Goal: Task Accomplishment & Management: Manage account settings

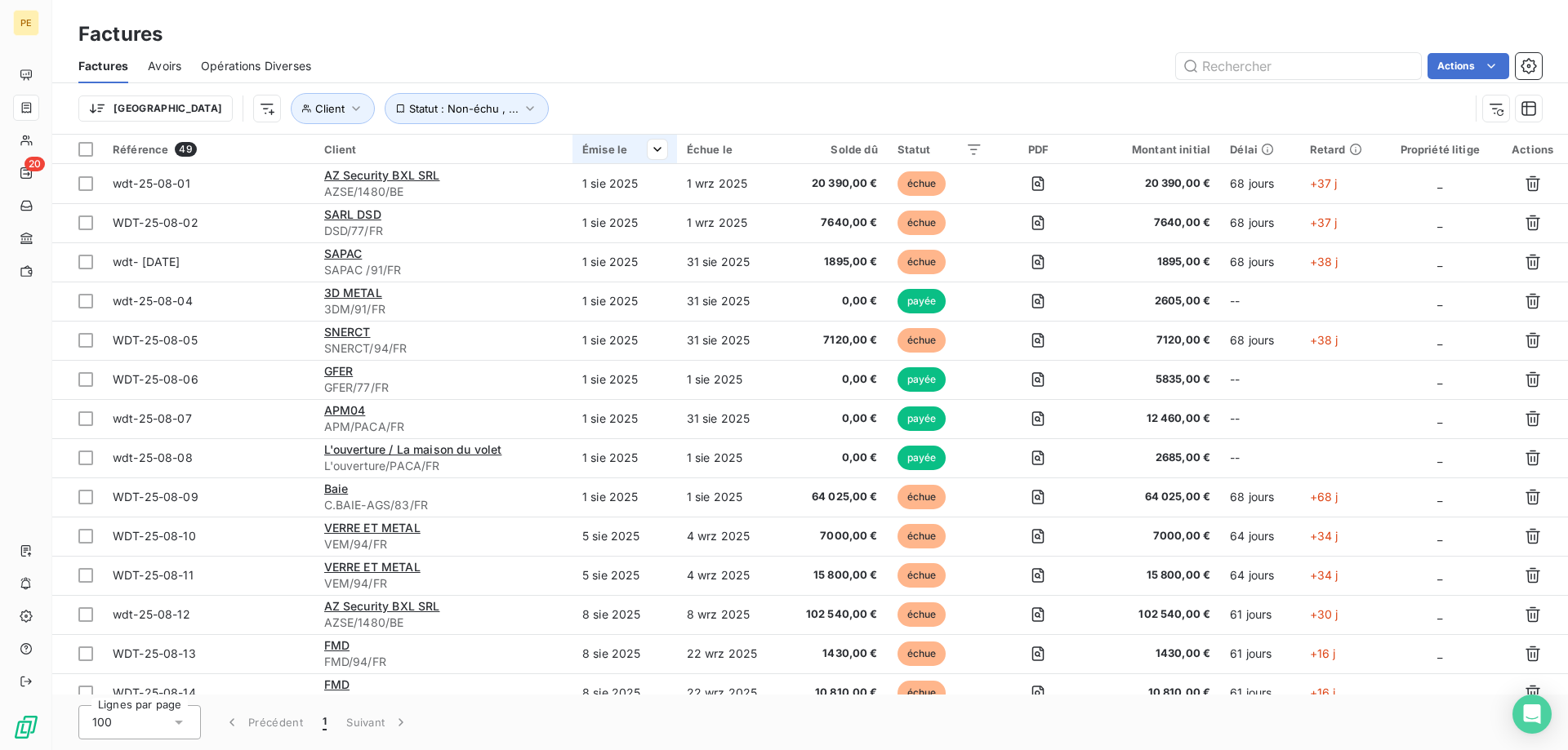
click at [631, 155] on div "Émise le" at bounding box center [625, 149] width 85 height 13
click at [657, 153] on html "PE 20 Factures Factures Avoirs Opérations Diverses Actions Trier Client Statut …" at bounding box center [784, 375] width 1568 height 750
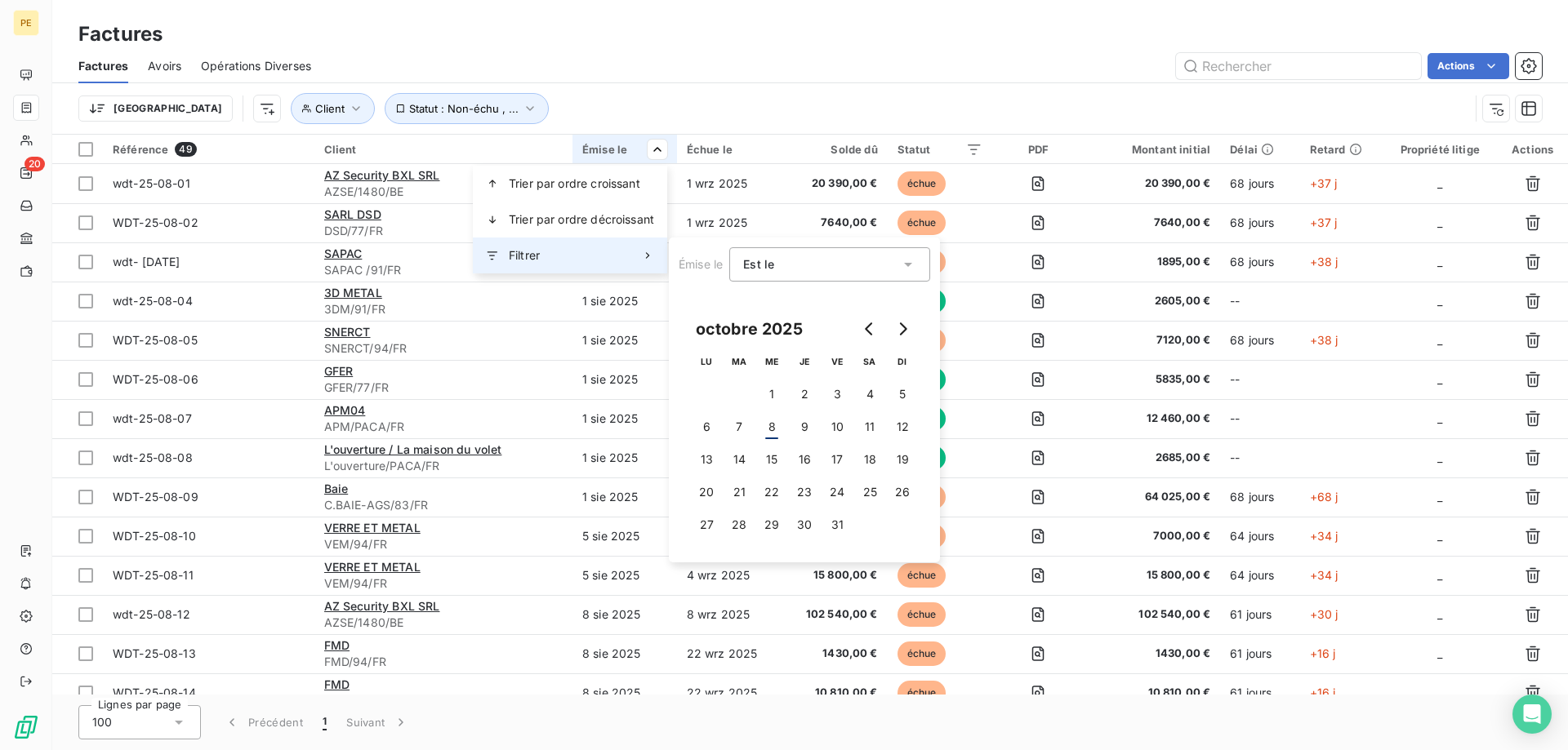
click at [644, 262] on div "Filtrer" at bounding box center [570, 255] width 195 height 36
click at [909, 267] on icon at bounding box center [908, 264] width 16 height 16
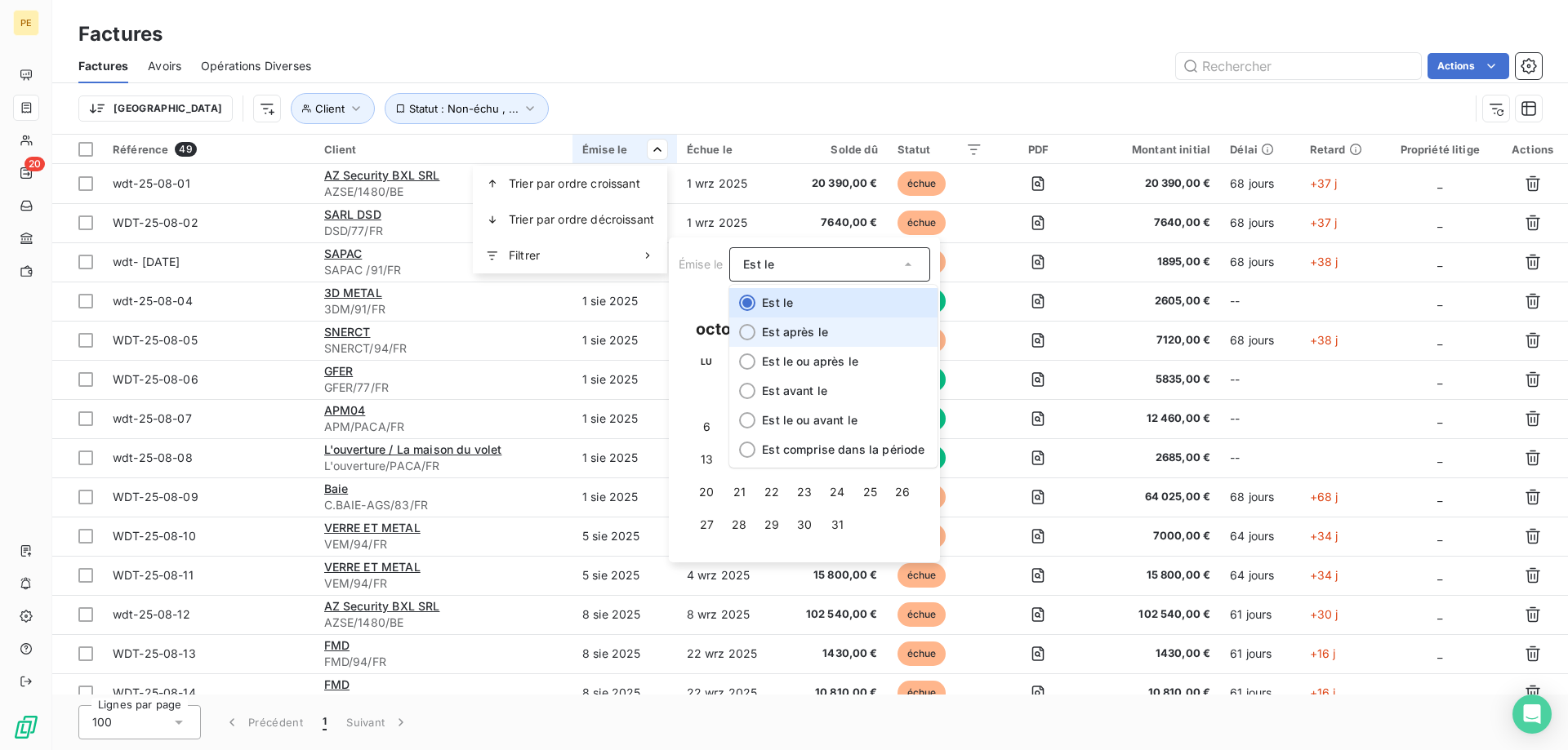
click at [884, 328] on li "Est après le" at bounding box center [834, 332] width 208 height 30
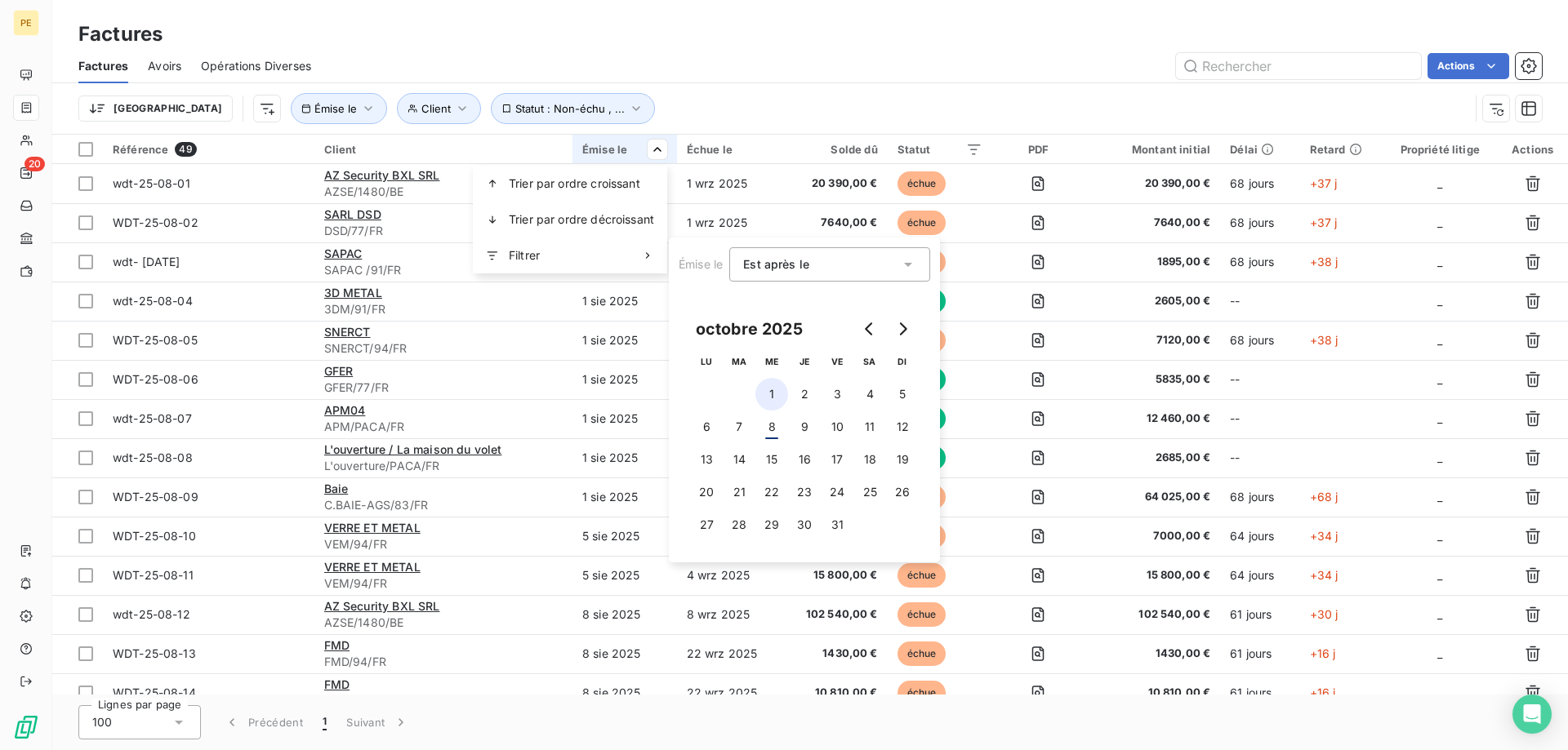
click at [769, 395] on button "1" at bounding box center [771, 394] width 33 height 33
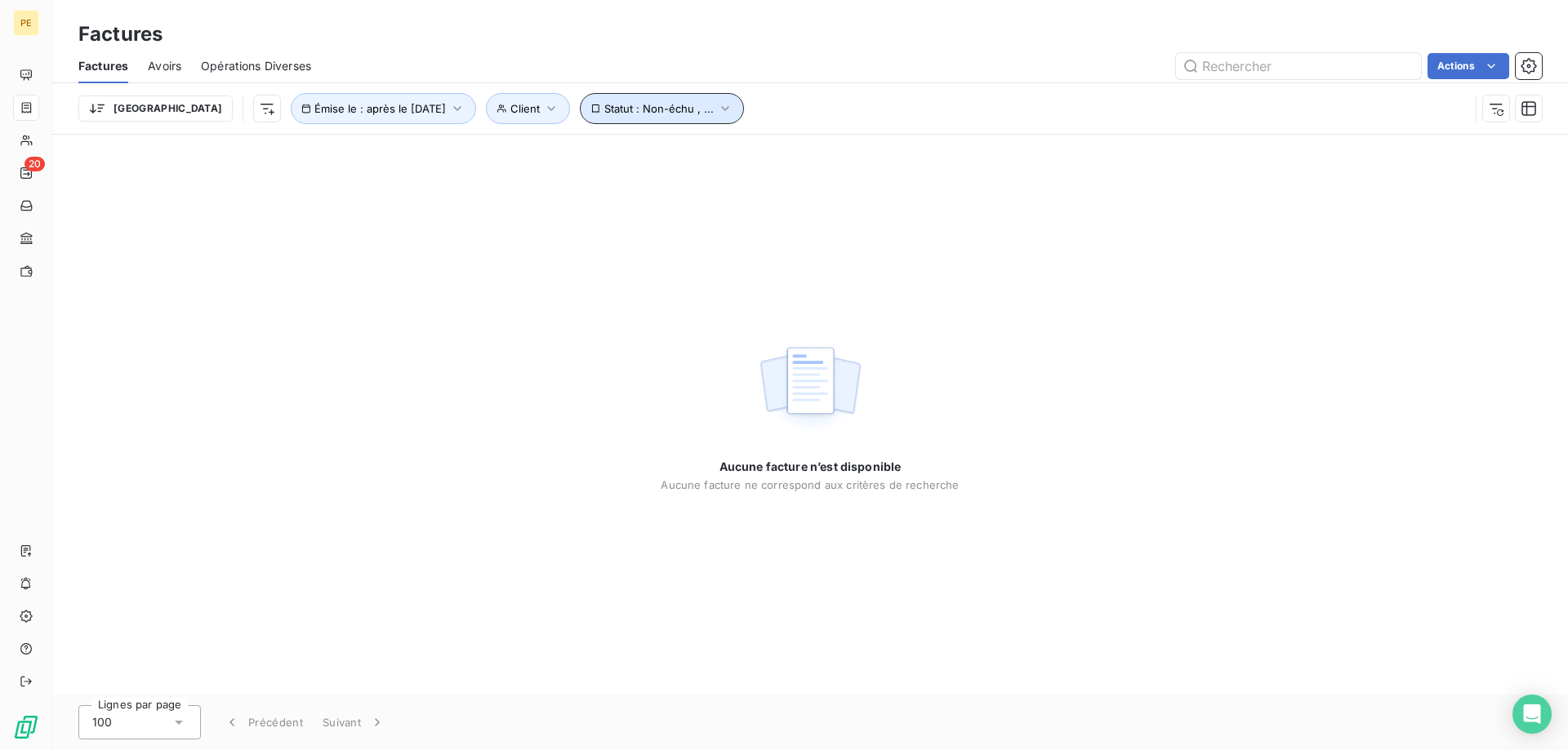
click at [718, 102] on icon "button" at bounding box center [725, 108] width 16 height 16
click at [455, 108] on icon "button" at bounding box center [457, 108] width 7 height 5
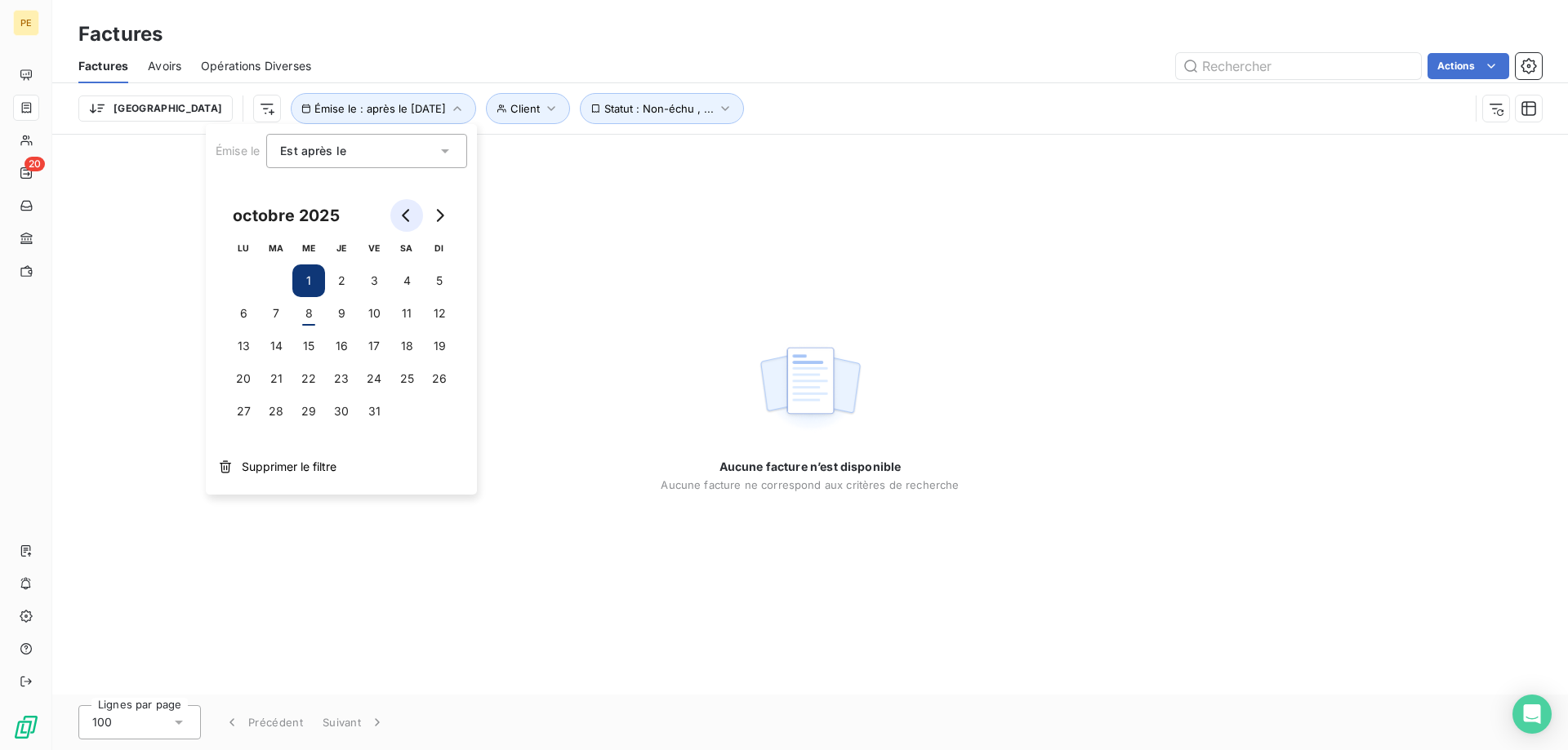
click at [407, 215] on icon "Go to previous month" at bounding box center [406, 215] width 13 height 13
click at [241, 276] on button "1" at bounding box center [243, 281] width 33 height 33
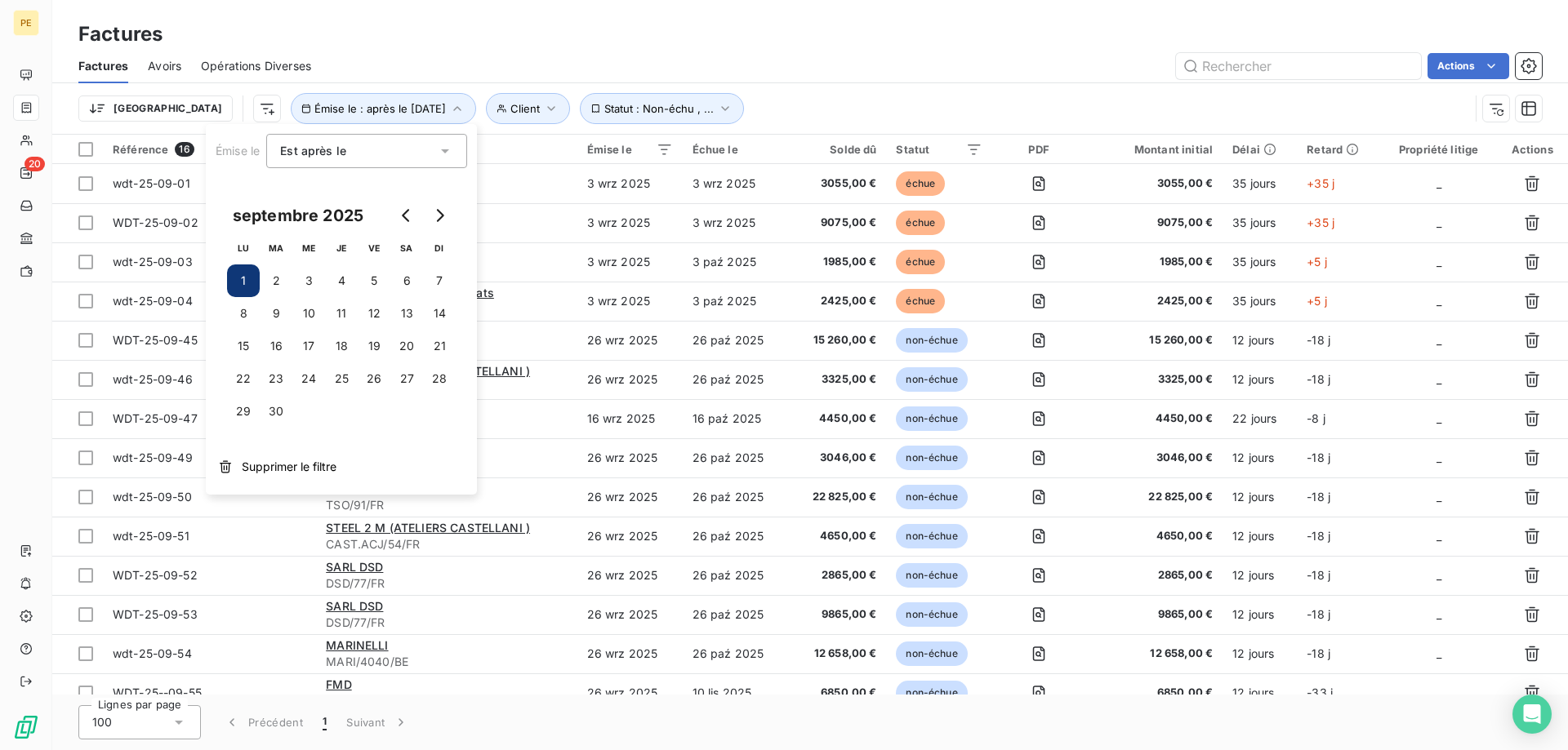
click at [879, 63] on div "Actions" at bounding box center [936, 65] width 1211 height 26
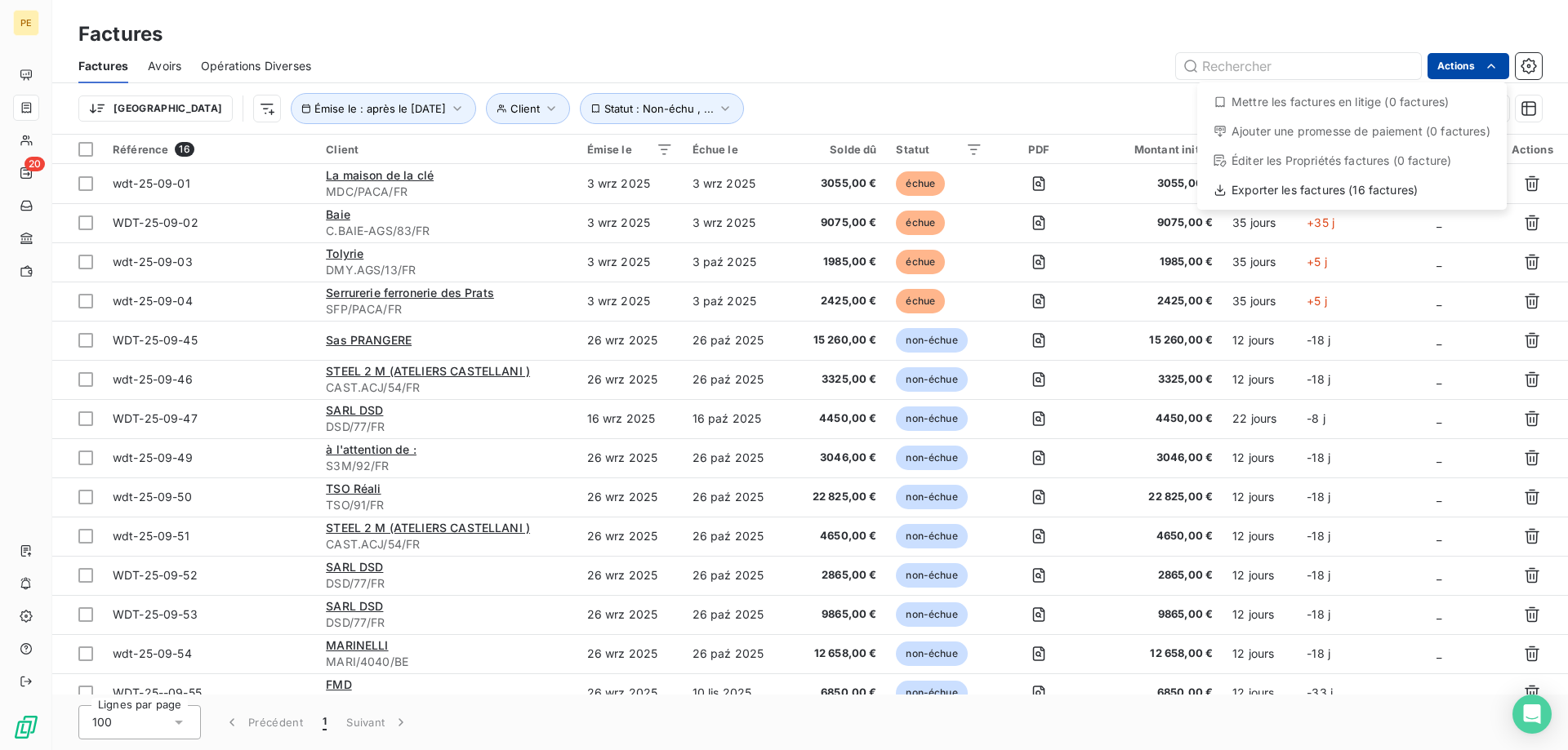
click at [1452, 66] on html "PE 20 Factures Factures Avoirs Opérations Diverses Actions Mettre les factures …" at bounding box center [784, 375] width 1568 height 750
click at [1525, 68] on html "PE 20 Factures Factures Avoirs Opérations Diverses Actions Mettre les factures …" at bounding box center [784, 375] width 1568 height 750
click at [1456, 67] on html "PE 20 Factures Factures Avoirs Opérations Diverses Actions Trier Client Émise l…" at bounding box center [784, 375] width 1568 height 750
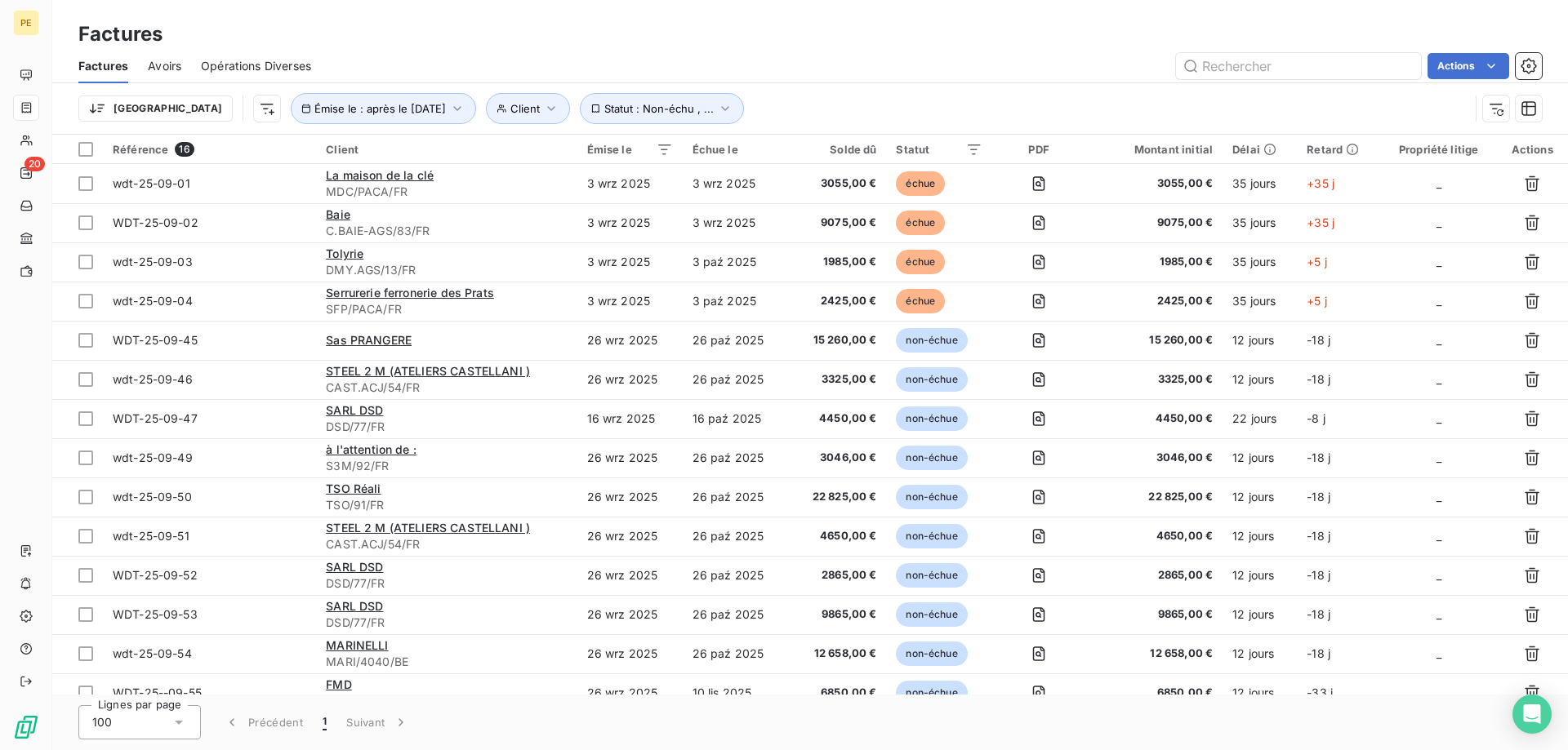
click at [274, 65] on html "PE 20 Factures Factures Avoirs Opérations Diverses Actions Trier Client Émise l…" at bounding box center [784, 375] width 1568 height 750
click at [274, 65] on span "Opérations Diverses" at bounding box center [255, 65] width 110 height 16
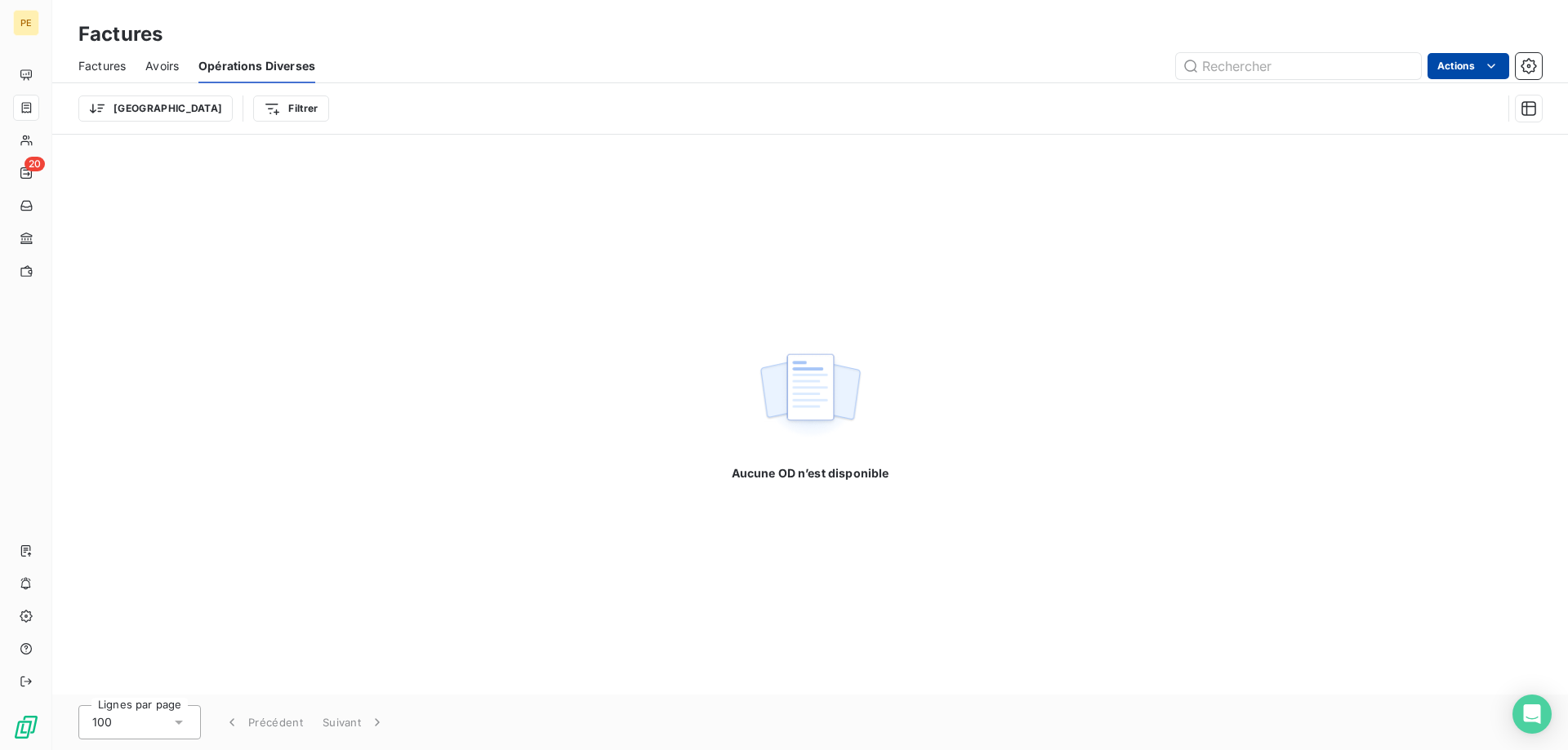
click at [1479, 71] on html "PE 20 Factures Factures Avoirs Opérations Diverses Actions Trier Filtrer Aucune…" at bounding box center [784, 375] width 1568 height 750
click at [1531, 65] on html "PE 20 Factures Factures Avoirs Opérations Diverses Actions Exporter les Opérati…" at bounding box center [784, 375] width 1568 height 750
click at [1531, 65] on icon "button" at bounding box center [1528, 65] width 16 height 16
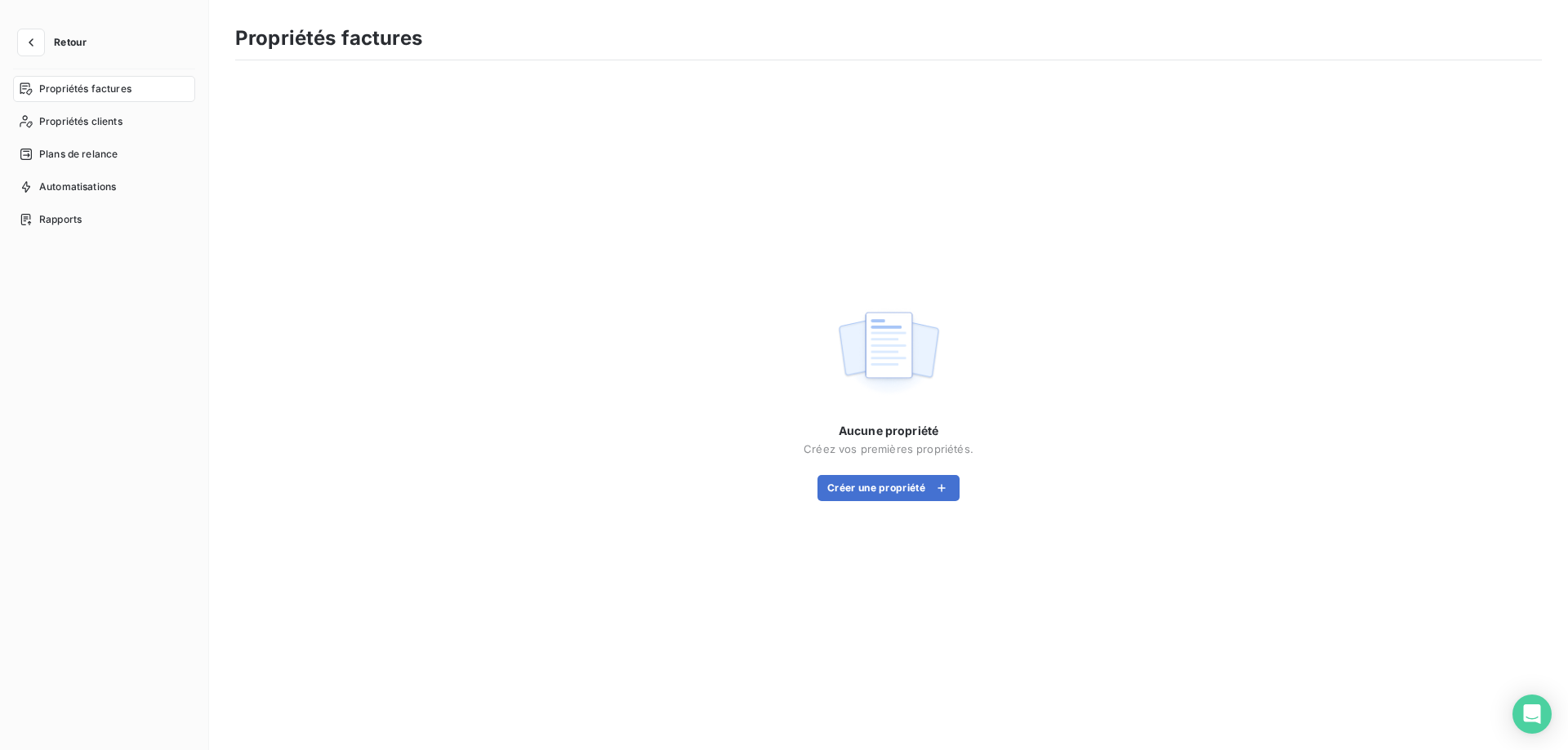
click at [69, 43] on span "Retour" at bounding box center [69, 43] width 33 height 10
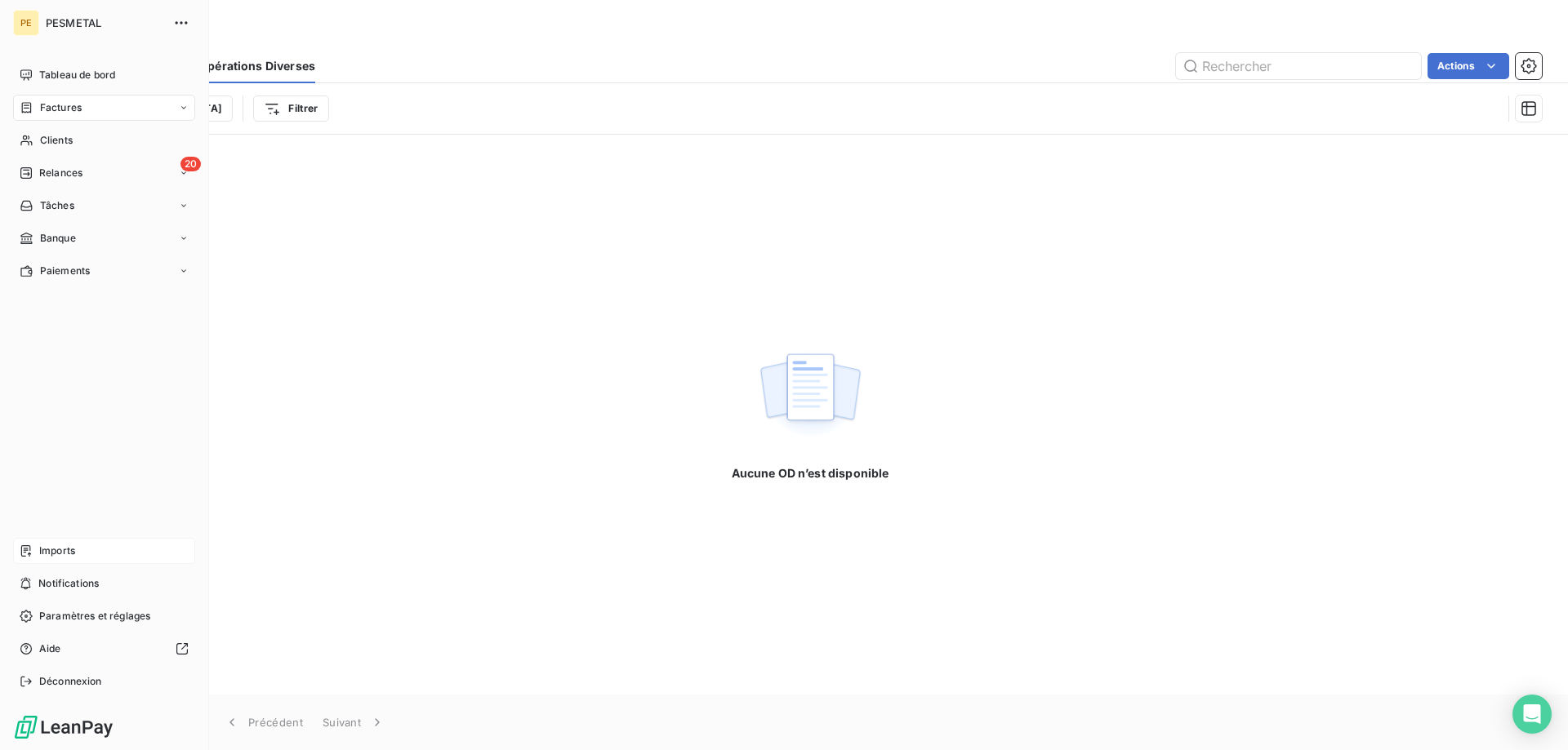
click at [63, 551] on span "Imports" at bounding box center [58, 551] width 36 height 15
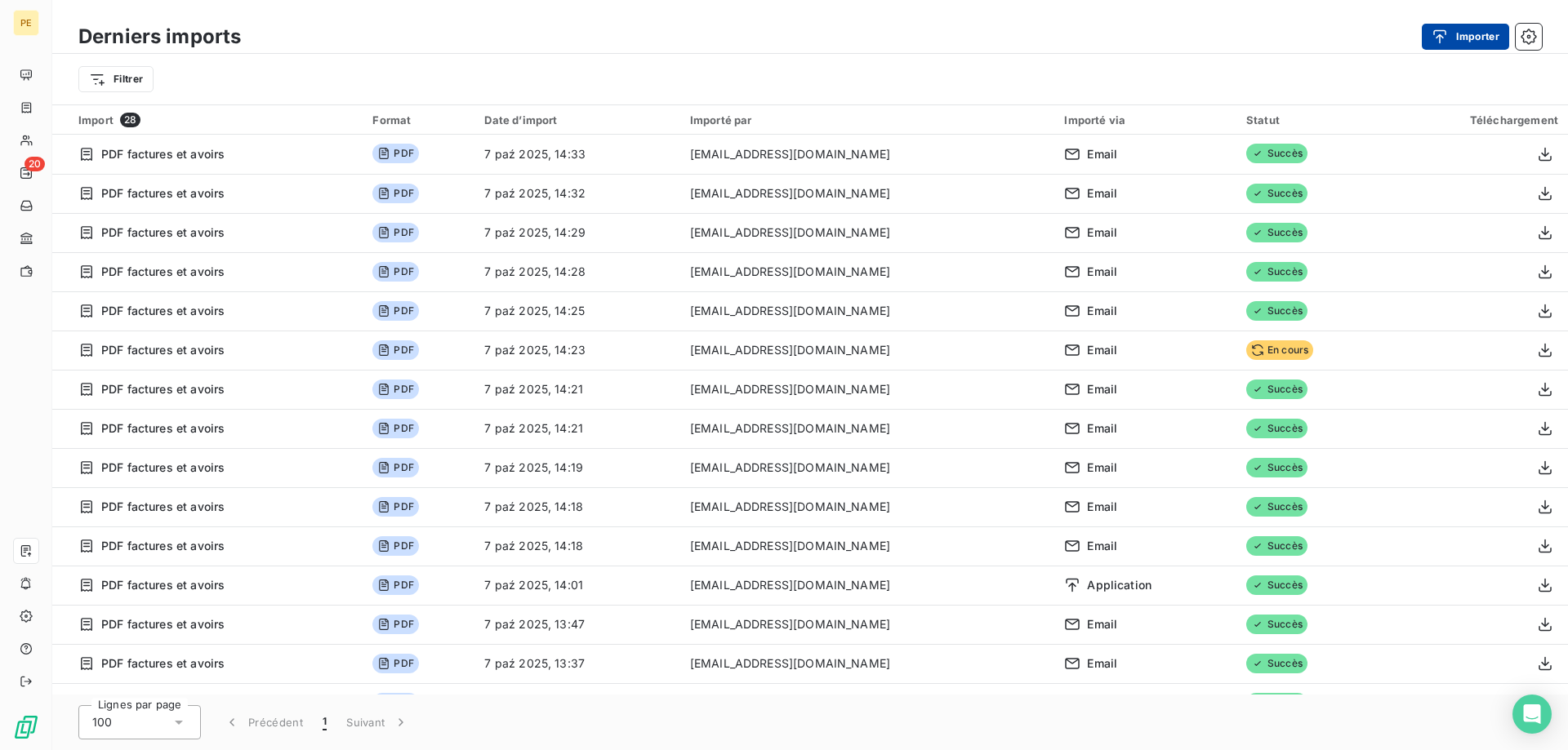
click at [1491, 34] on button "Importer" at bounding box center [1466, 37] width 87 height 26
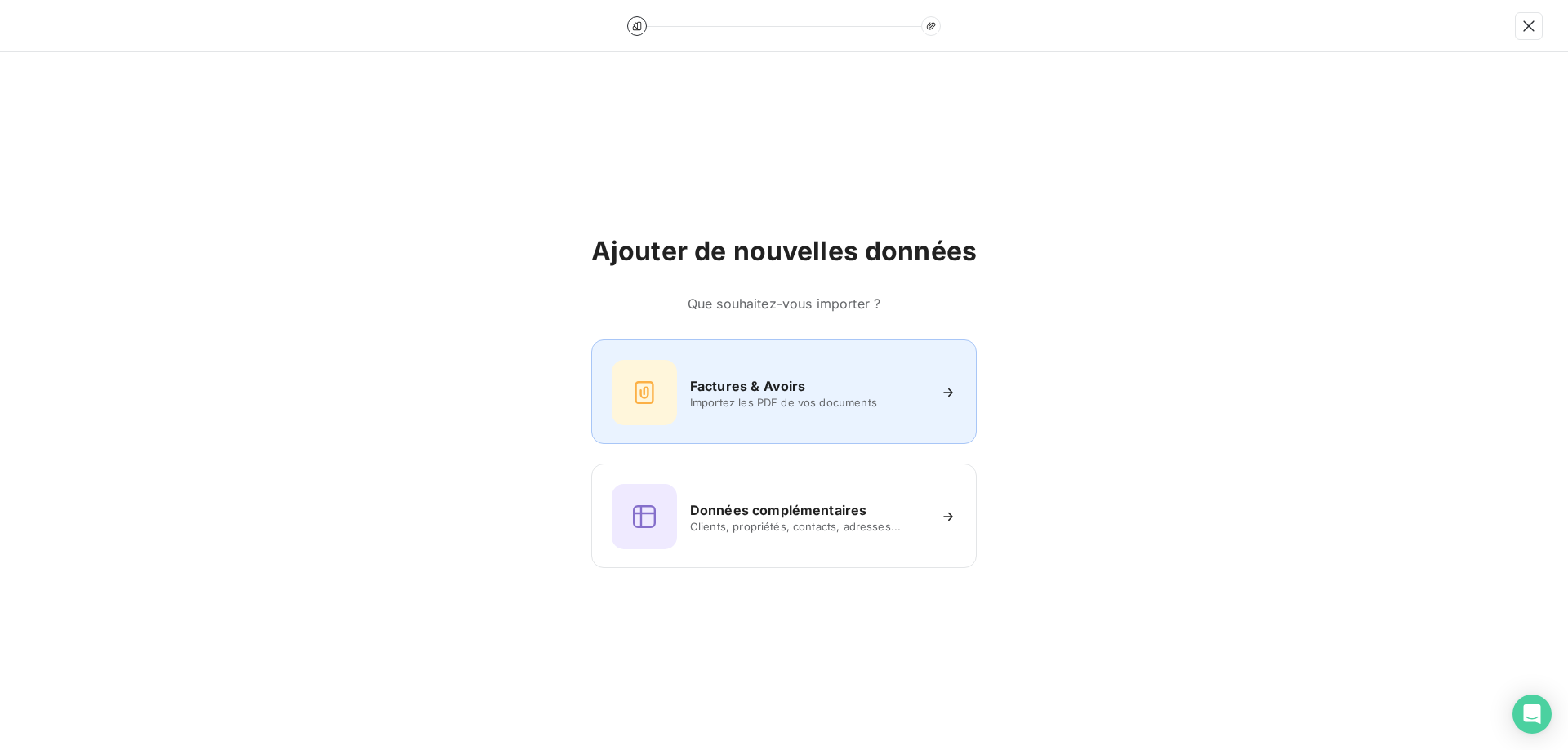
click at [796, 390] on h6 "Factures & Avoirs" at bounding box center [747, 386] width 116 height 20
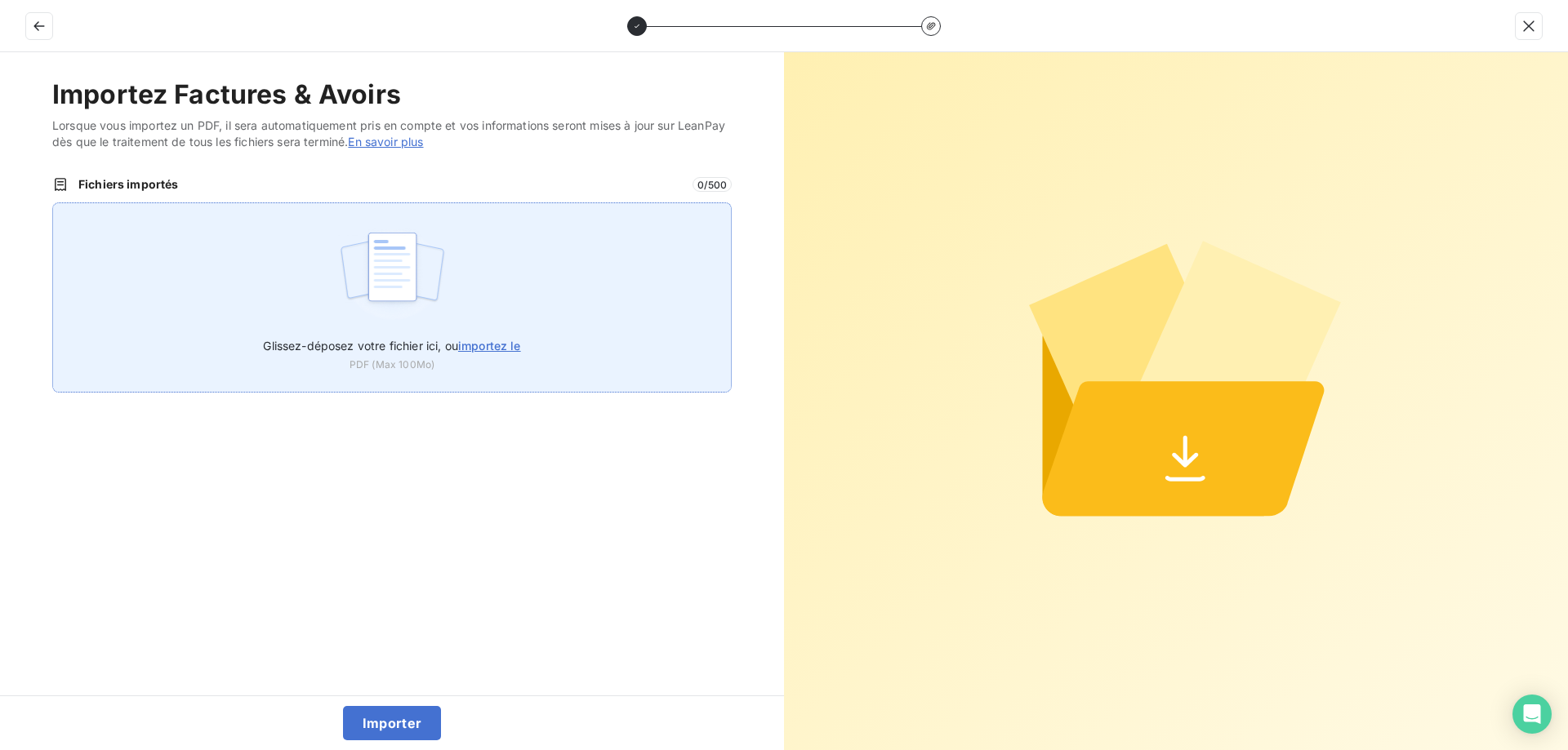
click at [503, 347] on span "importez le" at bounding box center [489, 346] width 63 height 14
click at [53, 203] on input "Glissez-déposez votre fichier ici, ou importez le" at bounding box center [53, 202] width 1 height 1
type input "C:\fakepath\MEDMETAL -WDT-25-09-05.pdf"
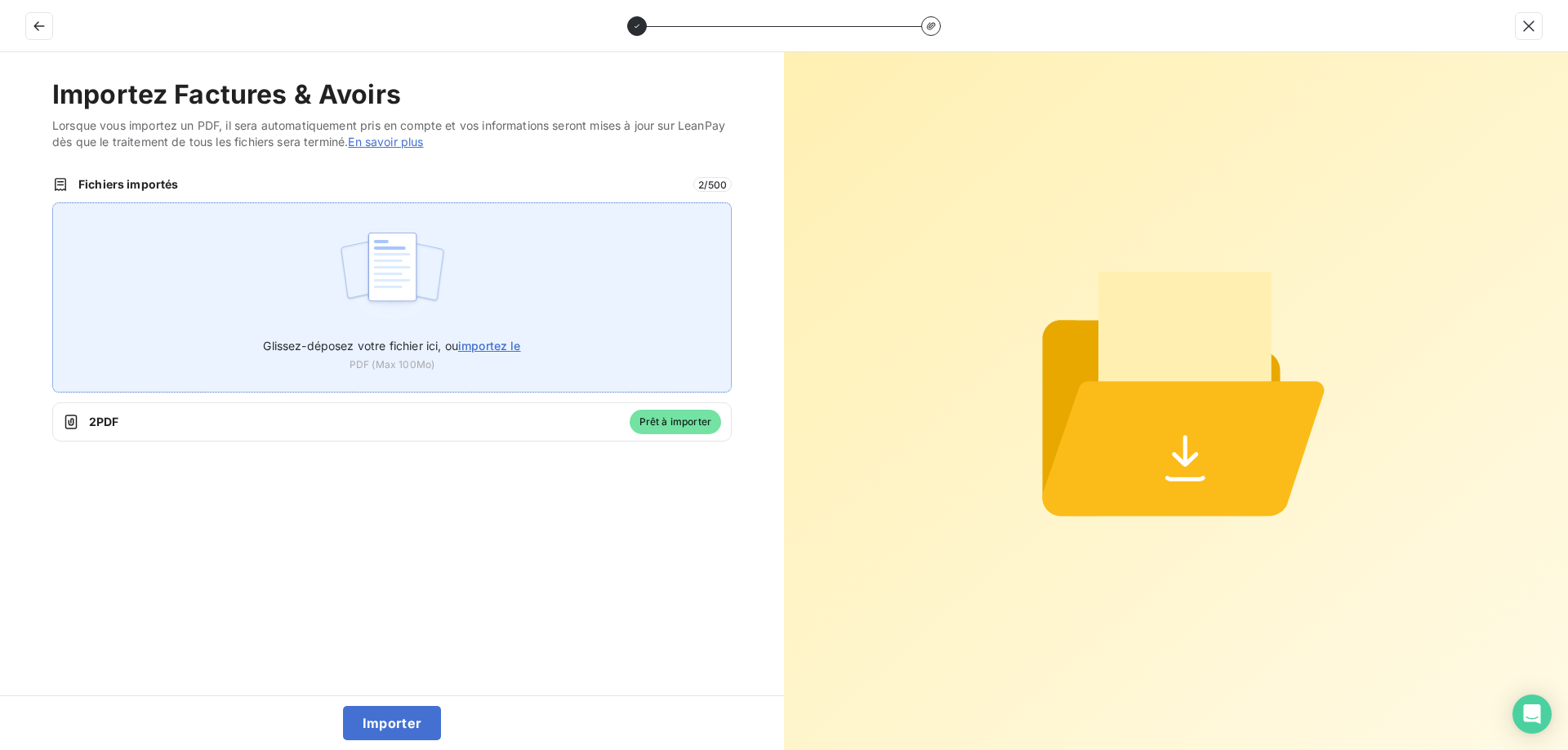
click at [501, 343] on span "importez le" at bounding box center [489, 346] width 63 height 14
click at [53, 203] on input "Glissez-déposez votre fichier ici, ou importez le" at bounding box center [53, 202] width 1 height 1
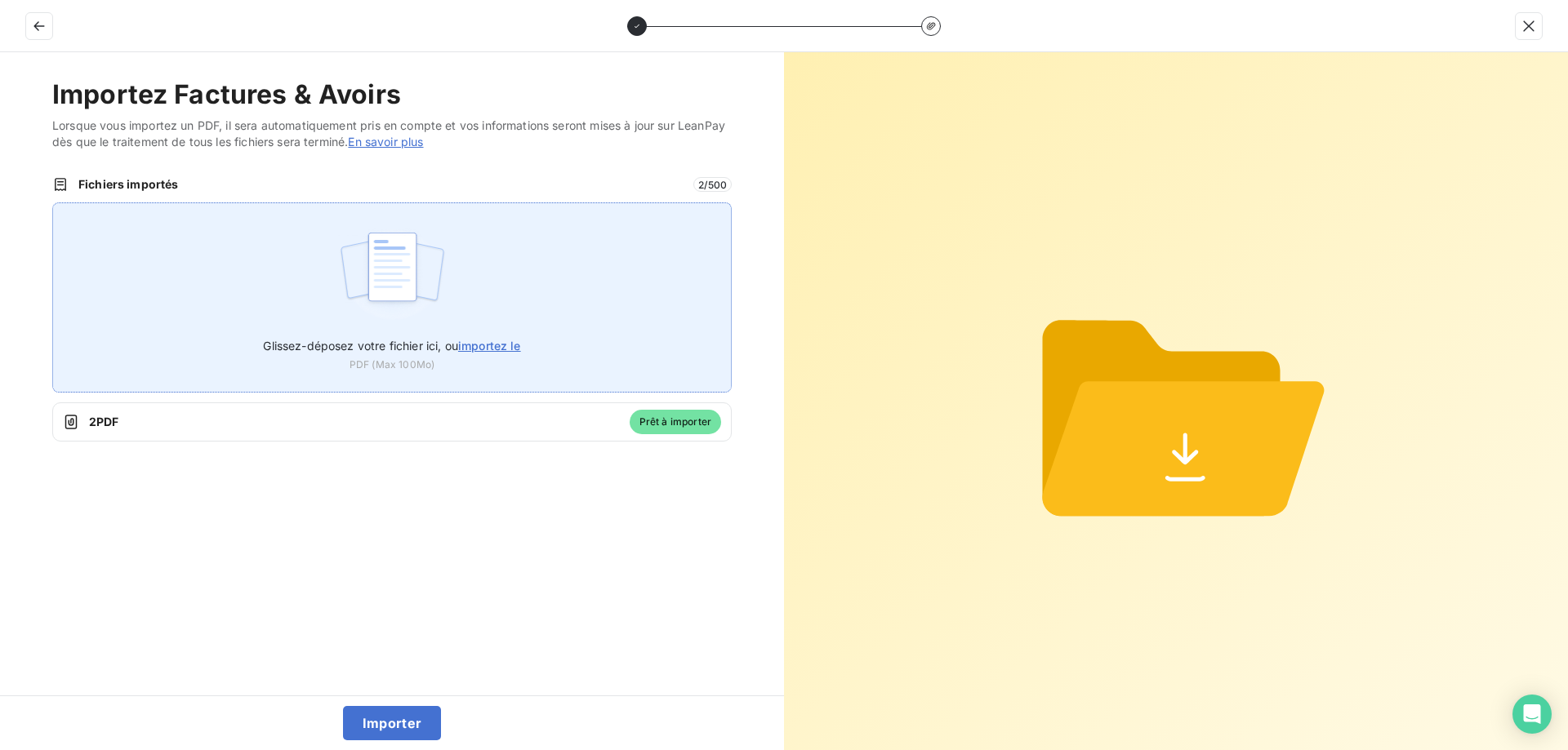
type input "C:\fakepath\VERTIGO - COR-2025-09.pdf"
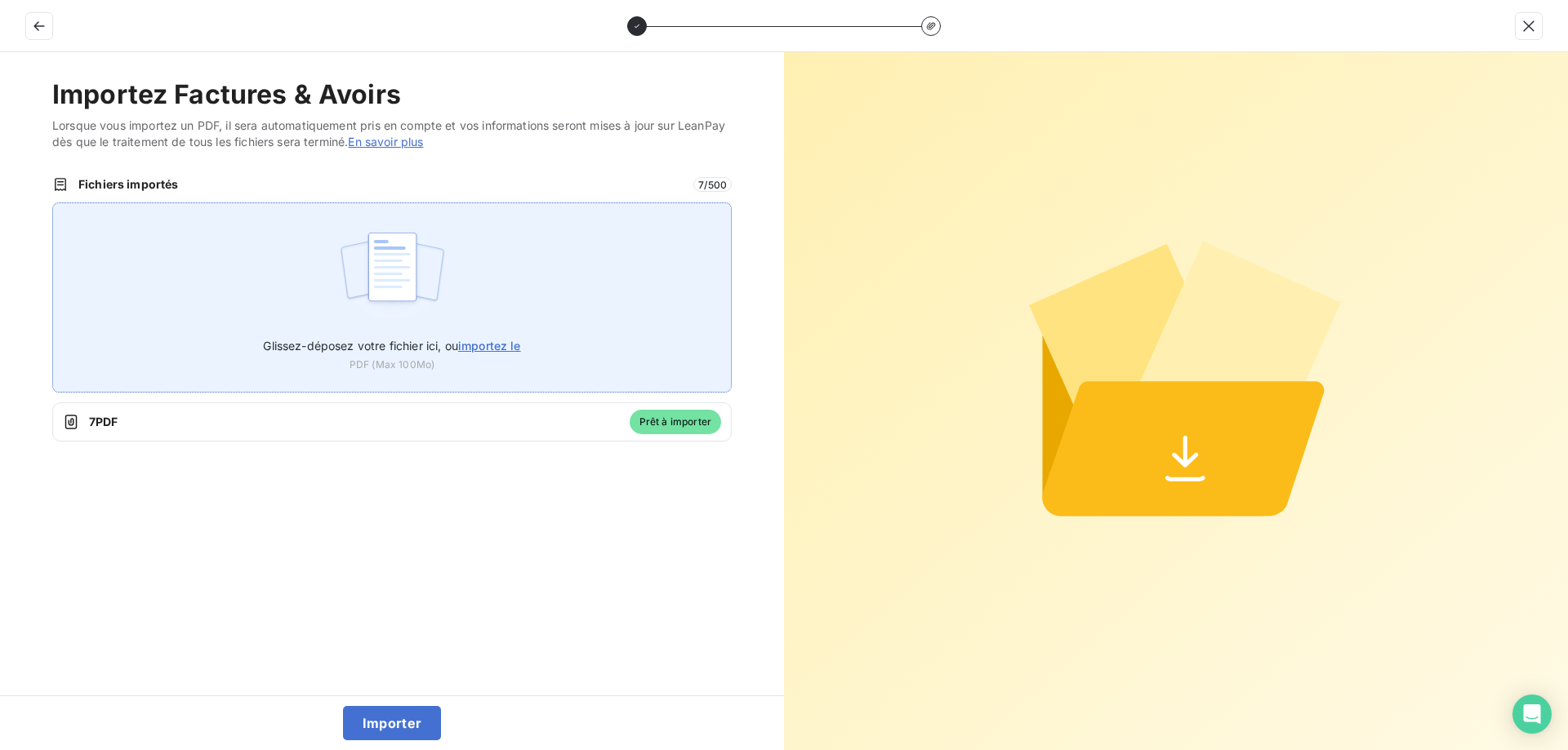
click at [503, 338] on label "Glissez-déposez votre fichier ici, ou importez le" at bounding box center [391, 342] width 257 height 30
click at [53, 203] on input "Glissez-déposez votre fichier ici, ou importez le" at bounding box center [53, 202] width 1 height 1
type input "C:\fakepath\MAS - WDT-25-09-11.pdf"
click at [497, 343] on span "importez le" at bounding box center [489, 346] width 63 height 14
click at [53, 203] on input "Glissez-déposez votre fichier ici, ou importez le" at bounding box center [53, 202] width 1 height 1
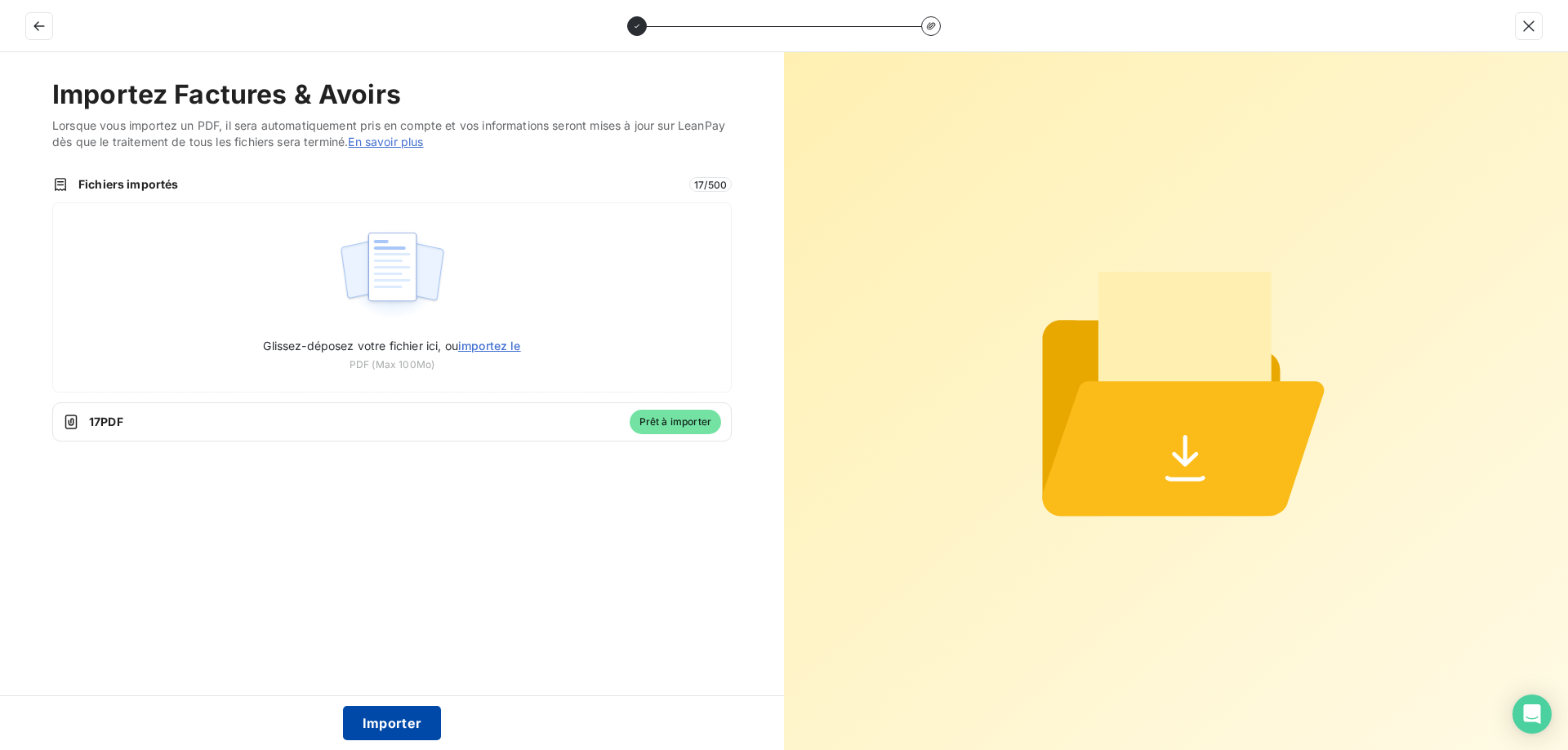
click at [405, 723] on button "Importer" at bounding box center [393, 723] width 99 height 35
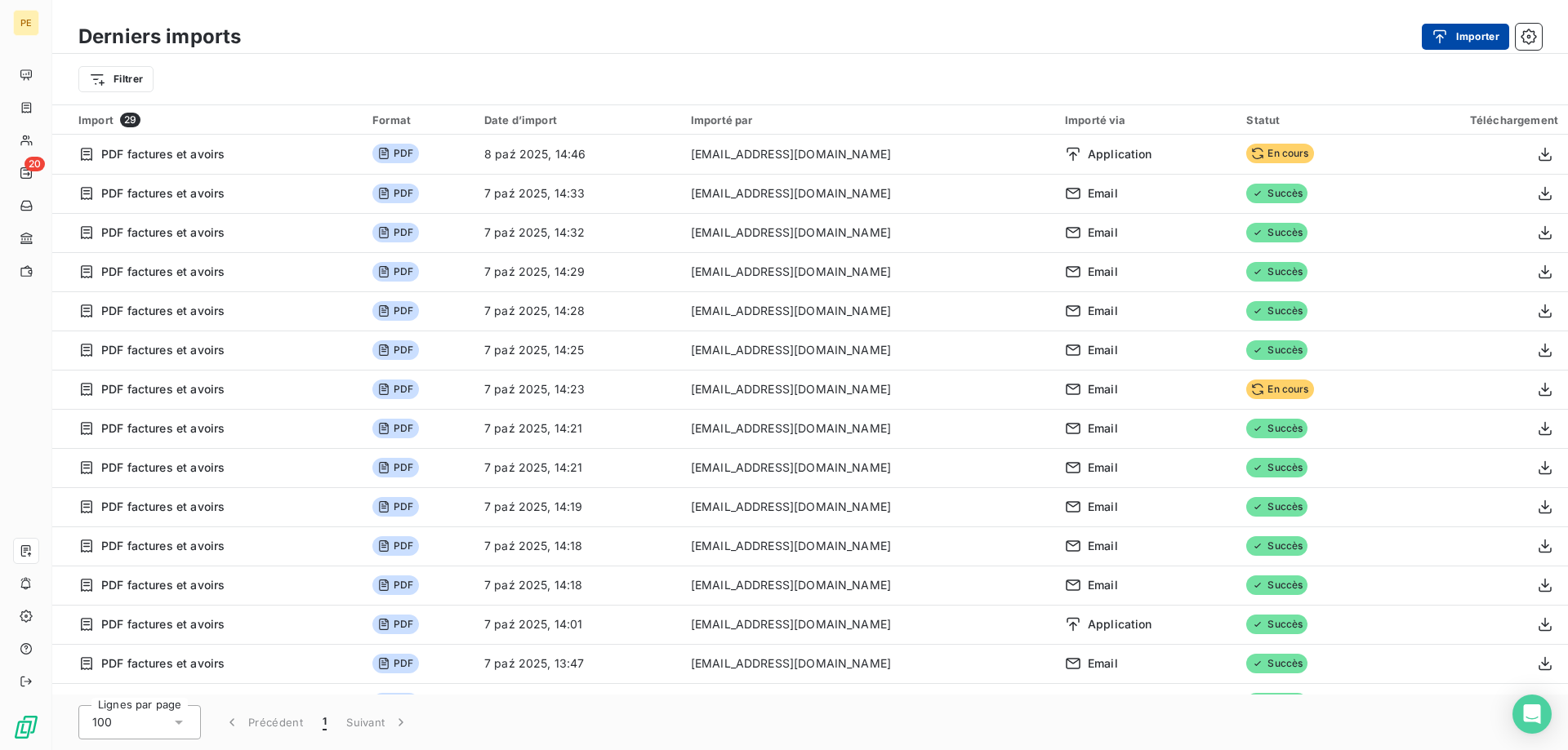
click at [1480, 41] on button "Importer" at bounding box center [1466, 37] width 87 height 26
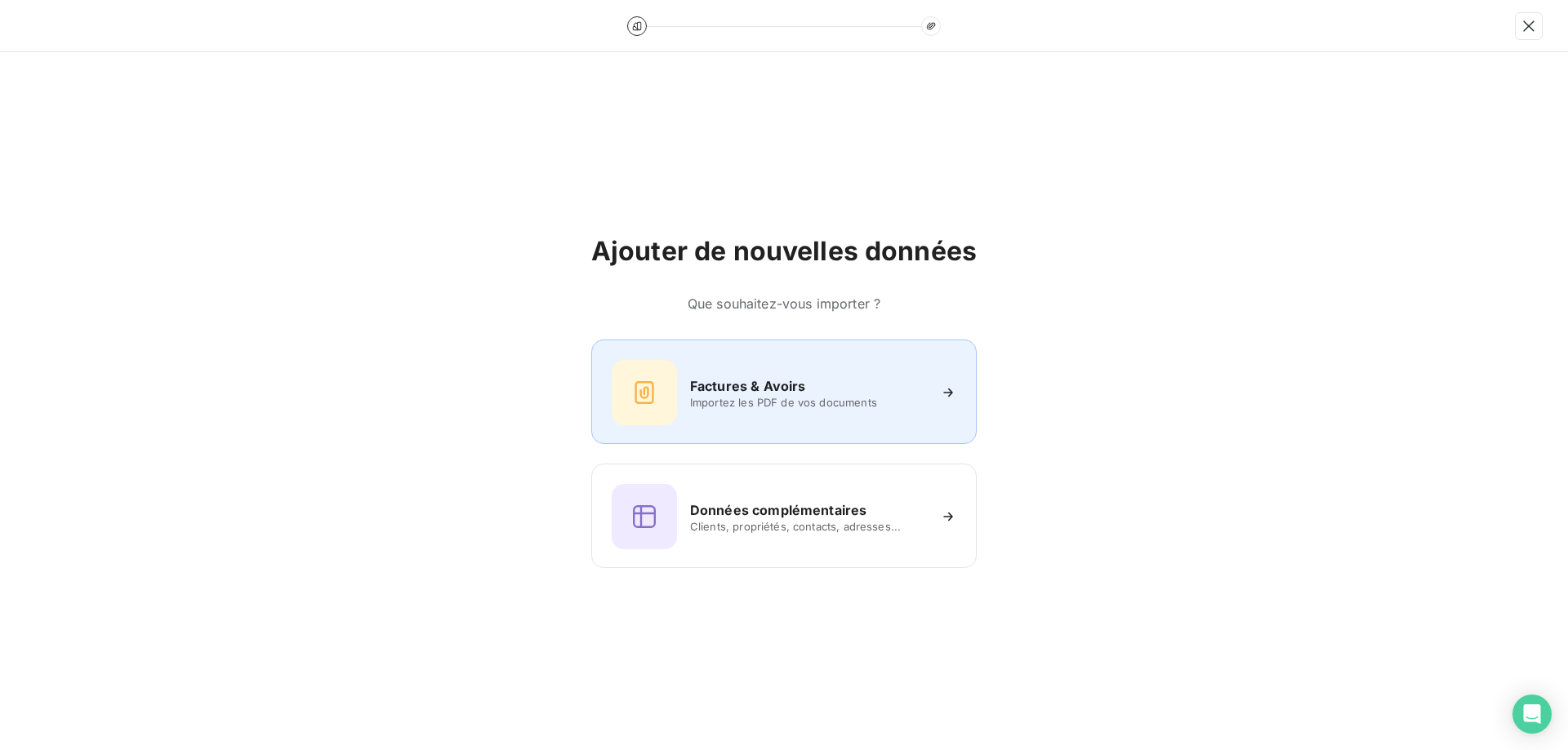
click at [785, 404] on span "Importez les PDF de vos documents" at bounding box center [808, 402] width 237 height 13
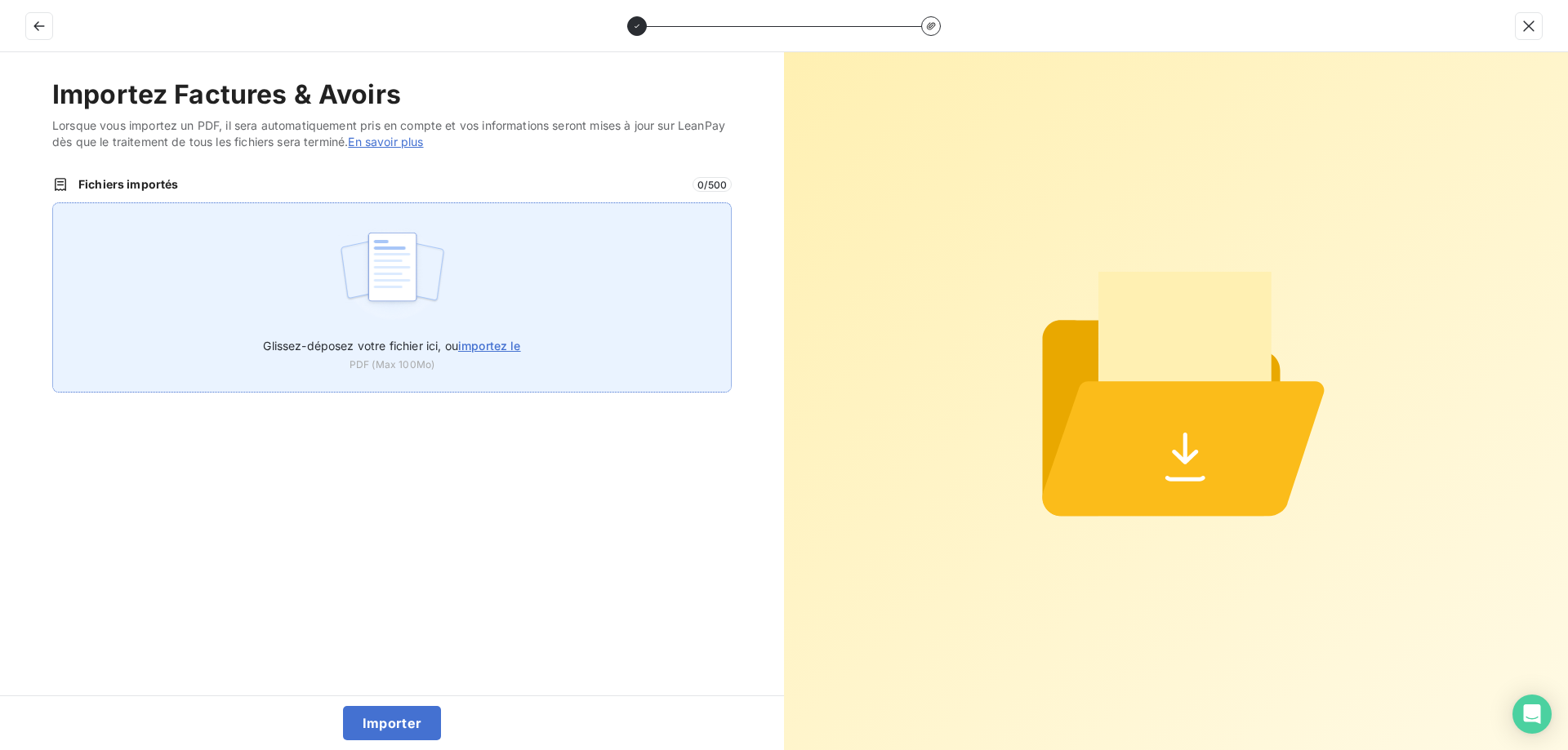
click at [489, 338] on label "Glissez-déposez votre fichier ici, ou importez le" at bounding box center [391, 342] width 257 height 30
click at [53, 203] on input "Glissez-déposez votre fichier ici, ou importez le" at bounding box center [53, 202] width 1 height 1
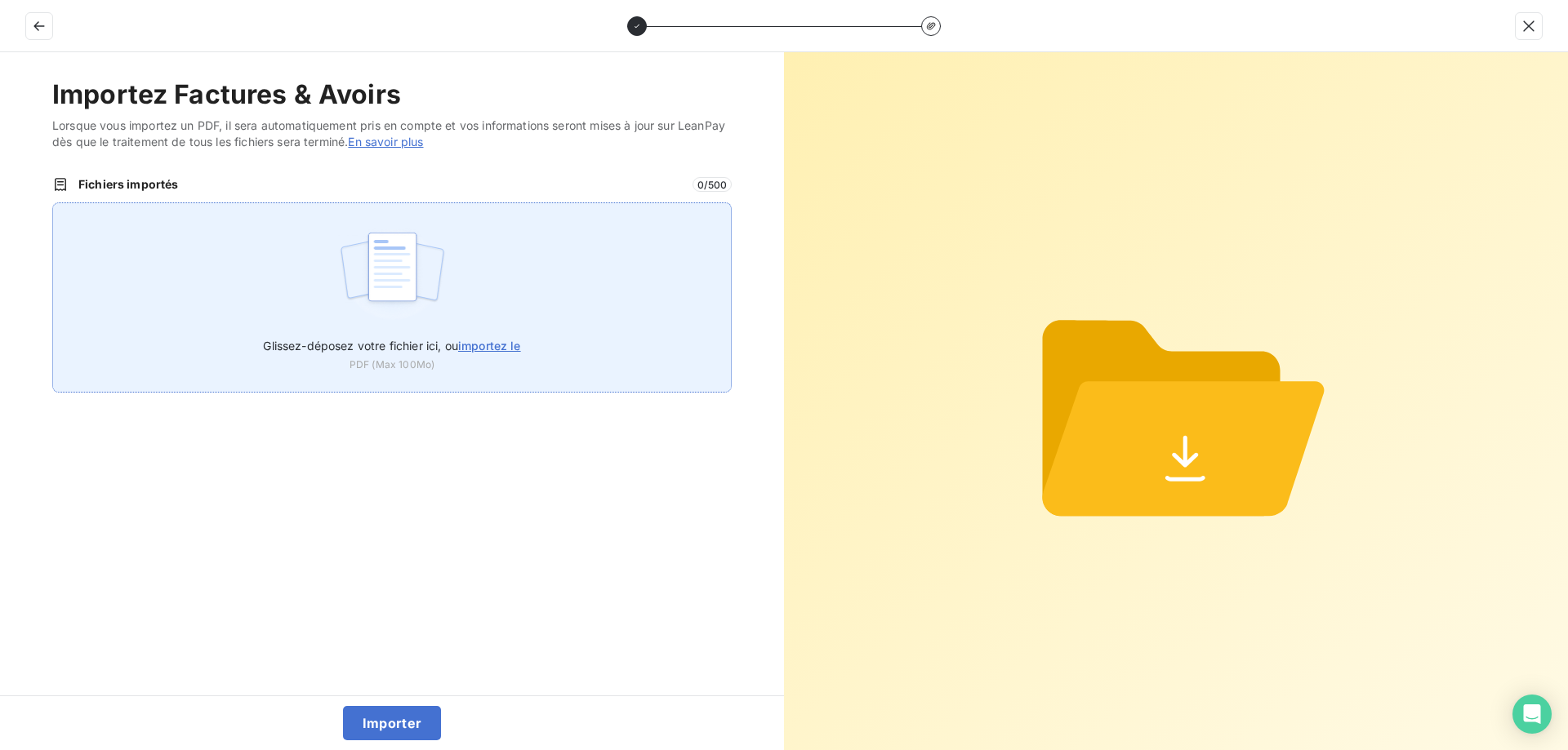
type input "C:\fakepath\FMD - wdt-25-09-22.pdf"
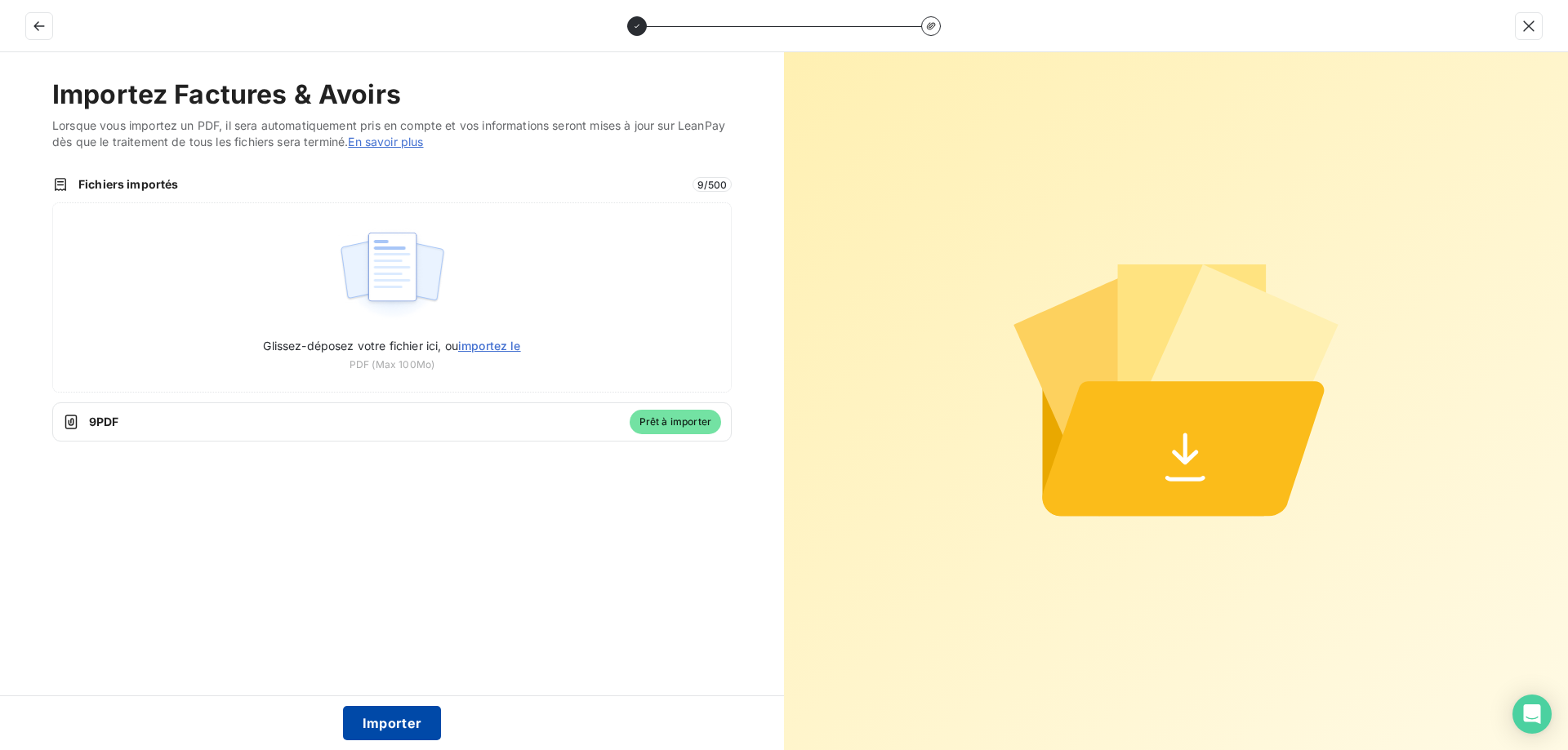
click at [398, 731] on button "Importer" at bounding box center [393, 723] width 99 height 35
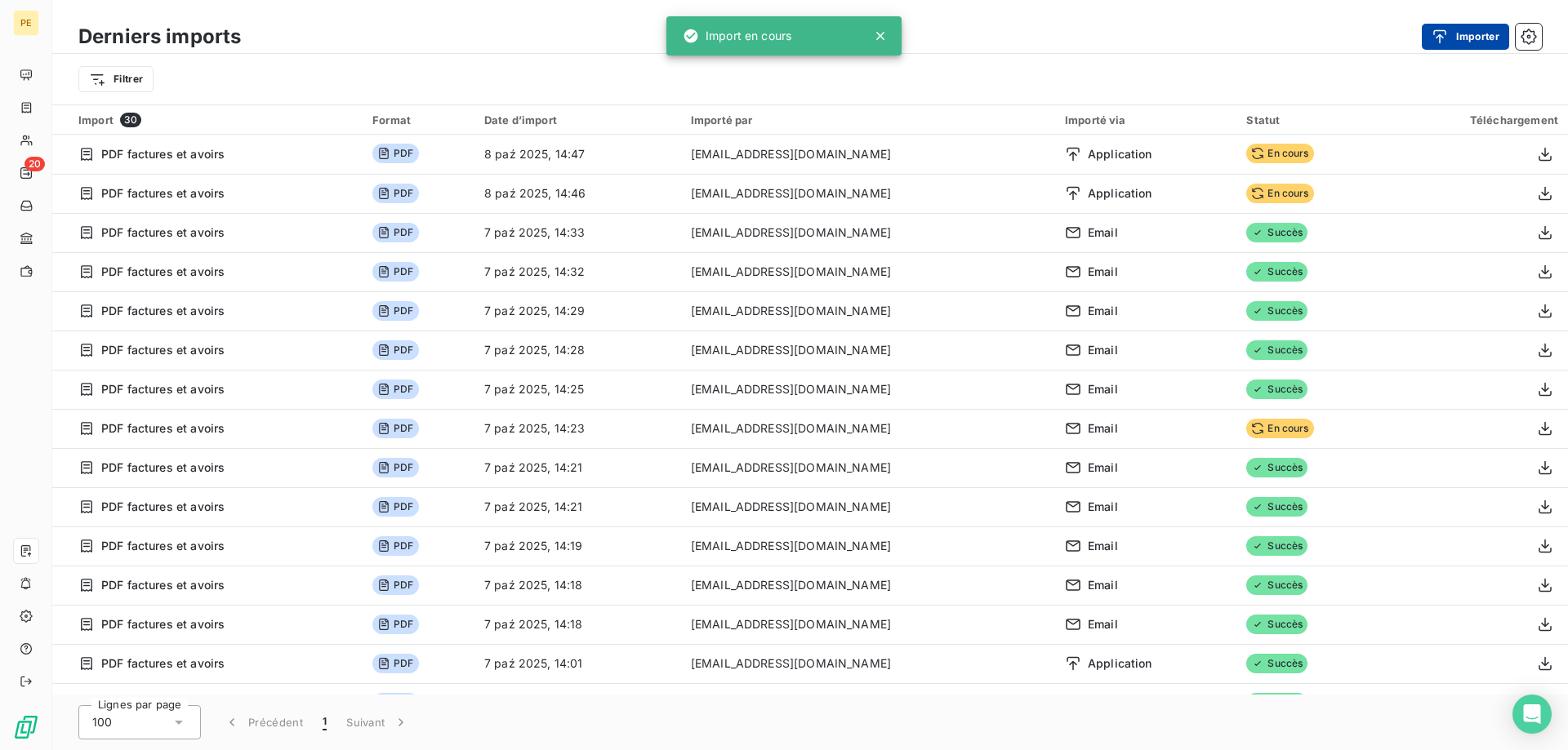
click at [1476, 38] on button "Importer" at bounding box center [1466, 37] width 87 height 26
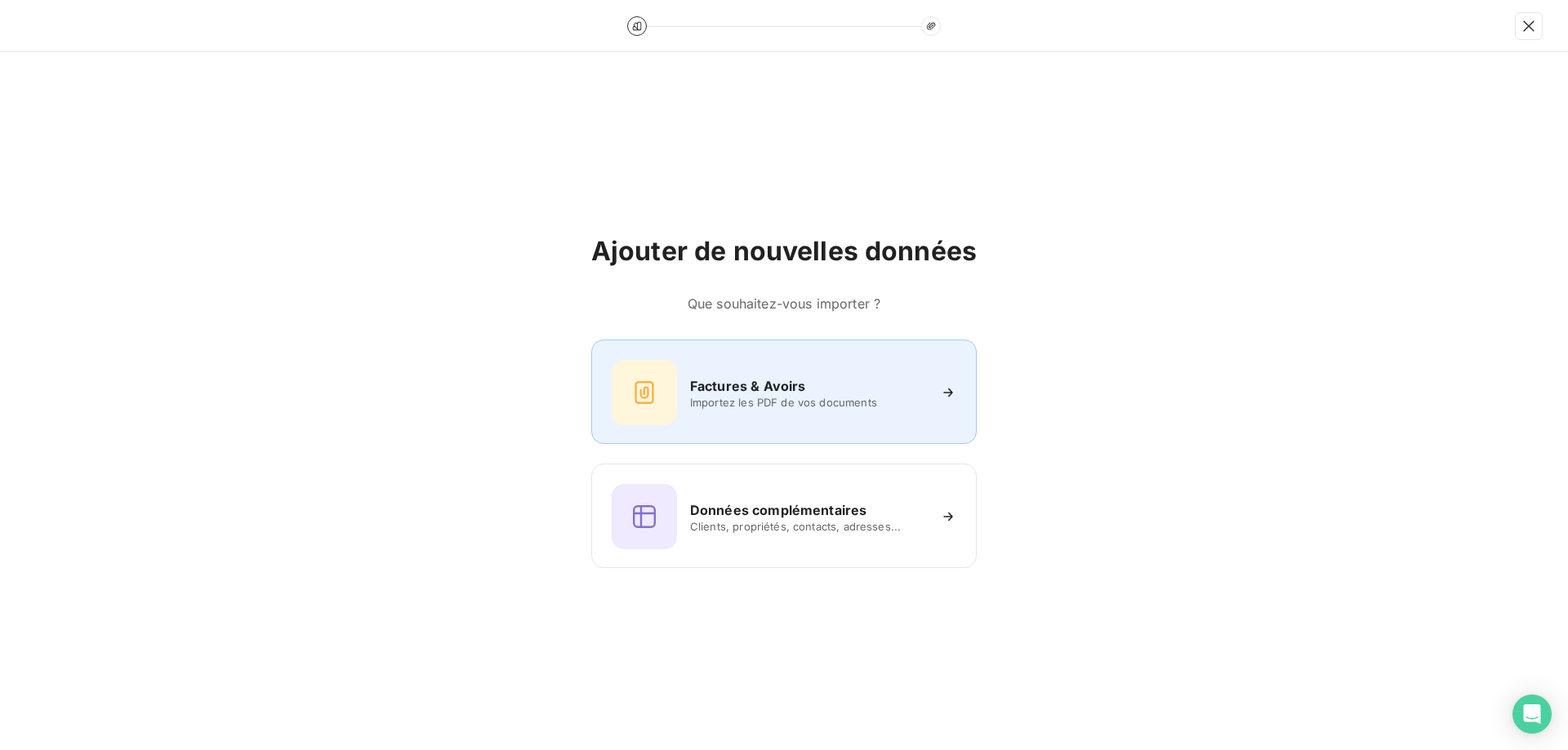
click at [790, 394] on h6 "Factures & Avoirs" at bounding box center [747, 386] width 116 height 20
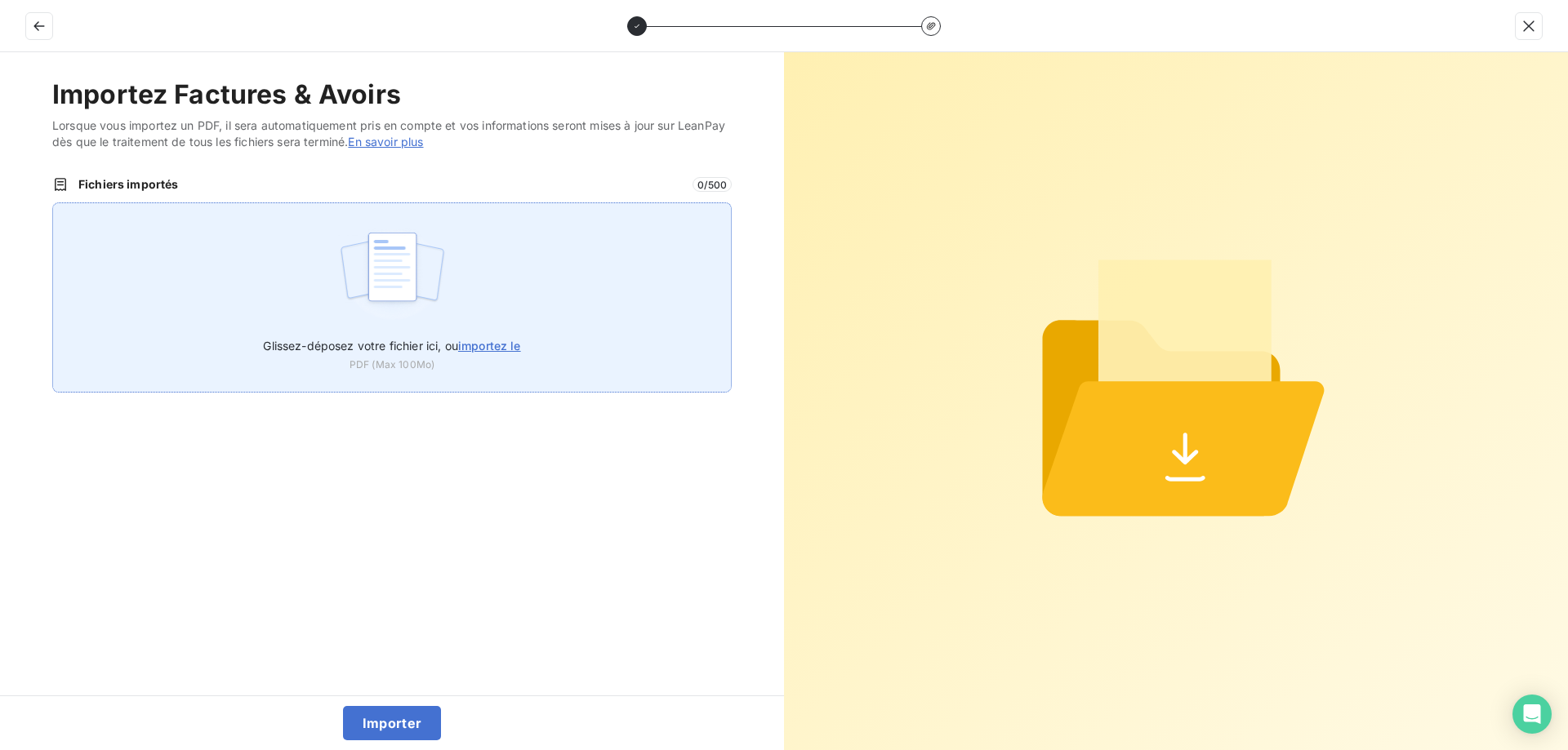
click at [478, 351] on span "importez le" at bounding box center [489, 346] width 63 height 14
click at [53, 203] on input "Glissez-déposez votre fichier ici, ou importez le" at bounding box center [53, 202] width 1 height 1
type input "C:\fakepath\VISTA SECURITE - wdt-25-09-31.pdf"
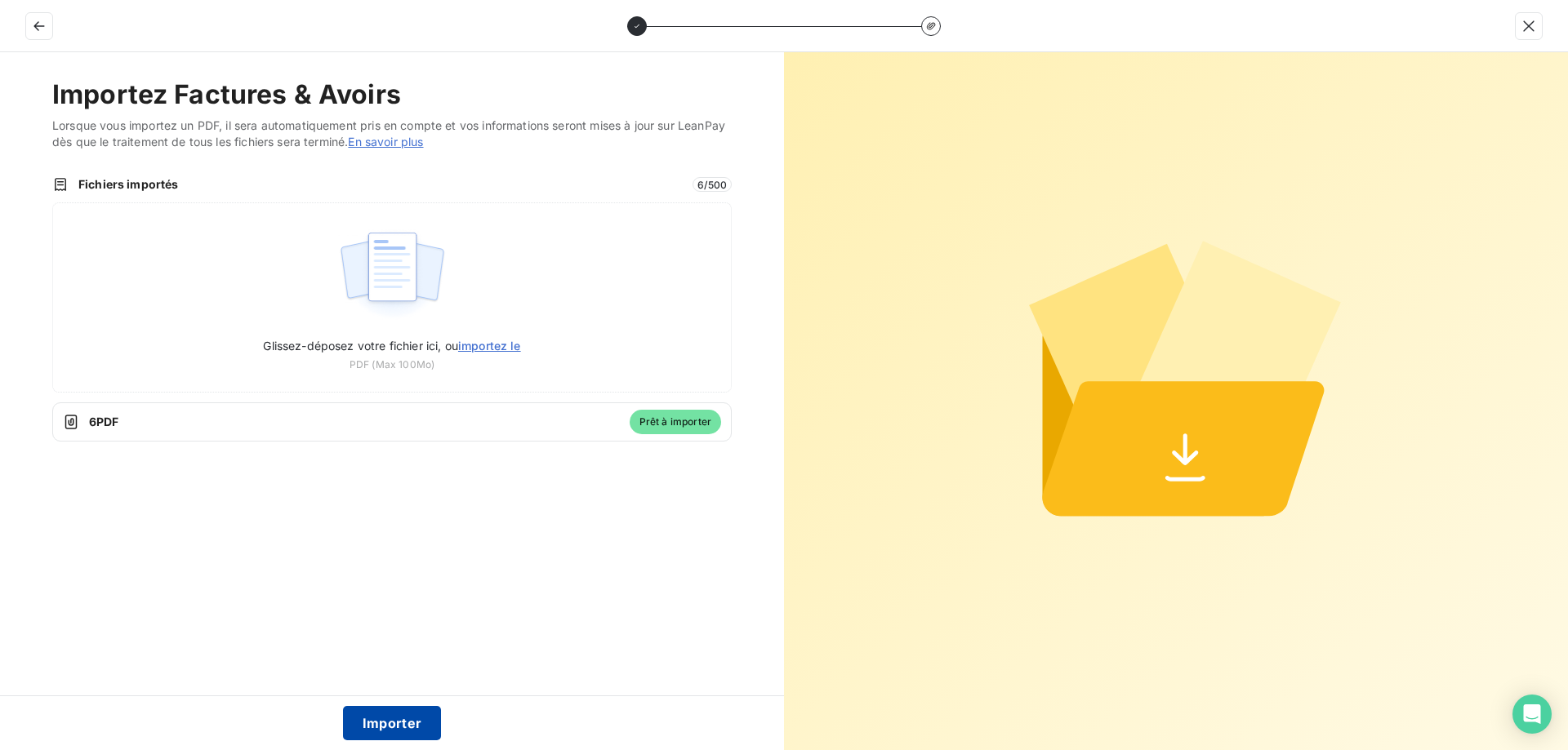
click at [392, 731] on button "Importer" at bounding box center [393, 723] width 99 height 35
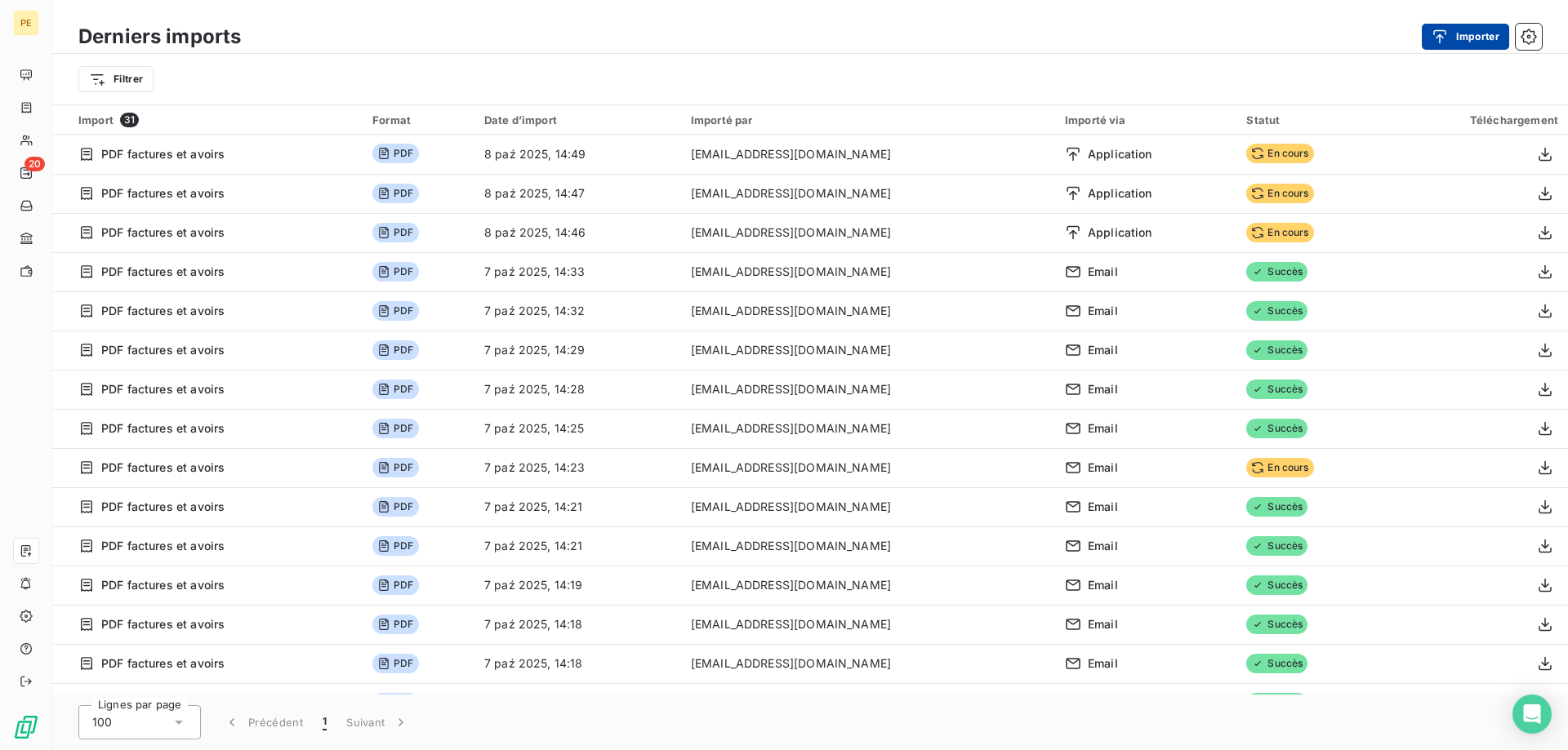
click at [1467, 36] on button "Importer" at bounding box center [1466, 37] width 87 height 26
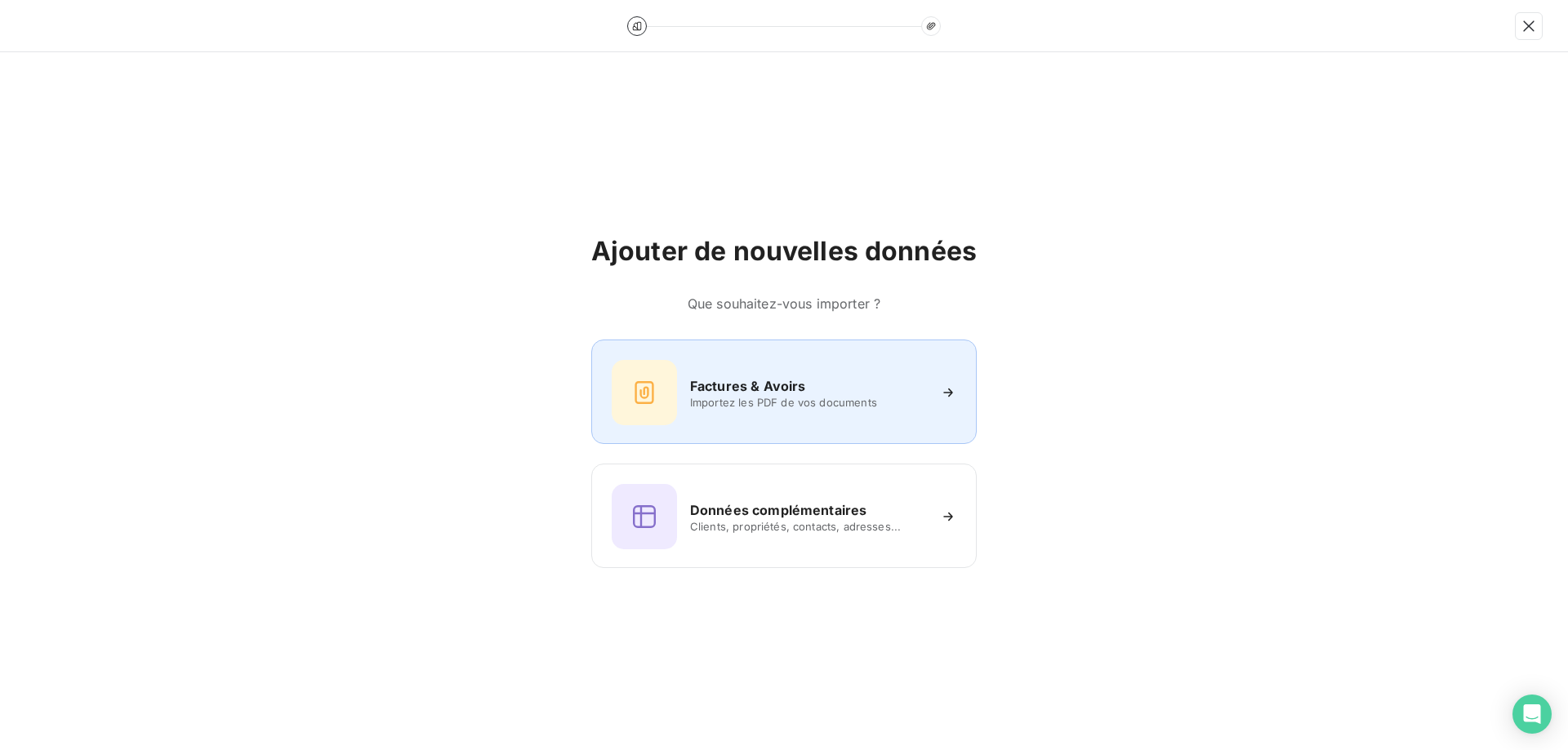
click at [762, 388] on h6 "Factures & Avoirs" at bounding box center [747, 386] width 116 height 20
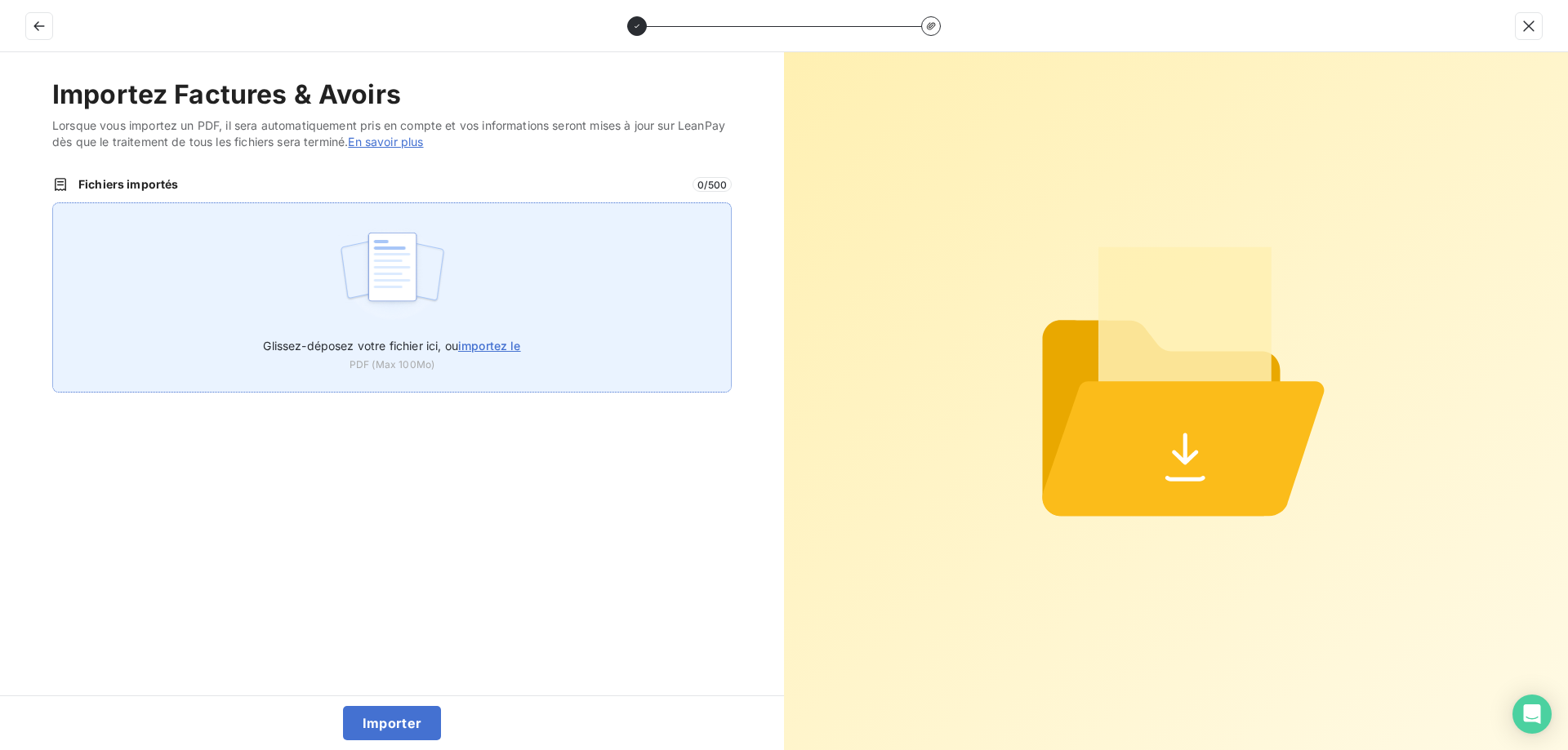
click at [508, 345] on span "importez le" at bounding box center [489, 346] width 63 height 14
click at [53, 203] on input "Glissez-déposez votre fichier ici, ou importez le" at bounding box center [53, 202] width 1 height 1
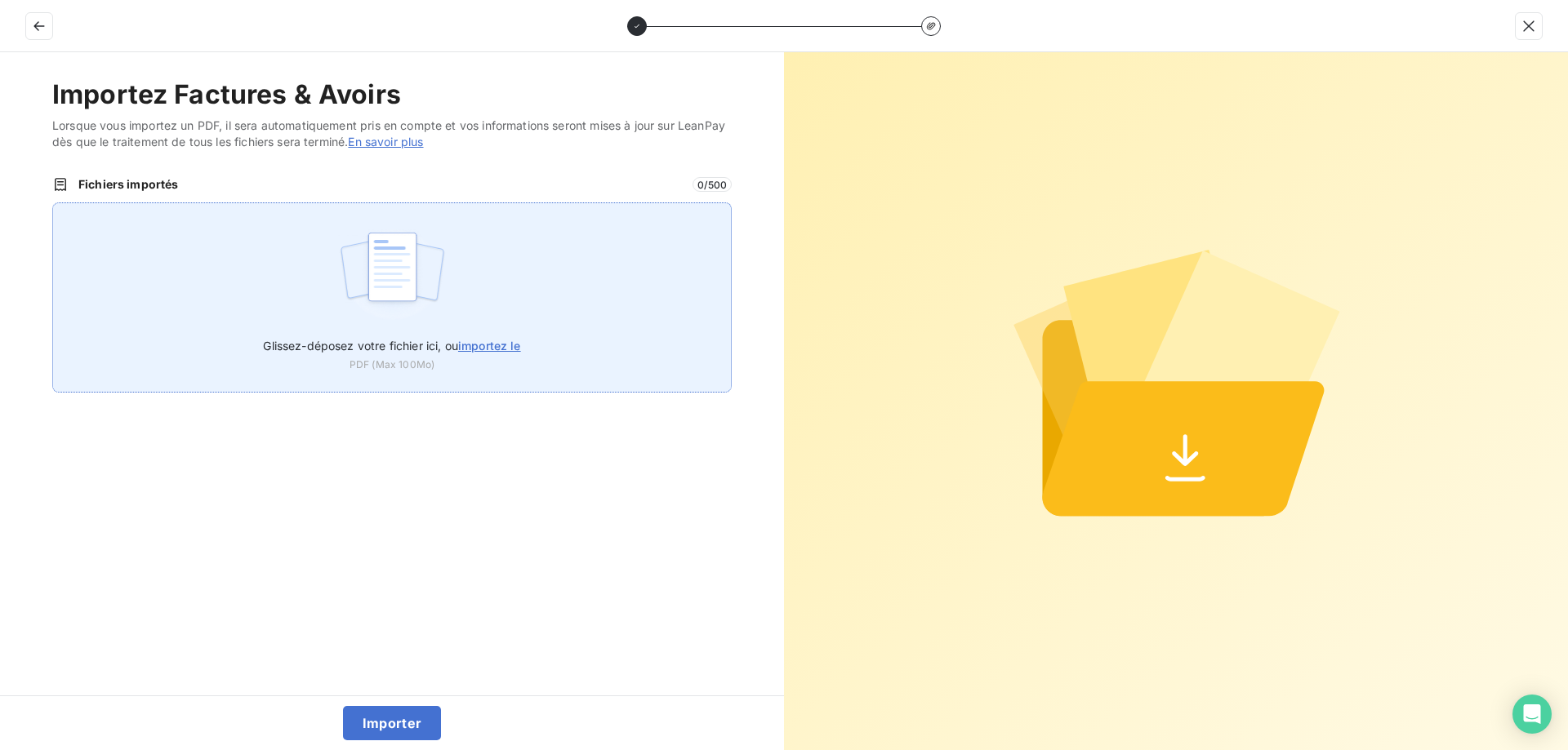
type input "C:\fakepath\PRANGERE - wdt-25-09-45.pdf"
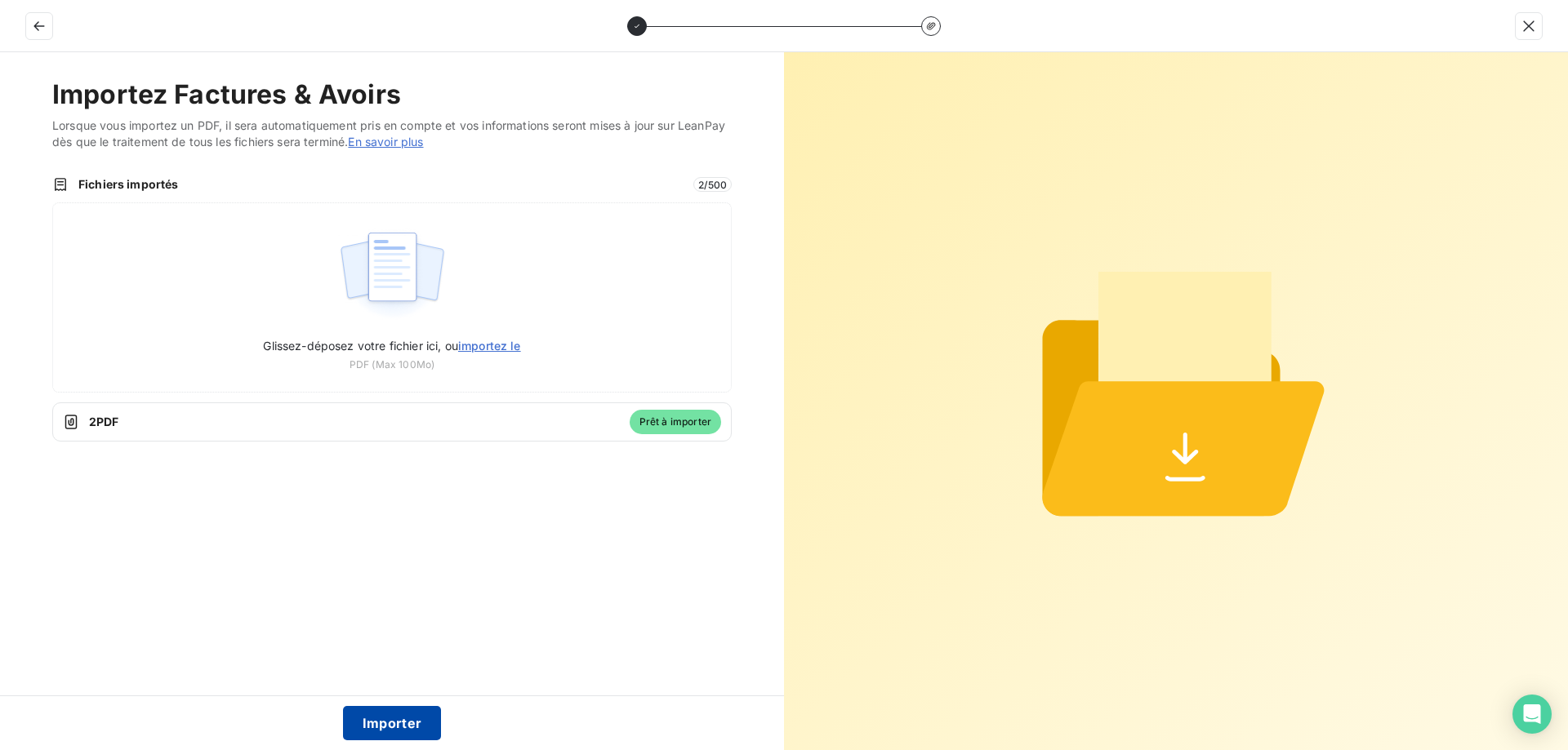
click at [384, 712] on button "Importer" at bounding box center [393, 723] width 99 height 35
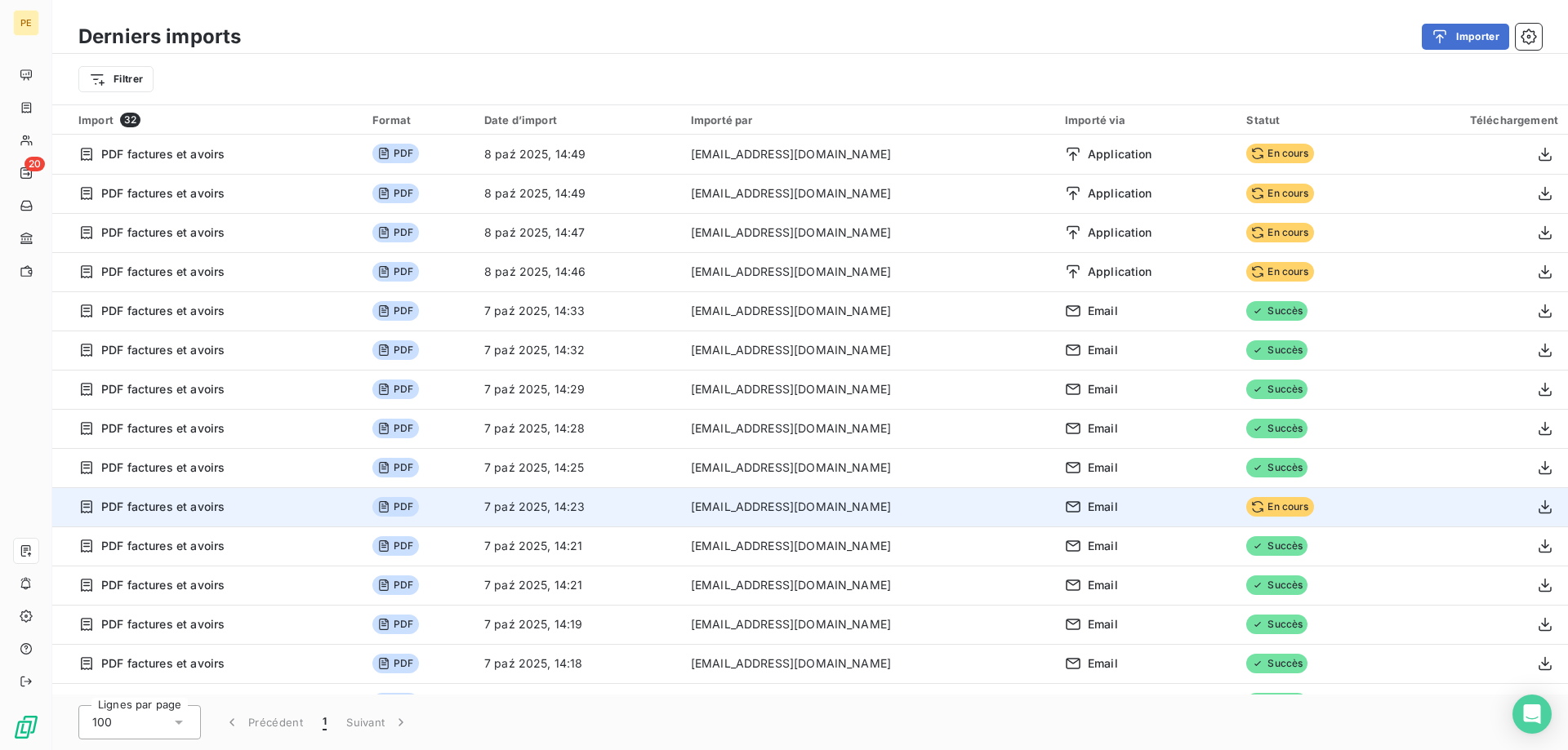
click at [413, 506] on span "PDF" at bounding box center [395, 507] width 46 height 20
click at [196, 506] on span "PDF factures et avoirs" at bounding box center [163, 507] width 123 height 16
click at [1266, 506] on span "En cours" at bounding box center [1279, 507] width 66 height 20
click at [794, 511] on td "[EMAIL_ADDRESS][DOMAIN_NAME]" at bounding box center [867, 507] width 374 height 40
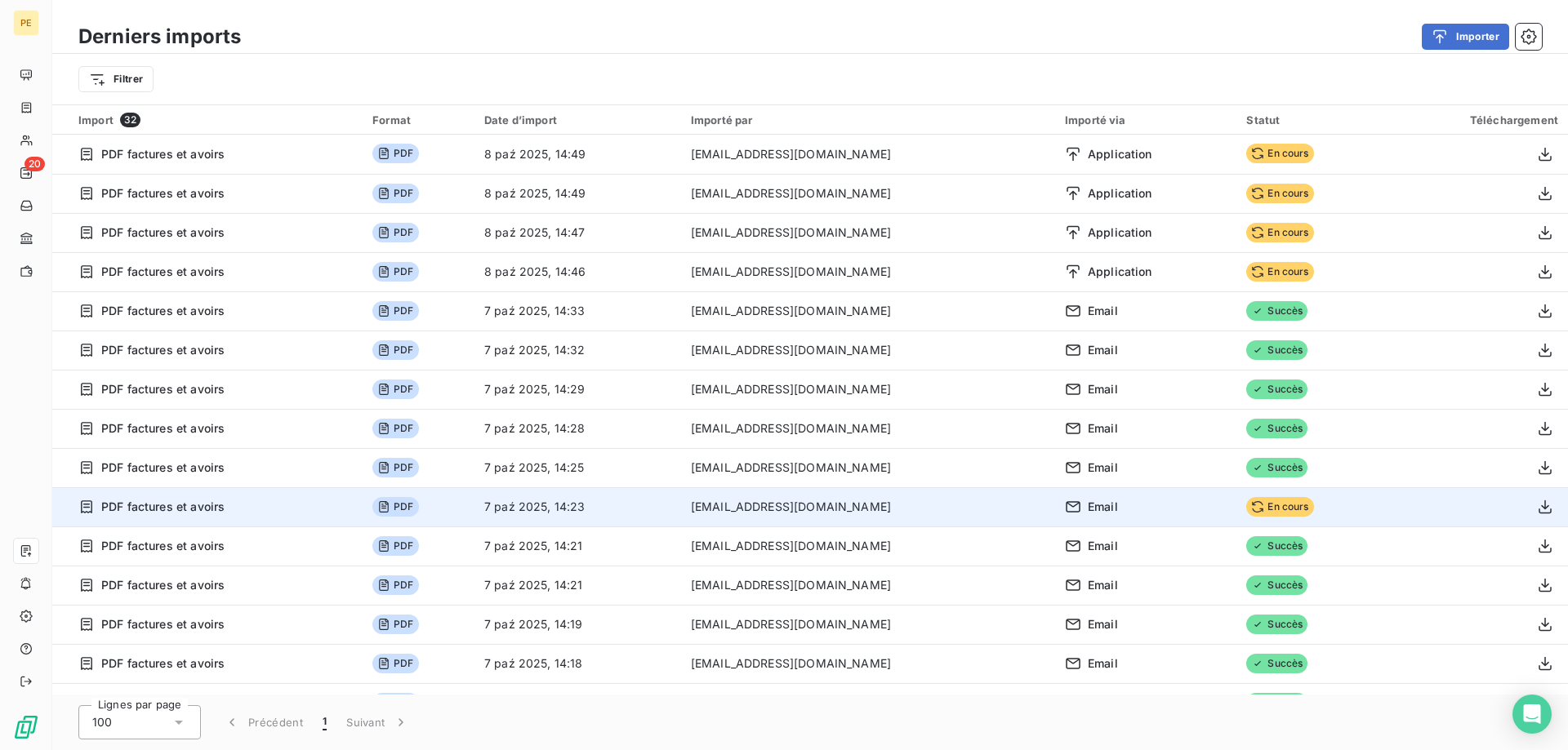
click at [1088, 507] on span "Email" at bounding box center [1103, 507] width 30 height 16
click at [418, 502] on span "PDF" at bounding box center [395, 507] width 46 height 20
click at [741, 501] on td "[EMAIL_ADDRESS][DOMAIN_NAME]" at bounding box center [867, 507] width 374 height 40
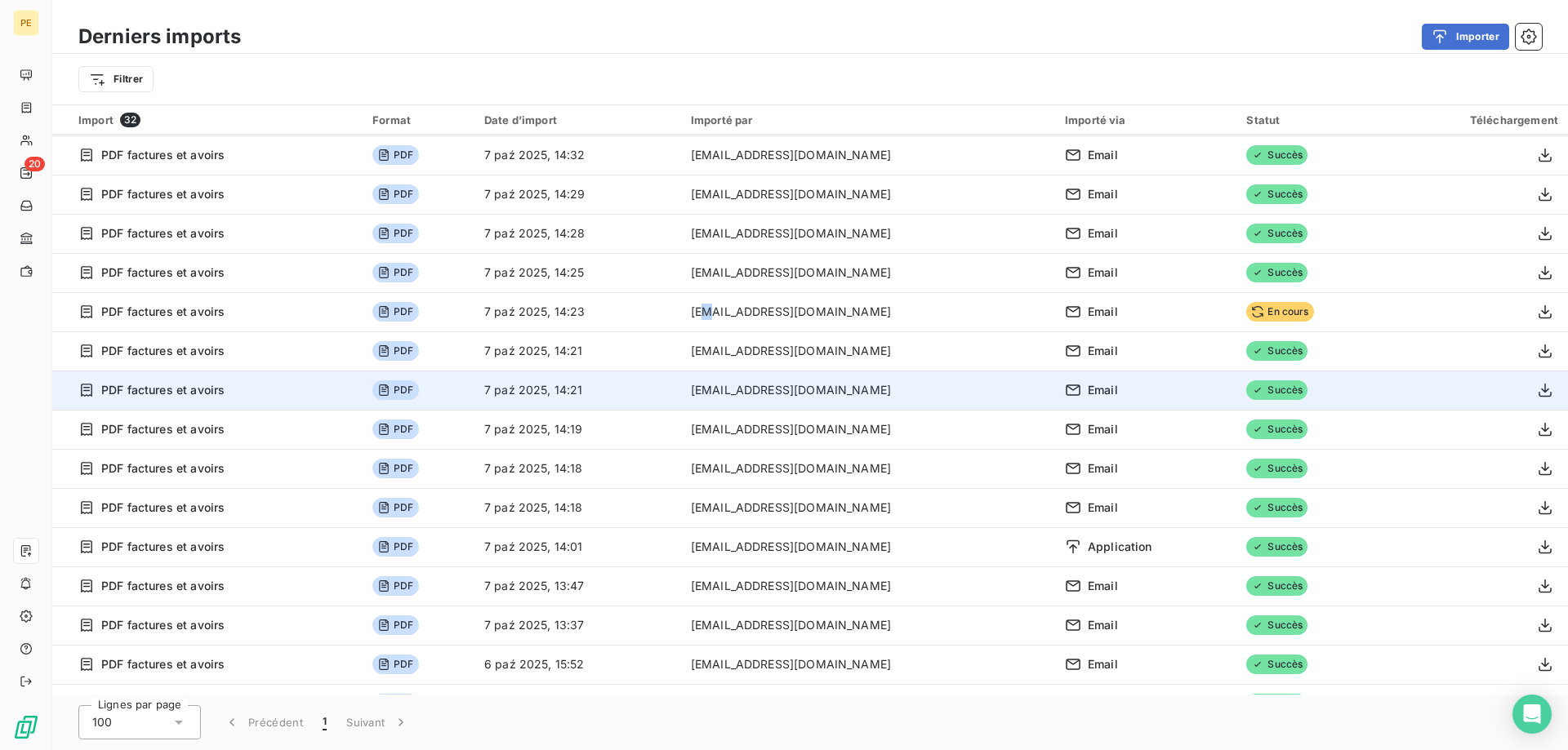
scroll to position [112, 0]
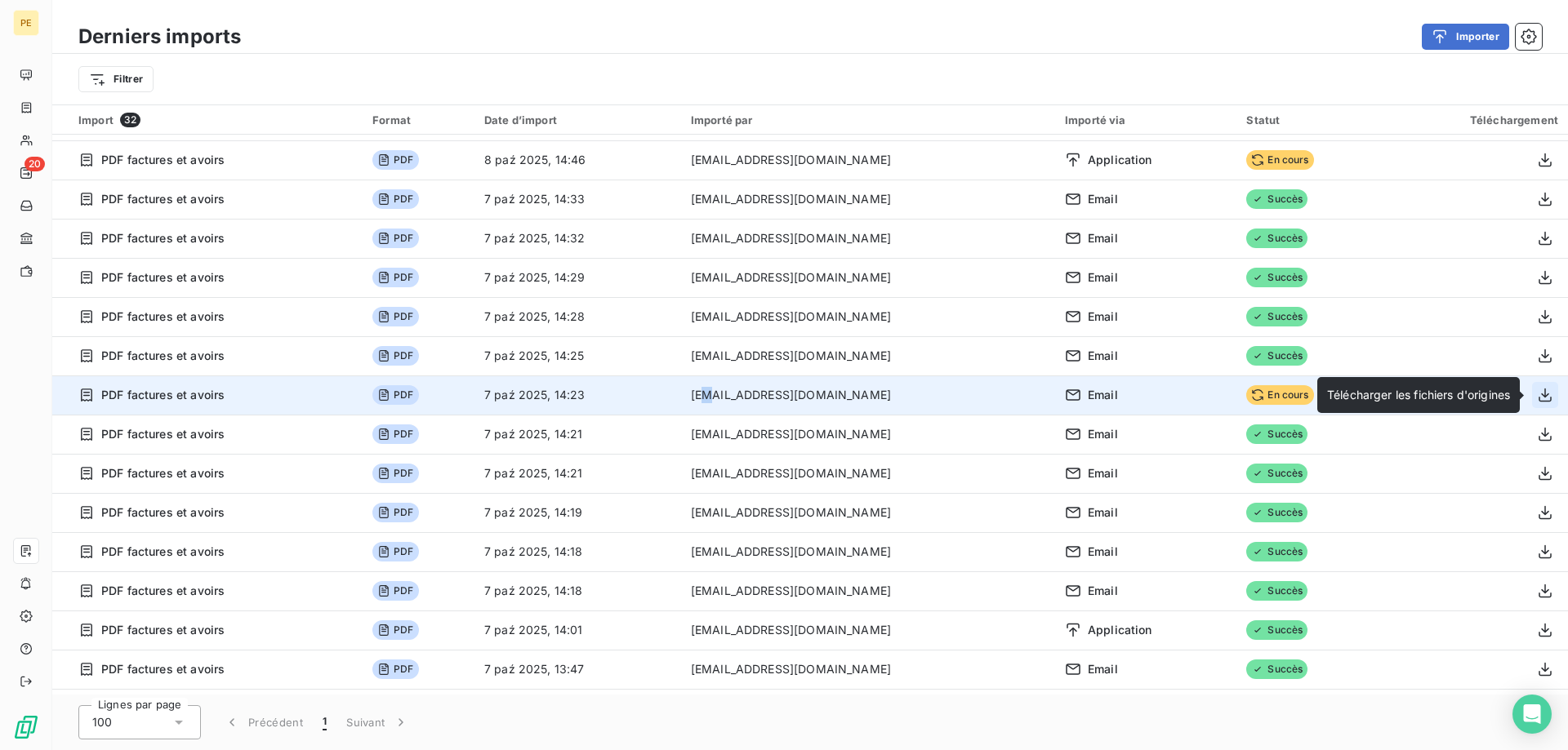
click at [1548, 394] on icon "button" at bounding box center [1544, 396] width 13 height 14
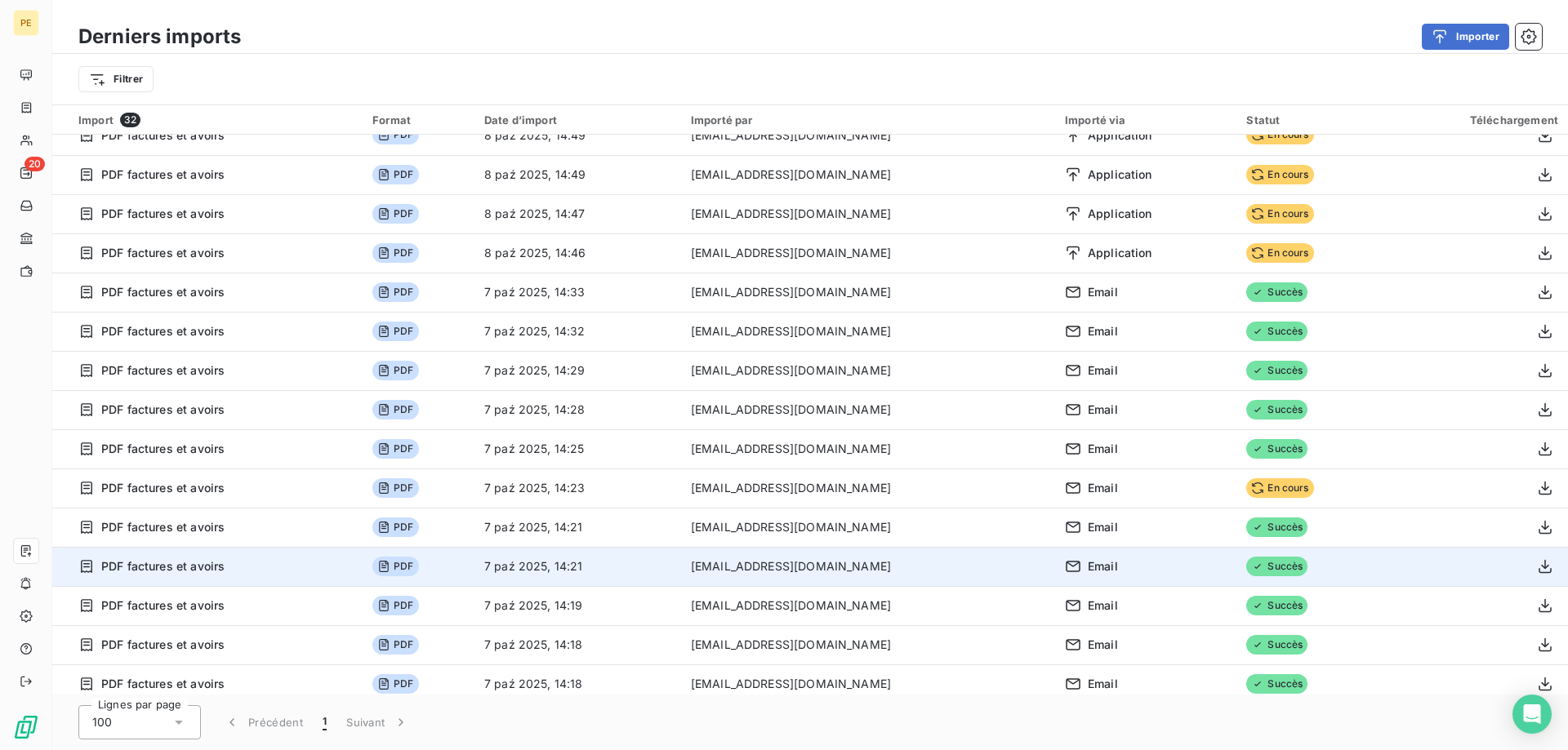
scroll to position [0, 0]
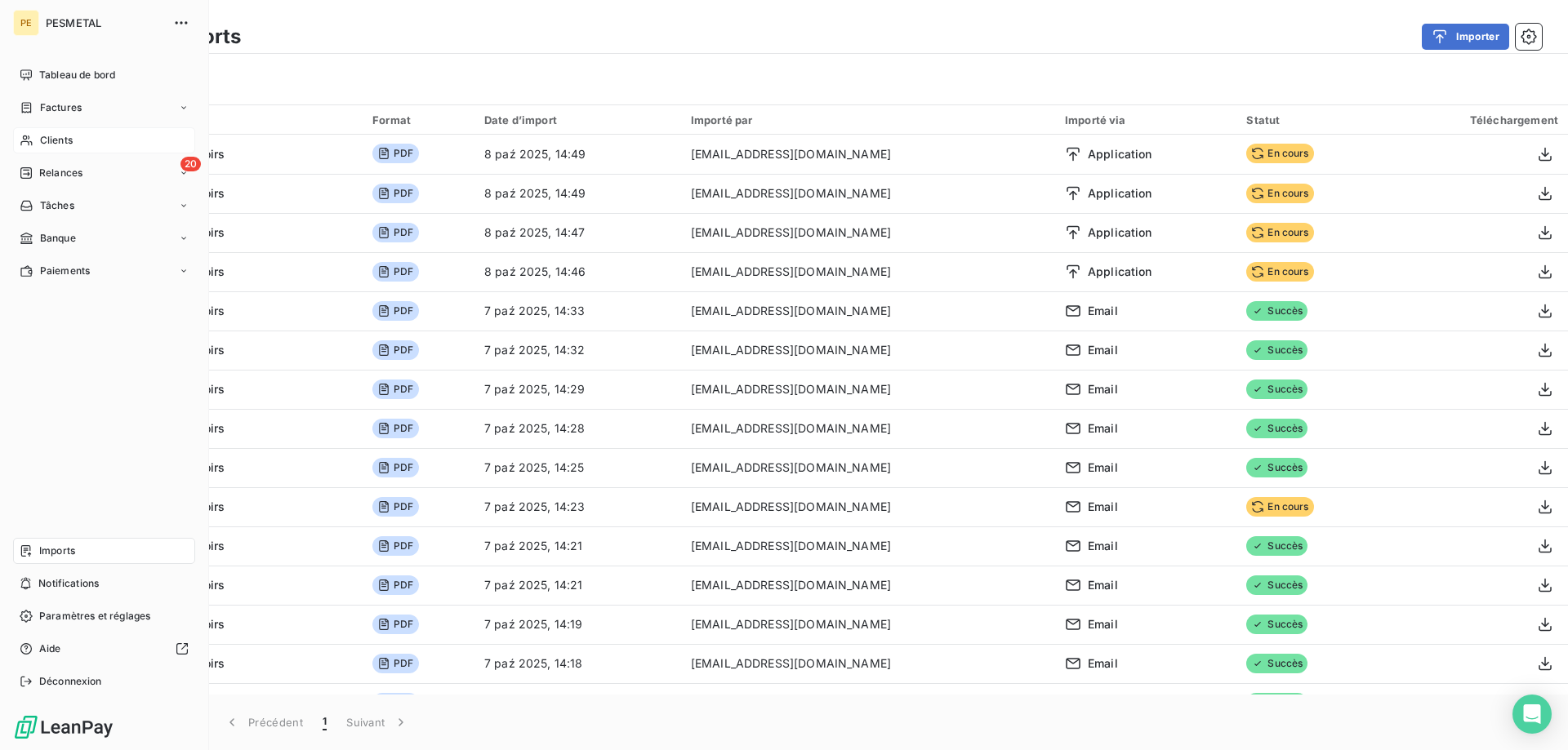
click at [53, 139] on span "Clients" at bounding box center [56, 140] width 33 height 15
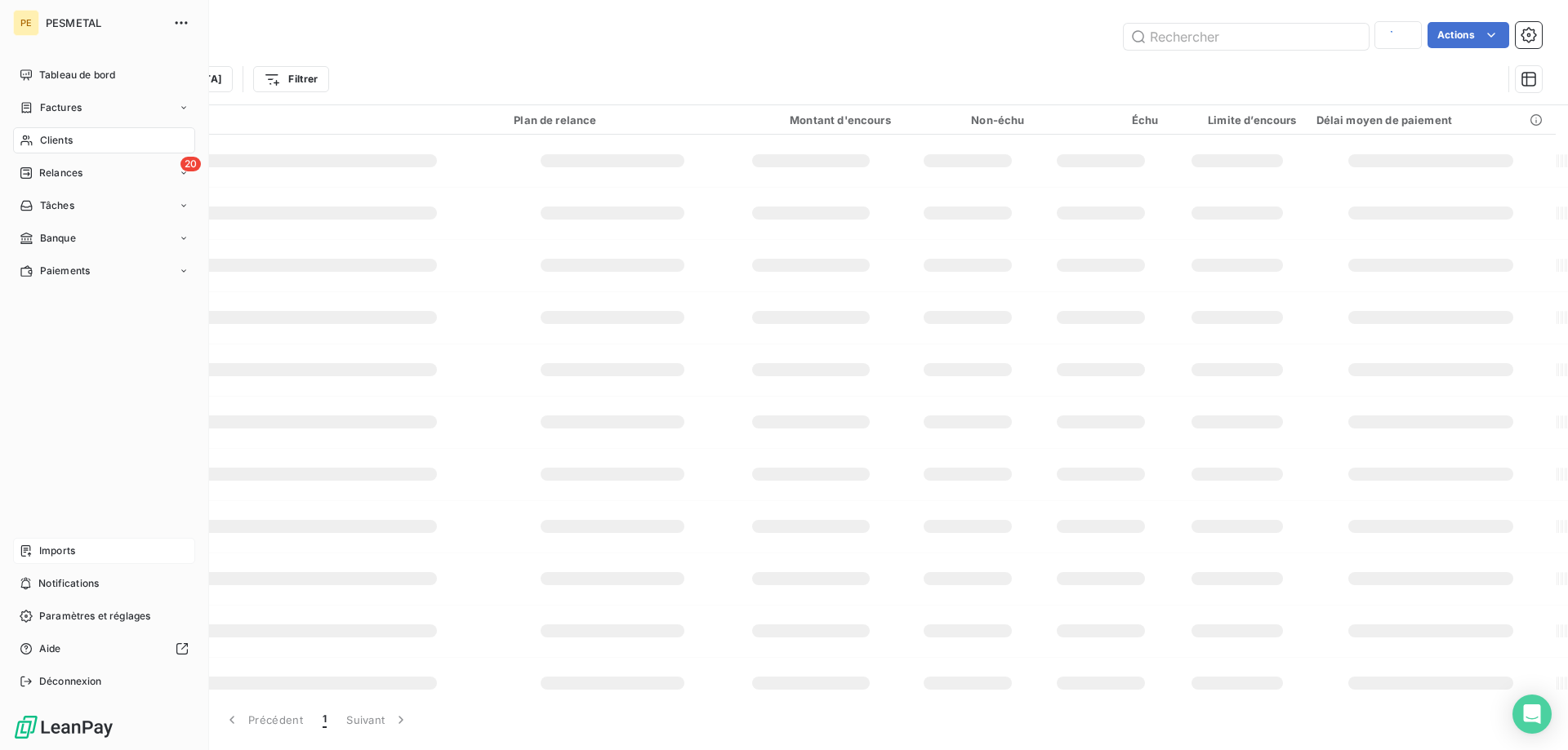
scroll to position [112, 0]
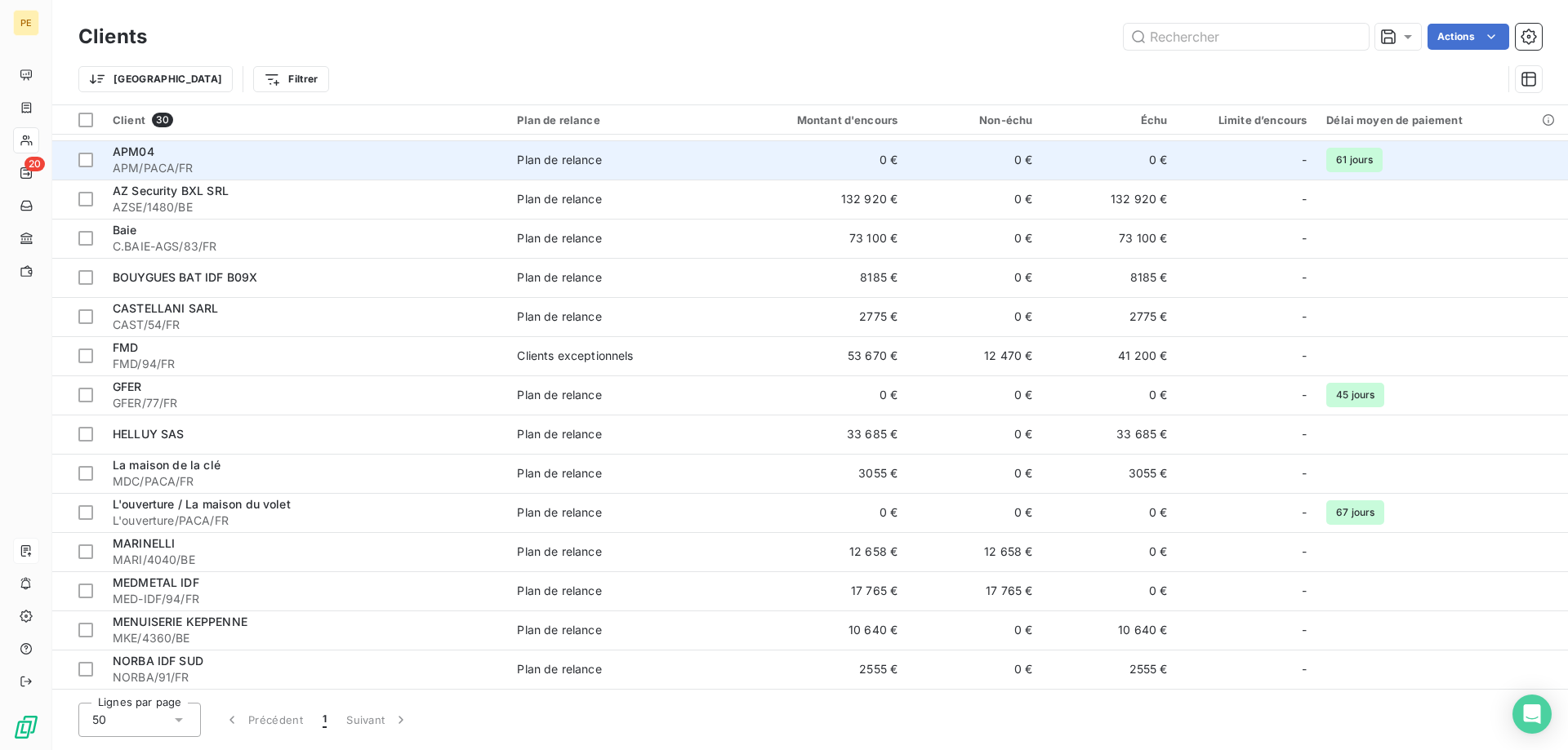
click at [152, 158] on span "APM04" at bounding box center [134, 152] width 42 height 14
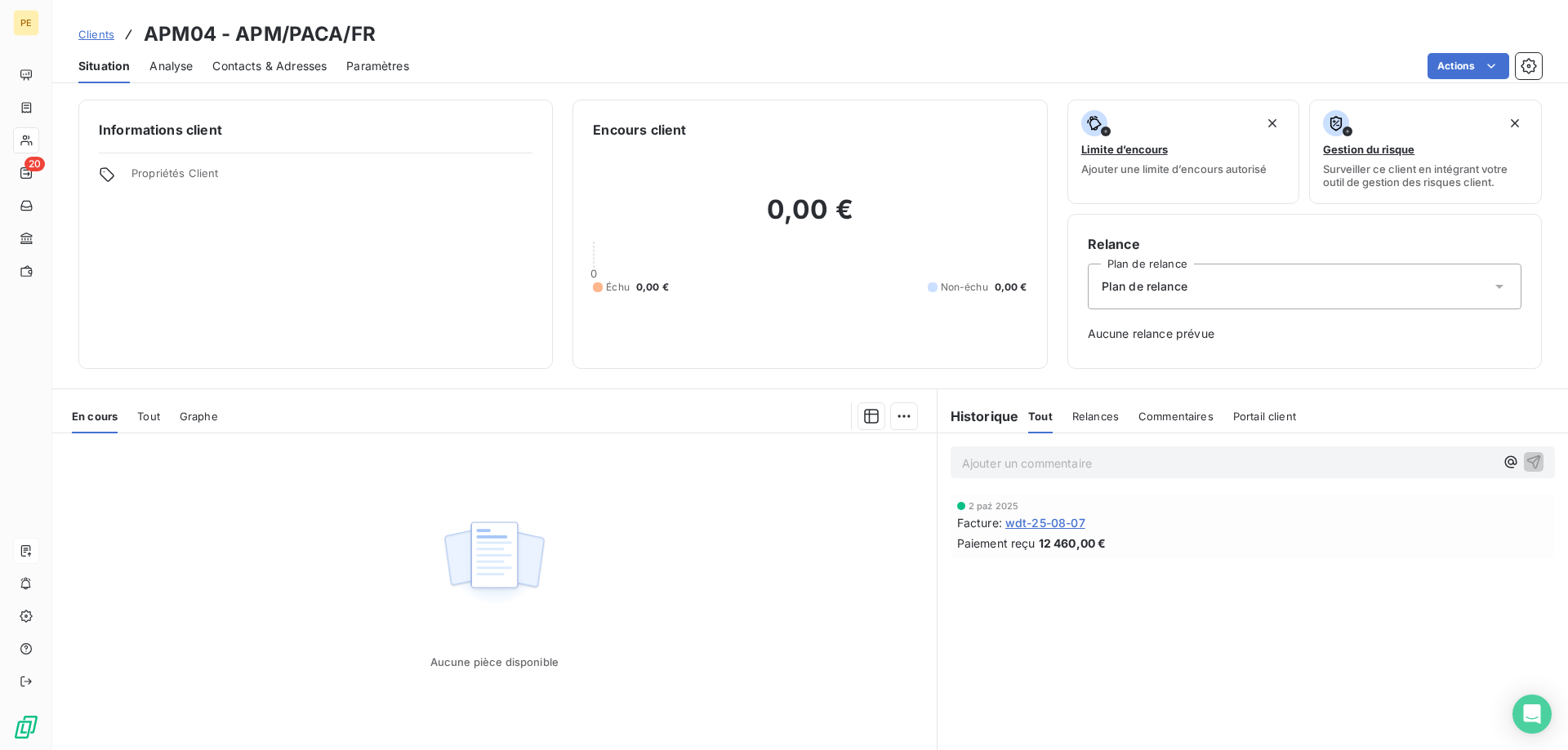
click at [1501, 283] on icon at bounding box center [1500, 287] width 16 height 16
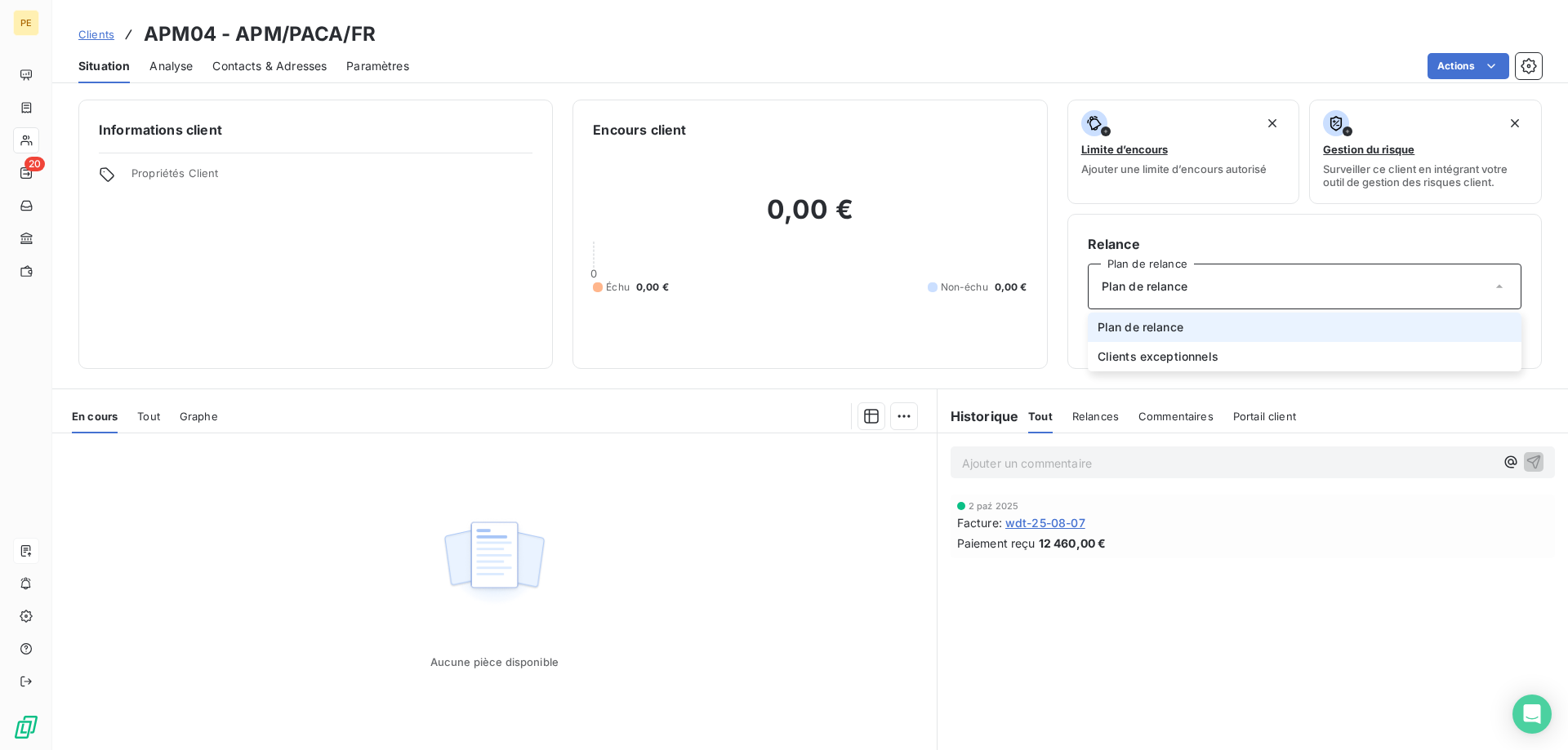
click at [1183, 324] on span "Plan de relance" at bounding box center [1140, 327] width 85 height 16
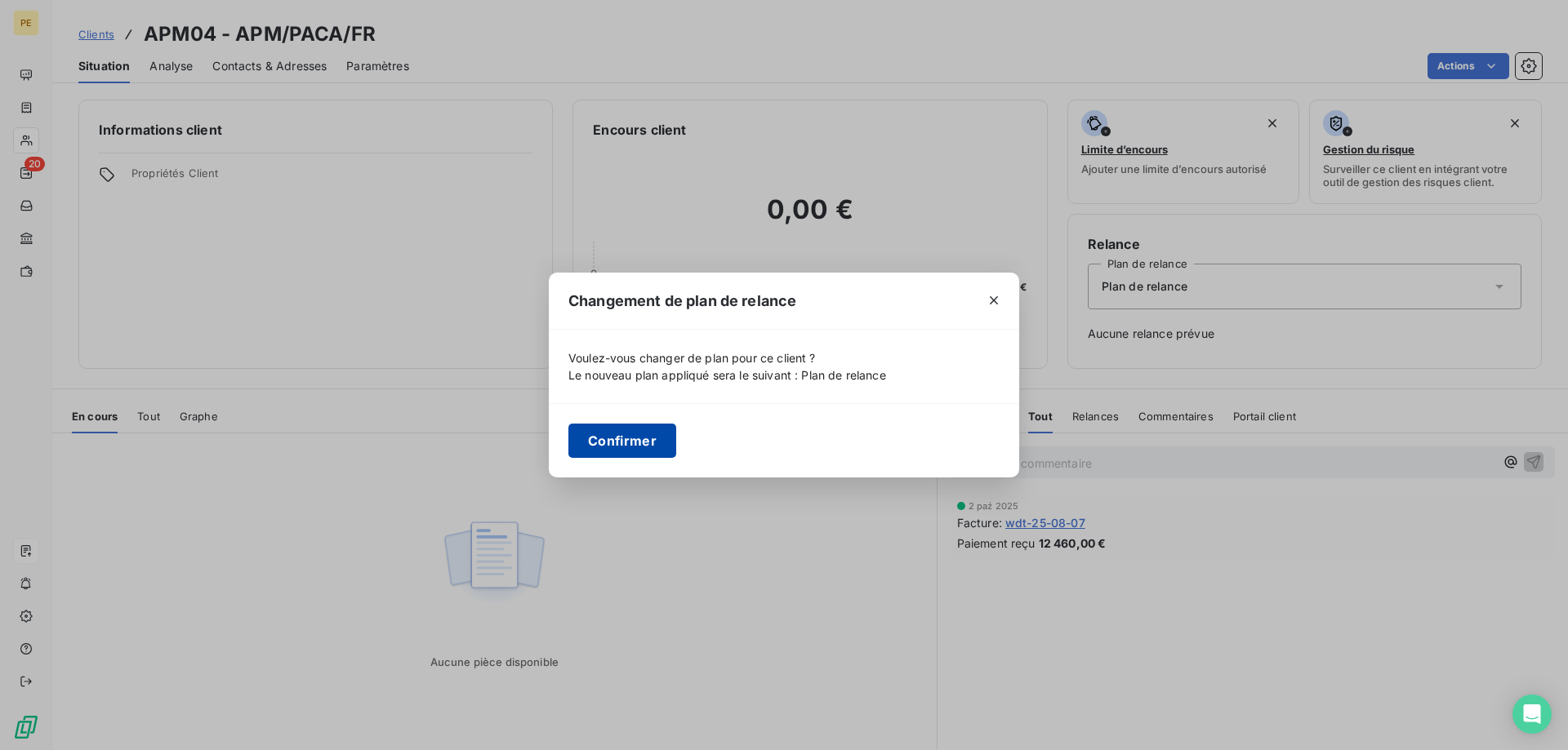
click at [634, 441] on button "Confirmer" at bounding box center [622, 440] width 108 height 35
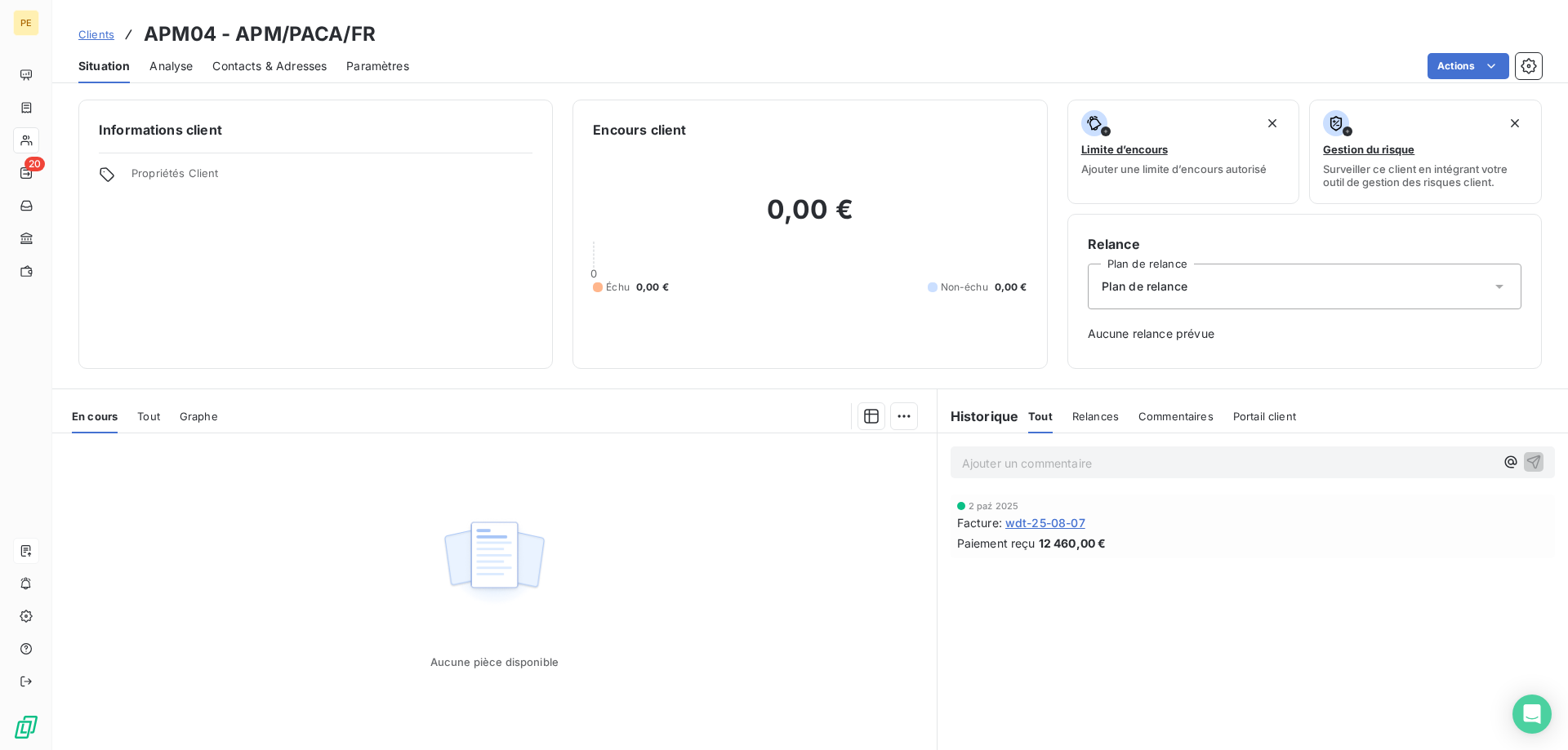
click at [168, 58] on div "Analyse" at bounding box center [172, 65] width 44 height 35
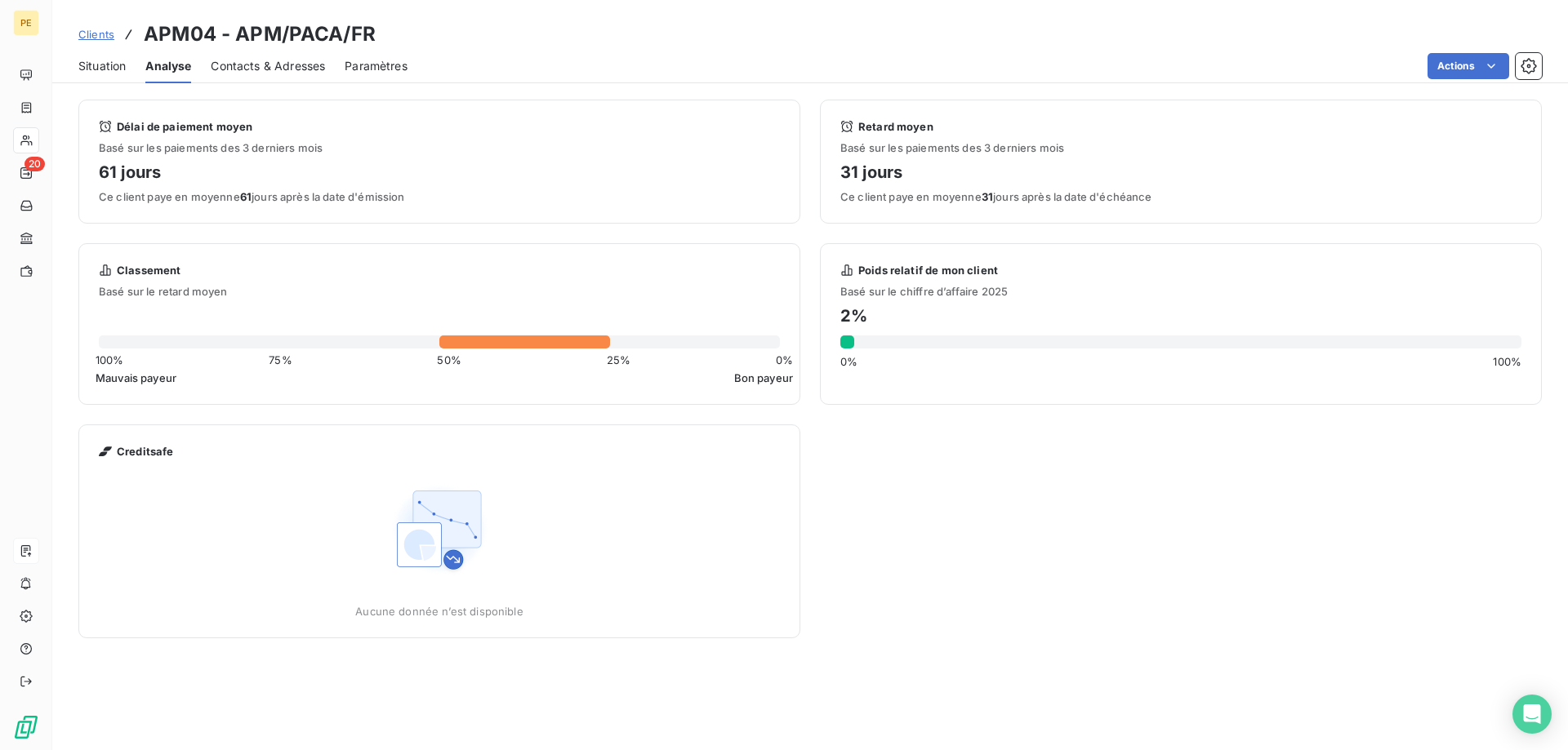
click at [256, 66] on span "Contacts & Adresses" at bounding box center [267, 65] width 114 height 16
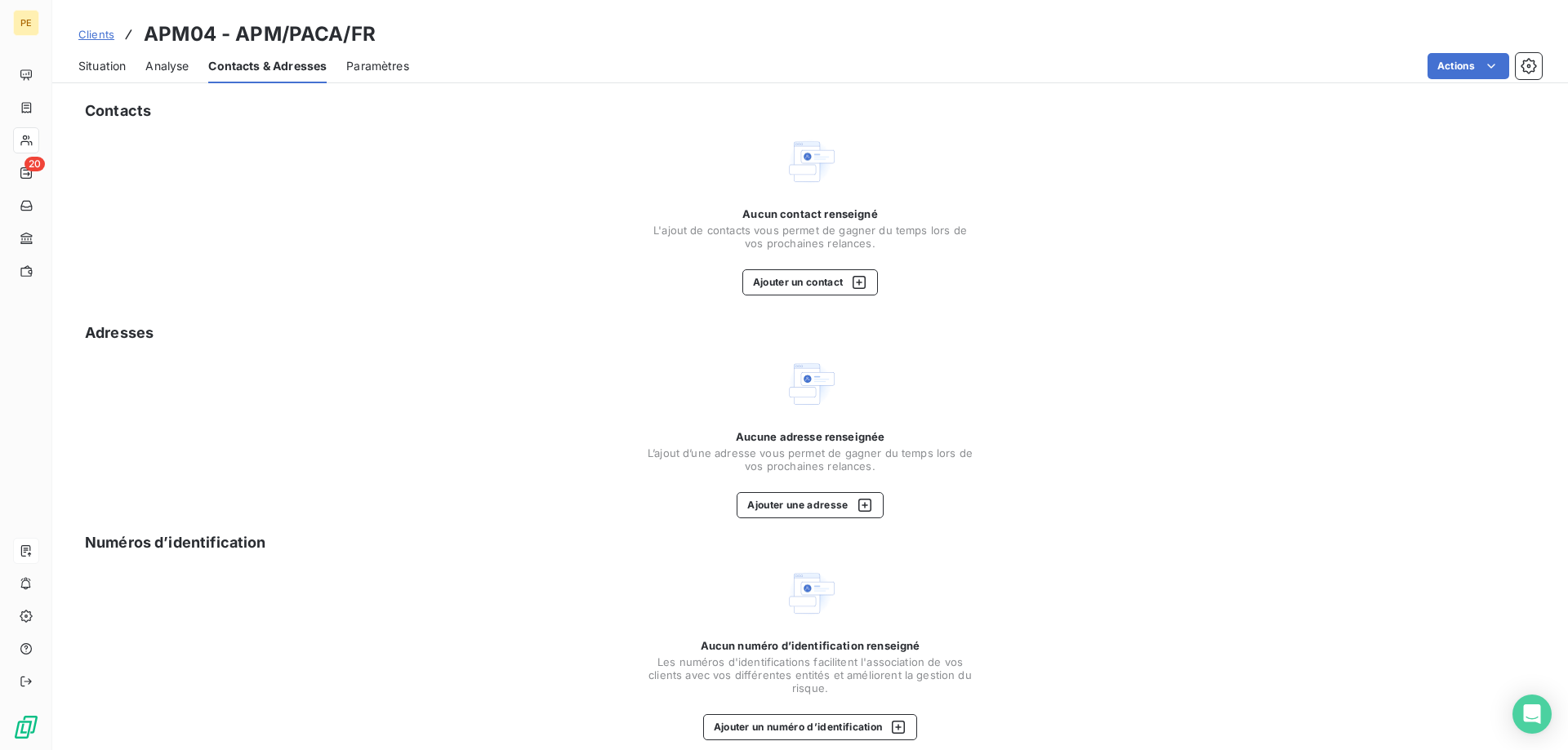
click at [376, 66] on span "Paramètres" at bounding box center [377, 65] width 63 height 16
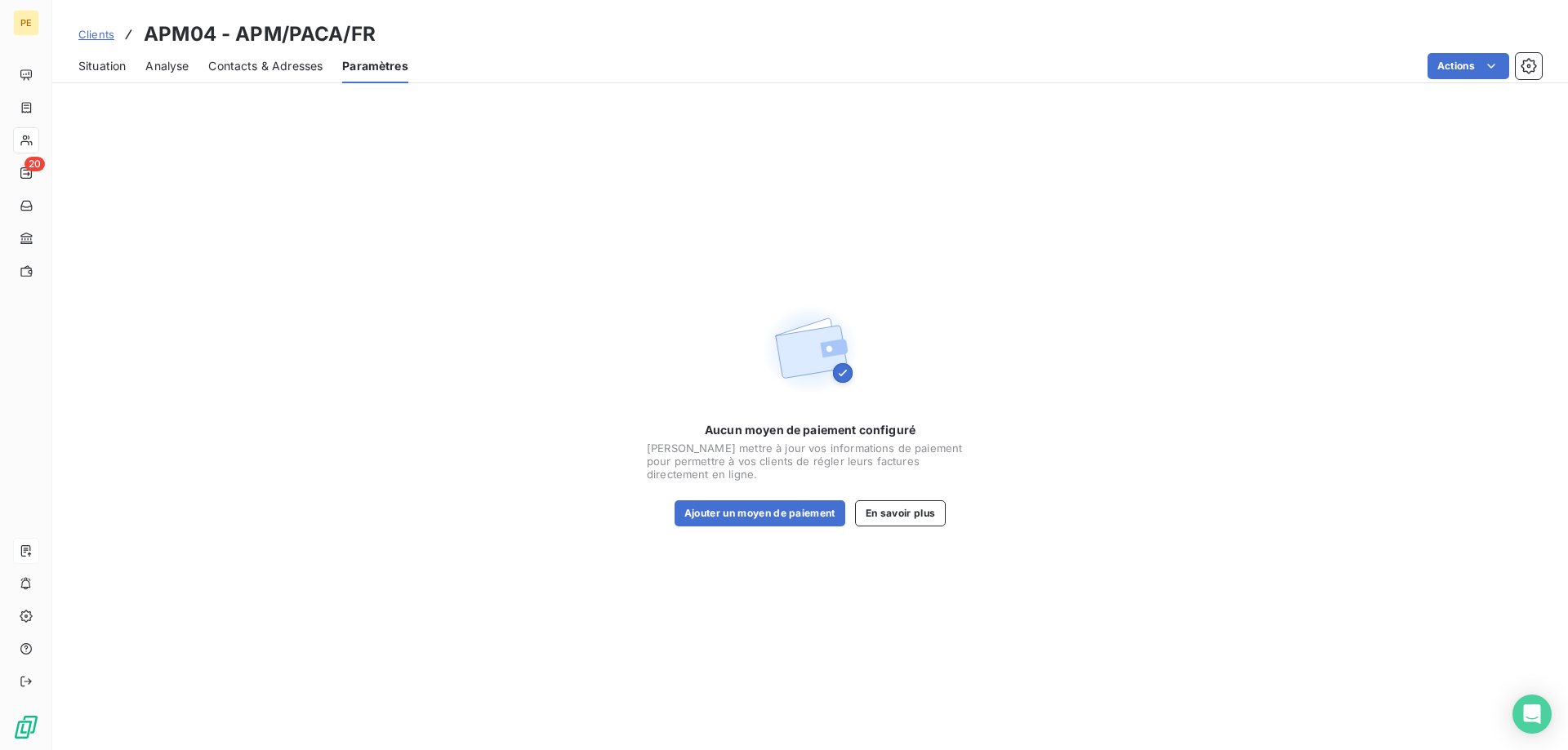
click at [289, 63] on span "Contacts & Adresses" at bounding box center [265, 65] width 114 height 16
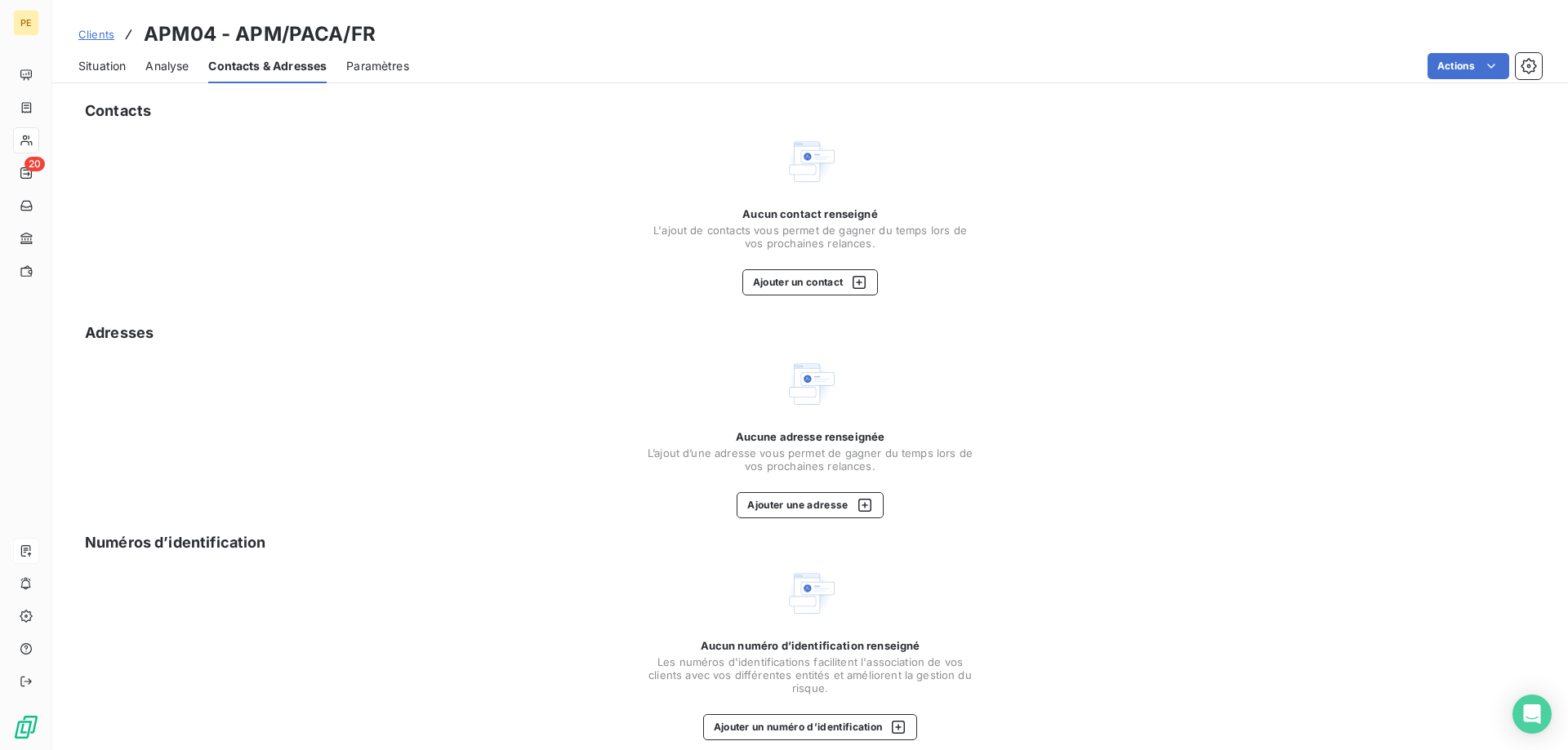
click at [177, 62] on span "Analyse" at bounding box center [167, 65] width 44 height 16
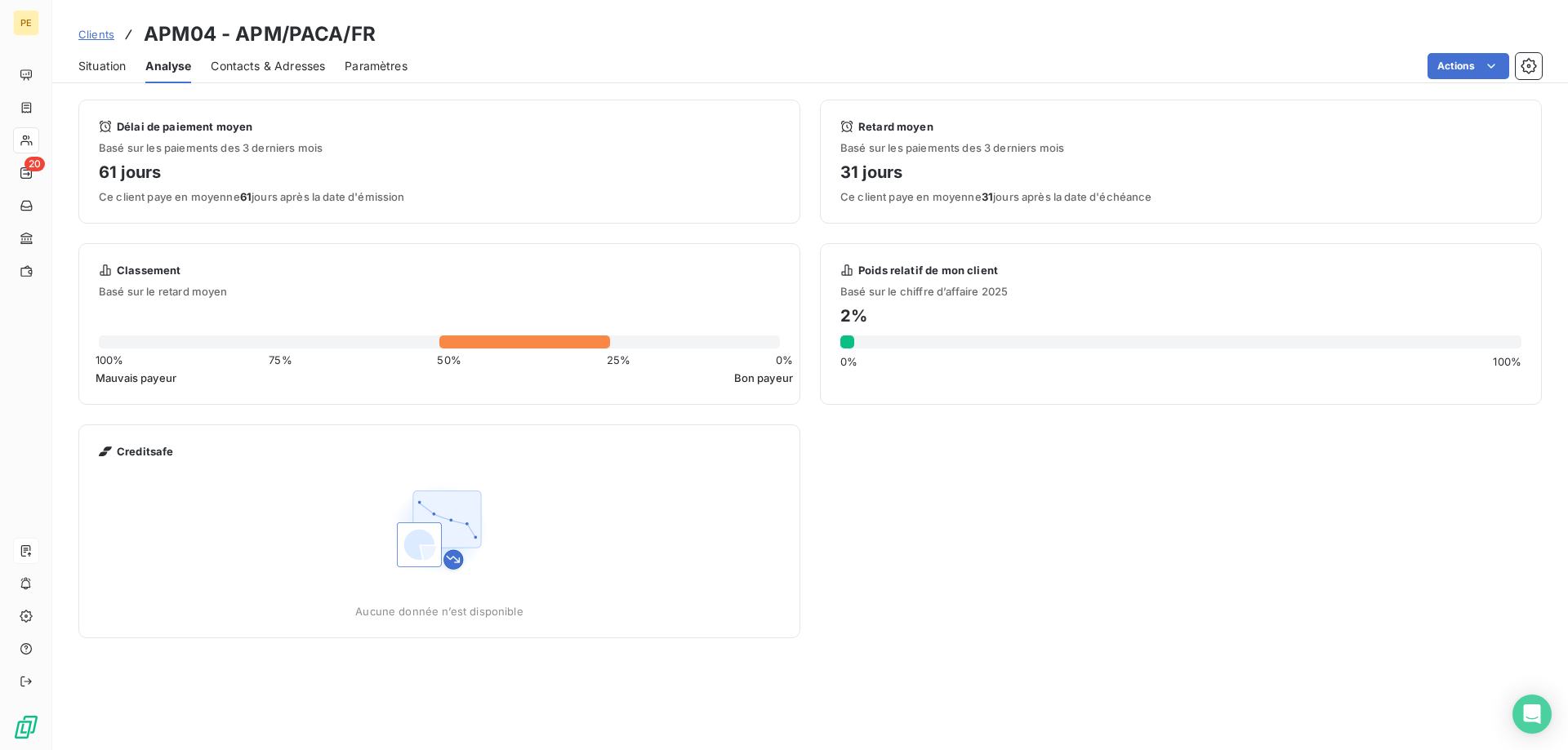
click at [106, 62] on span "Situation" at bounding box center [102, 65] width 48 height 16
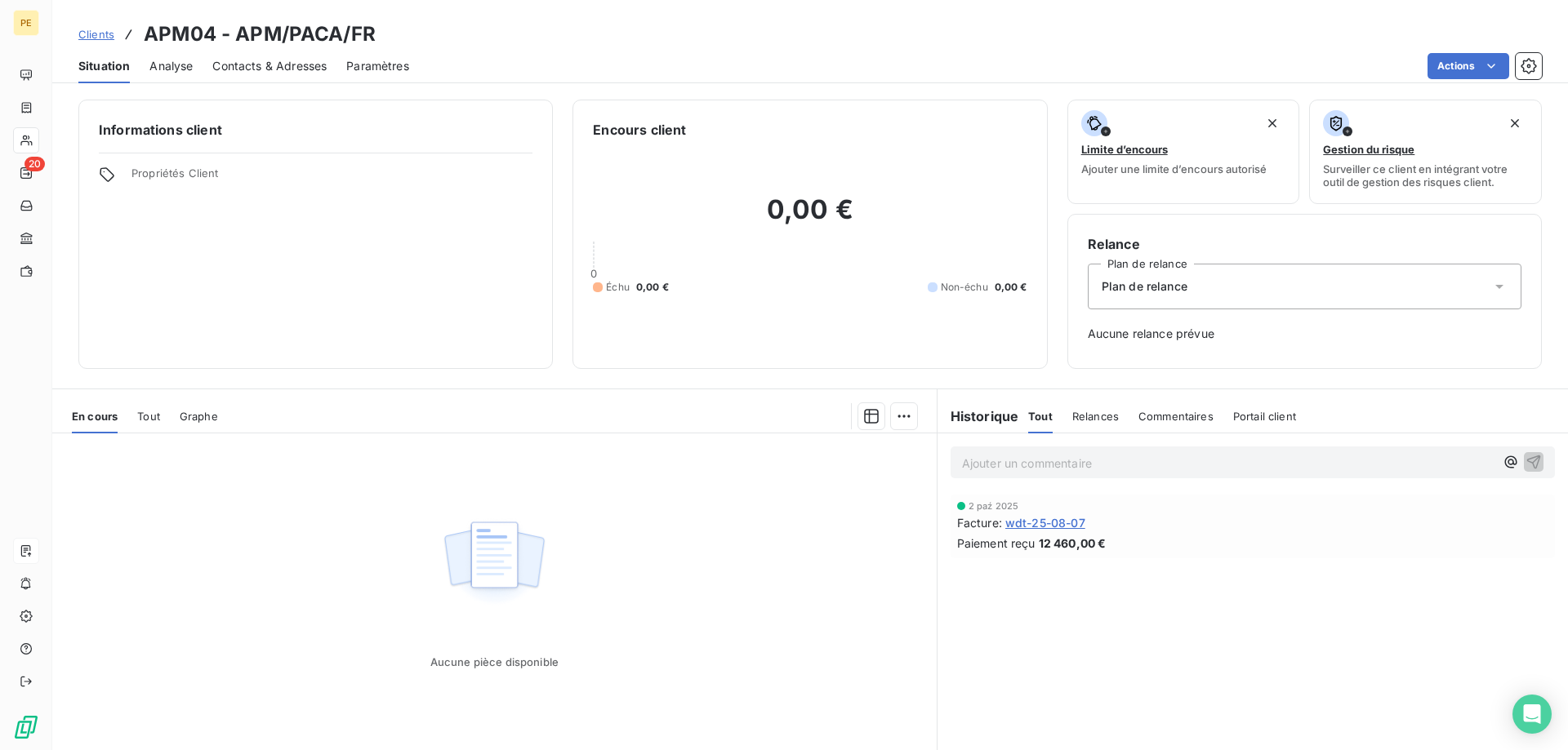
click at [386, 66] on span "Paramètres" at bounding box center [377, 65] width 63 height 16
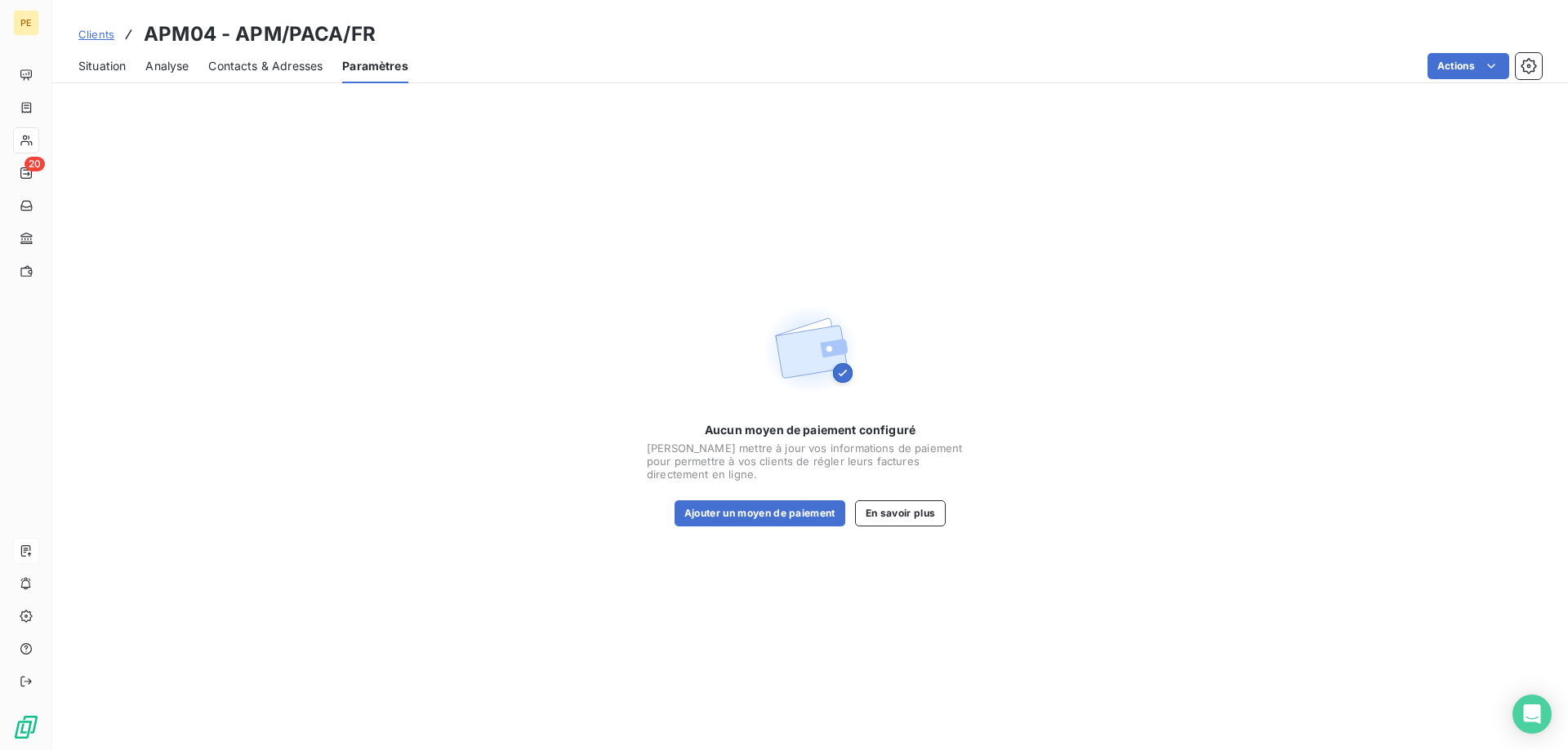
click at [288, 62] on span "Contacts & Adresses" at bounding box center [265, 65] width 114 height 16
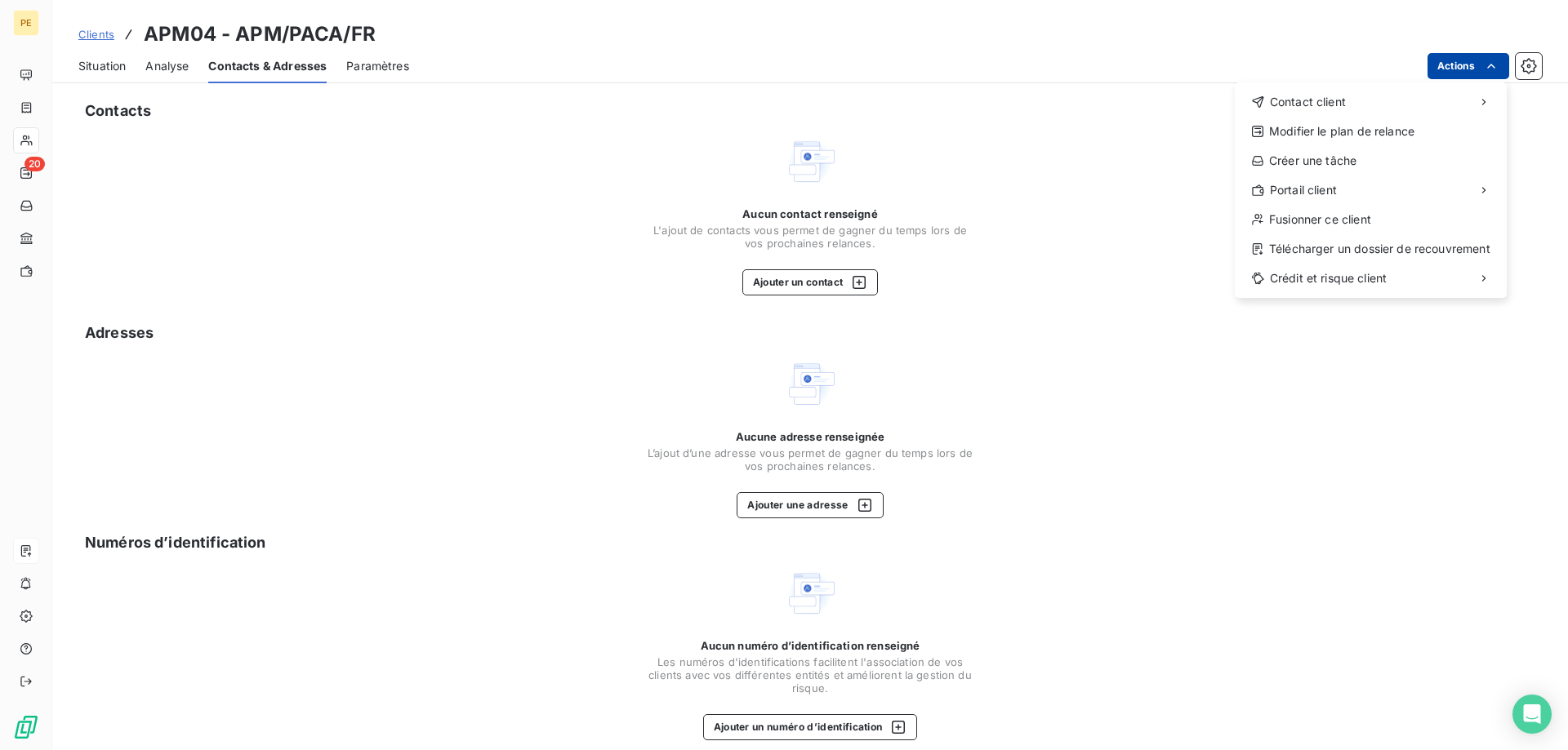
click at [1465, 69] on html "PE 20 Clients APM04 - APM/PACA/FR Situation Analyse Contacts & Adresses Paramèt…" at bounding box center [784, 375] width 1568 height 750
click at [861, 283] on html "PE 20 Clients APM04 - APM/PACA/FR Situation Analyse Contacts & Adresses Paramèt…" at bounding box center [784, 375] width 1568 height 750
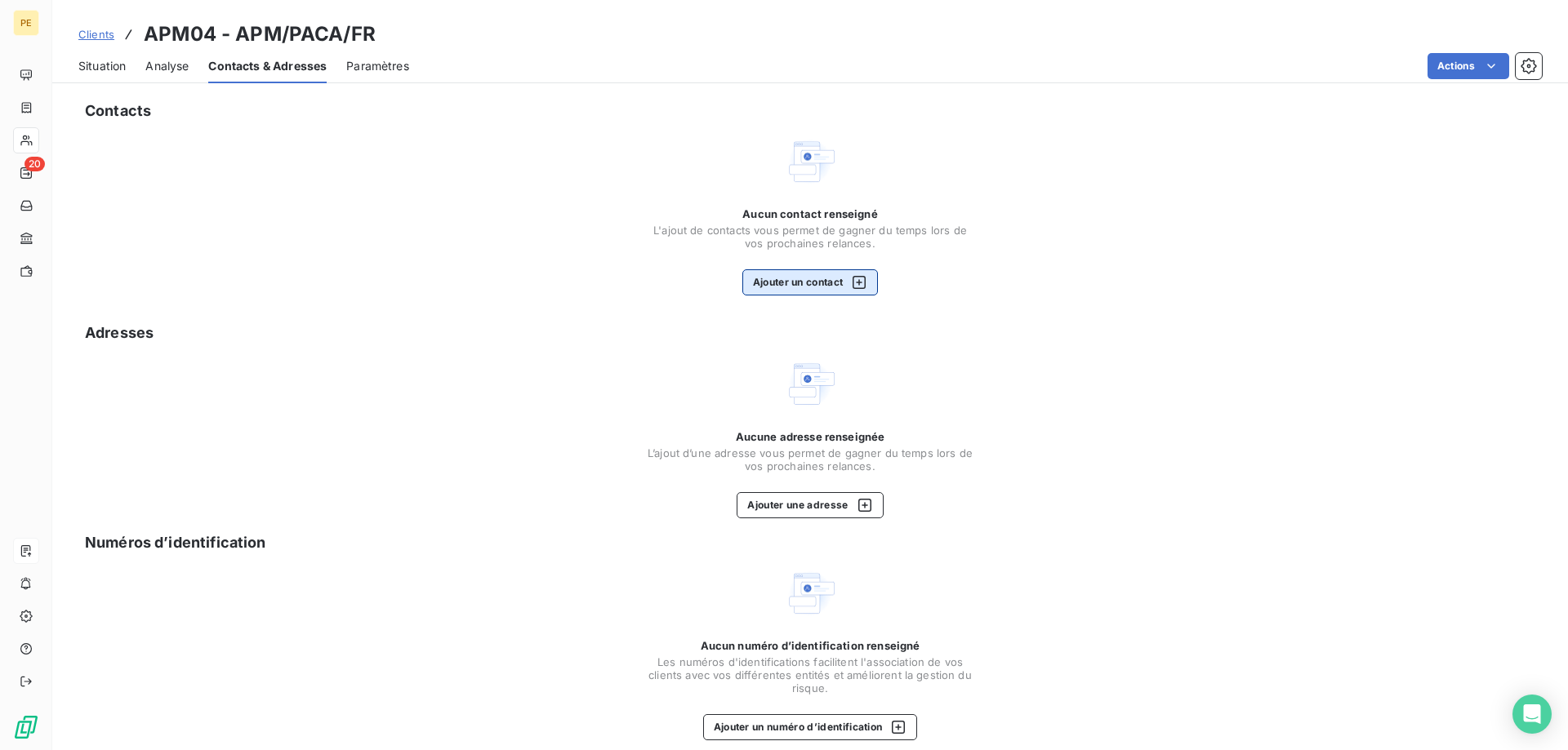
click at [860, 282] on icon "button" at bounding box center [859, 283] width 16 height 16
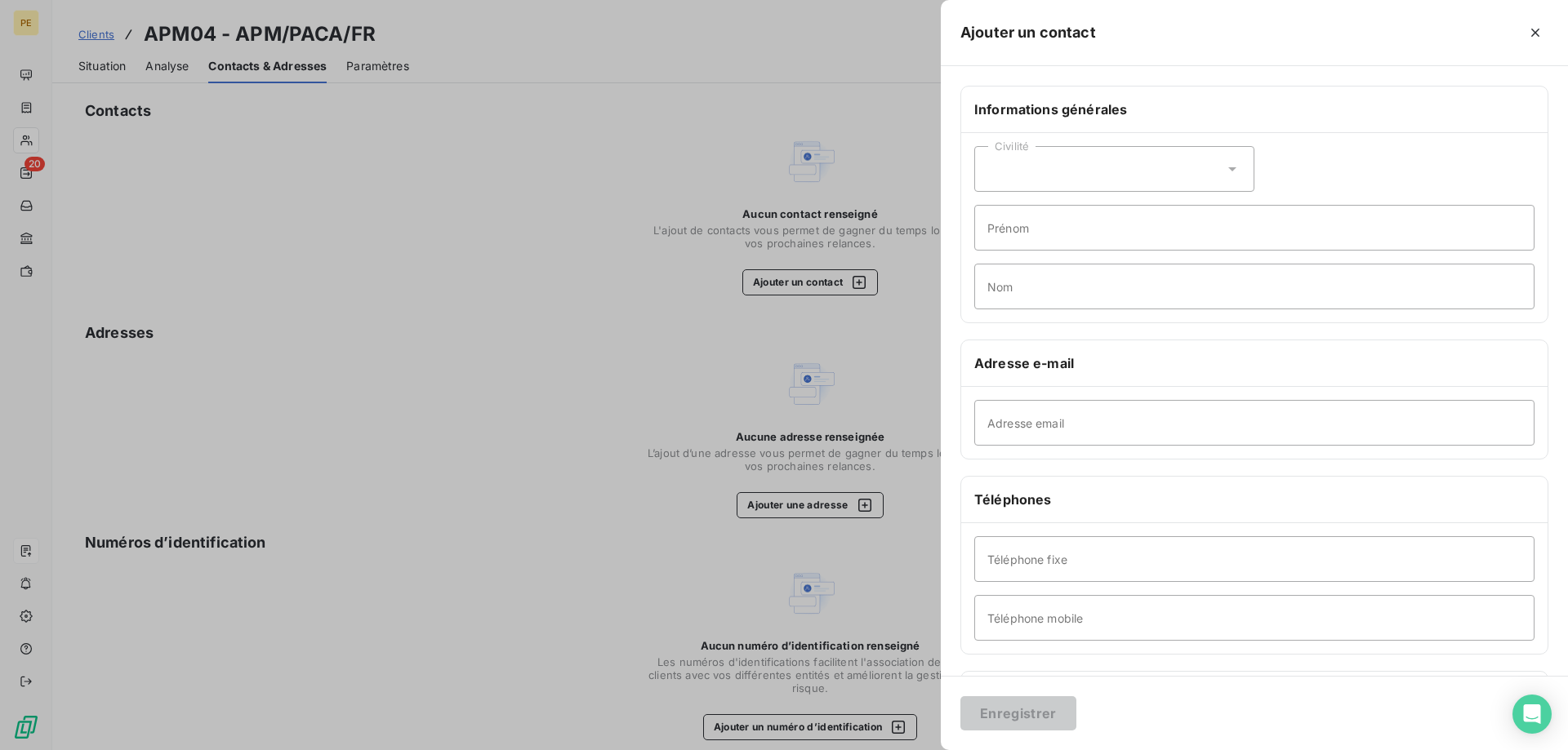
scroll to position [135, 0]
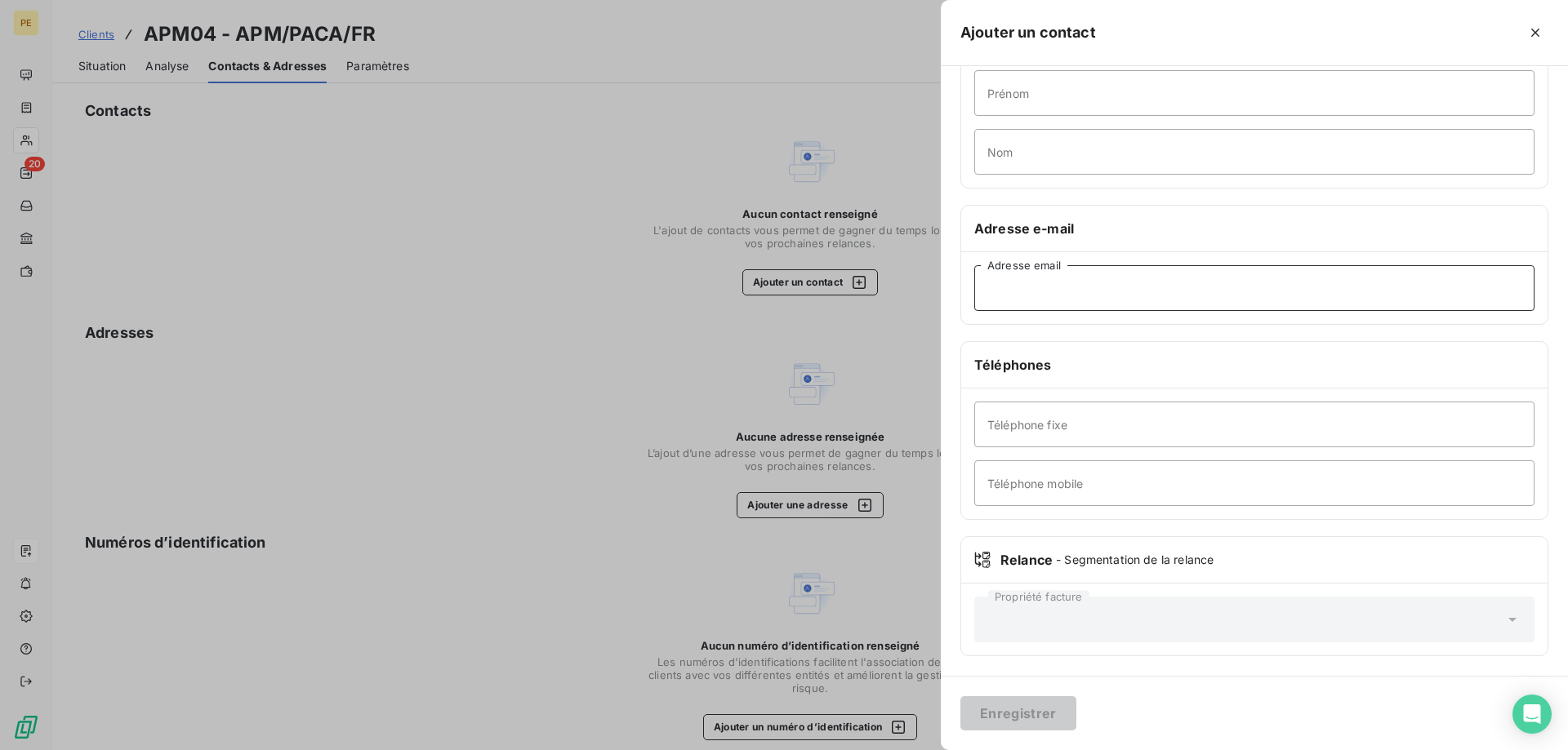
click at [1076, 293] on input "Adresse email" at bounding box center [1254, 288] width 561 height 46
click at [390, 66] on div at bounding box center [784, 375] width 1568 height 750
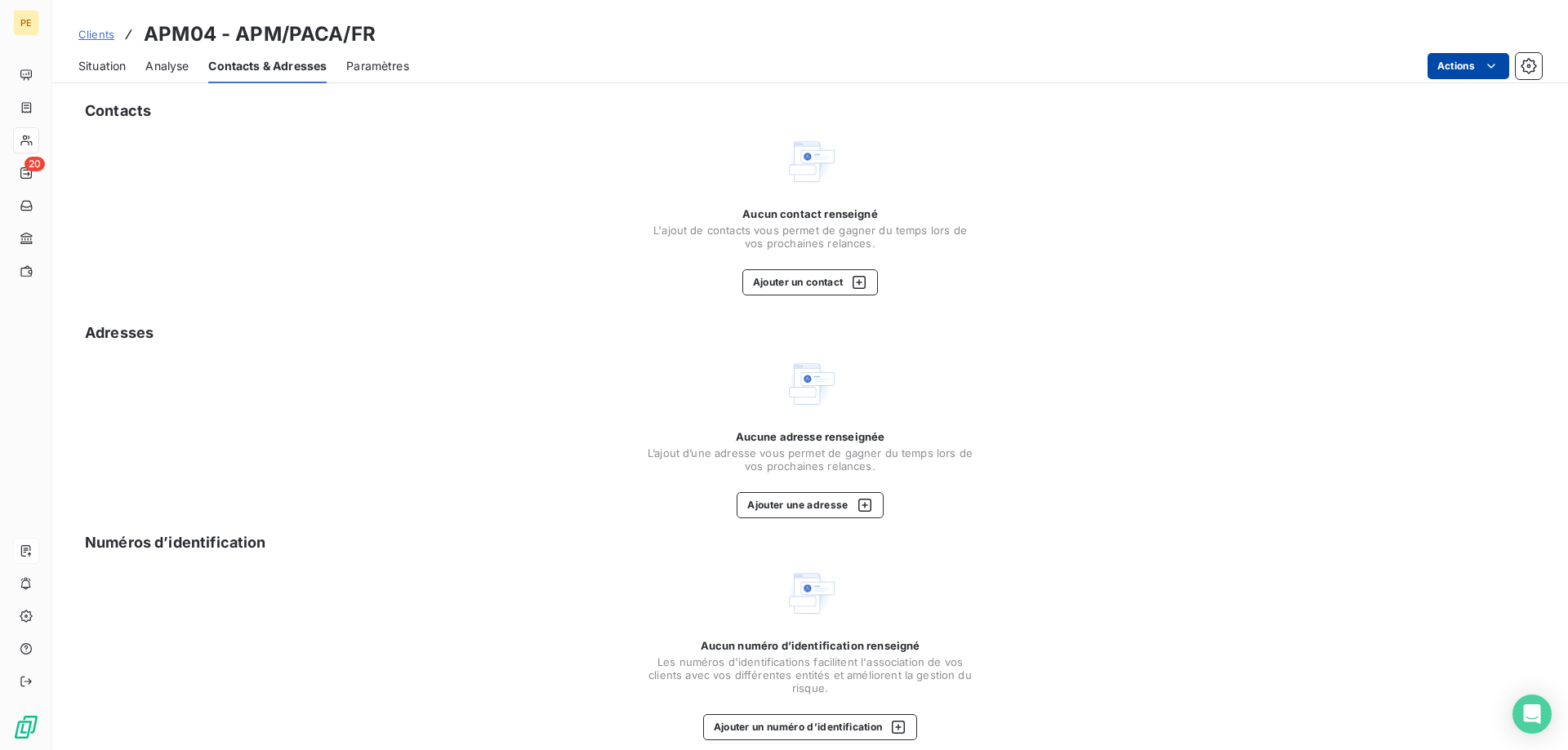
click at [1495, 72] on html "PE 20 Clients APM04 - APM/PACA/FR Situation Analyse Contacts & Adresses Paramèt…" at bounding box center [784, 375] width 1568 height 750
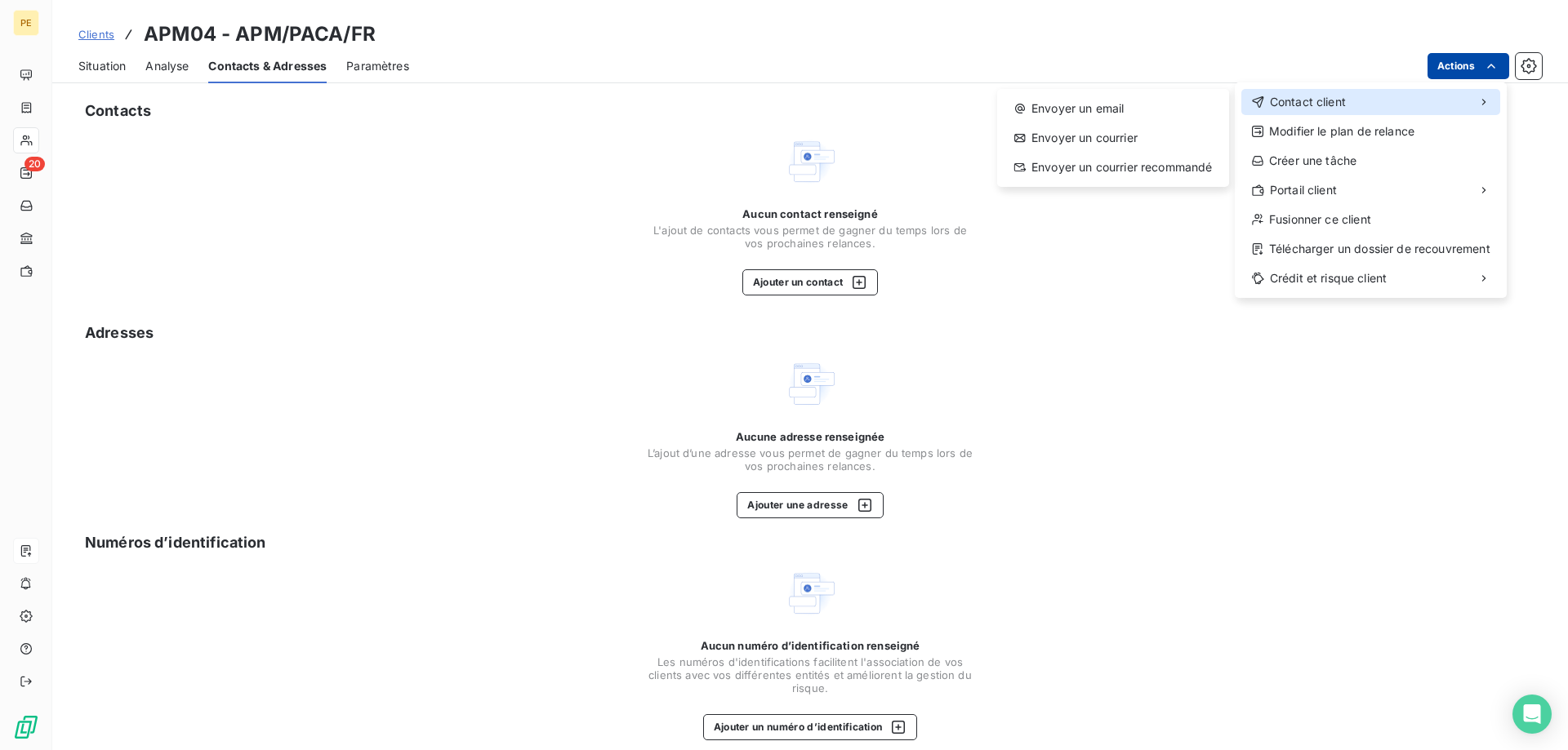
click at [1317, 104] on span "Contact client" at bounding box center [1308, 102] width 76 height 16
click at [1077, 106] on div "Envoyer un email" at bounding box center [1112, 108] width 219 height 26
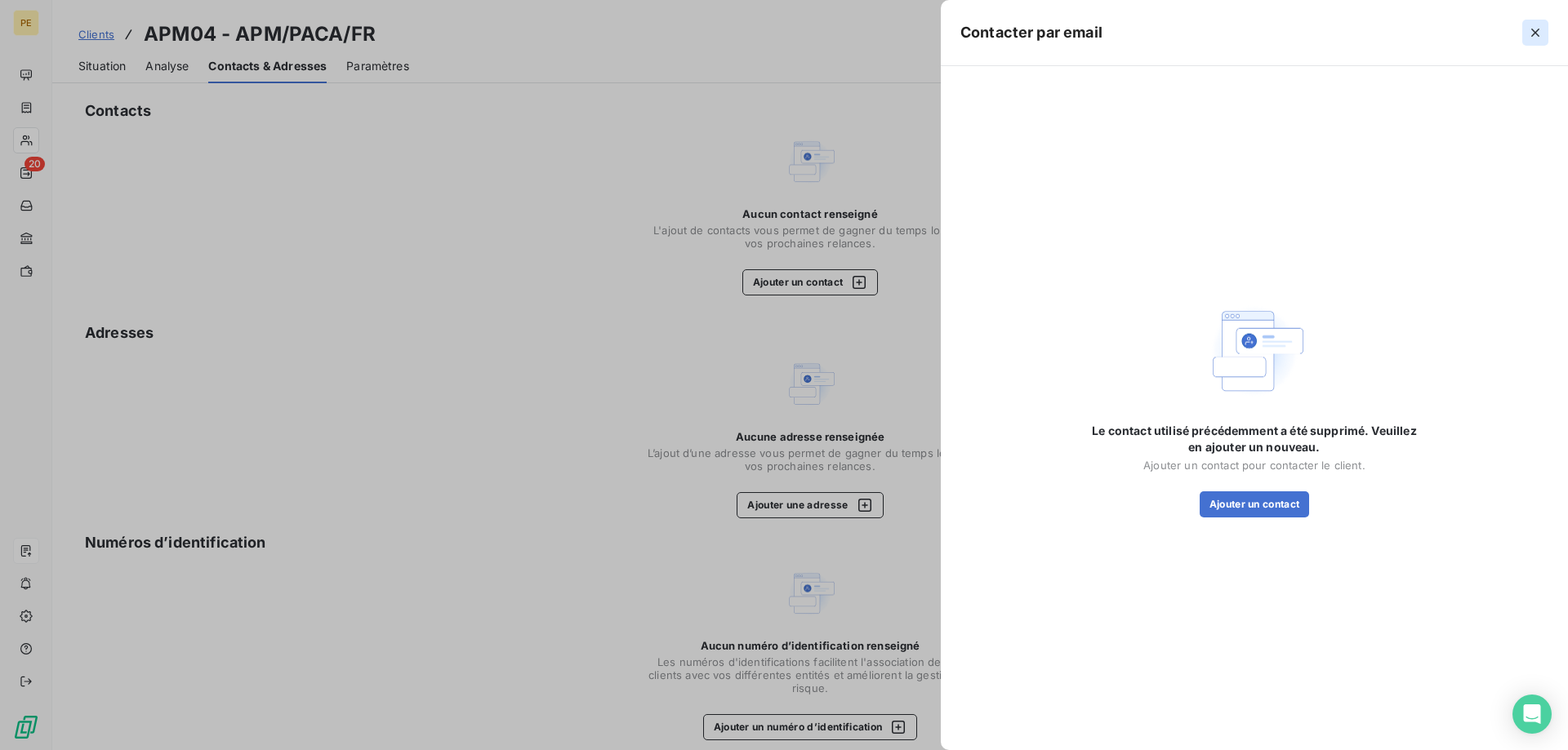
click at [1531, 32] on icon "button" at bounding box center [1535, 33] width 16 height 16
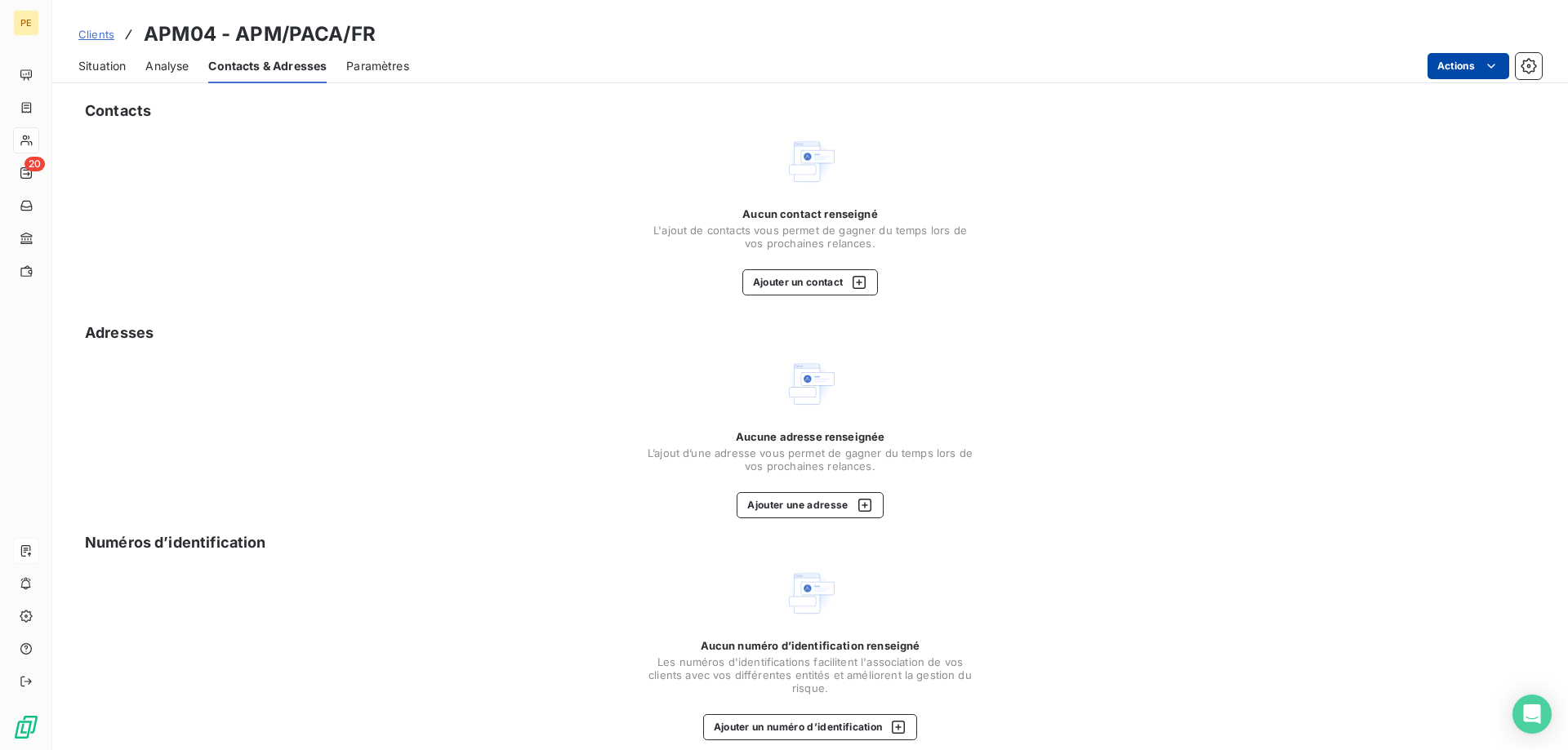
click at [377, 70] on span "Paramètres" at bounding box center [377, 65] width 63 height 16
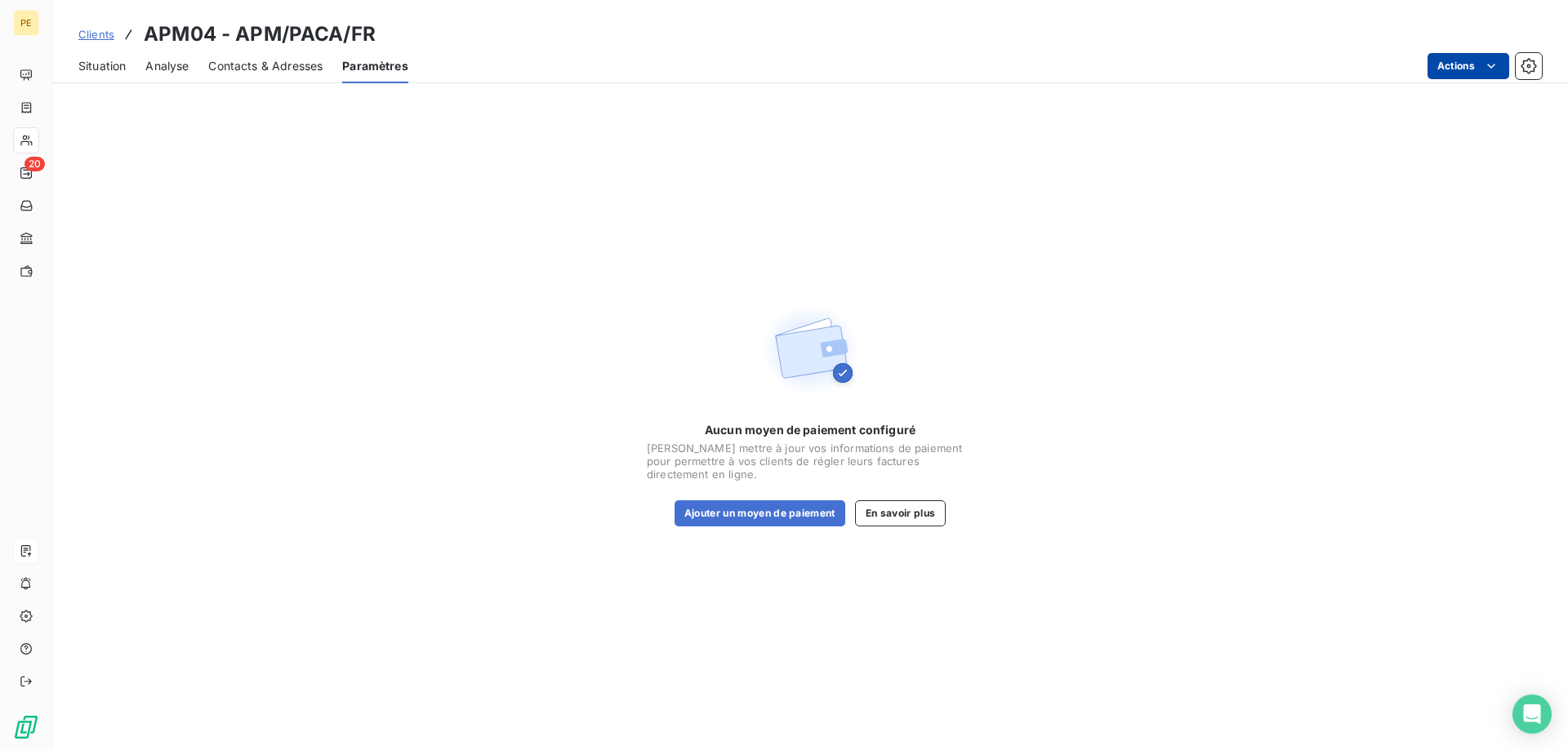
click at [173, 62] on span "Analyse" at bounding box center [167, 65] width 44 height 16
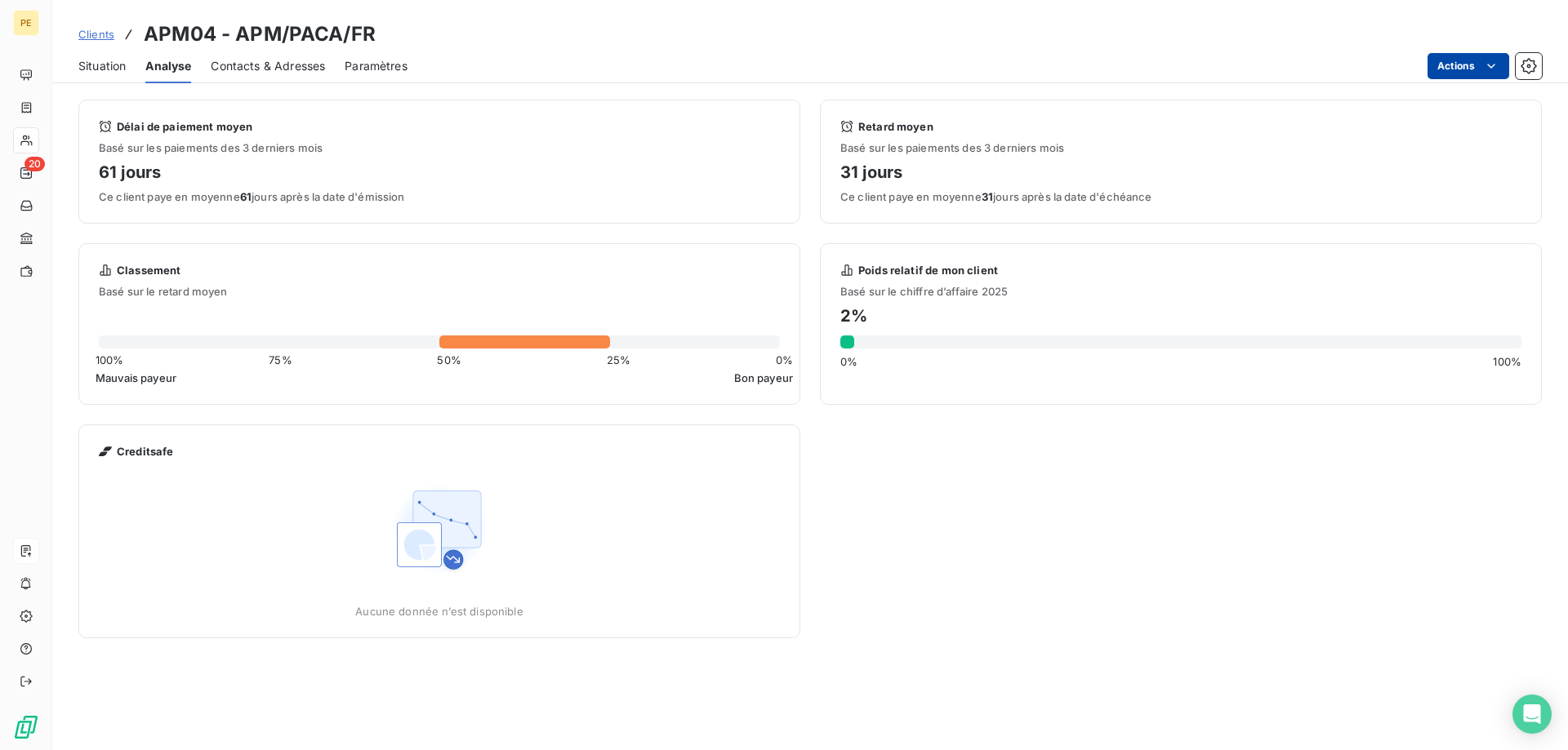
click at [276, 59] on span "Contacts & Adresses" at bounding box center [267, 65] width 114 height 16
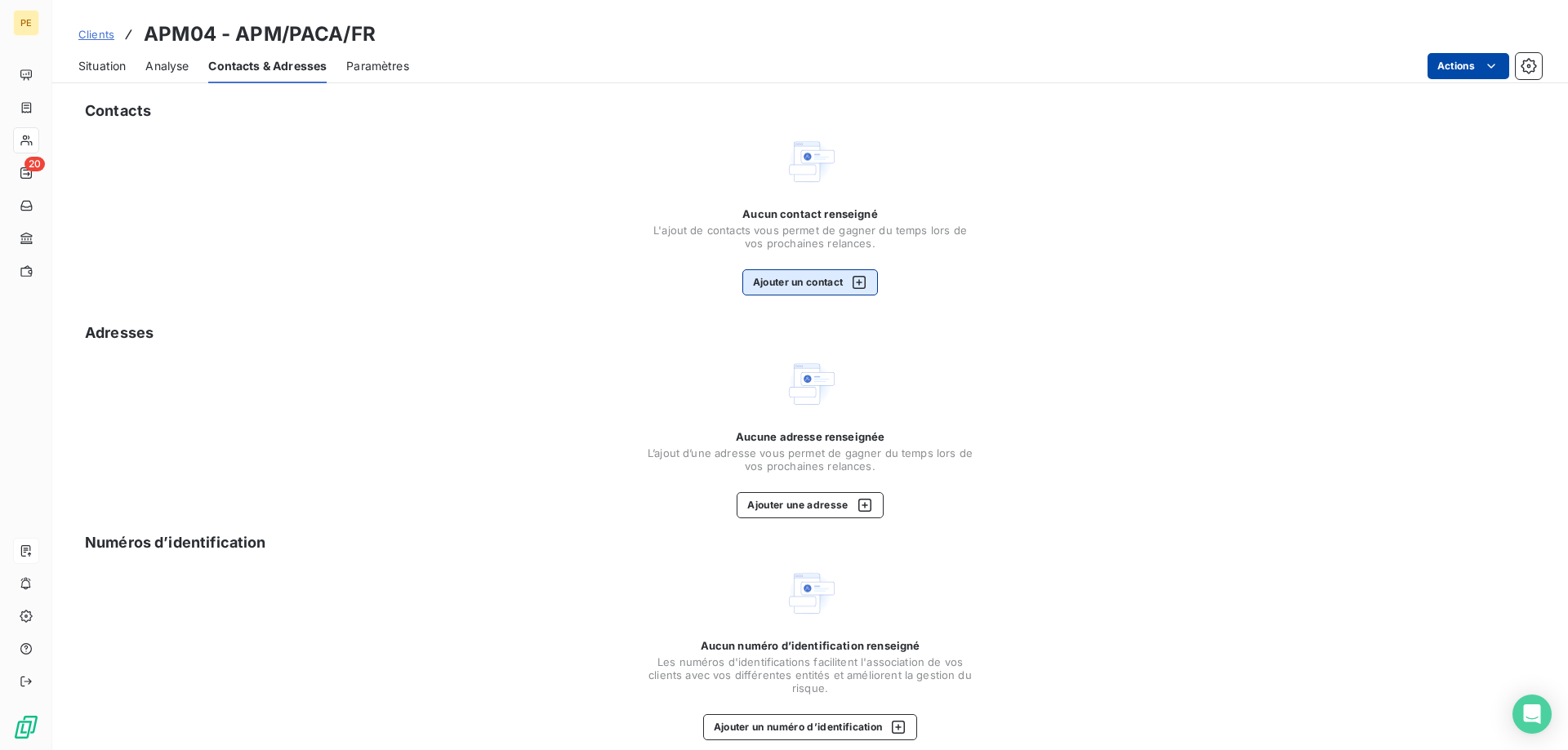
click at [860, 281] on icon "button" at bounding box center [858, 282] width 13 height 13
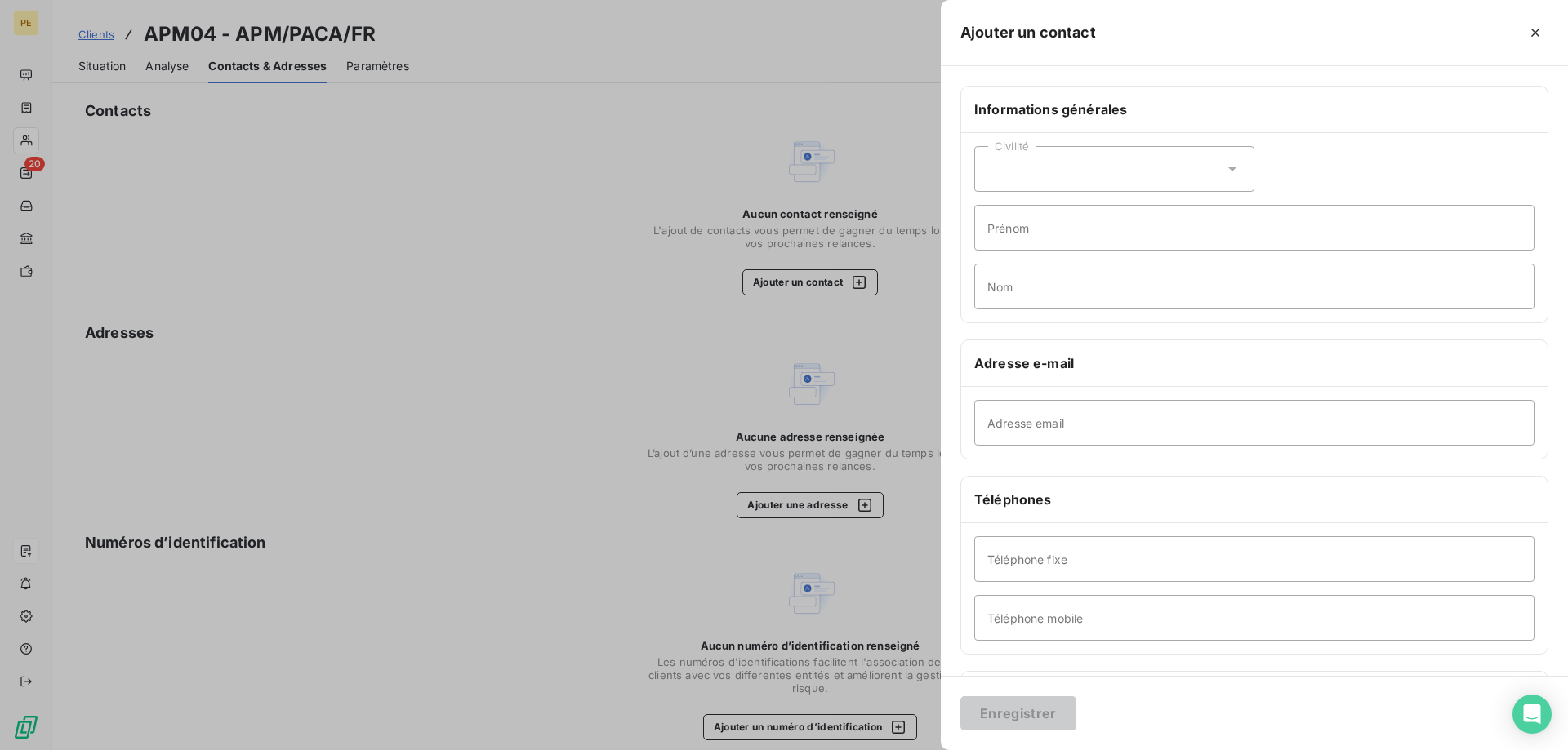
click at [1225, 165] on icon at bounding box center [1233, 169] width 16 height 16
click at [1031, 233] on span "Monsieur" at bounding box center [1031, 240] width 49 height 16
click at [1058, 420] on input "Adresse email" at bounding box center [1254, 423] width 561 height 46
click at [1126, 430] on input "Adresse email" at bounding box center [1254, 423] width 561 height 46
paste input "[EMAIL_ADDRESS][DOMAIN_NAME]"
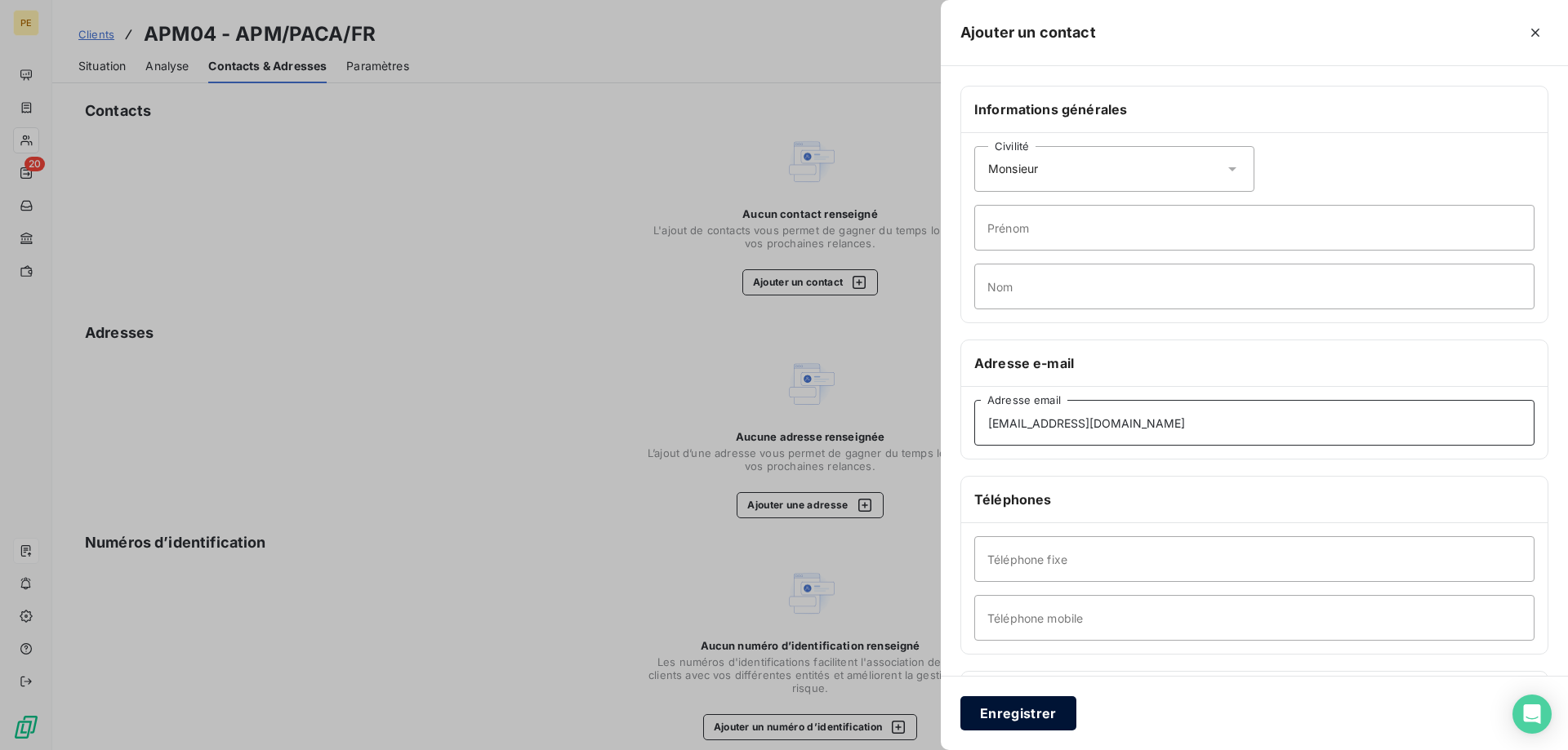
type input "[EMAIL_ADDRESS][DOMAIN_NAME]"
click at [1014, 712] on button "Enregistrer" at bounding box center [1018, 713] width 116 height 35
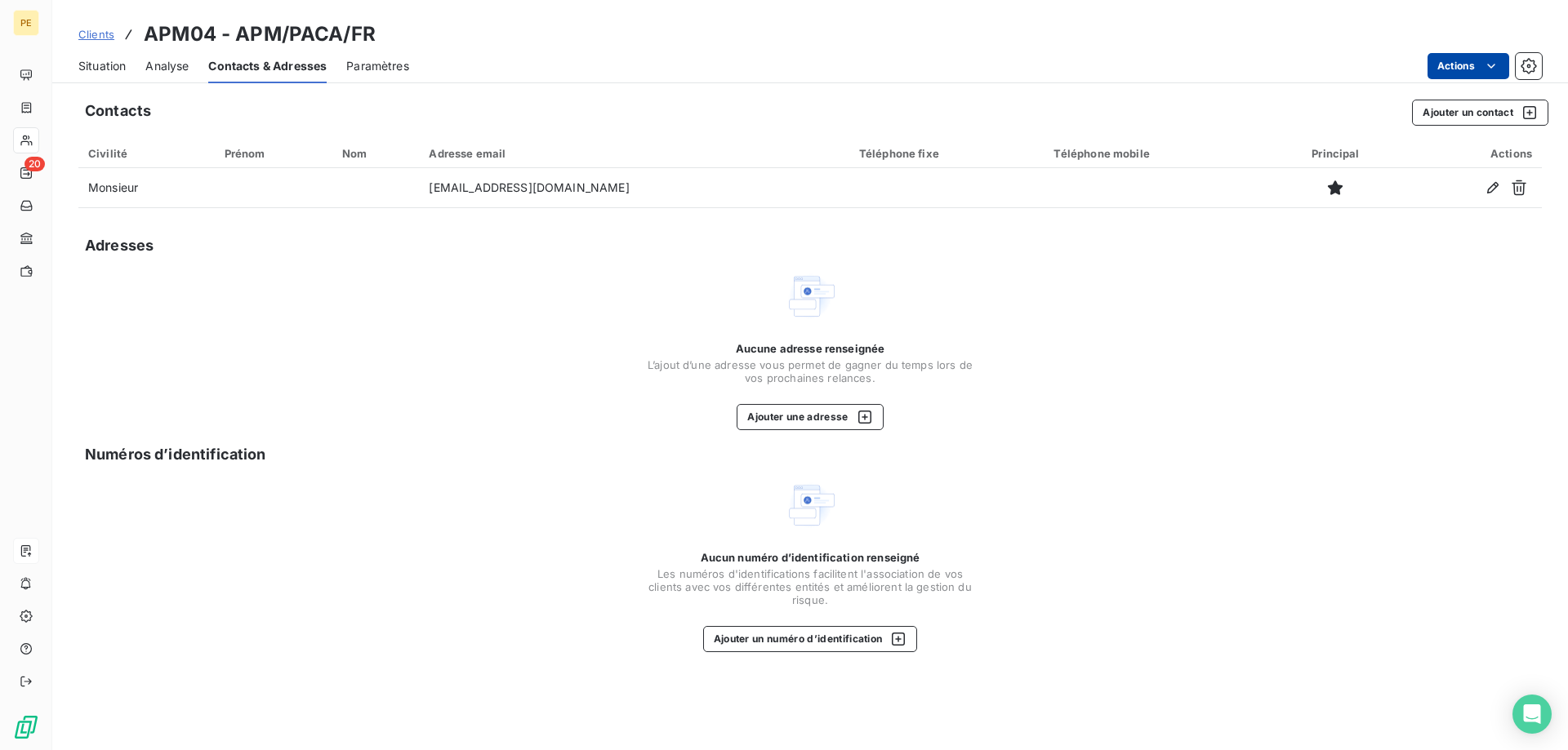
click at [99, 31] on span "Clients" at bounding box center [96, 34] width 36 height 13
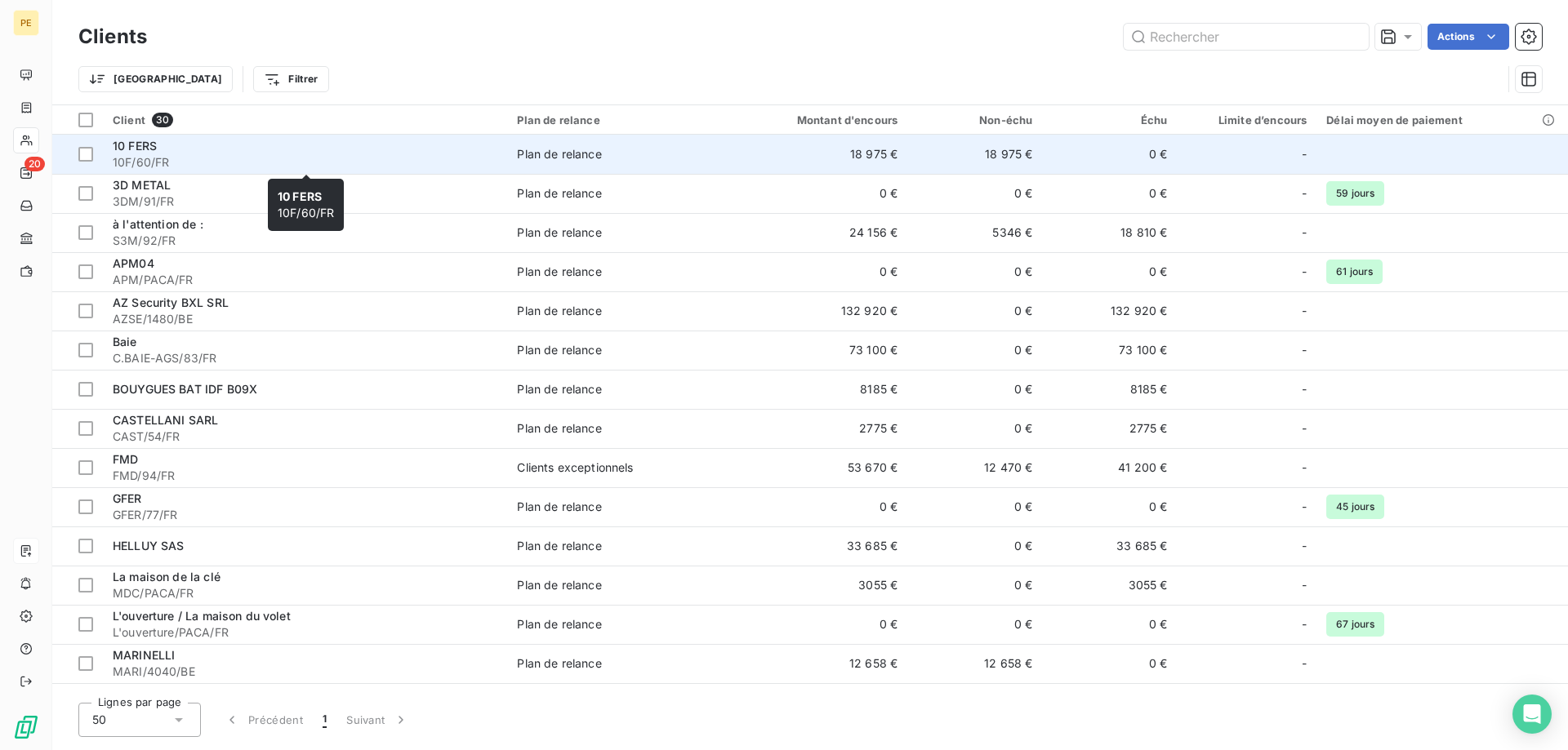
click at [147, 148] on span "10 FERS" at bounding box center [135, 146] width 44 height 14
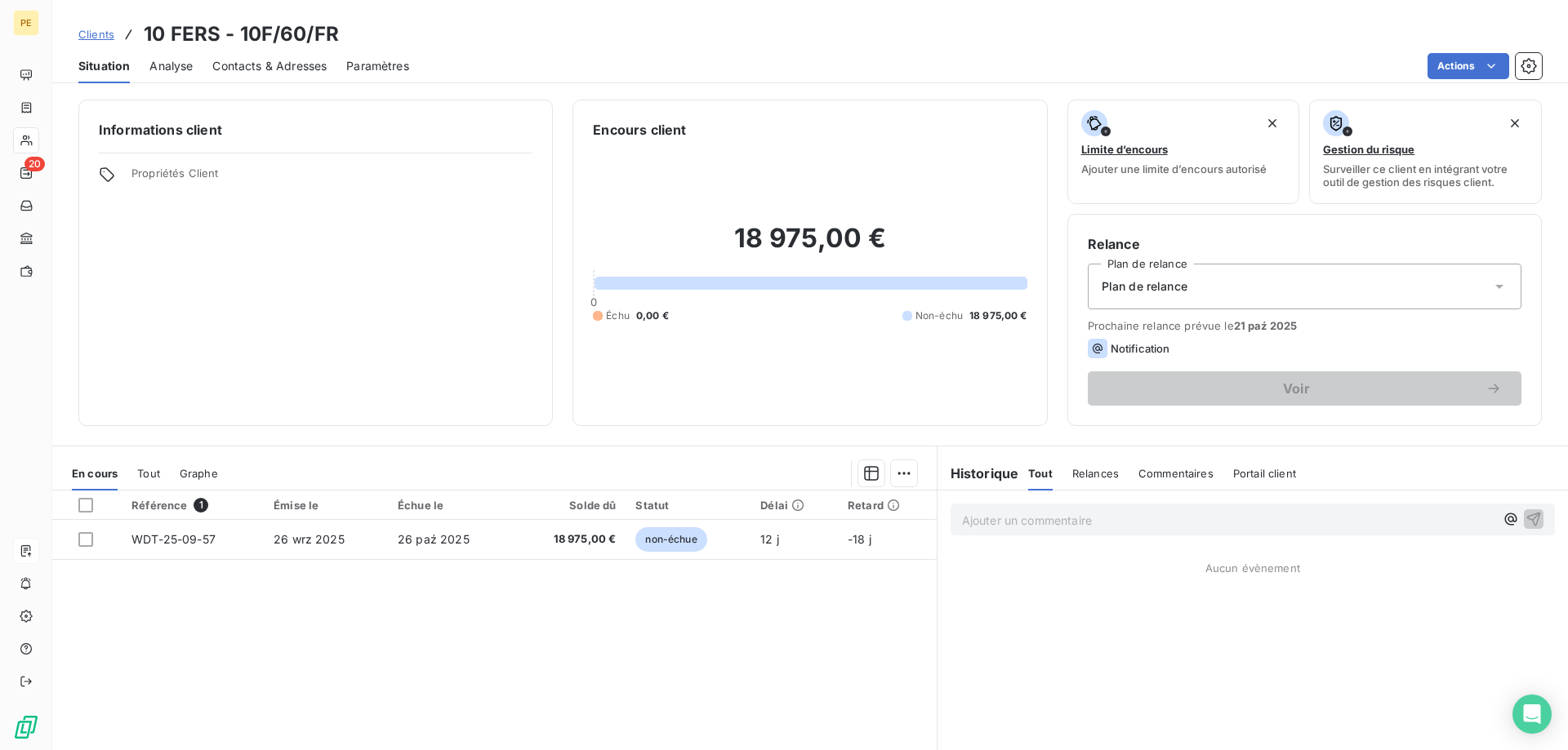
click at [278, 63] on span "Contacts & Adresses" at bounding box center [269, 65] width 114 height 16
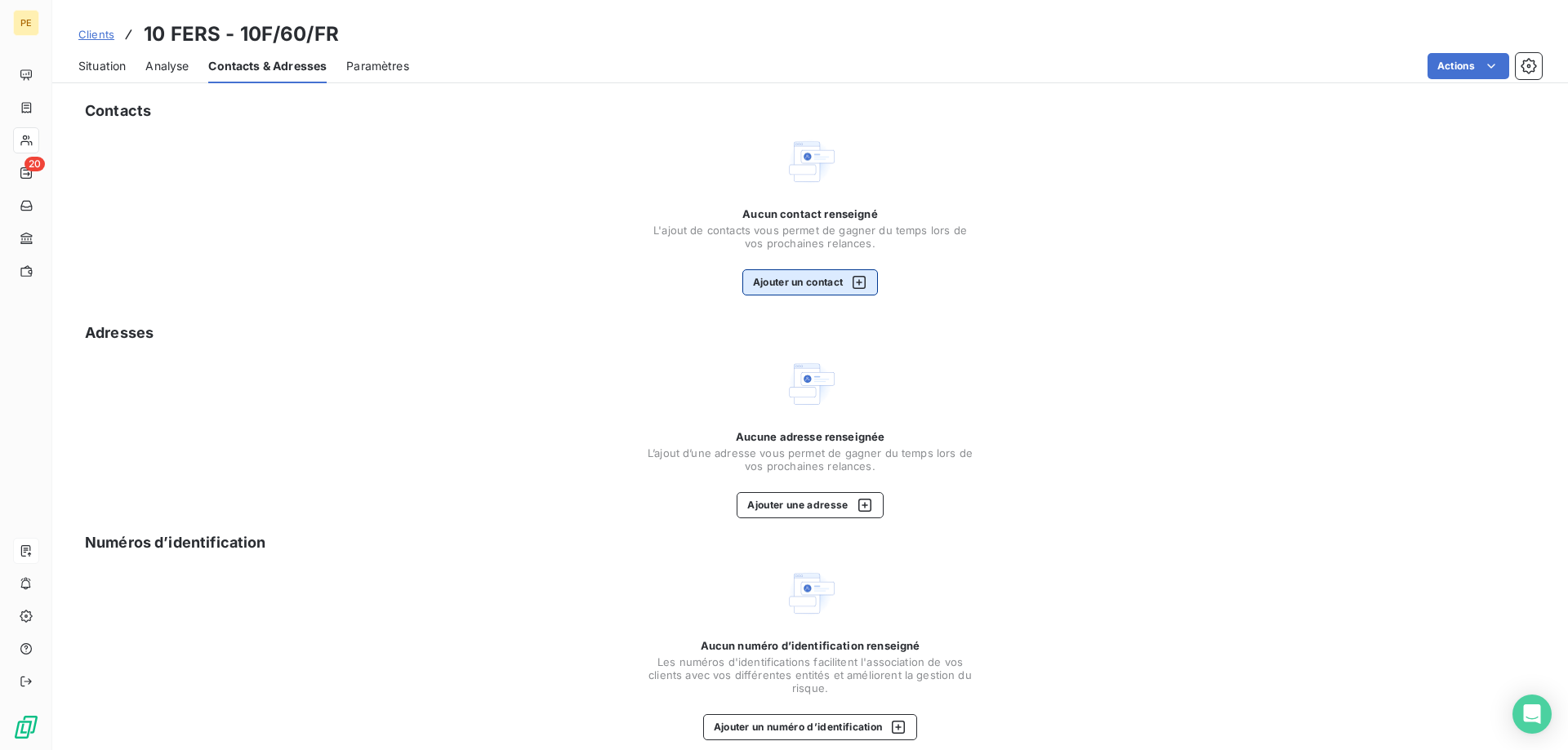
click at [857, 283] on icon "button" at bounding box center [859, 283] width 16 height 16
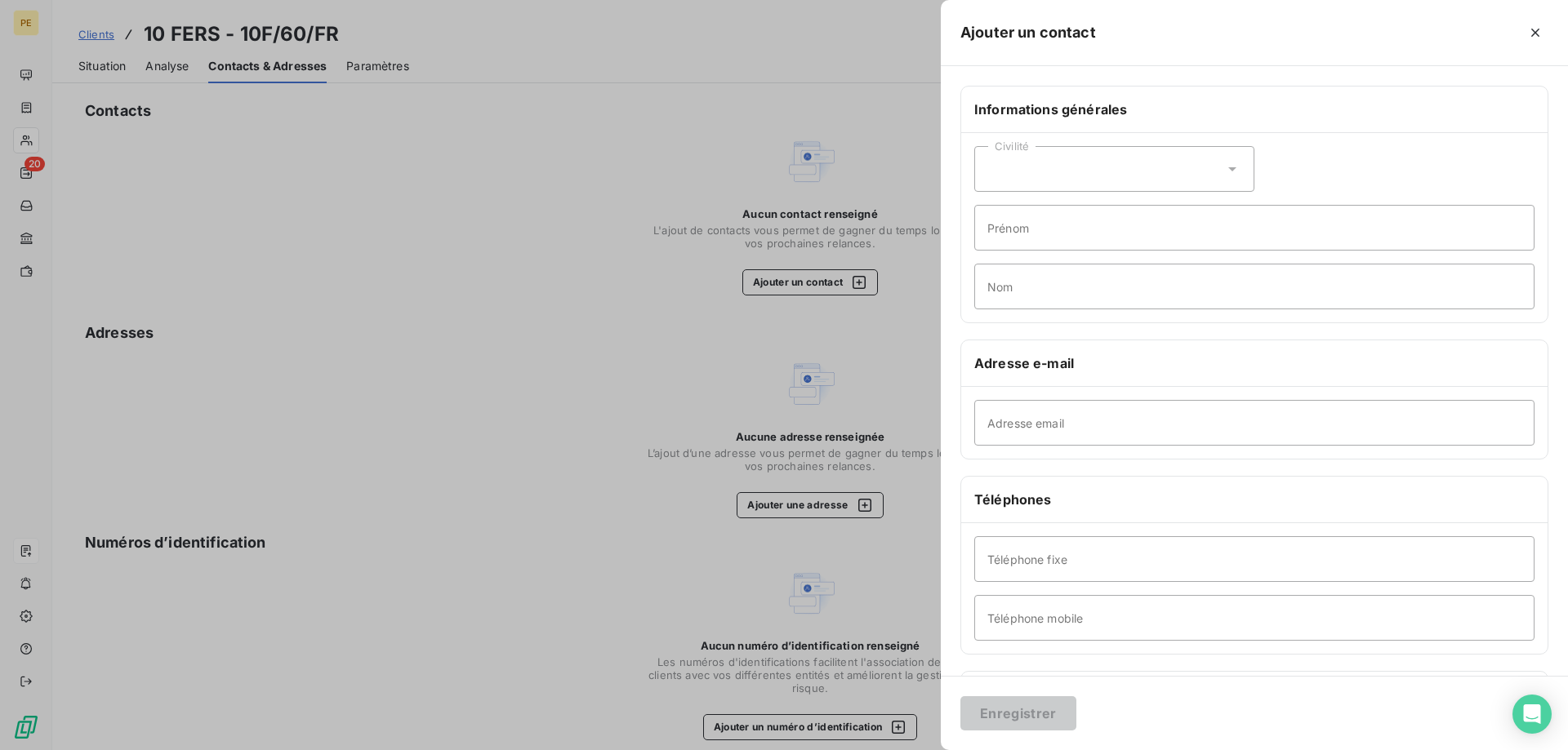
click at [1231, 175] on icon at bounding box center [1233, 169] width 16 height 16
click at [1031, 240] on span "Monsieur" at bounding box center [1031, 240] width 49 height 16
click at [1111, 422] on input "Adresse email" at bounding box center [1254, 423] width 561 height 46
click at [1271, 431] on input "Adresse email" at bounding box center [1254, 423] width 561 height 46
paste input "factures 10 fers <[EMAIL_ADDRESS][DOMAIN_NAME]>"
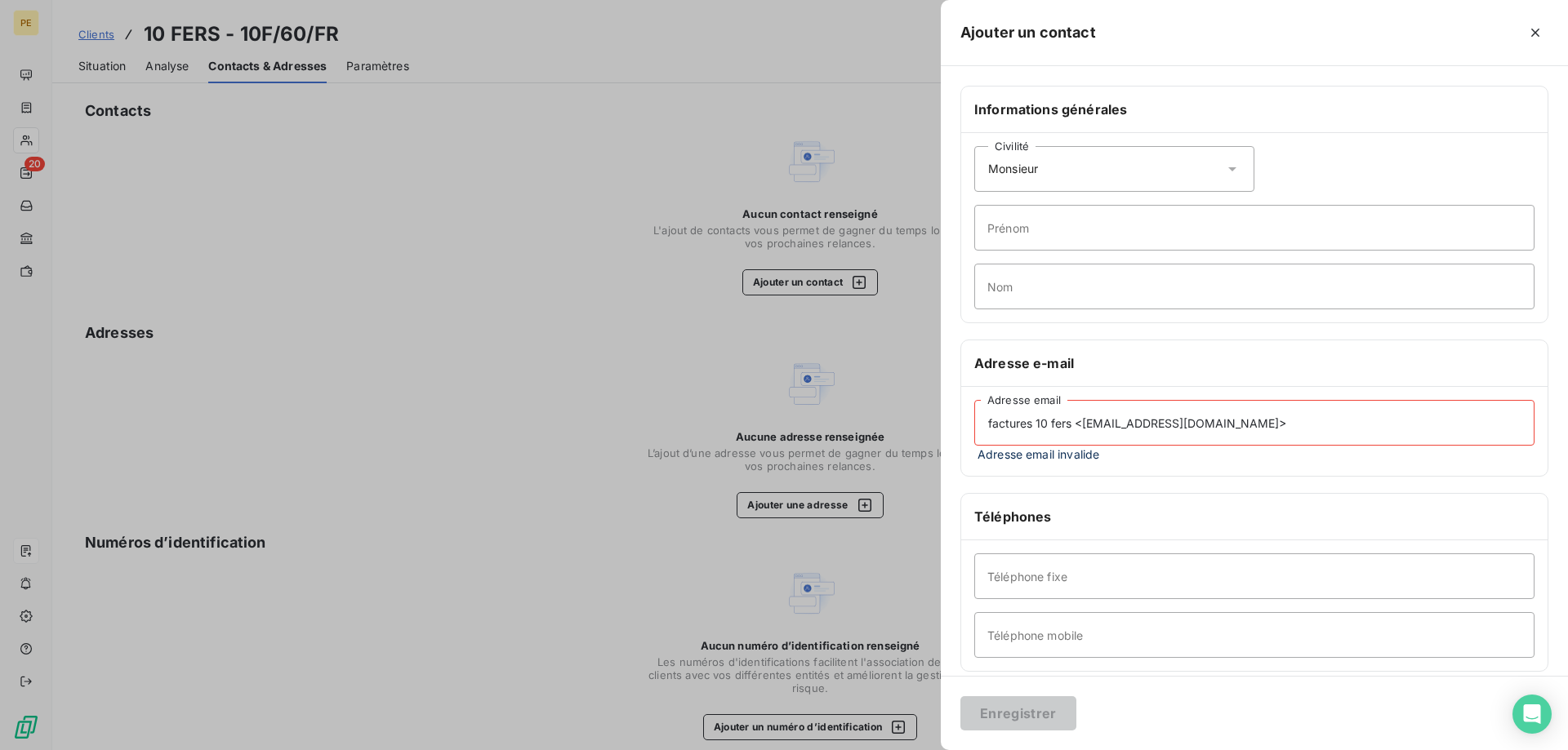
click at [1082, 425] on input "factures 10 fers <[EMAIL_ADDRESS][DOMAIN_NAME]>" at bounding box center [1254, 423] width 561 height 46
click at [1124, 421] on input "[EMAIL_ADDRESS][DOMAIN_NAME]>" at bounding box center [1254, 423] width 561 height 46
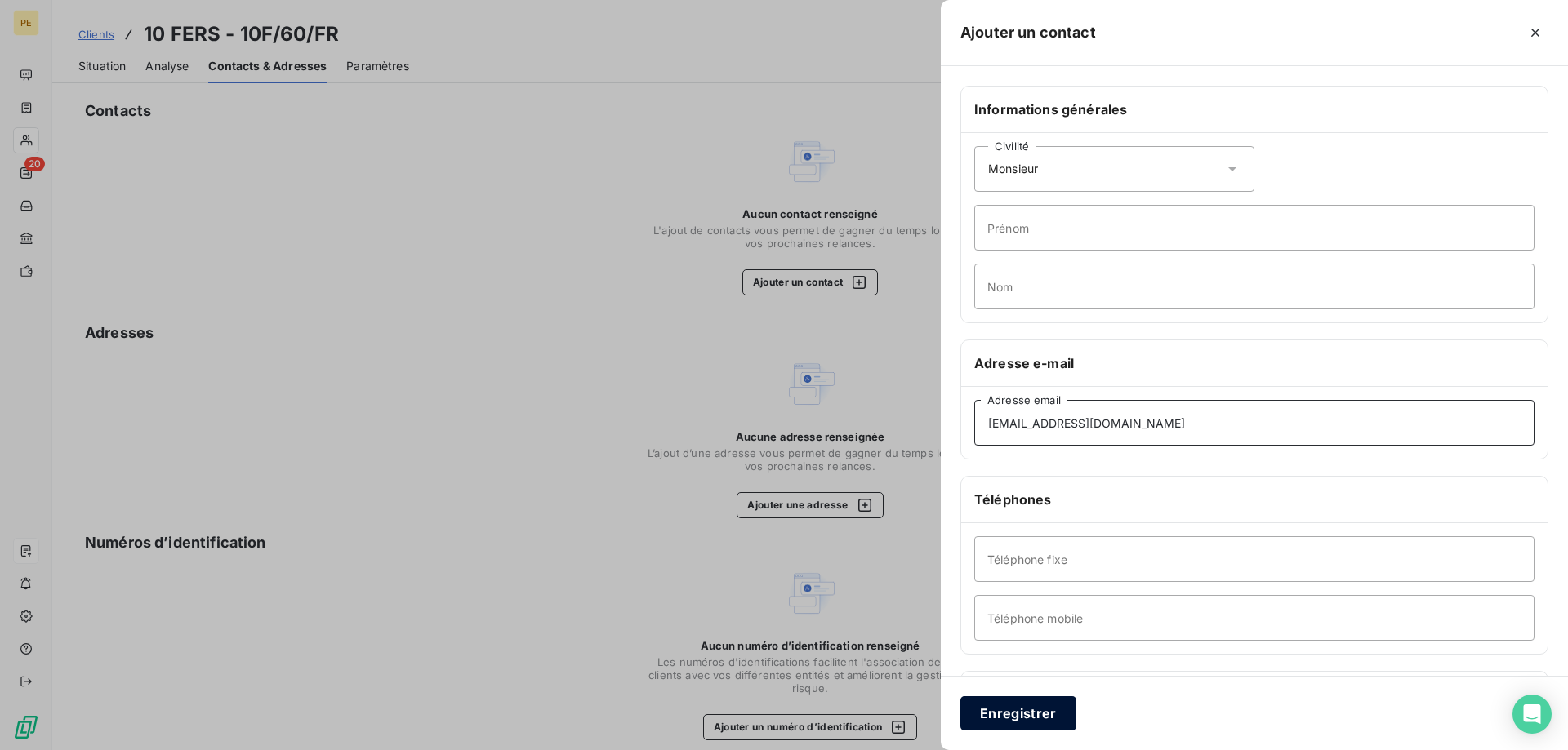
type input "[EMAIL_ADDRESS][DOMAIN_NAME]"
click at [1027, 703] on button "Enregistrer" at bounding box center [1018, 713] width 116 height 35
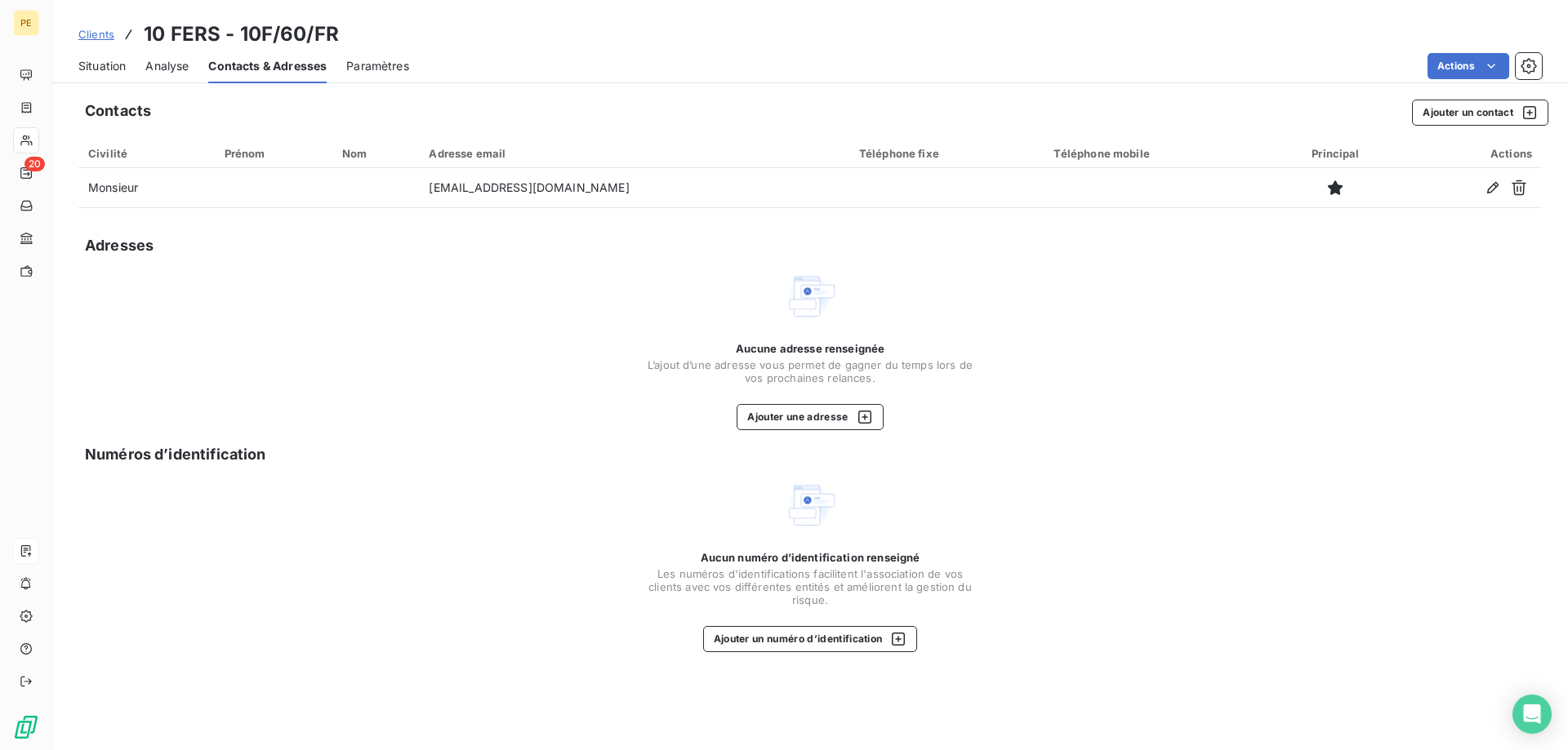
click at [104, 34] on span "Clients" at bounding box center [96, 34] width 36 height 13
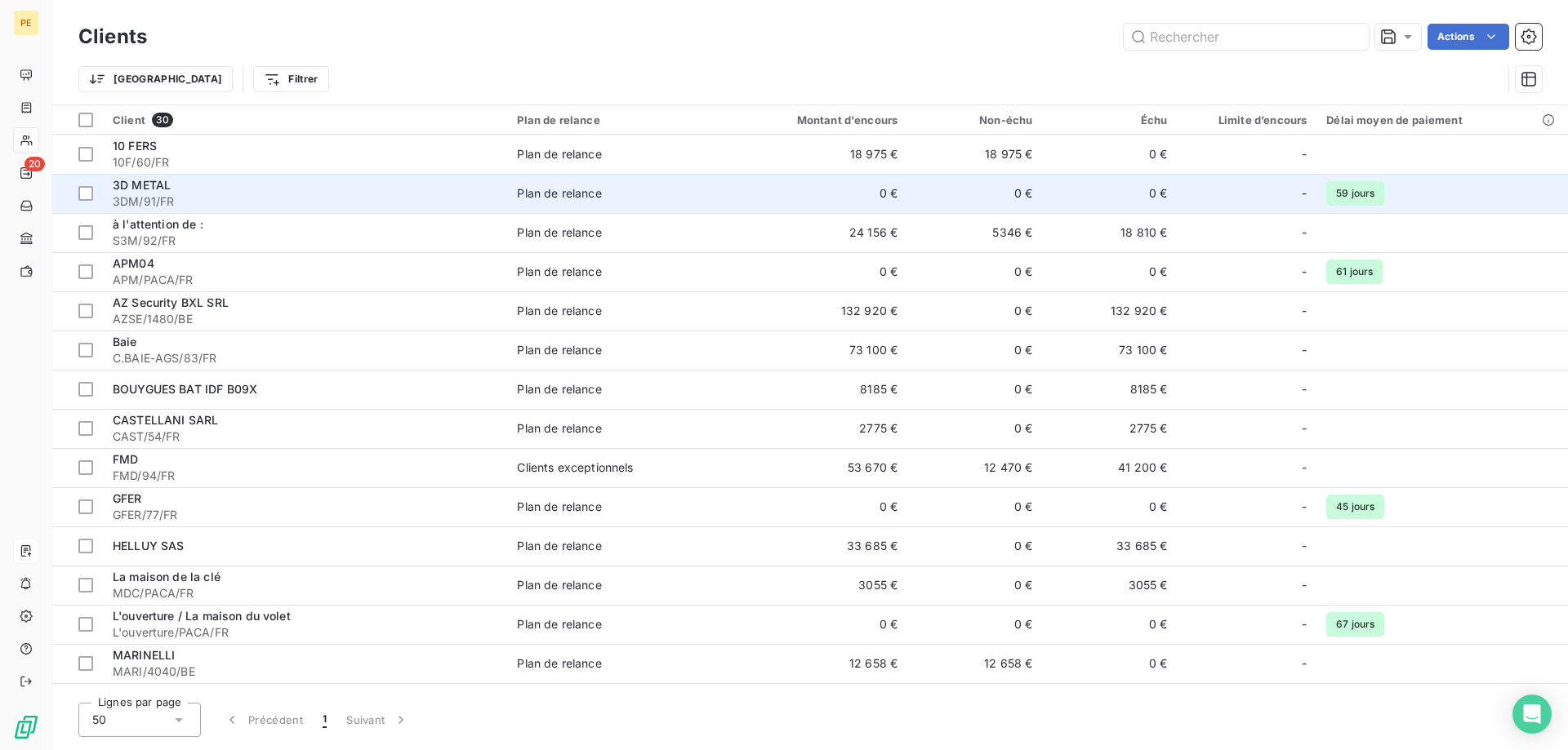
click at [300, 193] on span "3DM/91/FR" at bounding box center [306, 201] width 385 height 16
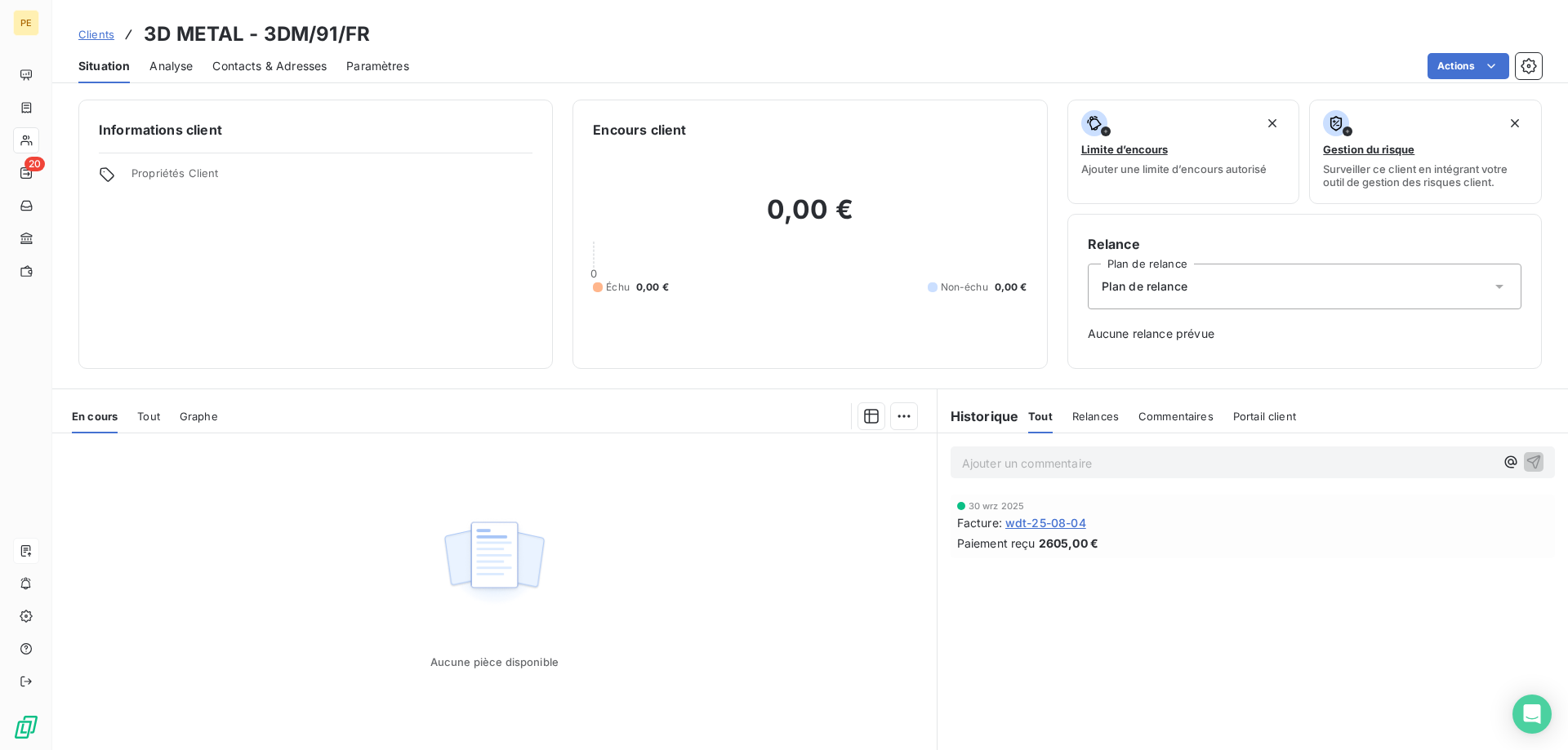
click at [280, 62] on span "Contacts & Adresses" at bounding box center [269, 65] width 114 height 16
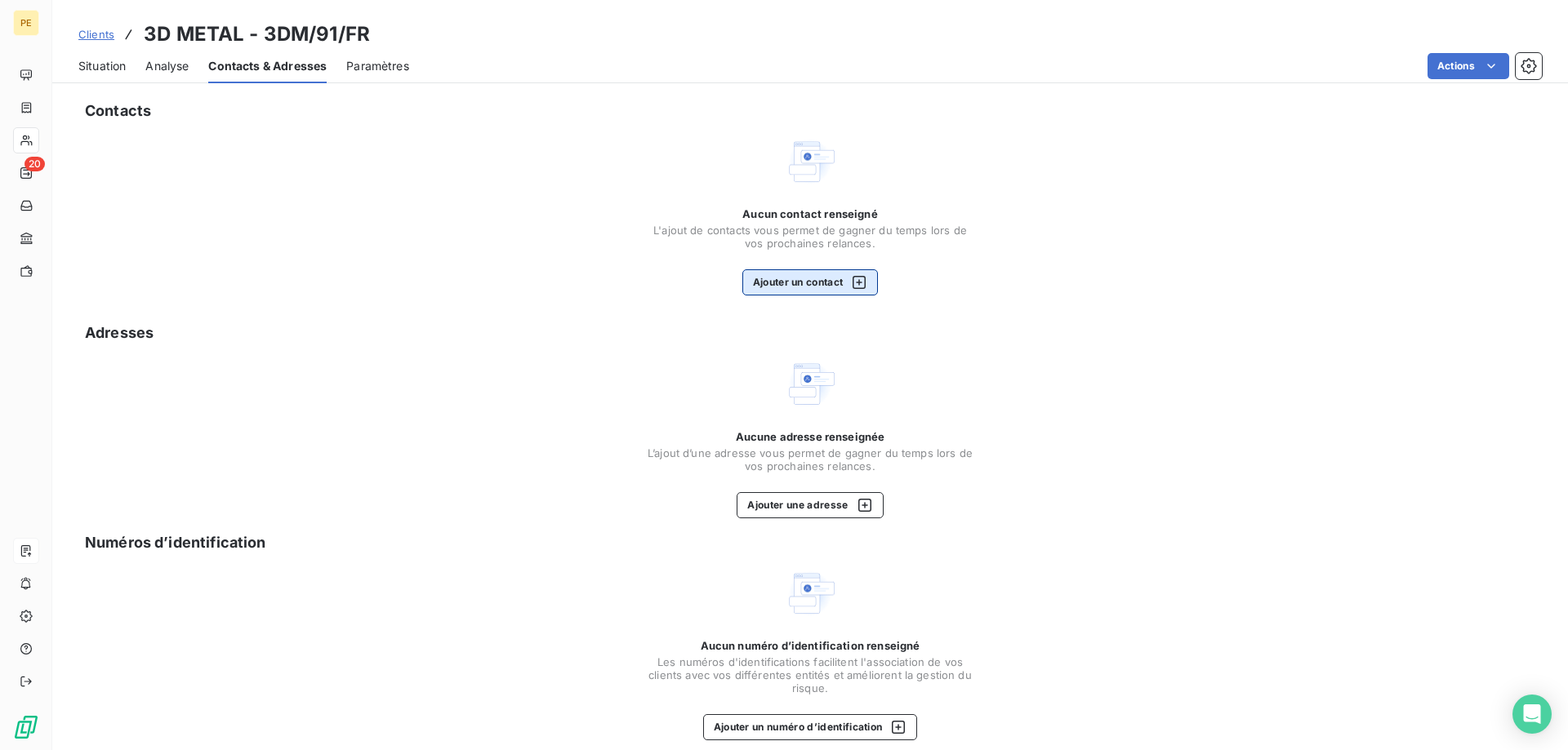
click at [865, 279] on icon "button" at bounding box center [859, 283] width 16 height 16
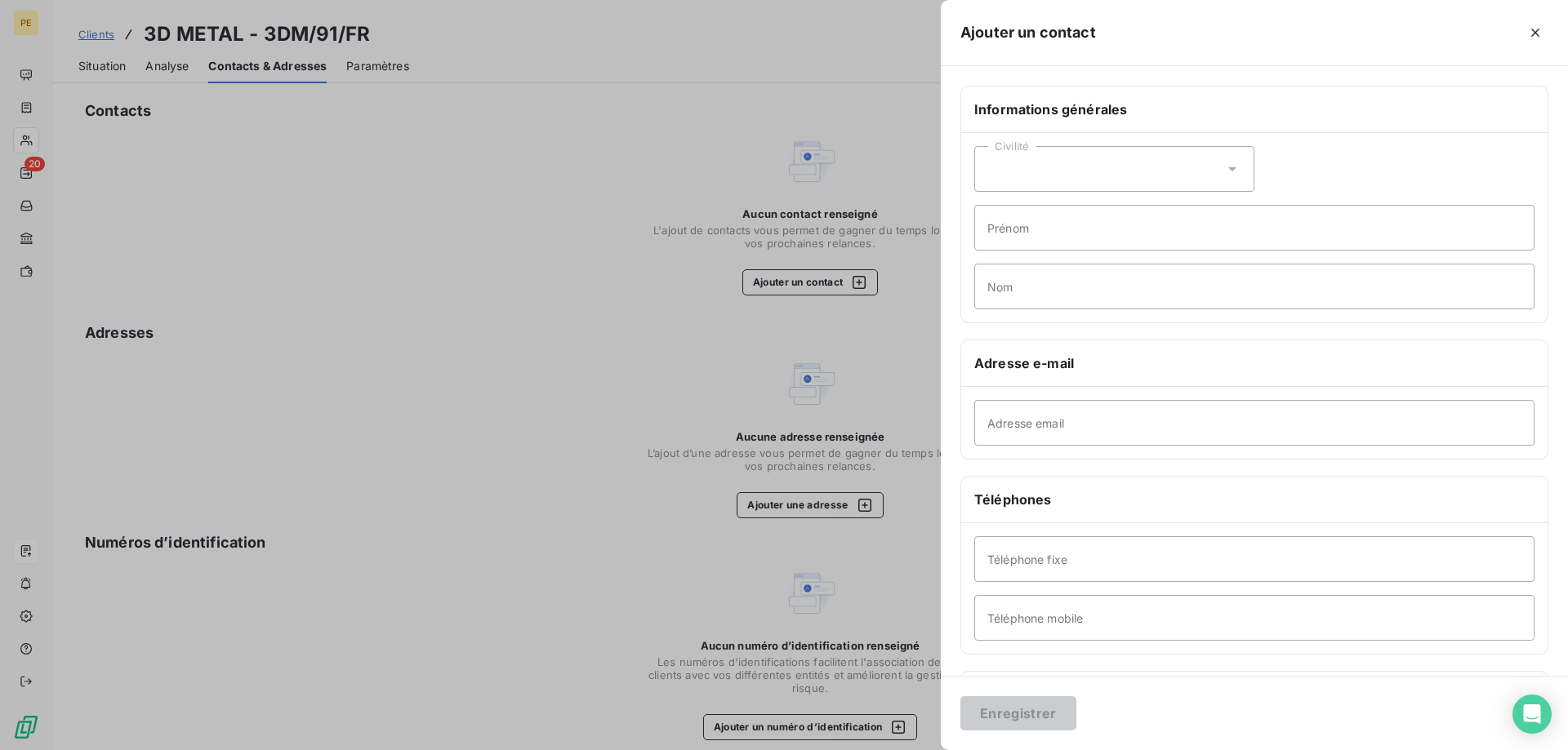
click at [1233, 160] on div "Civilité" at bounding box center [1114, 169] width 280 height 46
click at [1051, 238] on span "Monsieur" at bounding box center [1031, 240] width 49 height 16
click at [1090, 431] on input "Adresse email" at bounding box center [1254, 423] width 561 height 46
click at [1084, 436] on input "Adresse email" at bounding box center [1254, 423] width 561 height 46
paste input "[PERSON_NAME] <[PERSON_NAME][EMAIL_ADDRESS][DOMAIN_NAME]>"
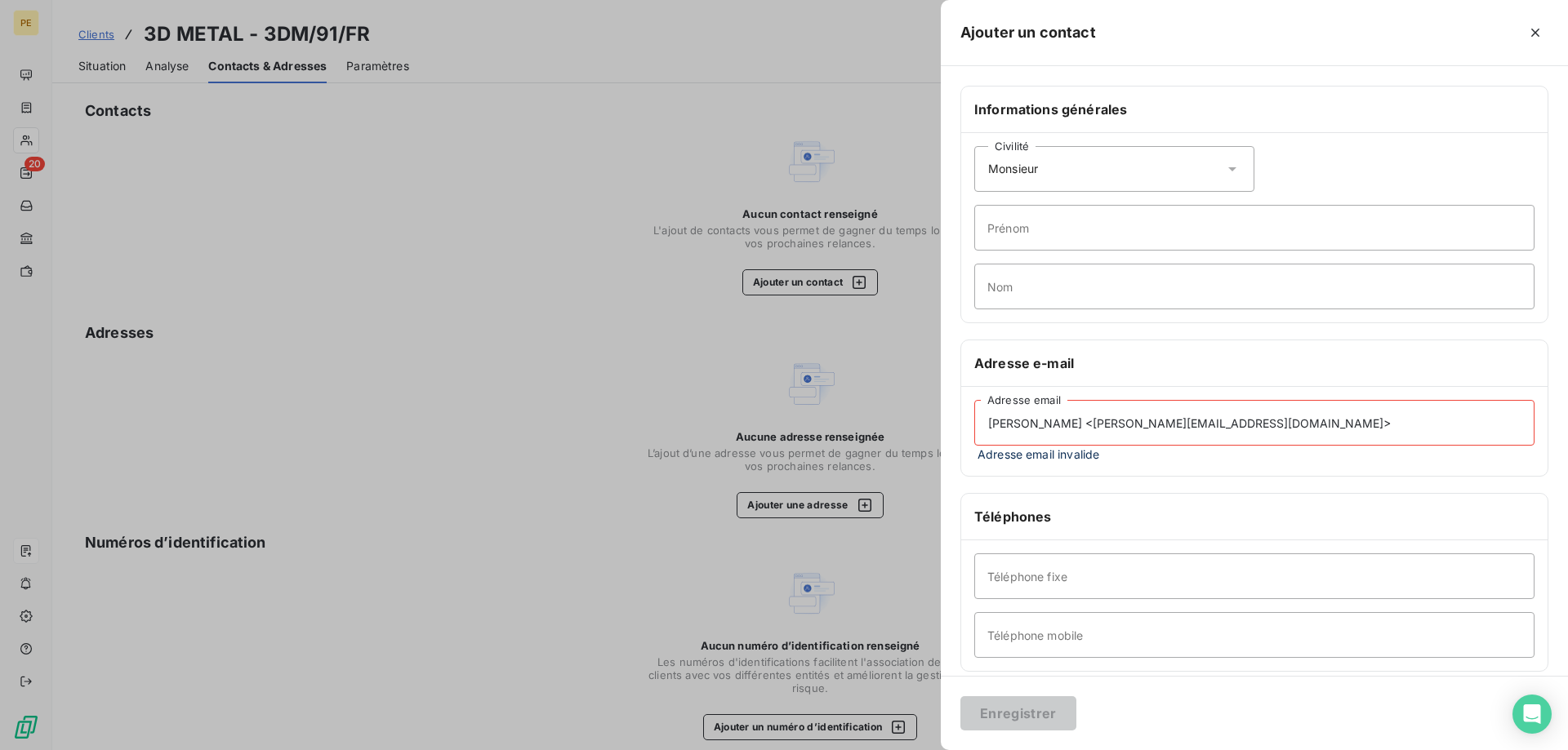
click at [1063, 427] on input "[PERSON_NAME] <[PERSON_NAME][EMAIL_ADDRESS][DOMAIN_NAME]>" at bounding box center [1254, 423] width 561 height 46
click at [1151, 420] on input "[PERSON_NAME][EMAIL_ADDRESS][DOMAIN_NAME]>" at bounding box center [1254, 423] width 561 height 46
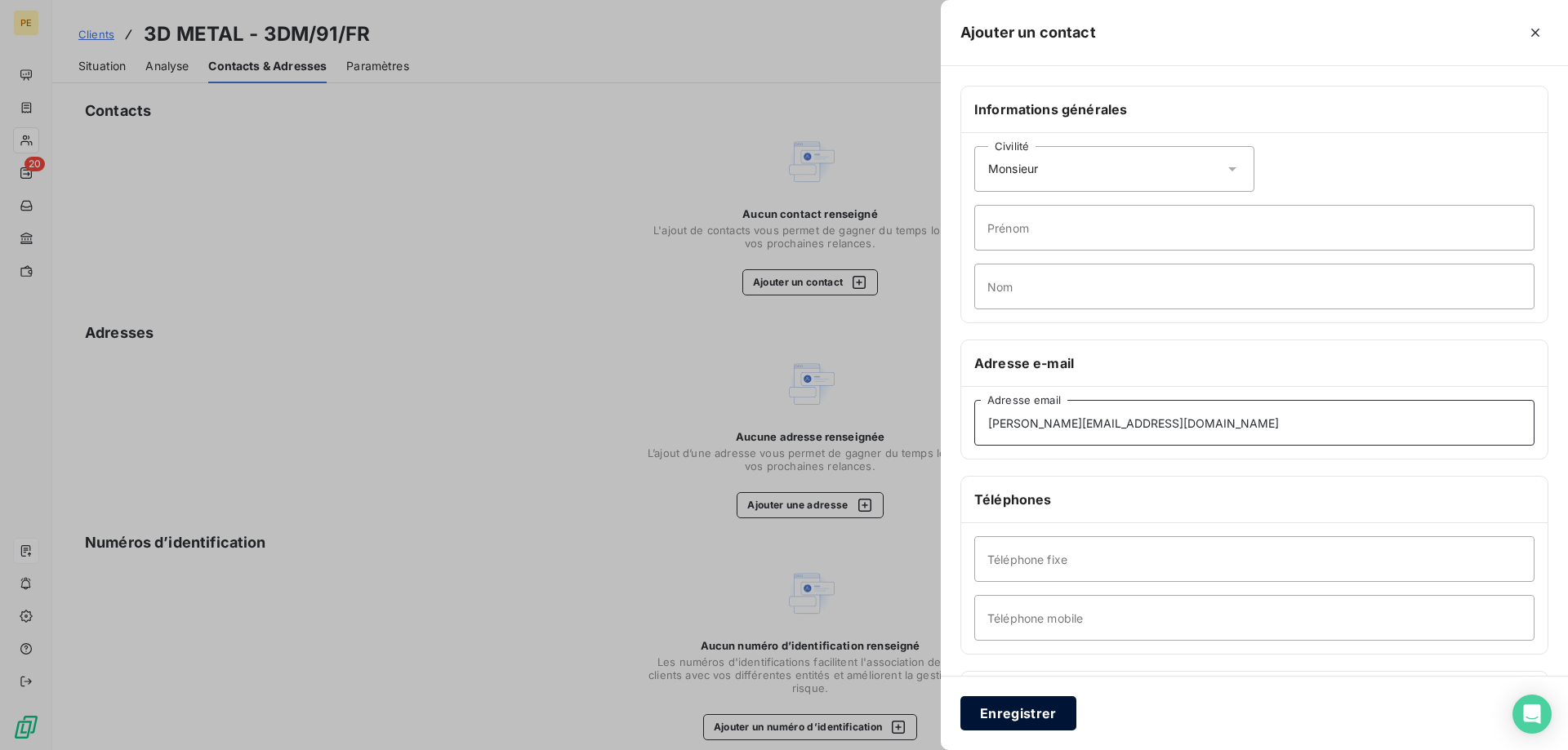
type input "[PERSON_NAME][EMAIL_ADDRESS][DOMAIN_NAME]"
click at [1010, 703] on button "Enregistrer" at bounding box center [1018, 713] width 116 height 35
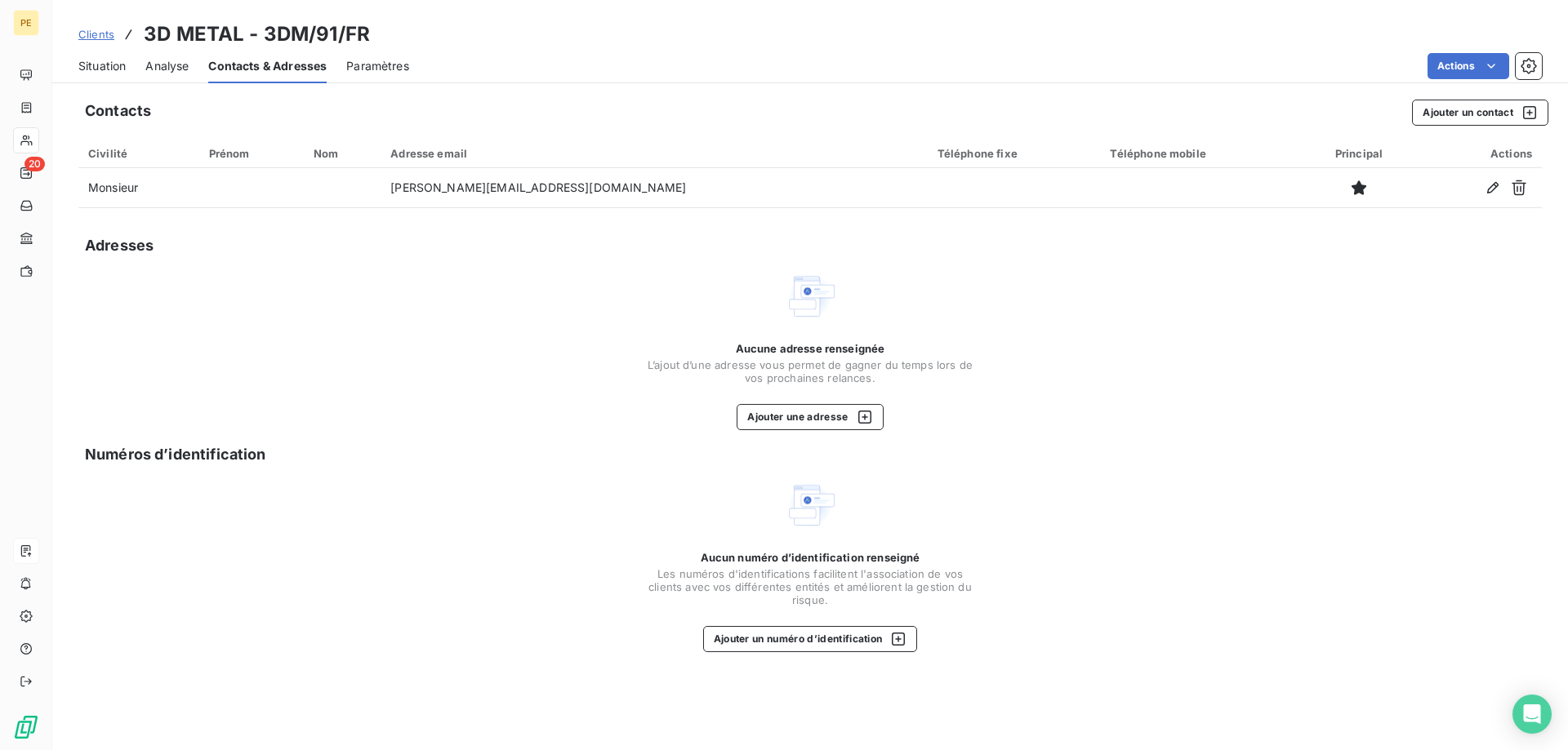
click at [91, 35] on span "Clients" at bounding box center [96, 34] width 36 height 13
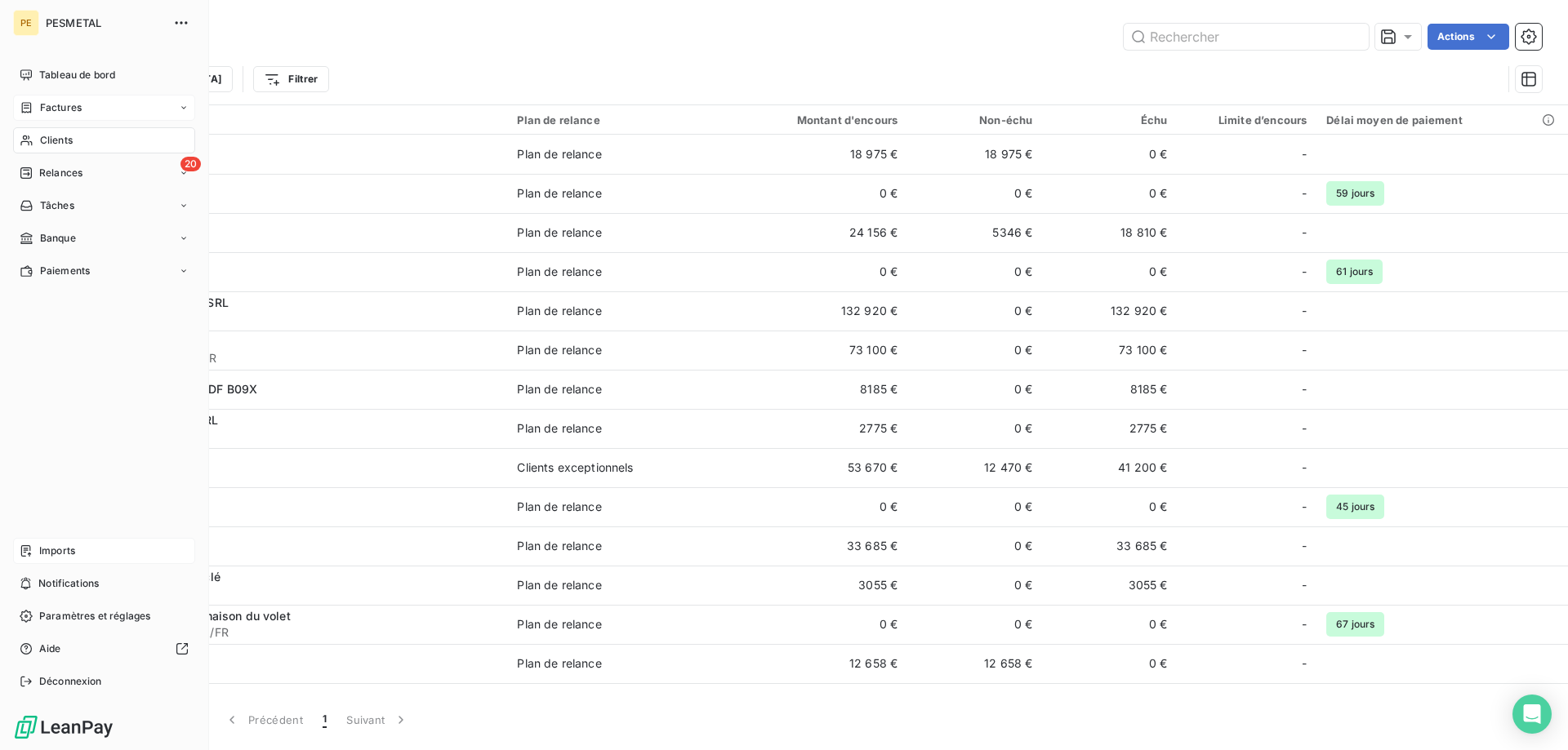
click at [29, 108] on icon at bounding box center [27, 107] width 10 height 11
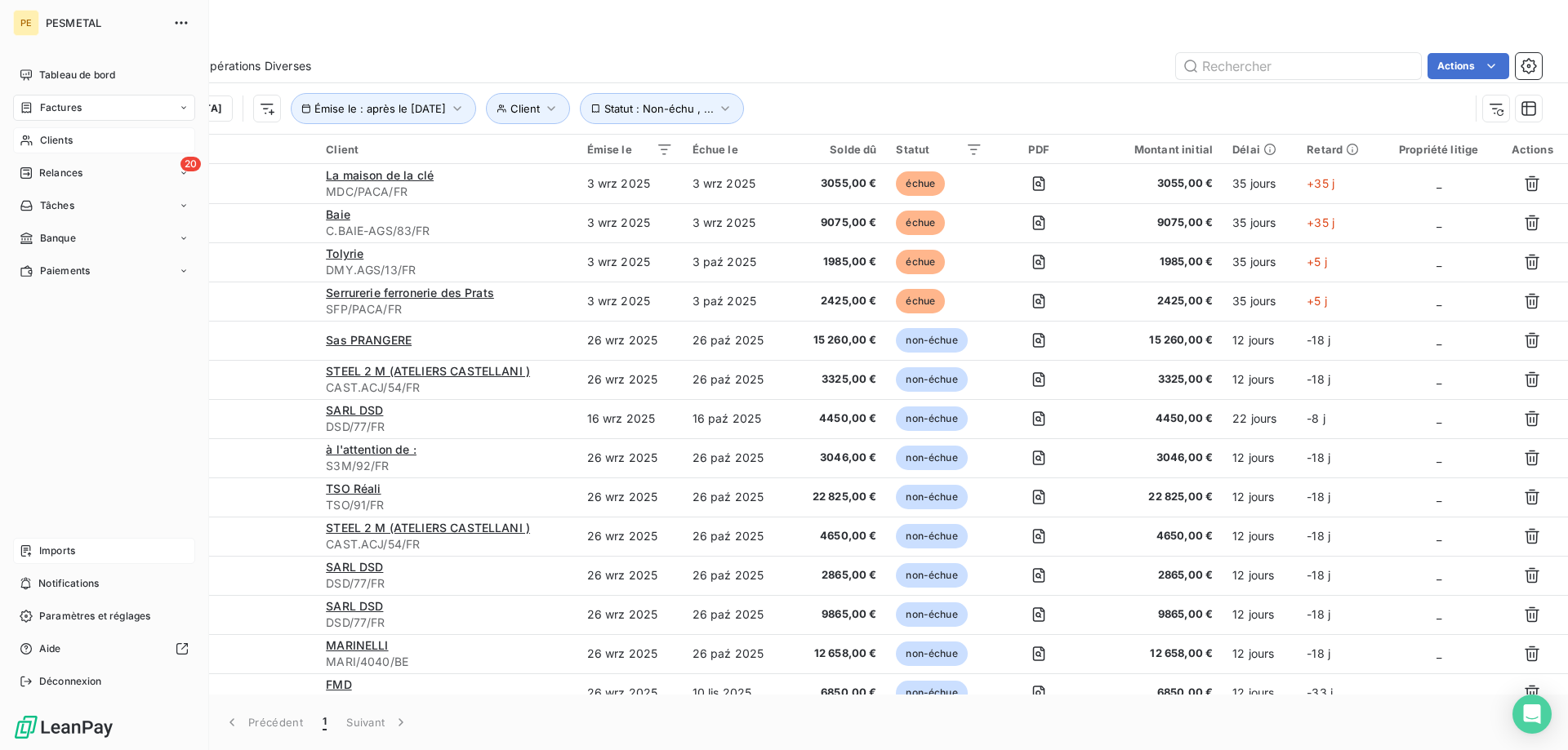
click at [66, 110] on span "Factures" at bounding box center [61, 107] width 42 height 15
click at [63, 137] on span "Factures" at bounding box center [61, 140] width 42 height 15
click at [65, 105] on span "Factures" at bounding box center [61, 107] width 42 height 15
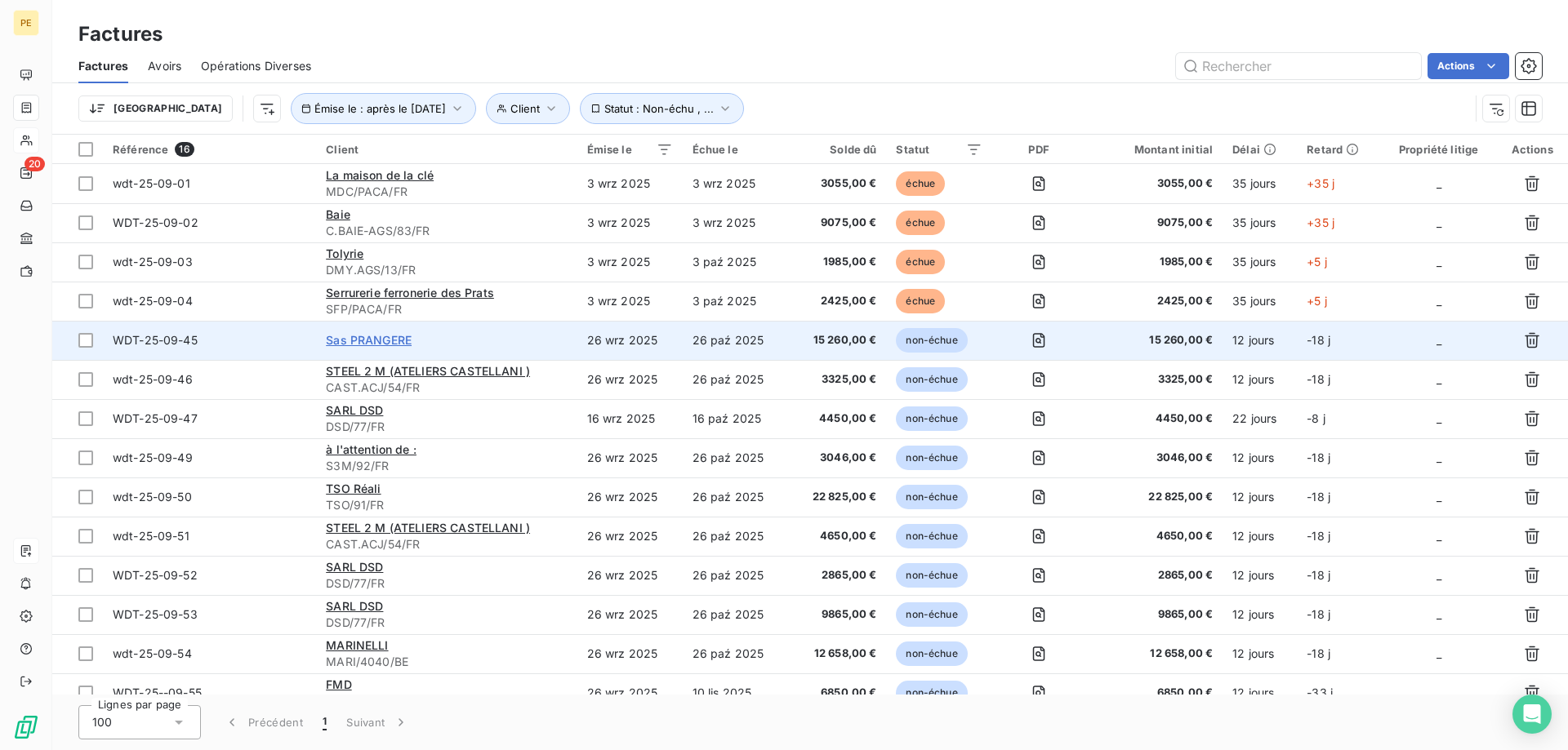
click at [385, 338] on span "Sas PRANGERE" at bounding box center [368, 340] width 85 height 14
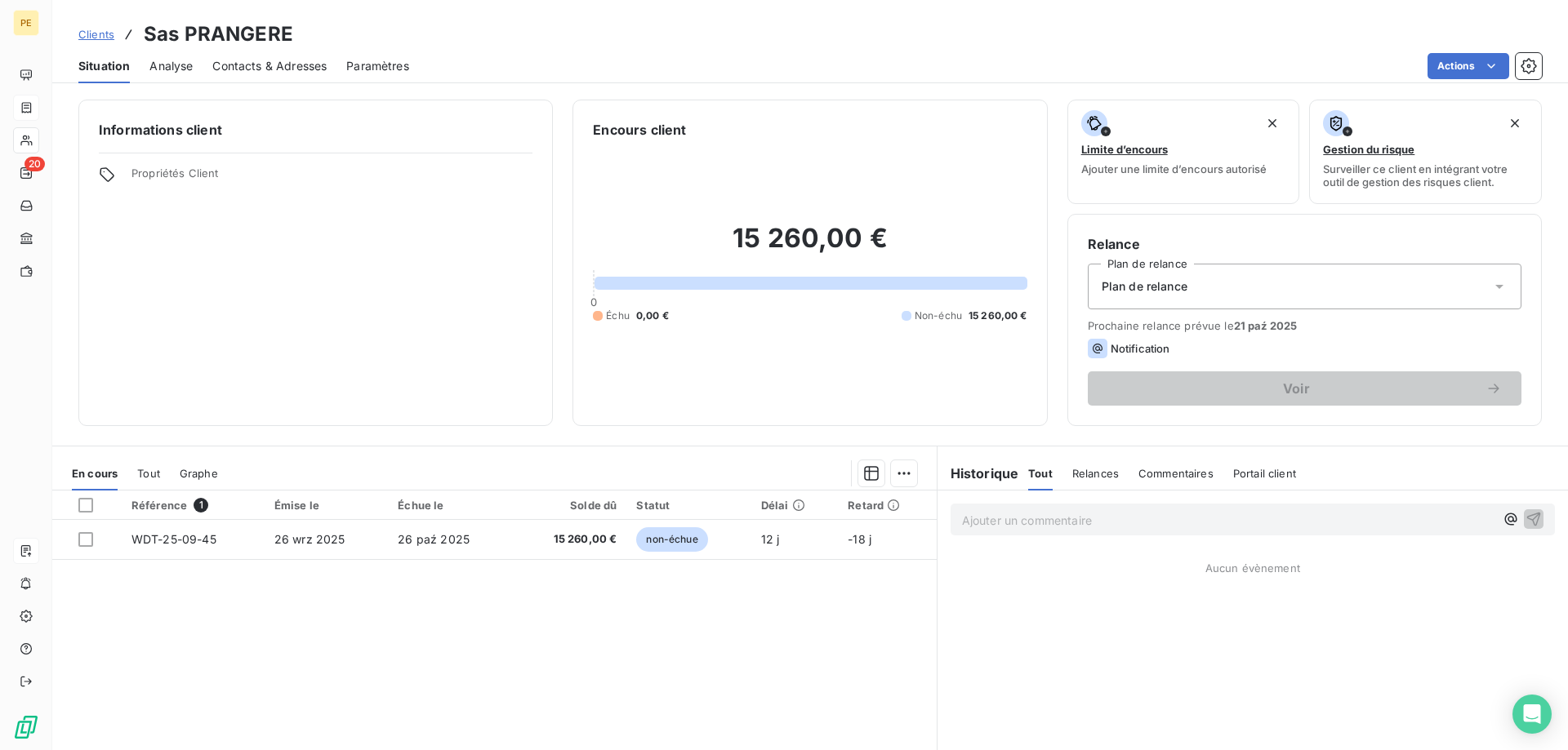
click at [289, 67] on span "Contacts & Adresses" at bounding box center [269, 65] width 114 height 16
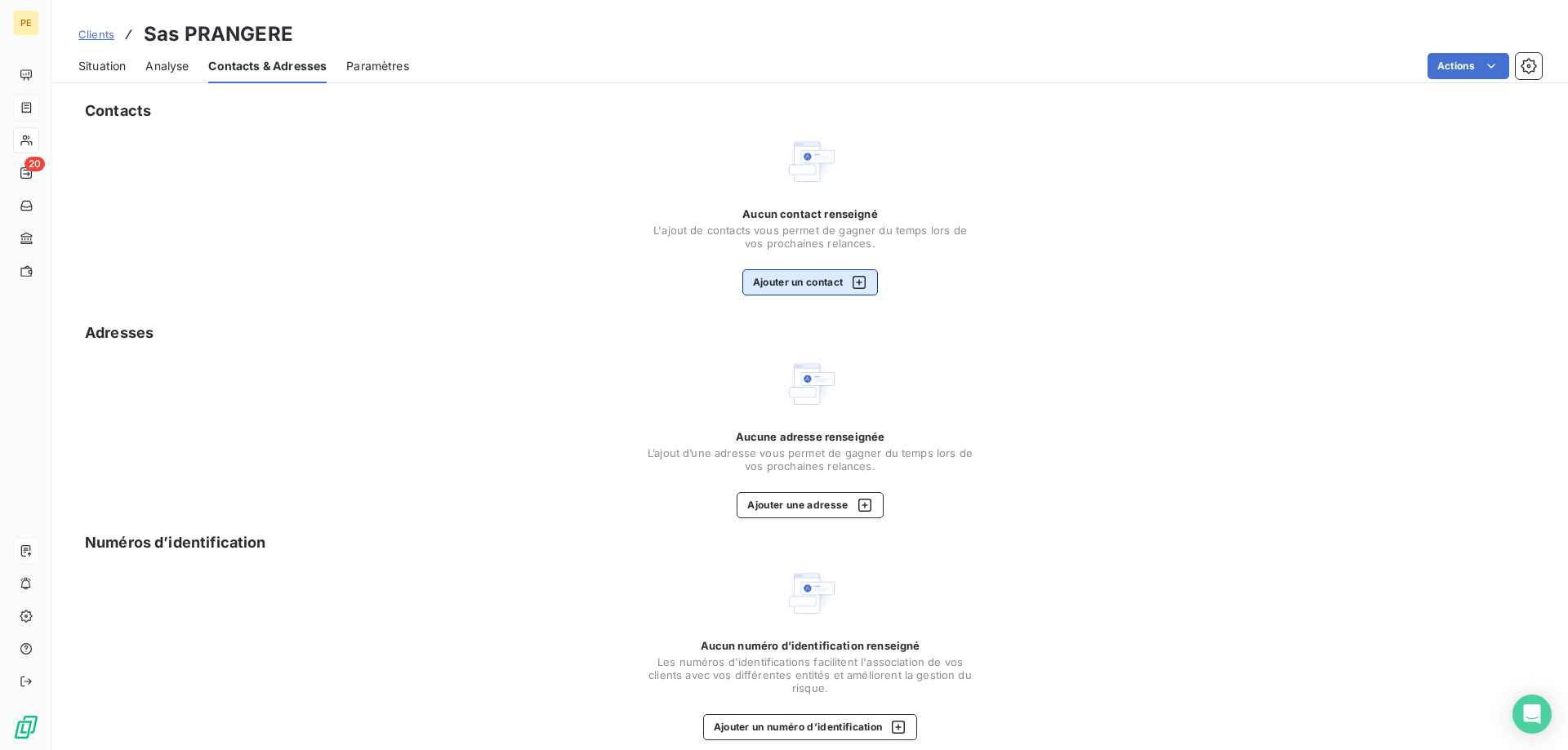
click at [861, 281] on icon "button" at bounding box center [859, 283] width 16 height 16
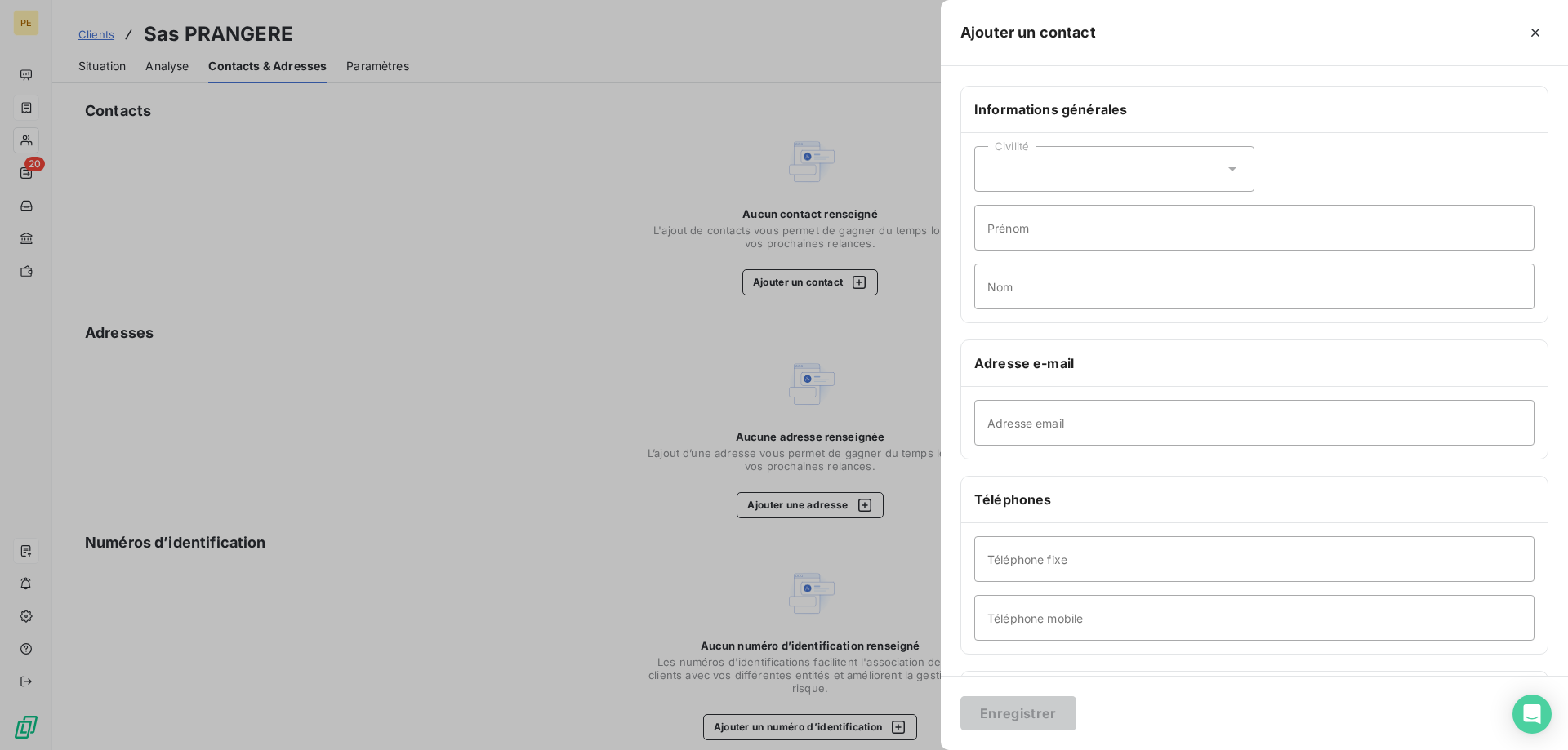
click at [1239, 168] on icon at bounding box center [1233, 169] width 16 height 16
click at [1023, 236] on span "Monsieur" at bounding box center [1031, 240] width 49 height 16
click at [1122, 427] on input "Adresse email" at bounding box center [1254, 423] width 561 height 46
paste input "[EMAIL_ADDRESS][DOMAIN_NAME]"
type input "[EMAIL_ADDRESS][DOMAIN_NAME]"
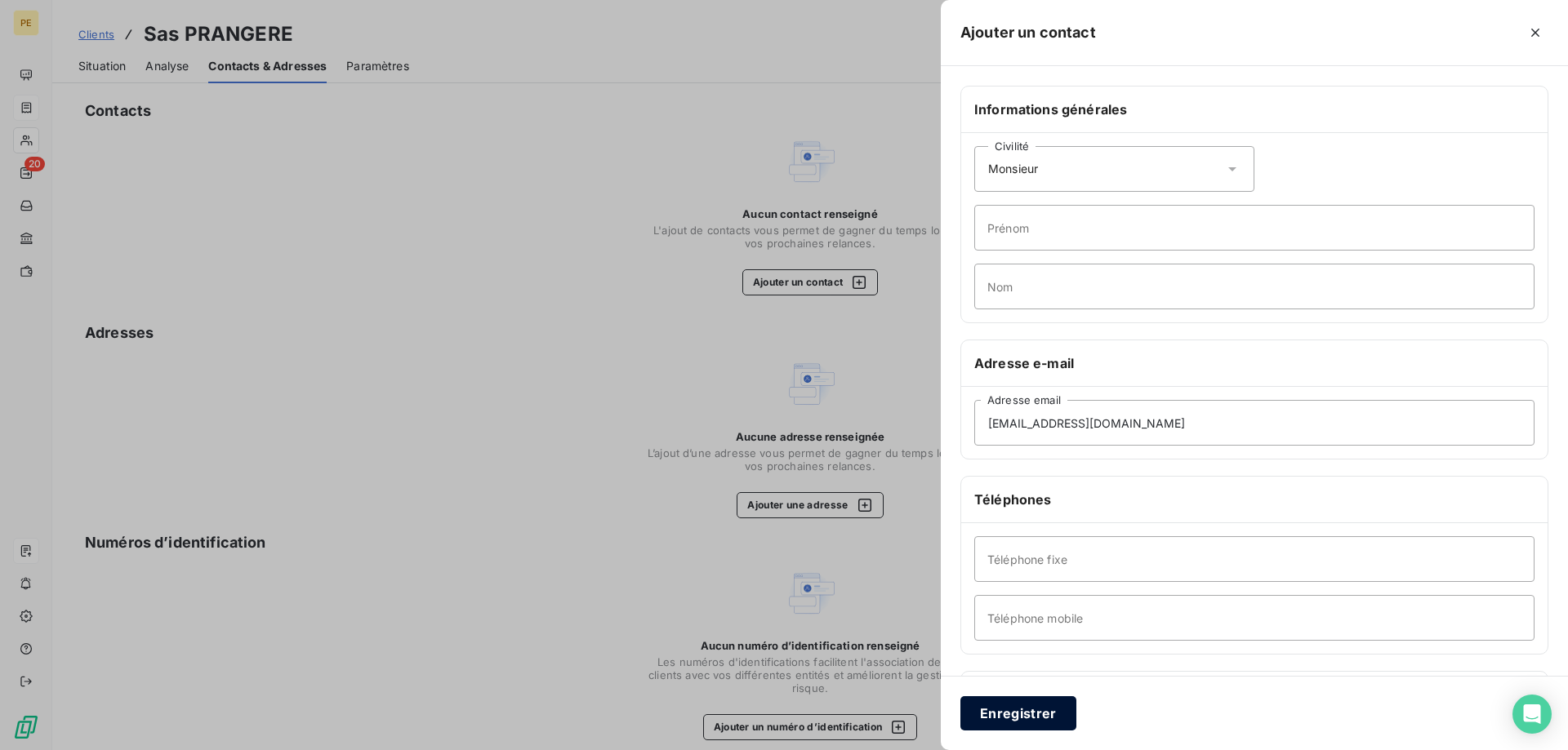
click at [1036, 705] on button "Enregistrer" at bounding box center [1018, 713] width 116 height 35
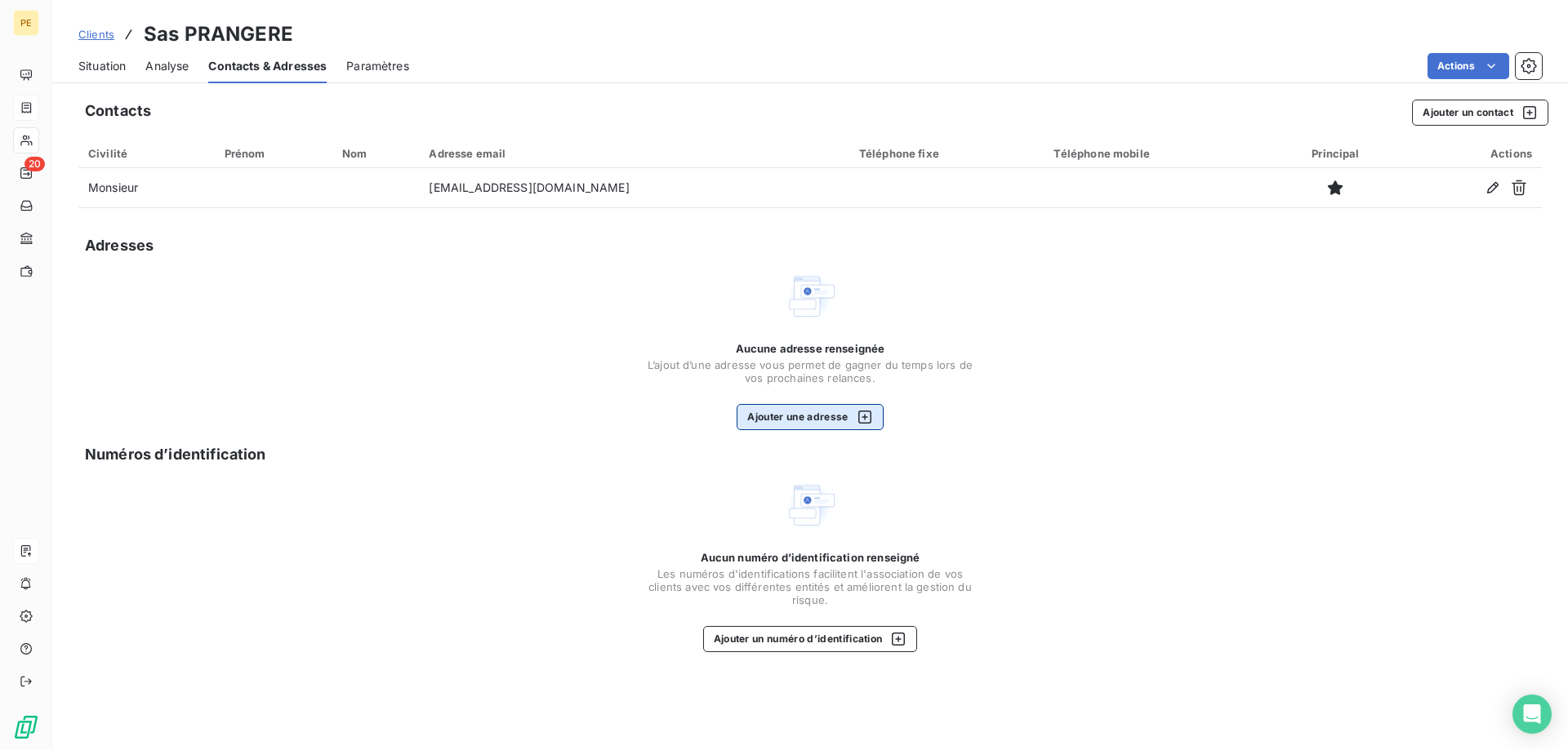
click at [868, 409] on icon "button" at bounding box center [864, 417] width 16 height 16
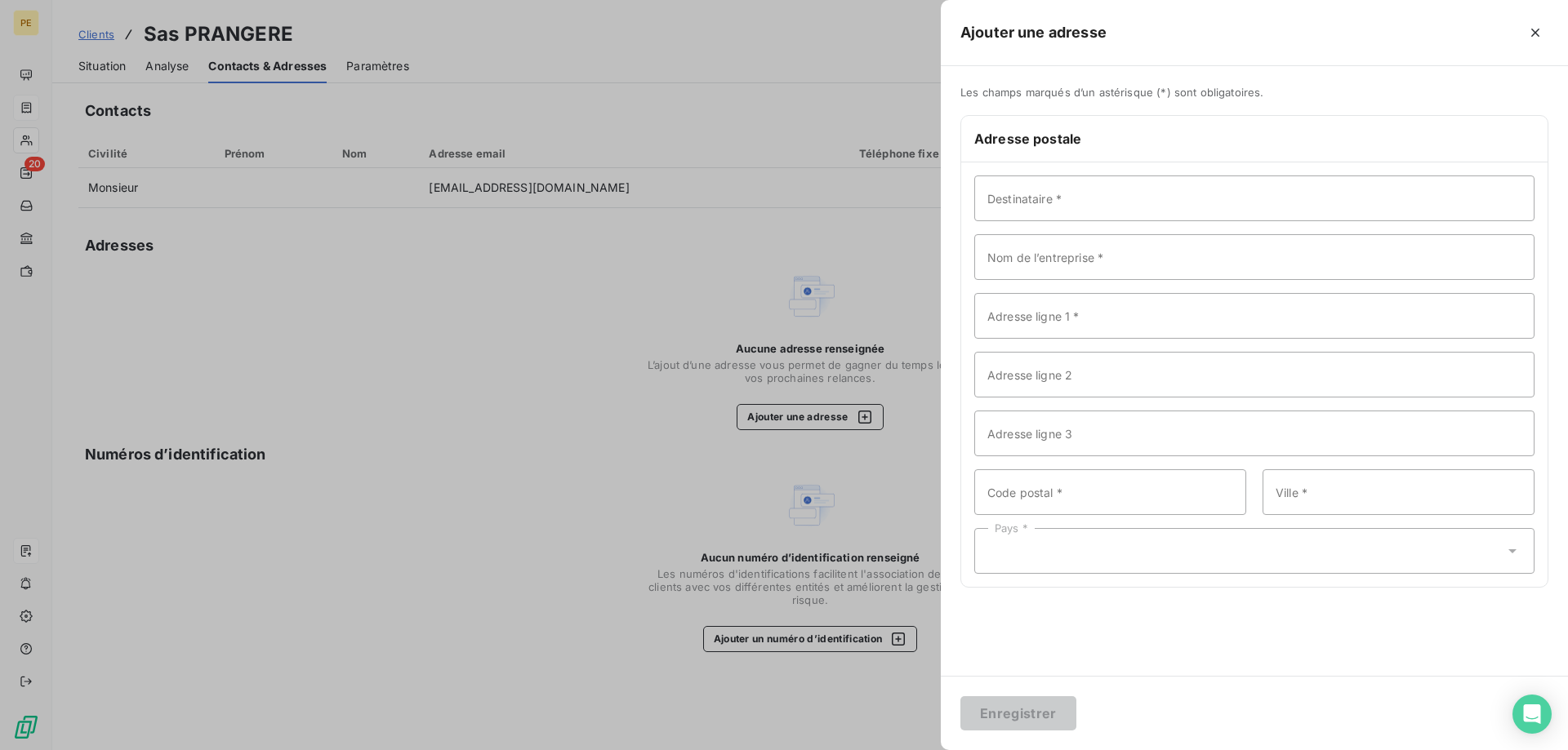
click at [301, 314] on div at bounding box center [784, 375] width 1568 height 750
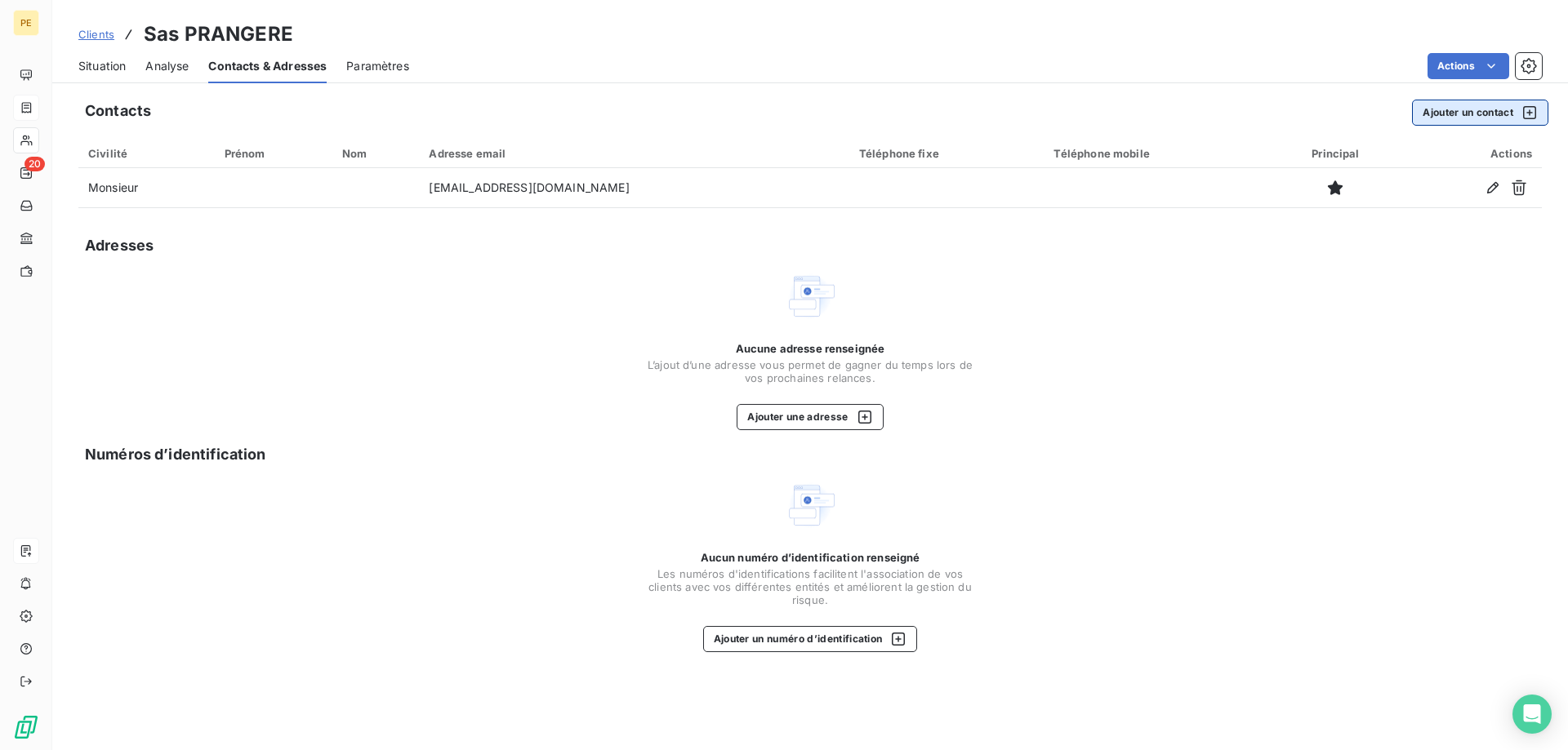
click at [1474, 110] on button "Ajouter un contact" at bounding box center [1480, 112] width 136 height 26
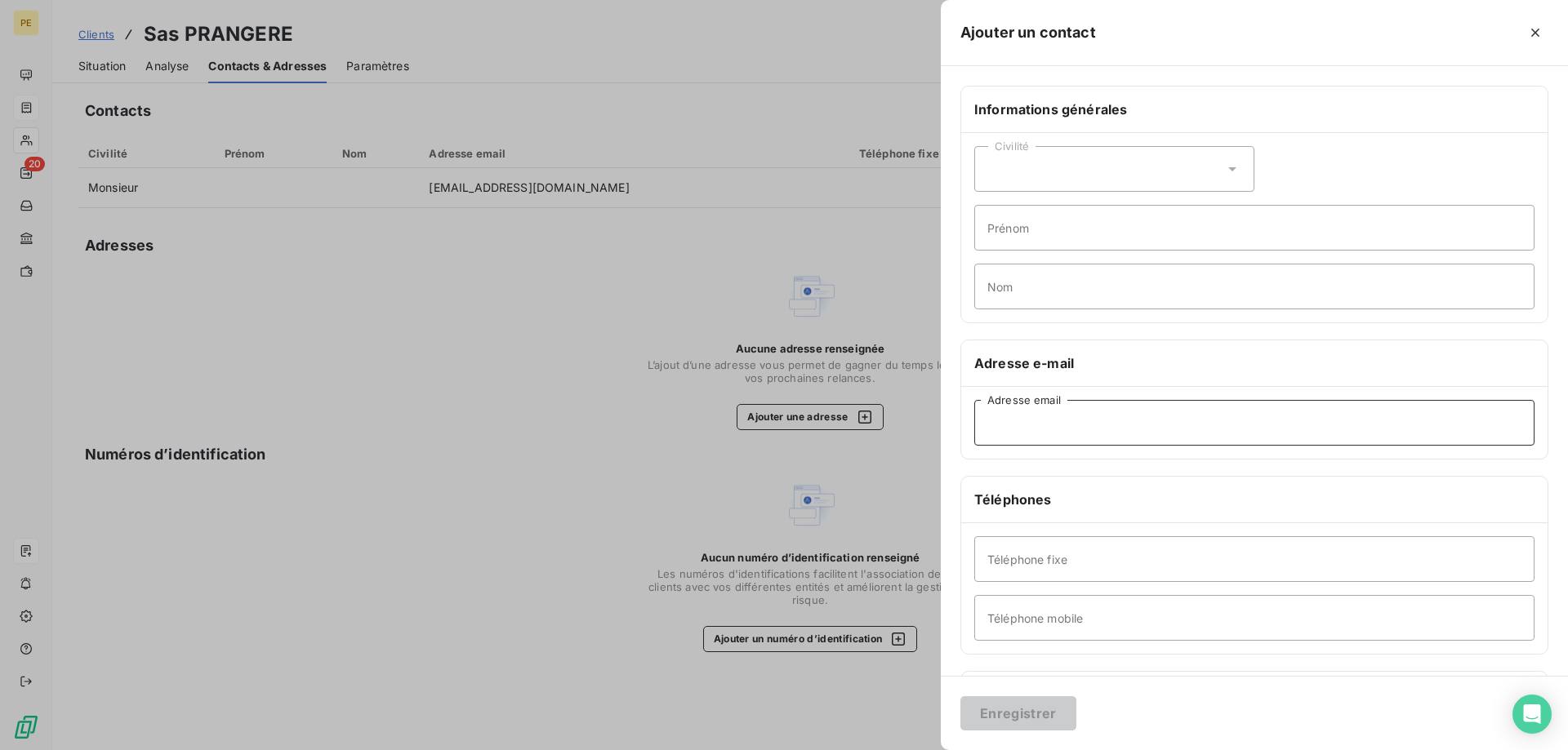
click at [1138, 432] on input "Adresse email" at bounding box center [1254, 423] width 561 height 46
paste input "[EMAIL_ADDRESS][DOMAIN_NAME]"
type input "[EMAIL_ADDRESS][DOMAIN_NAME]"
click at [1018, 705] on button "Enregistrer" at bounding box center [1018, 713] width 116 height 35
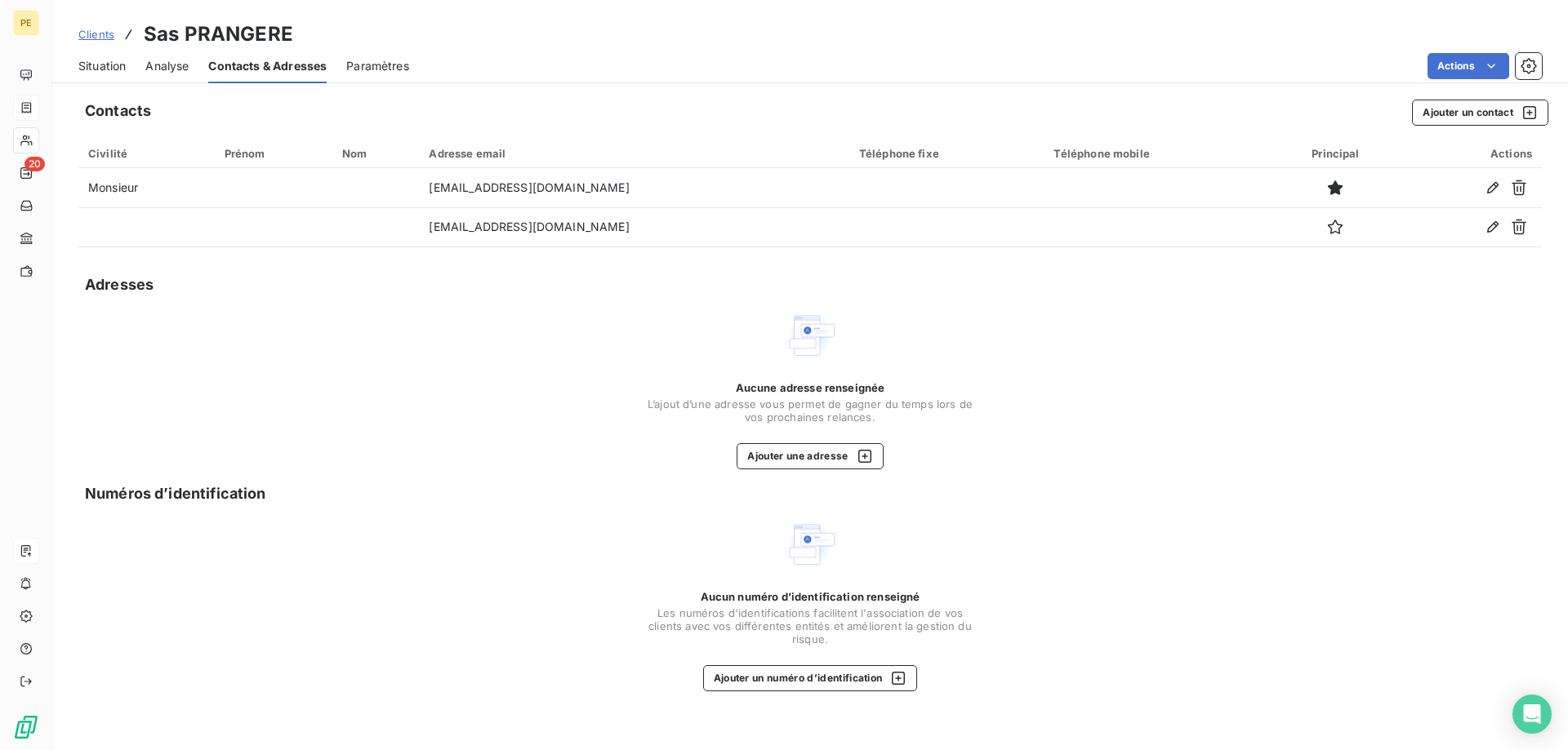
click at [101, 31] on span "Clients" at bounding box center [96, 34] width 36 height 13
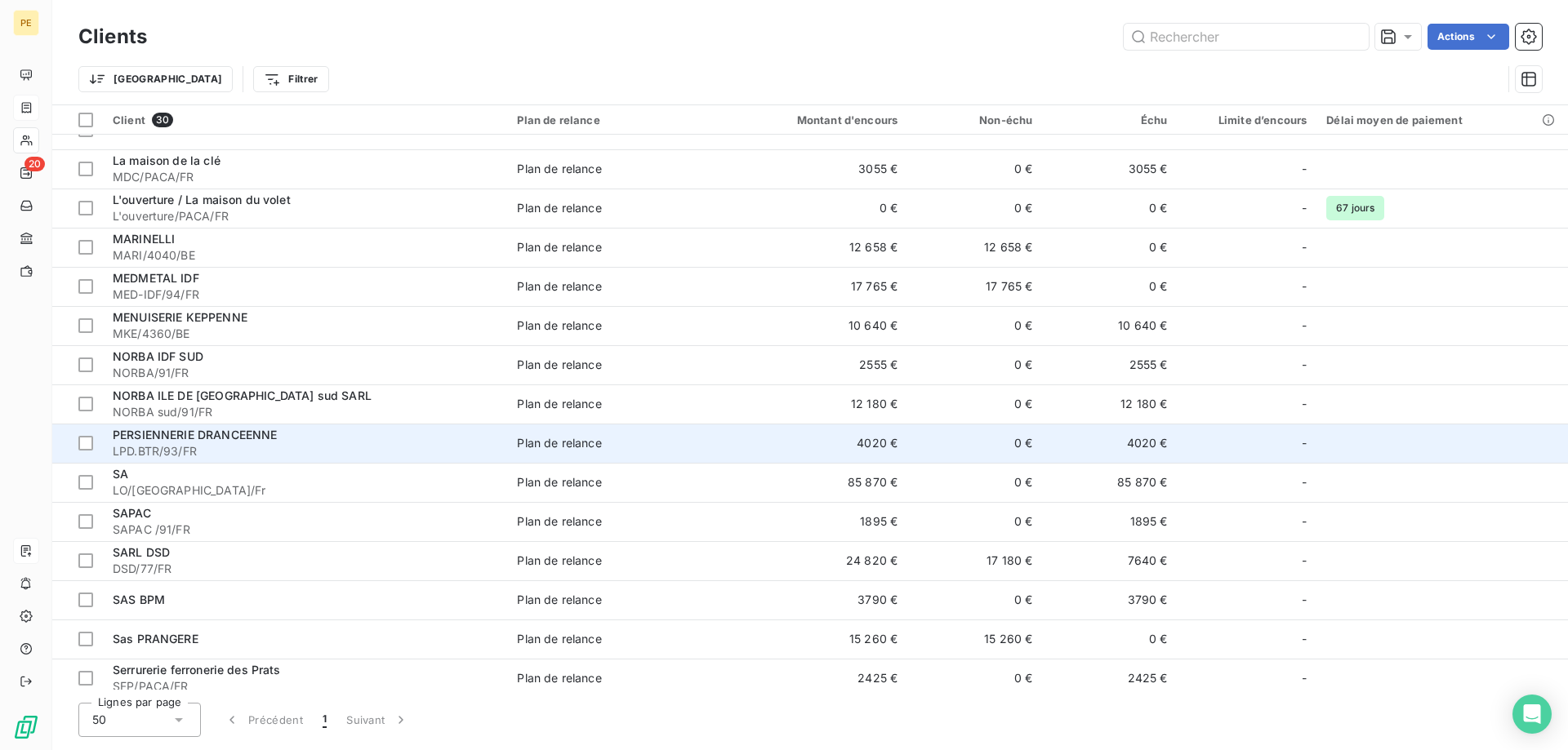
scroll to position [621, 0]
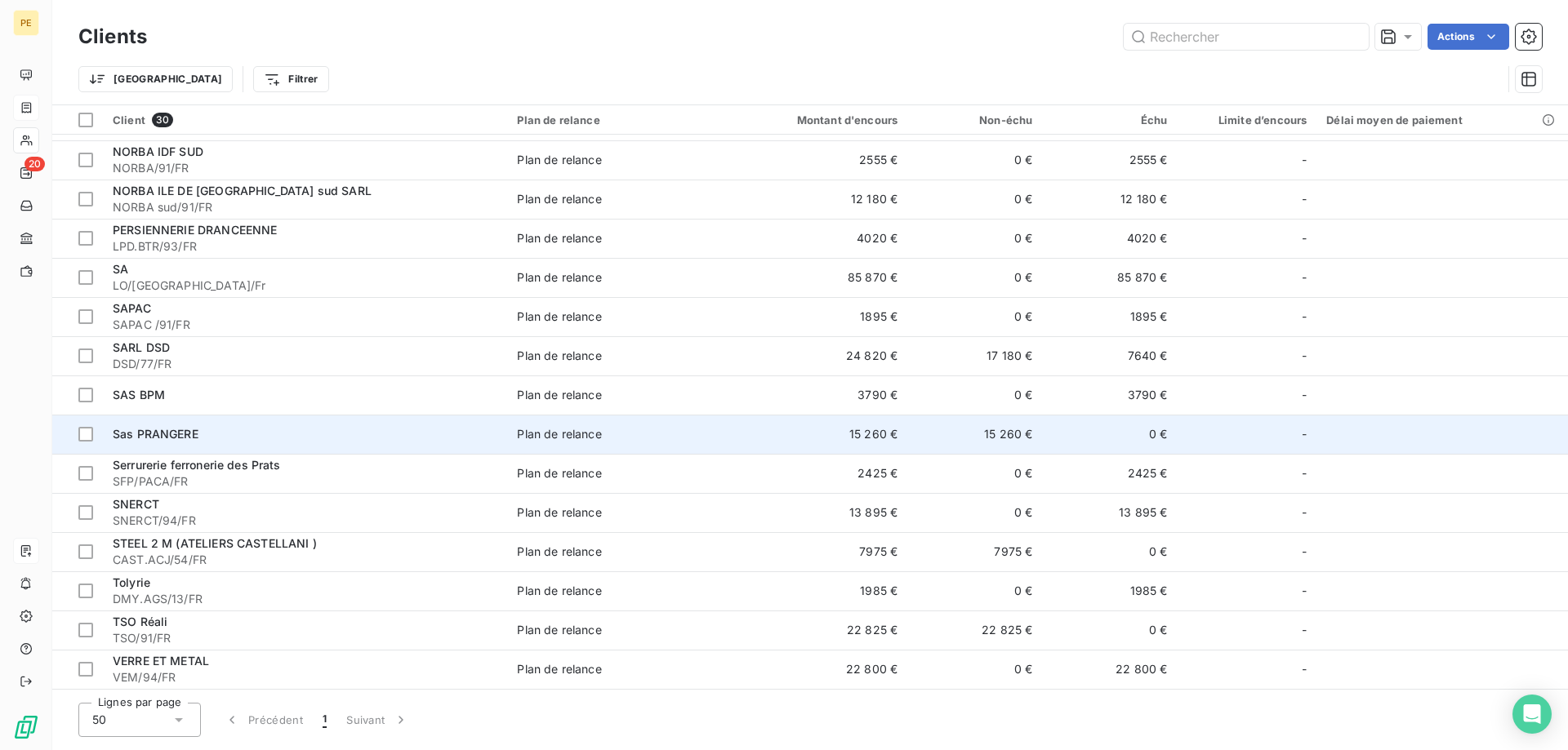
click at [175, 422] on td "Sas PRANGERE" at bounding box center [305, 435] width 404 height 40
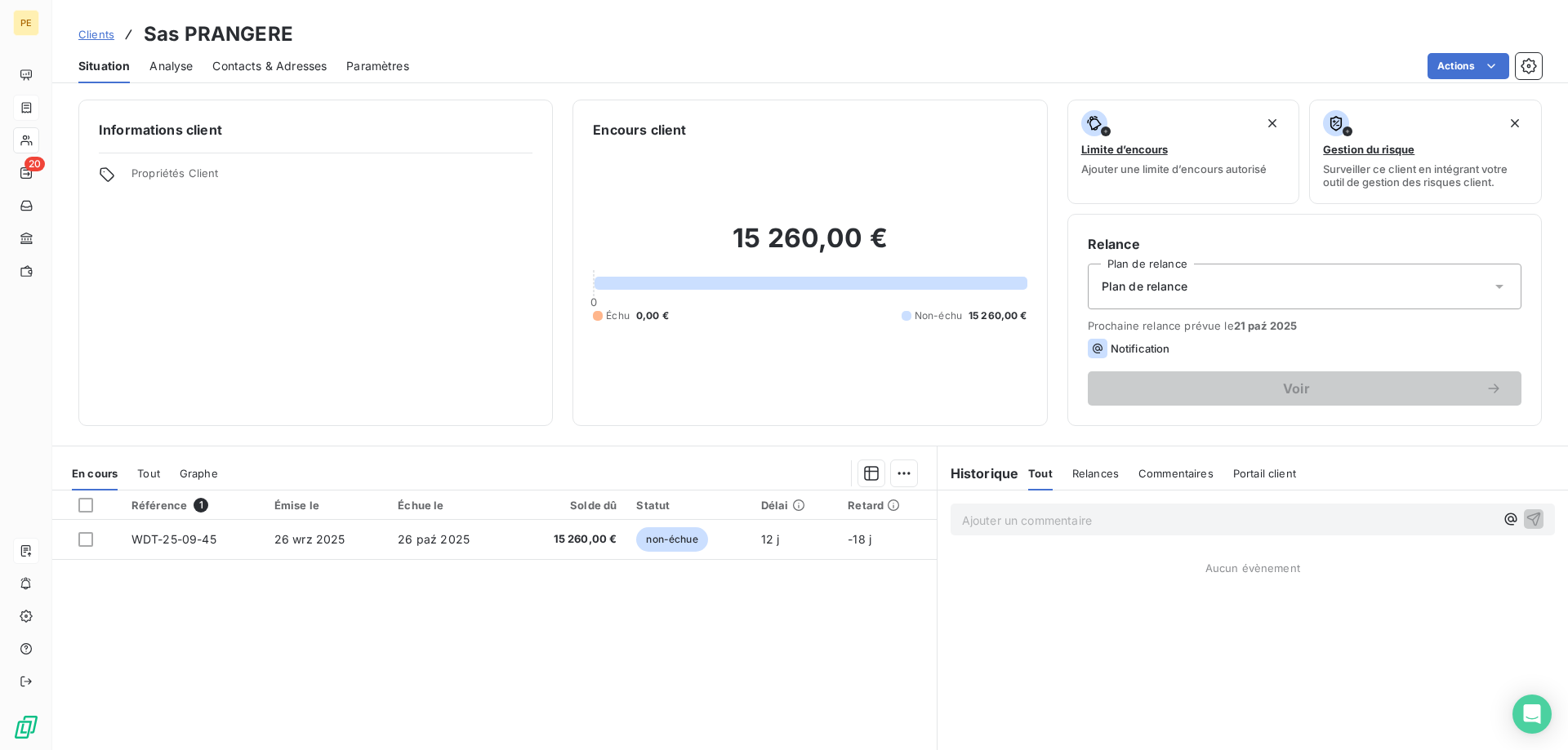
click at [277, 62] on span "Contacts & Adresses" at bounding box center [269, 65] width 114 height 16
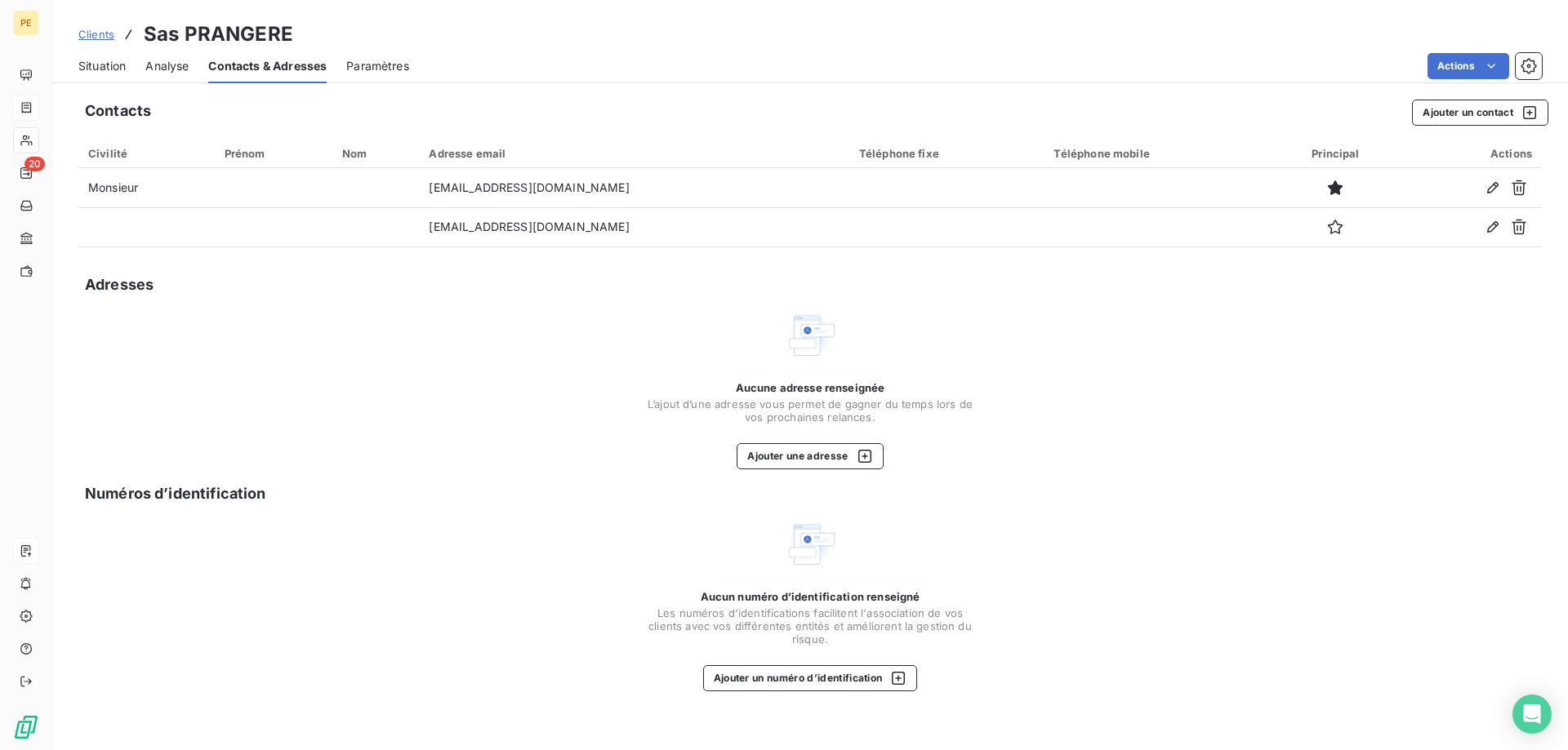
click at [101, 30] on span "Clients" at bounding box center [96, 34] width 36 height 13
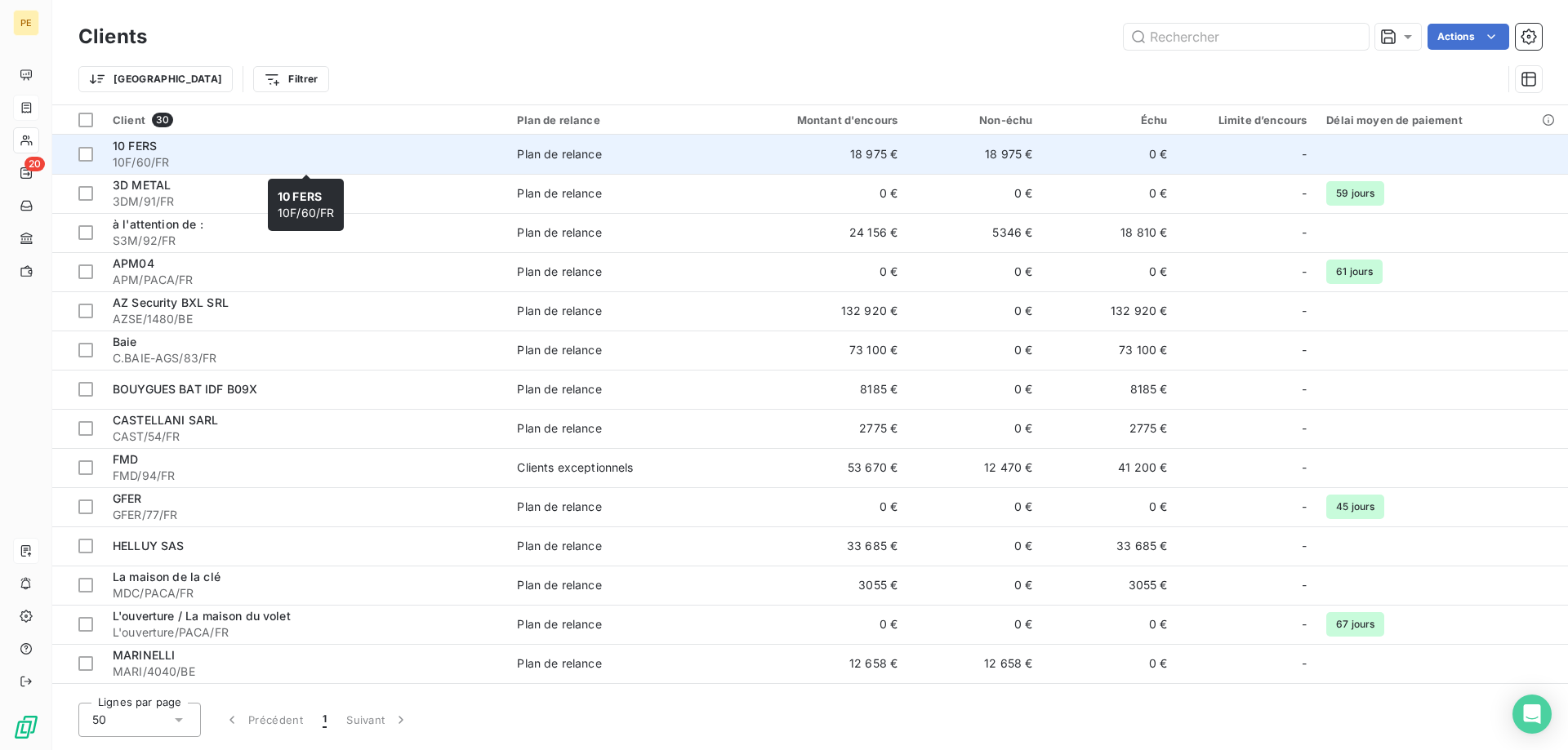
click at [169, 150] on div "10 FERS" at bounding box center [306, 146] width 385 height 16
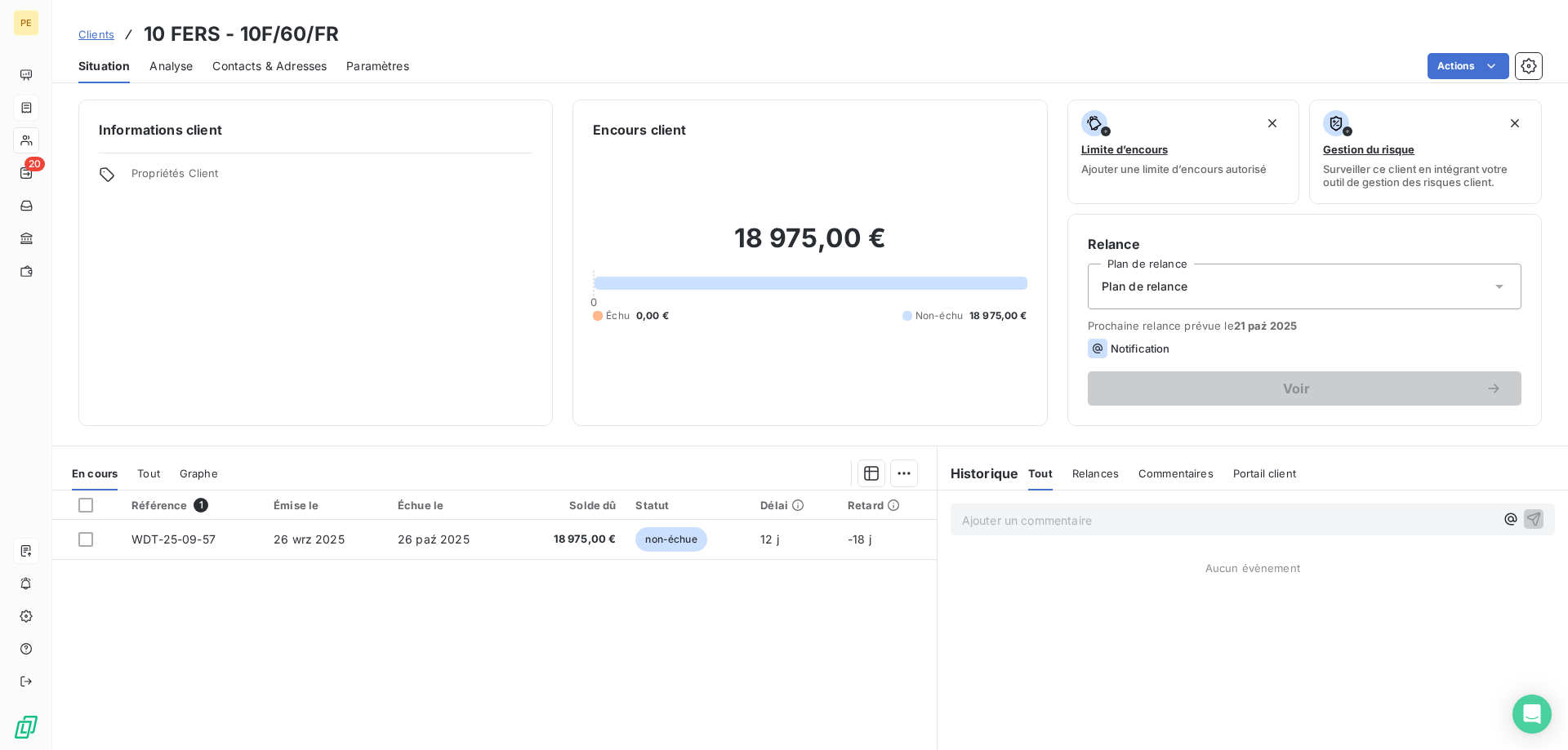
click at [223, 62] on span "Contacts & Adresses" at bounding box center [269, 65] width 114 height 16
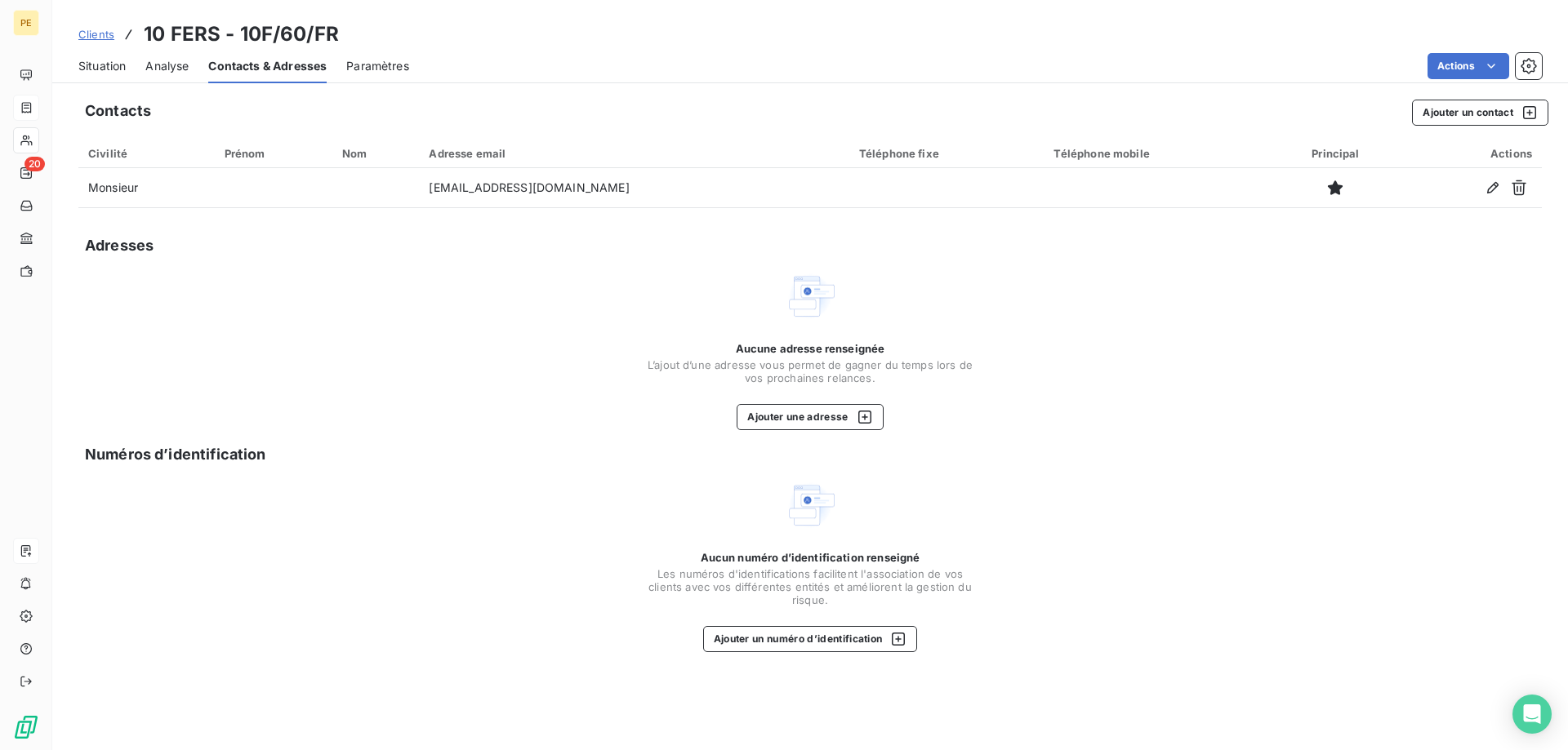
click at [104, 31] on span "Clients" at bounding box center [96, 34] width 36 height 13
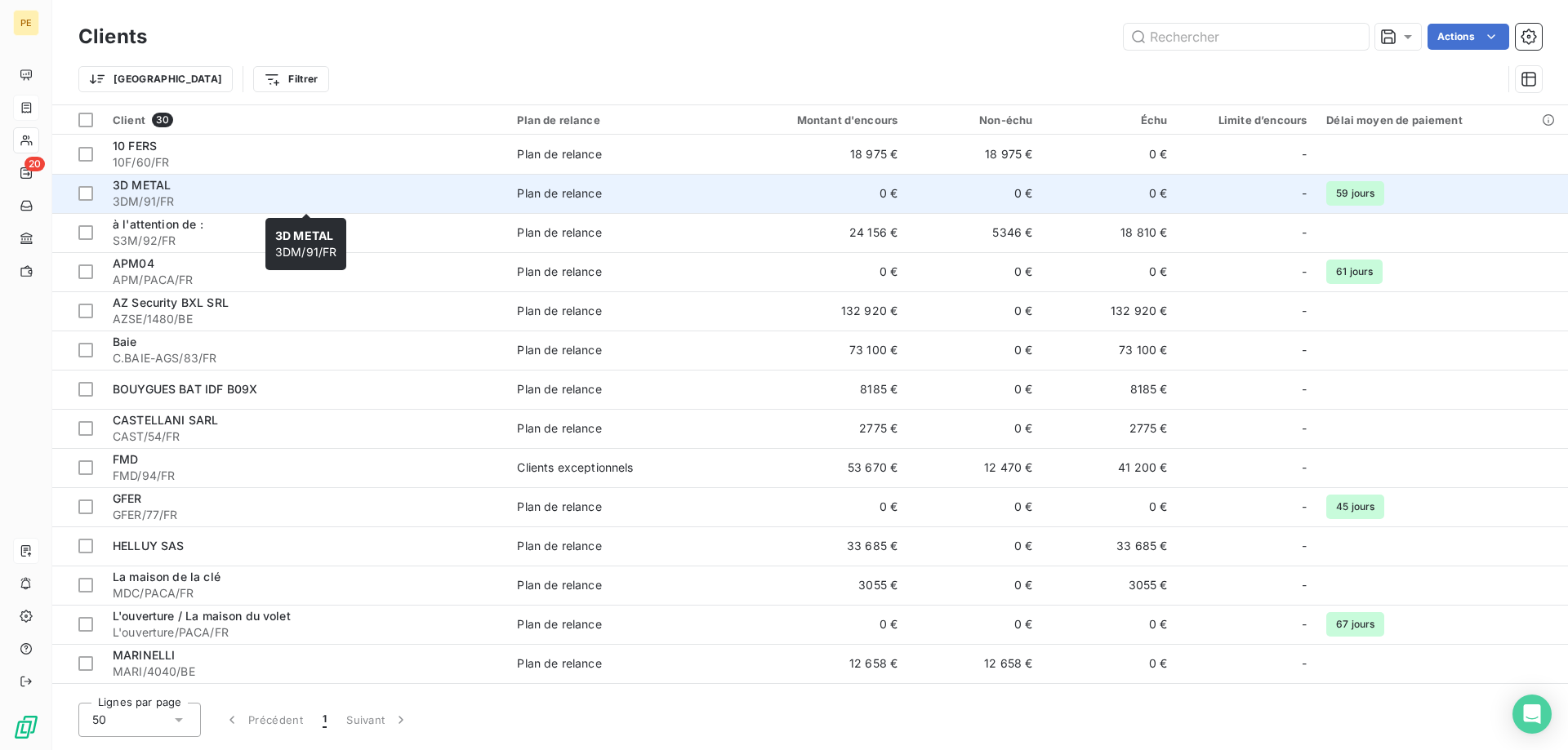
click at [153, 183] on span "3D METAL" at bounding box center [142, 185] width 58 height 14
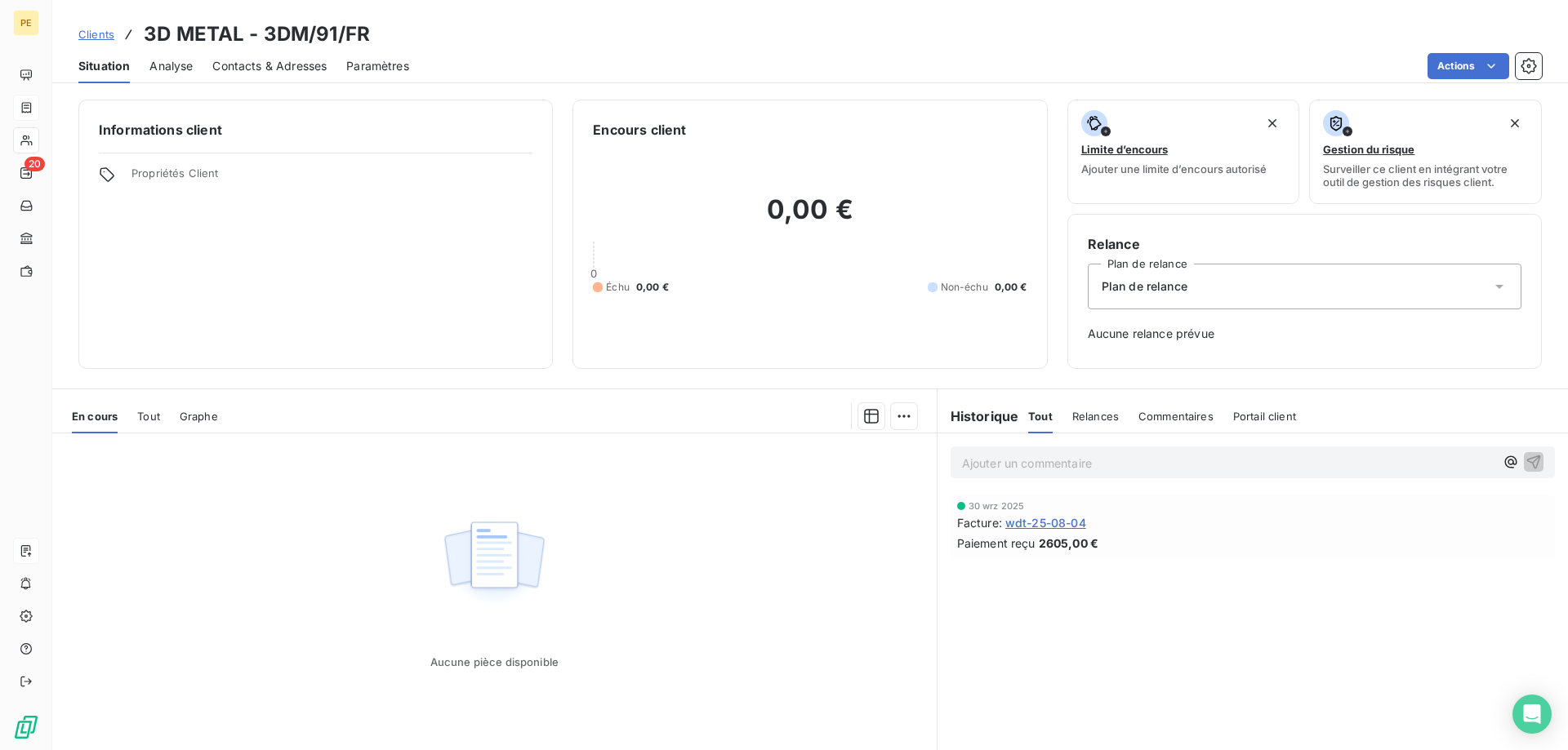
click at [1499, 293] on icon at bounding box center [1500, 287] width 16 height 16
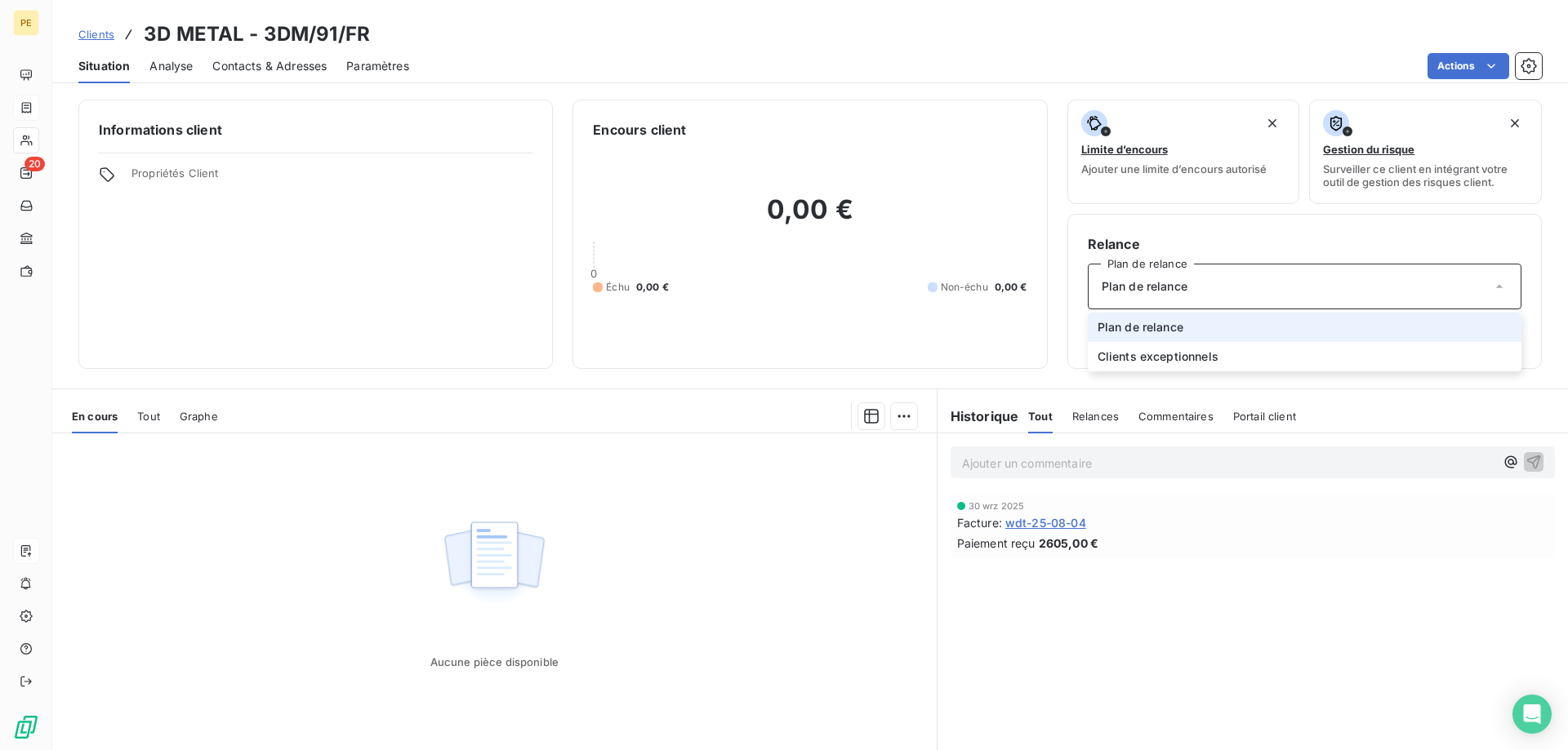
click at [1499, 293] on icon at bounding box center [1500, 287] width 16 height 16
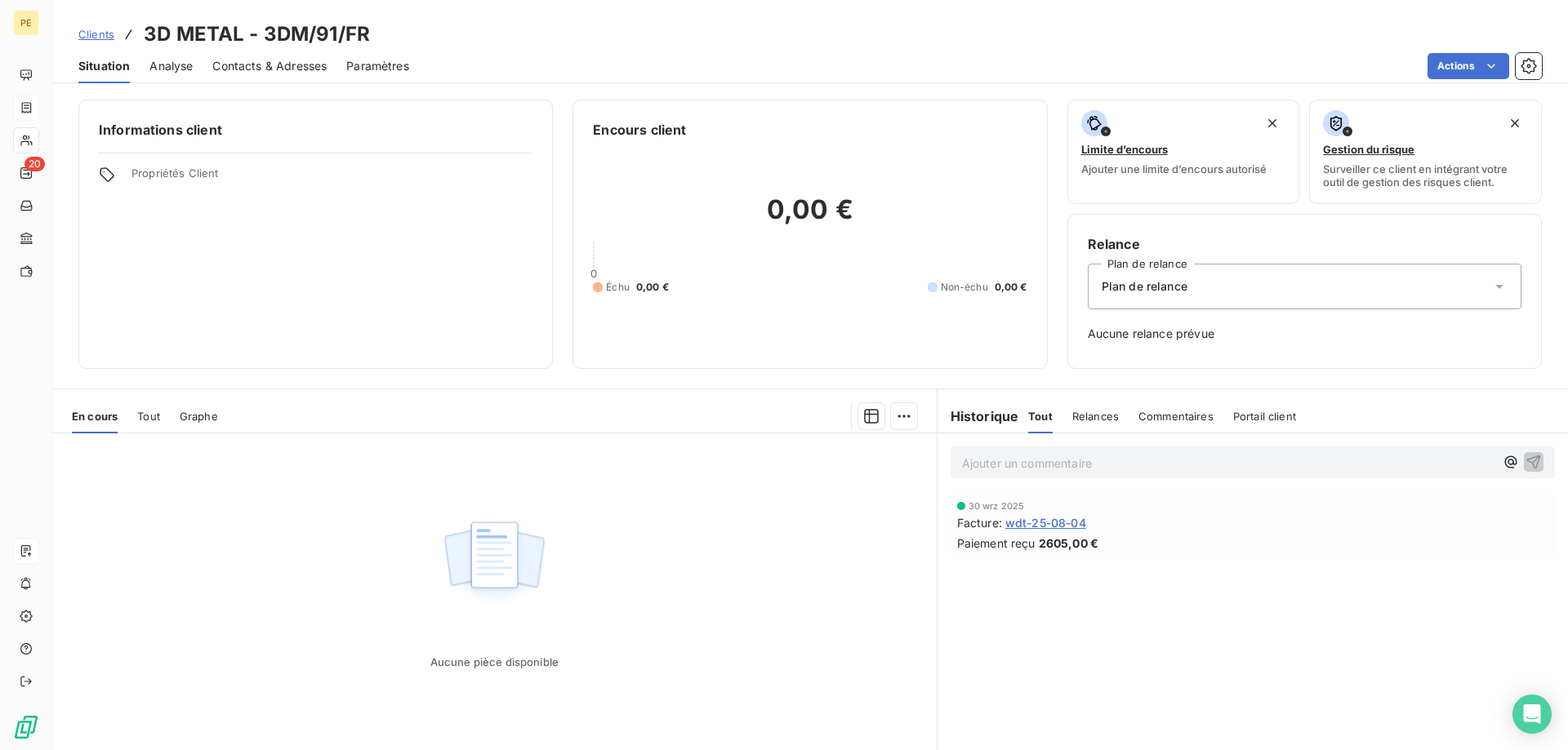
click at [110, 65] on span "Situation" at bounding box center [104, 65] width 52 height 16
click at [99, 30] on span "Clients" at bounding box center [96, 34] width 36 height 13
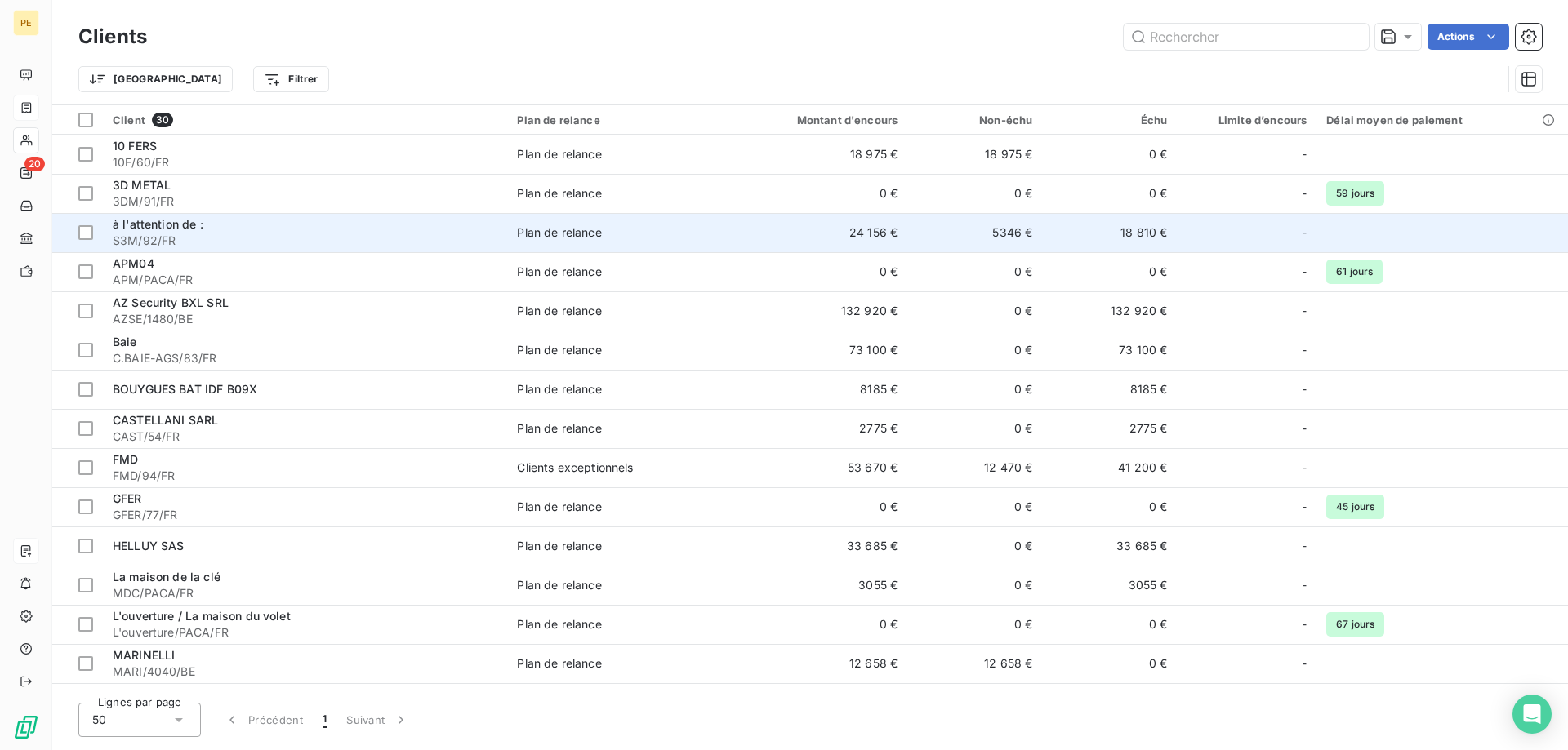
click at [177, 230] on span "à l'attention de :" at bounding box center [158, 224] width 90 height 14
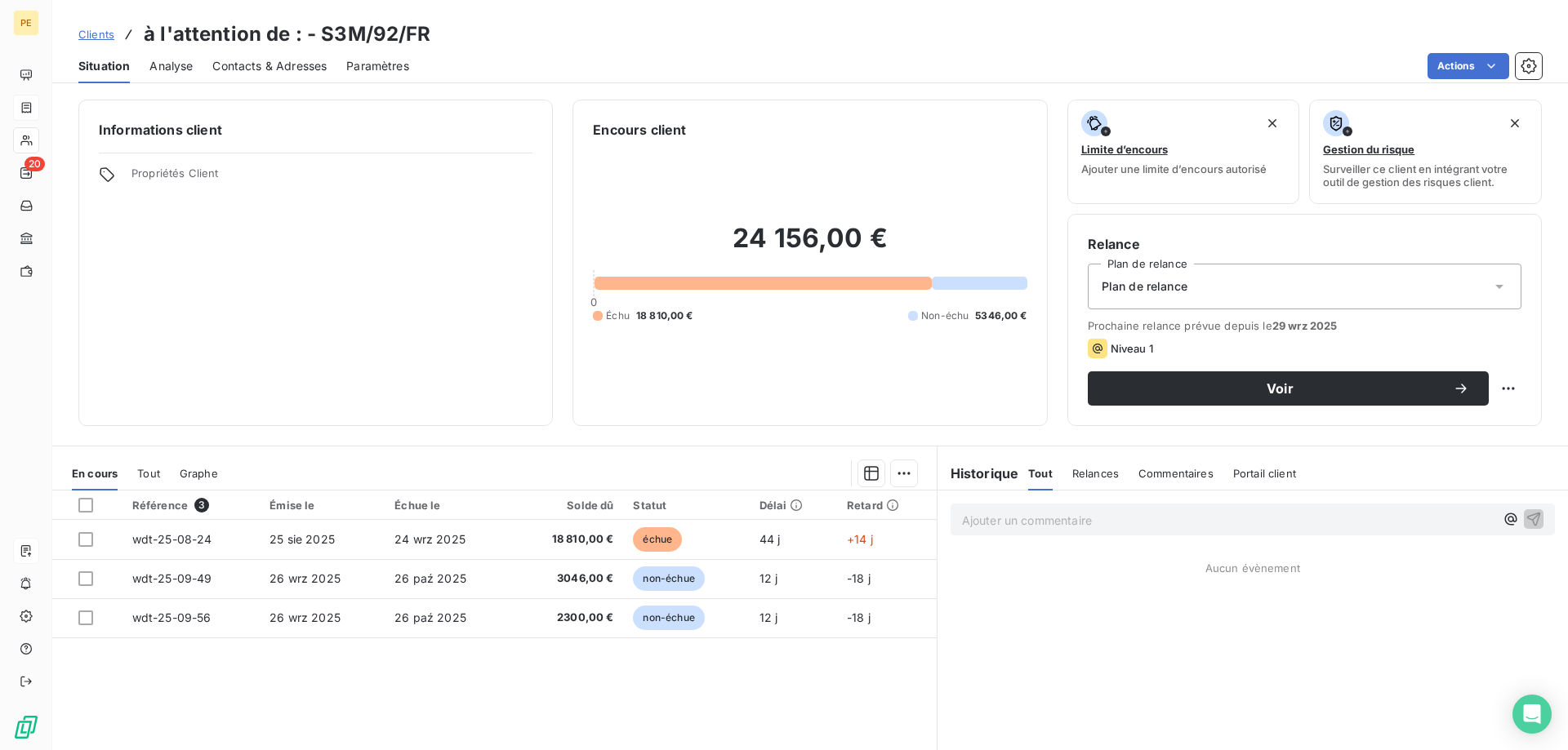
click at [311, 35] on h3 "à l'attention de : - S3M/92/FR" at bounding box center [288, 35] width 288 height 30
click at [318, 35] on h3 "à l'attention de : - S3M/92/FR" at bounding box center [288, 35] width 288 height 30
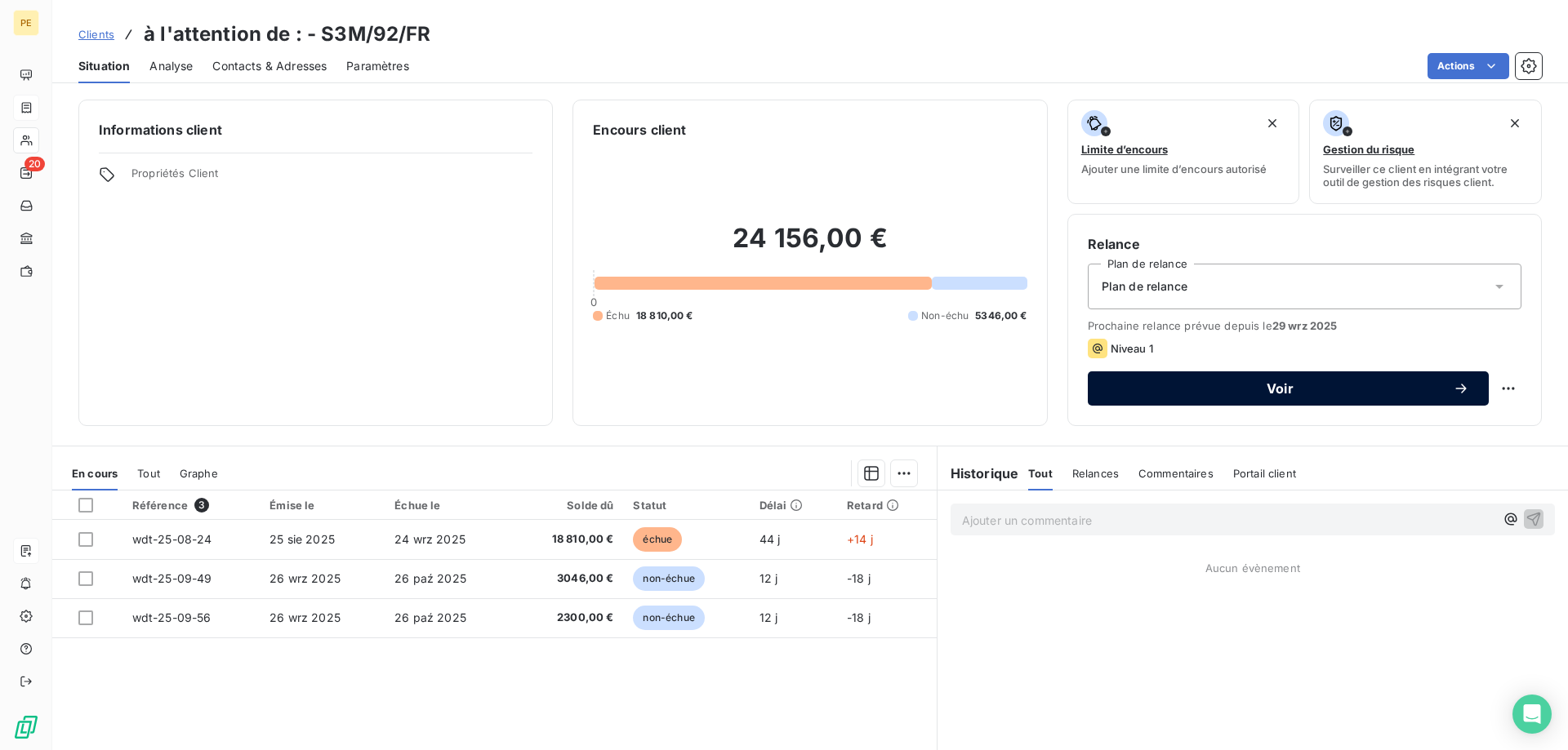
click at [1467, 386] on icon "button" at bounding box center [1461, 388] width 16 height 16
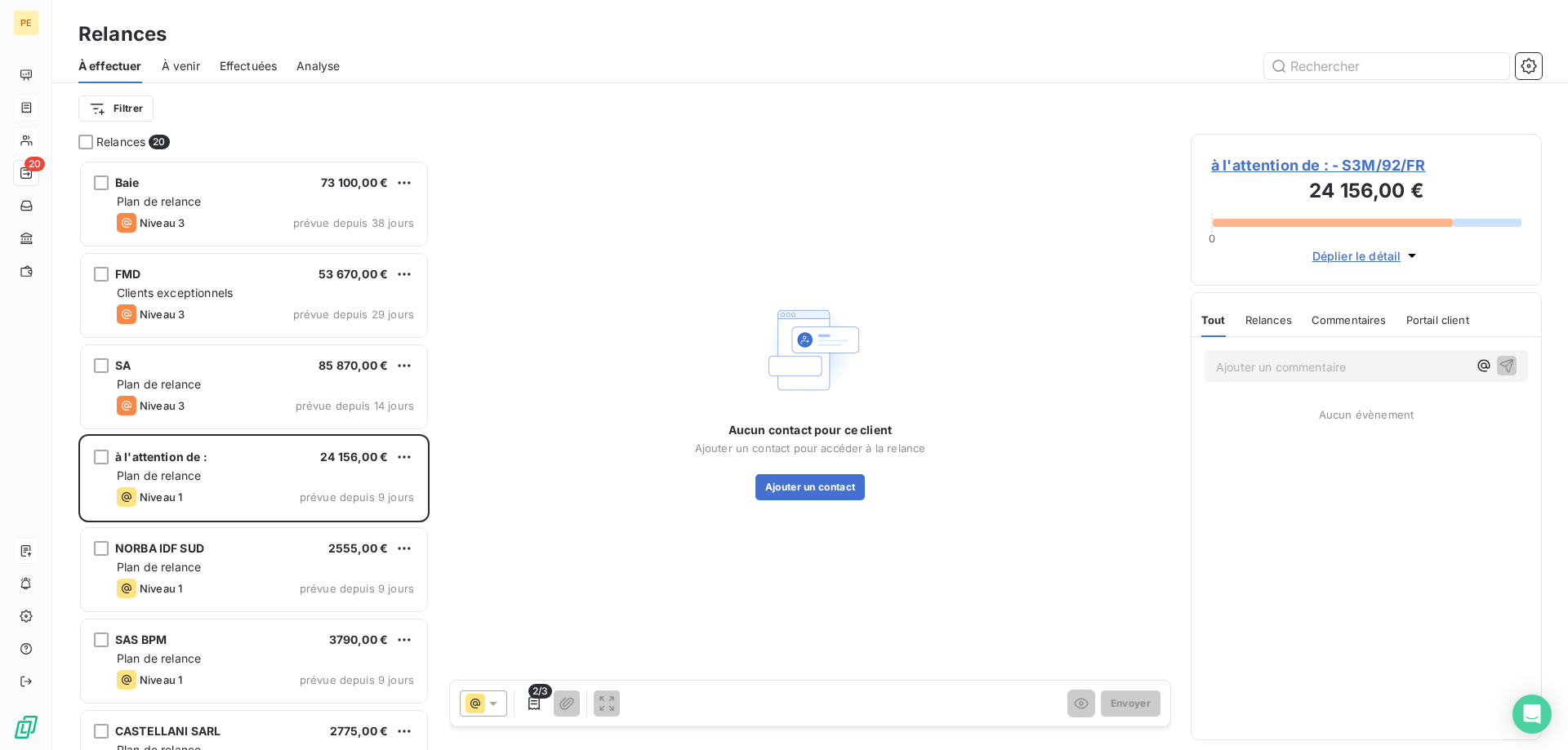
scroll to position [590, 351]
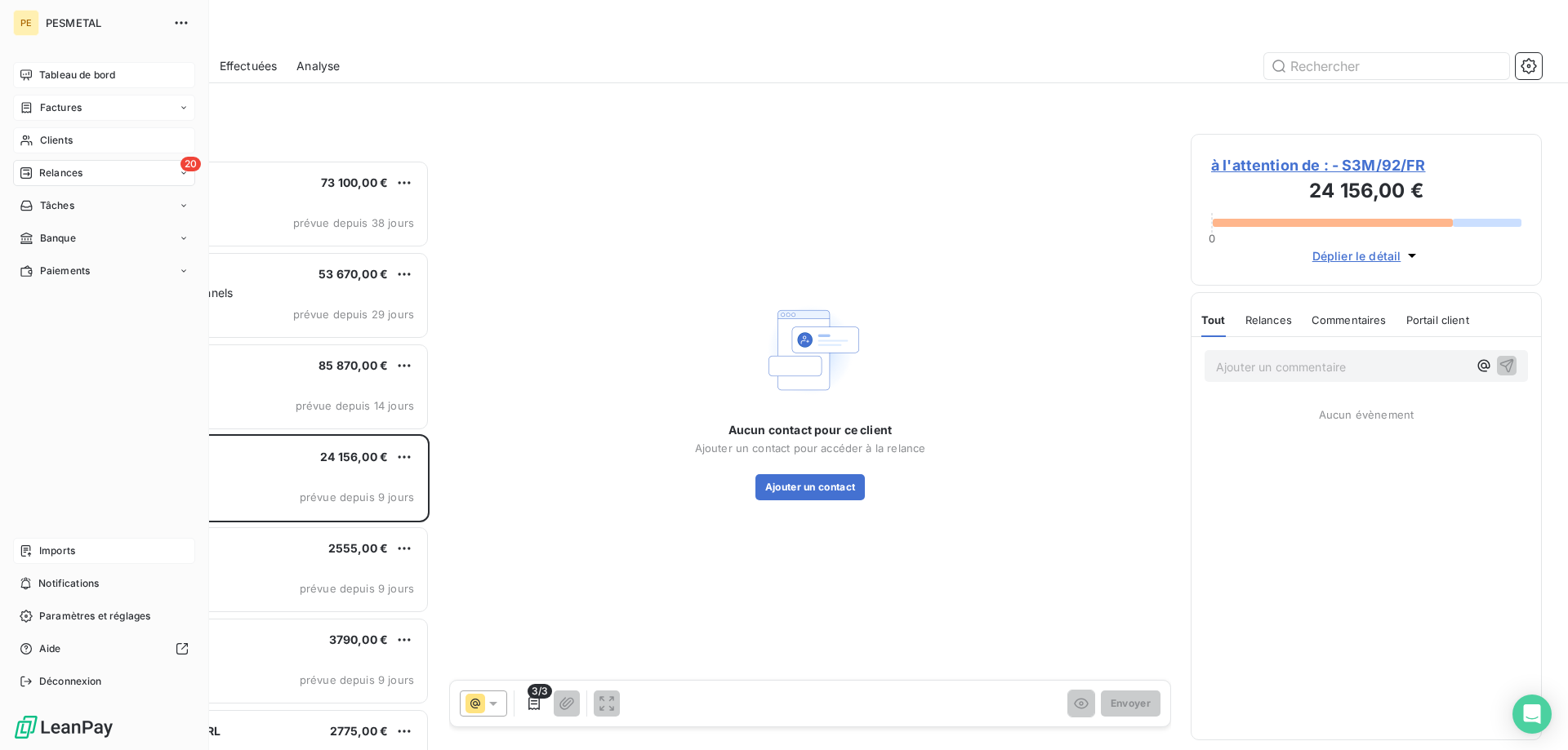
click at [63, 76] on span "Tableau de bord" at bounding box center [77, 74] width 76 height 15
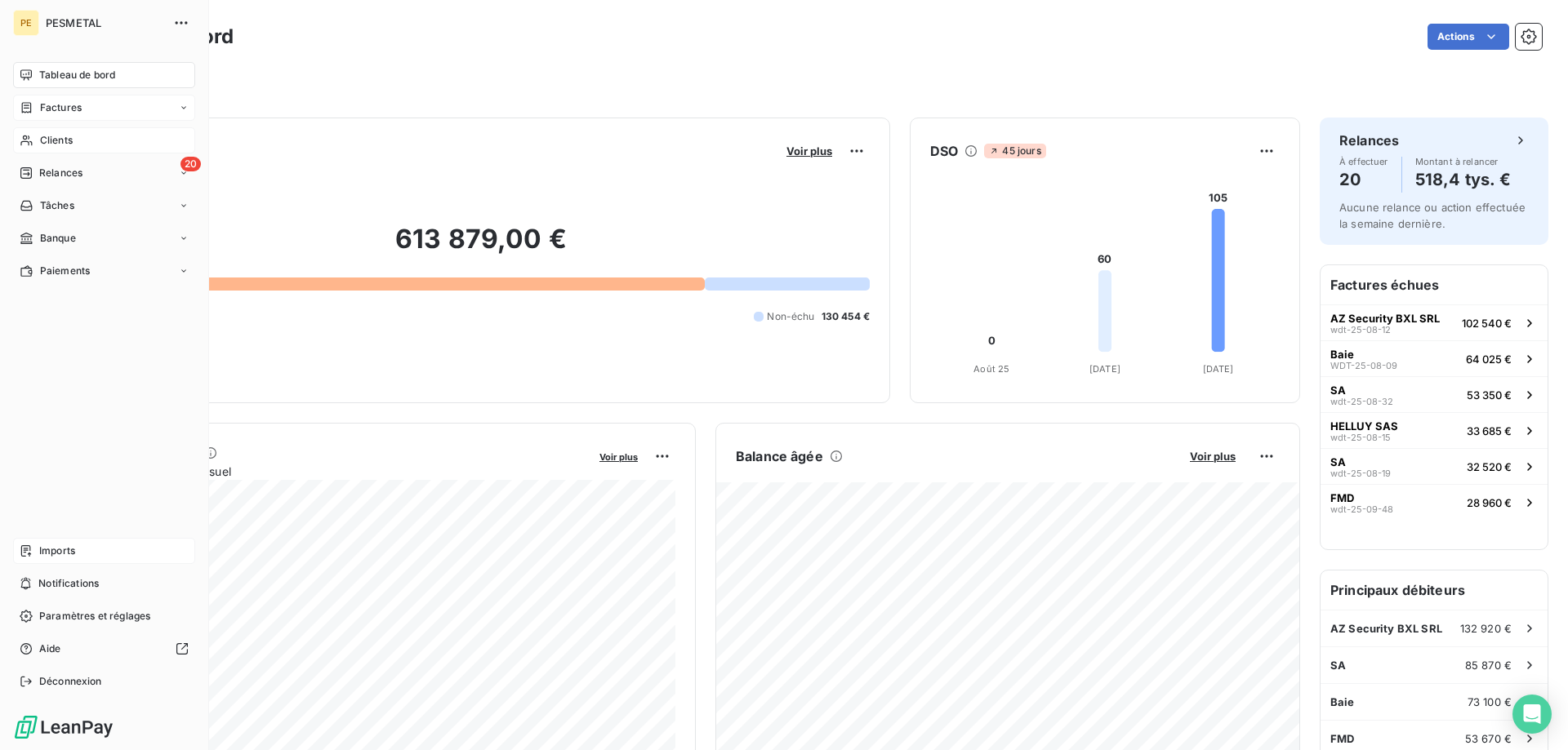
click at [55, 131] on div "Clients" at bounding box center [104, 140] width 183 height 26
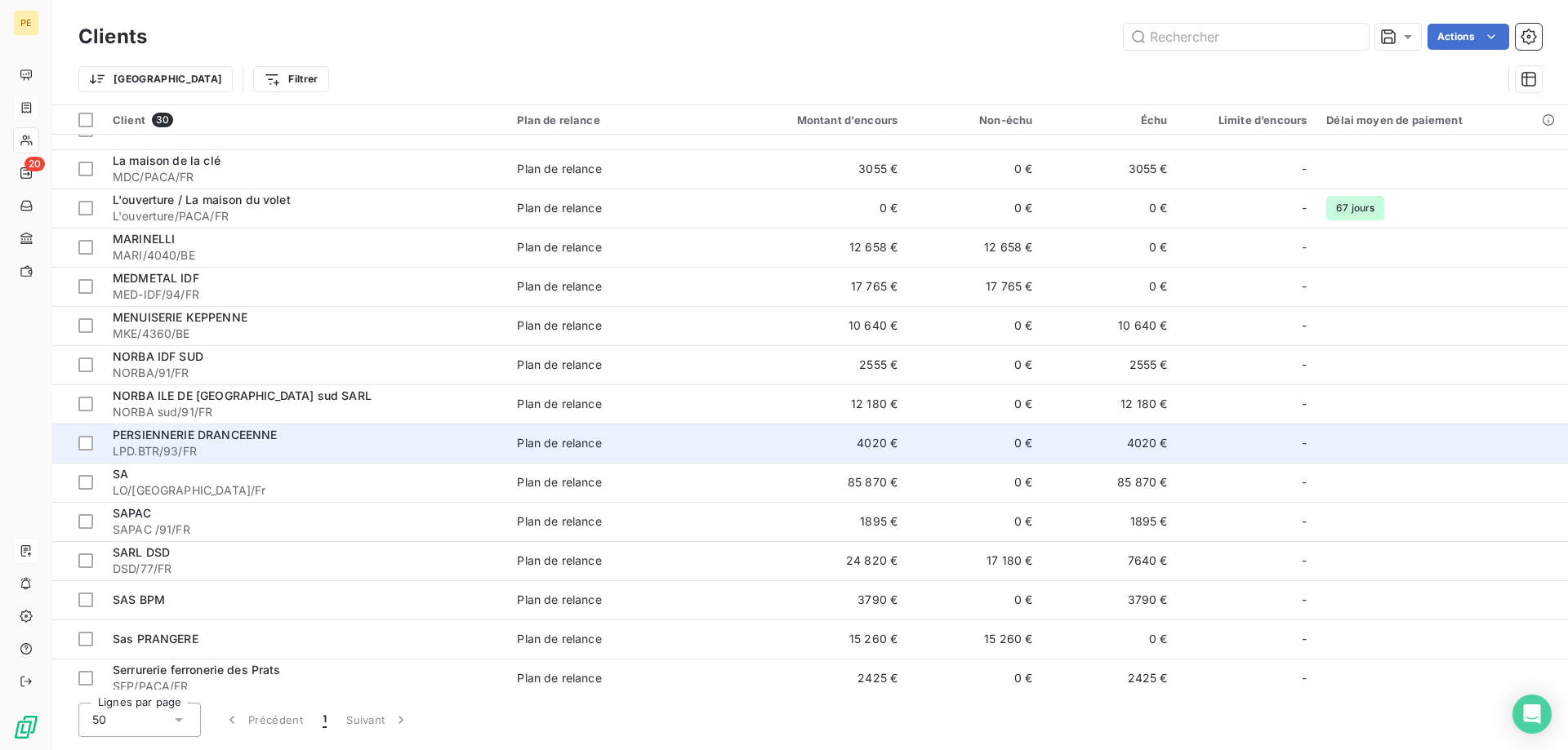
scroll to position [621, 0]
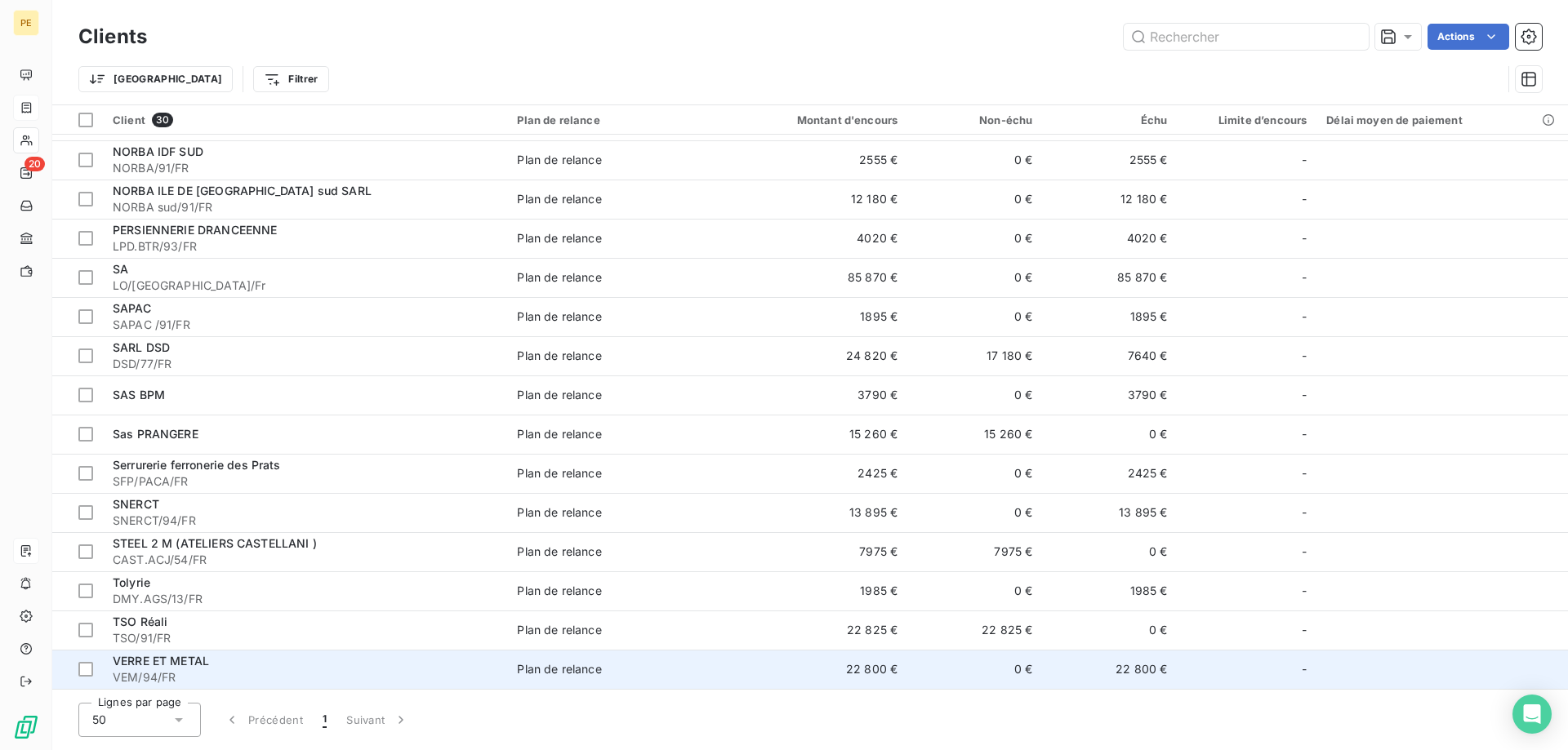
click at [139, 667] on span "VERRE ET METAL" at bounding box center [161, 661] width 96 height 14
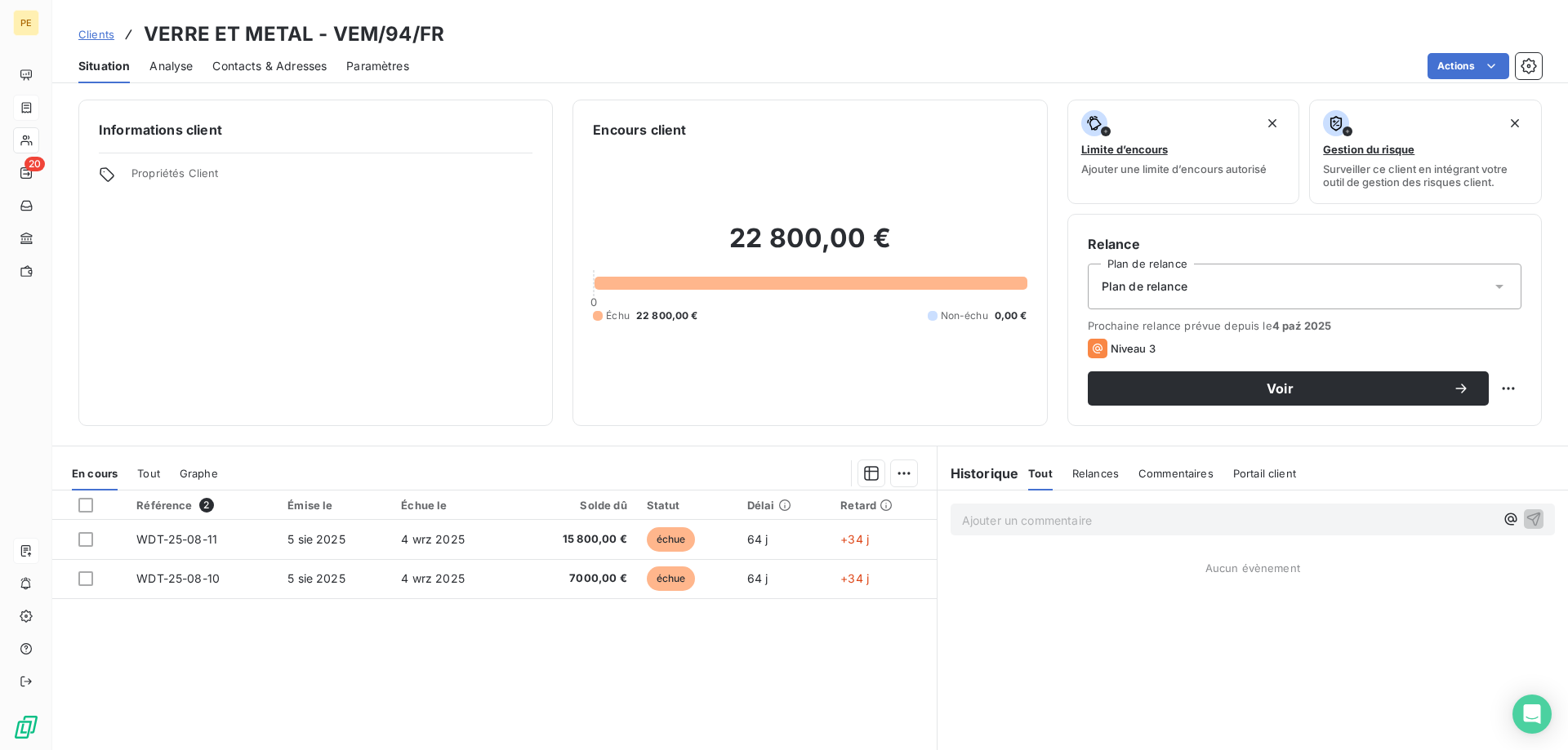
click at [187, 64] on span "Analyse" at bounding box center [172, 65] width 44 height 16
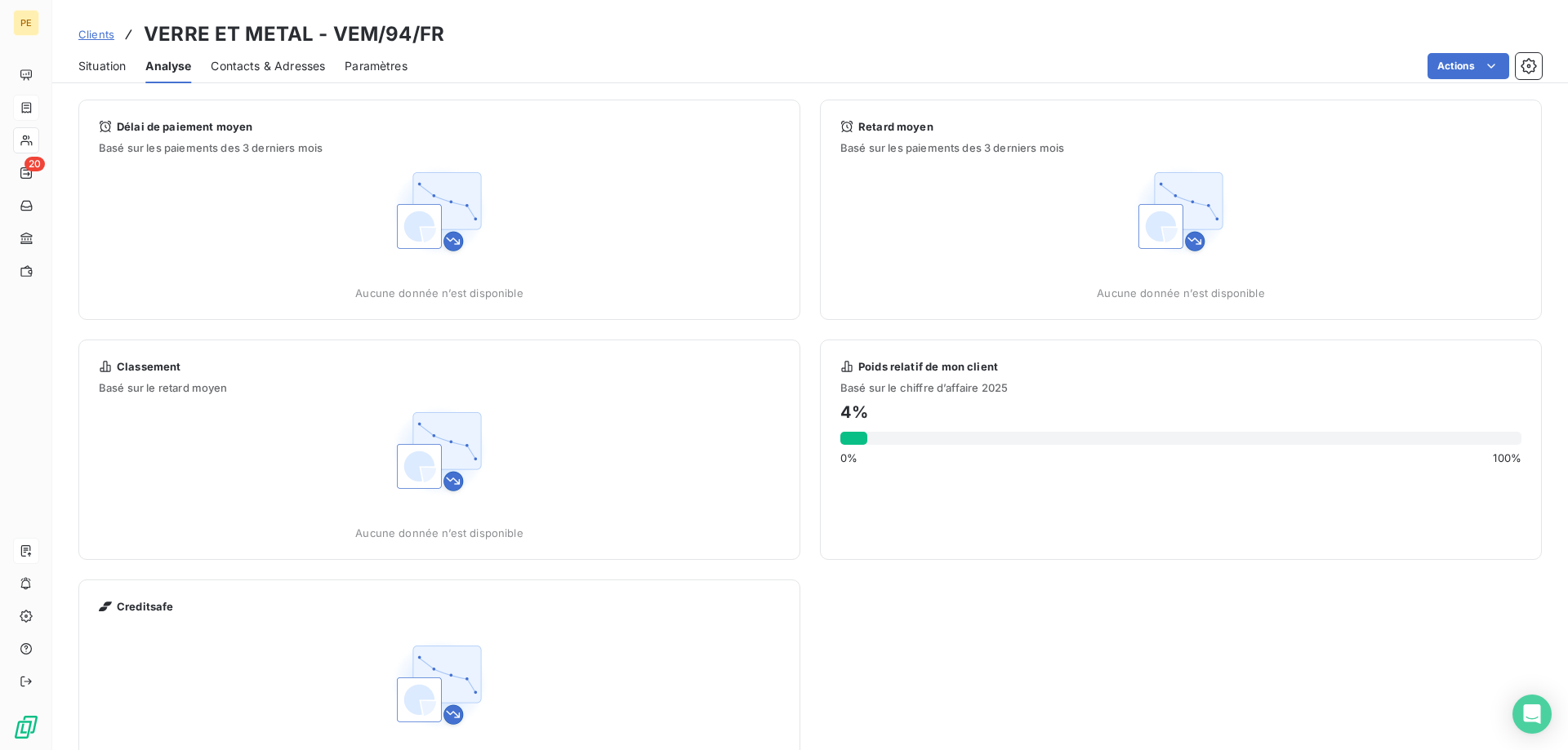
click at [250, 62] on span "Contacts & Adresses" at bounding box center [267, 65] width 114 height 16
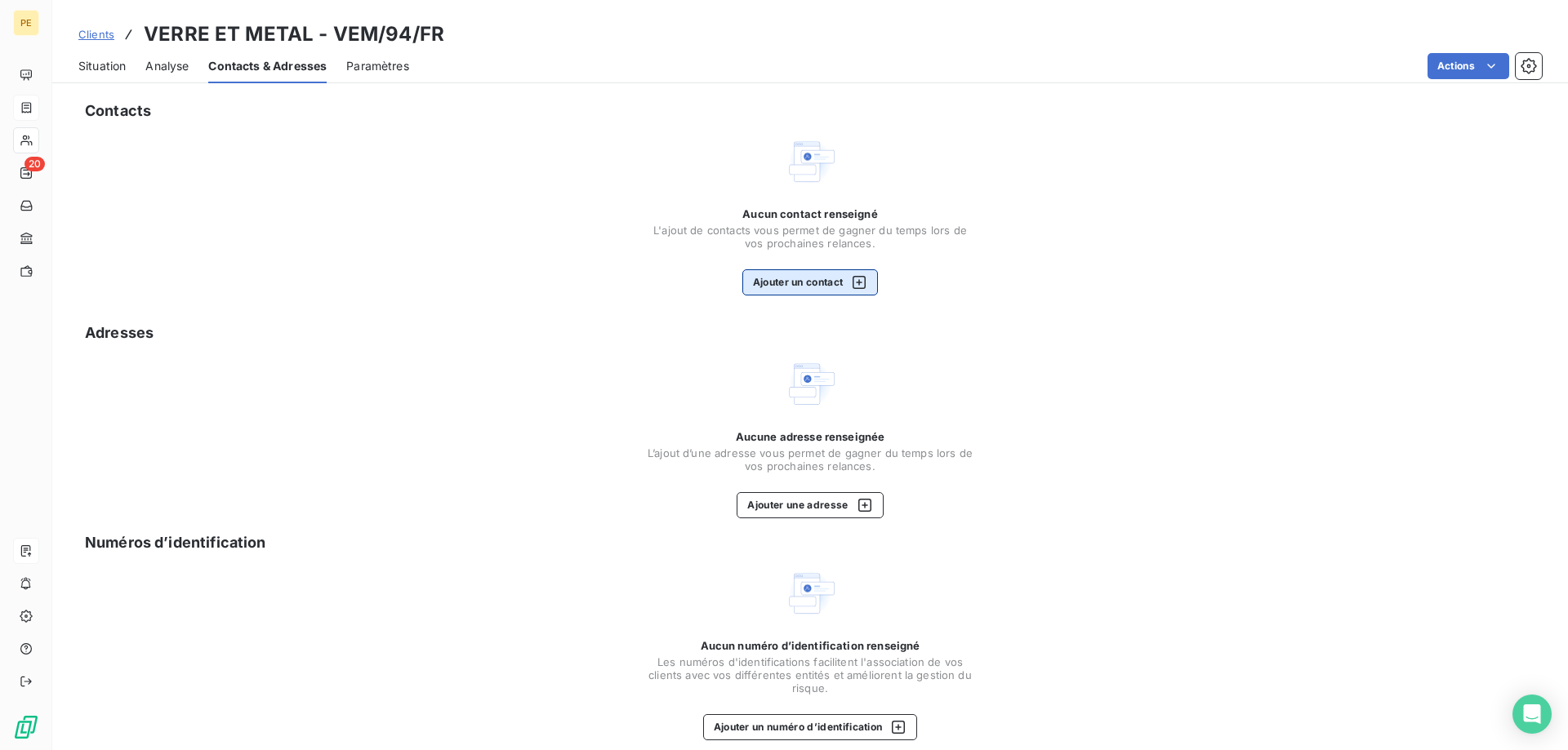
click at [860, 284] on icon "button" at bounding box center [858, 282] width 13 height 13
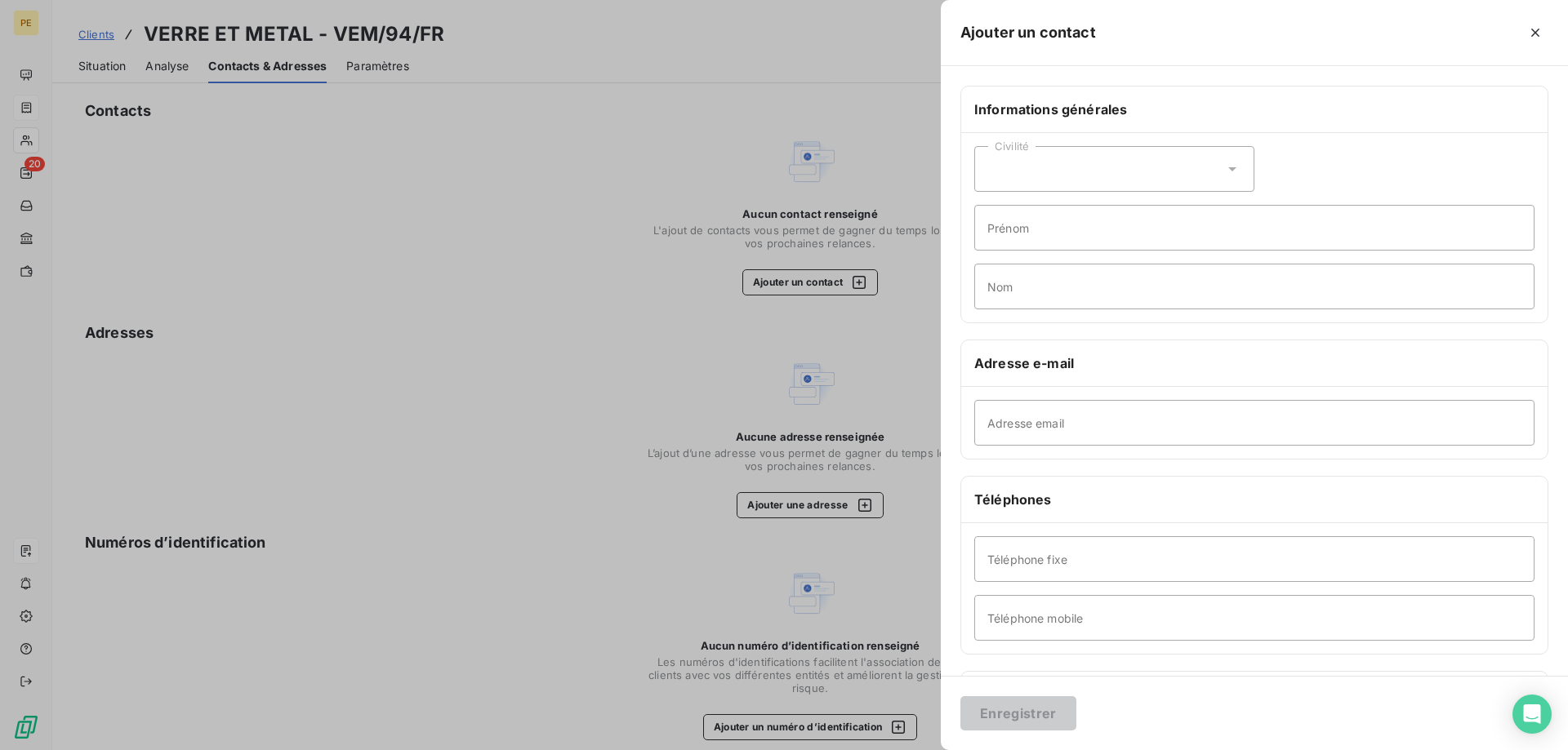
click at [1232, 159] on div "Civilité" at bounding box center [1114, 169] width 280 height 46
click at [1044, 209] on span "Madame" at bounding box center [1029, 210] width 44 height 16
click at [1098, 422] on input "Adresse email" at bounding box center [1254, 423] width 561 height 46
click at [1084, 421] on input "Adresse email" at bounding box center [1254, 423] width 561 height 46
paste input "[PERSON_NAME][EMAIL_ADDRESS][DOMAIN_NAME]"
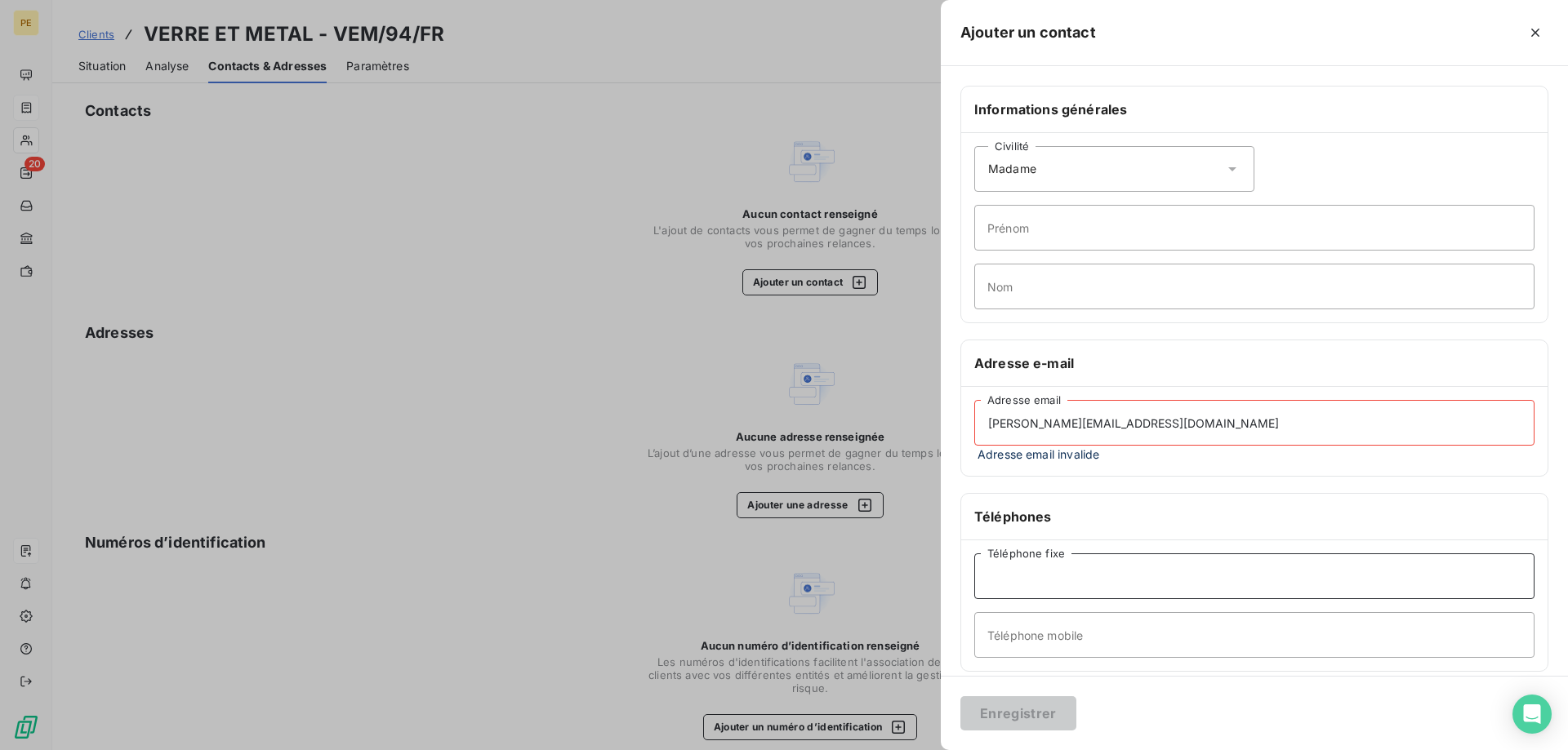
click at [1250, 590] on input "Téléphone fixe" at bounding box center [1254, 576] width 561 height 46
click at [1213, 453] on span "Adresse email invalide" at bounding box center [1254, 453] width 561 height 17
click at [1166, 427] on input "[PERSON_NAME][EMAIL_ADDRESS][DOMAIN_NAME]" at bounding box center [1254, 423] width 561 height 46
click at [1225, 584] on input "Téléphone fixe" at bounding box center [1254, 576] width 561 height 46
click at [1204, 515] on h6 "Téléphones" at bounding box center [1254, 517] width 561 height 20
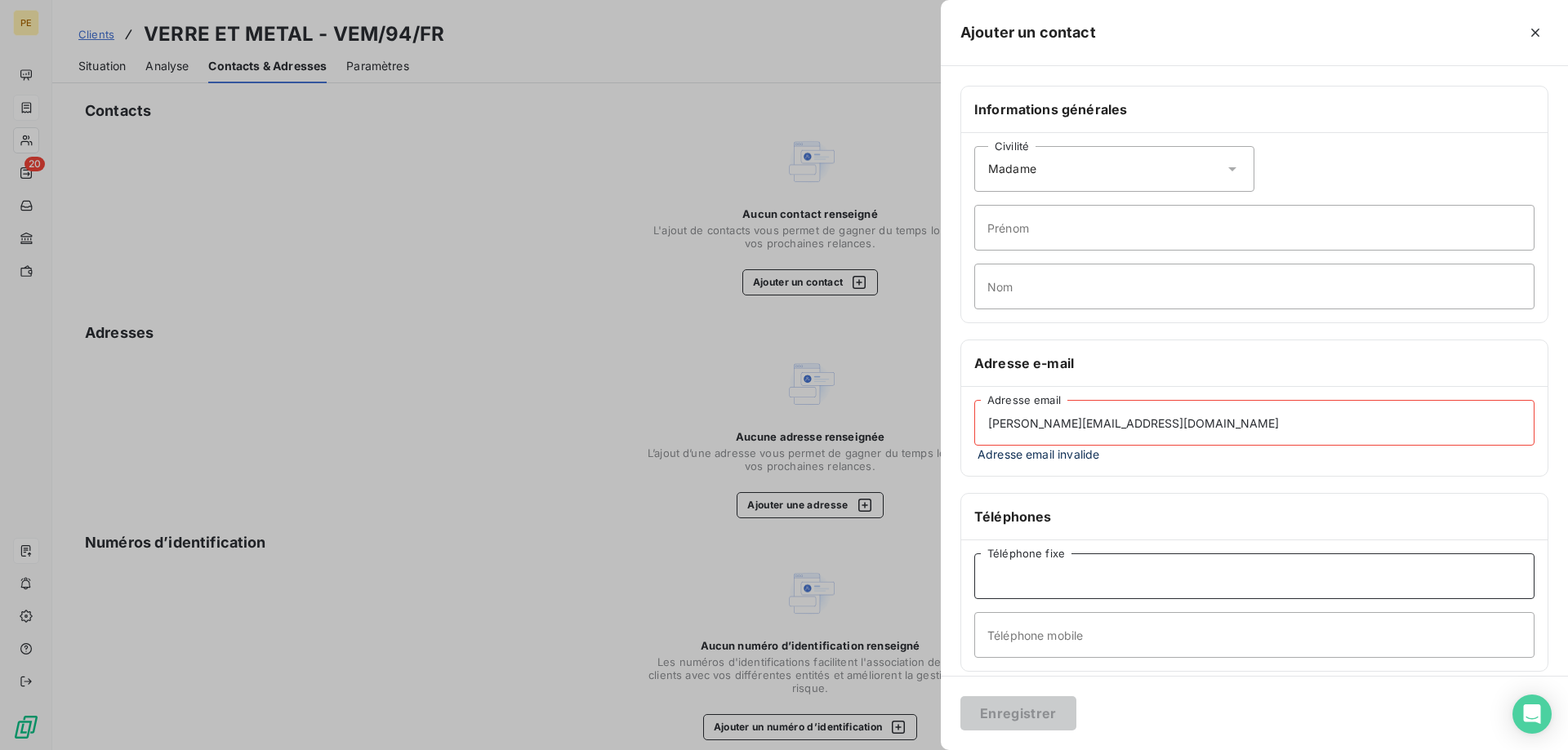
drag, startPoint x: 1167, startPoint y: 574, endPoint x: 1166, endPoint y: 556, distance: 18.0
click at [1166, 574] on input "Téléphone fixe" at bounding box center [1254, 576] width 561 height 46
click at [1179, 425] on input "[PERSON_NAME][EMAIL_ADDRESS][DOMAIN_NAME]" at bounding box center [1254, 423] width 561 height 46
type input "[PERSON_NAME][EMAIL_ADDRESS][DOMAIN_NAME]"
click at [1156, 512] on h6 "Téléphones" at bounding box center [1254, 517] width 561 height 20
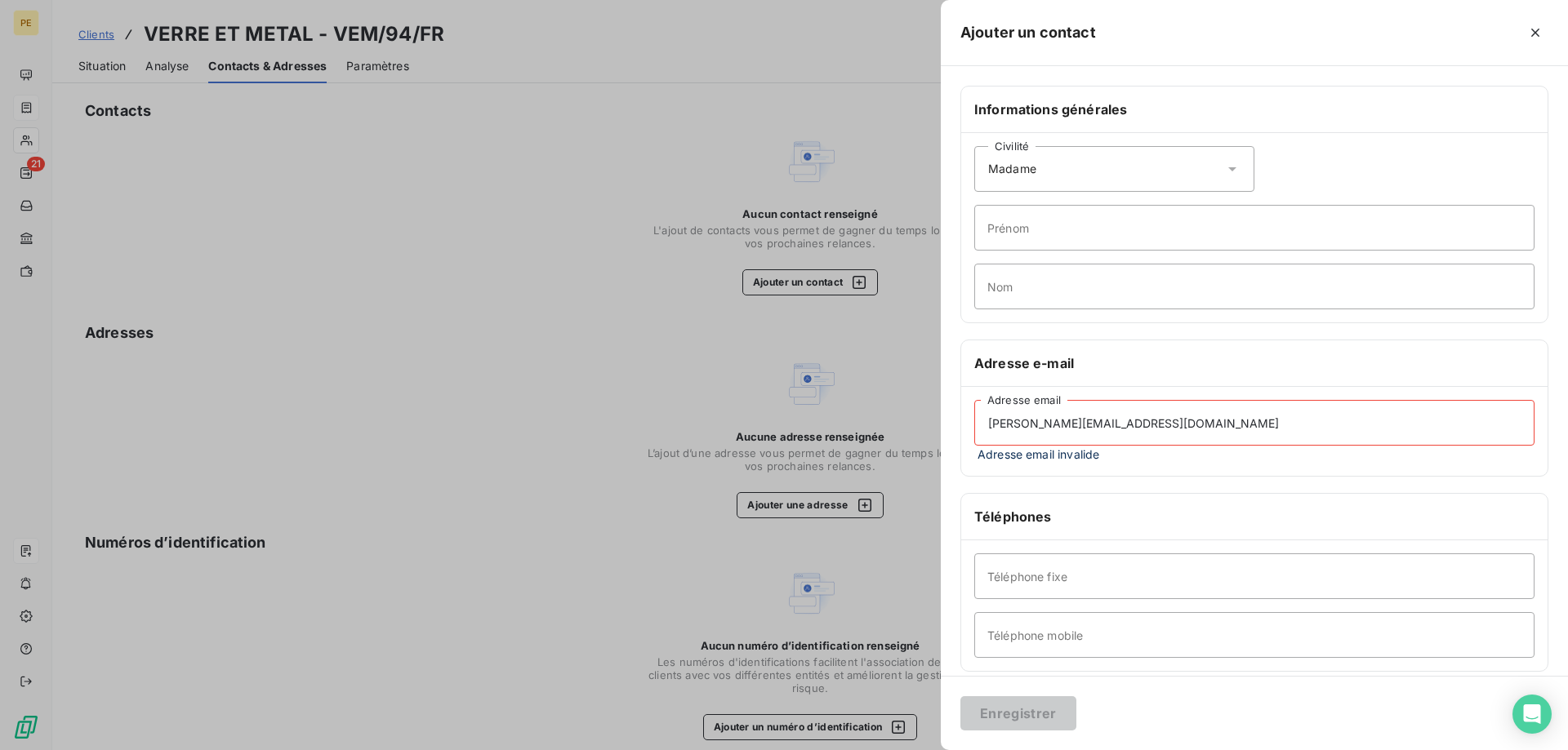
click at [1265, 482] on div "Informations générales Civilité Madame Prénom Nom Adresse e-mail [PERSON_NAME][…" at bounding box center [1254, 456] width 627 height 742
click at [1246, 437] on input "[PERSON_NAME][EMAIL_ADDRESS][DOMAIN_NAME]" at bounding box center [1254, 423] width 561 height 46
drag, startPoint x: 1244, startPoint y: 432, endPoint x: 922, endPoint y: 438, distance: 322.1
click at [975, 438] on input "[PERSON_NAME][EMAIL_ADDRESS][DOMAIN_NAME]" at bounding box center [1254, 423] width 561 height 46
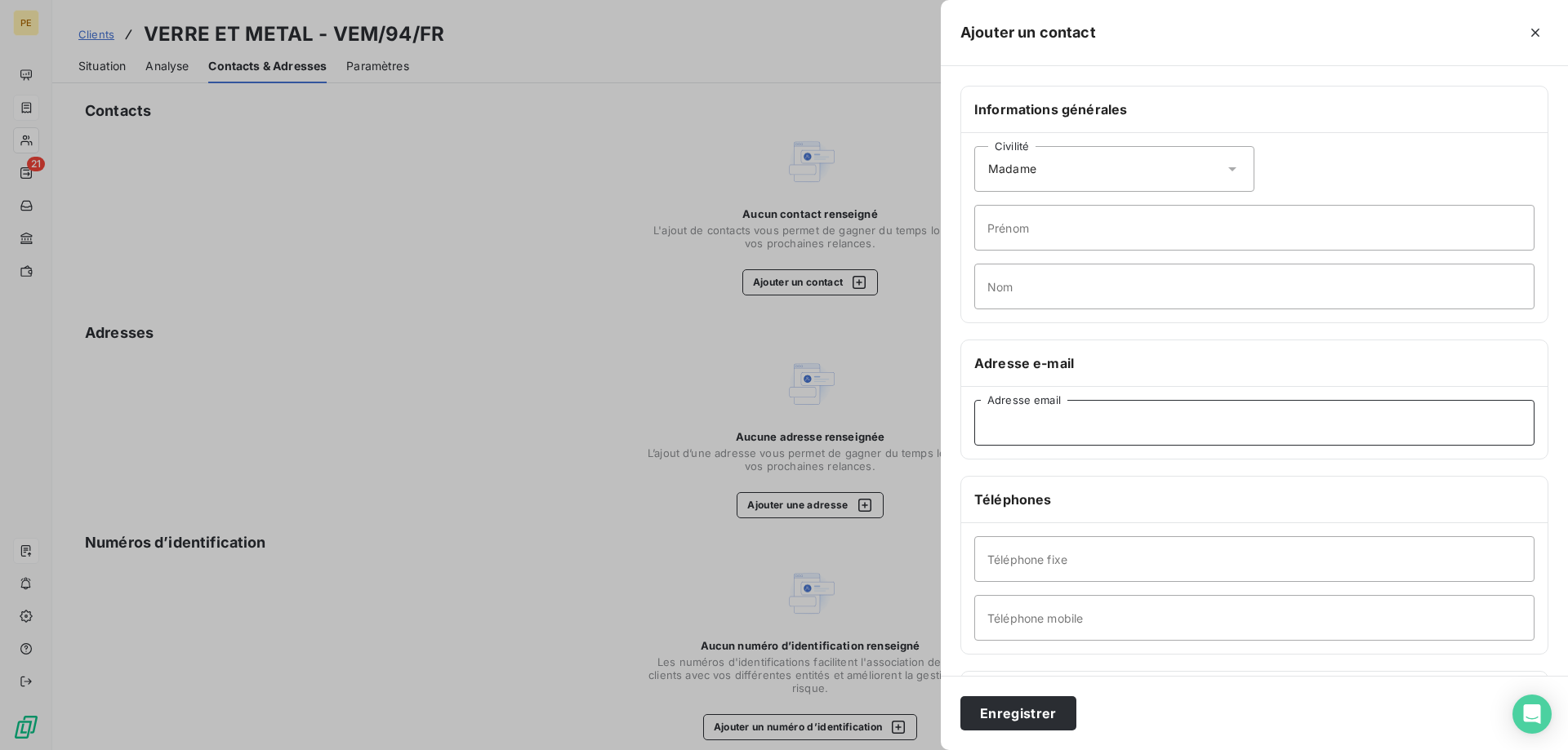
click at [1193, 422] on input "Adresse email" at bounding box center [1254, 423] width 561 height 46
paste input "[EMAIL_ADDRESS][DOMAIN_NAME]"
type input "[EMAIL_ADDRESS][DOMAIN_NAME]"
click at [1017, 709] on button "Enregistrer" at bounding box center [1018, 713] width 116 height 35
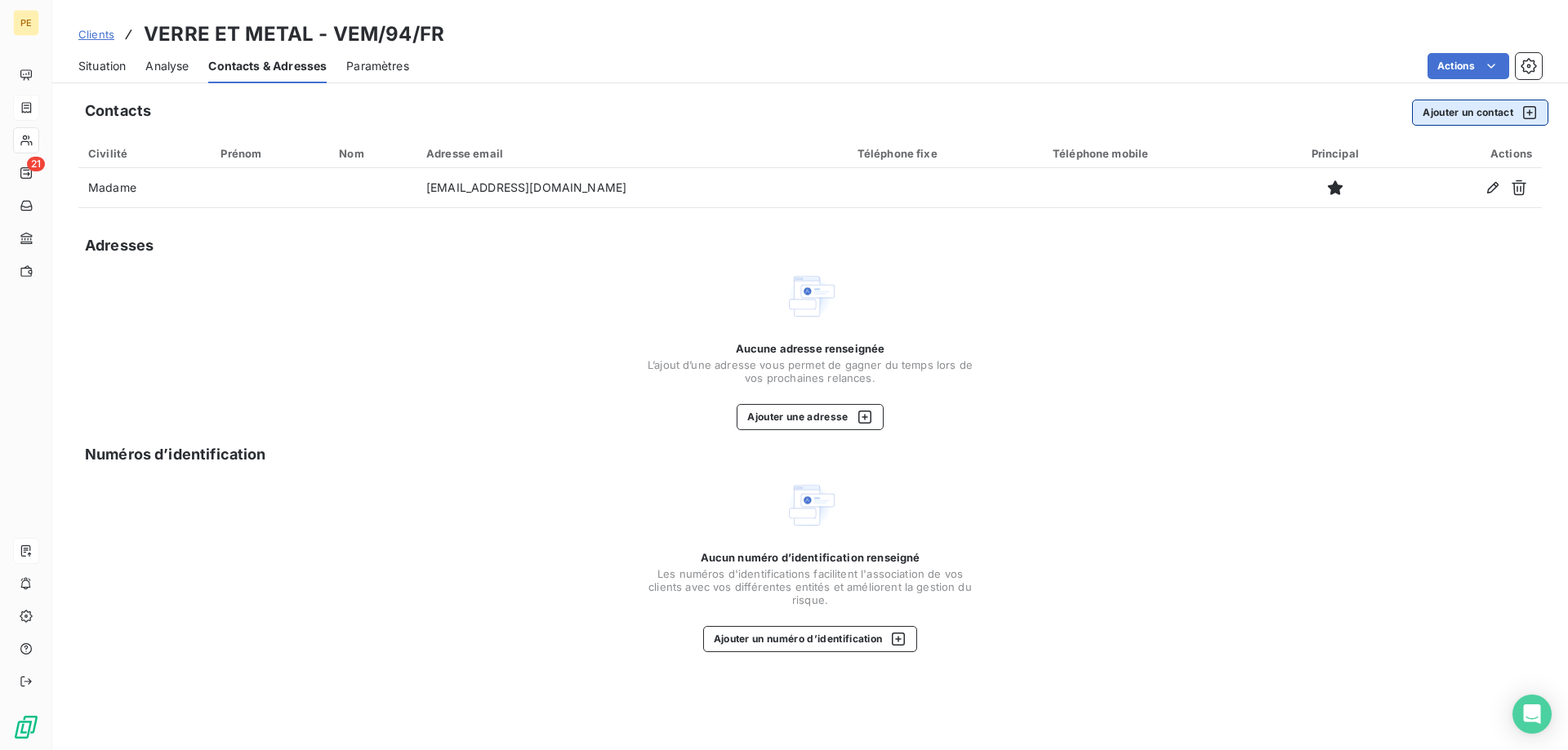
click at [1455, 113] on button "Ajouter un contact" at bounding box center [1480, 112] width 136 height 26
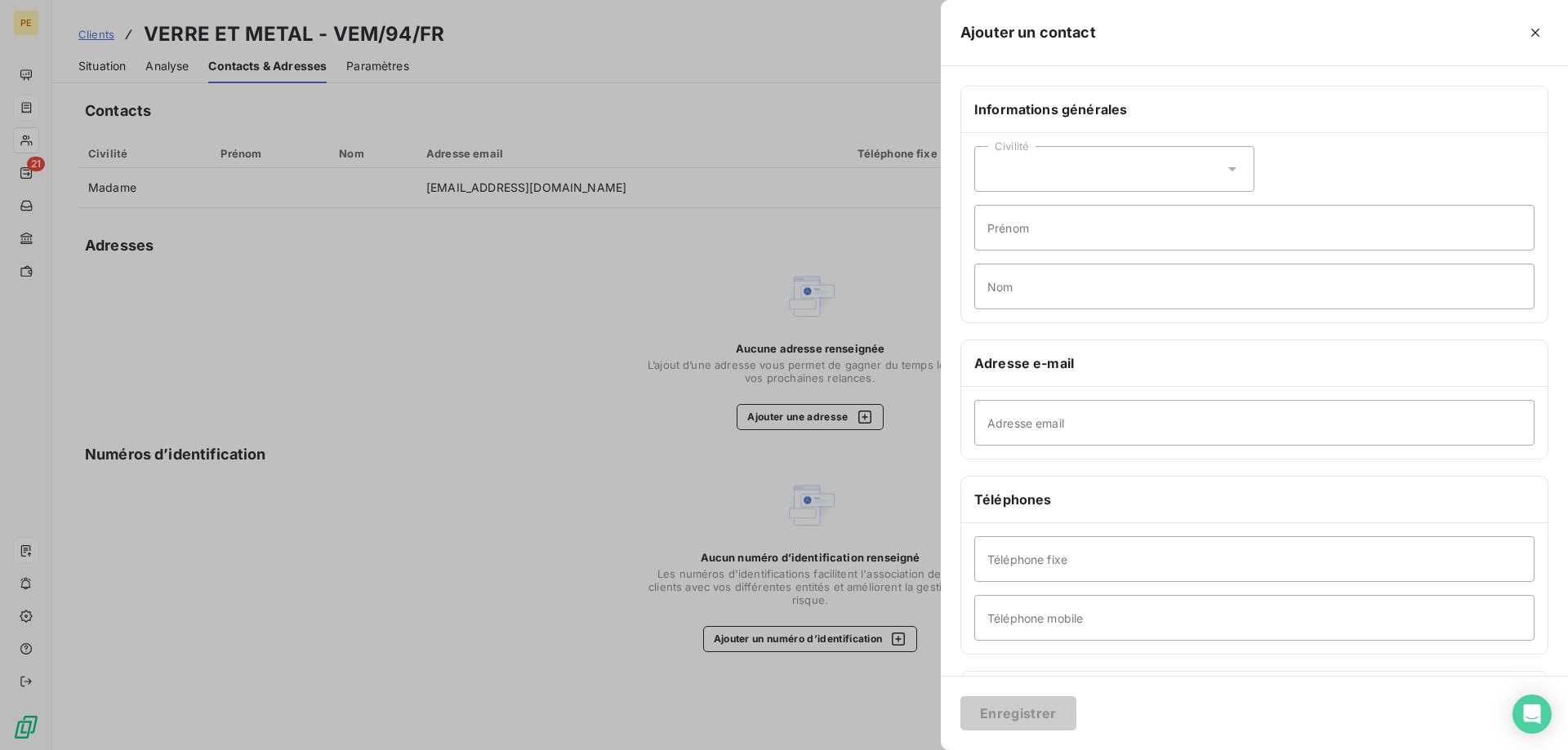
click at [1232, 168] on icon at bounding box center [1233, 170] width 8 height 4
click at [1110, 201] on li "Madame" at bounding box center [1114, 210] width 280 height 30
click at [1209, 427] on input "Adresse email" at bounding box center [1254, 423] width 561 height 46
paste input "[PERSON_NAME][EMAIL_ADDRESS][DOMAIN_NAME]"
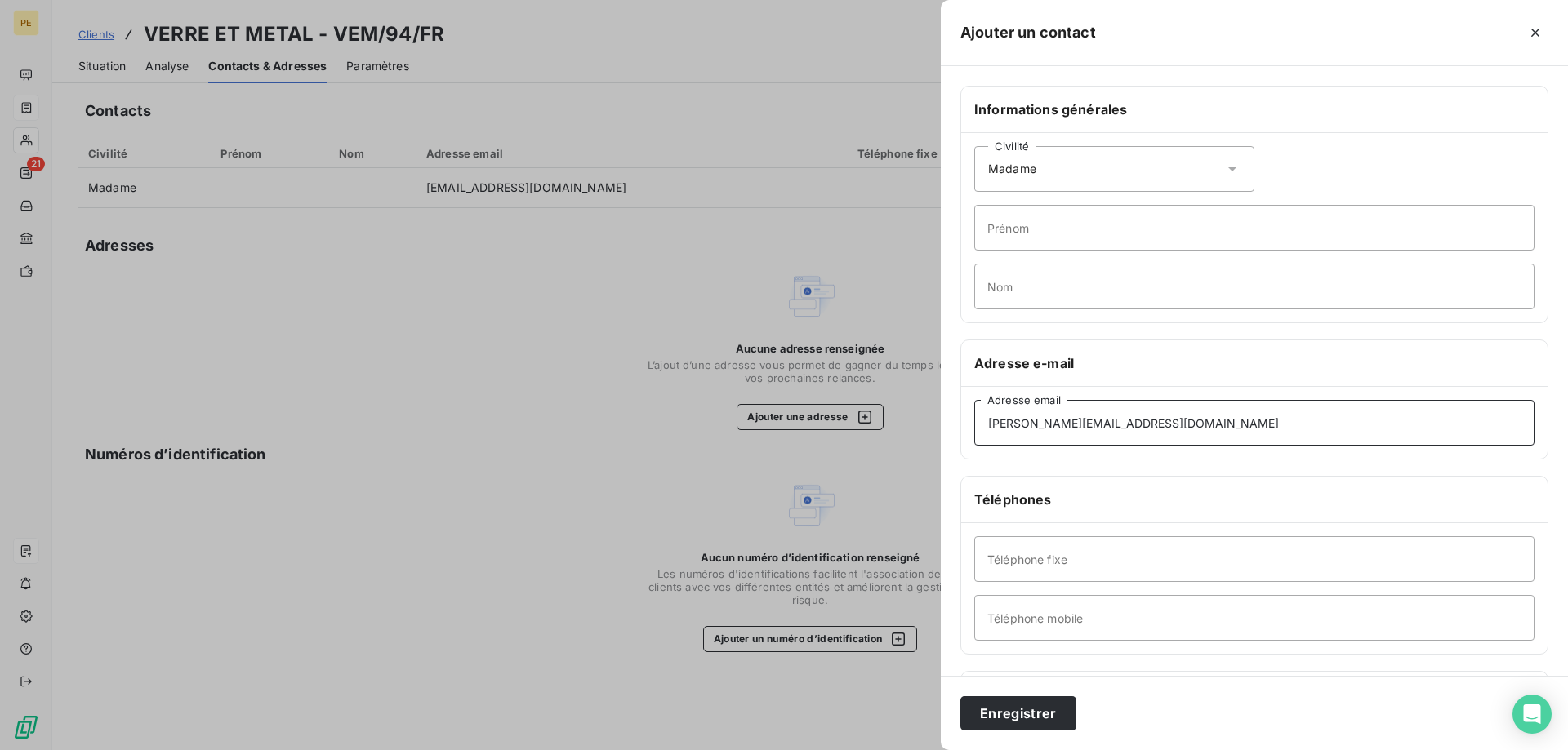
type input "[PERSON_NAME][EMAIL_ADDRESS][DOMAIN_NAME]"
click at [1095, 228] on input "Prénom" at bounding box center [1254, 228] width 561 height 46
type input "b"
type input "[PERSON_NAME]"
click at [1026, 287] on input "Nom" at bounding box center [1254, 287] width 561 height 46
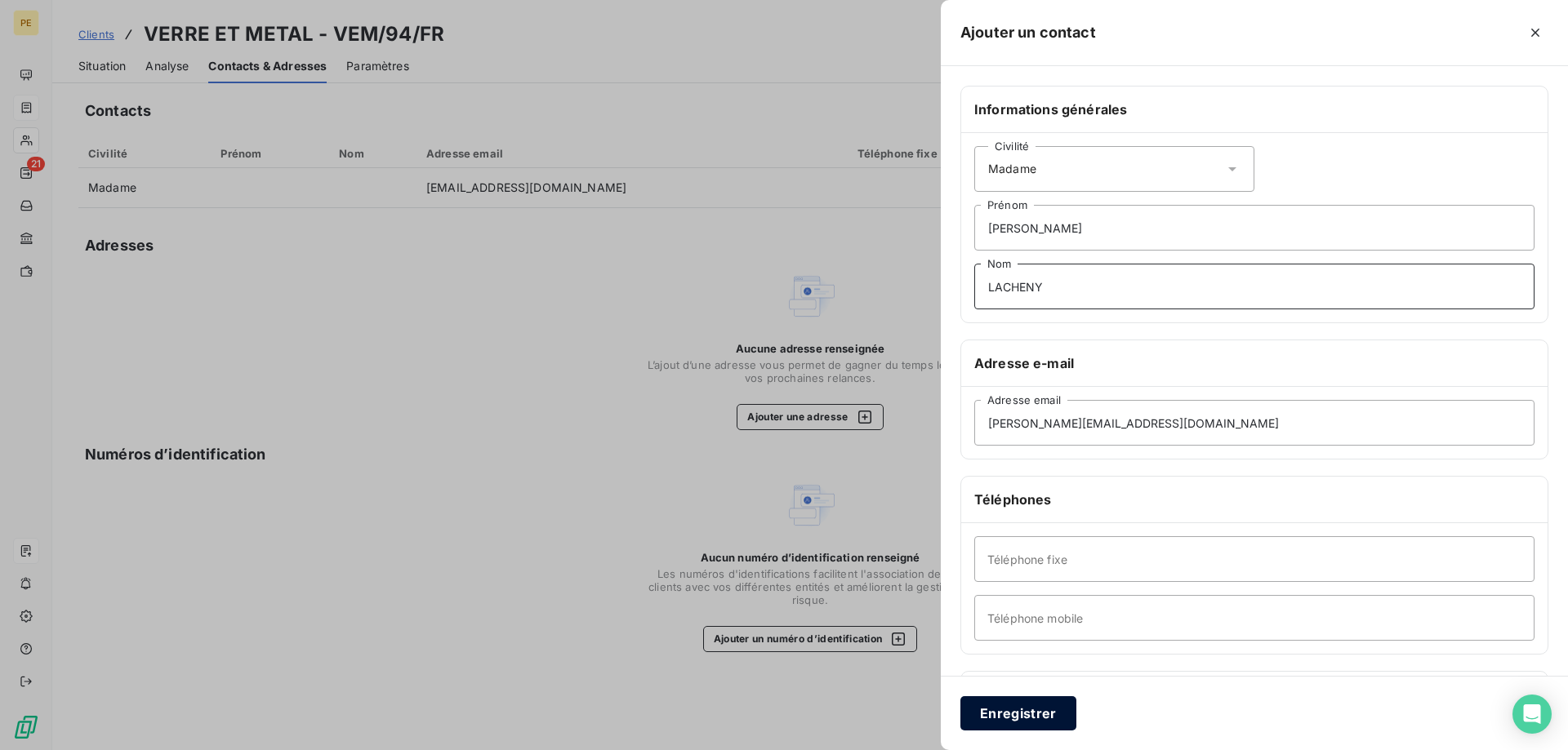
type input "LACHENY"
click at [1004, 707] on button "Enregistrer" at bounding box center [1018, 713] width 116 height 35
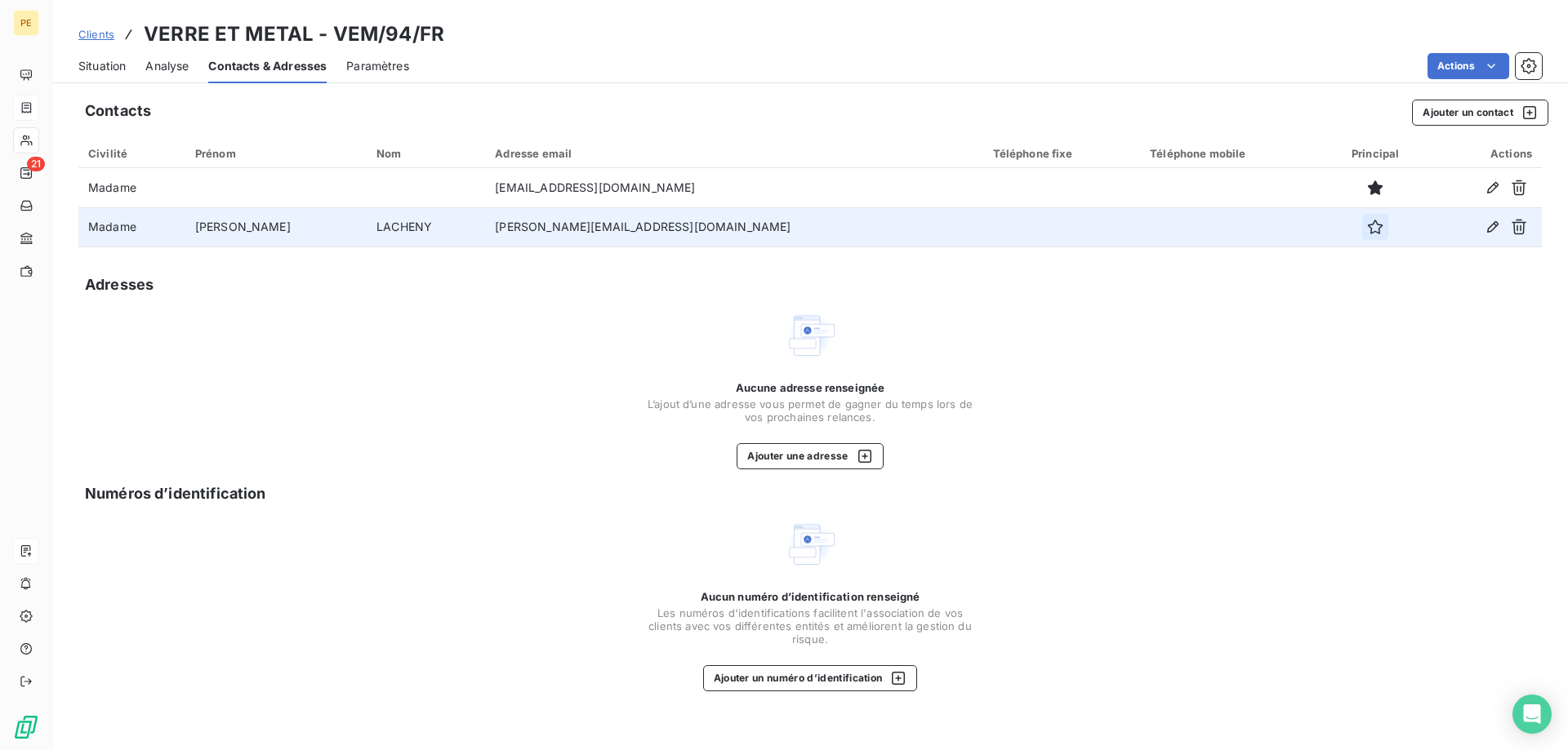
click at [1368, 221] on icon "button" at bounding box center [1374, 226] width 15 height 15
click at [91, 35] on span "Clients" at bounding box center [96, 34] width 36 height 13
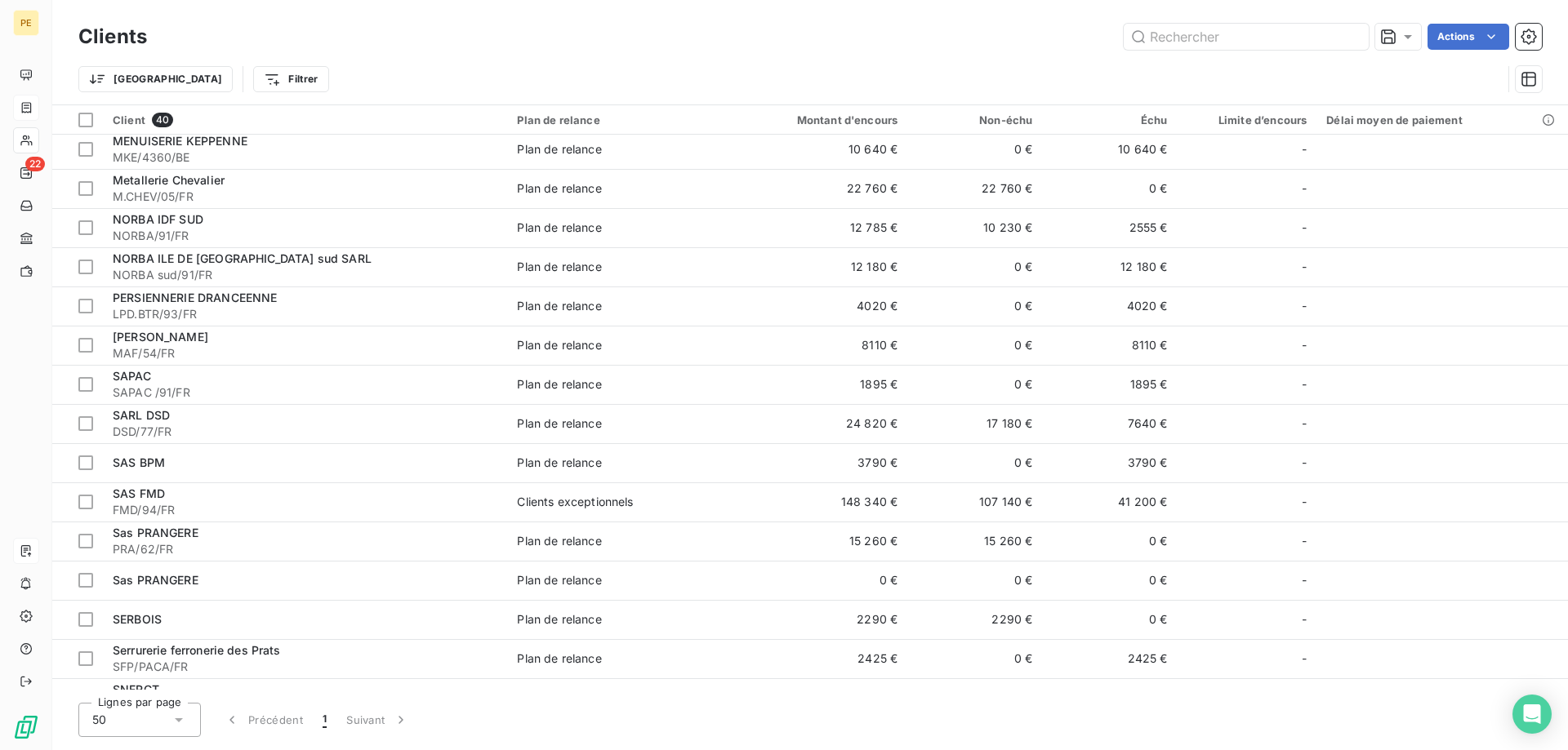
scroll to position [1013, 0]
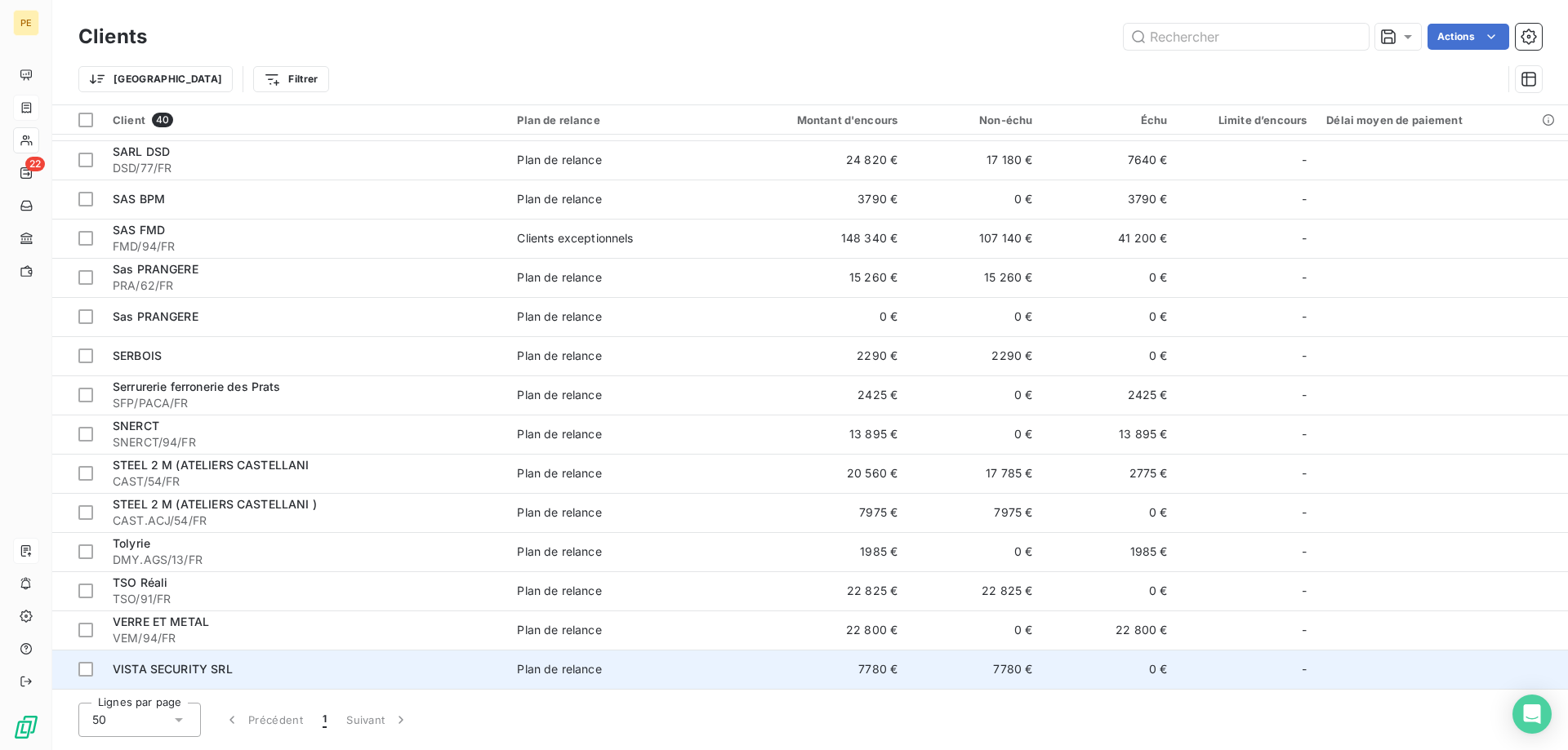
click at [201, 671] on span "VISTA SECURITY SRL" at bounding box center [173, 669] width 120 height 14
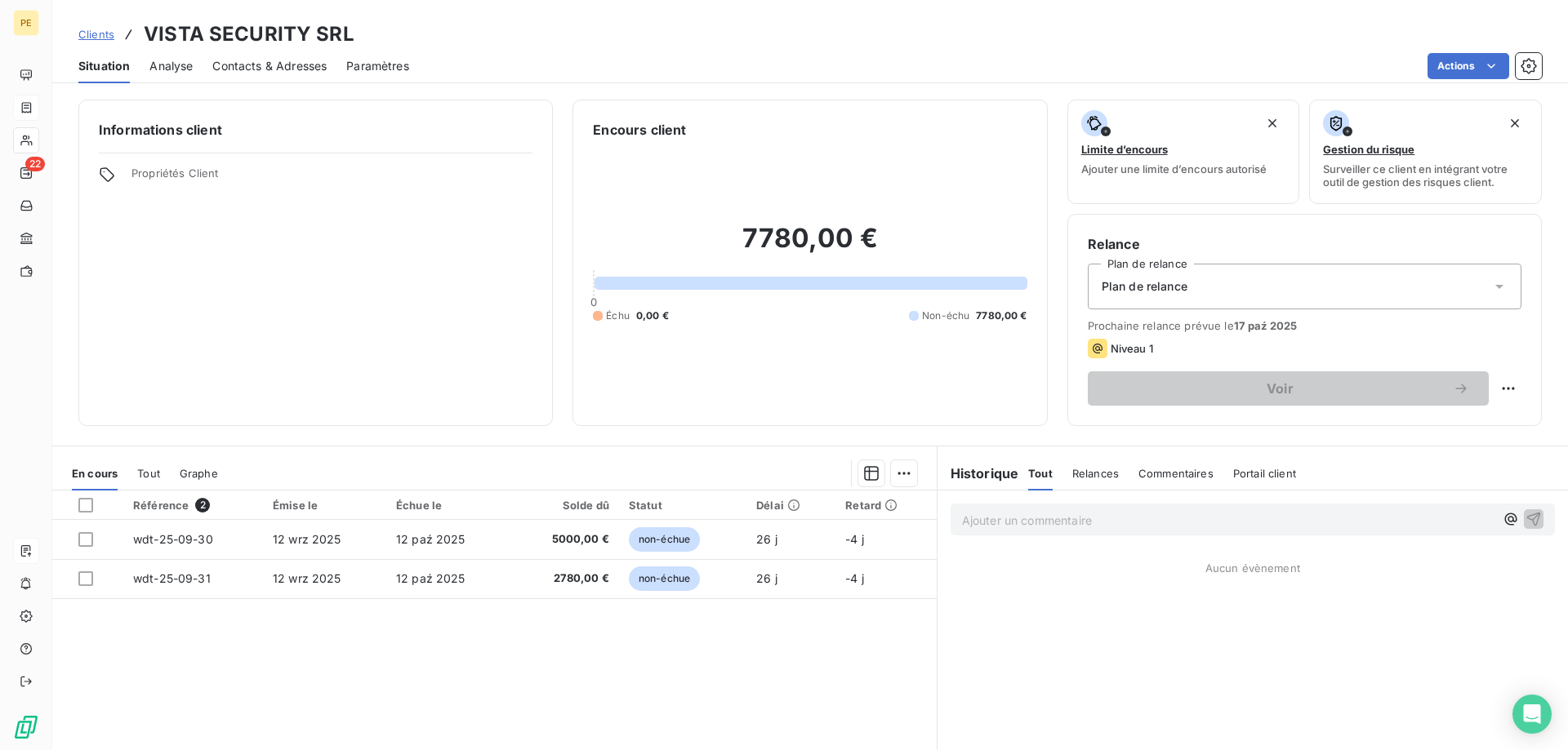
click at [258, 62] on span "Contacts & Adresses" at bounding box center [269, 65] width 114 height 16
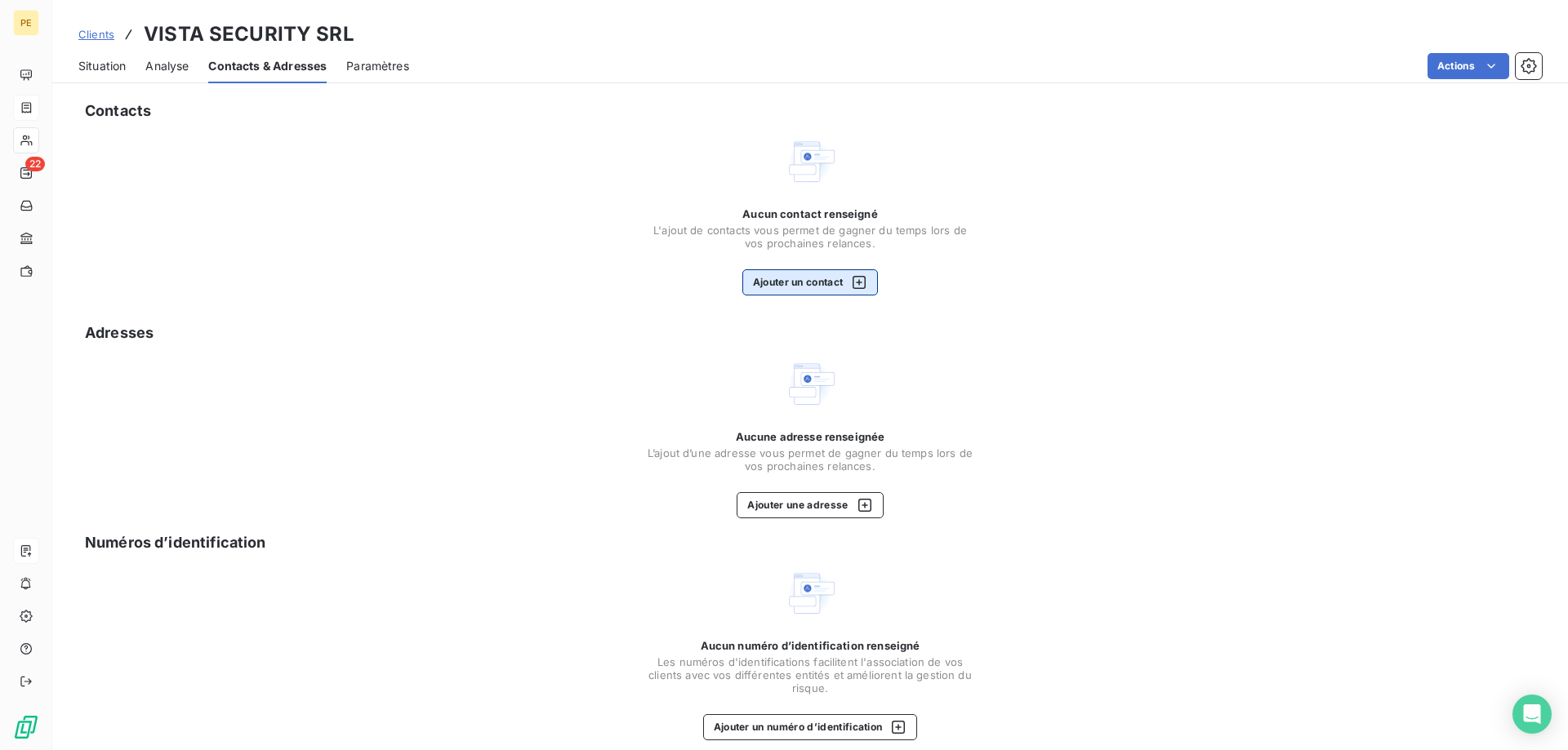
click at [865, 281] on icon "button" at bounding box center [858, 282] width 13 height 13
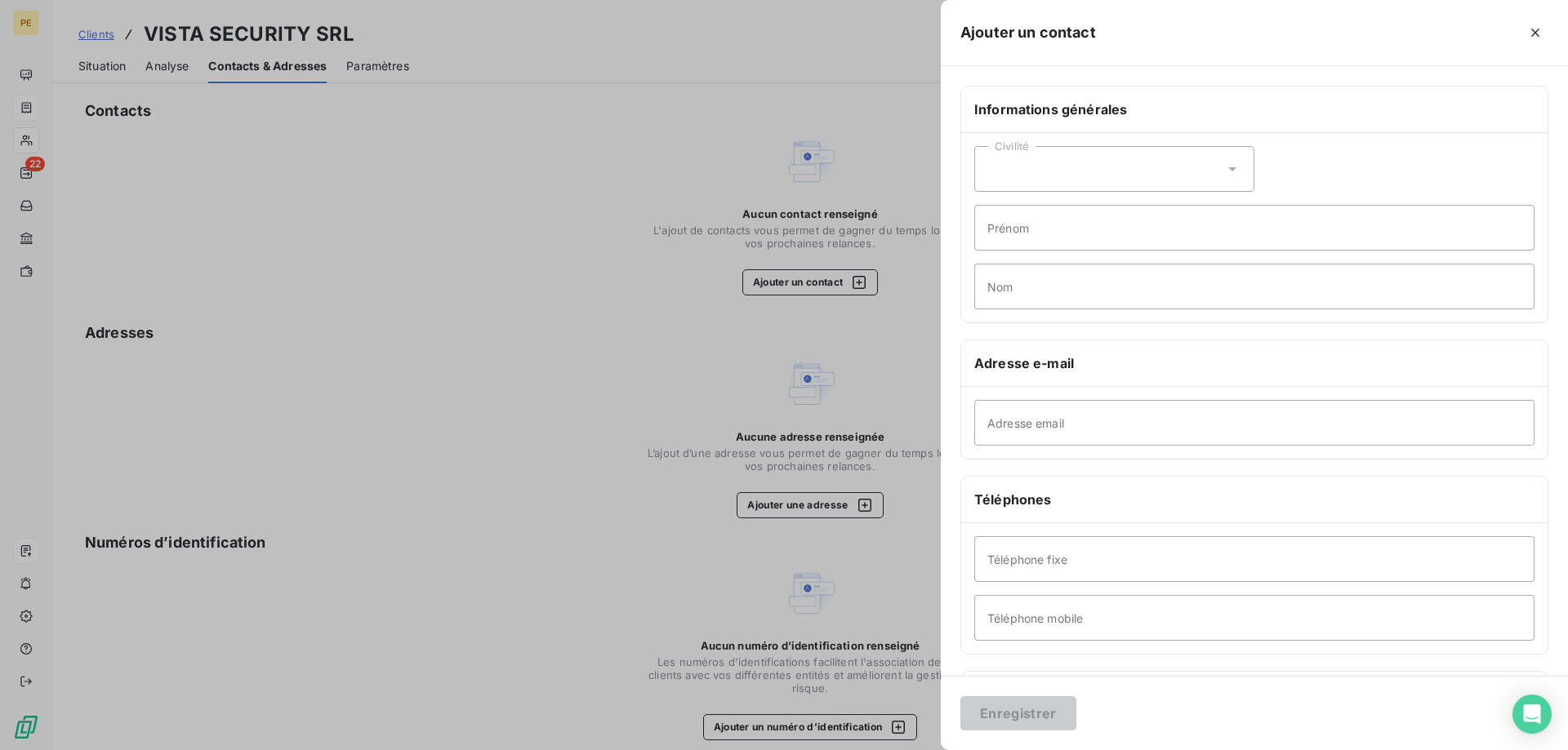
click at [1235, 163] on icon at bounding box center [1233, 169] width 16 height 16
click at [1051, 210] on span "Madame" at bounding box center [1029, 210] width 44 height 16
click at [1087, 416] on input "Adresse email" at bounding box center [1254, 423] width 561 height 46
paste input "[EMAIL_ADDRESS][DOMAIN_NAME]"
type input "[EMAIL_ADDRESS][DOMAIN_NAME]"
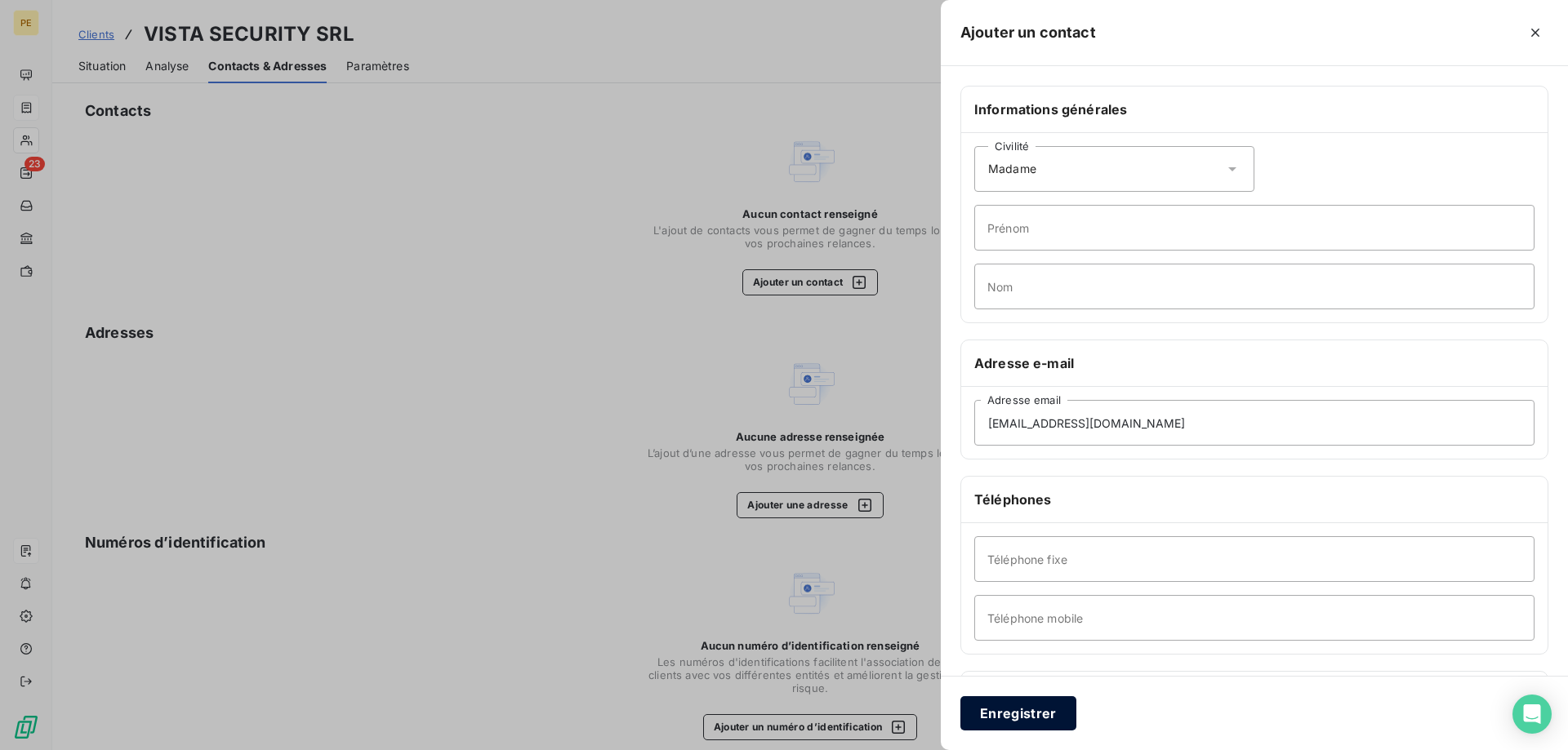
click at [1011, 708] on button "Enregistrer" at bounding box center [1018, 713] width 116 height 35
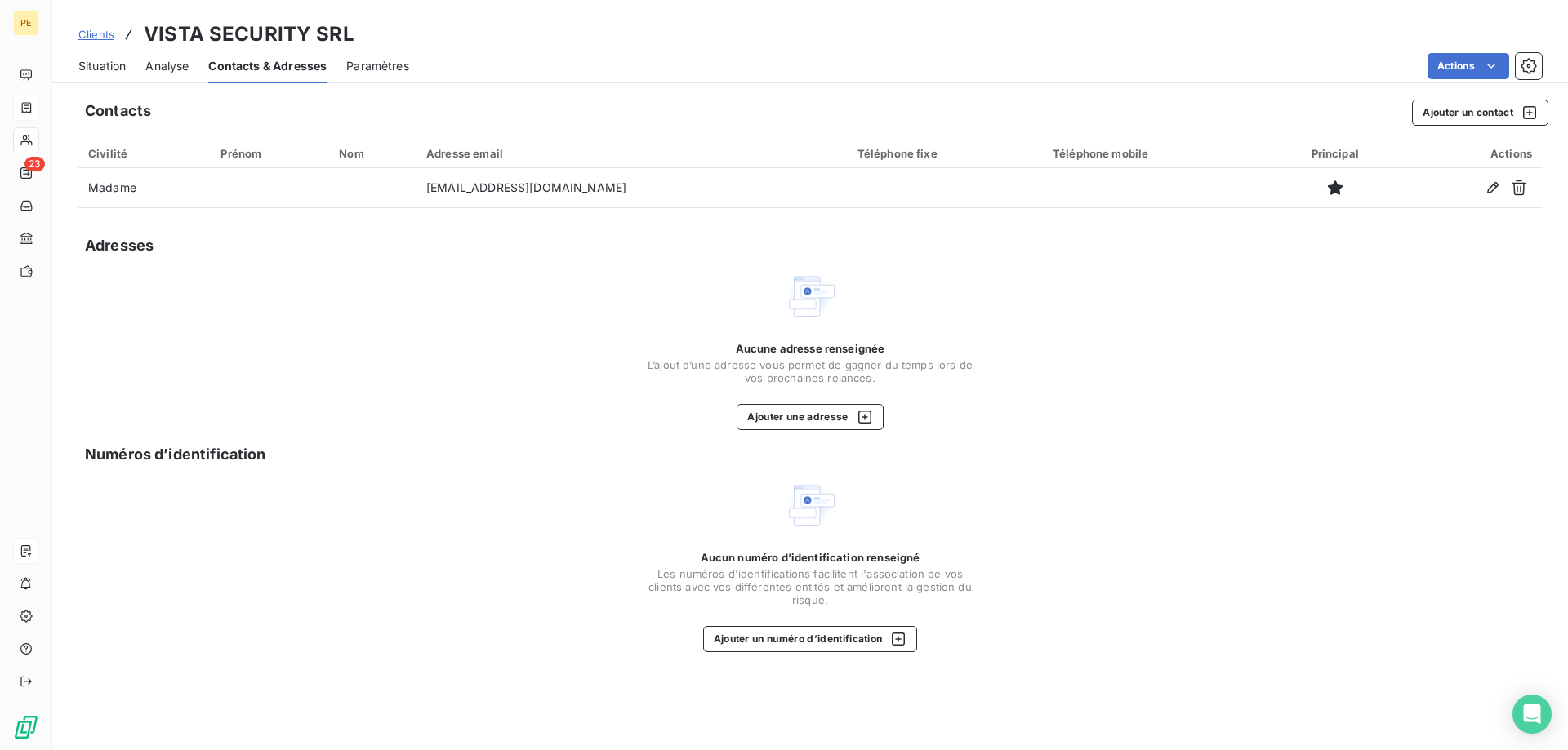
click at [377, 66] on span "Paramètres" at bounding box center [377, 65] width 63 height 16
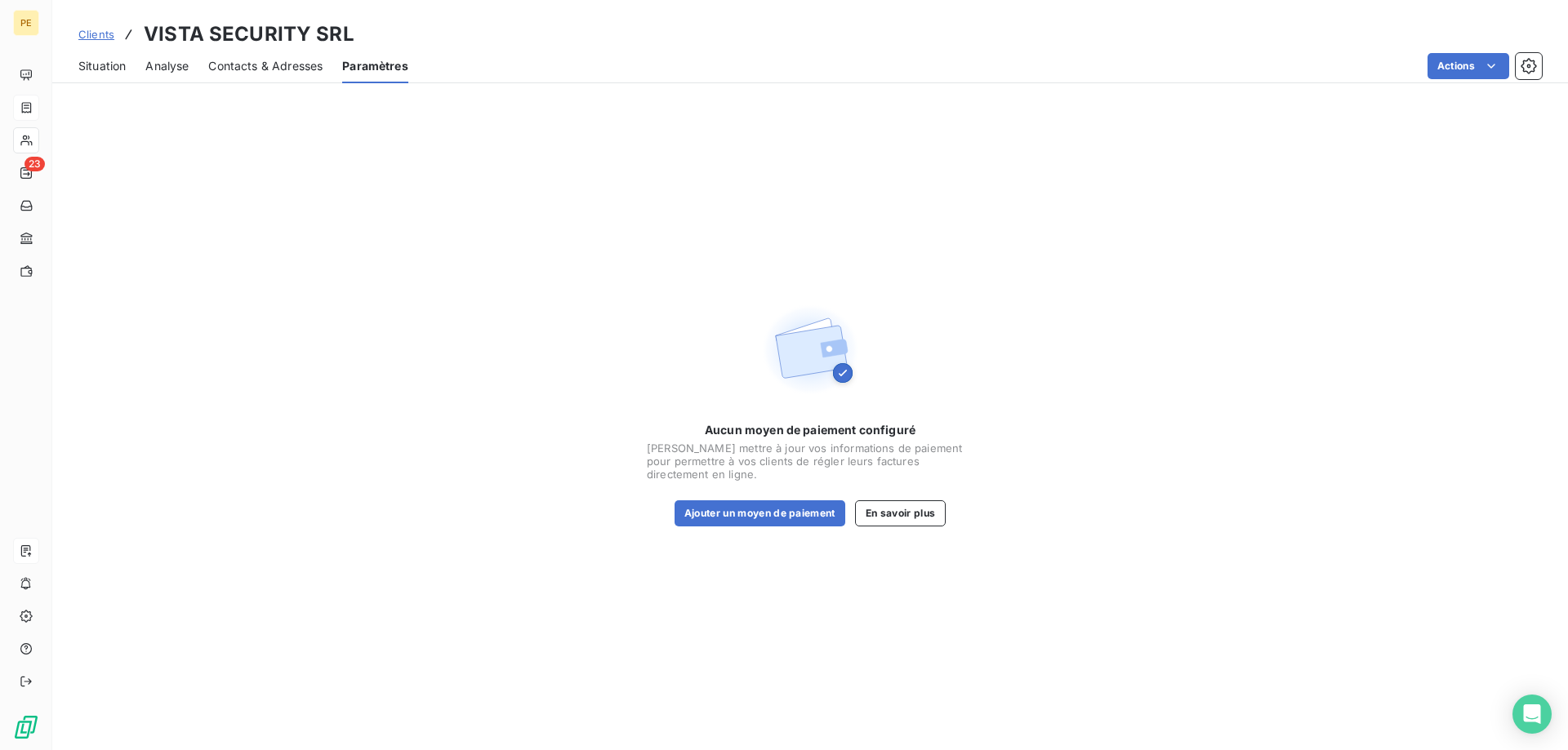
click at [178, 66] on span "Analyse" at bounding box center [167, 65] width 44 height 16
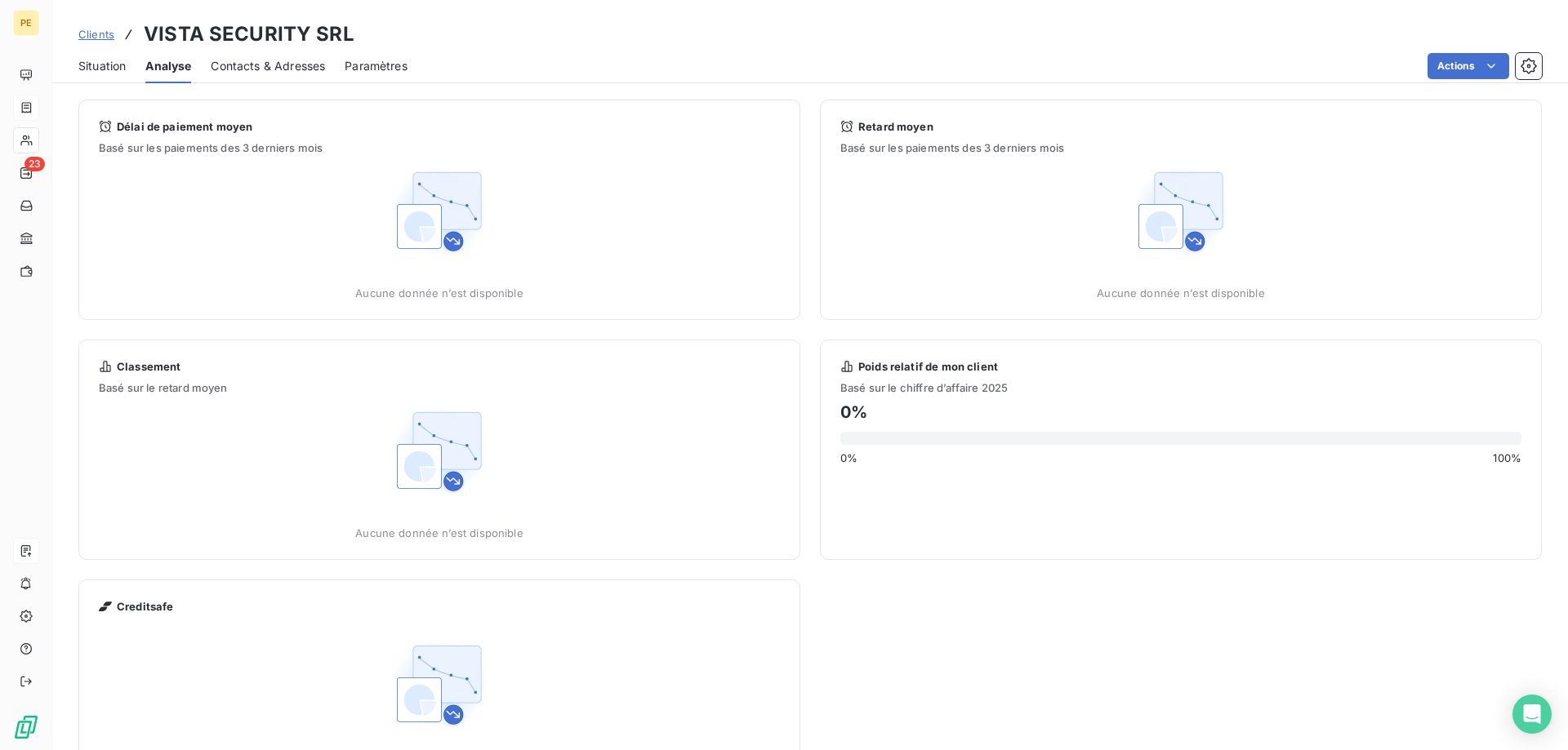
click at [105, 62] on span "Situation" at bounding box center [102, 65] width 48 height 16
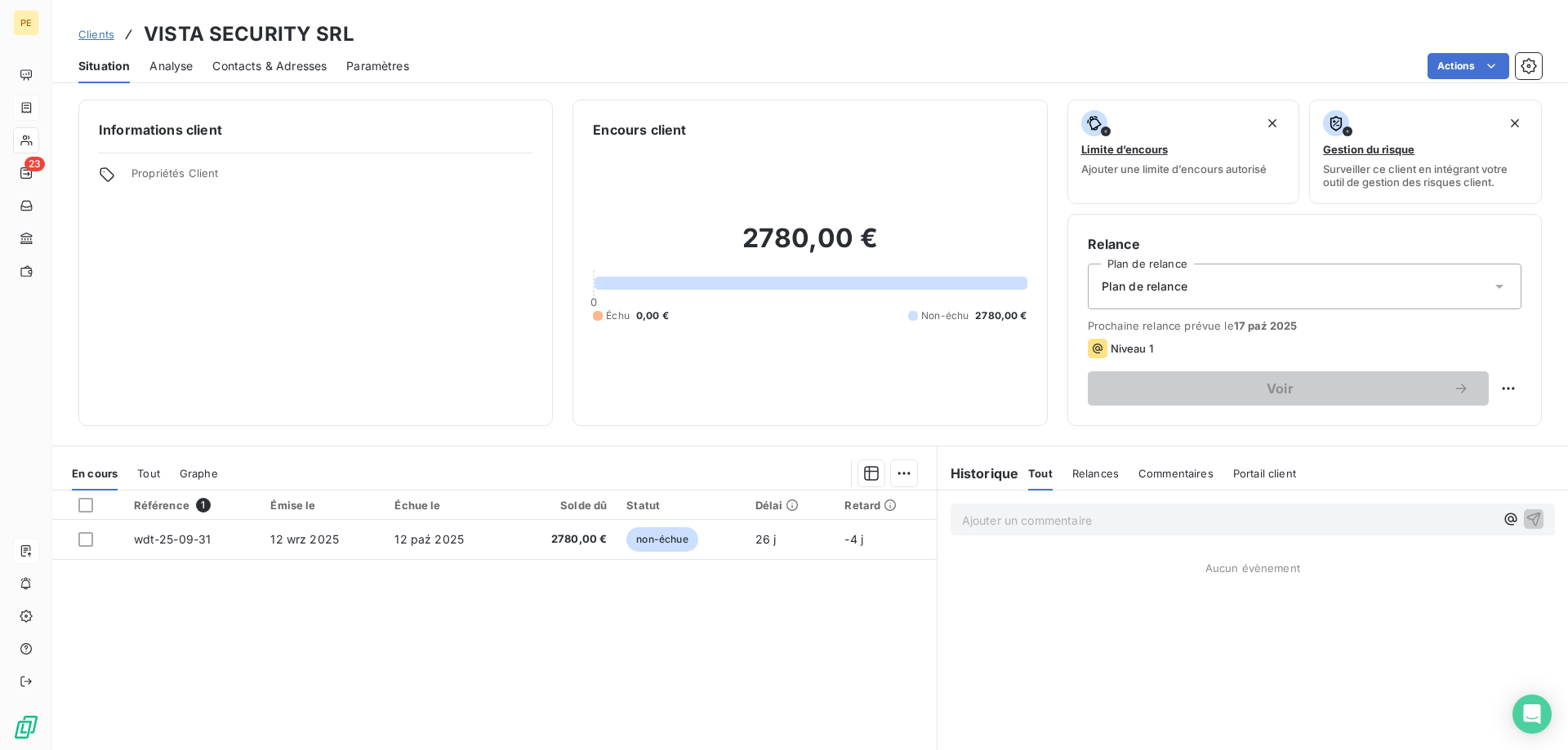
click at [99, 32] on span "Clients" at bounding box center [96, 34] width 36 height 13
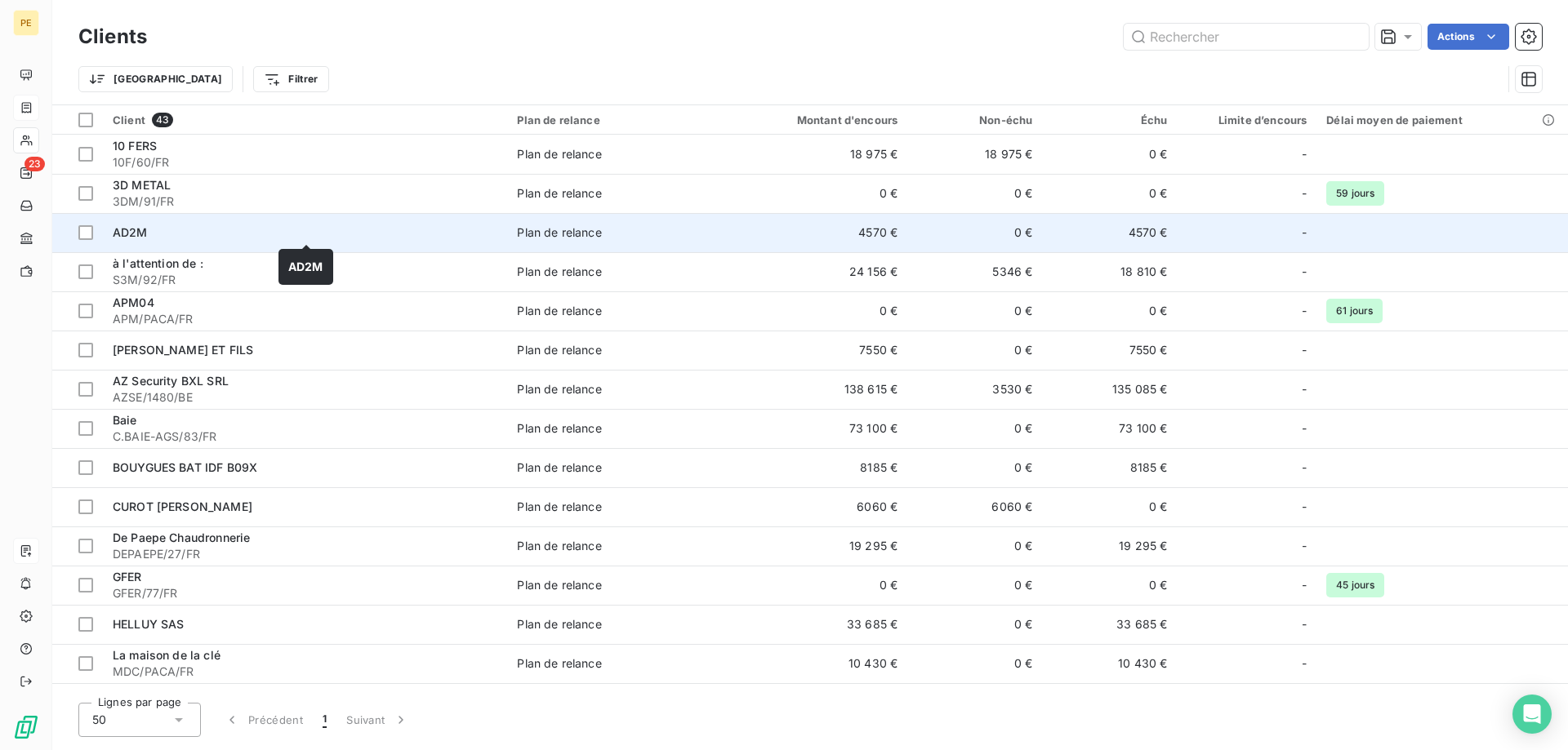
click at [128, 234] on span "AD2M" at bounding box center [130, 232] width 35 height 14
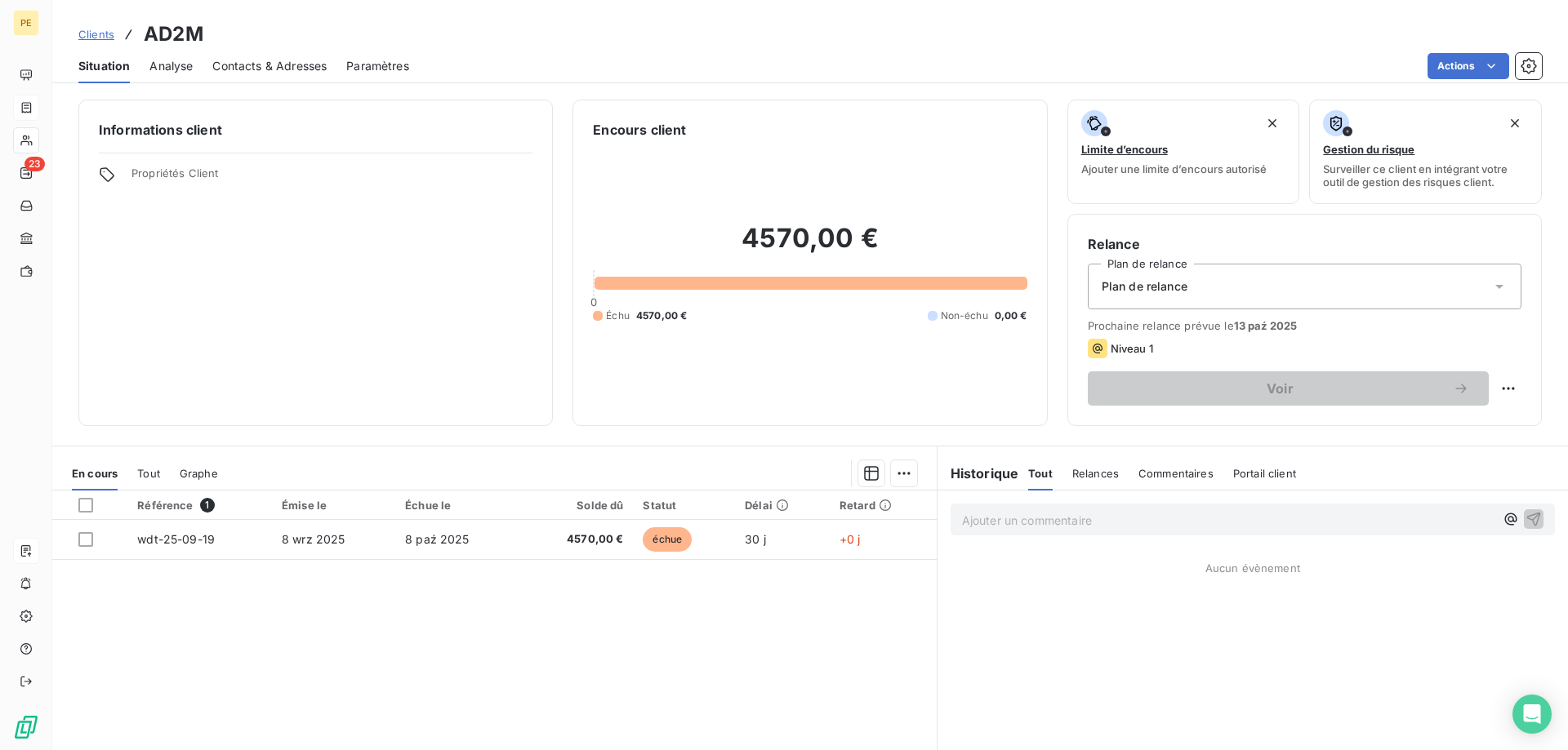
click at [256, 62] on span "Contacts & Adresses" at bounding box center [269, 65] width 114 height 16
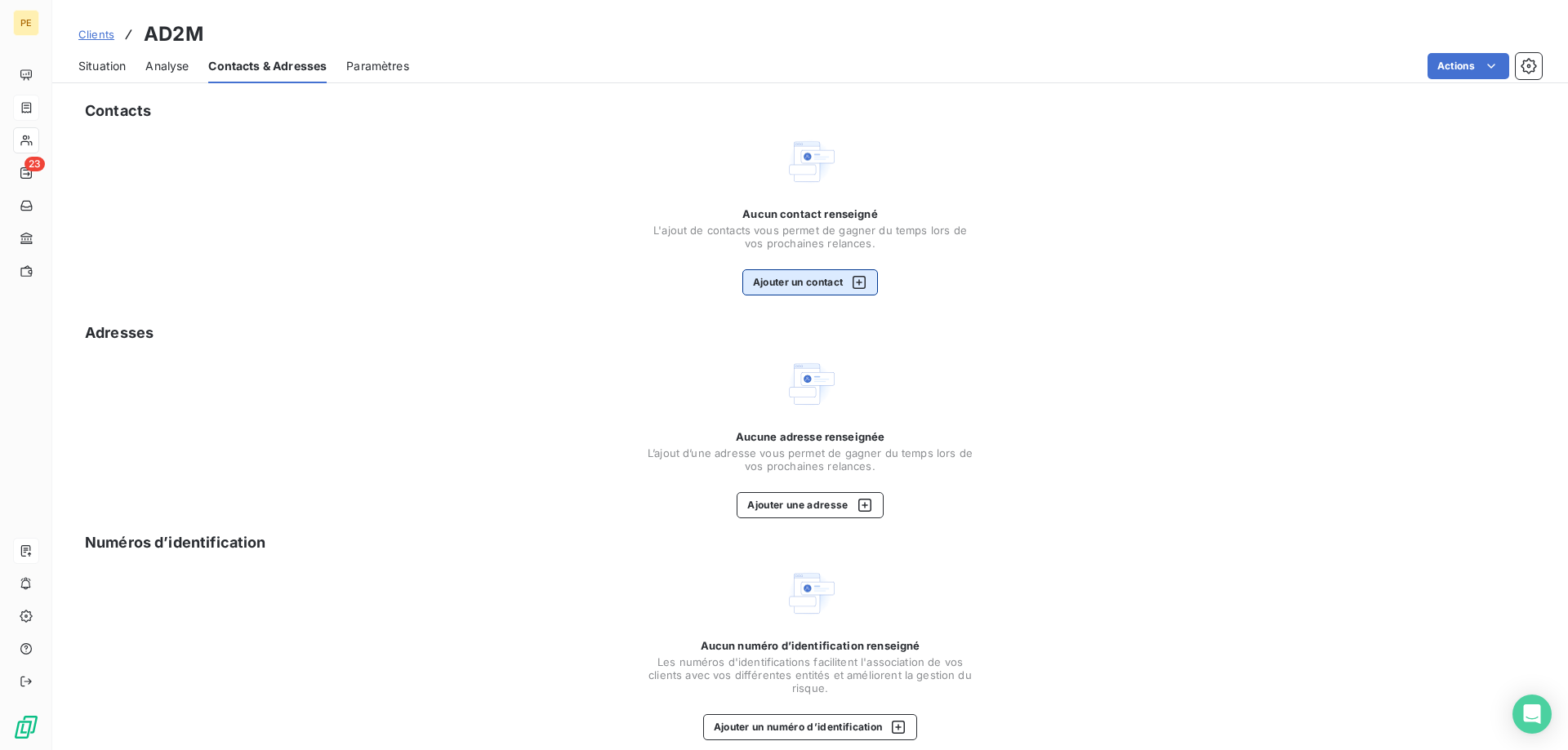
click at [860, 284] on icon "button" at bounding box center [858, 282] width 13 height 13
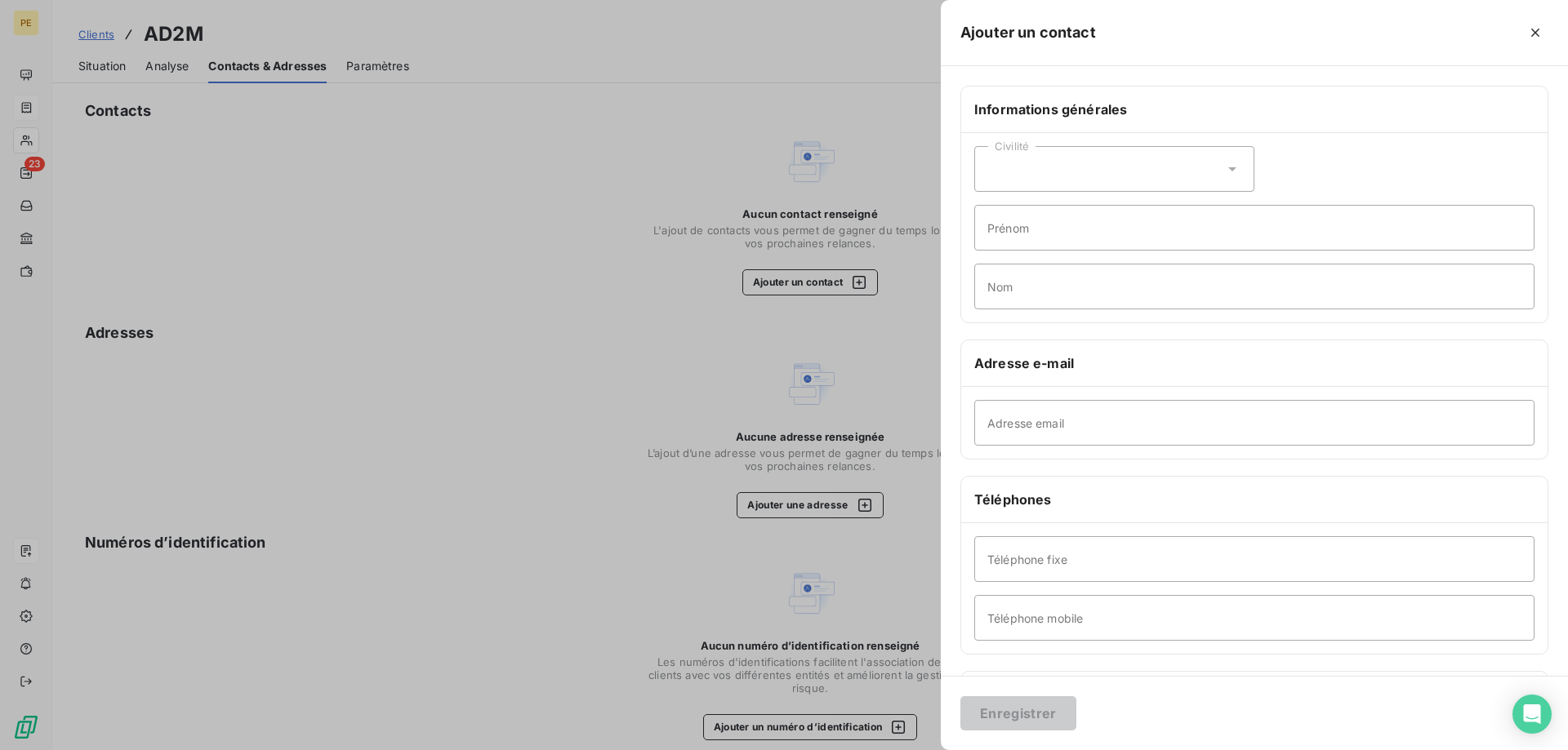
click at [1218, 164] on div "Civilité" at bounding box center [1114, 169] width 280 height 46
click at [1036, 236] on span "Monsieur" at bounding box center [1031, 240] width 49 height 16
click at [1096, 432] on input "Adresse email" at bounding box center [1254, 423] width 561 height 46
paste input "[EMAIL_ADDRESS][DOMAIN_NAME]"
type input "[EMAIL_ADDRESS][DOMAIN_NAME]"
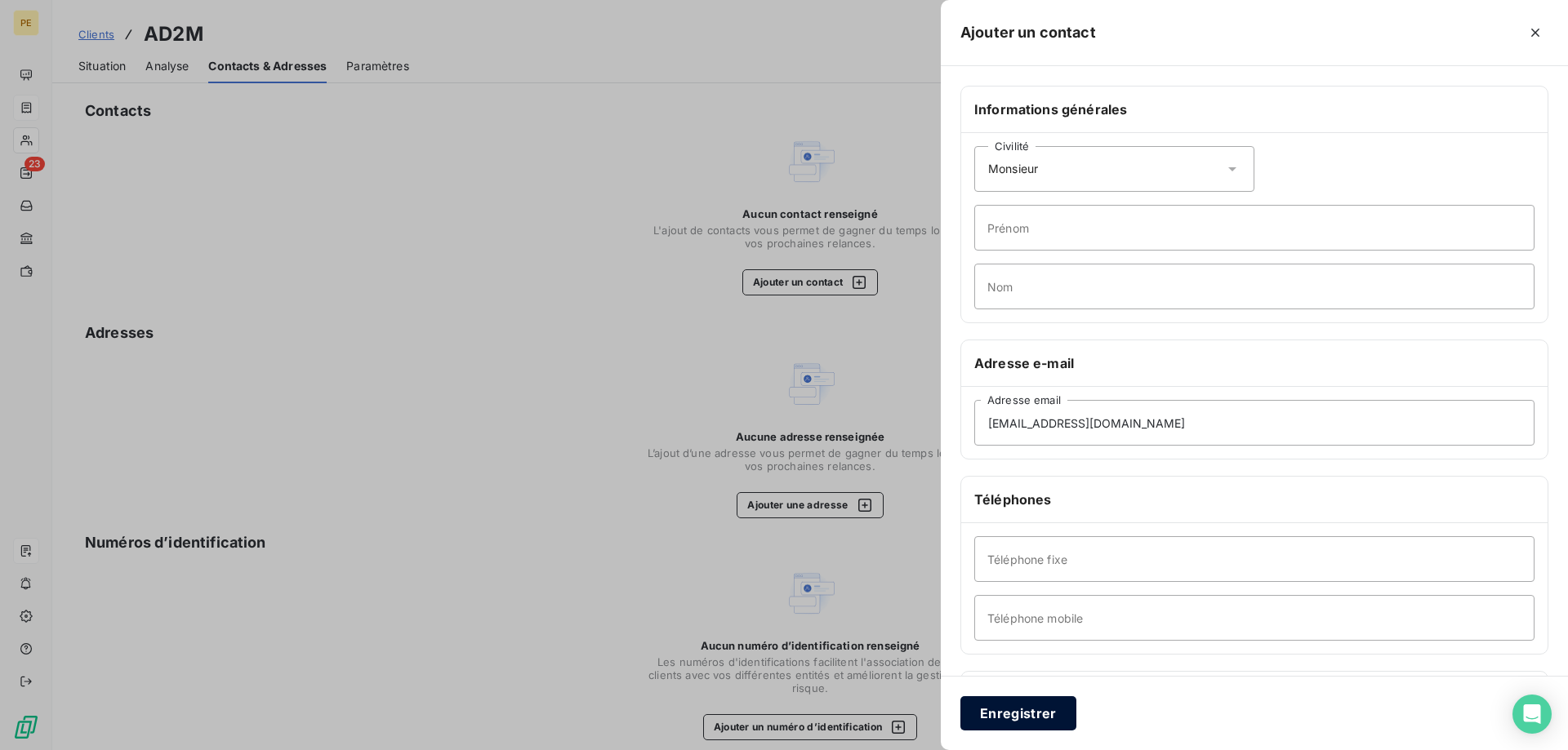
click at [1043, 711] on button "Enregistrer" at bounding box center [1018, 713] width 116 height 35
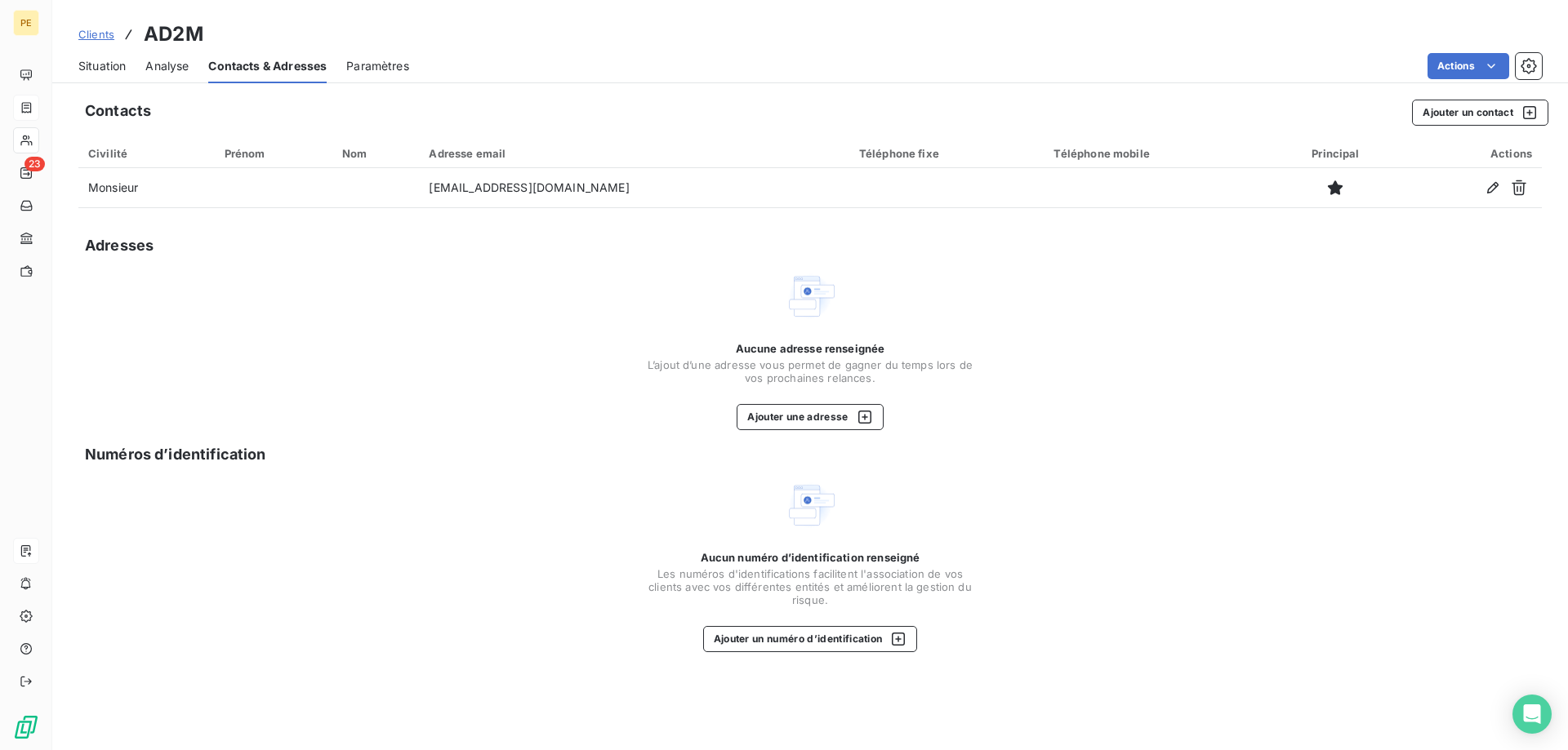
click at [102, 34] on span "Clients" at bounding box center [96, 34] width 36 height 13
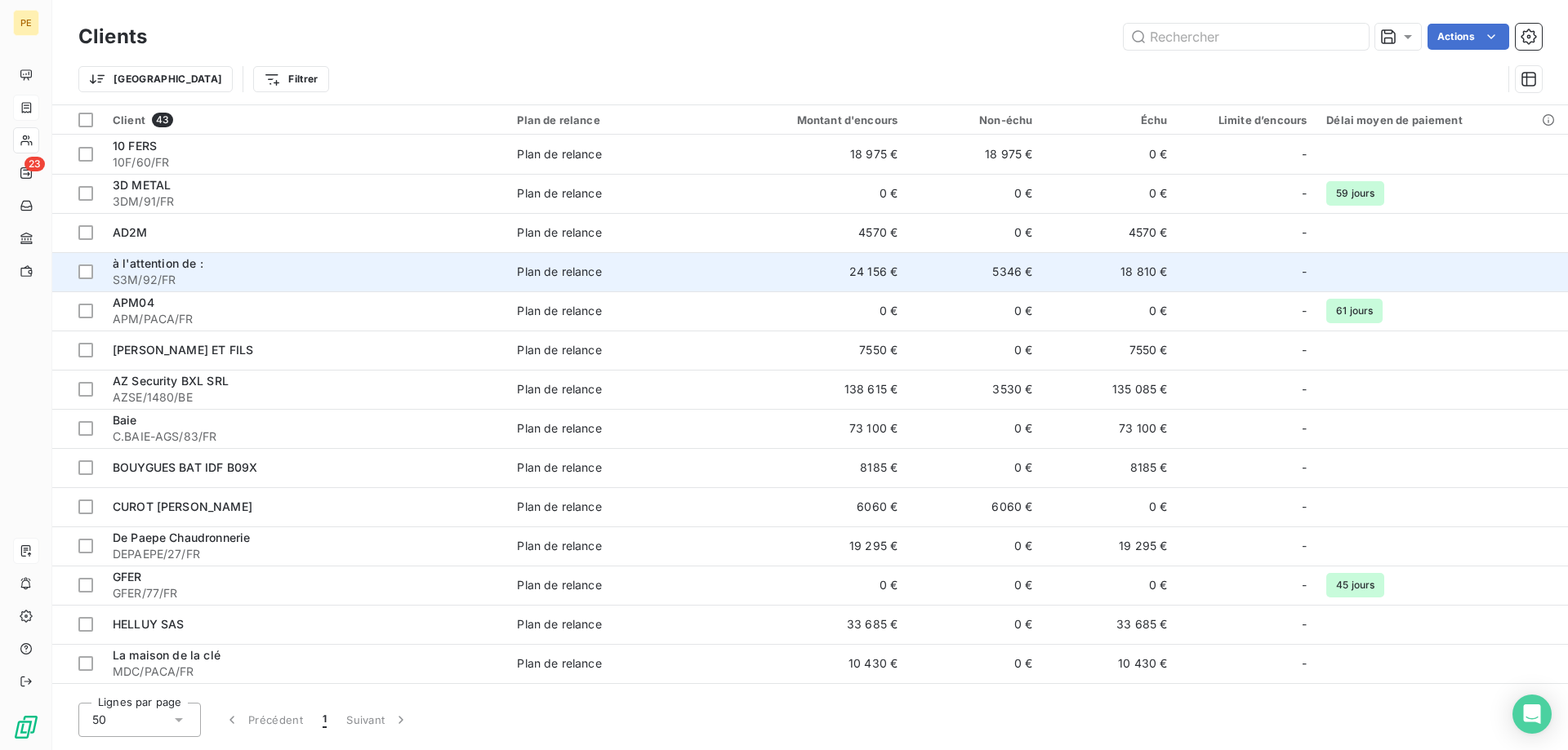
click at [185, 270] on span "à l'attention de :" at bounding box center [158, 263] width 90 height 14
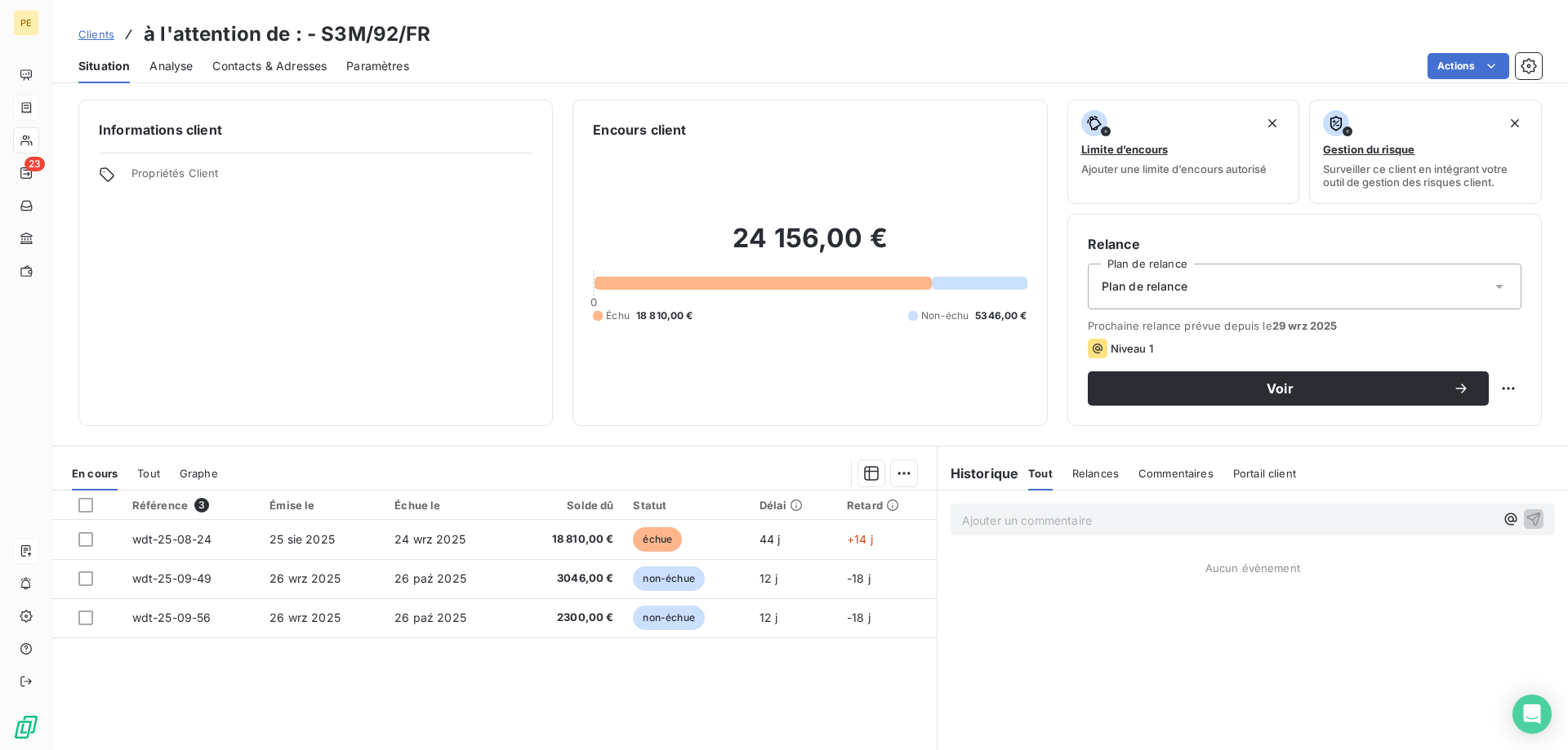
click at [273, 67] on span "Contacts & Adresses" at bounding box center [269, 65] width 114 height 16
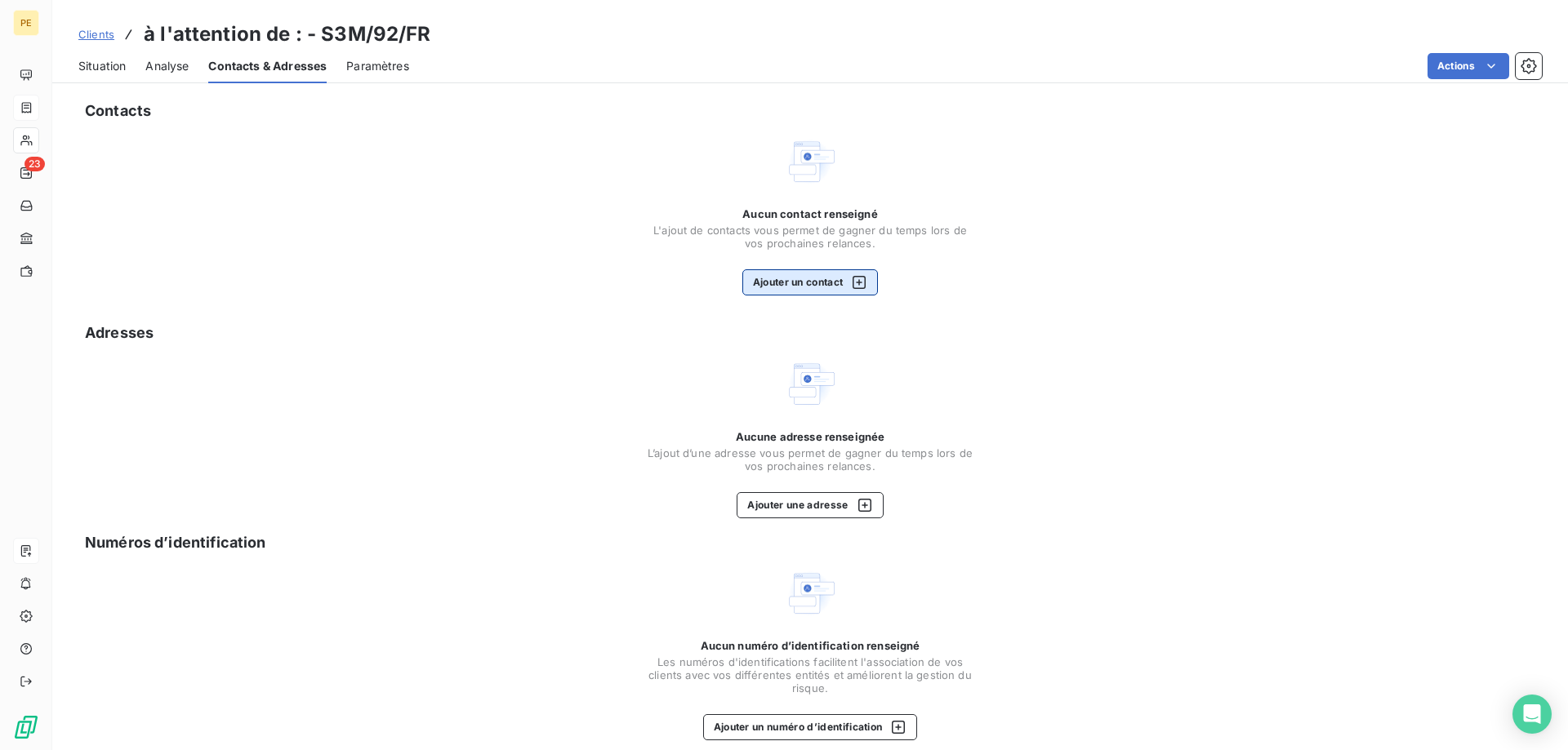
click at [857, 284] on icon "button" at bounding box center [859, 283] width 16 height 16
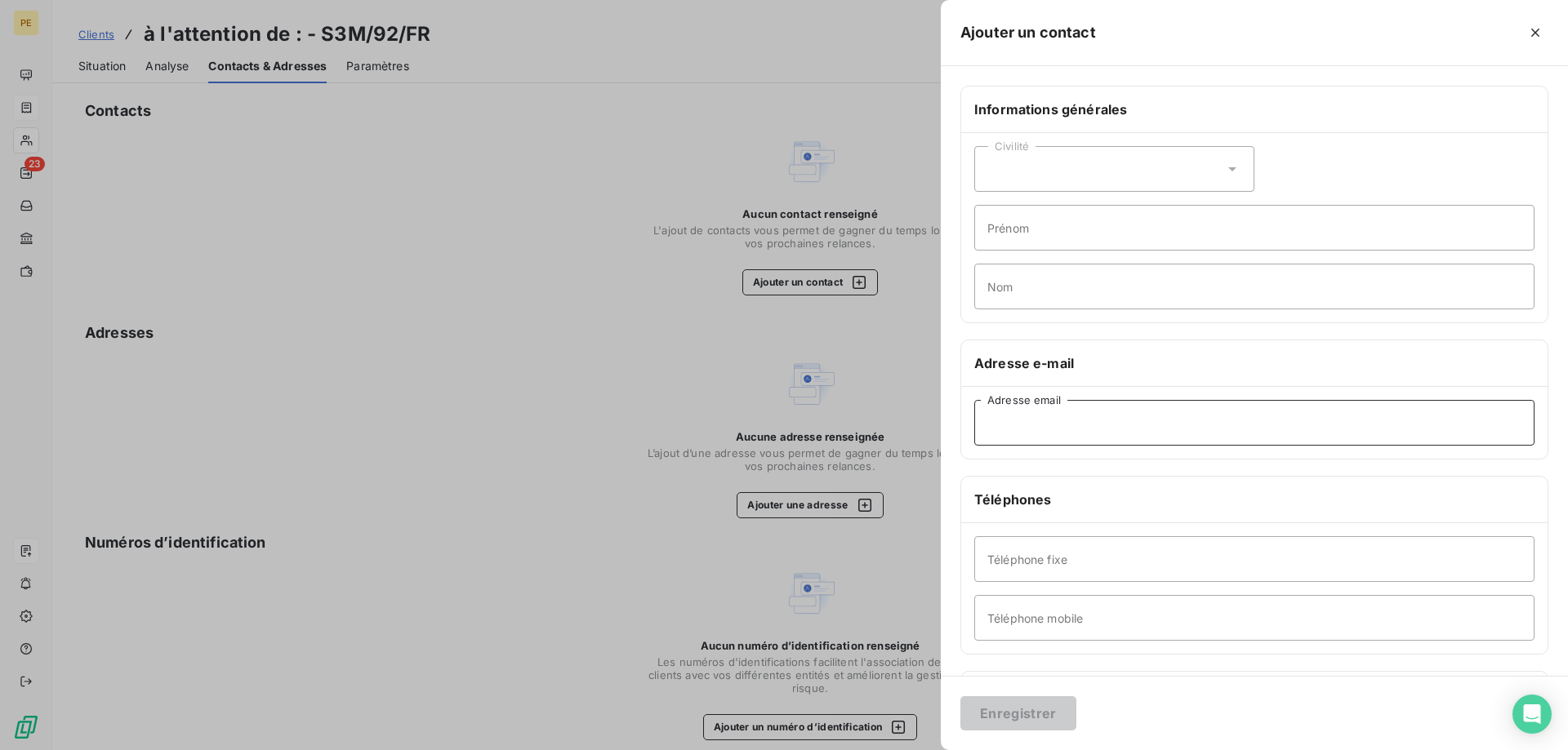
click at [1111, 428] on input "Adresse email" at bounding box center [1254, 423] width 561 height 46
paste input "'FOURNISSEURS' <[EMAIL_ADDRESS][DOMAIN_NAME]>"
click at [1093, 422] on input "'FOURNISSEURS' <[EMAIL_ADDRESS][DOMAIN_NAME]>" at bounding box center [1254, 423] width 561 height 46
click at [1121, 427] on input "[EMAIL_ADDRESS][DOMAIN_NAME]>" at bounding box center [1254, 423] width 561 height 46
type input "[EMAIL_ADDRESS][DOMAIN_NAME]"
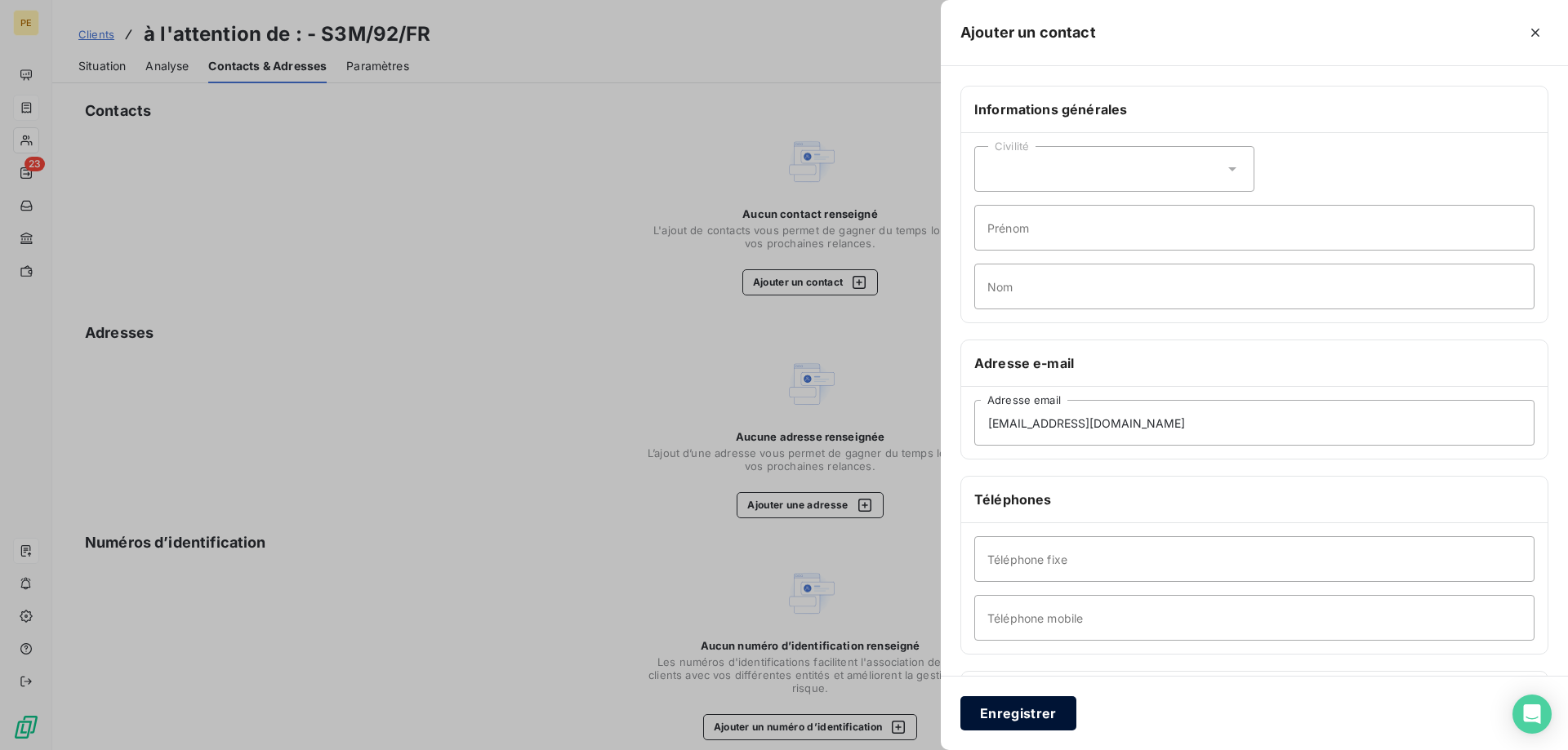
click at [1048, 713] on button "Enregistrer" at bounding box center [1018, 713] width 116 height 35
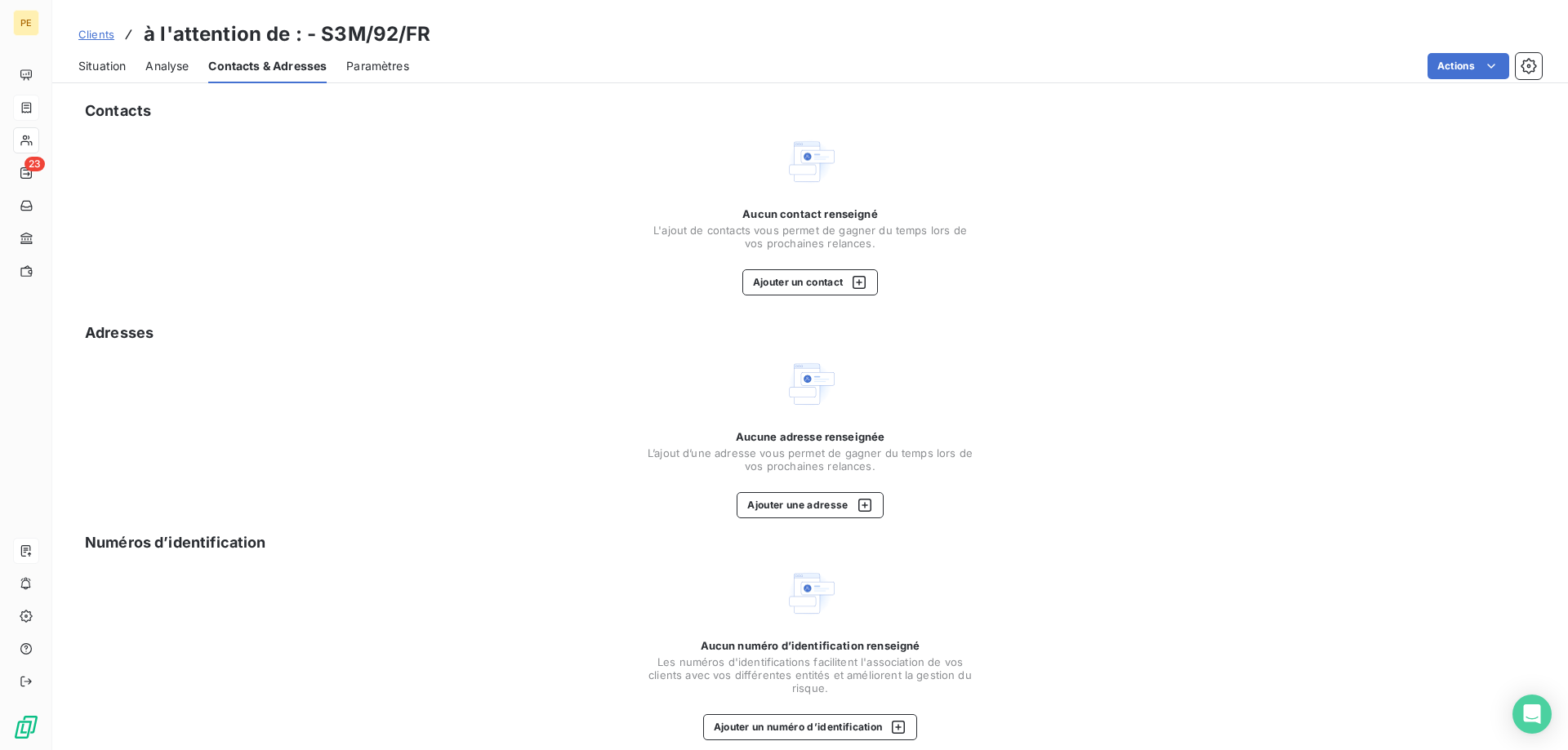
click at [253, 64] on span "Contacts & Adresses" at bounding box center [267, 65] width 118 height 16
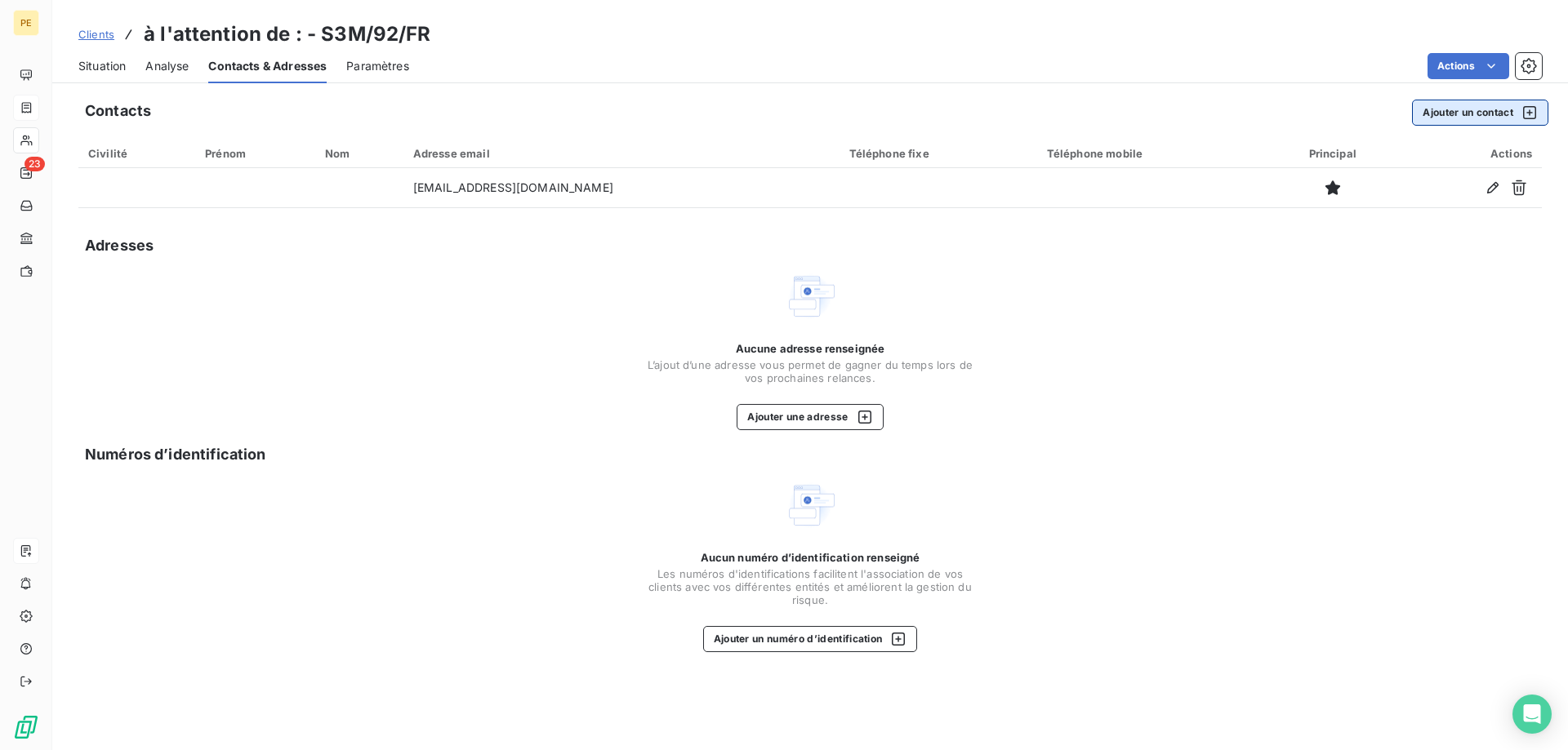
click at [1488, 114] on button "Ajouter un contact" at bounding box center [1480, 112] width 136 height 26
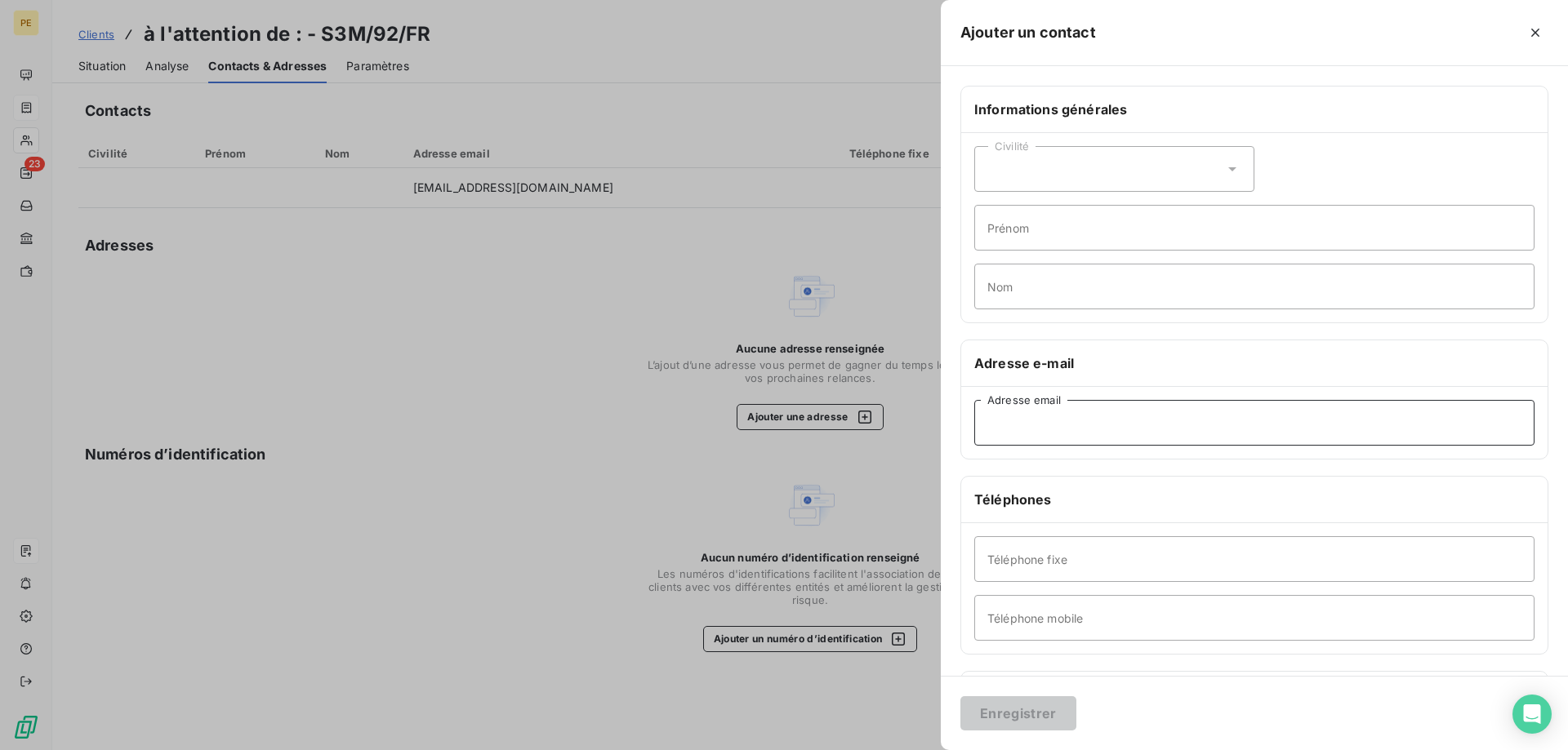
click at [1063, 428] on input "Adresse email" at bounding box center [1254, 423] width 561 height 46
paste input "[PERSON_NAME] <[EMAIL_ADDRESS][DOMAIN_NAME]>"
click at [1088, 425] on input "[PERSON_NAME] <[EMAIL_ADDRESS][DOMAIN_NAME]>" at bounding box center [1254, 423] width 561 height 46
click at [1100, 425] on input "[EMAIL_ADDRESS][DOMAIN_NAME]>" at bounding box center [1254, 423] width 561 height 46
type input "[EMAIL_ADDRESS][DOMAIN_NAME]"
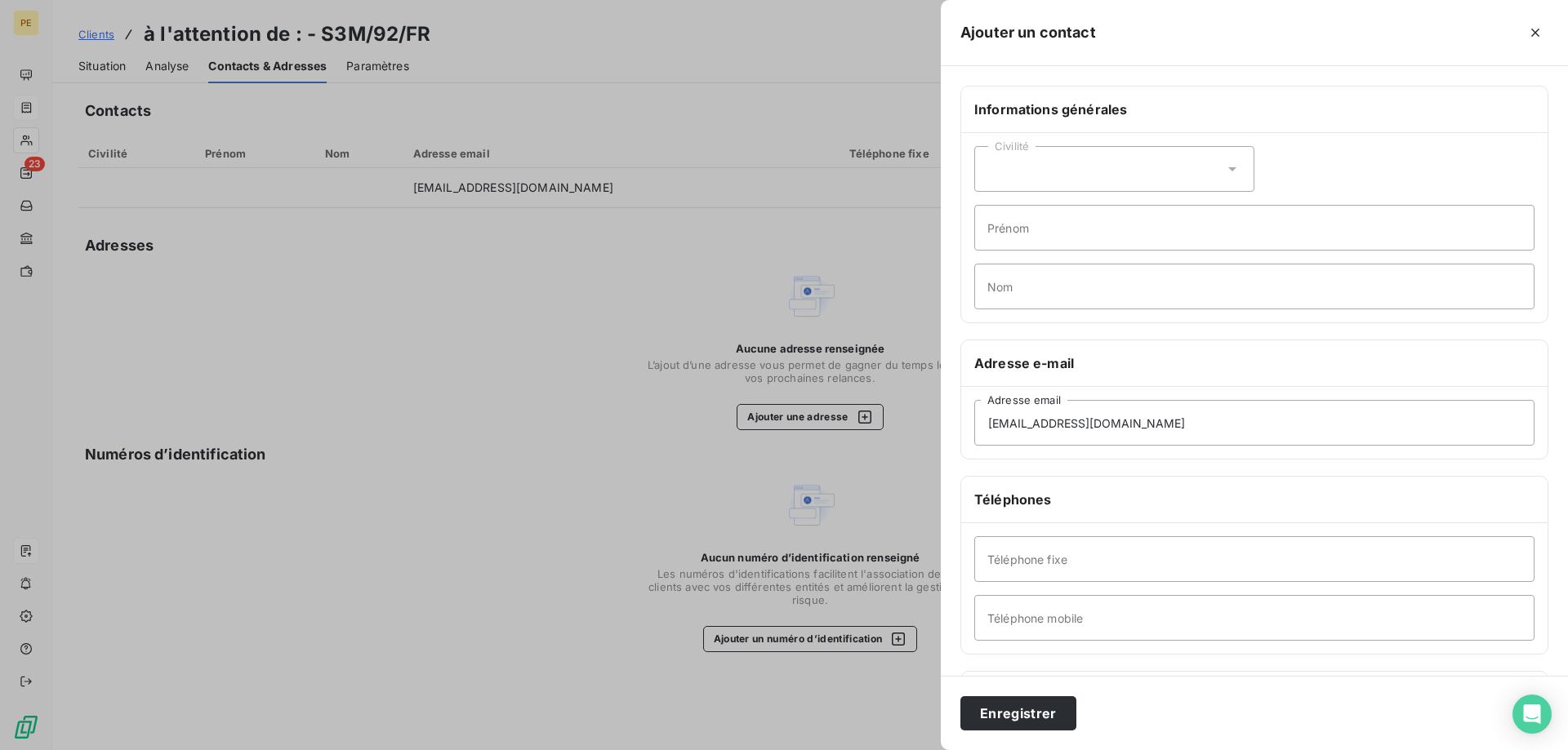
click at [1193, 162] on div "Civilité" at bounding box center [1114, 169] width 280 height 46
click at [1092, 234] on li "Monsieur" at bounding box center [1114, 239] width 280 height 30
click at [1092, 236] on input "Prénom" at bounding box center [1254, 228] width 561 height 46
type input "a"
type input "[PERSON_NAME]"
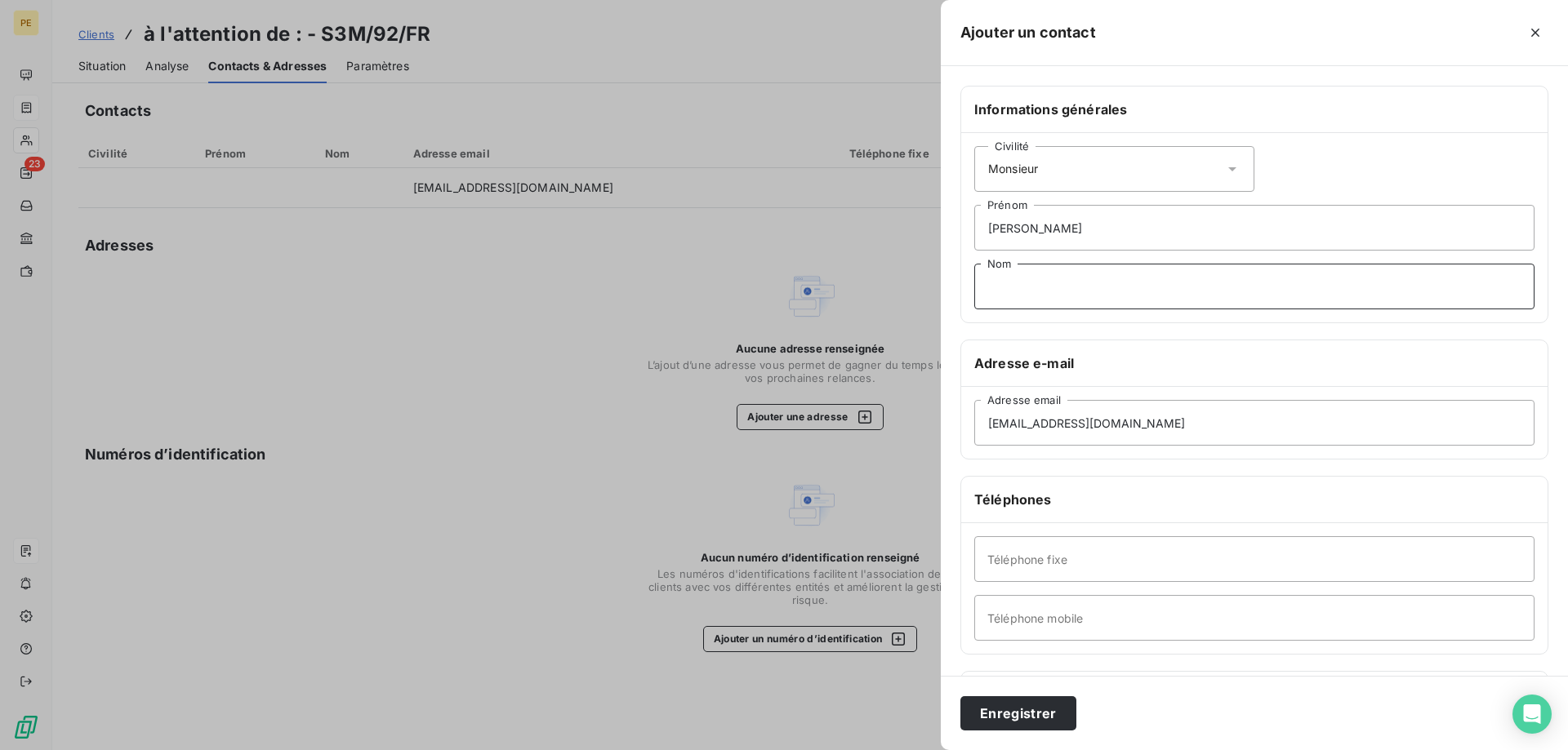
click at [1244, 290] on input "Nom" at bounding box center [1254, 287] width 561 height 46
type input "Bonnefoi"
click at [1037, 711] on button "Enregistrer" at bounding box center [1018, 713] width 116 height 35
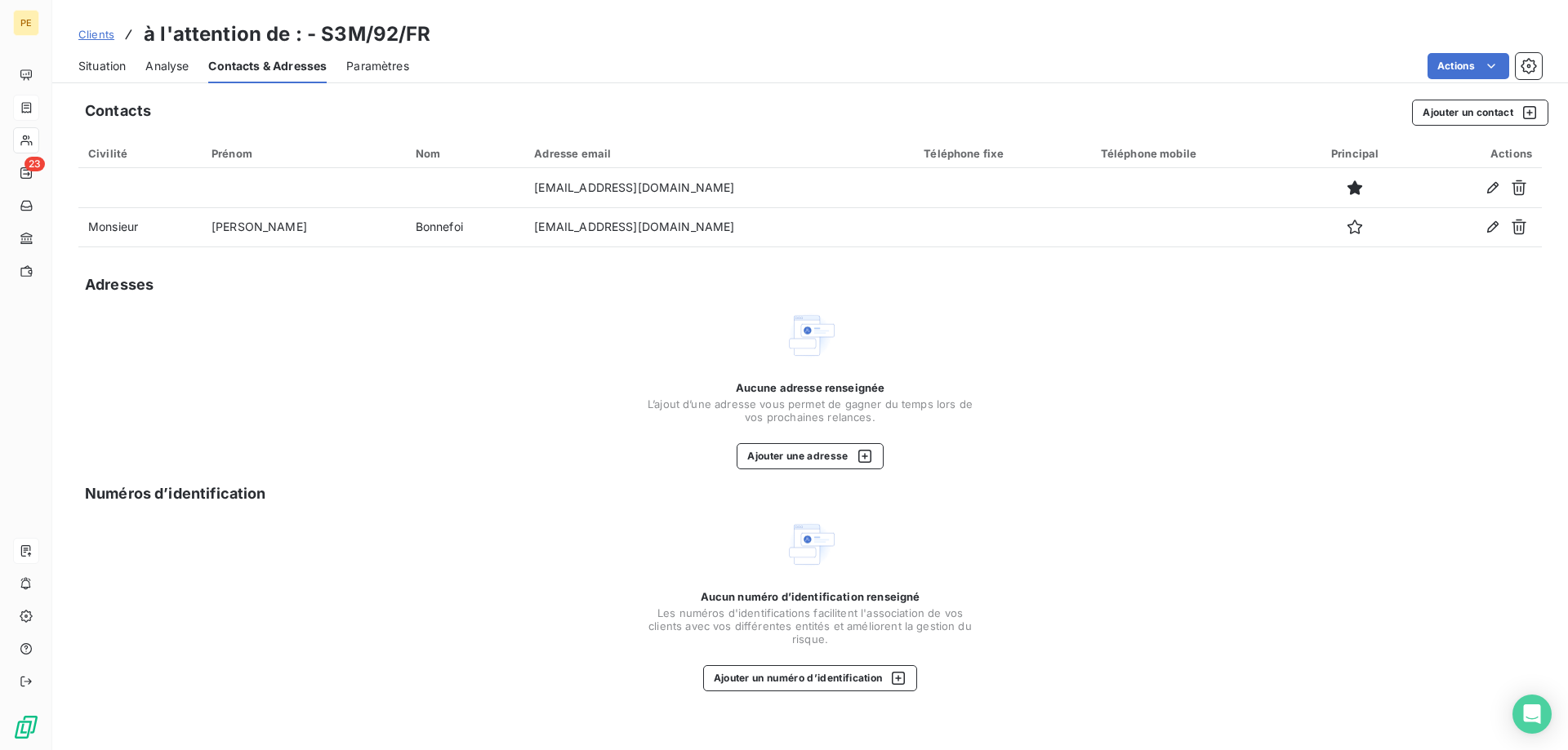
click at [105, 31] on span "Clients" at bounding box center [96, 34] width 36 height 13
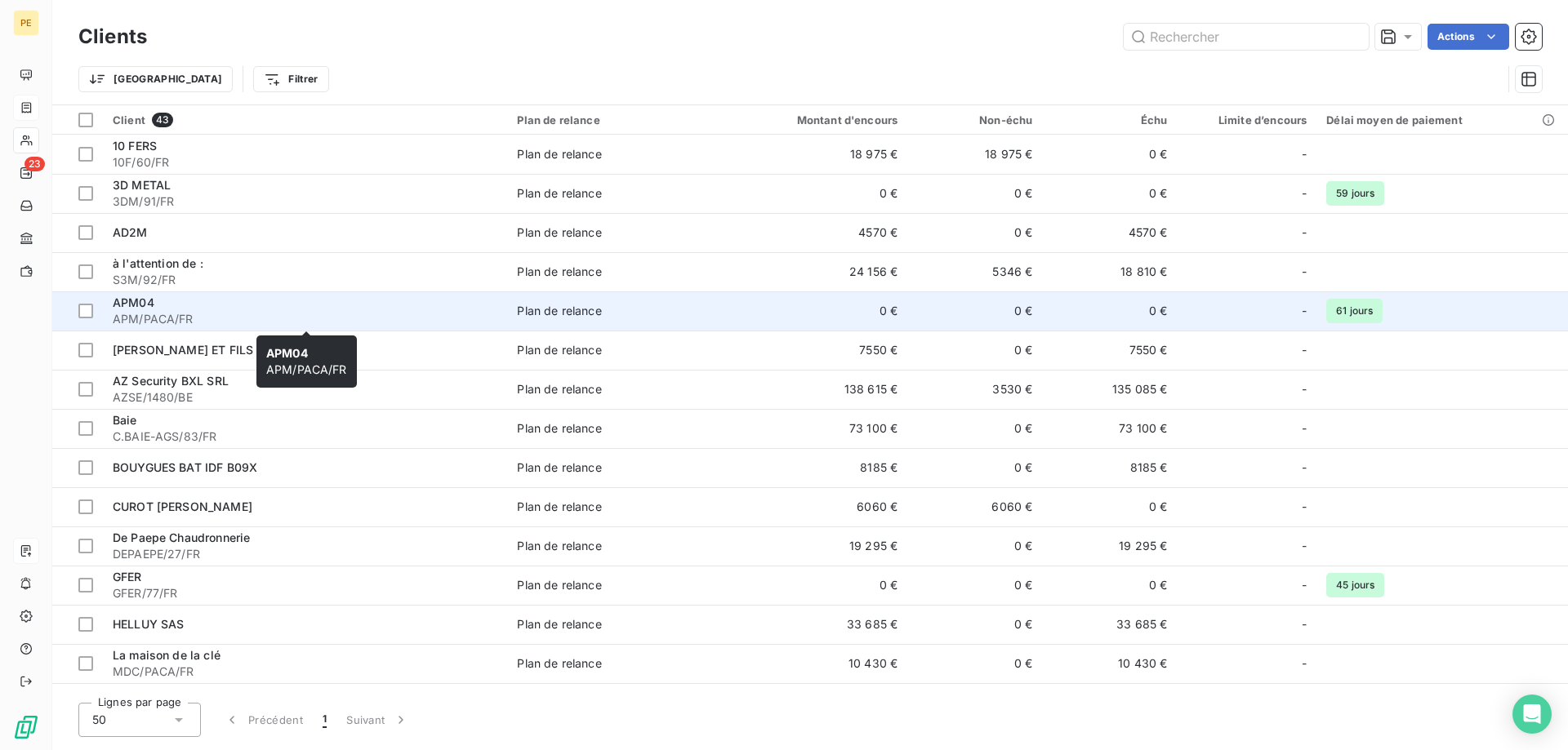
click at [140, 312] on span "APM/PACA/FR" at bounding box center [306, 319] width 385 height 16
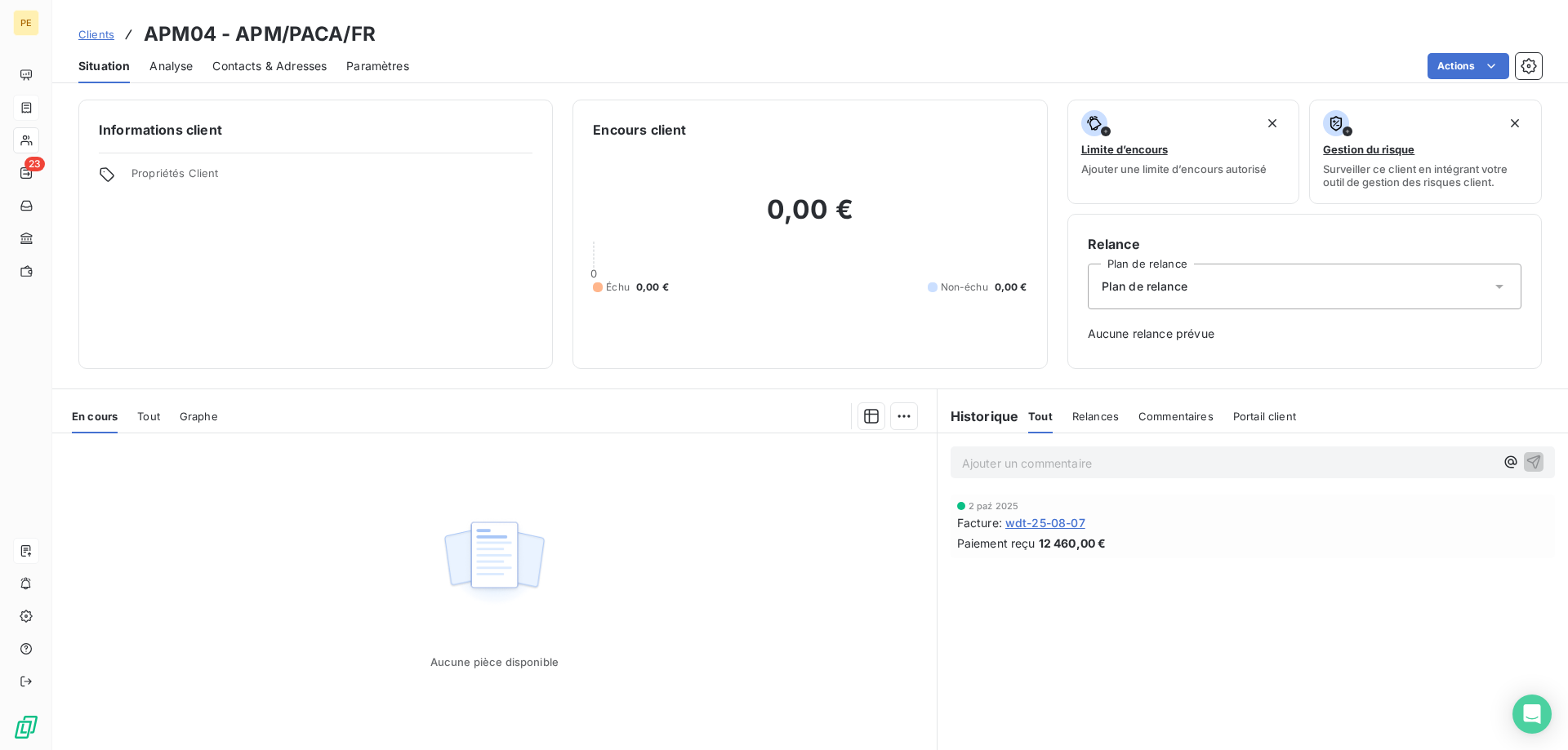
click at [261, 62] on span "Contacts & Adresses" at bounding box center [269, 65] width 114 height 16
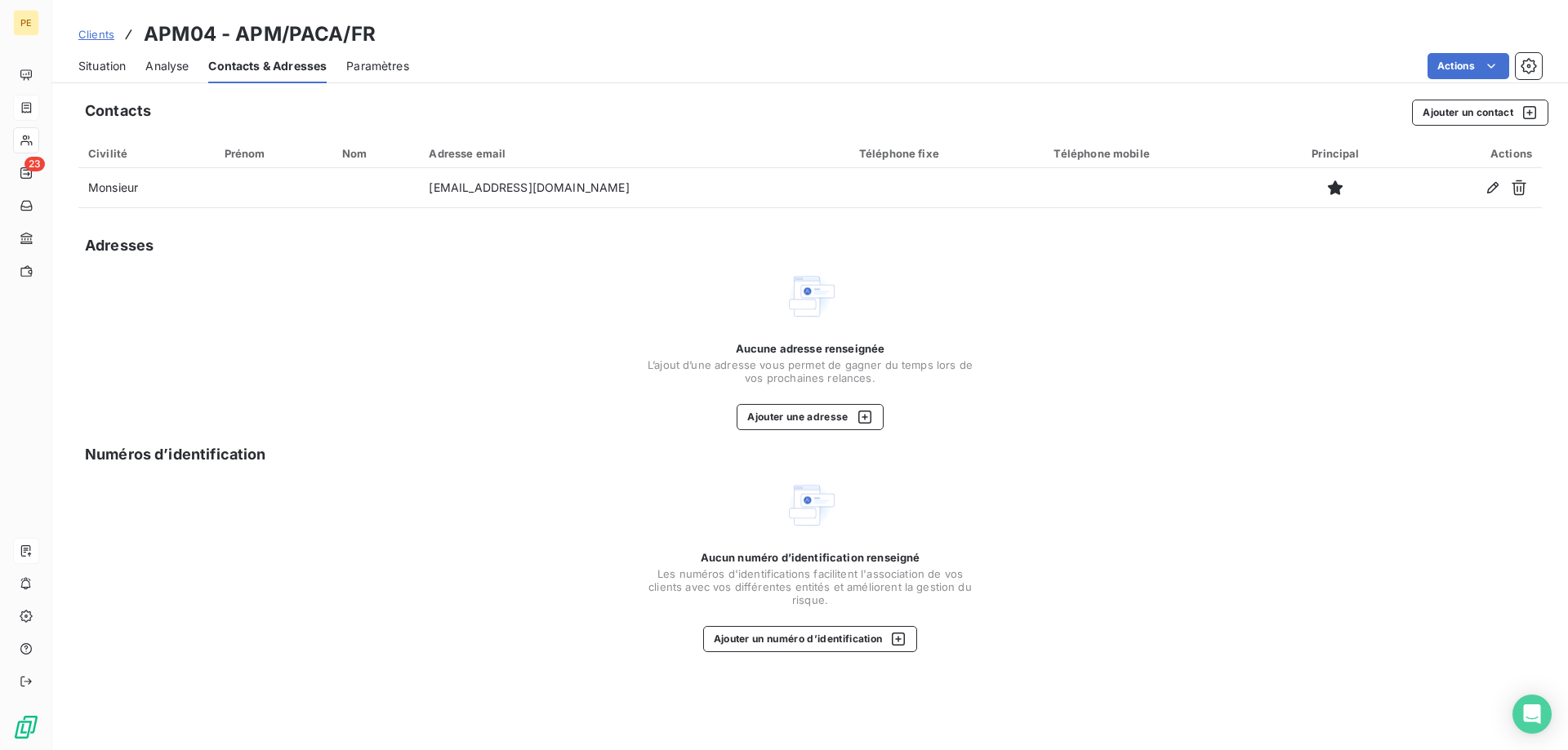
click at [108, 34] on span "Clients" at bounding box center [96, 34] width 36 height 13
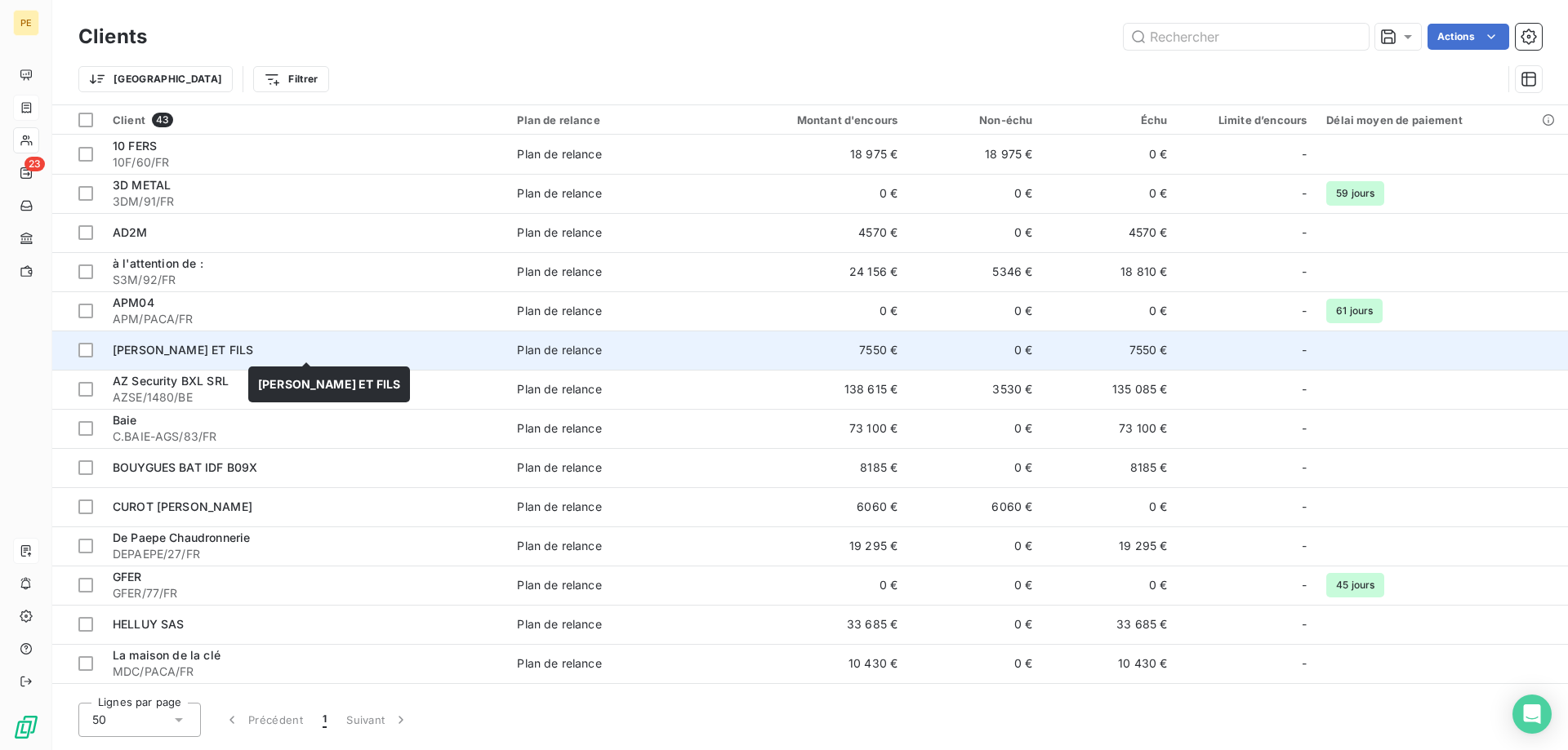
click at [129, 348] on span "[PERSON_NAME] ET FILS" at bounding box center [184, 350] width 141 height 14
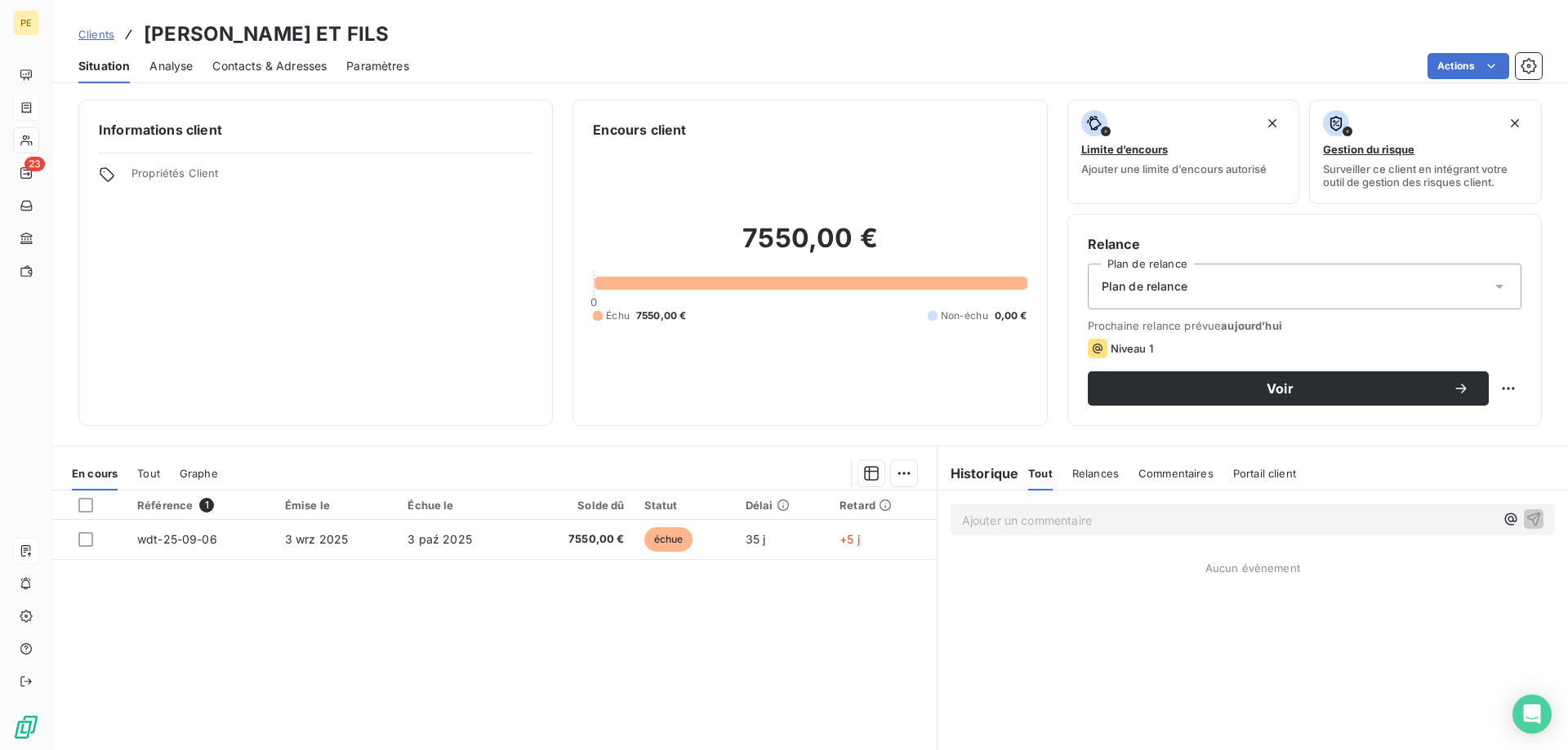
click at [243, 63] on span "Contacts & Adresses" at bounding box center [269, 65] width 114 height 16
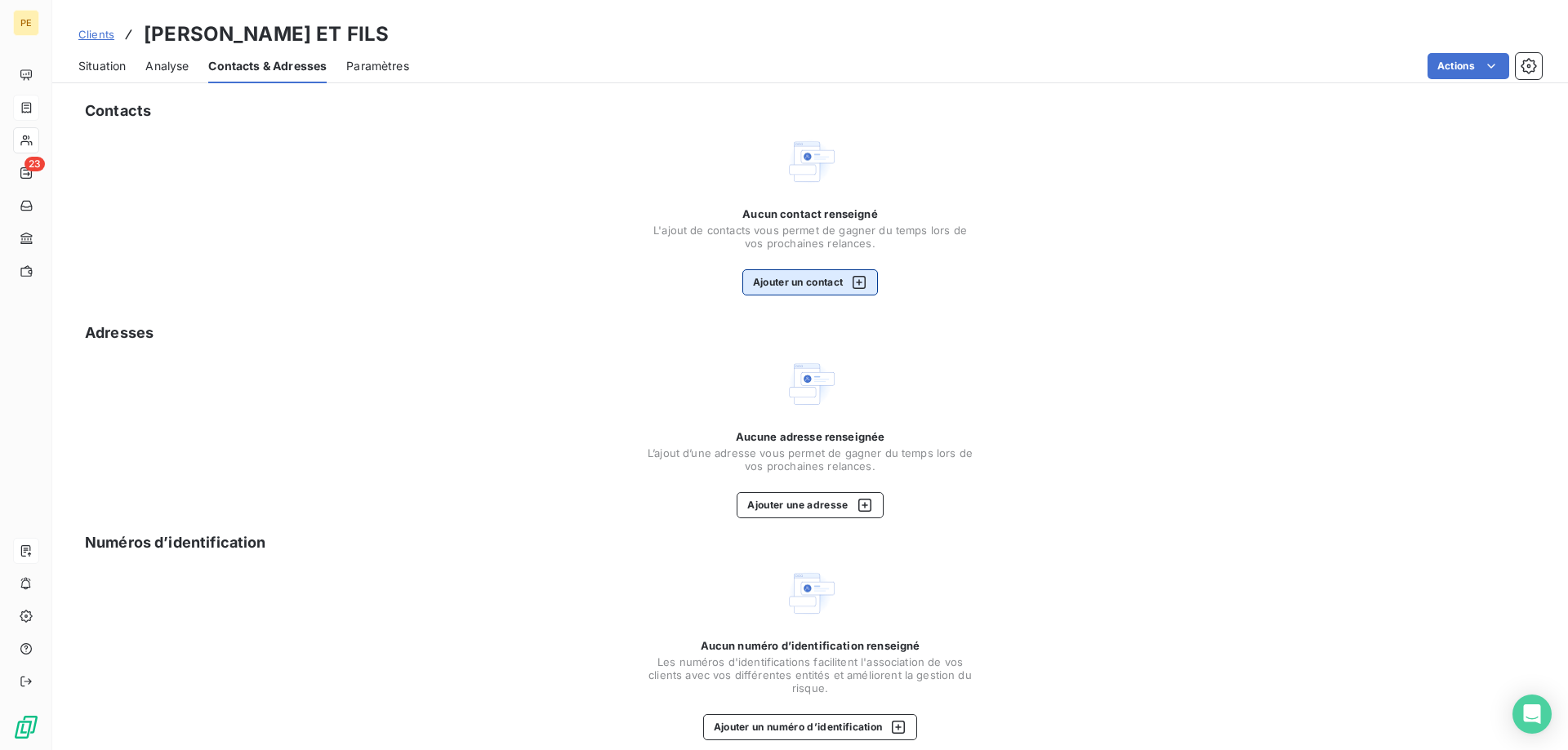
click at [863, 278] on icon "button" at bounding box center [859, 283] width 16 height 16
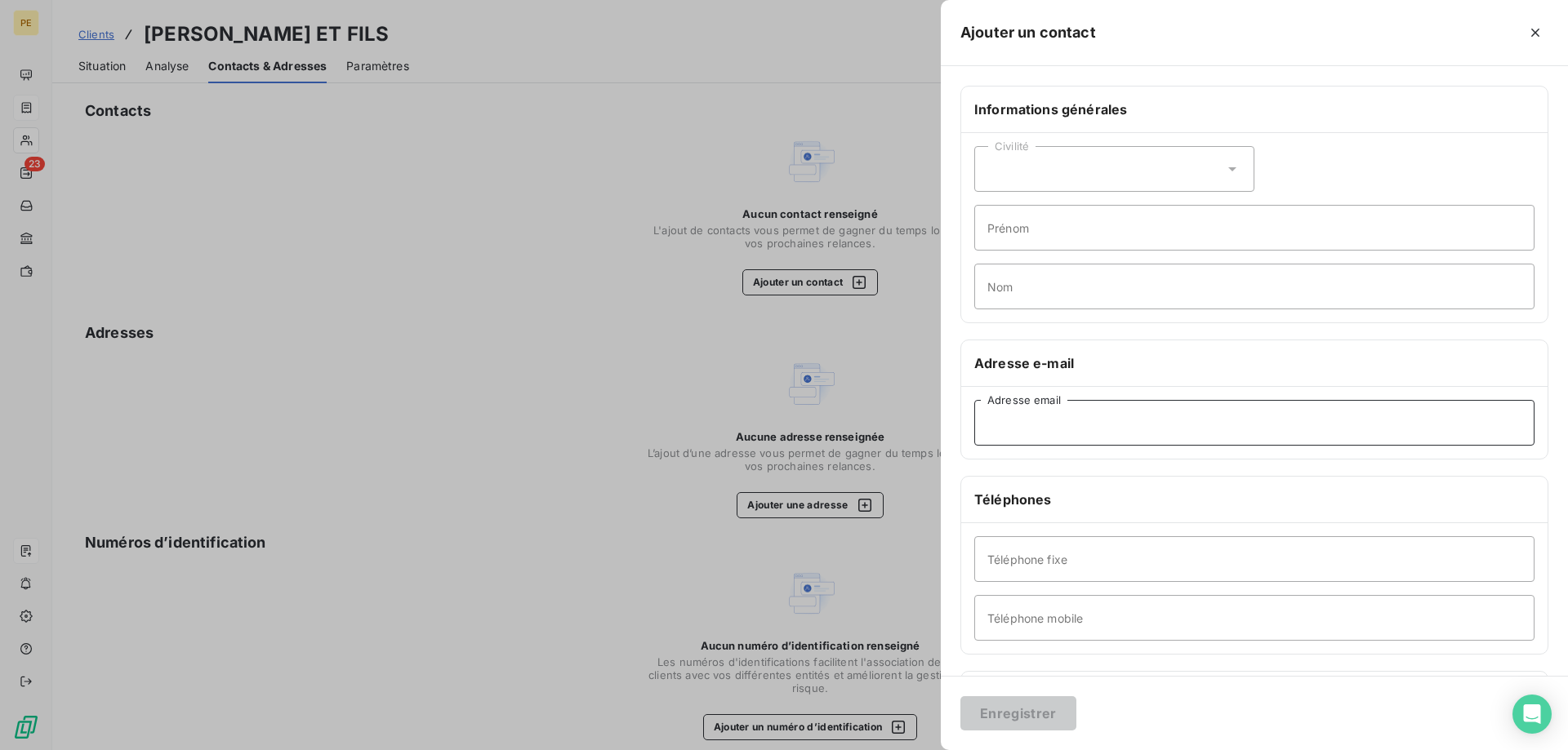
click at [1158, 427] on input "Adresse email" at bounding box center [1254, 423] width 561 height 46
click at [1091, 425] on input "Adresse email" at bounding box center [1254, 423] width 561 height 46
paste input "[EMAIL_ADDRESS][DOMAIN_NAME]"
type input "[EMAIL_ADDRESS][DOMAIN_NAME]"
click at [1033, 721] on button "Enregistrer" at bounding box center [1018, 713] width 116 height 35
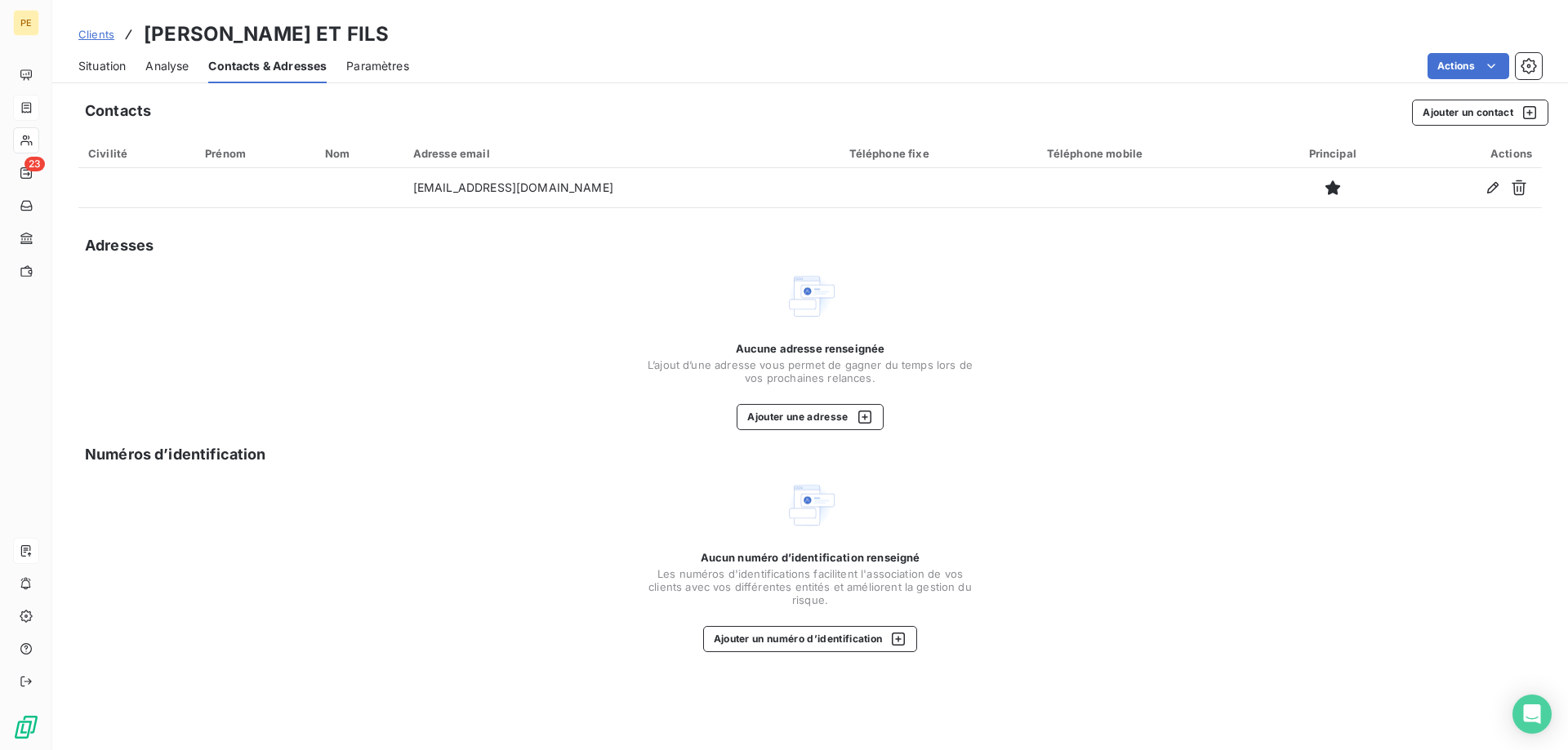
click at [233, 39] on h3 "[PERSON_NAME] ET FILS" at bounding box center [266, 35] width 245 height 30
click at [97, 37] on span "Clients" at bounding box center [96, 34] width 36 height 13
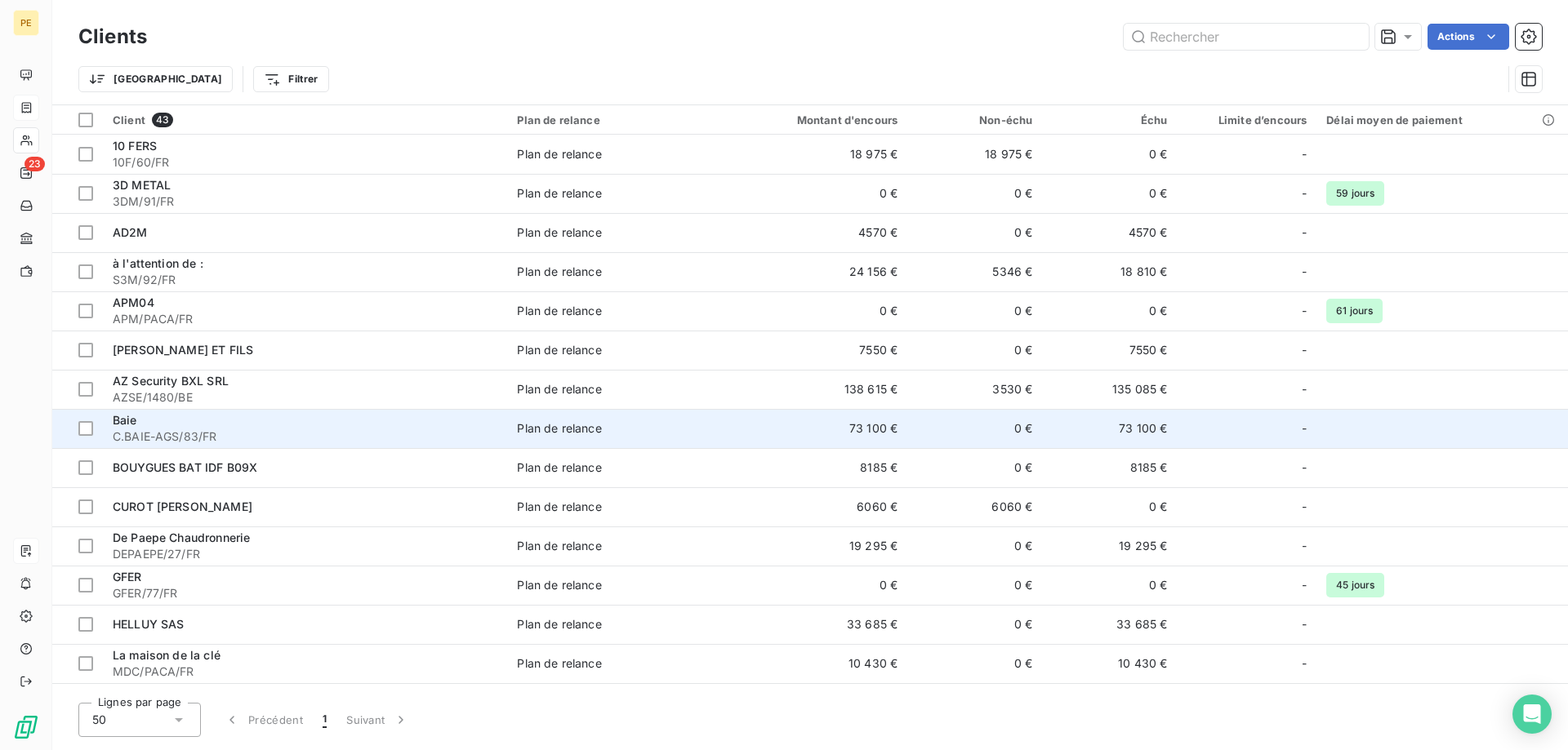
click at [137, 427] on div "Baie" at bounding box center [306, 421] width 385 height 16
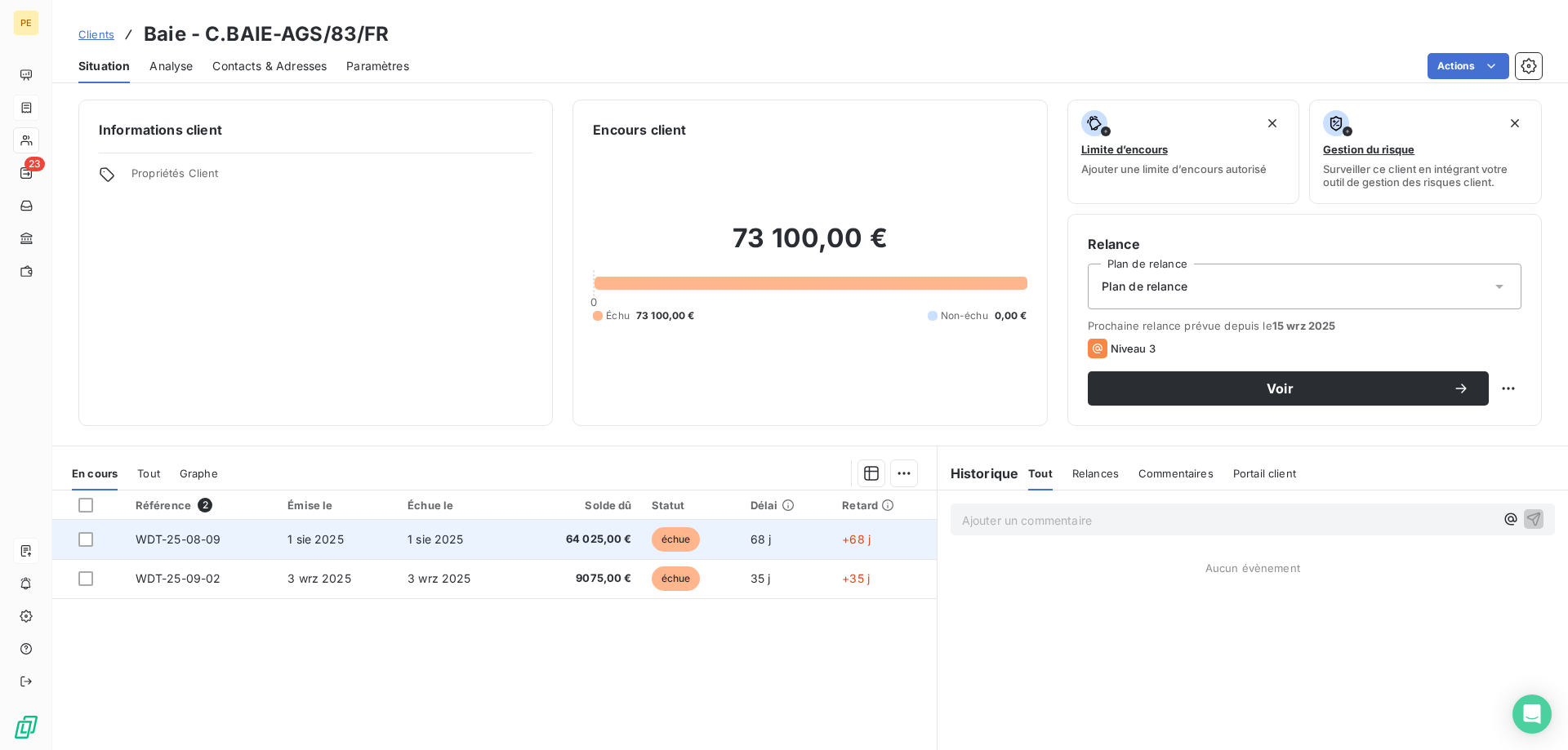
click at [188, 535] on span "WDT-25-08-09" at bounding box center [179, 540] width 85 height 14
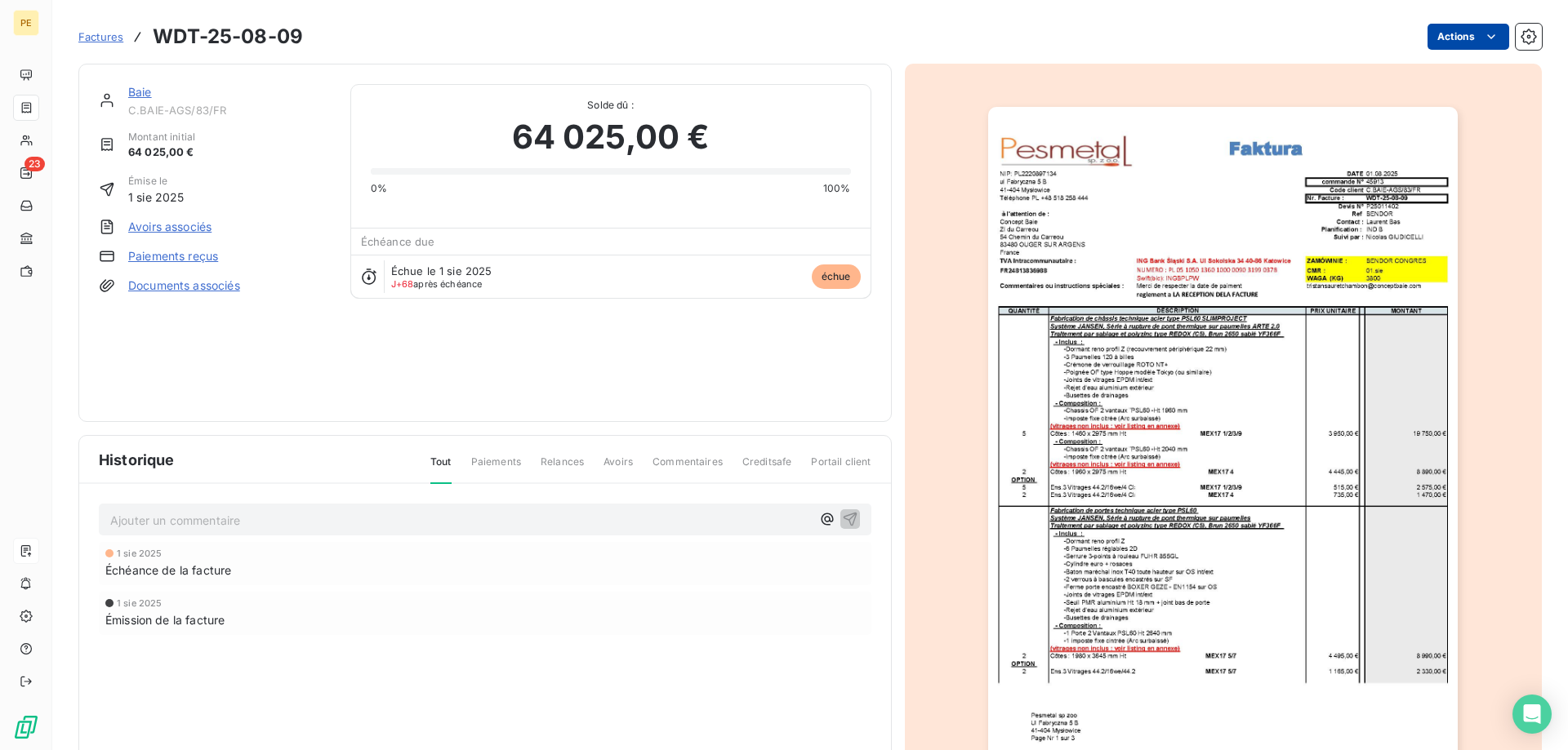
click at [1461, 33] on html "PE 23 Factures WDT-25-08-09 Actions Baie C.BAIE-AGS/83/FR Montant initial 64 02…" at bounding box center [784, 375] width 1568 height 750
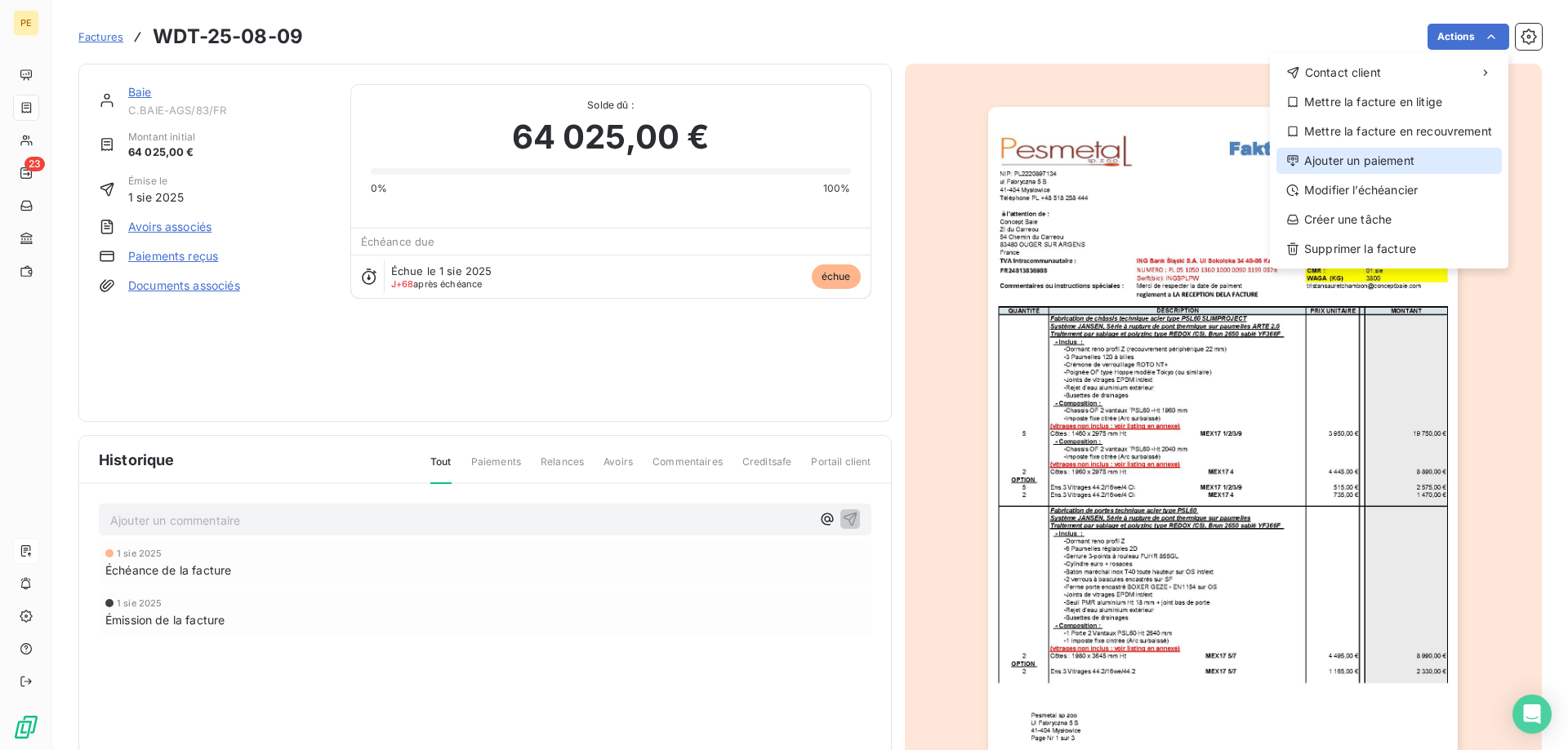
click at [1387, 160] on div "Ajouter un paiement" at bounding box center [1388, 161] width 225 height 26
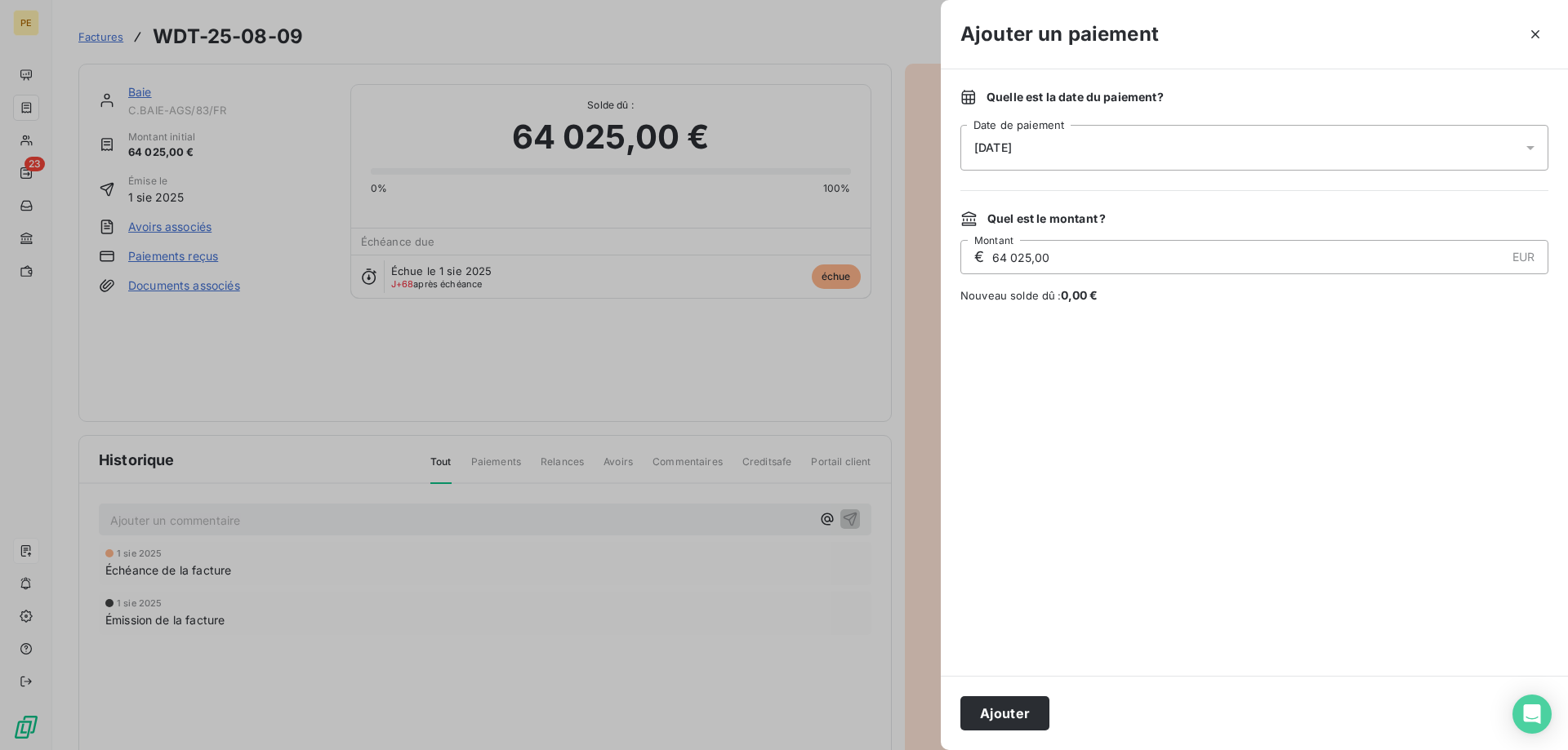
click at [1280, 154] on div "[DATE]" at bounding box center [1254, 148] width 588 height 46
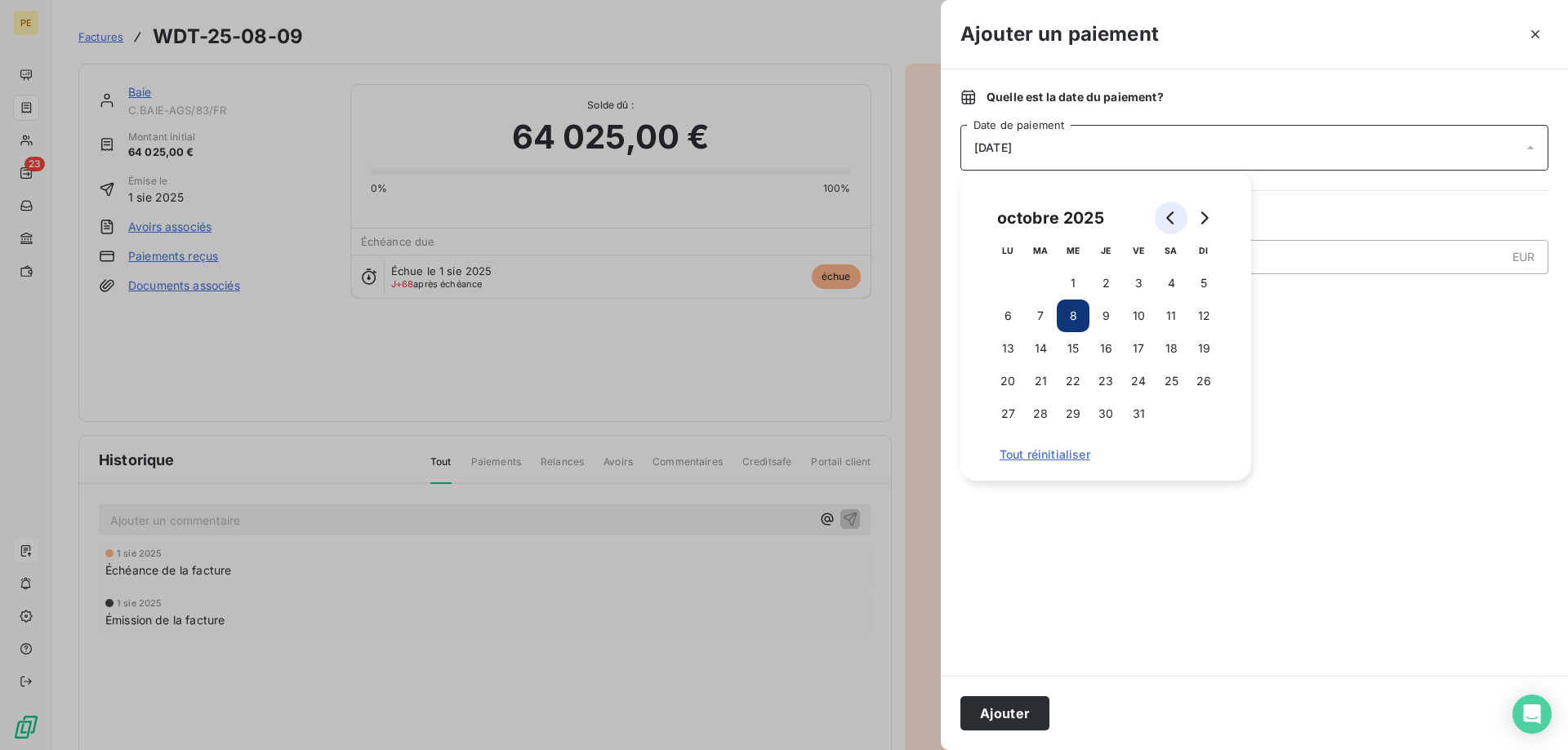
click at [1167, 217] on icon "Go to previous month" at bounding box center [1169, 217] width 7 height 13
click at [1008, 378] on button "22" at bounding box center [1007, 381] width 33 height 33
click at [996, 718] on button "Ajouter" at bounding box center [1005, 713] width 89 height 35
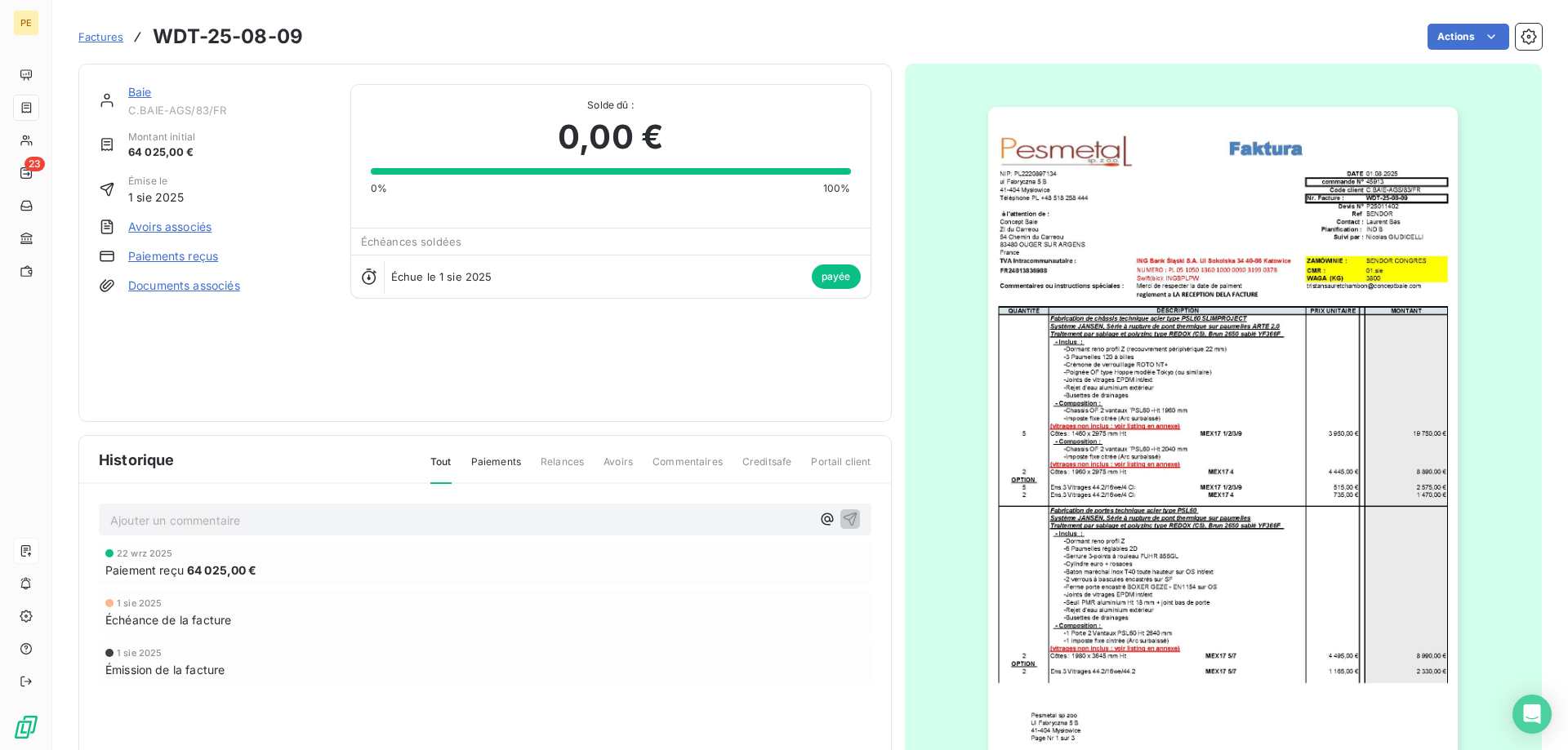
click at [112, 39] on span "Factures" at bounding box center [100, 36] width 45 height 13
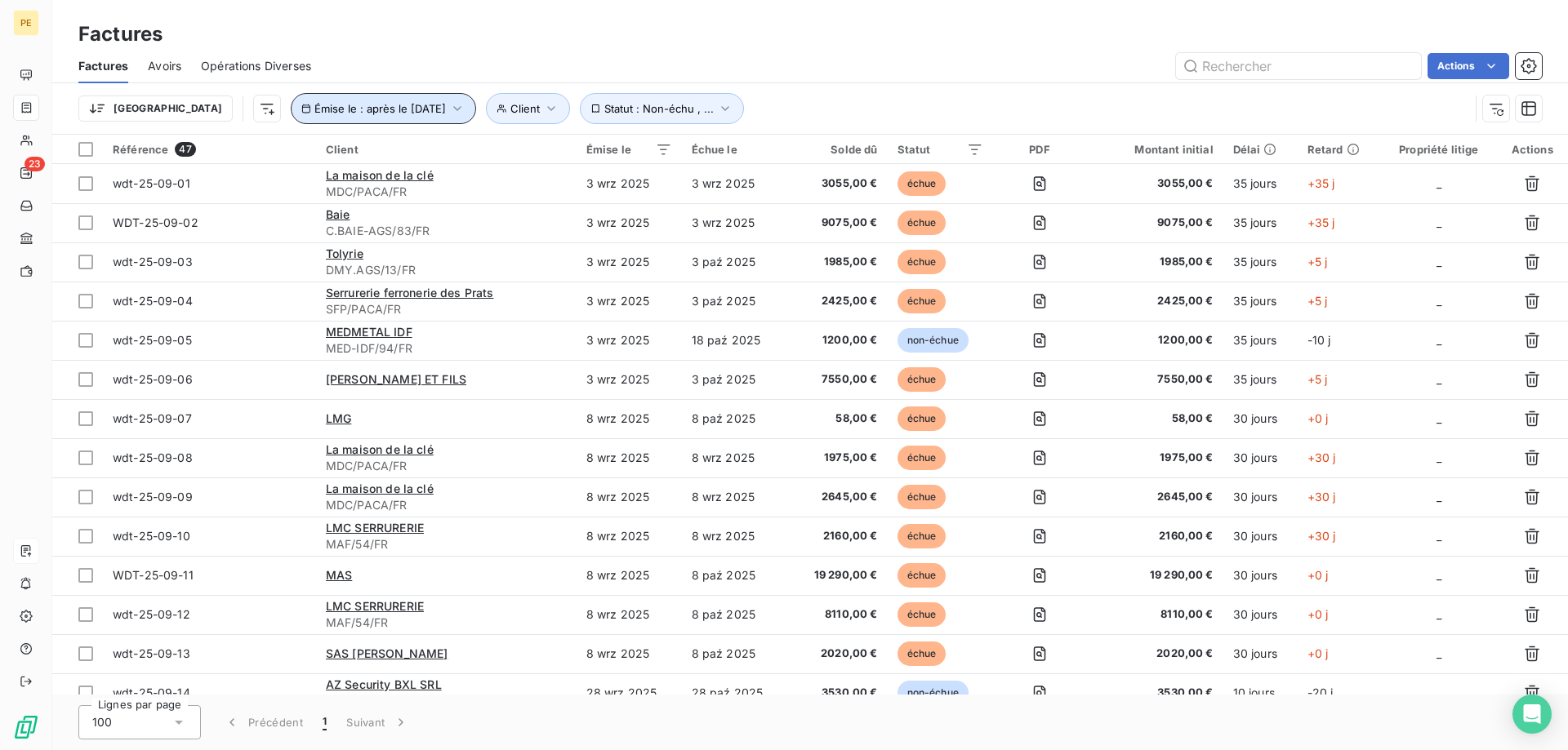
click at [450, 104] on icon "button" at bounding box center [457, 108] width 16 height 16
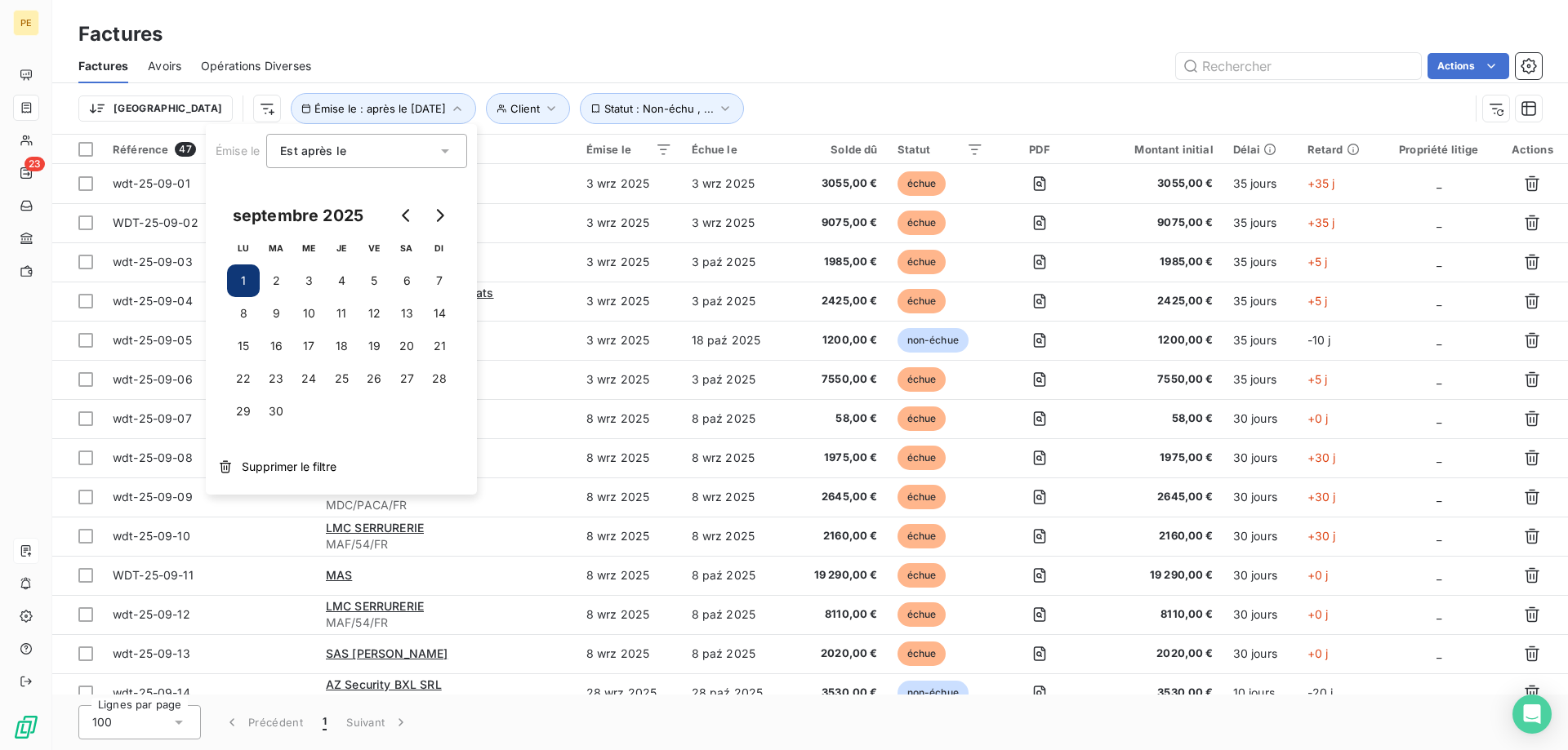
click at [446, 147] on icon at bounding box center [445, 151] width 16 height 16
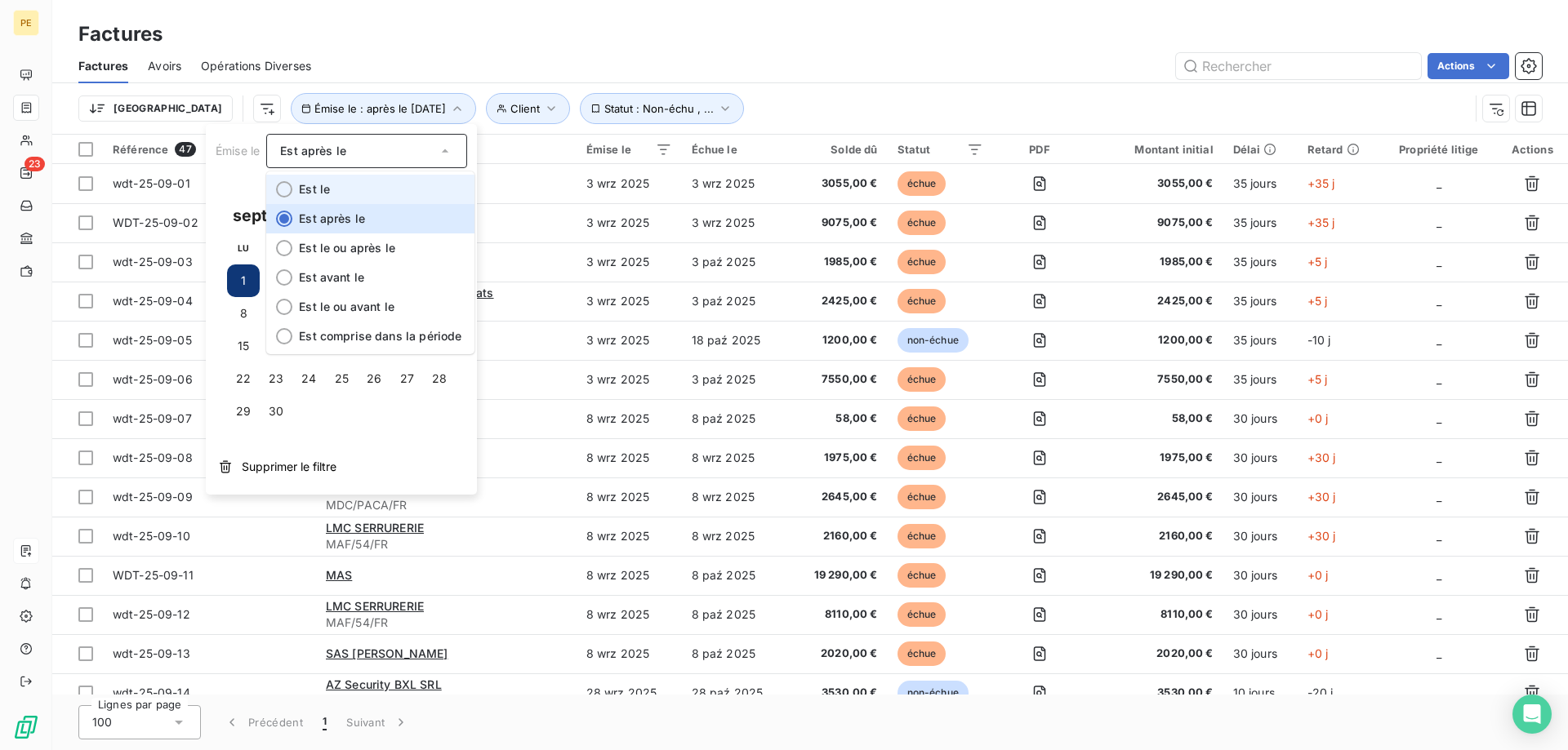
click at [323, 183] on span "Est le" at bounding box center [314, 189] width 31 height 14
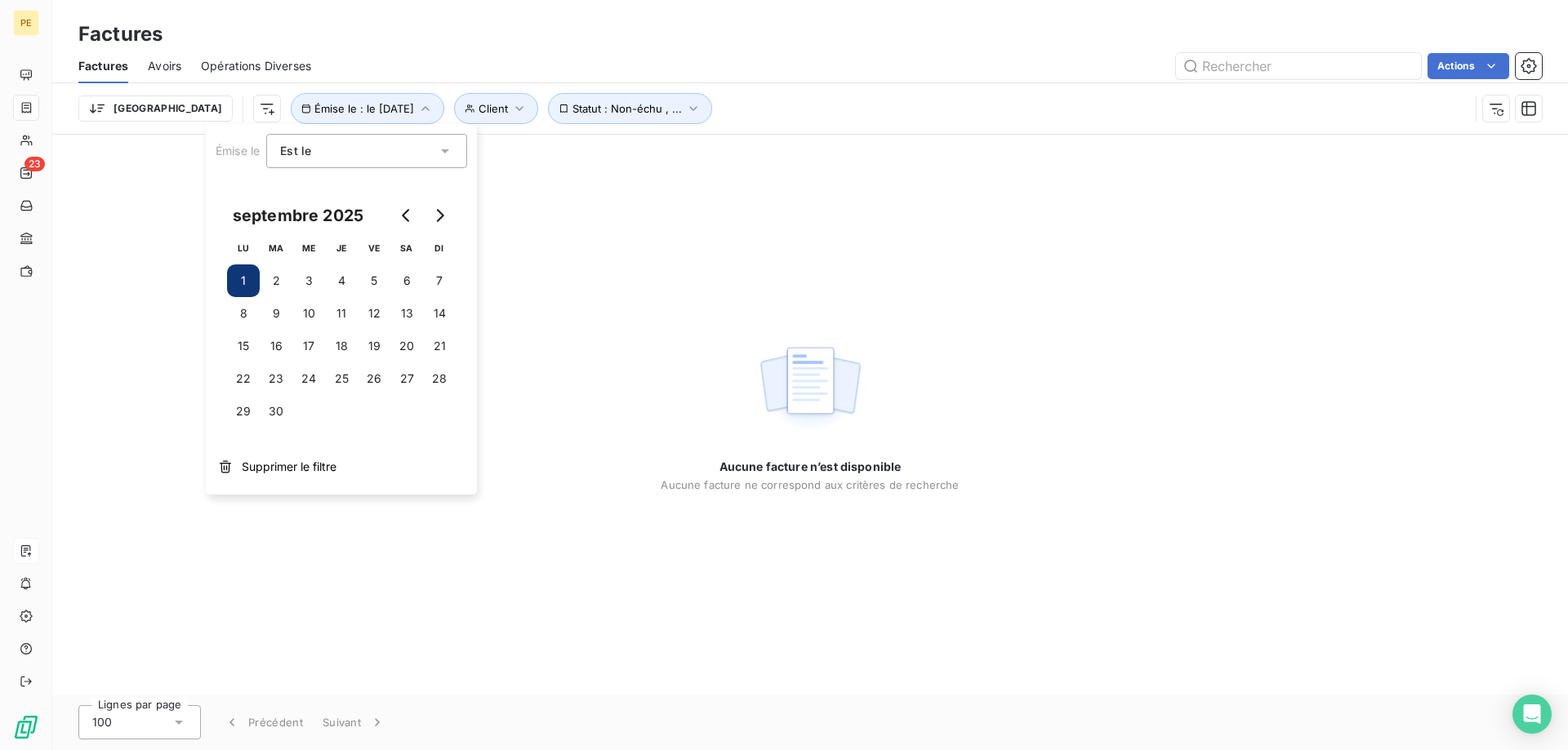
click at [447, 150] on icon at bounding box center [445, 152] width 8 height 4
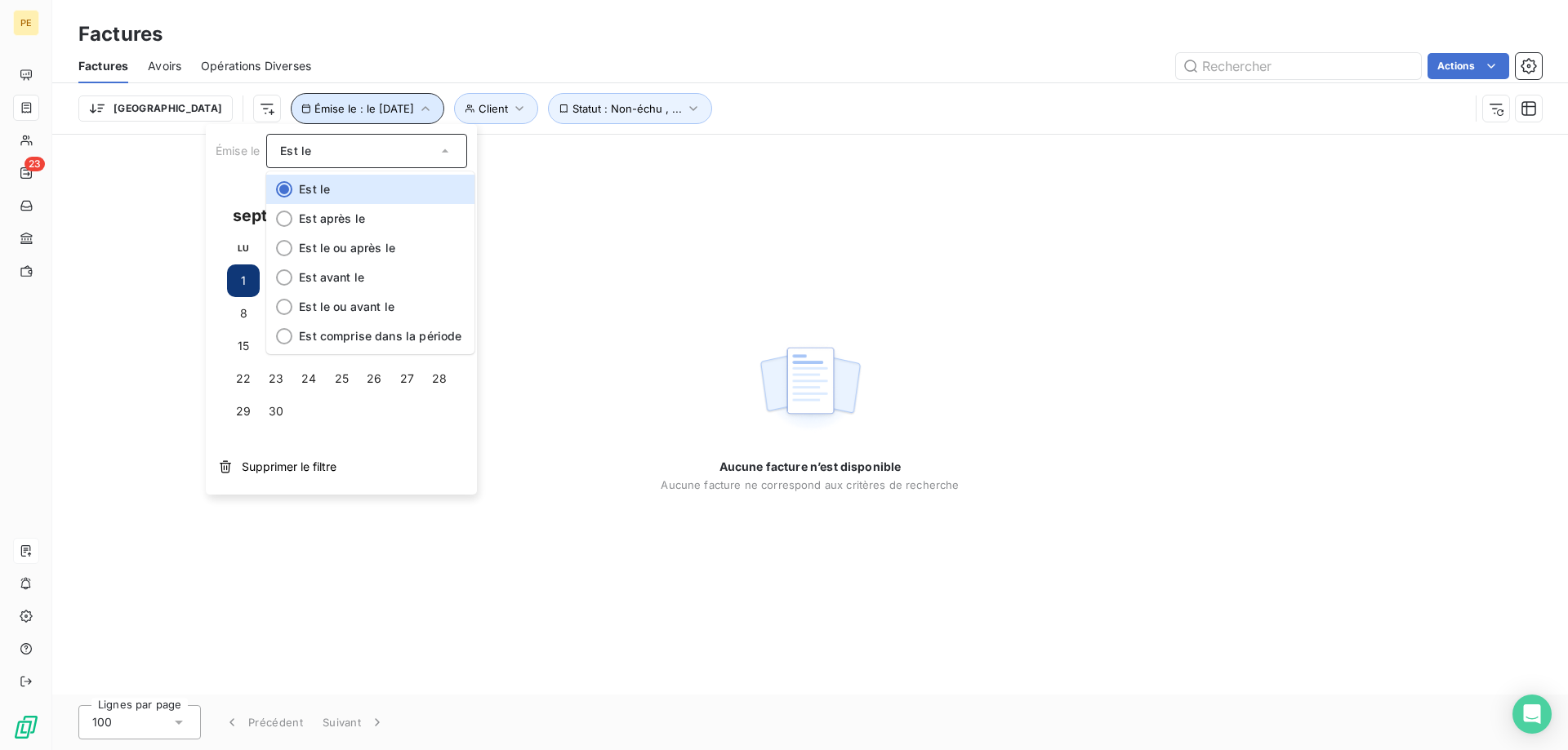
click at [418, 113] on icon "button" at bounding box center [426, 108] width 16 height 16
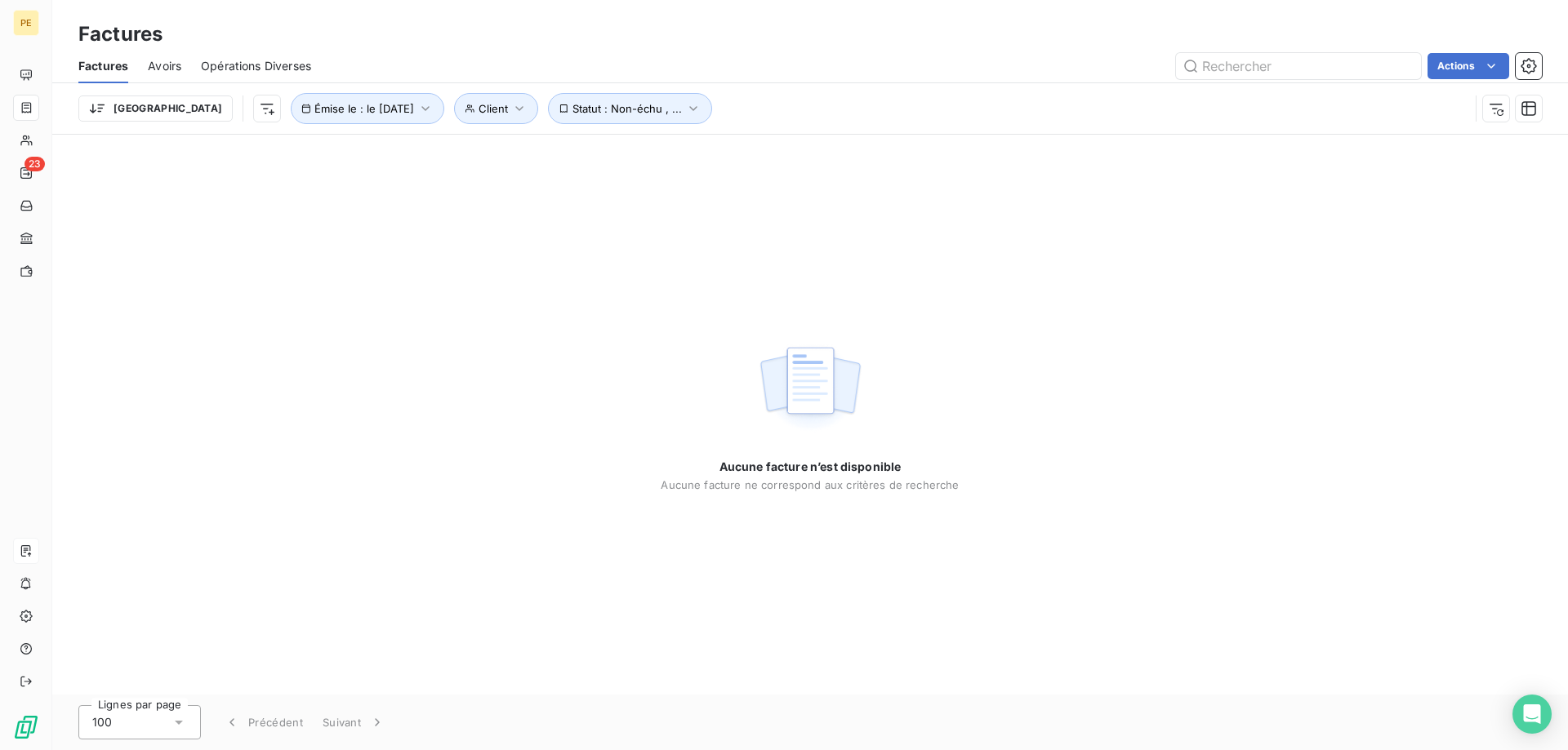
click at [745, 107] on div "Trier Client Émise le : le [DATE] Statut : Non-échu , ..." at bounding box center [773, 108] width 1390 height 31
click at [418, 106] on icon "button" at bounding box center [426, 108] width 16 height 16
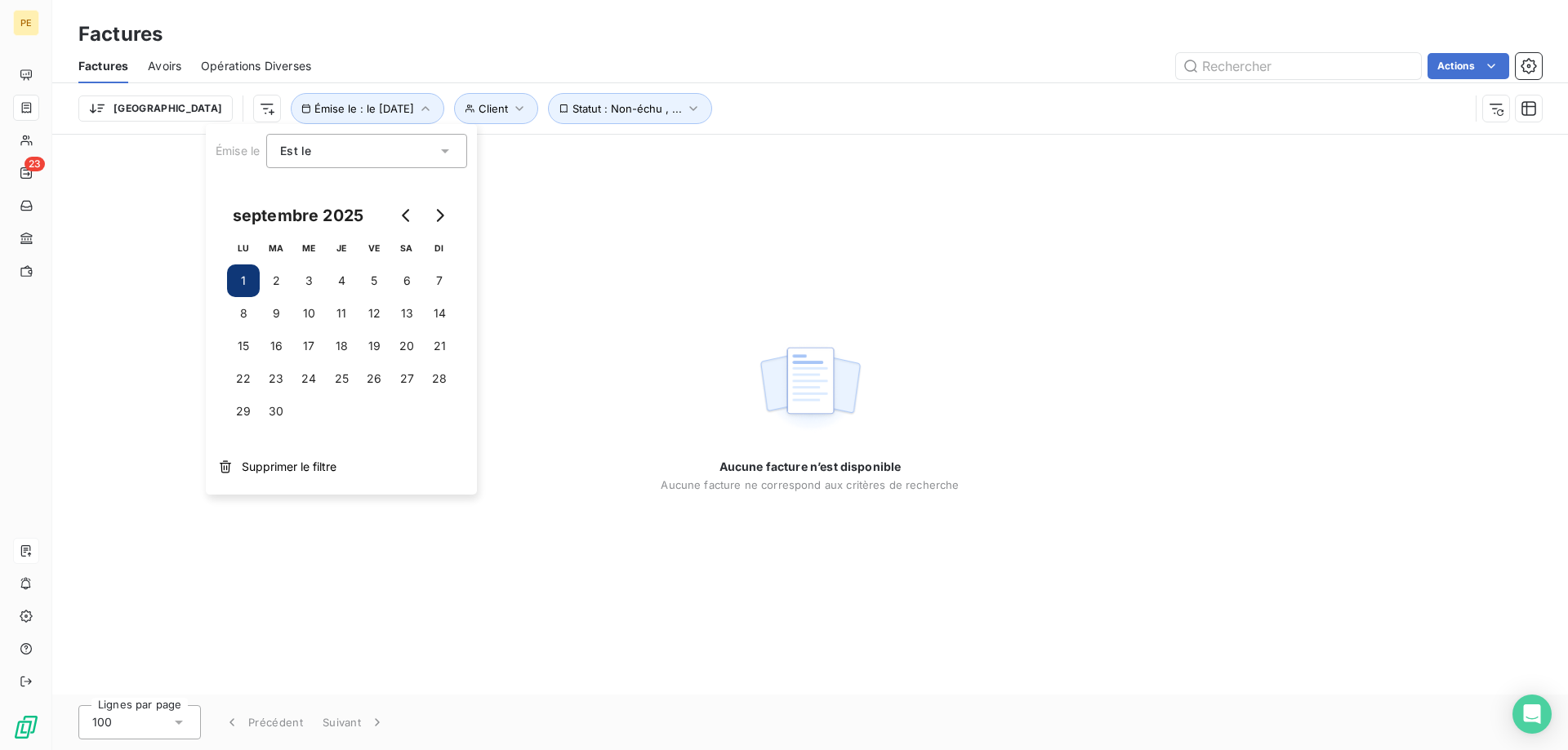
click at [336, 151] on div "Est le eq" at bounding box center [358, 151] width 157 height 23
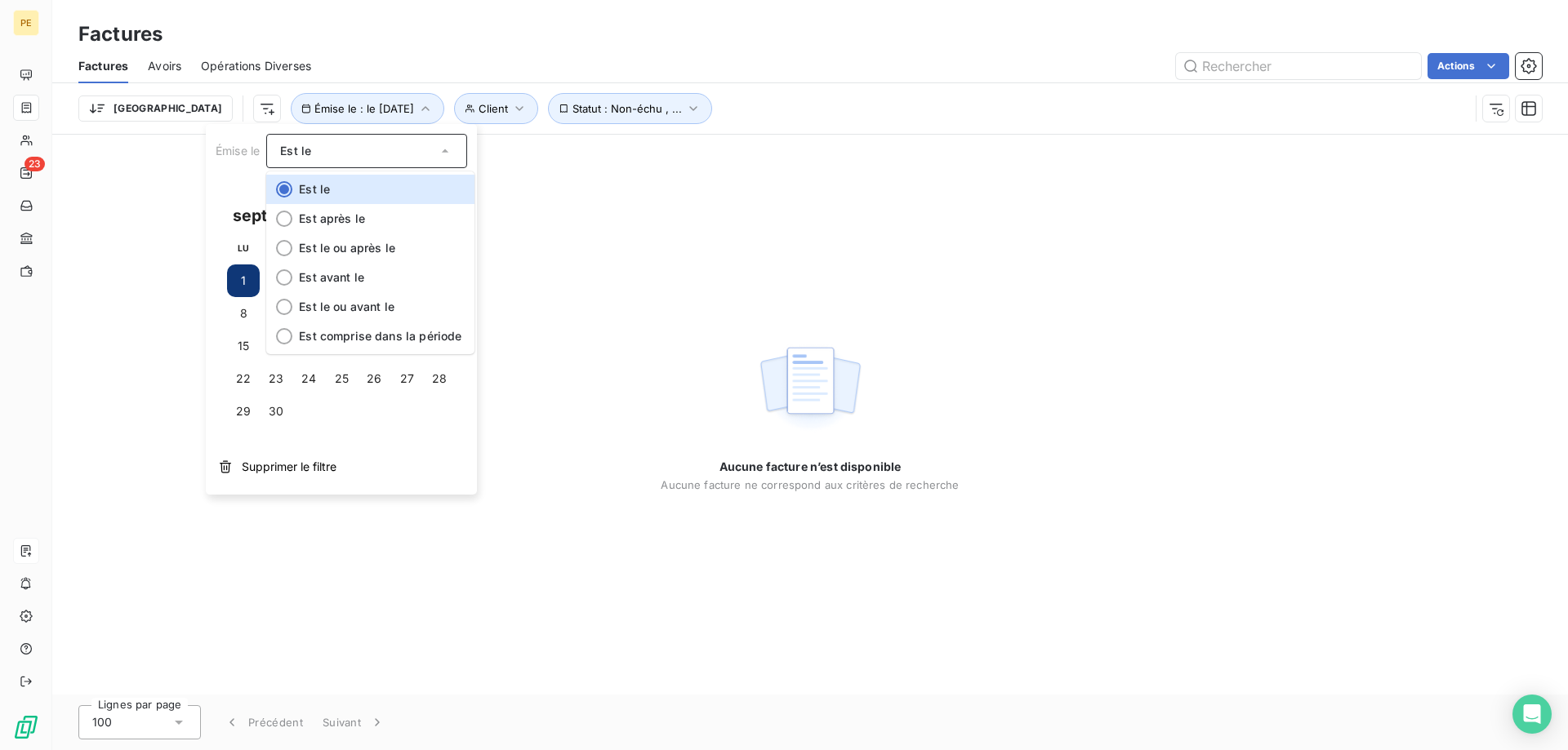
click at [365, 155] on div "Est le" at bounding box center [358, 151] width 157 height 23
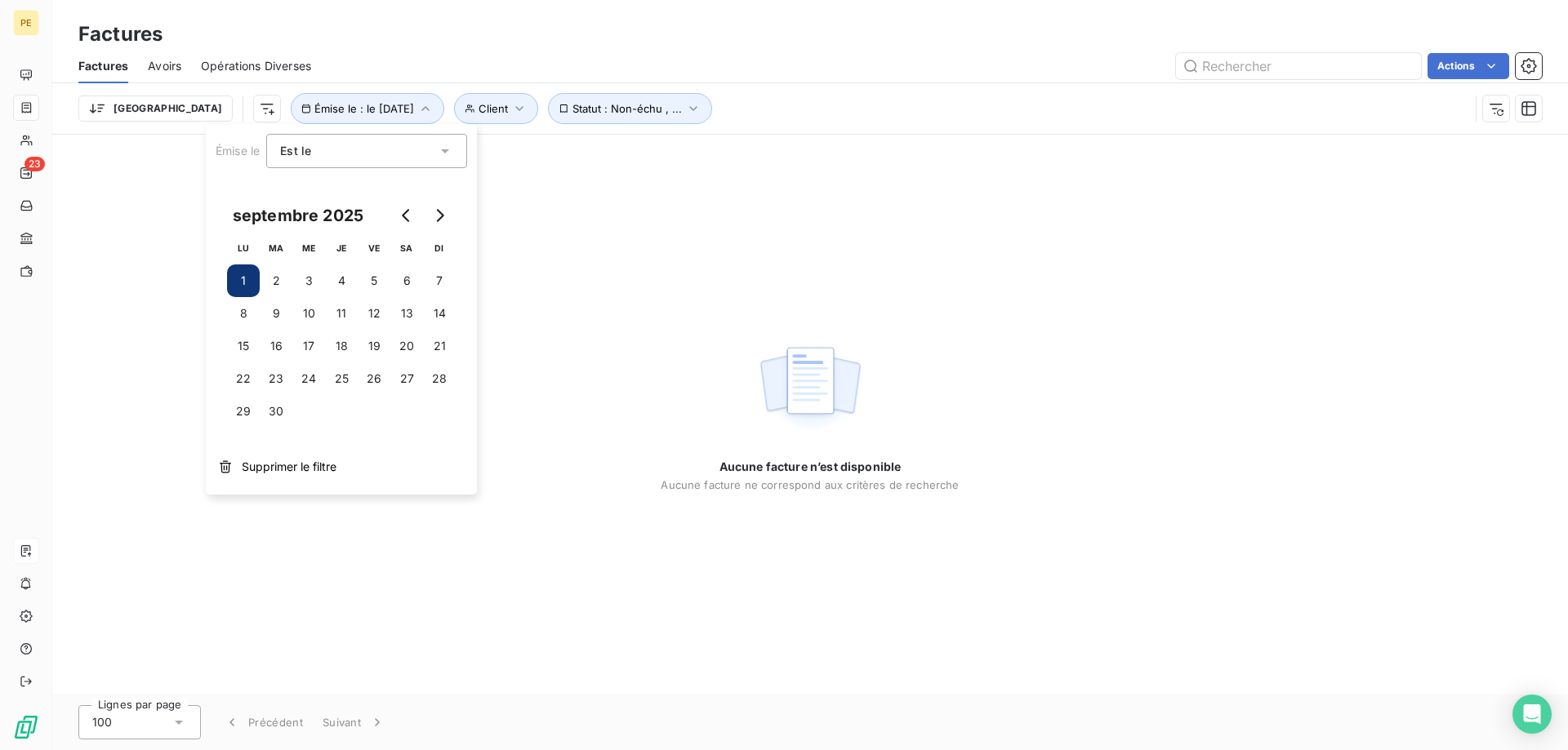
click at [896, 100] on div "Trier Client Émise le : le [DATE] Statut : Non-échu , ..." at bounding box center [773, 108] width 1390 height 31
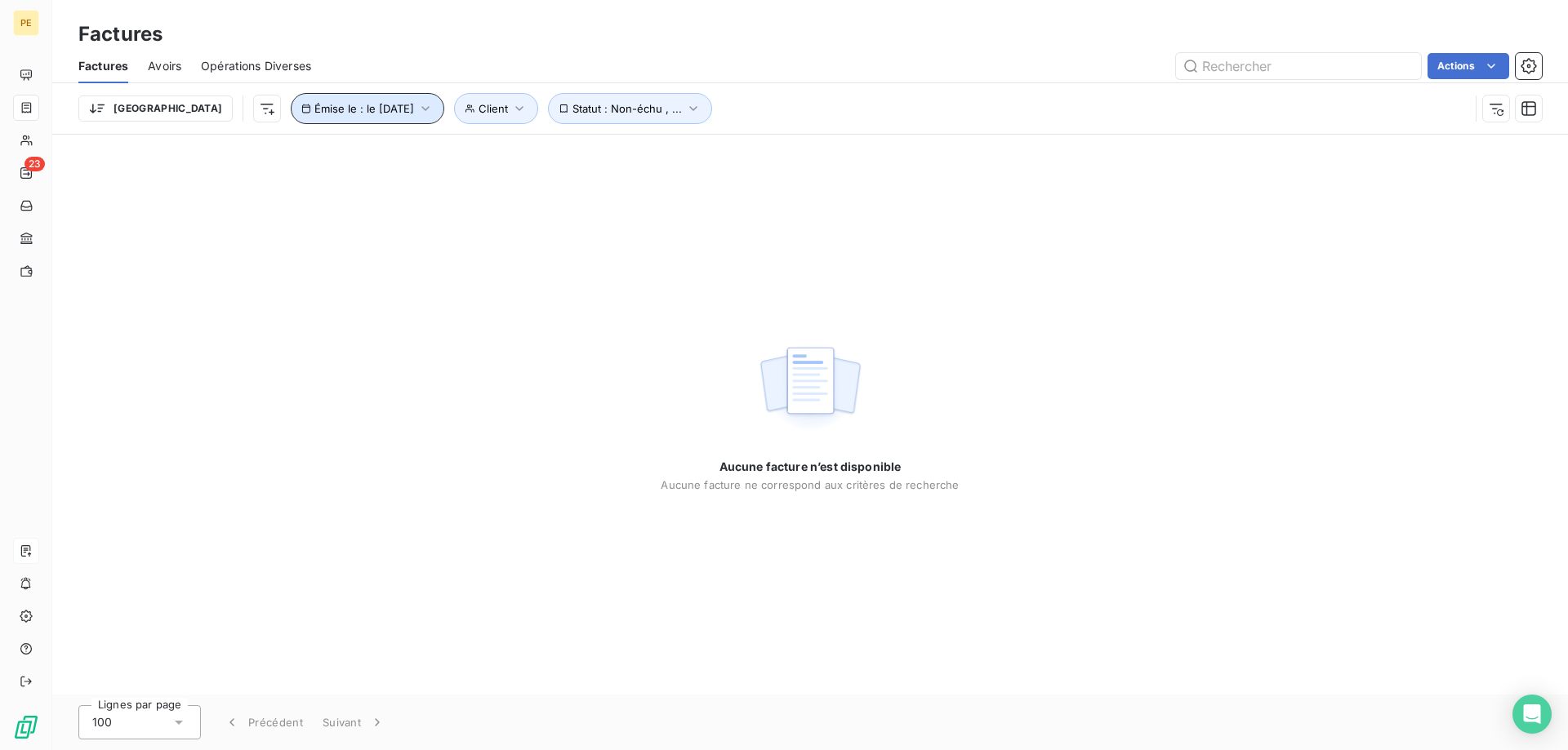
click at [302, 113] on icon "button" at bounding box center [307, 109] width 10 height 10
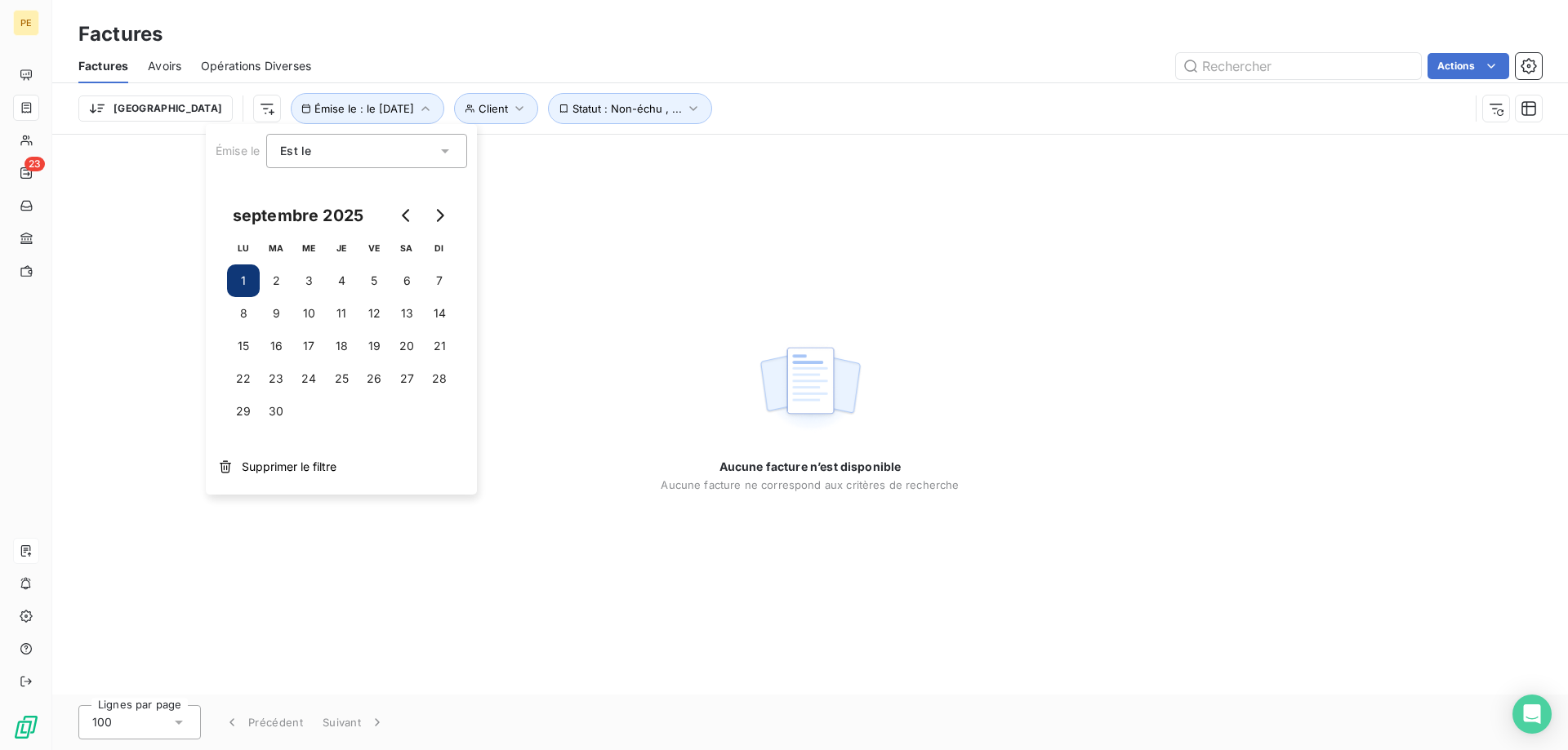
click at [456, 150] on div "Est le eq" at bounding box center [366, 151] width 200 height 35
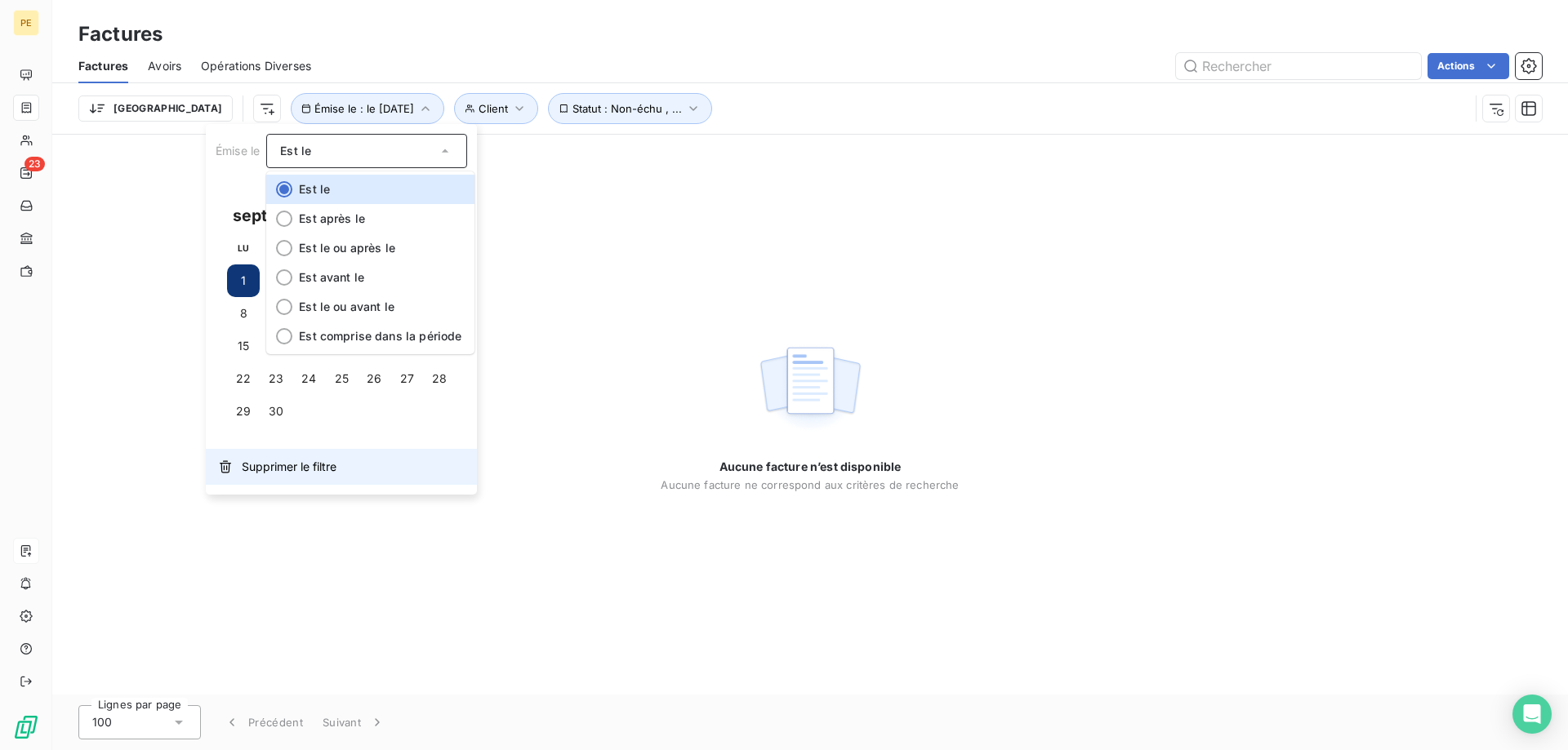
click at [305, 463] on span "Supprimer le filtre" at bounding box center [289, 467] width 94 height 16
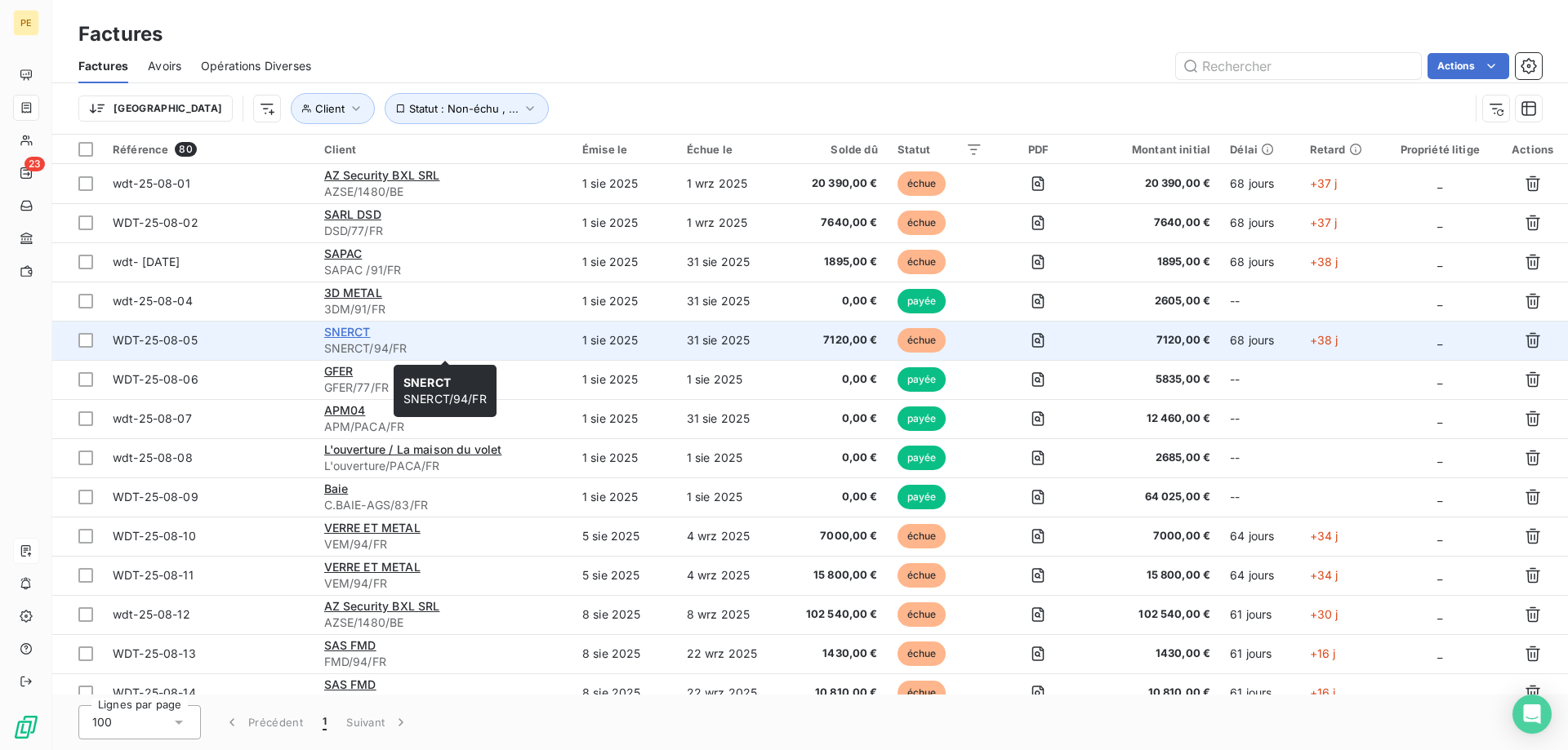
click at [357, 330] on span "SNERCT" at bounding box center [347, 332] width 47 height 14
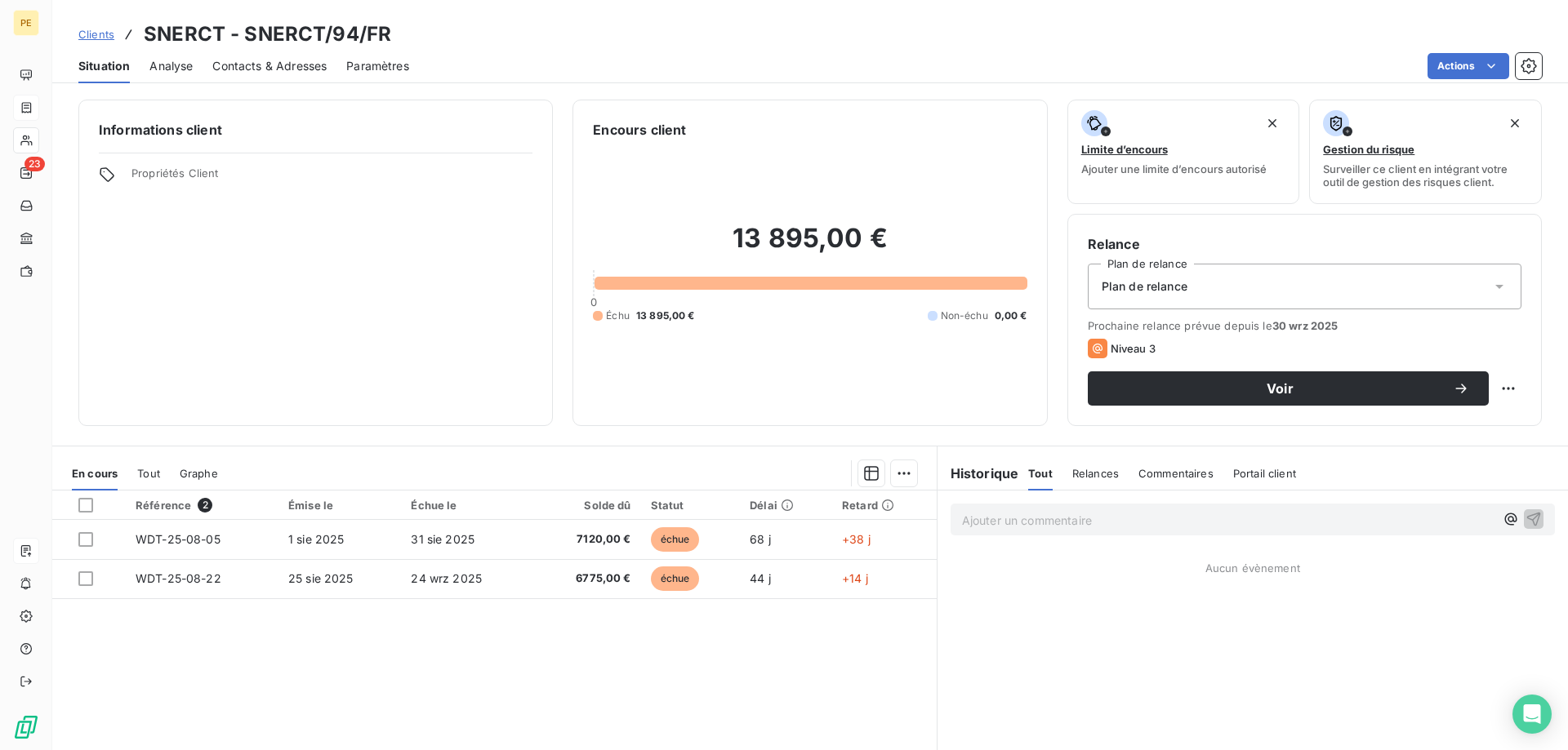
click at [277, 62] on span "Contacts & Adresses" at bounding box center [269, 65] width 114 height 16
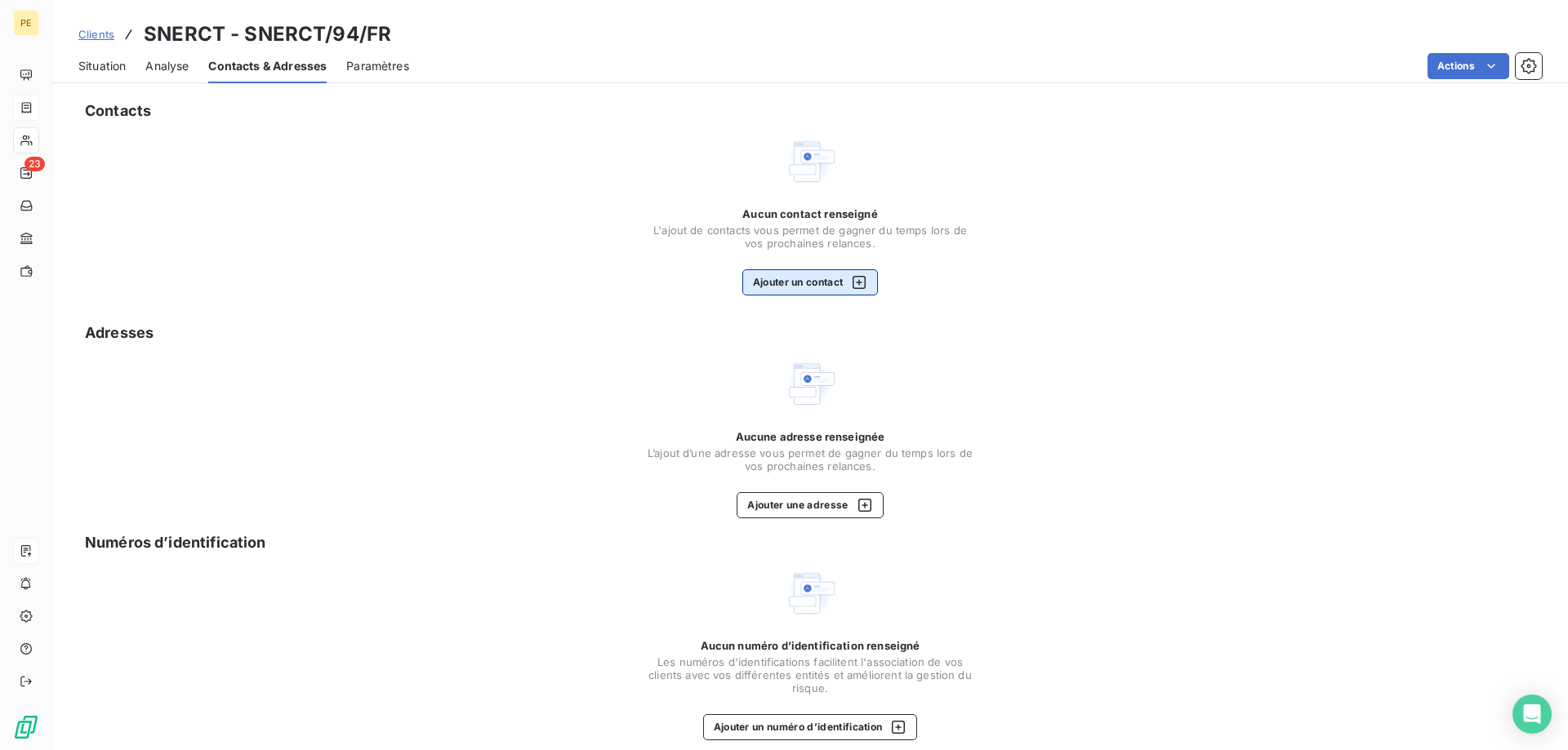
click at [860, 285] on icon "button" at bounding box center [858, 282] width 13 height 13
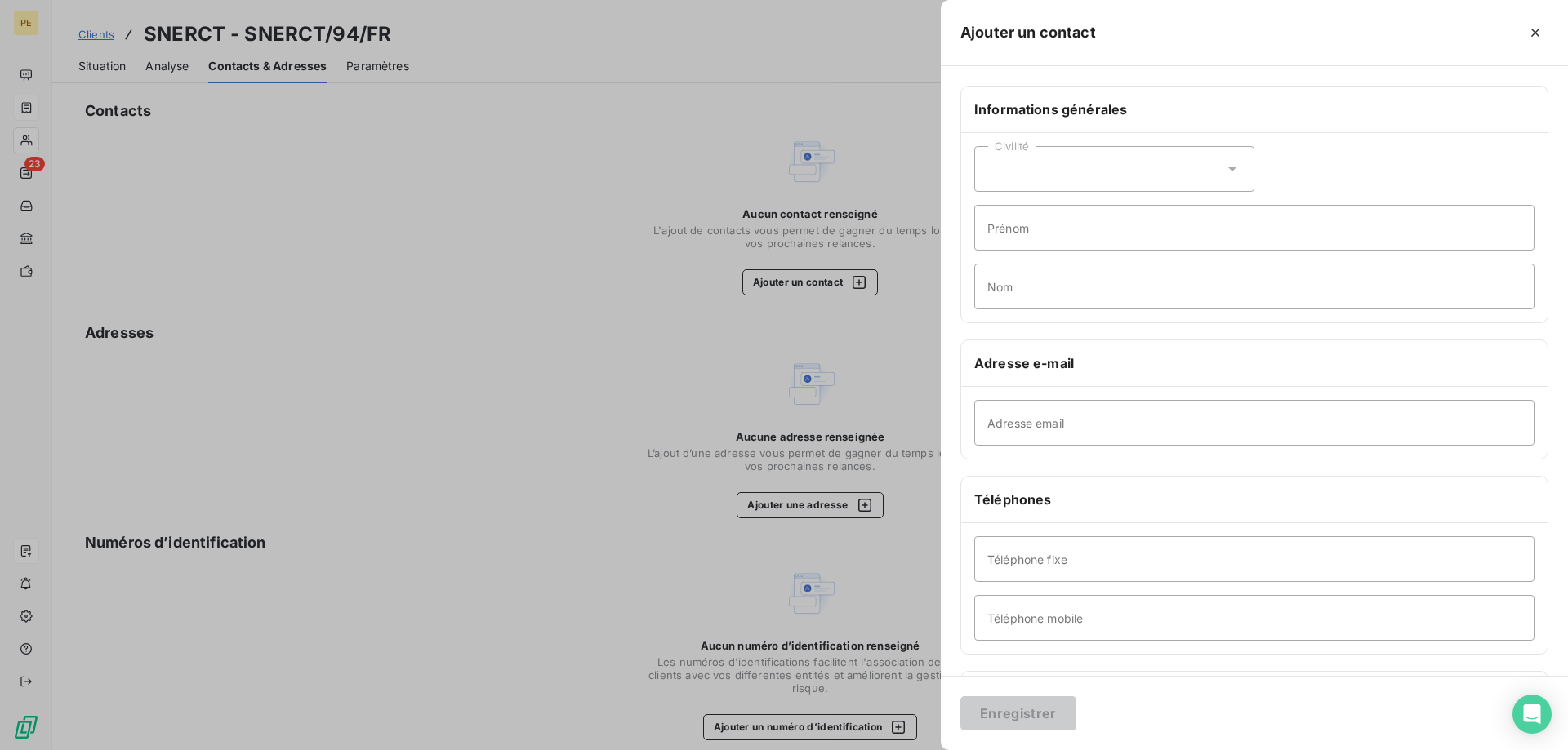
click at [1222, 166] on div "Civilité" at bounding box center [1114, 169] width 280 height 46
click at [1053, 214] on li "Madame" at bounding box center [1114, 210] width 280 height 30
click at [1230, 171] on icon at bounding box center [1233, 169] width 16 height 16
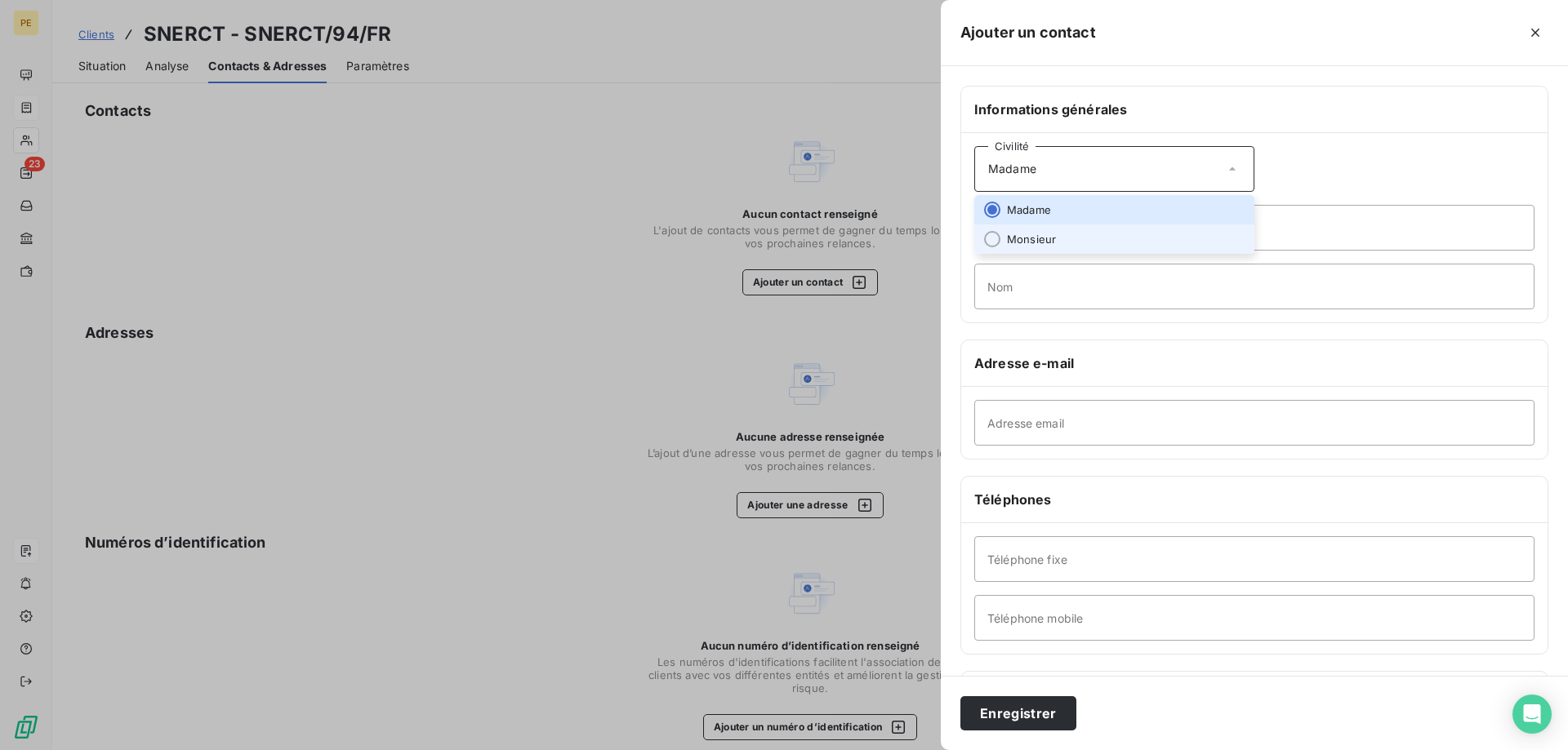
click at [1120, 241] on li "Monsieur" at bounding box center [1114, 239] width 280 height 30
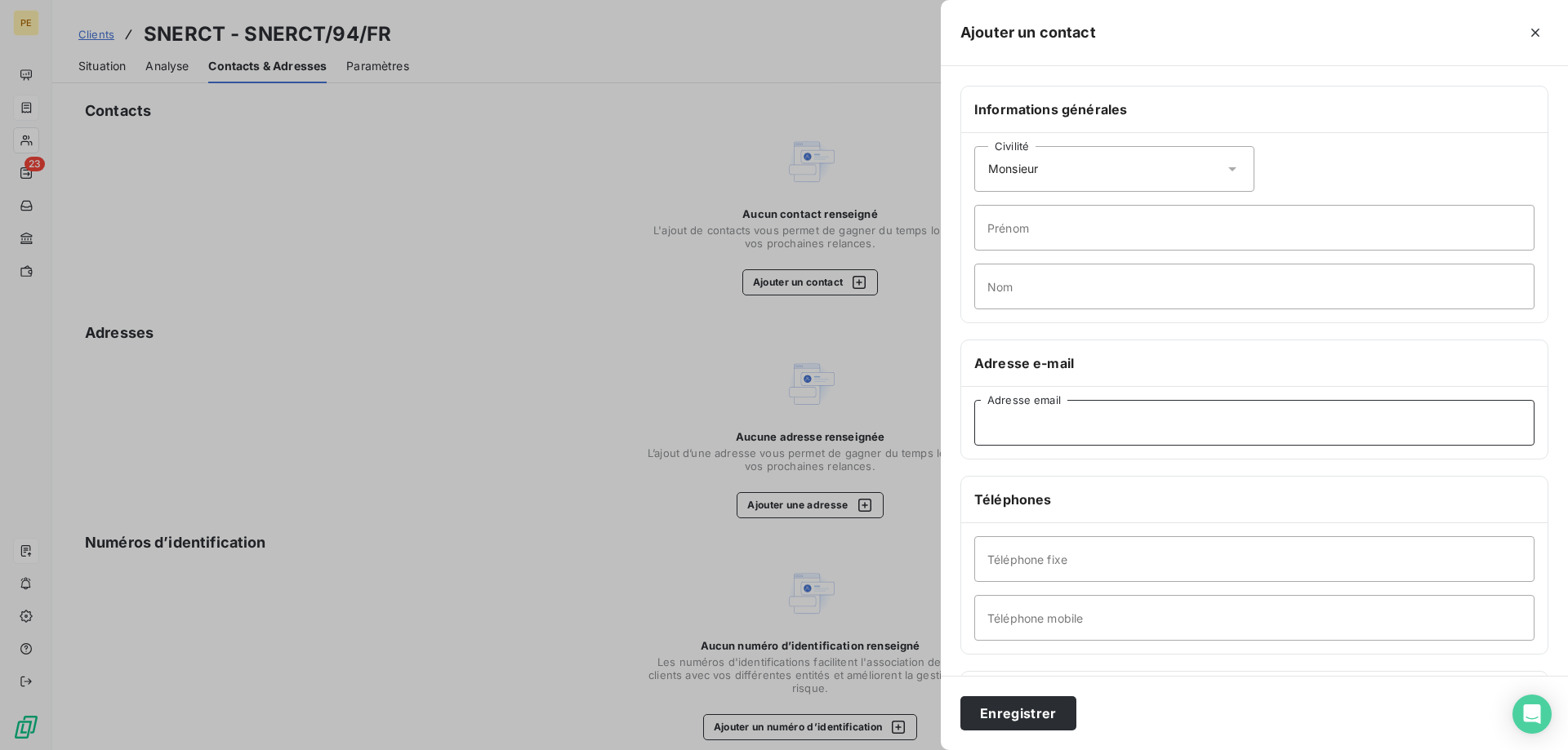
click at [1153, 431] on input "Adresse email" at bounding box center [1254, 423] width 561 height 46
click at [1051, 432] on input "Adresse email" at bounding box center [1254, 423] width 561 height 46
paste input "compta compta <[EMAIL_ADDRESS][DOMAIN_NAME]>"
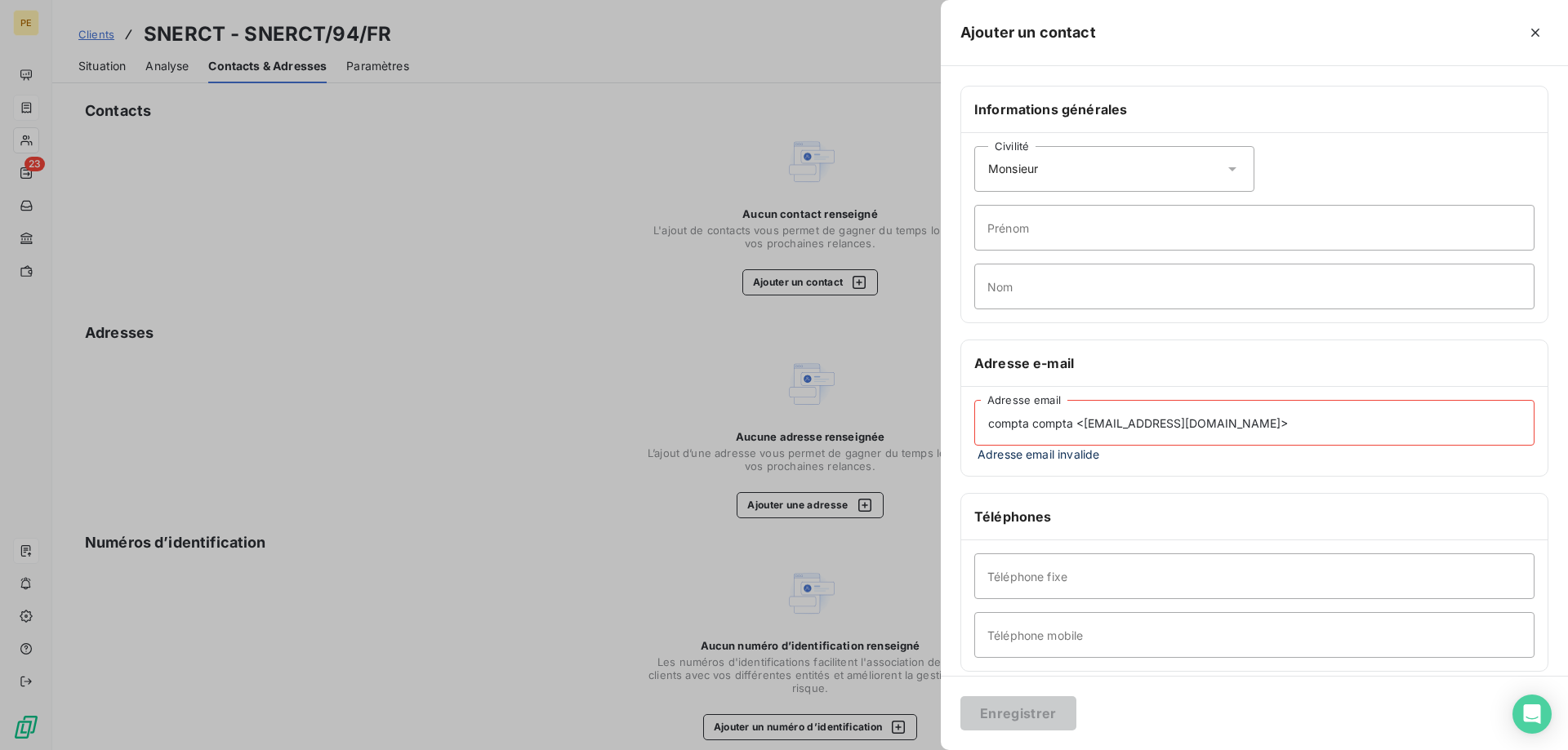
click at [1207, 429] on input "compta compta <[EMAIL_ADDRESS][DOMAIN_NAME]>" at bounding box center [1254, 423] width 561 height 46
click at [1086, 427] on input "compta compta <[EMAIL_ADDRESS][DOMAIN_NAME]" at bounding box center [1254, 423] width 561 height 46
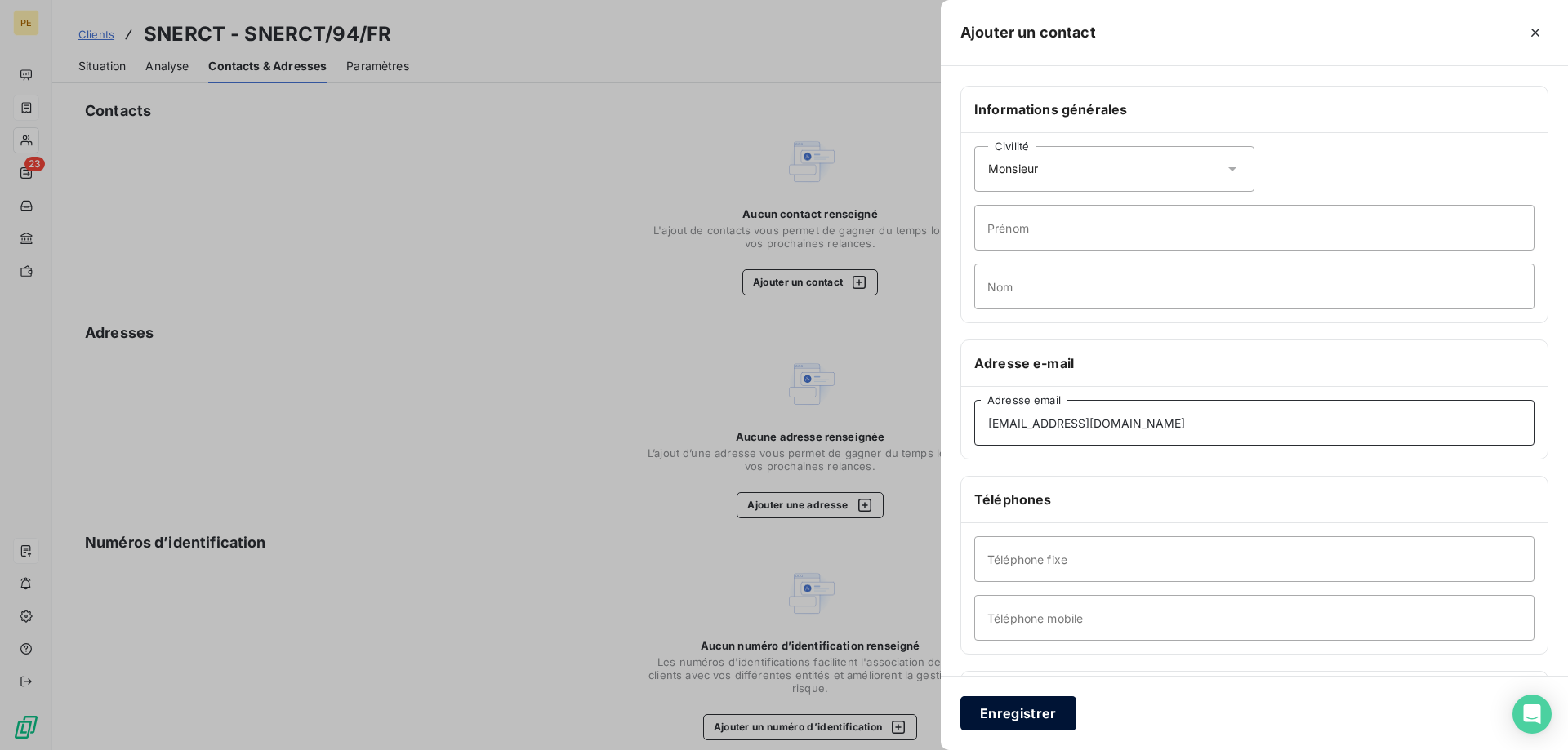
type input "[EMAIL_ADDRESS][DOMAIN_NAME]"
click at [1014, 707] on button "Enregistrer" at bounding box center [1018, 713] width 116 height 35
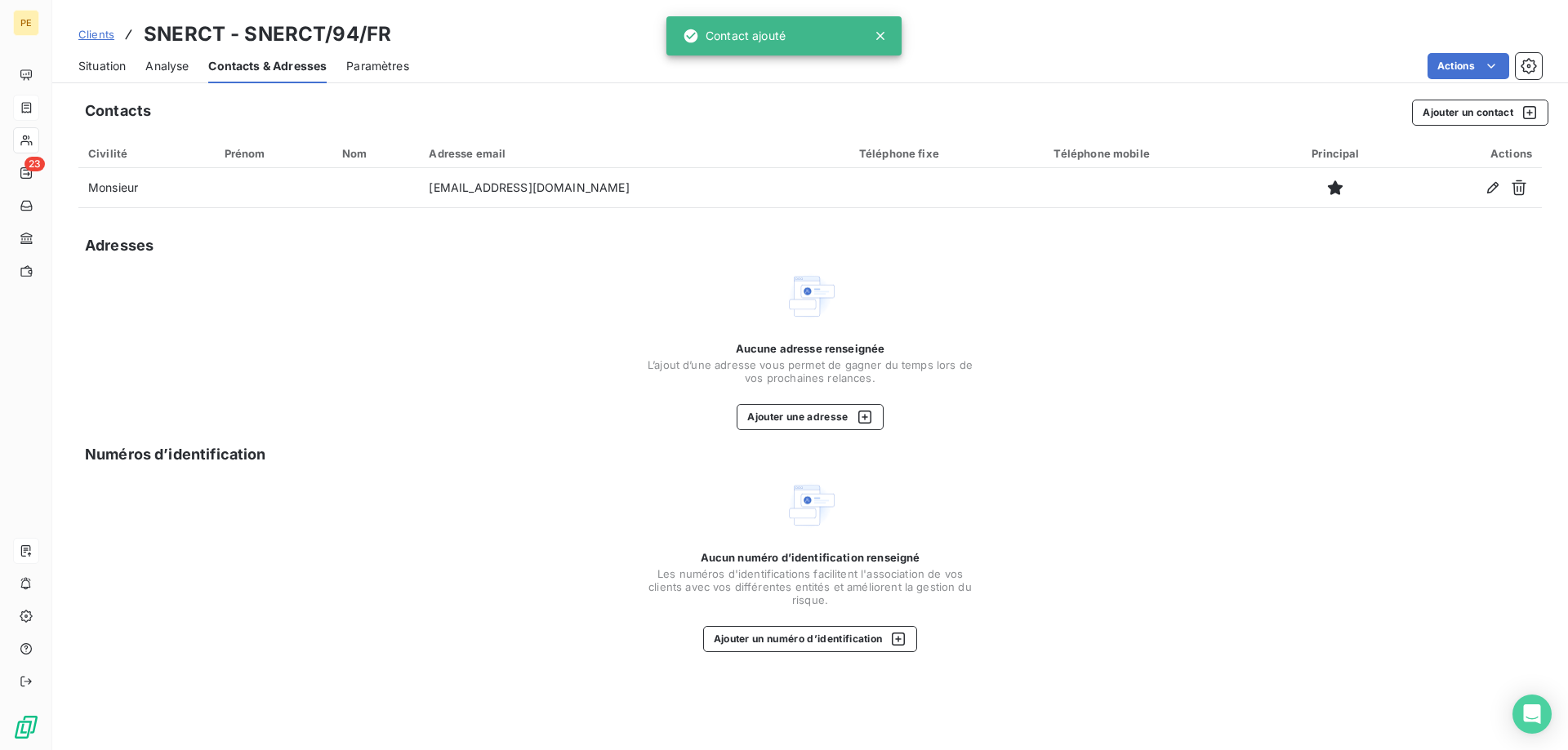
click at [104, 32] on span "Clients" at bounding box center [96, 34] width 36 height 13
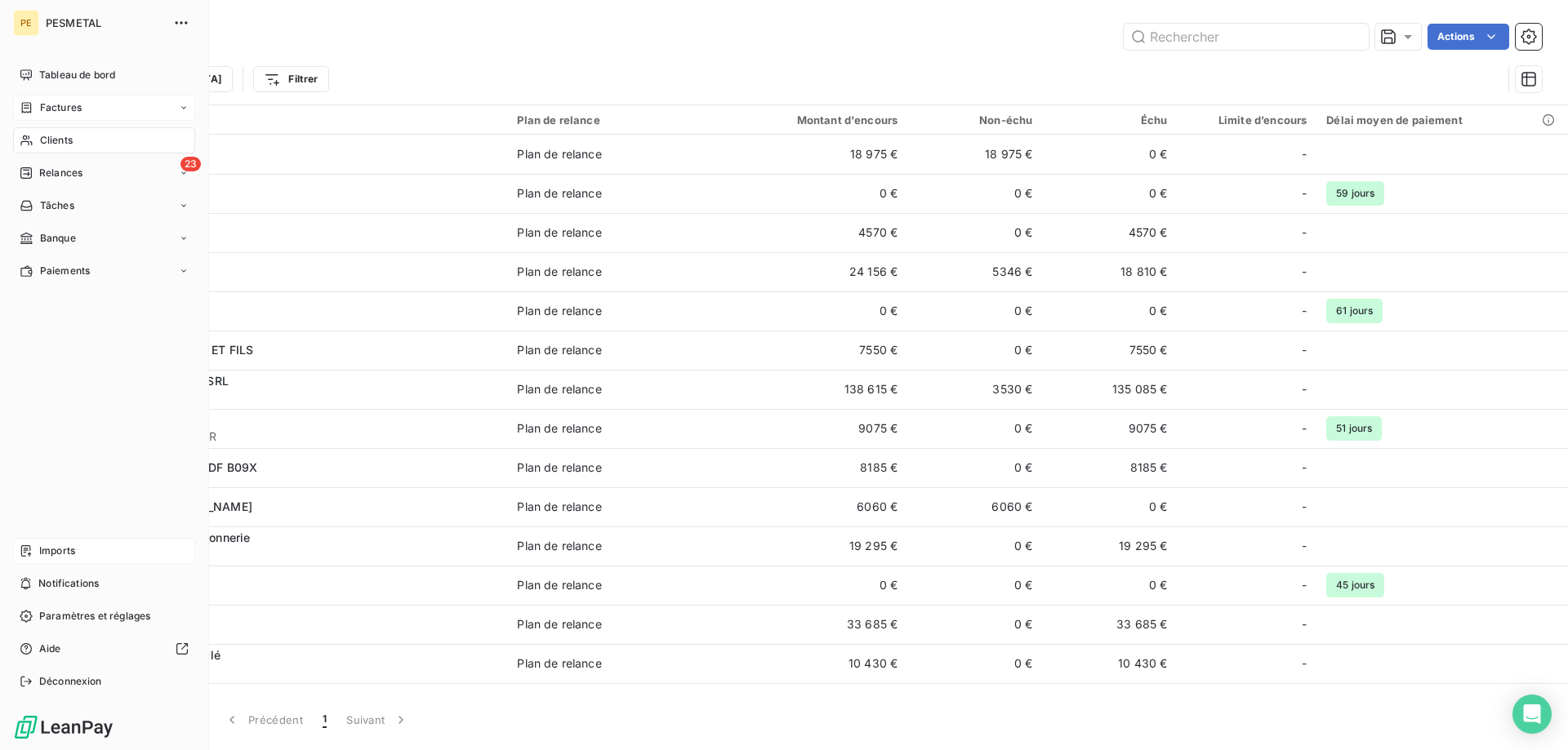
click at [52, 101] on span "Factures" at bounding box center [61, 107] width 42 height 15
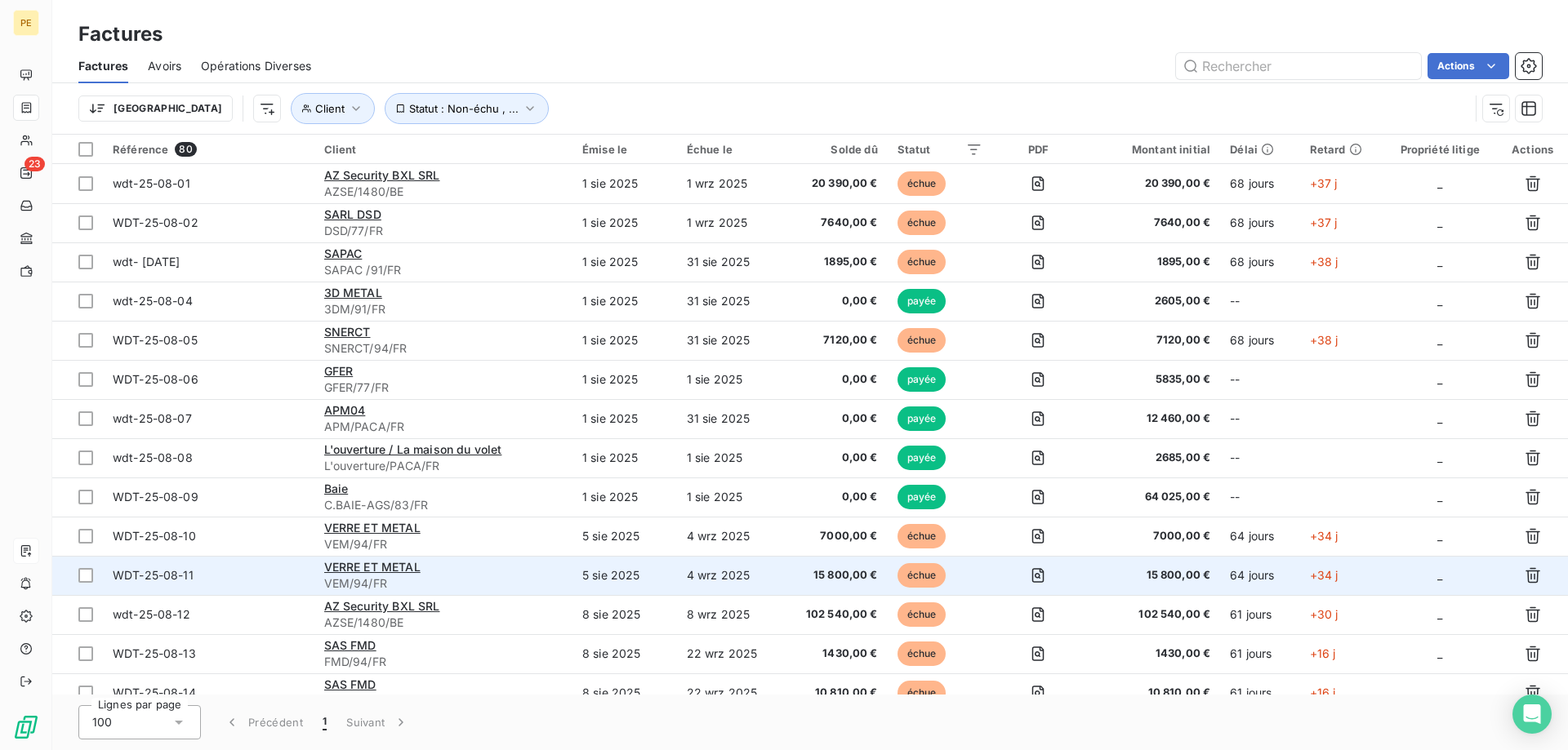
click at [194, 578] on span "WDT-25-08-11" at bounding box center [208, 575] width 192 height 16
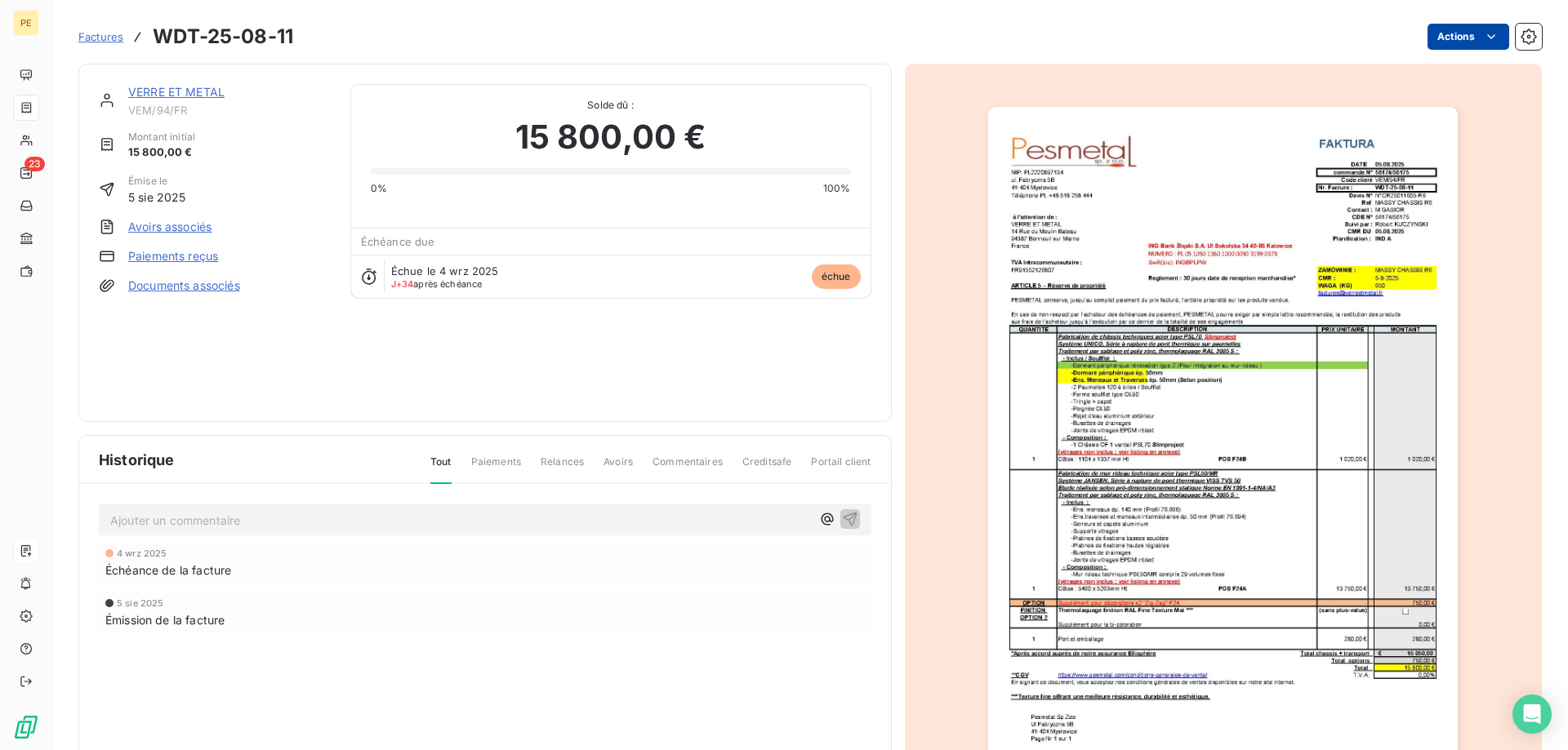
click at [1487, 37] on html "PE 23 Factures WDT-25-08-11 Actions VERRE ET METAL VEM/94/FR Montant initial 15…" at bounding box center [784, 375] width 1568 height 750
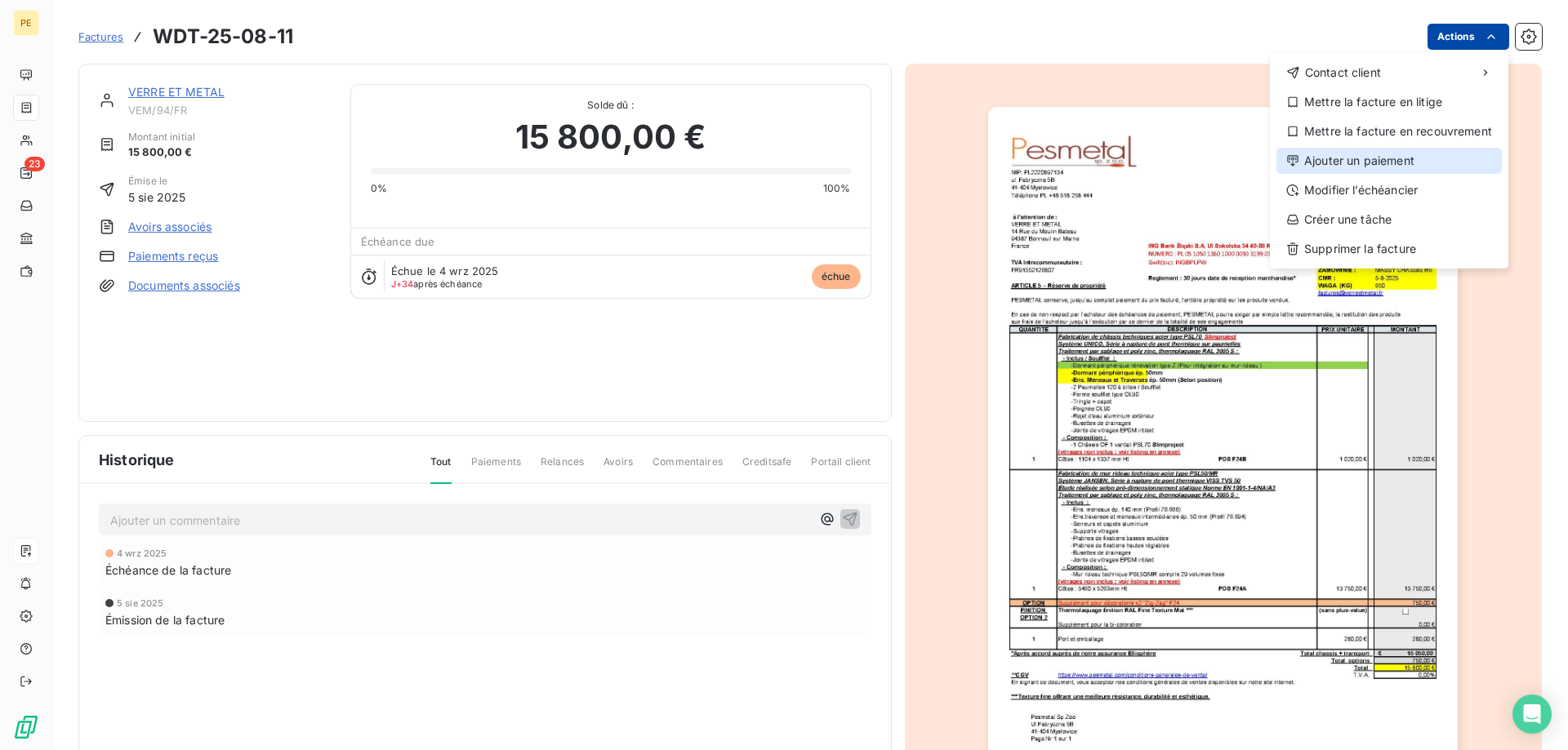
click at [1357, 160] on div "Ajouter un paiement" at bounding box center [1388, 161] width 225 height 26
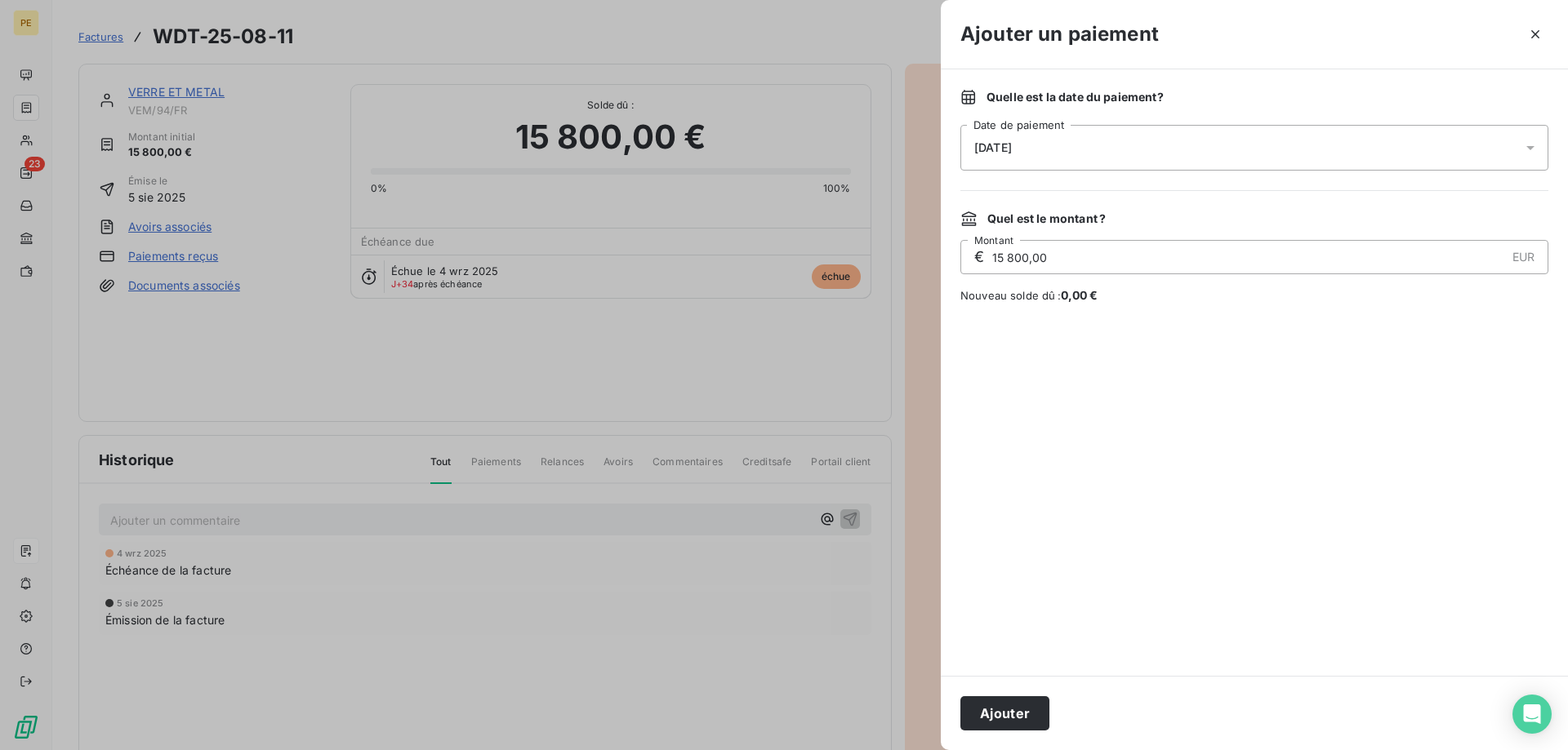
click at [1091, 153] on div "[DATE]" at bounding box center [1254, 148] width 588 height 46
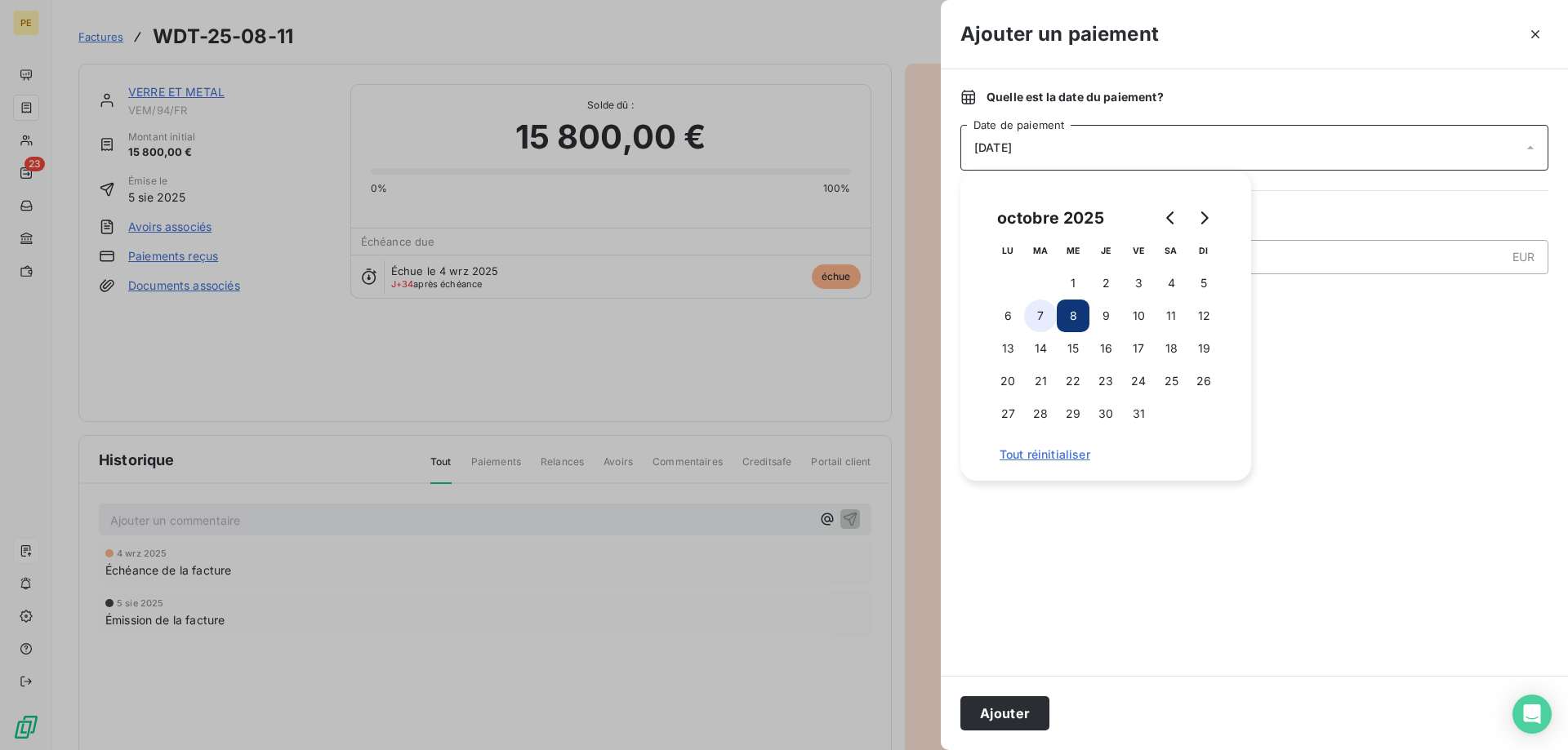
click at [1041, 310] on button "7" at bounding box center [1040, 315] width 33 height 33
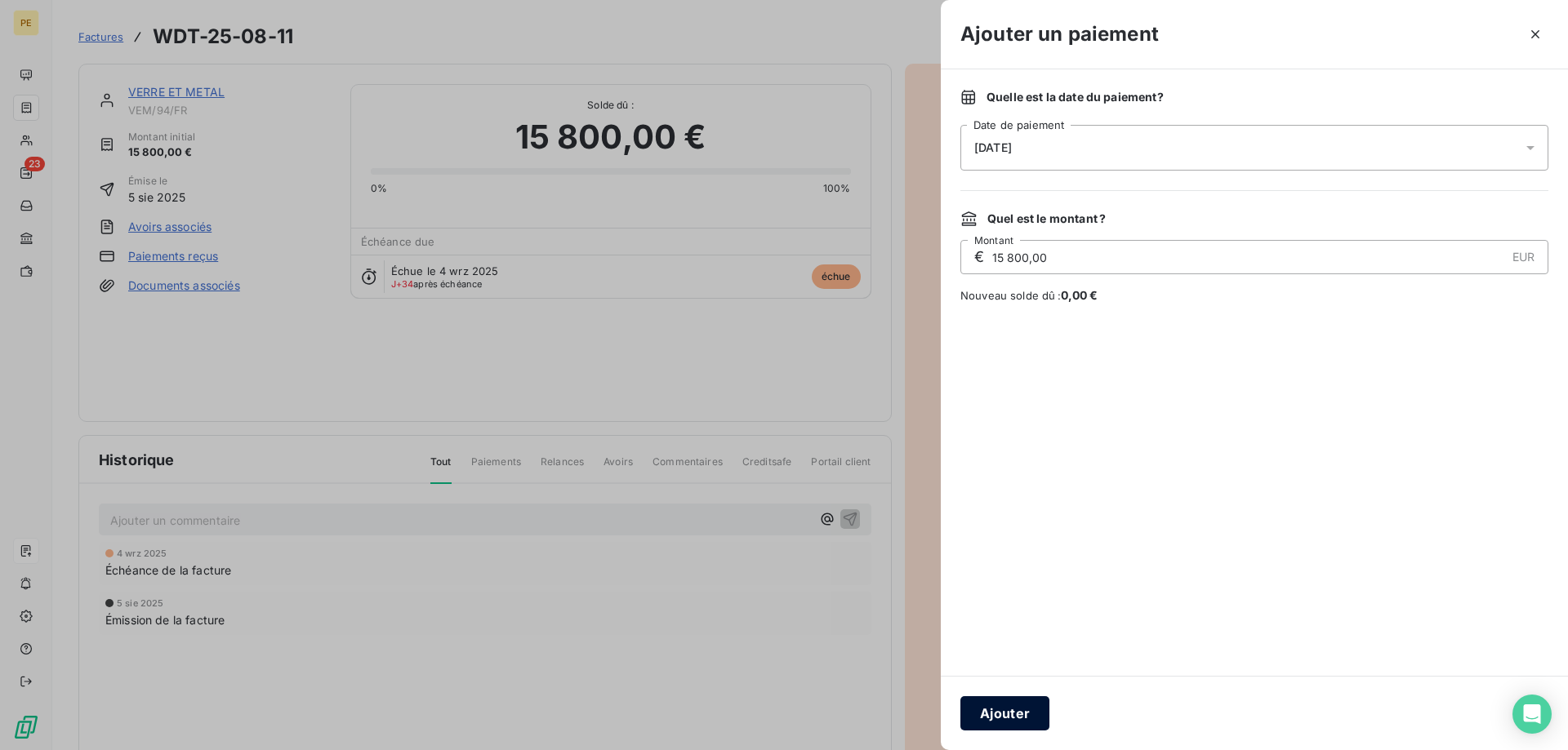
click at [1003, 713] on button "Ajouter" at bounding box center [1005, 713] width 89 height 35
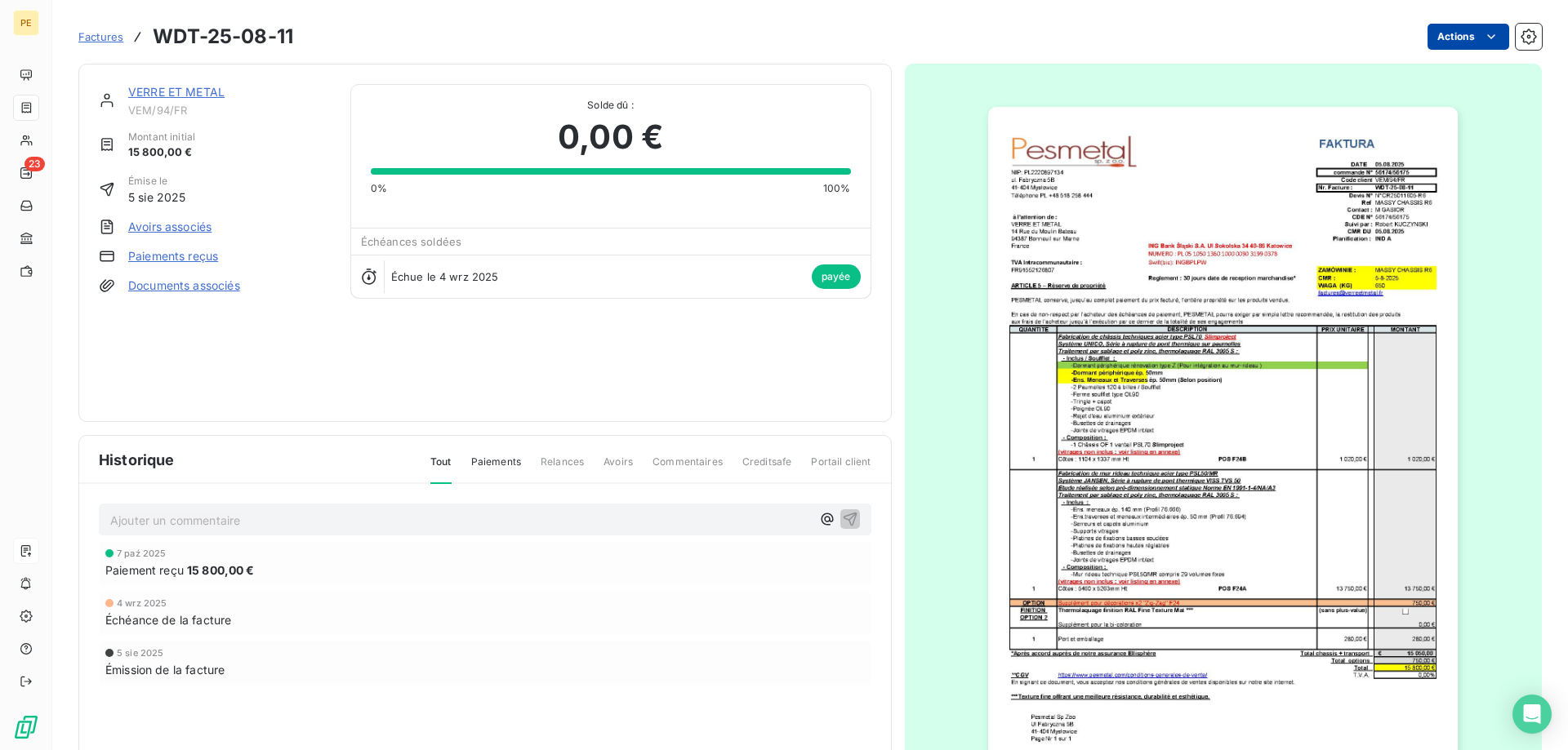
click at [104, 35] on span "Factures" at bounding box center [100, 36] width 45 height 13
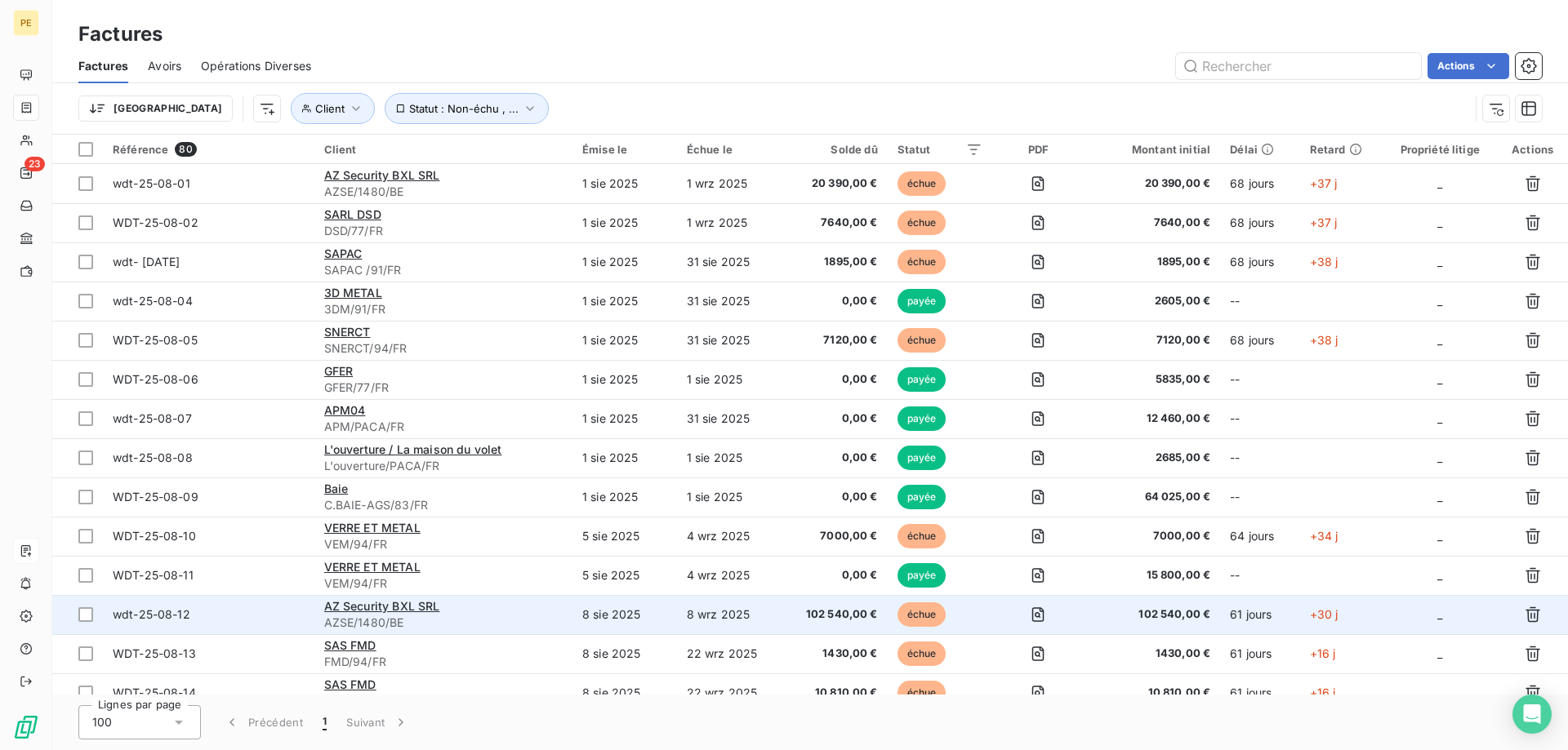
click at [262, 612] on span "wdt-25-08-12" at bounding box center [208, 614] width 192 height 16
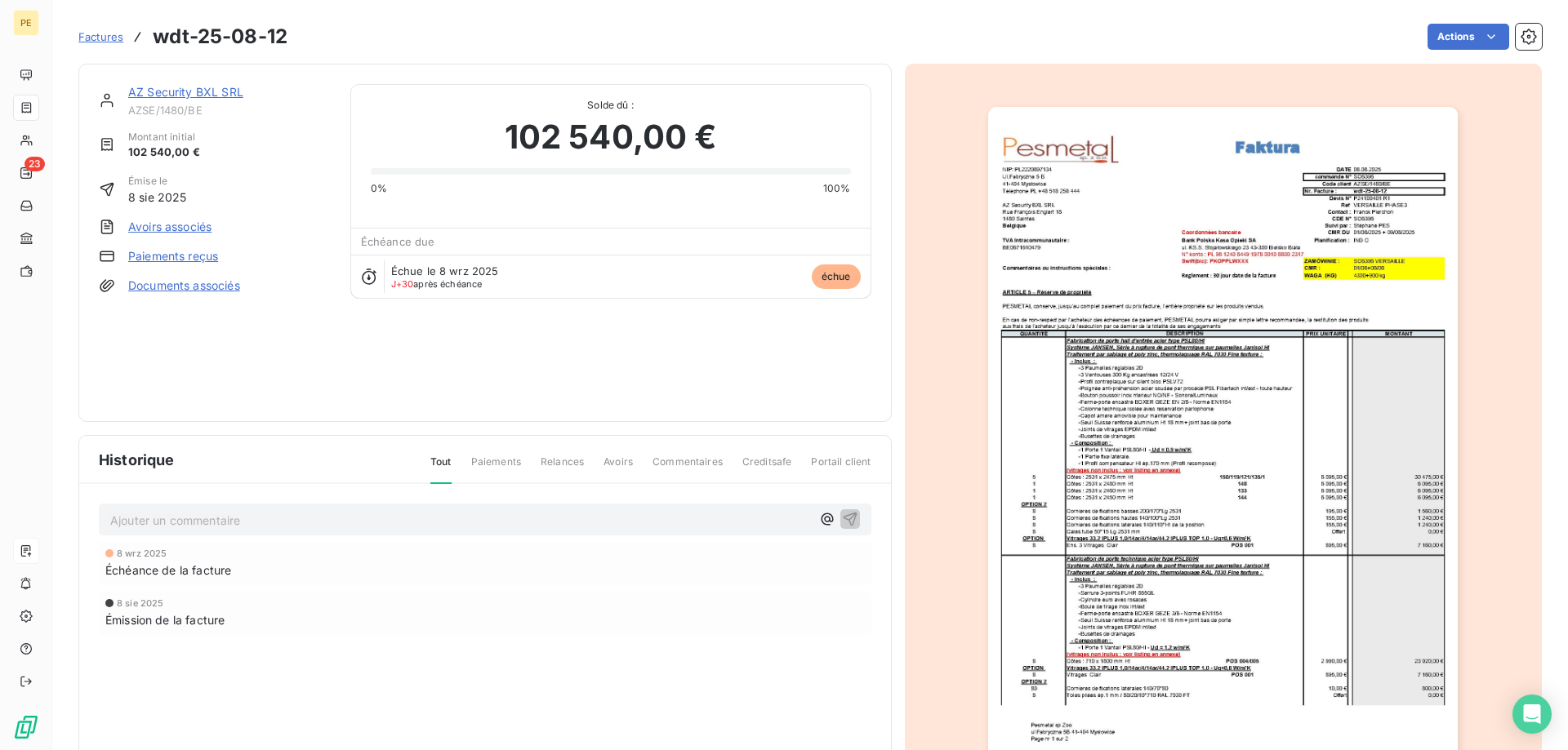
click at [102, 38] on span "Factures" at bounding box center [100, 36] width 45 height 13
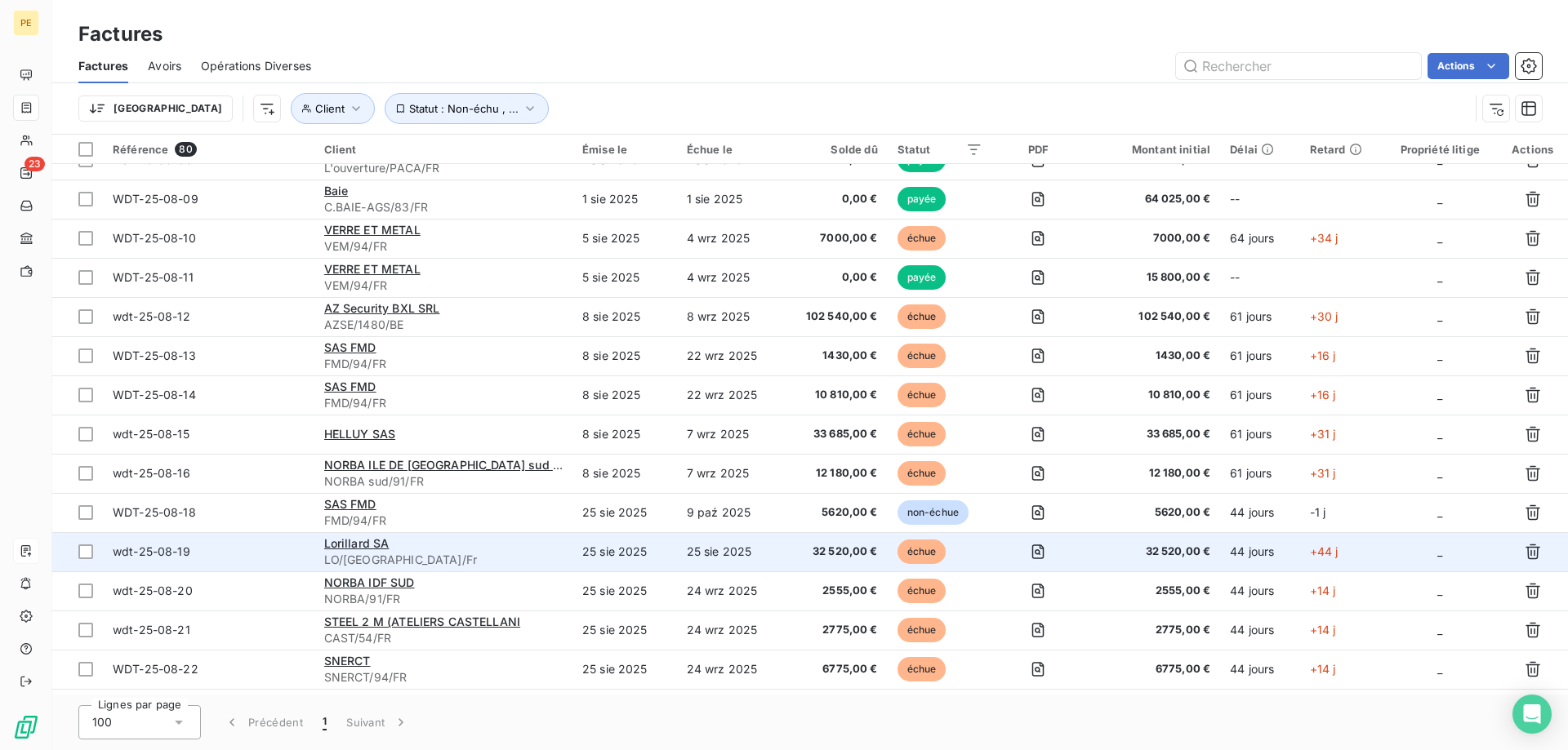
scroll to position [333, 0]
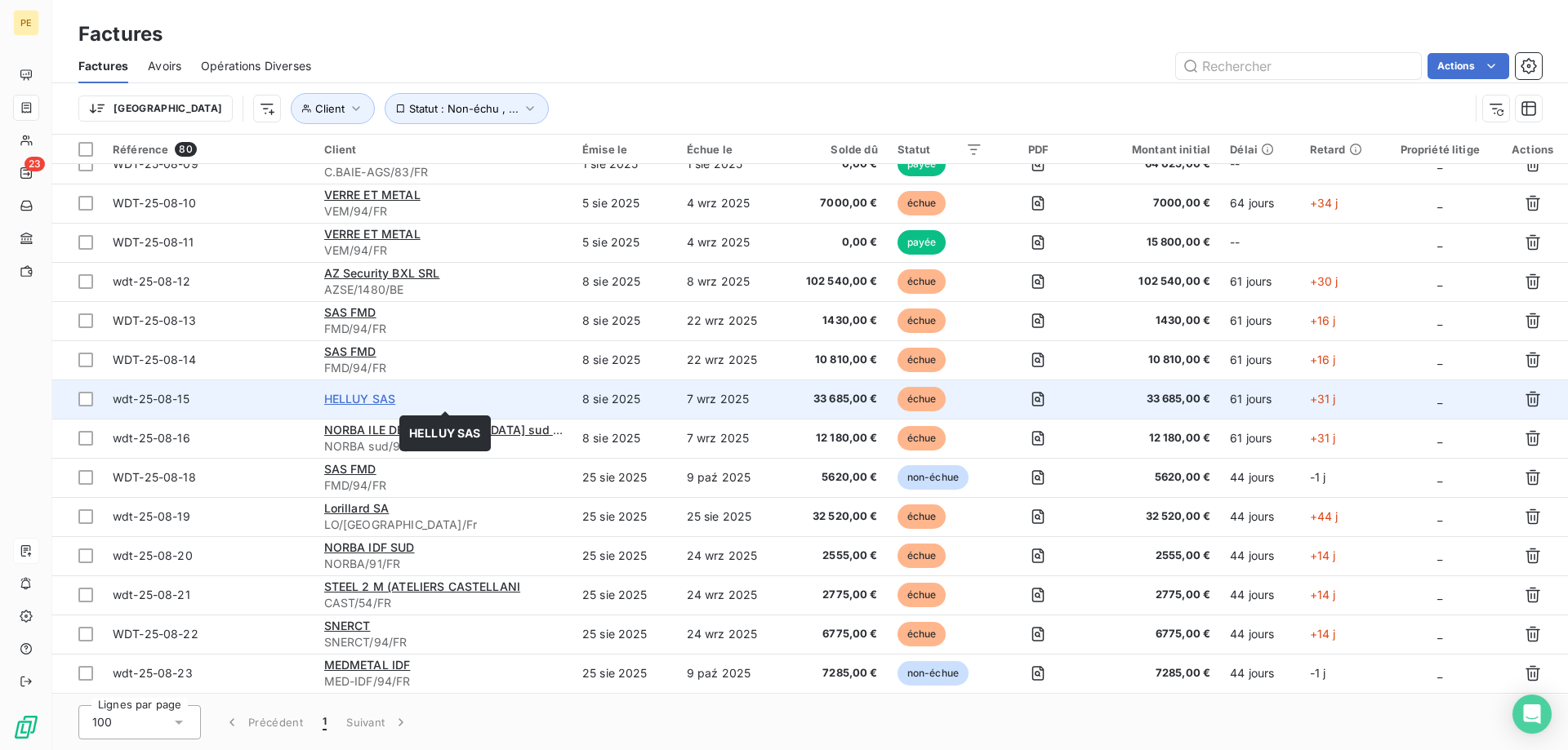
click at [390, 399] on span "HELLUY SAS" at bounding box center [360, 399] width 71 height 14
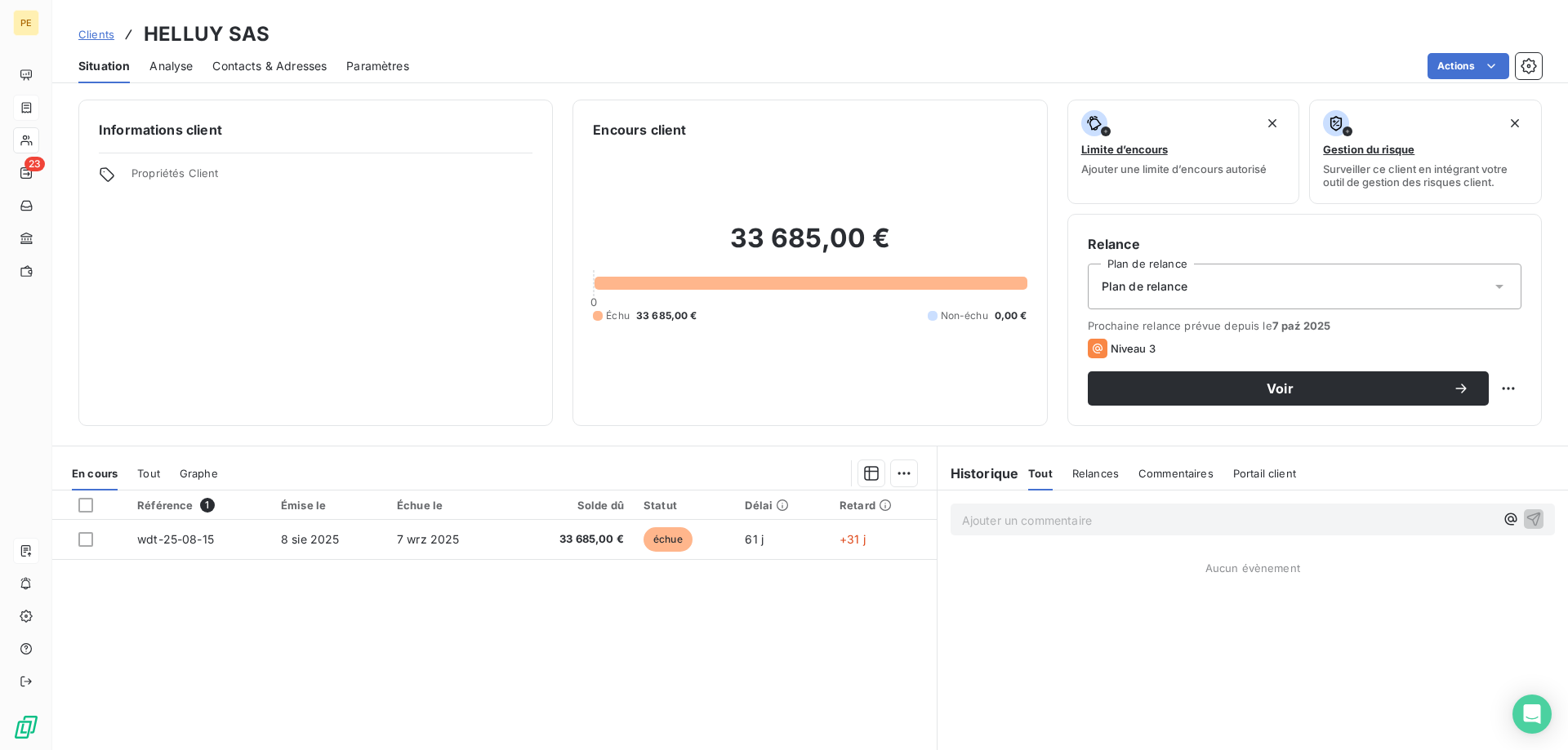
click at [98, 34] on span "Clients" at bounding box center [96, 34] width 36 height 13
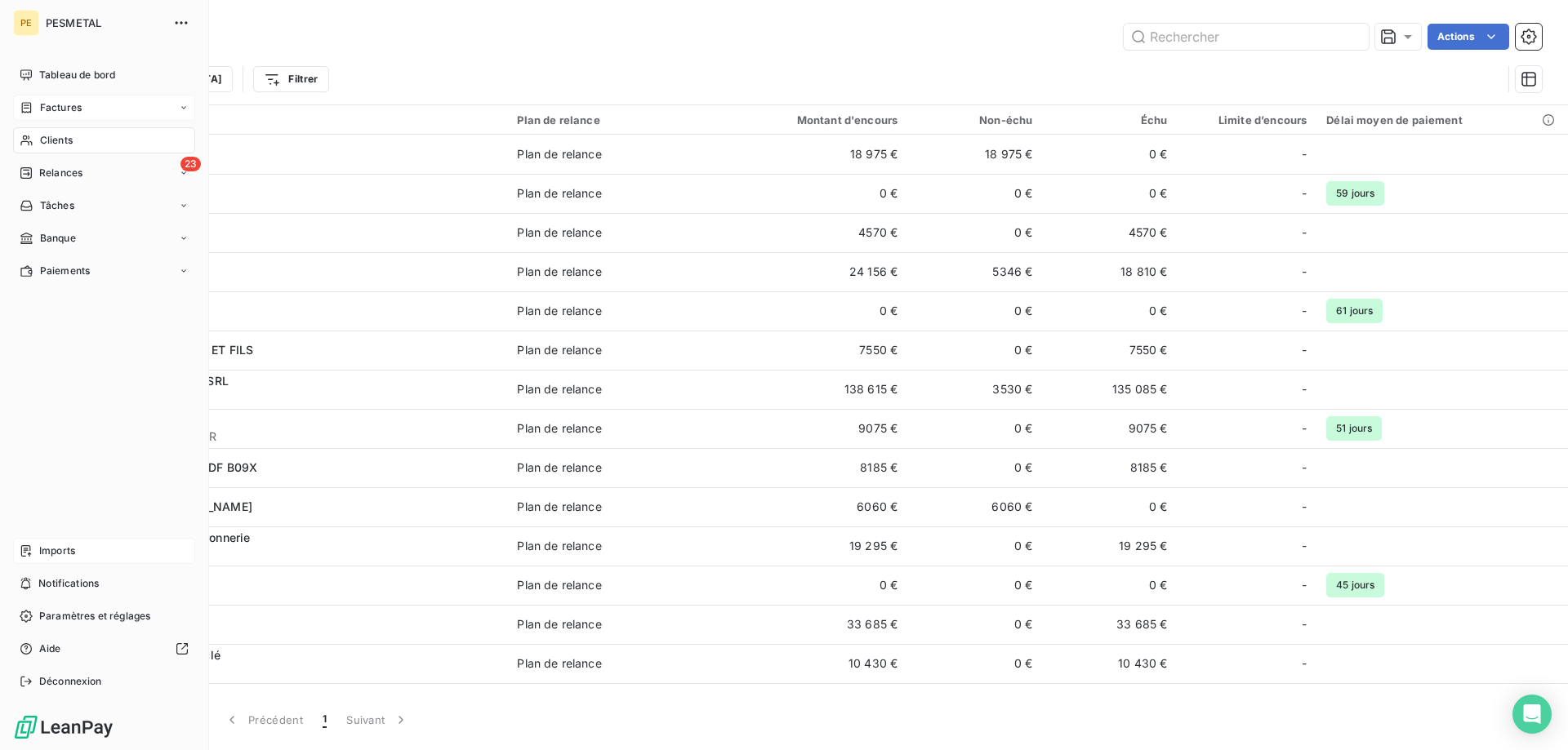
click at [30, 104] on icon at bounding box center [27, 107] width 10 height 11
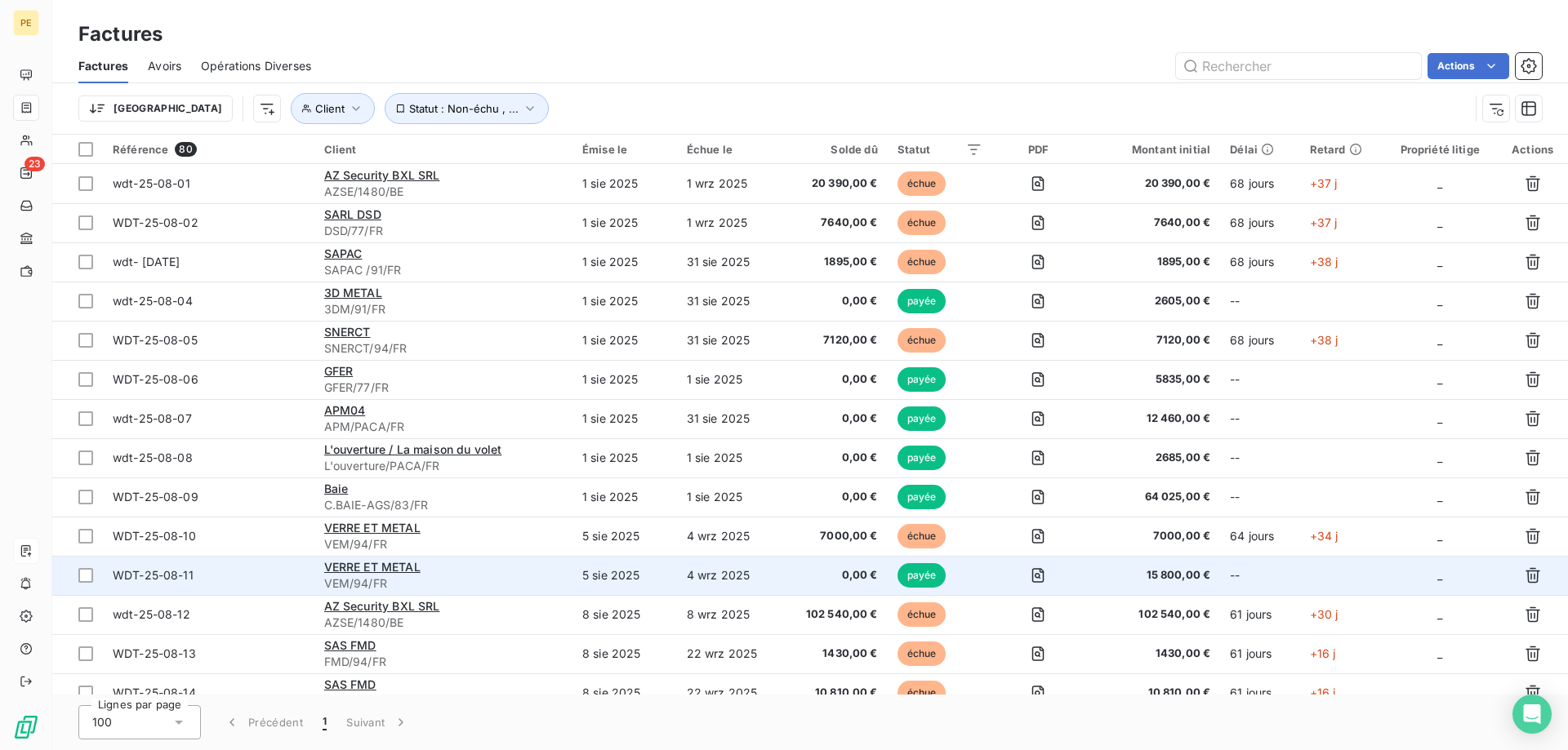
scroll to position [83, 0]
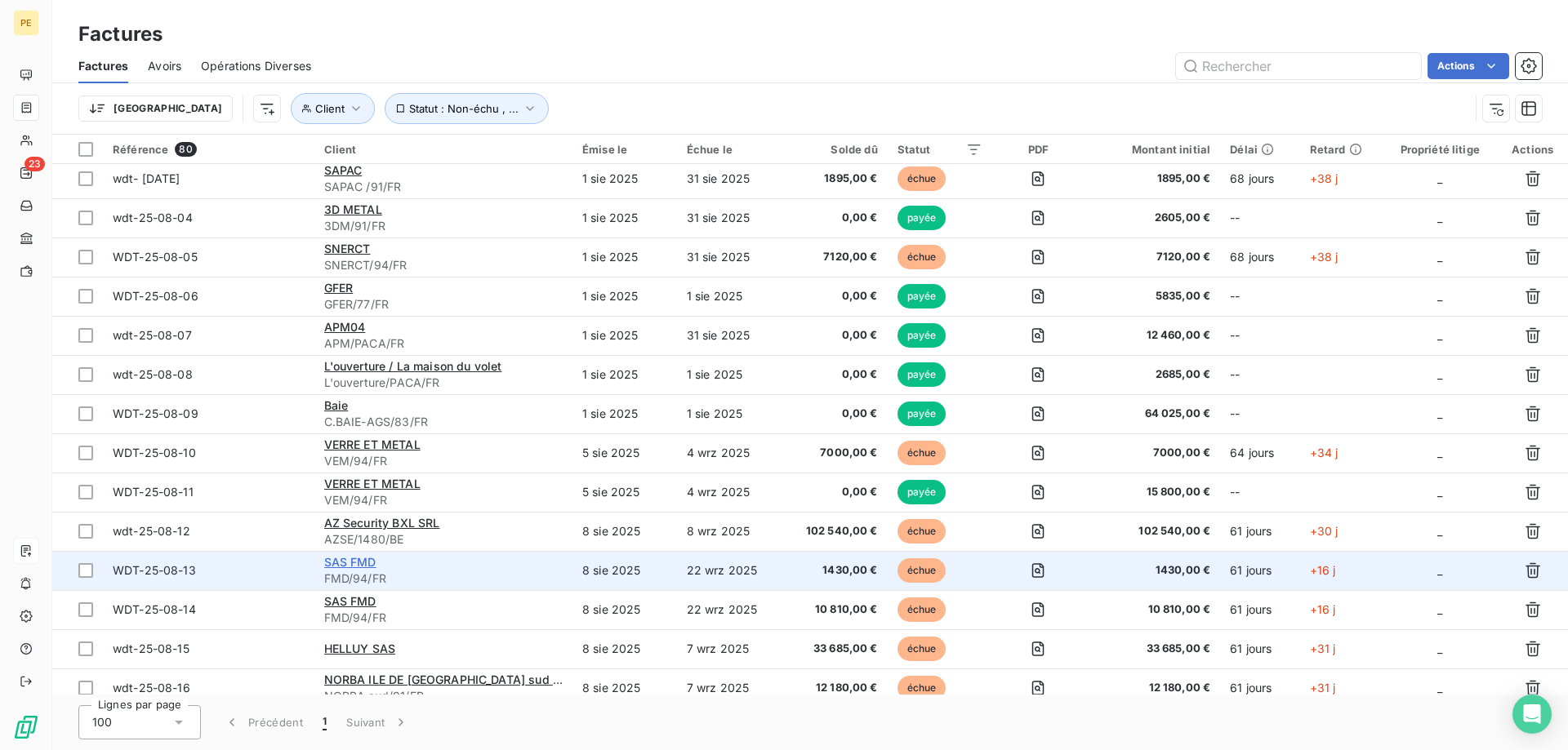
click at [368, 561] on span "SAS FMD" at bounding box center [350, 562] width 53 height 14
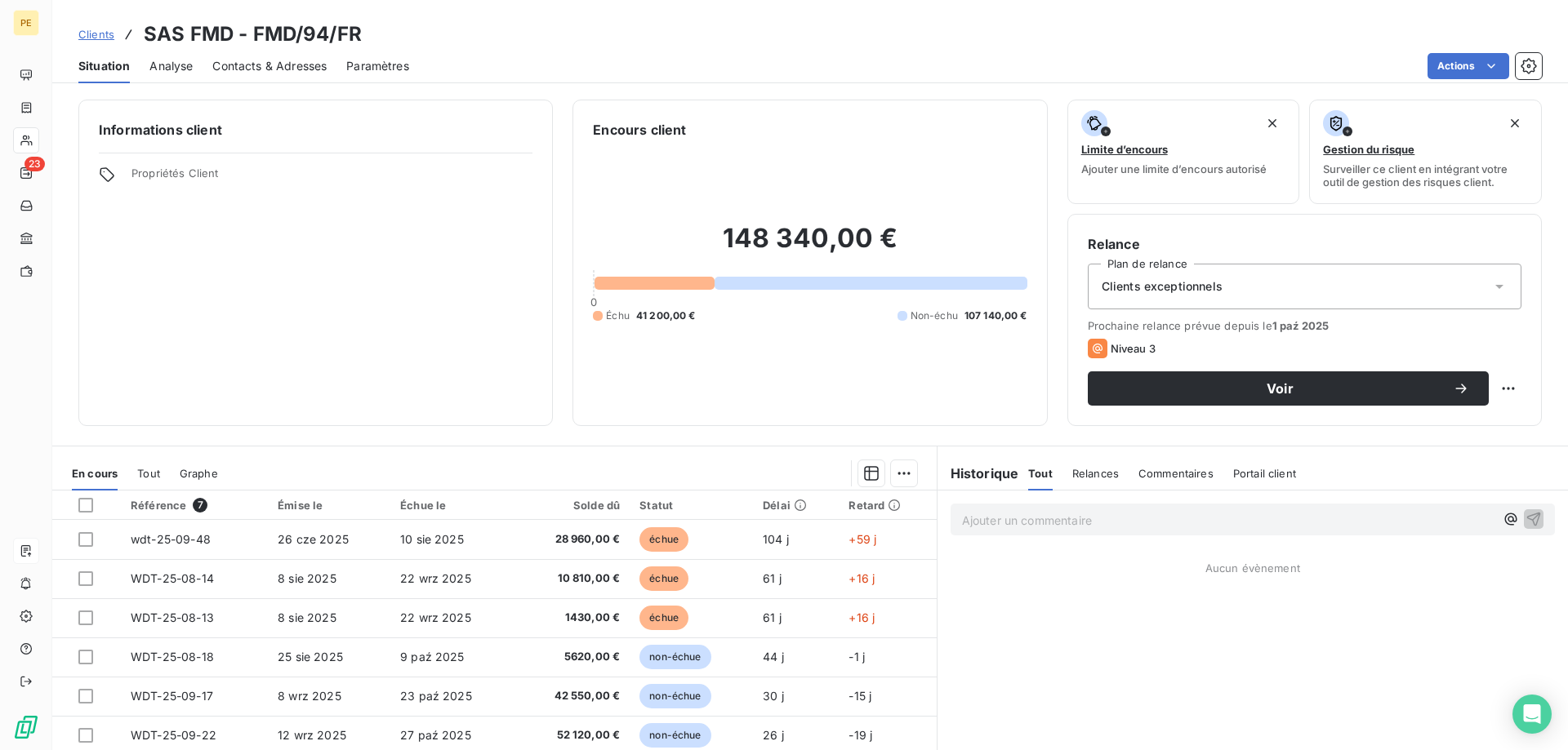
click at [289, 66] on span "Contacts & Adresses" at bounding box center [269, 65] width 114 height 16
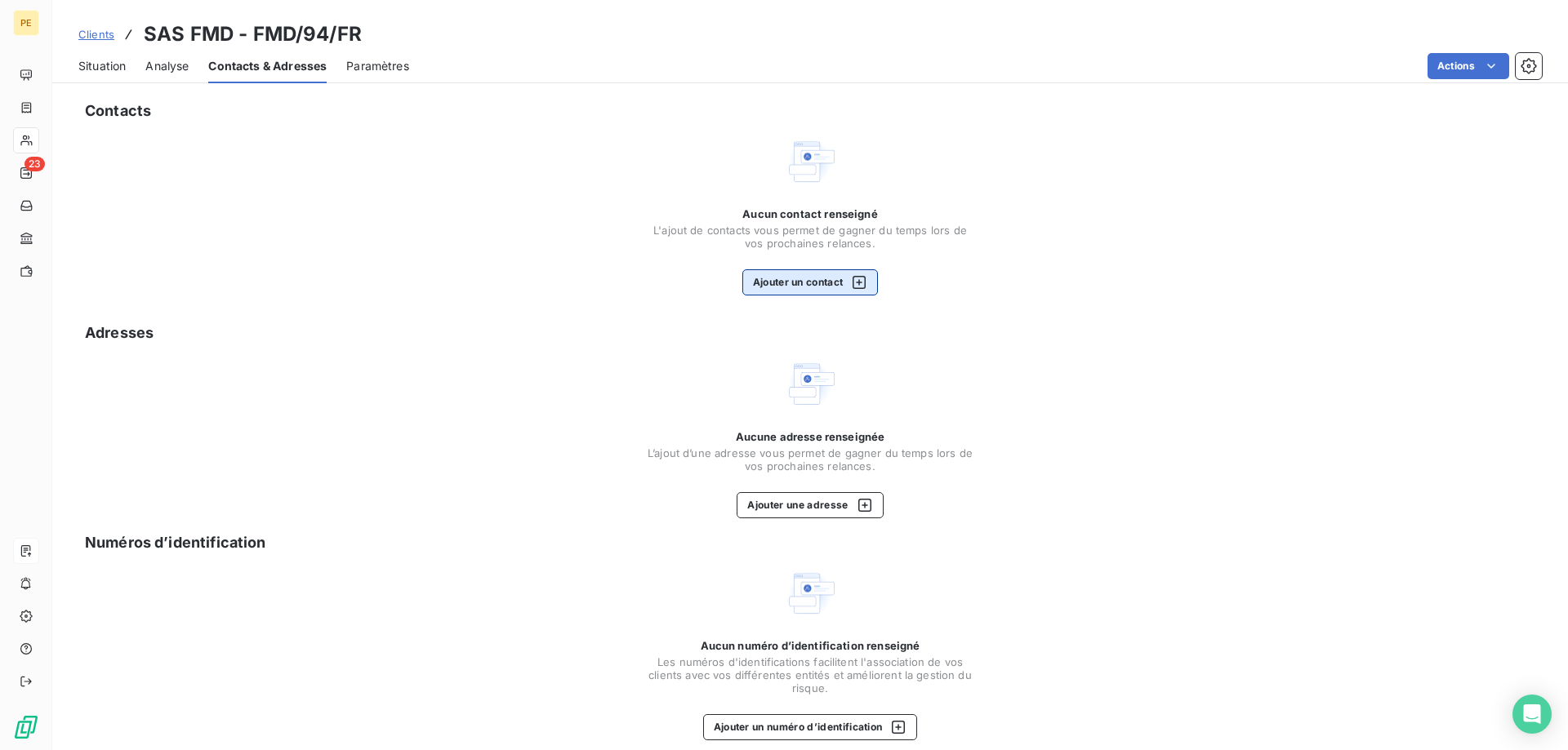
click at [865, 285] on icon "button" at bounding box center [859, 283] width 16 height 16
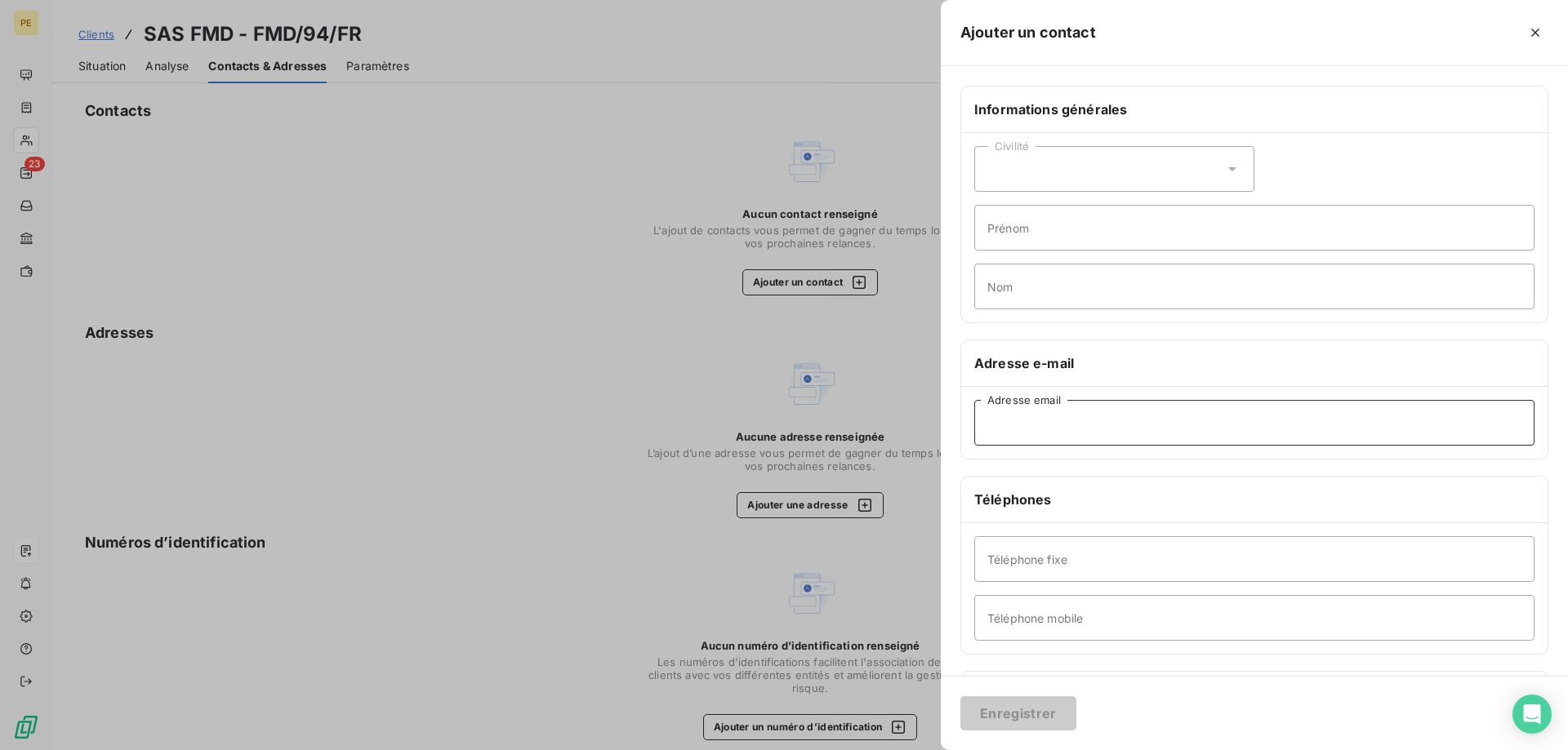
click at [1178, 438] on input "Adresse email" at bounding box center [1254, 423] width 561 height 46
paste input "FMD - Comptabilité <[EMAIL_ADDRESS][DOMAIN_NAME]>"
click at [1266, 422] on input "FMD - Comptabilité <[EMAIL_ADDRESS][DOMAIN_NAME]>" at bounding box center [1254, 423] width 561 height 46
click at [1103, 423] on input "FMD - Comptabilité <[EMAIL_ADDRESS][DOMAIN_NAME]" at bounding box center [1254, 423] width 561 height 46
type input "[EMAIL_ADDRESS][DOMAIN_NAME]"
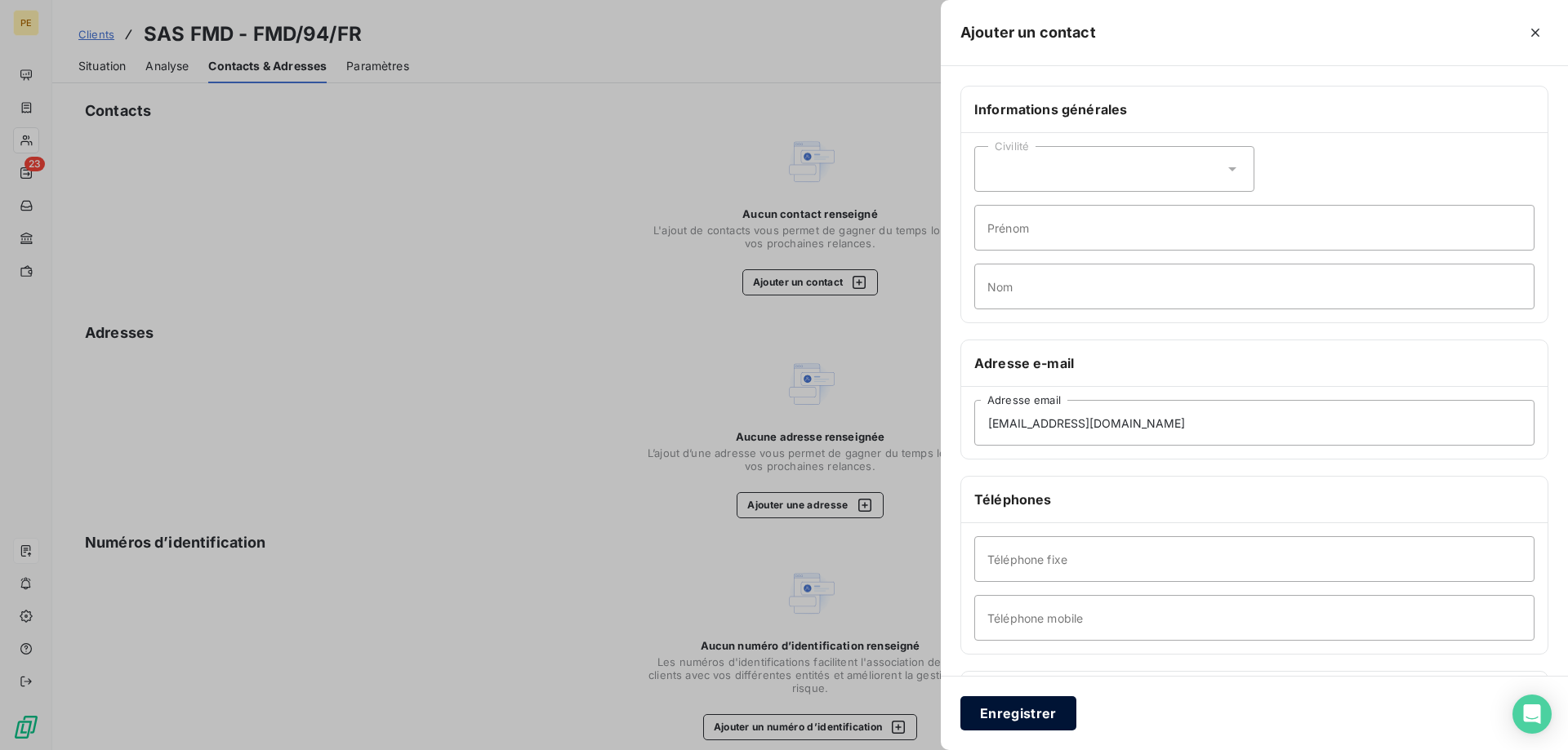
click at [1050, 711] on button "Enregistrer" at bounding box center [1018, 713] width 116 height 35
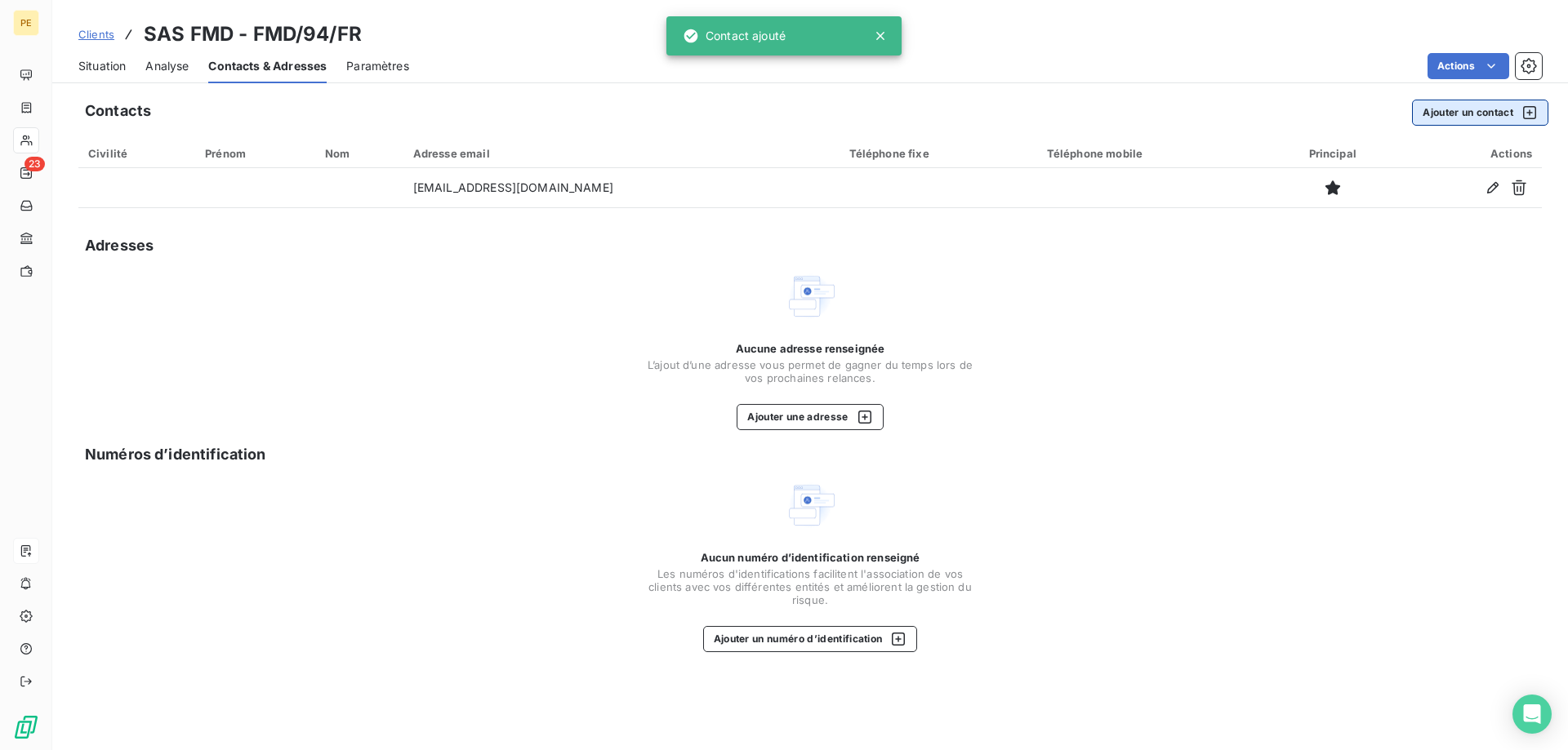
click at [1471, 122] on button "Ajouter un contact" at bounding box center [1480, 112] width 136 height 26
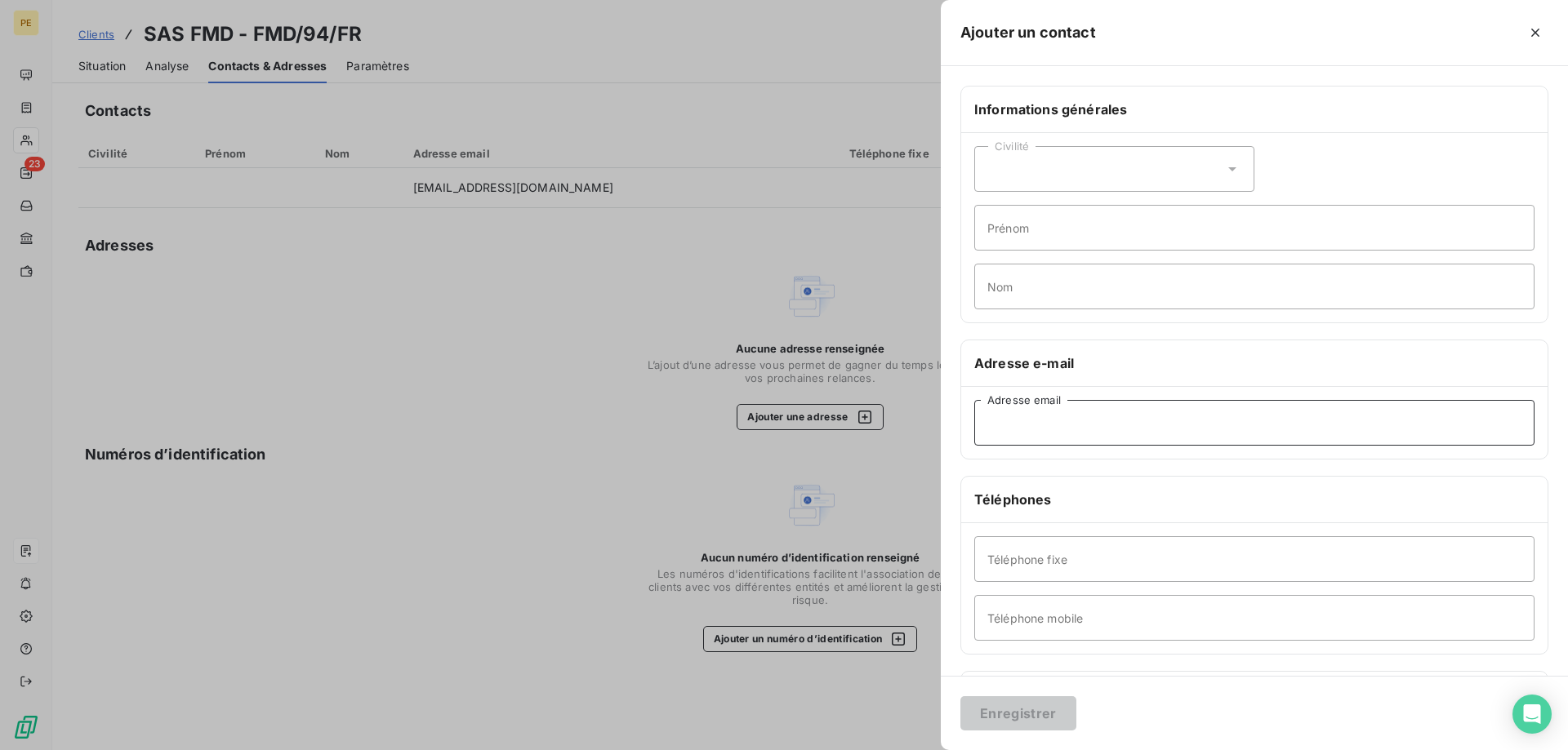
click at [1101, 428] on input "Adresse email" at bounding box center [1254, 423] width 561 height 46
paste input "'Fournisseur FMD' <[EMAIL_ADDRESS][DOMAIN_NAME]>"
click at [1097, 422] on input "'Fournisseur FMD' <[EMAIL_ADDRESS][DOMAIN_NAME]" at bounding box center [1254, 423] width 561 height 46
type input "[EMAIL_ADDRESS][DOMAIN_NAME]"
click at [1016, 707] on button "Enregistrer" at bounding box center [1018, 713] width 116 height 35
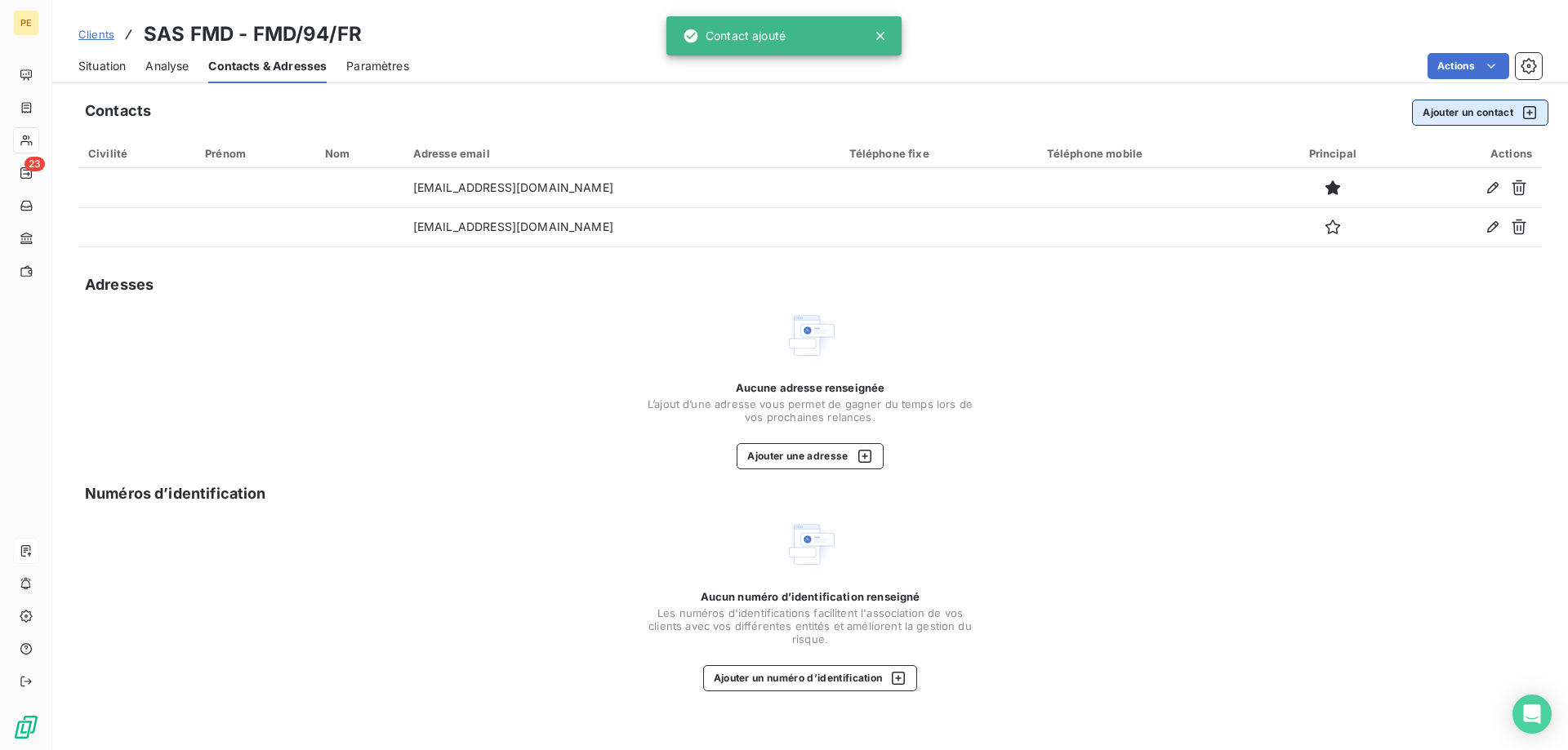
click at [1478, 113] on button "Ajouter un contact" at bounding box center [1480, 112] width 136 height 26
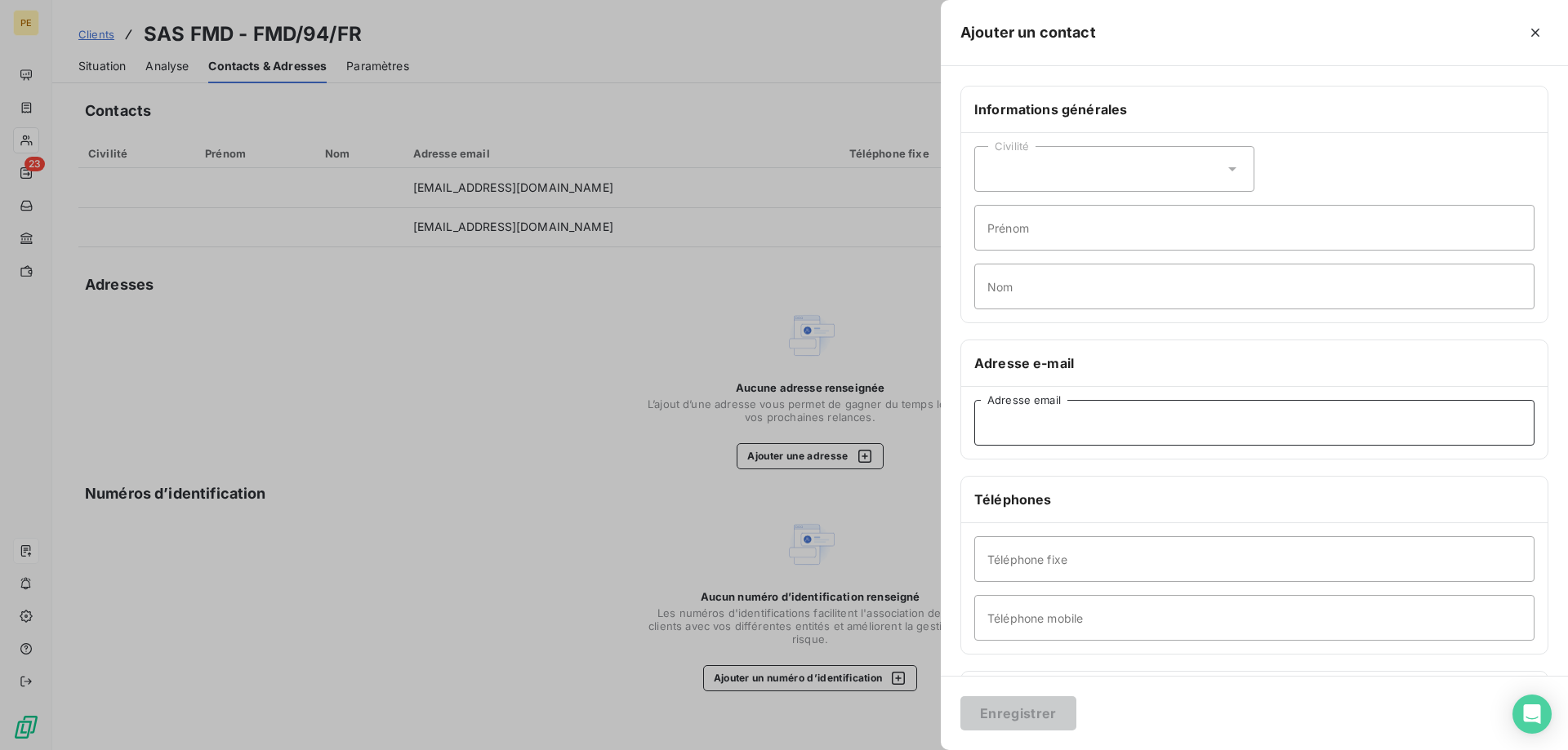
click at [1045, 421] on input "Adresse email" at bounding box center [1254, 423] width 561 height 46
paste input "FMD - [PERSON_NAME] <[PERSON_NAME][EMAIL_ADDRESS][DOMAIN_NAME]>"
click at [1174, 426] on input "FMD - [PERSON_NAME] <[PERSON_NAME][EMAIL_ADDRESS][DOMAIN_NAME]>" at bounding box center [1254, 423] width 561 height 46
click at [1239, 427] on input "[EMAIL_ADDRESS][DOMAIN_NAME]>" at bounding box center [1254, 423] width 561 height 46
type input "[EMAIL_ADDRESS][DOMAIN_NAME]"
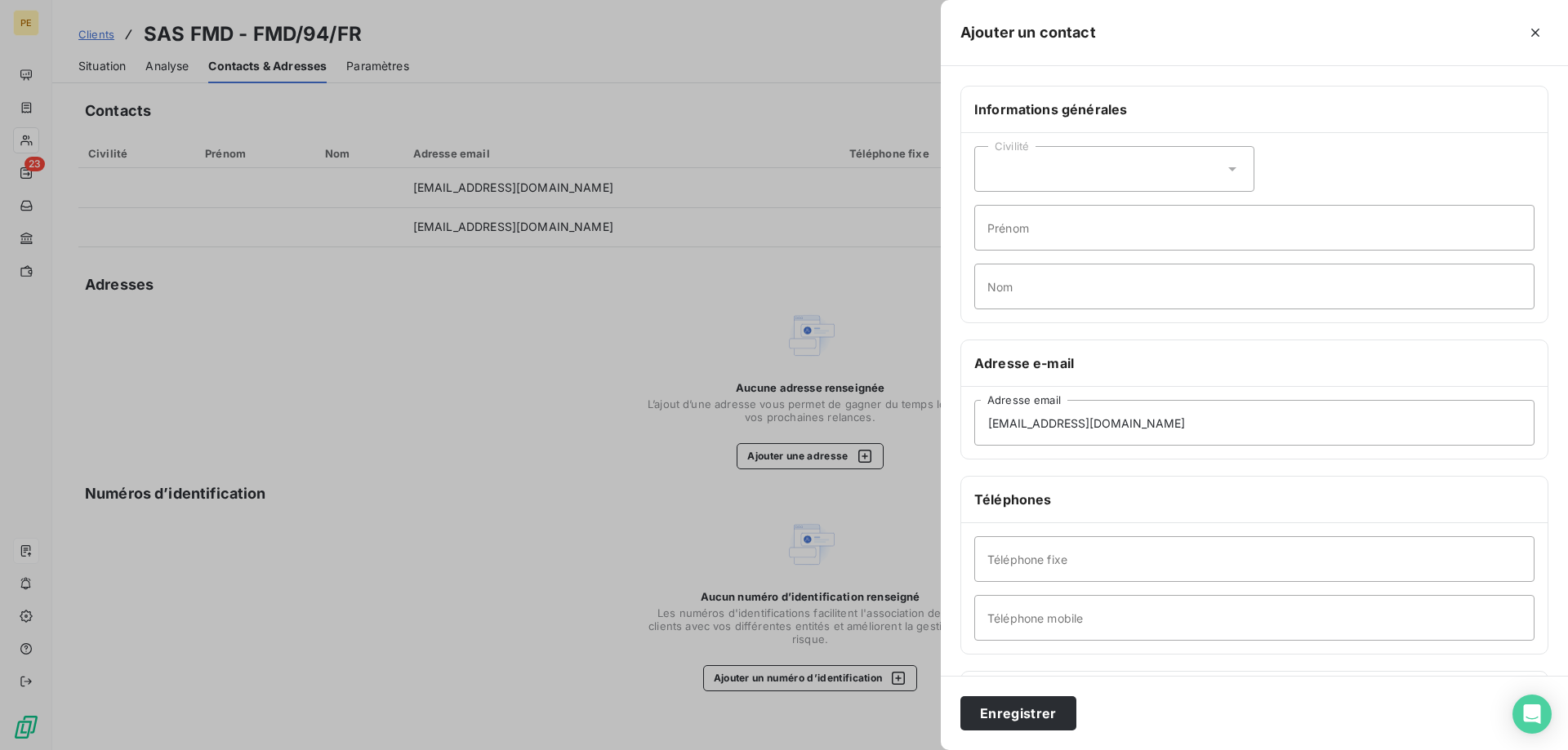
click at [1231, 174] on icon at bounding box center [1233, 169] width 16 height 16
click at [1082, 210] on li "Madame" at bounding box center [1114, 210] width 280 height 30
click at [1092, 227] on input "Prénom" at bounding box center [1254, 228] width 561 height 46
type input "[PERSON_NAME]"
click at [1065, 284] on input "Nom" at bounding box center [1254, 287] width 561 height 46
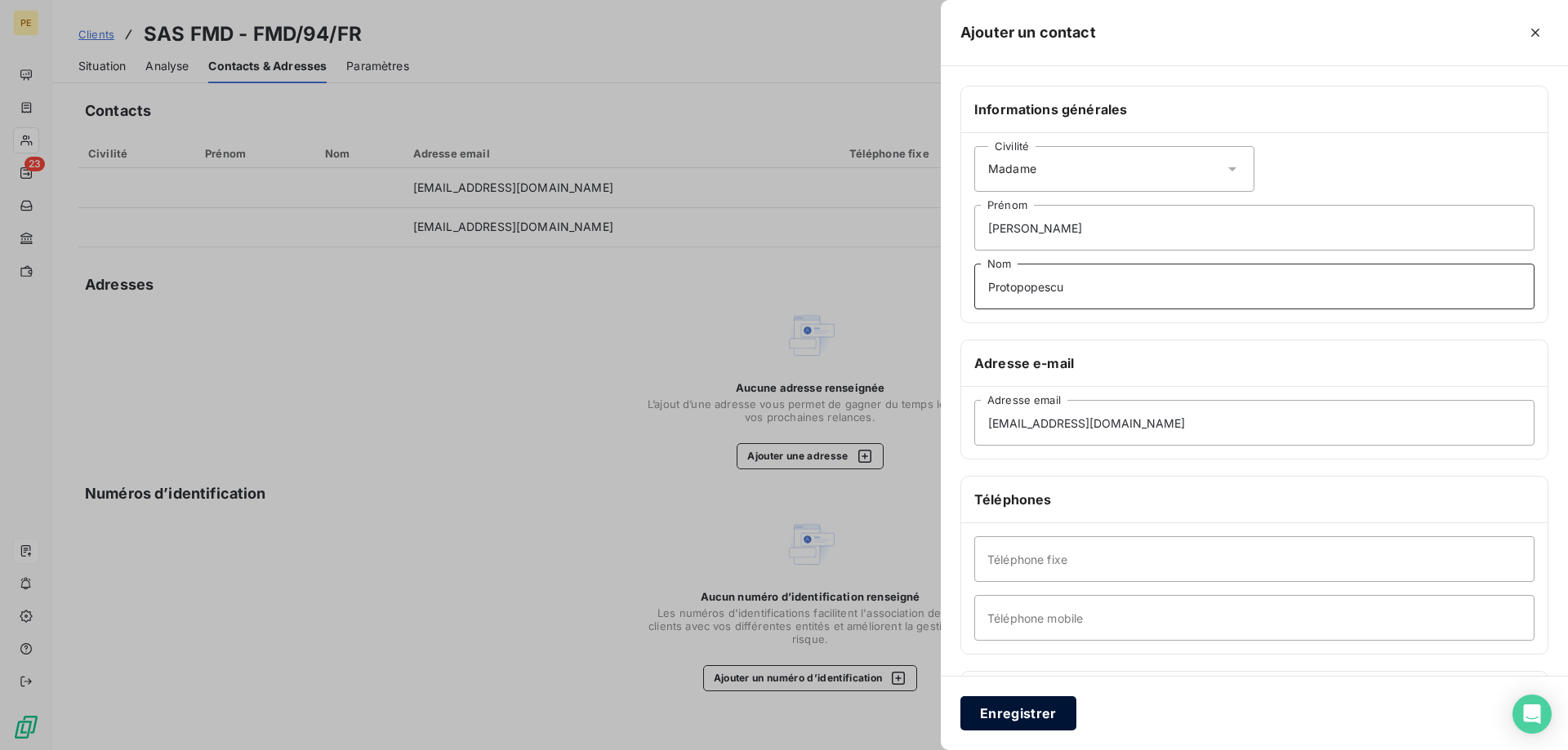
type input "Protopopescu"
click at [1007, 712] on button "Enregistrer" at bounding box center [1018, 713] width 116 height 35
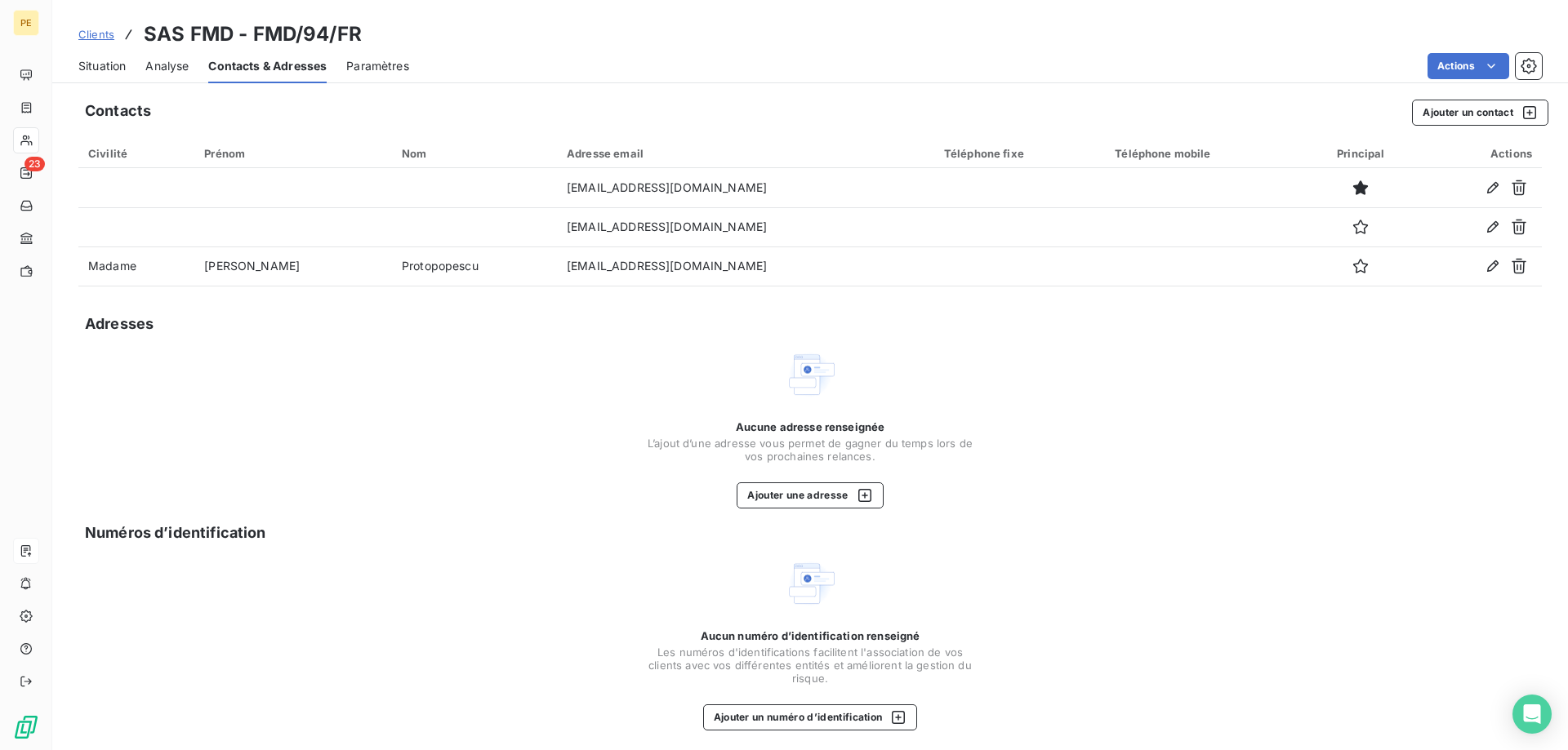
click at [93, 36] on span "Clients" at bounding box center [96, 34] width 36 height 13
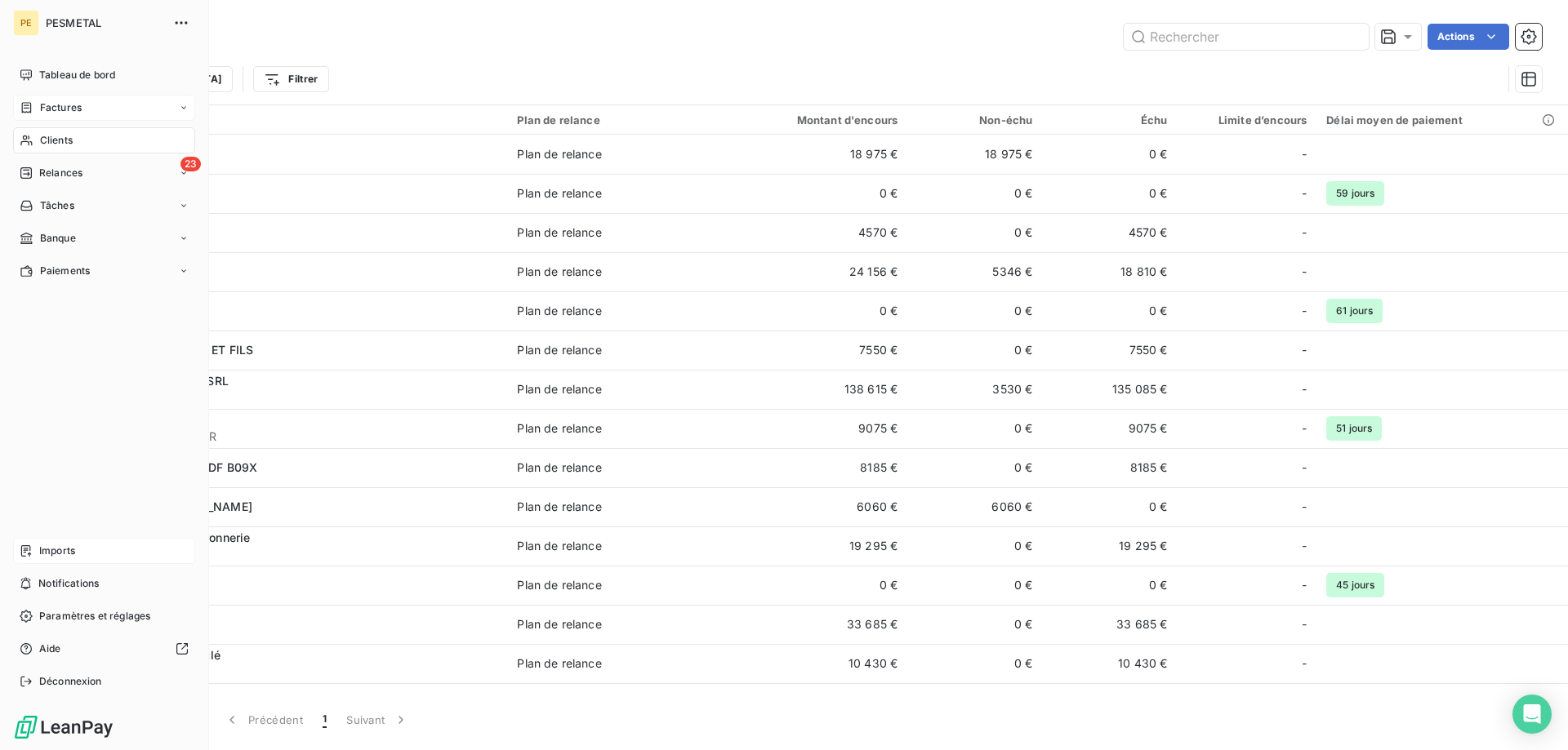
click at [34, 110] on div "Factures" at bounding box center [51, 107] width 63 height 15
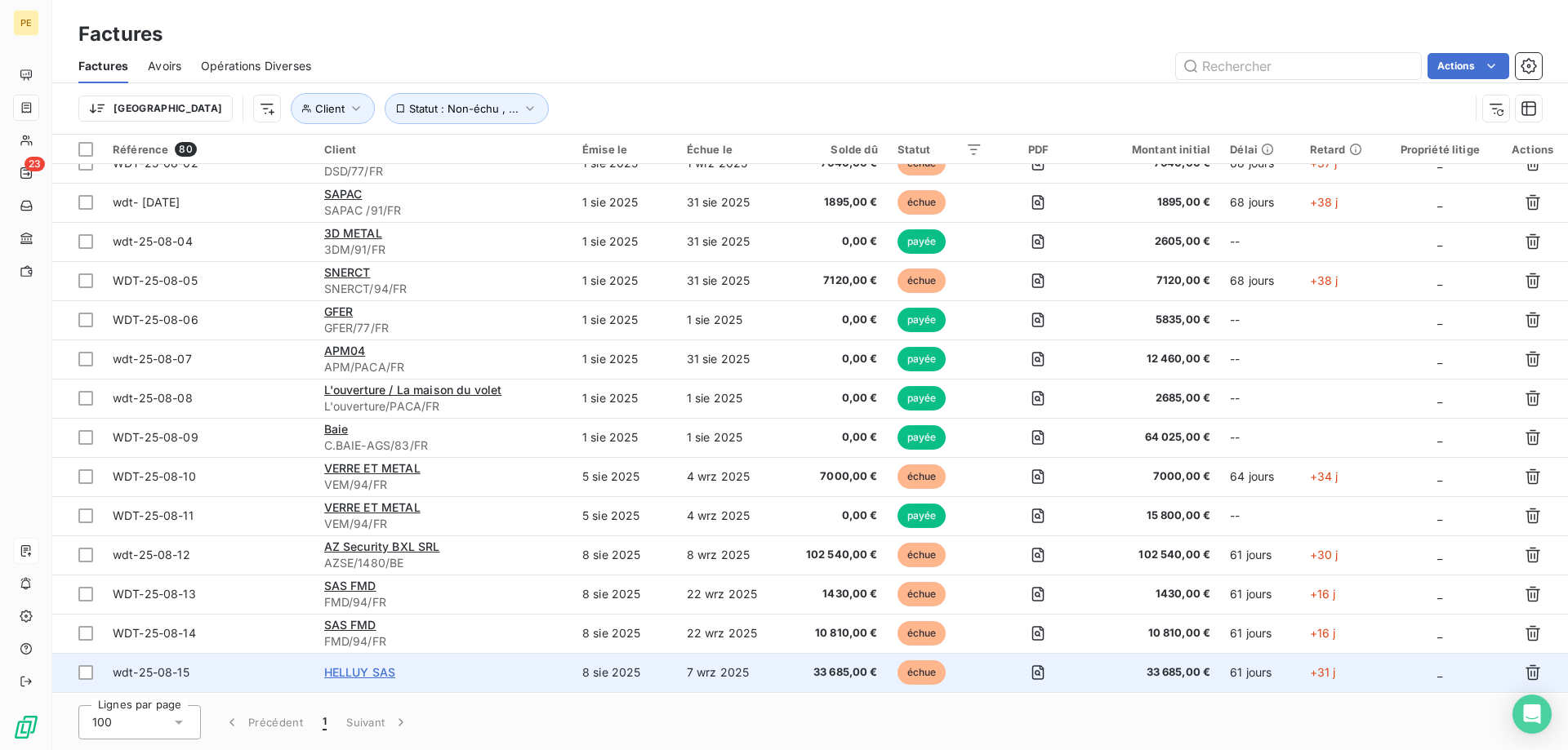
scroll to position [83, 0]
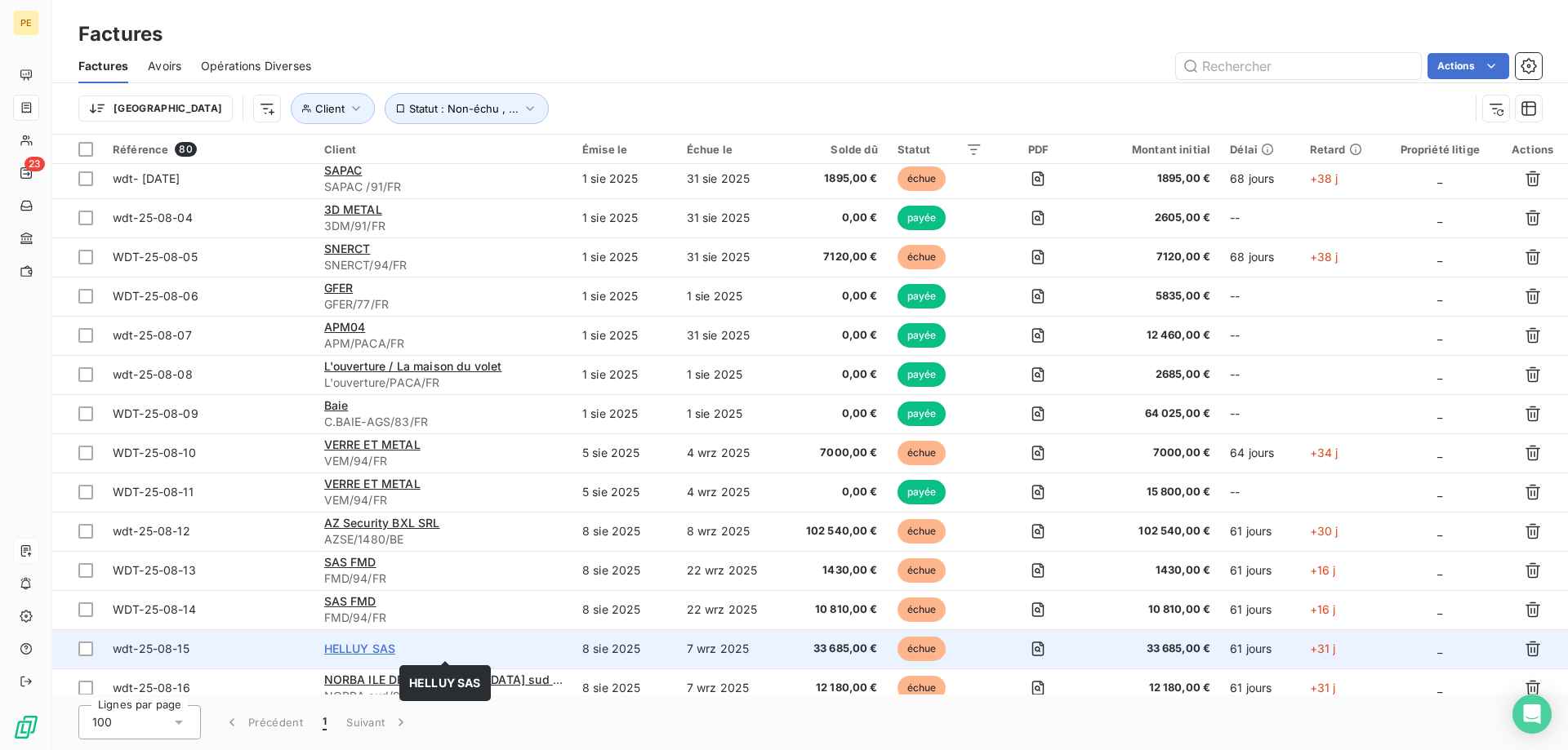
click at [355, 648] on span "HELLUY SAS" at bounding box center [360, 649] width 71 height 14
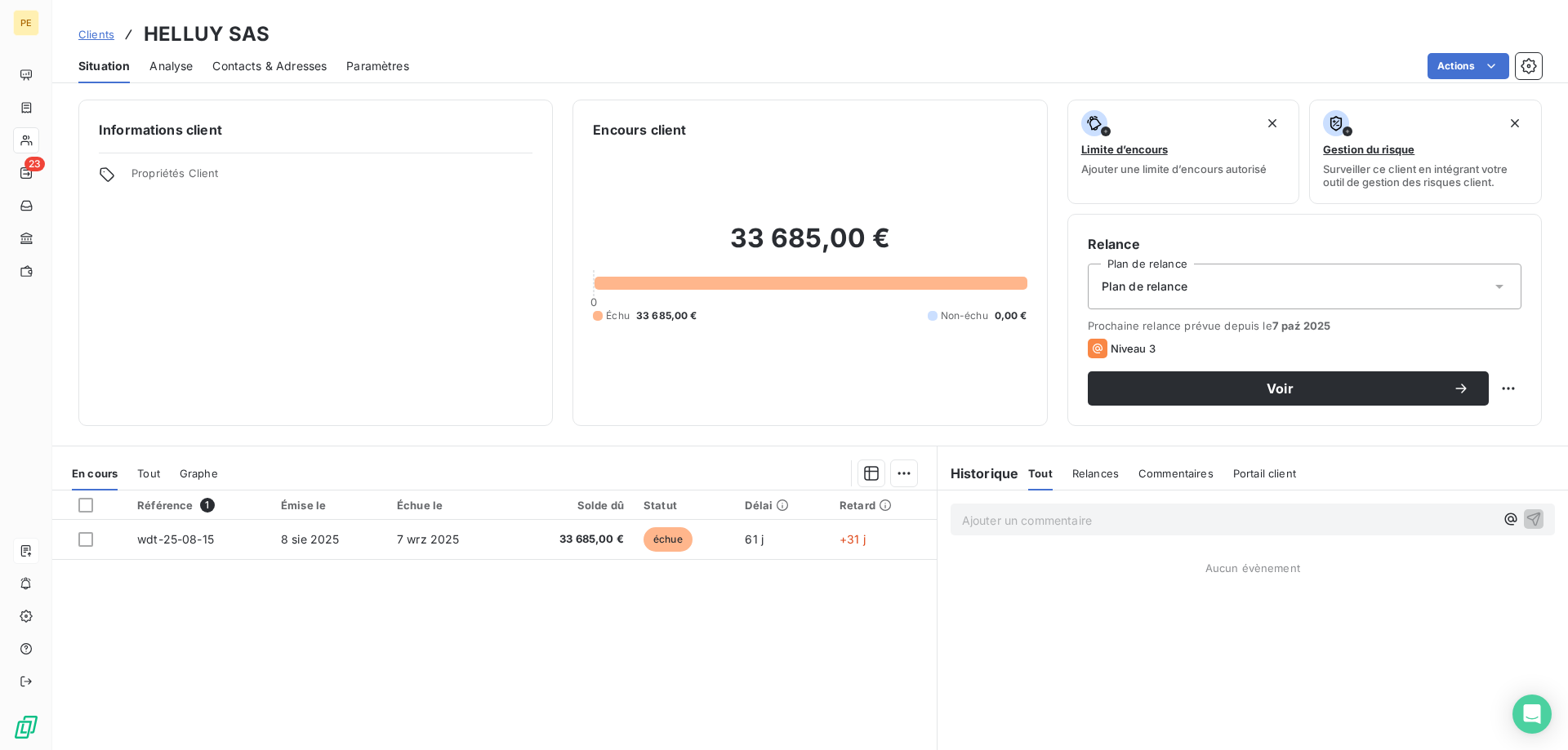
click at [266, 64] on span "Contacts & Adresses" at bounding box center [269, 65] width 114 height 16
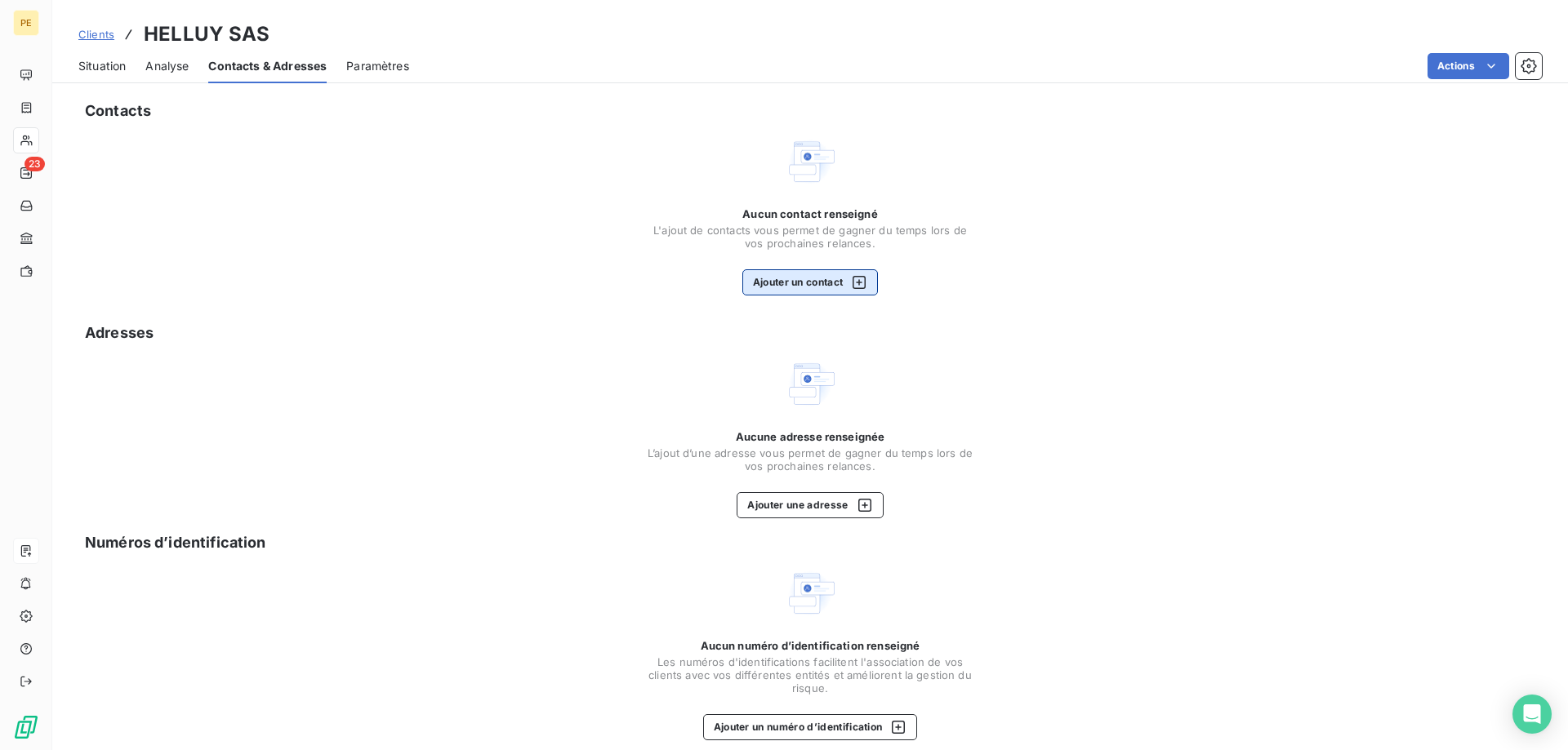
click at [865, 282] on icon "button" at bounding box center [859, 283] width 16 height 16
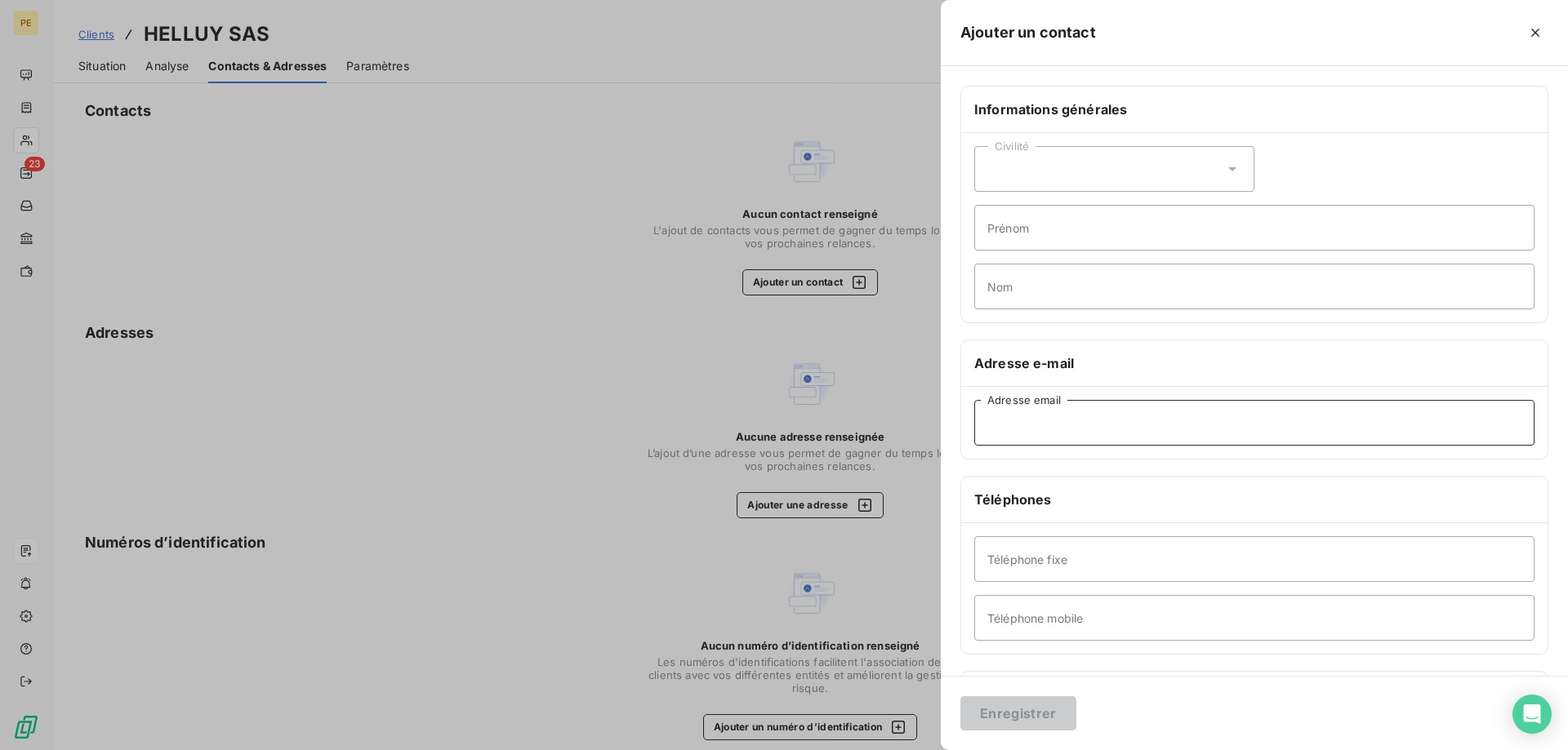
click at [1062, 432] on input "Adresse email" at bounding box center [1254, 423] width 561 height 46
paste input "[EMAIL_ADDRESS][DOMAIN_NAME]"
type input "[EMAIL_ADDRESS][DOMAIN_NAME]"
click at [1226, 163] on icon at bounding box center [1233, 169] width 16 height 16
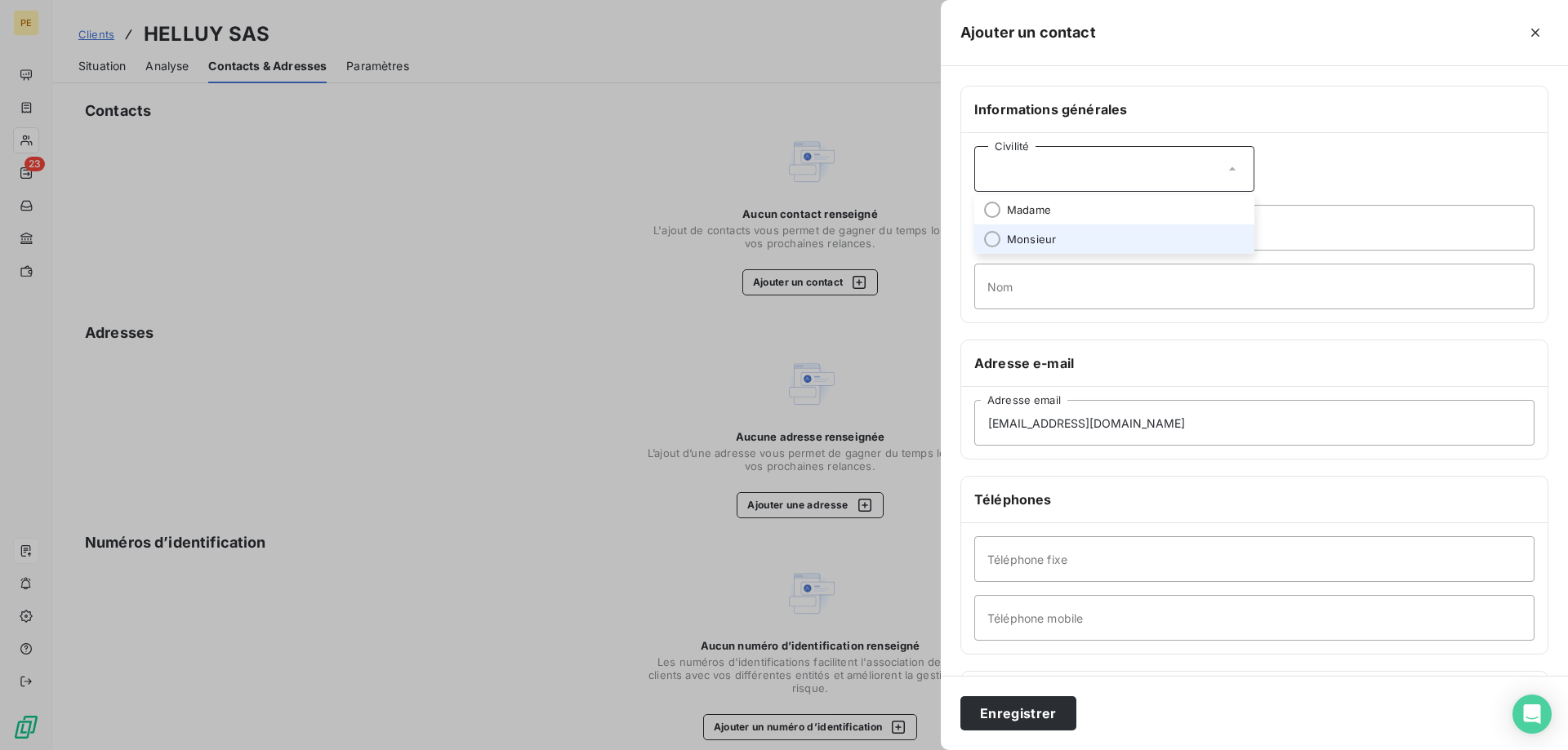
click at [1023, 240] on span "Monsieur" at bounding box center [1031, 240] width 49 height 16
click at [1072, 232] on input "Prénom" at bounding box center [1254, 228] width 561 height 46
type input "Rene"
click at [1043, 294] on input "Nom" at bounding box center [1254, 287] width 561 height 46
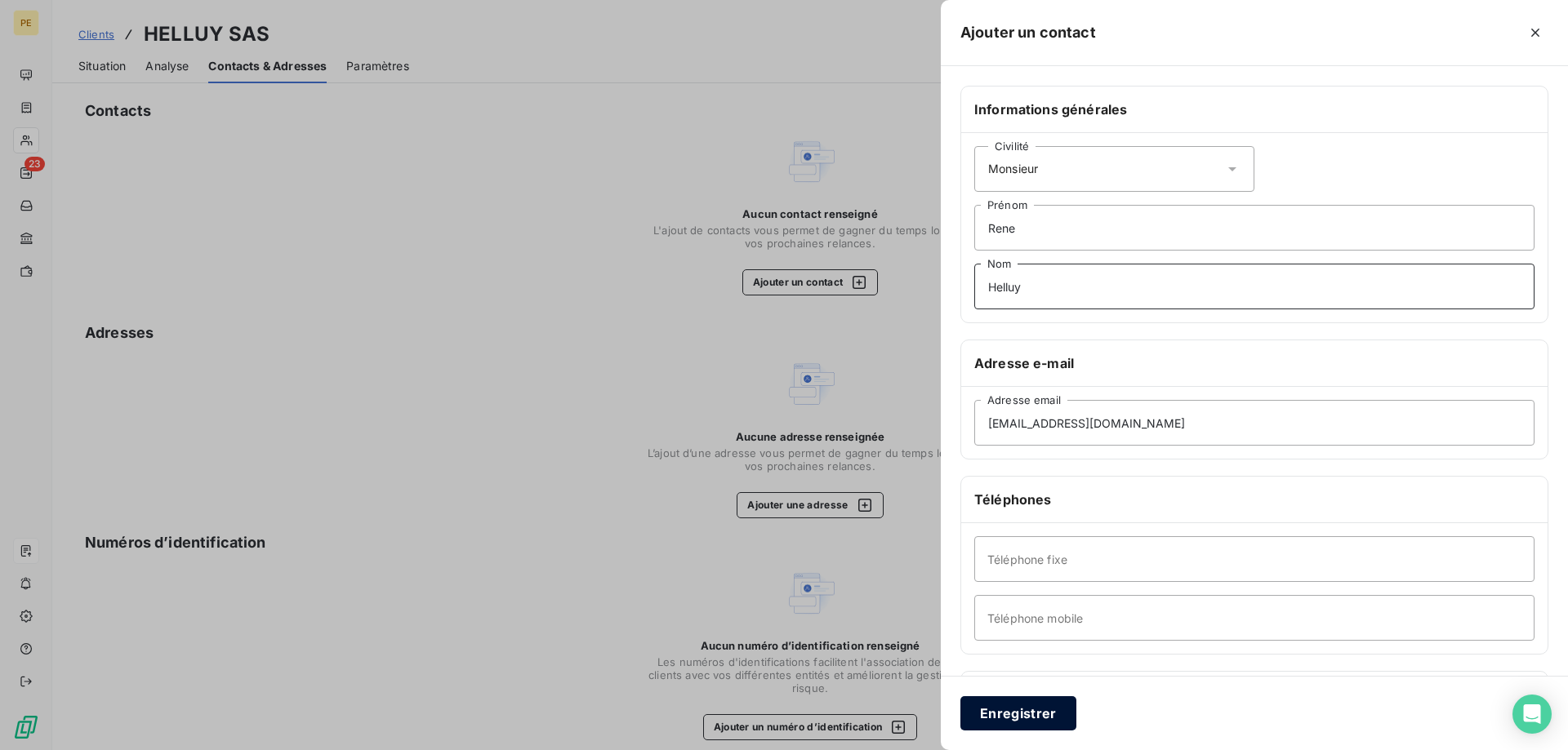
type input "Helluy"
click at [1025, 706] on button "Enregistrer" at bounding box center [1018, 713] width 116 height 35
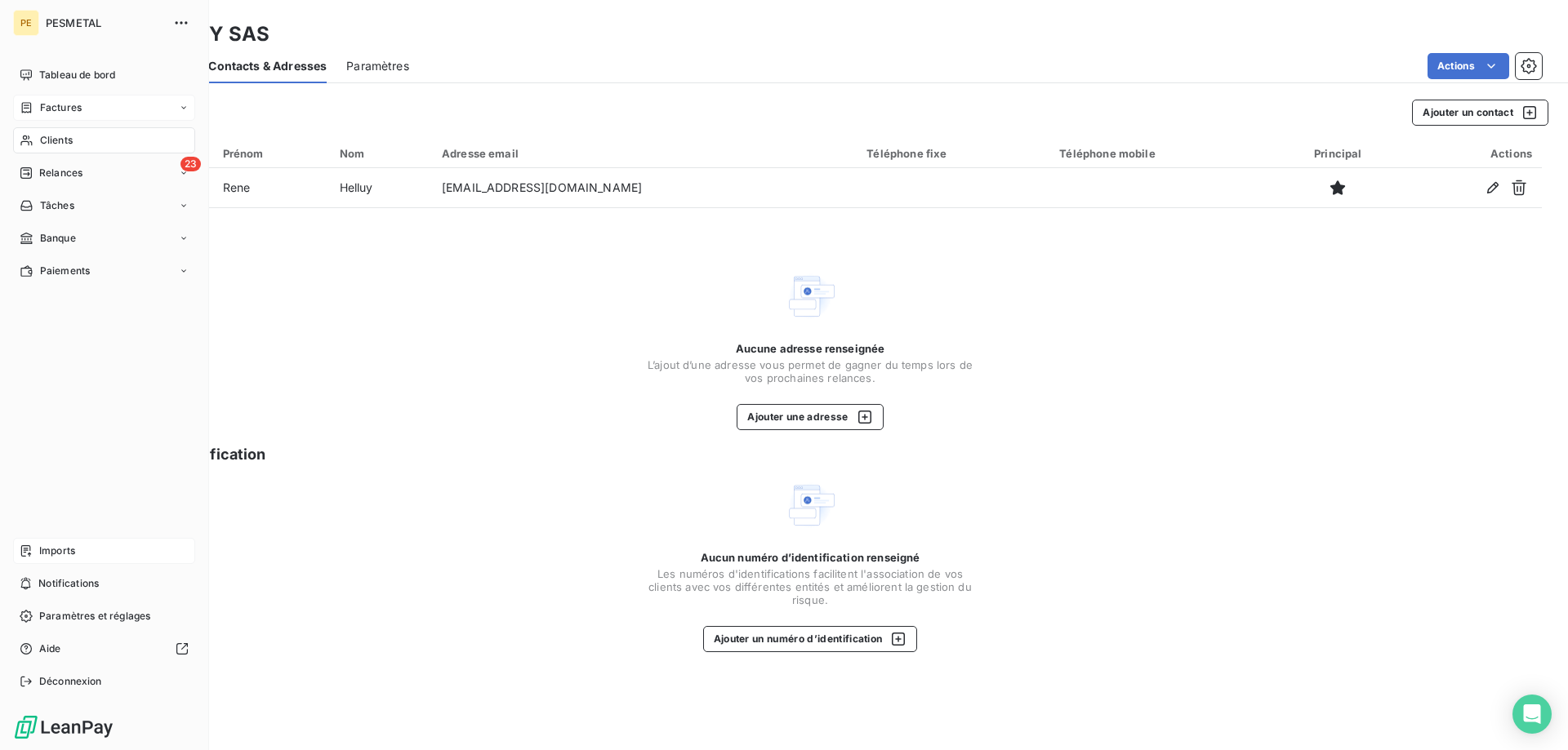
click at [29, 107] on icon at bounding box center [27, 107] width 14 height 13
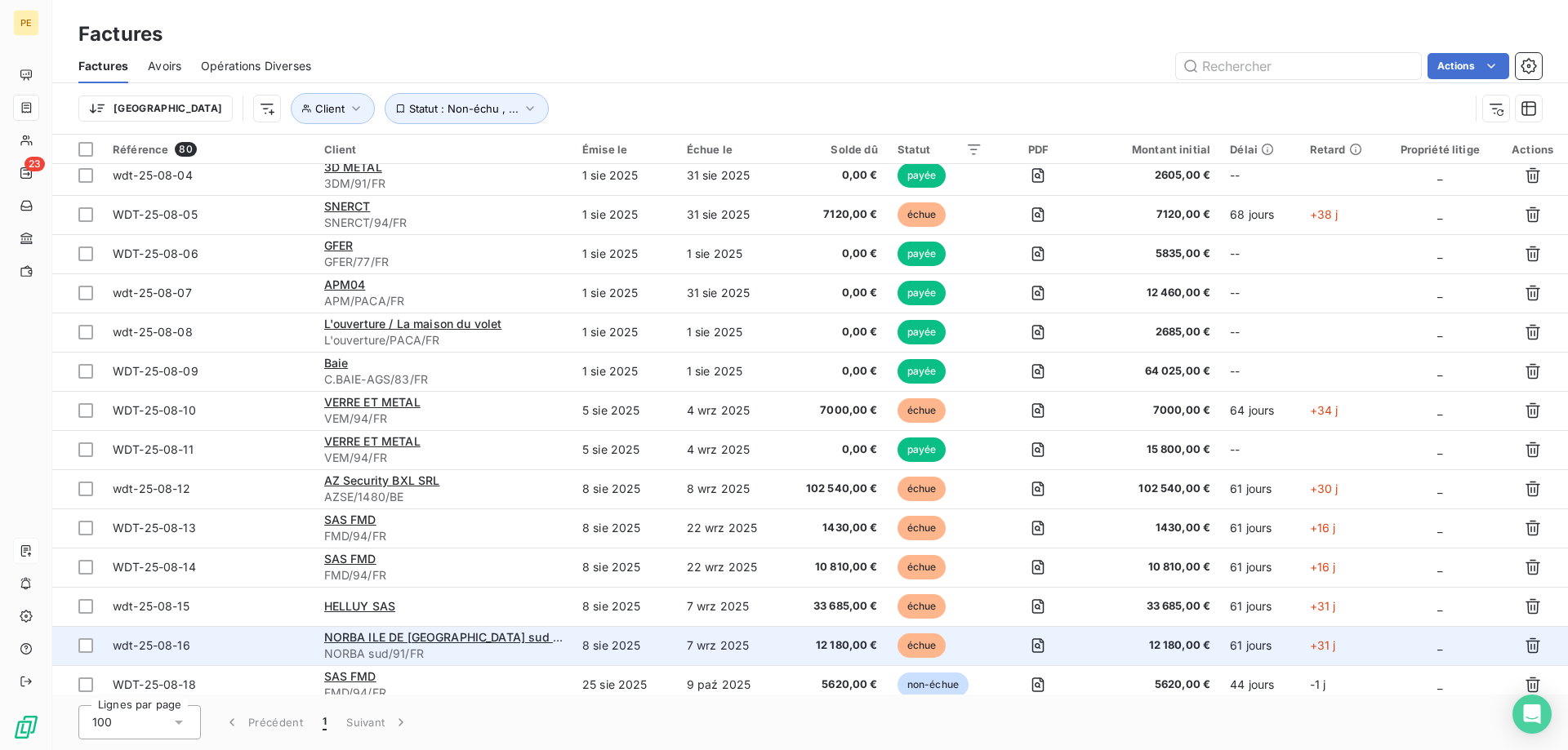
scroll to position [167, 0]
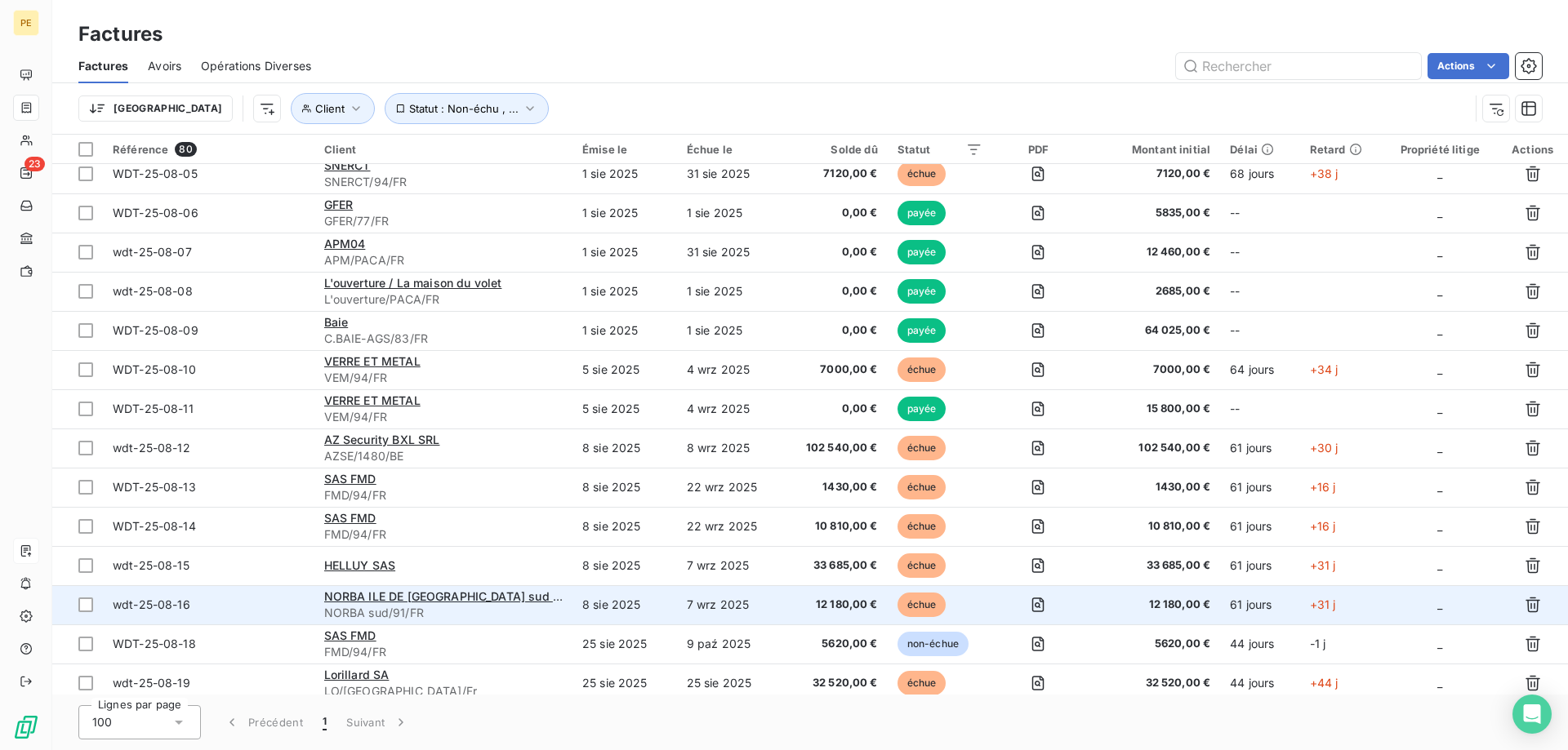
click at [178, 602] on span "wdt-25-08-16" at bounding box center [152, 604] width 77 height 14
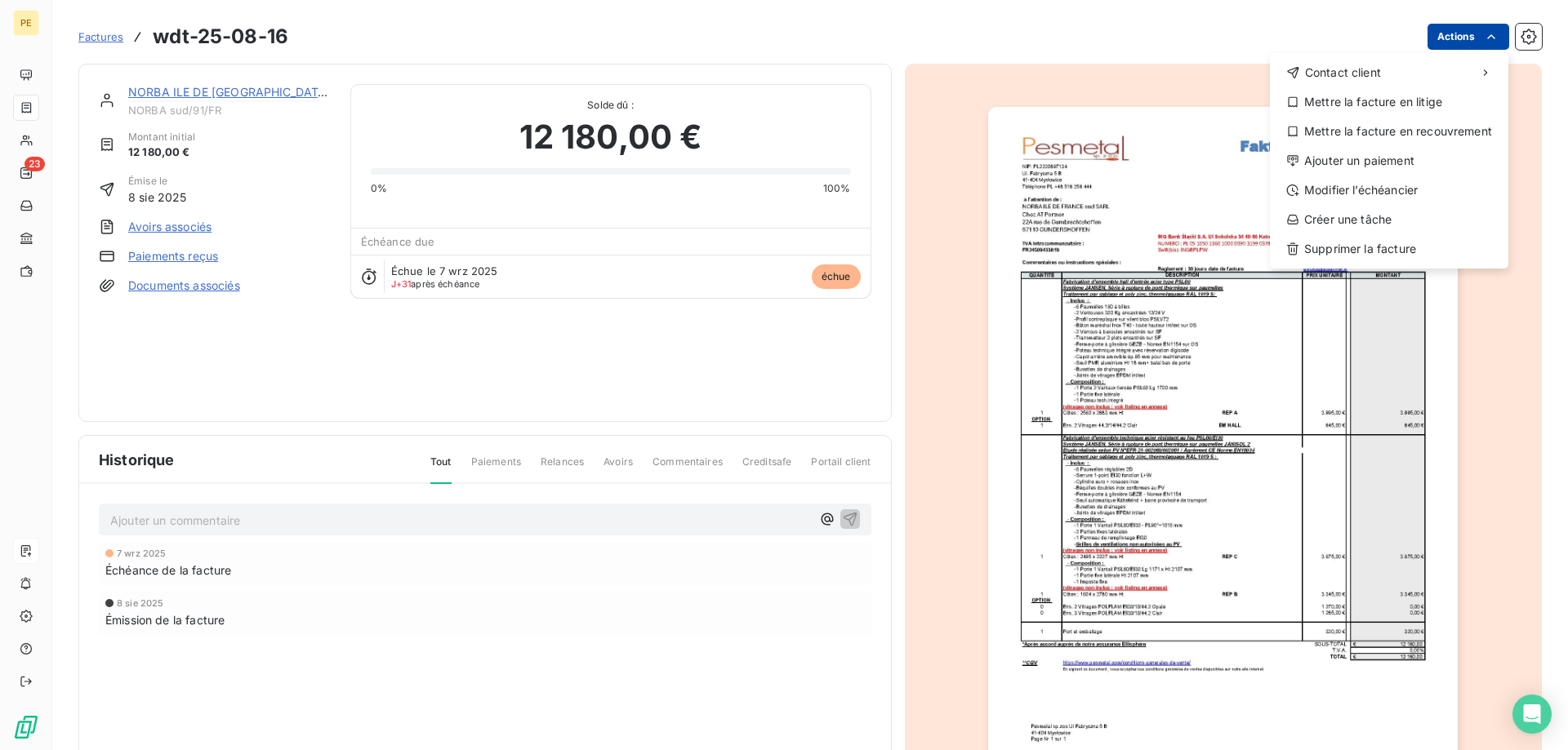
click at [1467, 38] on html "PE 23 Factures wdt-25-08-16 Actions Contact client Mettre la facture en litige …" at bounding box center [784, 375] width 1568 height 750
click at [1356, 162] on div "Ajouter un paiement" at bounding box center [1388, 161] width 225 height 26
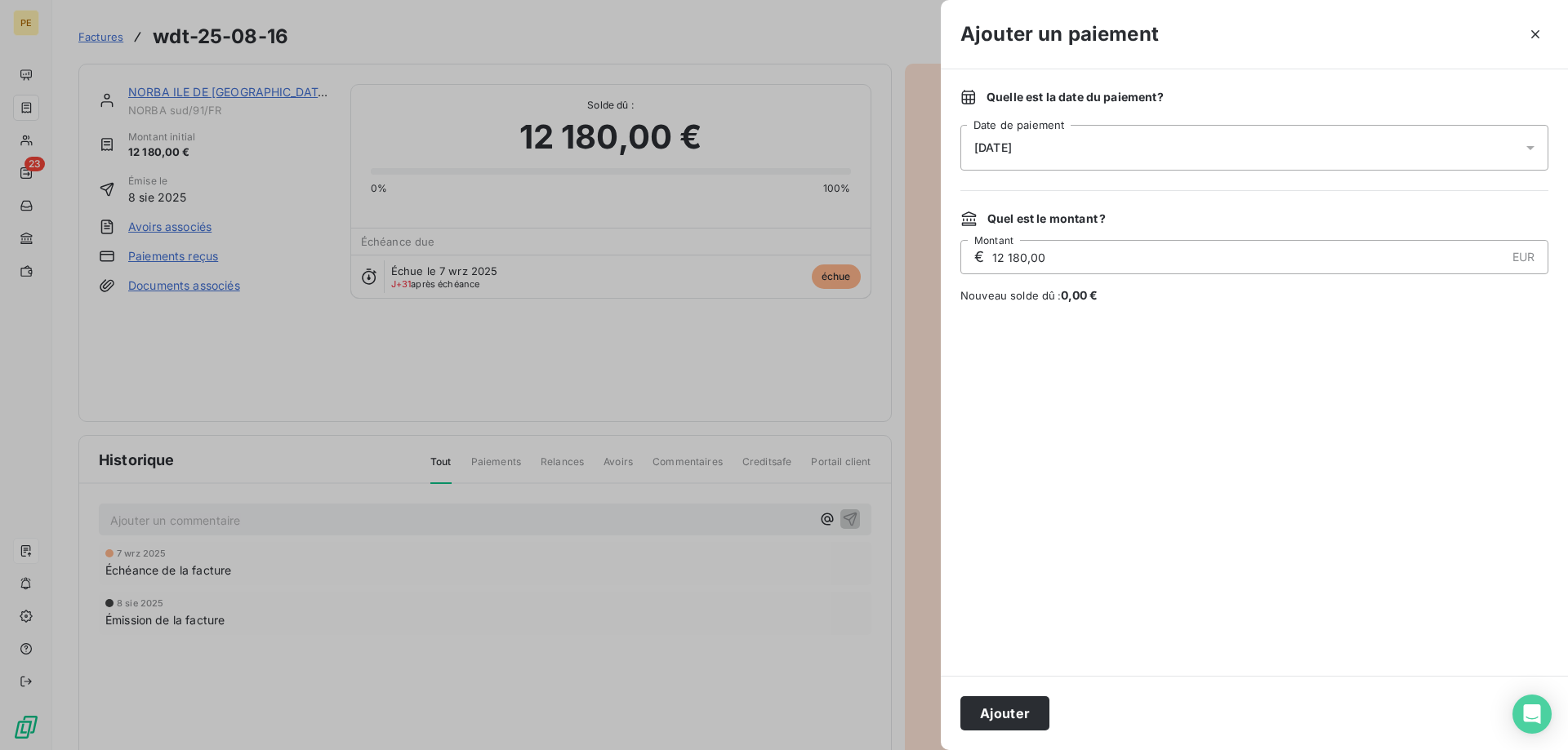
click at [1119, 155] on div "[DATE]" at bounding box center [1254, 148] width 588 height 46
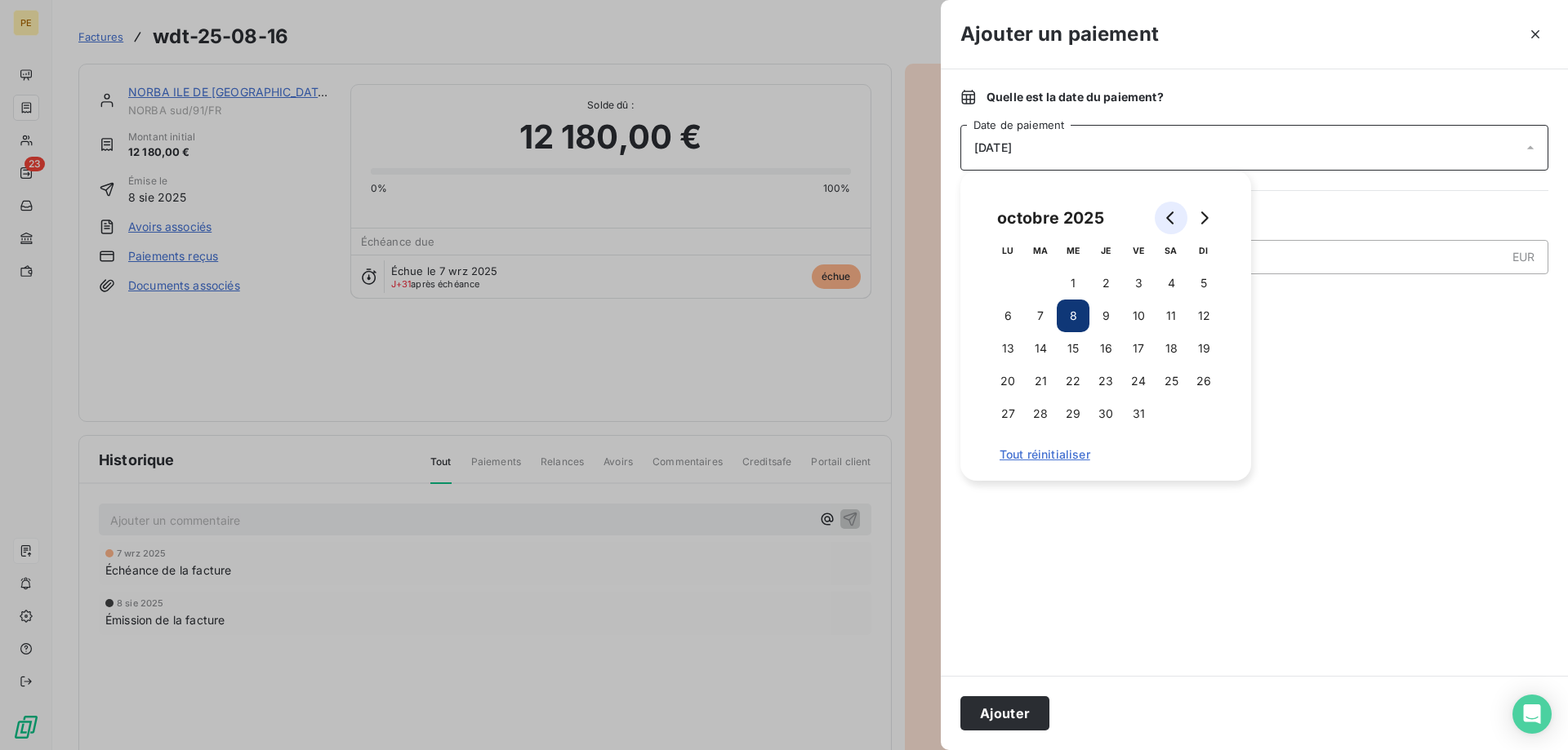
click at [1161, 219] on button "Go to previous month" at bounding box center [1171, 217] width 33 height 33
click at [1068, 348] on button "17" at bounding box center [1073, 348] width 33 height 33
click at [1008, 709] on button "Ajouter" at bounding box center [1005, 713] width 89 height 35
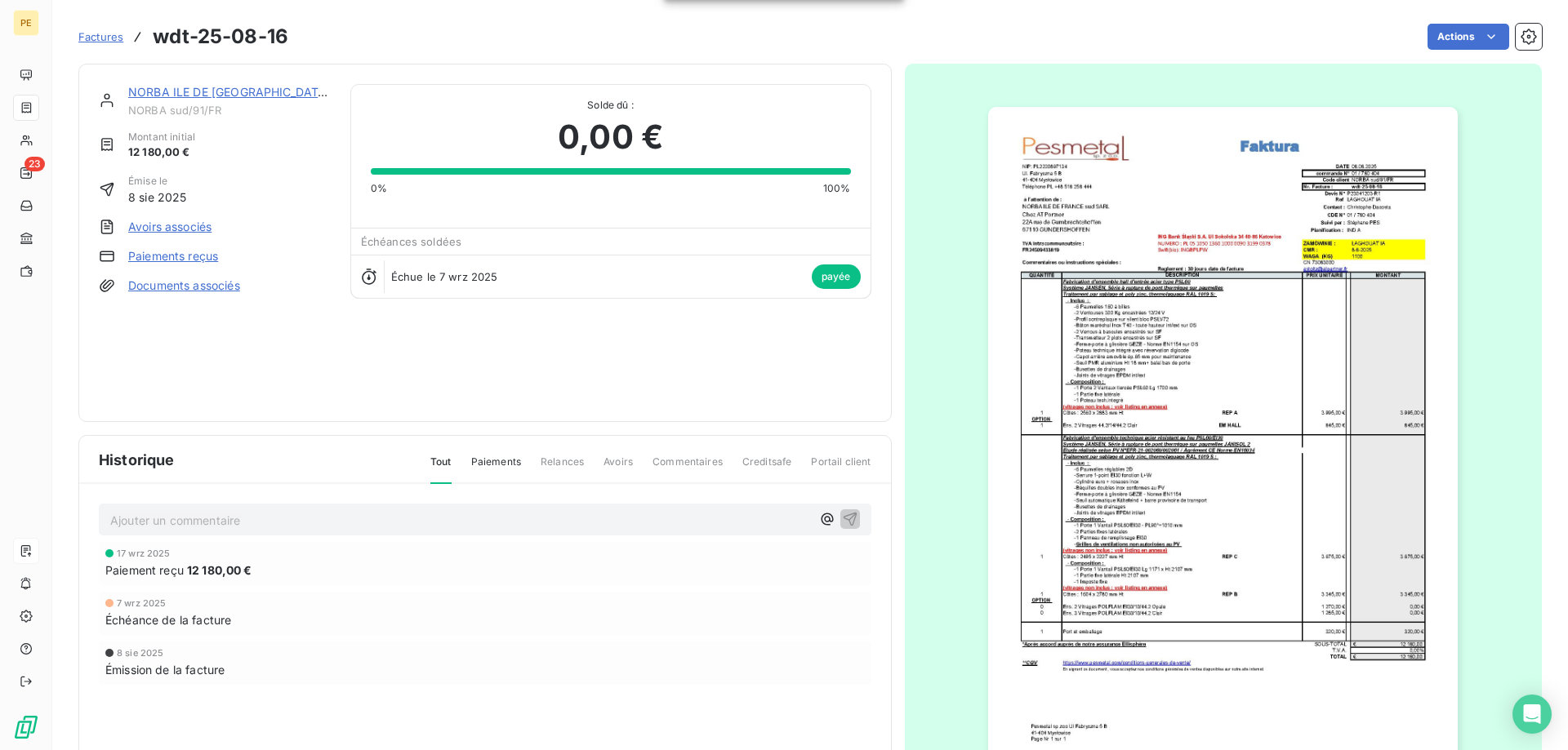
click at [107, 36] on span "Factures" at bounding box center [100, 36] width 45 height 13
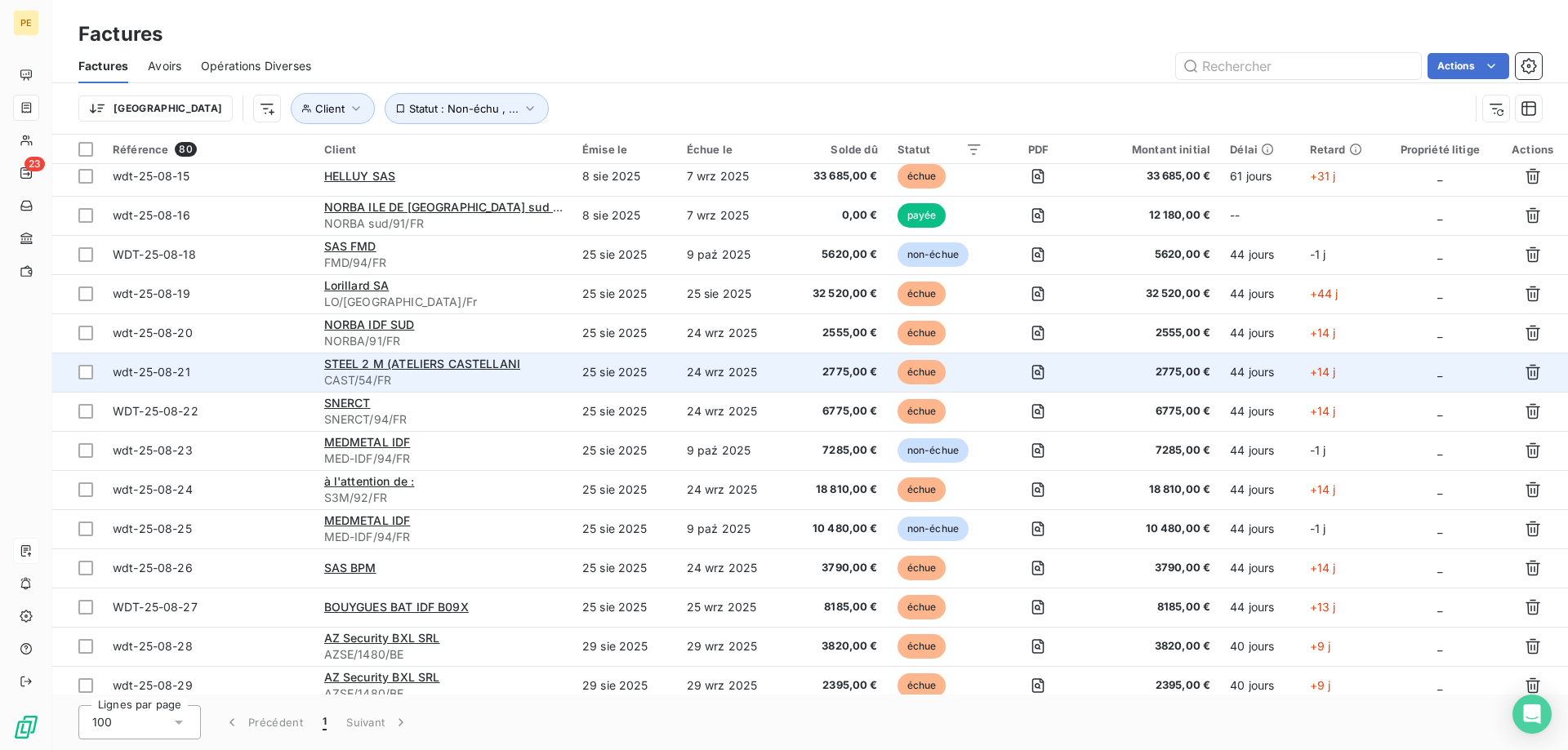
scroll to position [583, 0]
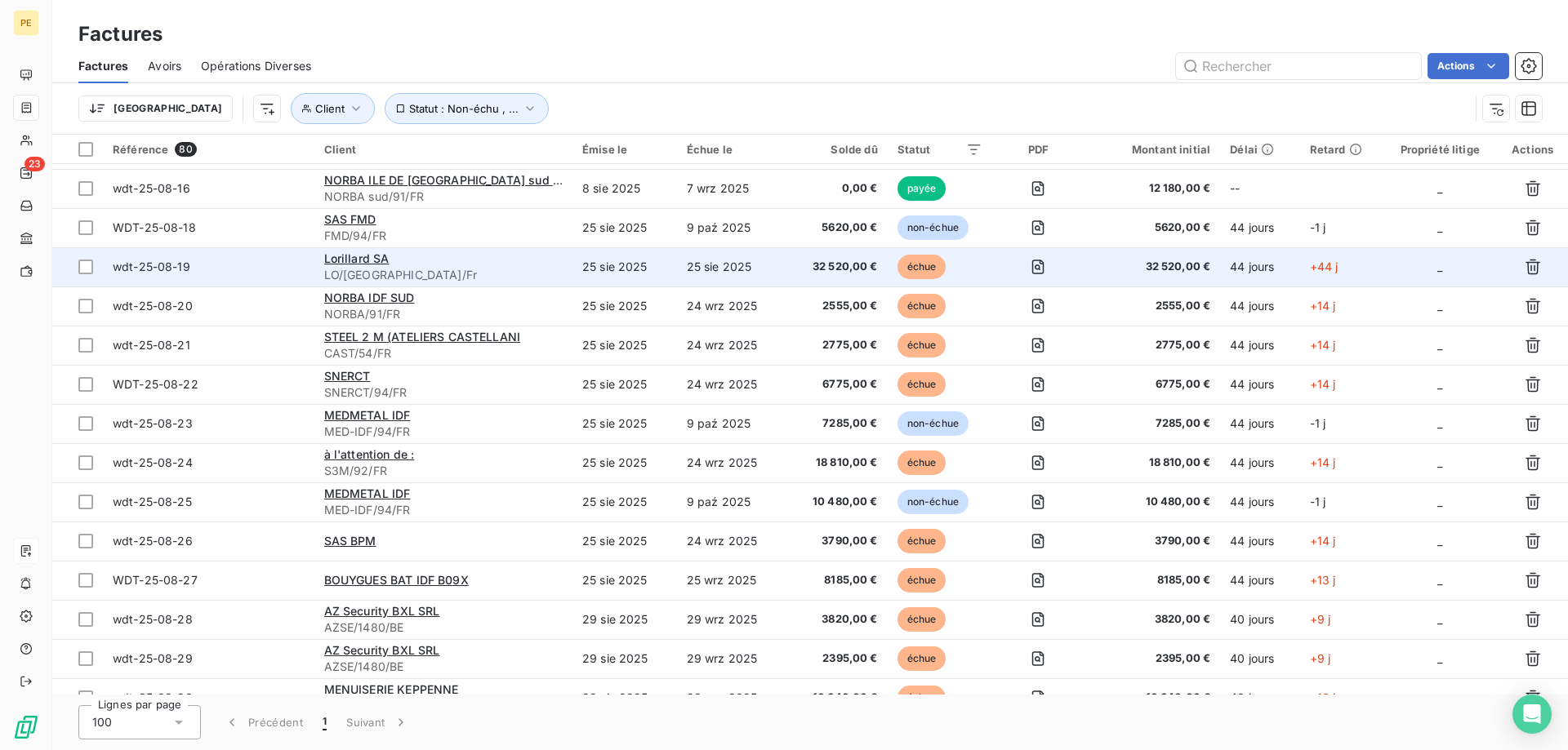
click at [155, 260] on div "wdt-25-08-19" at bounding box center [152, 267] width 77 height 16
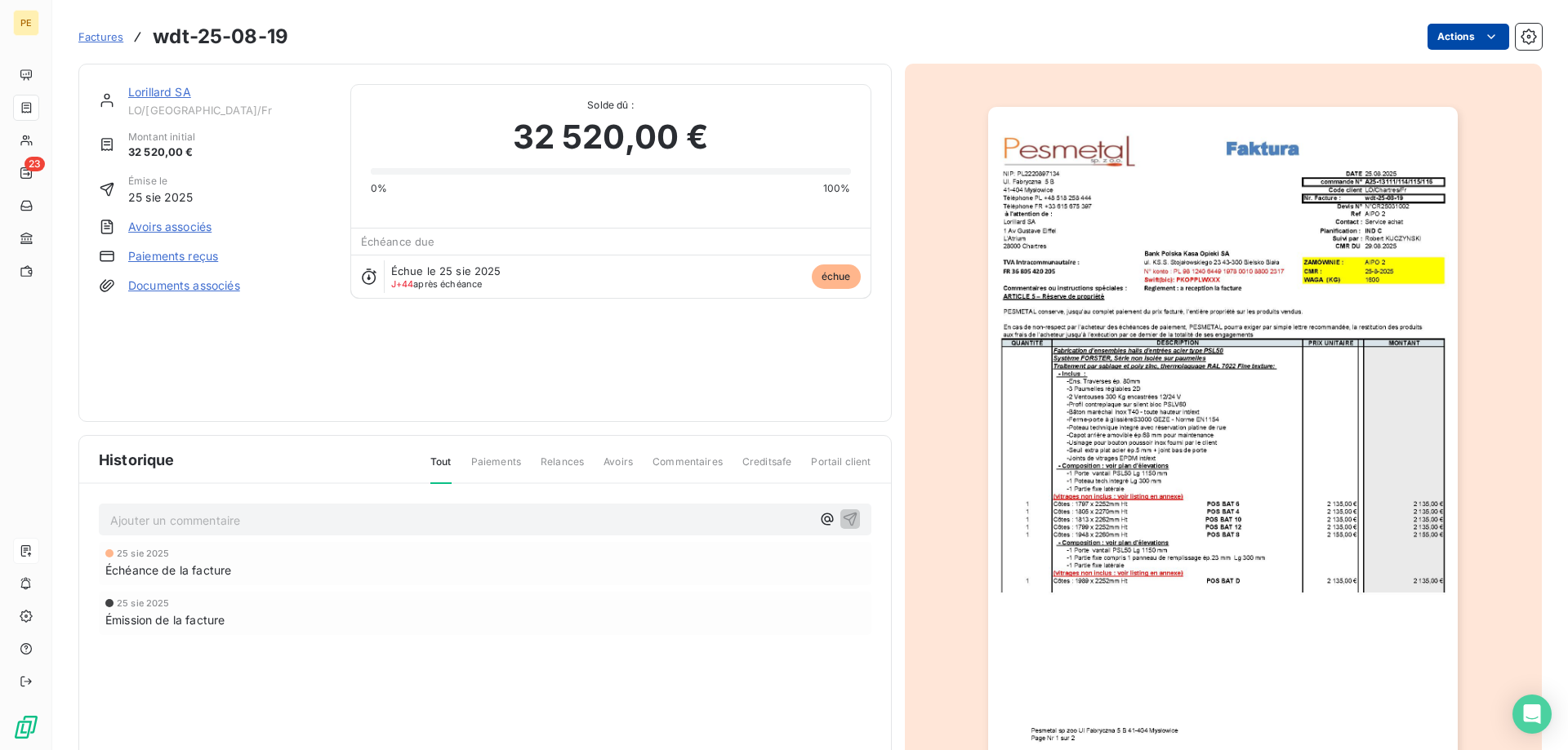
click at [1470, 35] on html "PE 23 Factures wdt-25-08-19 Actions Lorillard SA LO/[GEOGRAPHIC_DATA]/Fr Montan…" at bounding box center [784, 375] width 1568 height 750
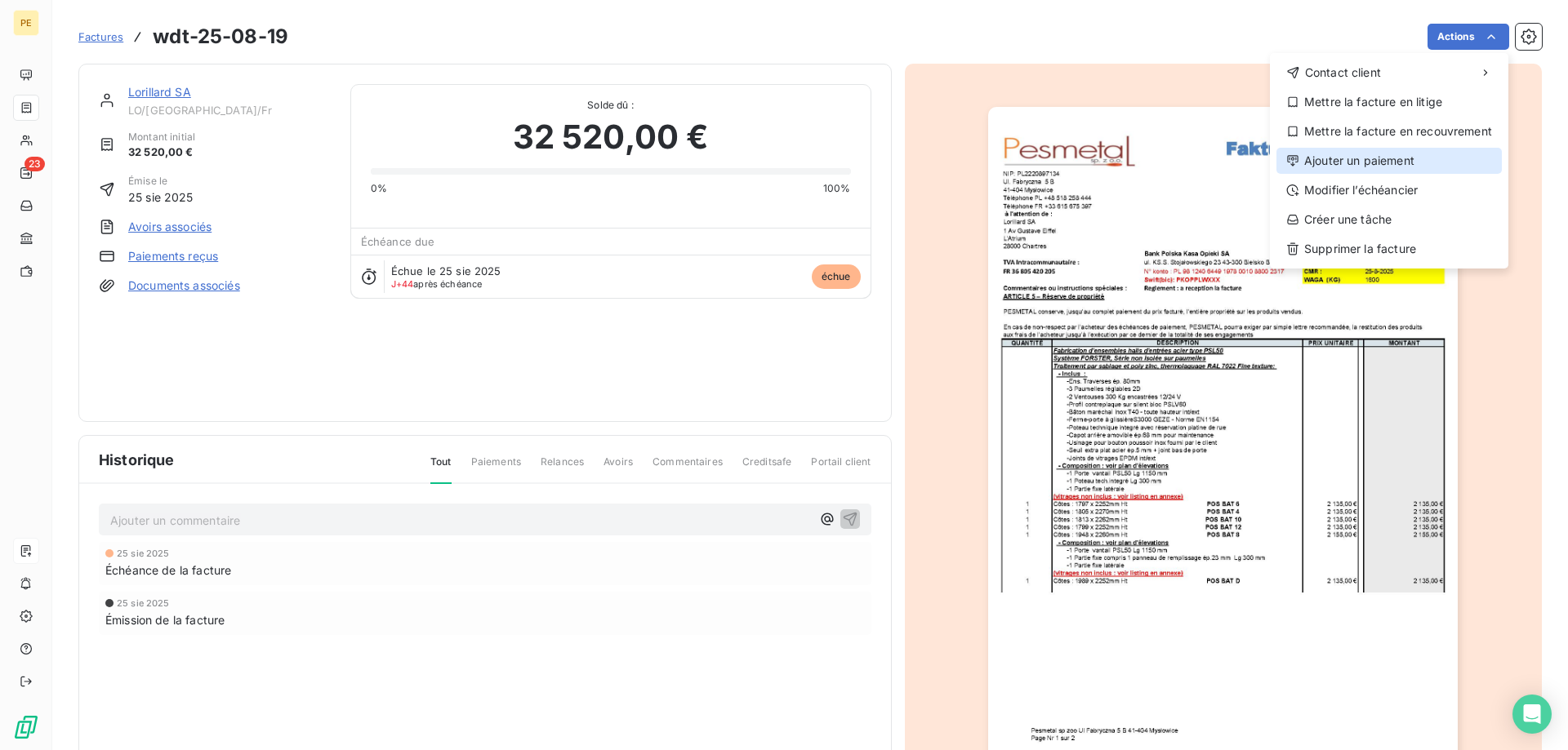
click at [1363, 164] on div "Ajouter un paiement" at bounding box center [1388, 161] width 225 height 26
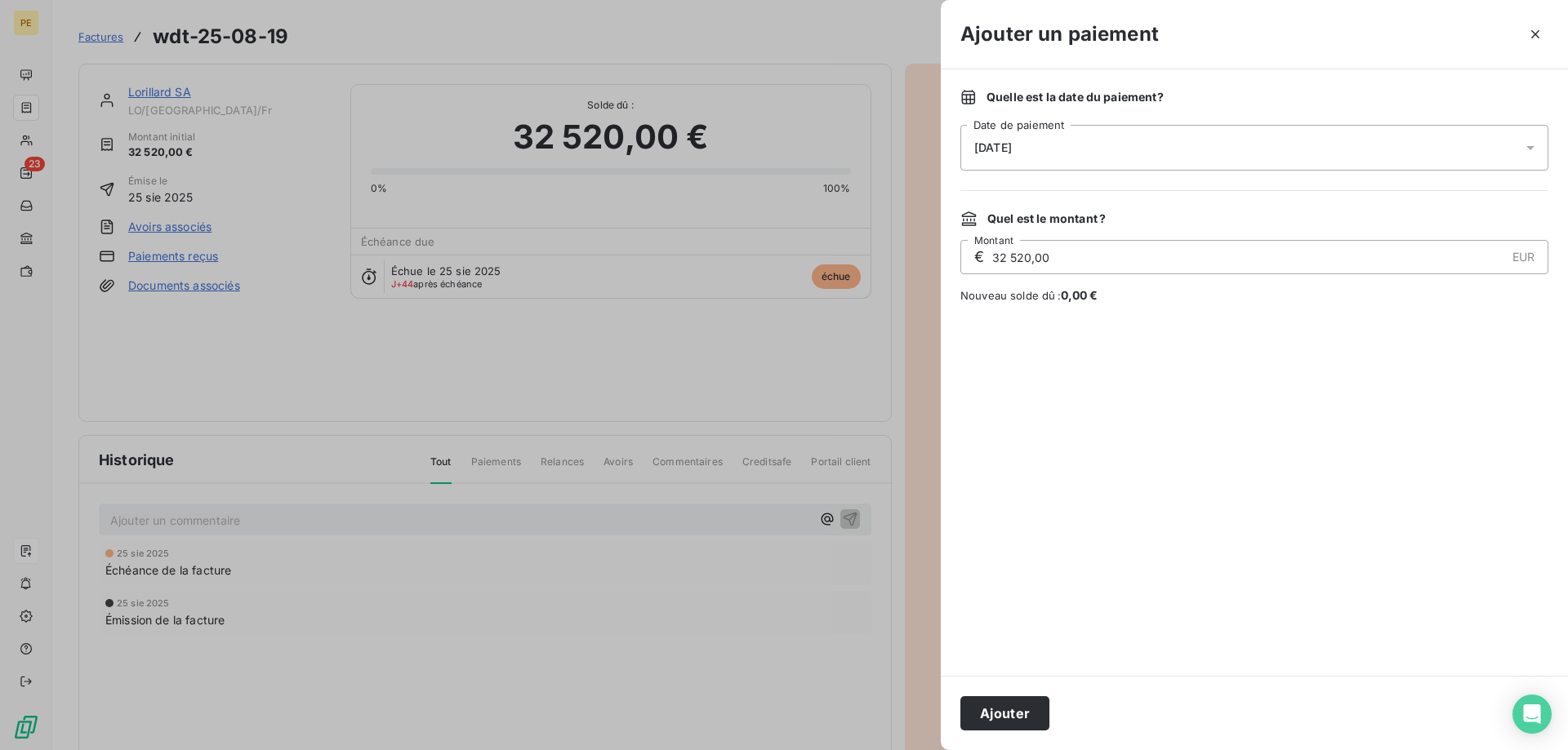
click at [1074, 148] on div "[DATE]" at bounding box center [1254, 148] width 588 height 46
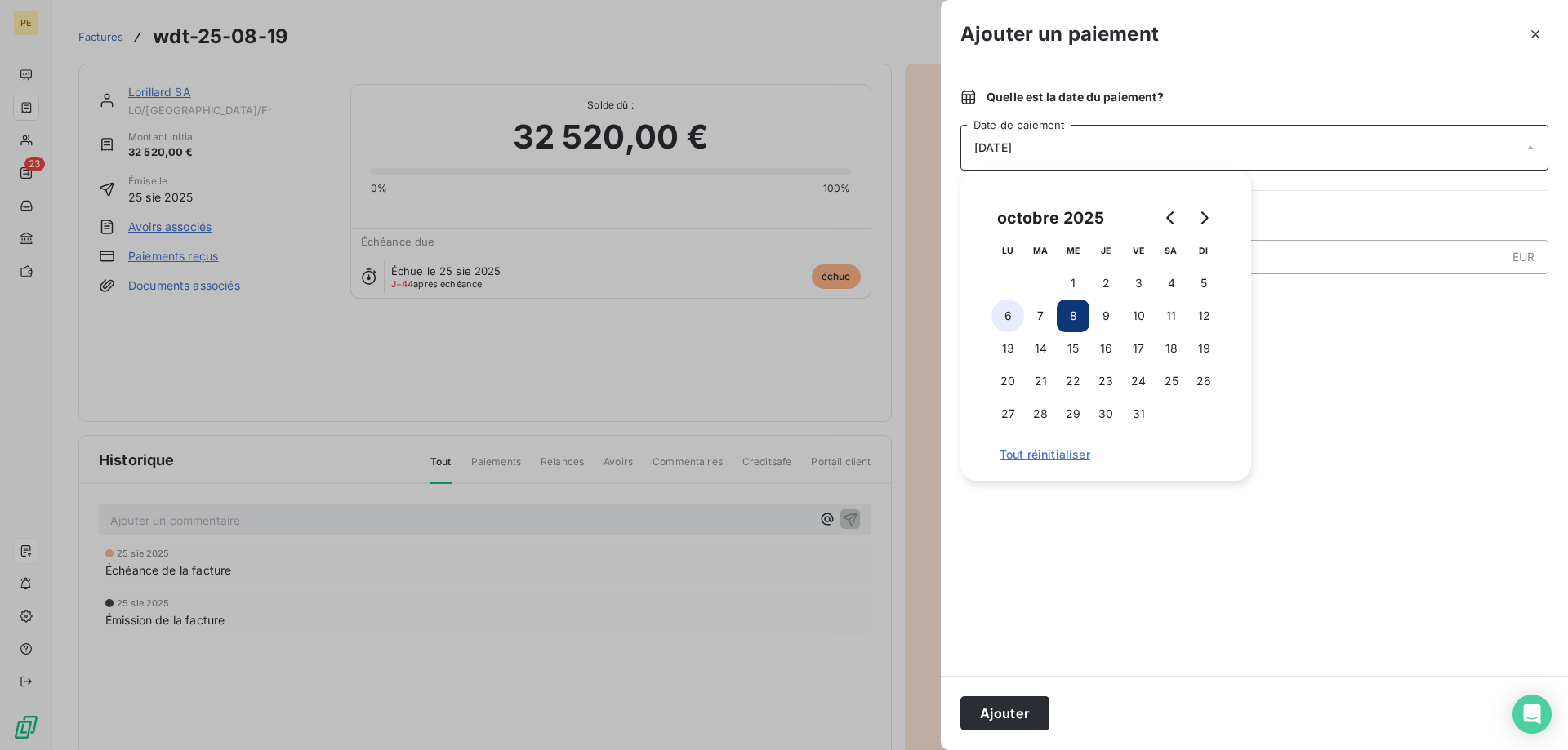
click at [1009, 305] on button "6" at bounding box center [1007, 315] width 33 height 33
click at [1008, 710] on button "Ajouter" at bounding box center [1005, 713] width 89 height 35
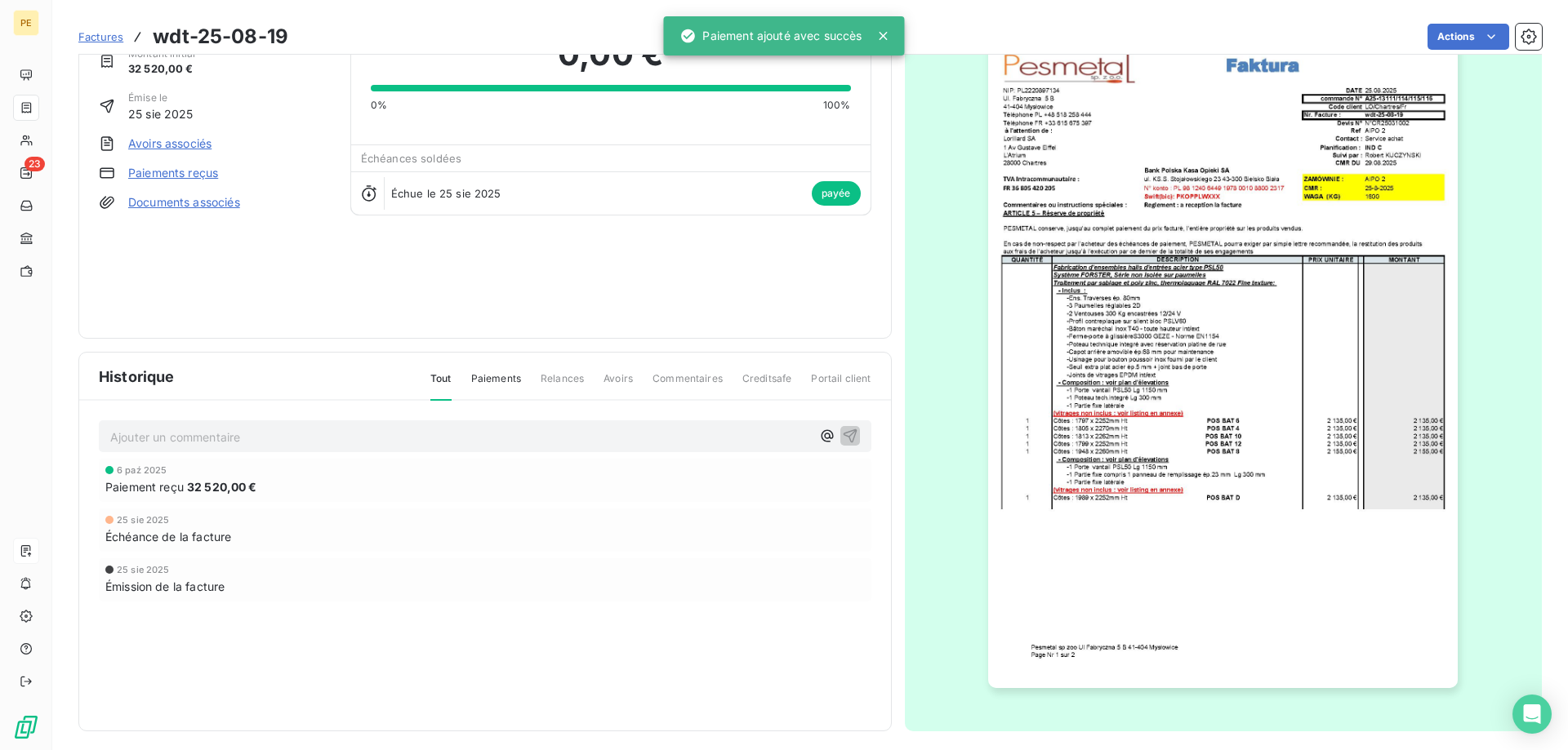
scroll to position [91, 0]
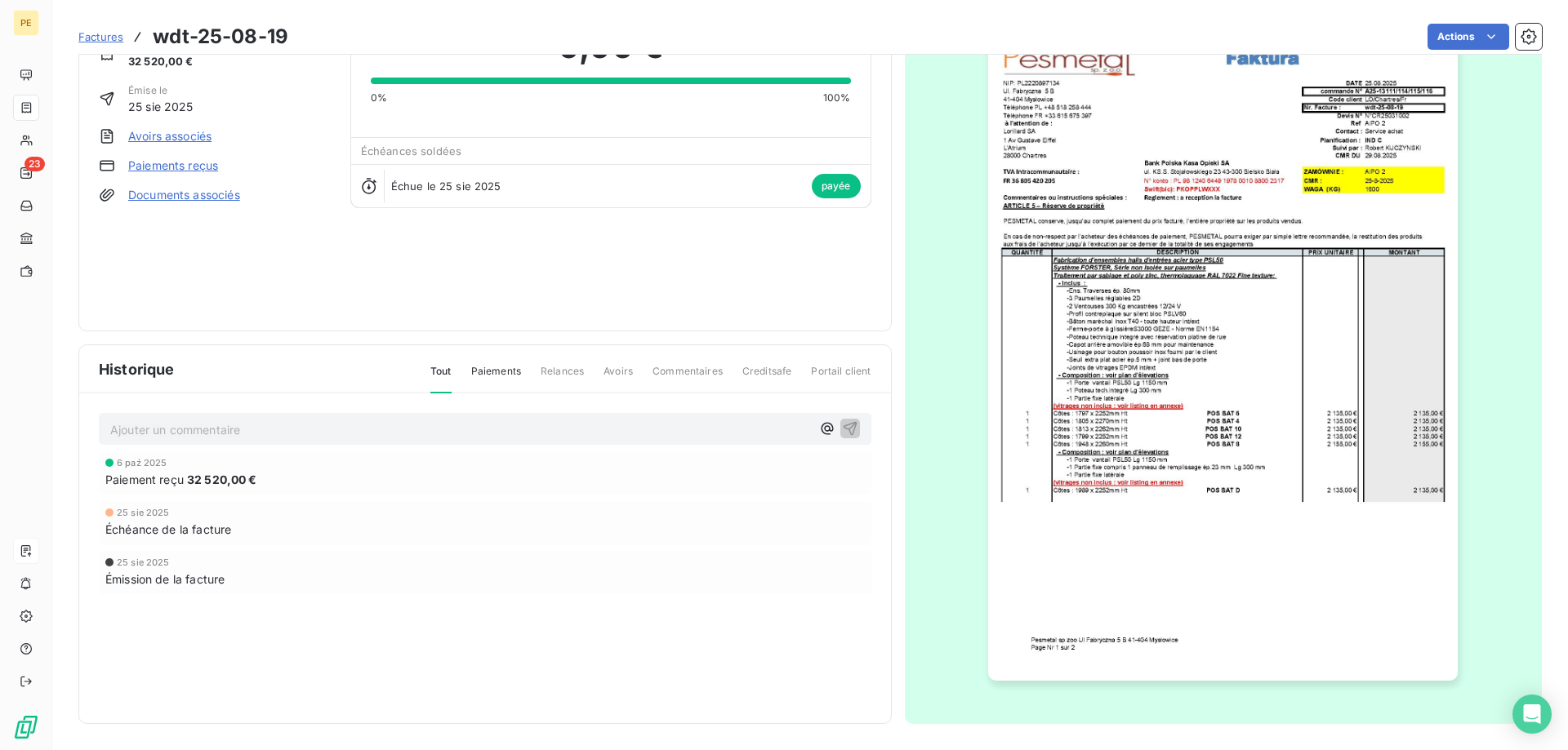
click at [1241, 504] on img "button" at bounding box center [1223, 348] width 469 height 665
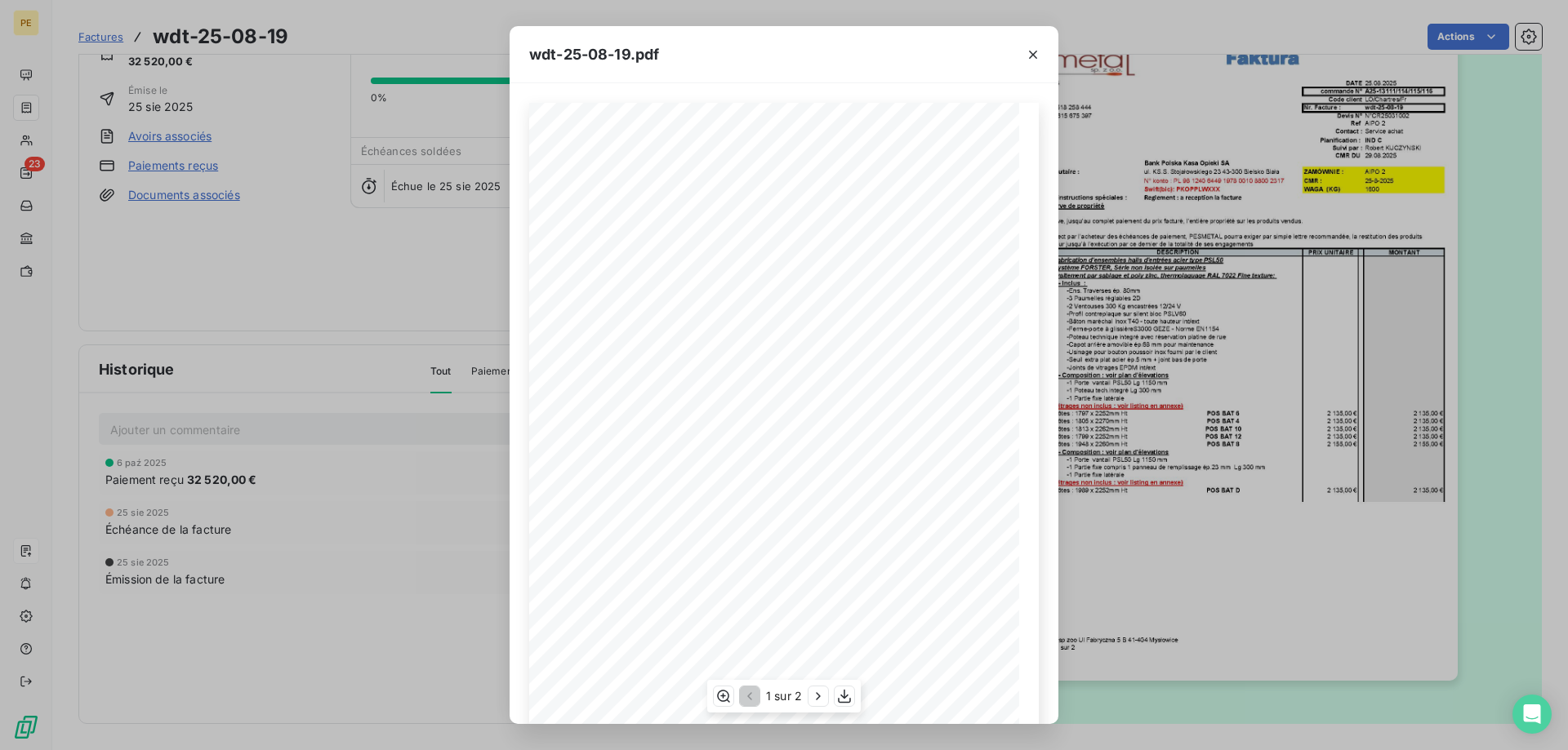
scroll to position [90, 0]
click at [811, 698] on icon "button" at bounding box center [818, 696] width 16 height 16
click at [741, 702] on icon "button" at bounding box center [748, 696] width 16 height 16
click at [1031, 52] on icon "button" at bounding box center [1033, 55] width 16 height 16
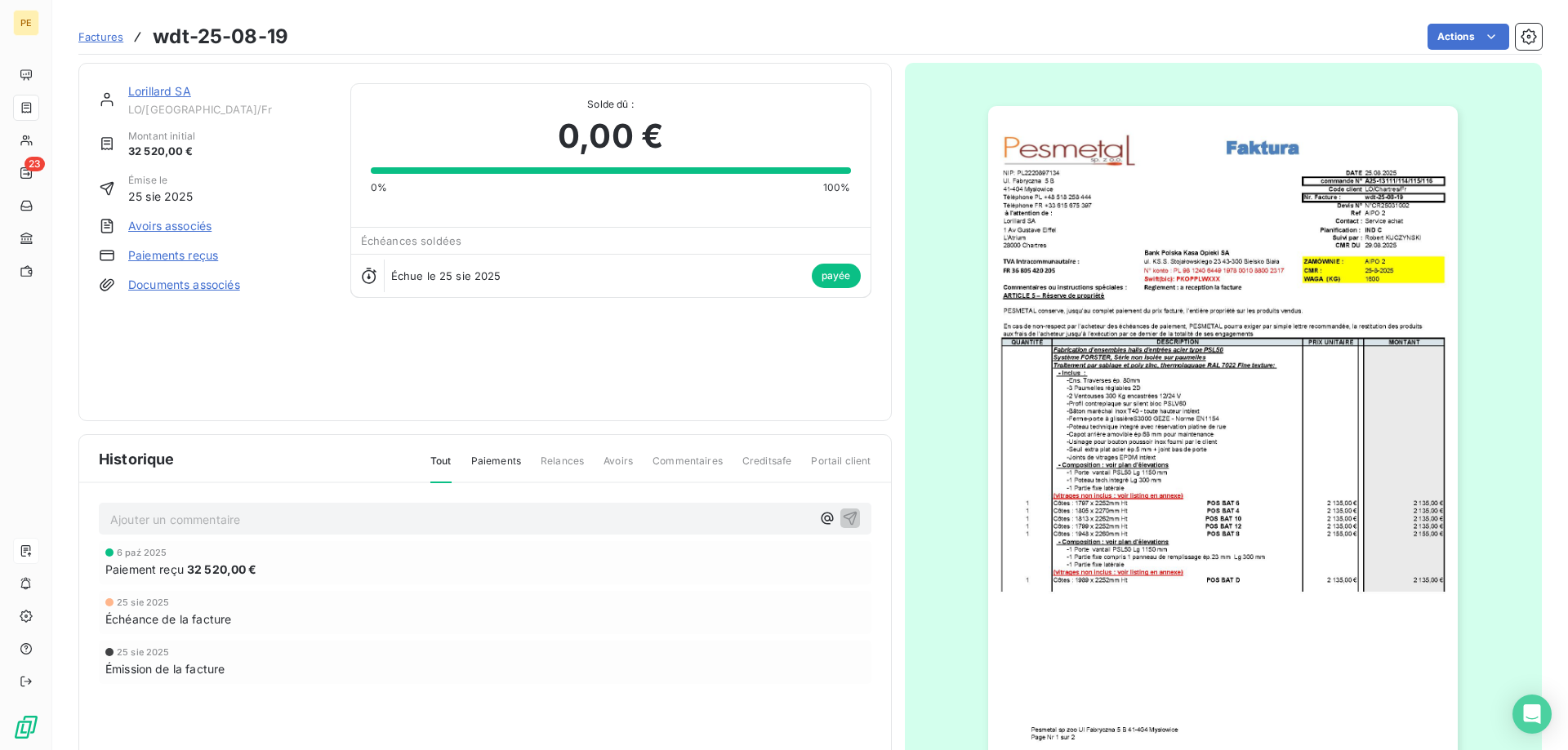
scroll to position [0, 0]
click at [98, 39] on span "Factures" at bounding box center [100, 36] width 45 height 13
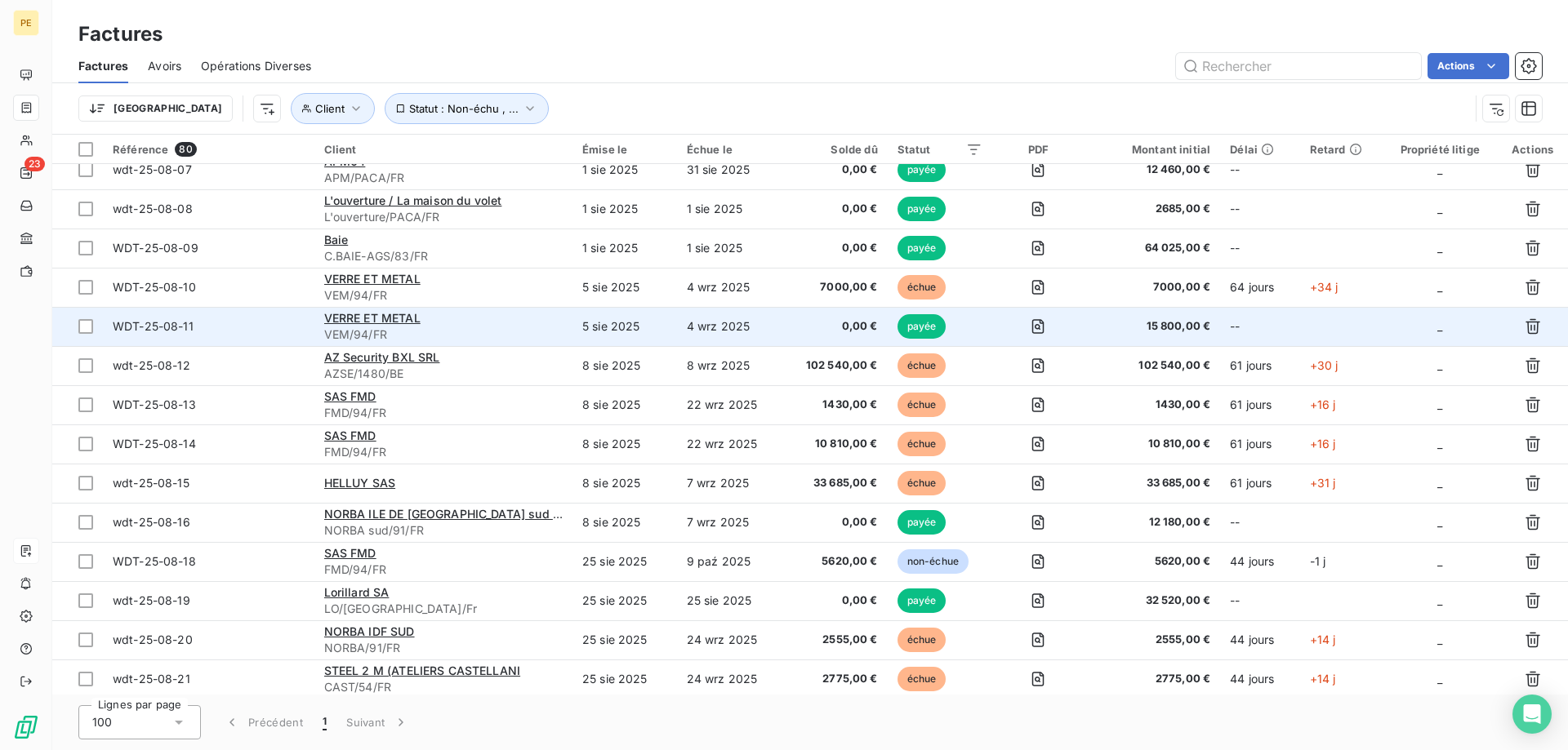
scroll to position [250, 0]
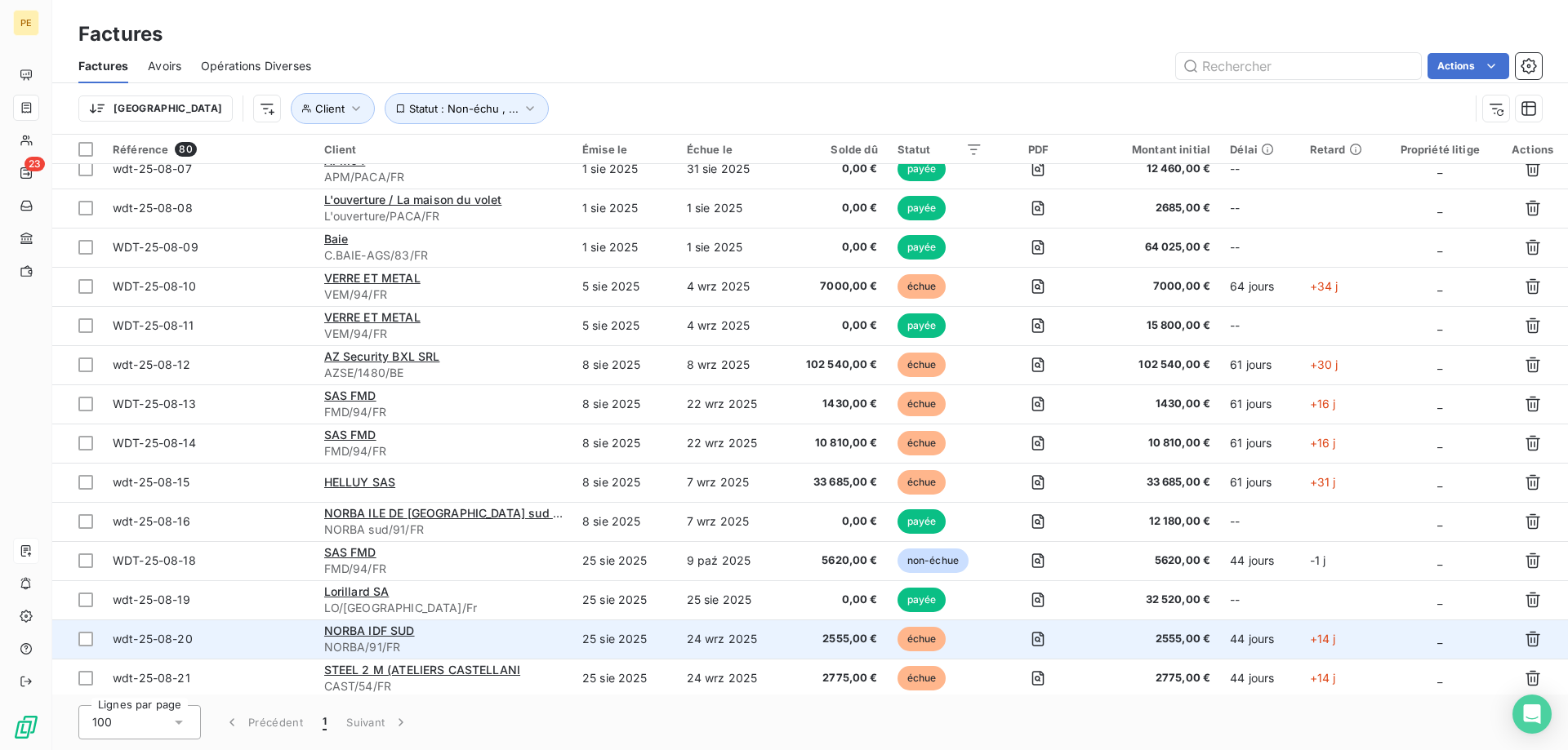
click at [199, 630] on td "wdt-25-08-20" at bounding box center [208, 640] width 211 height 40
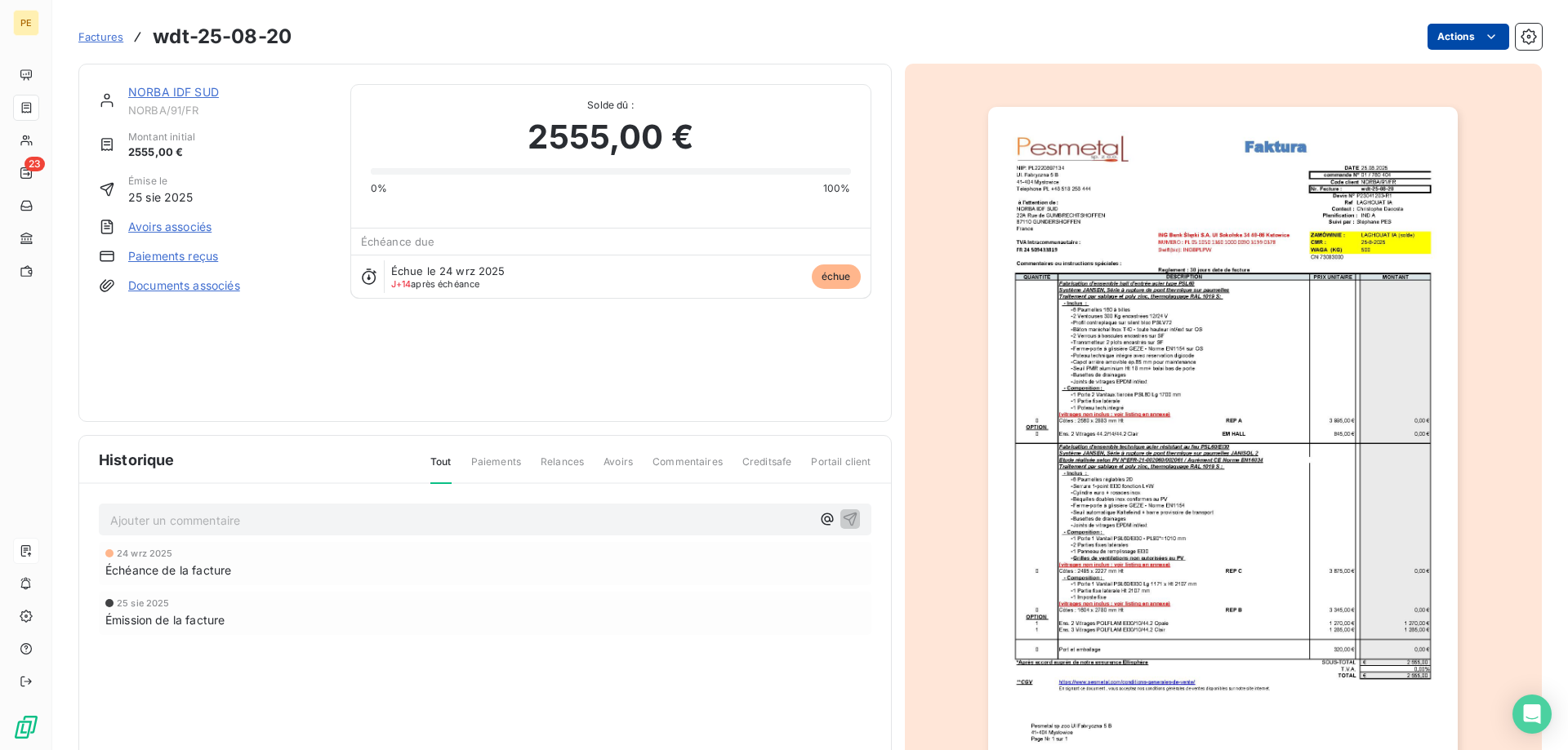
click at [1462, 35] on html "PE 23 Factures wdt-25-08-20 Actions NORBA IDF SUD NORBA/91/FR Montant initial 2…" at bounding box center [784, 375] width 1568 height 750
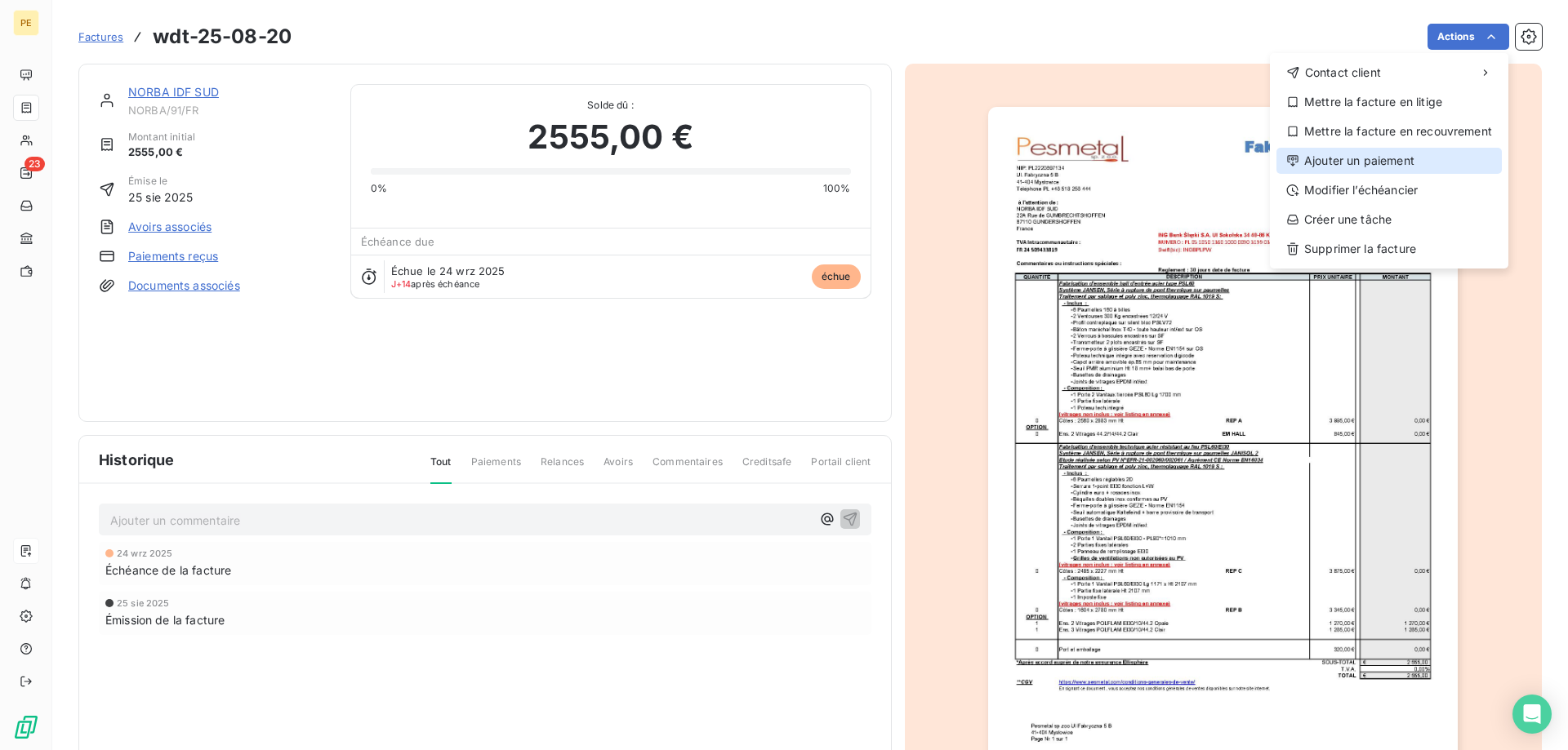
click at [1373, 156] on div "Ajouter un paiement" at bounding box center [1388, 161] width 225 height 26
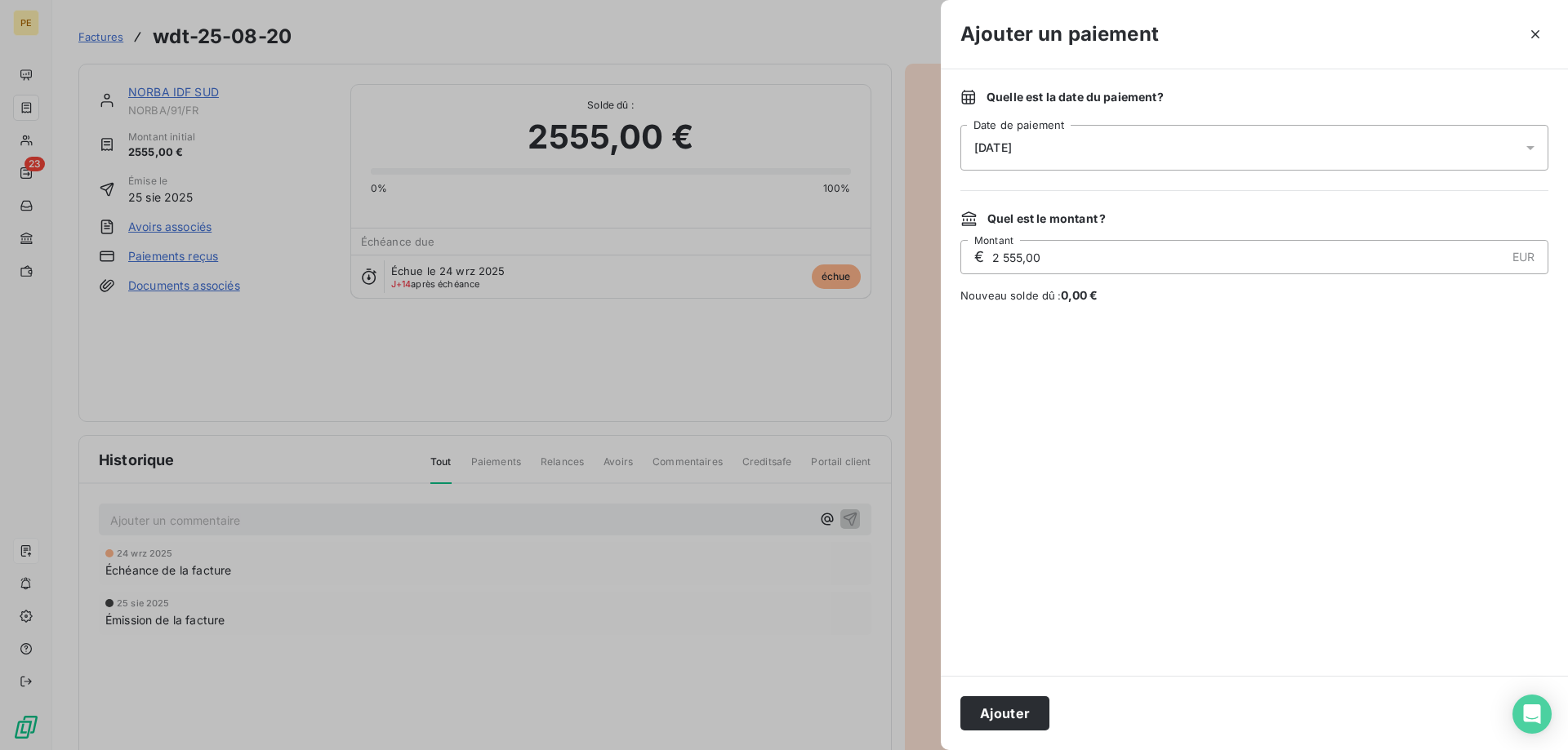
click at [1353, 159] on div "[DATE]" at bounding box center [1254, 148] width 588 height 46
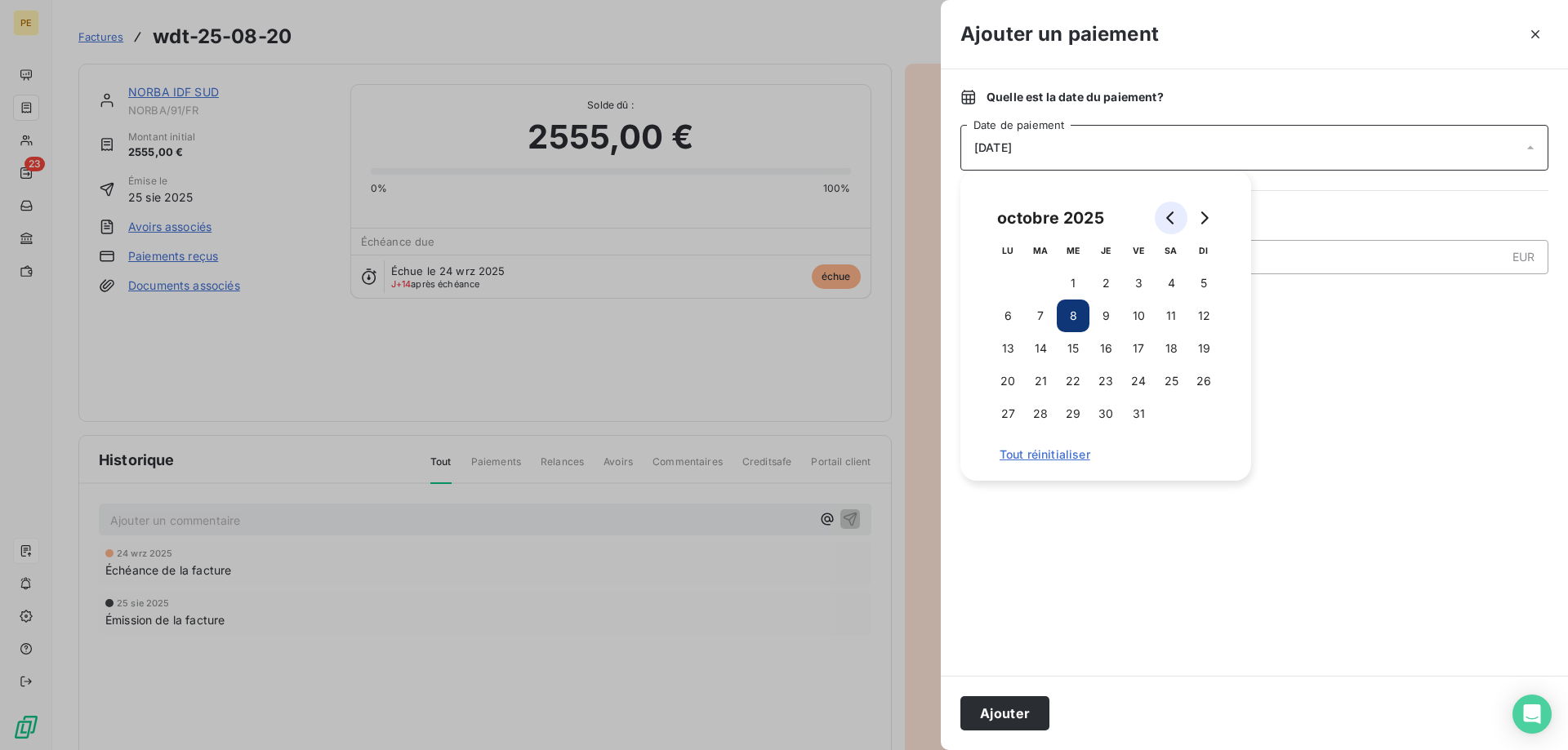
click at [1168, 219] on icon "Go to previous month" at bounding box center [1169, 217] width 7 height 13
click at [1071, 341] on button "17" at bounding box center [1073, 348] width 33 height 33
click at [1036, 707] on button "Ajouter" at bounding box center [1005, 713] width 89 height 35
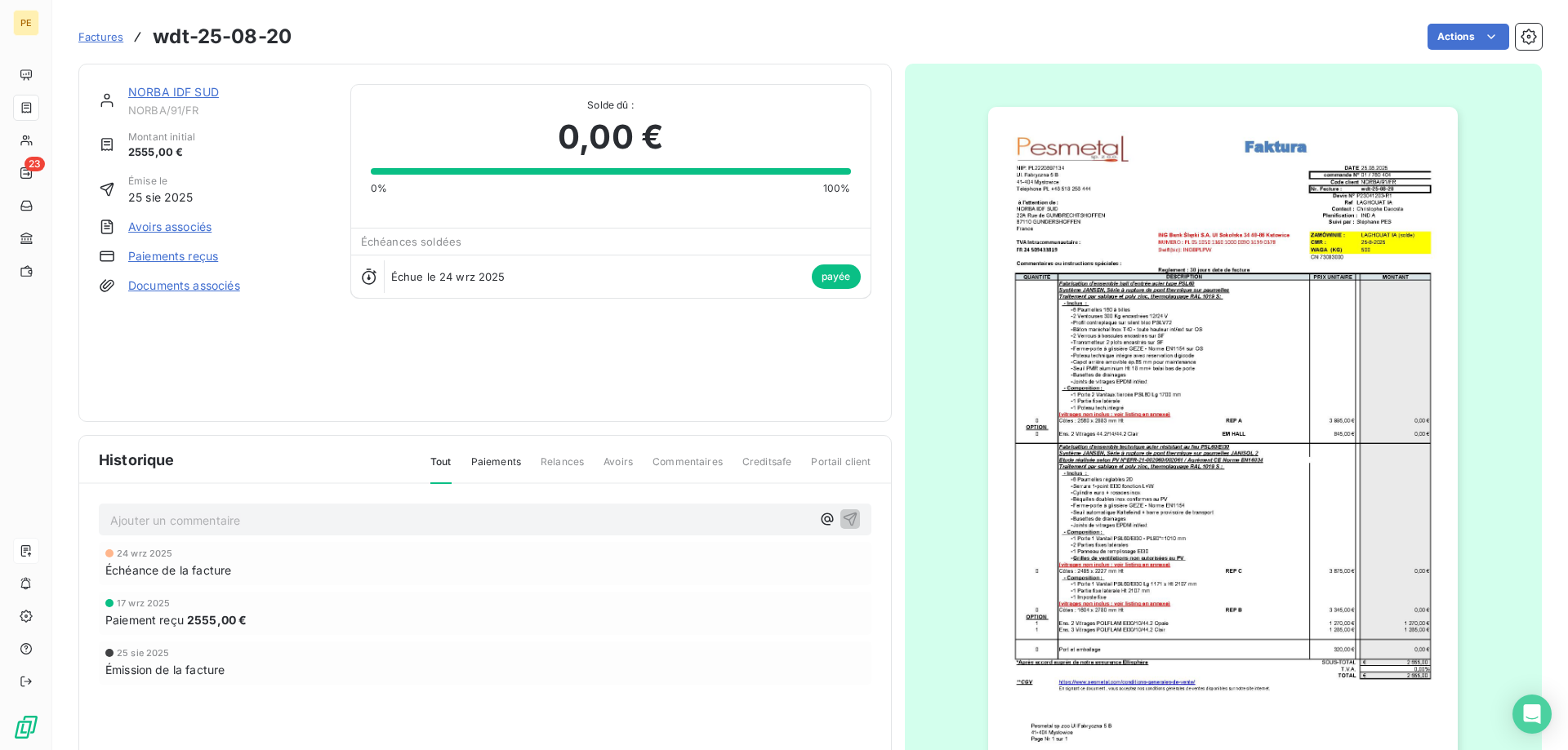
click at [95, 34] on span "Factures" at bounding box center [100, 36] width 45 height 13
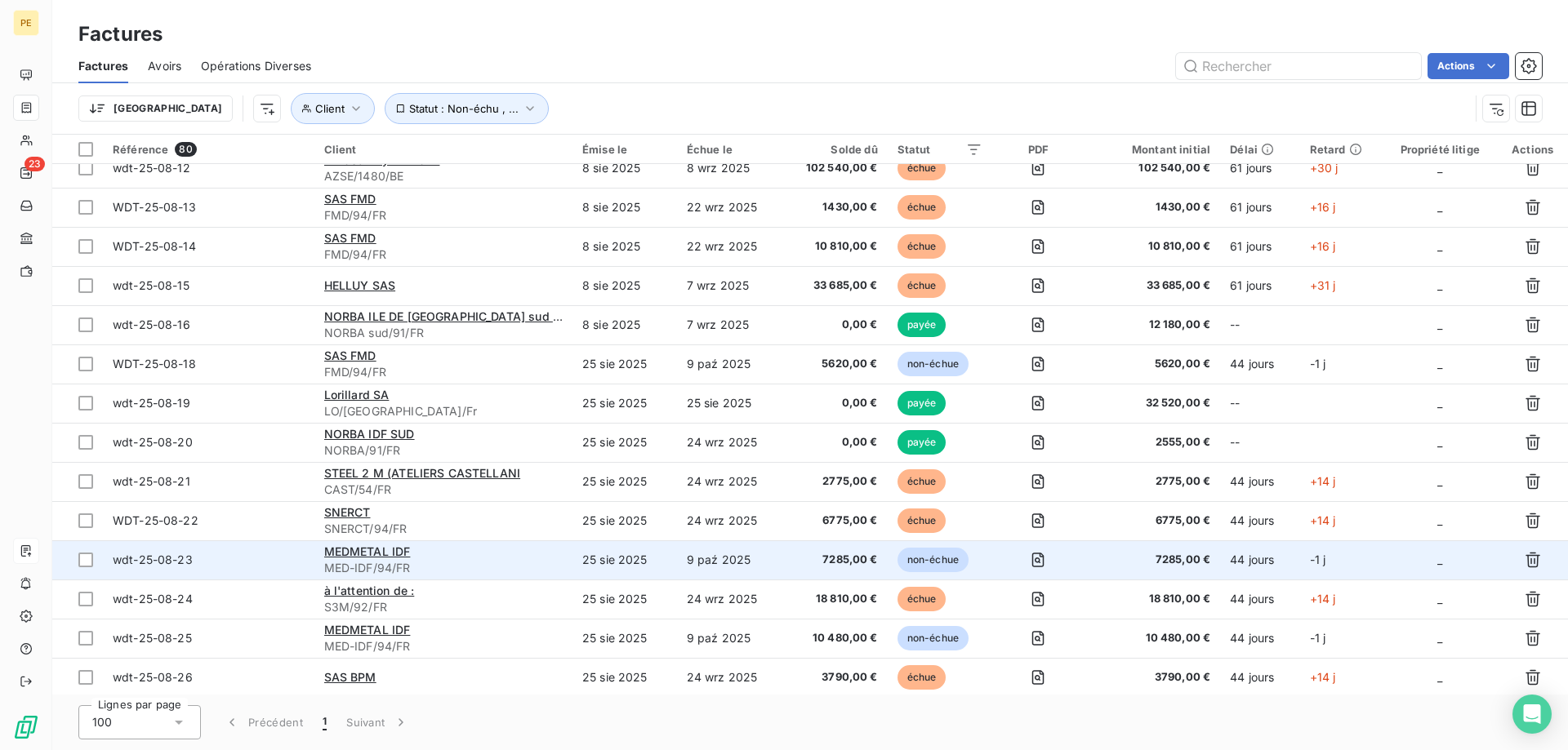
scroll to position [583, 0]
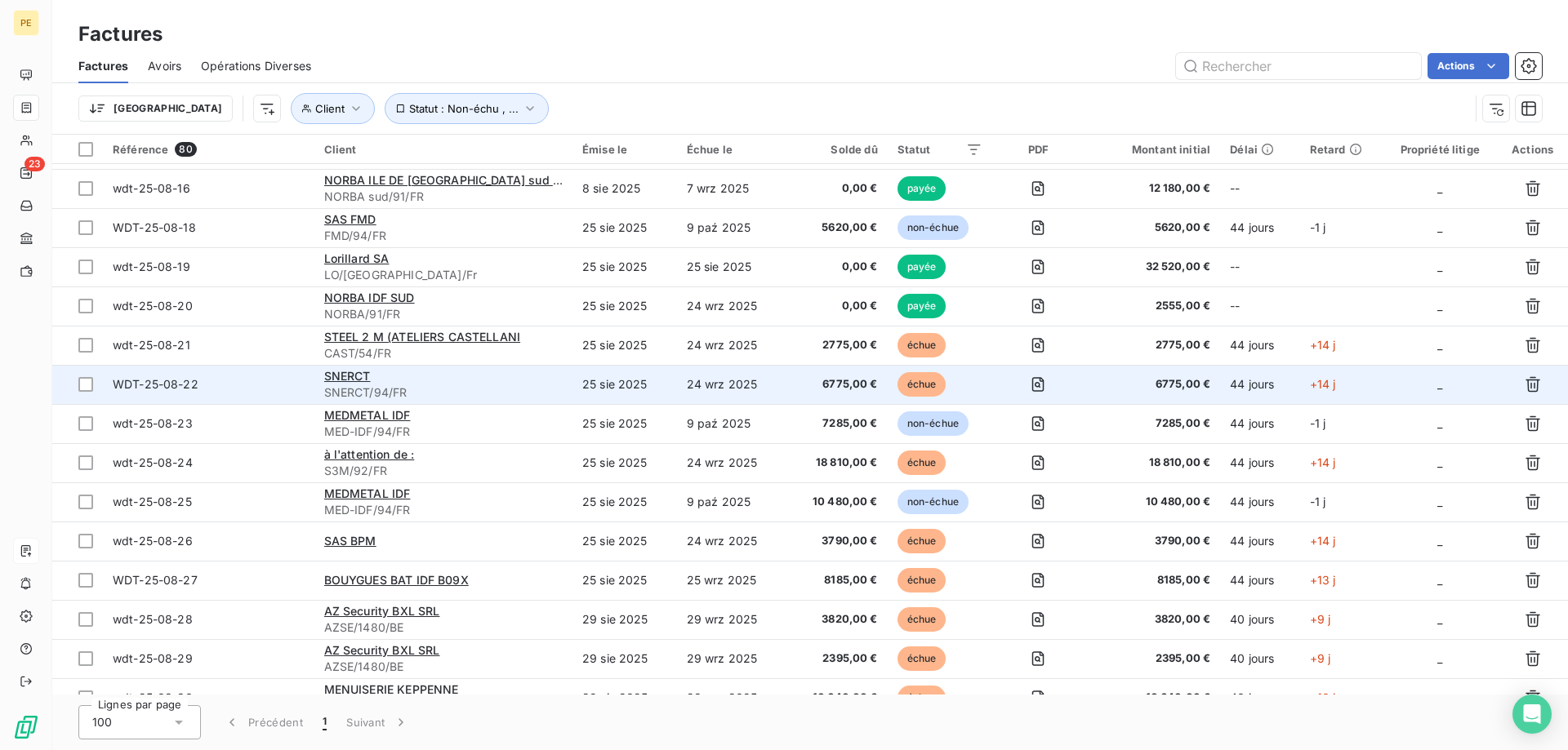
click at [190, 376] on td "WDT-25-08-22" at bounding box center [208, 385] width 211 height 40
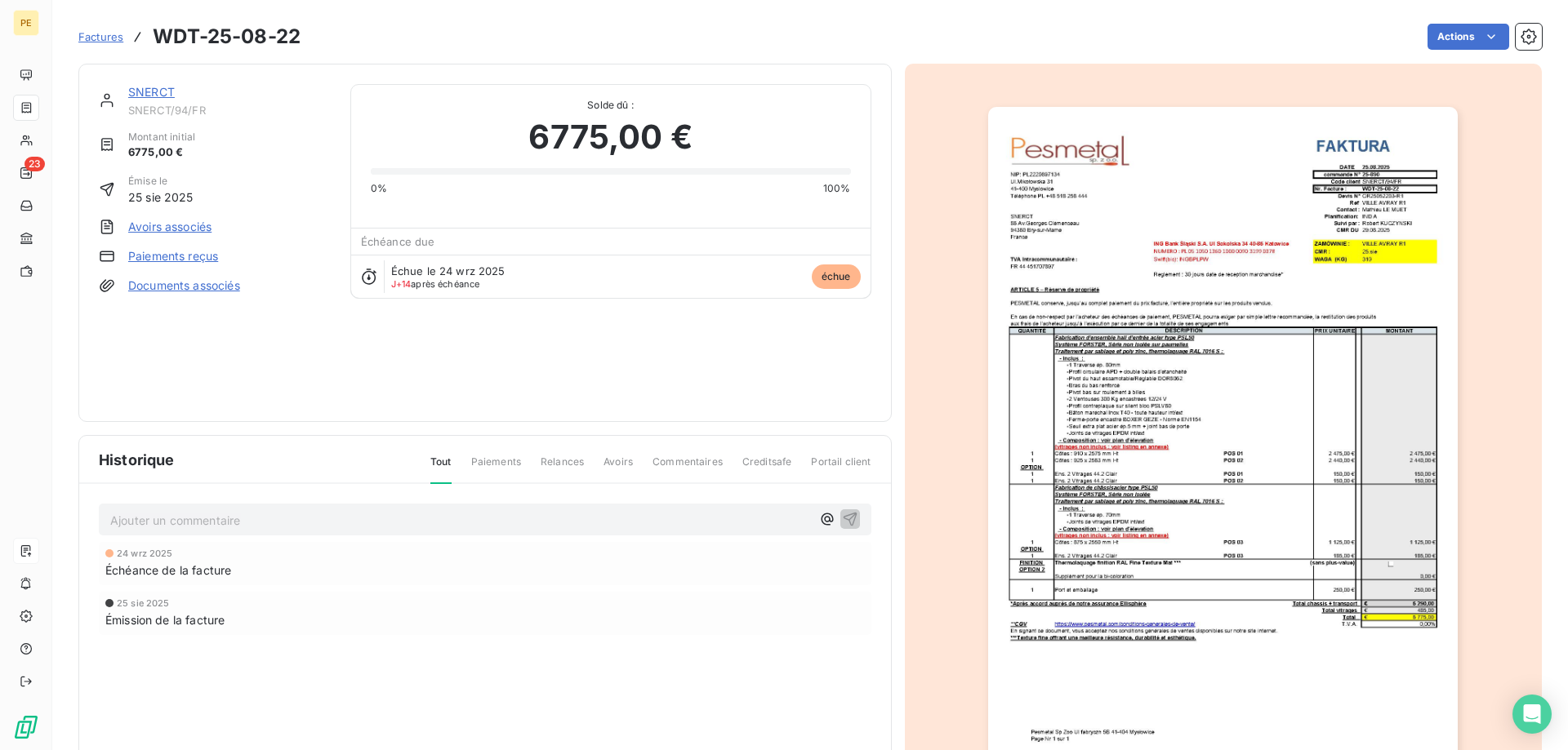
click at [94, 39] on span "Factures" at bounding box center [100, 36] width 45 height 13
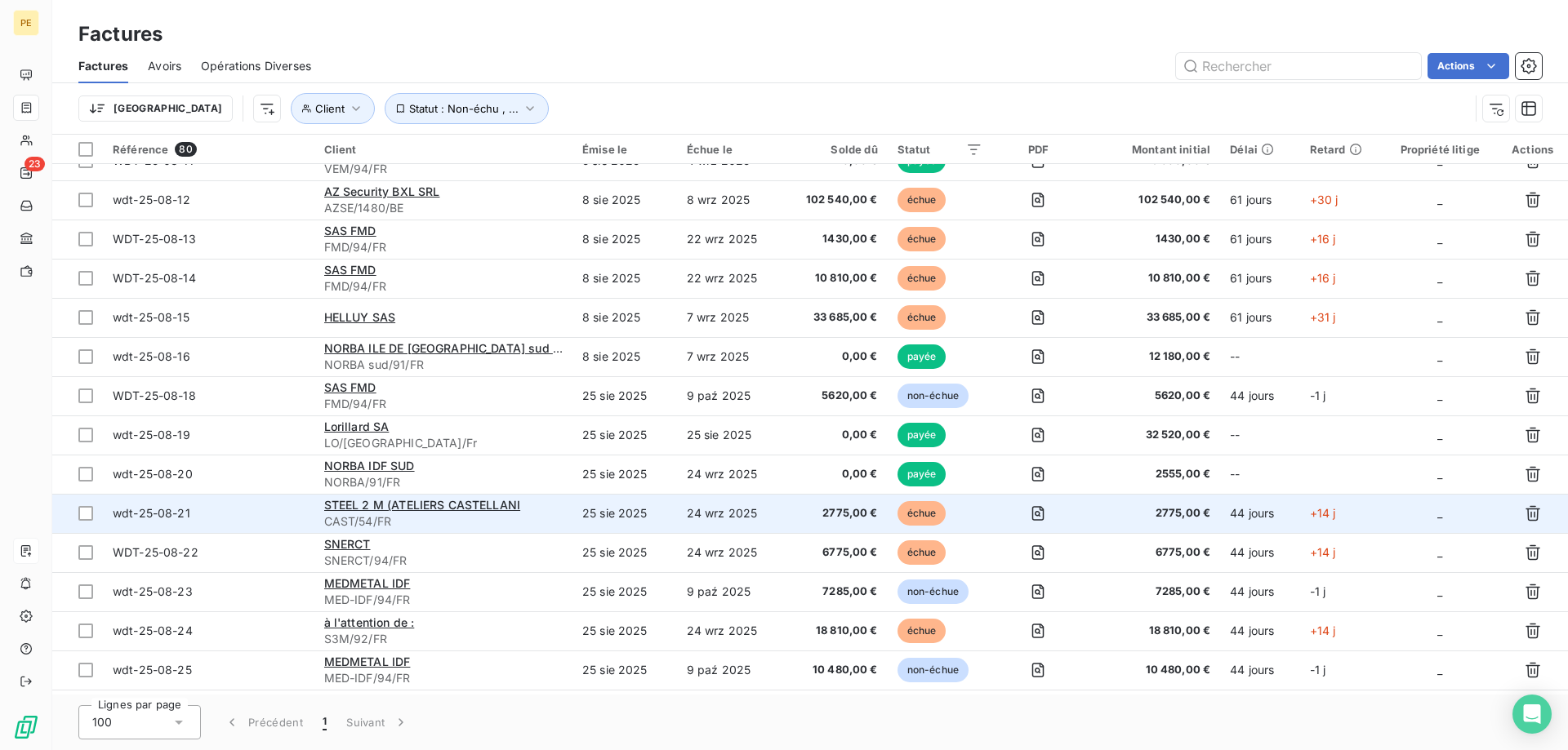
scroll to position [417, 0]
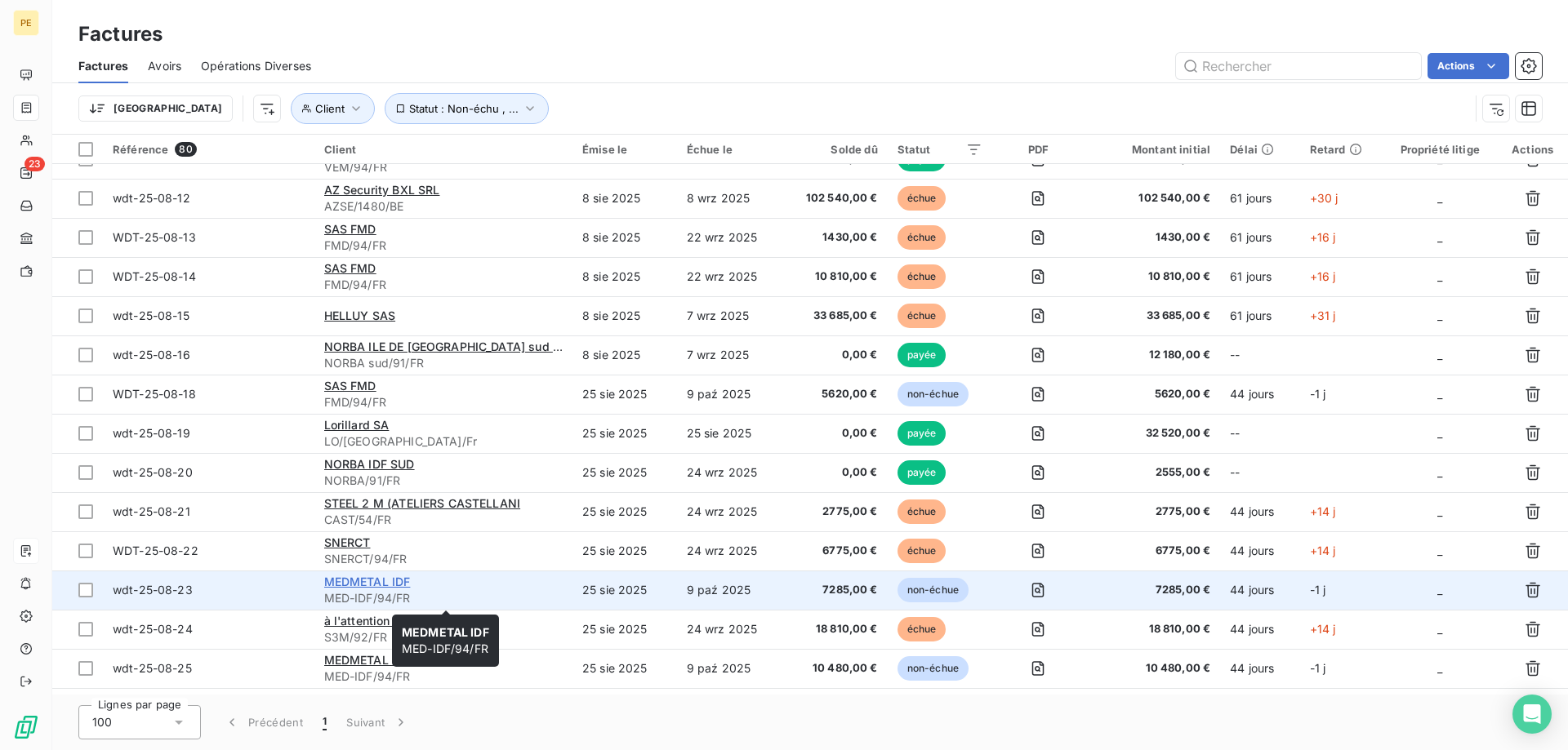
click at [374, 581] on span "MEDMETAL IDF" at bounding box center [367, 581] width 86 height 14
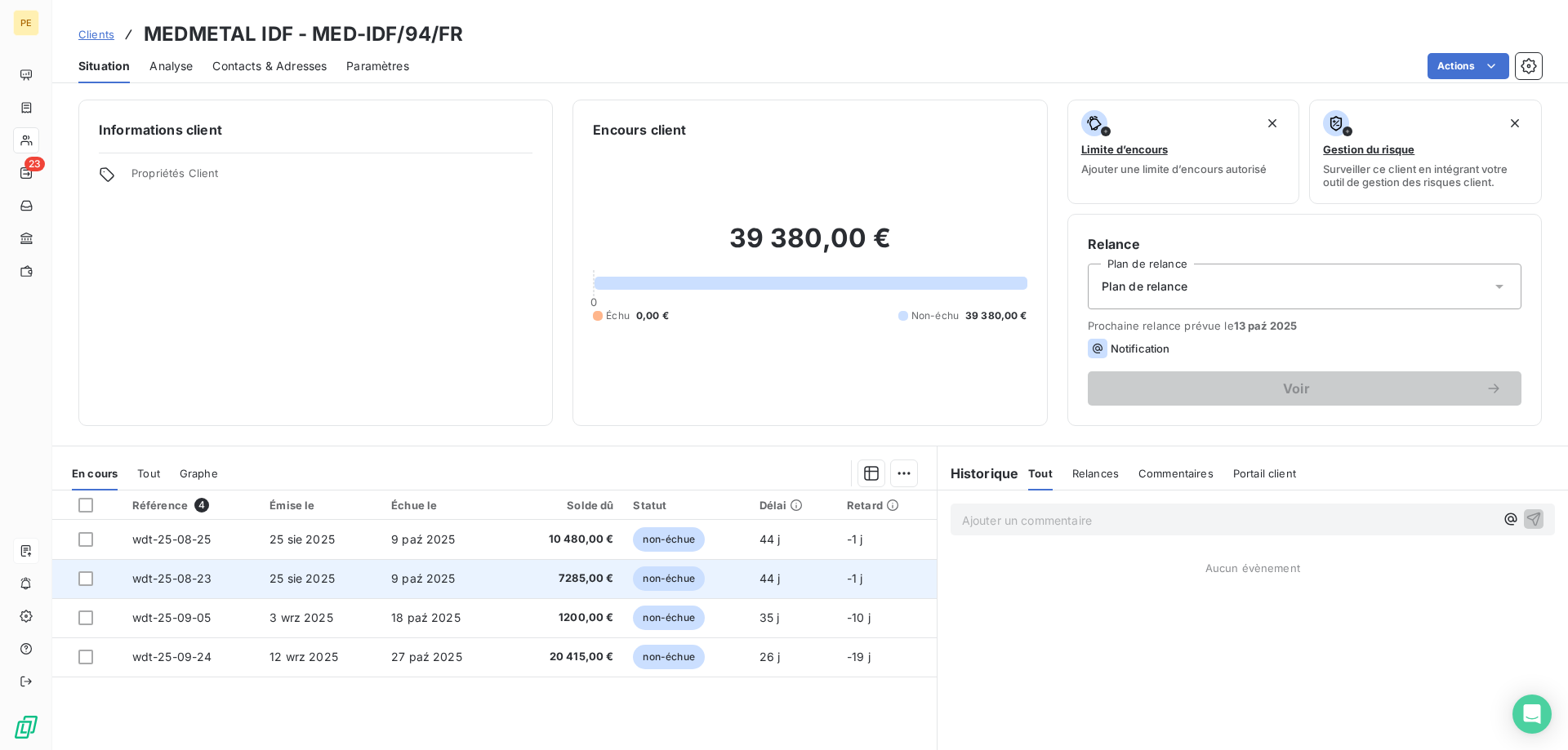
click at [183, 580] on span "wdt-25-08-23" at bounding box center [172, 578] width 80 height 14
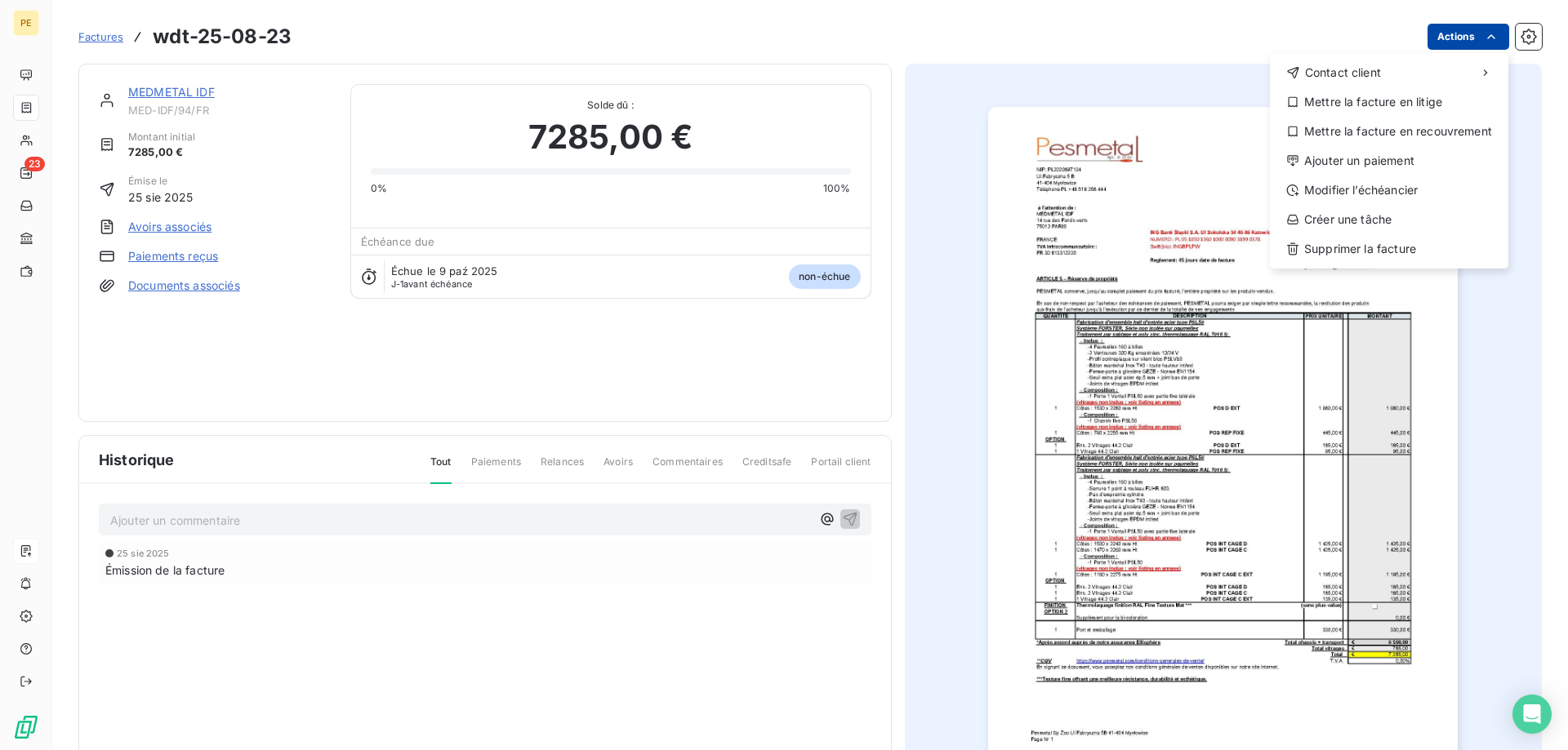
click at [1457, 43] on html "PE 23 Factures wdt-25-08-23 Actions Contact client Mettre la facture en litige …" at bounding box center [784, 375] width 1568 height 750
click at [1355, 160] on div "Ajouter un paiement" at bounding box center [1388, 161] width 225 height 26
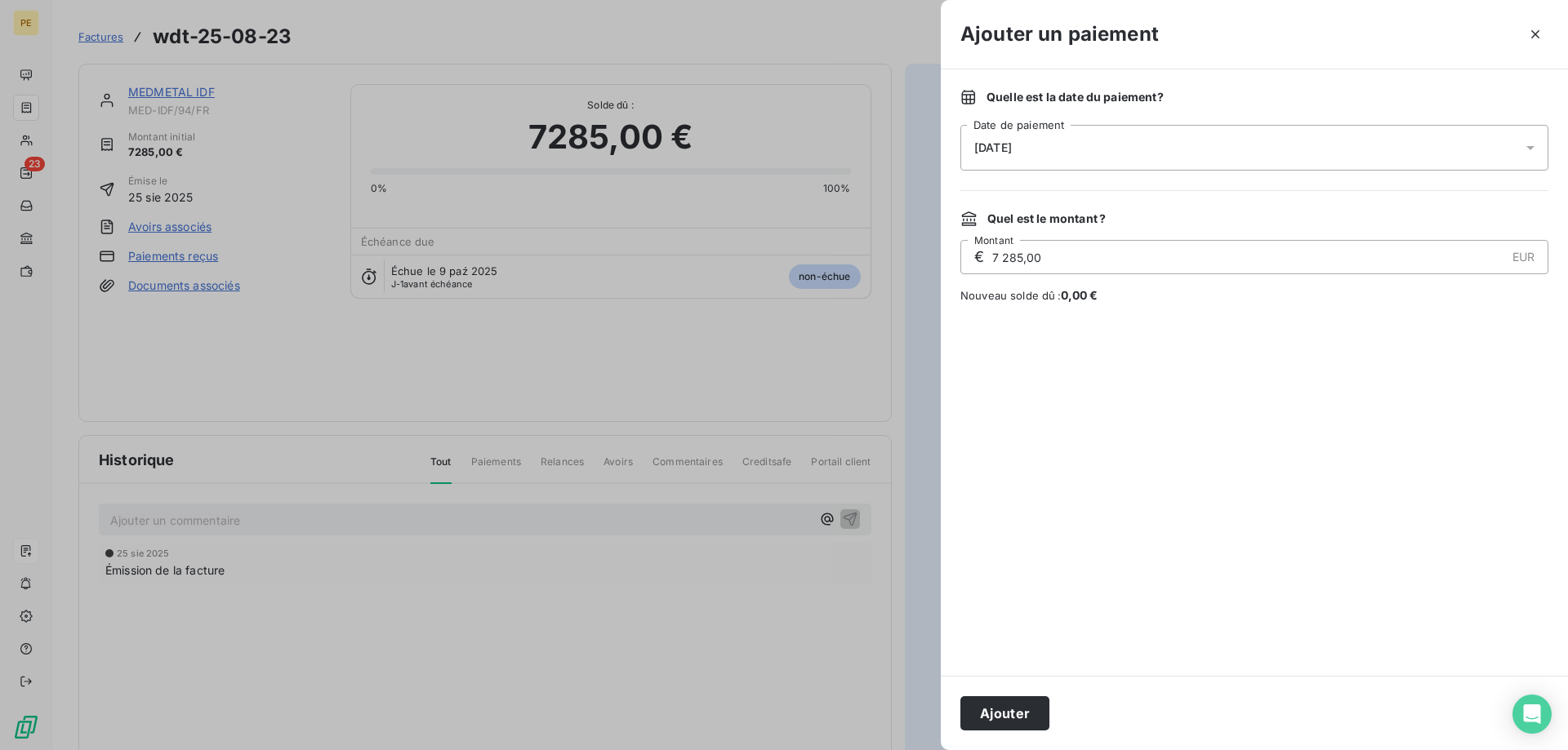
click at [1066, 149] on div "[DATE]" at bounding box center [1254, 148] width 588 height 46
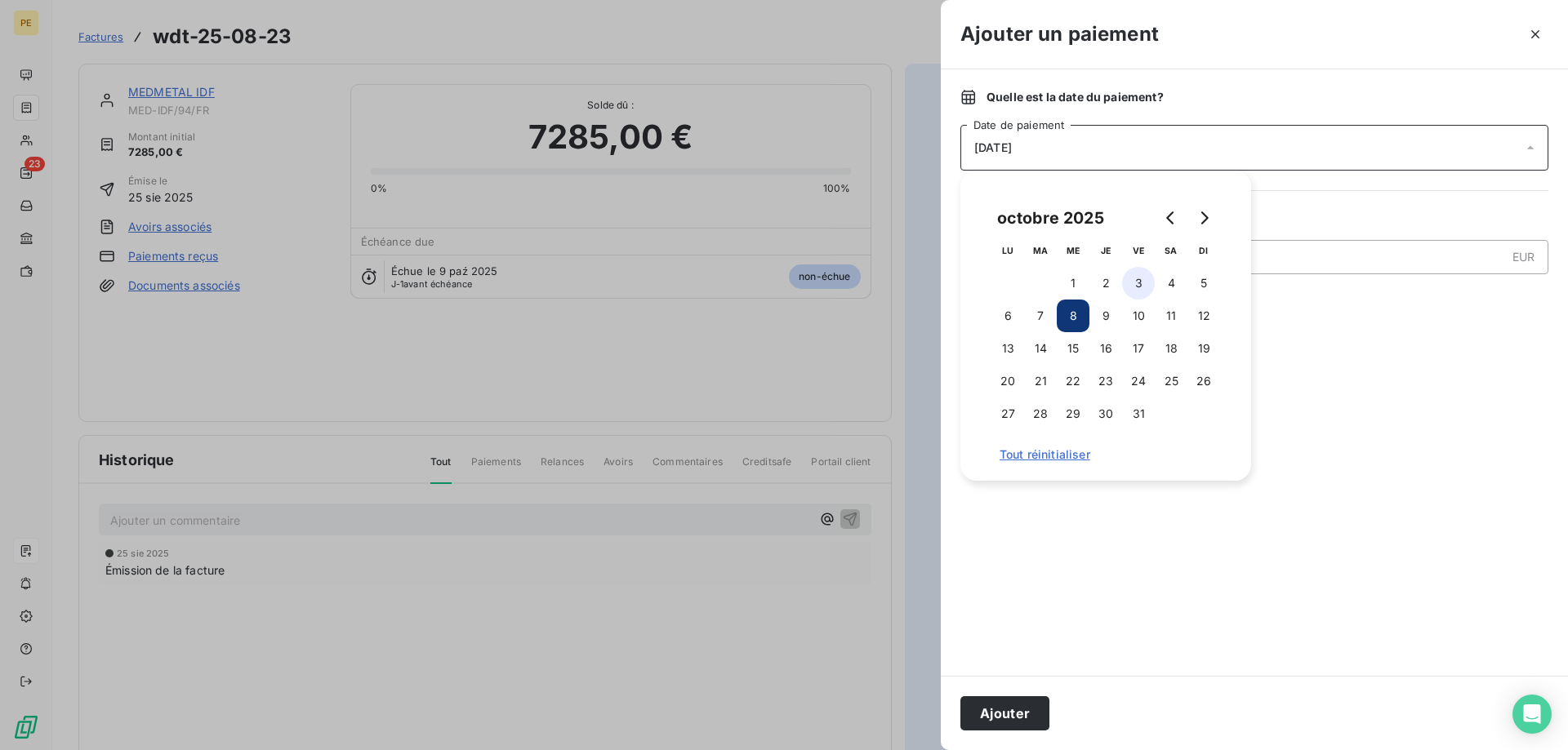
click at [1137, 283] on button "3" at bounding box center [1138, 283] width 33 height 33
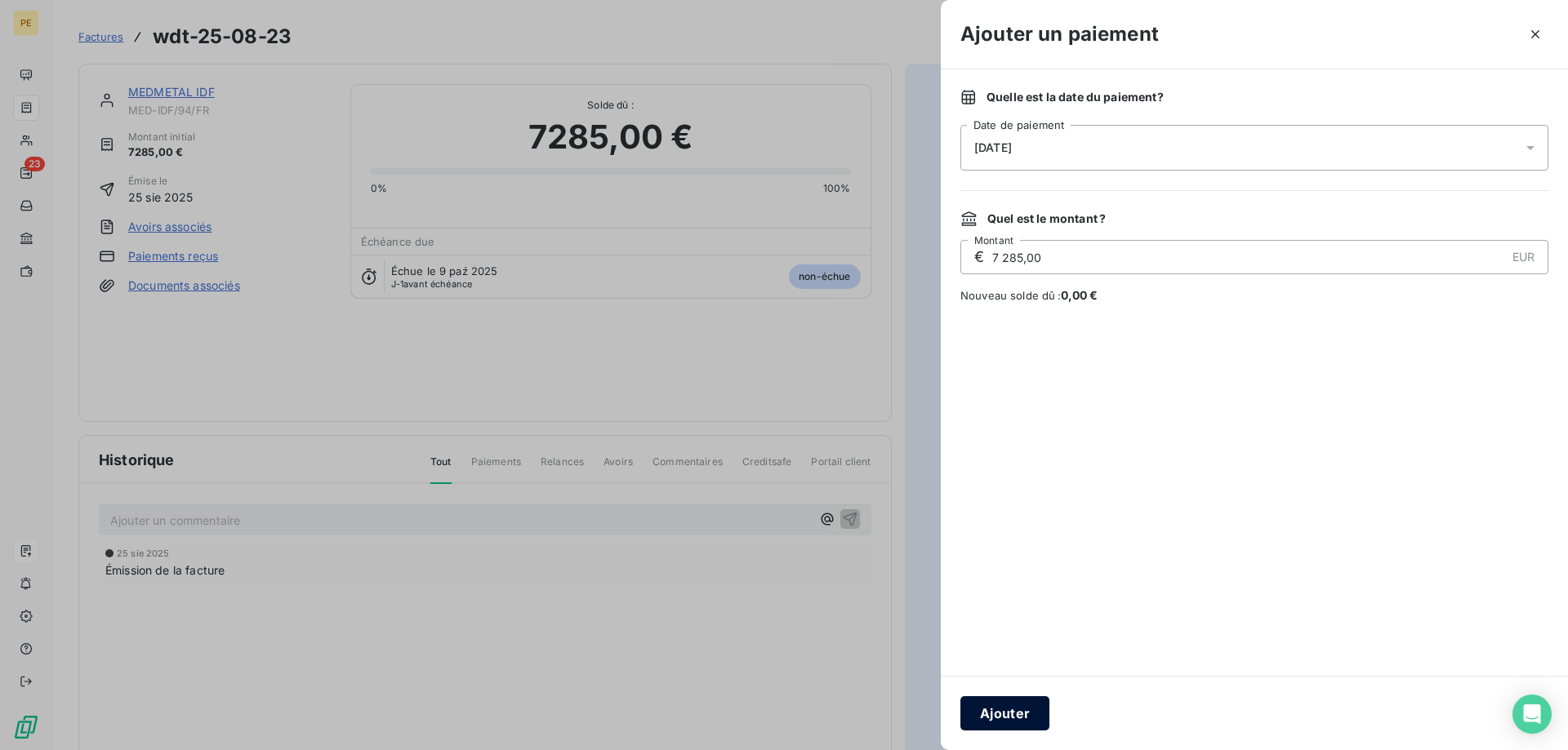
click at [1010, 722] on button "Ajouter" at bounding box center [1005, 713] width 89 height 35
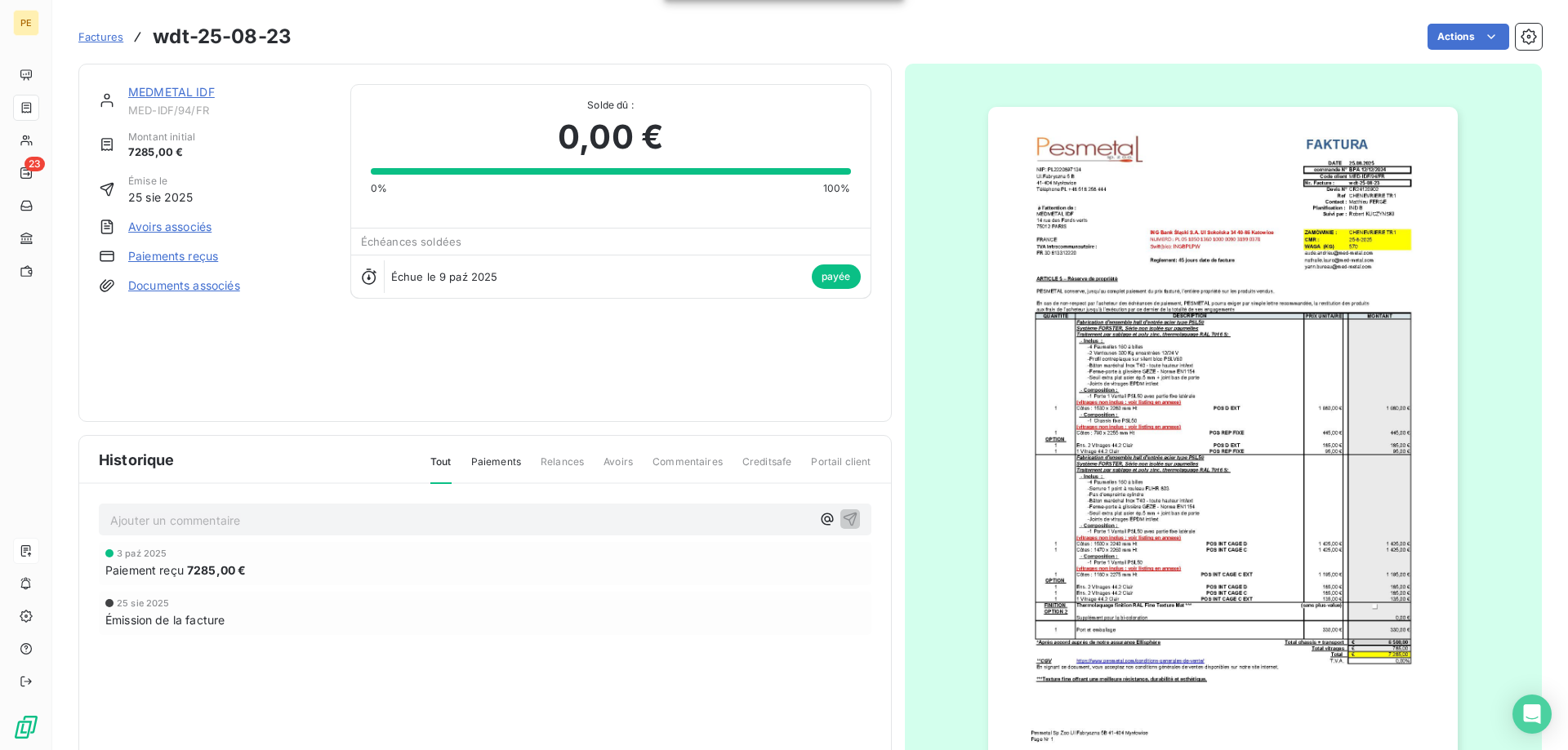
click at [107, 33] on span "Factures" at bounding box center [100, 36] width 45 height 13
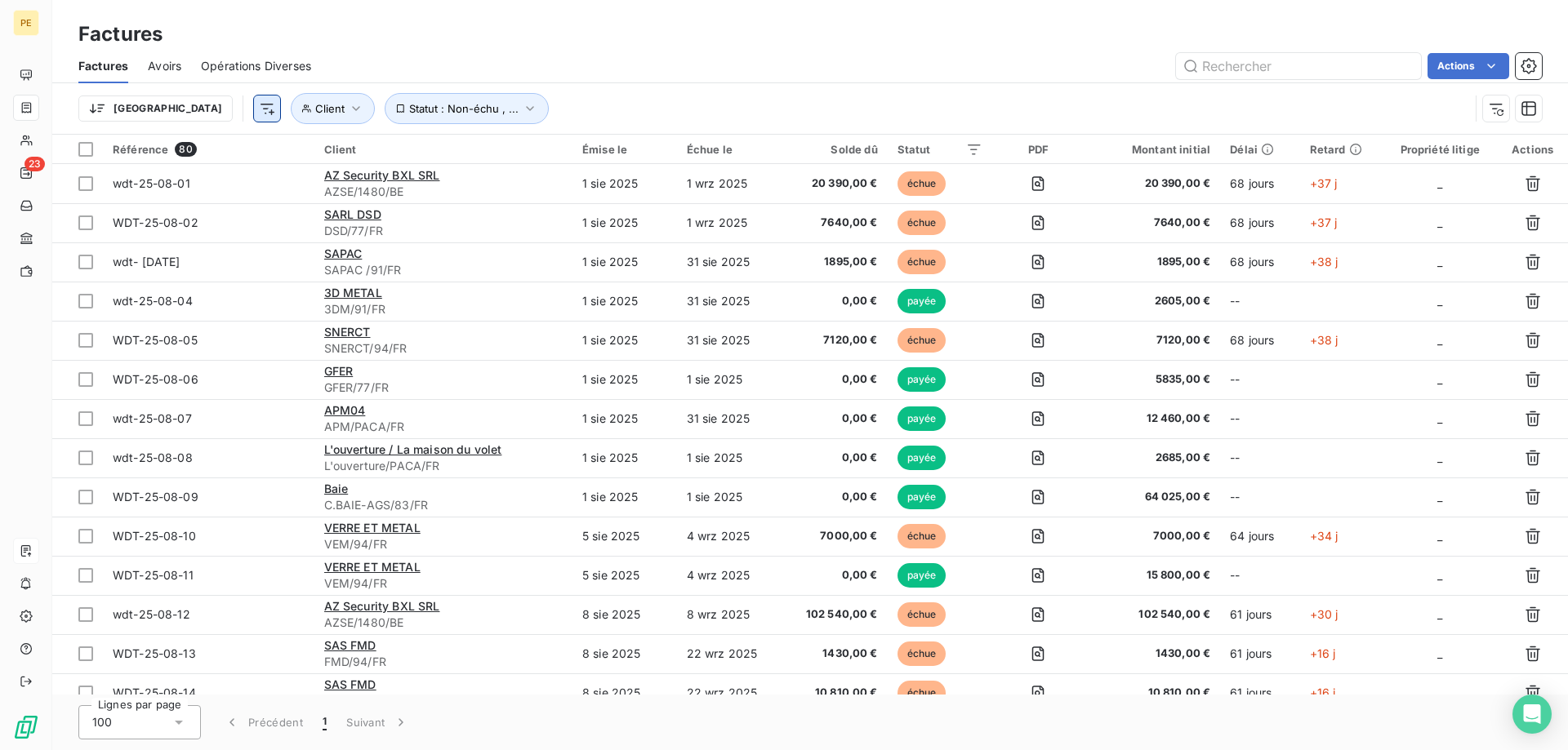
click at [188, 115] on html "PE 23 Factures Factures Avoirs Opérations Diverses Actions Trier Client Statut …" at bounding box center [784, 375] width 1568 height 750
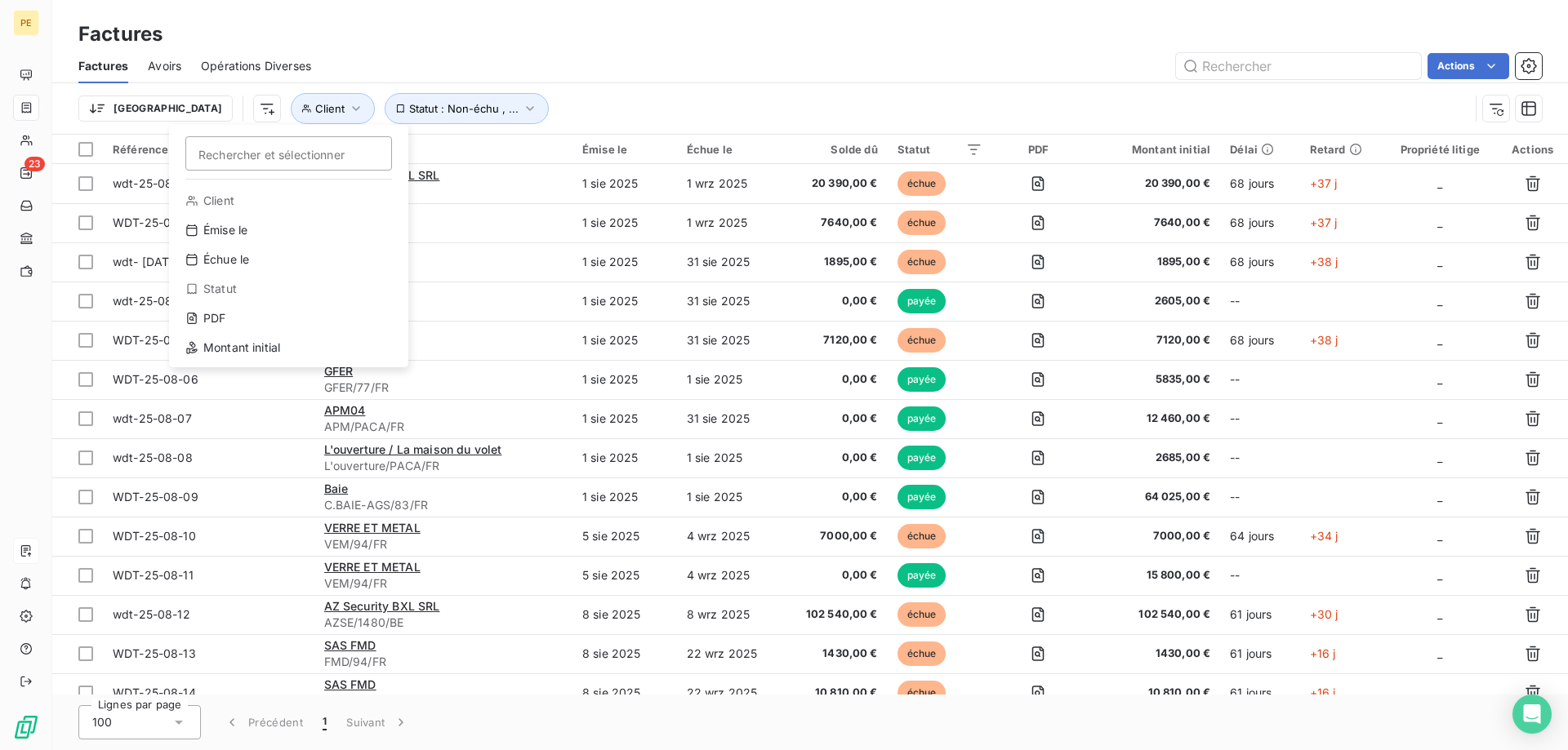
click at [651, 95] on html "PE 23 Factures Factures Avoirs Opérations Diverses Actions Trier Rechercher et …" at bounding box center [784, 375] width 1568 height 750
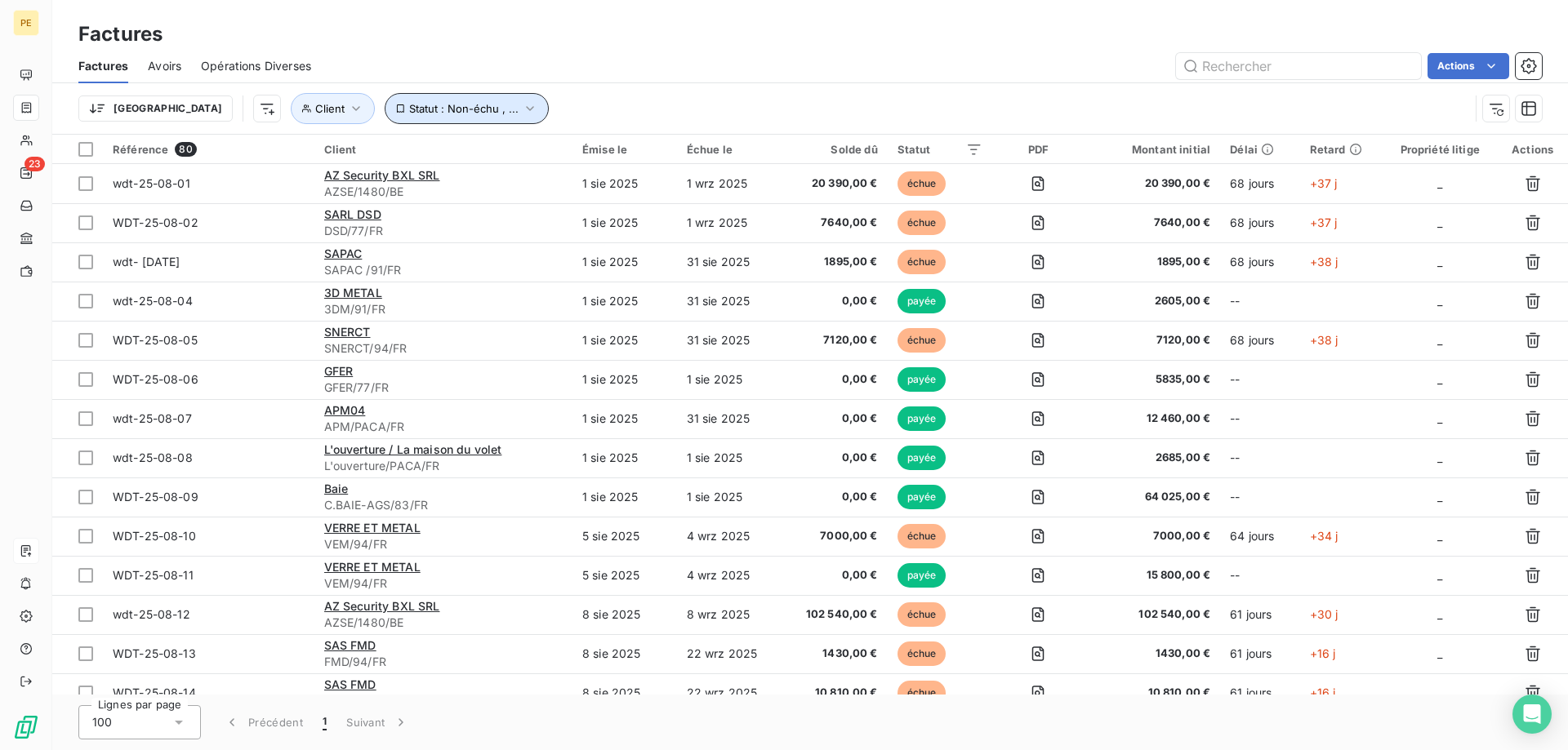
click at [522, 108] on icon "button" at bounding box center [530, 108] width 16 height 16
click at [620, 149] on div "Émise le" at bounding box center [625, 149] width 85 height 13
click at [658, 153] on html "PE 23 Factures Factures Avoirs Opérations Diverses Actions Trier Client Statut …" at bounding box center [784, 375] width 1568 height 750
click at [657, 154] on html "PE 23 Factures Factures Avoirs Opérations Diverses Actions Trier Client Statut …" at bounding box center [784, 375] width 1568 height 750
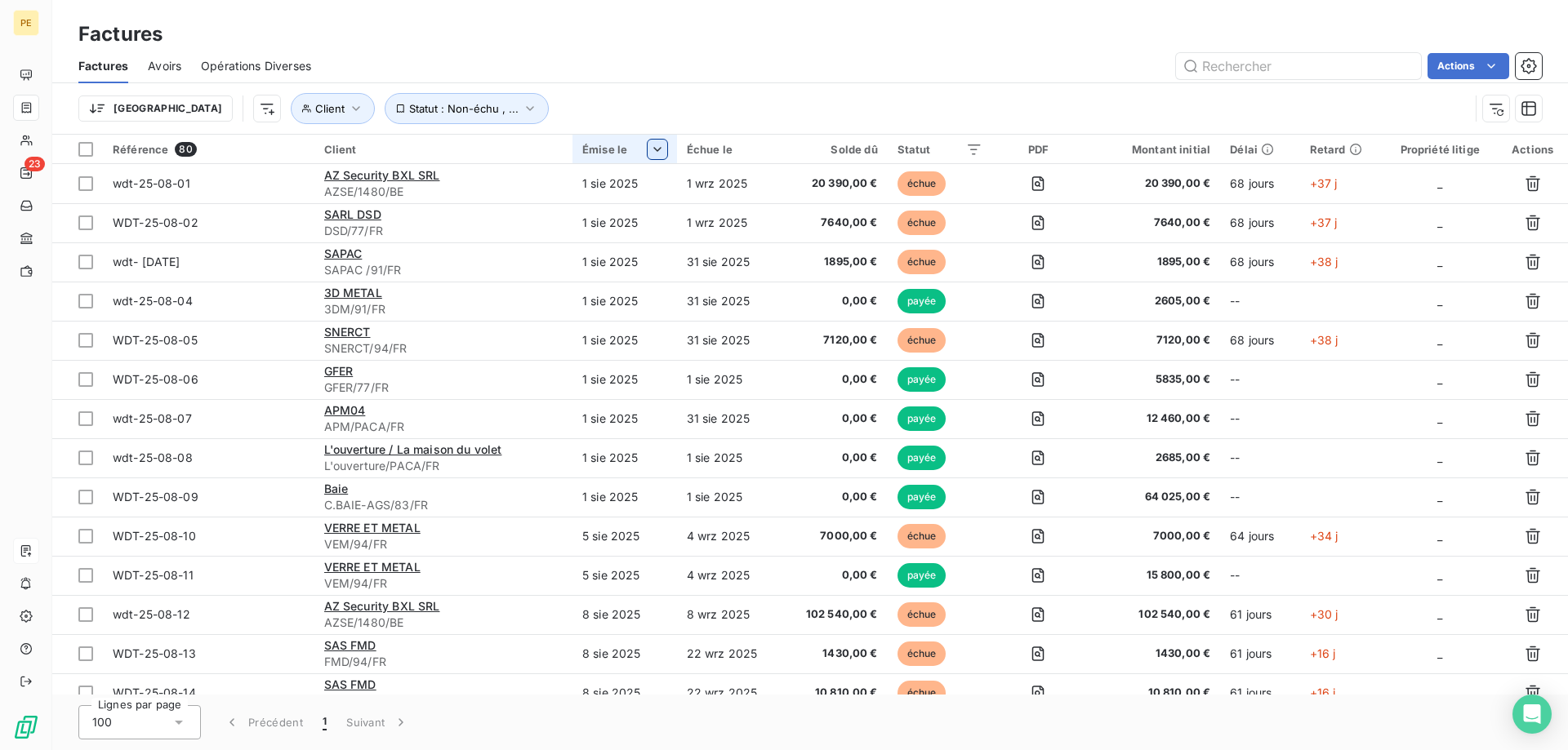
click at [656, 154] on html "PE 23 Factures Factures Avoirs Opérations Diverses Actions Trier Client Statut …" at bounding box center [784, 375] width 1568 height 750
click at [520, 263] on span "Filtrer" at bounding box center [524, 255] width 31 height 16
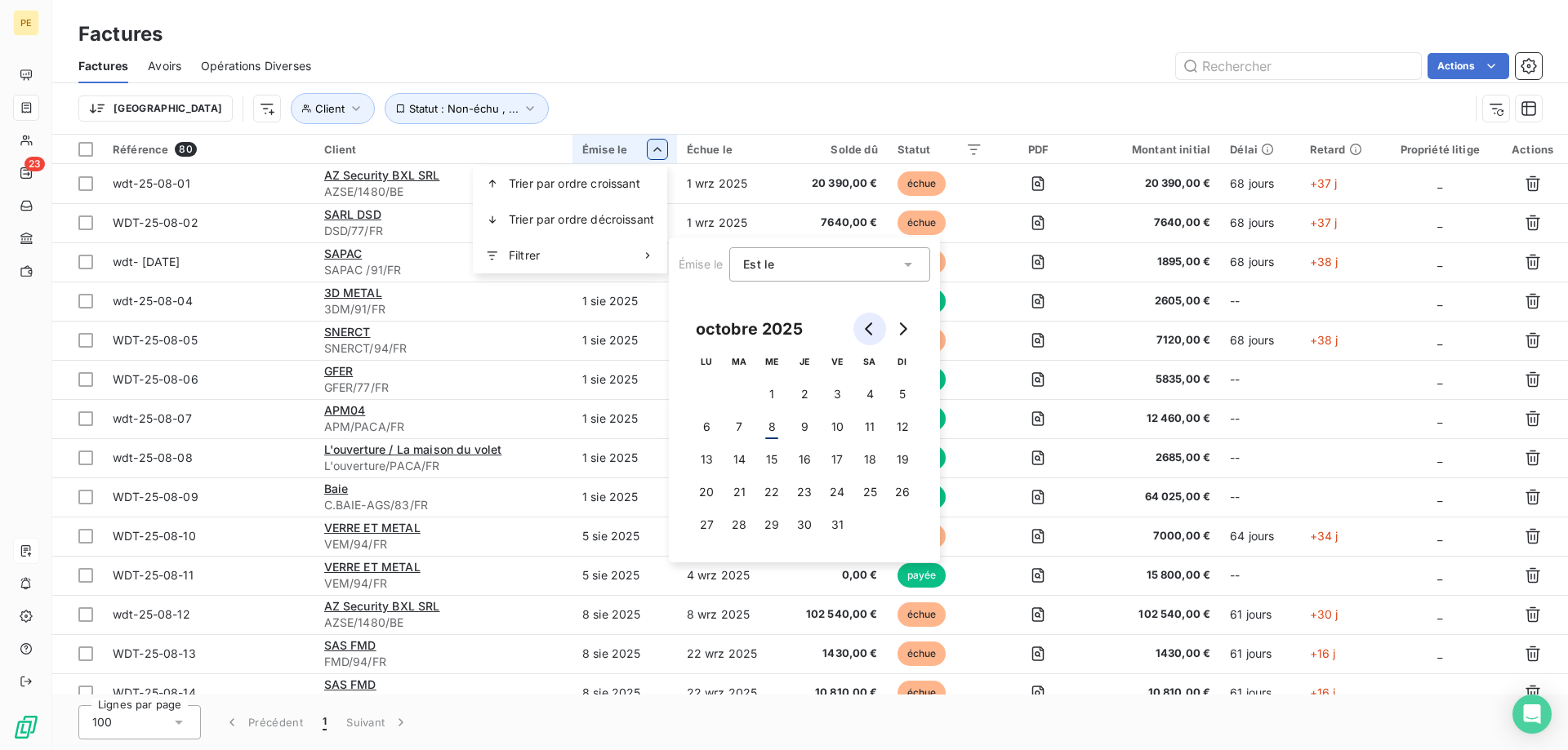
click at [873, 329] on icon "Go to previous month" at bounding box center [869, 328] width 13 height 13
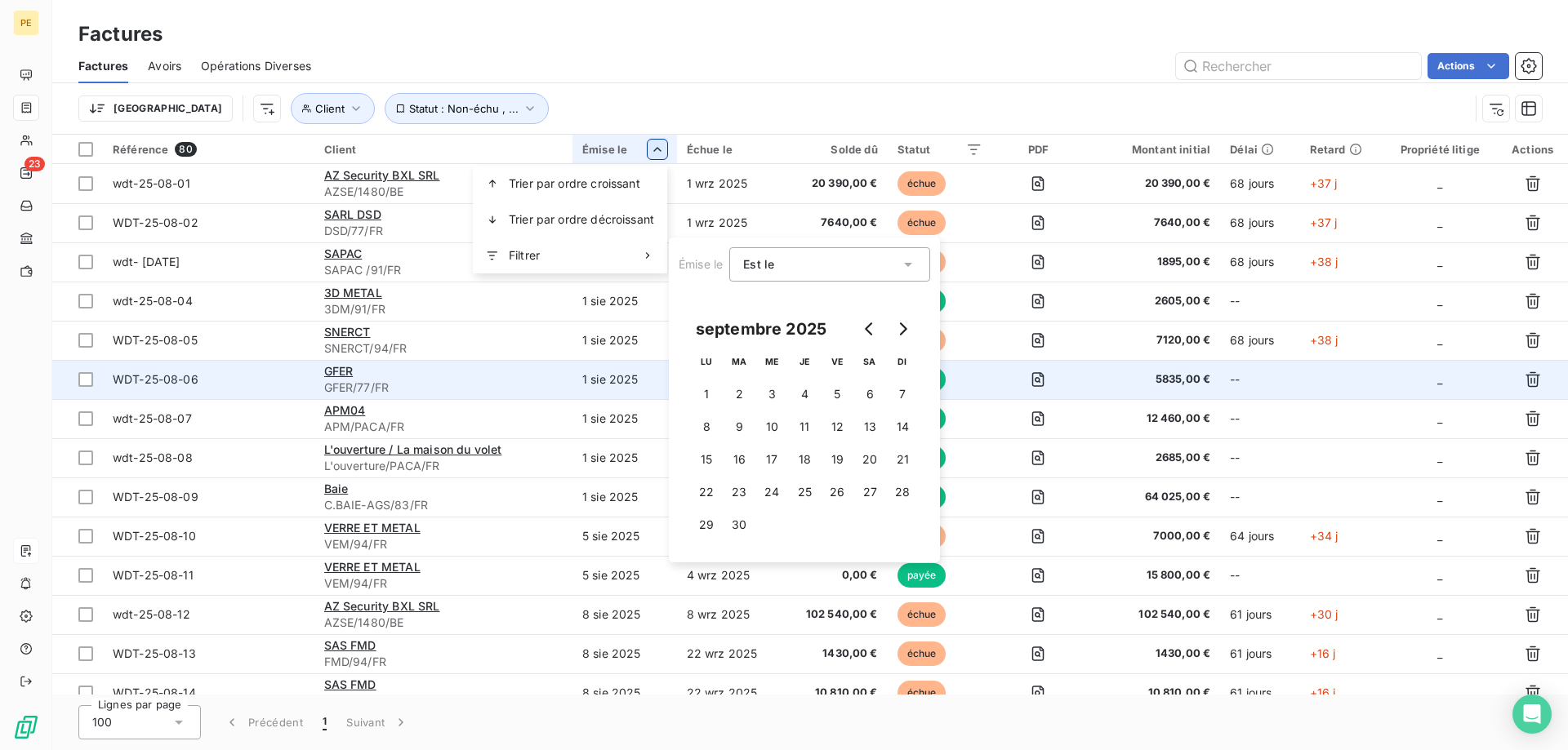
click at [530, 360] on html "PE 23 Factures Factures Avoirs Opérations Diverses Actions Trier Client Statut …" at bounding box center [784, 375] width 1568 height 750
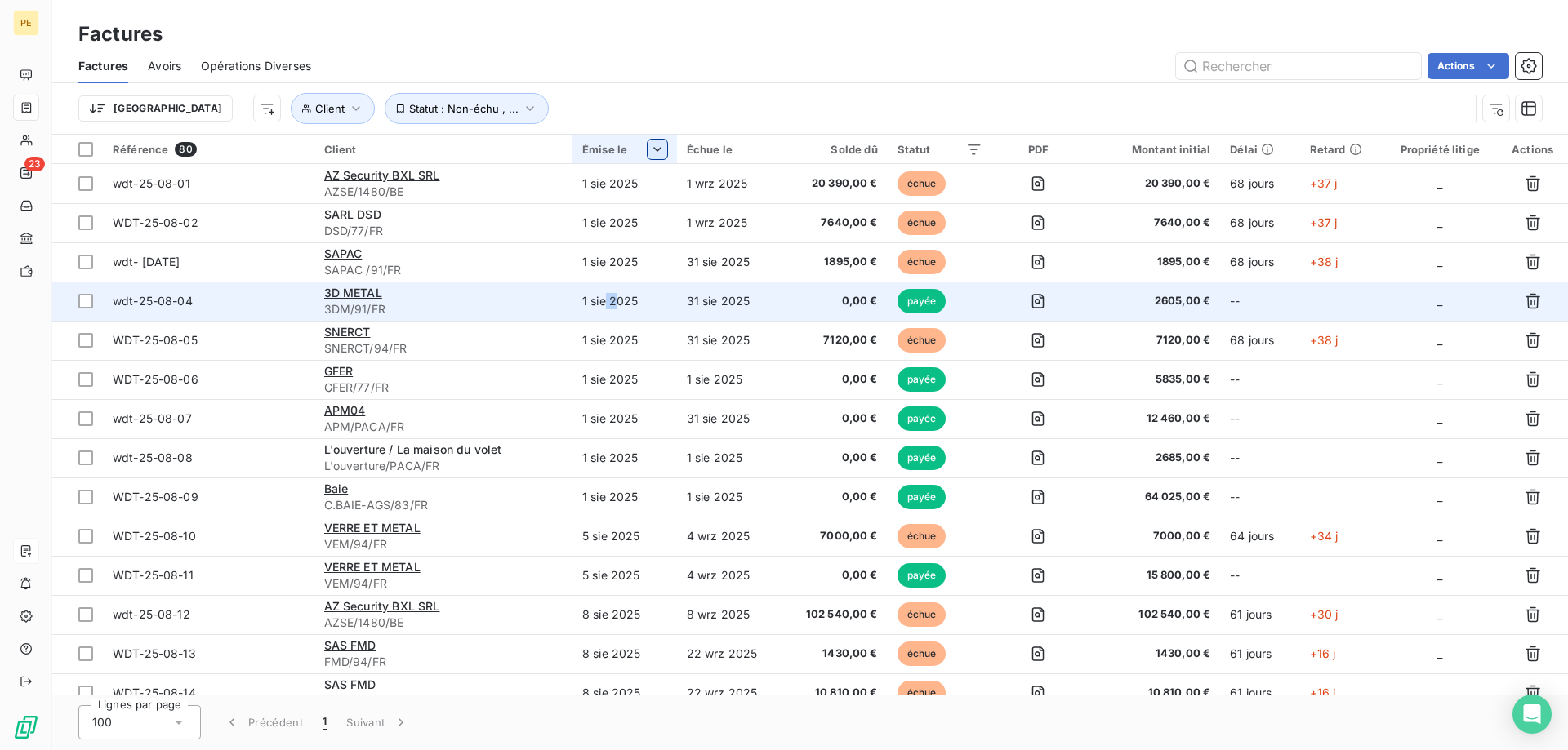
click at [607, 316] on td "1 sie 2025" at bounding box center [624, 302] width 104 height 40
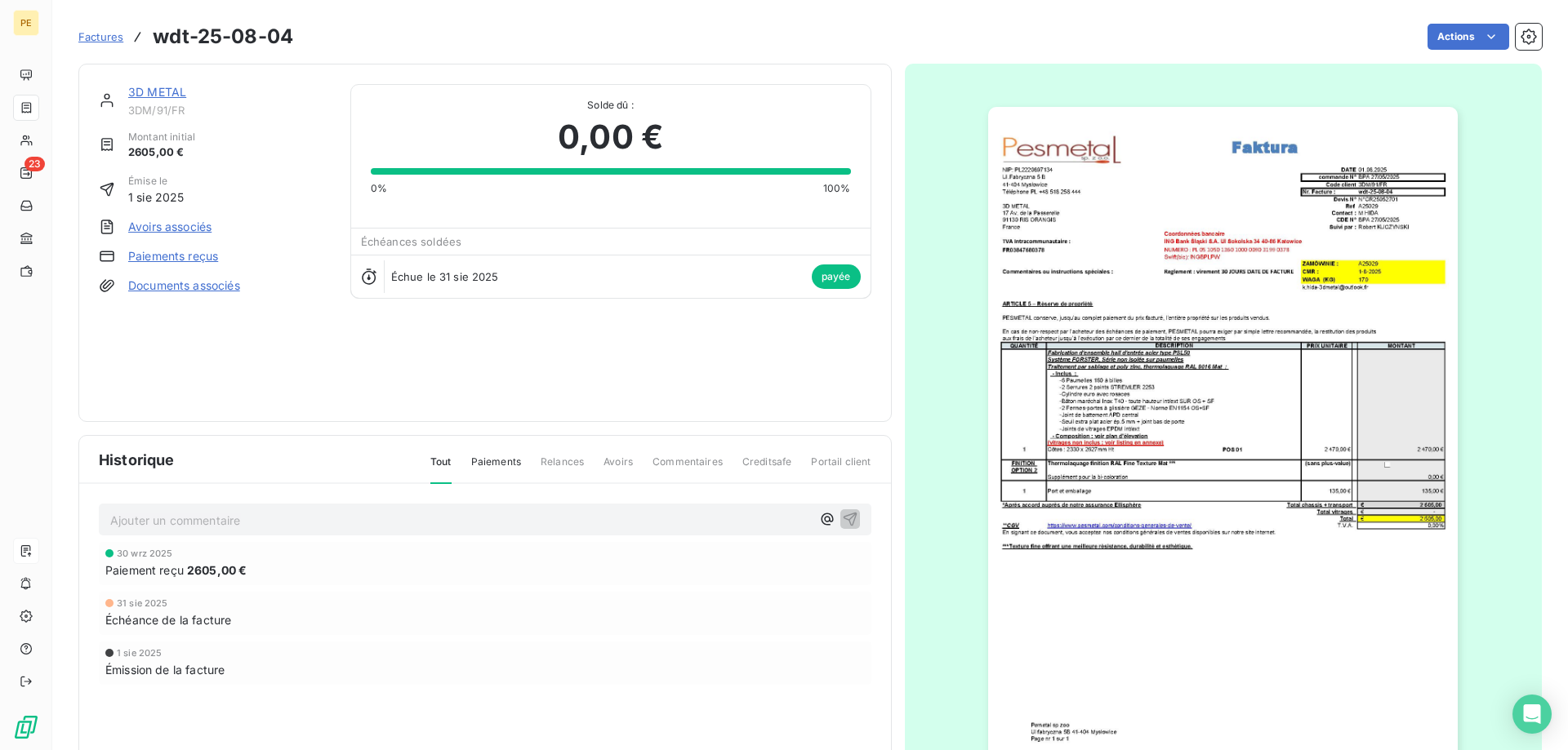
click at [104, 39] on span "Factures" at bounding box center [100, 36] width 45 height 13
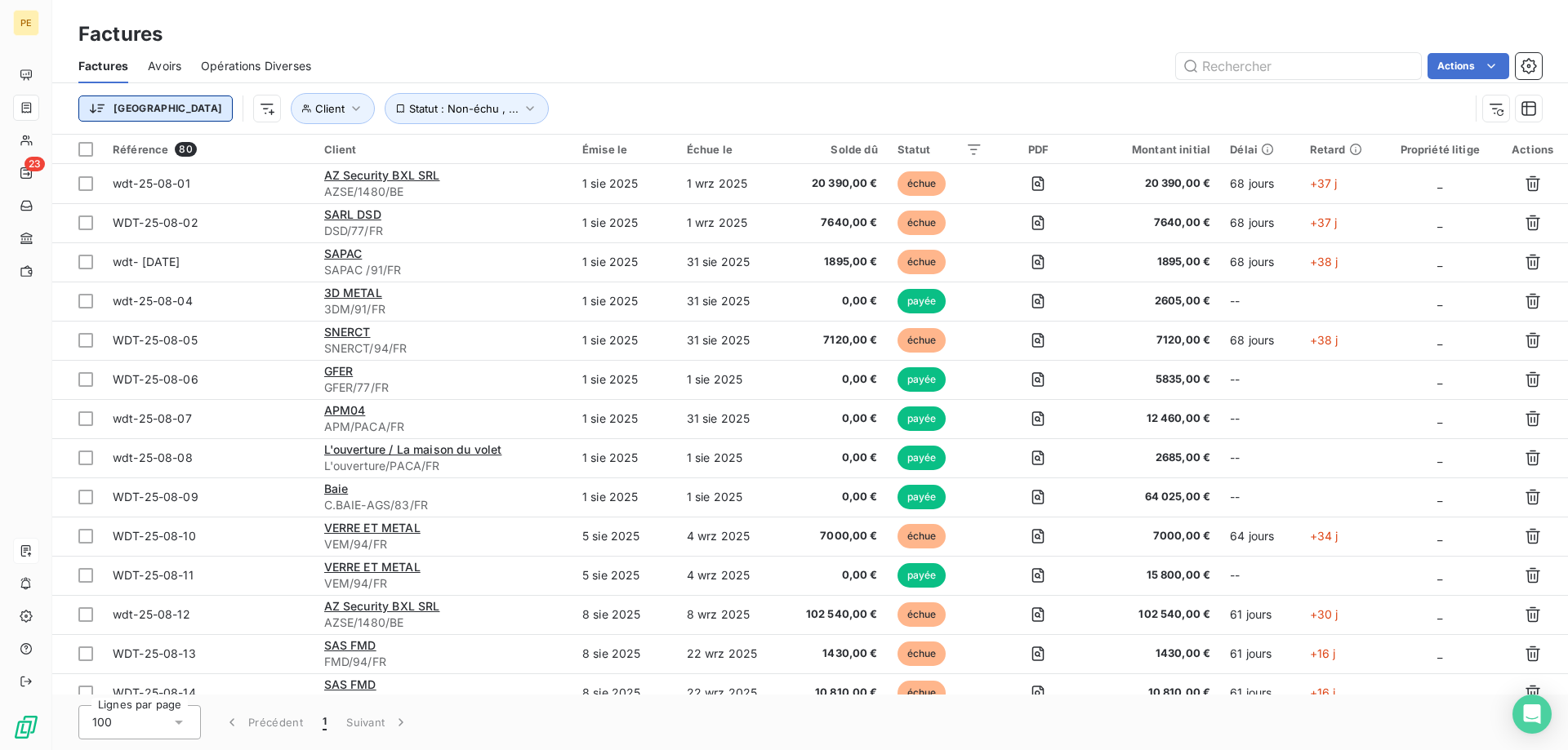
click at [138, 113] on html "PE 23 Factures Factures Avoirs Opérations Diverses Actions Trier Client Statut …" at bounding box center [784, 375] width 1568 height 750
click at [138, 113] on html "PE 23 Factures Factures Avoirs Opérations Diverses Actions Trier Rechercher et …" at bounding box center [784, 375] width 1568 height 750
click at [187, 109] on html "PE 23 Factures Factures Avoirs Opérations Diverses Actions Trier Client Statut …" at bounding box center [784, 375] width 1568 height 750
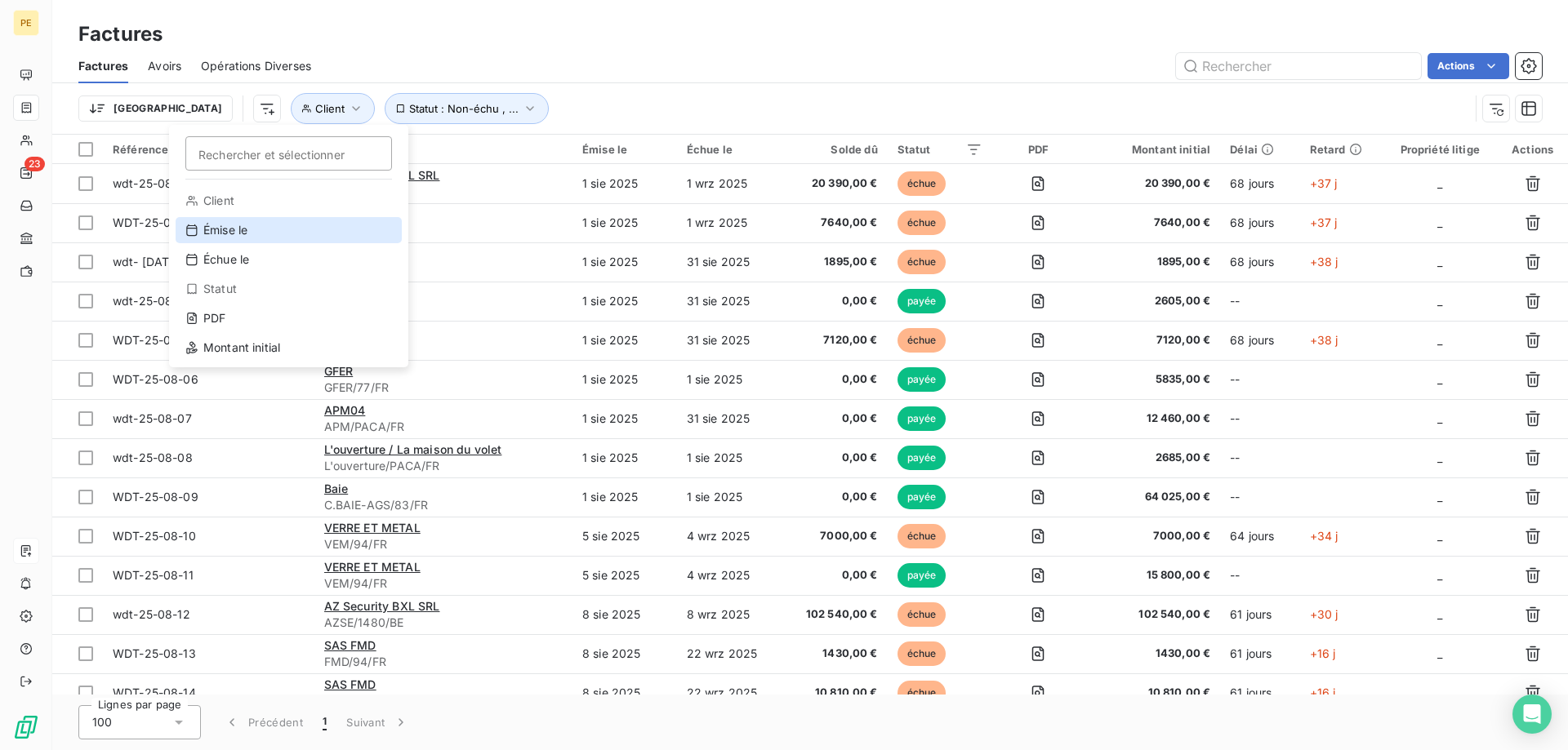
click at [234, 228] on div "Émise le" at bounding box center [289, 230] width 226 height 26
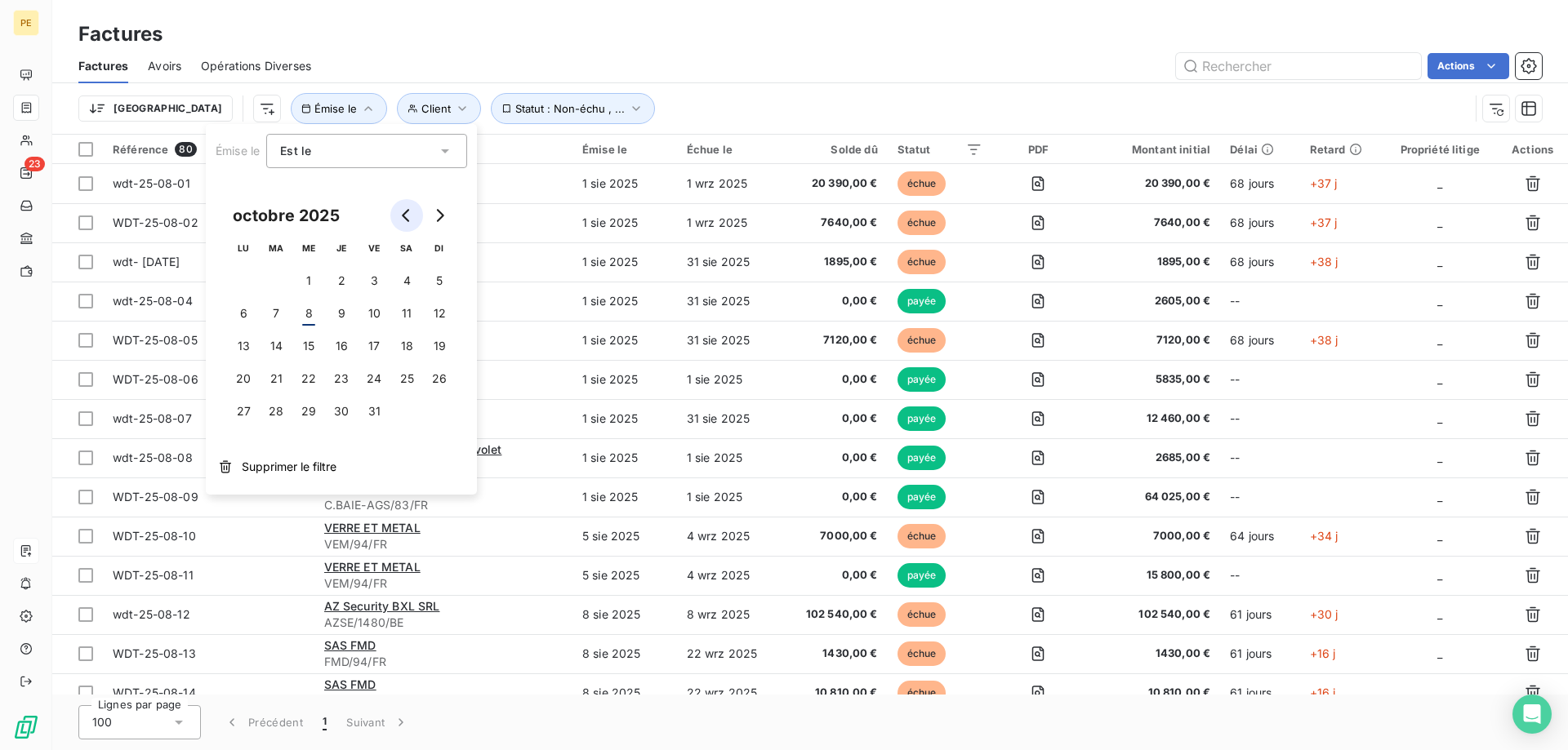
click at [407, 214] on icon "Go to previous month" at bounding box center [406, 215] width 13 height 13
click at [247, 279] on button "1" at bounding box center [243, 281] width 33 height 33
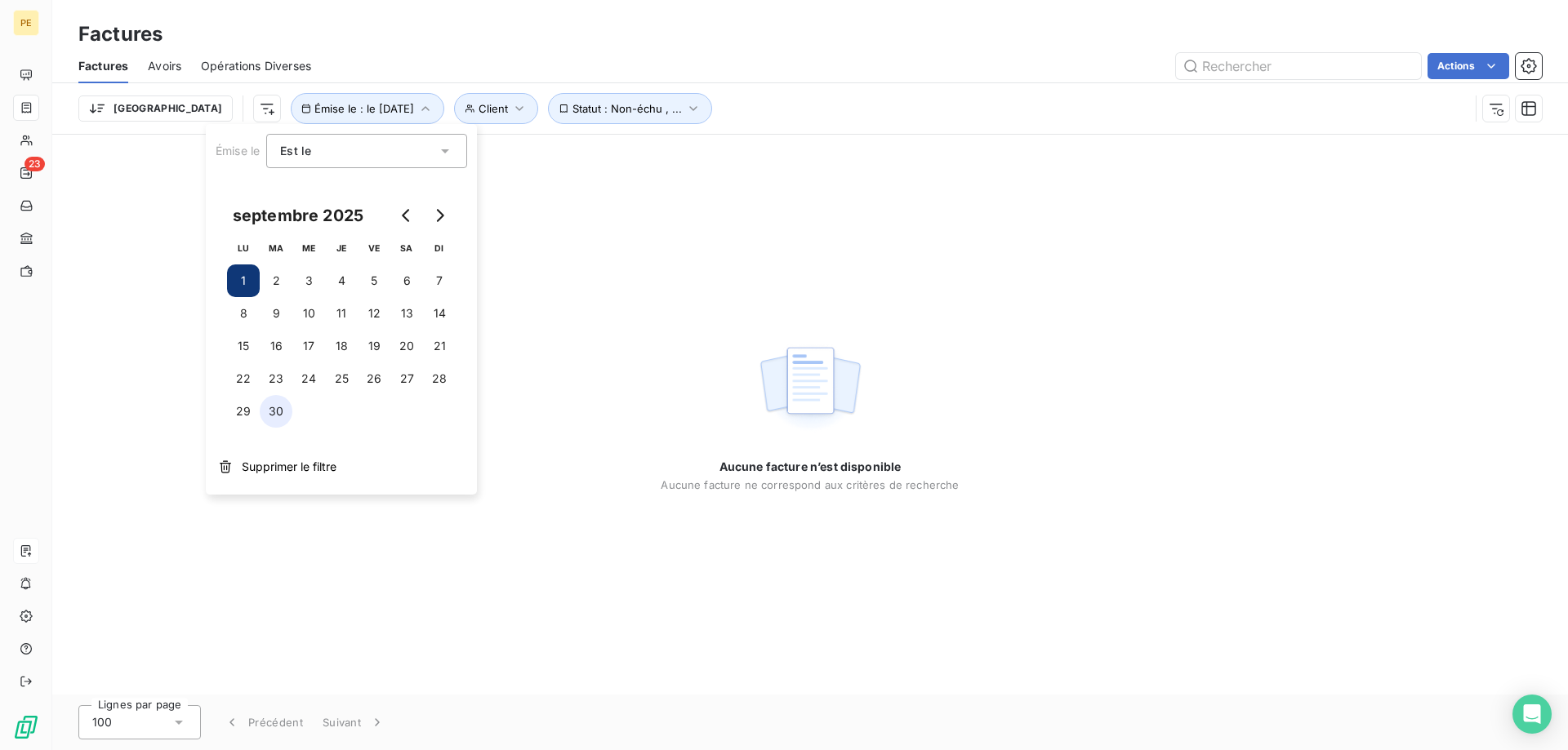
click at [274, 420] on button "30" at bounding box center [276, 411] width 33 height 33
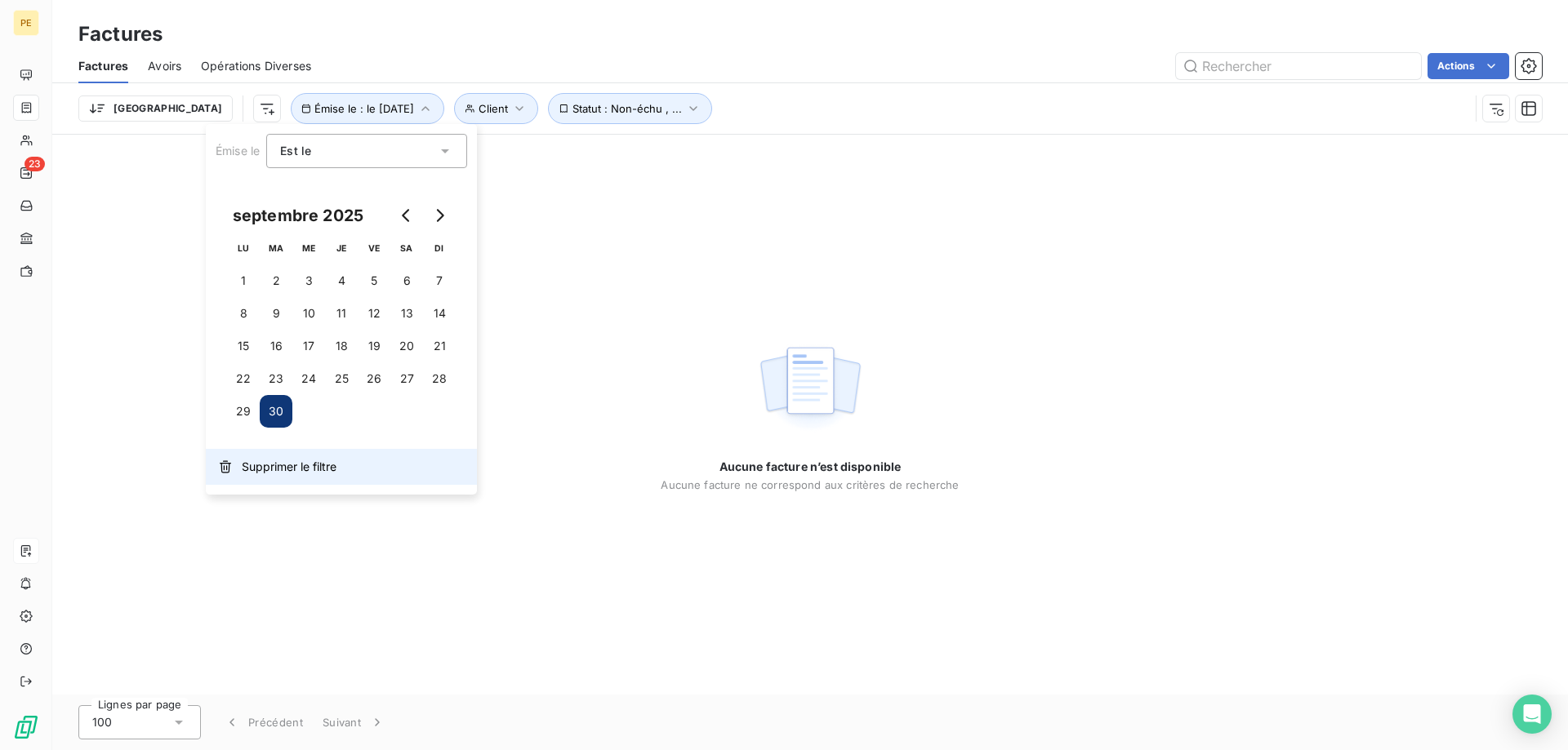
click at [310, 462] on span "Supprimer le filtre" at bounding box center [289, 467] width 94 height 16
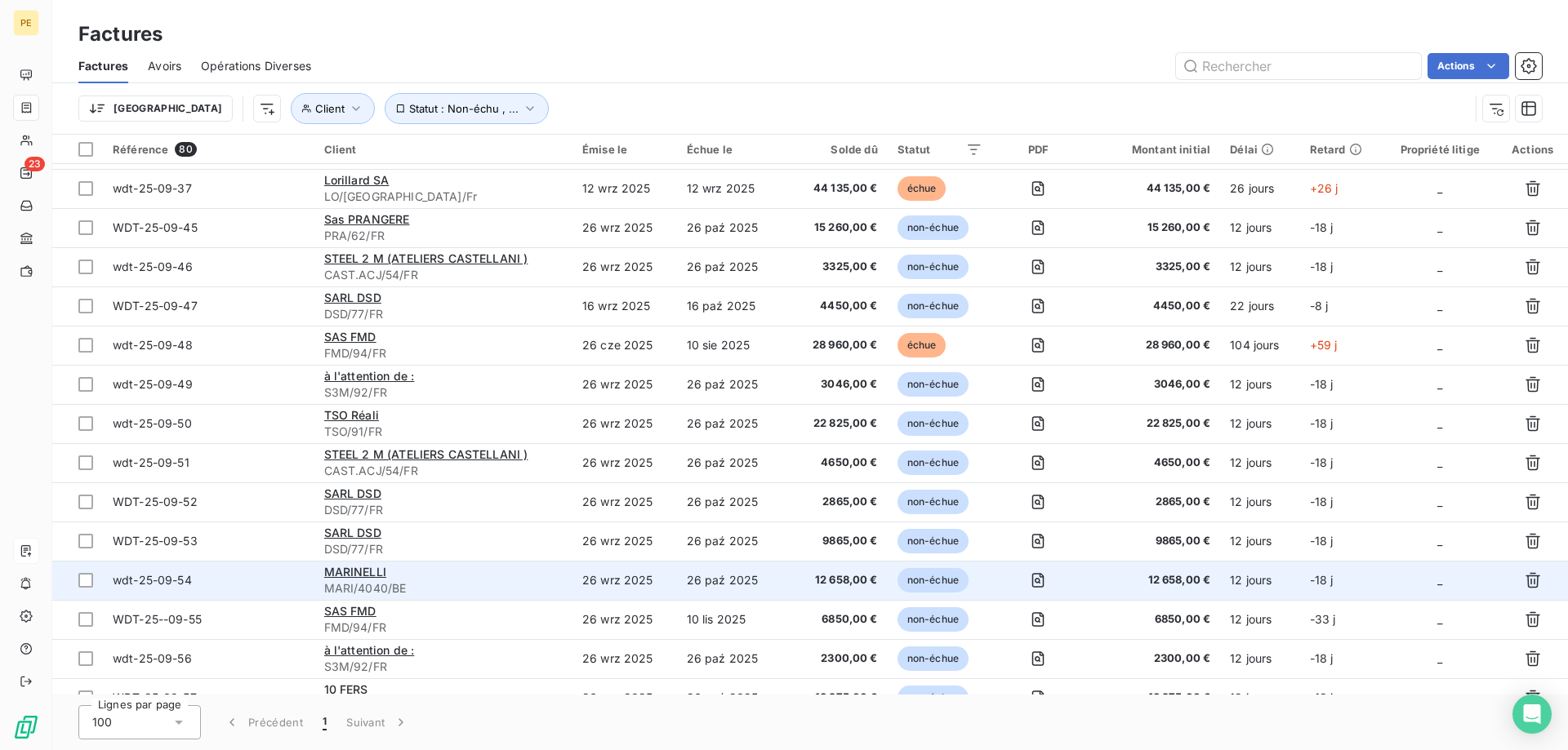
scroll to position [2605, 0]
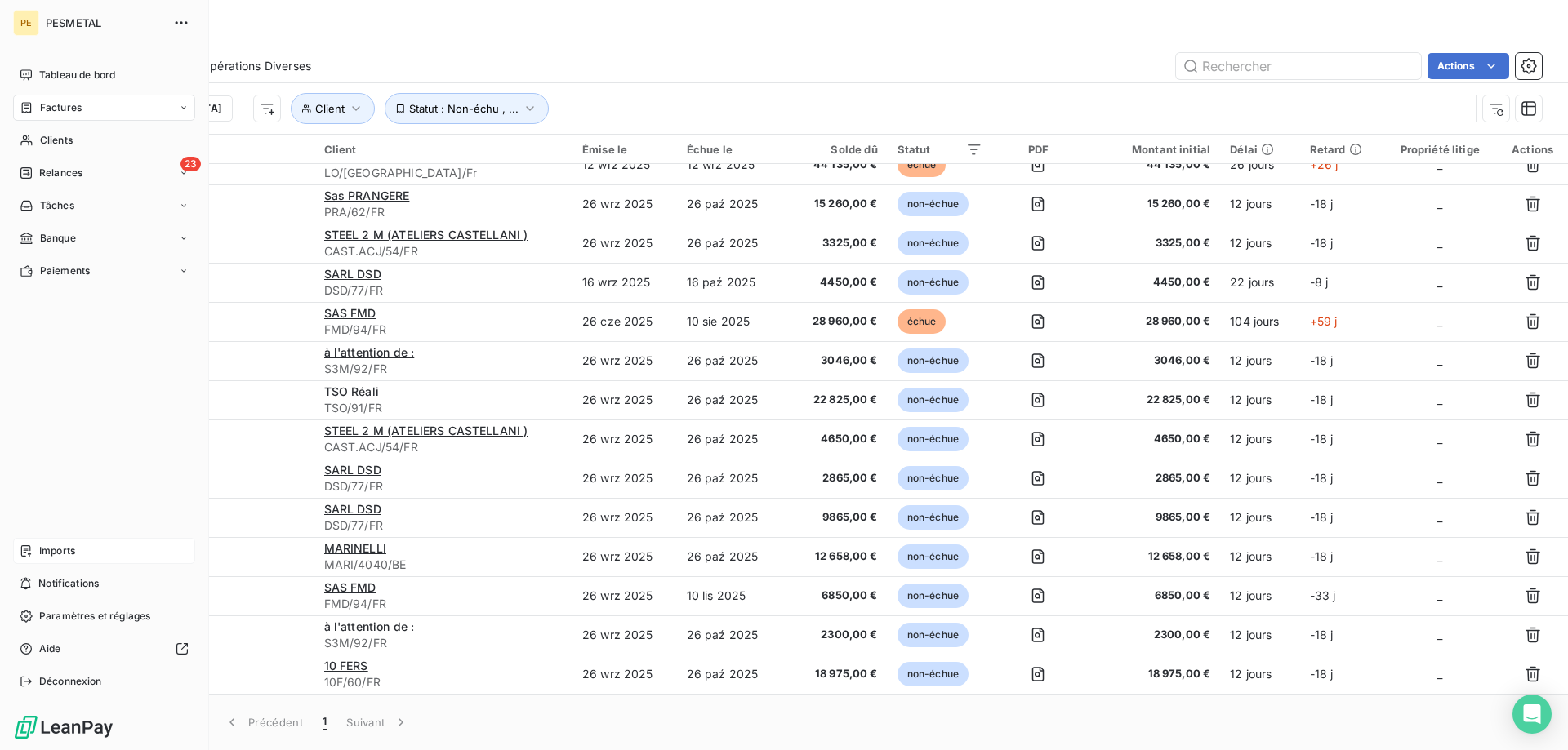
click at [47, 545] on span "Imports" at bounding box center [58, 551] width 36 height 15
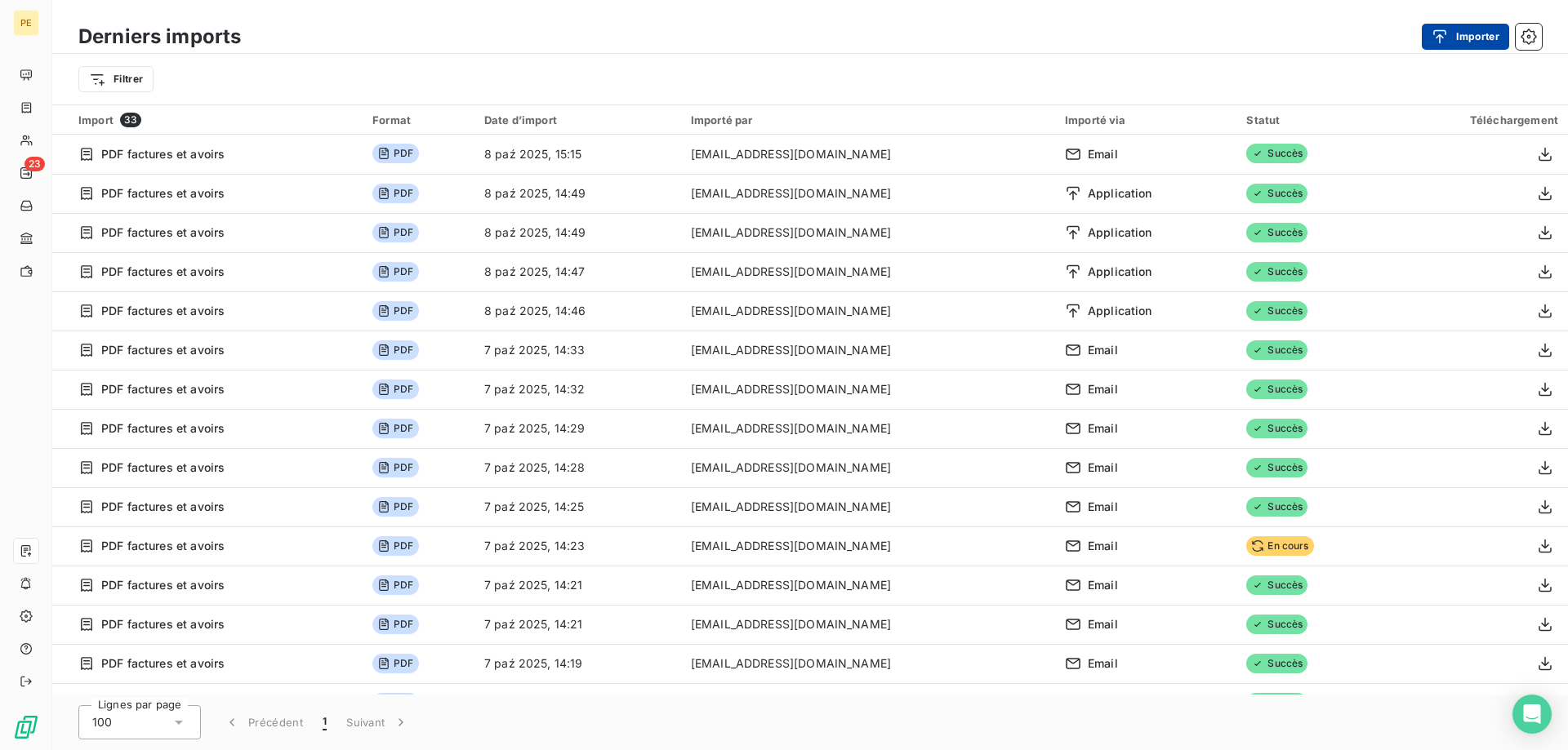
click at [1479, 39] on button "Importer" at bounding box center [1466, 37] width 87 height 26
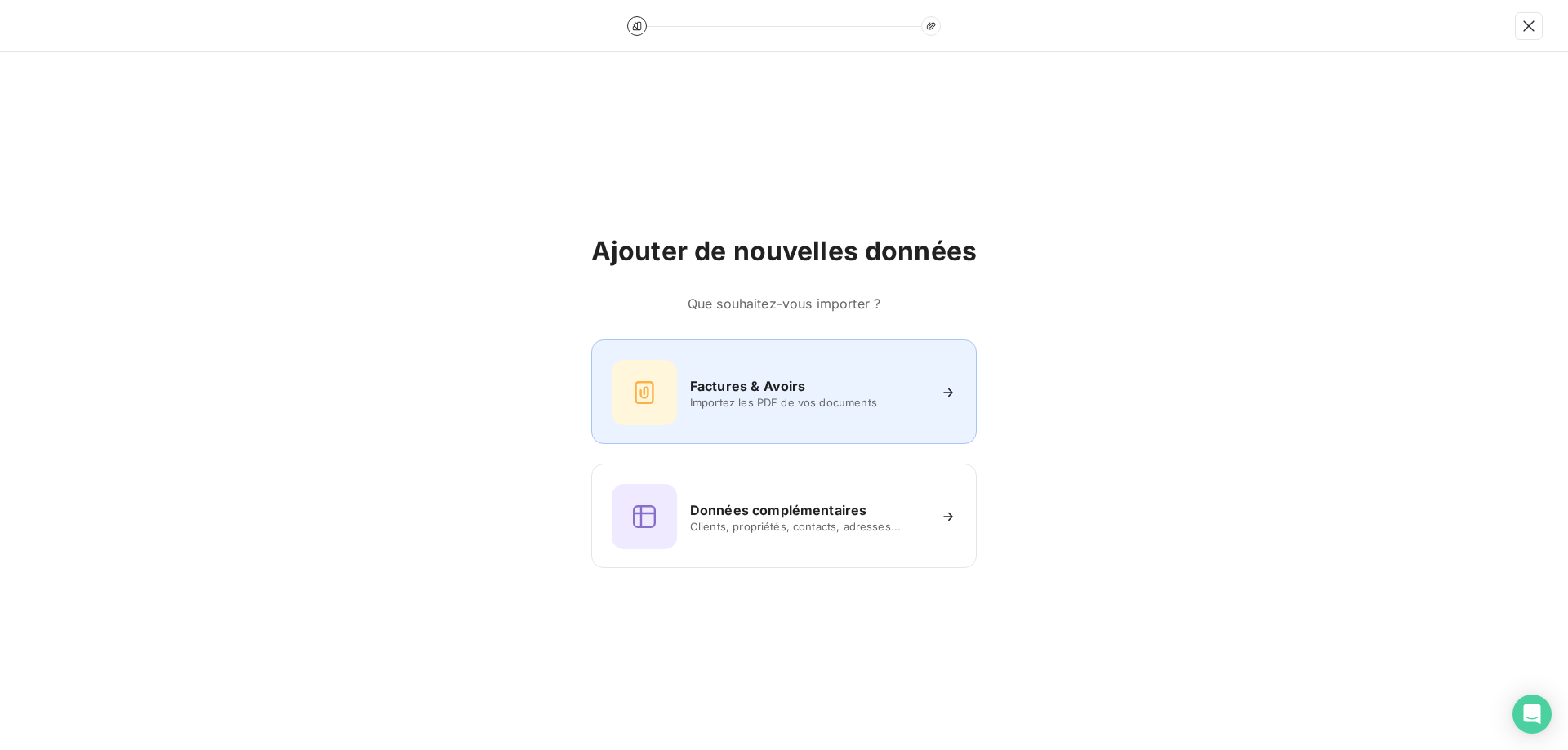
click at [782, 385] on h6 "Factures & Avoirs" at bounding box center [747, 386] width 116 height 20
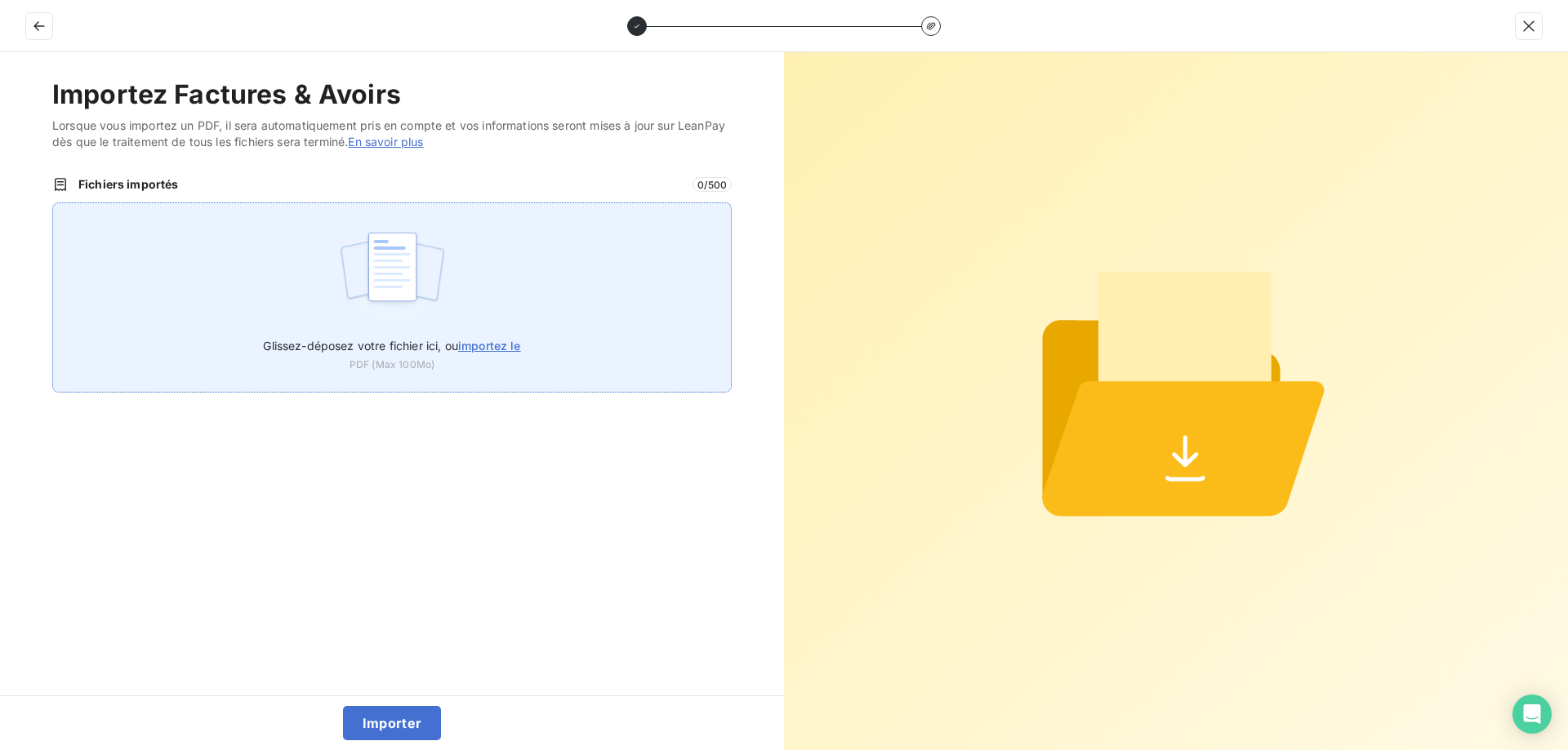
click at [504, 343] on span "importez le" at bounding box center [489, 346] width 63 height 14
click at [53, 203] on input "Glissez-déposez votre fichier ici, ou importez le" at bounding box center [53, 202] width 1 height 1
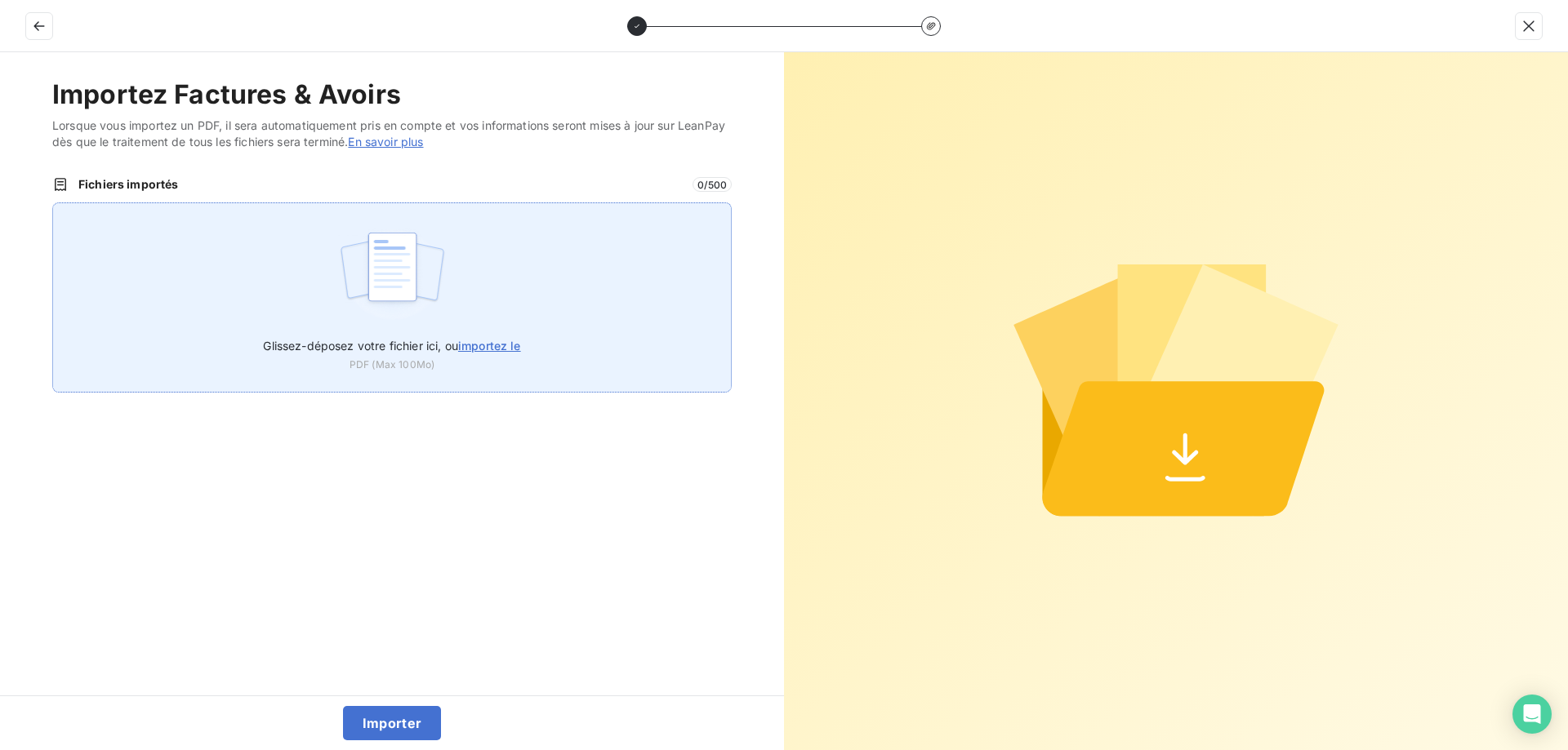
type input "C:\fakepath\OBR INTEGRA- WDT-25-09-21.pdf"
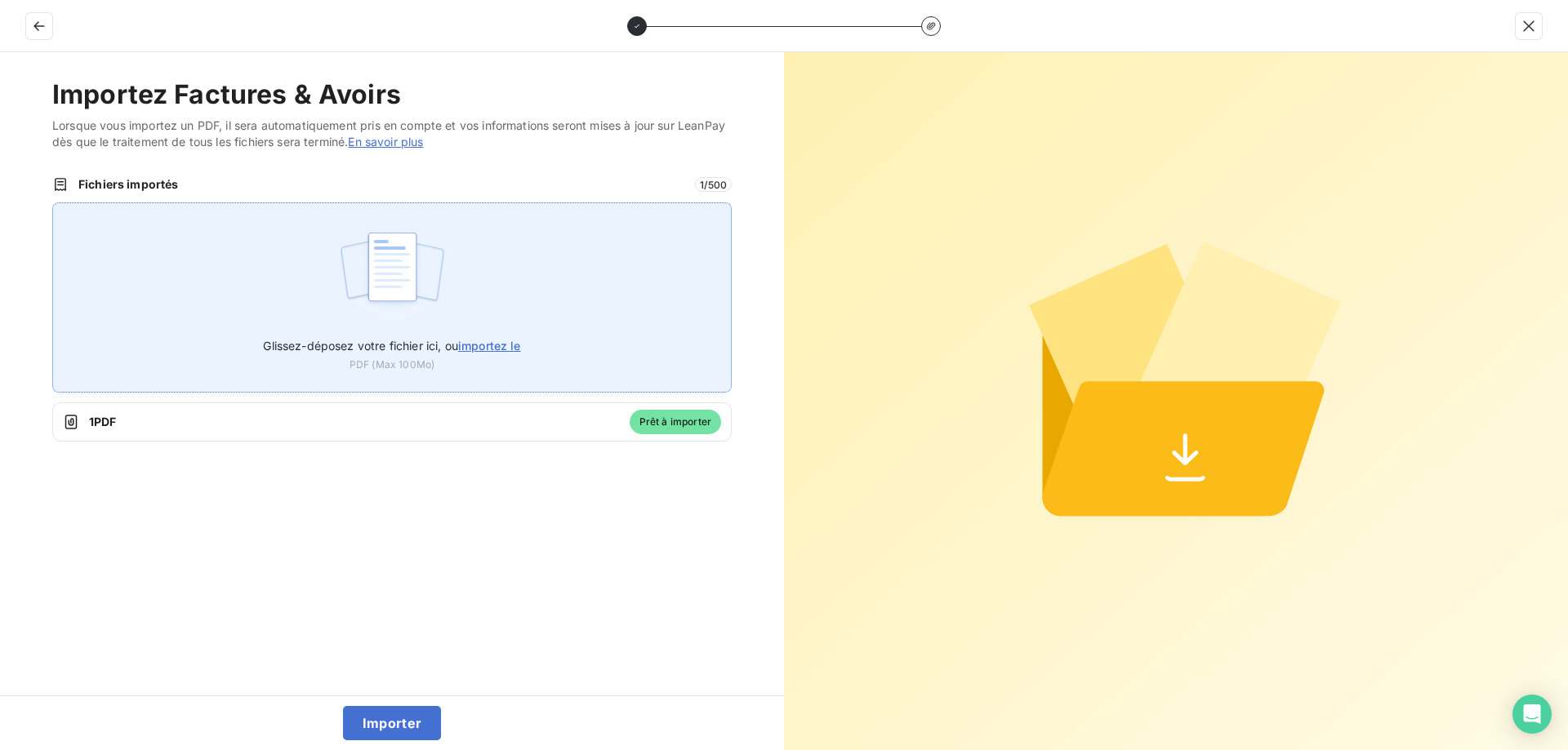
click at [483, 339] on span "importez le" at bounding box center [489, 346] width 63 height 14
click at [53, 203] on input "Glissez-déposez votre fichier ici, ou importez le" at bounding box center [53, 202] width 1 height 1
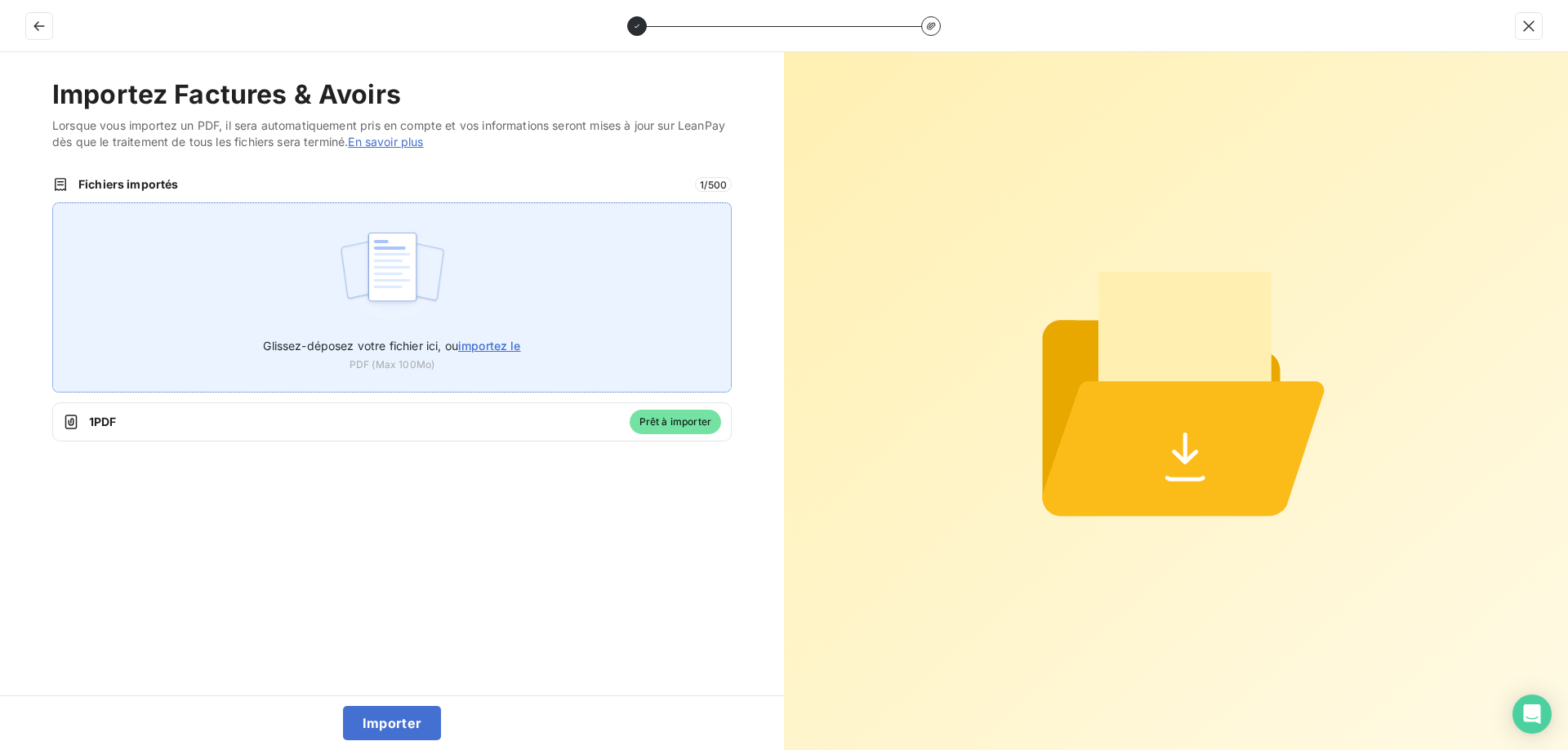
type input "C:\fakepath\CP ENTREPRISE - wdt-25-09-38.pdf"
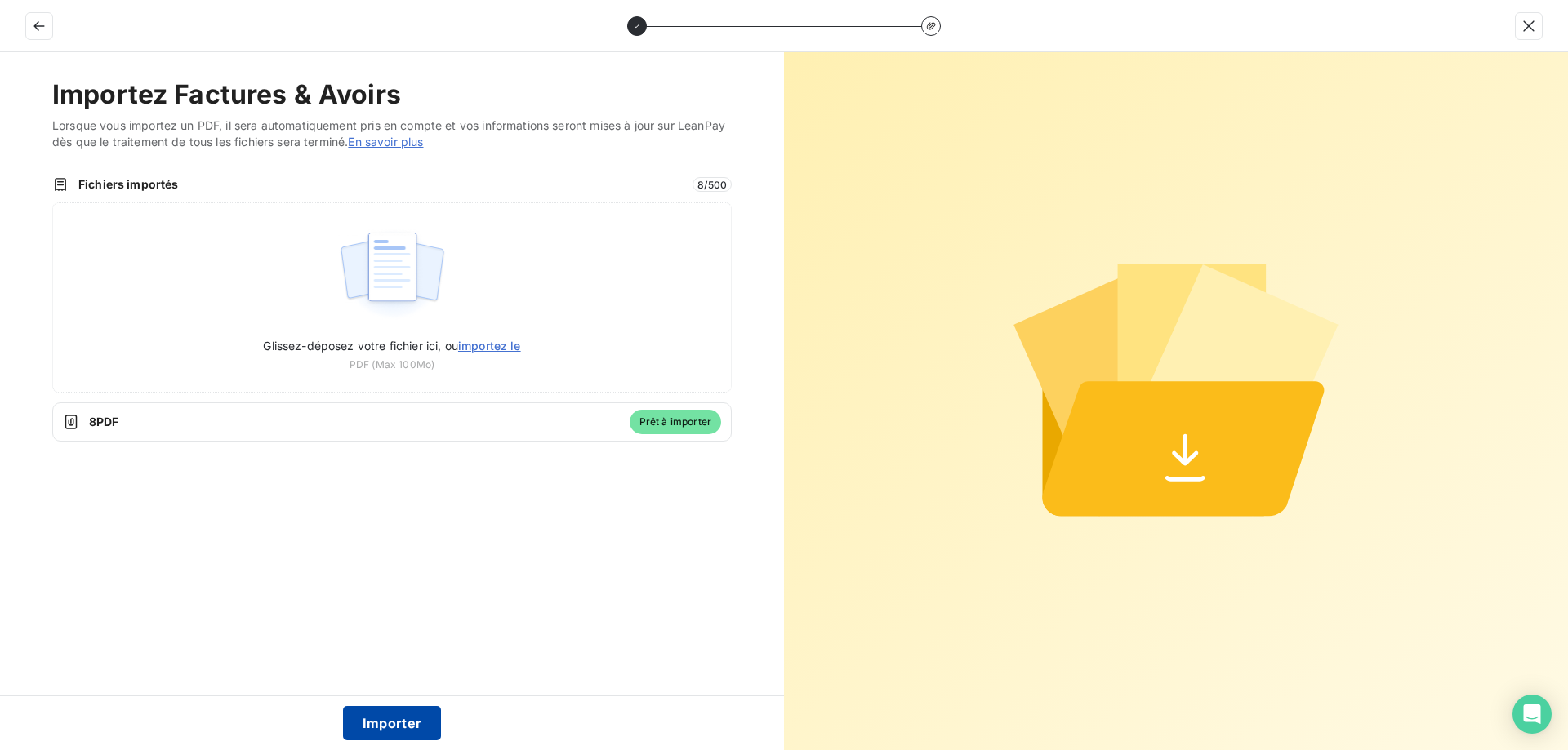
click at [371, 726] on button "Importer" at bounding box center [393, 723] width 99 height 35
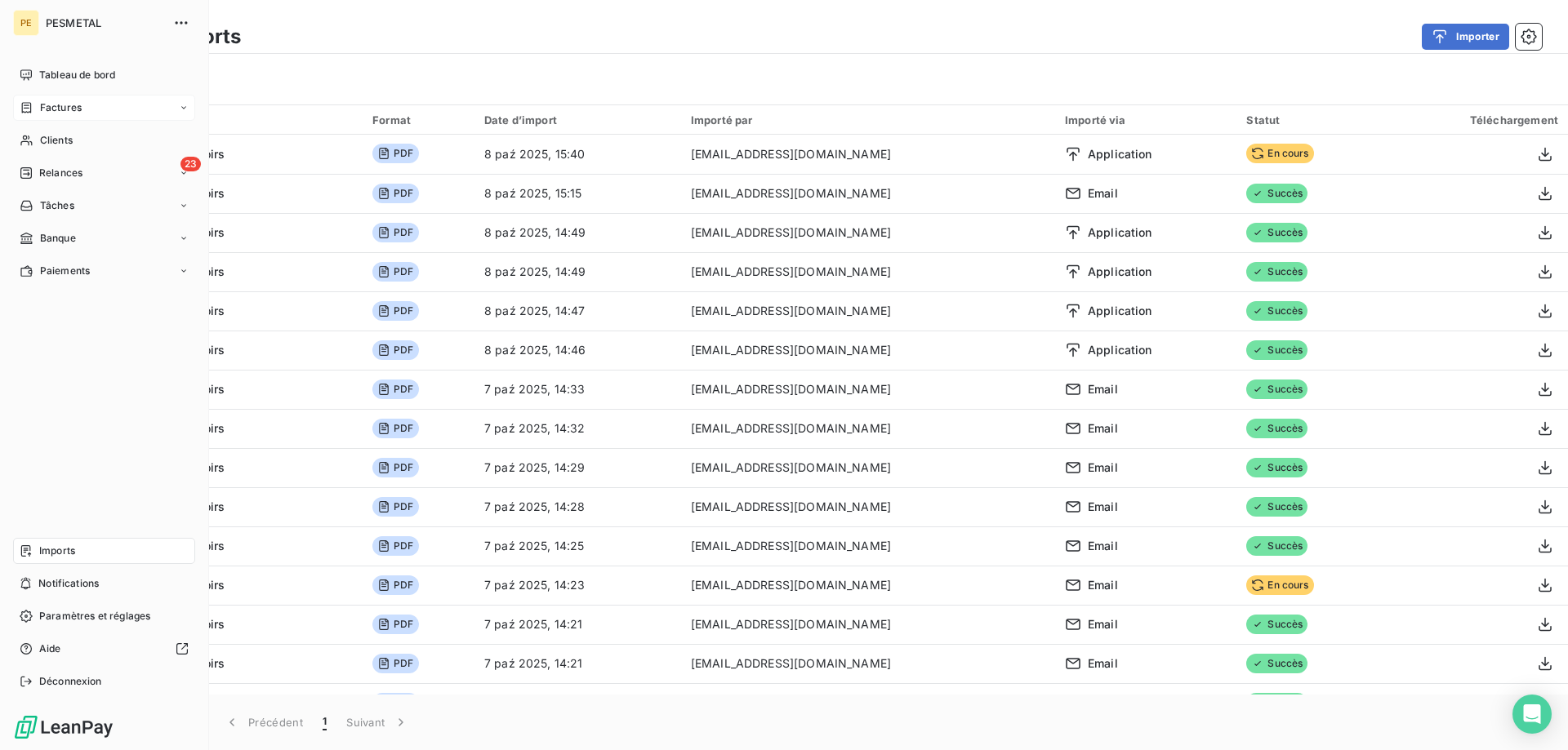
click at [26, 104] on icon at bounding box center [27, 107] width 14 height 13
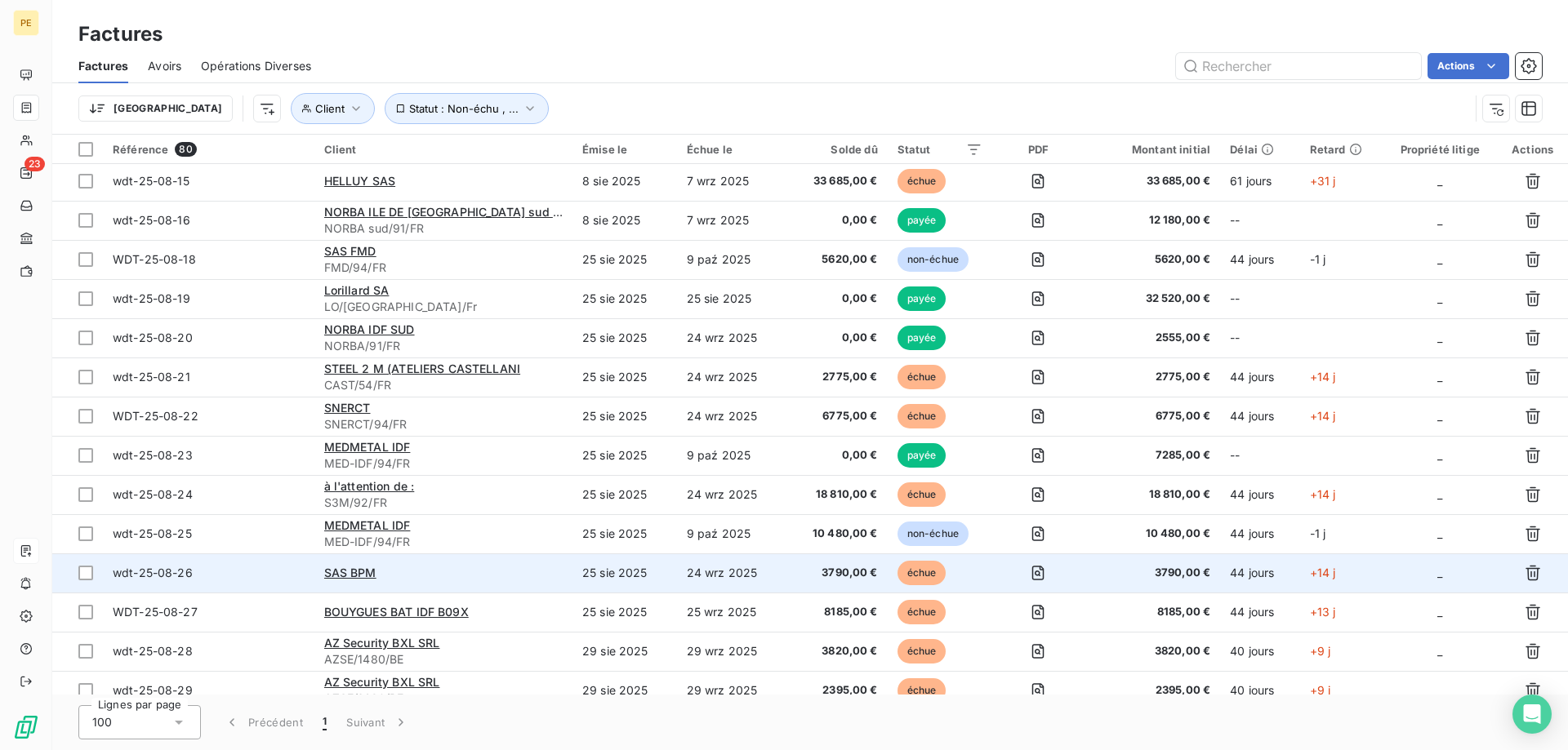
scroll to position [583, 0]
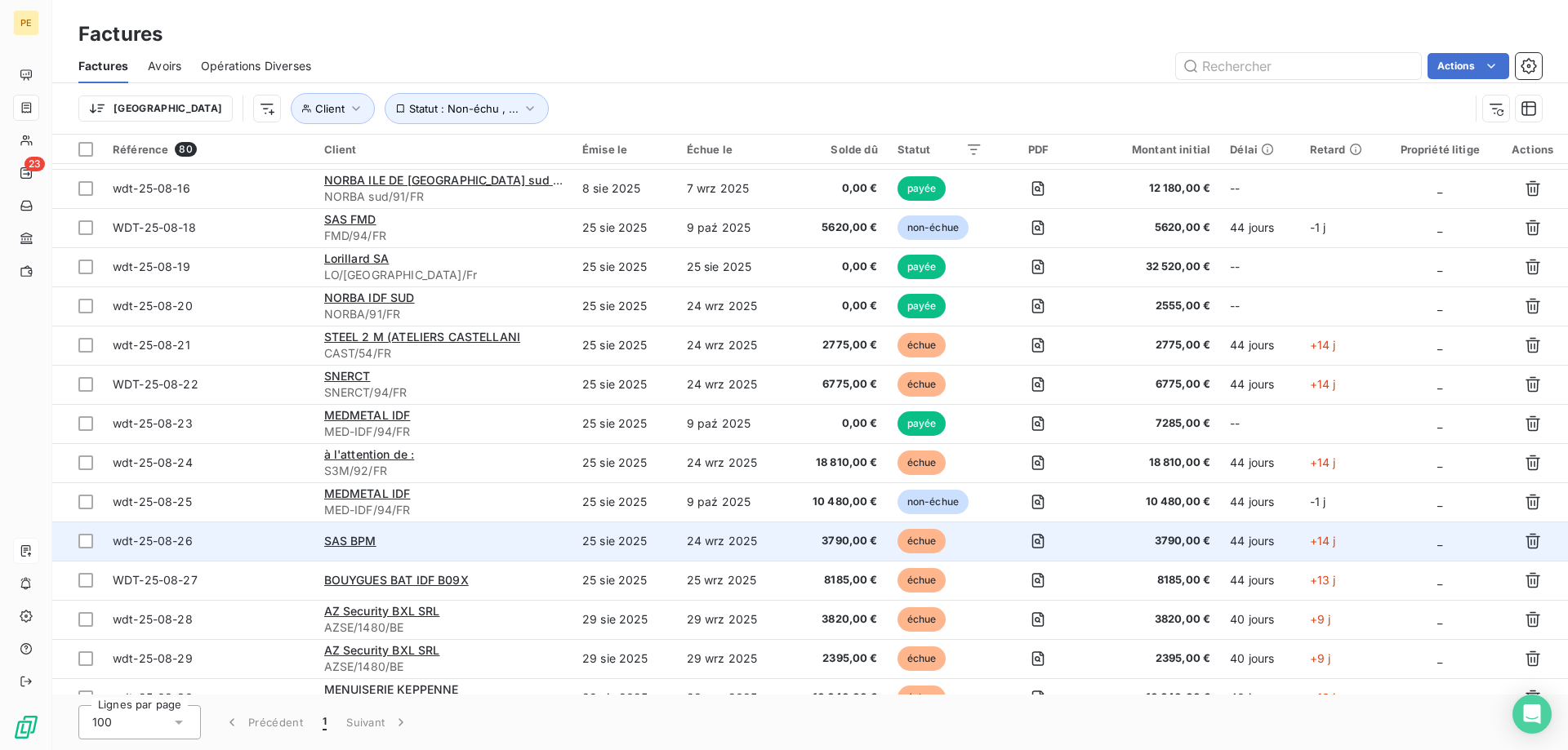
click at [170, 544] on span "wdt-25-08-26" at bounding box center [153, 541] width 80 height 14
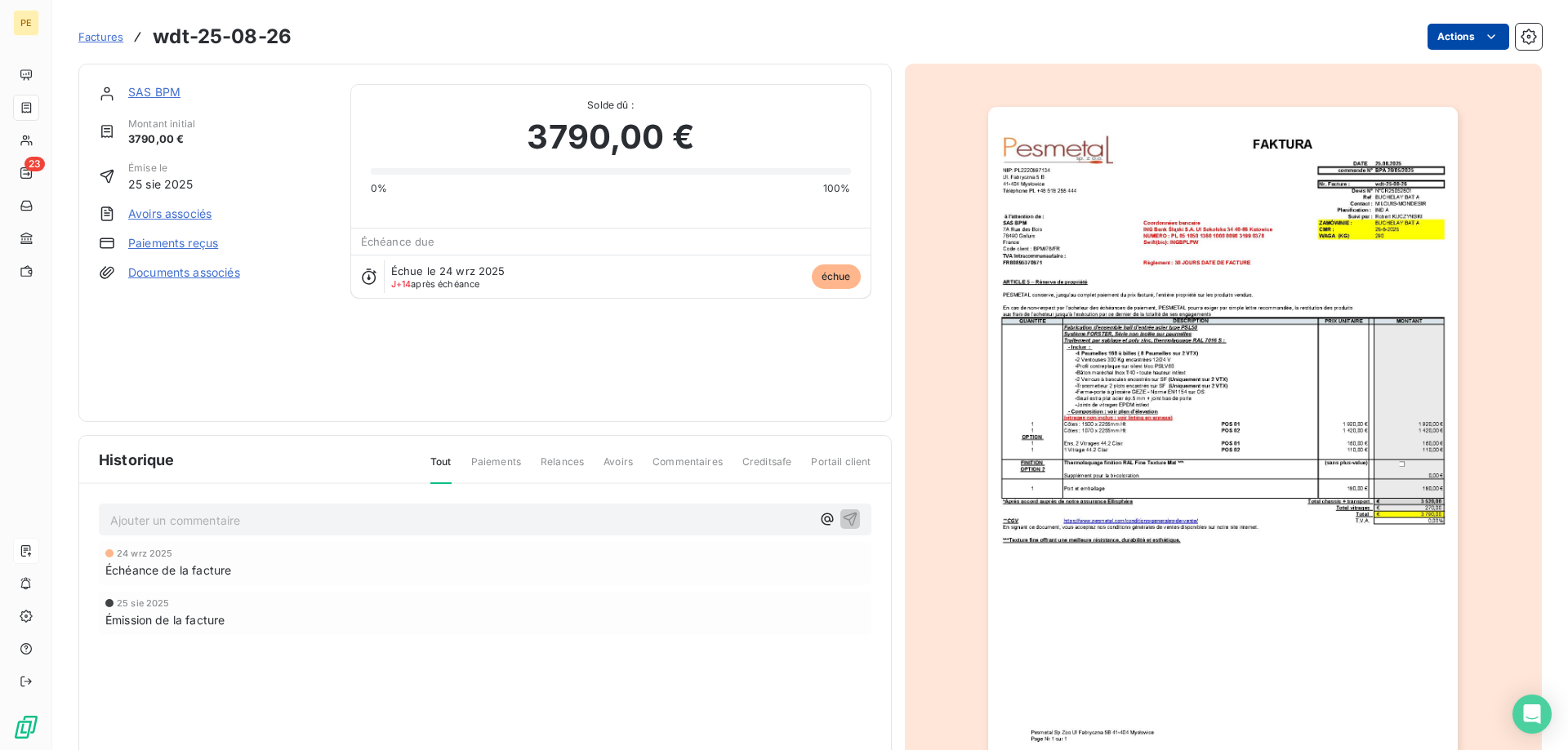
click at [1479, 45] on html "PE 23 Factures wdt-25-08-26 Actions SAS BPM Montant initial 3790,00 € Émise le …" at bounding box center [784, 375] width 1568 height 750
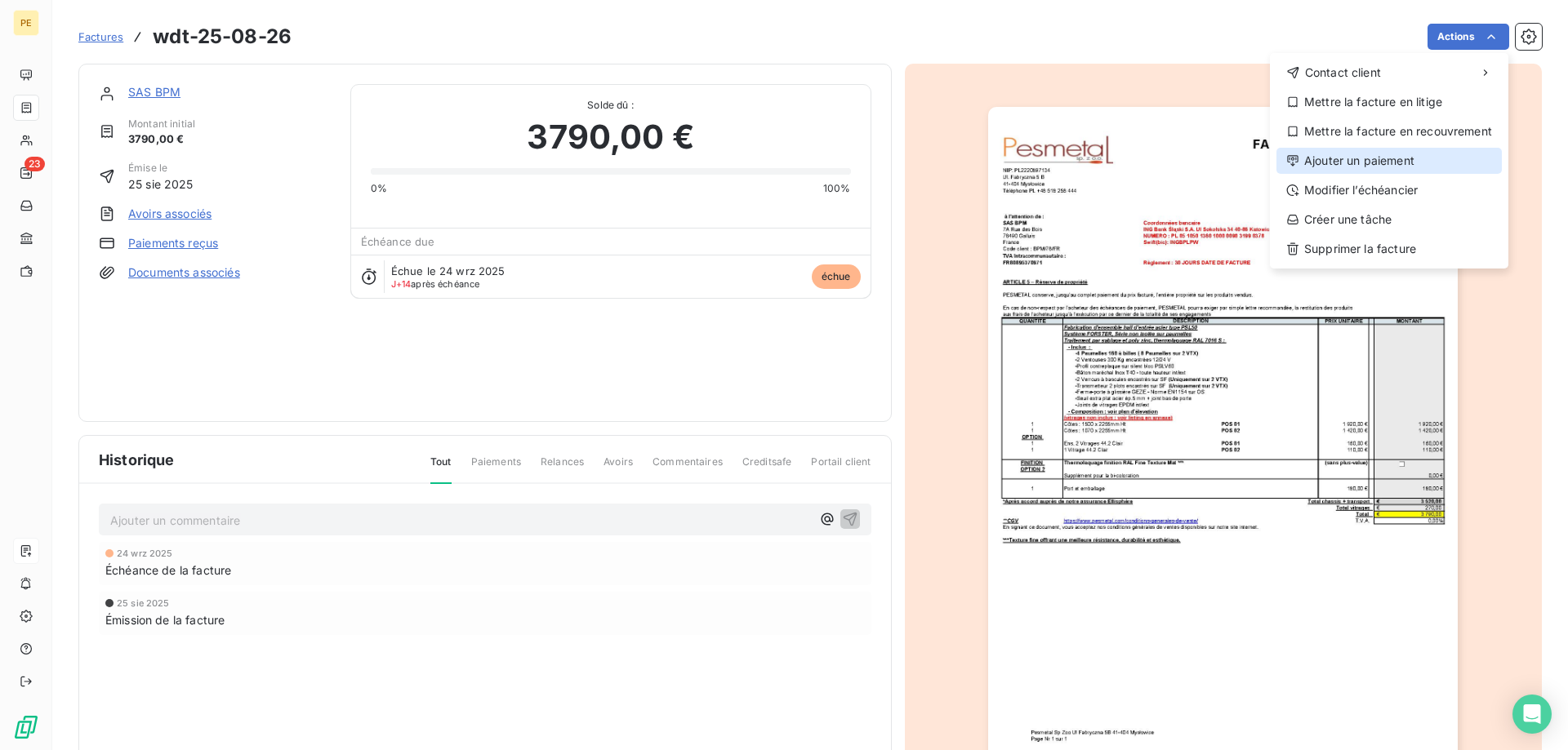
click at [1341, 164] on div "Ajouter un paiement" at bounding box center [1388, 161] width 225 height 26
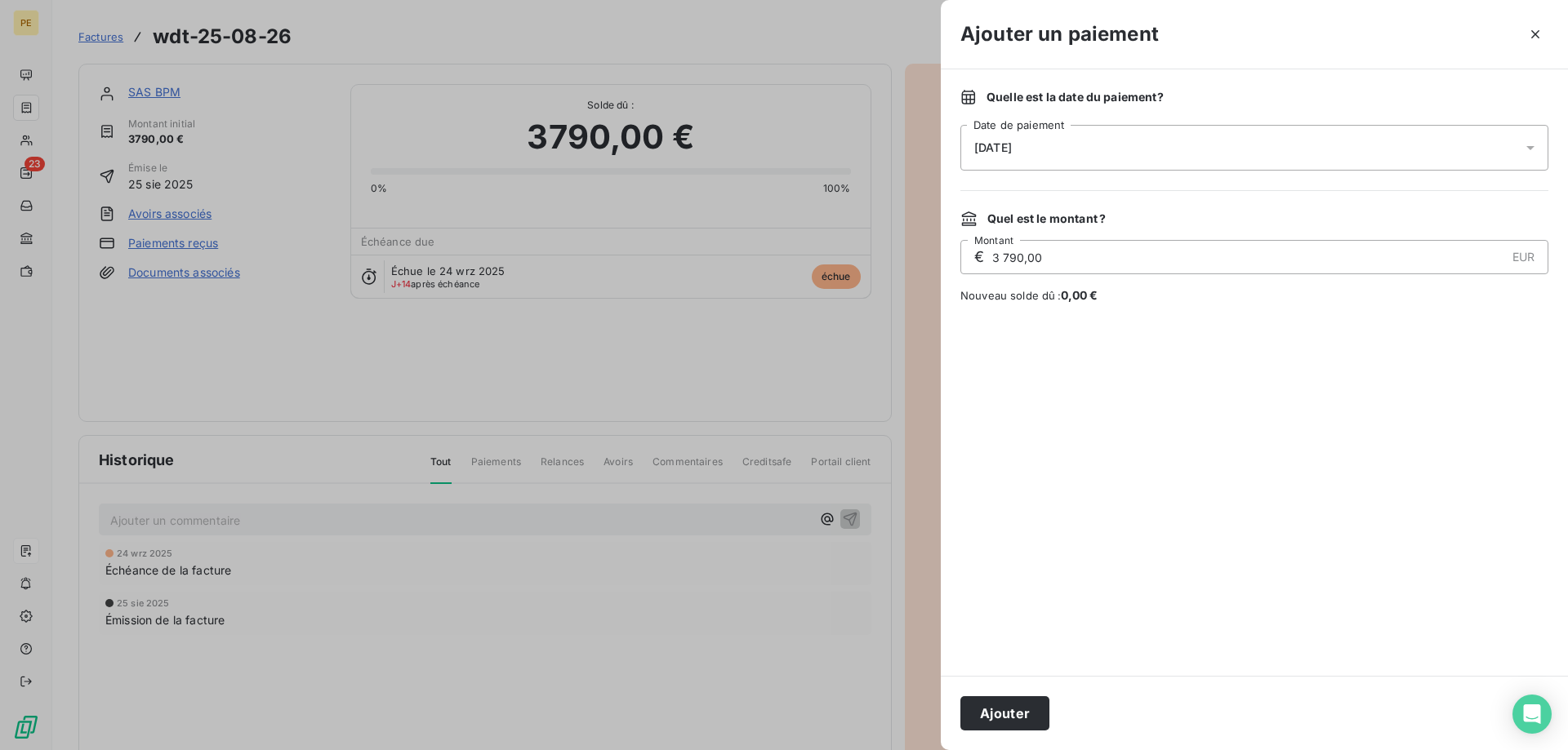
click at [1123, 149] on div "[DATE]" at bounding box center [1254, 148] width 588 height 46
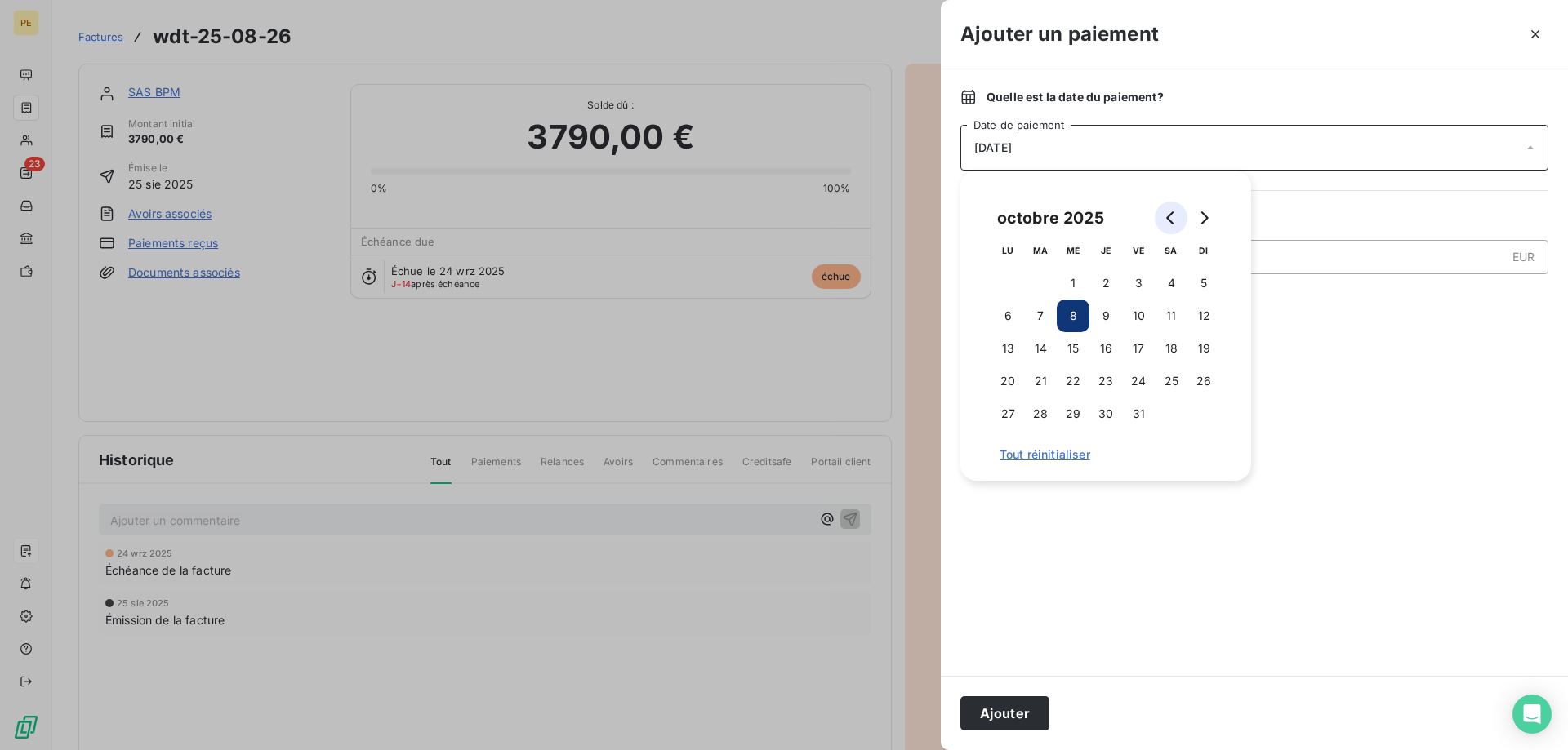
click at [1165, 224] on button "Go to previous month" at bounding box center [1171, 217] width 33 height 33
click at [1105, 380] on button "25" at bounding box center [1106, 381] width 33 height 33
click at [1022, 705] on button "Ajouter" at bounding box center [1005, 713] width 89 height 35
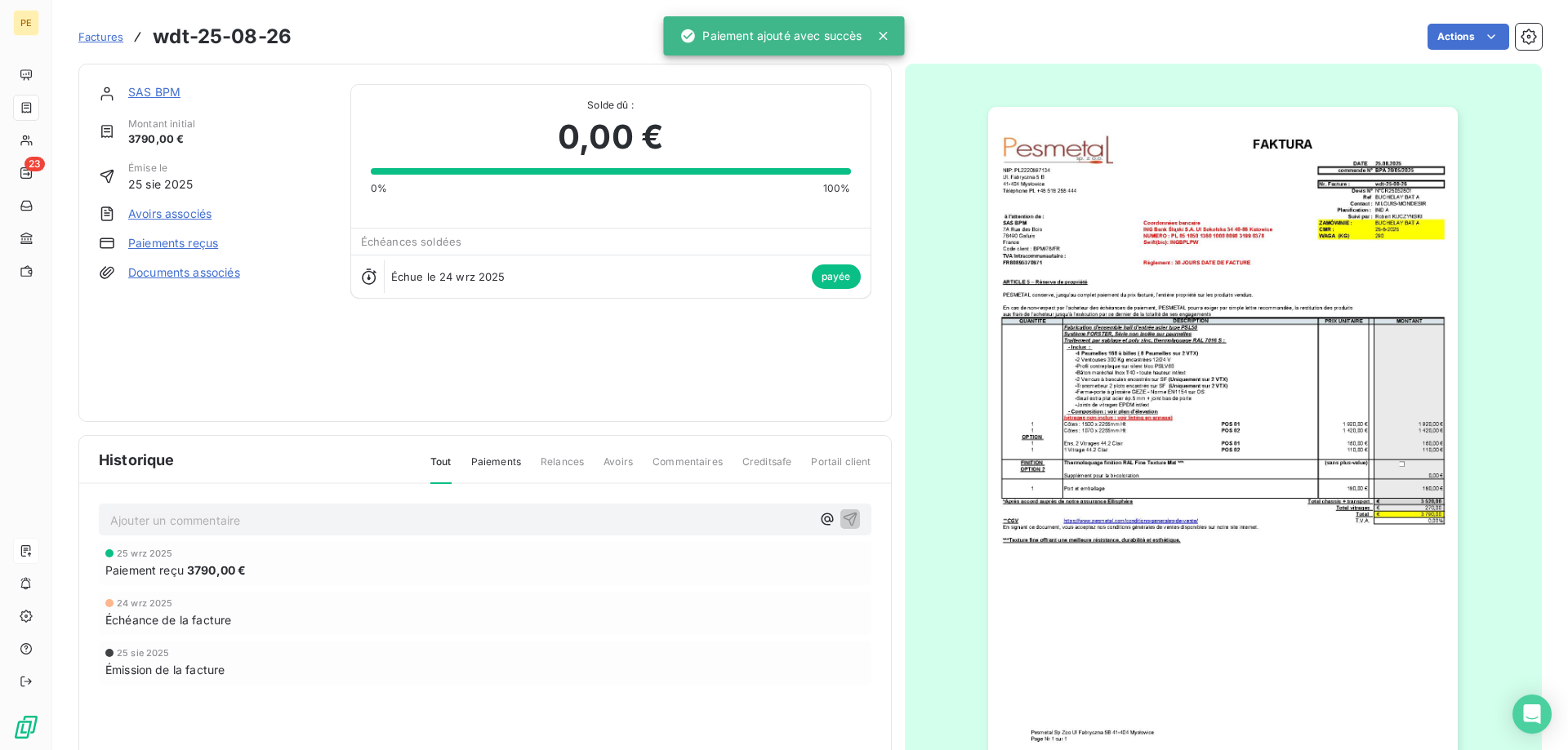
click at [113, 40] on span "Factures" at bounding box center [100, 36] width 45 height 13
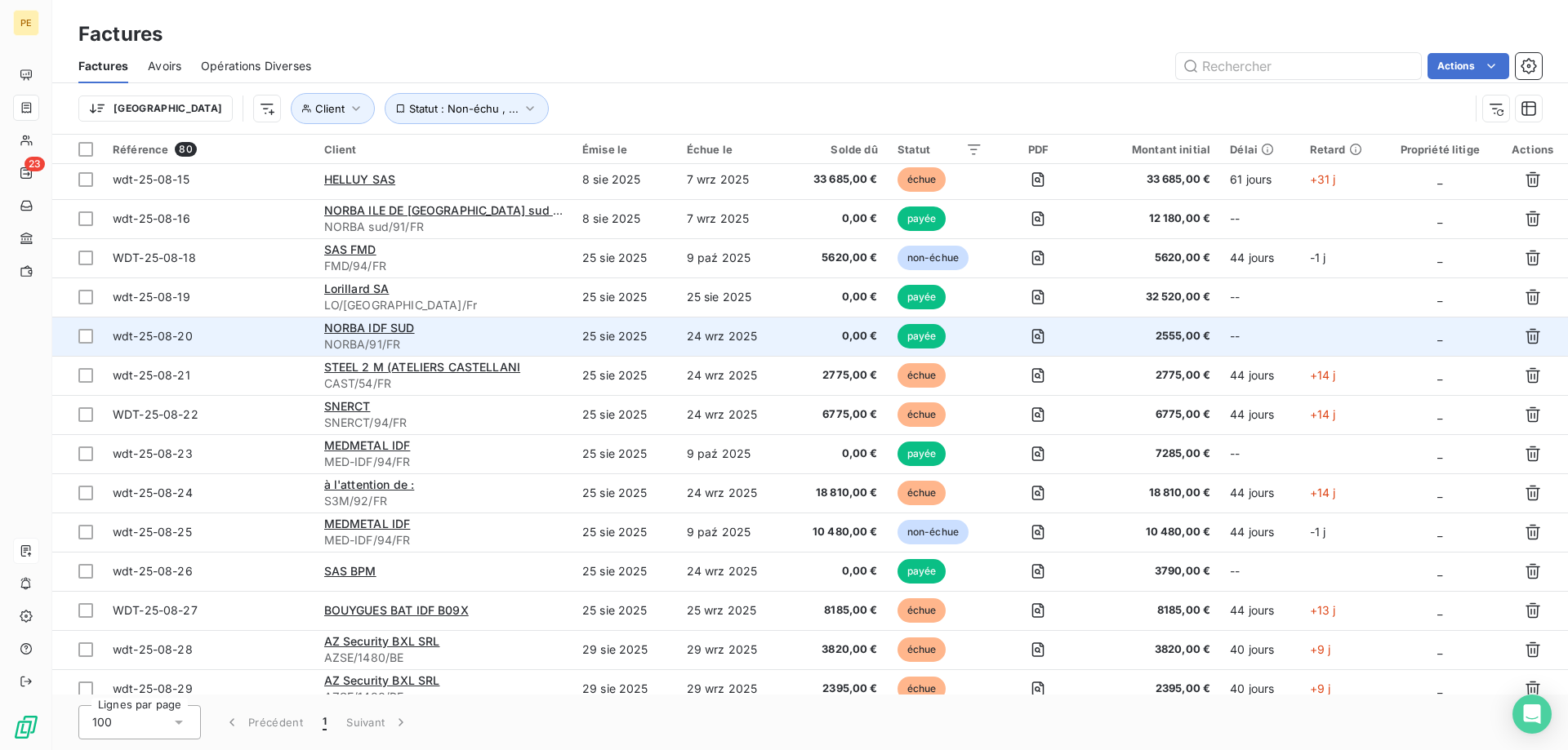
scroll to position [583, 0]
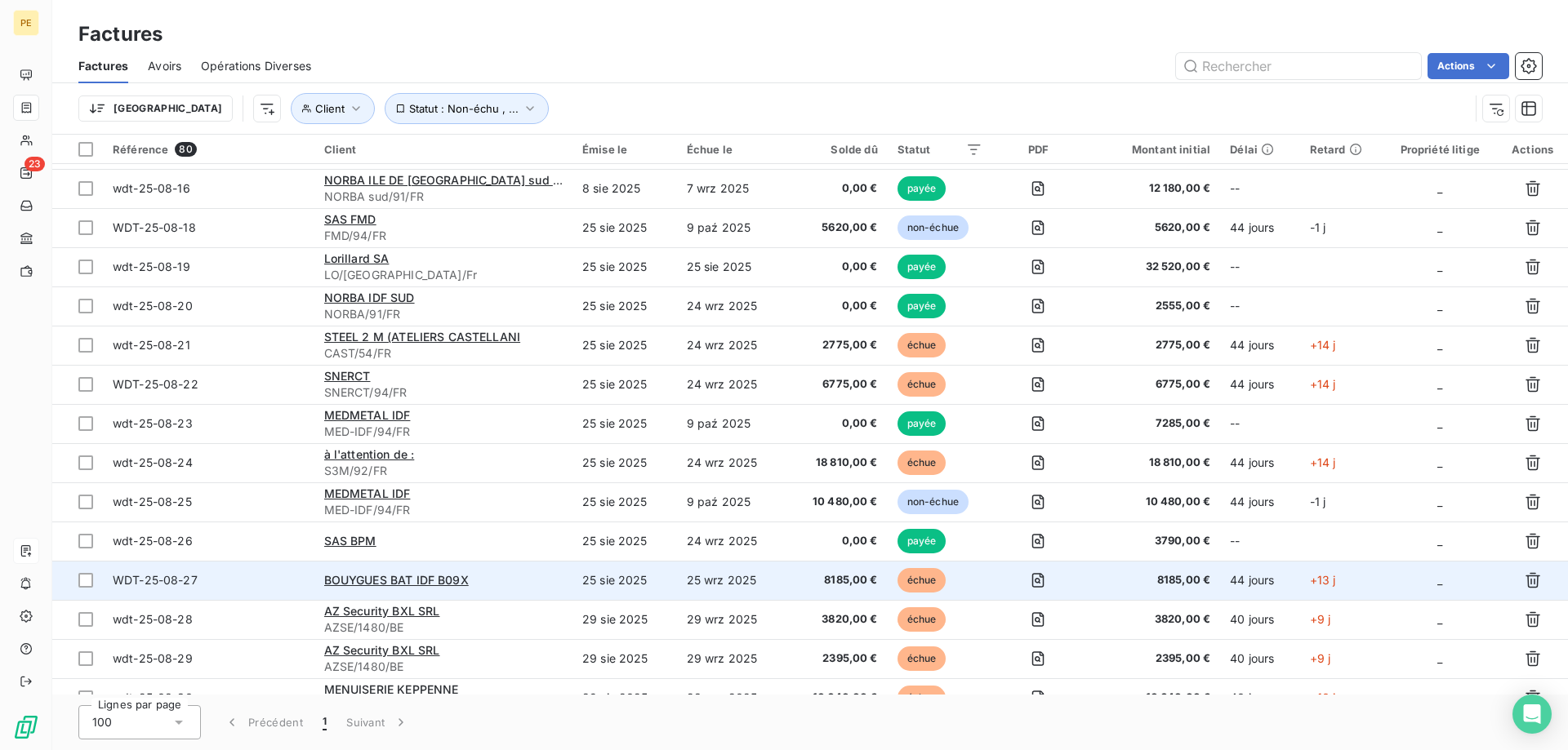
click at [193, 574] on span "WDT-25-08-27" at bounding box center [156, 580] width 85 height 14
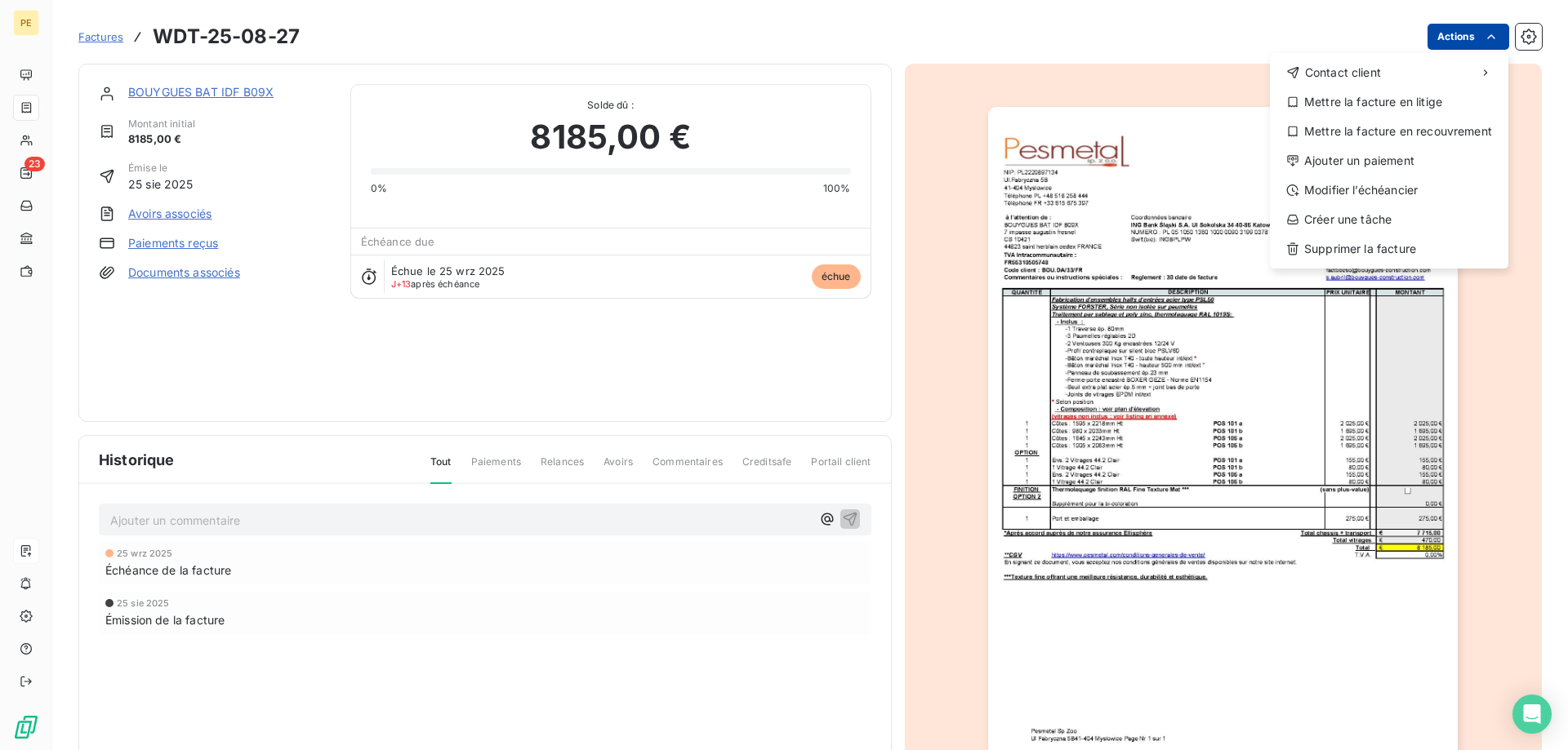
click at [1448, 41] on html "PE 23 Factures WDT-25-08-27 Actions Contact client Mettre la facture en litige …" at bounding box center [784, 375] width 1568 height 750
click at [1360, 164] on div "Ajouter un paiement" at bounding box center [1388, 161] width 225 height 26
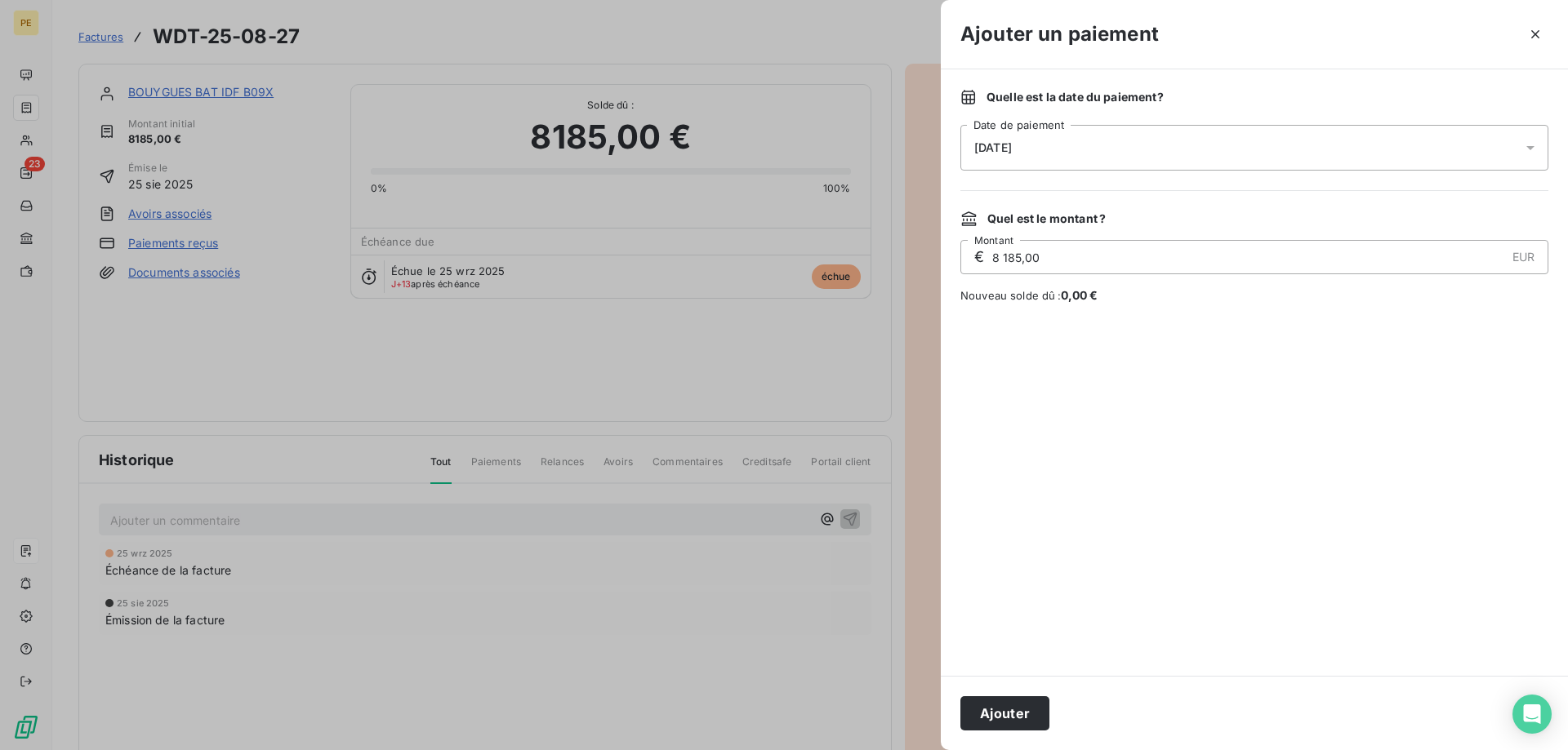
click at [1123, 150] on div "[DATE]" at bounding box center [1254, 148] width 588 height 46
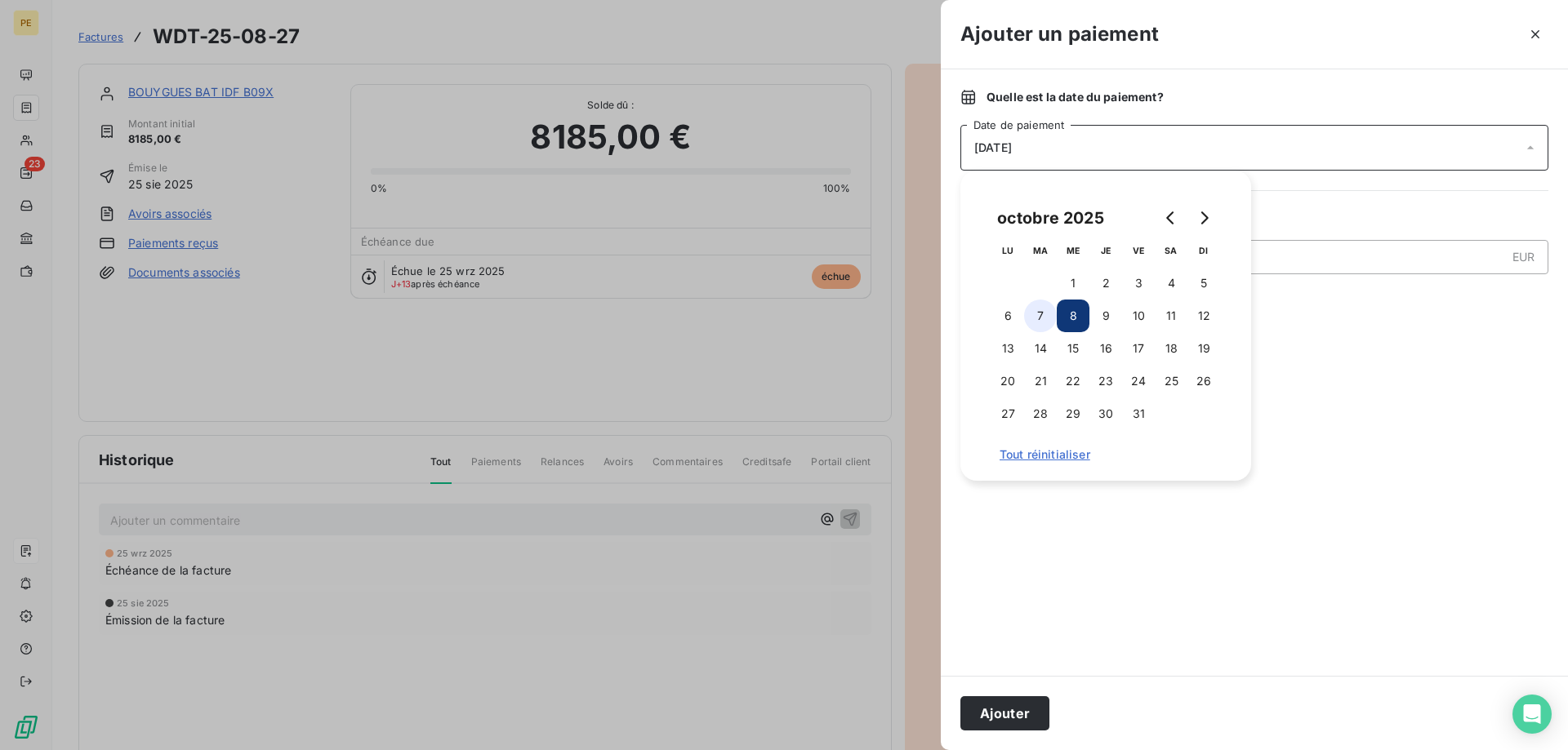
click at [1031, 316] on button "7" at bounding box center [1040, 315] width 33 height 33
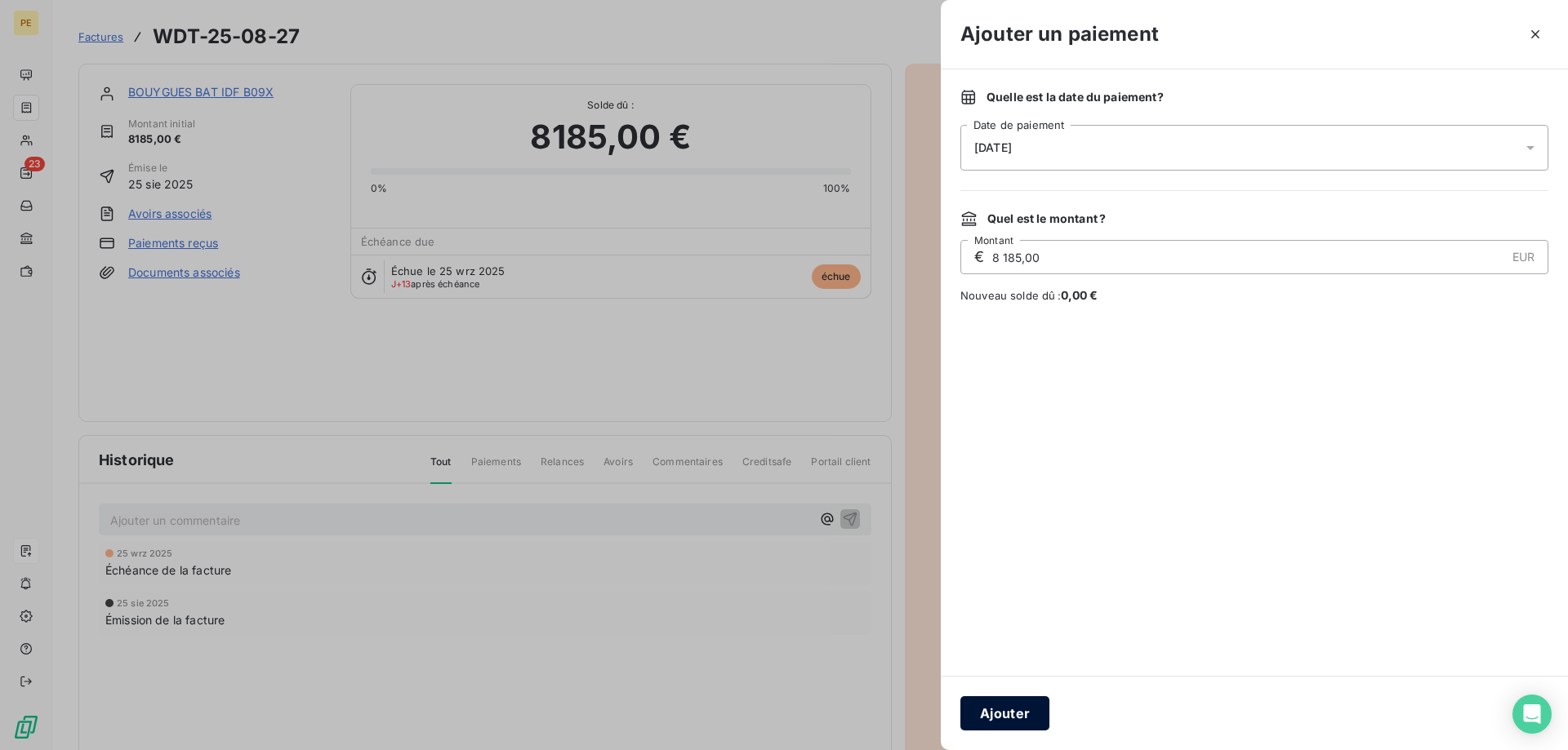
click at [1012, 717] on button "Ajouter" at bounding box center [1005, 713] width 89 height 35
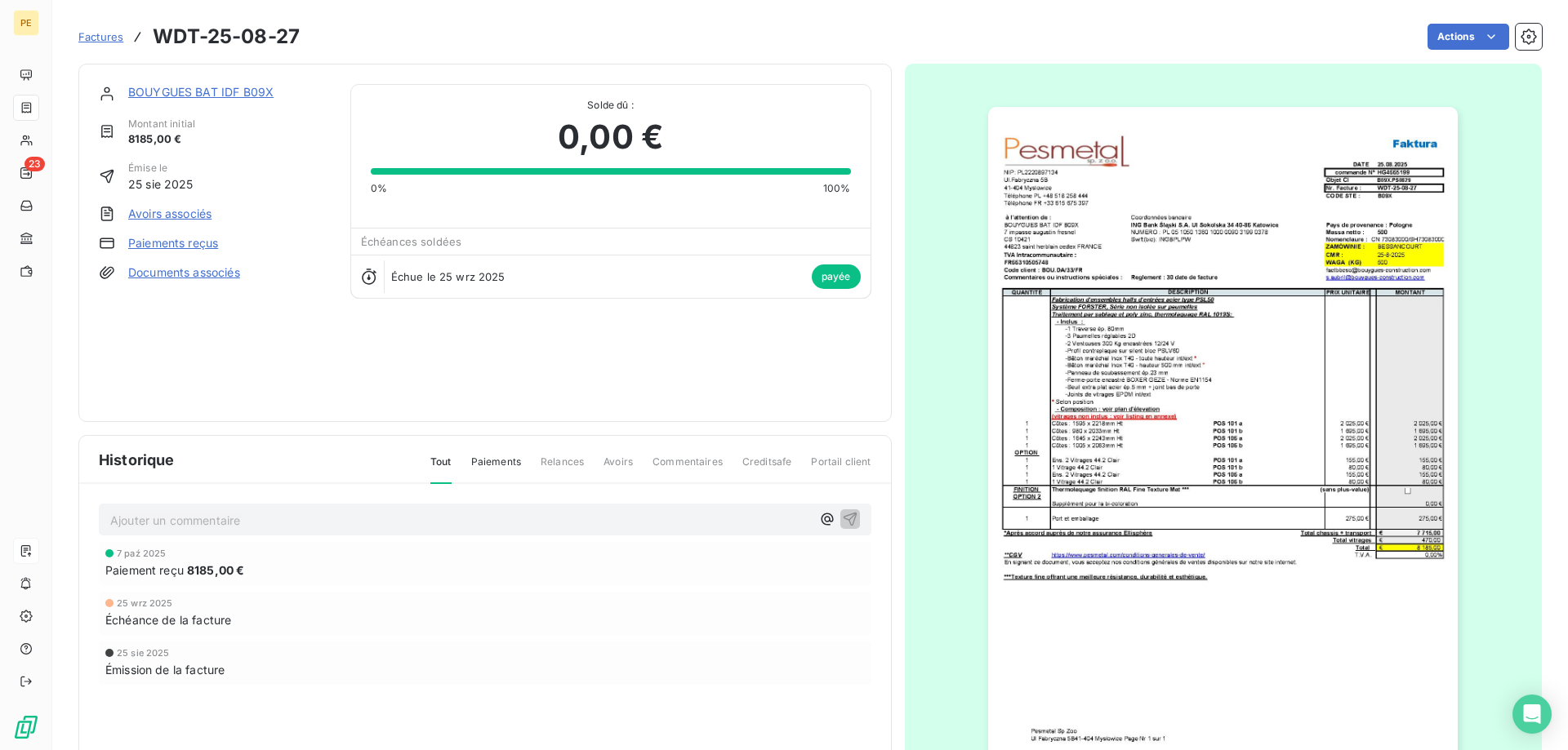
click at [104, 34] on span "Factures" at bounding box center [100, 36] width 45 height 13
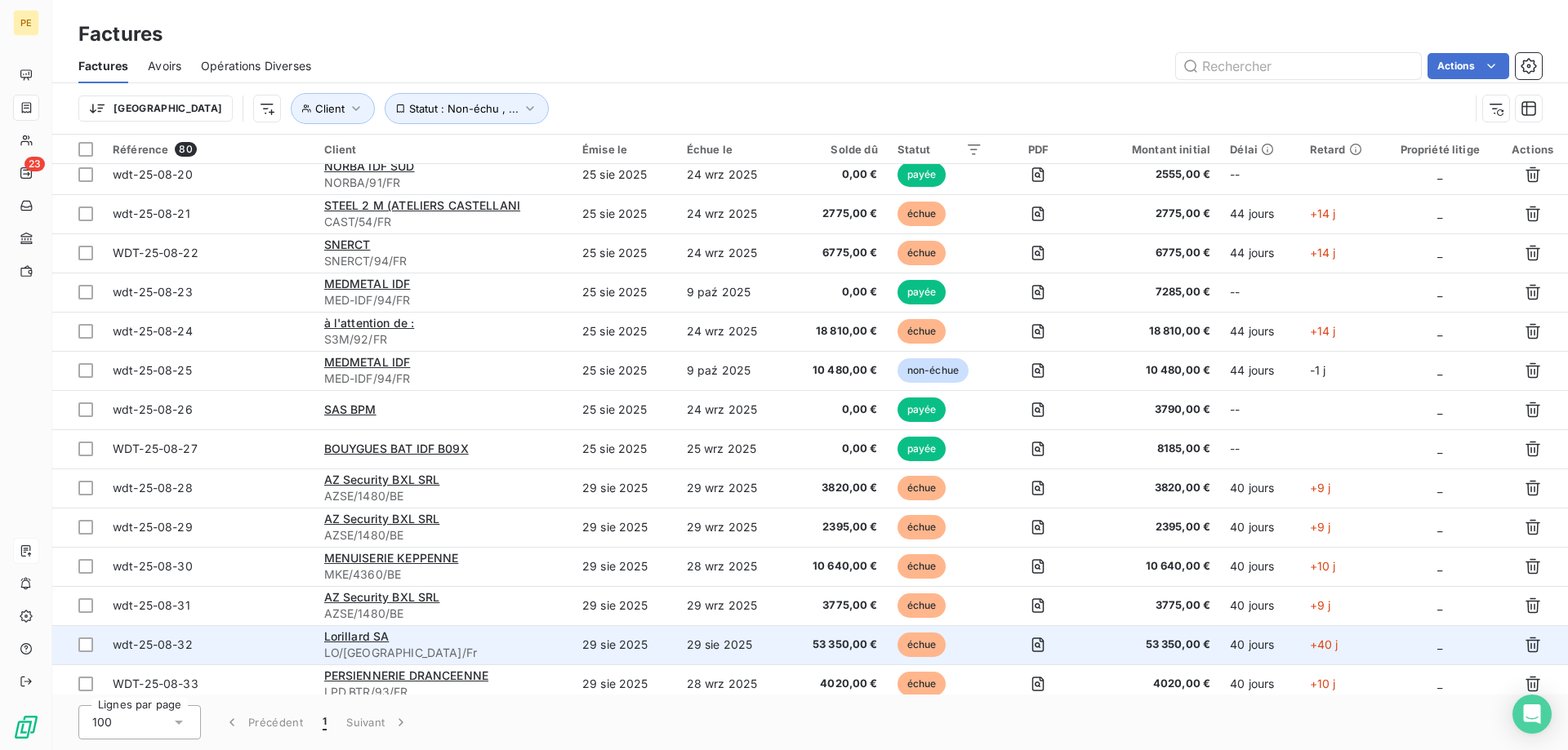
scroll to position [749, 0]
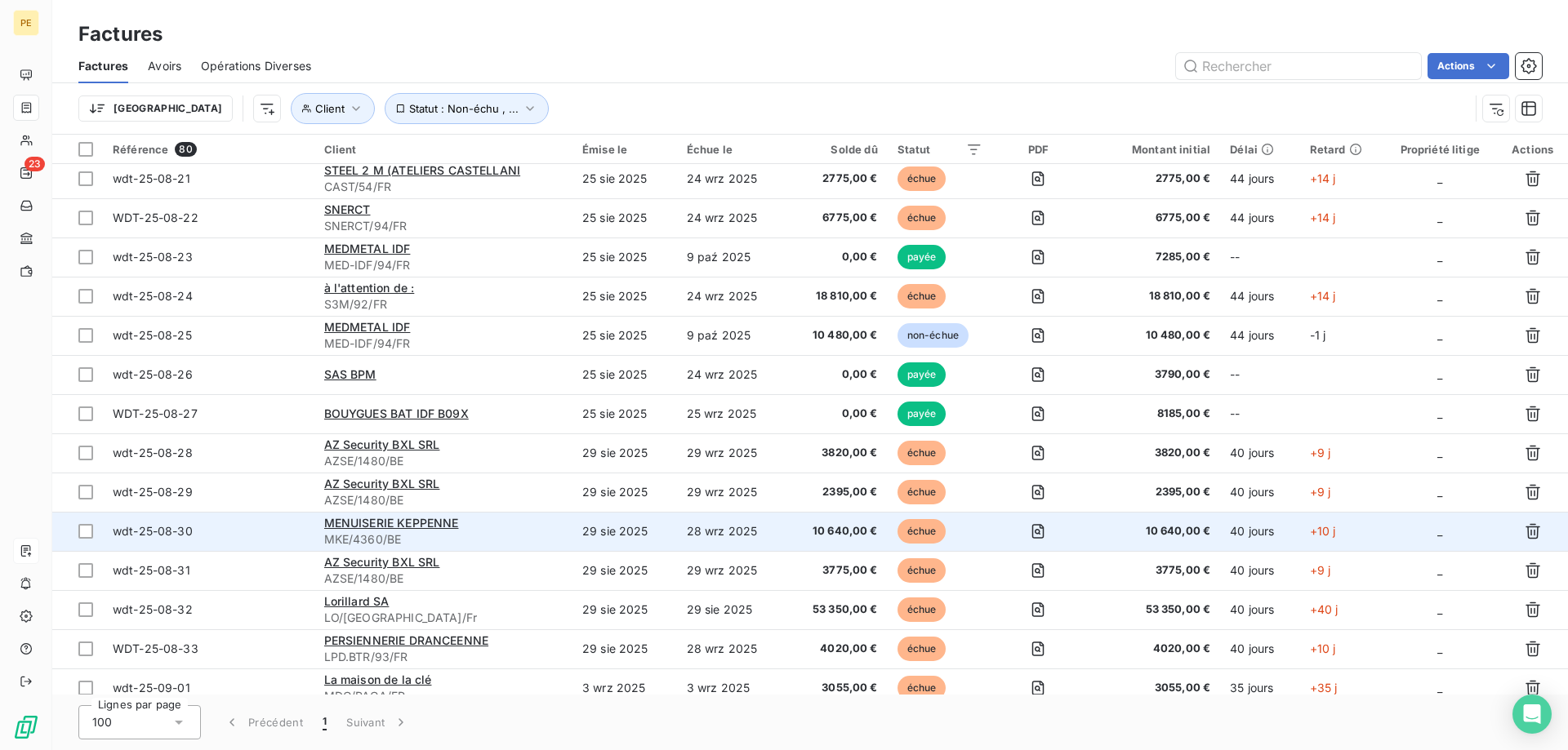
click at [164, 526] on span "wdt-25-08-30" at bounding box center [153, 531] width 80 height 14
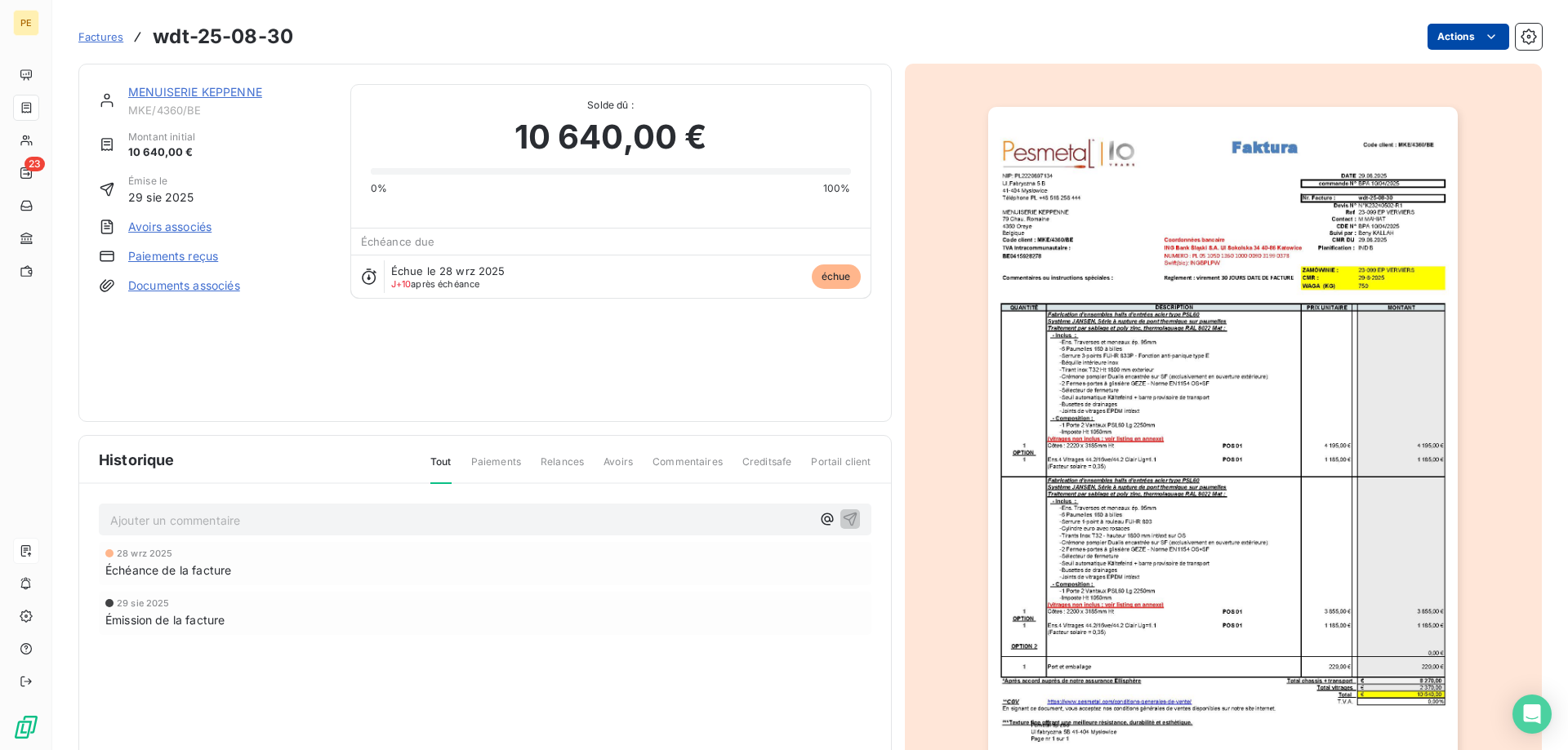
click at [1476, 36] on html "PE 23 Factures wdt-25-08-30 Actions MENUISERIE KEPPENNE MKE/4360/BE Montant ini…" at bounding box center [784, 375] width 1568 height 750
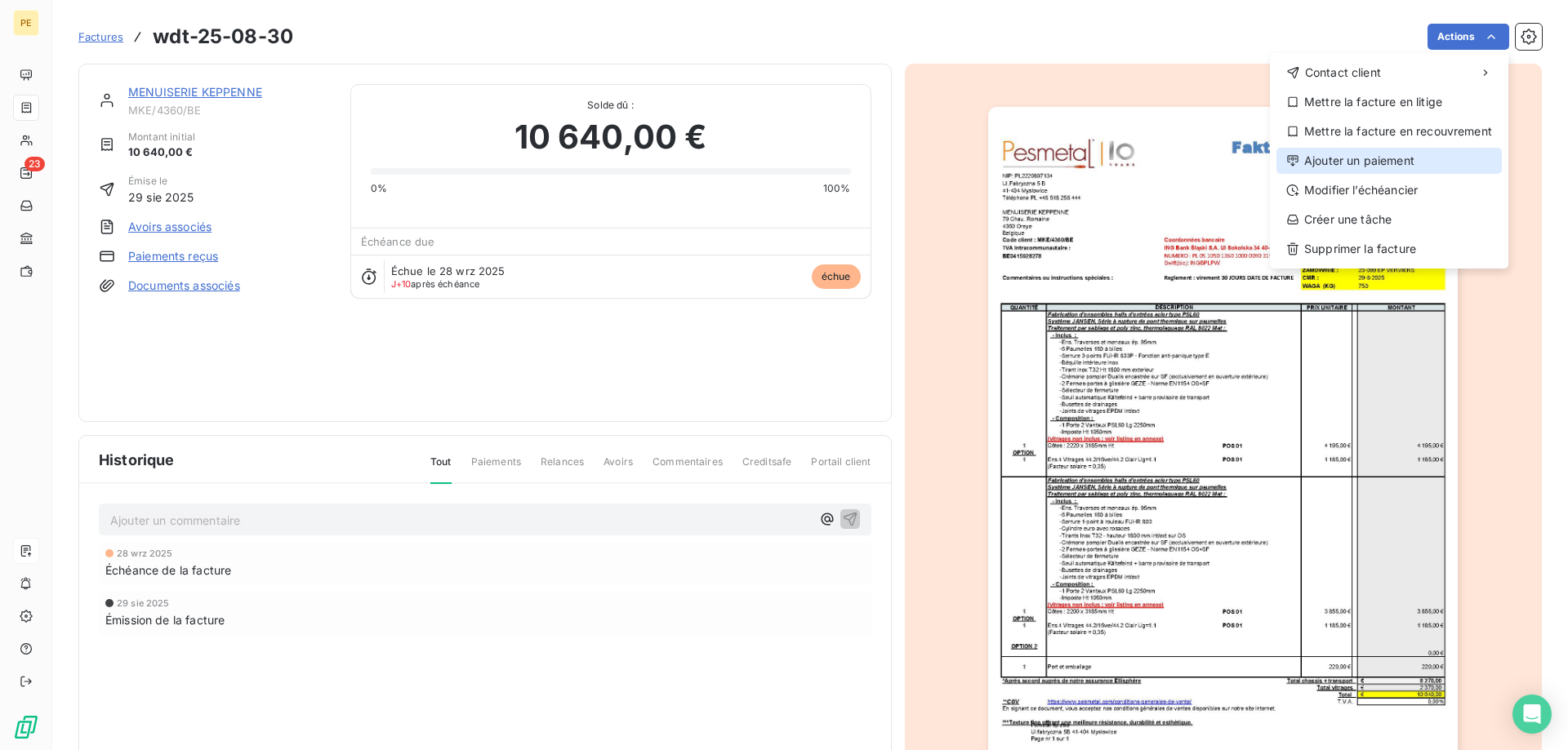
click at [1363, 164] on div "Ajouter un paiement" at bounding box center [1388, 161] width 225 height 26
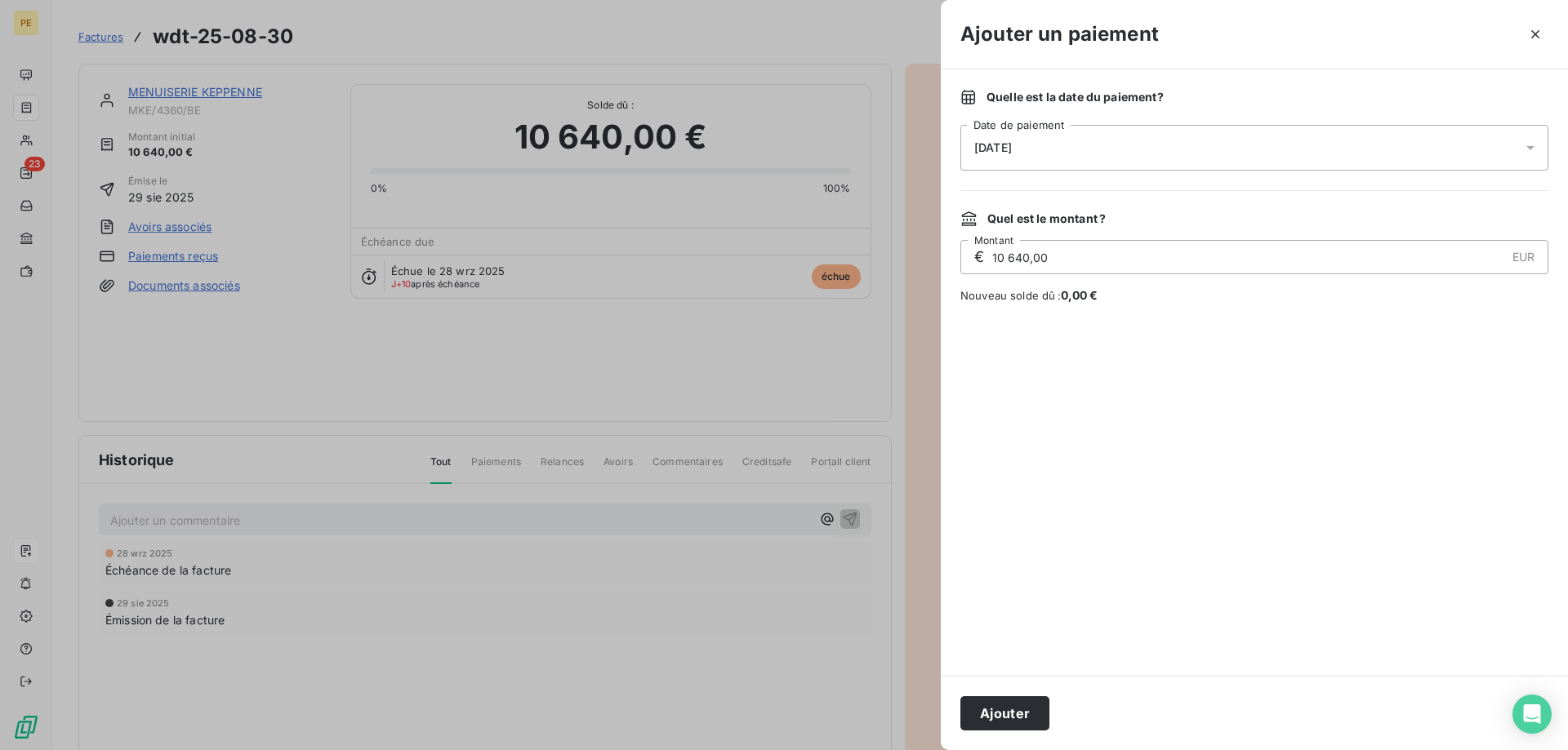
click at [1056, 137] on div "[DATE]" at bounding box center [1254, 148] width 588 height 46
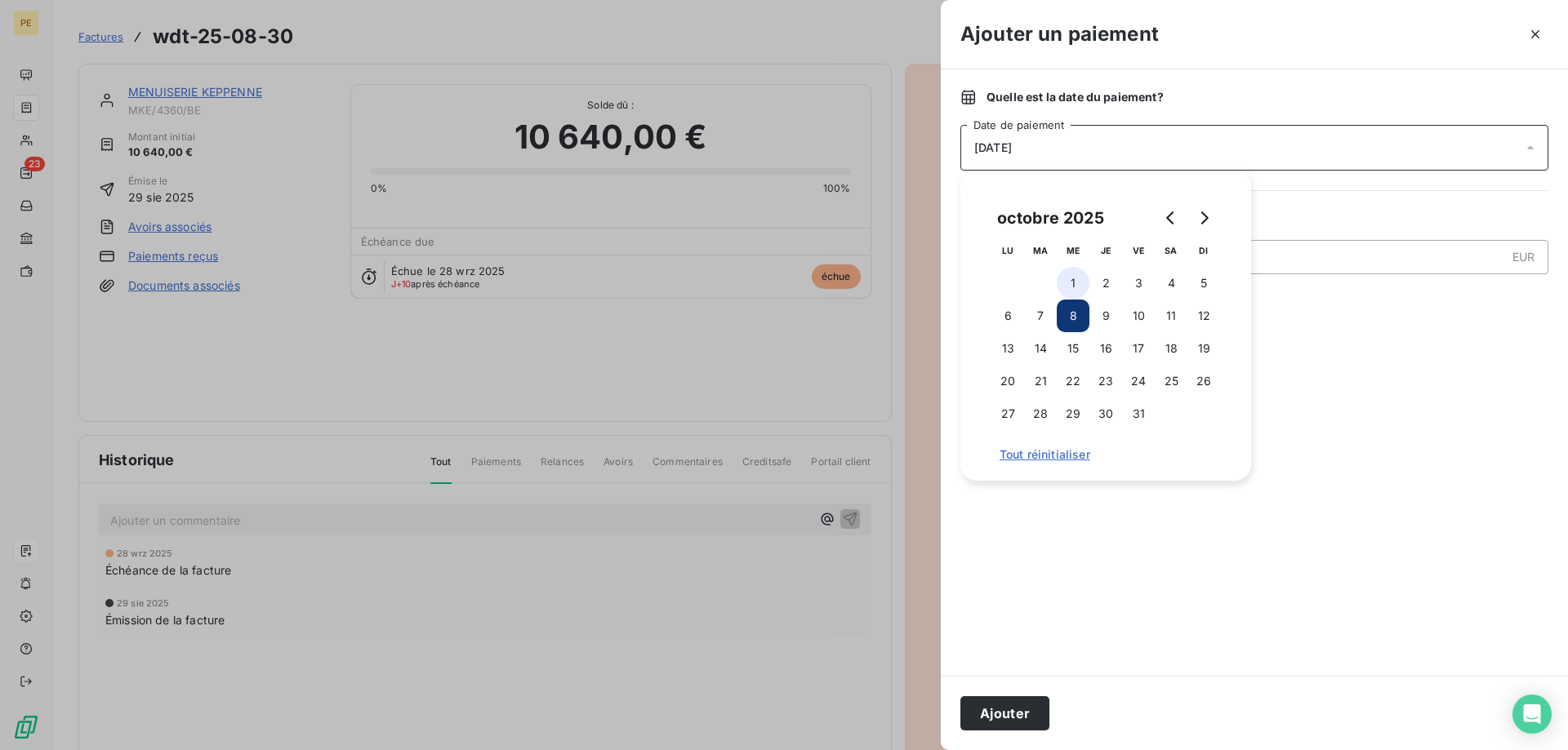
click at [1078, 277] on button "1" at bounding box center [1073, 283] width 33 height 33
click at [1006, 713] on button "Ajouter" at bounding box center [1005, 713] width 89 height 35
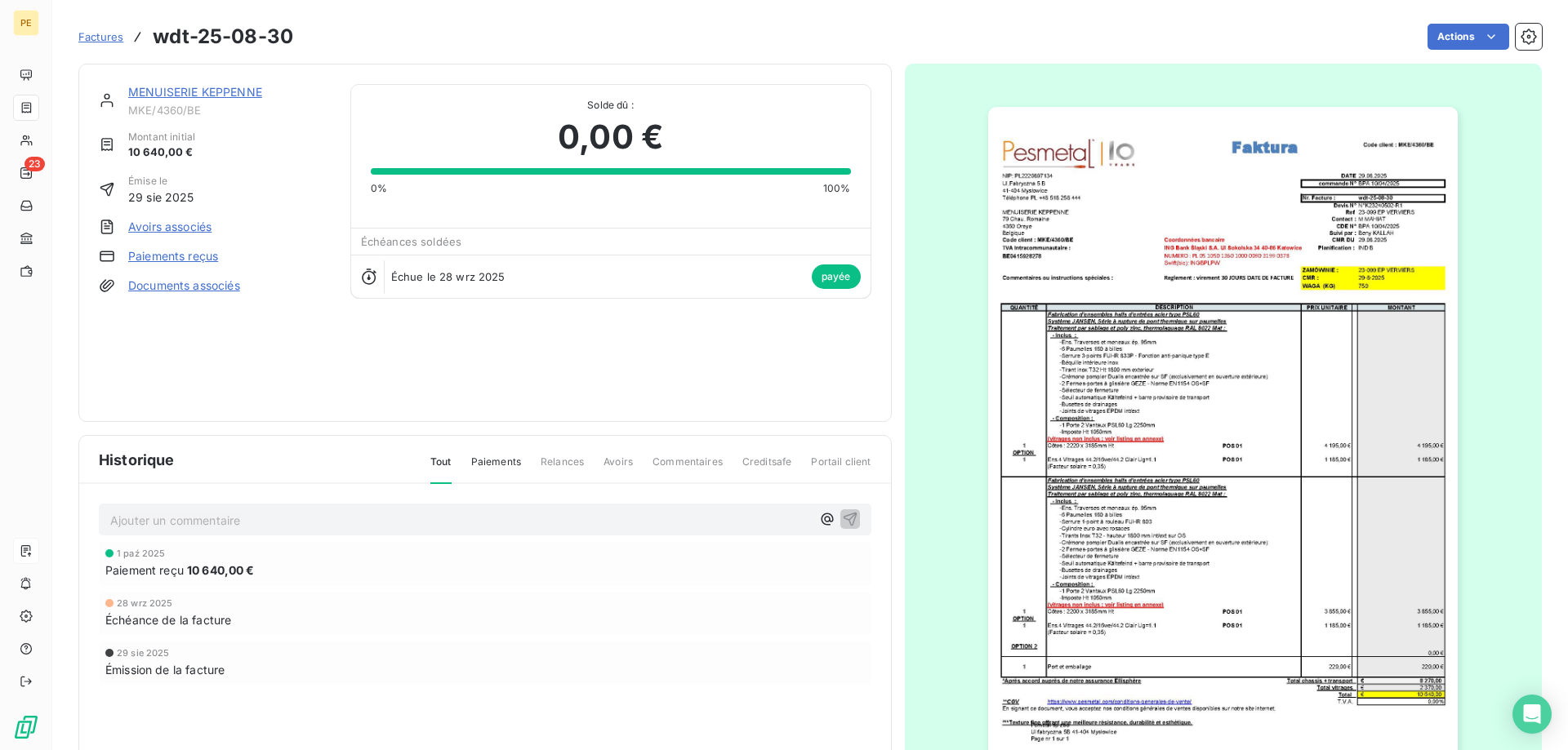
click at [110, 35] on span "Factures" at bounding box center [100, 36] width 45 height 13
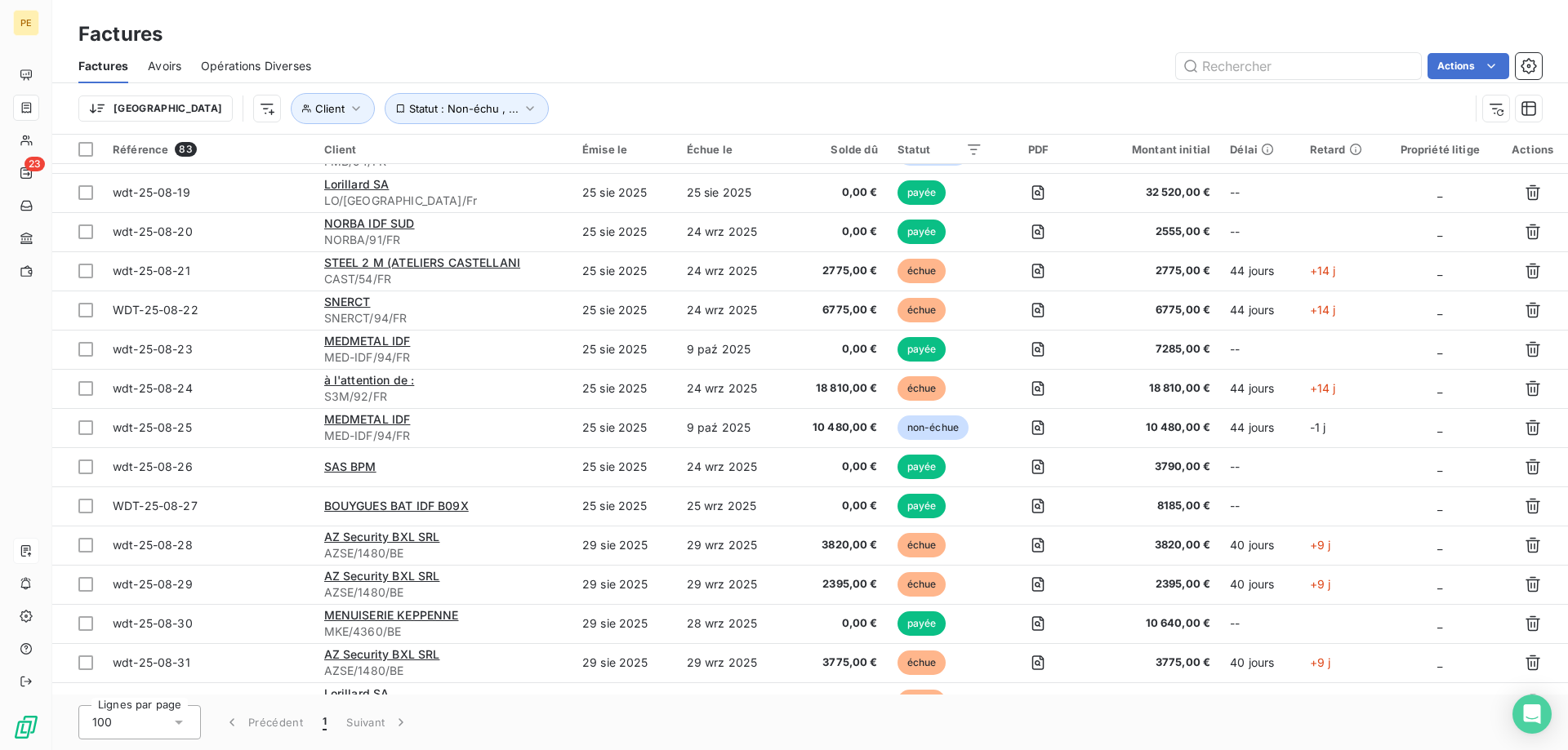
scroll to position [749, 0]
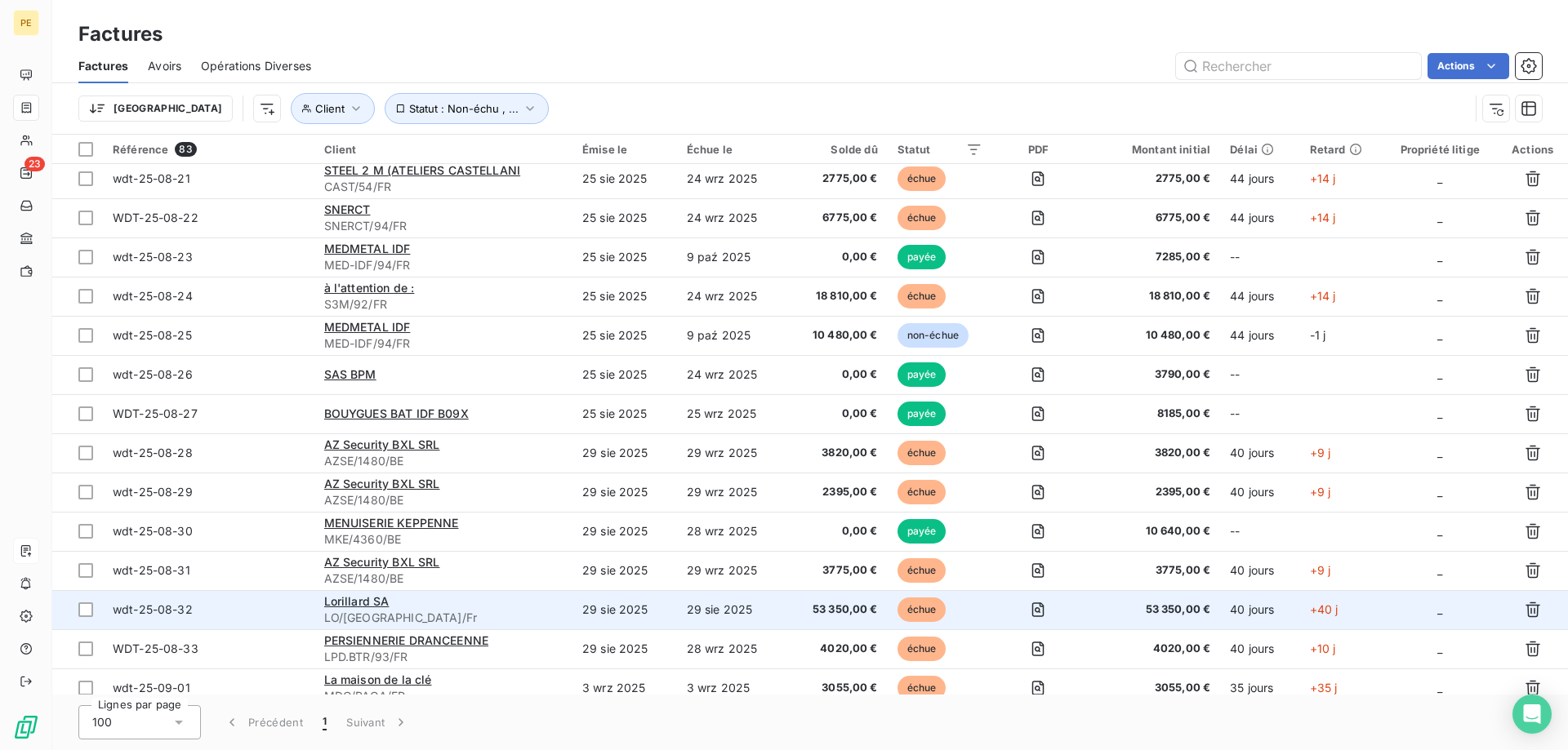
click at [233, 602] on span "wdt-25-08-32" at bounding box center [208, 610] width 192 height 16
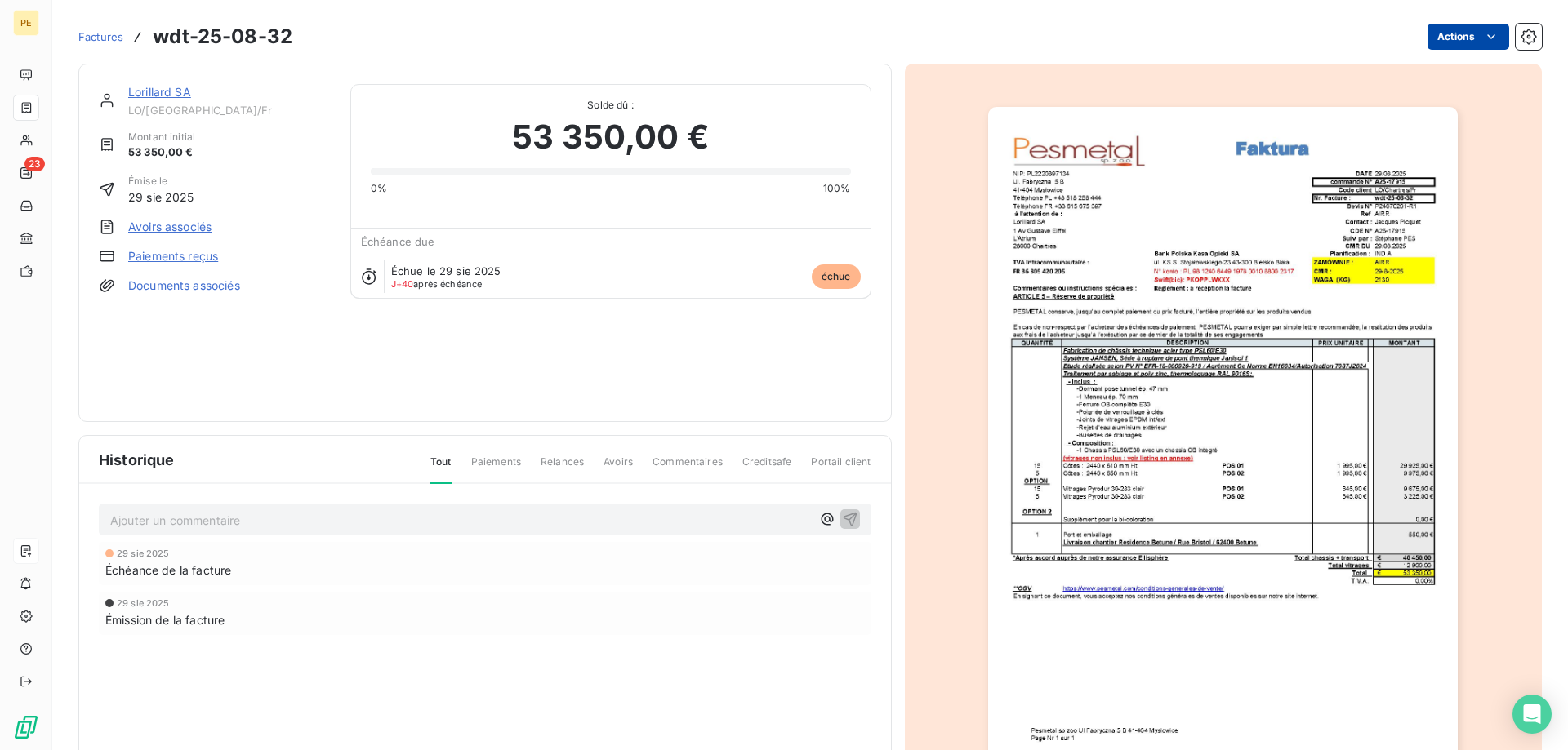
click at [1457, 35] on html "PE 23 Factures wdt-25-08-32 Actions Lorillard SA LO/[GEOGRAPHIC_DATA]/Fr Montan…" at bounding box center [784, 375] width 1568 height 750
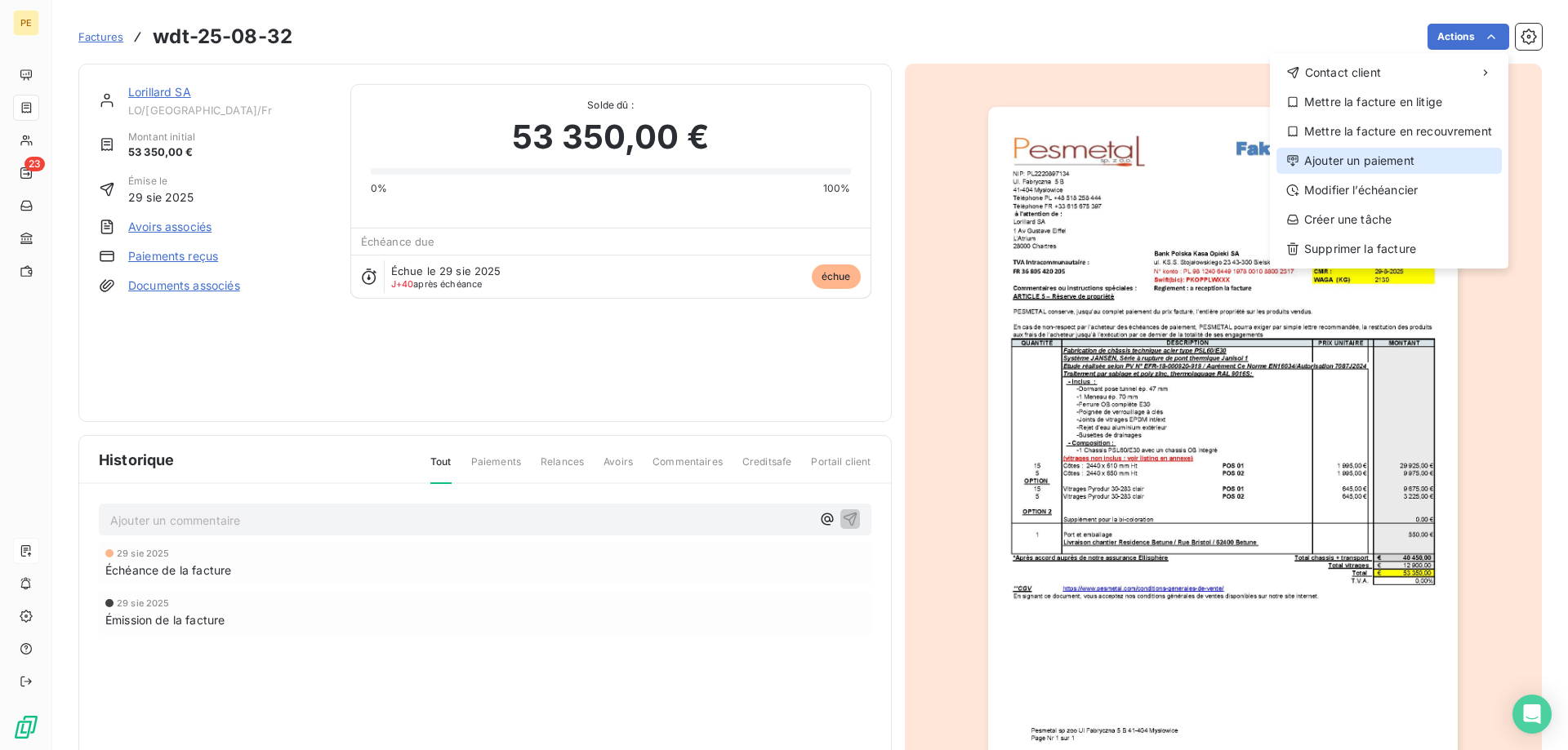
click at [1383, 165] on div "Ajouter un paiement" at bounding box center [1388, 161] width 225 height 26
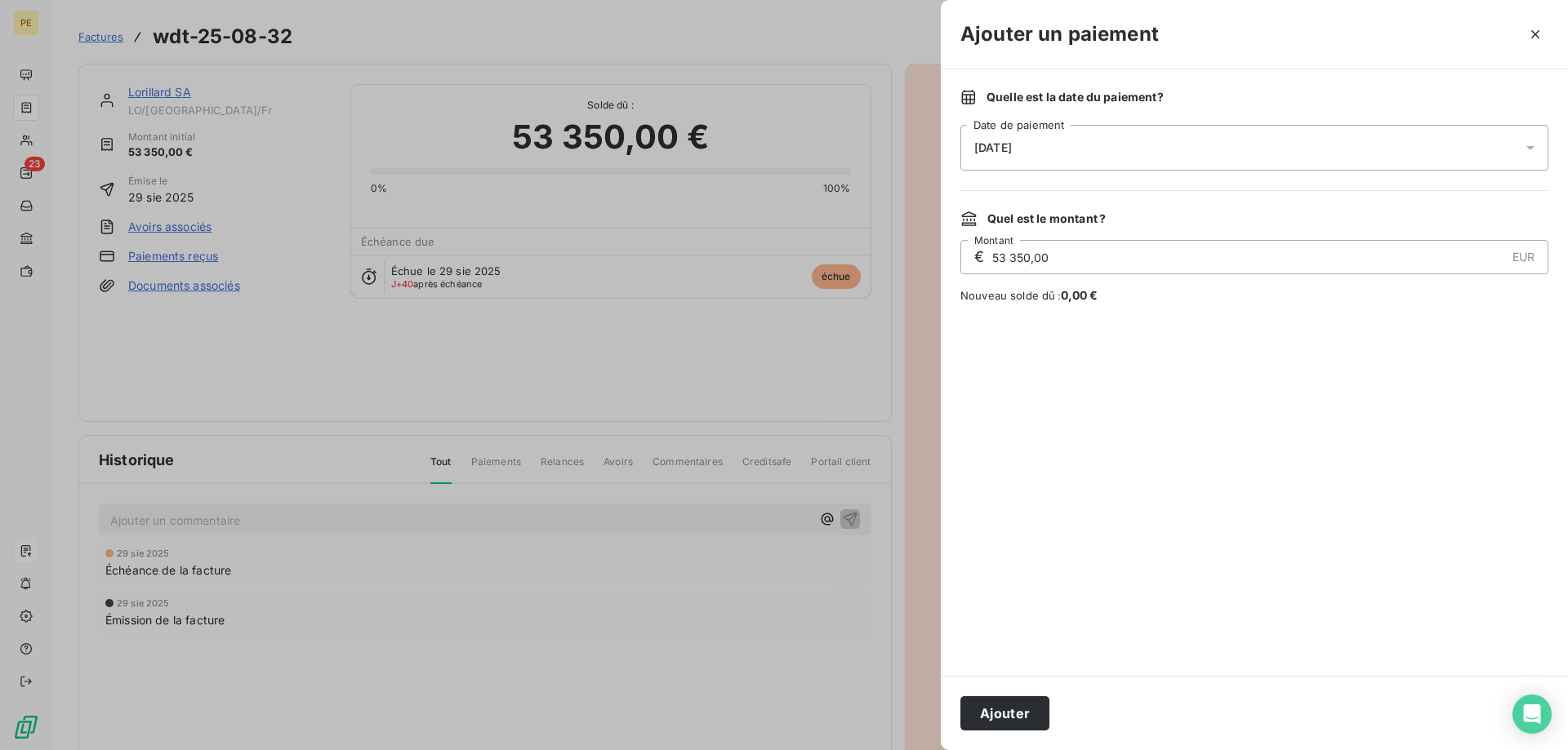
click at [1079, 149] on div "[DATE]" at bounding box center [1254, 148] width 588 height 46
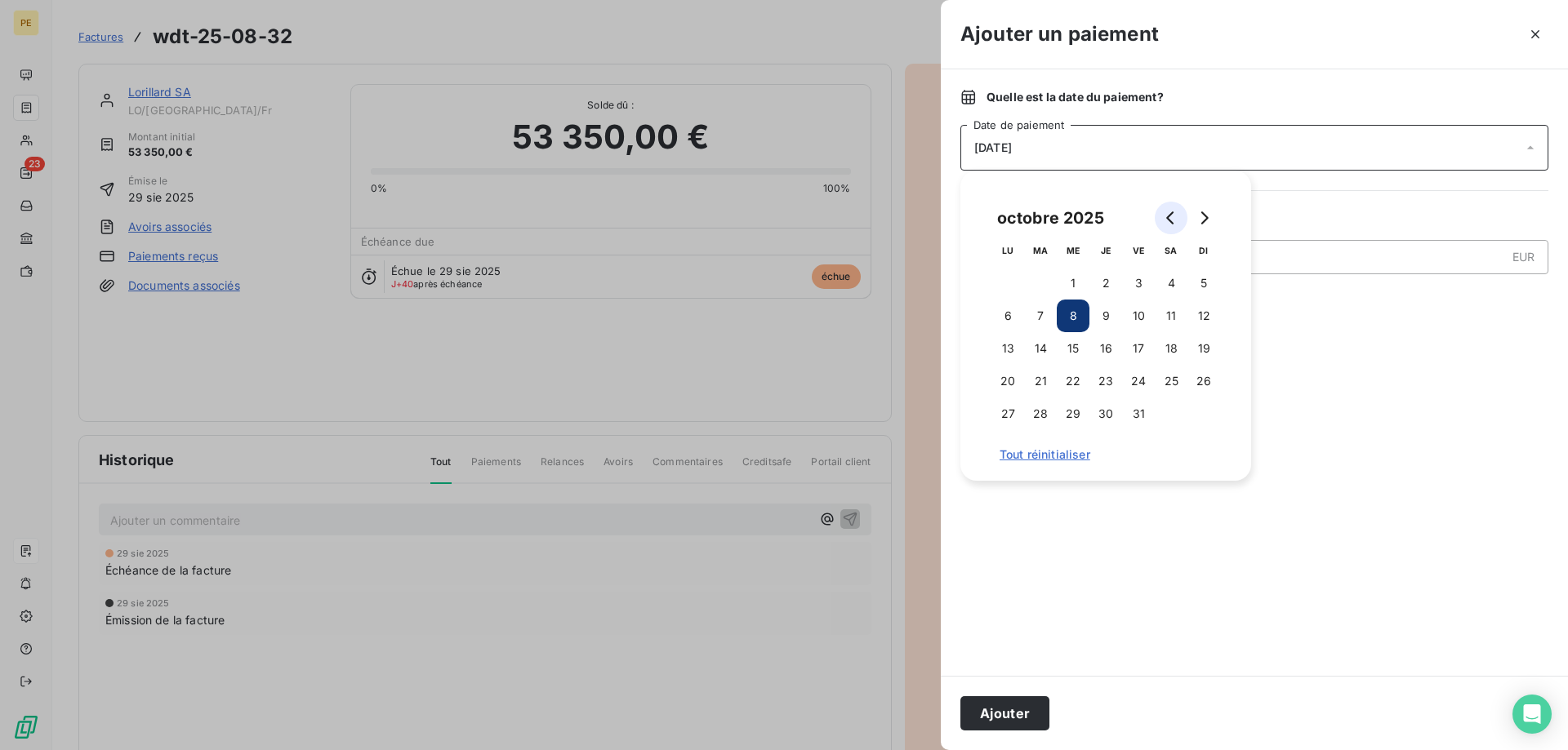
click at [1165, 214] on icon "Go to previous month" at bounding box center [1171, 217] width 13 height 13
click at [1012, 380] on button "22" at bounding box center [1007, 381] width 33 height 33
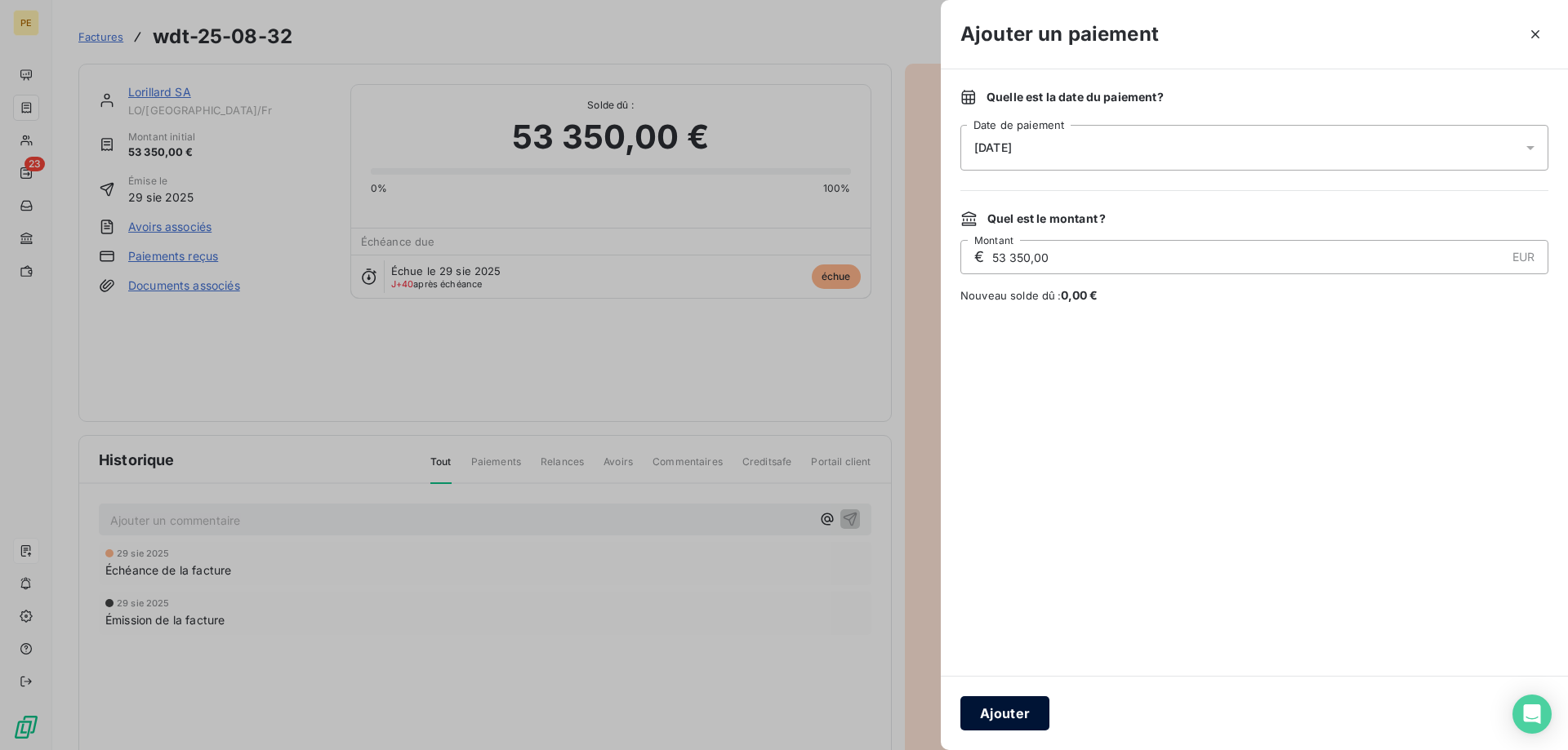
click at [998, 717] on button "Ajouter" at bounding box center [1005, 713] width 89 height 35
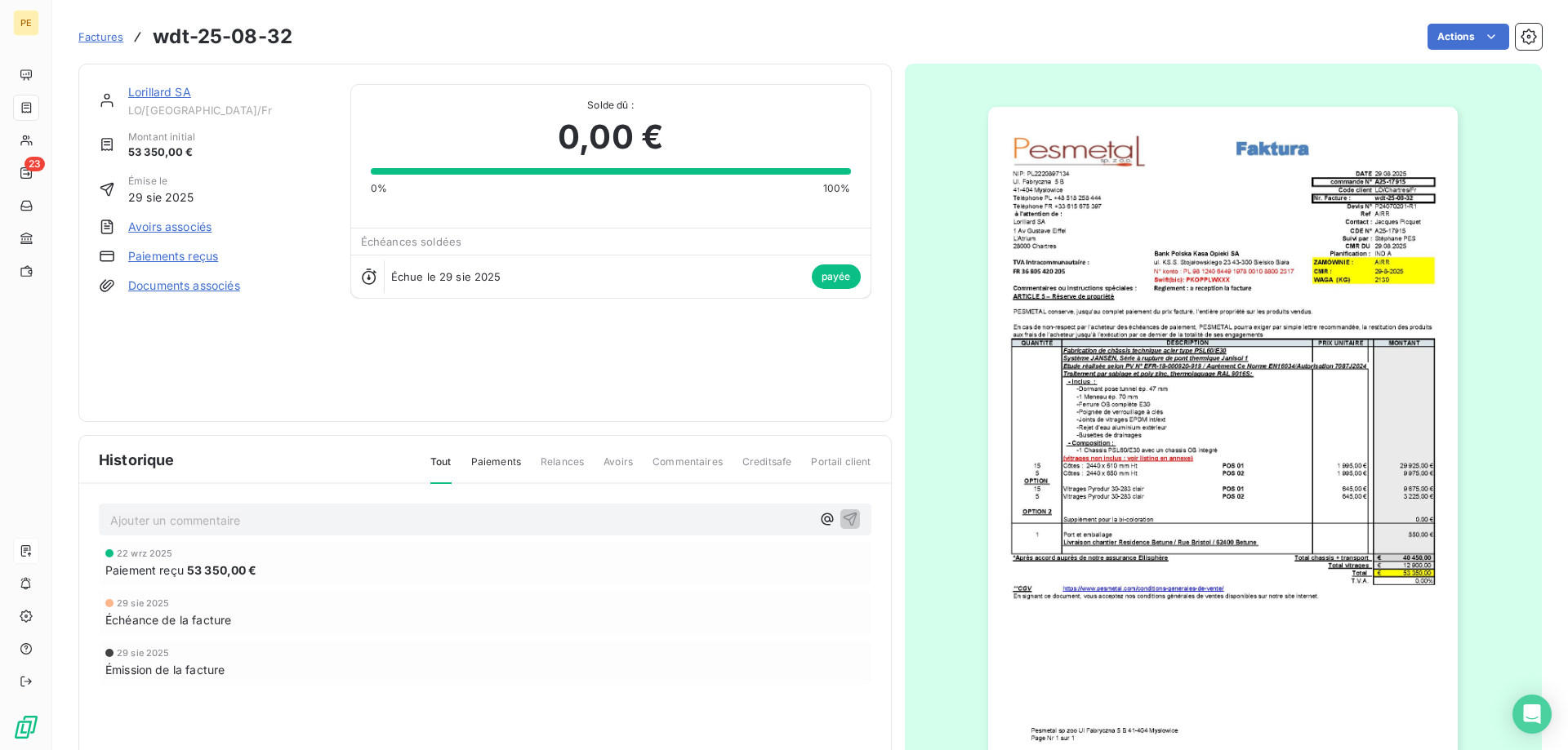
click at [108, 33] on span "Factures" at bounding box center [100, 36] width 45 height 13
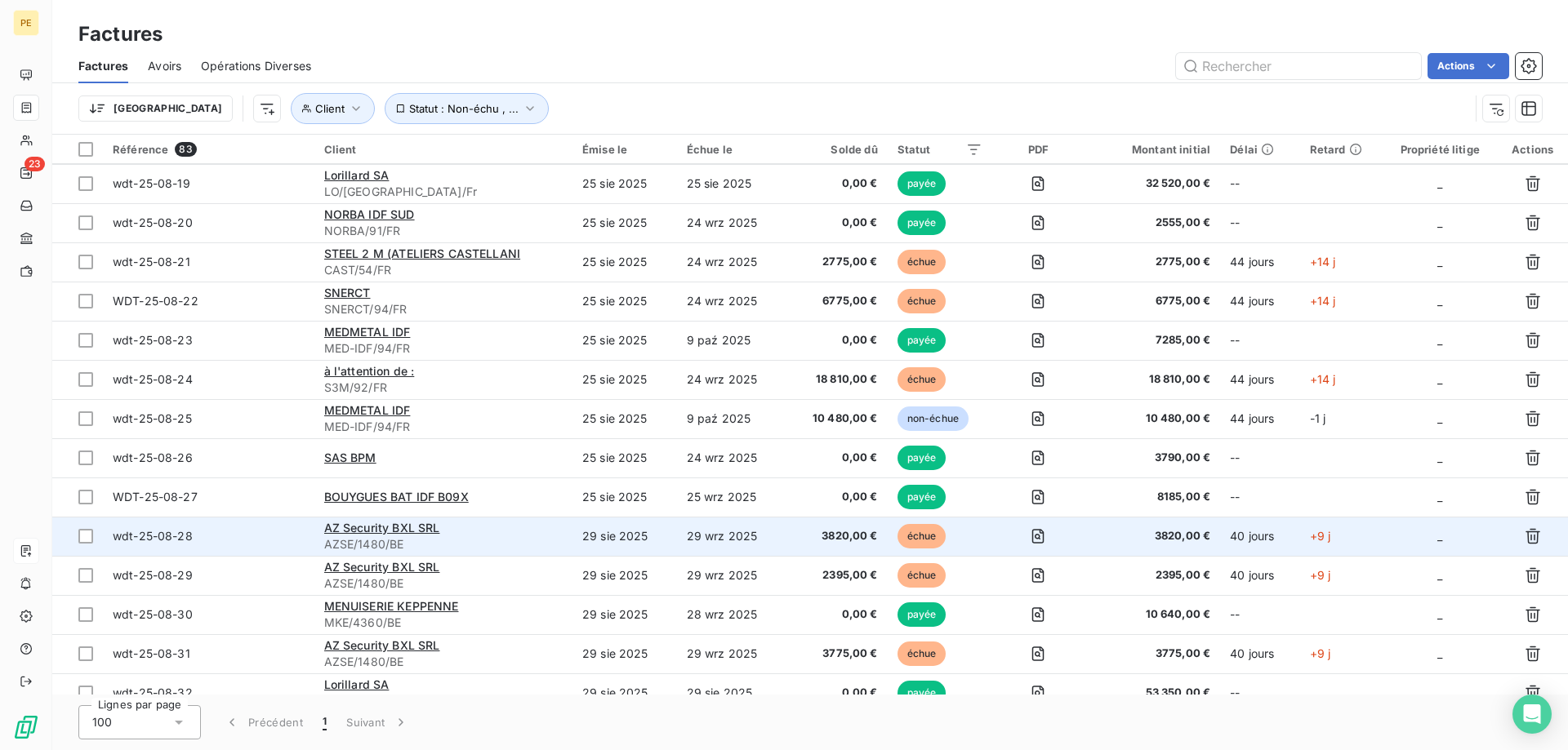
scroll to position [832, 0]
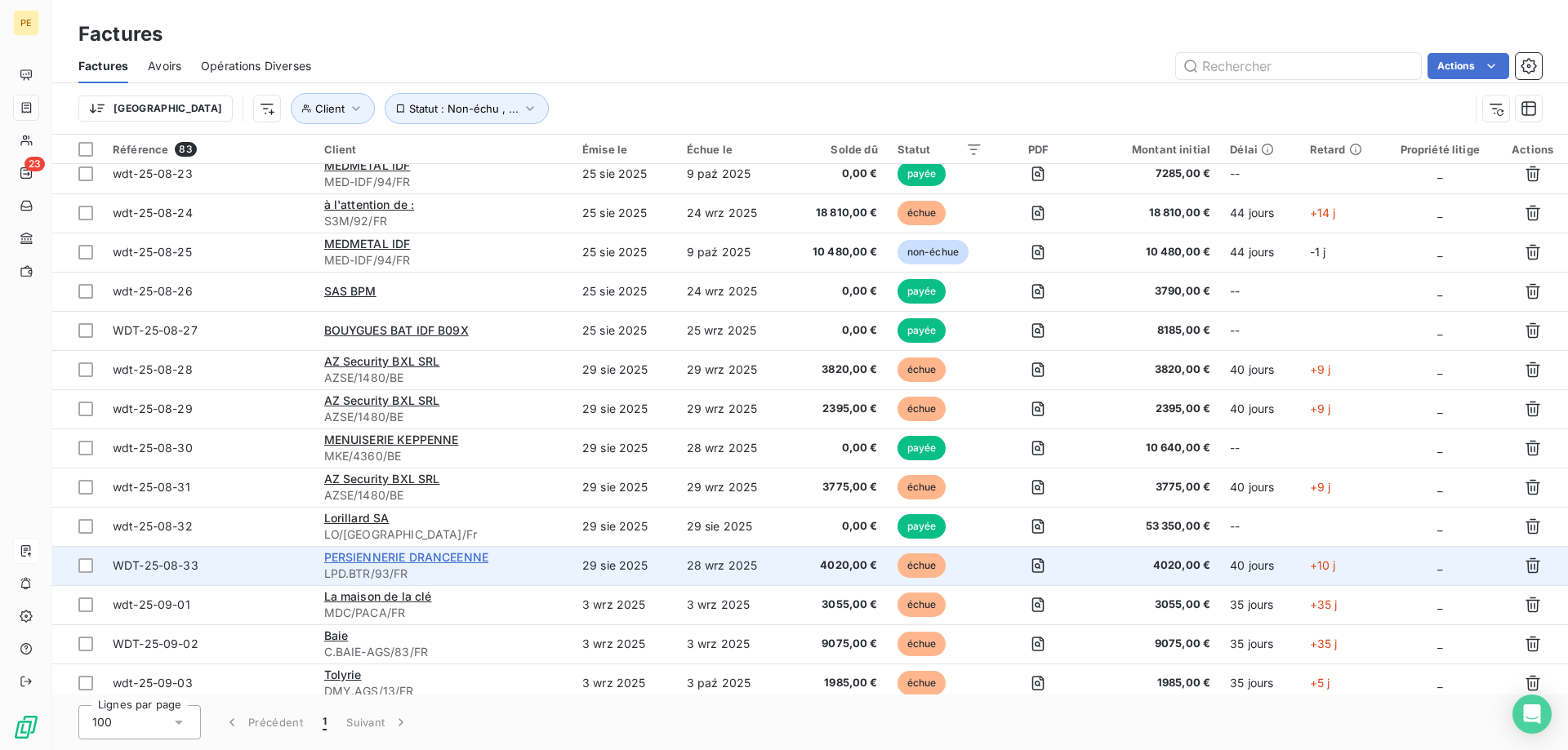
click at [368, 562] on span "PERSIENNERIE DRANCEENNE" at bounding box center [406, 558] width 164 height 14
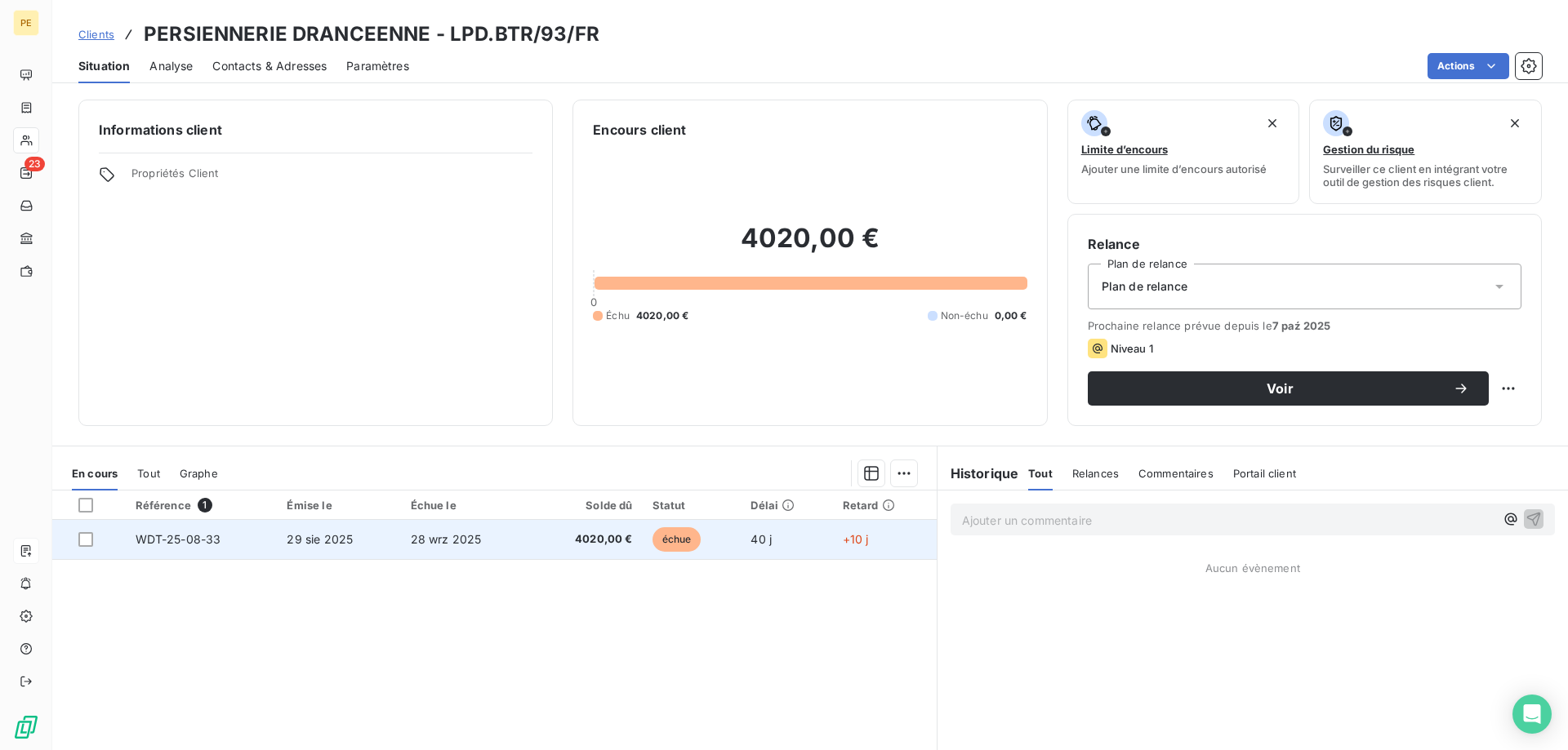
click at [213, 538] on span "WDT-25-08-33" at bounding box center [179, 540] width 85 height 14
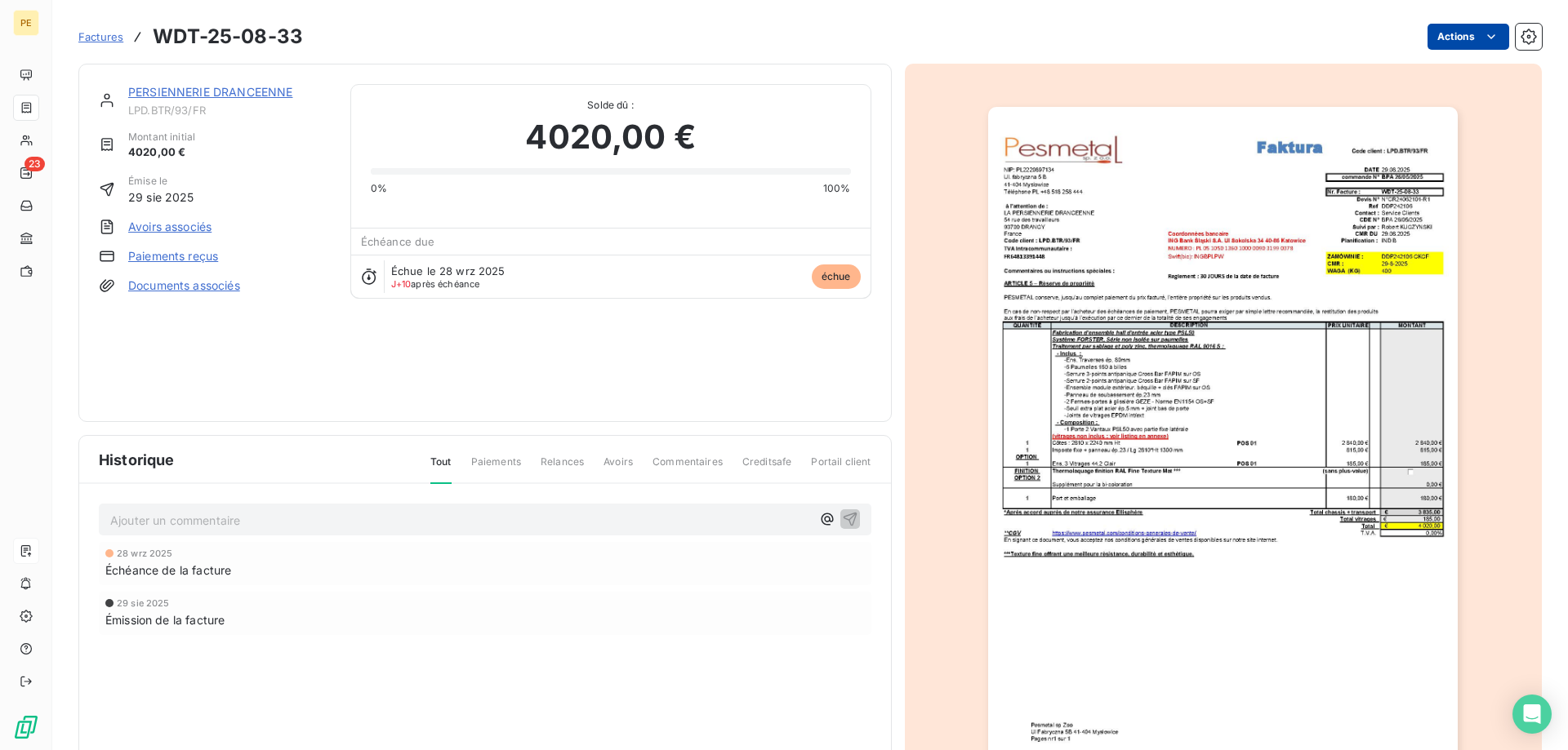
click at [1450, 43] on html "PE 23 Factures WDT-25-08-33 Actions PERSIENNERIE DRANCEENNE LPD.BTR/93/FR Monta…" at bounding box center [784, 375] width 1568 height 750
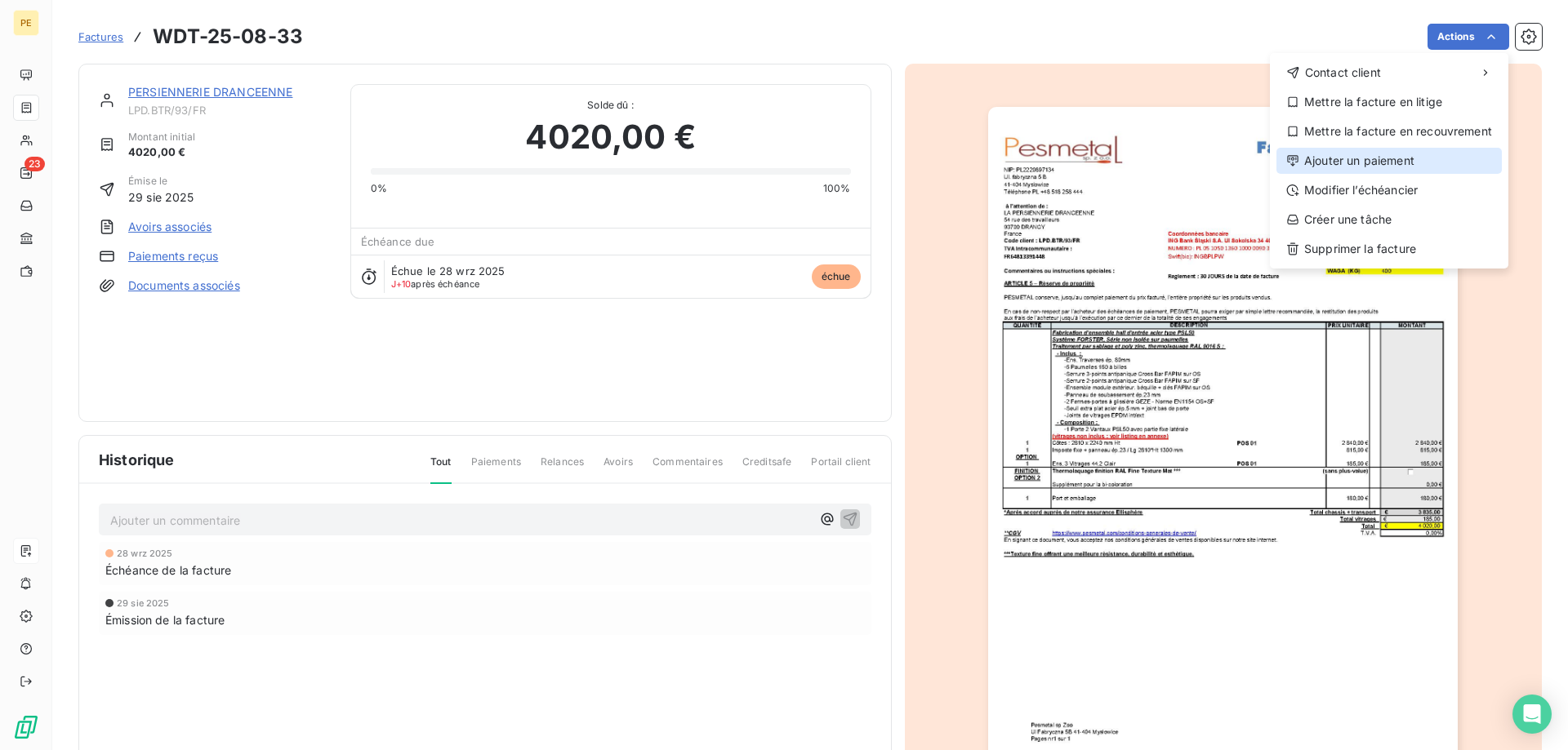
click at [1366, 159] on div "Ajouter un paiement" at bounding box center [1388, 161] width 225 height 26
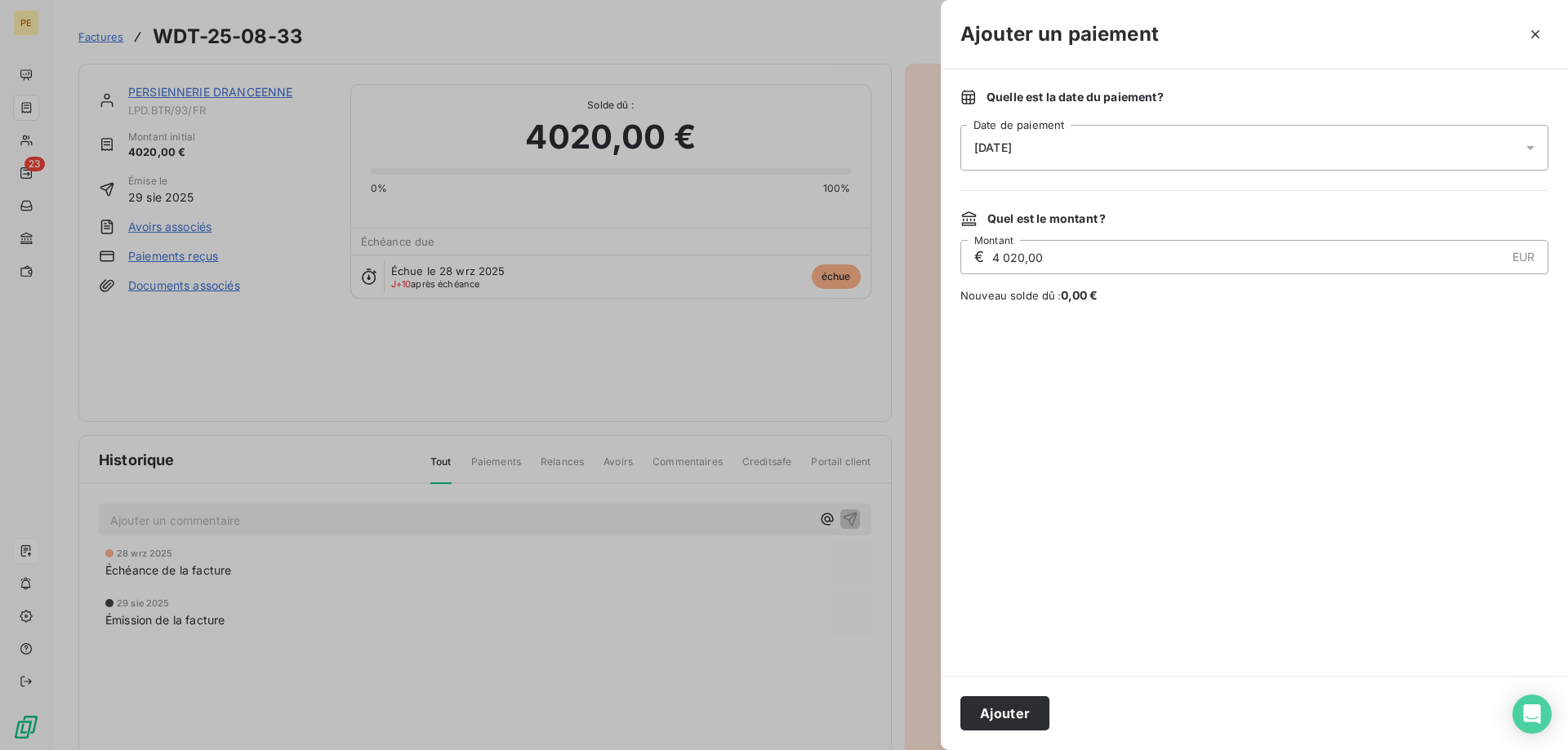
click at [1157, 134] on div "[DATE]" at bounding box center [1254, 148] width 588 height 46
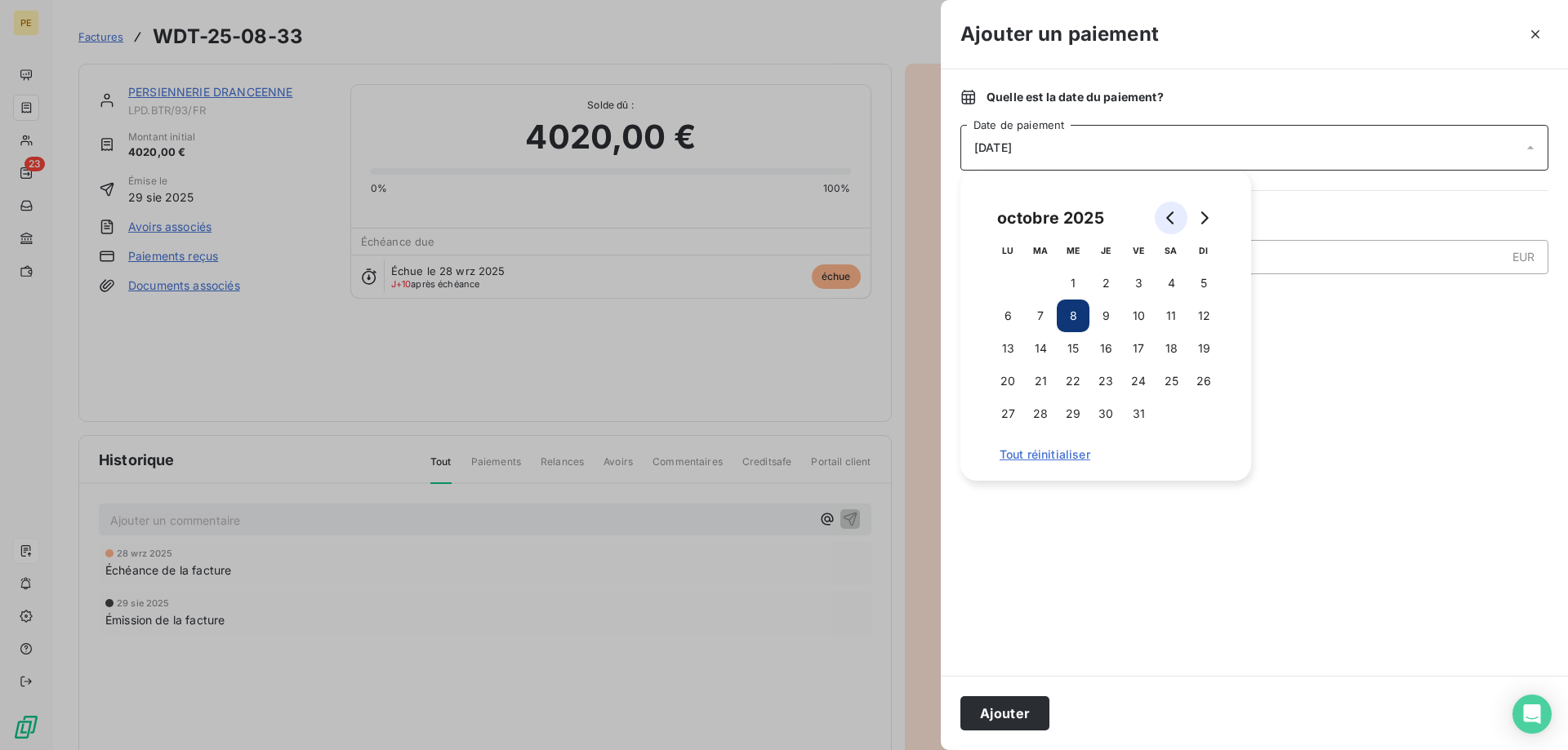
click at [1172, 220] on icon "Go to previous month" at bounding box center [1171, 217] width 13 height 13
click at [1080, 316] on button "10" at bounding box center [1073, 315] width 33 height 33
click at [1001, 709] on button "Ajouter" at bounding box center [1005, 713] width 89 height 35
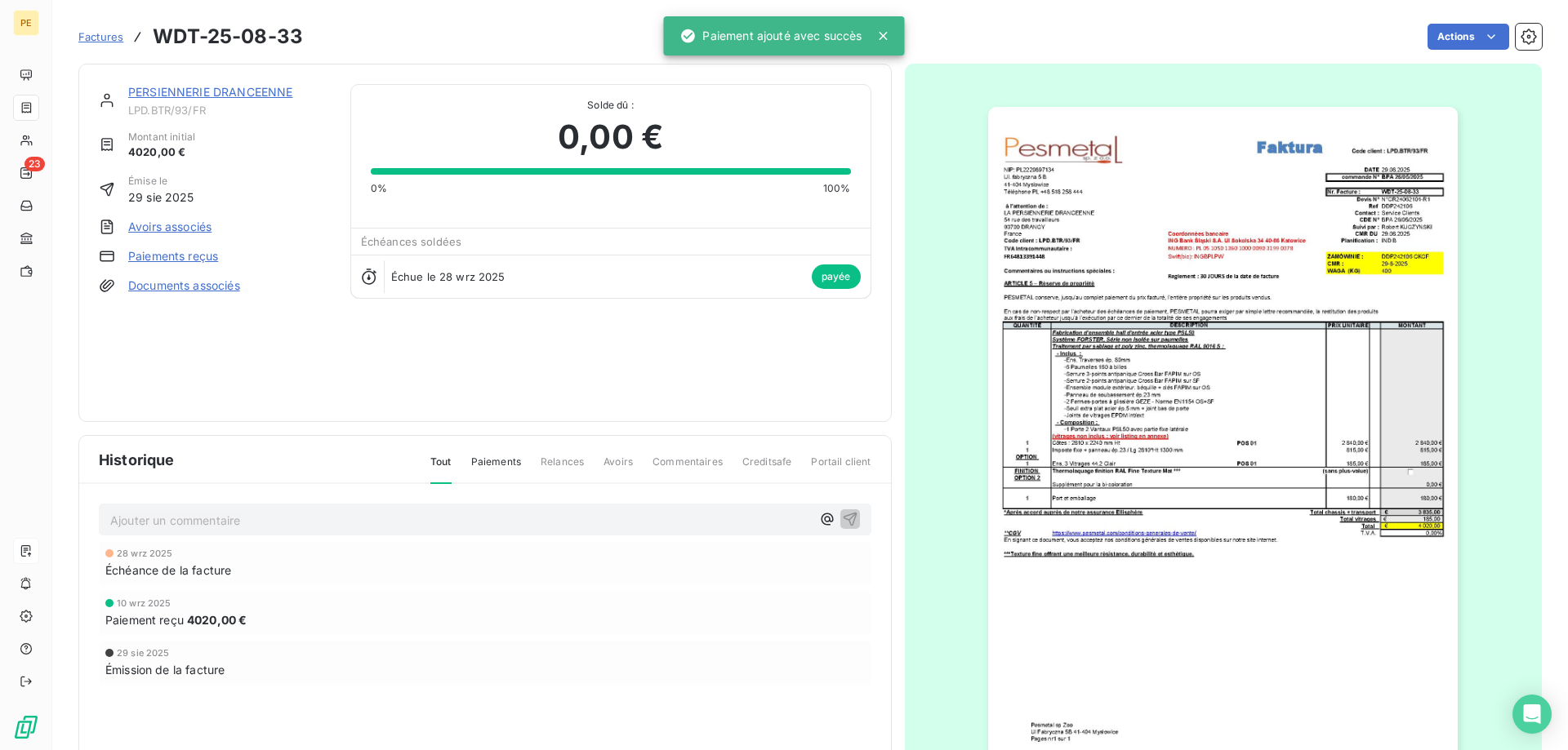
click at [105, 34] on span "Factures" at bounding box center [100, 36] width 45 height 13
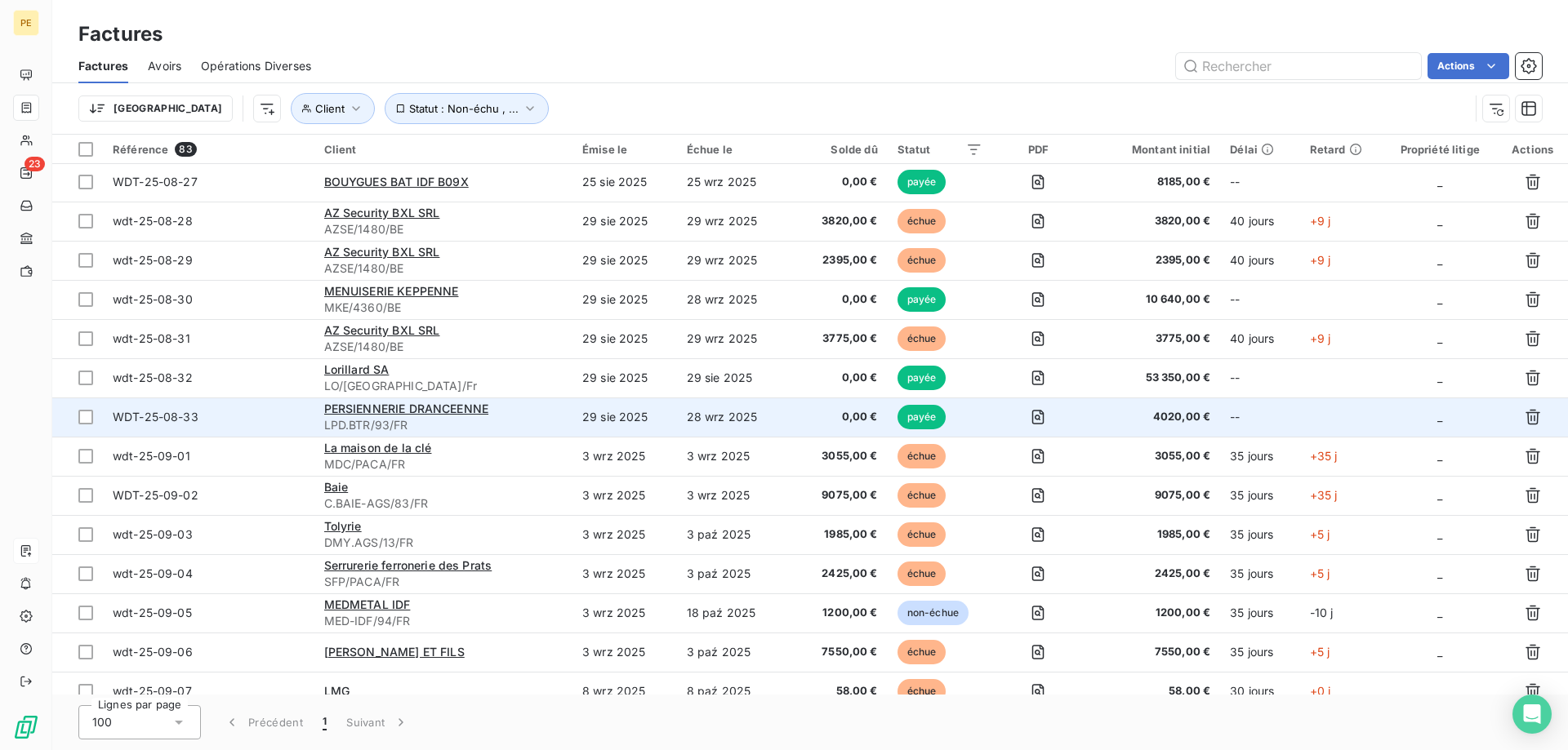
scroll to position [999, 0]
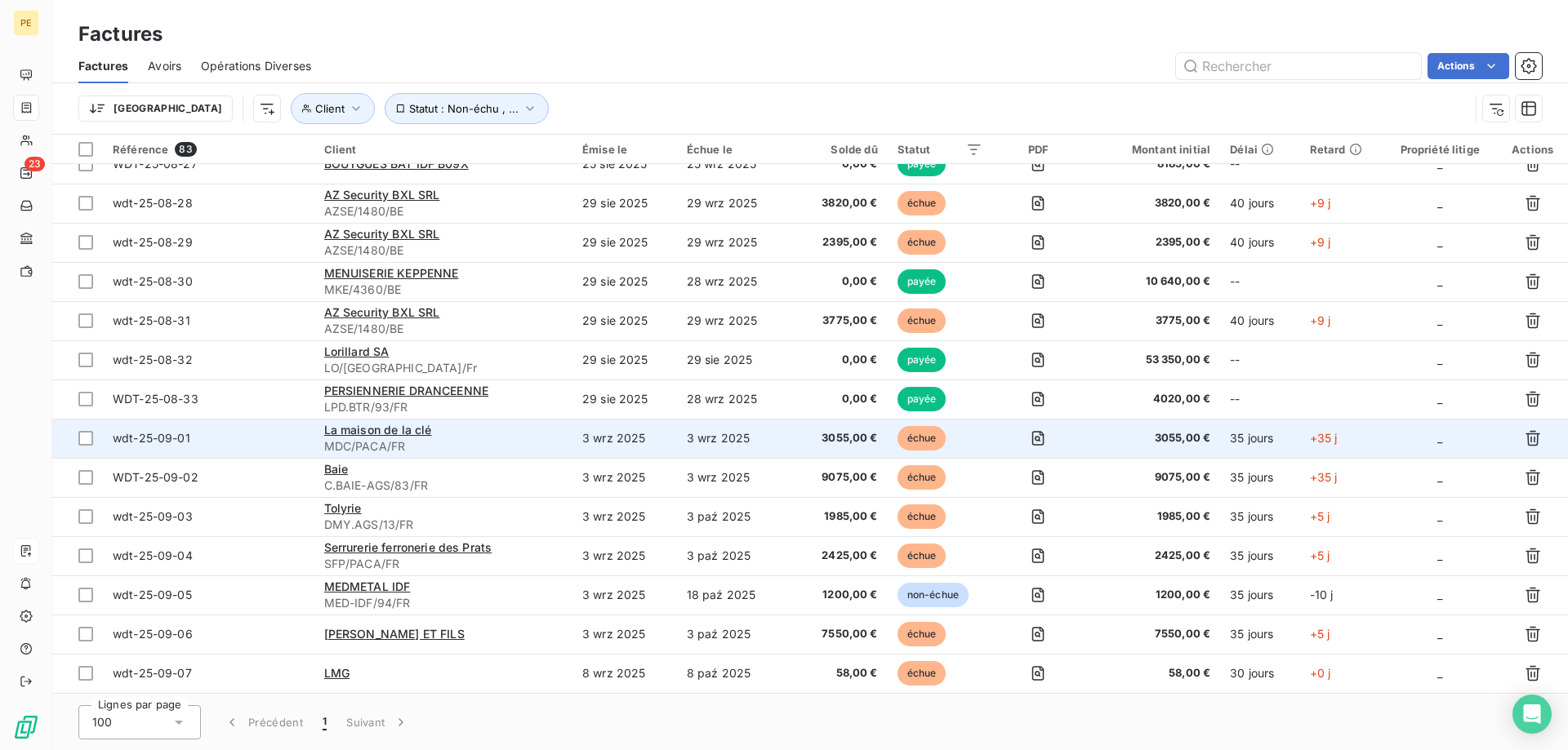
click at [176, 445] on div "wdt-25-09-01" at bounding box center [152, 438] width 77 height 16
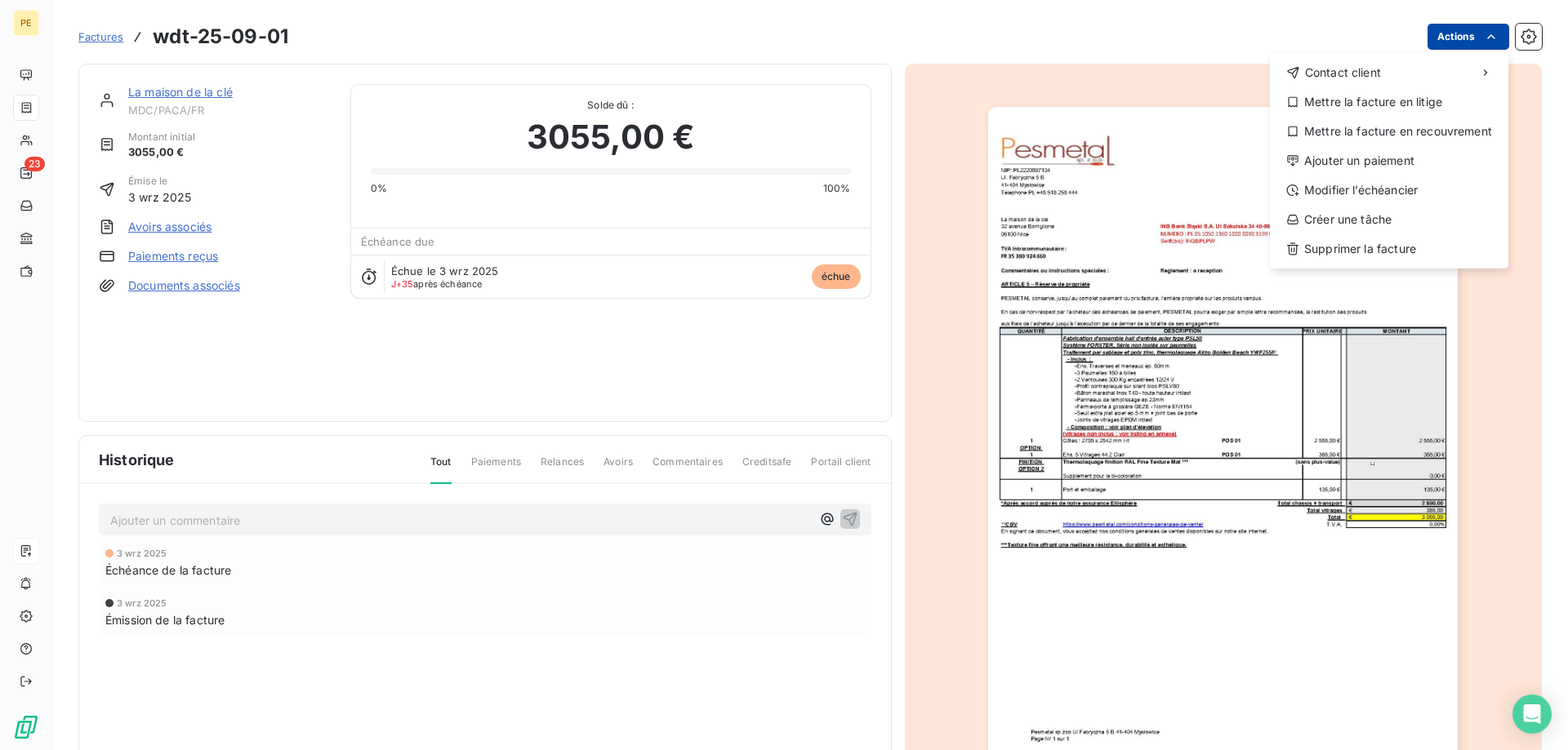
click at [1480, 28] on html "PE 23 Factures wdt-25-09-01 Actions Contact client Mettre la facture en litige …" at bounding box center [784, 375] width 1568 height 750
click at [1381, 165] on div "Ajouter un paiement" at bounding box center [1388, 161] width 225 height 26
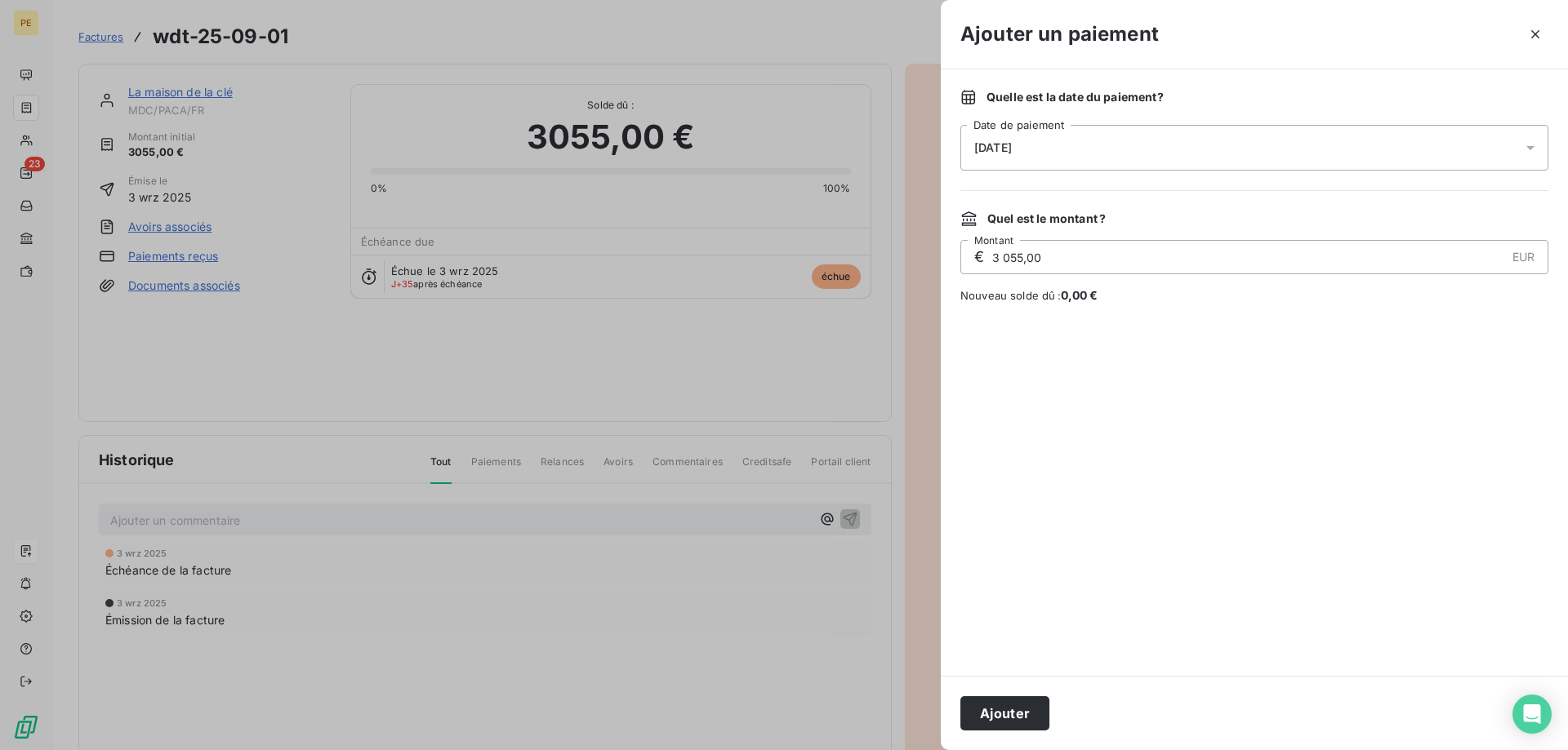
click at [1305, 146] on div "[DATE]" at bounding box center [1254, 148] width 588 height 46
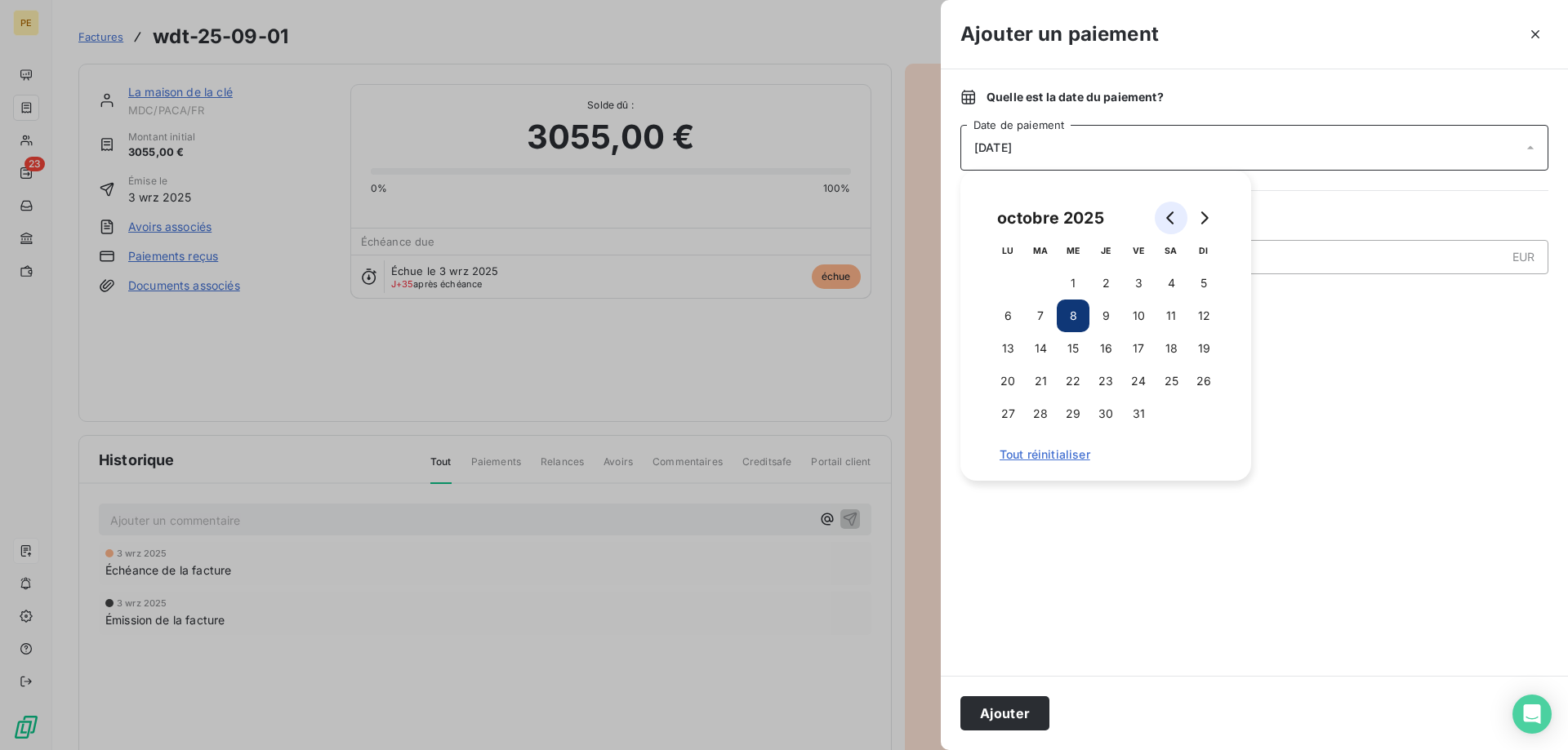
click at [1169, 224] on button "Go to previous month" at bounding box center [1171, 217] width 33 height 33
click at [1068, 344] on button "17" at bounding box center [1073, 348] width 33 height 33
click at [1006, 706] on button "Ajouter" at bounding box center [1005, 713] width 89 height 35
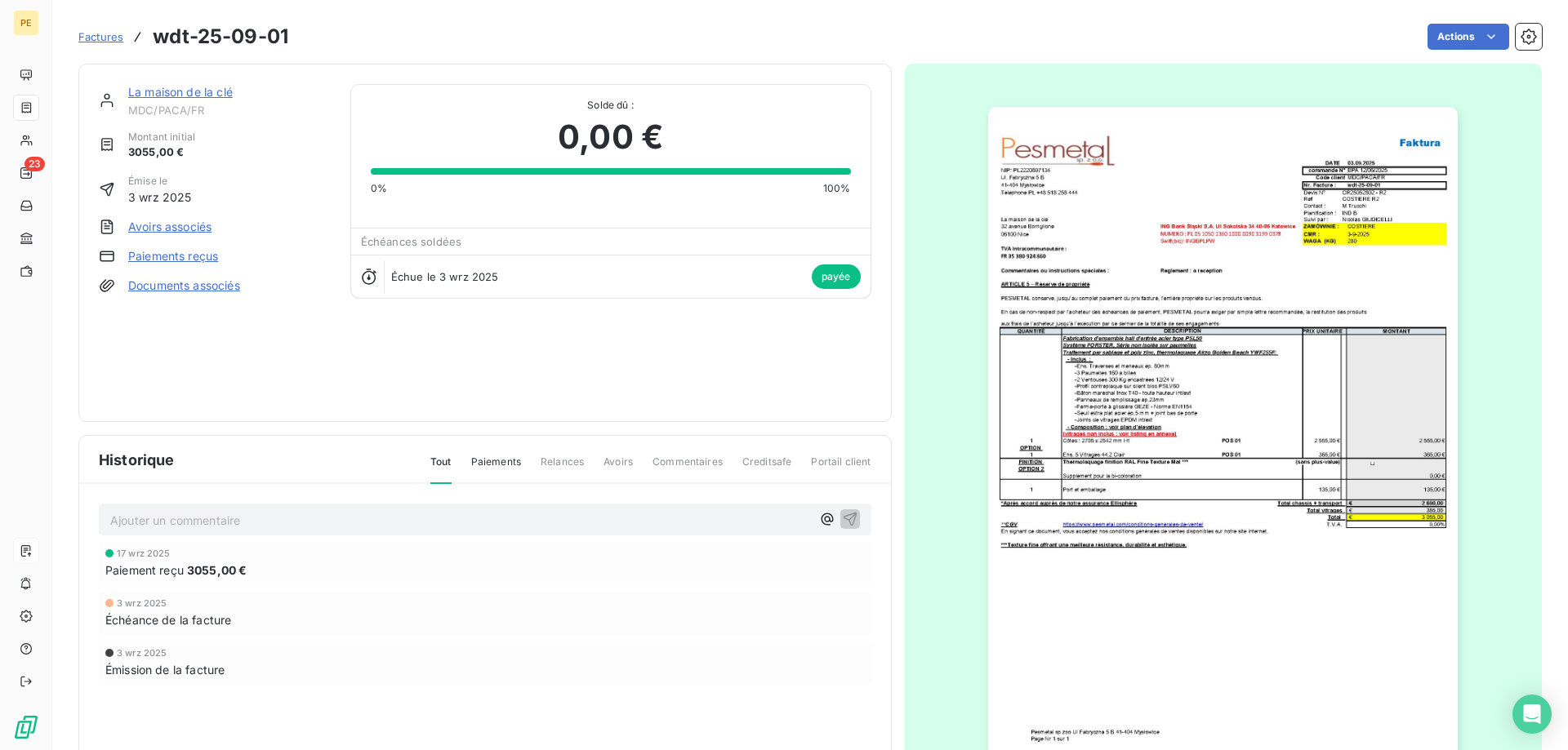
click at [106, 35] on span "Factures" at bounding box center [100, 36] width 45 height 13
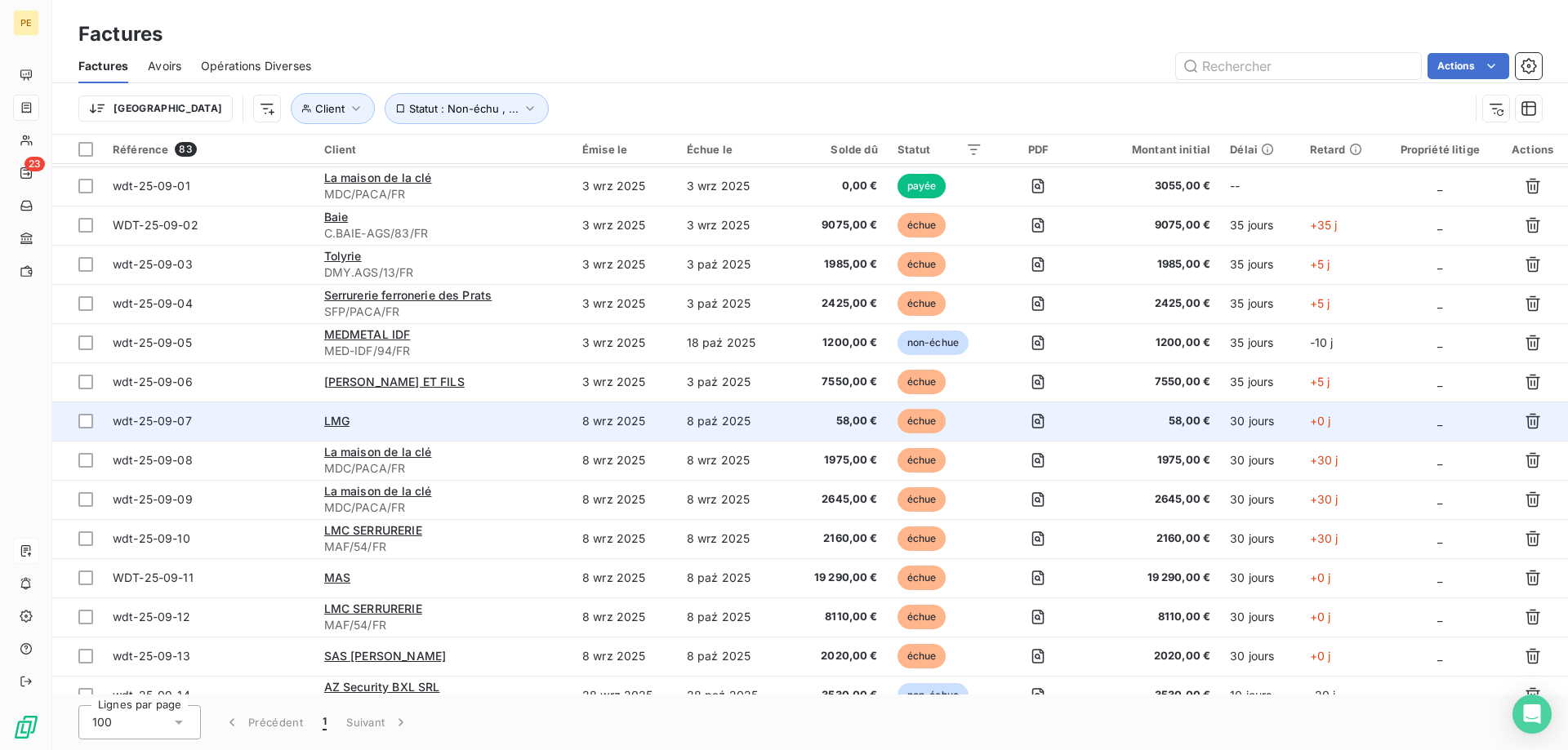
scroll to position [1249, 0]
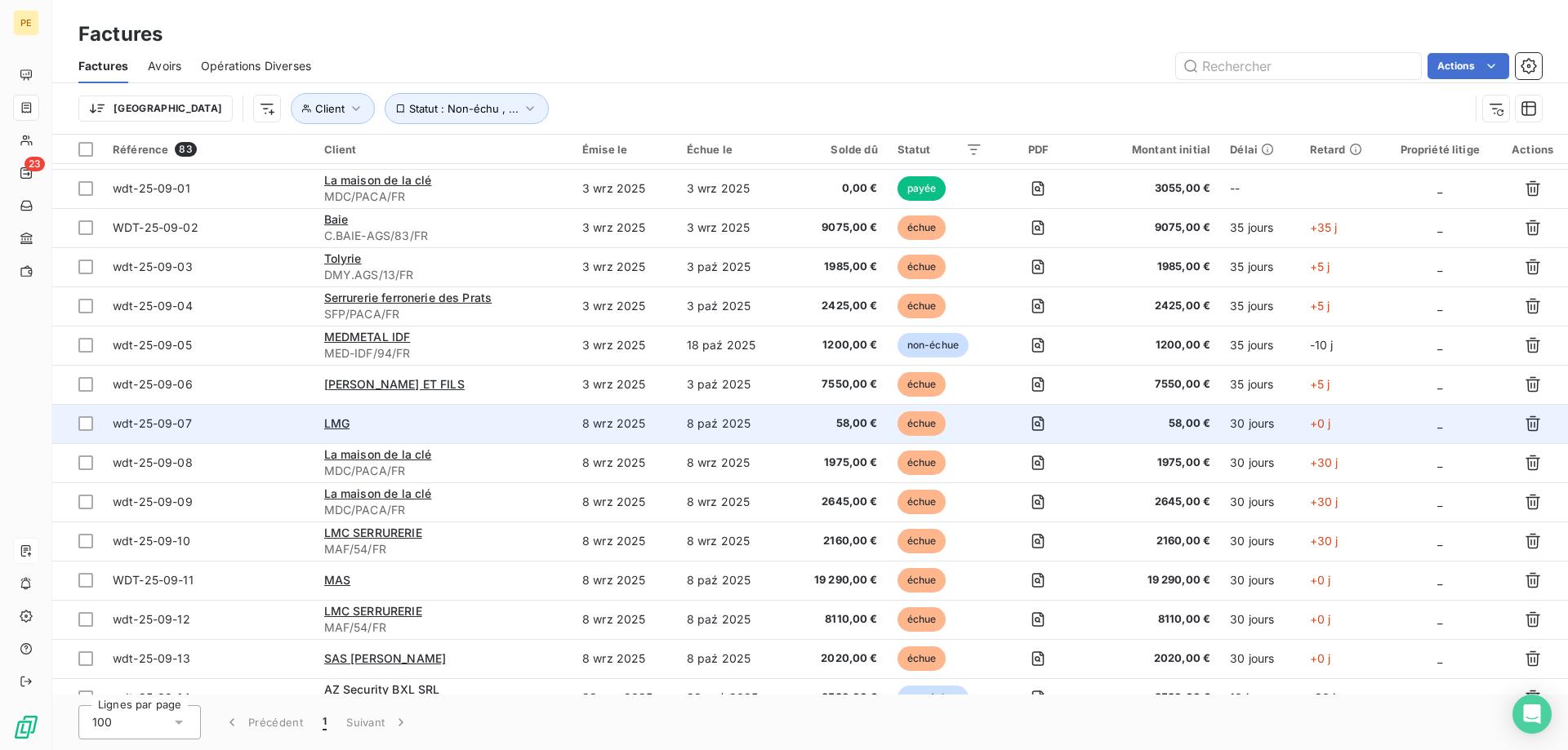
click at [155, 424] on span "wdt-25-09-07" at bounding box center [153, 424] width 79 height 14
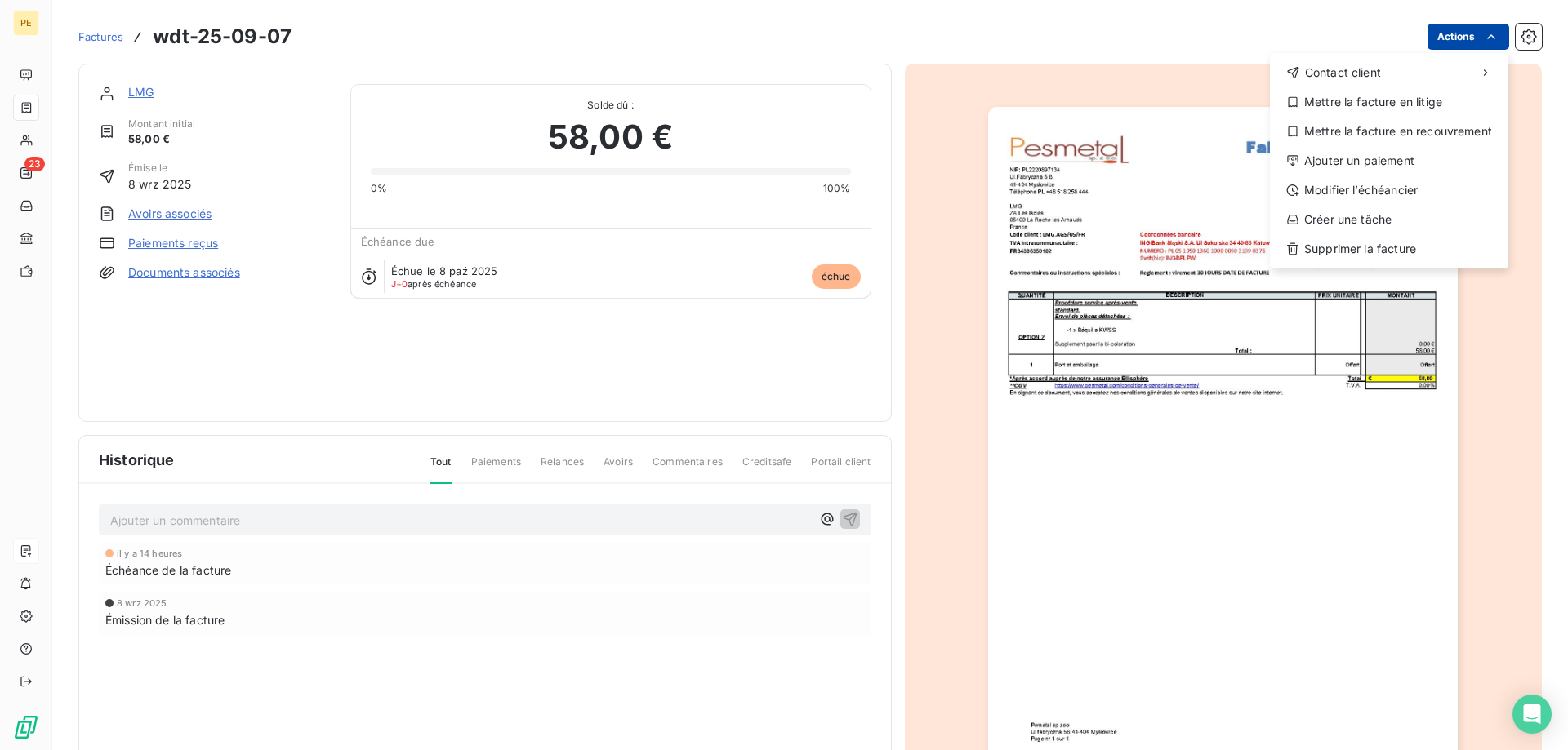
click at [1458, 44] on html "PE 23 Factures wdt-25-09-07 Actions Contact client Mettre la facture en litige …" at bounding box center [784, 375] width 1568 height 750
click at [1337, 161] on div "Ajouter un paiement" at bounding box center [1388, 161] width 225 height 26
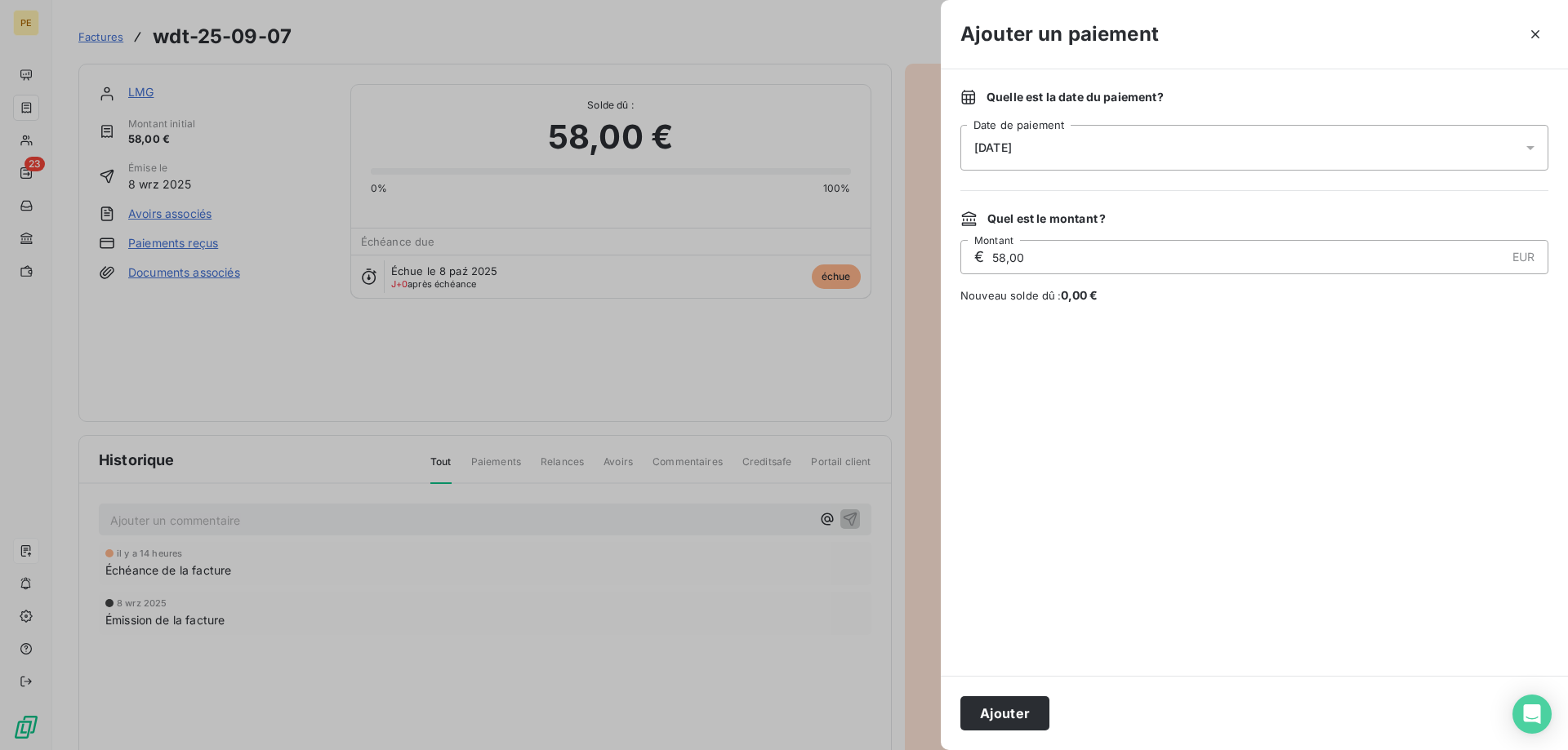
click at [1091, 144] on div "[DATE]" at bounding box center [1254, 148] width 588 height 46
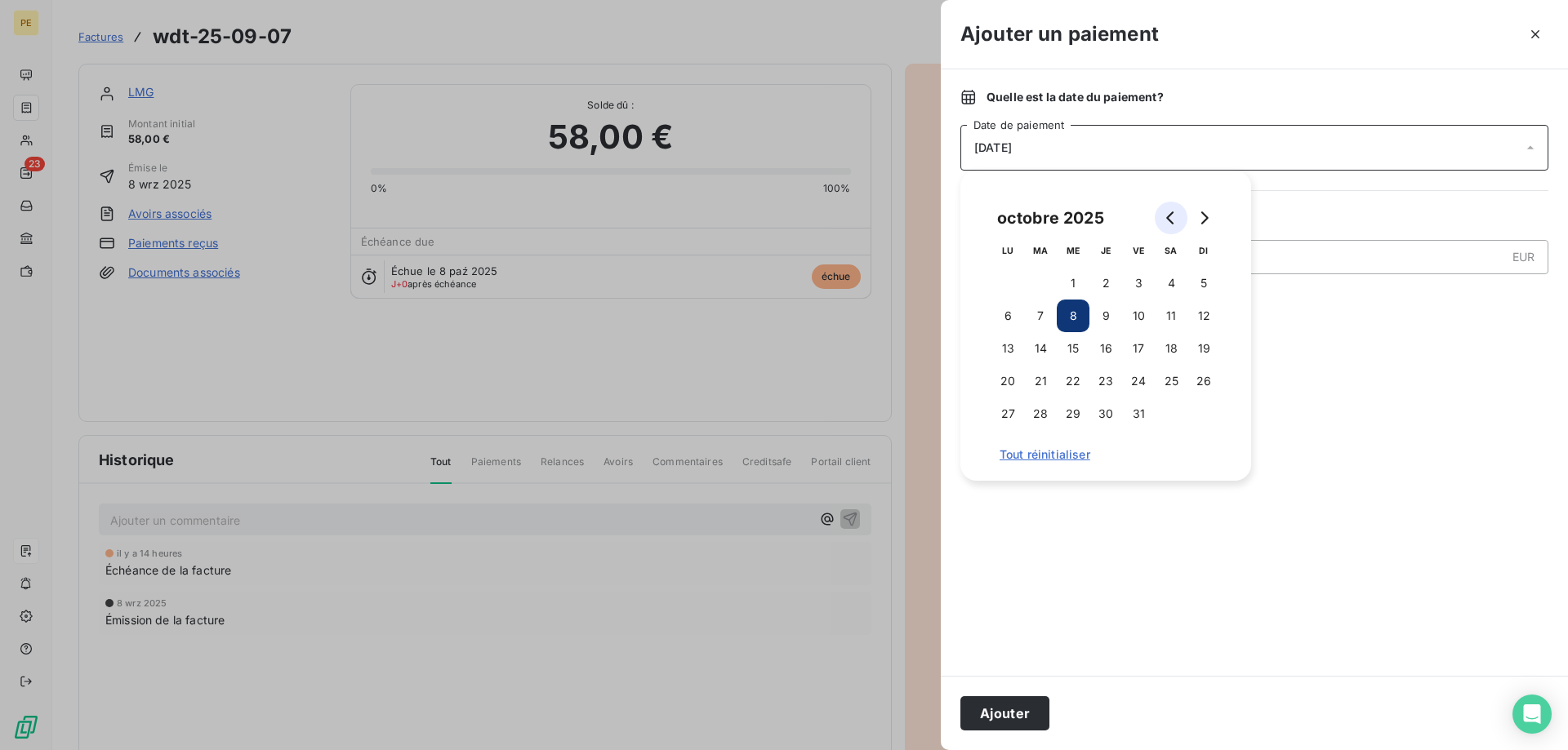
click at [1169, 206] on button "Go to previous month" at bounding box center [1171, 217] width 33 height 33
click at [1032, 348] on button "16" at bounding box center [1040, 348] width 33 height 33
click at [1004, 705] on button "Ajouter" at bounding box center [1005, 713] width 89 height 35
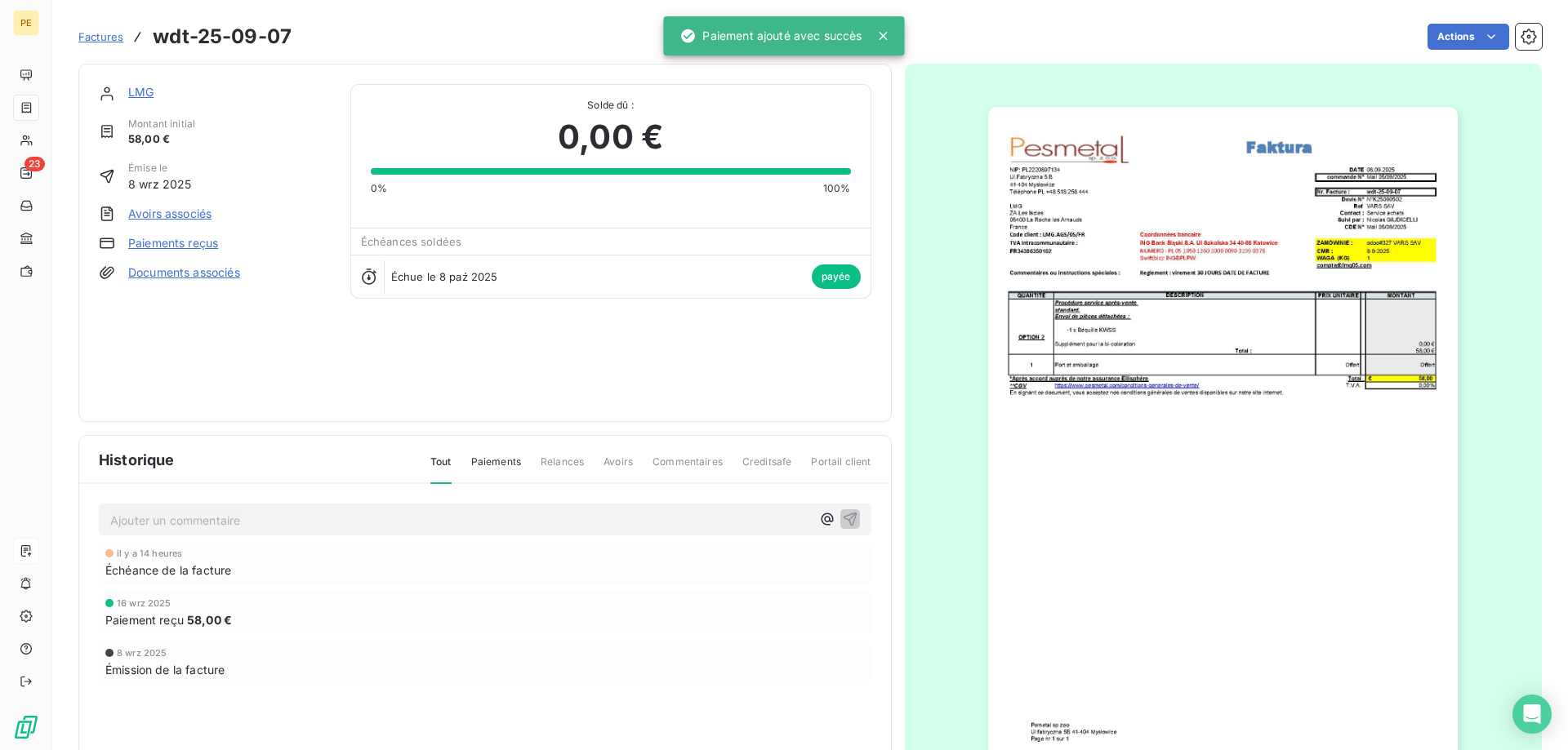
click at [107, 36] on span "Factures" at bounding box center [100, 36] width 45 height 13
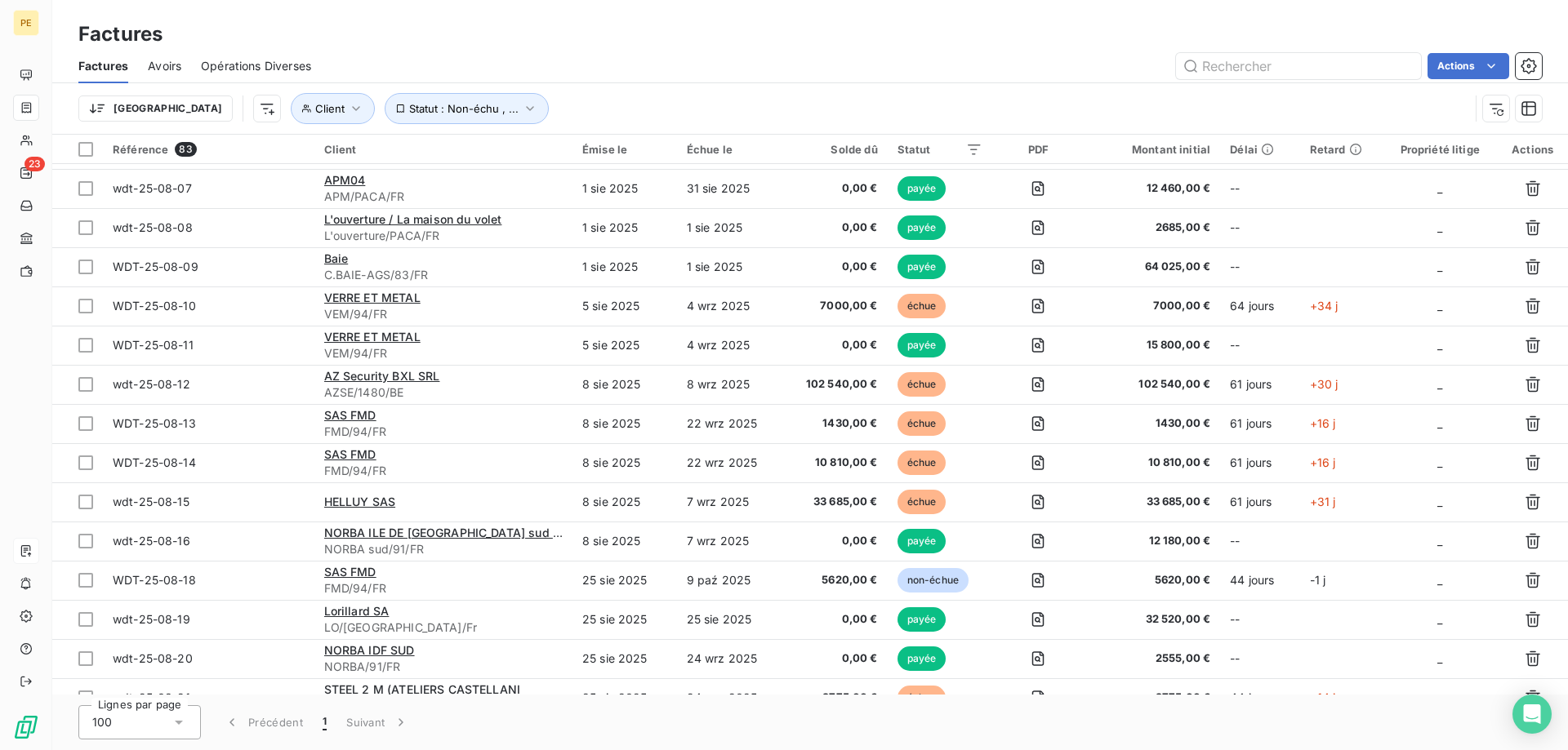
scroll to position [167, 0]
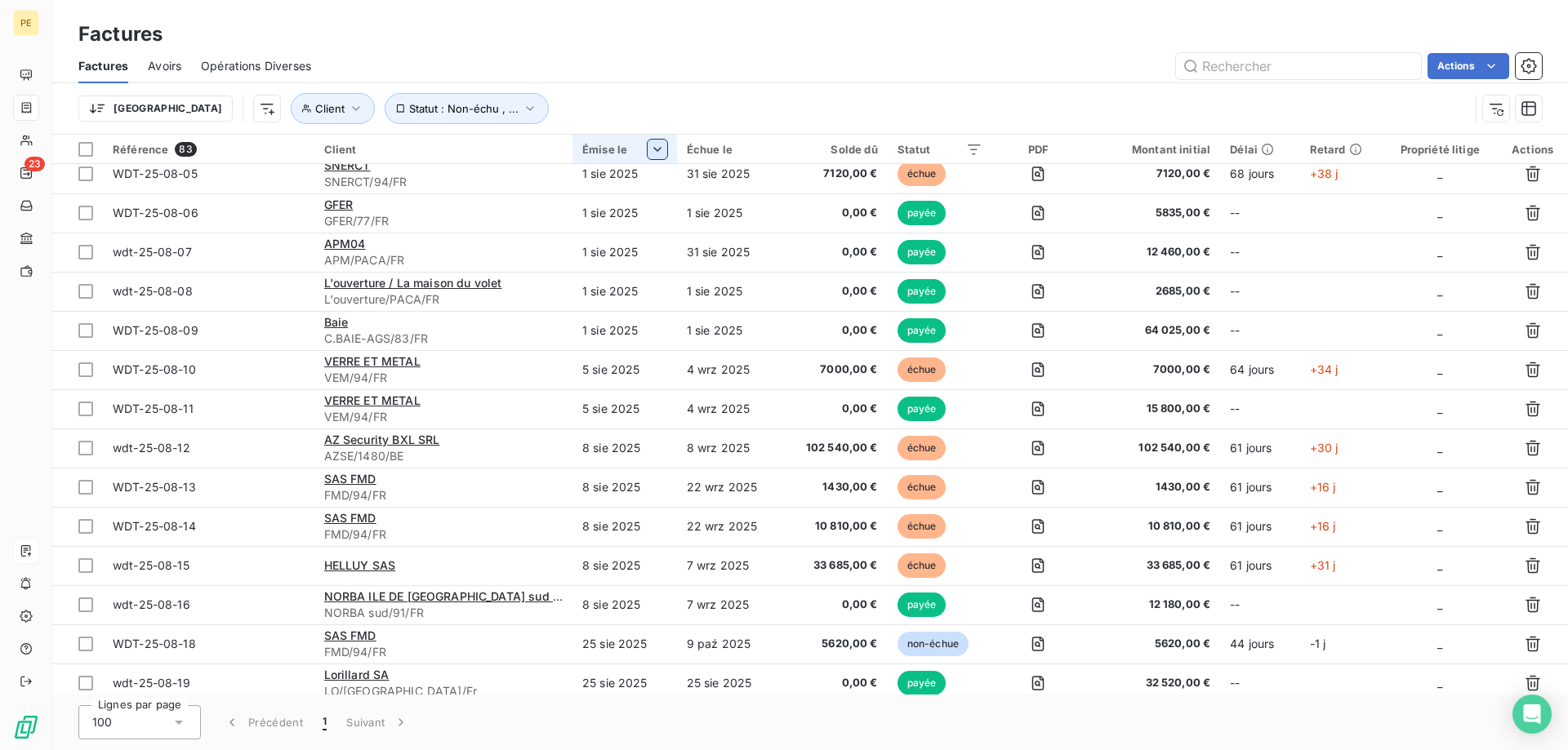
click at [663, 149] on html "PE 23 Factures Factures Avoirs Opérations Diverses Actions Trier Client Statut …" at bounding box center [784, 375] width 1568 height 750
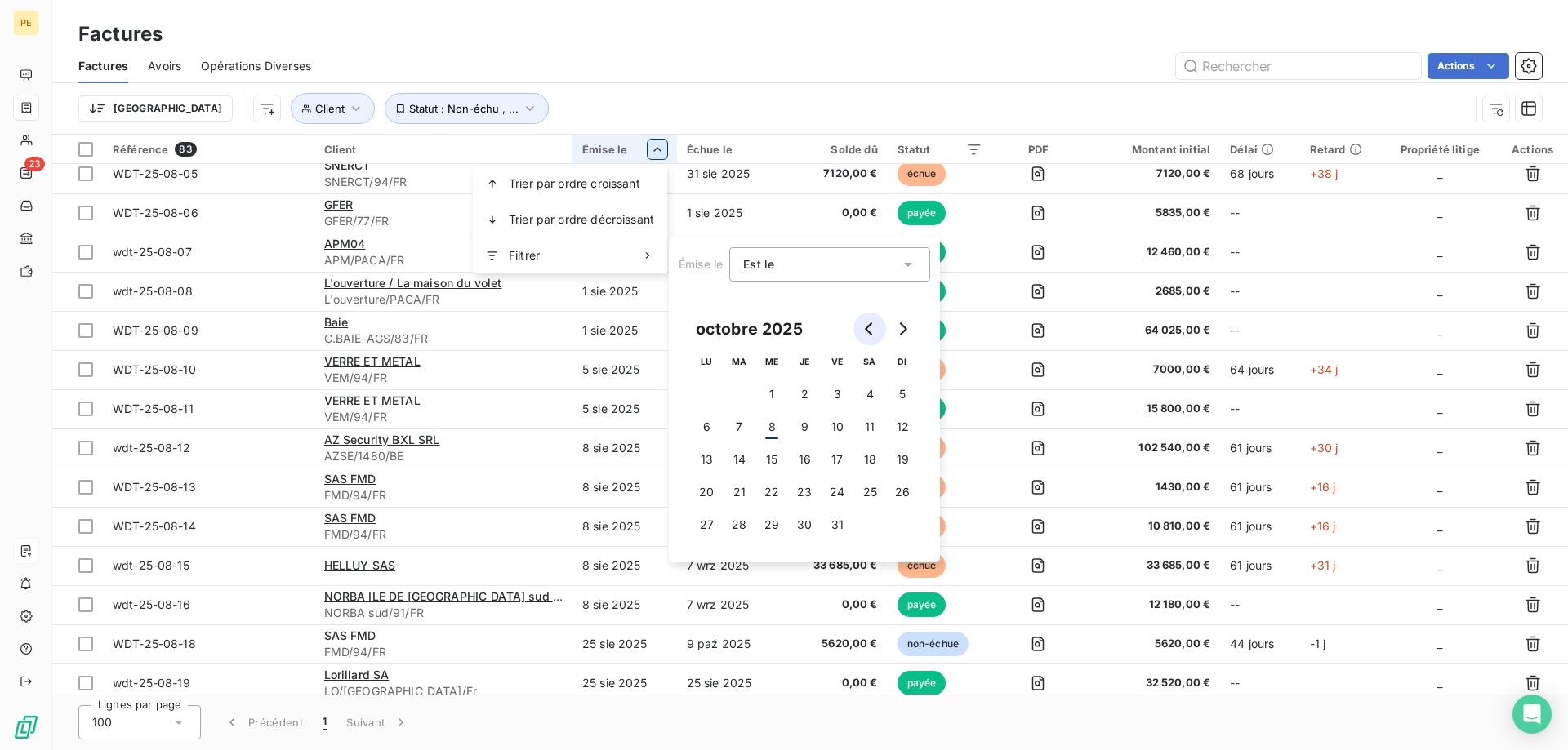
click at [871, 330] on icon "Go to previous month" at bounding box center [869, 328] width 13 height 13
click at [756, 332] on div "septembre 2025" at bounding box center [760, 328] width 142 height 26
click at [758, 327] on div "septembre 2025" at bounding box center [760, 328] width 142 height 26
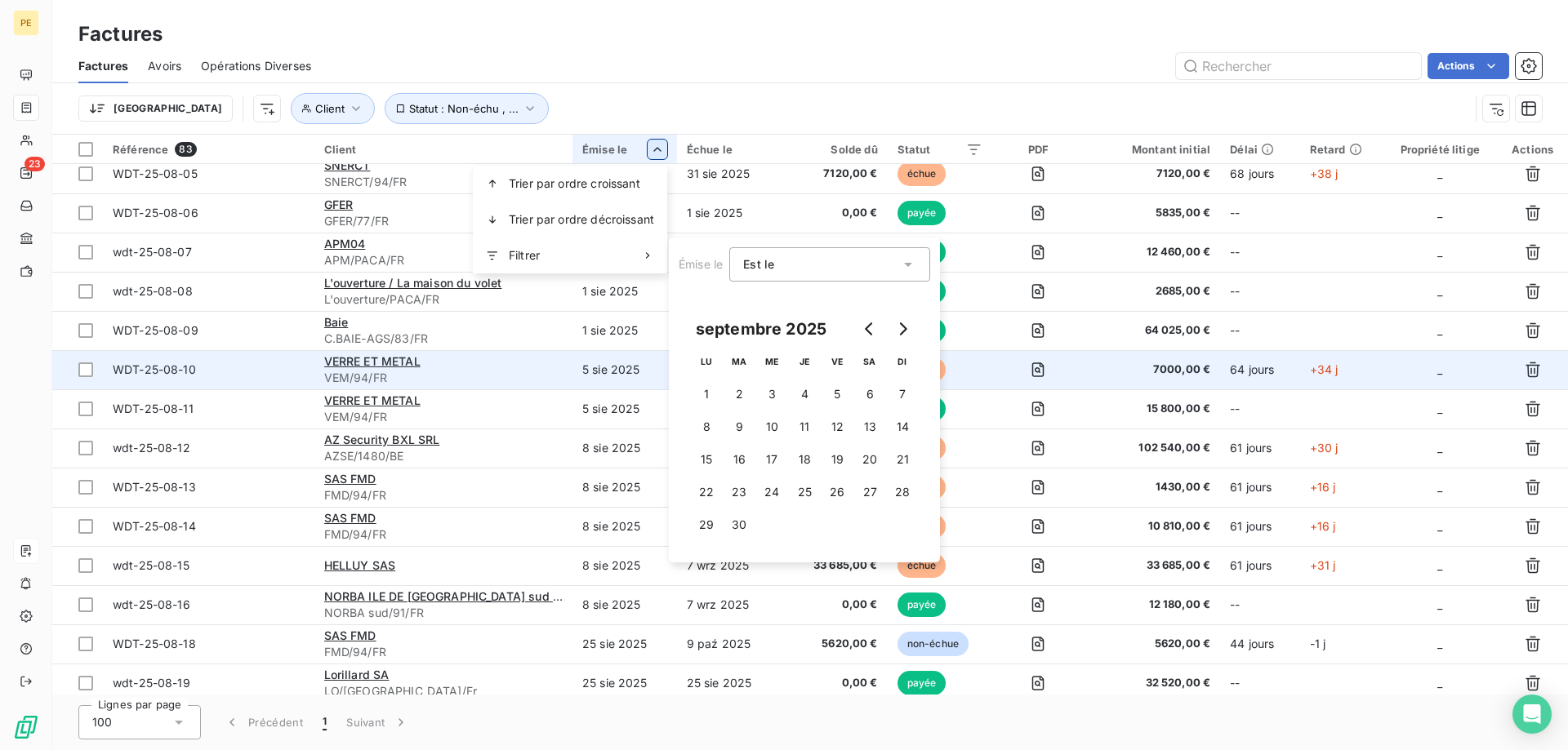
click at [556, 363] on html "PE 23 Factures Factures Avoirs Opérations Diverses Actions Trier Client Statut …" at bounding box center [784, 375] width 1568 height 750
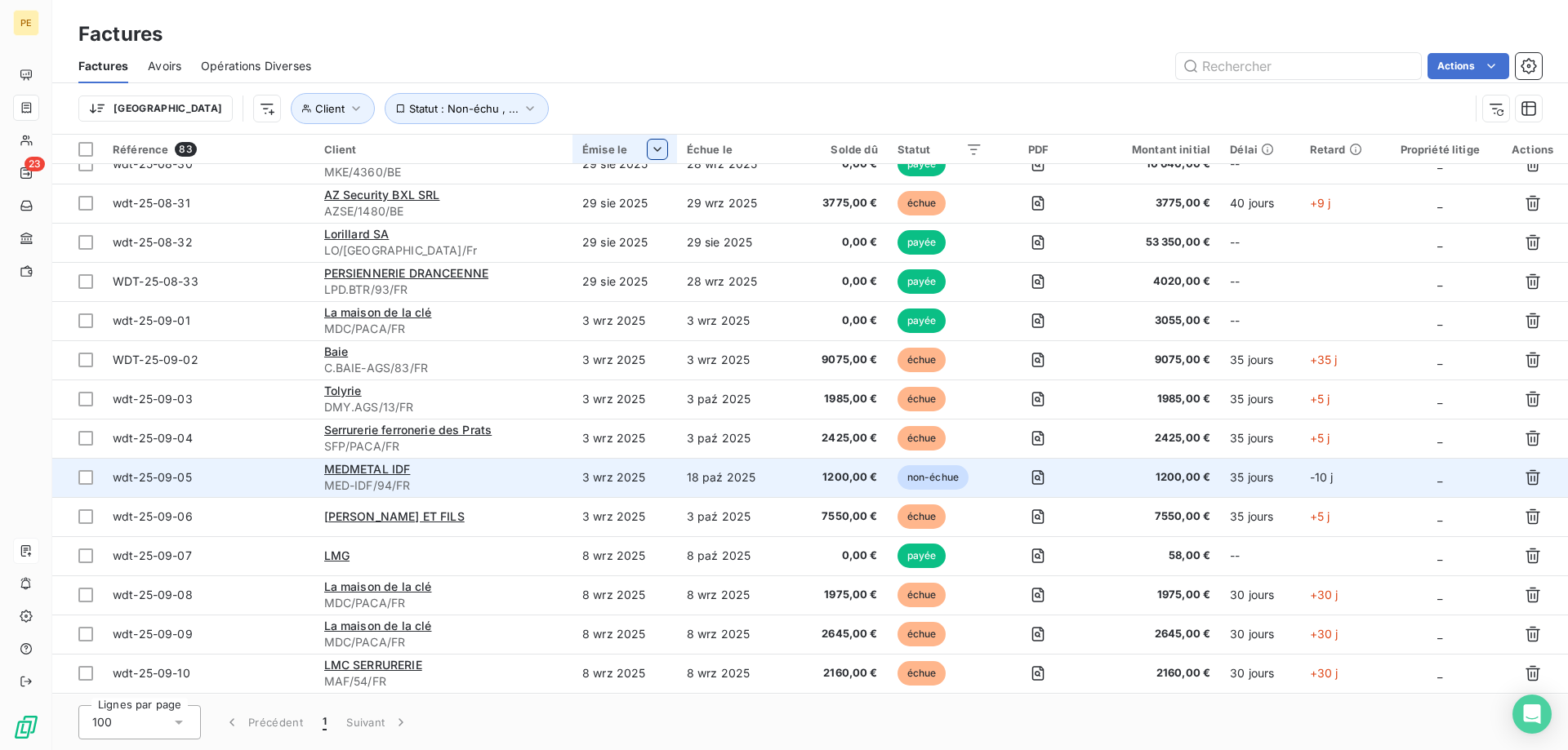
scroll to position [1082, 0]
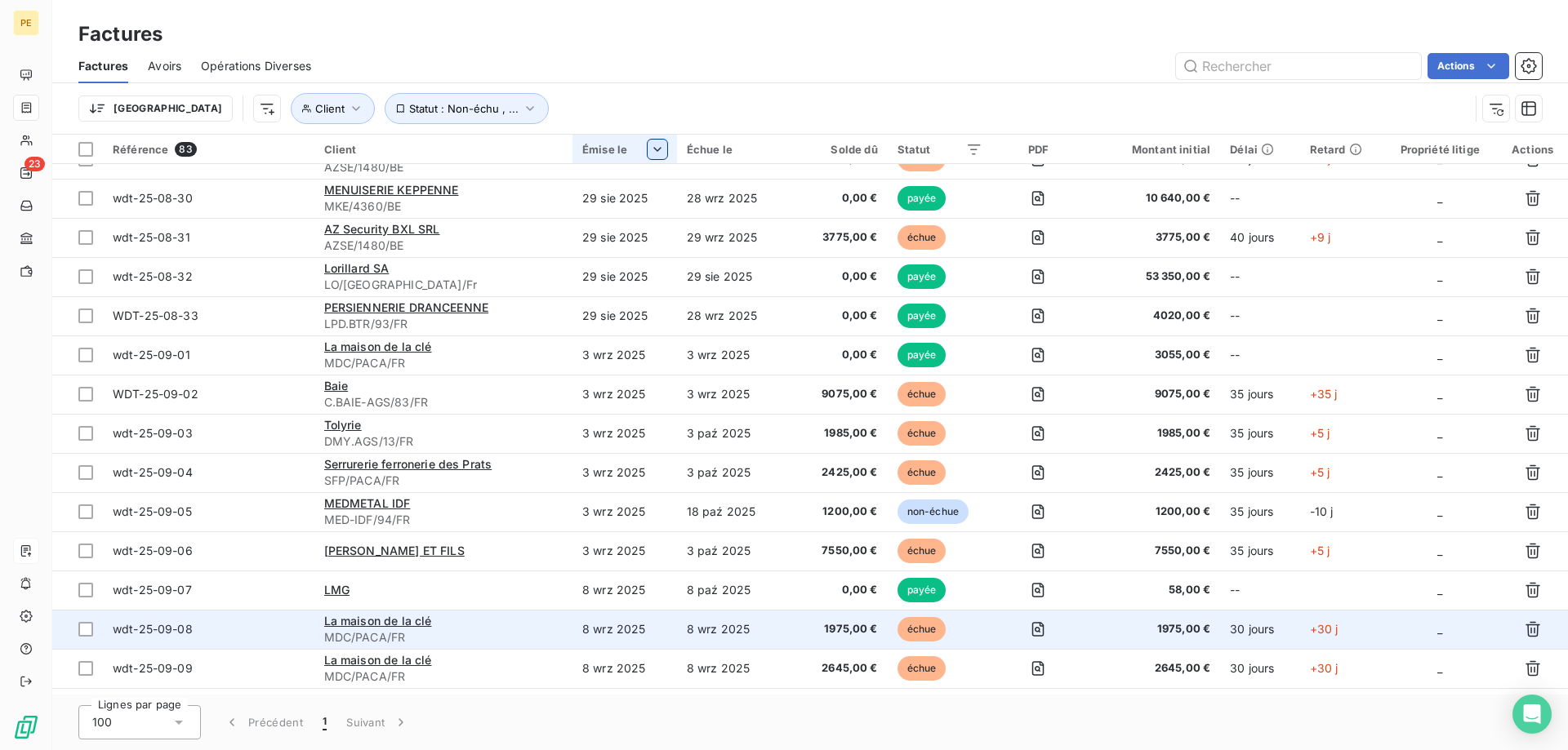
click at [188, 628] on span "wdt-25-09-08" at bounding box center [153, 629] width 80 height 14
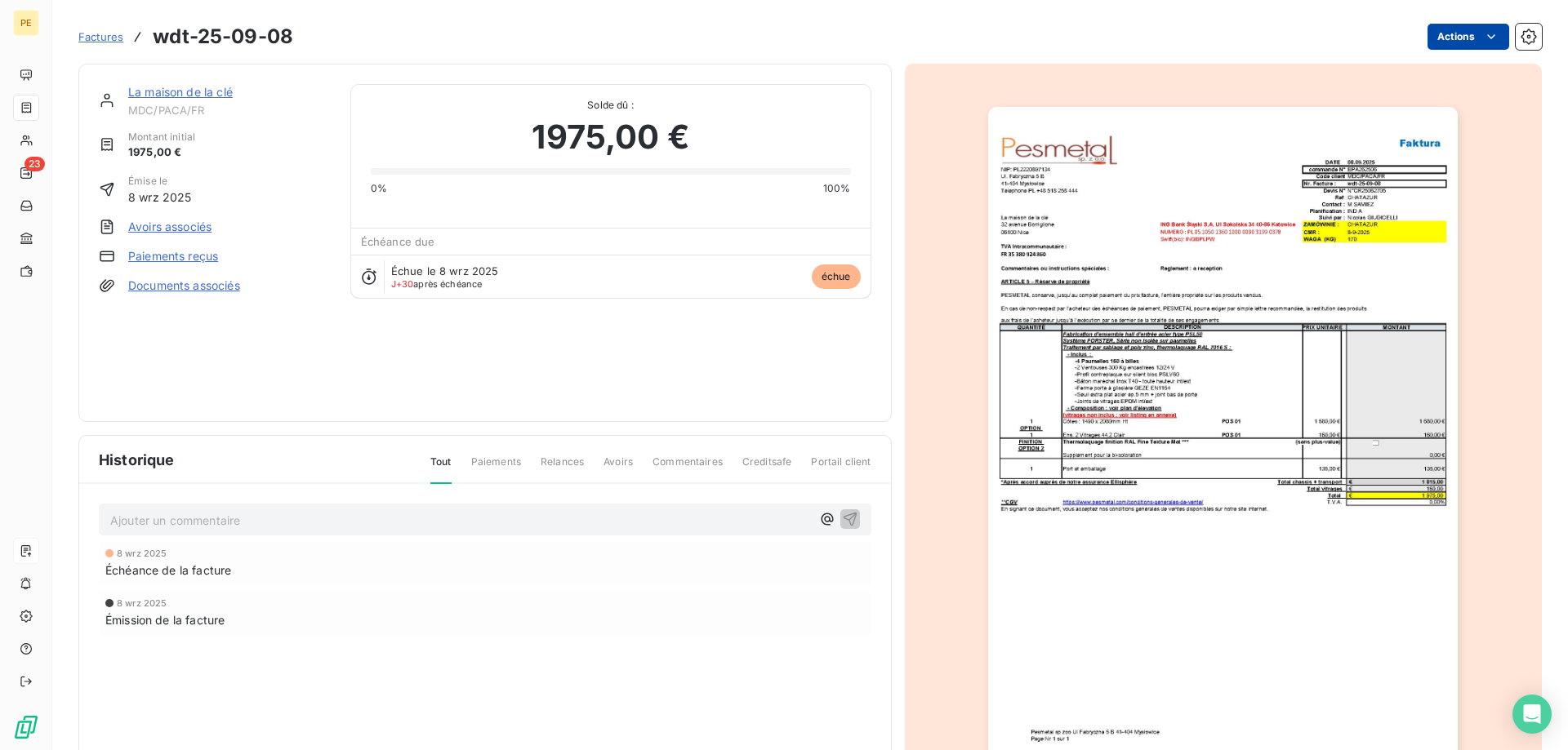
click at [1452, 40] on html "PE 23 Factures wdt-25-09-08 Actions La maison de la clé MDC/PACA/FR Montant ini…" at bounding box center [784, 375] width 1568 height 750
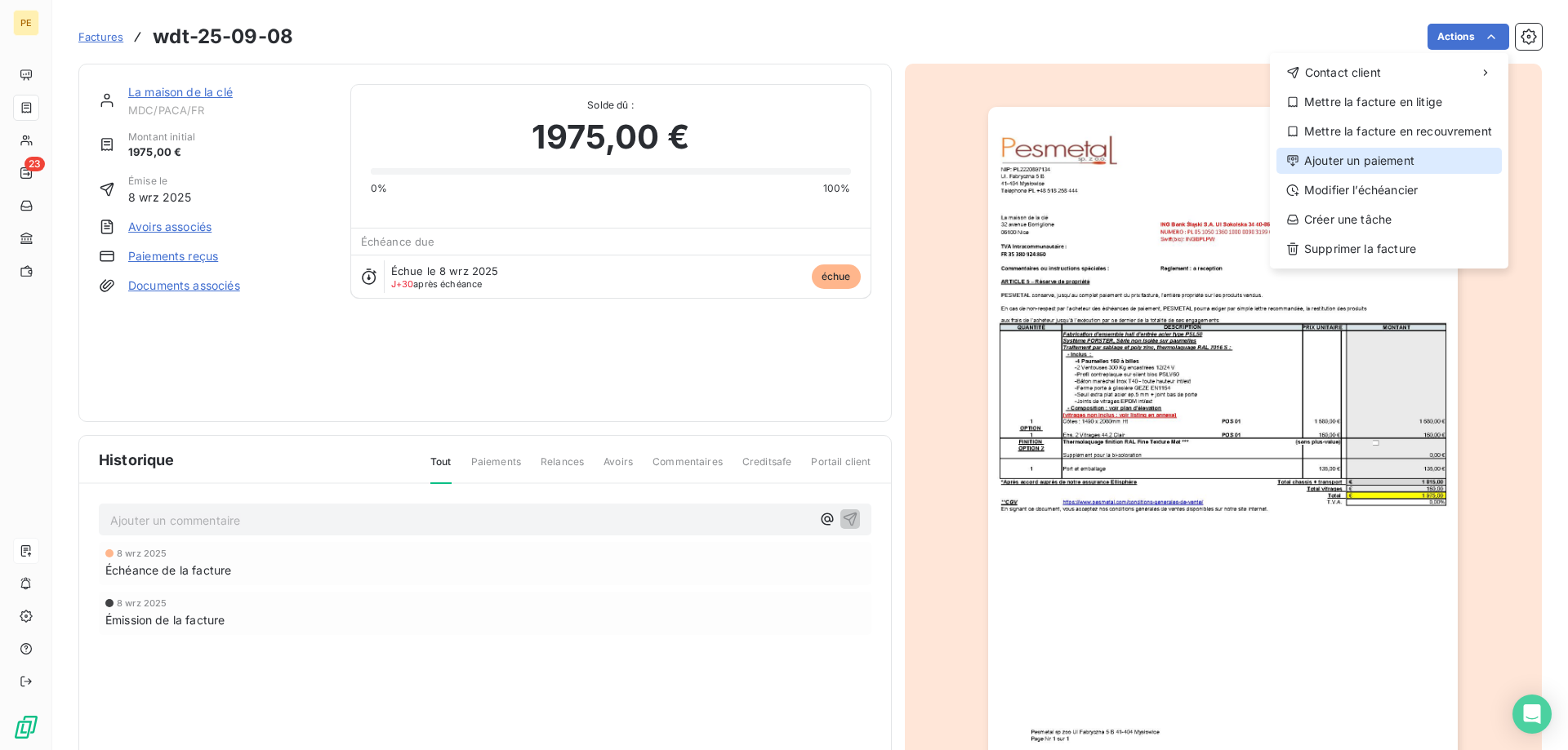
click at [1353, 159] on div "Ajouter un paiement" at bounding box center [1388, 161] width 225 height 26
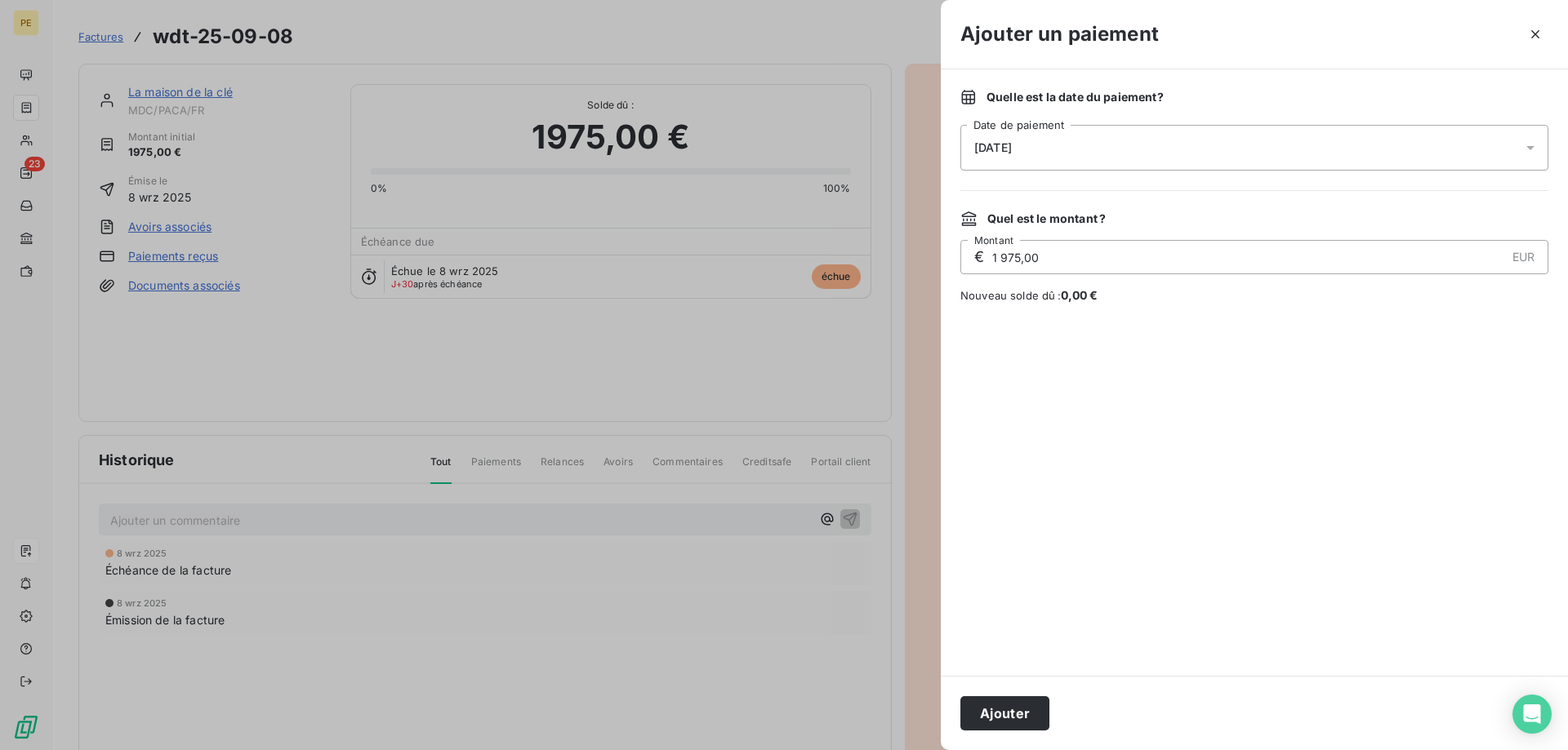
click at [1116, 152] on div "[DATE]" at bounding box center [1254, 148] width 588 height 46
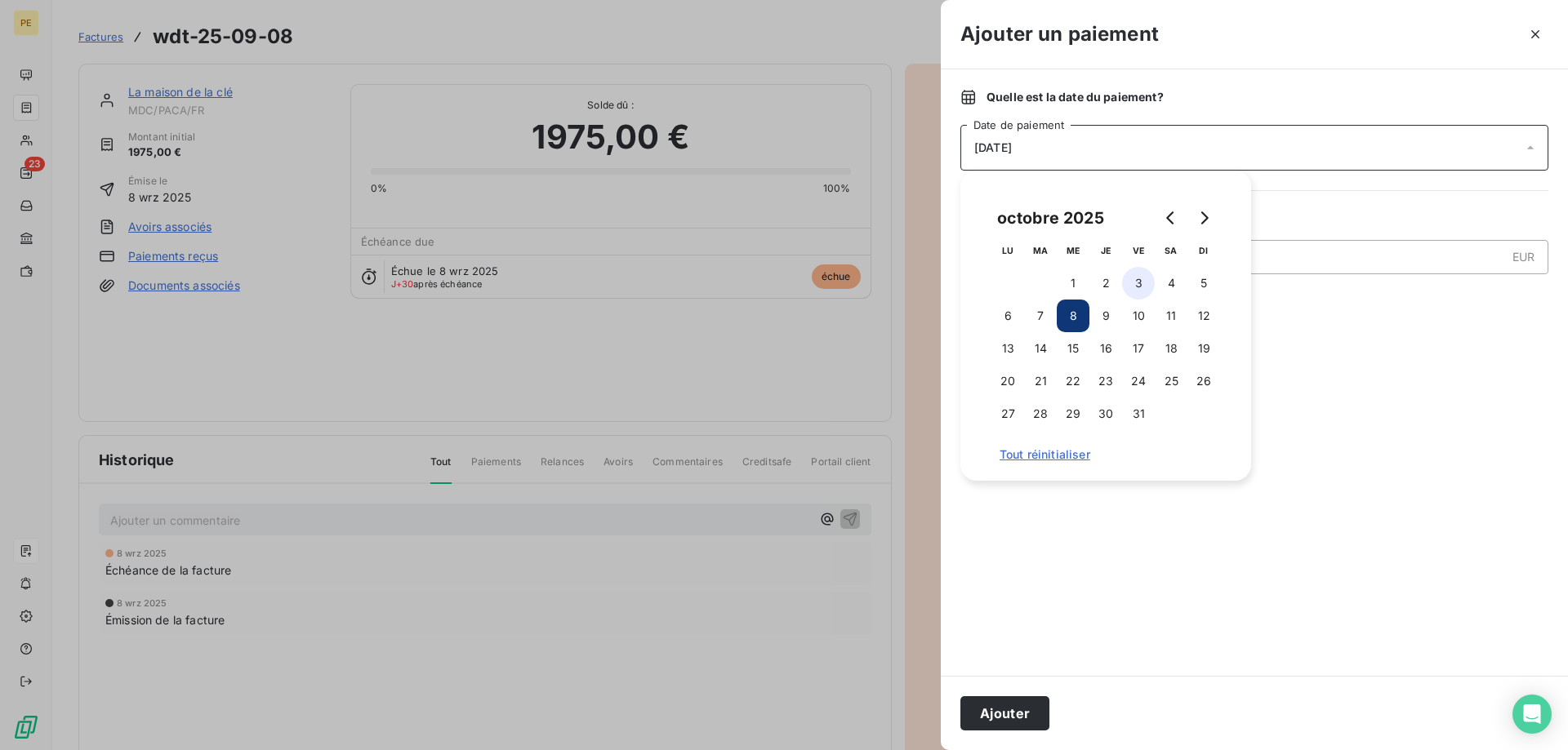
click at [1140, 278] on button "3" at bounding box center [1138, 283] width 33 height 33
click at [1012, 717] on button "Ajouter" at bounding box center [1005, 713] width 89 height 35
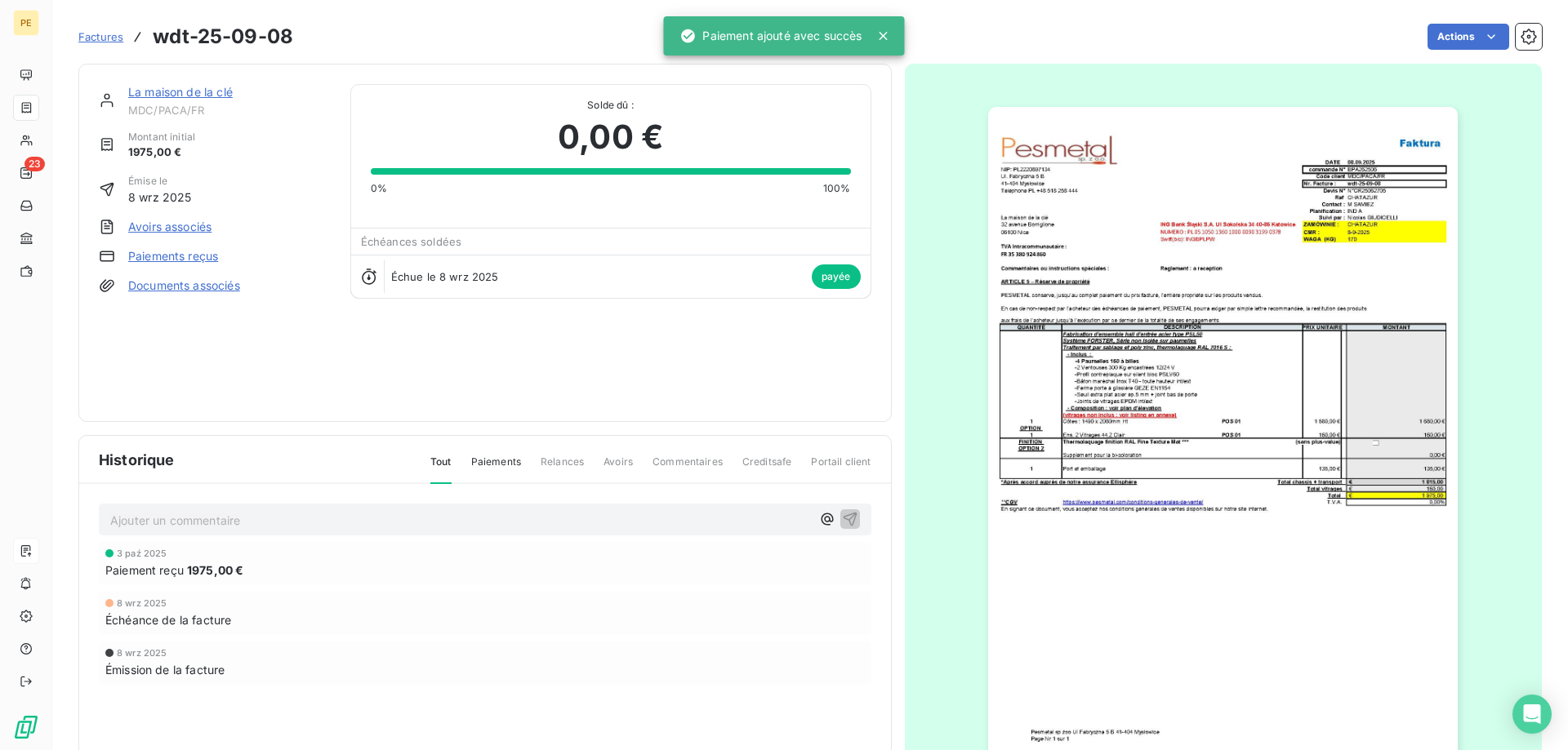
click at [109, 37] on span "Factures" at bounding box center [100, 36] width 45 height 13
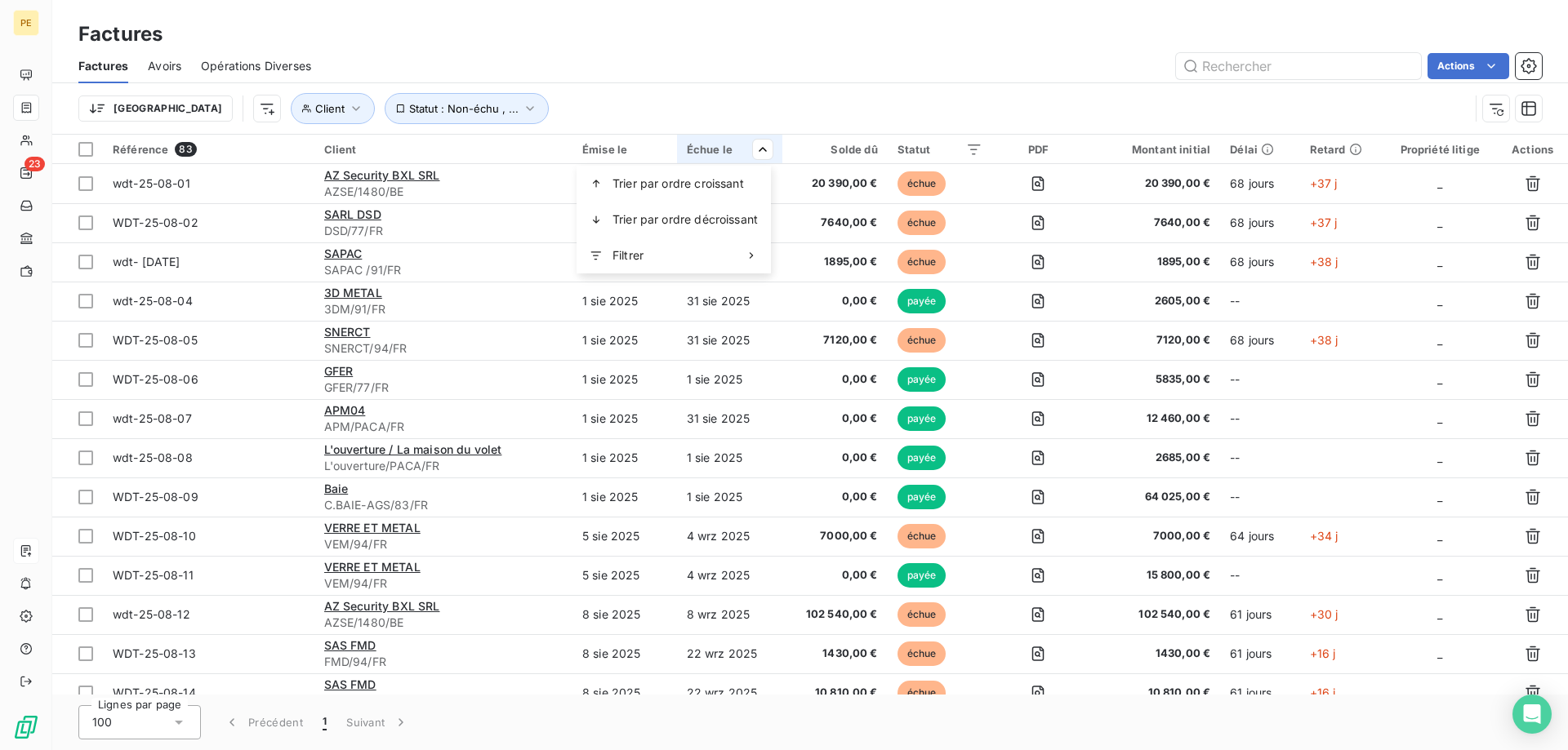
click at [767, 151] on html "PE 23 Factures Factures Avoirs Opérations Diverses Actions Trier Client Statut …" at bounding box center [784, 375] width 1568 height 750
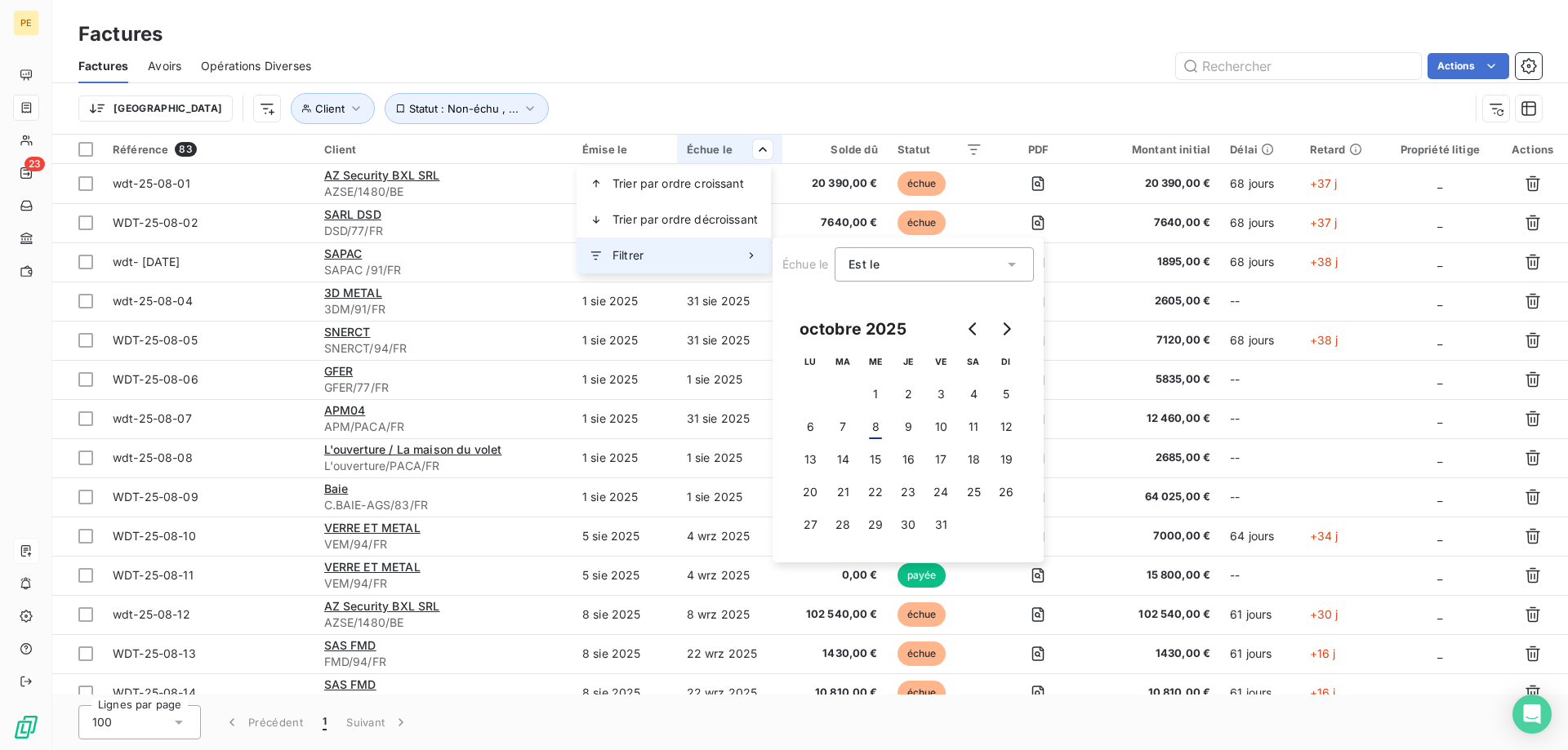
click at [756, 256] on icon at bounding box center [751, 255] width 13 height 13
click at [752, 254] on icon at bounding box center [751, 255] width 13 height 13
click at [751, 253] on icon at bounding box center [751, 255] width 13 height 13
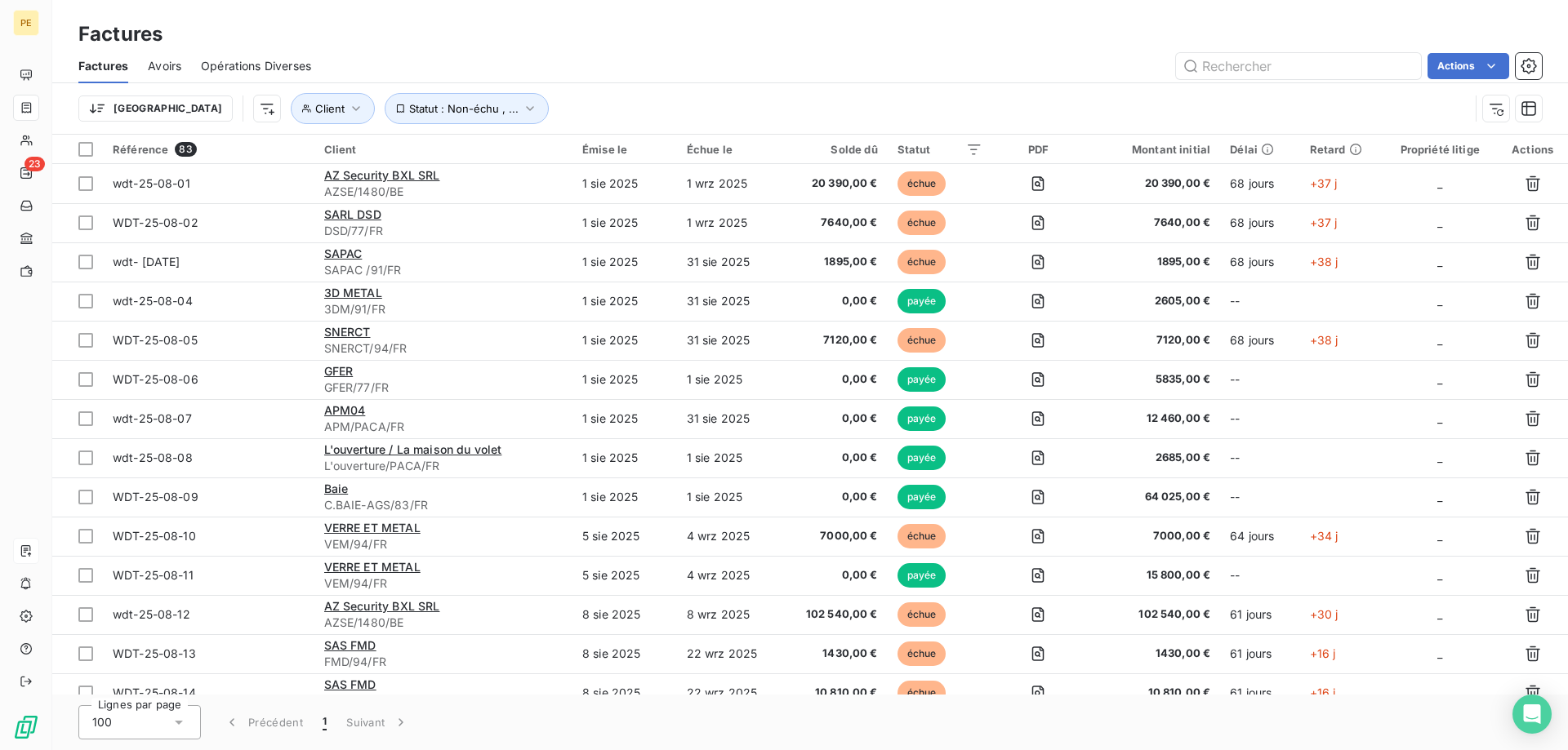
click at [758, 153] on html "PE 23 Factures Factures Avoirs Opérations Diverses Actions Trier Client Statut …" at bounding box center [784, 375] width 1568 height 750
click at [657, 154] on html "PE 23 Factures Factures Avoirs Opérations Diverses Actions Trier Client Statut …" at bounding box center [784, 375] width 1568 height 750
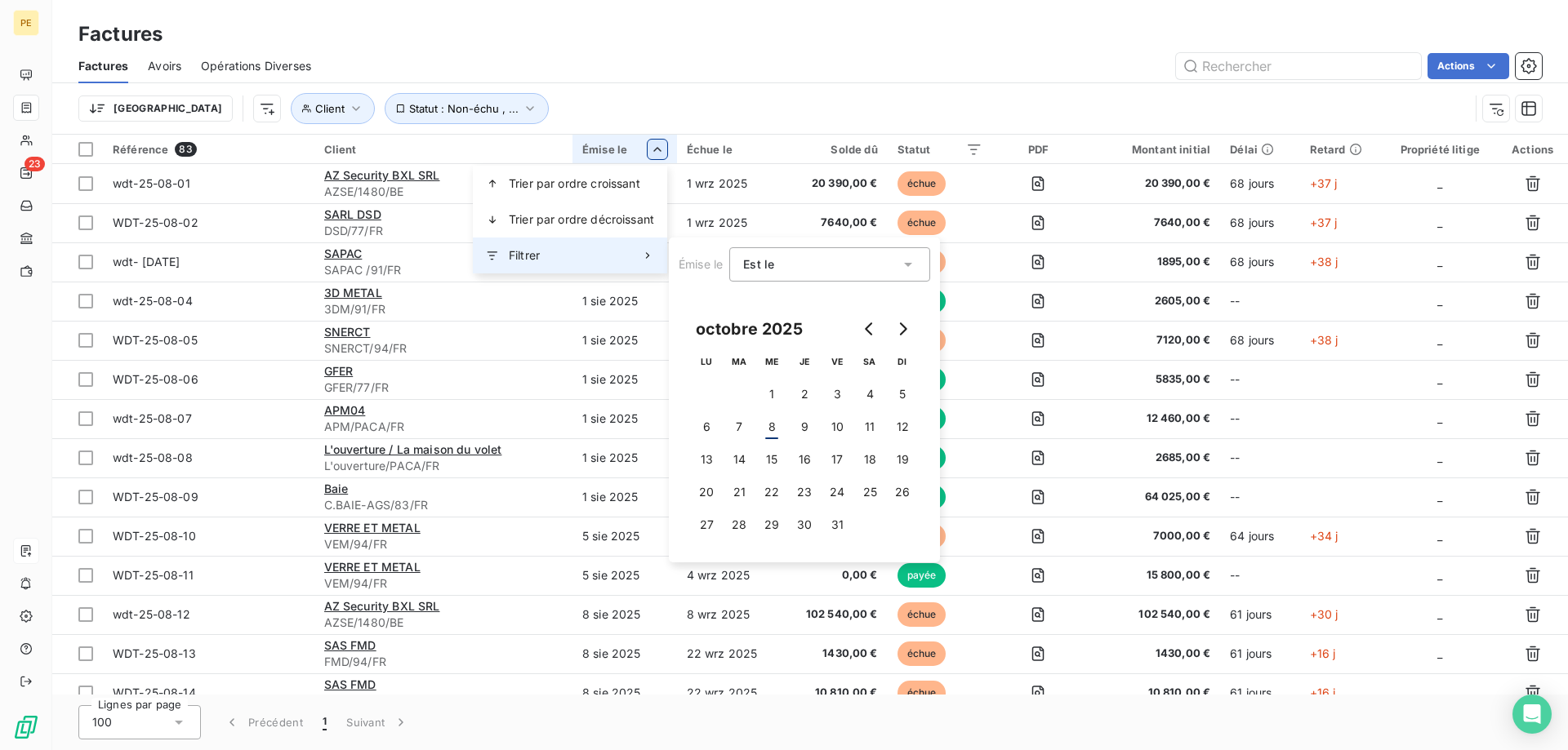
click at [613, 254] on div "Filtrer" at bounding box center [570, 255] width 195 height 36
click at [863, 324] on icon "Go to previous month" at bounding box center [869, 328] width 13 height 13
click at [772, 393] on button "3" at bounding box center [771, 394] width 33 height 33
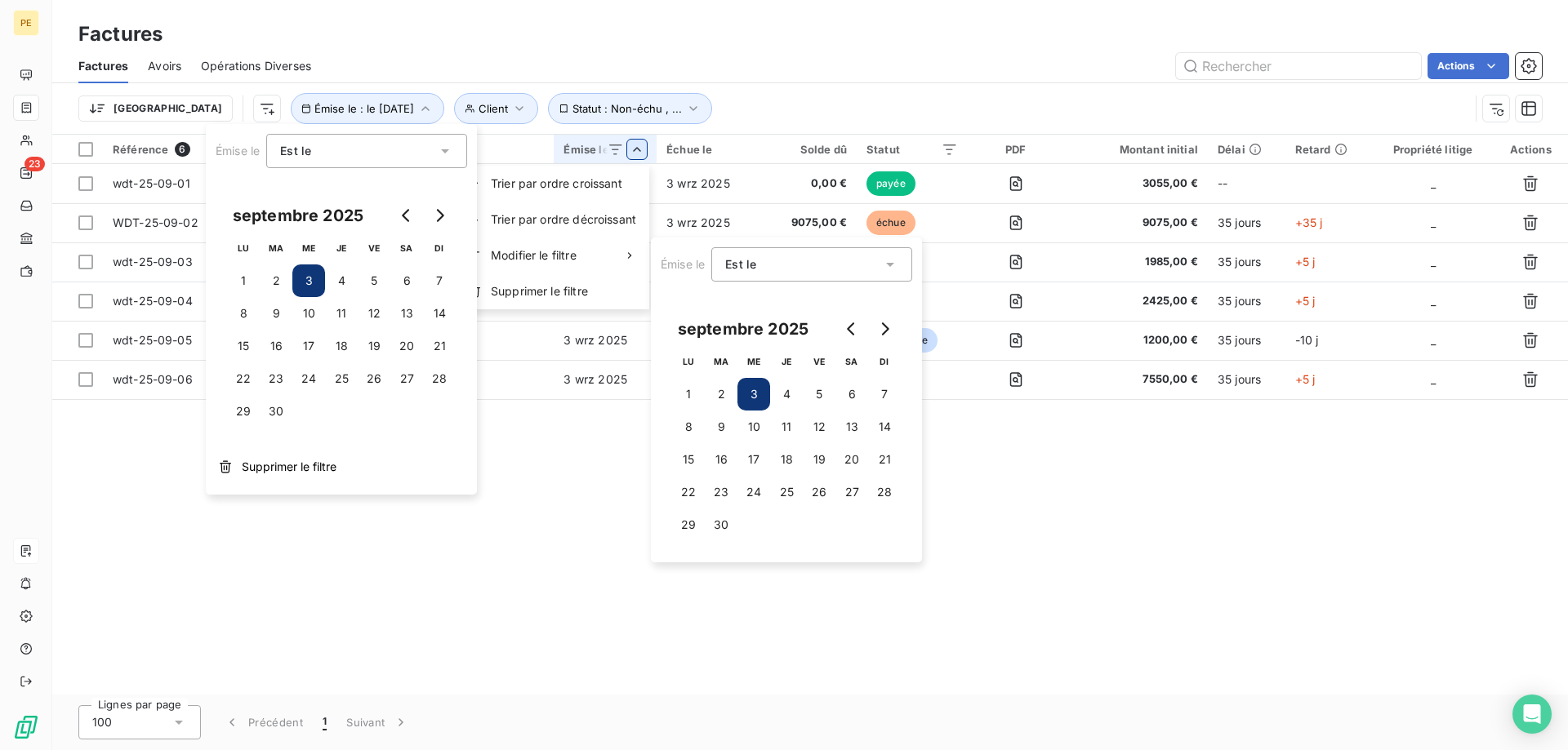
drag, startPoint x: 929, startPoint y: 496, endPoint x: 939, endPoint y: 495, distance: 10.0
click at [928, 496] on html "PE 23 Factures Factures Avoirs Opérations Diverses Actions Trier Client Émise l…" at bounding box center [784, 375] width 1568 height 750
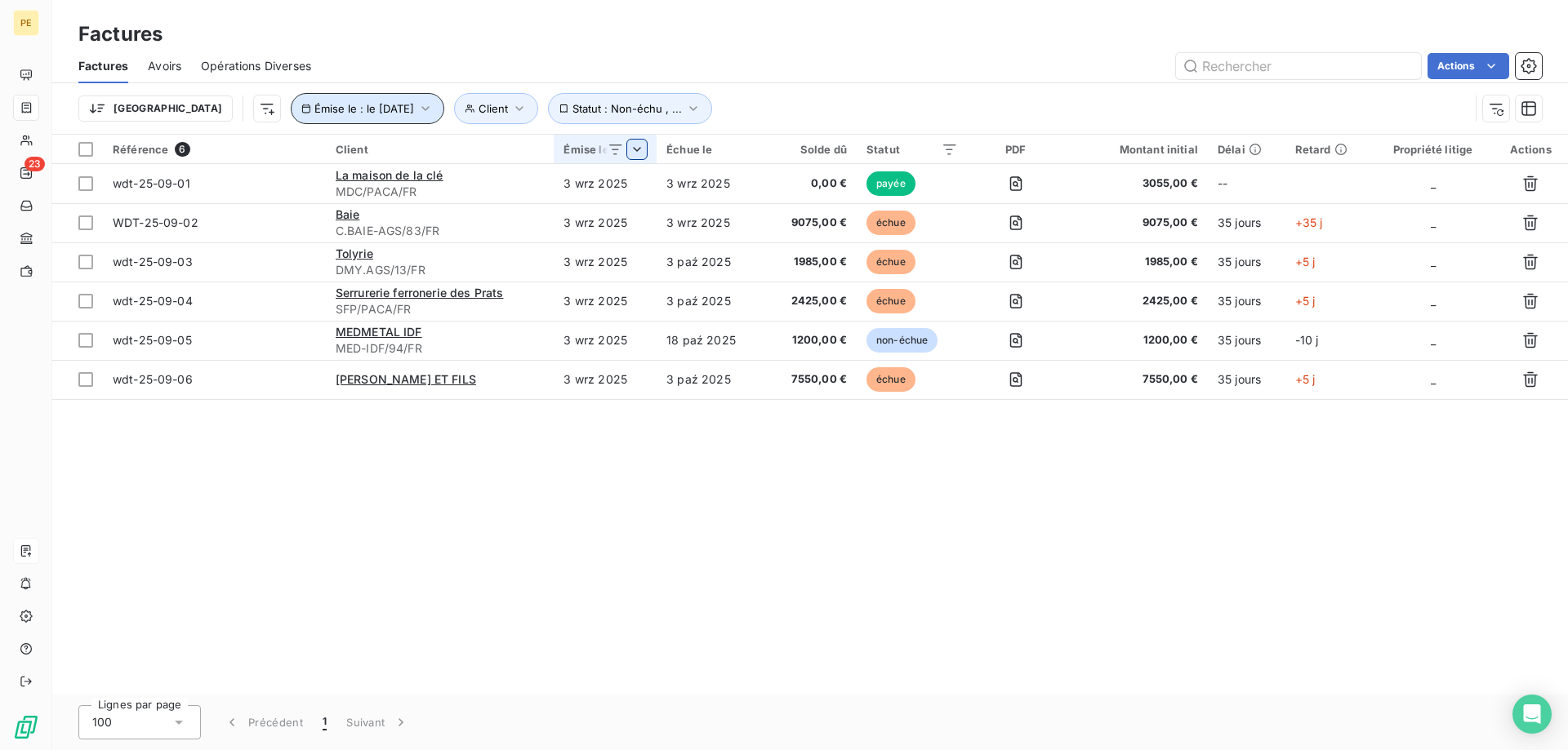
click at [418, 112] on icon "button" at bounding box center [426, 108] width 16 height 16
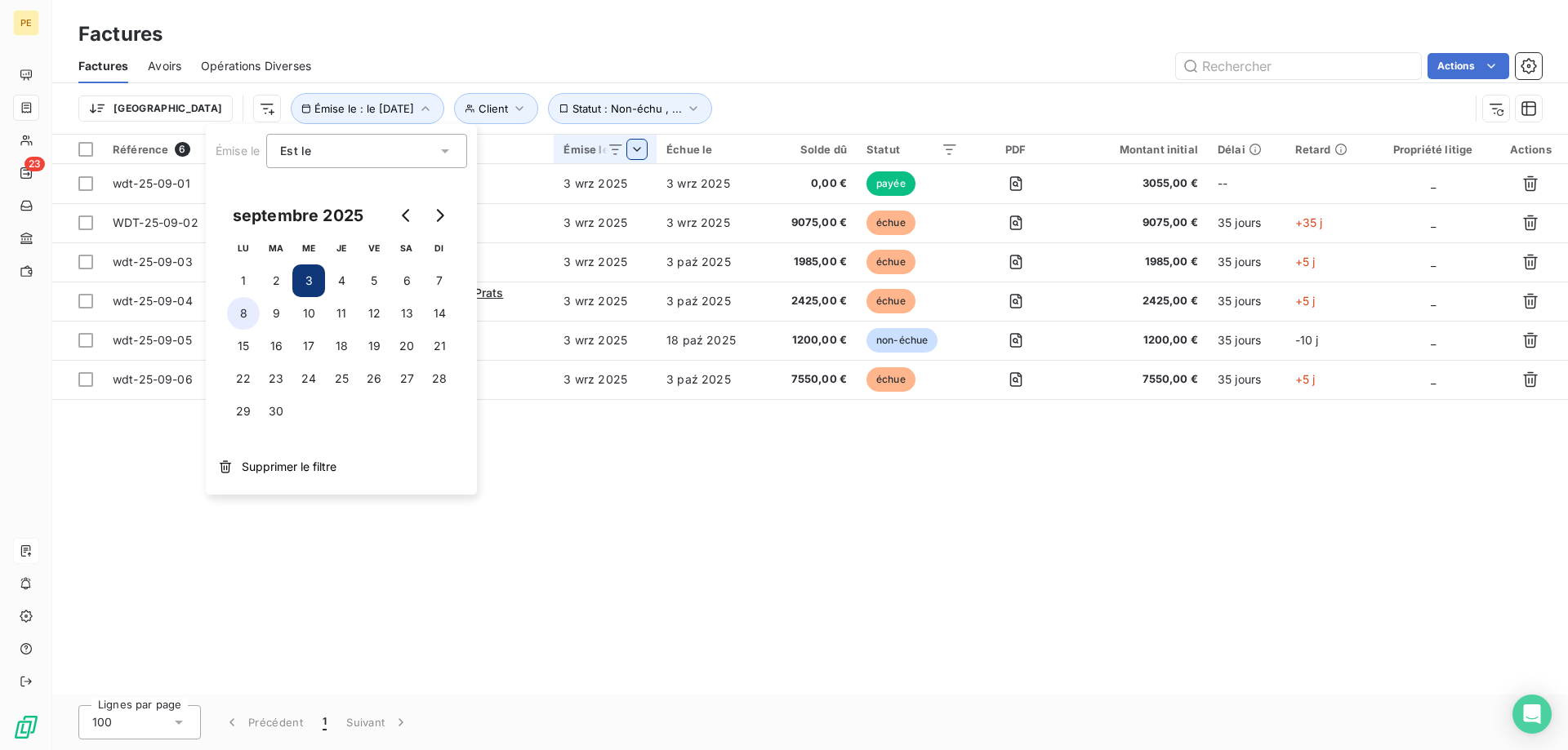
click at [243, 312] on button "8" at bounding box center [243, 313] width 33 height 33
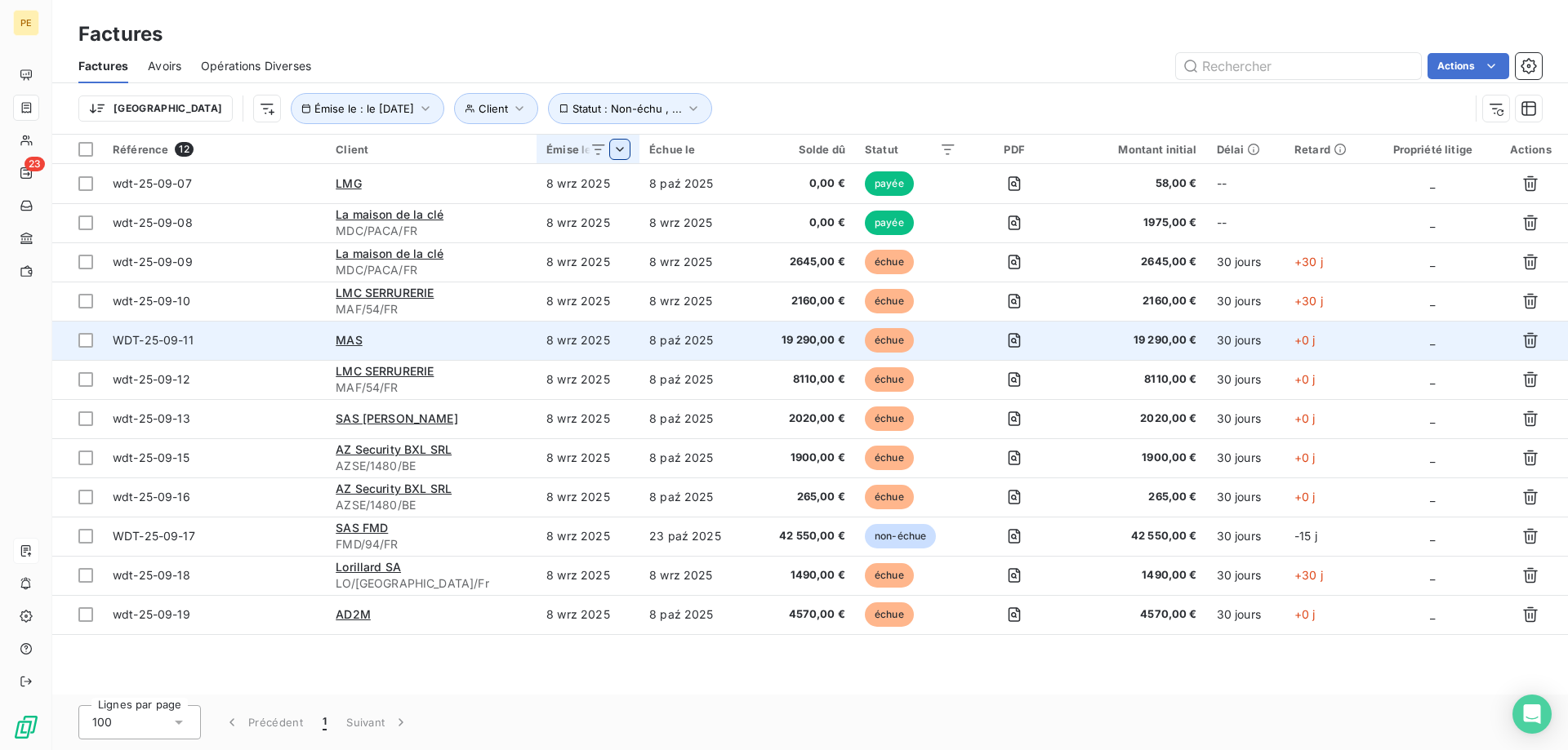
click at [944, 341] on td "échue" at bounding box center [911, 340] width 111 height 40
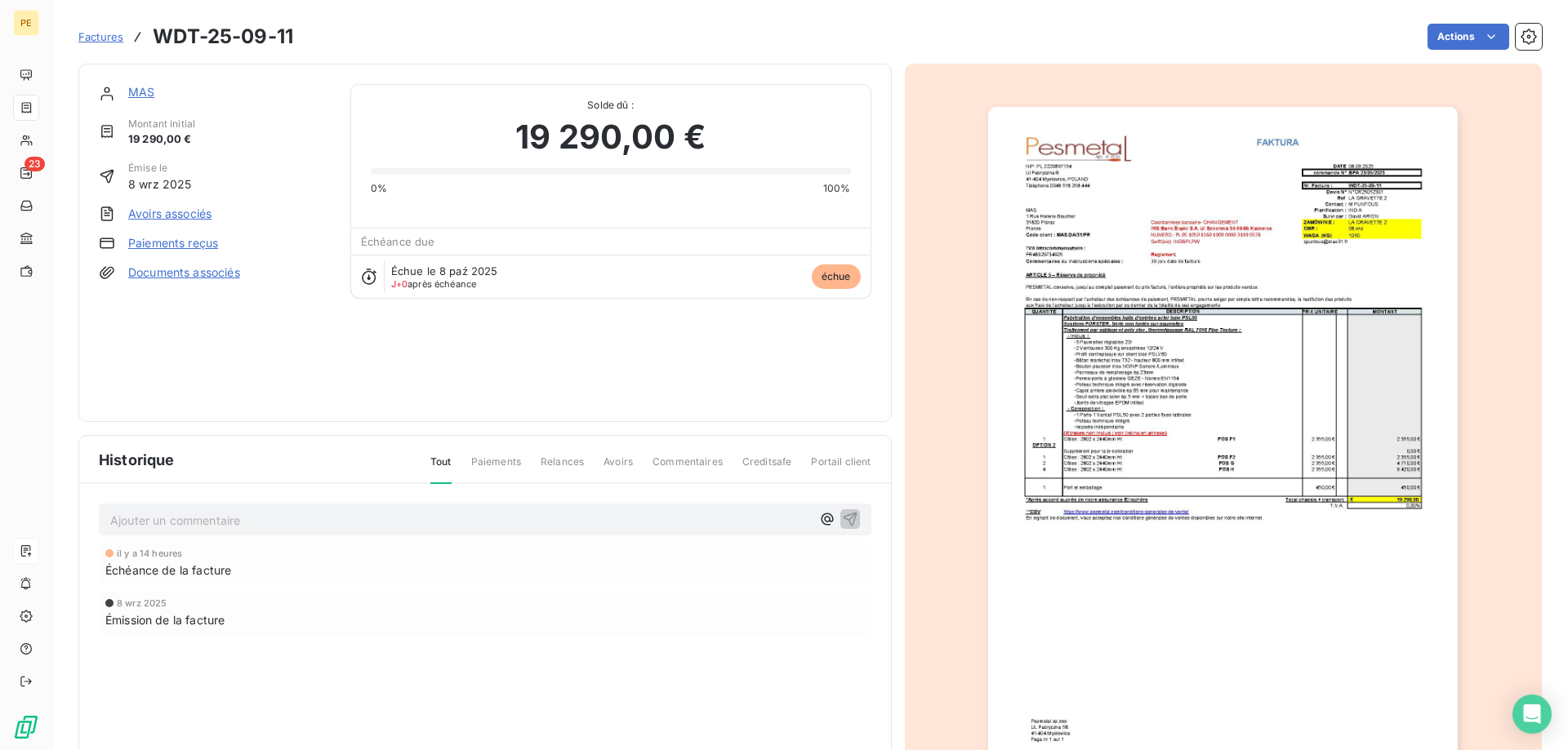
click at [98, 40] on span "Factures" at bounding box center [100, 36] width 45 height 13
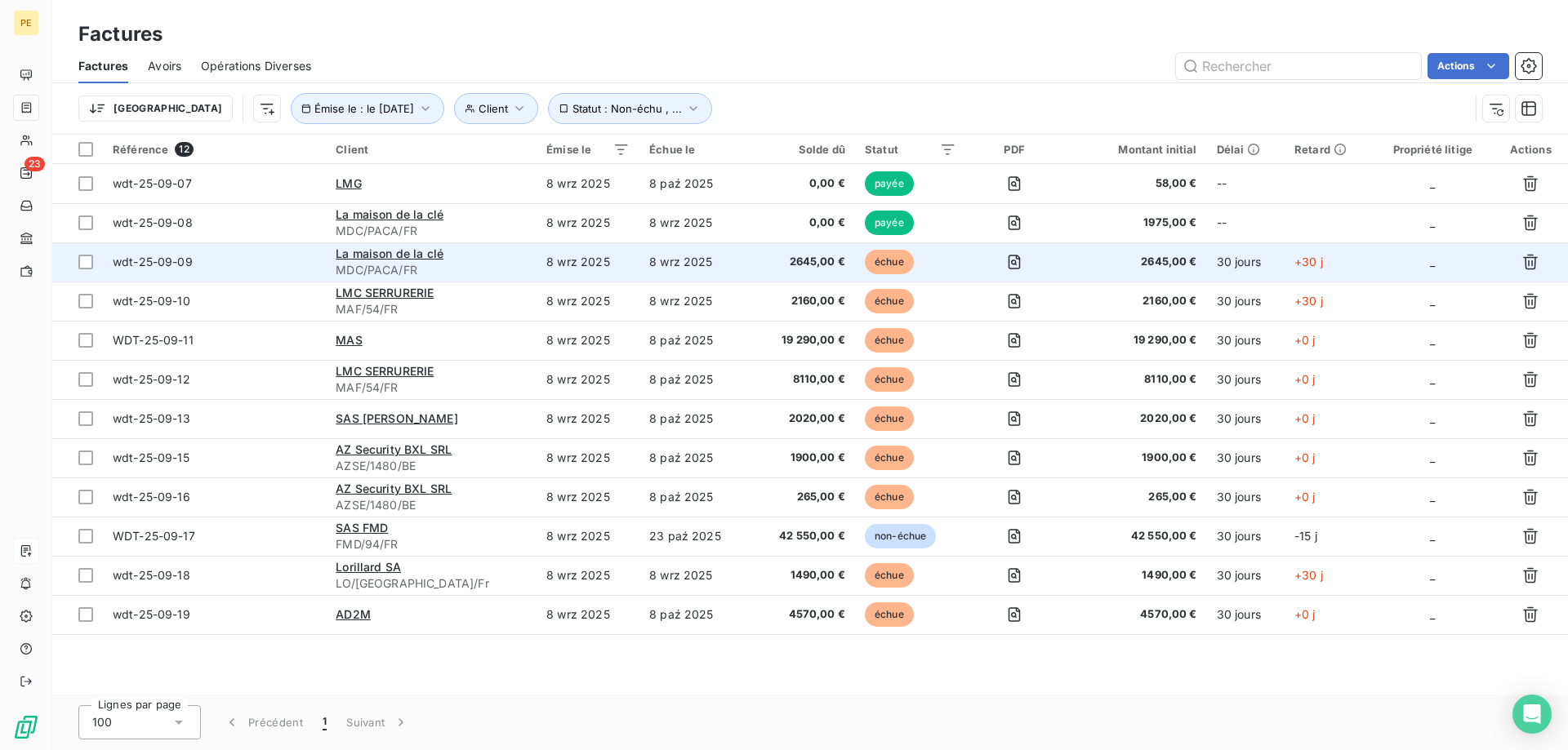
click at [155, 262] on span "wdt-25-09-09" at bounding box center [153, 262] width 80 height 14
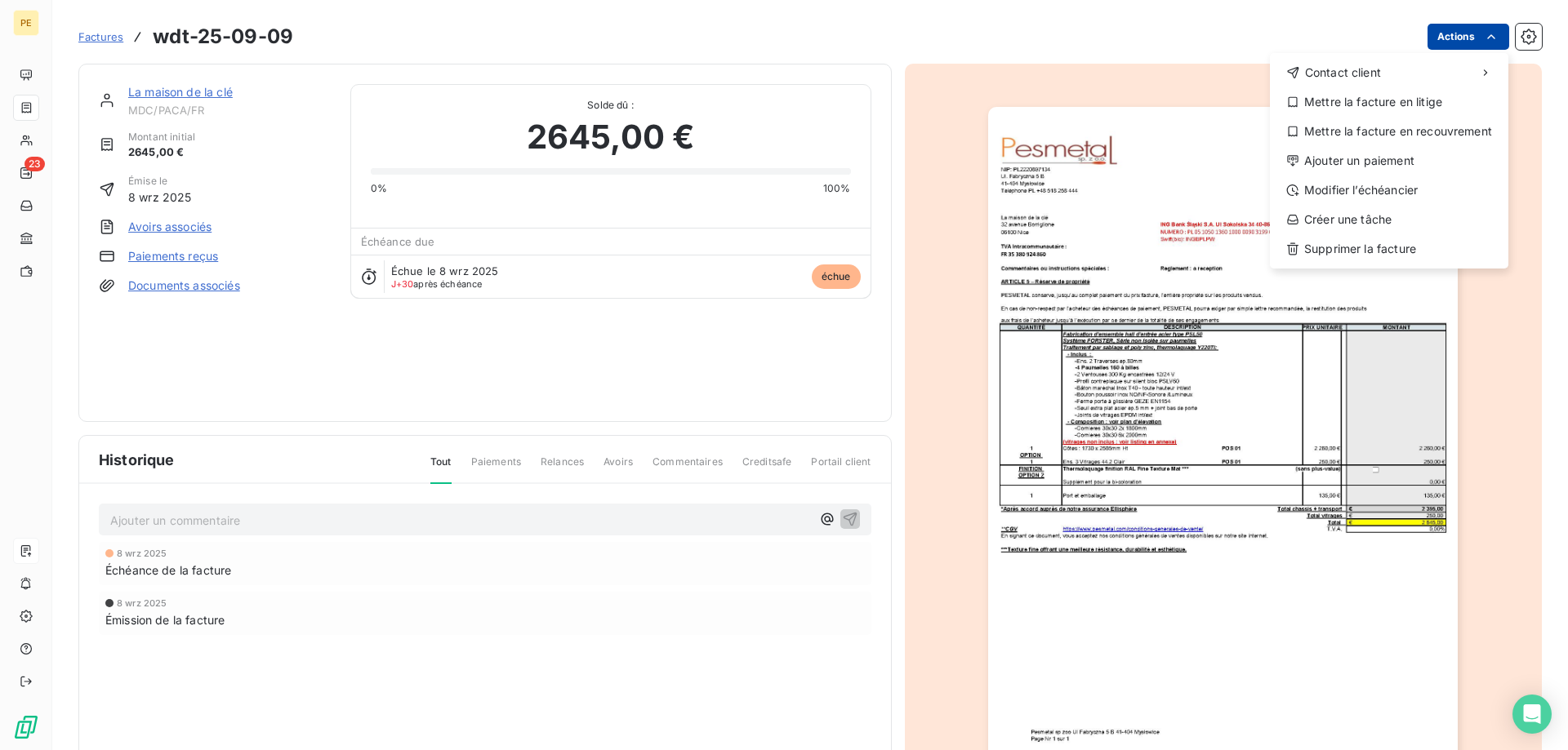
click at [1480, 37] on html "PE 23 Factures wdt-25-09-09 Actions Contact client Mettre la facture en litige …" at bounding box center [784, 375] width 1568 height 750
click at [1352, 160] on div "Ajouter un paiement" at bounding box center [1388, 161] width 225 height 26
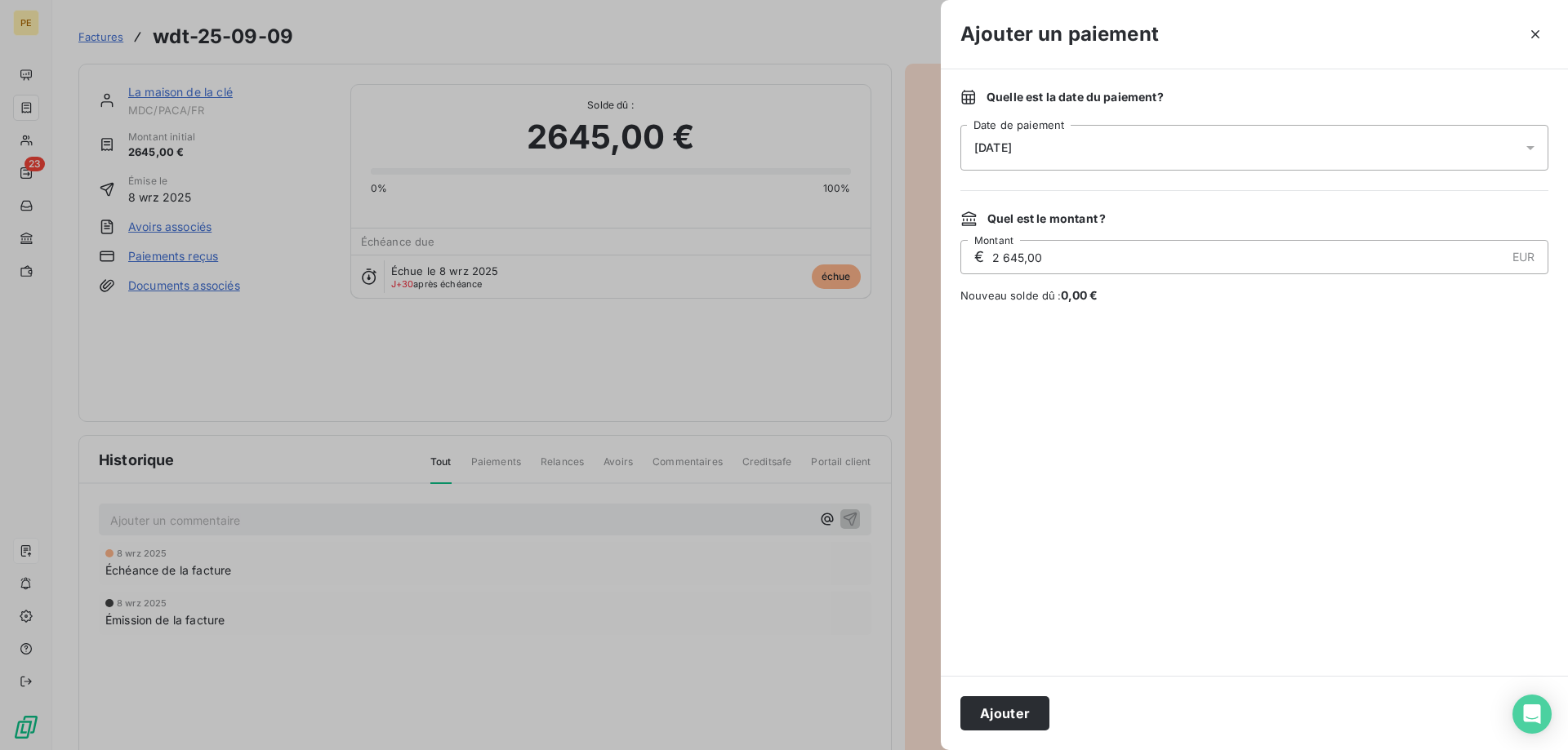
click at [998, 143] on span "[DATE]" at bounding box center [993, 147] width 38 height 13
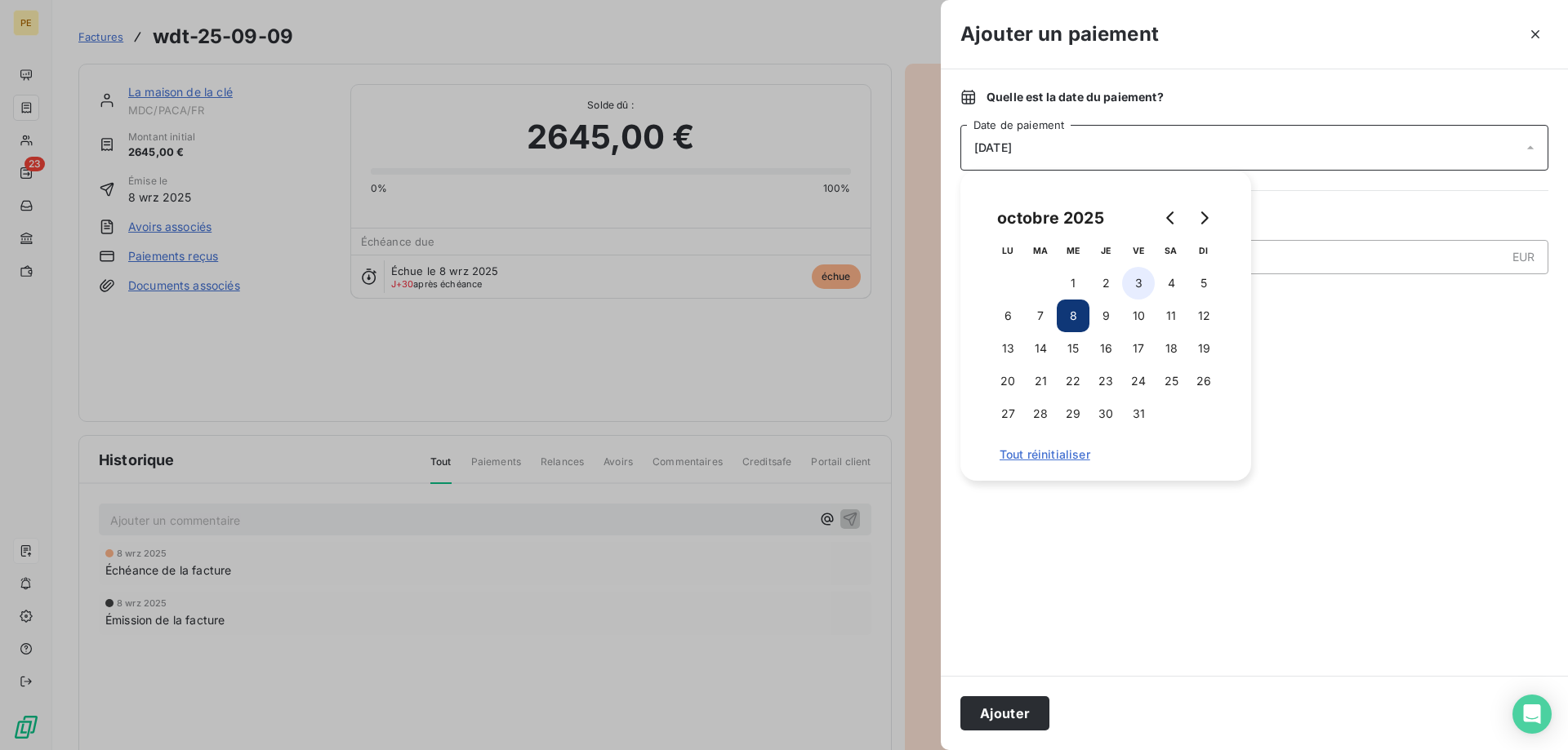
click at [1138, 286] on button "3" at bounding box center [1138, 283] width 33 height 33
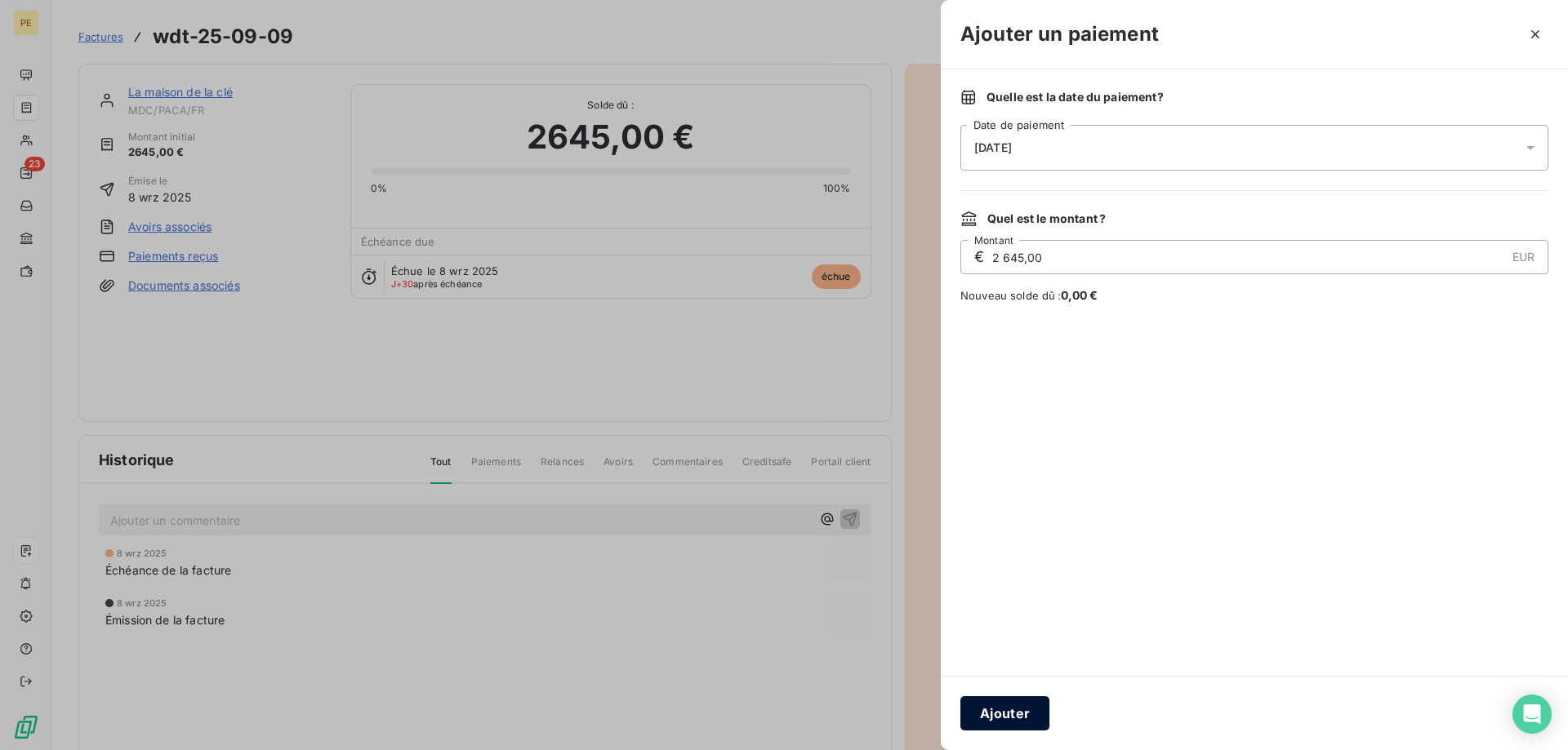
click at [1003, 712] on button "Ajouter" at bounding box center [1005, 713] width 89 height 35
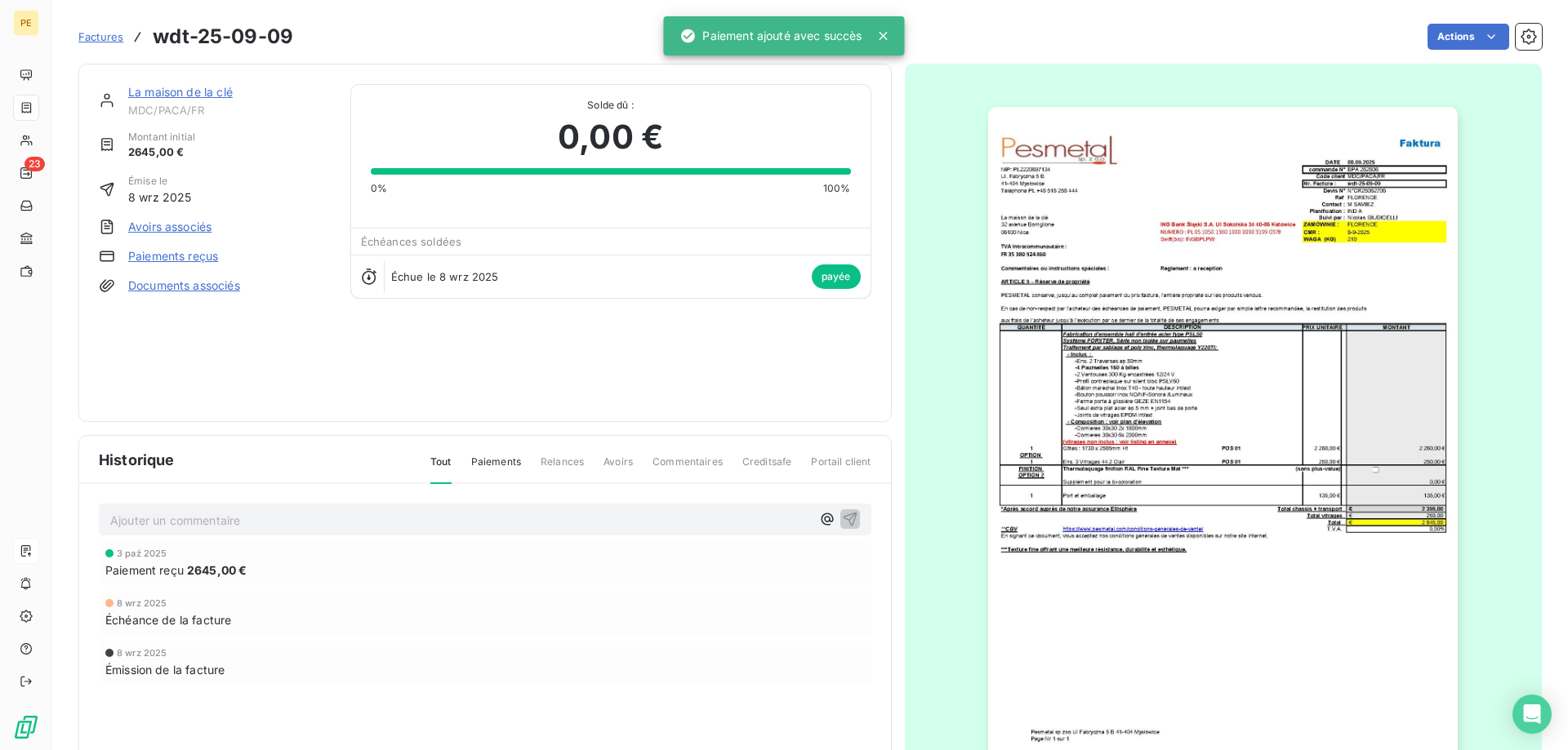
click at [117, 38] on span "Factures" at bounding box center [100, 36] width 45 height 13
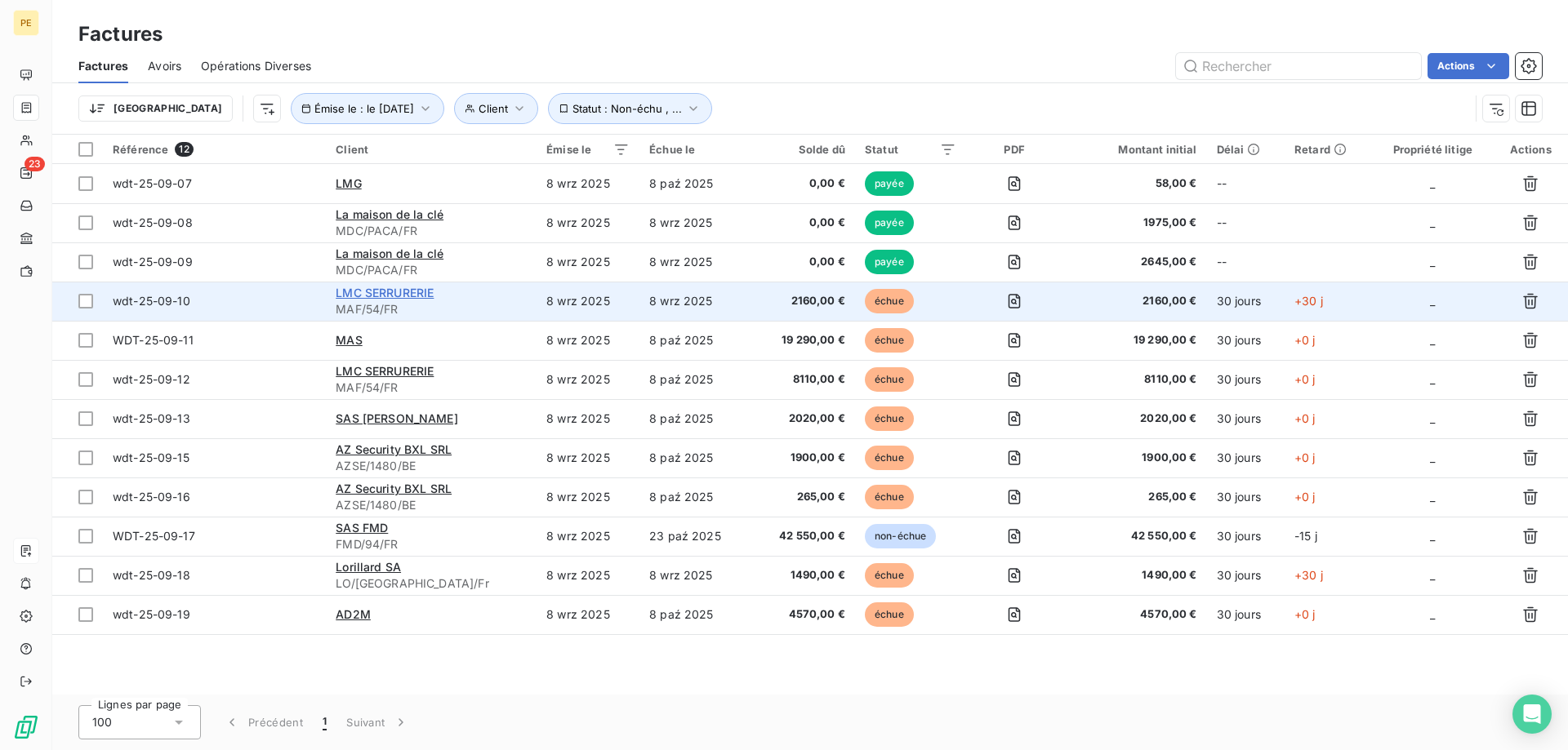
click at [389, 290] on span "LMC SERRURERIE" at bounding box center [384, 293] width 98 height 14
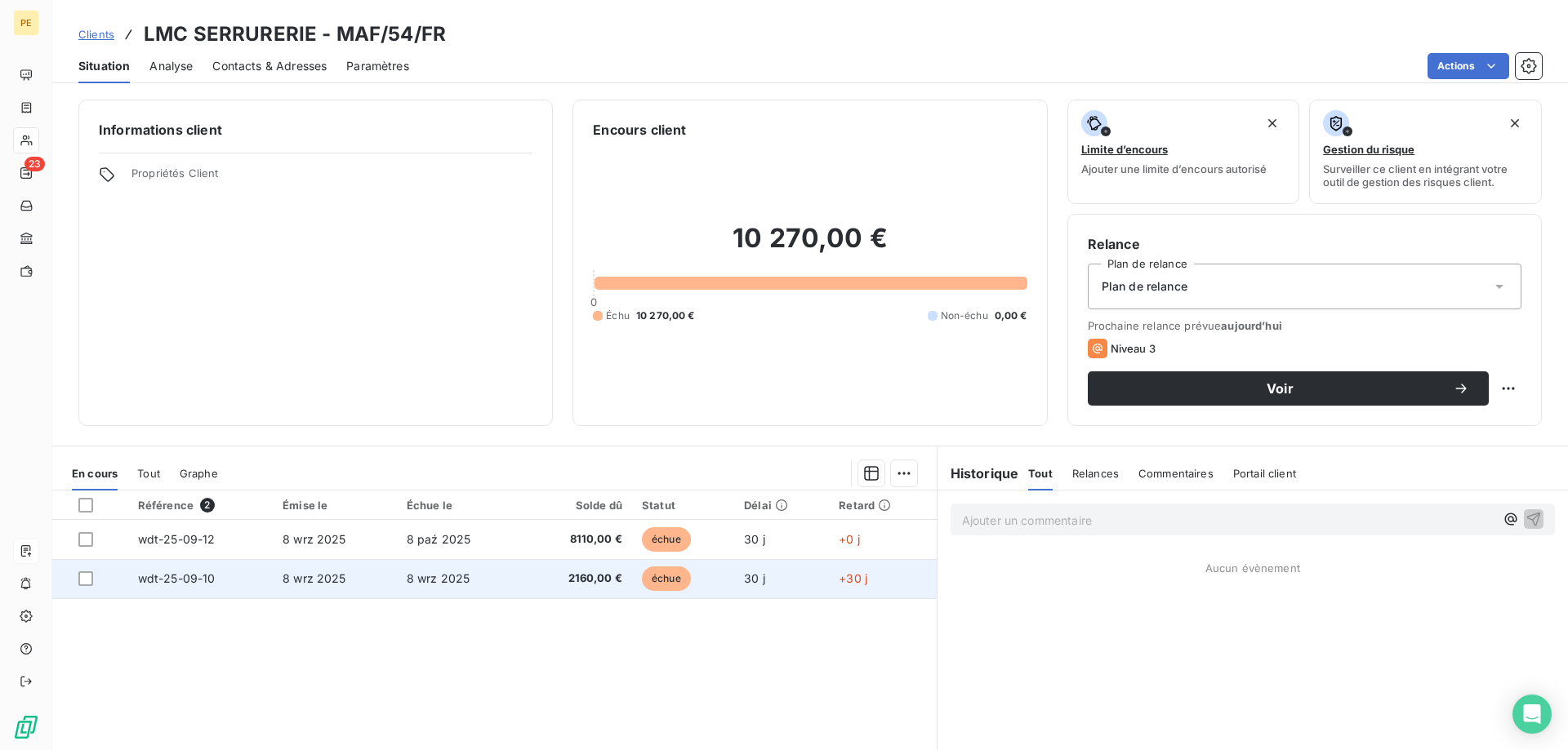
click at [179, 578] on span "wdt-25-09-10" at bounding box center [177, 578] width 77 height 14
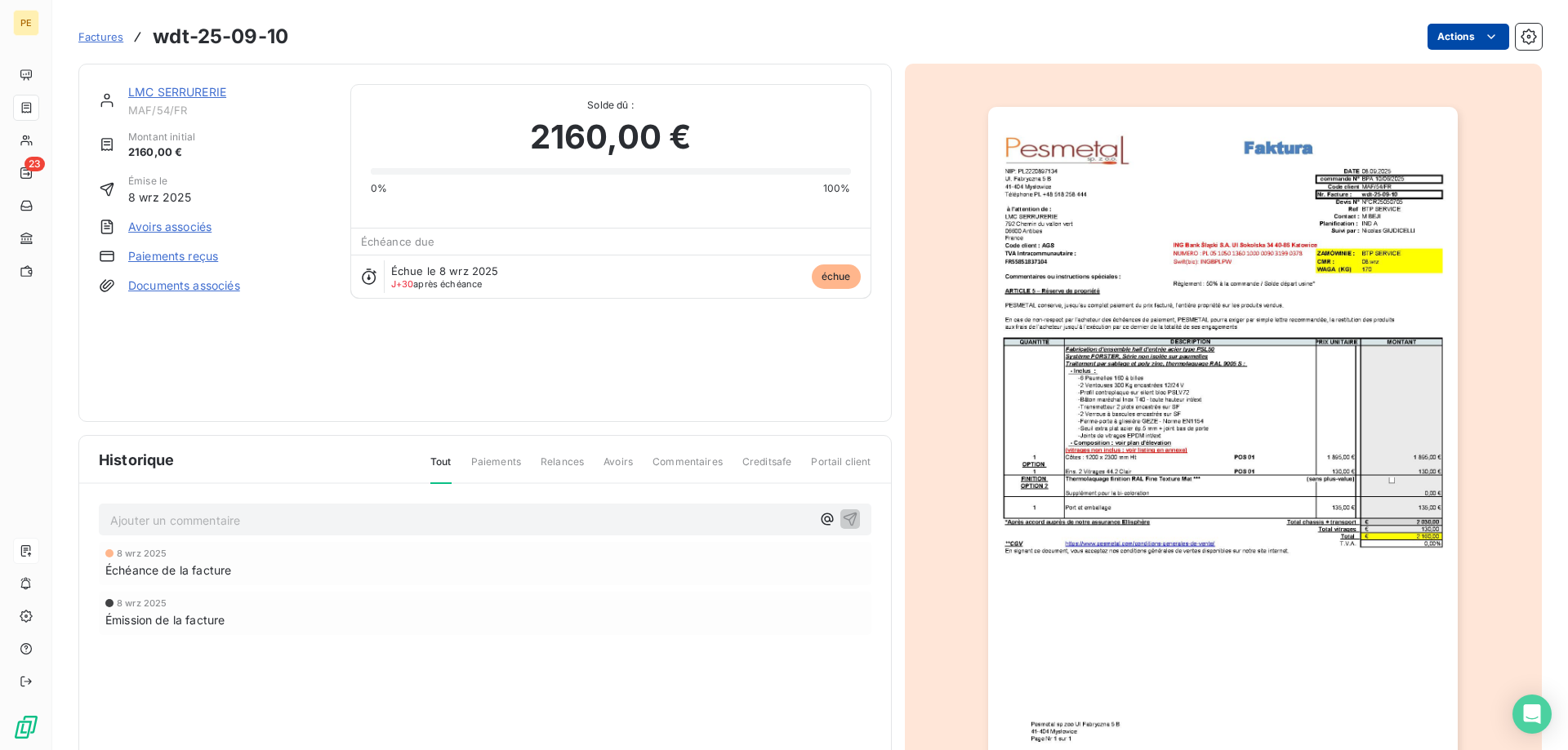
click at [1454, 36] on html "PE 23 Factures wdt-25-09-10 Actions LMC SERRURERIE MAF/54/FR Montant initial 21…" at bounding box center [784, 375] width 1568 height 750
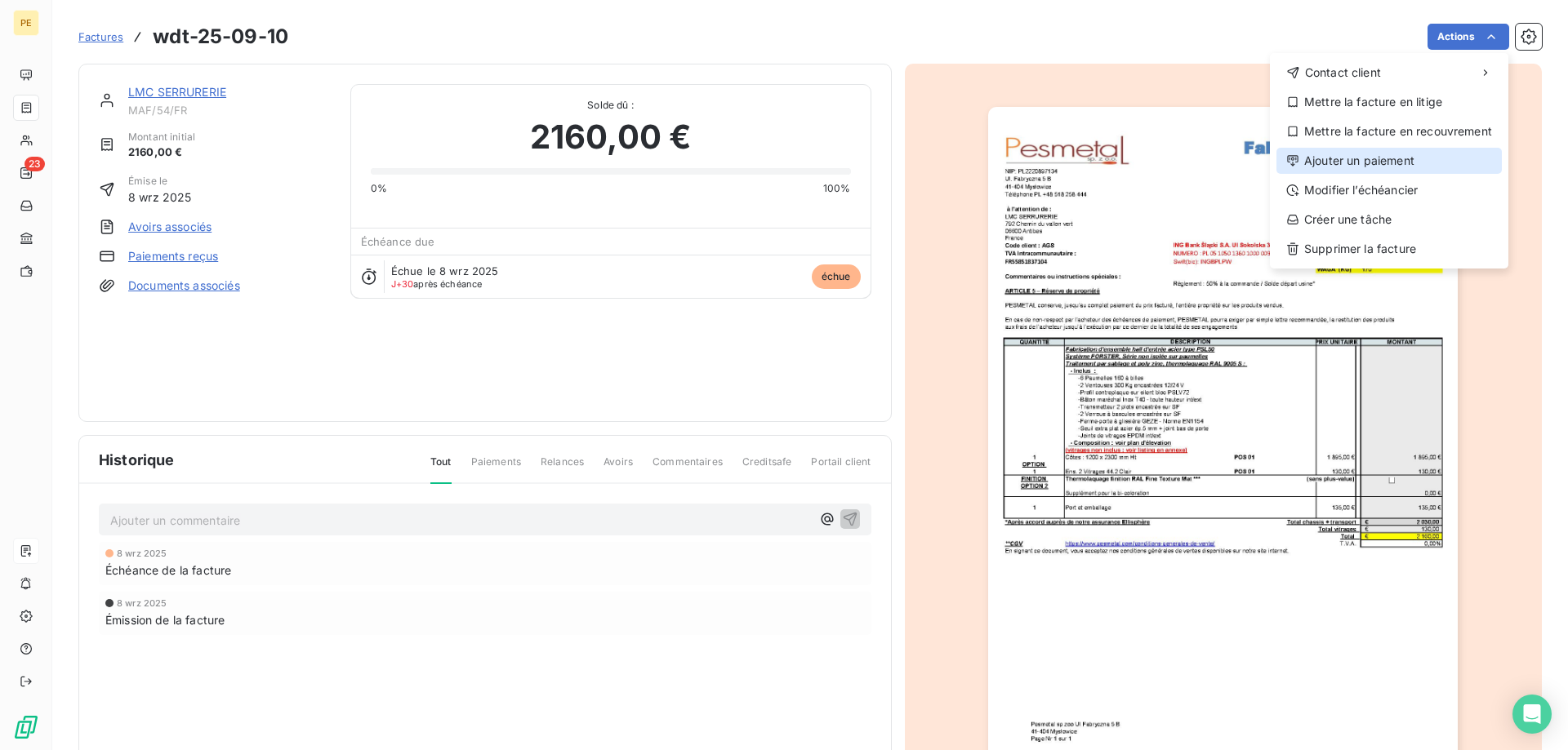
click at [1340, 159] on div "Ajouter un paiement" at bounding box center [1388, 161] width 225 height 26
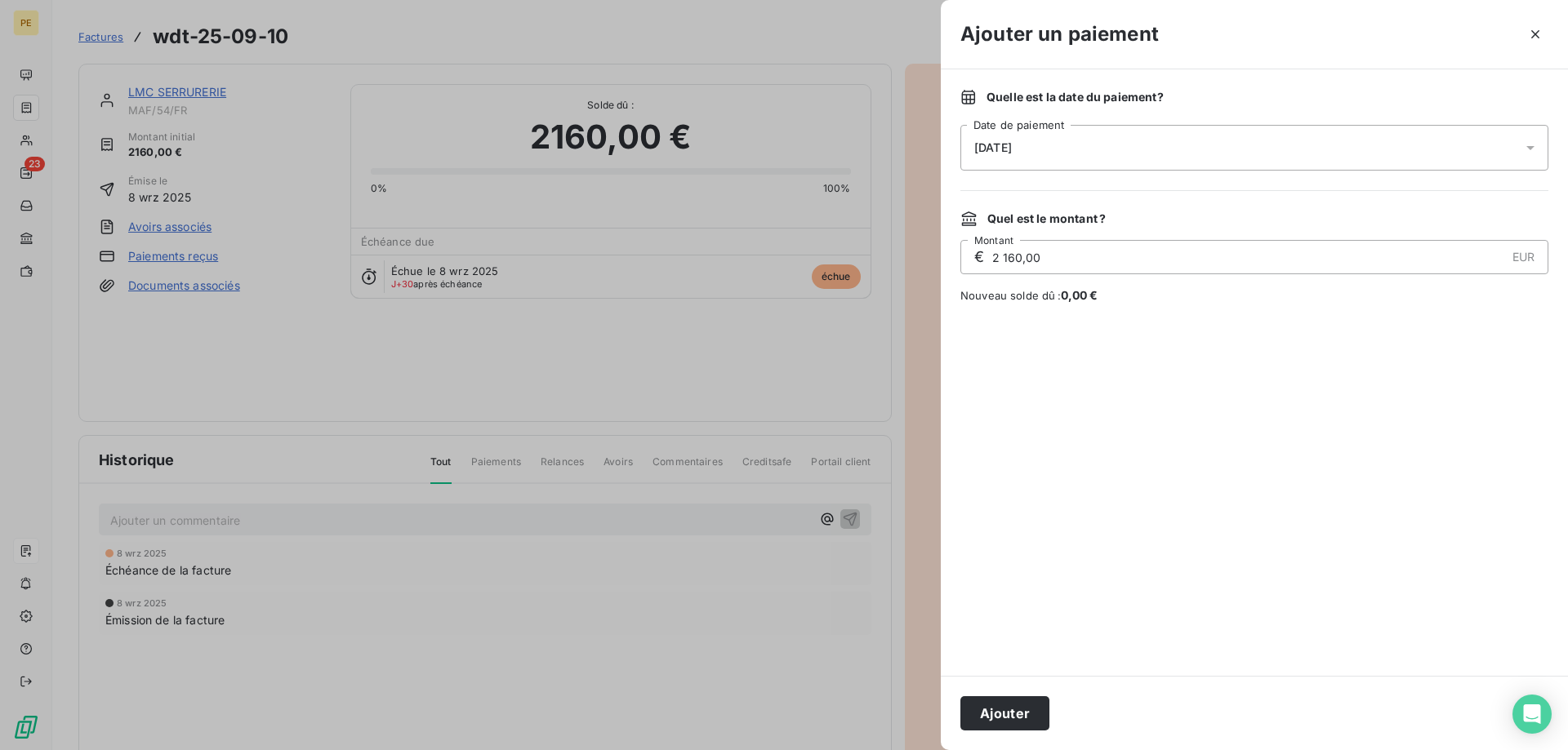
click at [1012, 149] on span "[DATE]" at bounding box center [993, 147] width 38 height 13
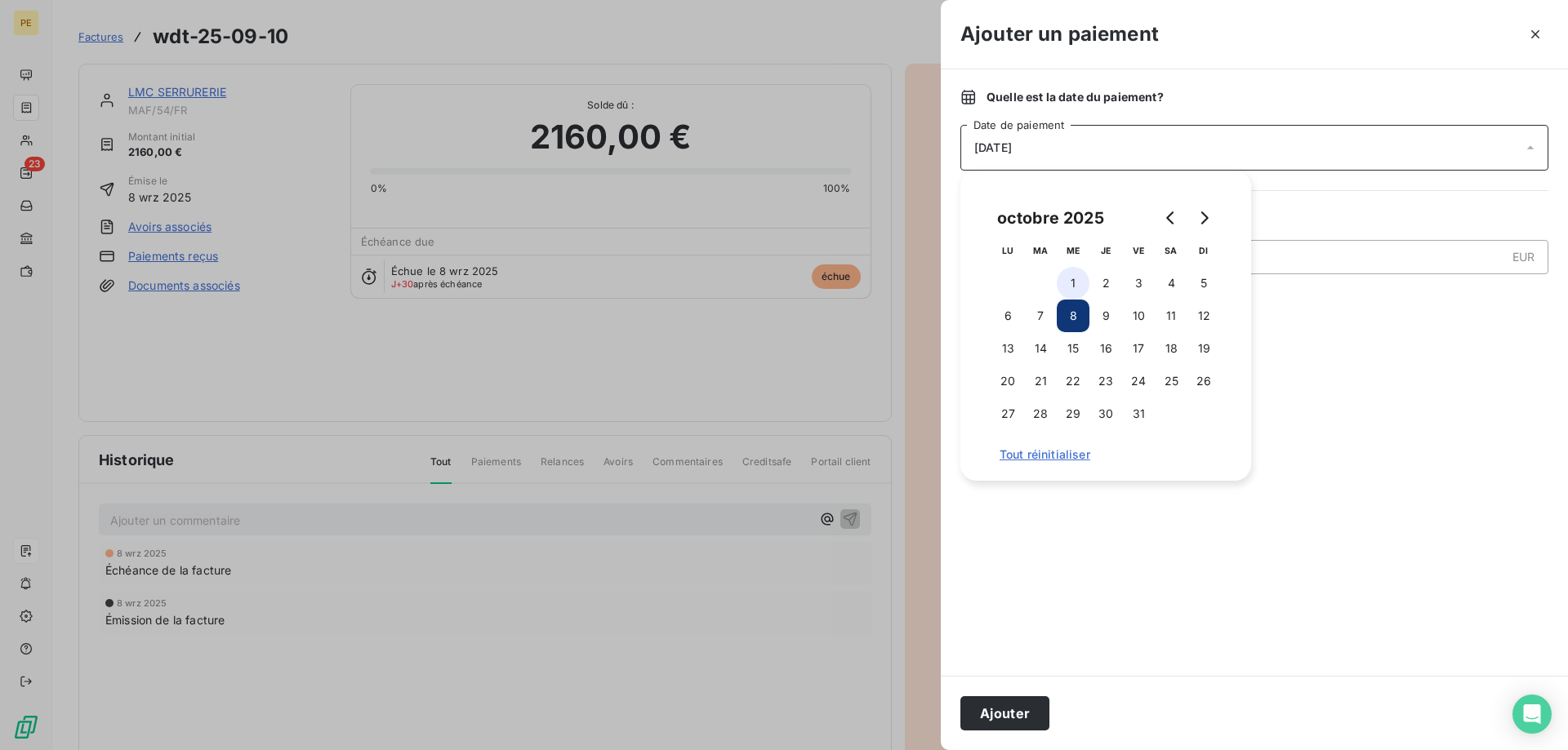
click at [1070, 279] on button "1" at bounding box center [1073, 283] width 33 height 33
click at [1016, 710] on button "Ajouter" at bounding box center [1005, 713] width 89 height 35
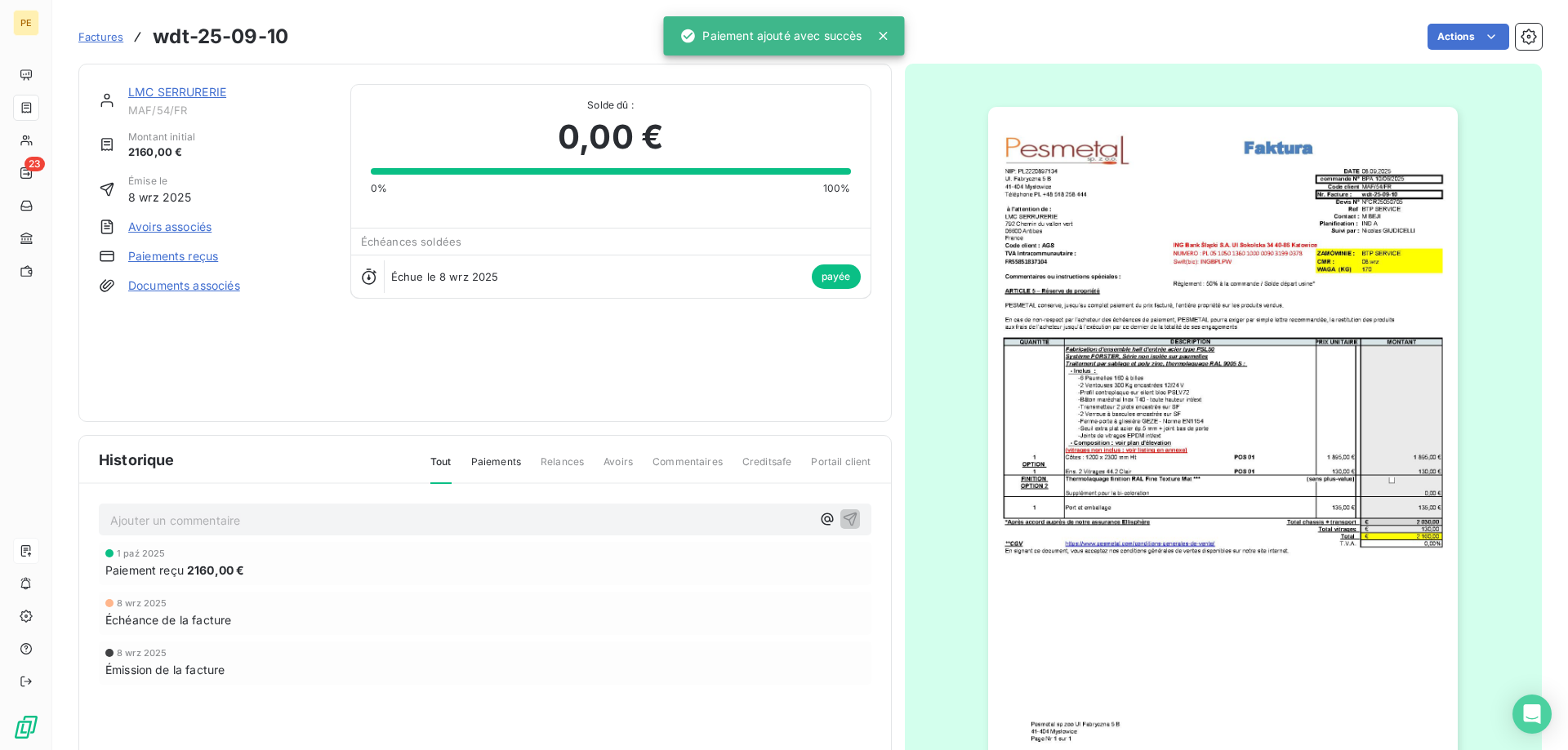
click at [113, 40] on span "Factures" at bounding box center [100, 36] width 45 height 13
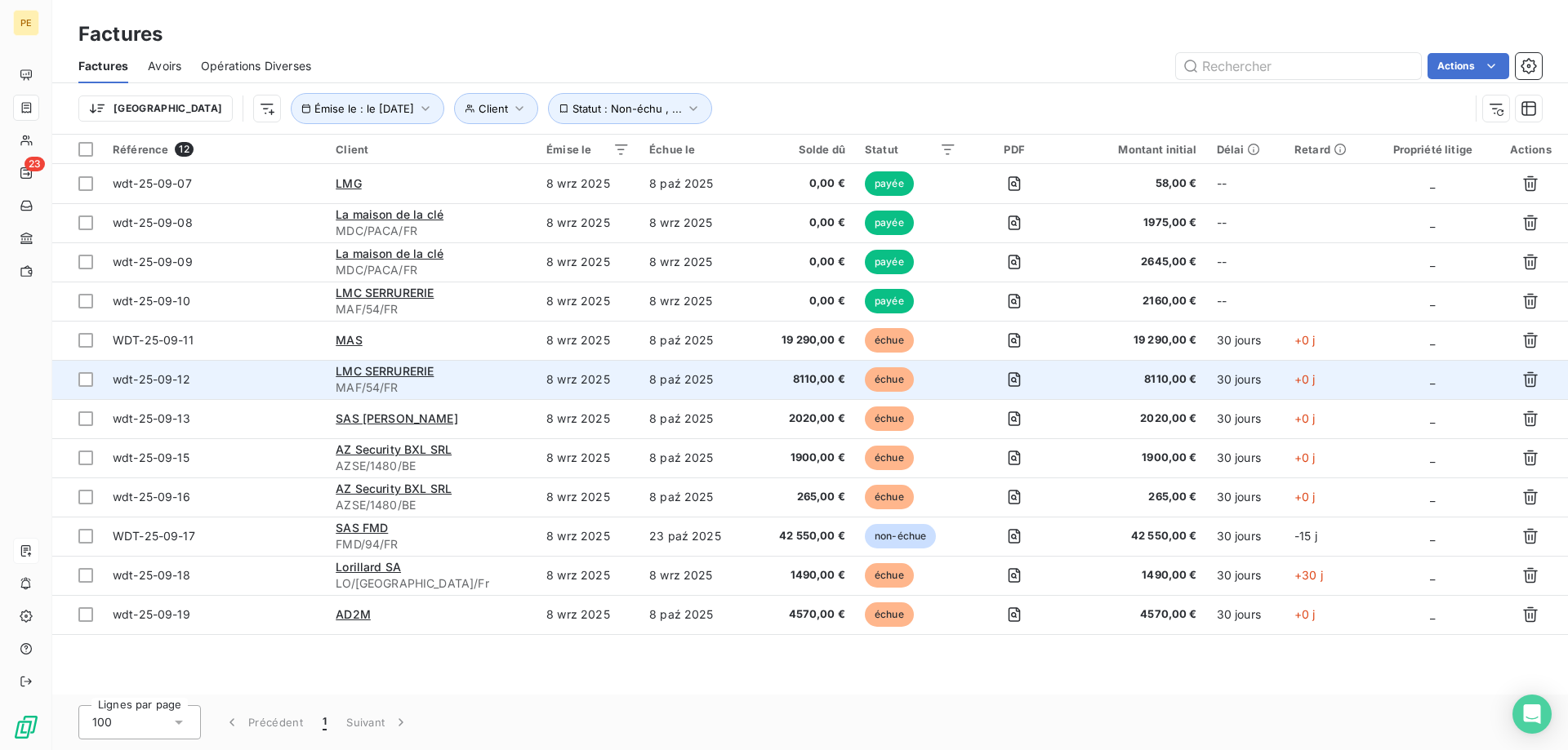
click at [172, 380] on span "wdt-25-09-12" at bounding box center [152, 379] width 77 height 14
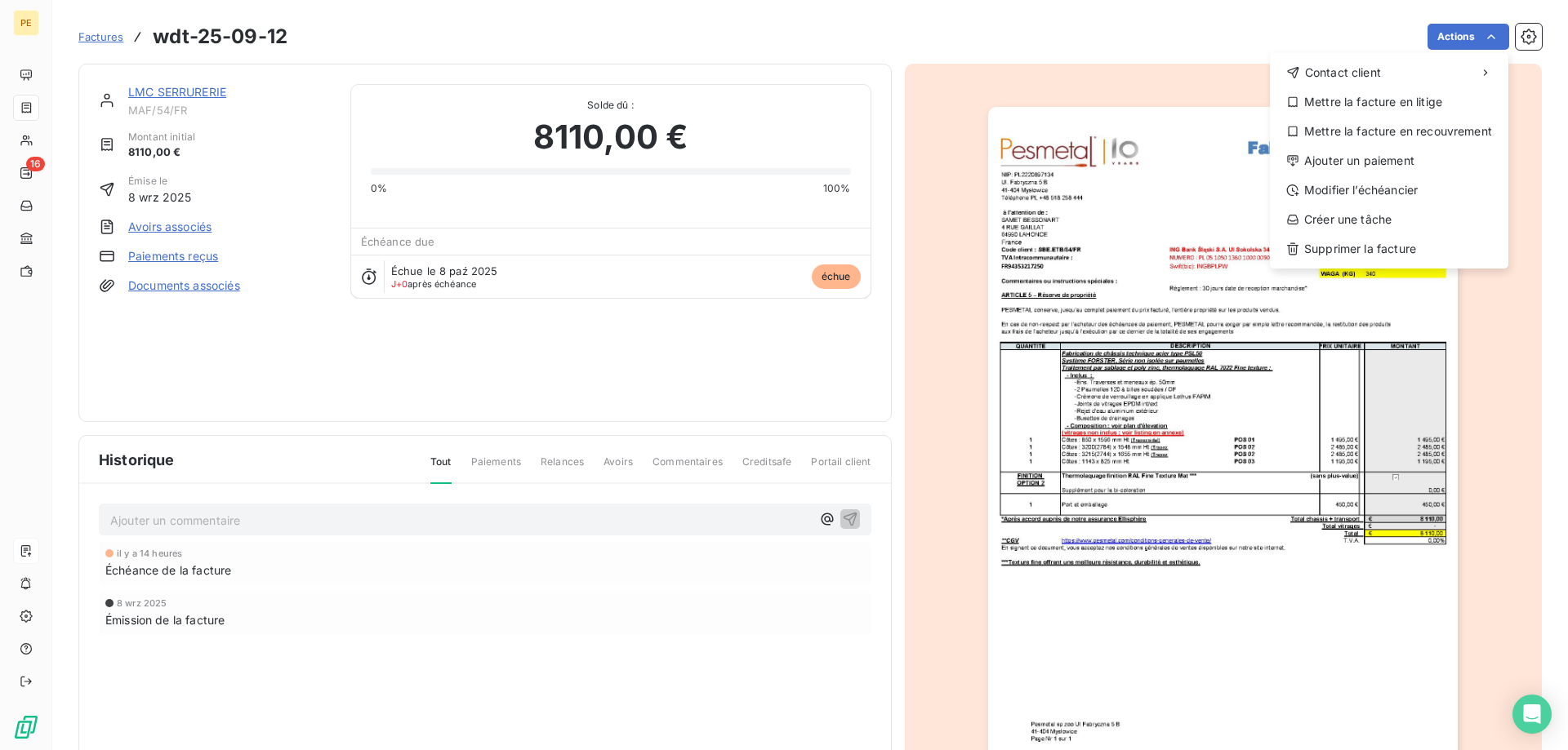
click at [1493, 39] on html "PE 16 Factures wdt-25-09-12 Actions Contact client Mettre la facture en litige …" at bounding box center [784, 375] width 1568 height 750
click at [1374, 251] on div "Supprimer la facture" at bounding box center [1388, 249] width 225 height 26
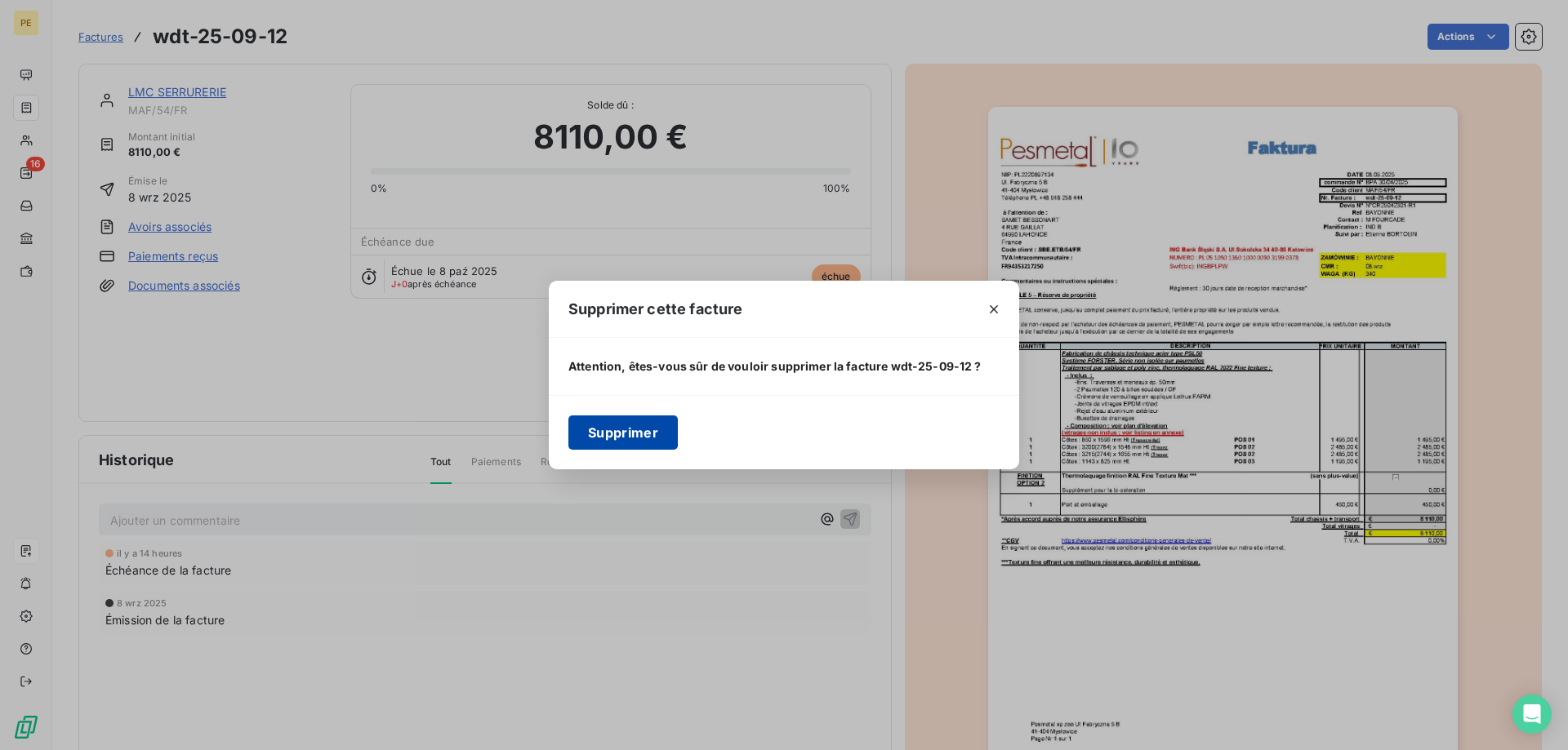
click at [615, 433] on button "Supprimer" at bounding box center [623, 433] width 109 height 35
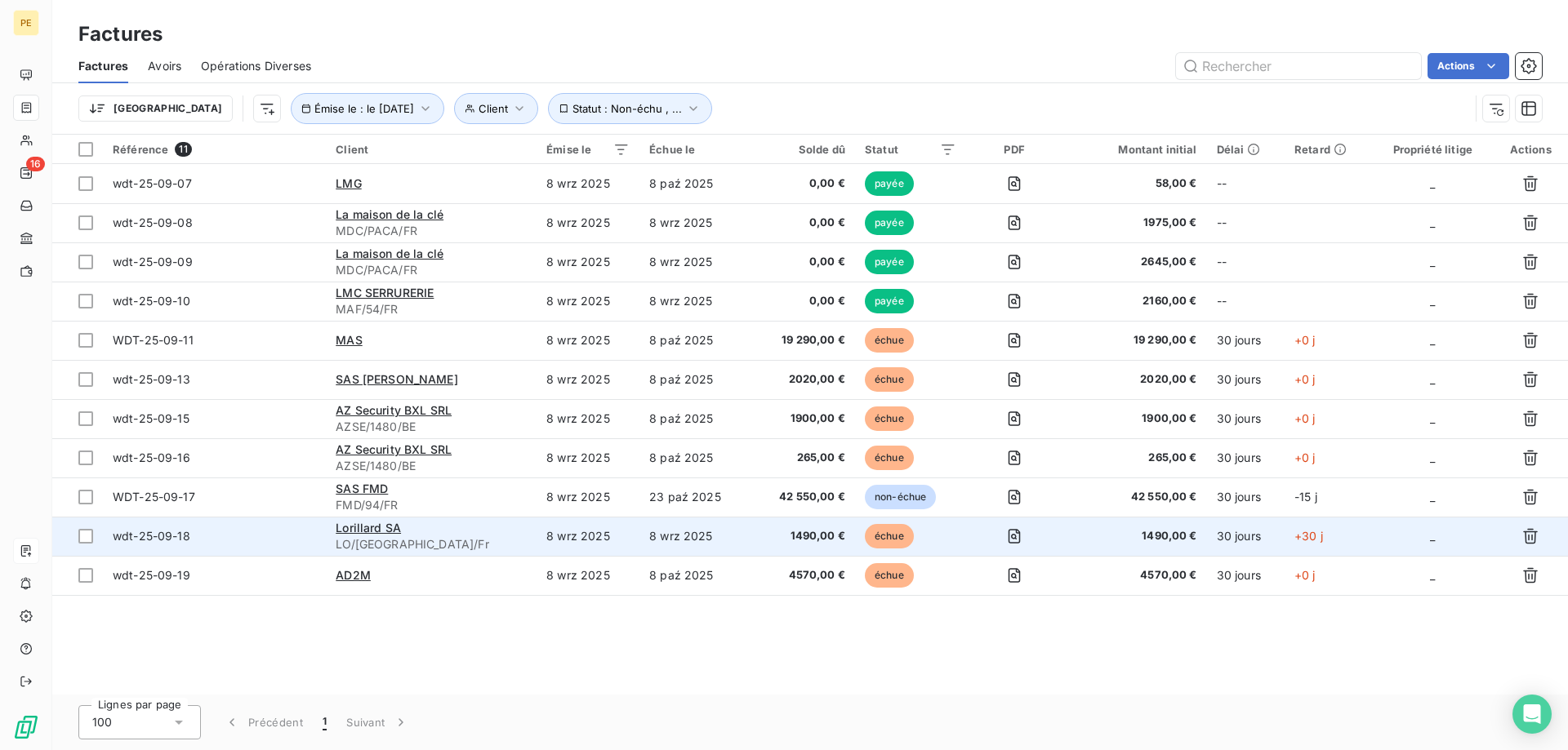
click at [178, 533] on span "wdt-25-09-18" at bounding box center [152, 536] width 77 height 14
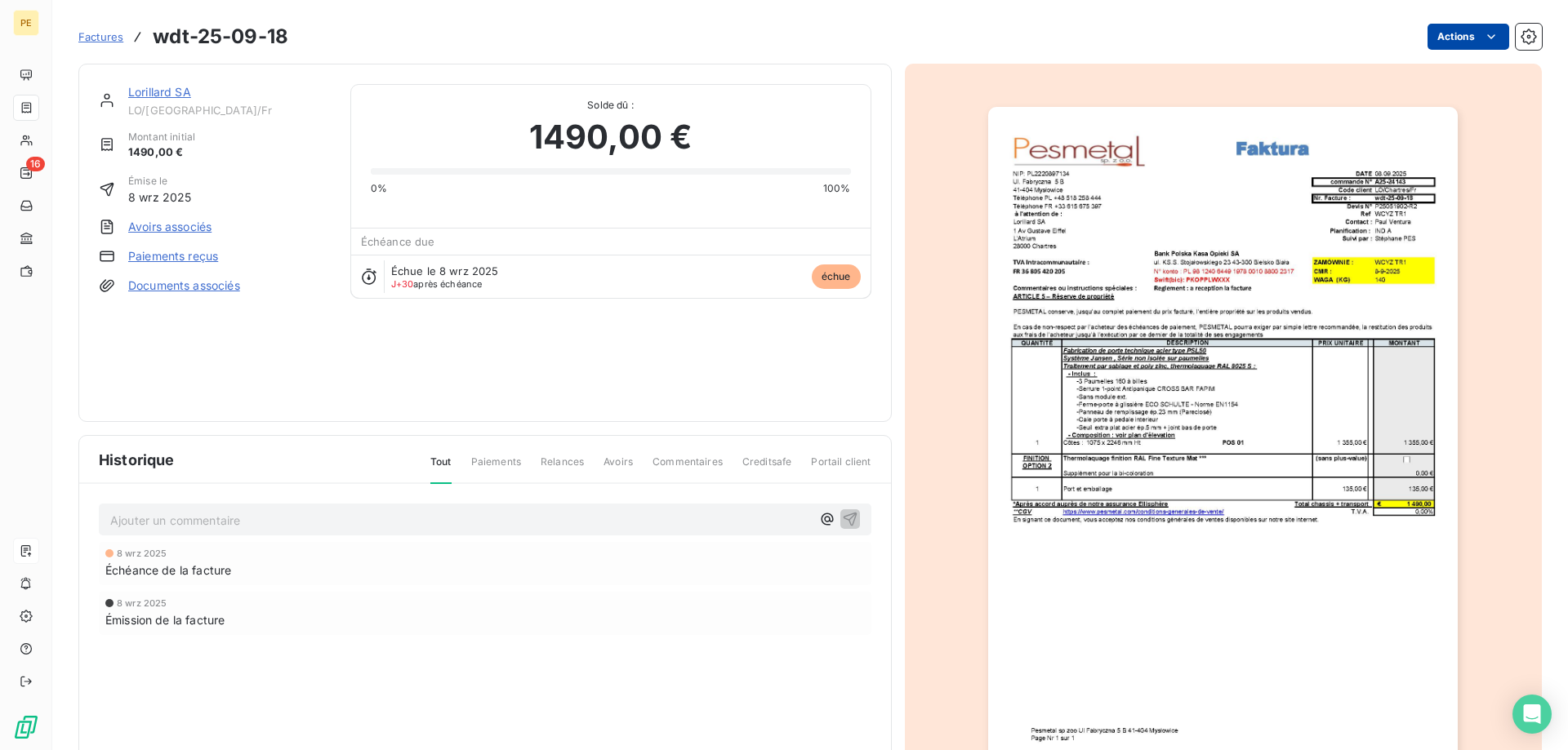
click at [1461, 36] on html "PE 16 Factures wdt-25-09-18 Actions Lorillard SA LO/[GEOGRAPHIC_DATA]/Fr Montan…" at bounding box center [784, 375] width 1568 height 750
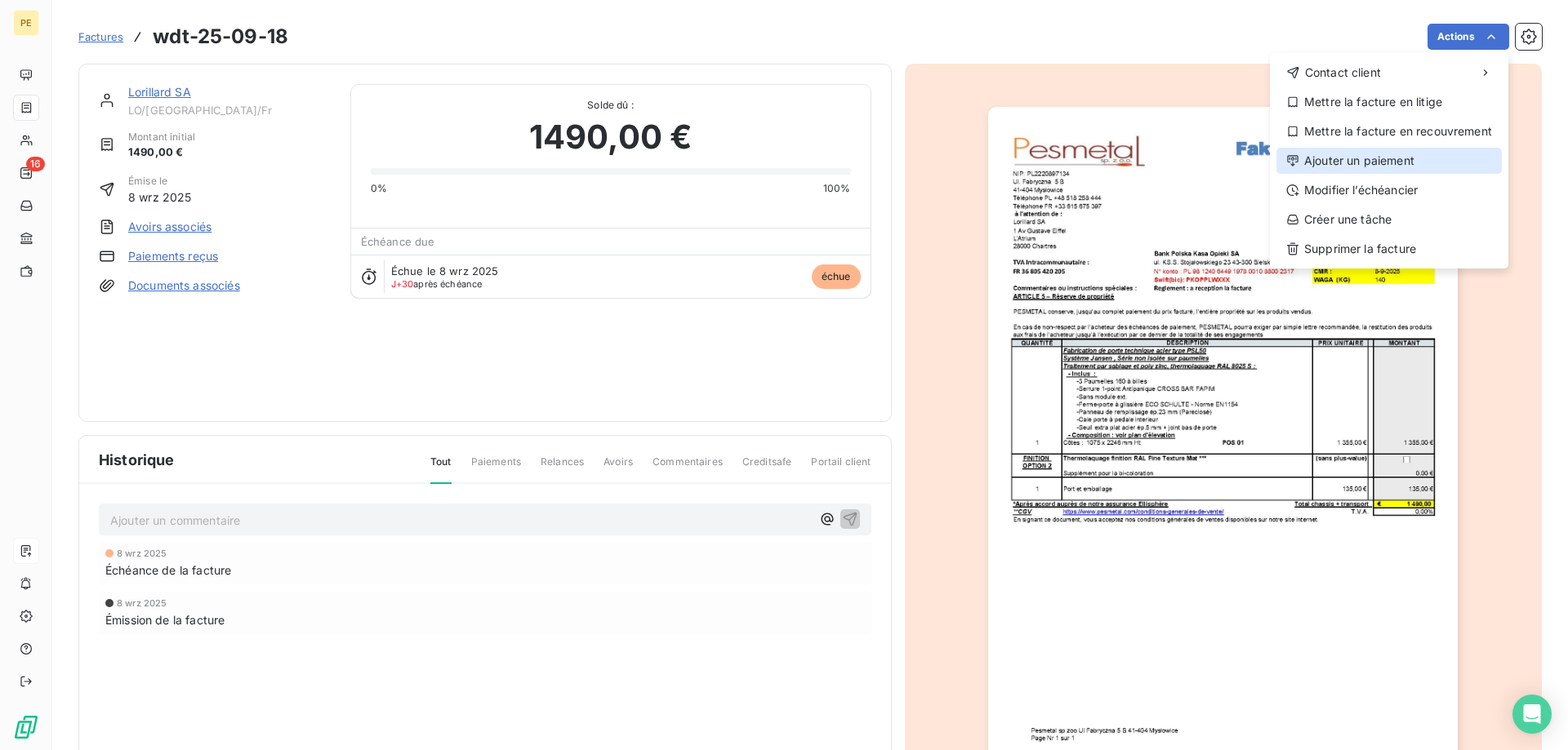
click at [1353, 159] on div "Ajouter un paiement" at bounding box center [1388, 161] width 225 height 26
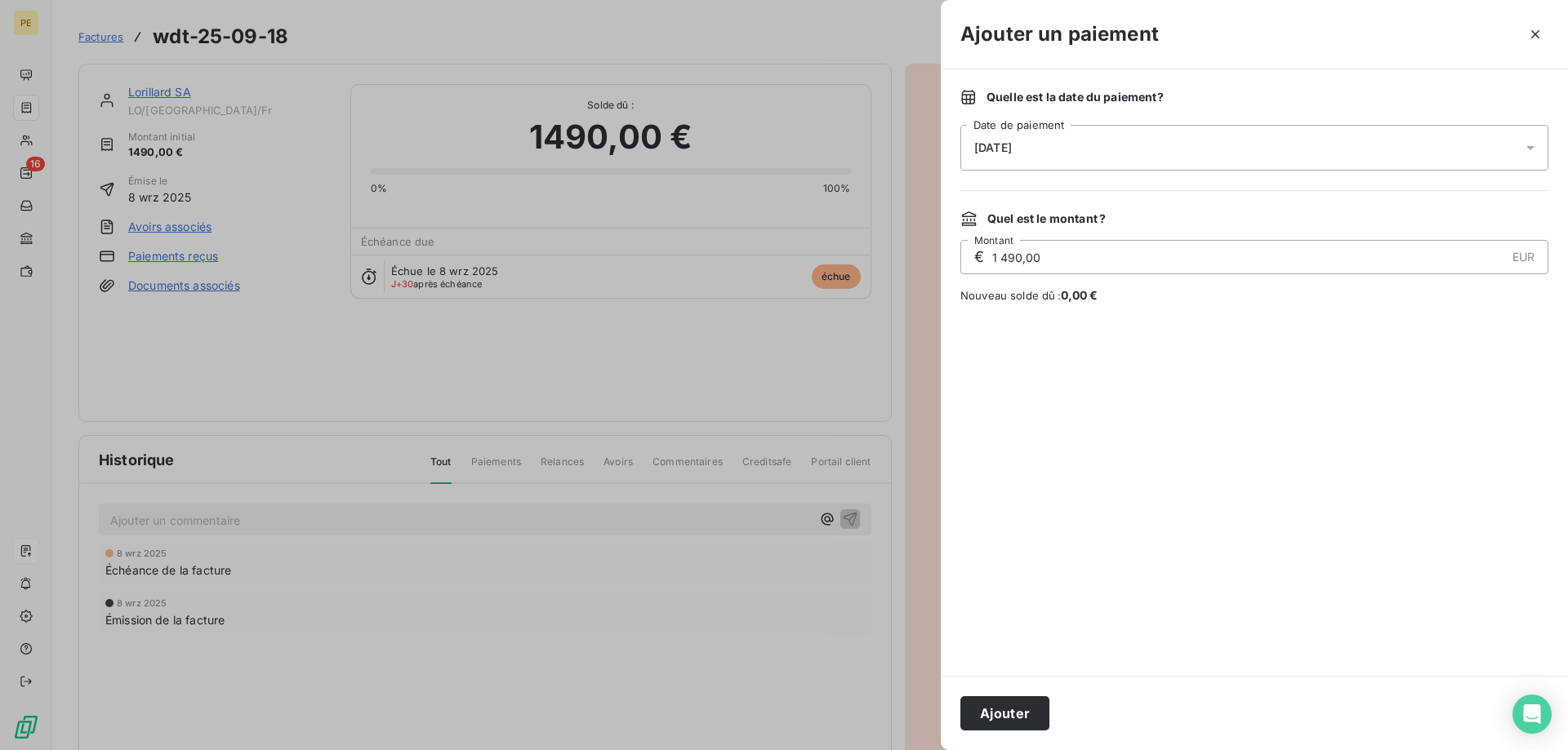
click at [1290, 136] on div "[DATE]" at bounding box center [1254, 148] width 588 height 46
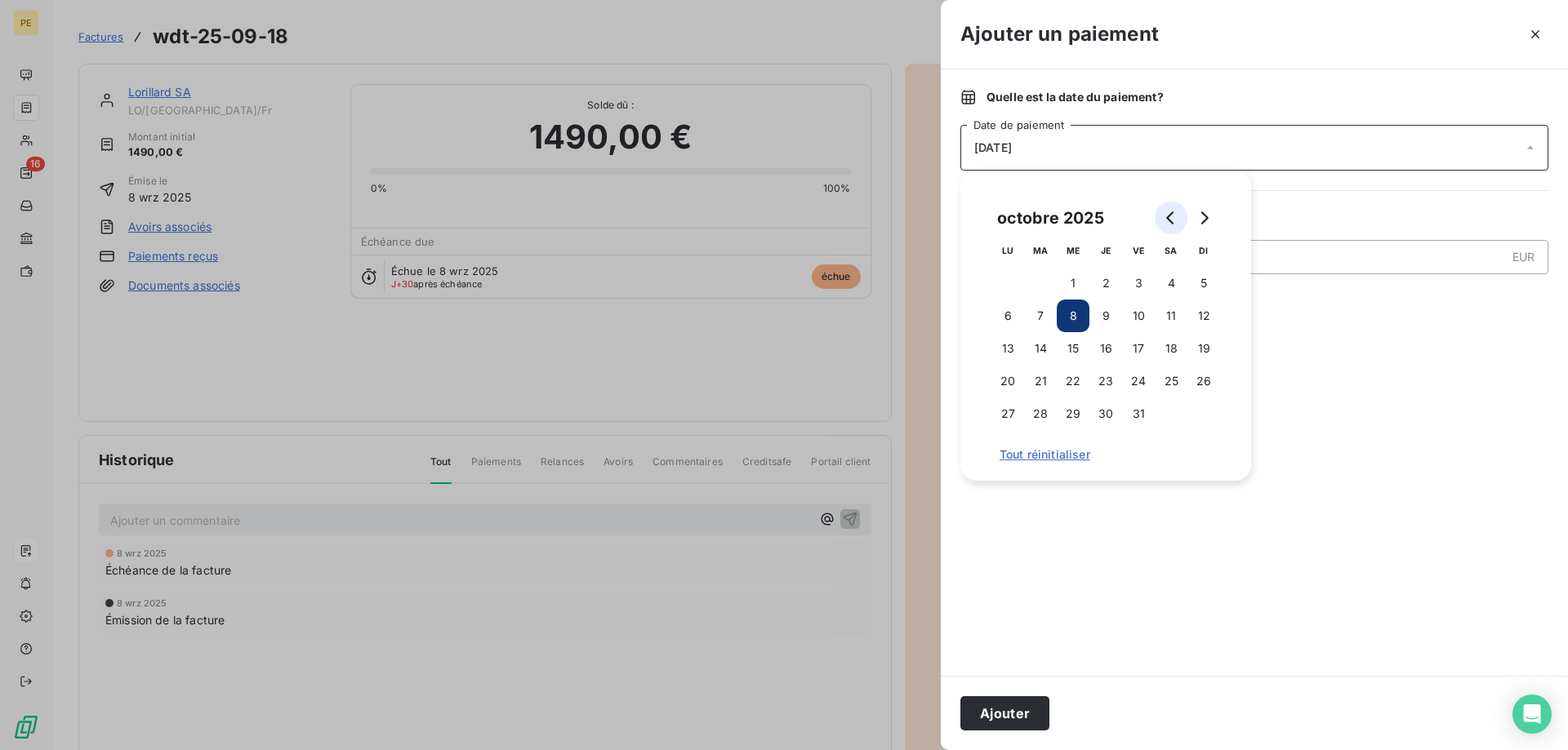
click at [1163, 213] on button "Go to previous month" at bounding box center [1171, 217] width 33 height 33
click at [1135, 380] on button "26" at bounding box center [1138, 381] width 33 height 33
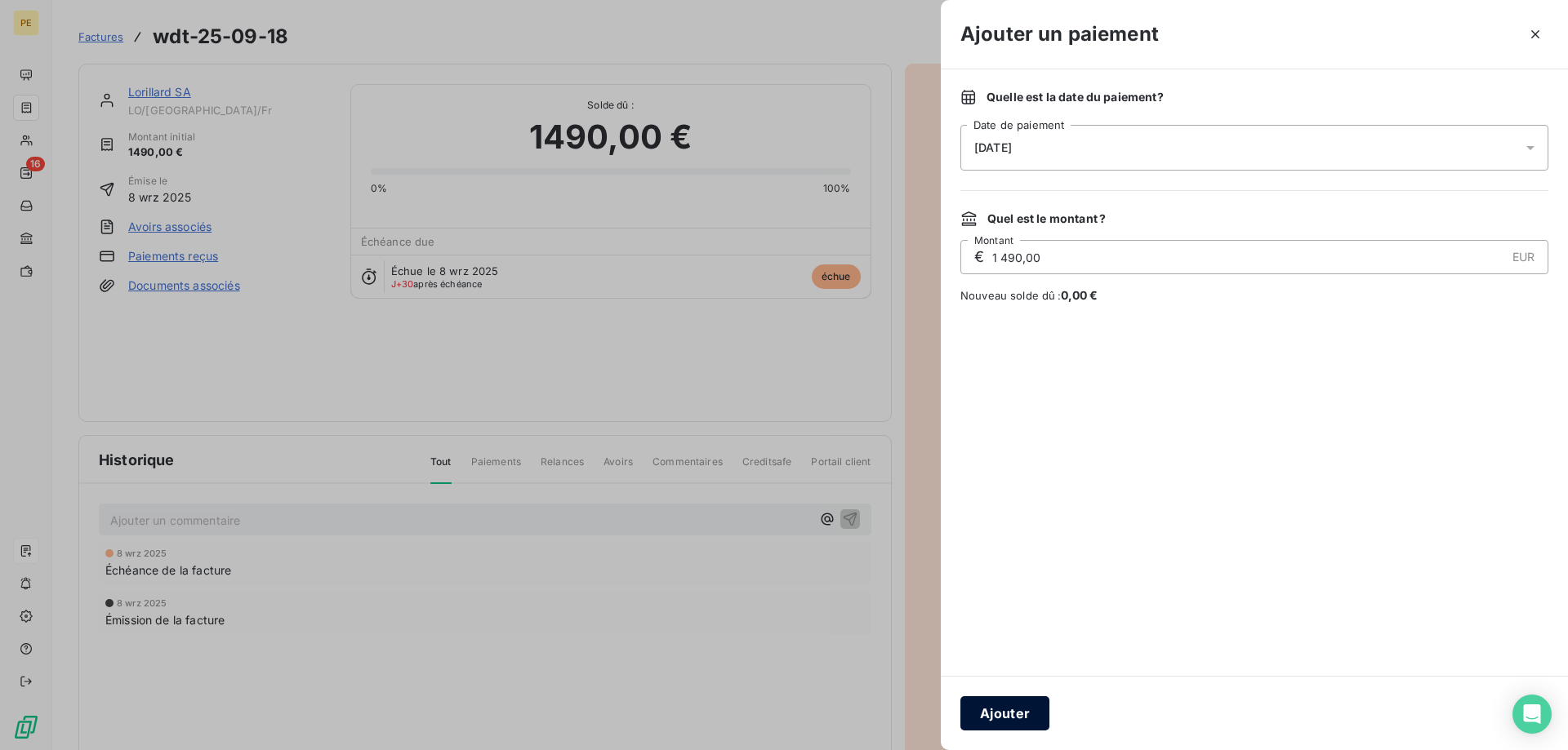
click at [1012, 714] on button "Ajouter" at bounding box center [1005, 713] width 89 height 35
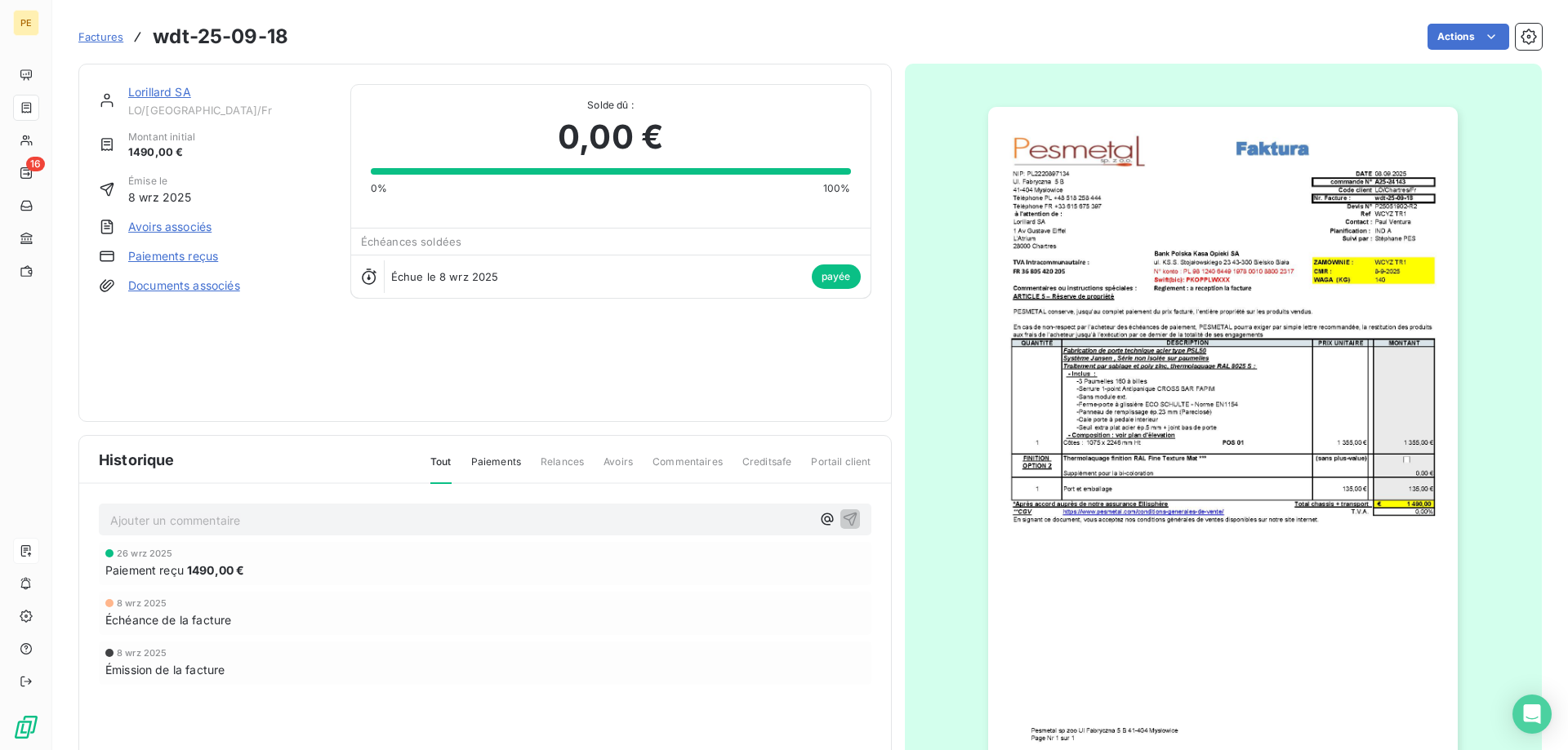
click at [108, 40] on span "Factures" at bounding box center [100, 36] width 45 height 13
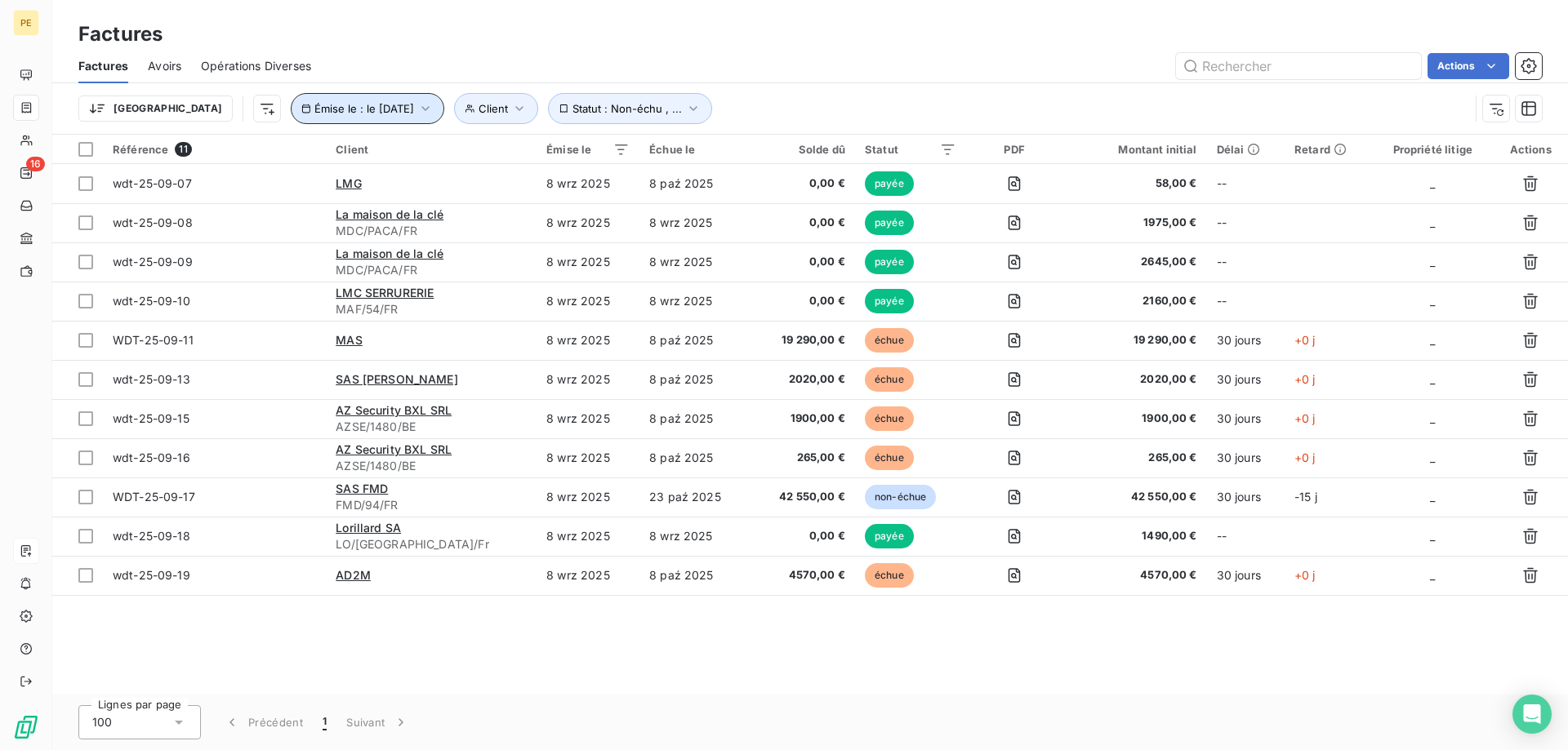
click at [418, 110] on icon "button" at bounding box center [426, 108] width 16 height 16
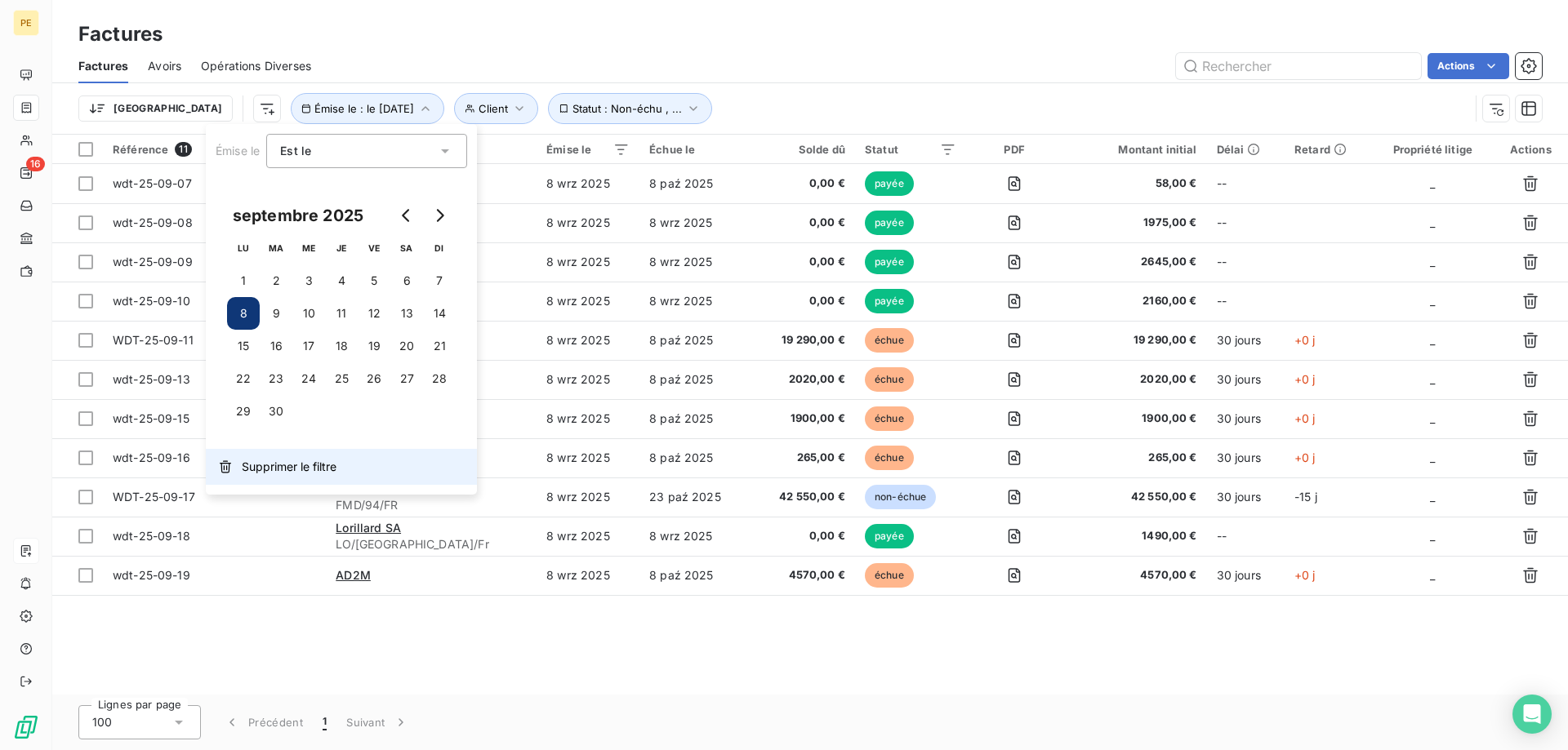
click at [291, 468] on span "Supprimer le filtre" at bounding box center [289, 467] width 94 height 16
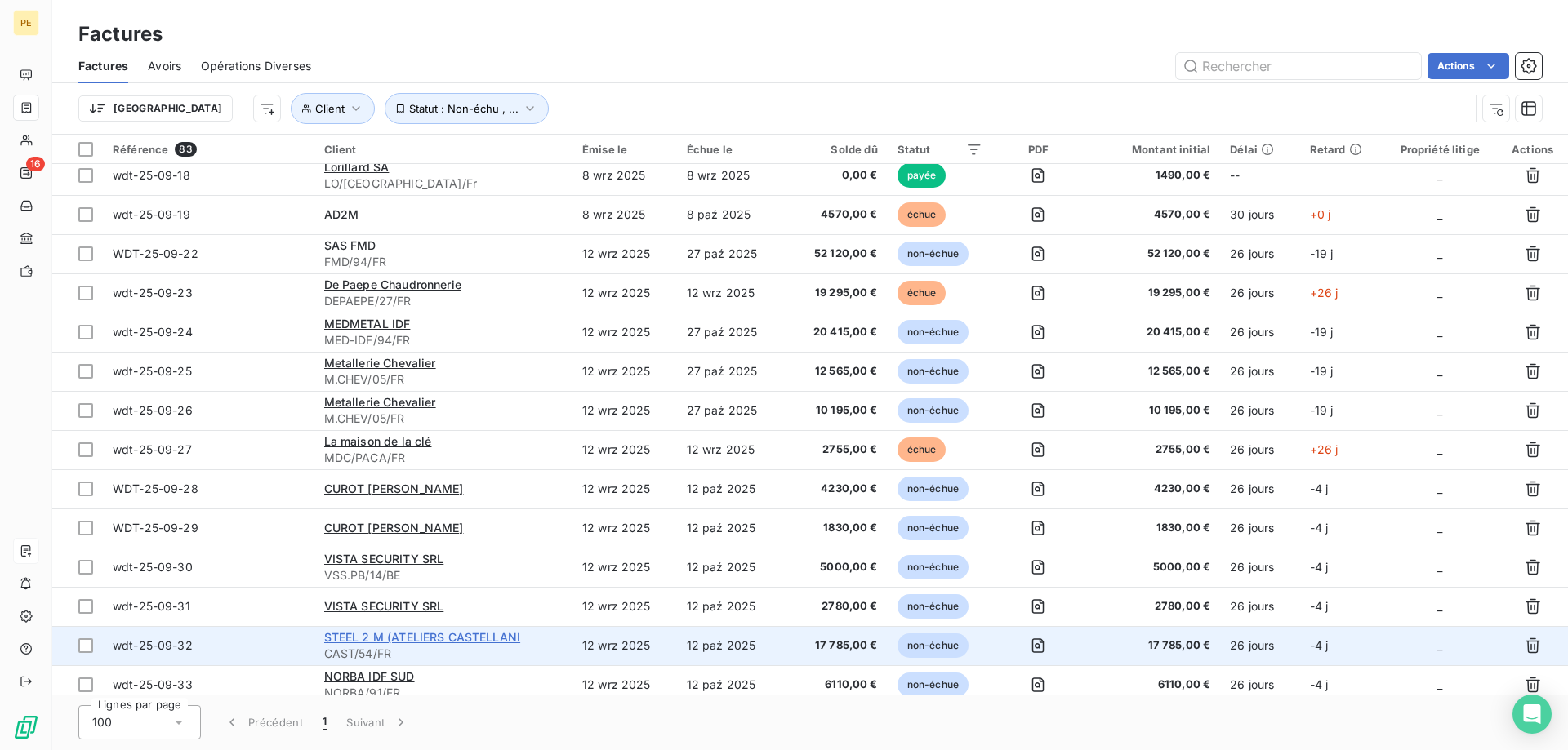
scroll to position [1890, 0]
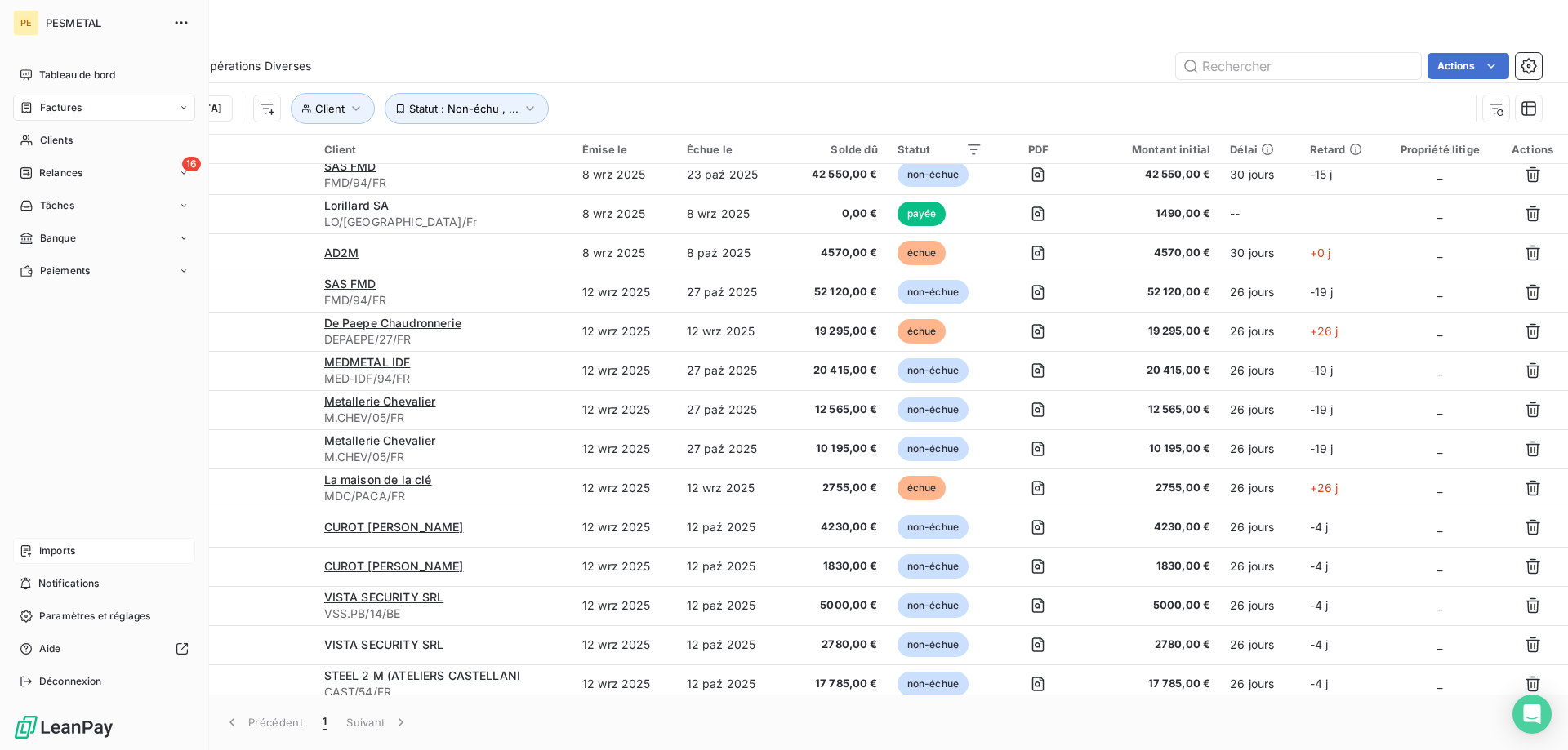
click at [61, 546] on span "Imports" at bounding box center [58, 551] width 36 height 15
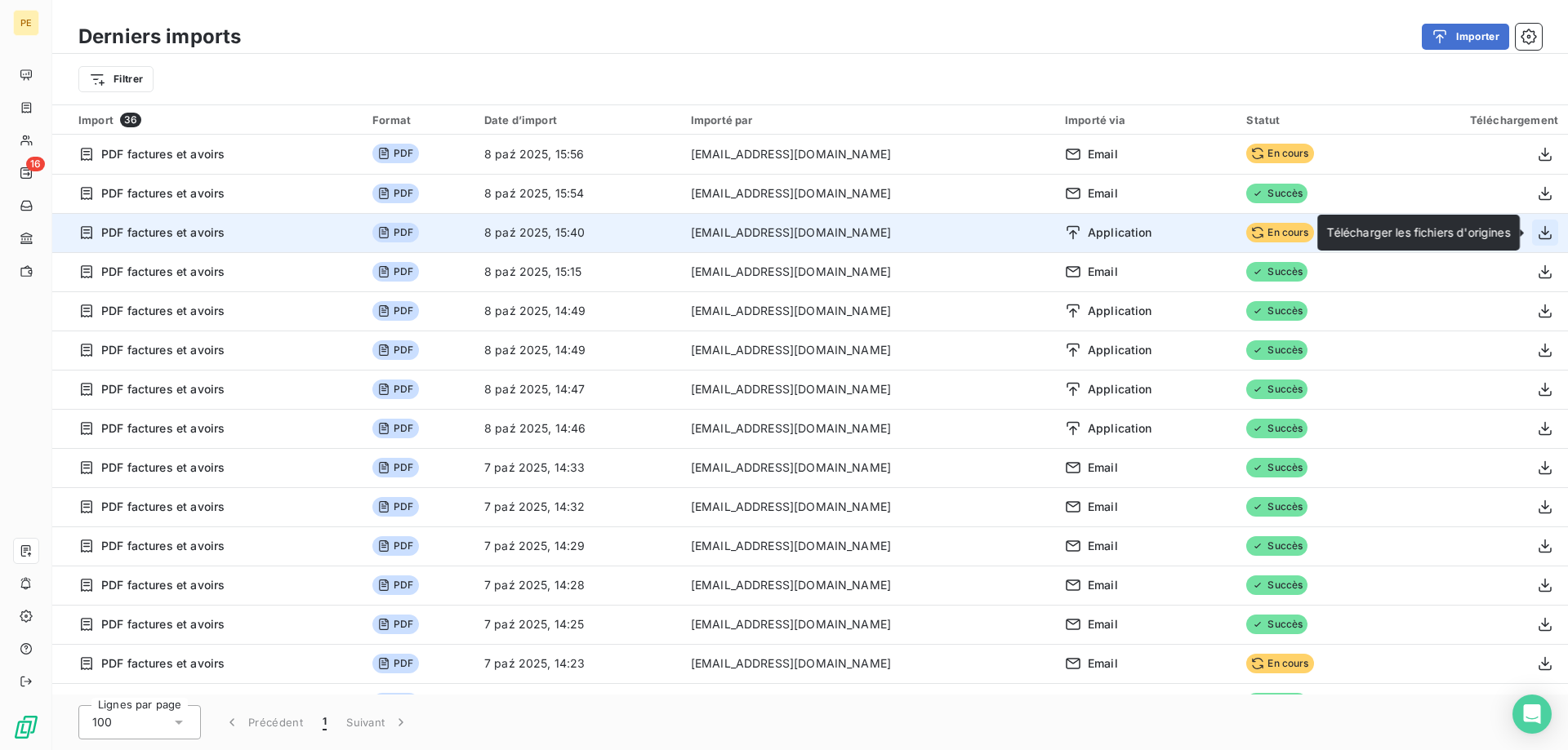
click at [1546, 232] on icon "button" at bounding box center [1545, 232] width 16 height 16
click at [1543, 238] on icon "button" at bounding box center [1544, 233] width 13 height 14
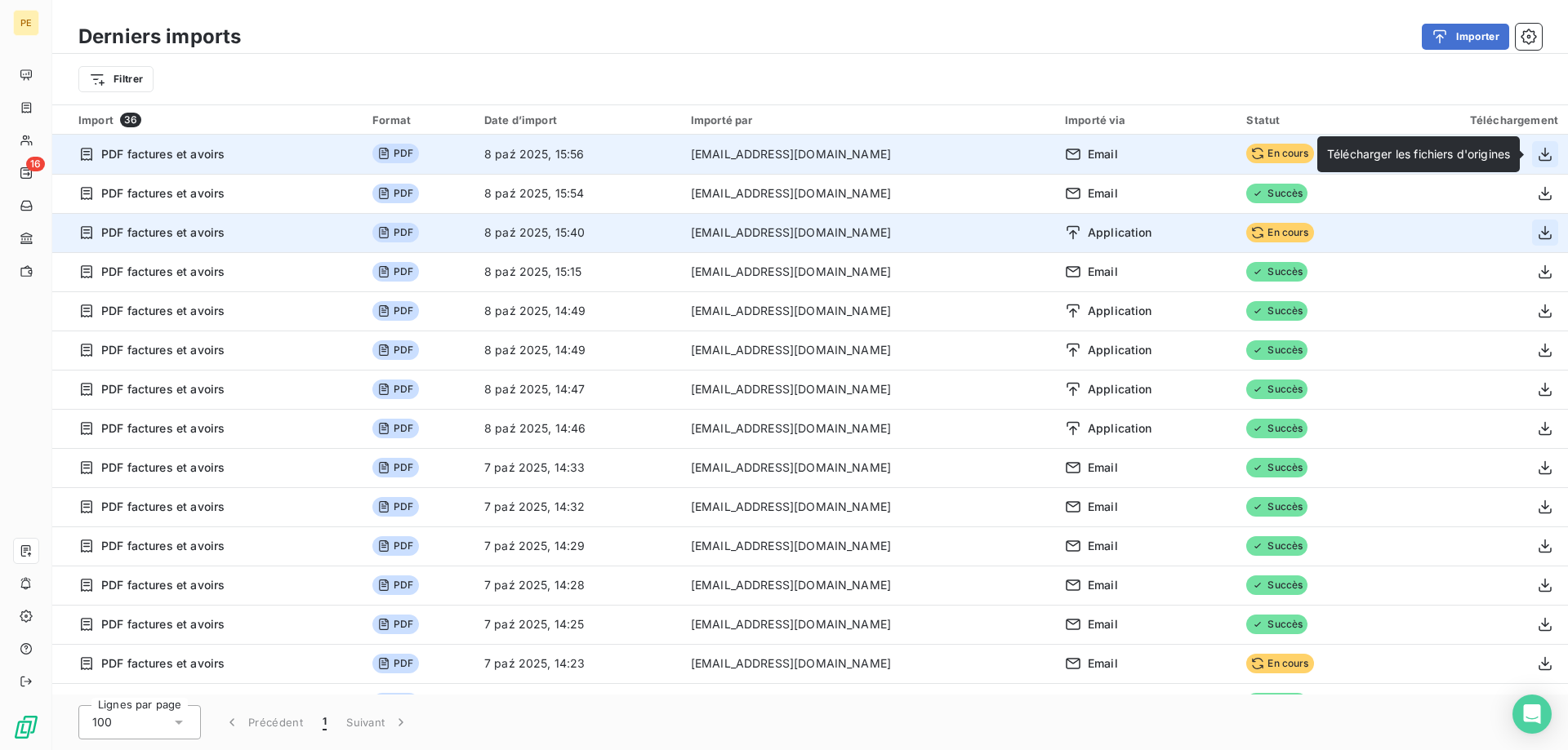
click at [1548, 152] on icon "button" at bounding box center [1545, 154] width 16 height 16
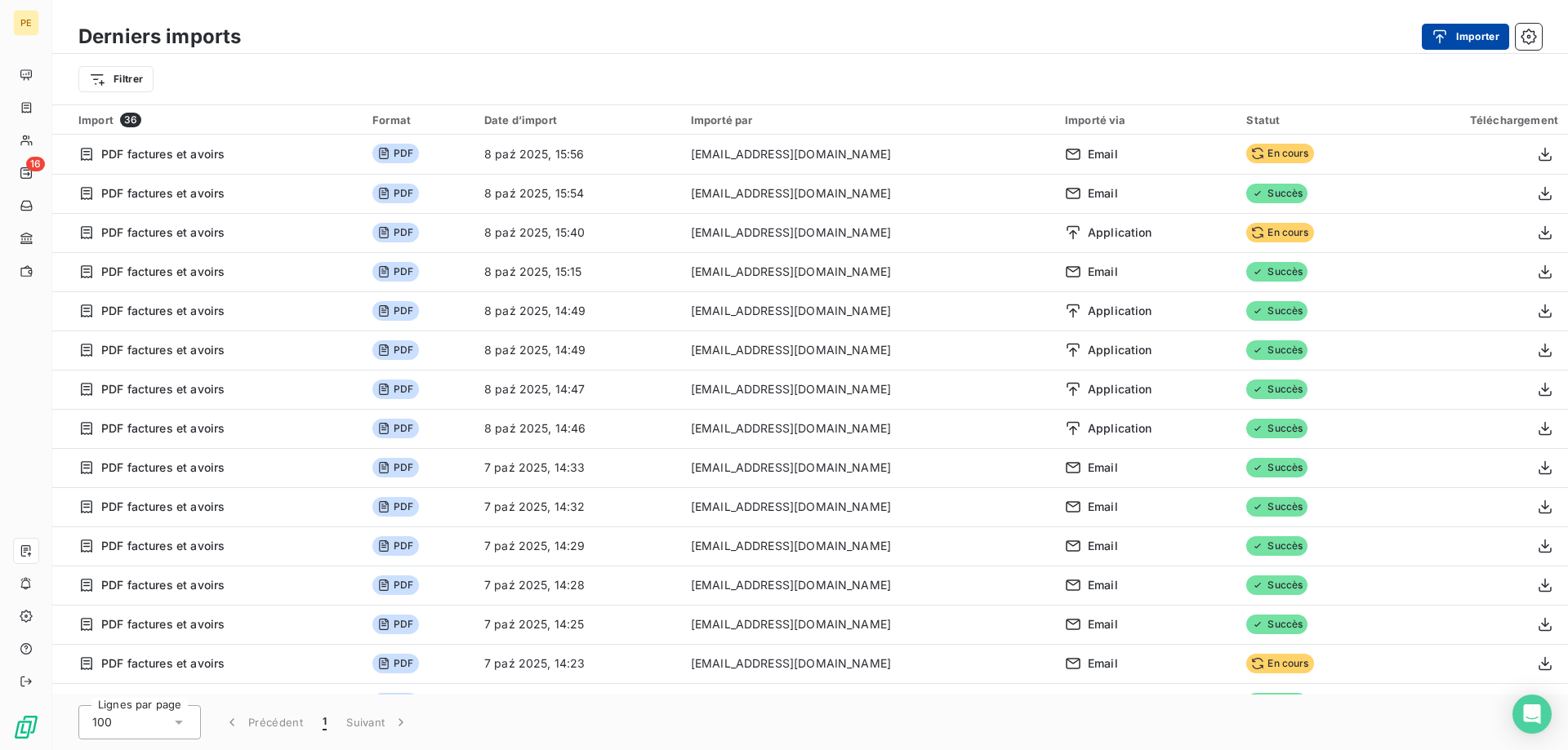
click at [1482, 35] on button "Importer" at bounding box center [1466, 37] width 87 height 26
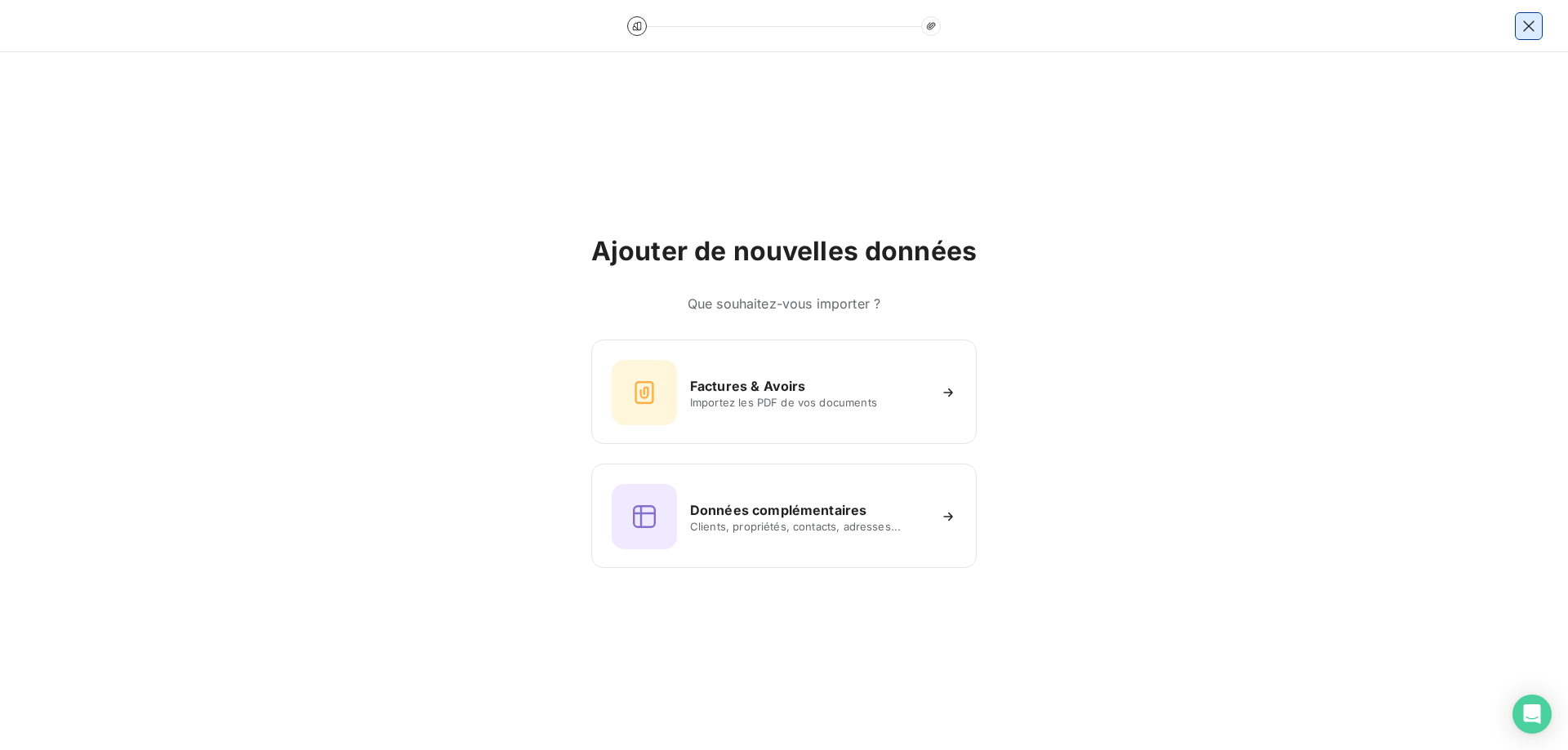
click at [1525, 29] on icon "button" at bounding box center [1528, 26] width 11 height 11
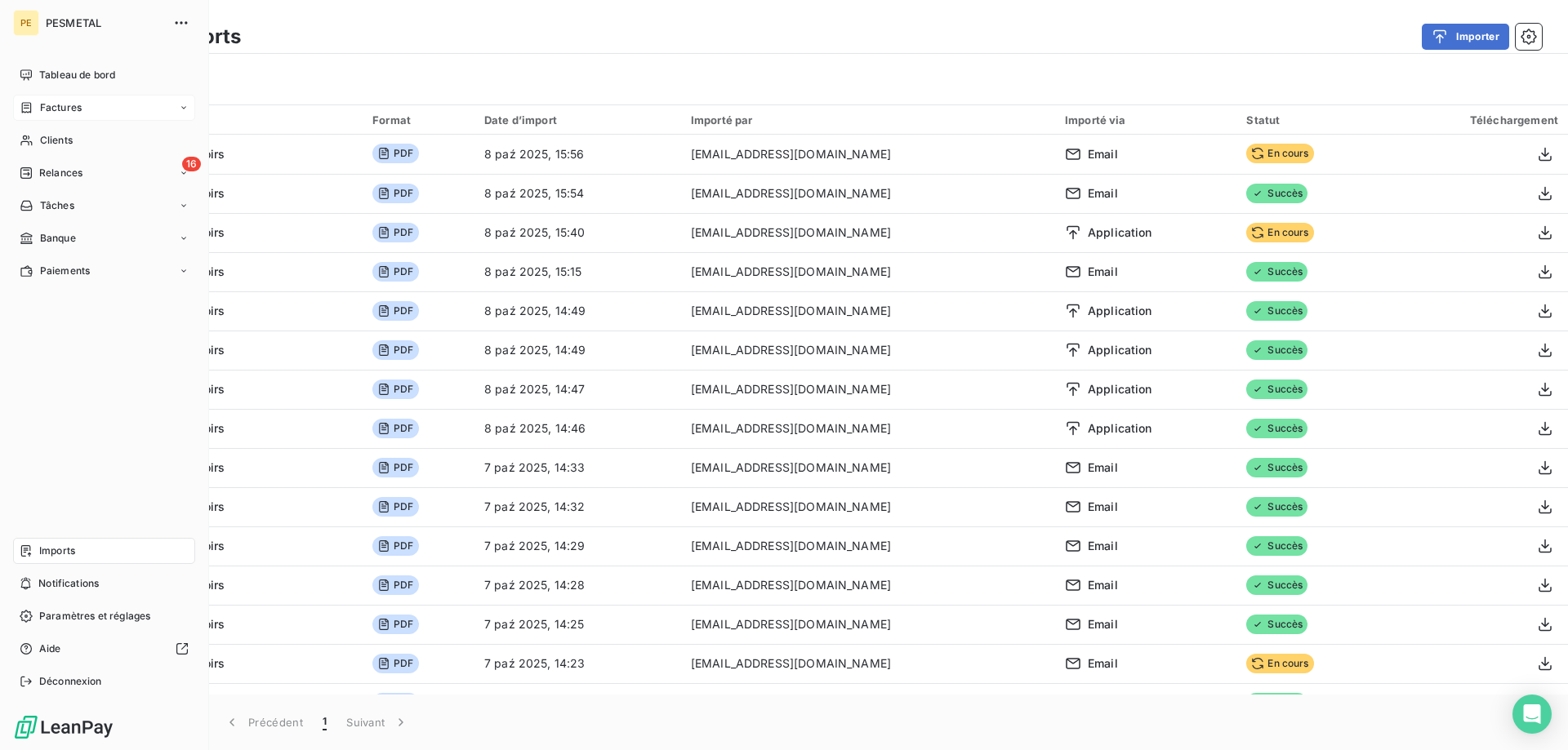
click at [60, 108] on span "Factures" at bounding box center [61, 107] width 42 height 15
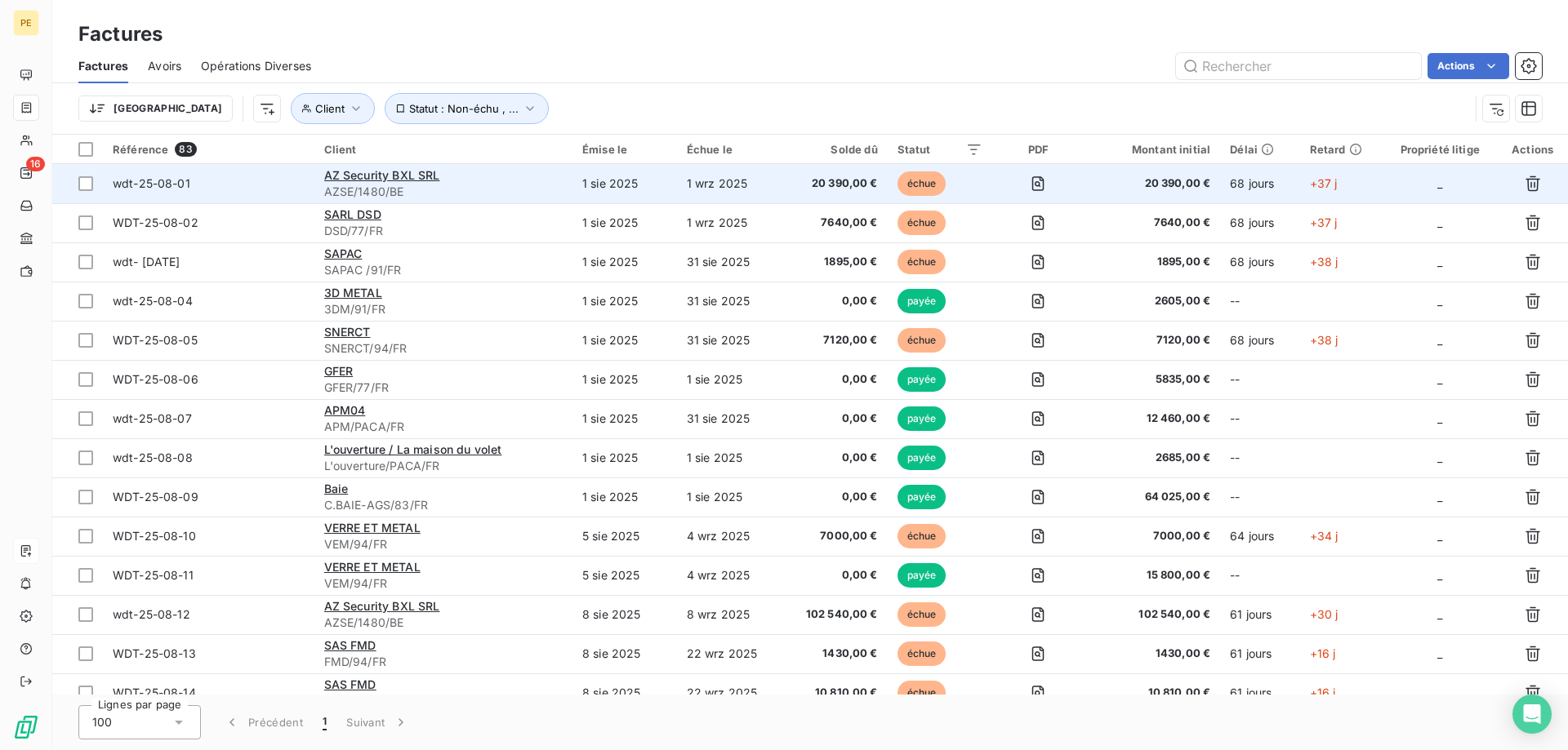
click at [163, 183] on span "wdt-25-08-01" at bounding box center [152, 184] width 77 height 14
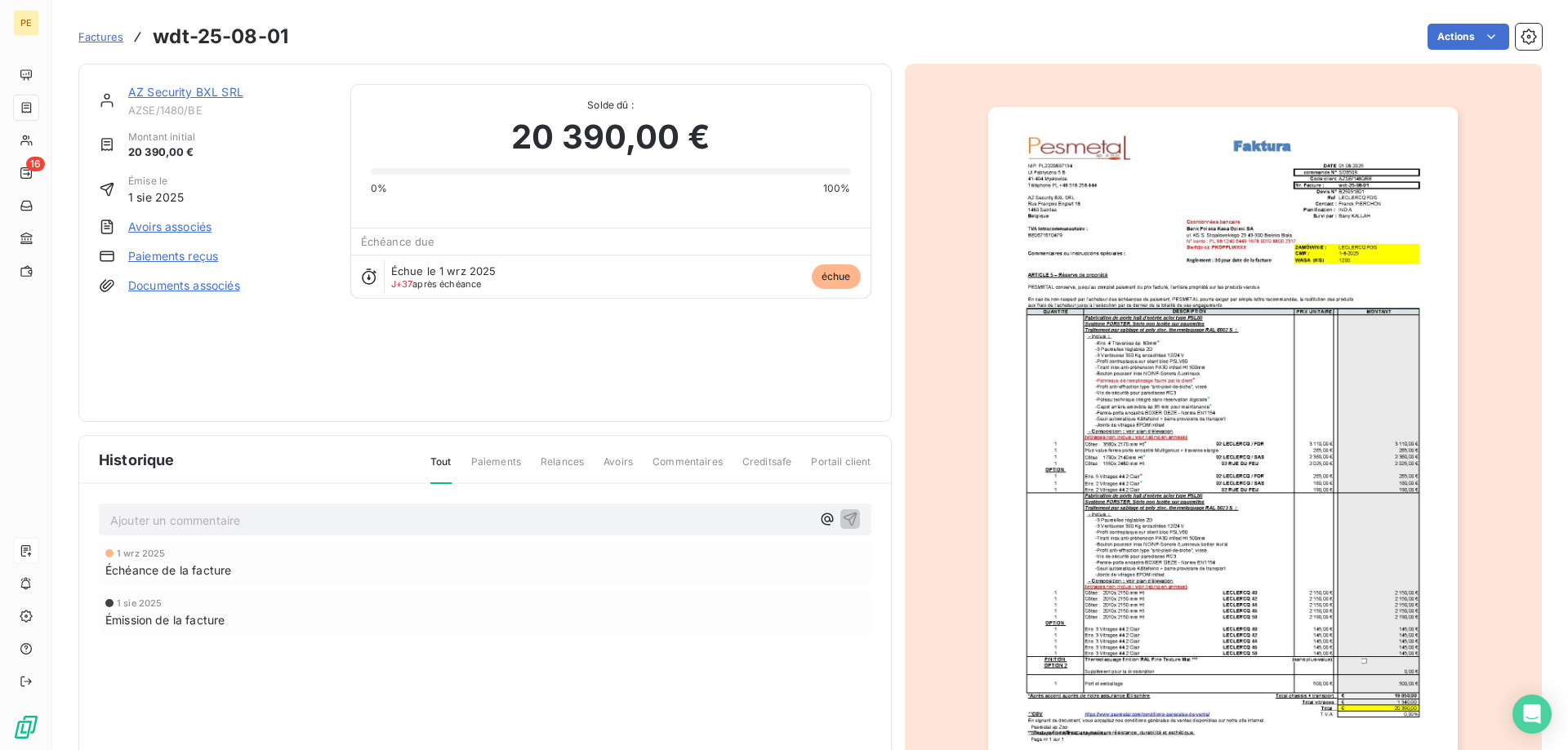
click at [175, 93] on link "AZ Security BXL SRL" at bounding box center [186, 92] width 115 height 14
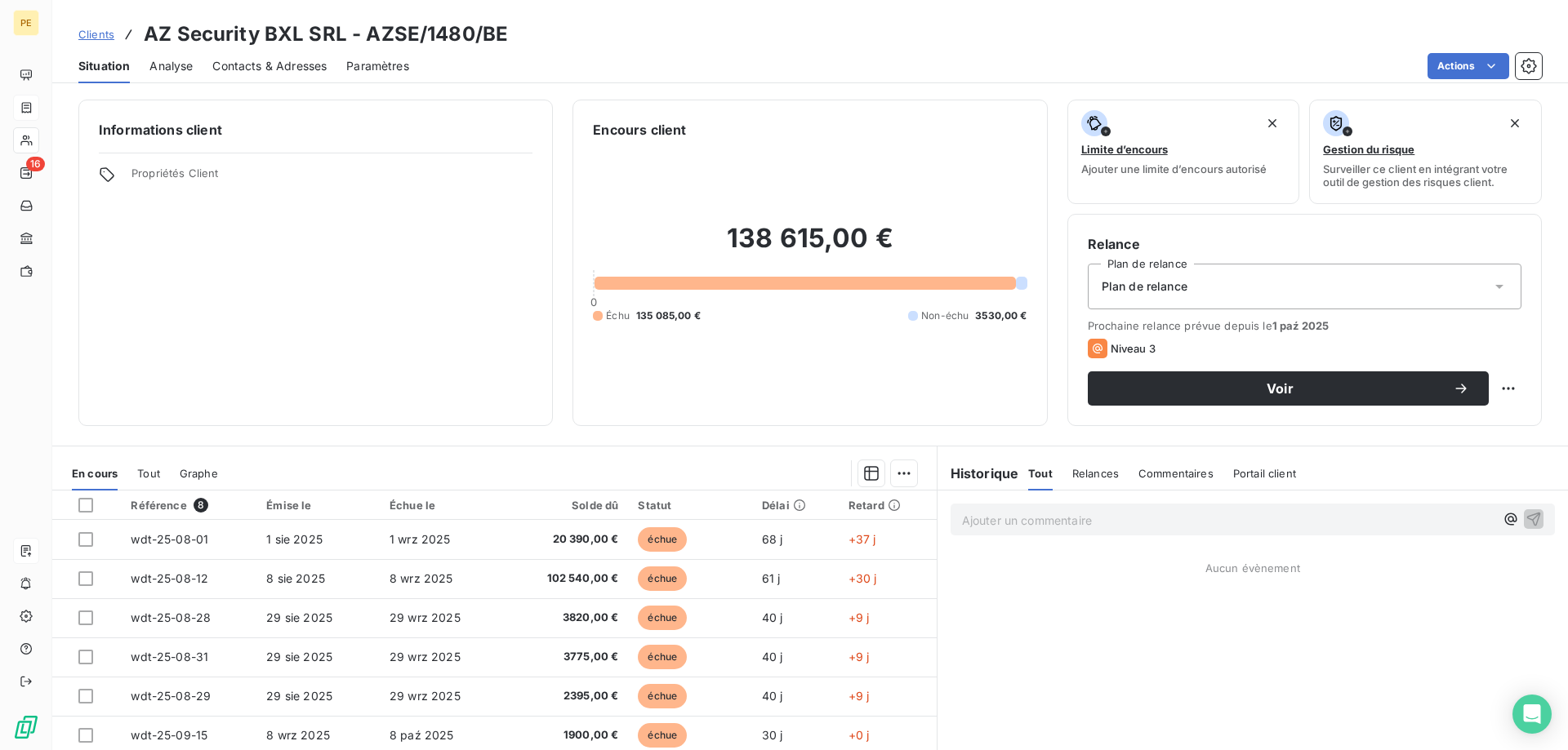
click at [294, 59] on span "Contacts & Adresses" at bounding box center [269, 65] width 114 height 16
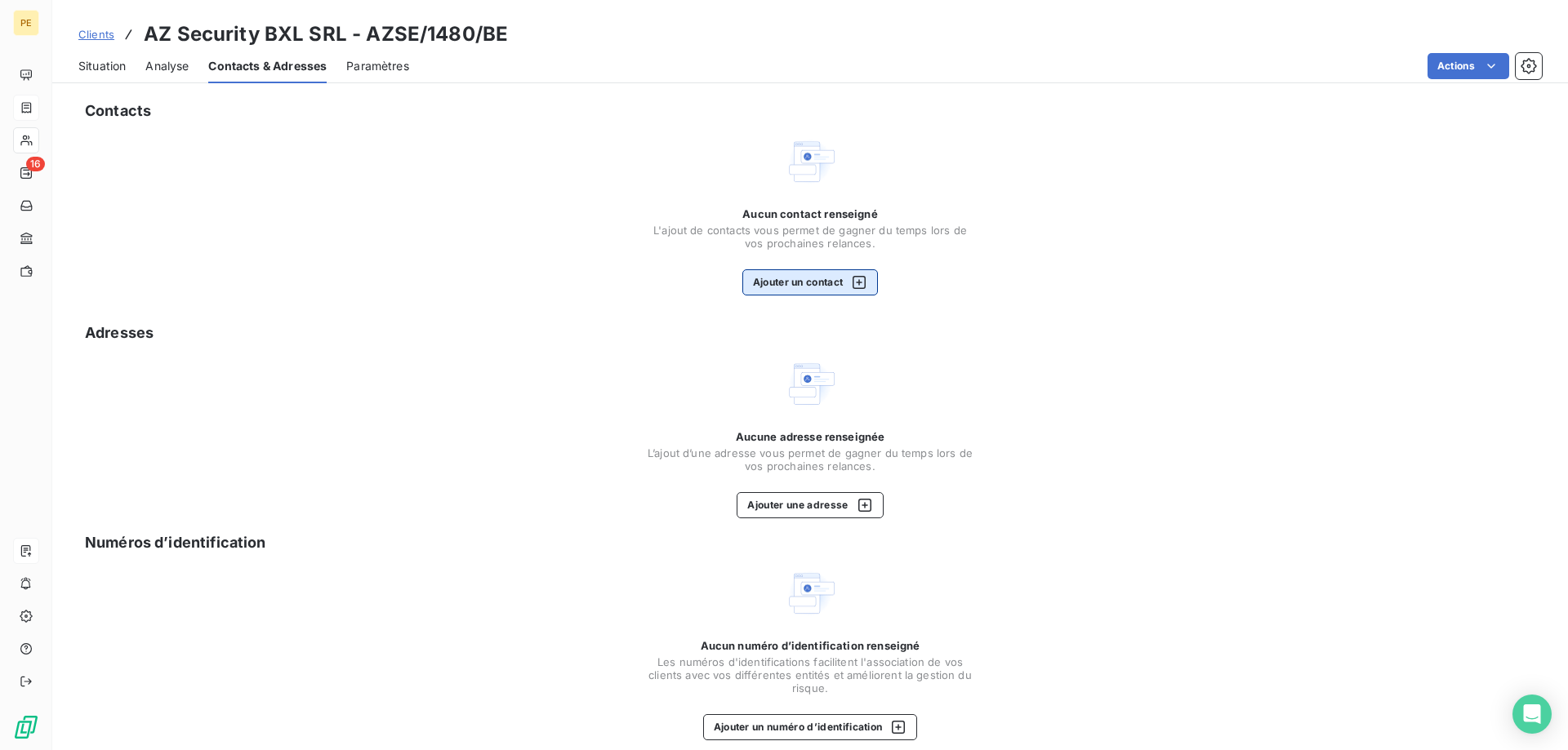
click at [863, 282] on icon "button" at bounding box center [859, 283] width 16 height 16
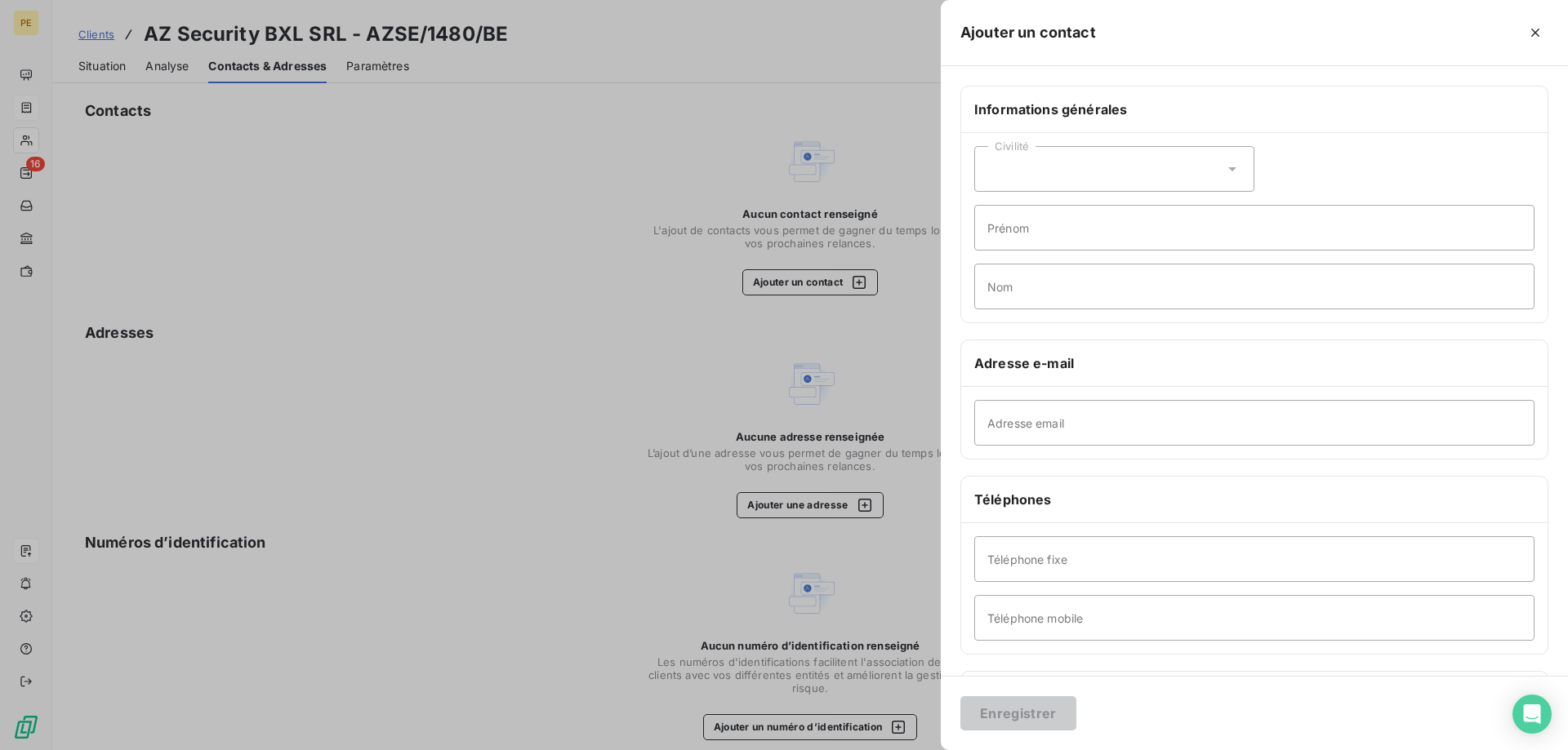
click at [1228, 168] on icon at bounding box center [1233, 169] width 16 height 16
click at [1061, 210] on li "Madame" at bounding box center [1114, 210] width 280 height 30
click at [1059, 293] on input "Nom" at bounding box center [1254, 287] width 561 height 46
paste input "AZ SECURITY <[EMAIL_ADDRESS][DOMAIN_NAME]>"
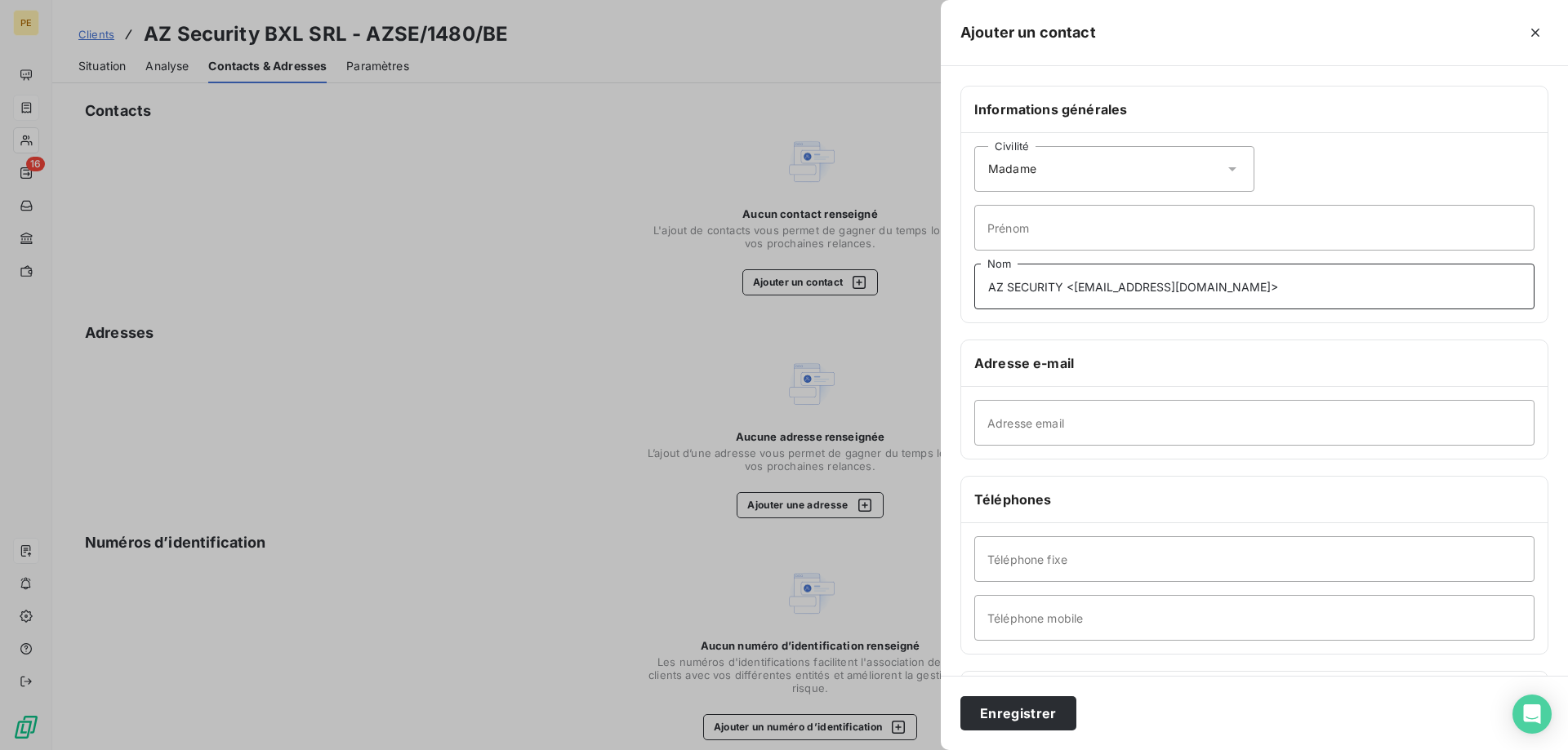
click at [1070, 287] on input "AZ SECURITY <[EMAIL_ADDRESS][DOMAIN_NAME]>" at bounding box center [1254, 287] width 561 height 46
click at [1141, 288] on input "[EMAIL_ADDRESS][DOMAIN_NAME]>" at bounding box center [1254, 287] width 561 height 46
type input "[EMAIL_ADDRESS][DOMAIN_NAME]"
click at [1031, 712] on button "Enregistrer" at bounding box center [1018, 713] width 116 height 35
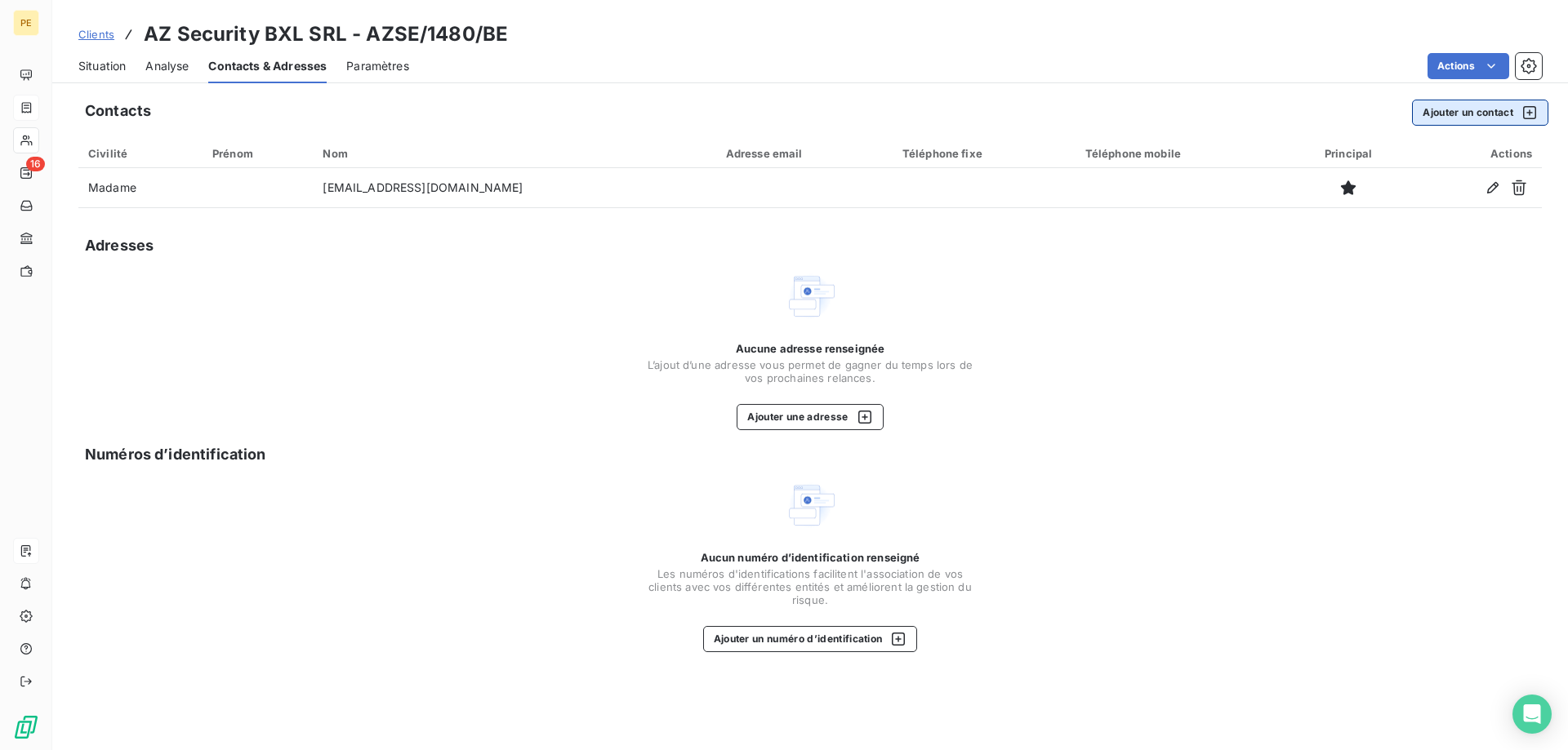
click at [1457, 113] on button "Ajouter un contact" at bounding box center [1480, 112] width 136 height 26
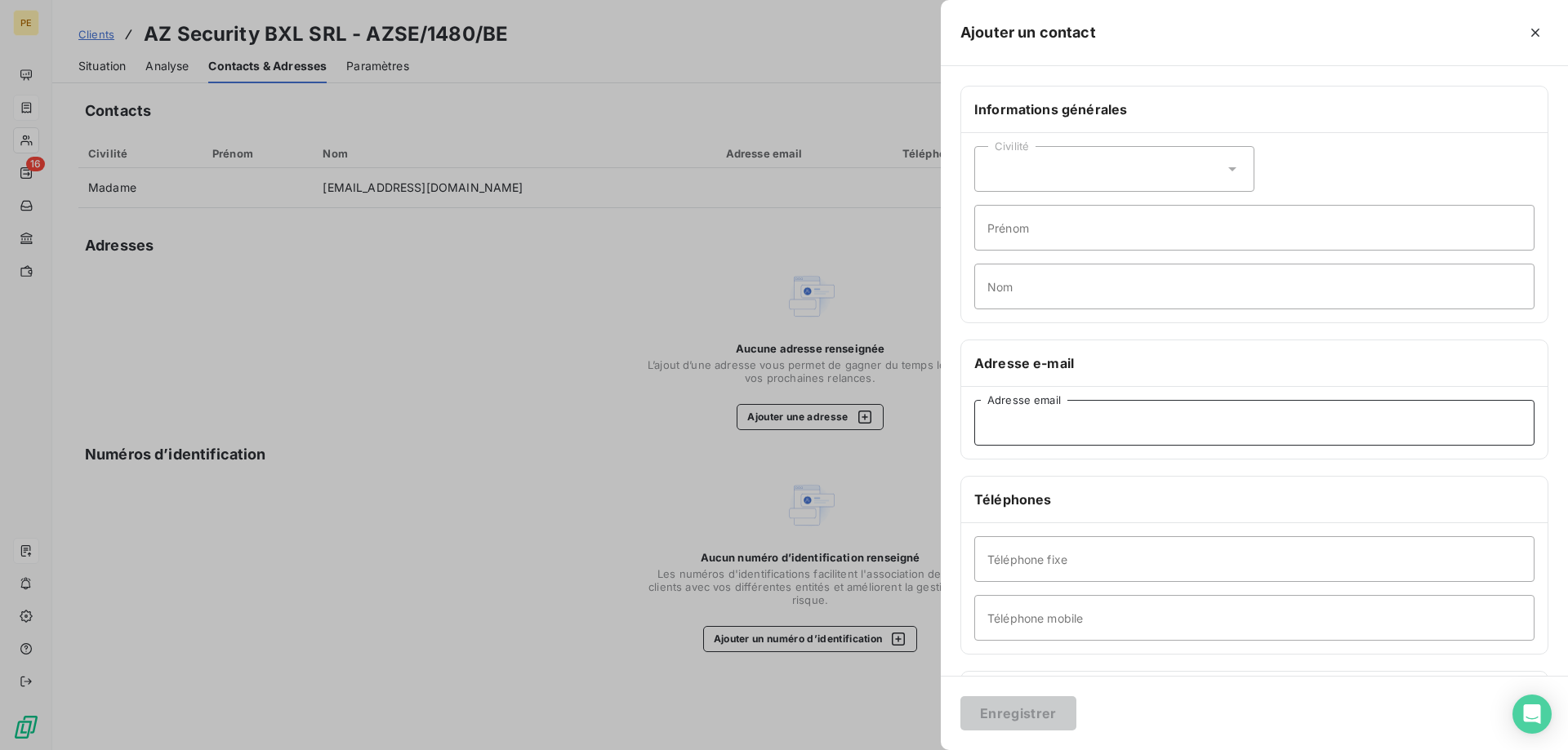
click at [1128, 424] on input "Adresse email" at bounding box center [1254, 423] width 561 height 46
paste input "[PERSON_NAME] F <[EMAIL_ADDRESS][DOMAIN_NAME]>"
type input "[PERSON_NAME] F <[EMAIL_ADDRESS][DOMAIN_NAME]>"
click at [1162, 175] on div "Civilité" at bounding box center [1114, 169] width 280 height 46
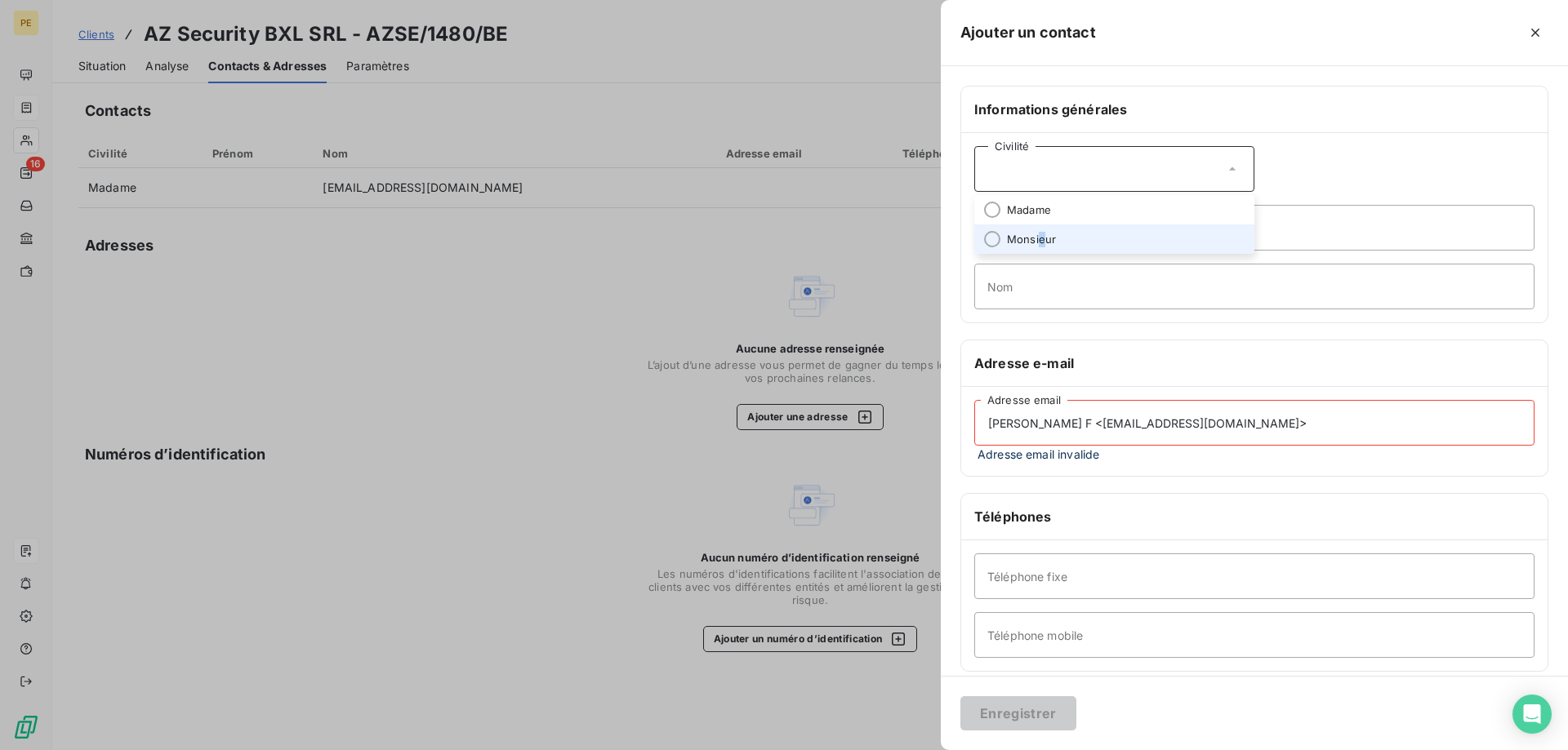
click at [1040, 243] on span "Monsieur" at bounding box center [1031, 240] width 49 height 16
click at [1063, 233] on input "Prénom" at bounding box center [1254, 228] width 561 height 46
type input "[PERSON_NAME]"
click at [1045, 294] on input "Nom" at bounding box center [1254, 287] width 561 height 46
type input "Pirchon"
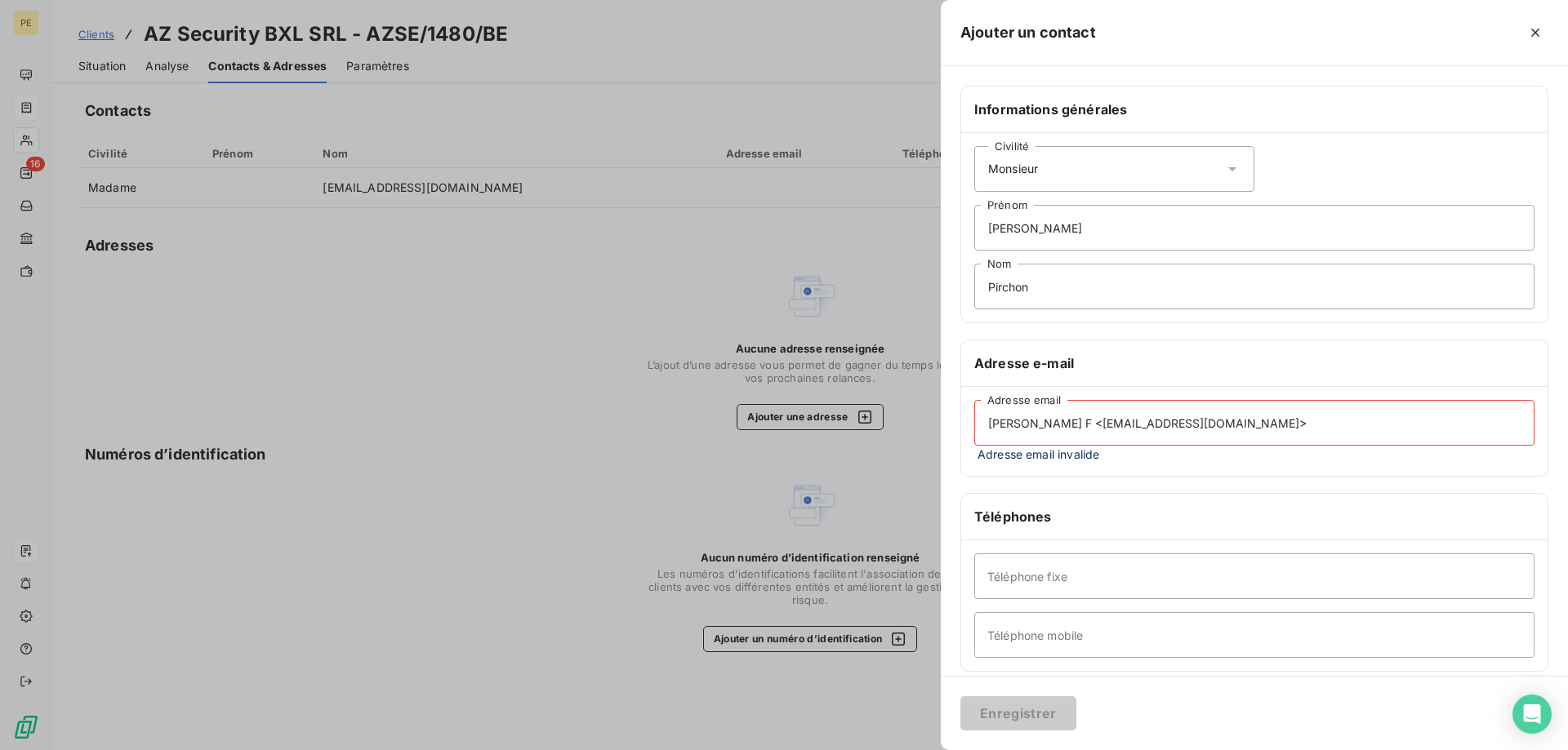
click at [1059, 423] on input "[PERSON_NAME] F <[EMAIL_ADDRESS][DOMAIN_NAME]>" at bounding box center [1254, 423] width 561 height 46
click at [1148, 434] on input "[EMAIL_ADDRESS][DOMAIN_NAME]>" at bounding box center [1254, 423] width 561 height 46
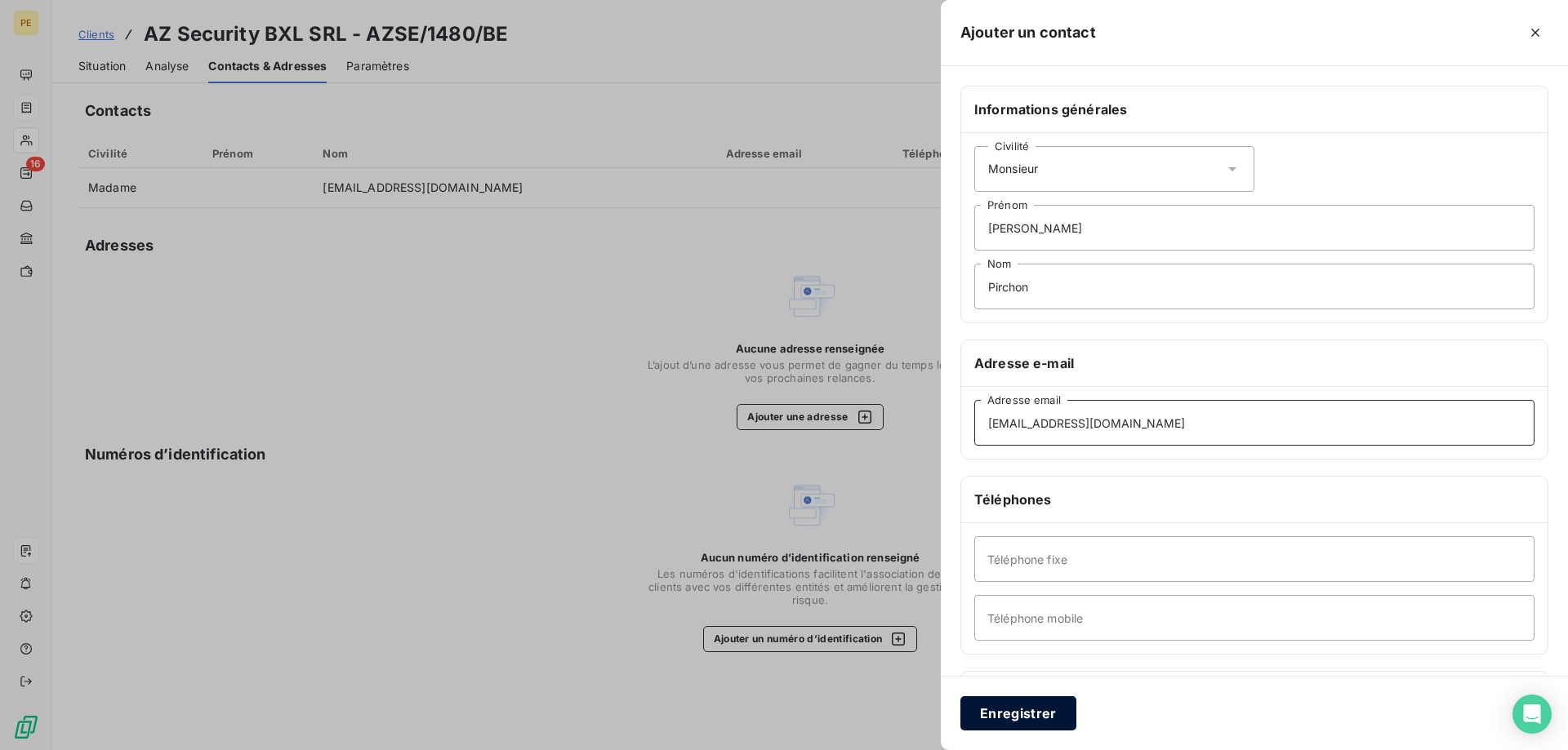
type input "[EMAIL_ADDRESS][DOMAIN_NAME]"
click at [1021, 716] on button "Enregistrer" at bounding box center [1018, 713] width 116 height 35
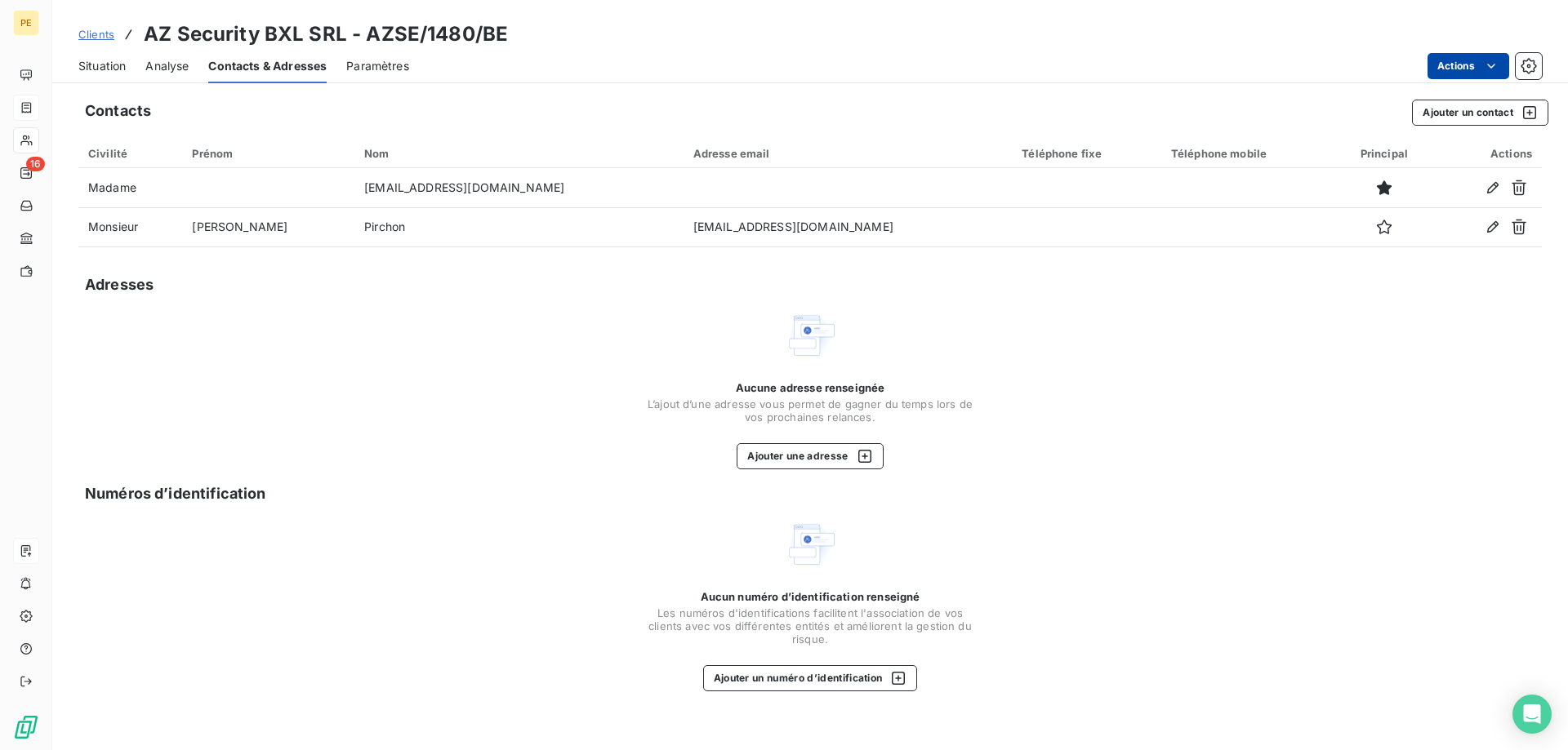
click at [1451, 62] on html "PE 16 Clients AZ Security BXL SRL - AZSE/1480/BE Situation Analyse Contacts & A…" at bounding box center [784, 375] width 1568 height 750
click at [102, 35] on html "PE 16 Clients AZ Security BXL SRL - AZSE/1480/BE Situation Analyse Contacts & A…" at bounding box center [784, 375] width 1568 height 750
click at [100, 35] on span "Clients" at bounding box center [96, 34] width 36 height 13
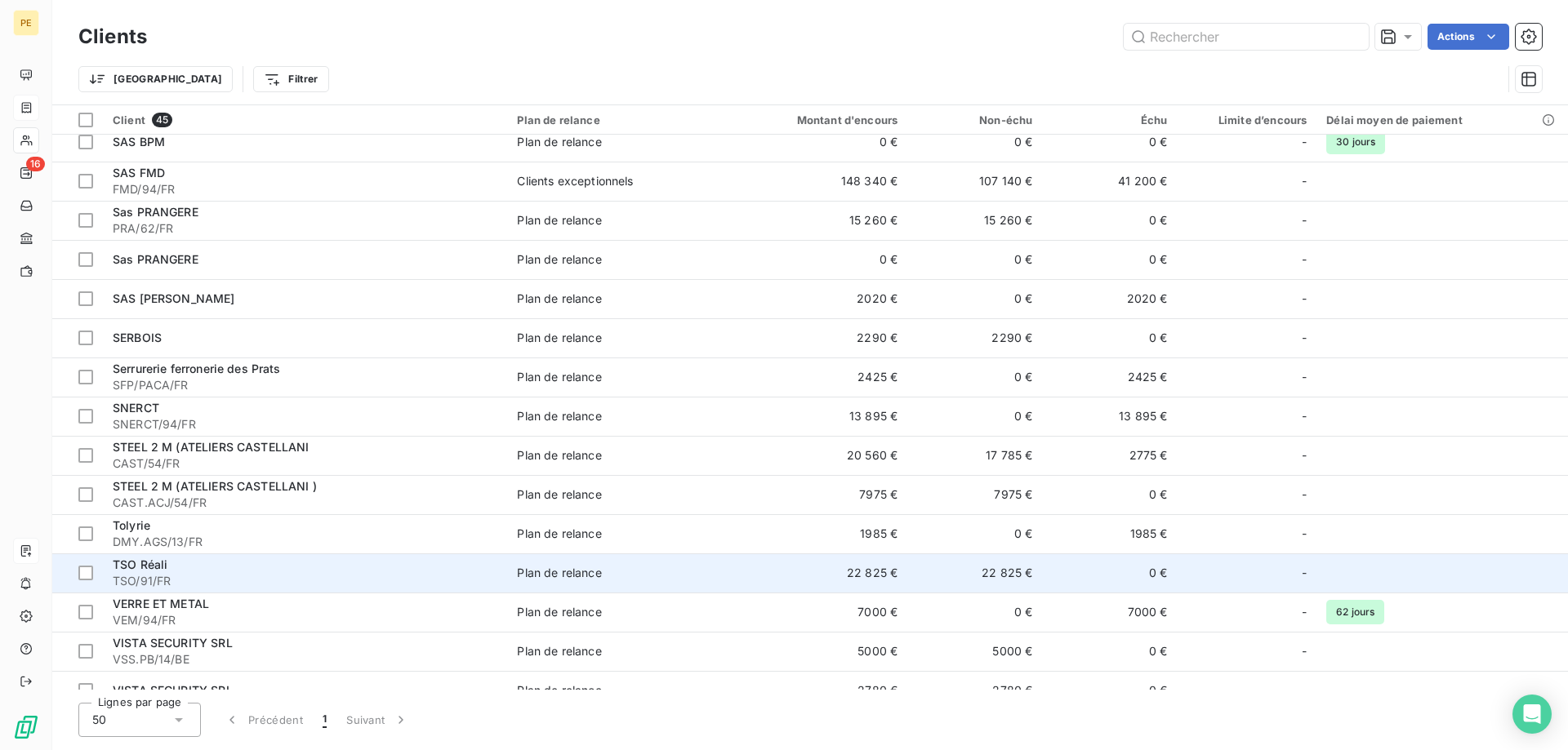
scroll to position [1209, 0]
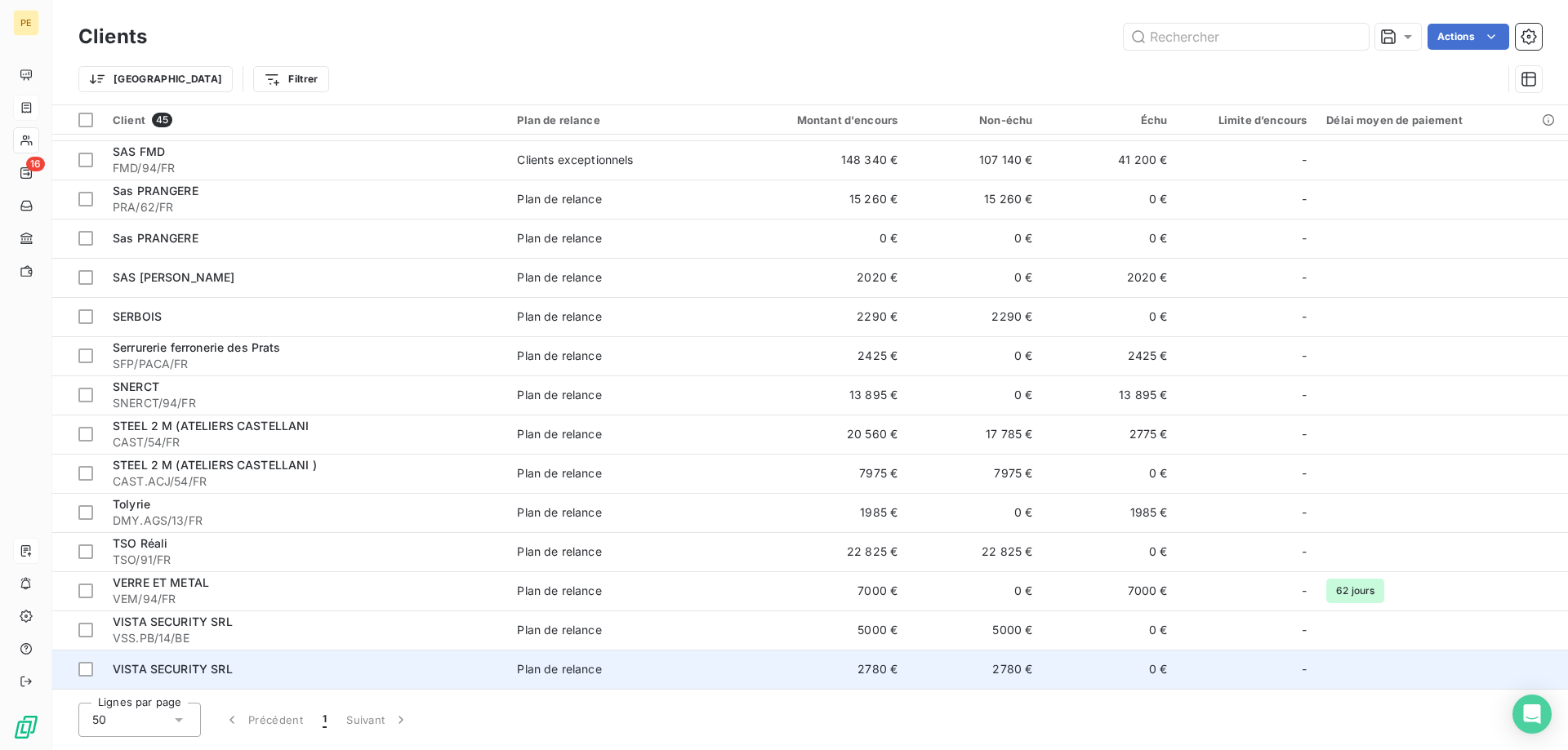
click at [150, 672] on span "VISTA SECURITY SRL" at bounding box center [173, 669] width 120 height 14
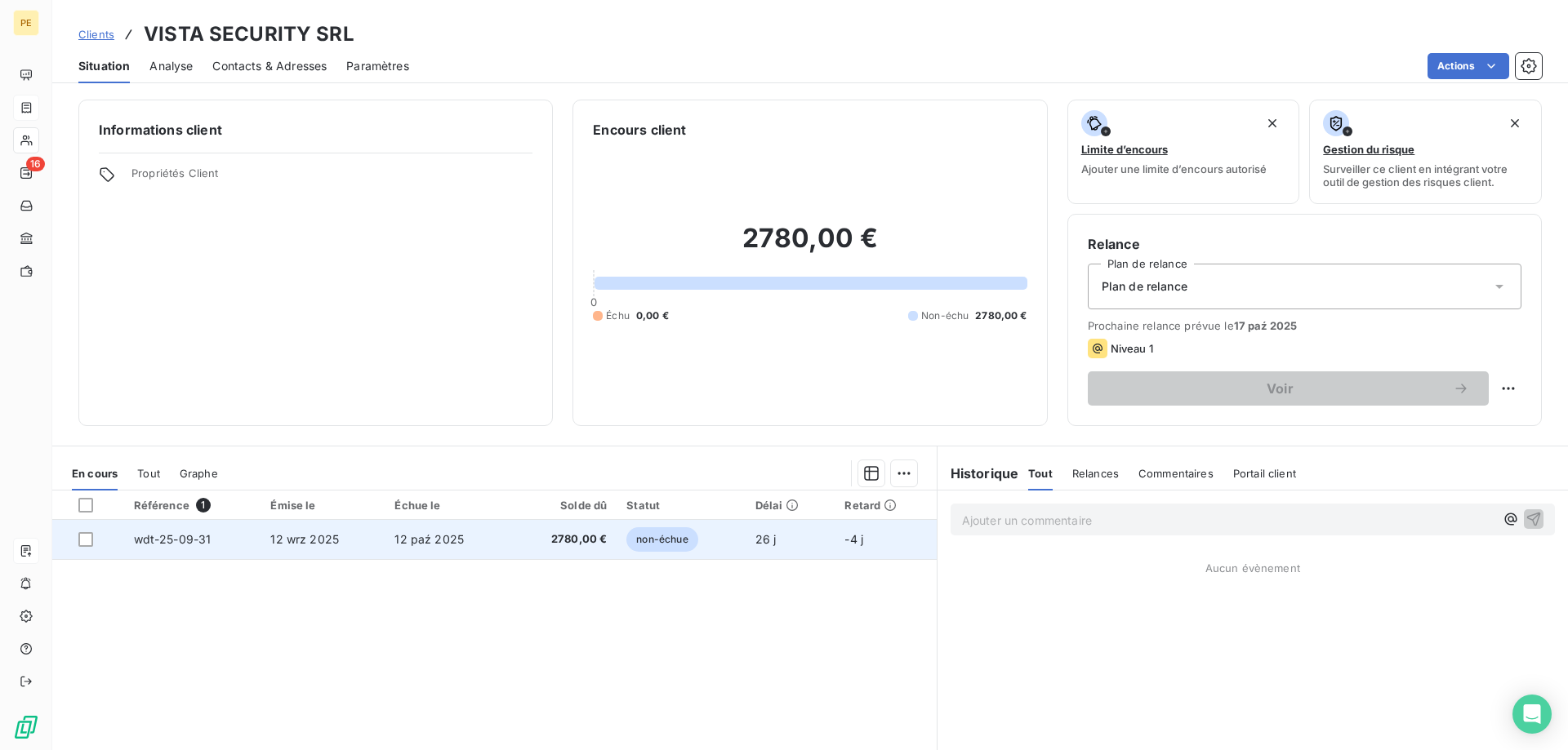
click at [188, 534] on span "wdt-25-09-31" at bounding box center [173, 540] width 77 height 14
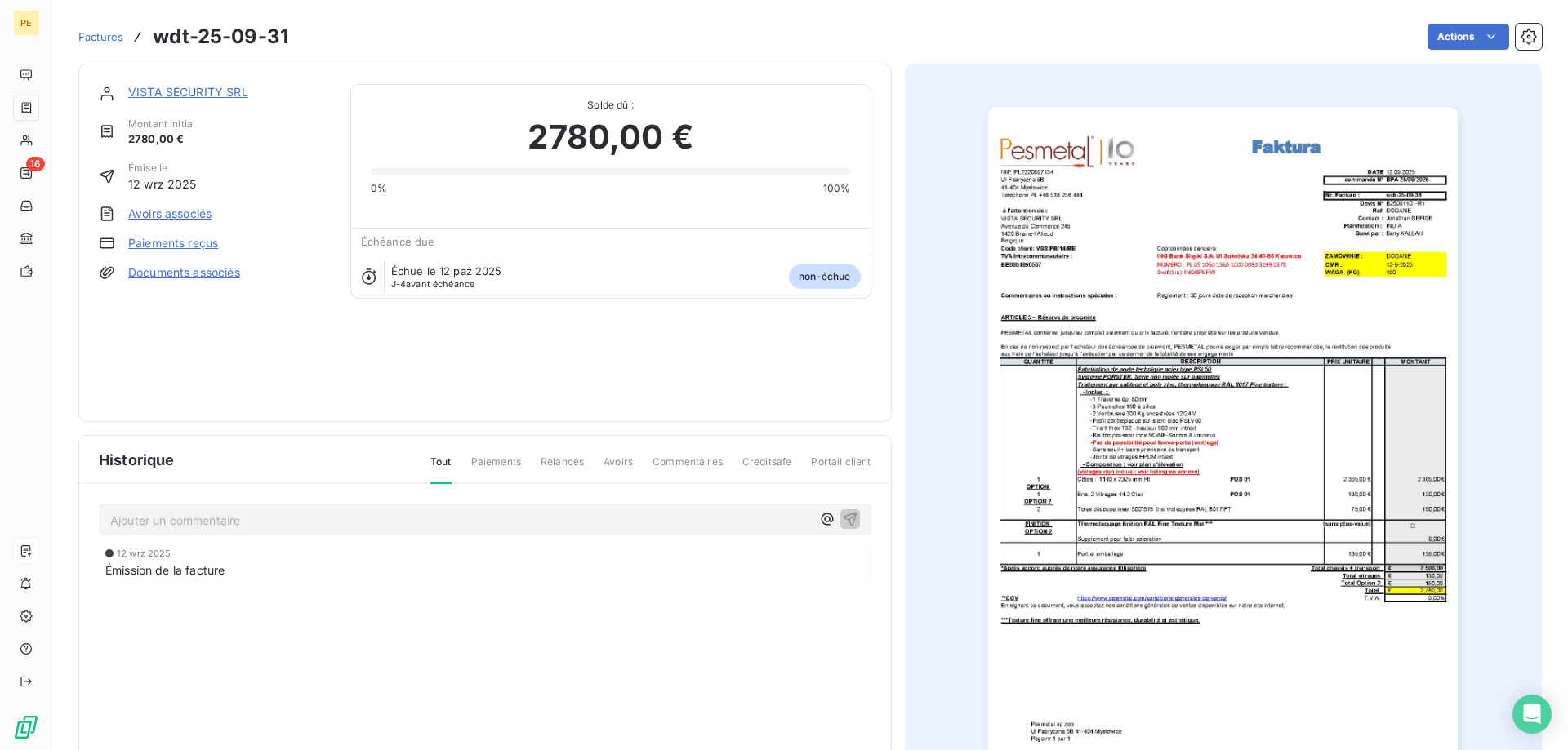
click at [1397, 224] on img "button" at bounding box center [1223, 439] width 469 height 665
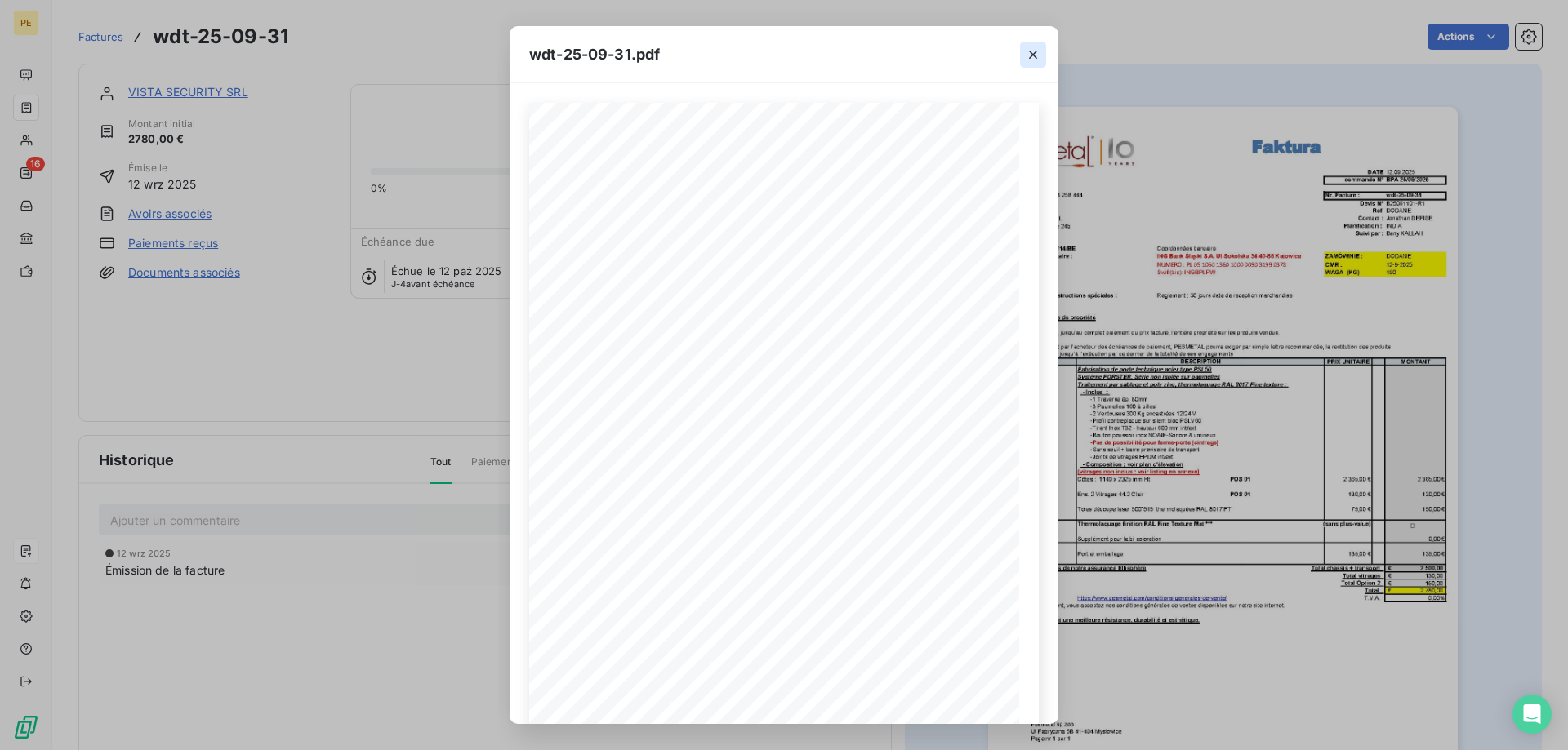
click at [1035, 49] on icon "button" at bounding box center [1033, 55] width 16 height 16
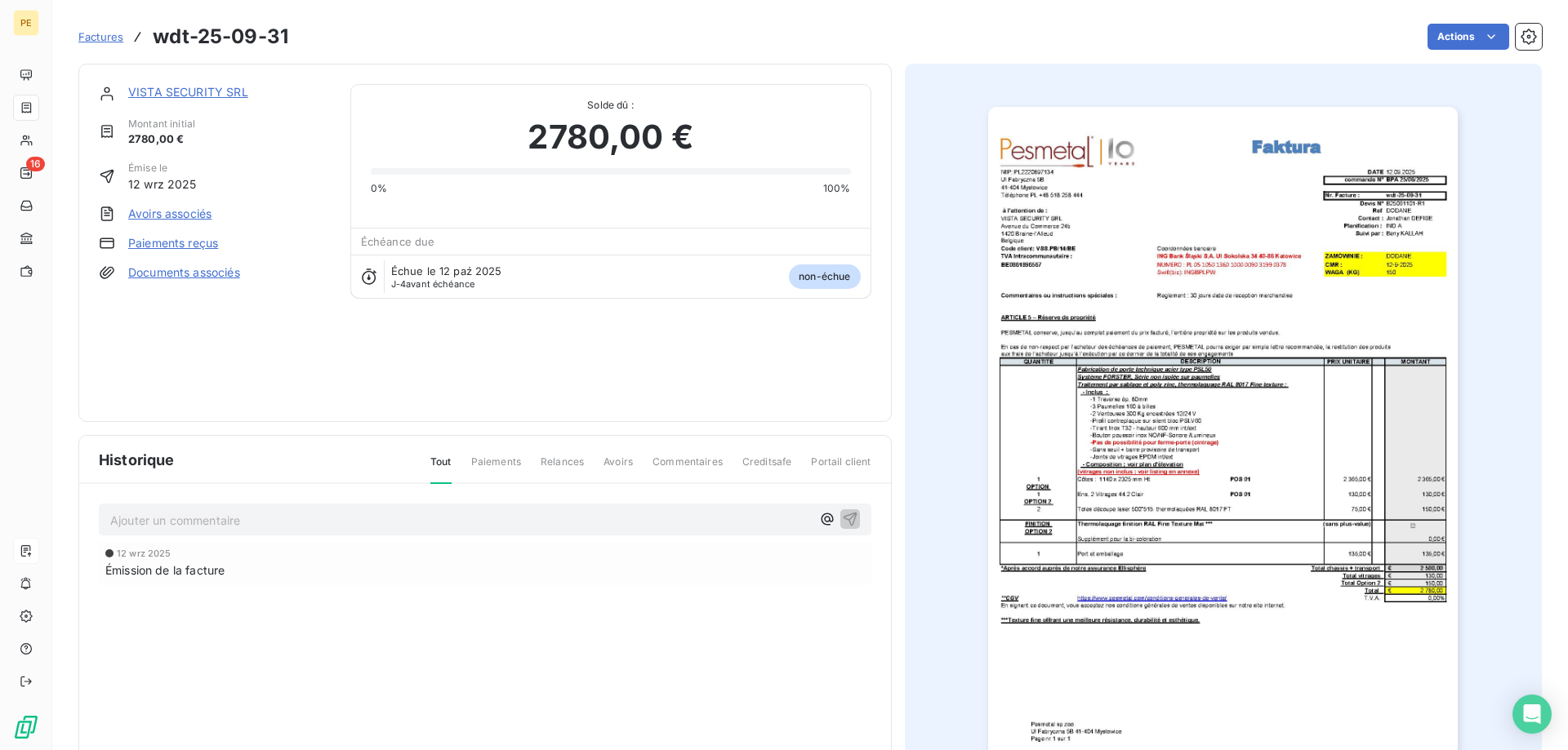
click at [111, 38] on span "Factures" at bounding box center [100, 36] width 45 height 13
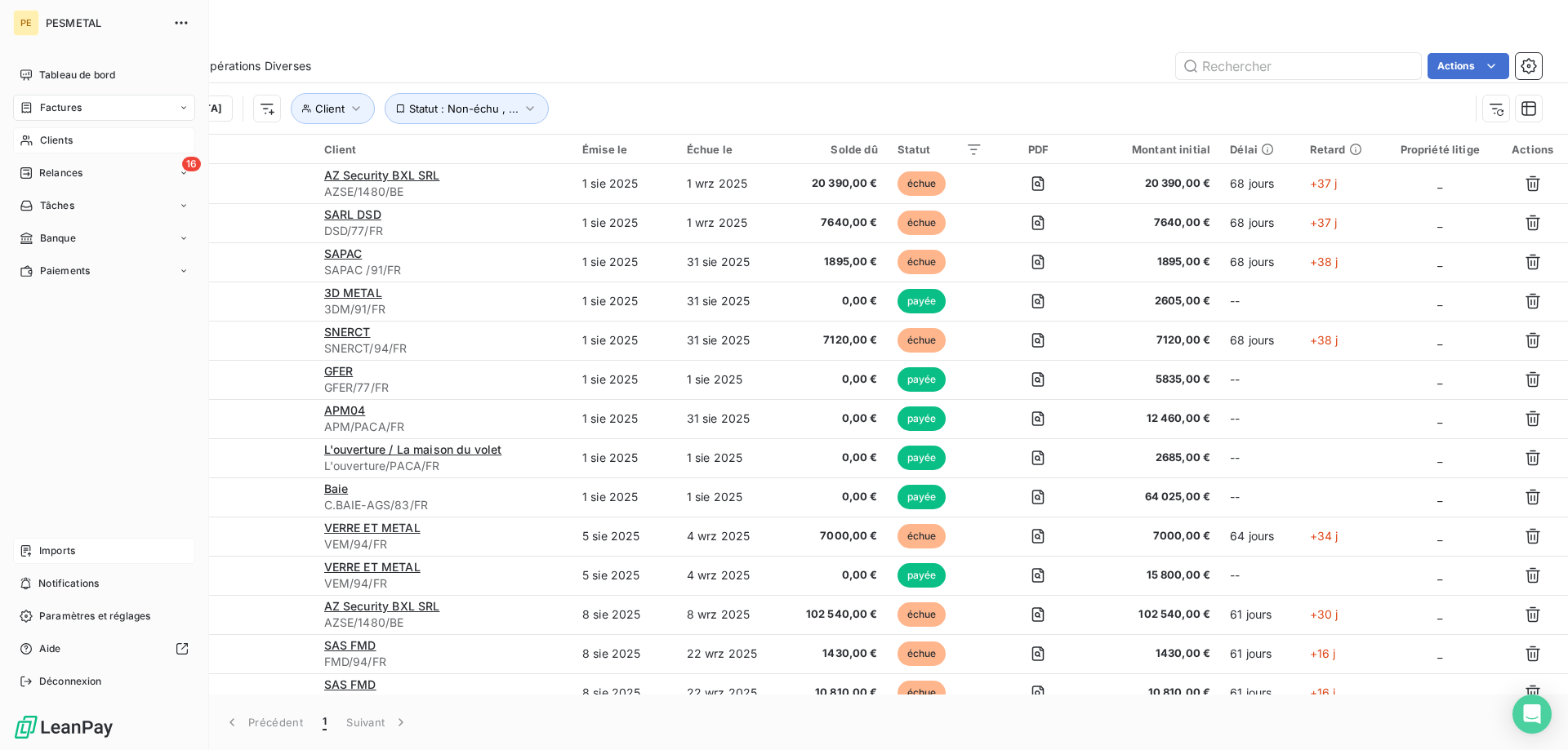
click at [80, 141] on div "Clients" at bounding box center [104, 140] width 183 height 26
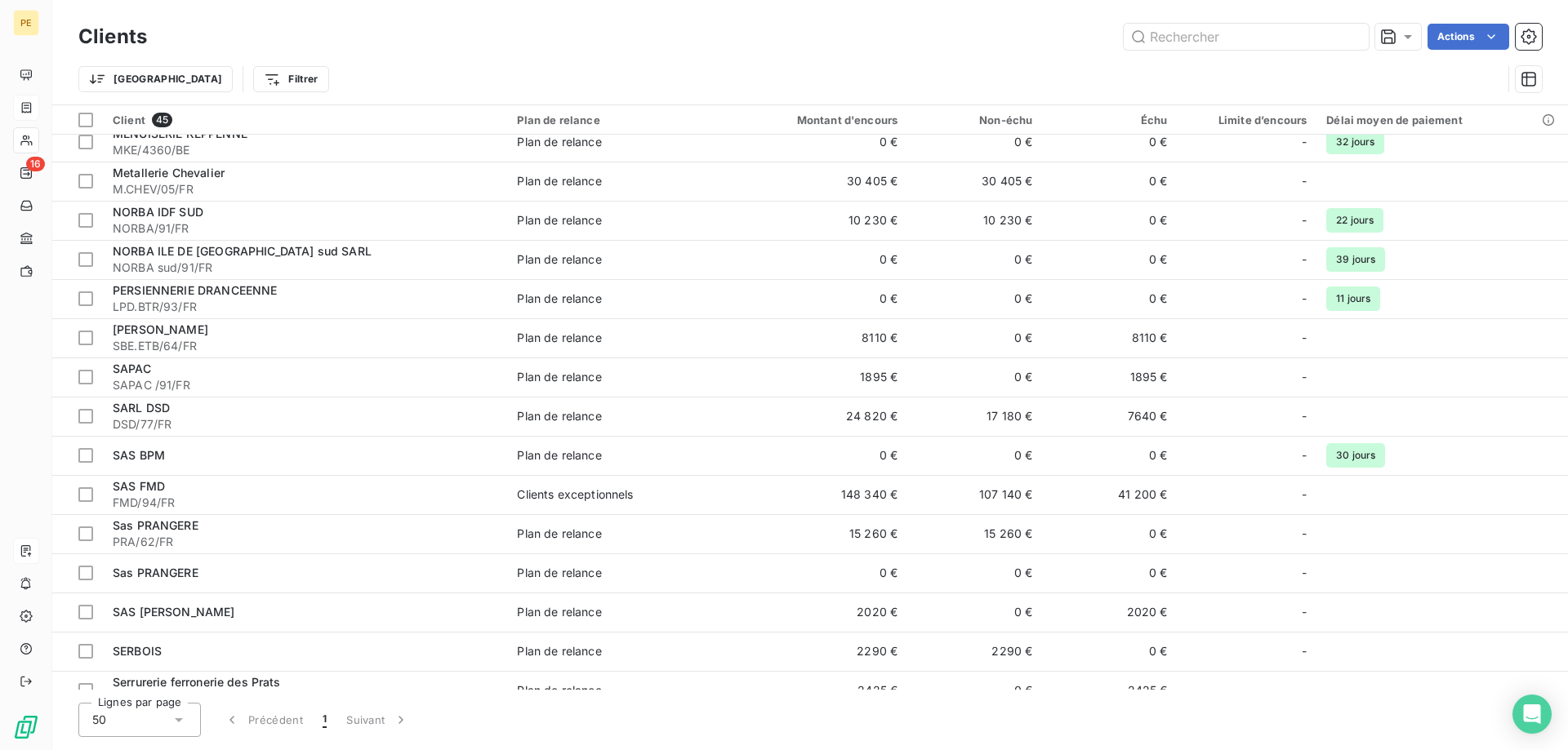
scroll to position [1209, 0]
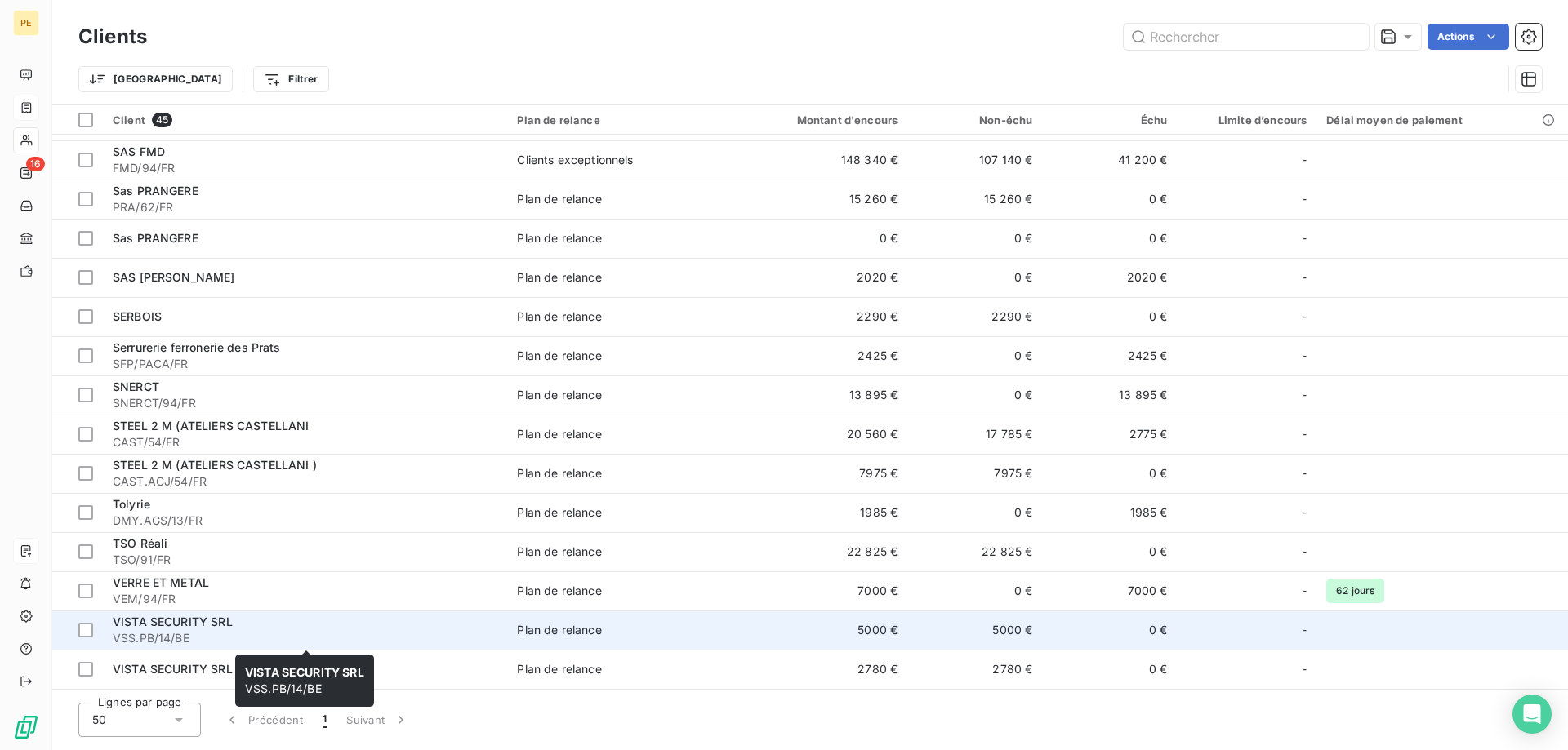
click at [197, 616] on span "VISTA SECURITY SRL" at bounding box center [173, 622] width 120 height 14
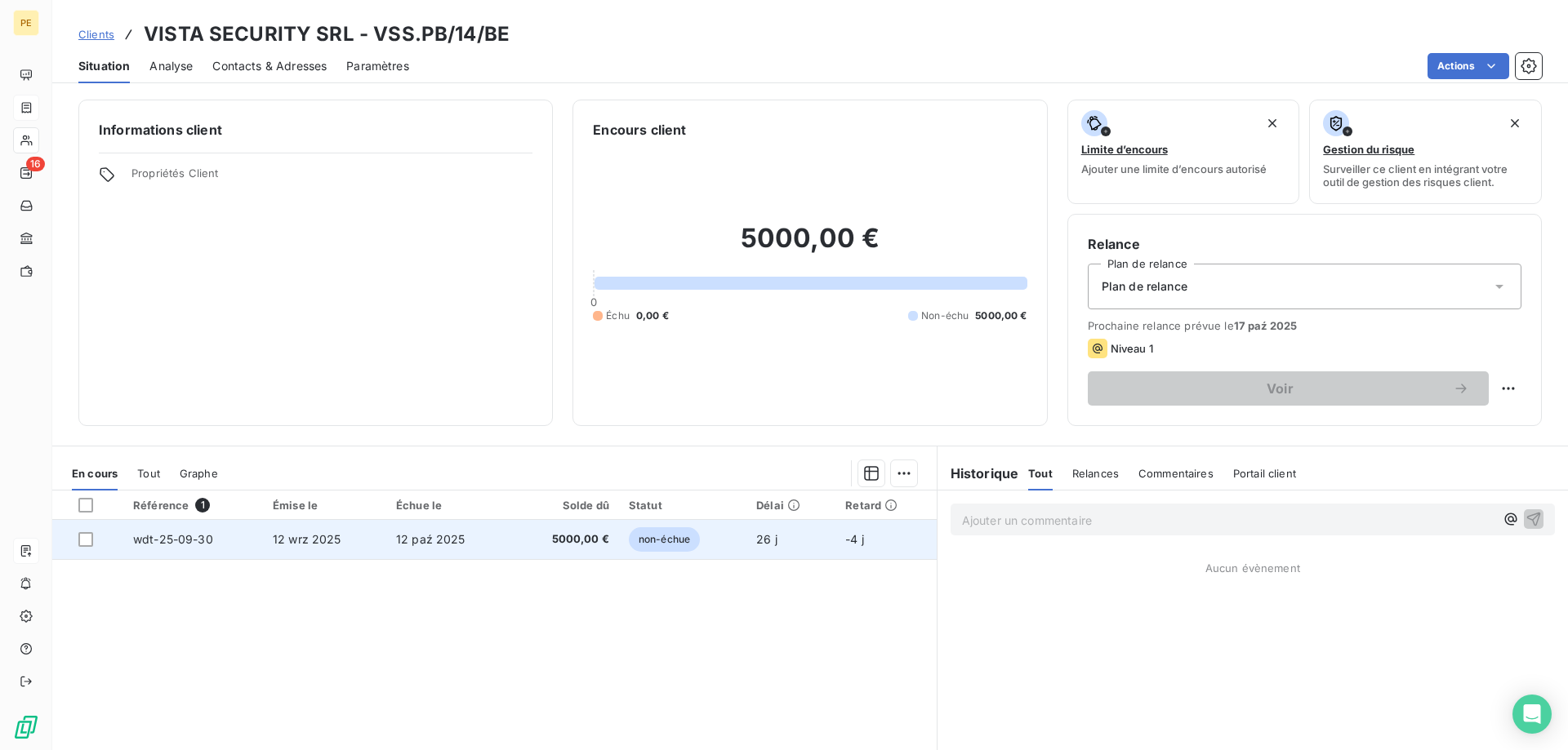
click at [185, 533] on span "wdt-25-09-30" at bounding box center [173, 540] width 80 height 14
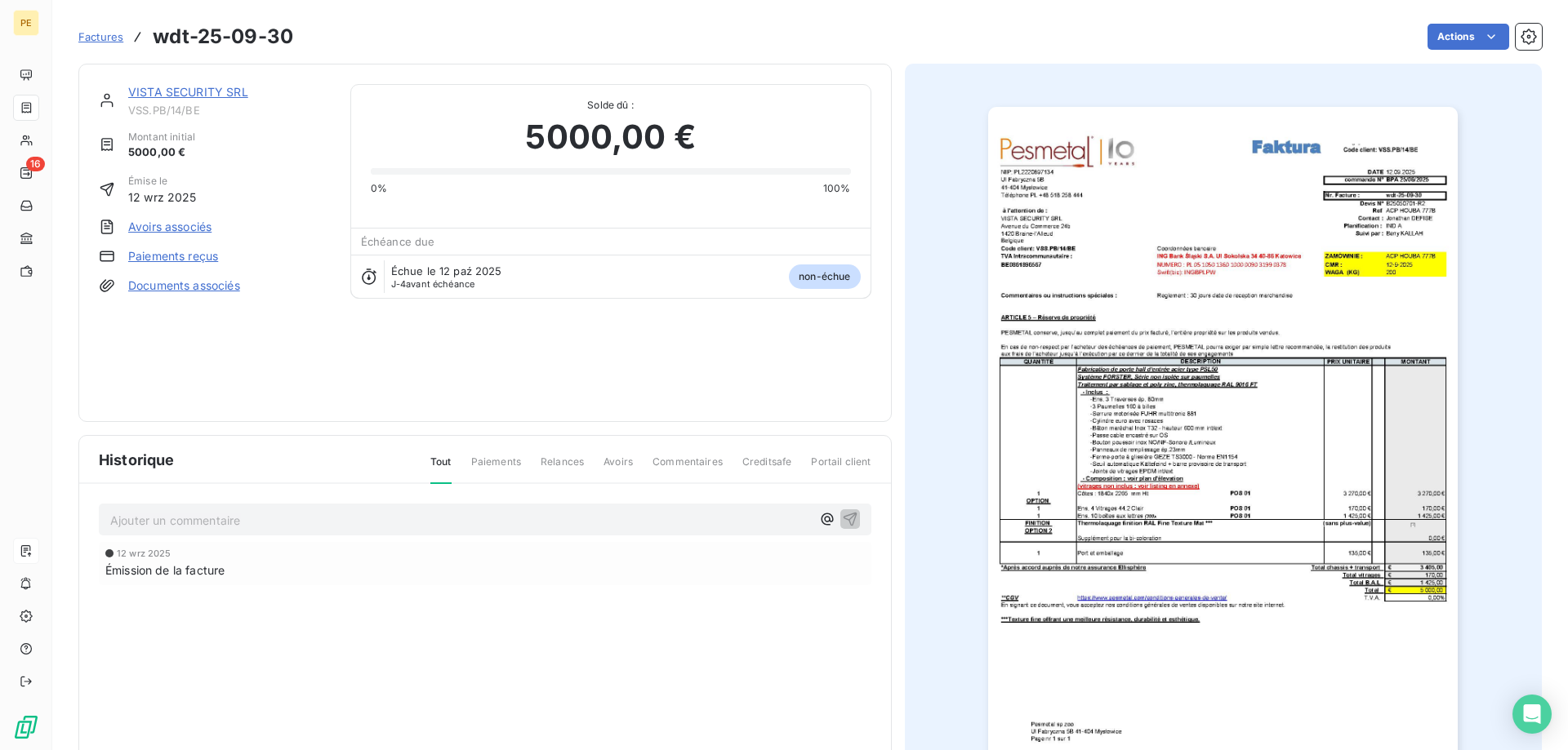
click at [1349, 418] on img "button" at bounding box center [1223, 439] width 469 height 665
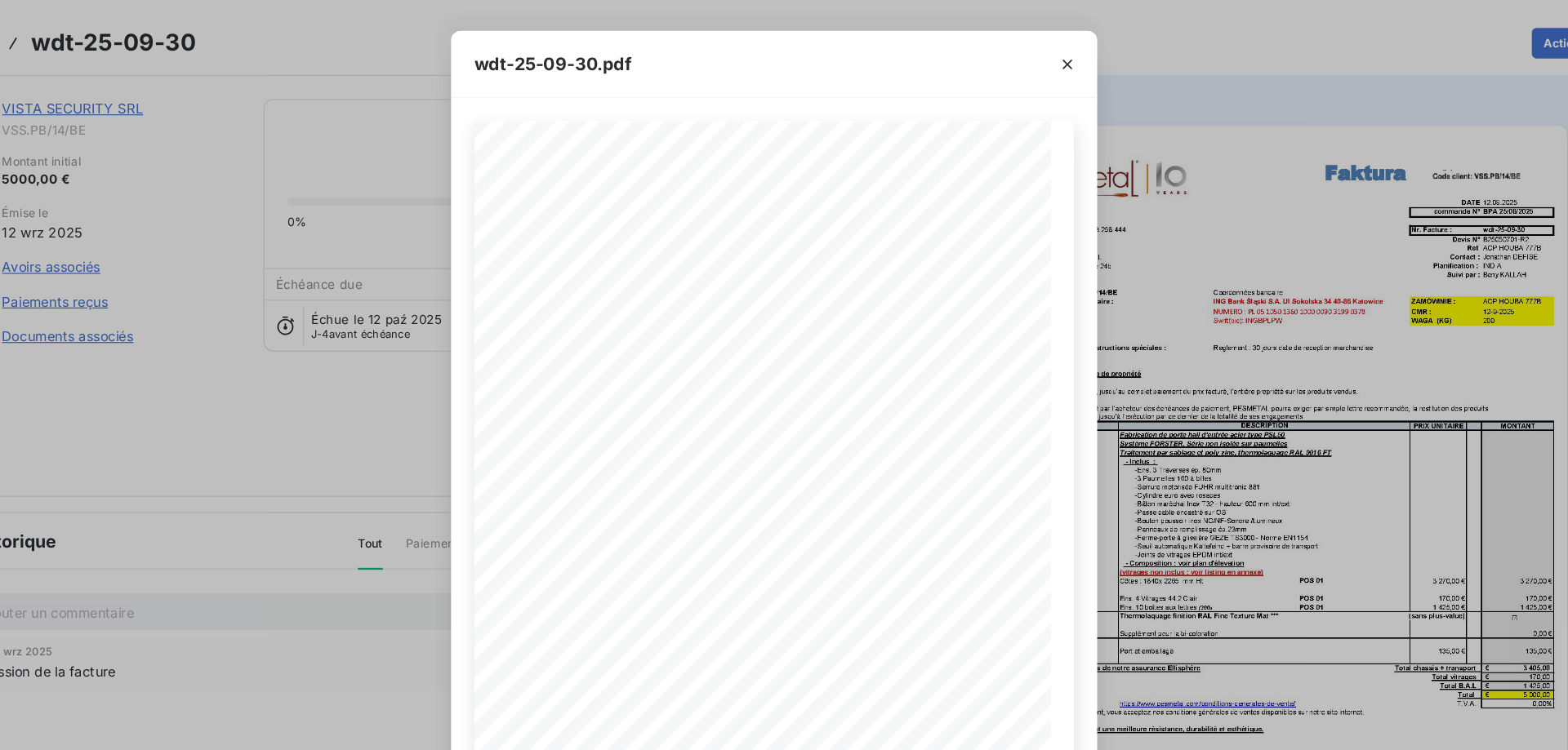
click at [849, 362] on span "En cas de non-respect par l’acheteur des échéances de paiement, PESMETAL pourra…" at bounding box center [751, 360] width 397 height 6
click at [1036, 53] on icon "button" at bounding box center [1033, 55] width 8 height 8
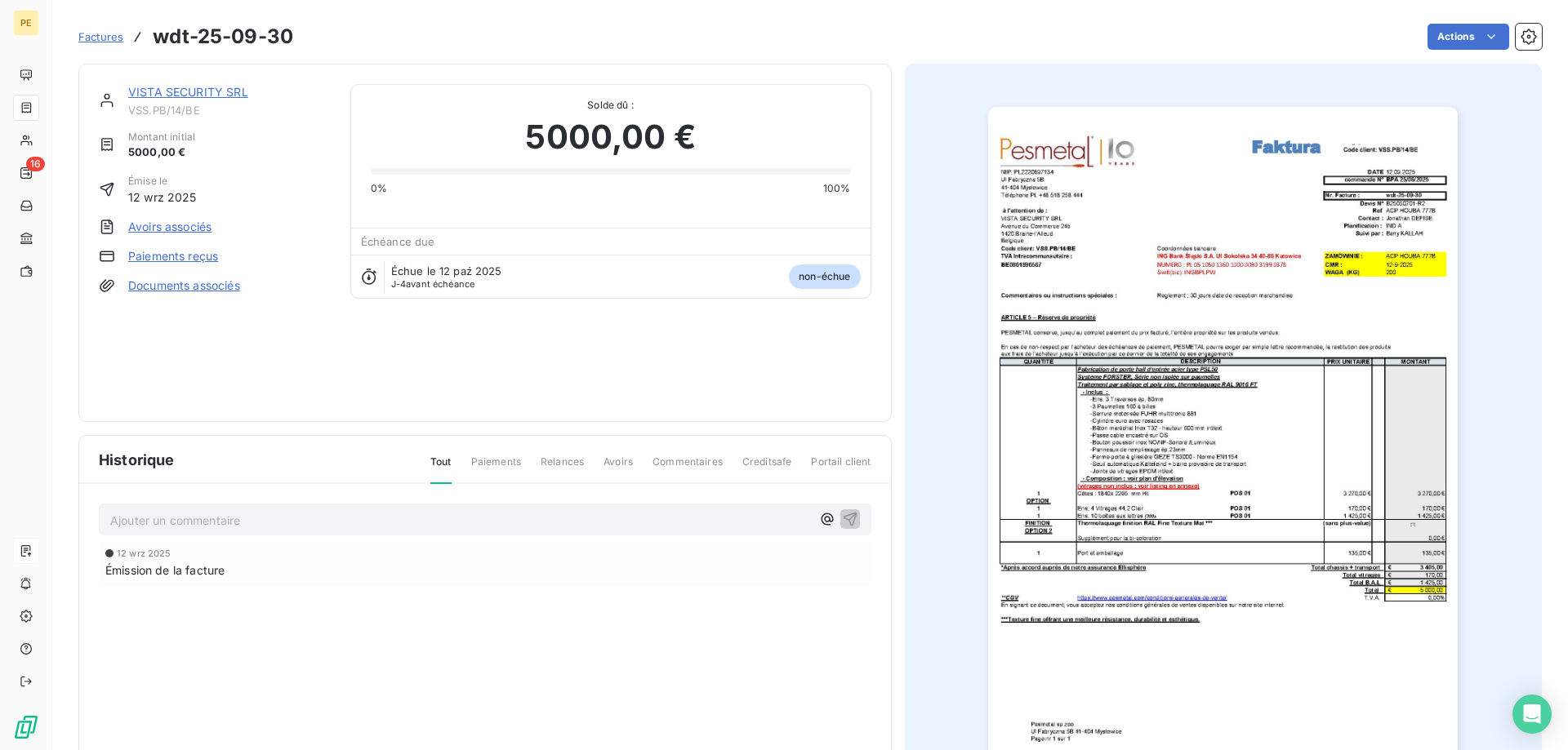
click at [82, 37] on span "Factures" at bounding box center [100, 36] width 45 height 13
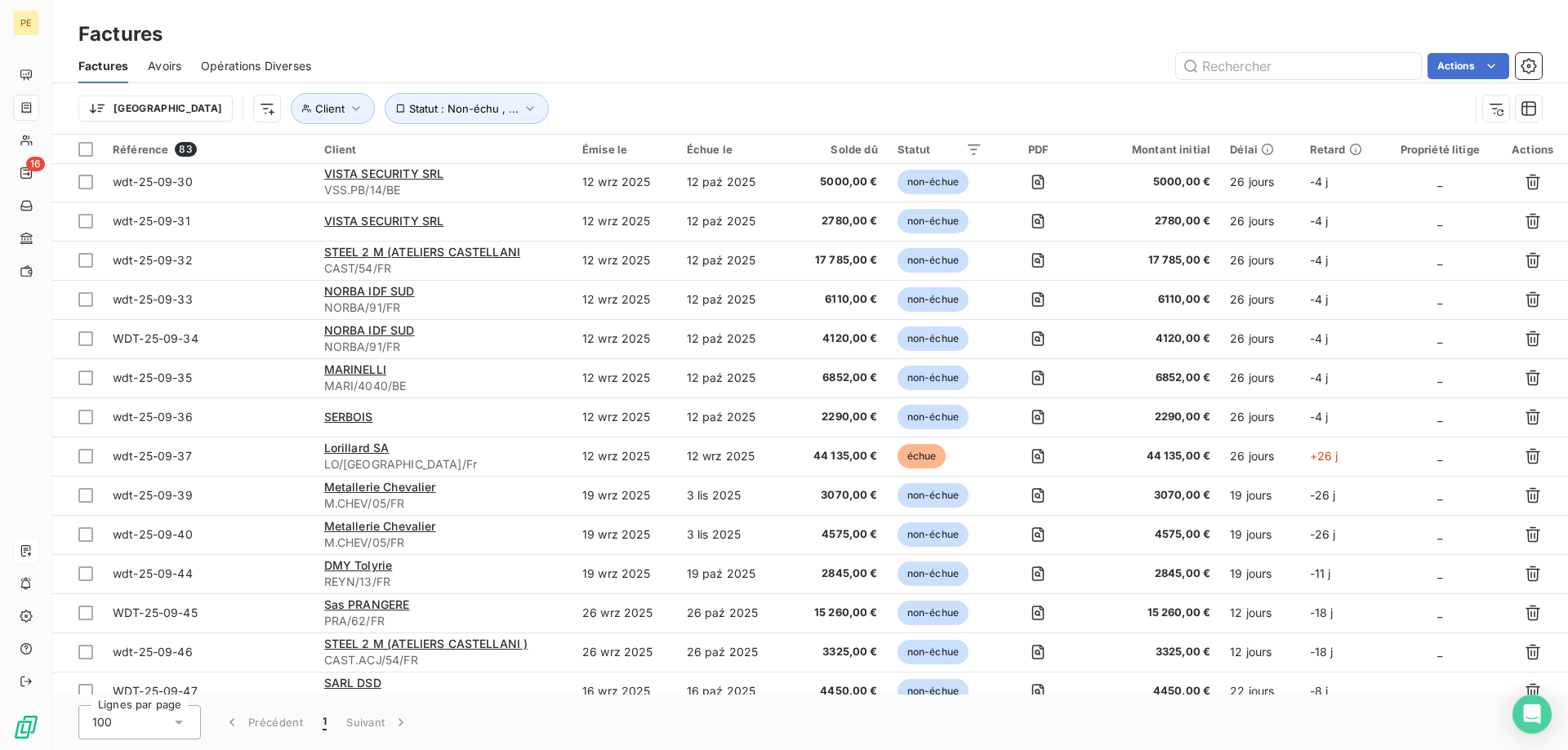
scroll to position [2165, 0]
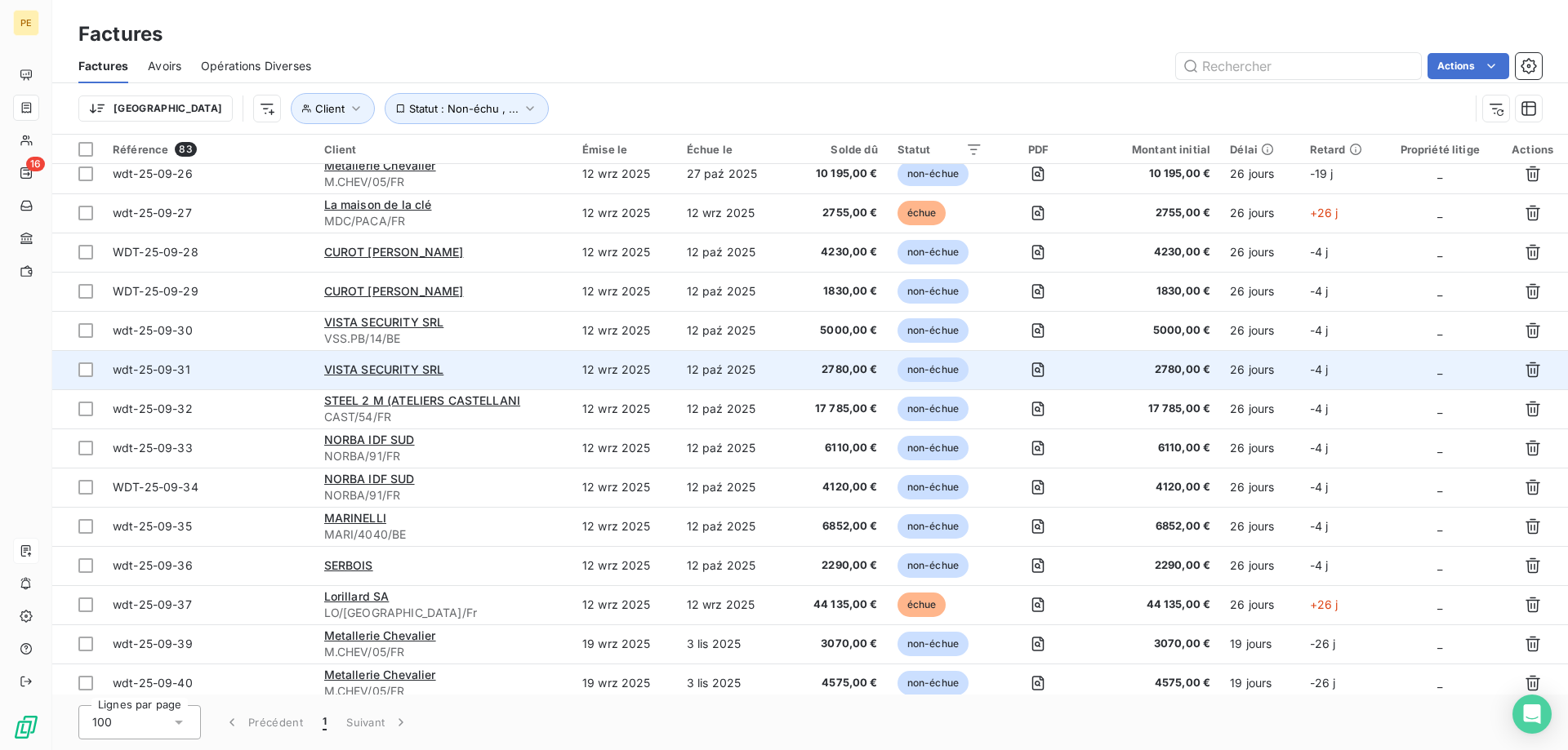
click at [168, 368] on span "wdt-25-09-31" at bounding box center [152, 369] width 77 height 14
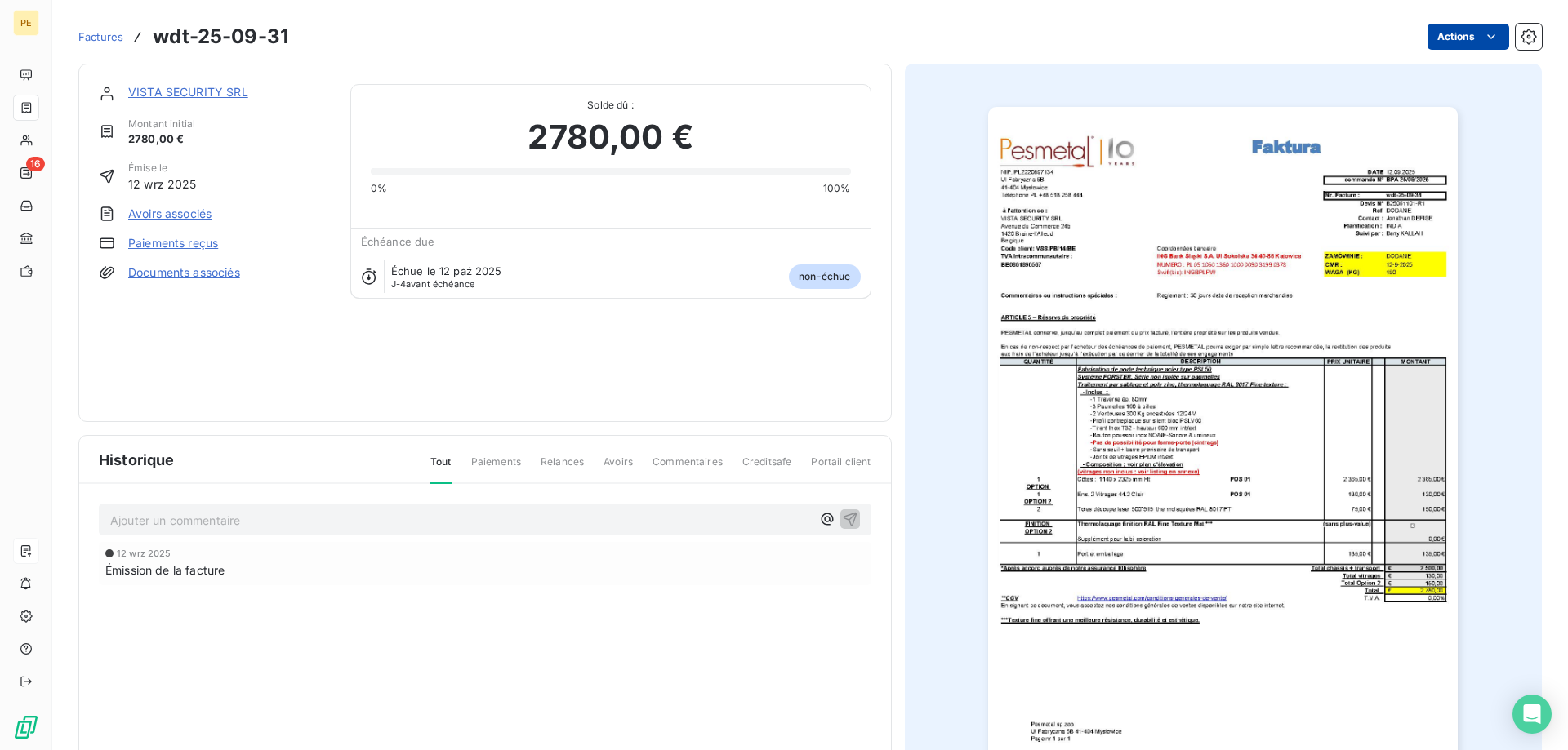
click at [1497, 40] on html "PE 16 Factures wdt-25-09-31 Actions VISTA SECURITY SRL Montant initial 2780,00 …" at bounding box center [784, 375] width 1568 height 750
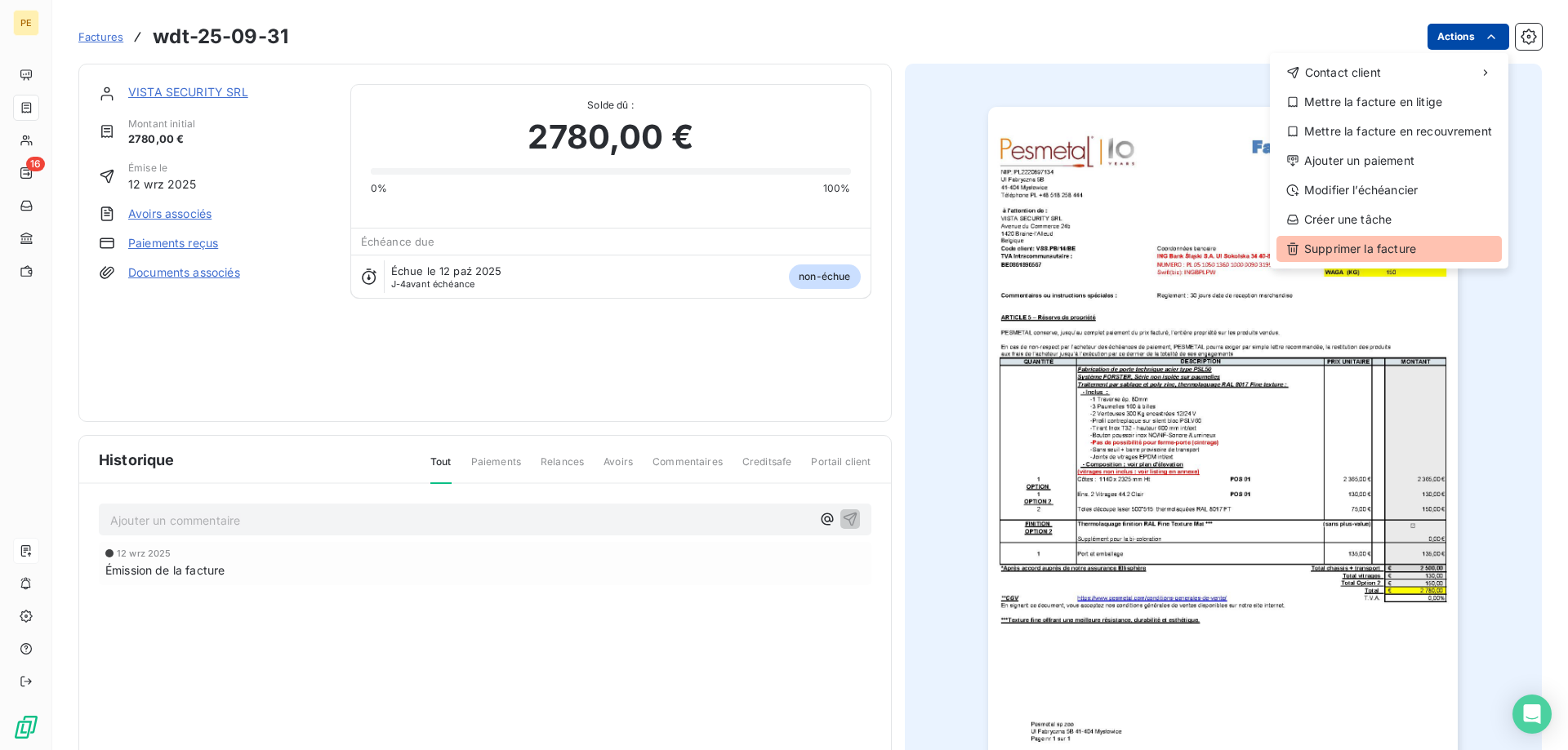
click at [1357, 250] on div "Supprimer la facture" at bounding box center [1388, 249] width 225 height 26
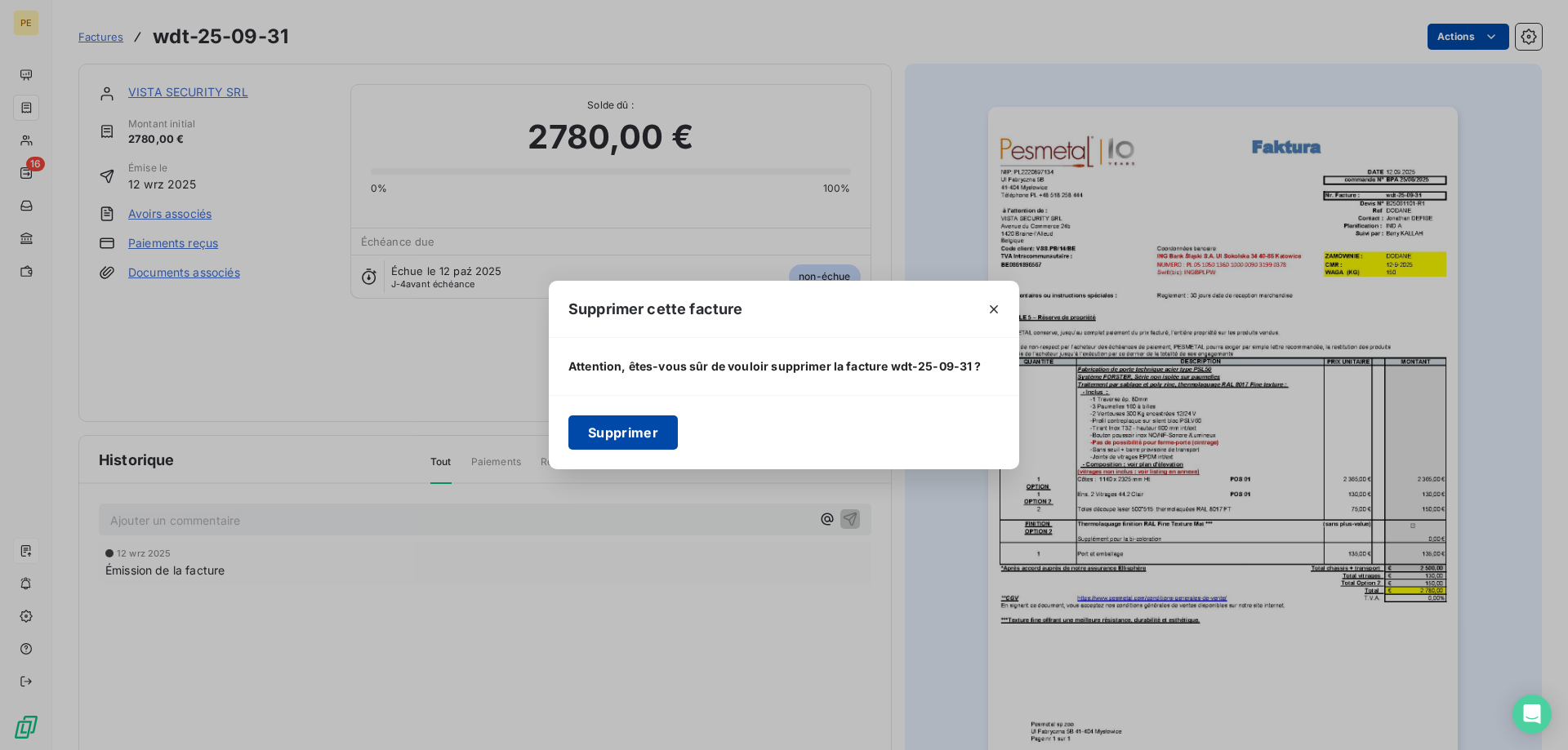
click at [612, 430] on button "Supprimer" at bounding box center [623, 433] width 109 height 35
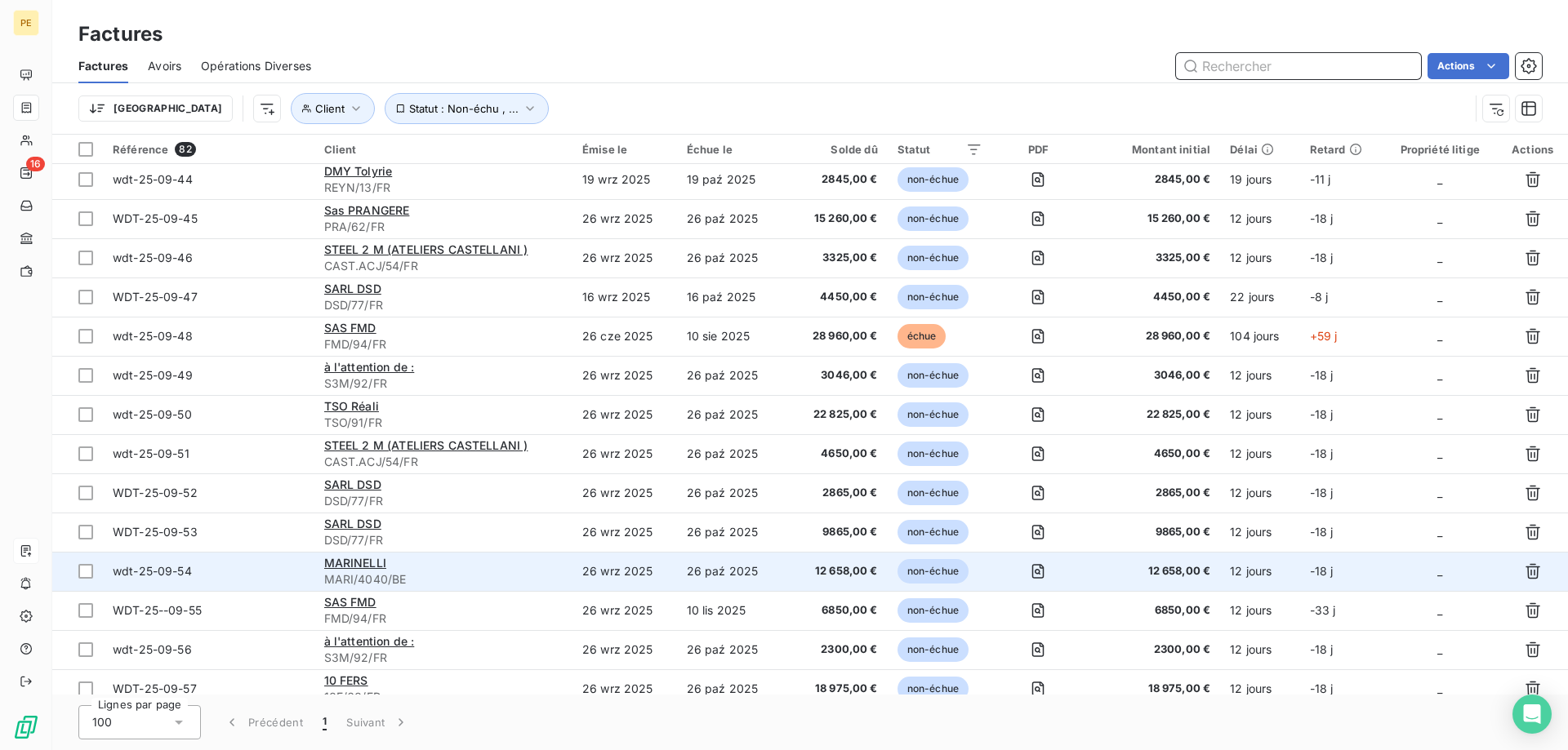
scroll to position [2684, 0]
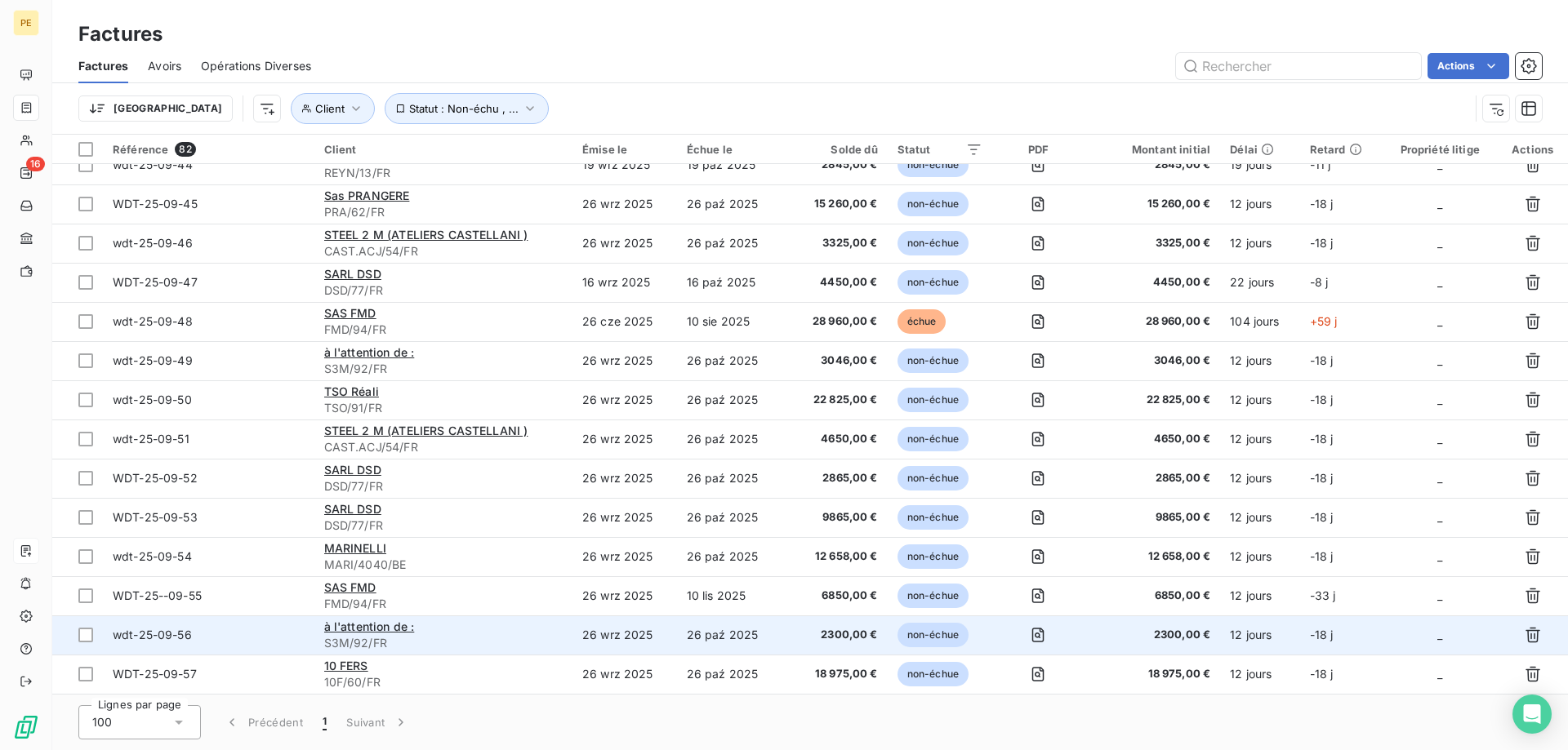
click at [150, 630] on span "wdt-25-09-56" at bounding box center [153, 635] width 79 height 14
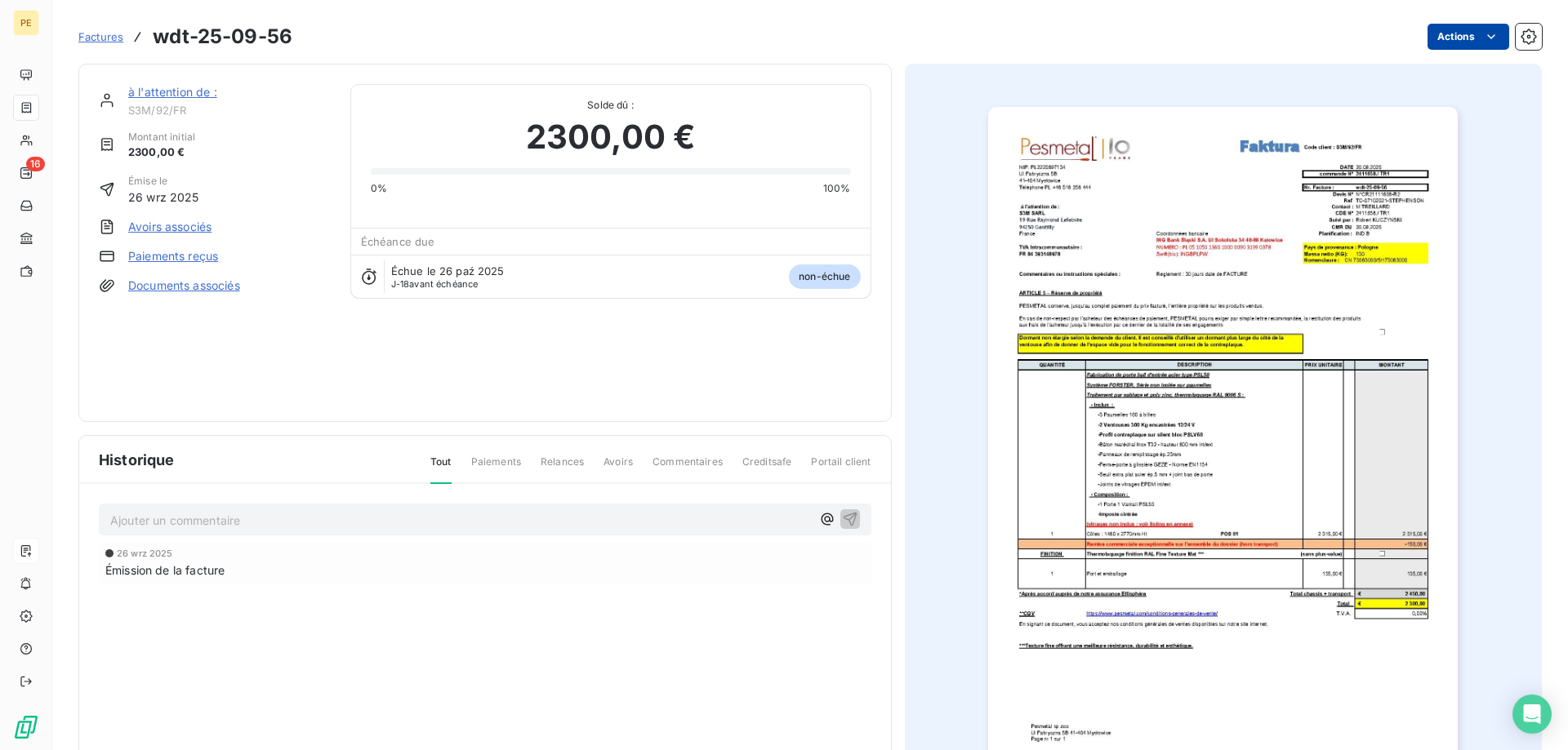
click at [1459, 37] on html "PE 16 Factures wdt-25-09-56 Actions à l'attention de : S3M/92/FR Montant initia…" at bounding box center [784, 375] width 1568 height 750
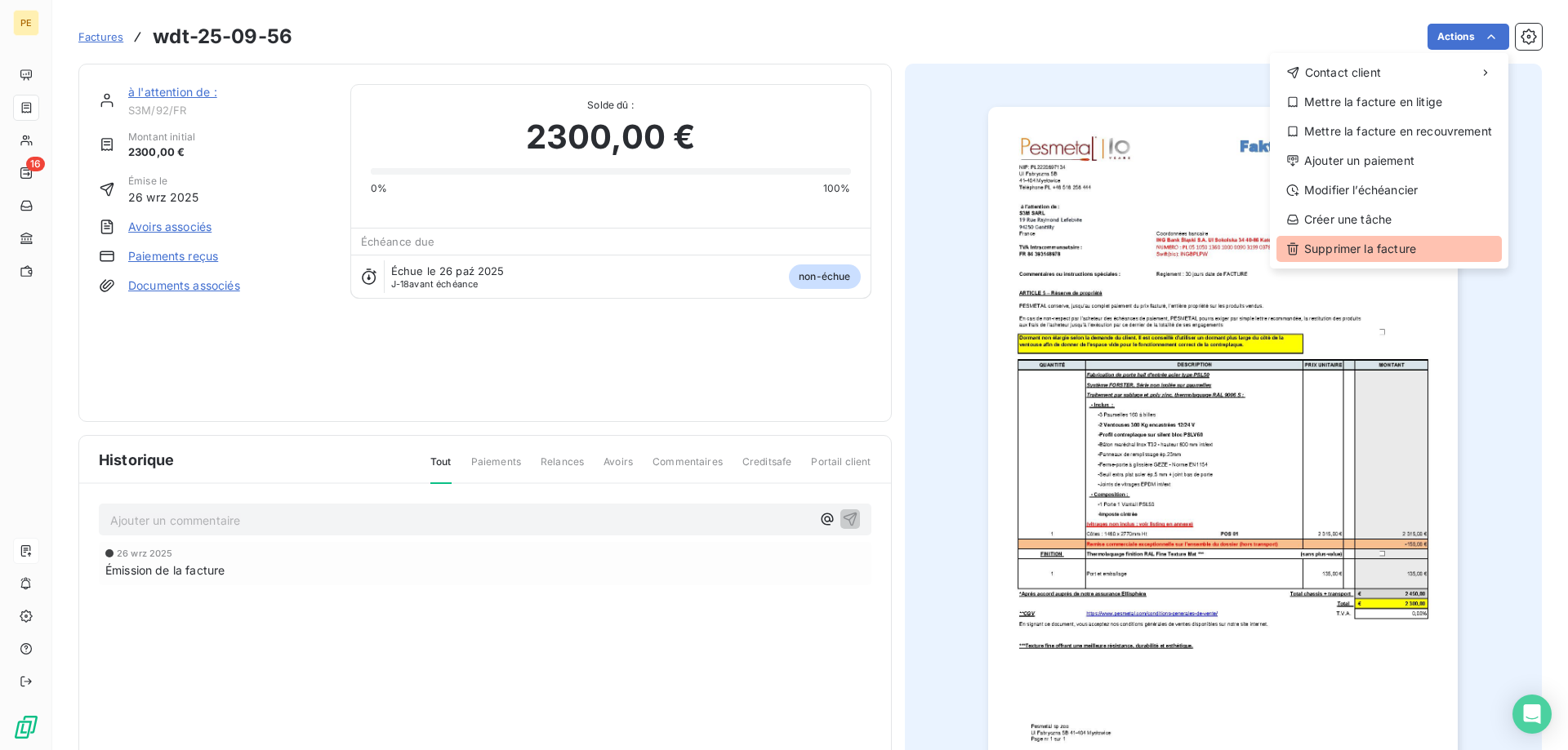
click at [1362, 251] on div "Supprimer la facture" at bounding box center [1388, 249] width 225 height 26
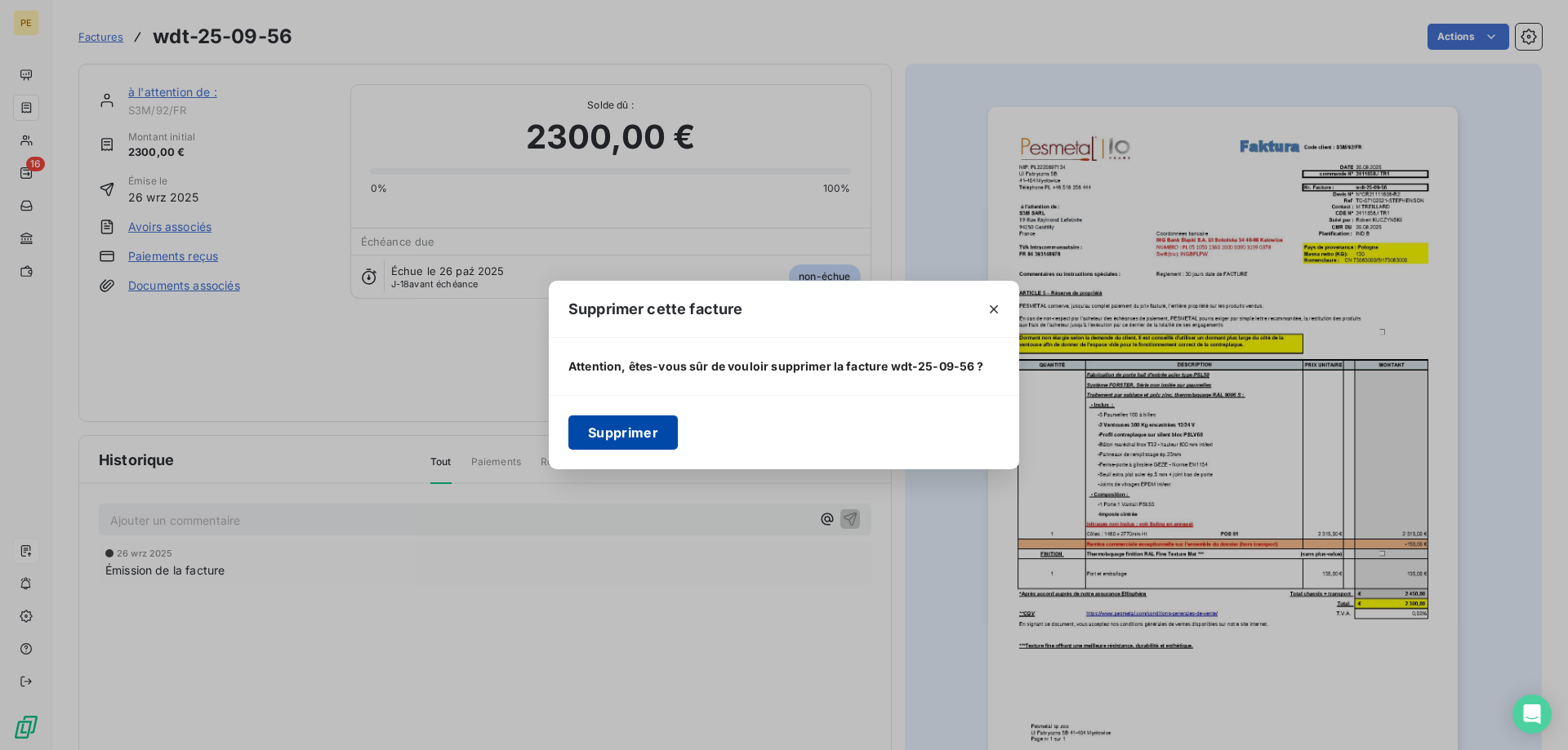
click at [594, 430] on button "Supprimer" at bounding box center [623, 433] width 109 height 35
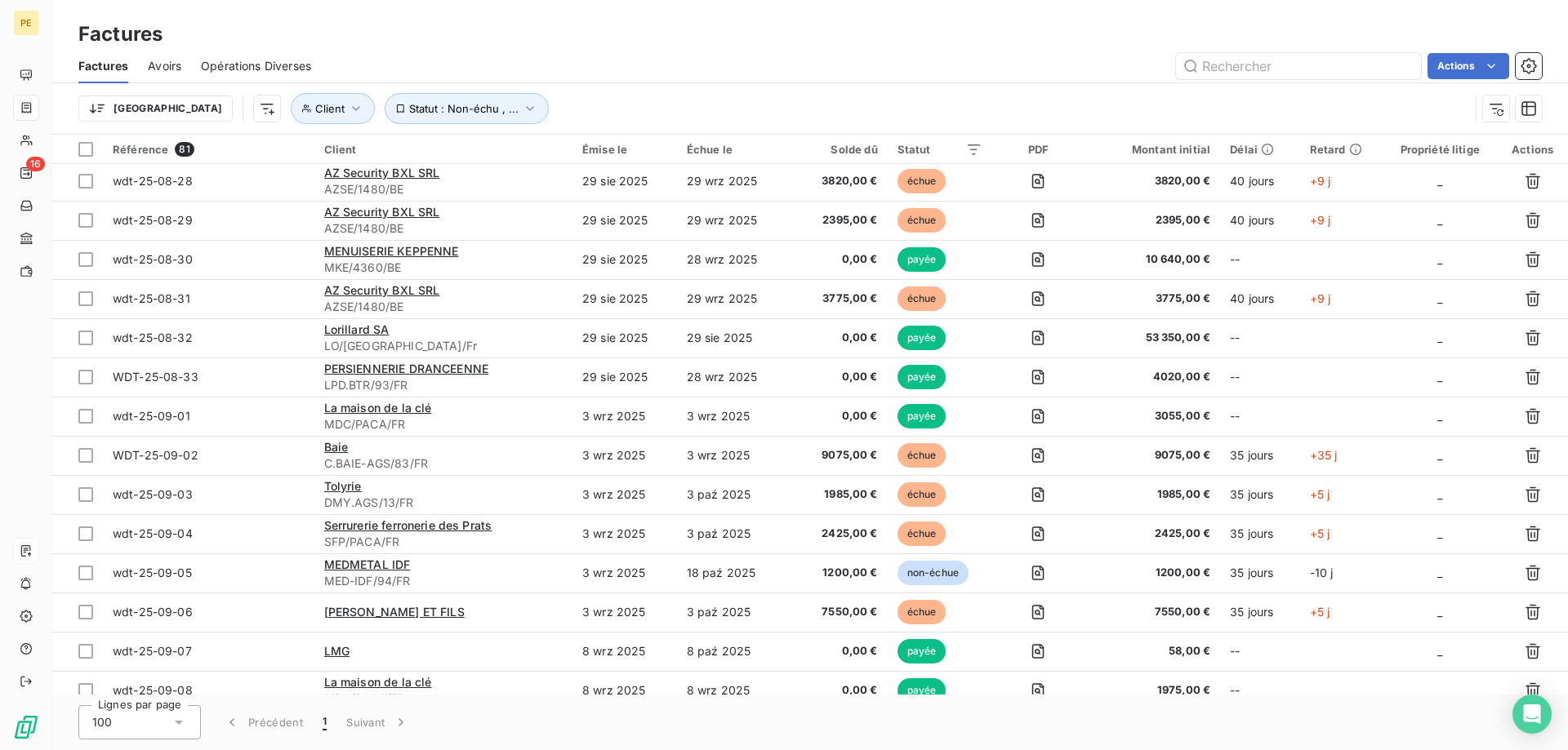
scroll to position [979, 0]
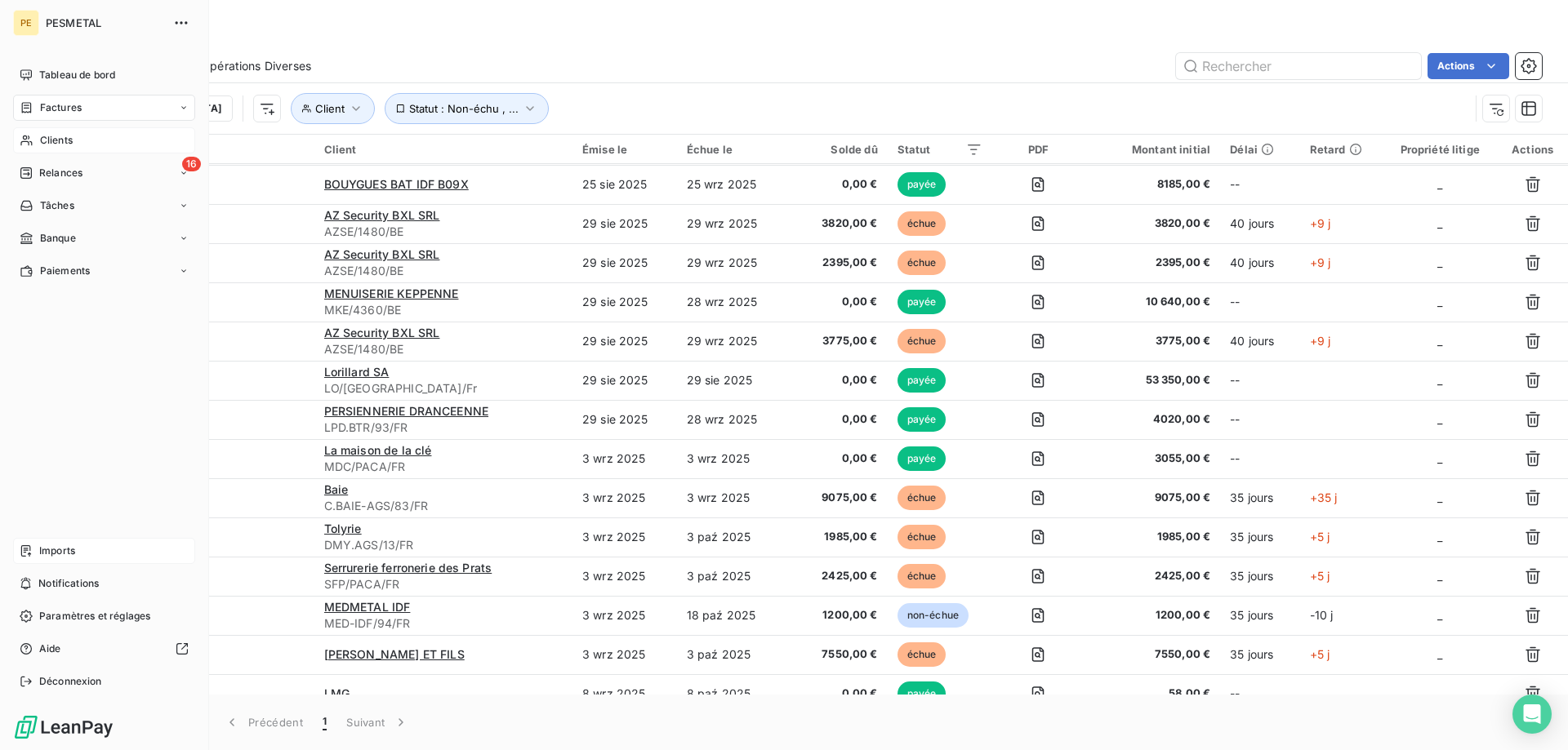
click at [37, 137] on div "Clients" at bounding box center [104, 140] width 183 height 26
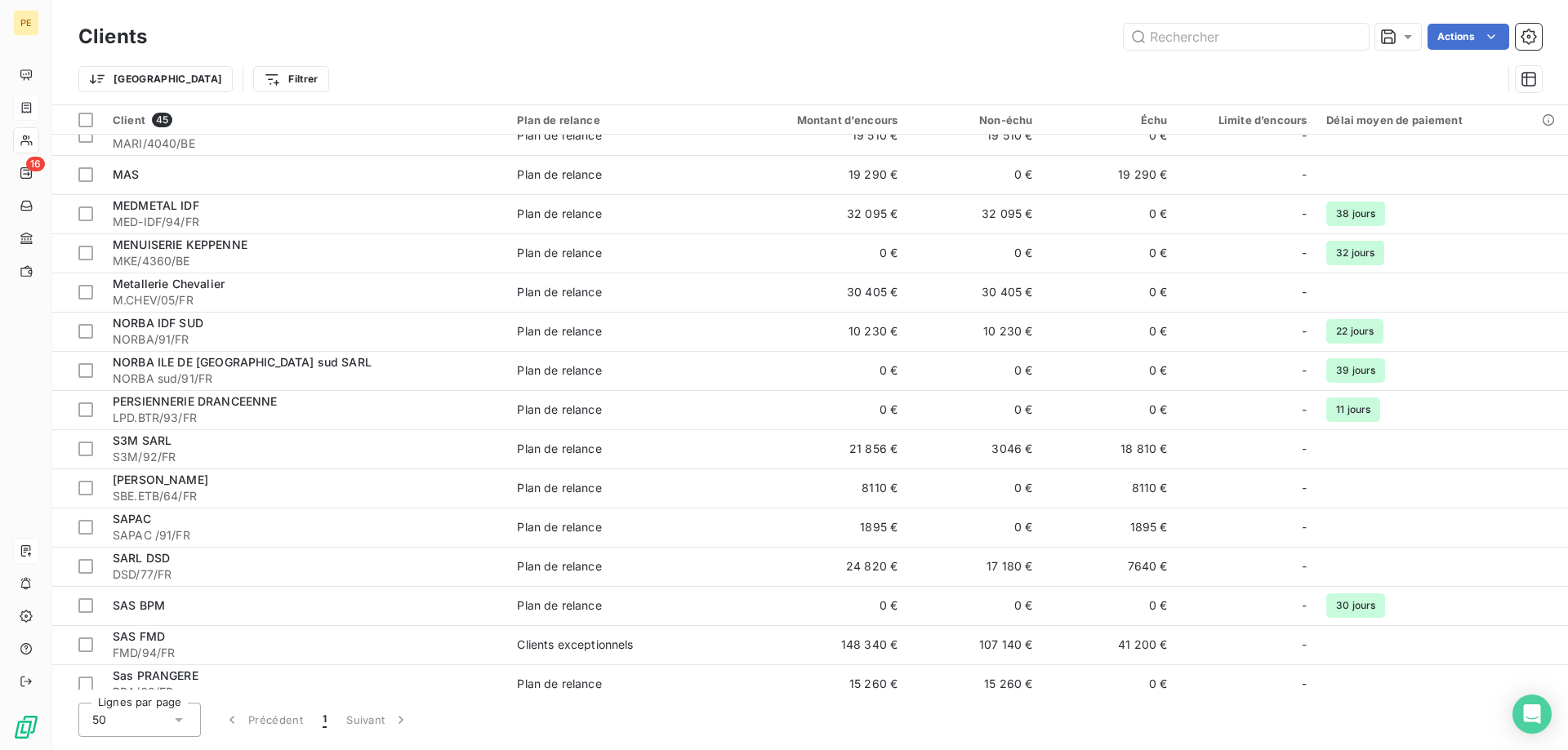
scroll to position [749, 0]
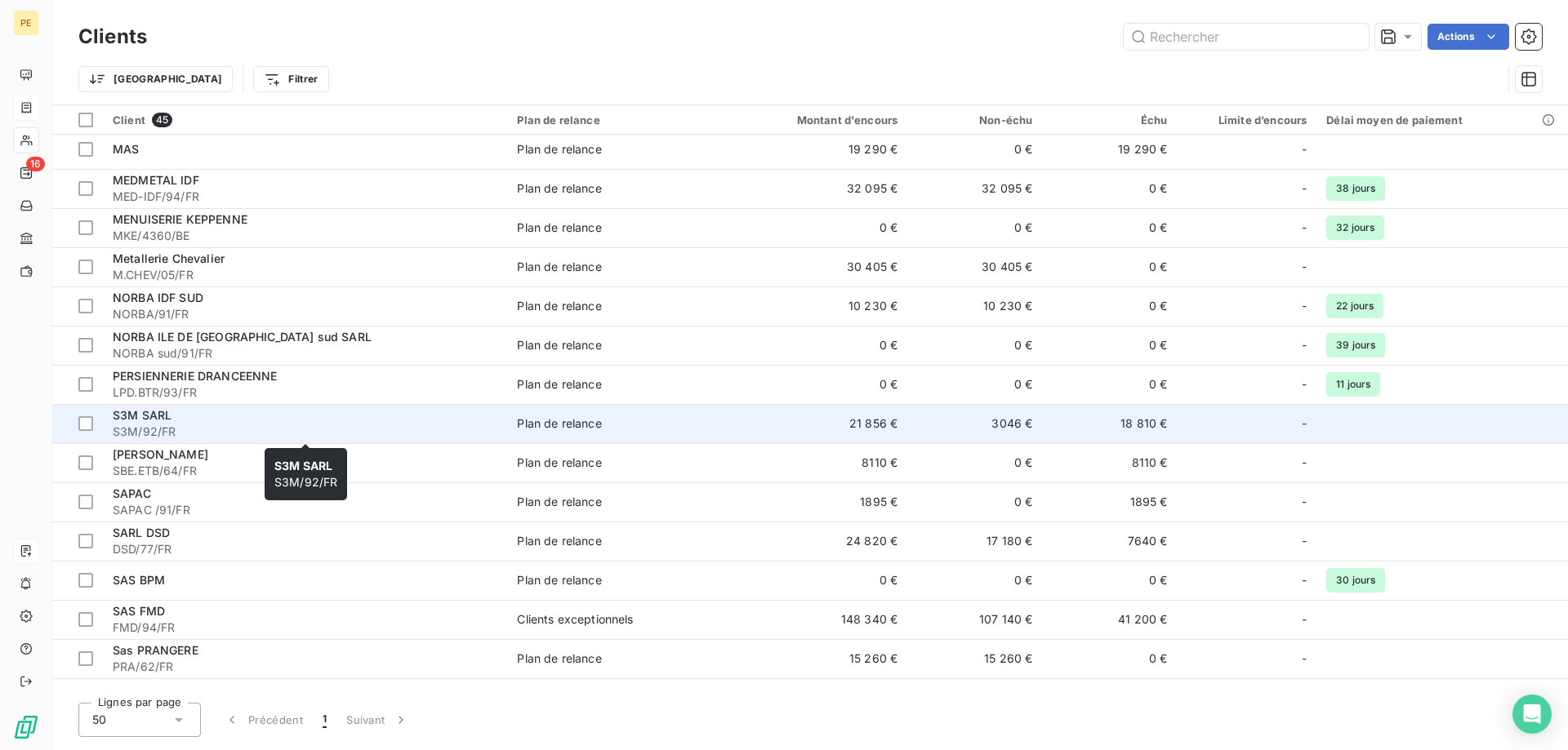
click at [144, 422] on span "S3M SARL" at bounding box center [142, 415] width 59 height 14
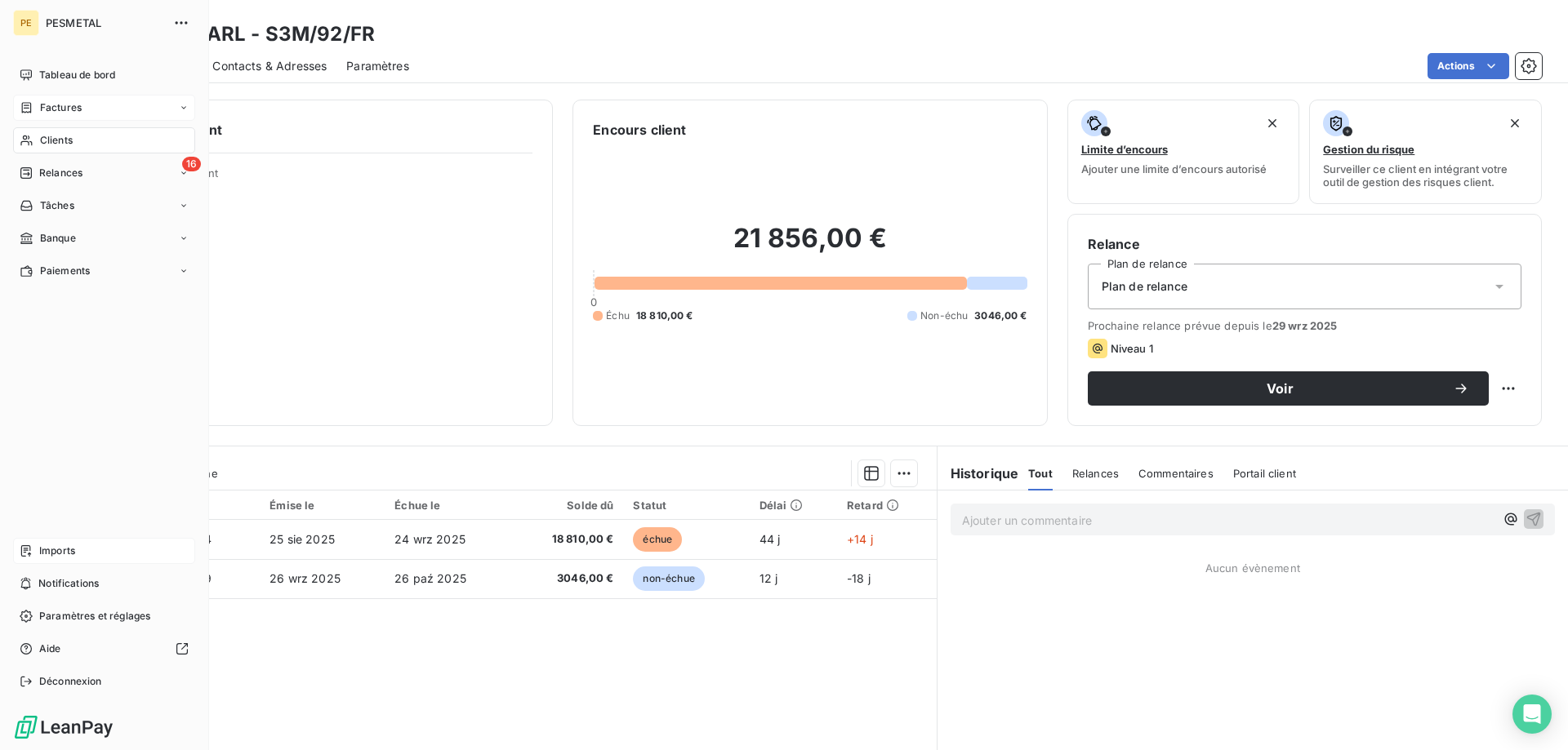
click at [25, 102] on icon at bounding box center [27, 107] width 14 height 13
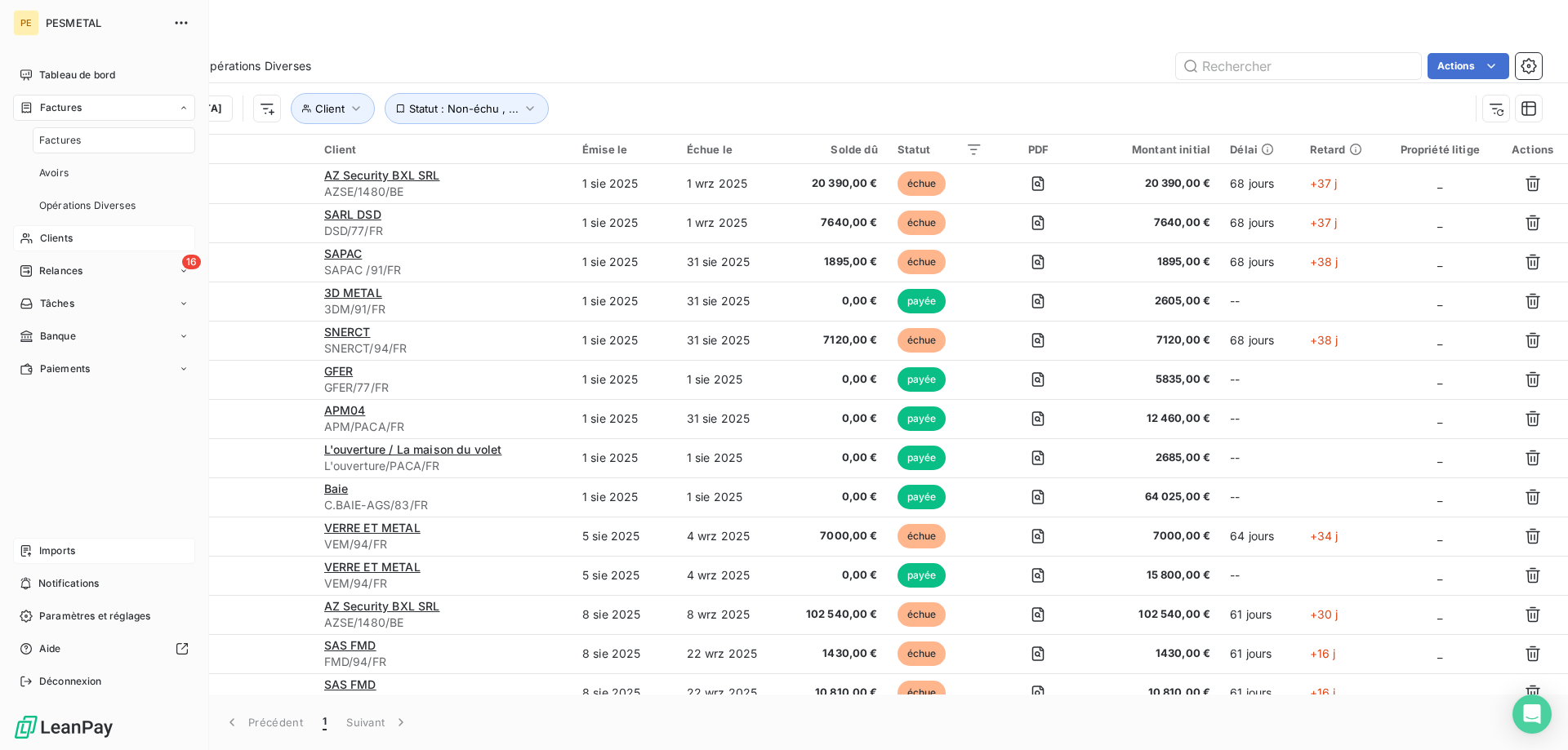
click at [53, 233] on span "Clients" at bounding box center [56, 238] width 33 height 15
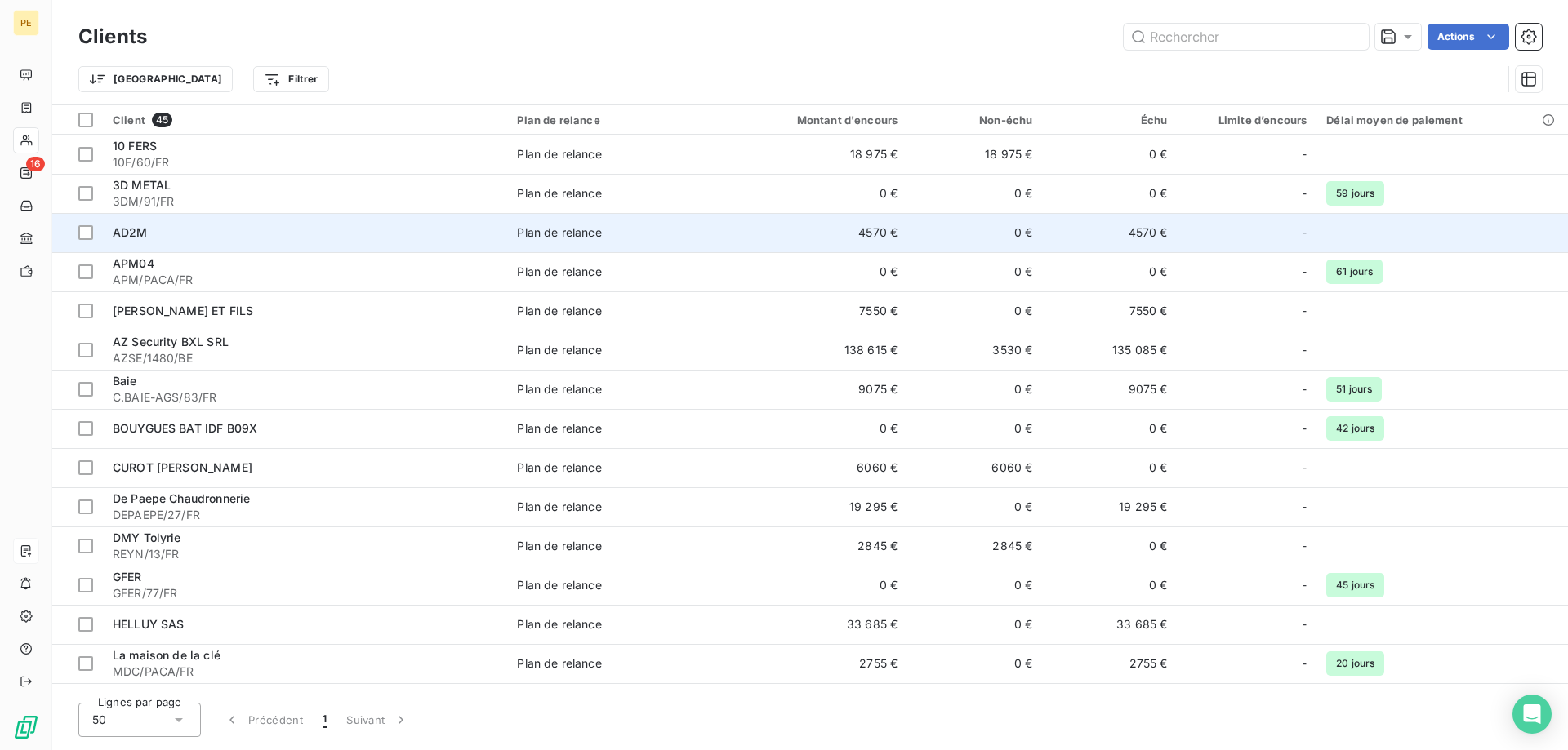
click at [134, 232] on span "AD2M" at bounding box center [130, 232] width 35 height 14
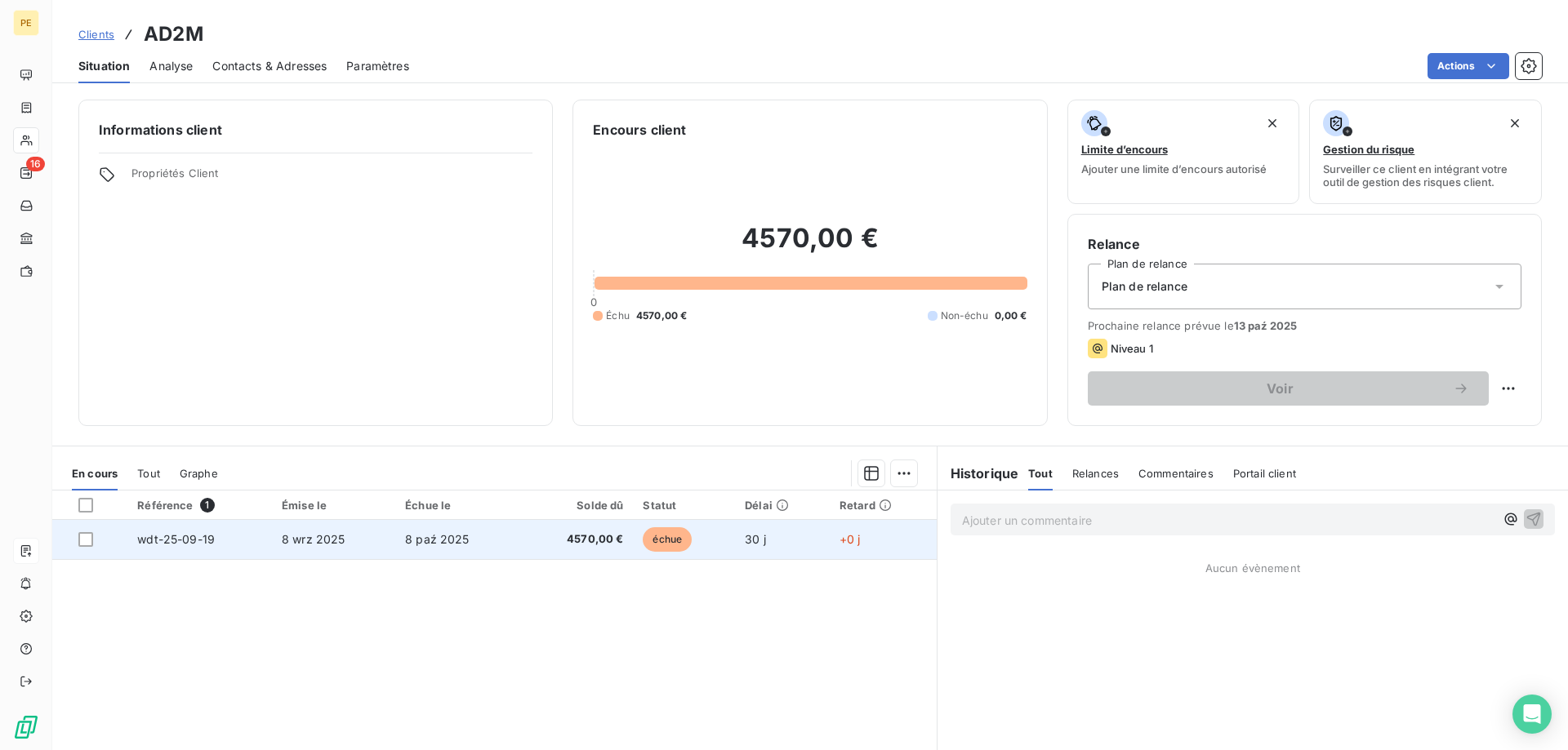
click at [180, 539] on span "wdt-25-09-19" at bounding box center [176, 540] width 77 height 14
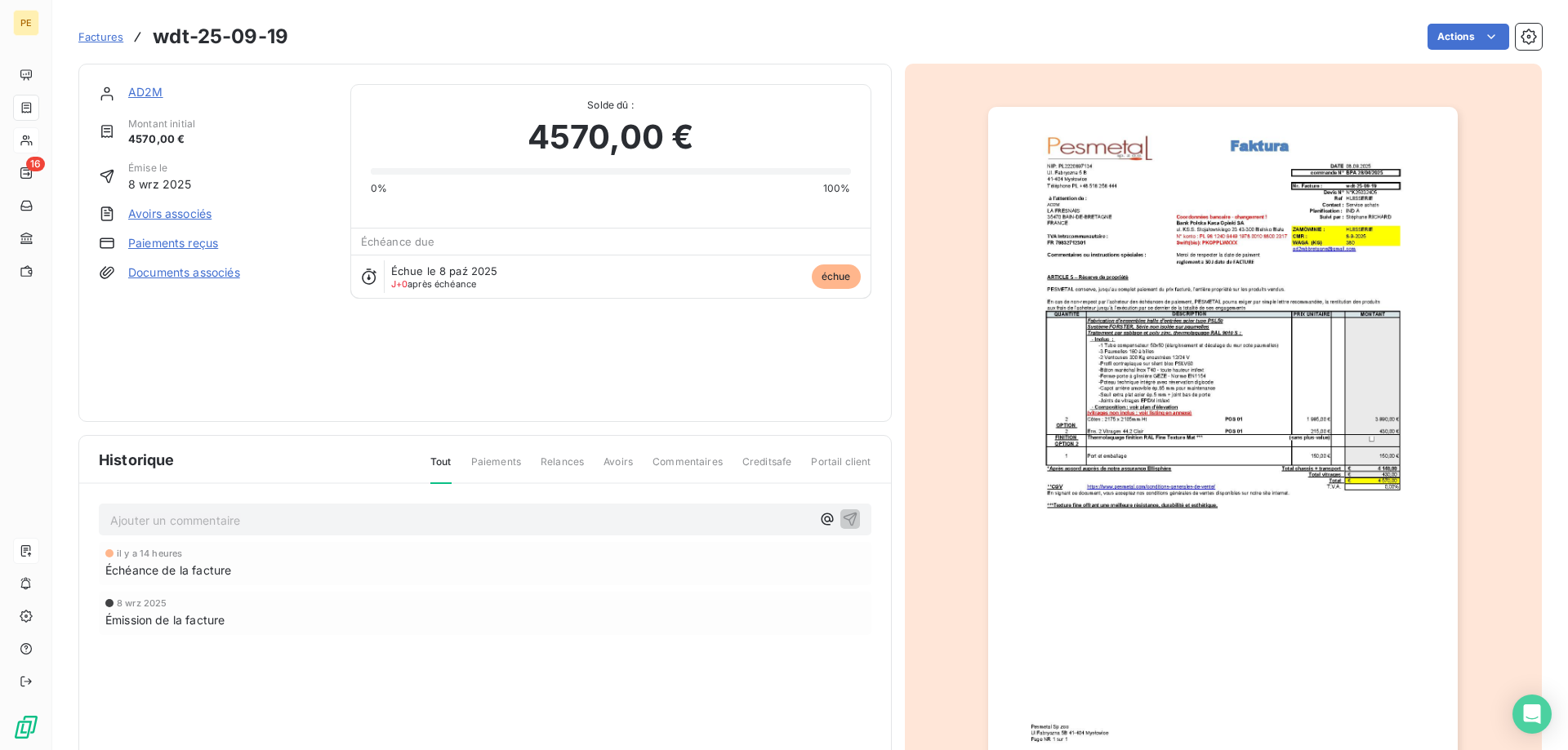
click at [1145, 219] on img "button" at bounding box center [1223, 439] width 469 height 665
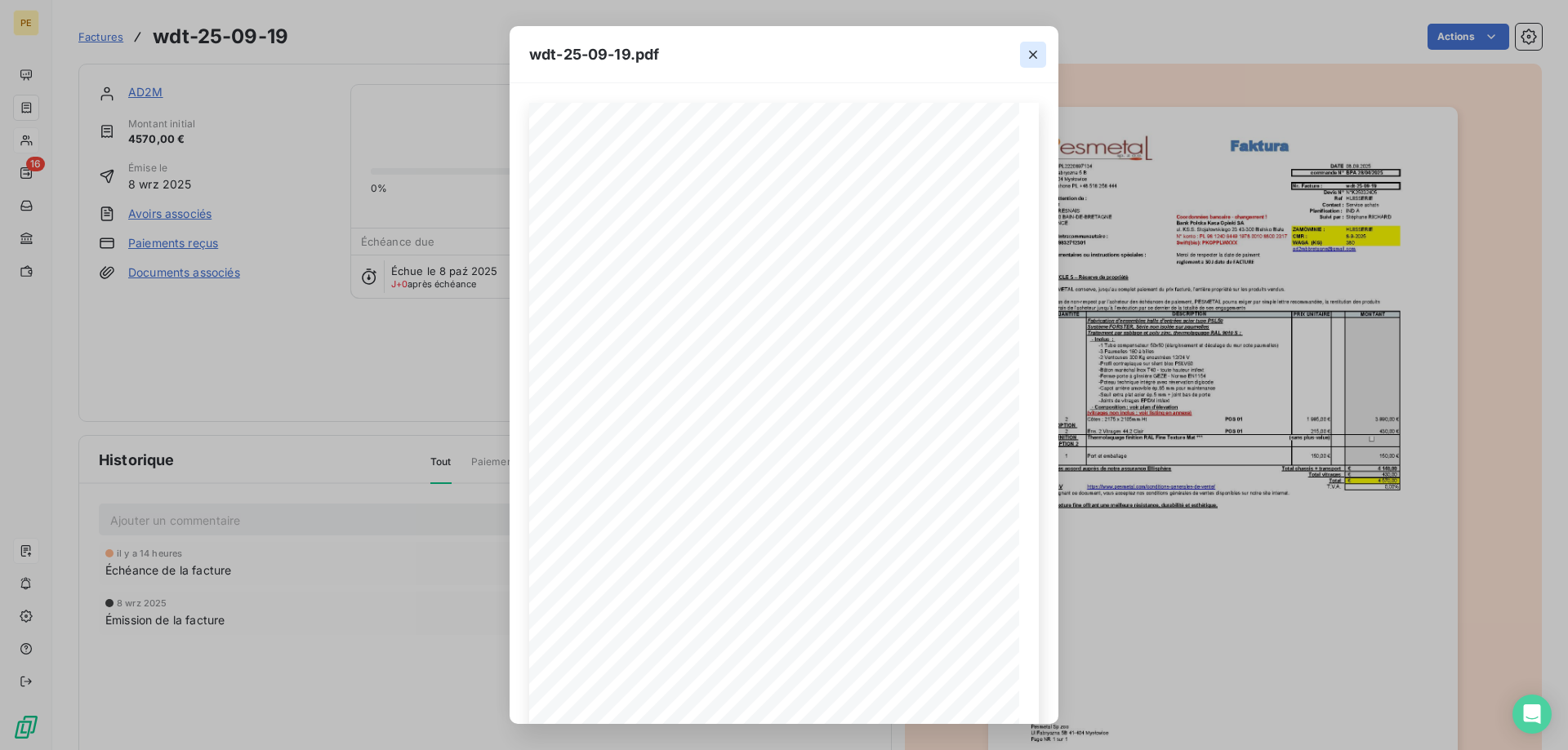
click at [1034, 53] on icon "button" at bounding box center [1033, 55] width 8 height 8
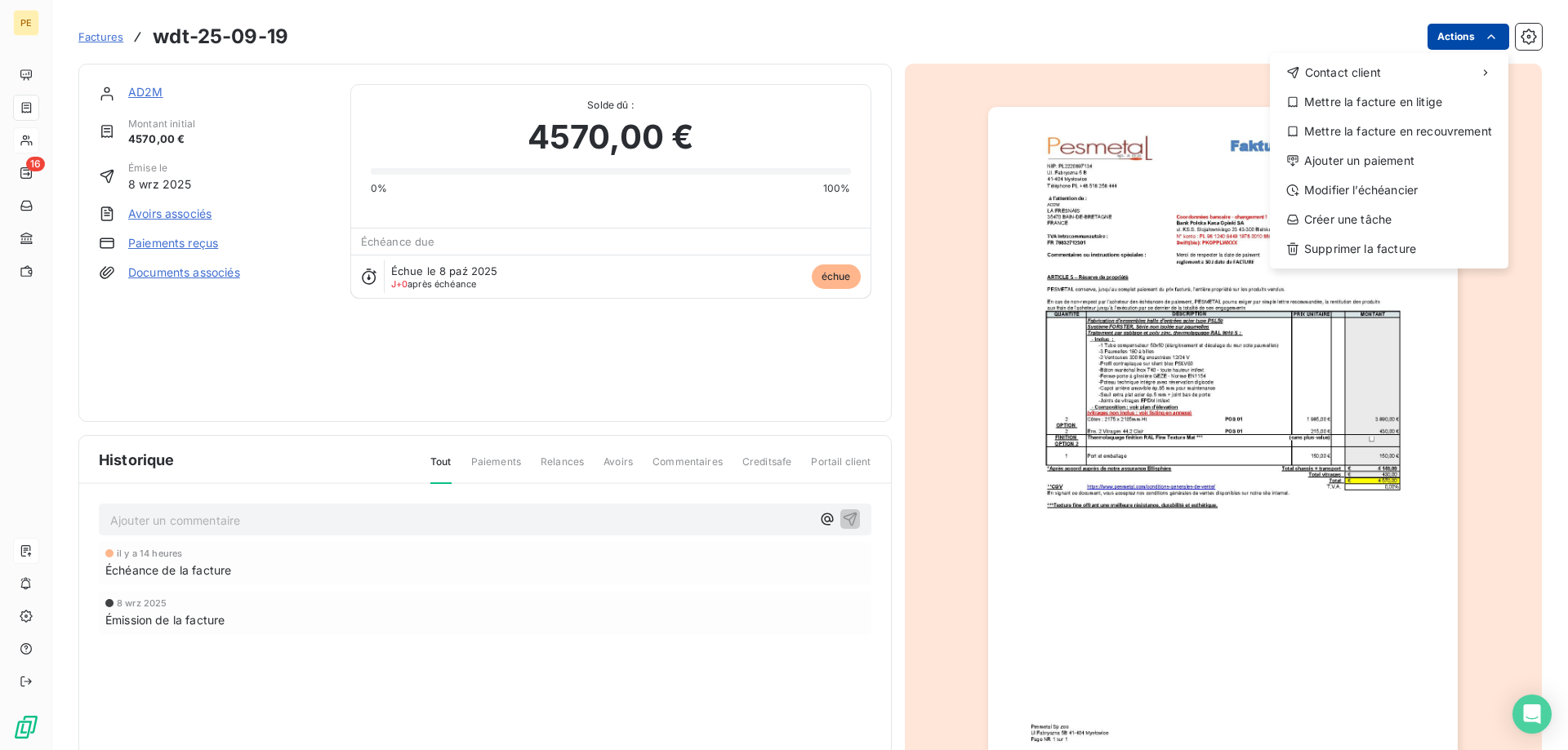
click at [1471, 40] on html "PE 16 Factures wdt-25-09-19 Actions Contact client Mettre la facture en litige …" at bounding box center [784, 375] width 1568 height 750
click at [1333, 247] on div "Supprimer la facture" at bounding box center [1388, 249] width 225 height 26
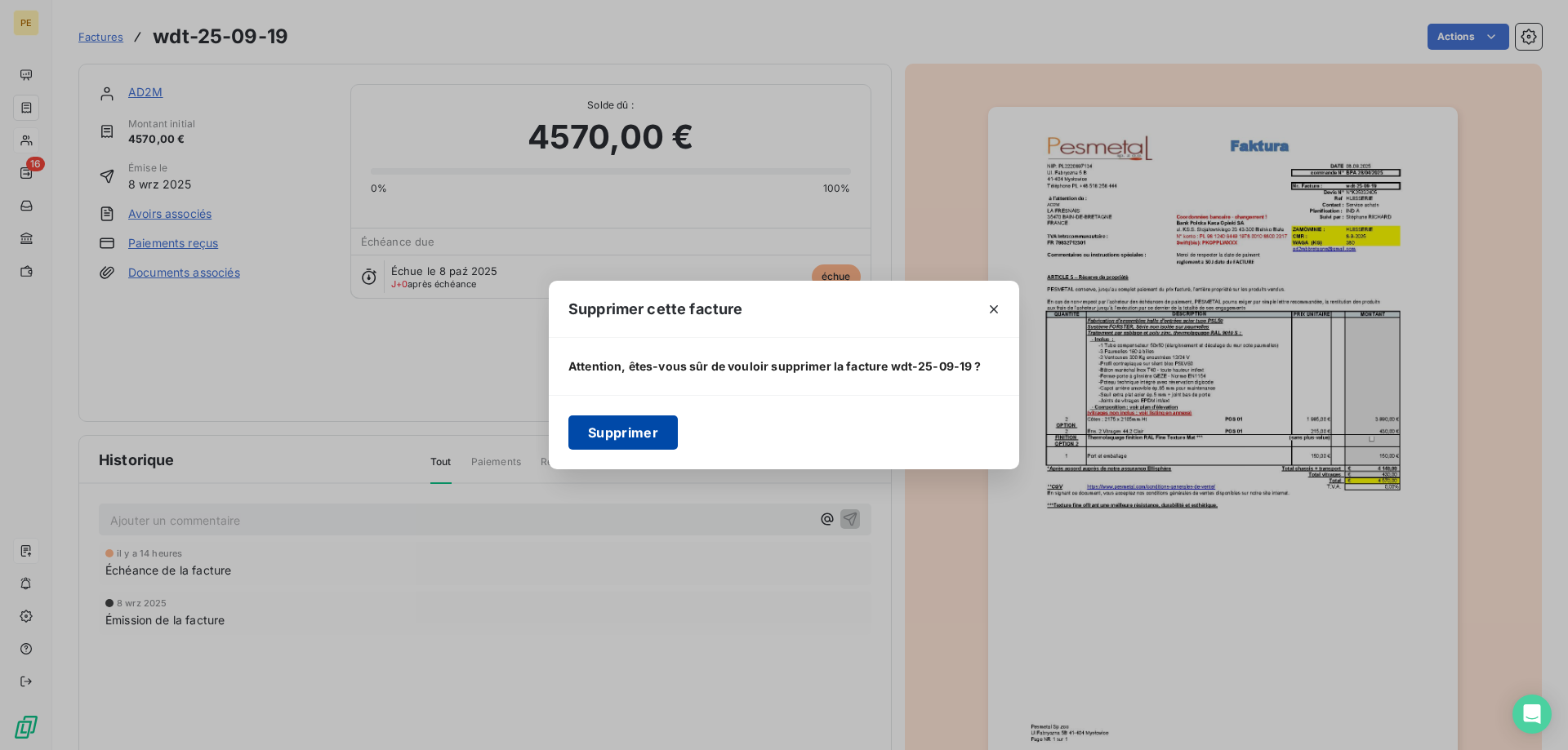
click at [611, 423] on button "Supprimer" at bounding box center [623, 433] width 109 height 35
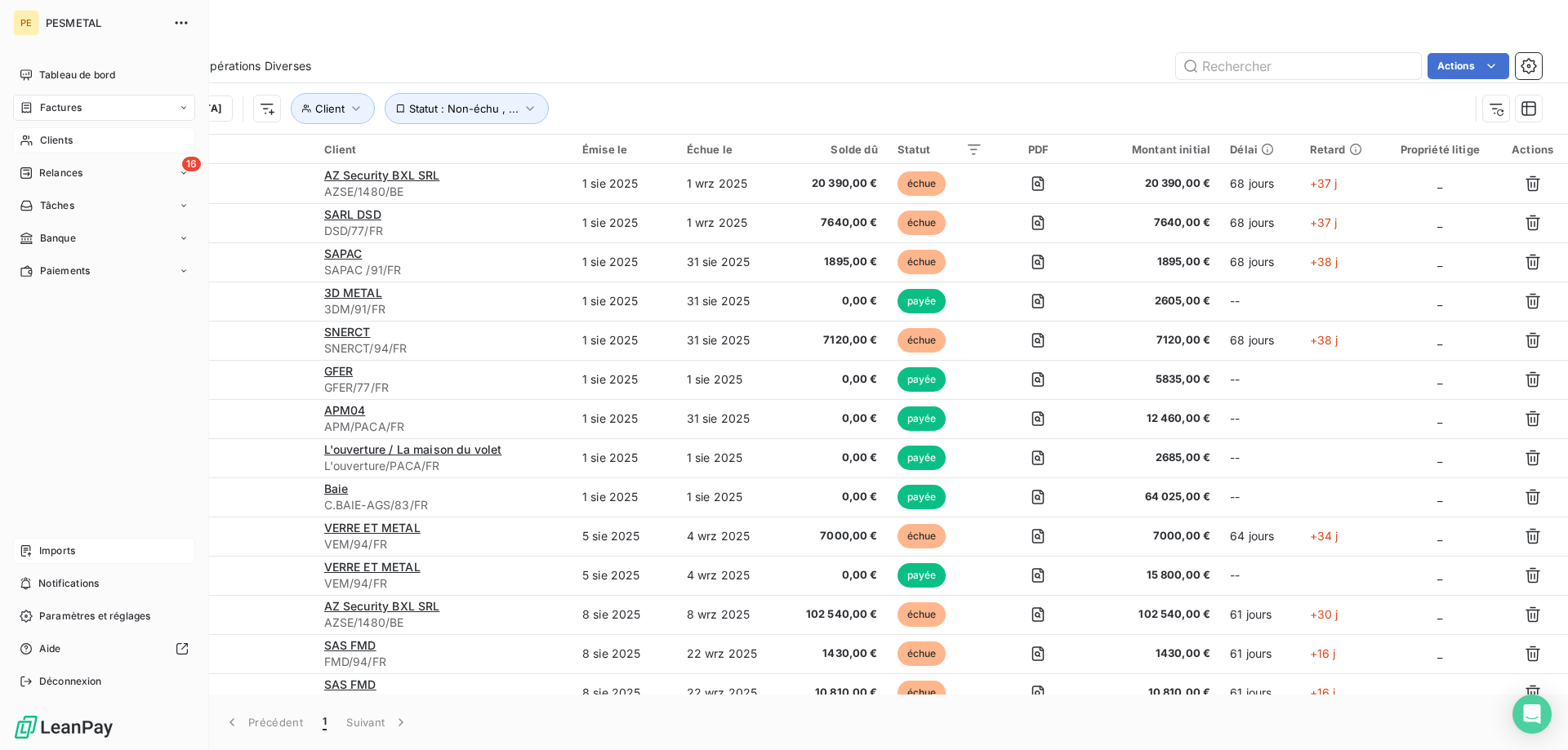
click at [36, 136] on div "Clients" at bounding box center [104, 140] width 183 height 26
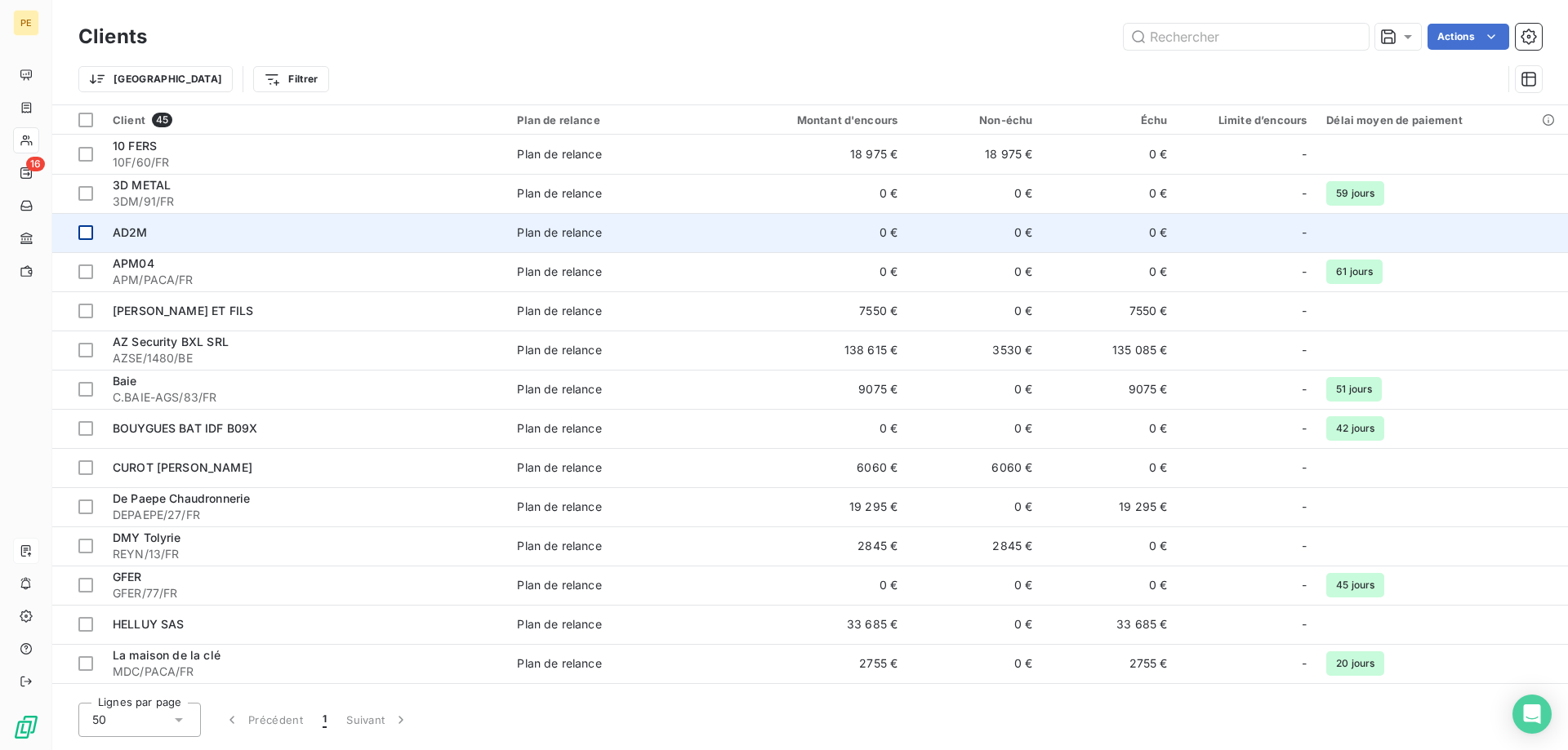
click at [88, 230] on div at bounding box center [85, 232] width 15 height 15
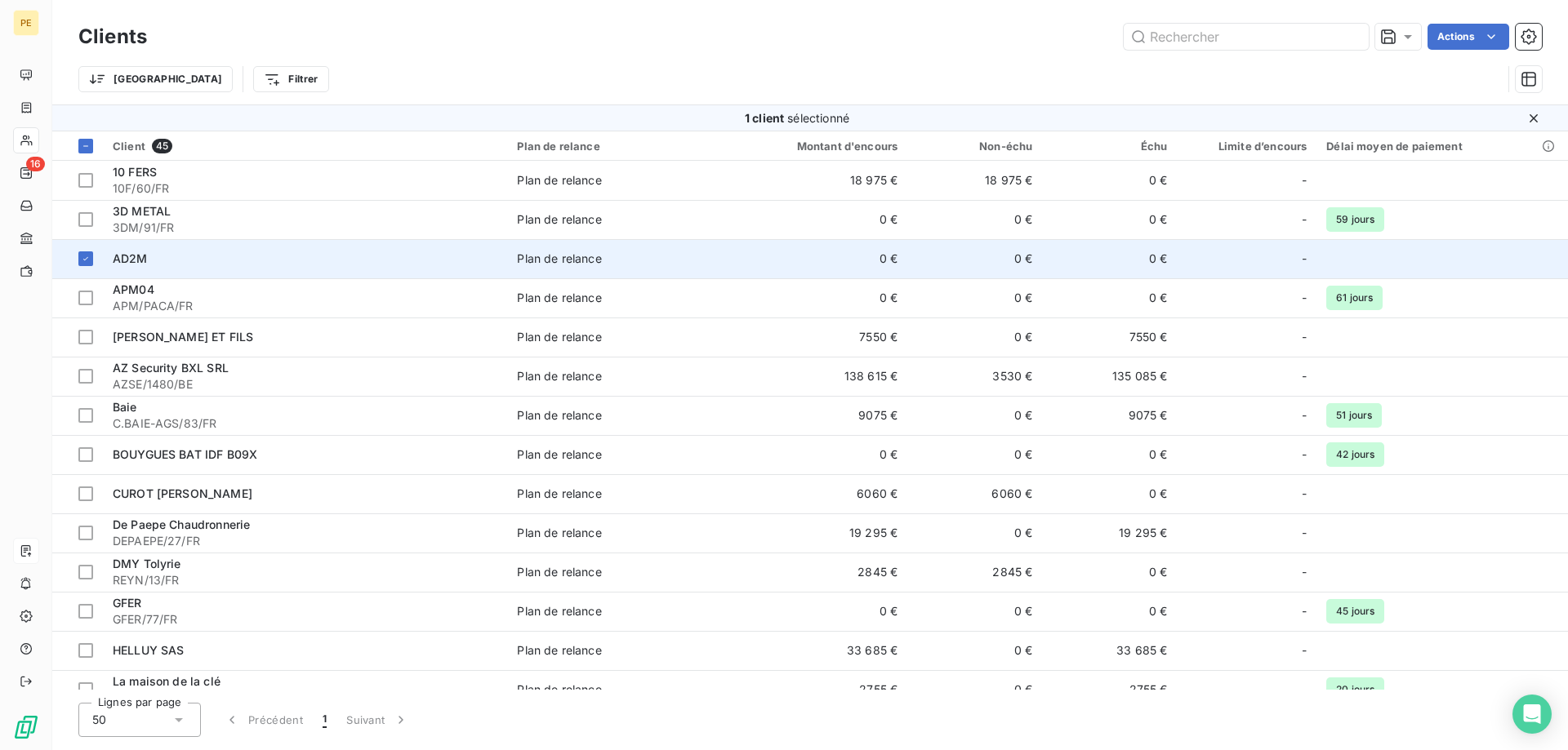
click at [366, 251] on div "AD2M" at bounding box center [306, 259] width 385 height 16
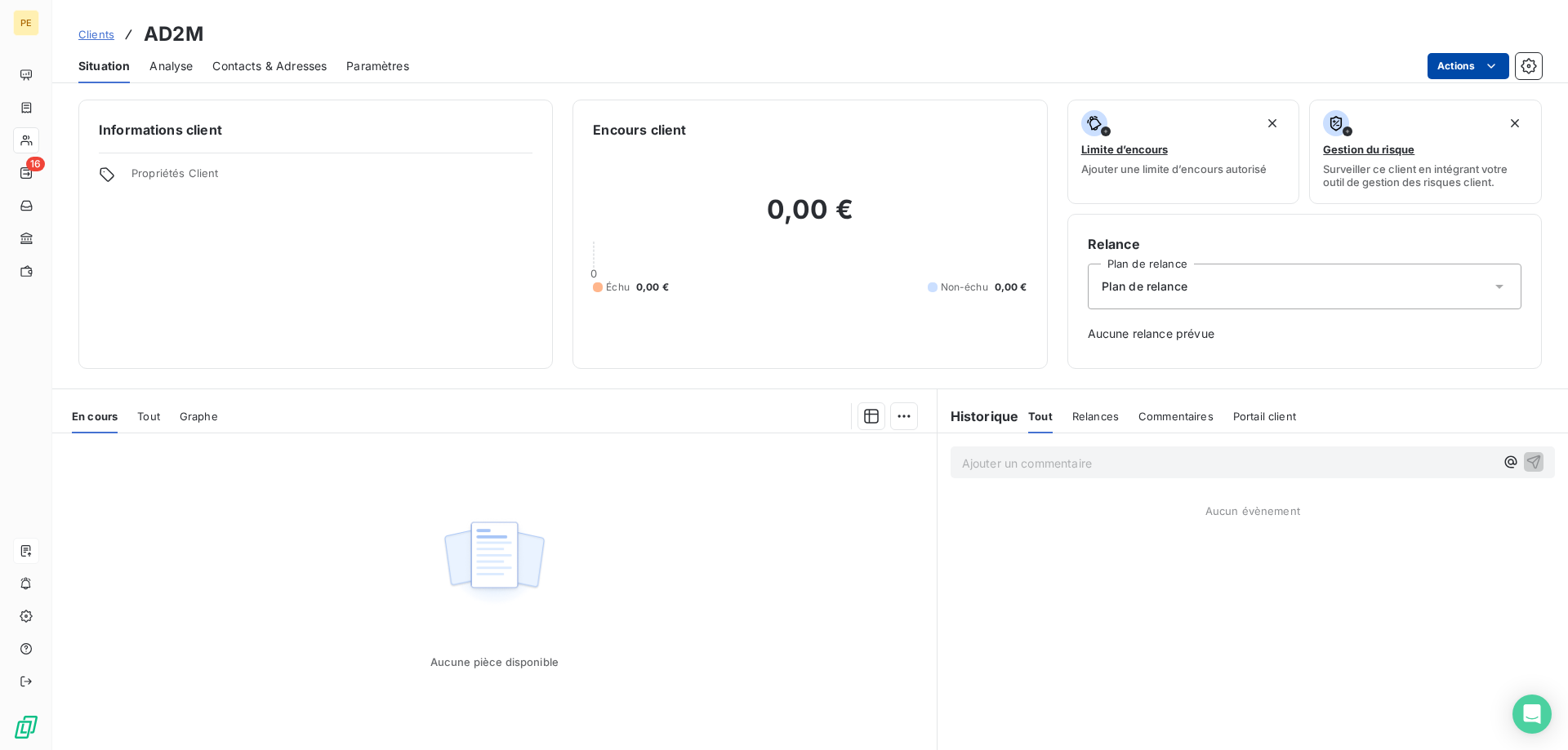
click at [1495, 64] on html "PE 16 Clients AD2M Situation Analyse Contacts & Adresses Paramètres Actions Inf…" at bounding box center [784, 375] width 1568 height 750
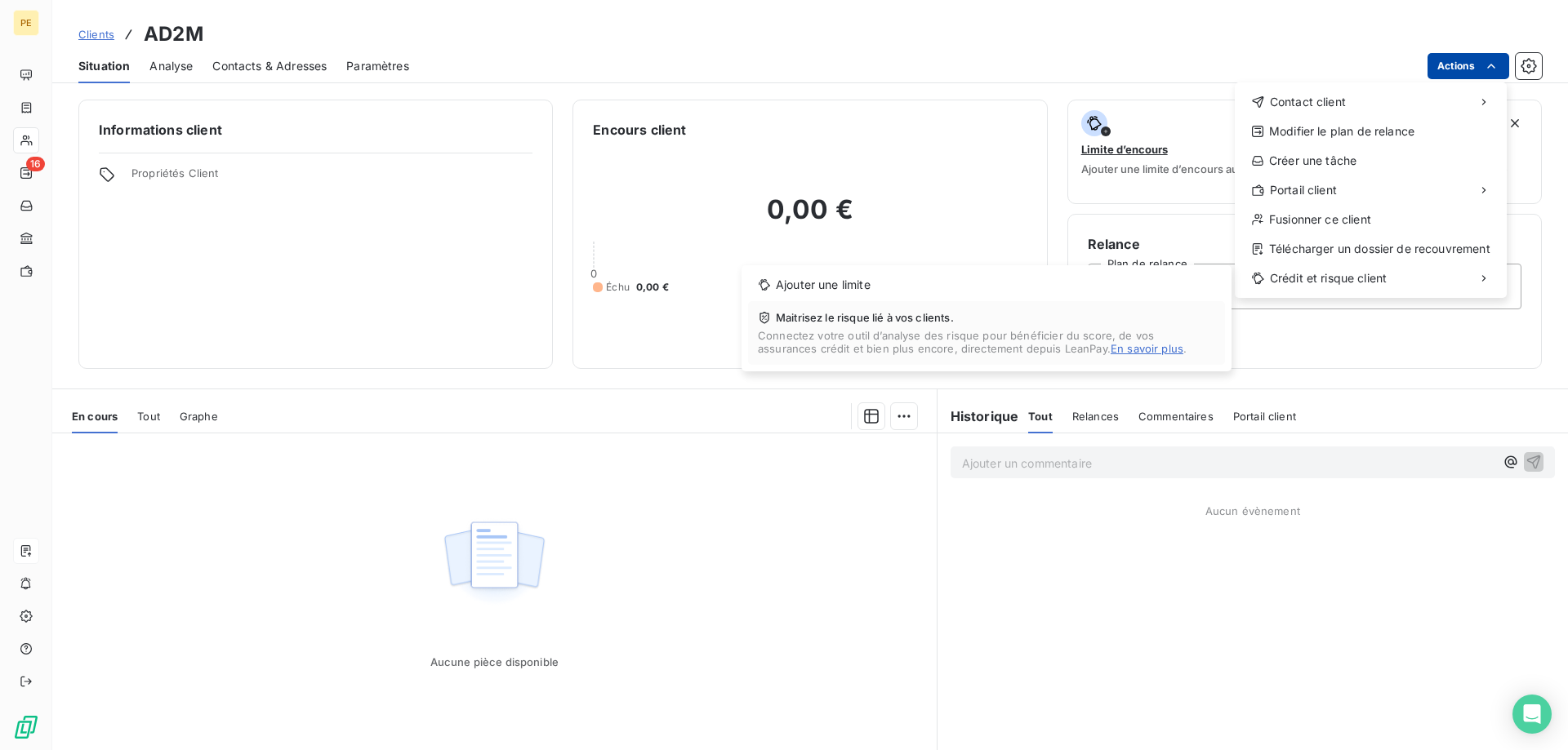
click at [392, 275] on html "PE 16 Clients AD2M Situation Analyse Contacts & Adresses Paramètres Actions Con…" at bounding box center [784, 375] width 1568 height 750
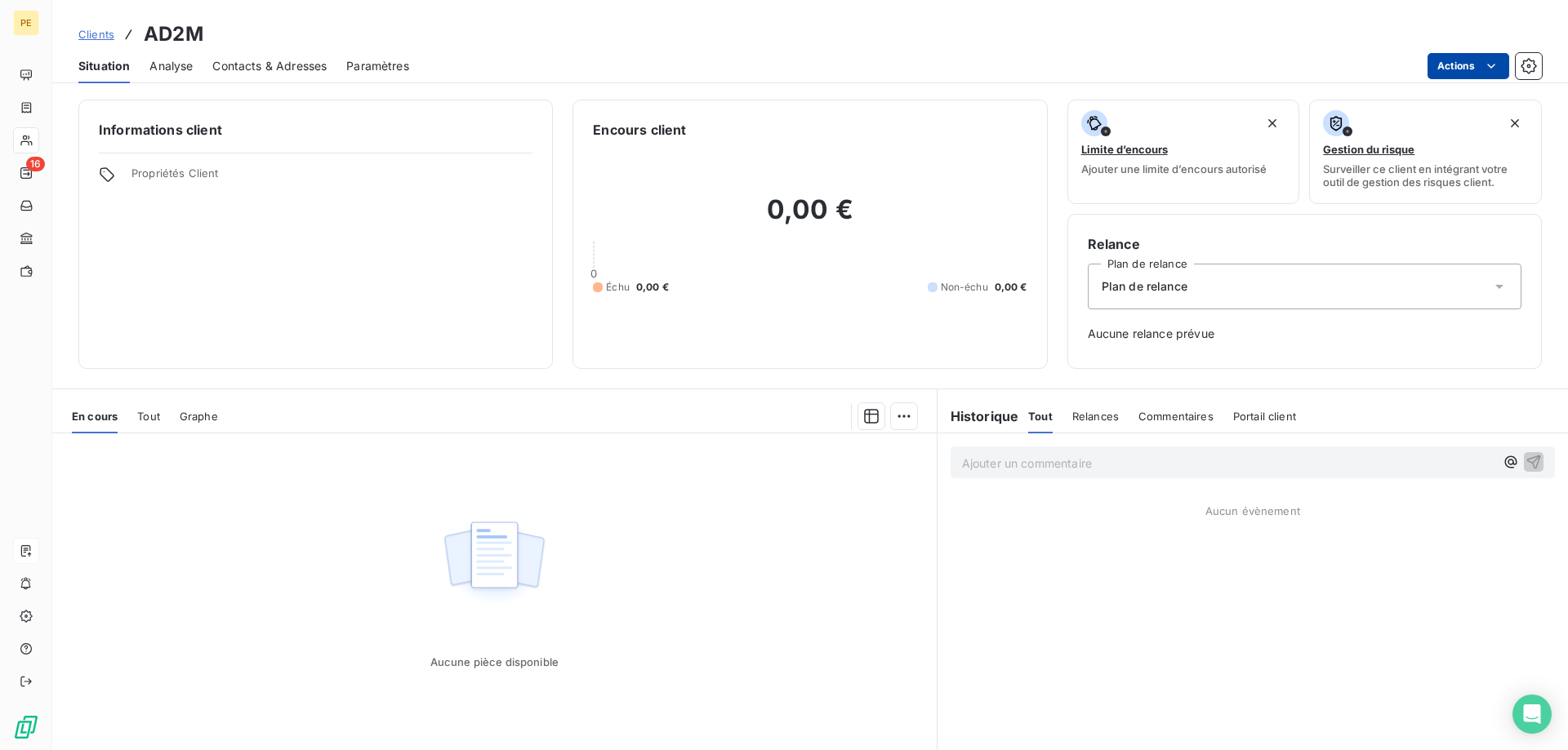
click at [107, 38] on span "Clients" at bounding box center [96, 34] width 36 height 13
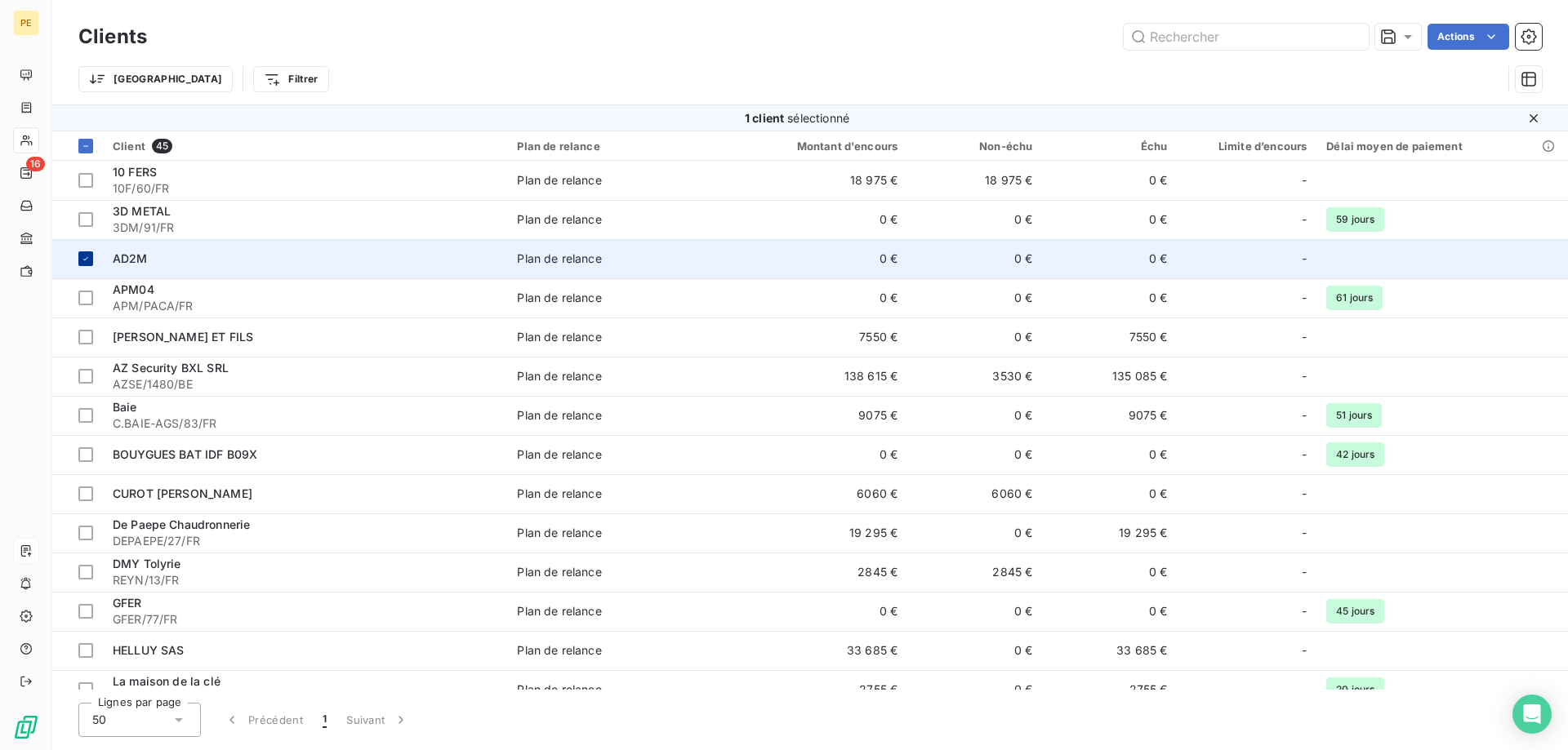
click at [82, 256] on icon at bounding box center [85, 259] width 10 height 10
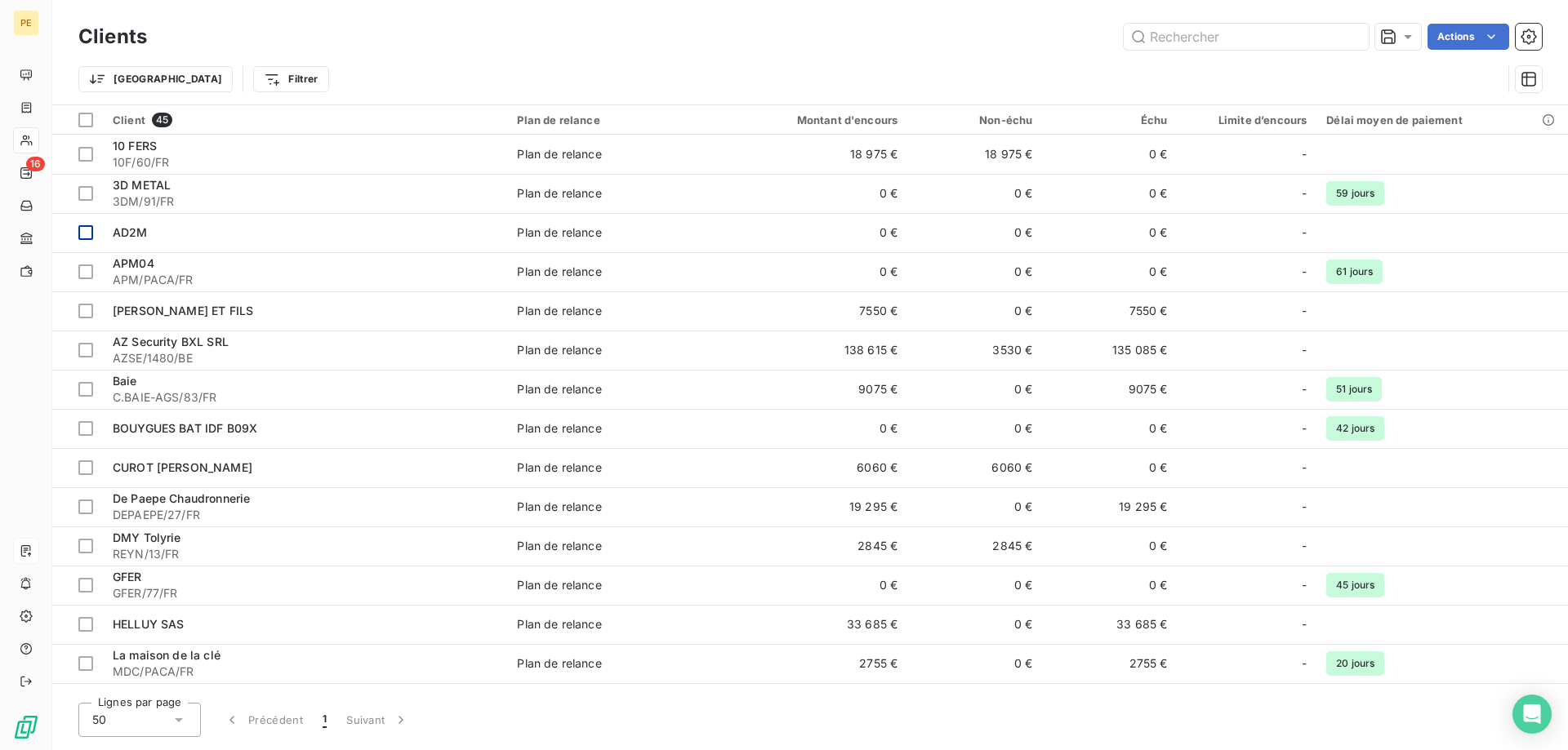
click at [76, 234] on td at bounding box center [77, 233] width 51 height 40
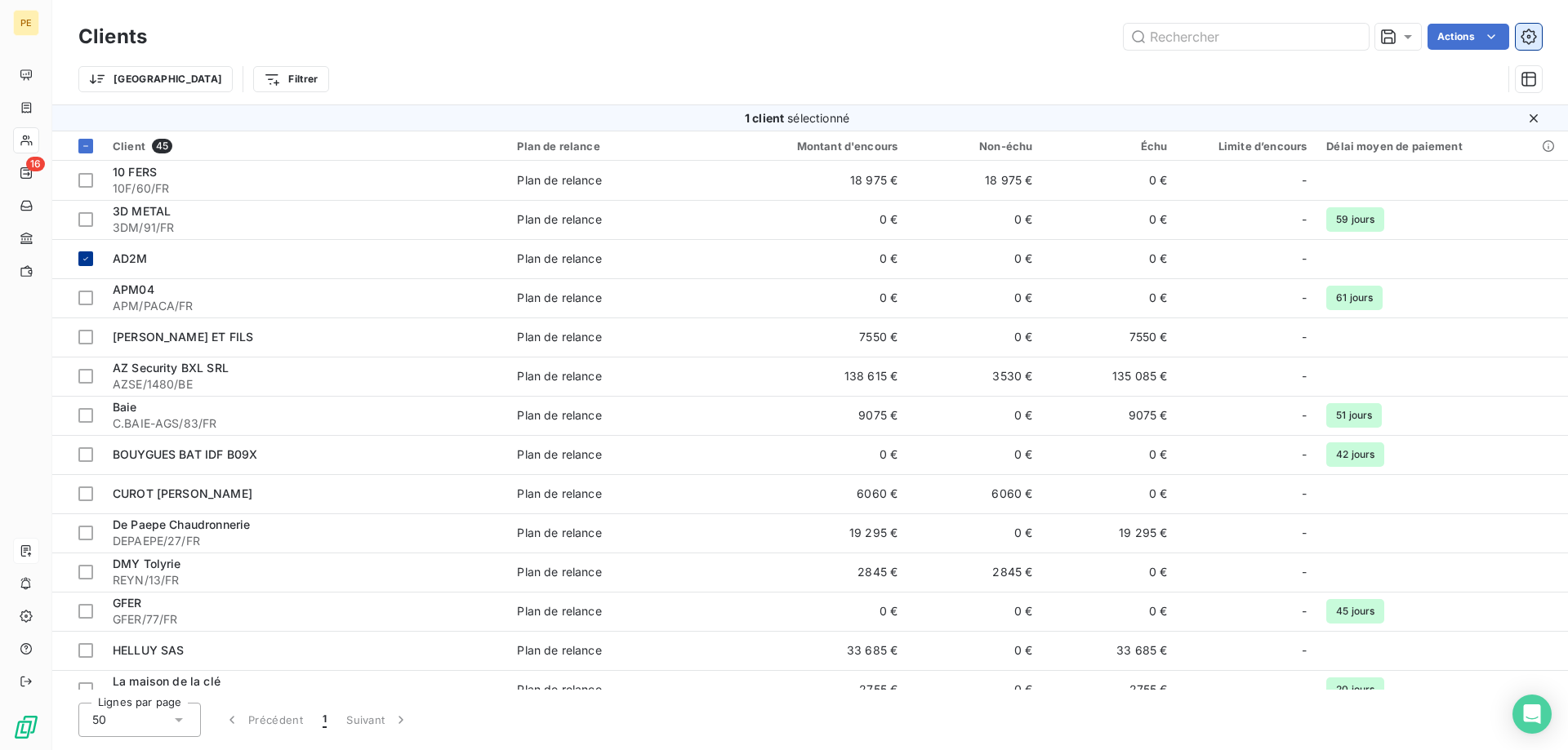
click at [1529, 37] on icon "button" at bounding box center [1529, 37] width 4 height 4
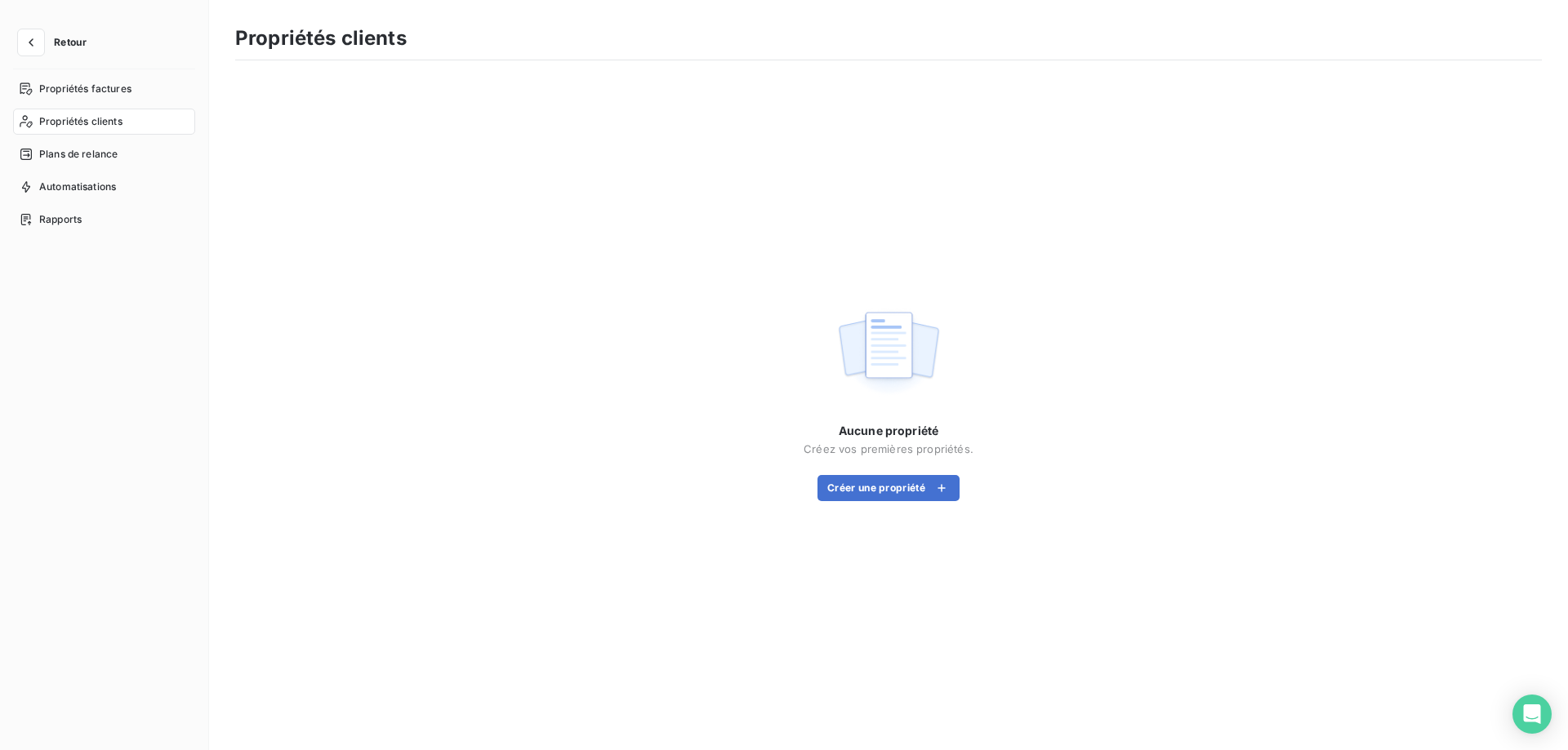
click at [64, 43] on span "Retour" at bounding box center [69, 43] width 33 height 10
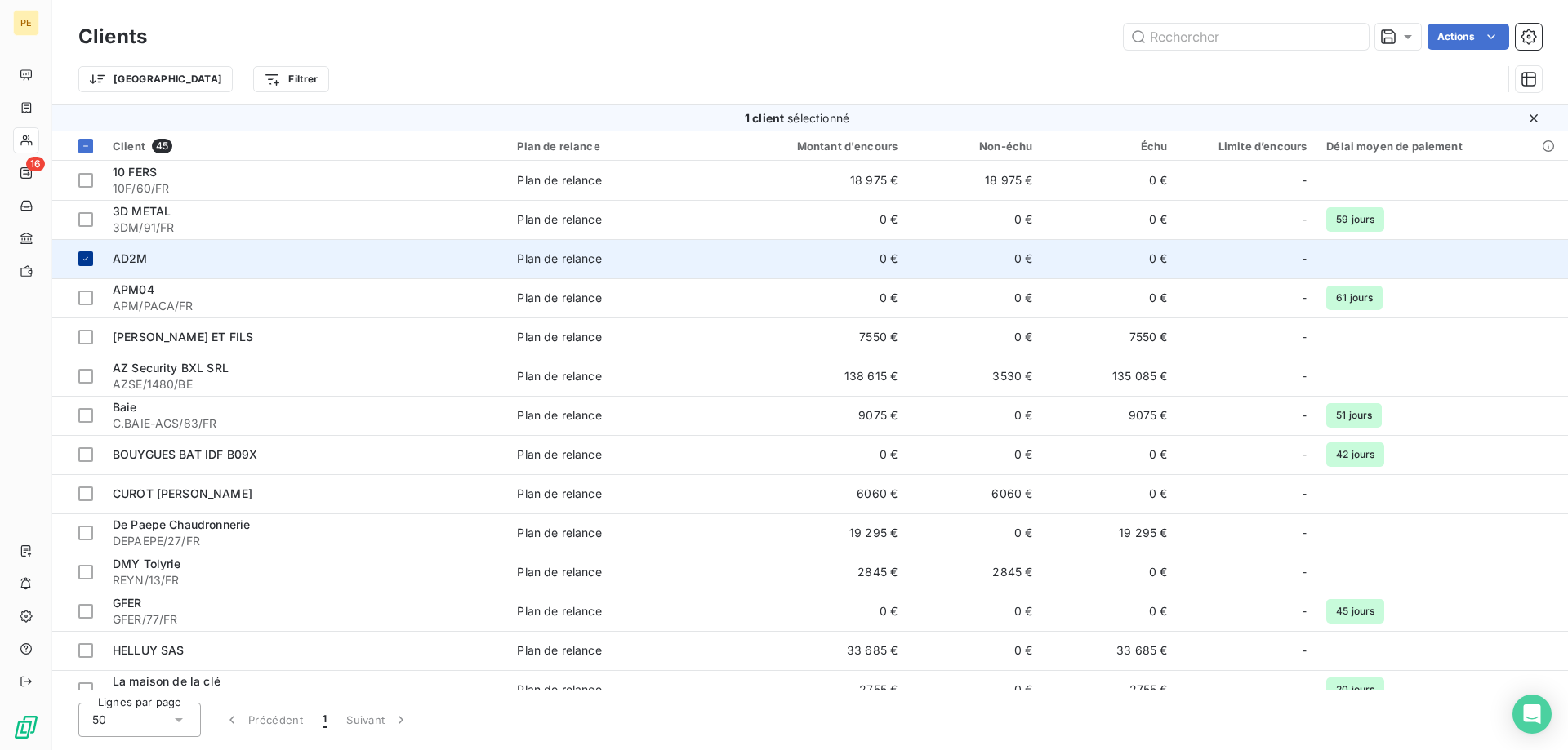
click at [76, 252] on td at bounding box center [77, 259] width 51 height 40
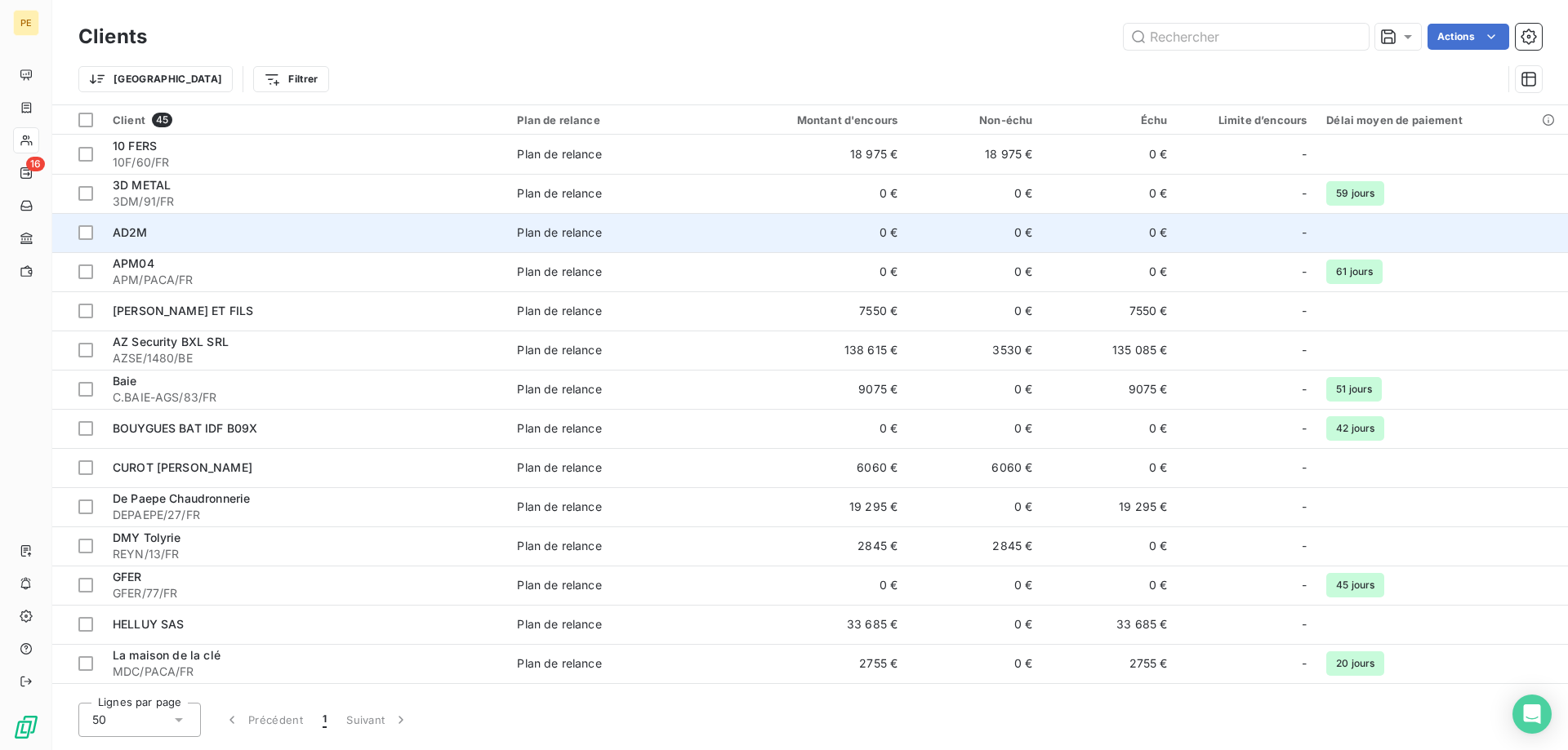
click at [164, 240] on div "AD2M" at bounding box center [306, 232] width 385 height 16
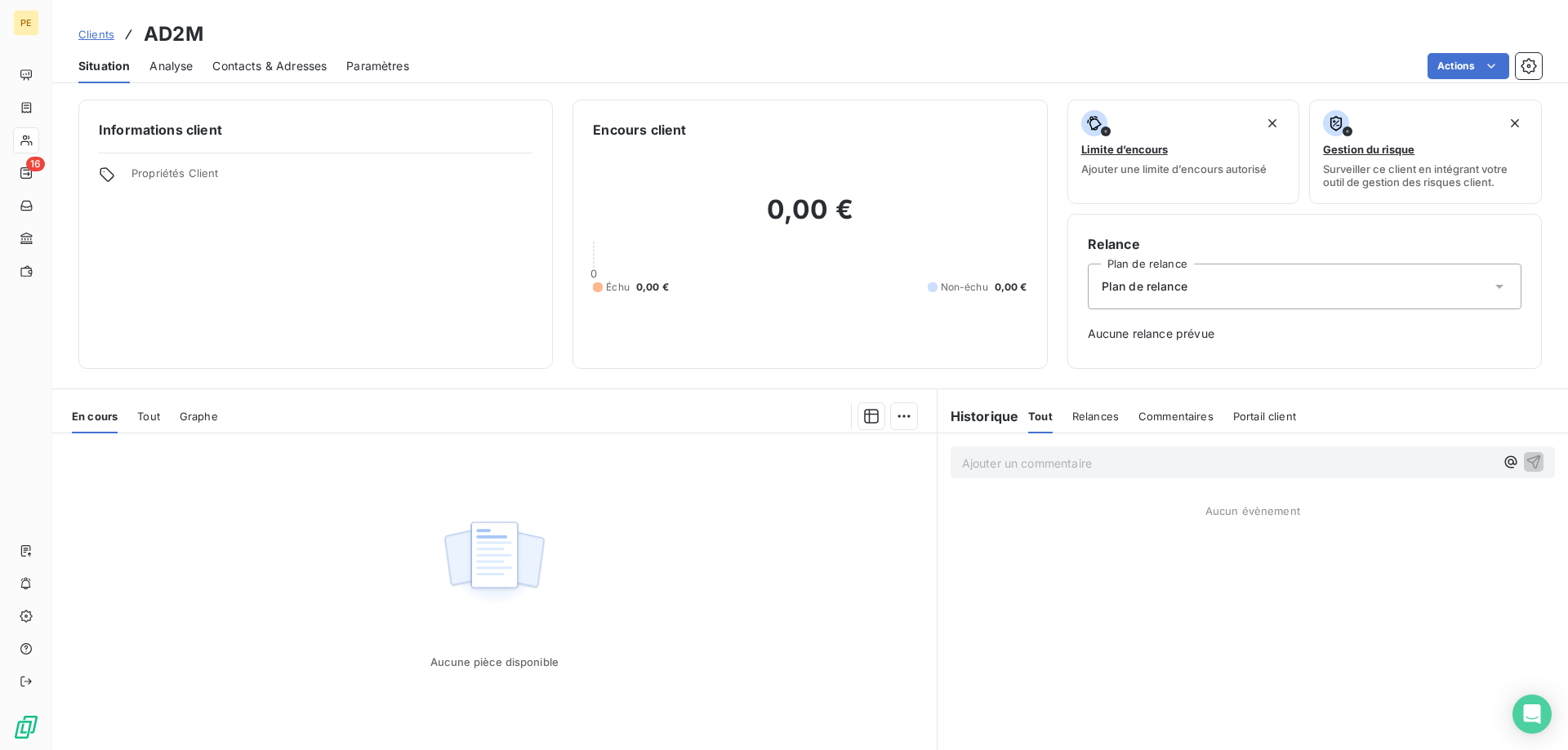
click at [190, 172] on span "Propriétés Client" at bounding box center [331, 178] width 401 height 23
click at [104, 177] on icon at bounding box center [107, 175] width 16 height 16
click at [104, 176] on icon at bounding box center [107, 175] width 16 height 16
click at [149, 419] on span "Tout" at bounding box center [148, 416] width 23 height 13
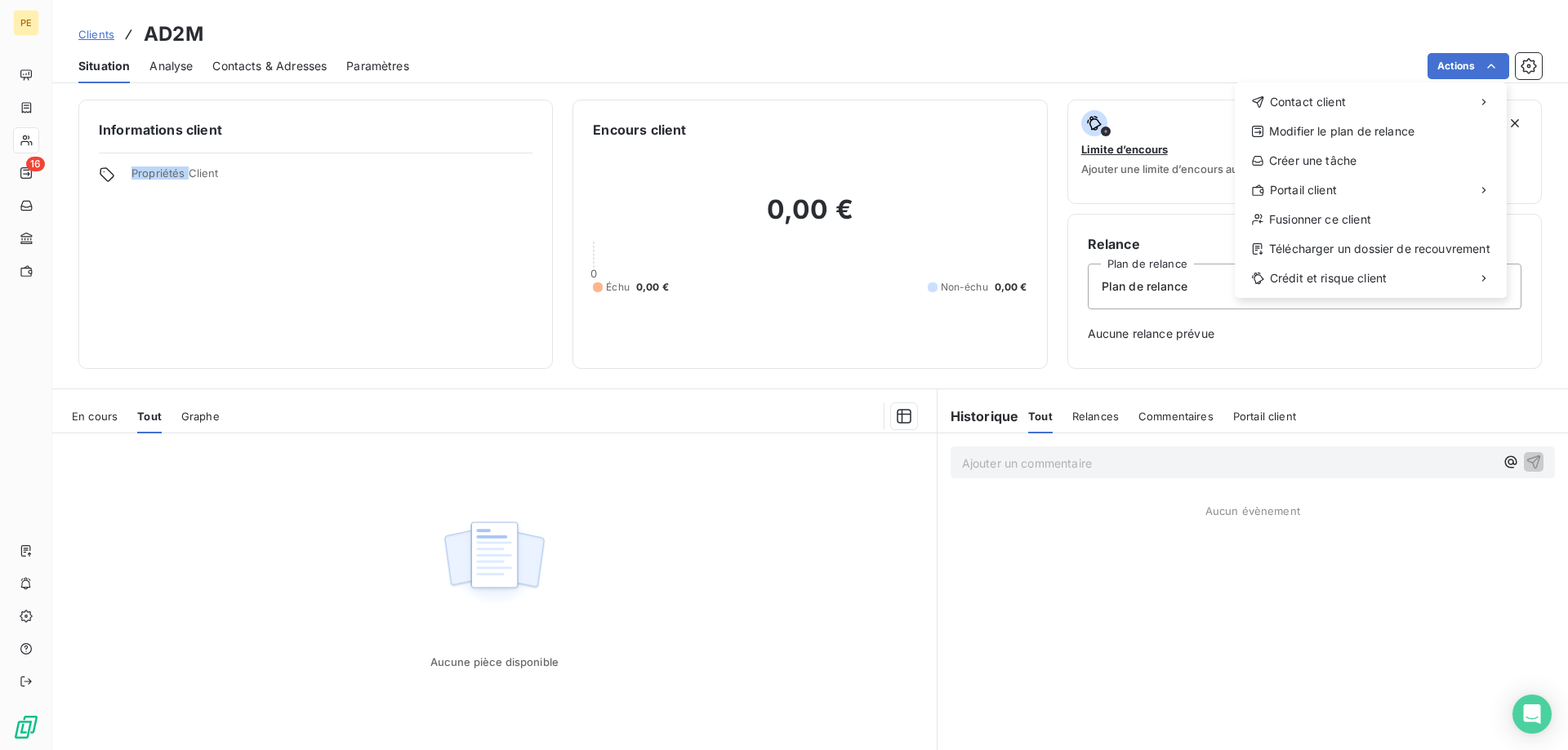
click at [1497, 67] on html "PE 16 Clients AD2M Situation Analyse Contacts & Adresses Paramètres Actions Con…" at bounding box center [784, 375] width 1568 height 750
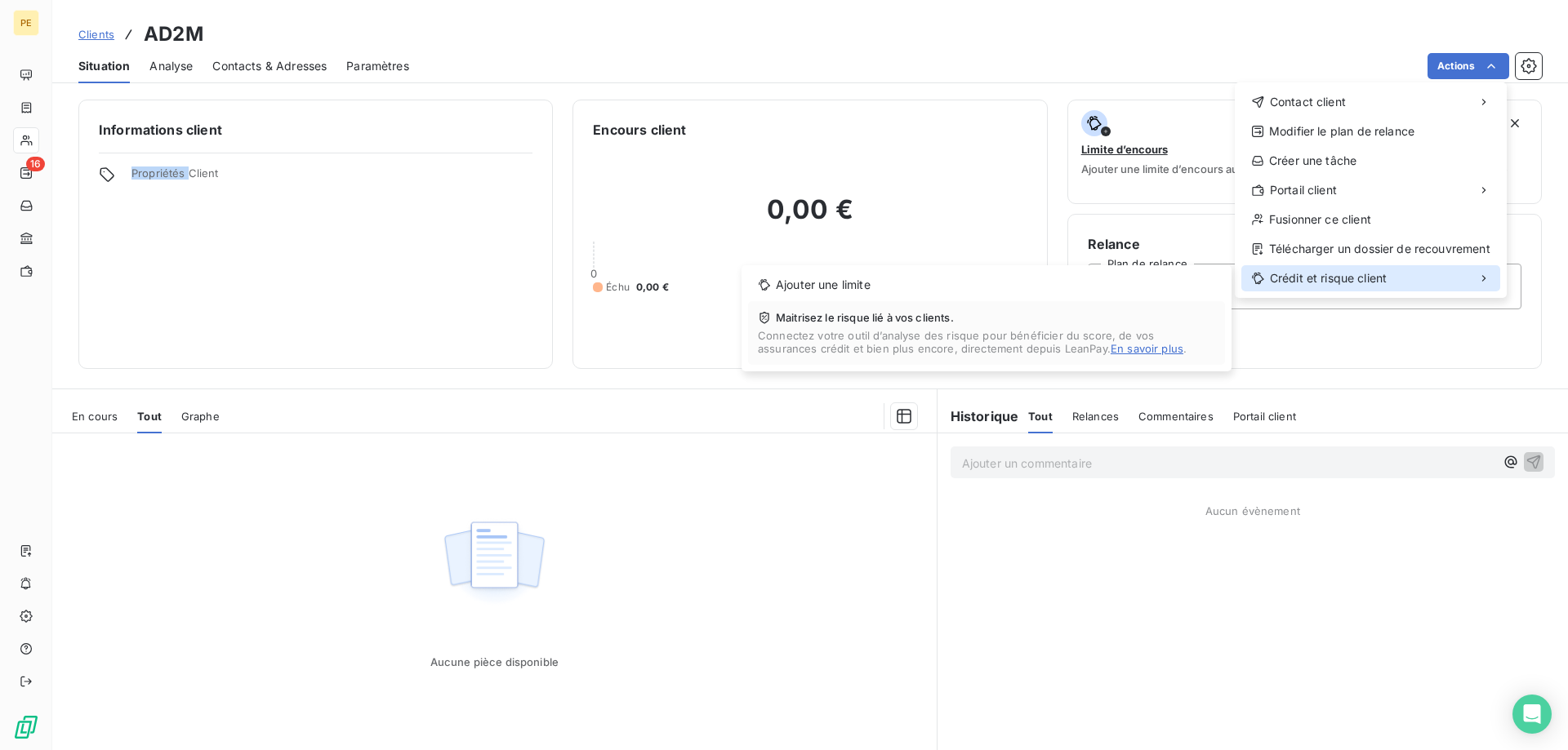
click at [1488, 281] on icon at bounding box center [1484, 278] width 13 height 13
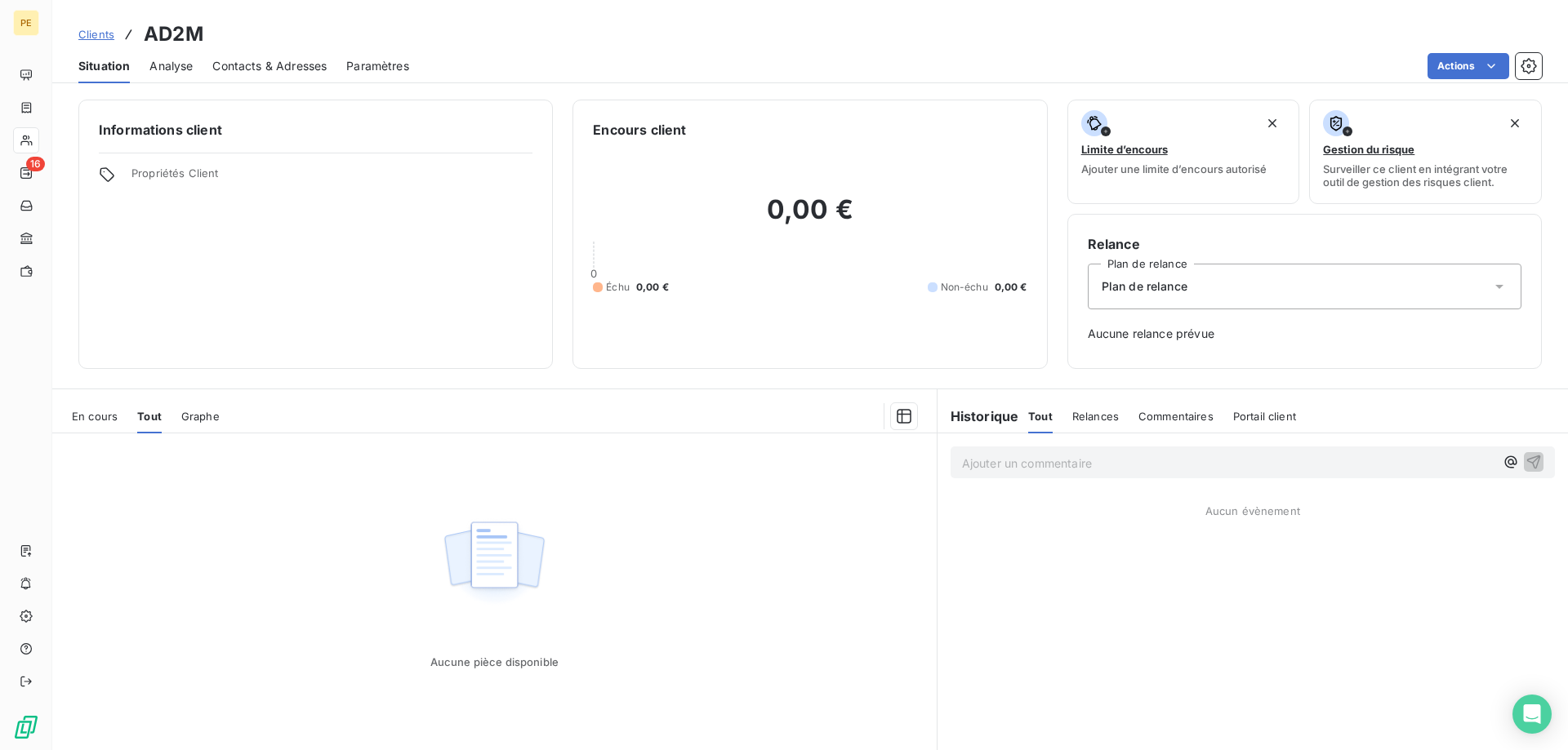
click at [403, 63] on html "PE 16 Clients AD2M Situation Analyse Contacts & Adresses Paramètres Actions Inf…" at bounding box center [784, 375] width 1568 height 750
click at [403, 63] on span "Paramètres" at bounding box center [377, 65] width 63 height 16
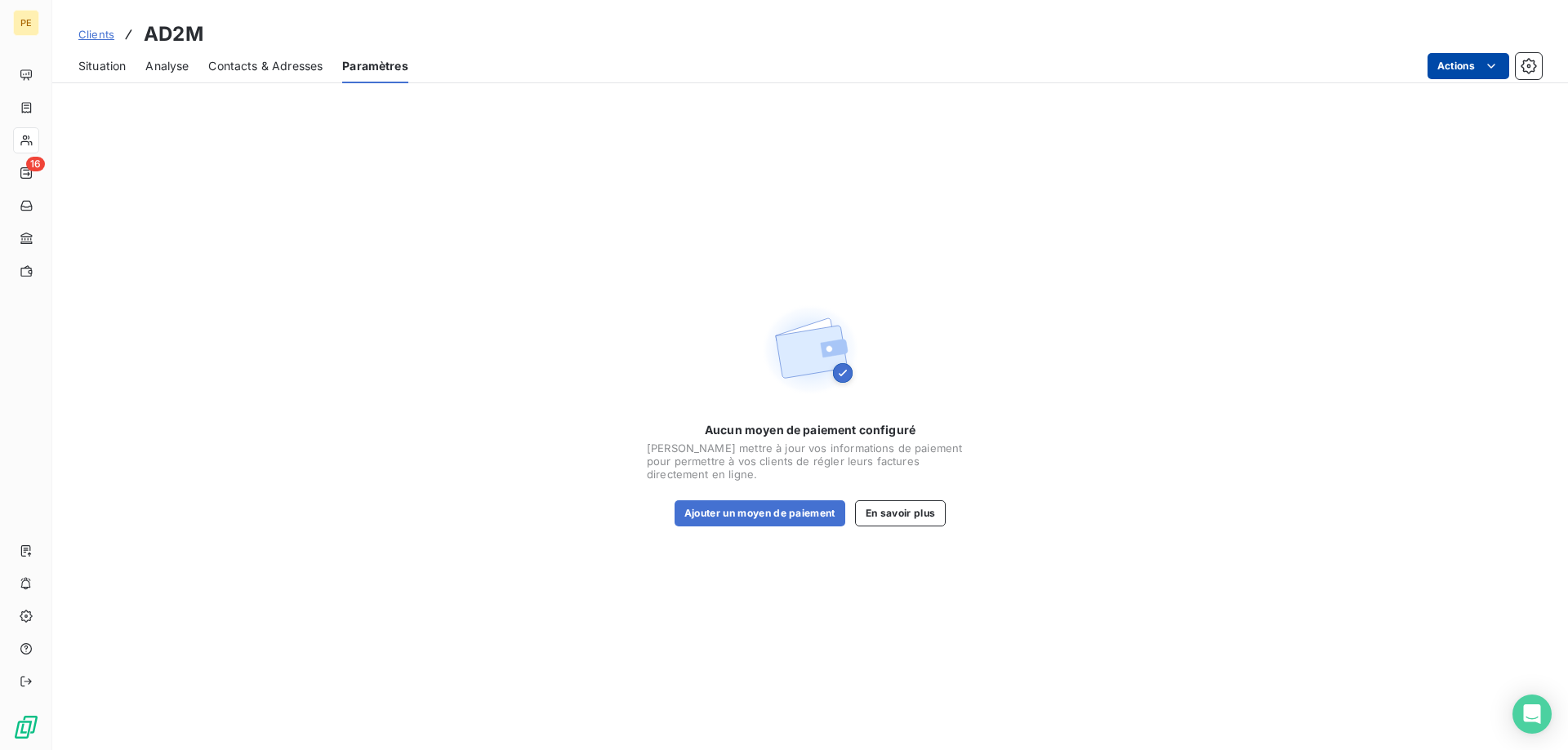
click at [1486, 66] on html "PE 16 Clients AD2M Situation Analyse Contacts & Adresses Paramètres Actions Auc…" at bounding box center [784, 375] width 1568 height 750
click at [106, 66] on html "PE 16 Clients AD2M Situation Analyse Contacts & Adresses Paramètres Actions Auc…" at bounding box center [784, 375] width 1568 height 750
click at [166, 62] on span "Analyse" at bounding box center [167, 65] width 44 height 16
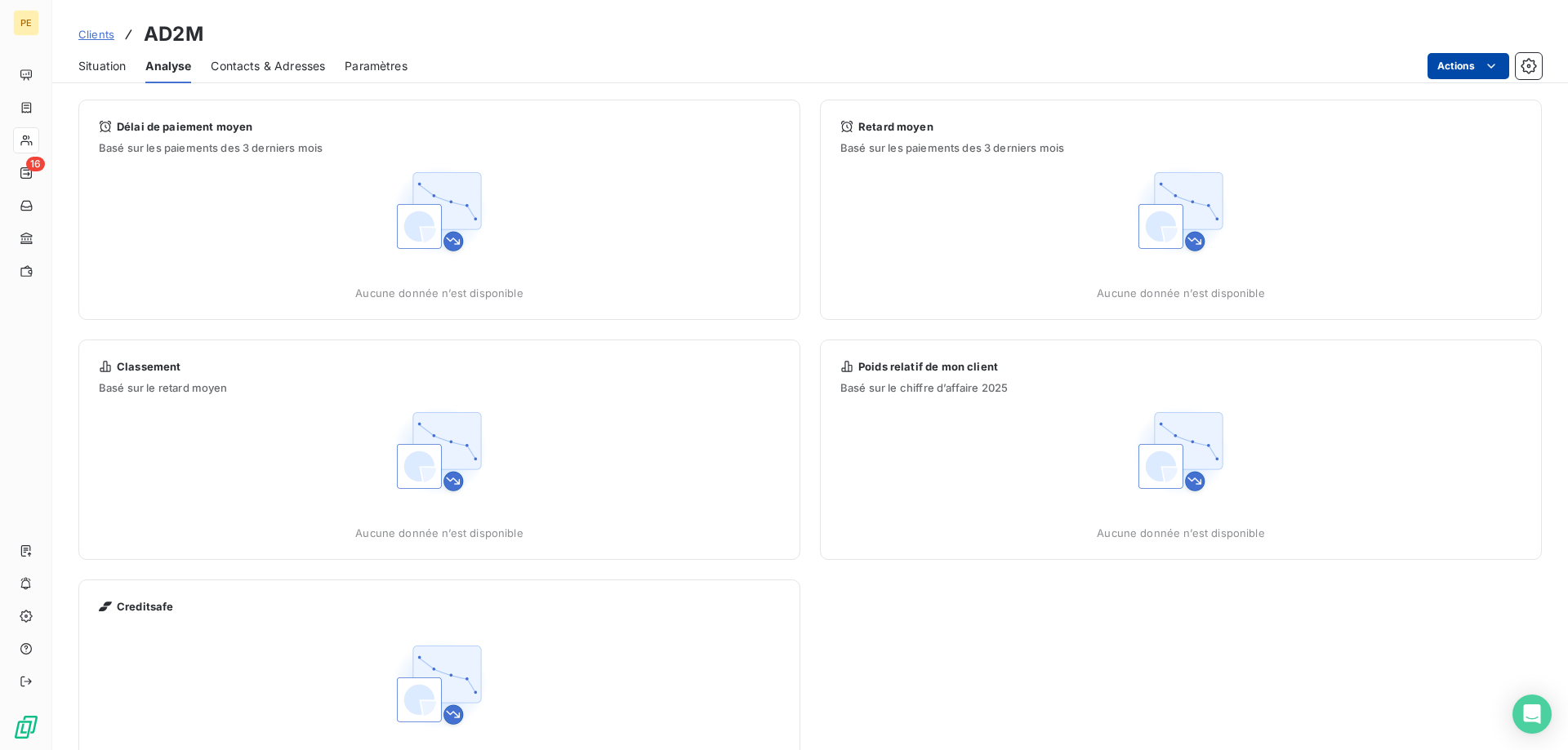
click at [304, 61] on span "Contacts & Adresses" at bounding box center [267, 65] width 114 height 16
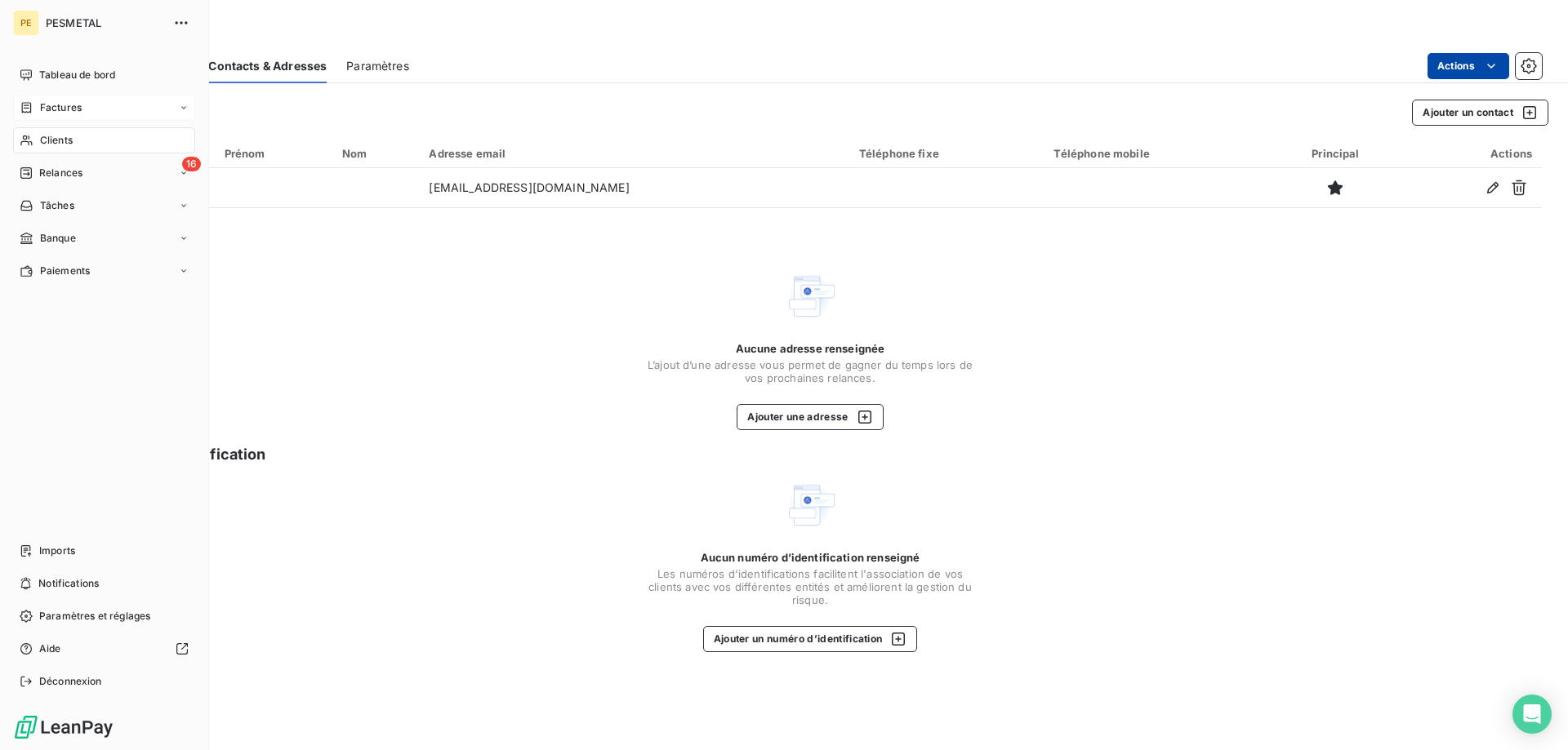
click at [26, 101] on icon at bounding box center [27, 107] width 14 height 13
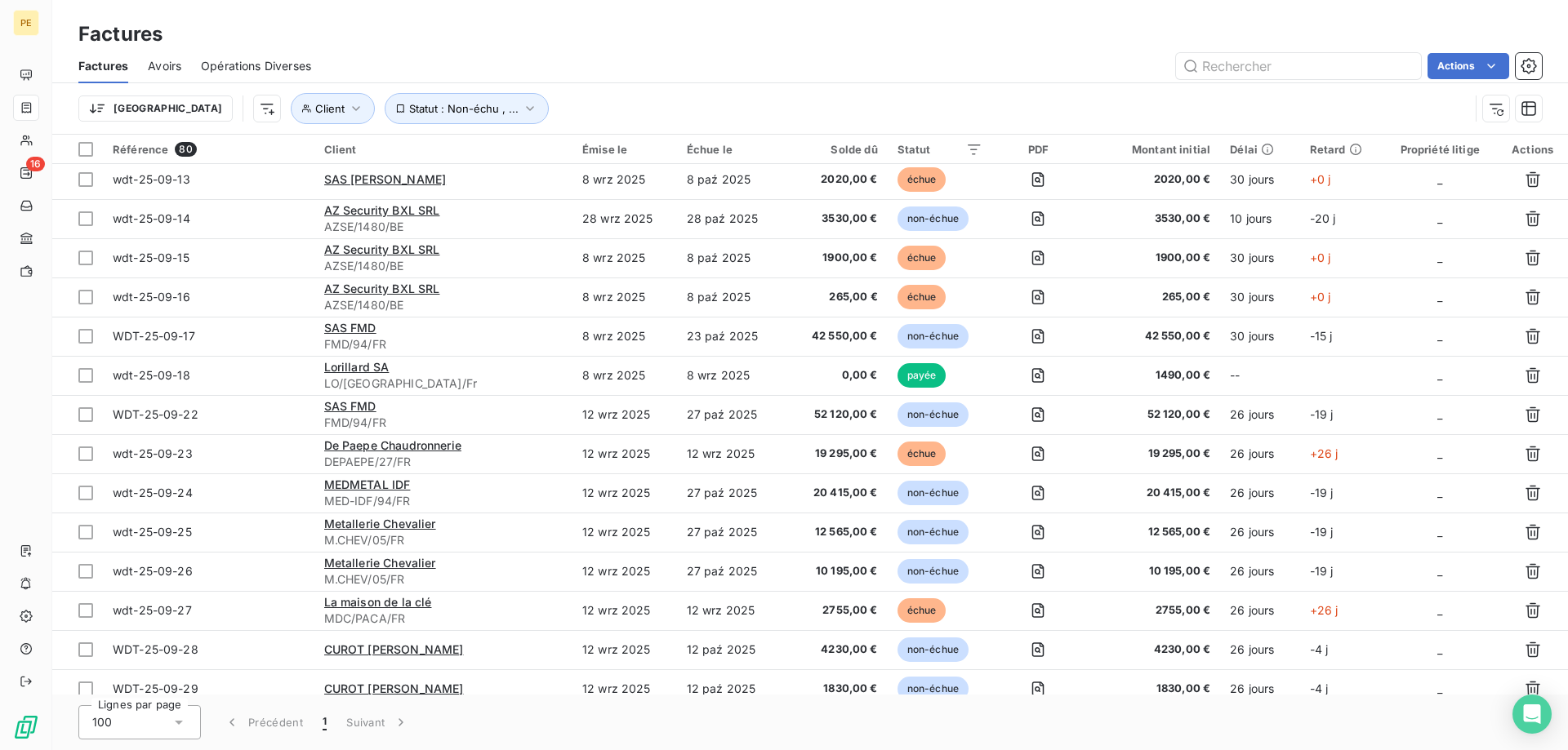
scroll to position [1689, 0]
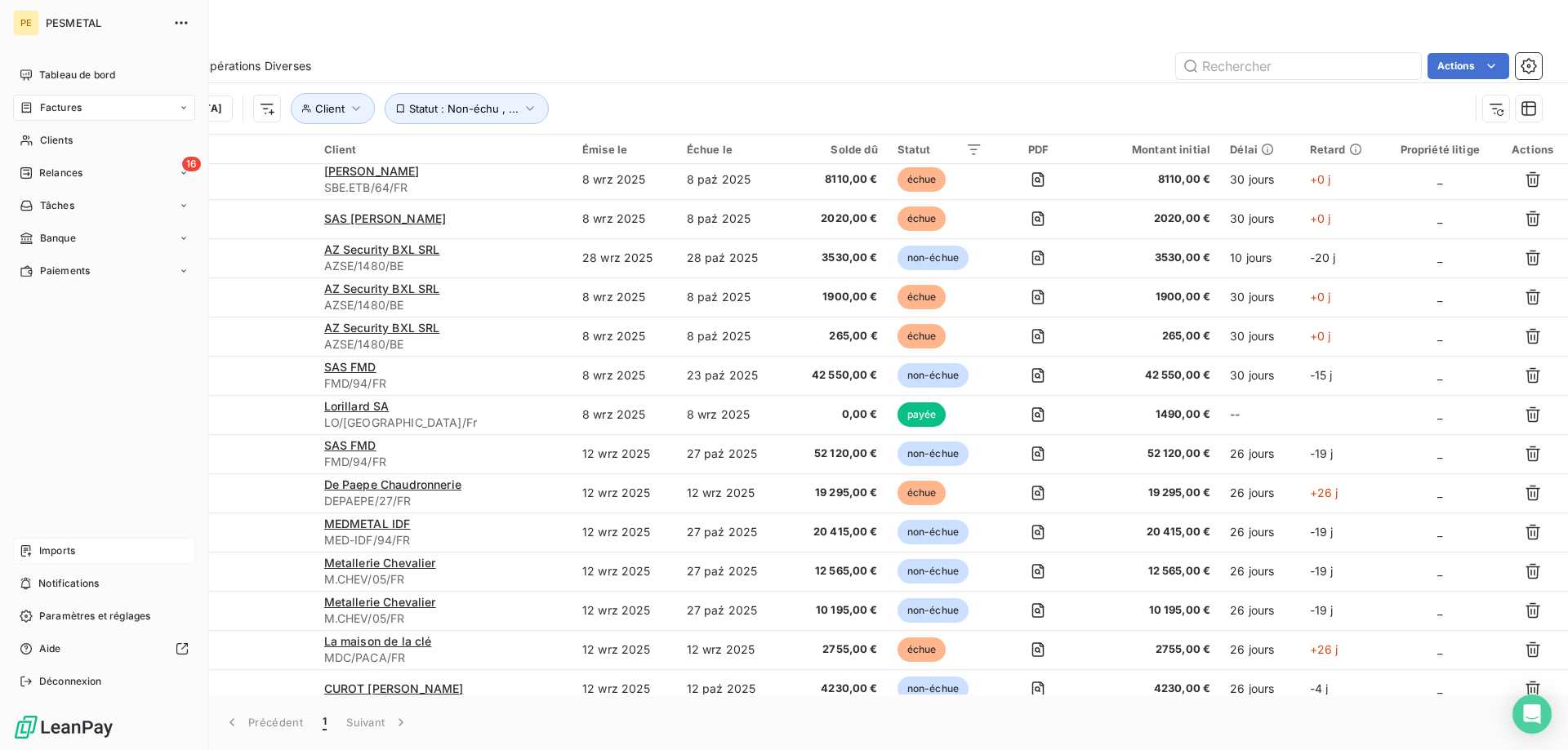
click at [62, 552] on span "Imports" at bounding box center [58, 551] width 36 height 15
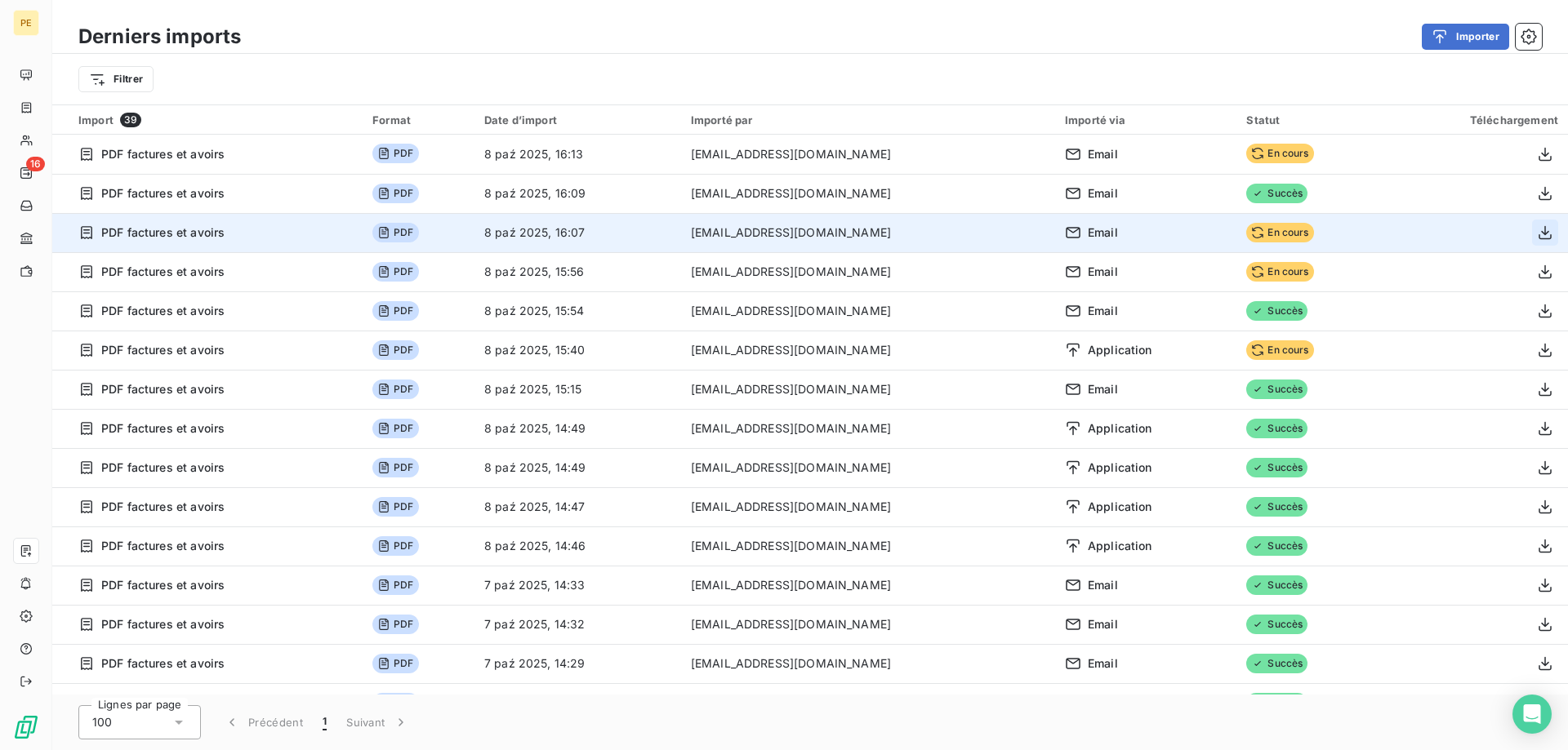
click at [1550, 232] on icon "button" at bounding box center [1545, 232] width 16 height 16
click at [1543, 237] on icon "button" at bounding box center [1545, 232] width 16 height 16
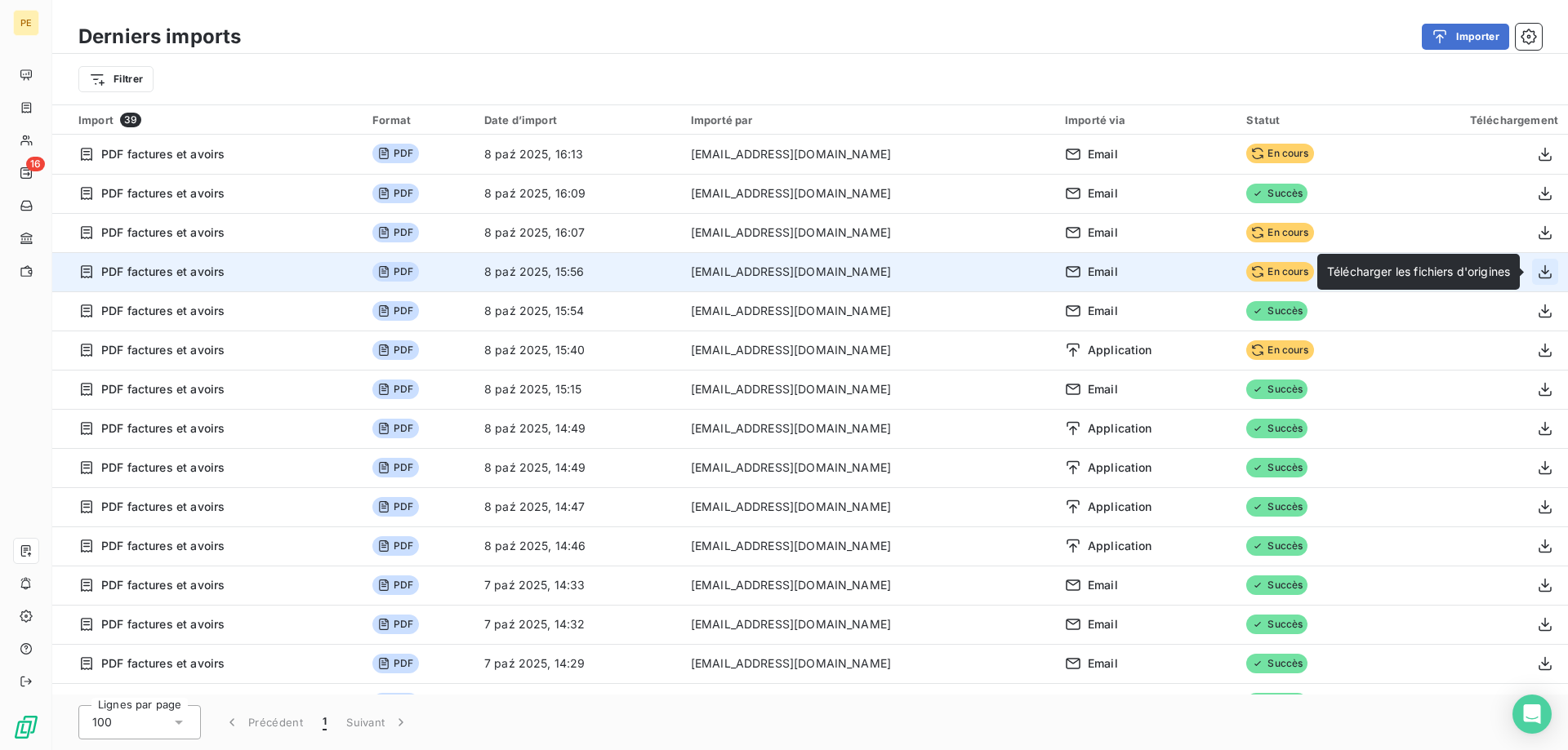
click at [1548, 274] on icon "button" at bounding box center [1545, 272] width 16 height 16
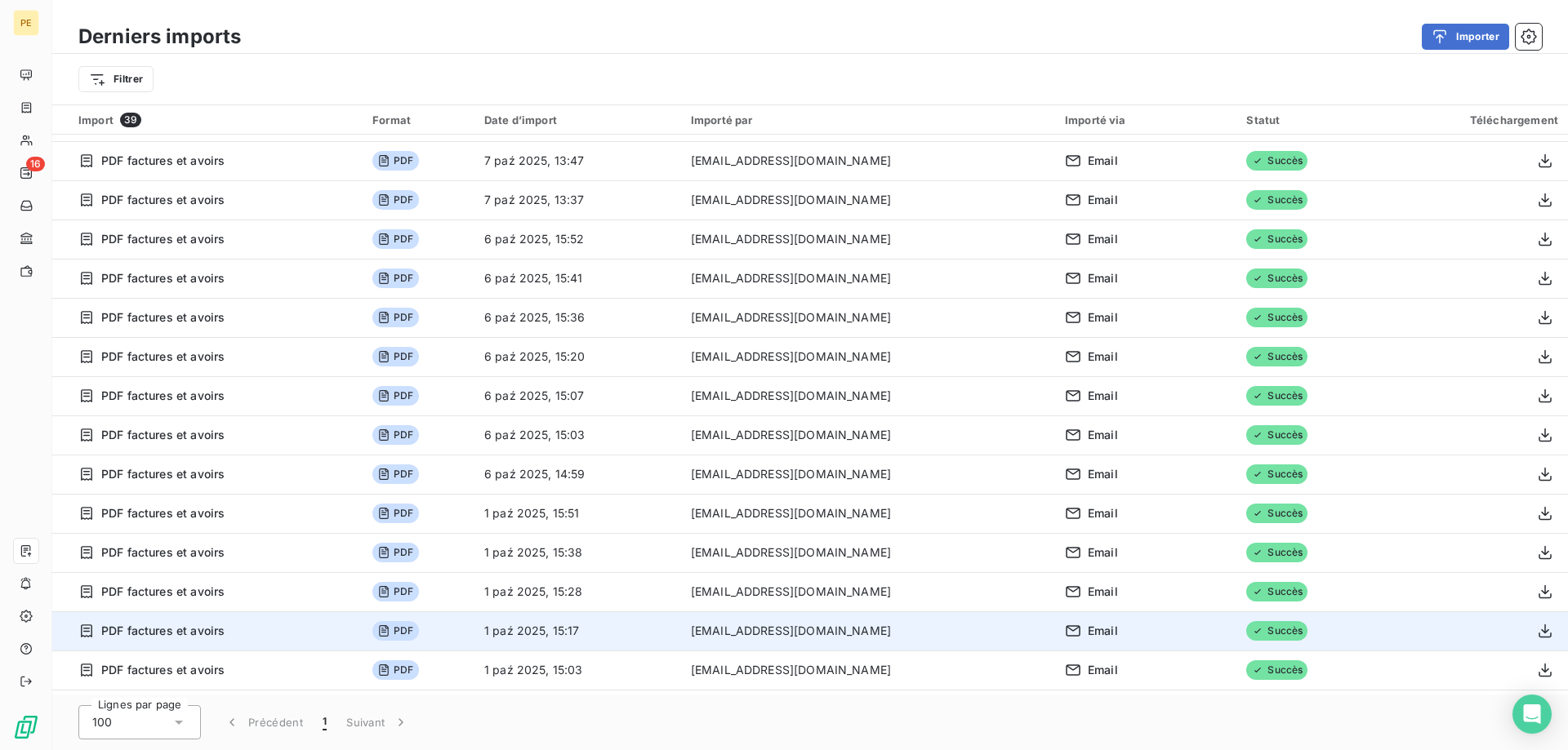
scroll to position [969, 0]
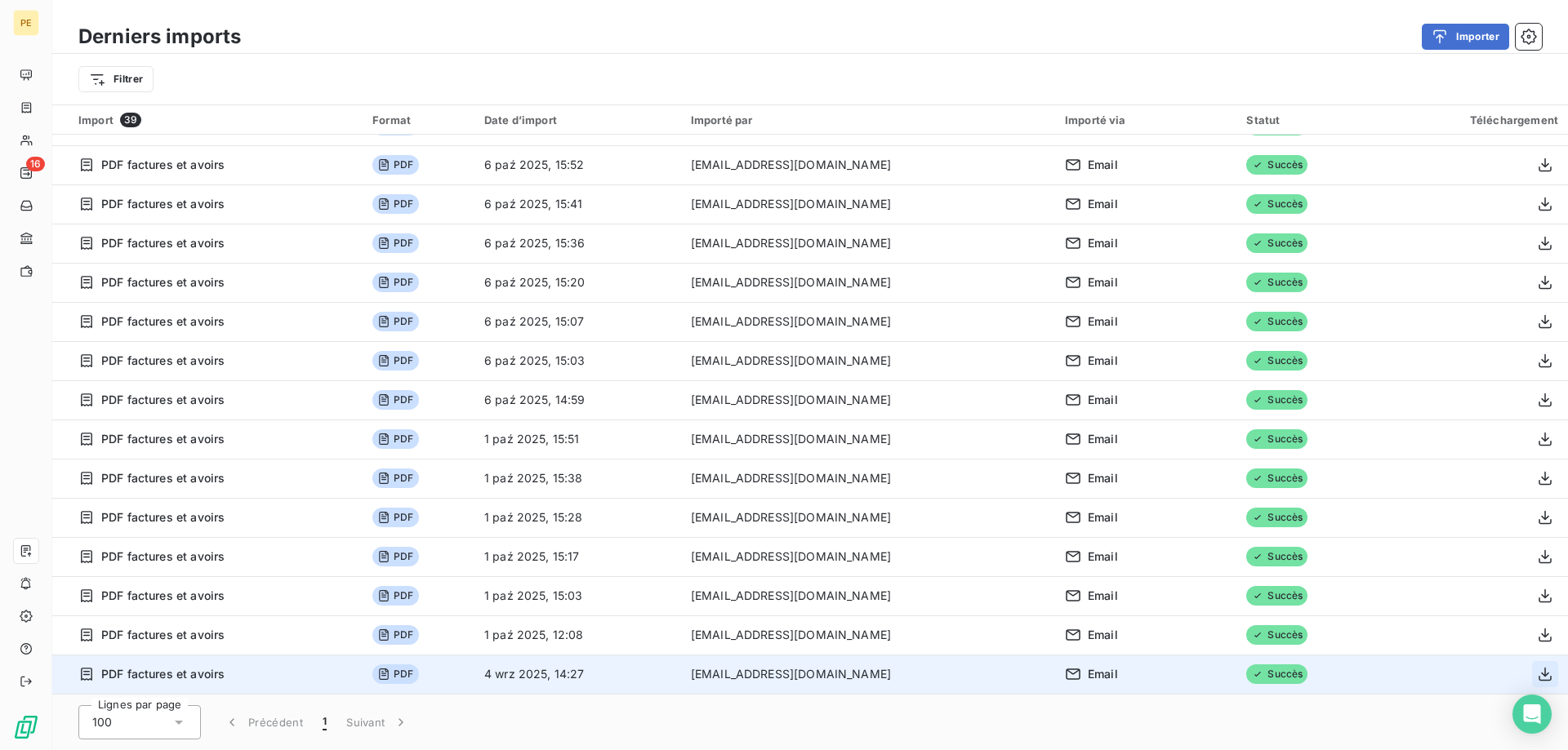
click at [1543, 675] on icon "button" at bounding box center [1544, 675] width 13 height 14
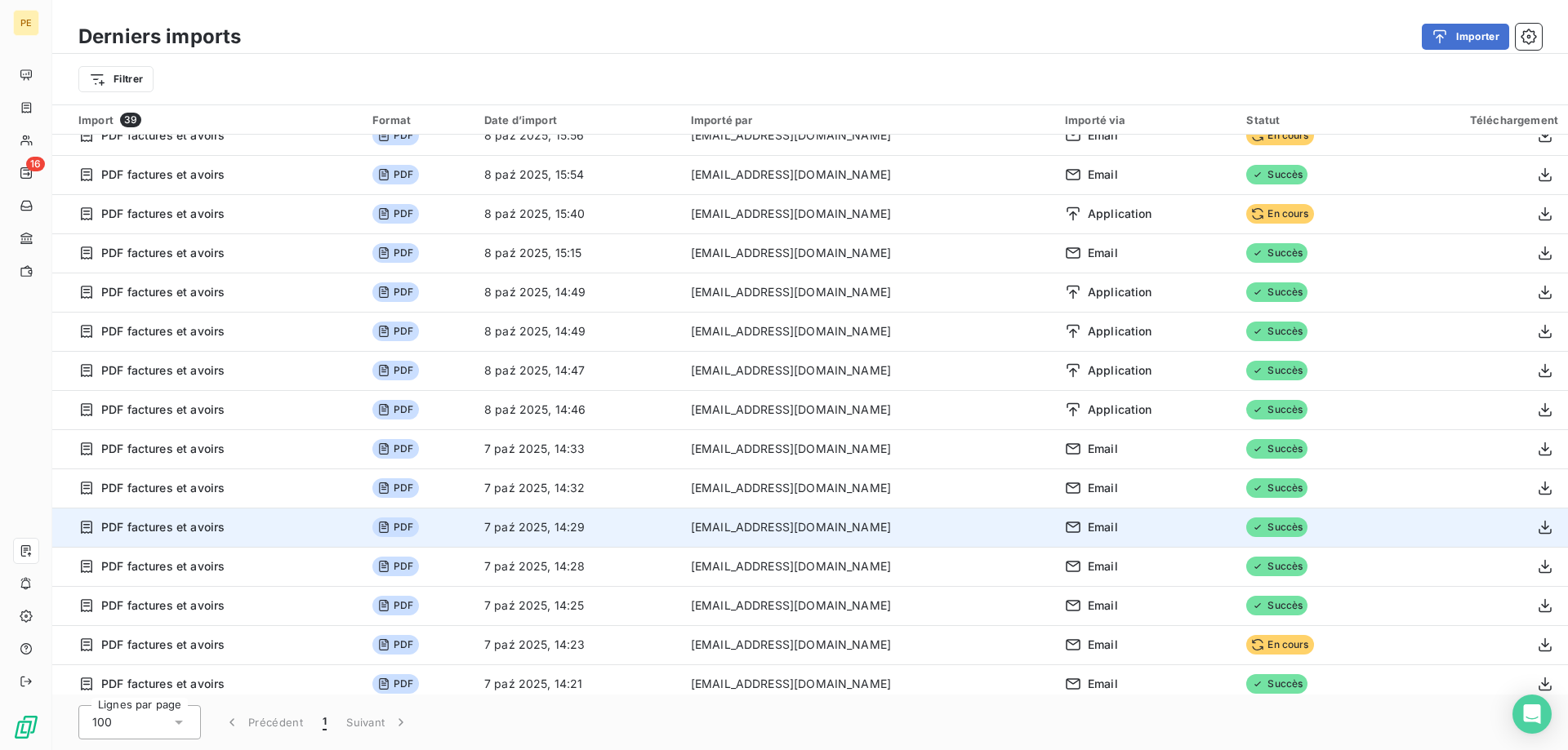
scroll to position [0, 0]
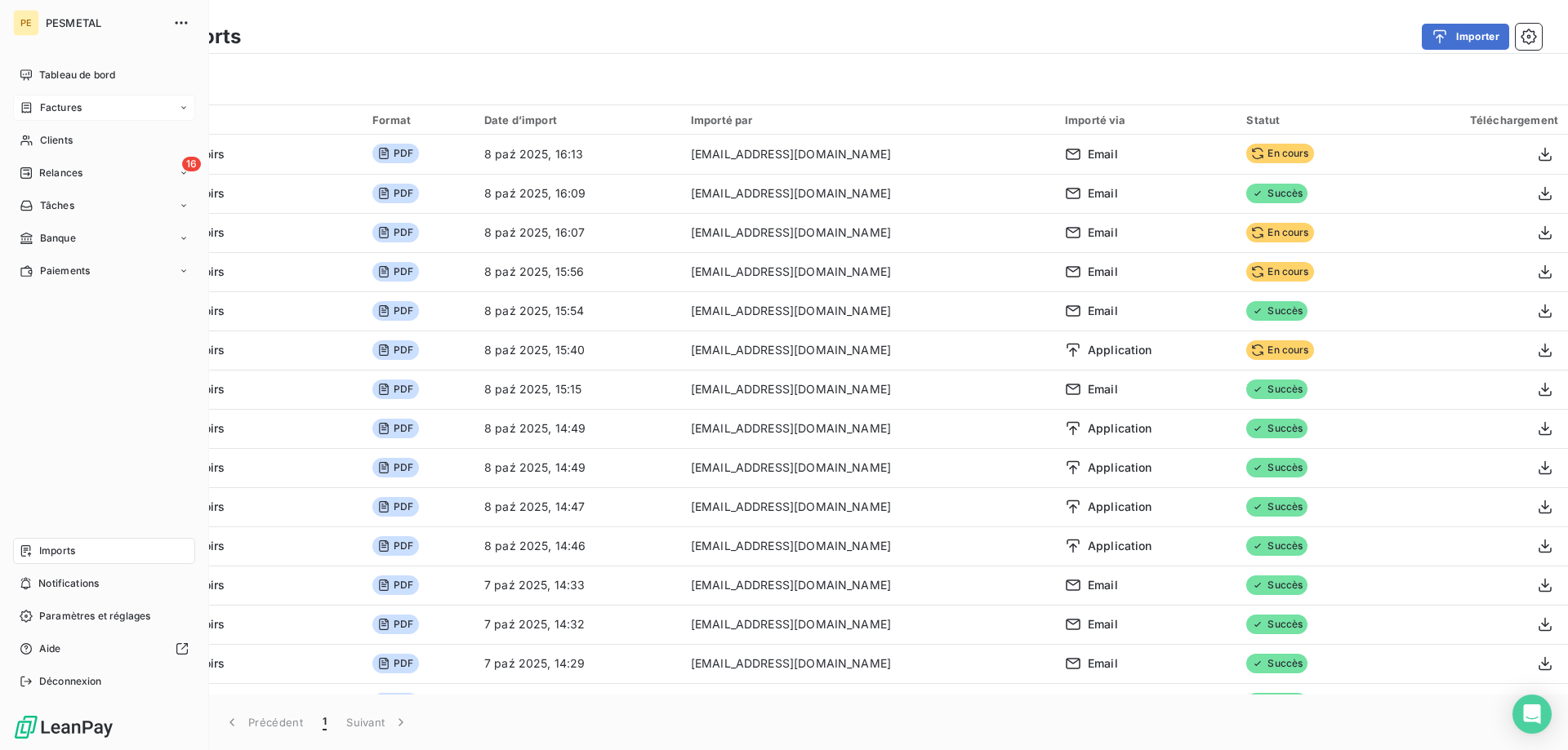
click at [67, 105] on span "Factures" at bounding box center [61, 107] width 42 height 15
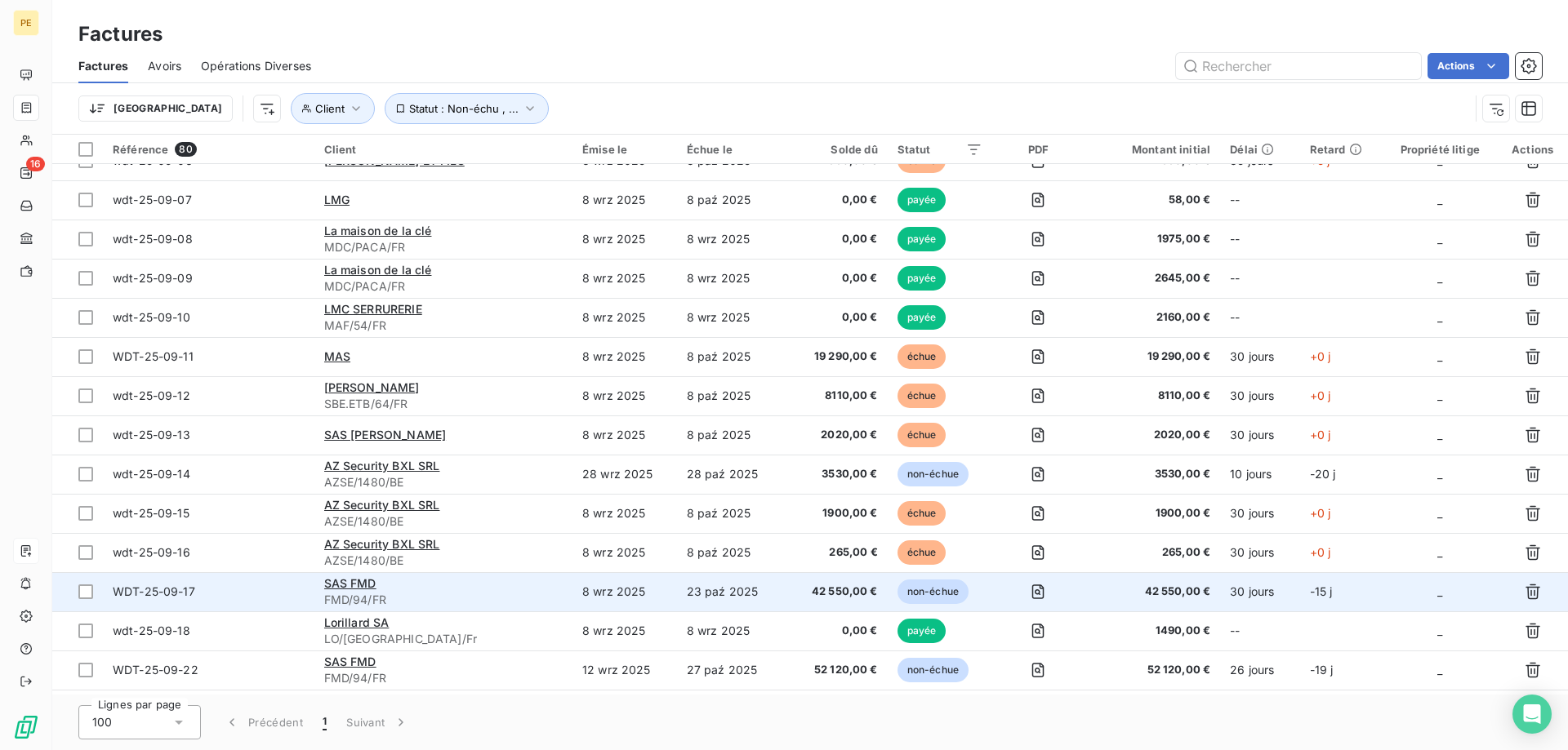
scroll to position [1499, 0]
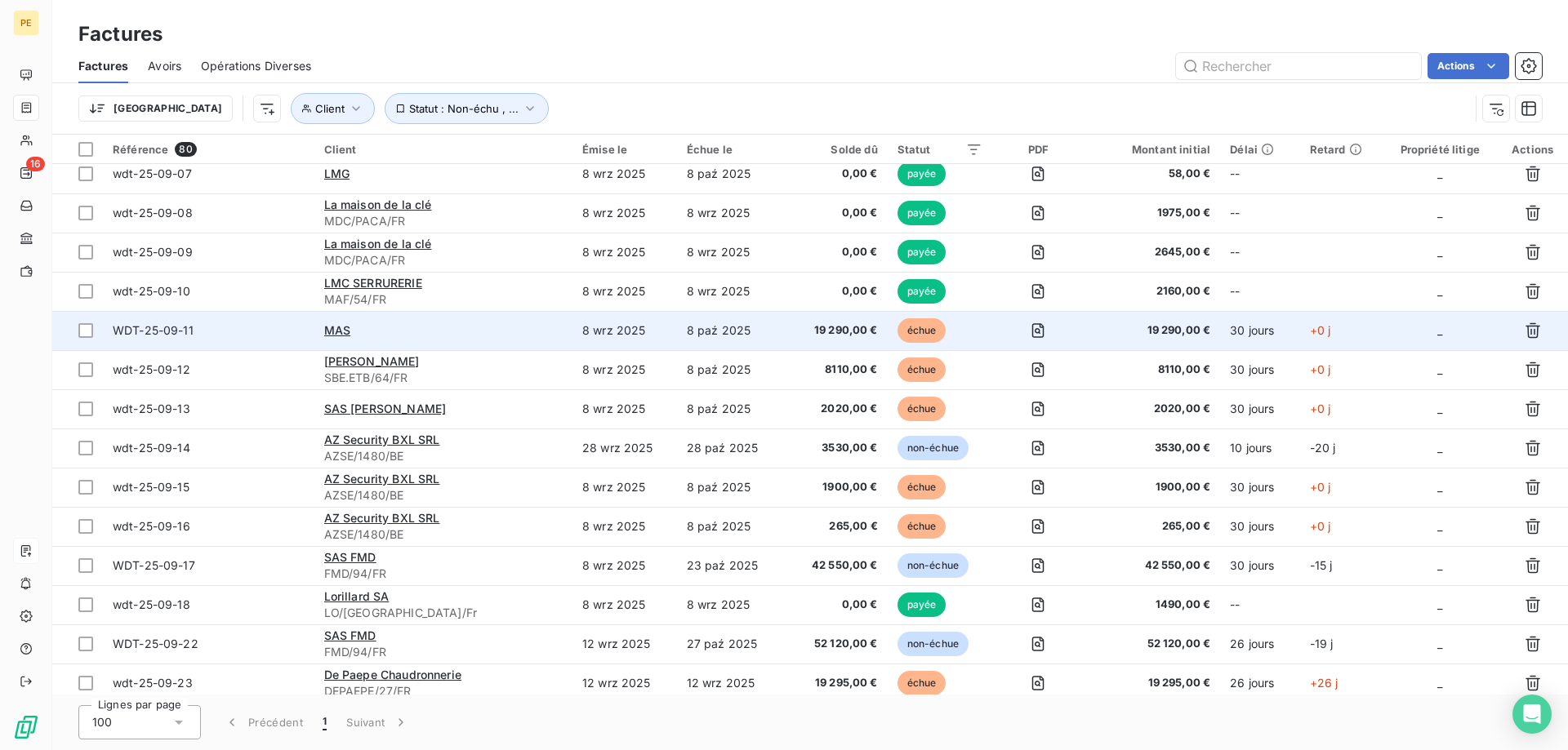
click at [174, 330] on span "WDT-25-09-11" at bounding box center [153, 330] width 80 height 14
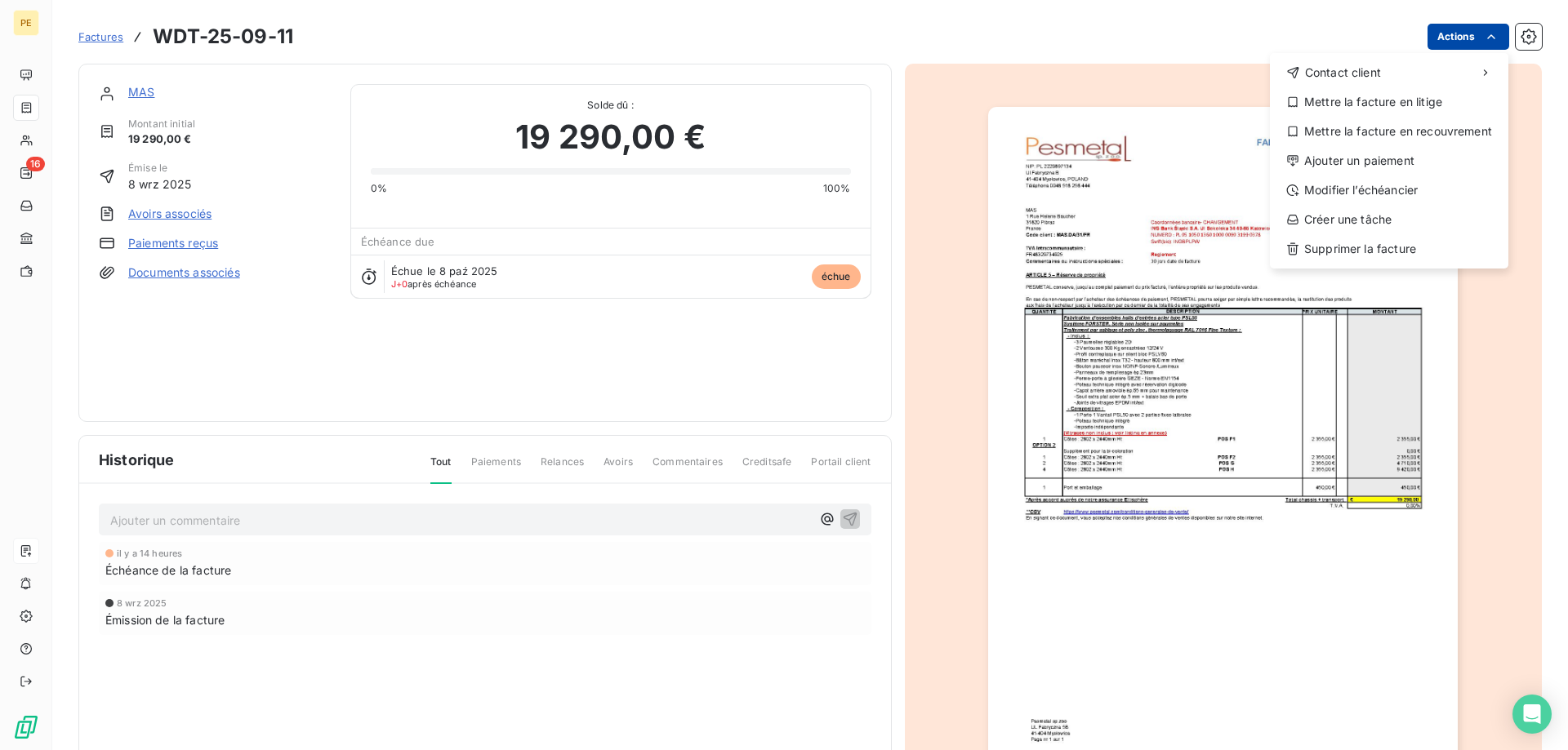
click at [1449, 40] on html "PE 16 Factures WDT-25-09-11 Actions Contact client Mettre la facture en litige …" at bounding box center [784, 375] width 1568 height 750
click at [1373, 246] on div "Supprimer la facture" at bounding box center [1388, 249] width 225 height 26
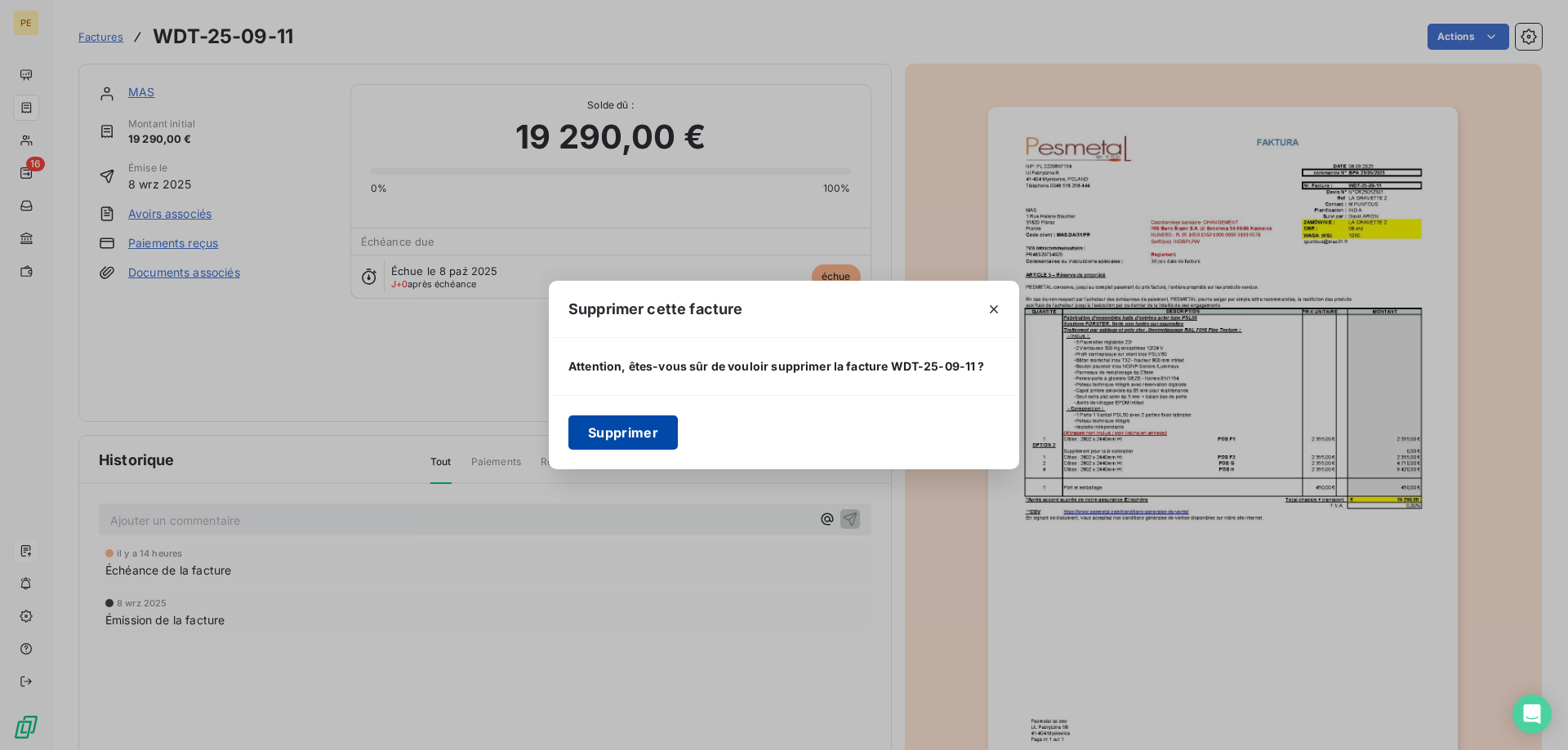
click at [620, 436] on button "Supprimer" at bounding box center [623, 433] width 109 height 35
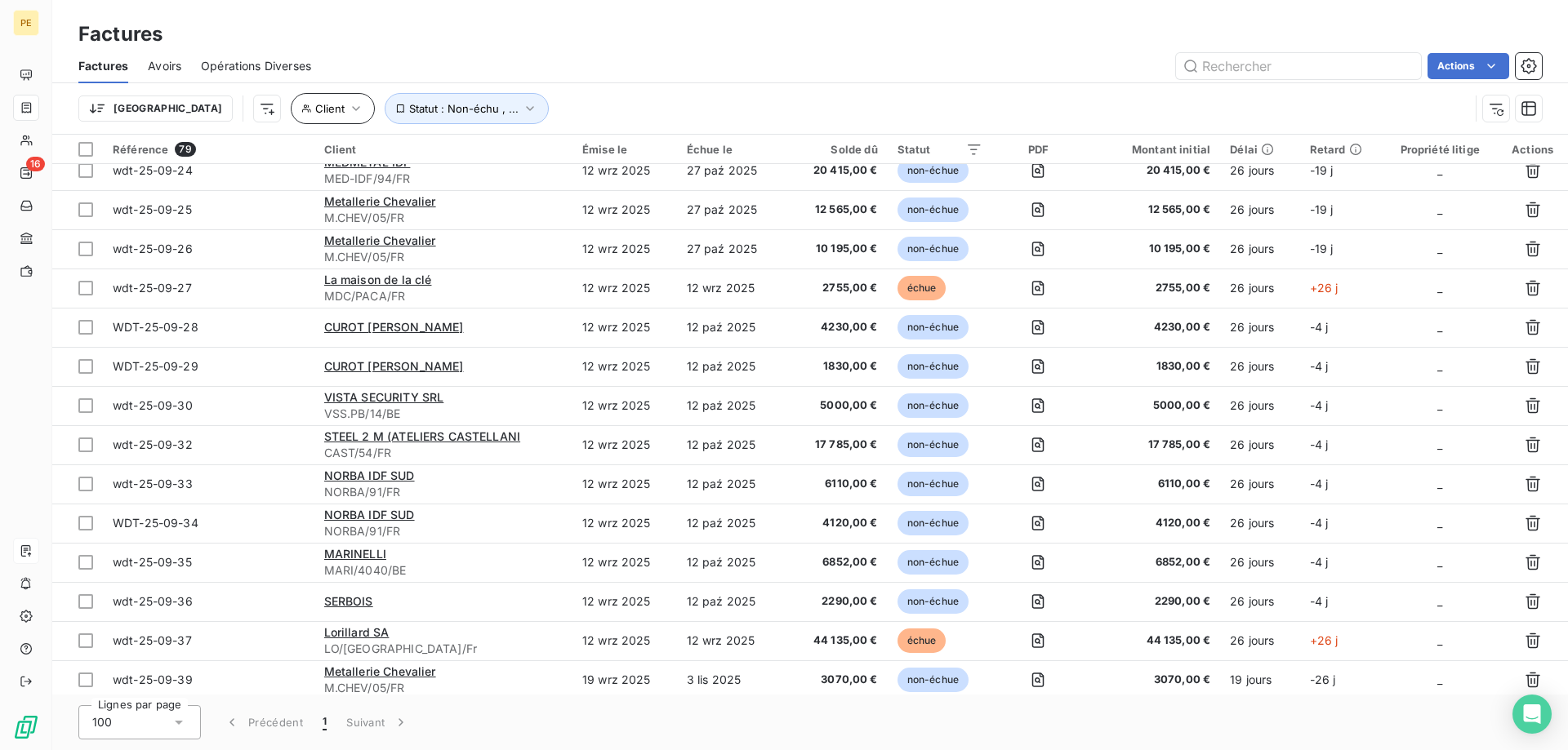
scroll to position [1983, 0]
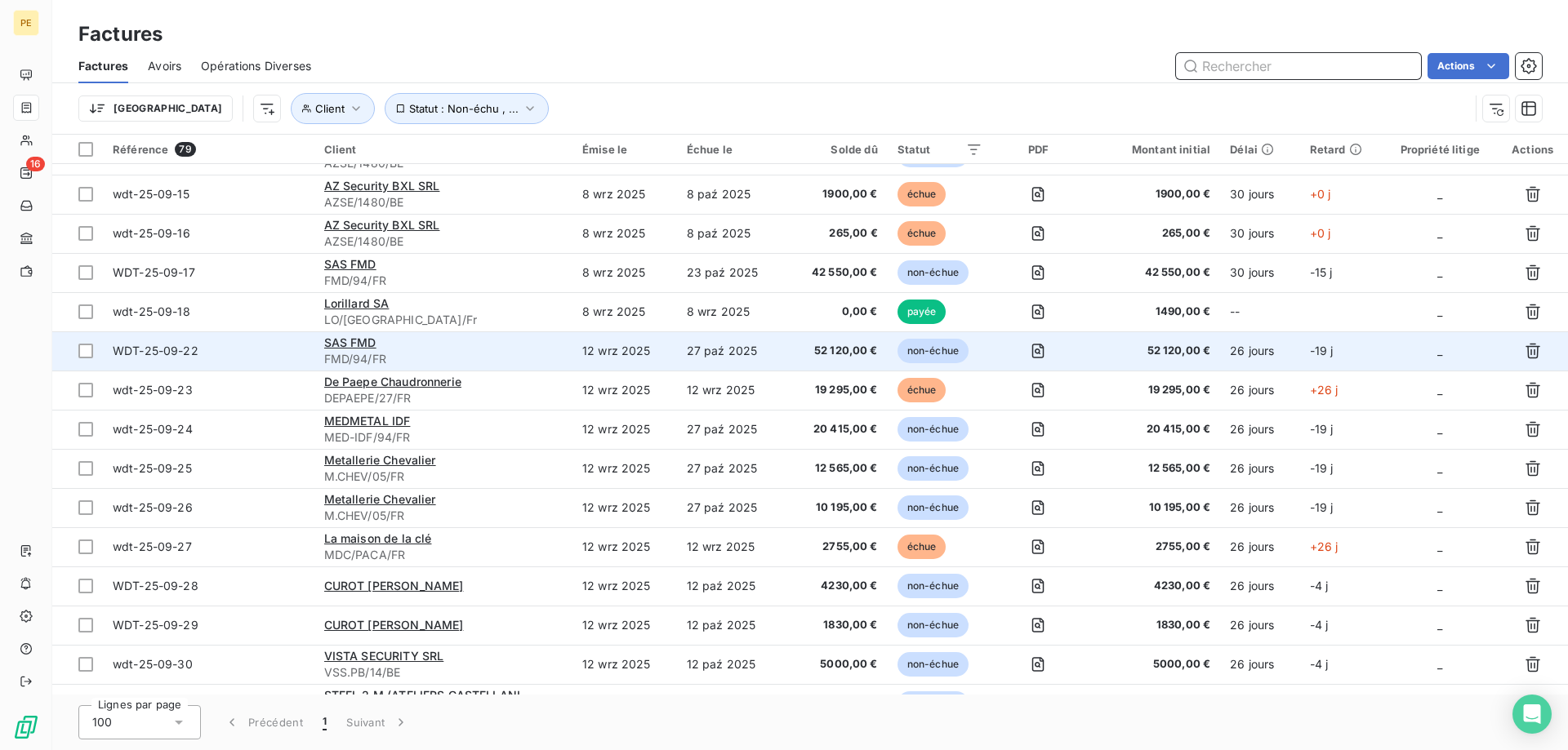
scroll to position [2170, 0]
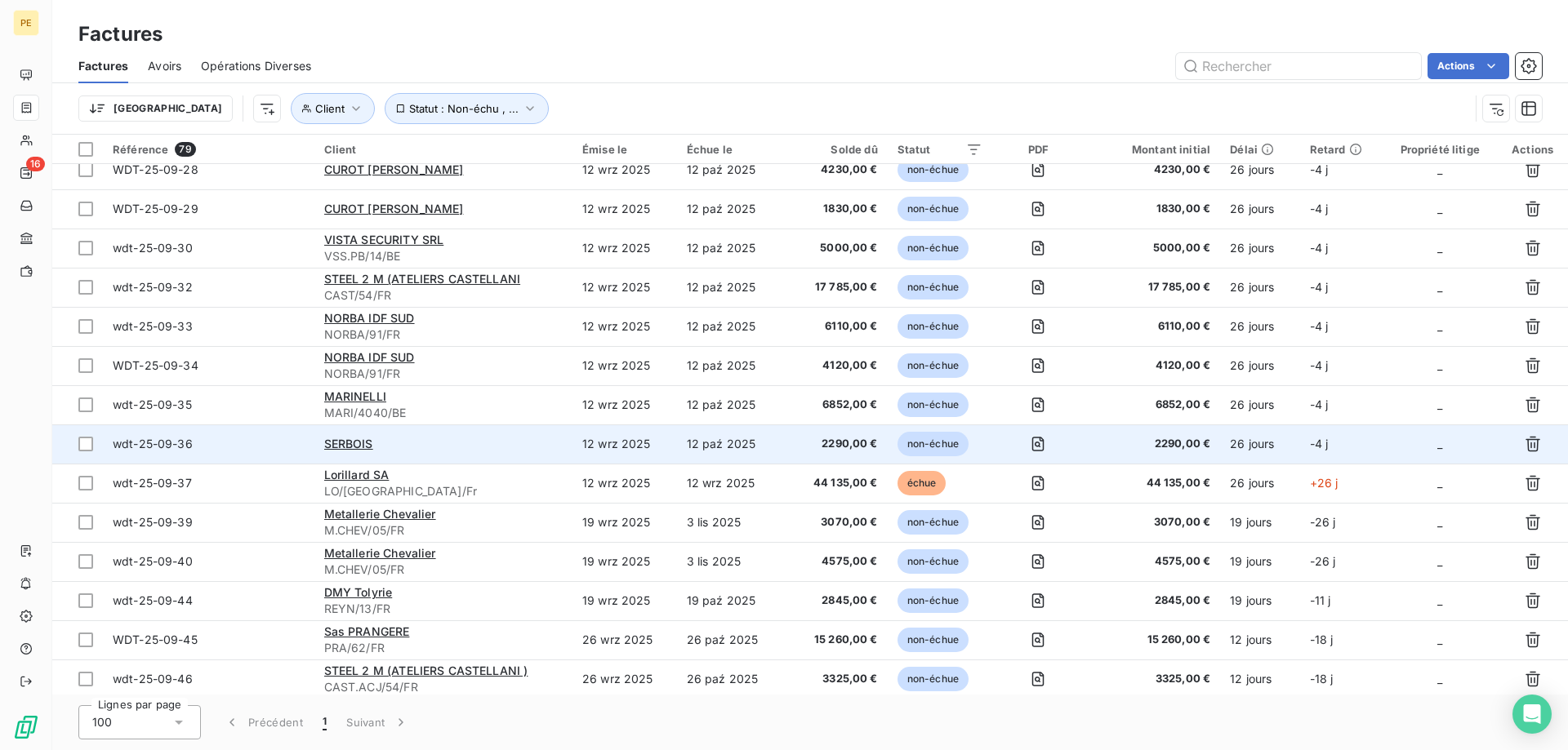
click at [164, 442] on span "wdt-25-09-36" at bounding box center [153, 443] width 80 height 14
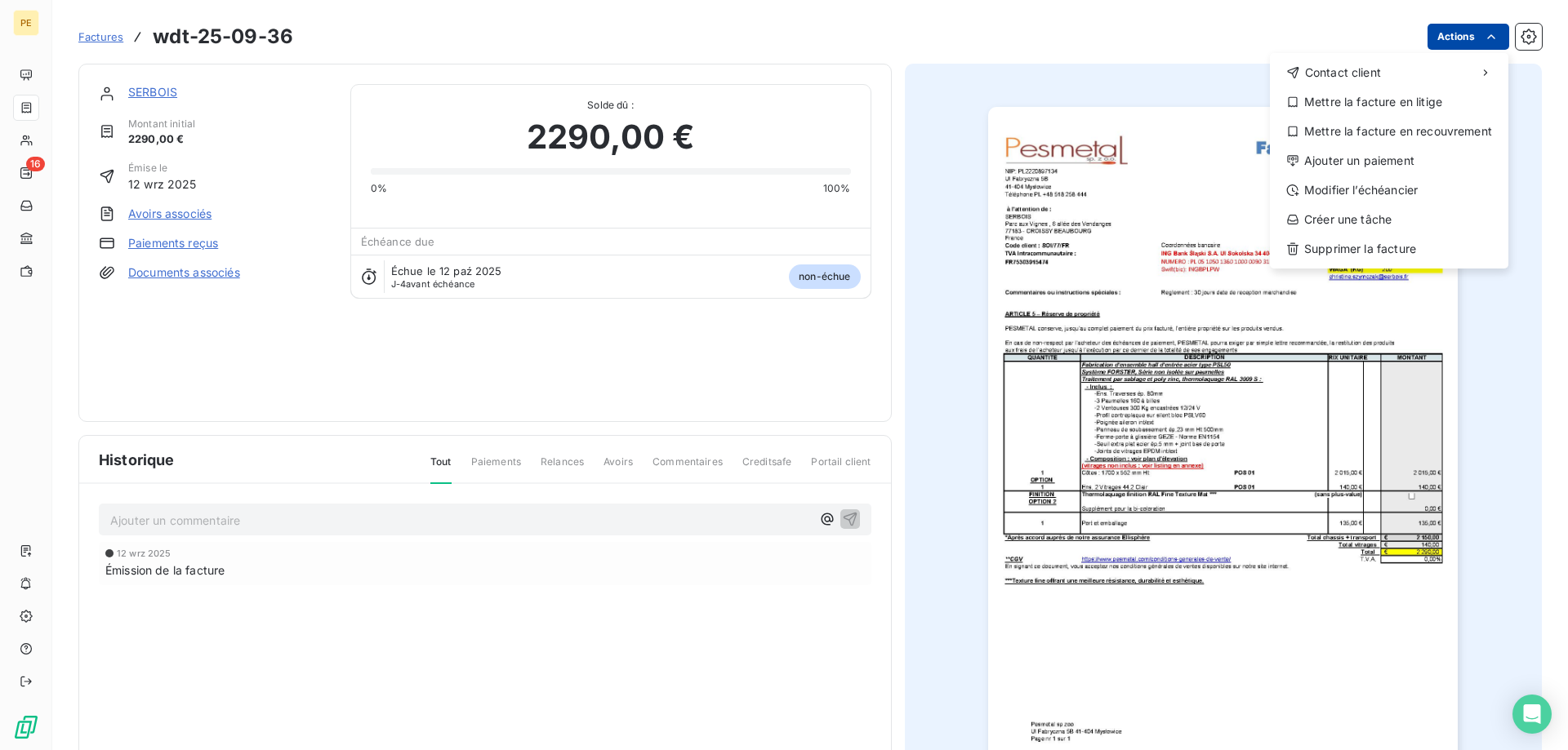
click at [1458, 41] on html "PE 16 Factures wdt-25-09-36 Actions Contact client Mettre la facture en litige …" at bounding box center [784, 375] width 1568 height 750
click at [1347, 247] on div "Supprimer la facture" at bounding box center [1388, 249] width 225 height 26
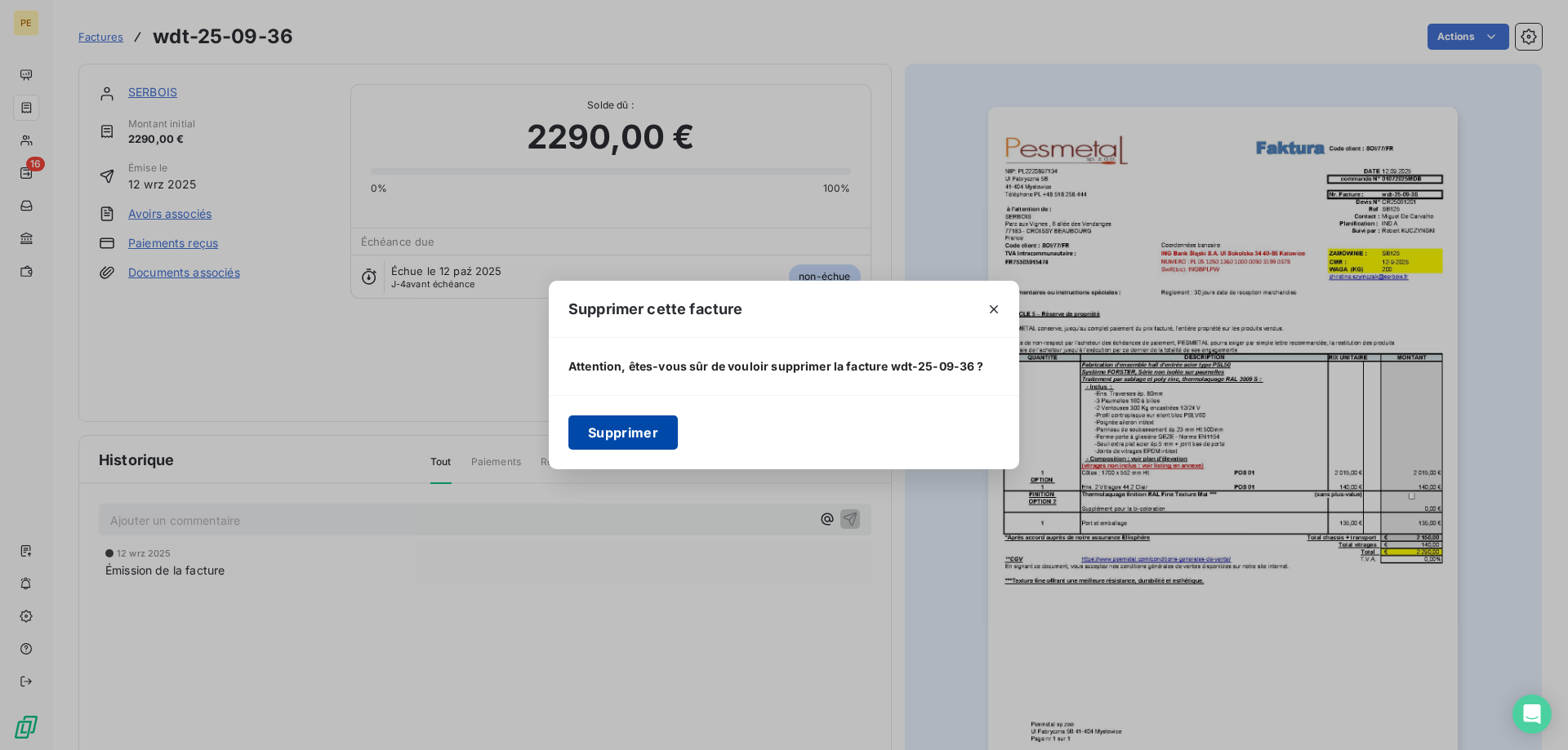
click at [600, 433] on button "Supprimer" at bounding box center [623, 433] width 109 height 35
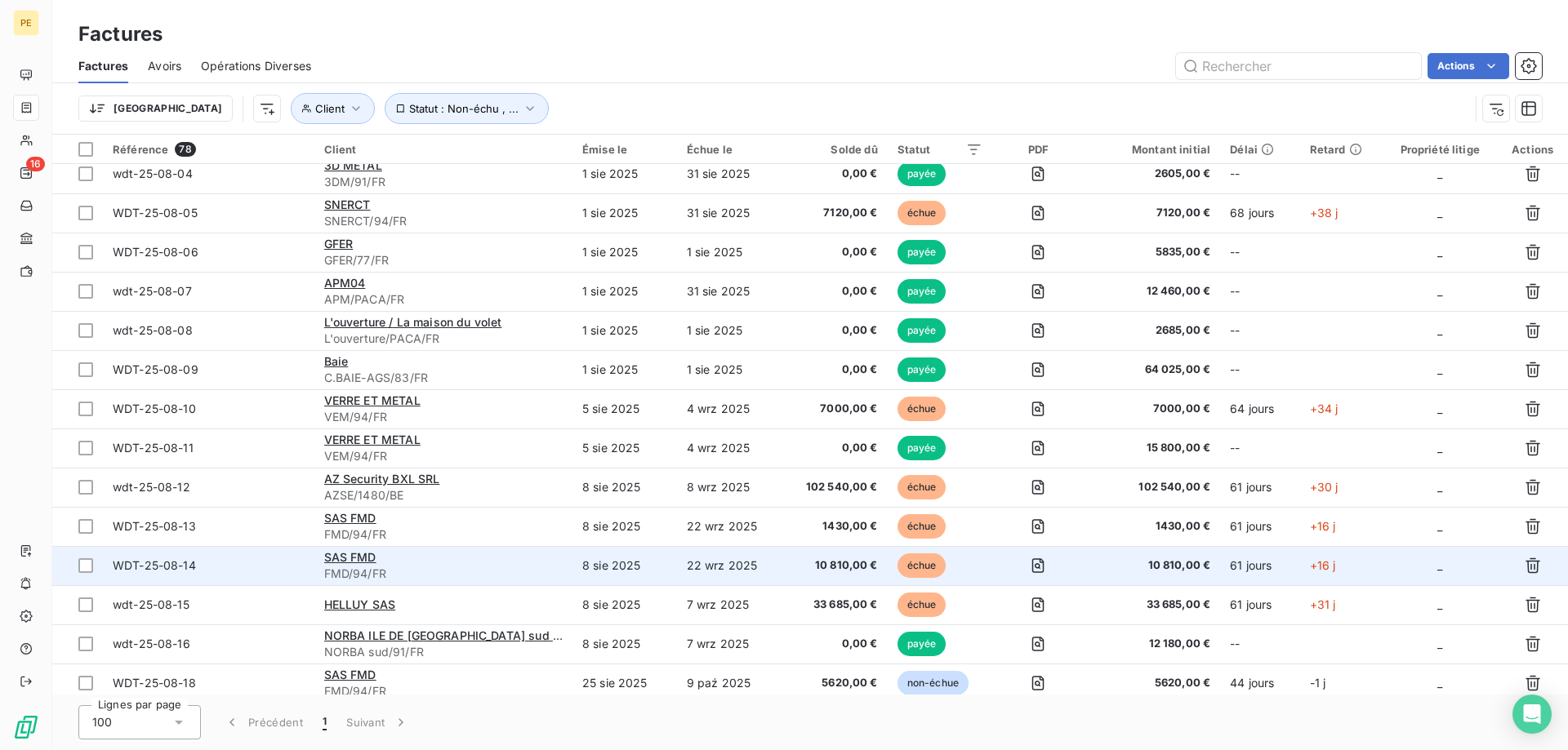
scroll to position [167, 0]
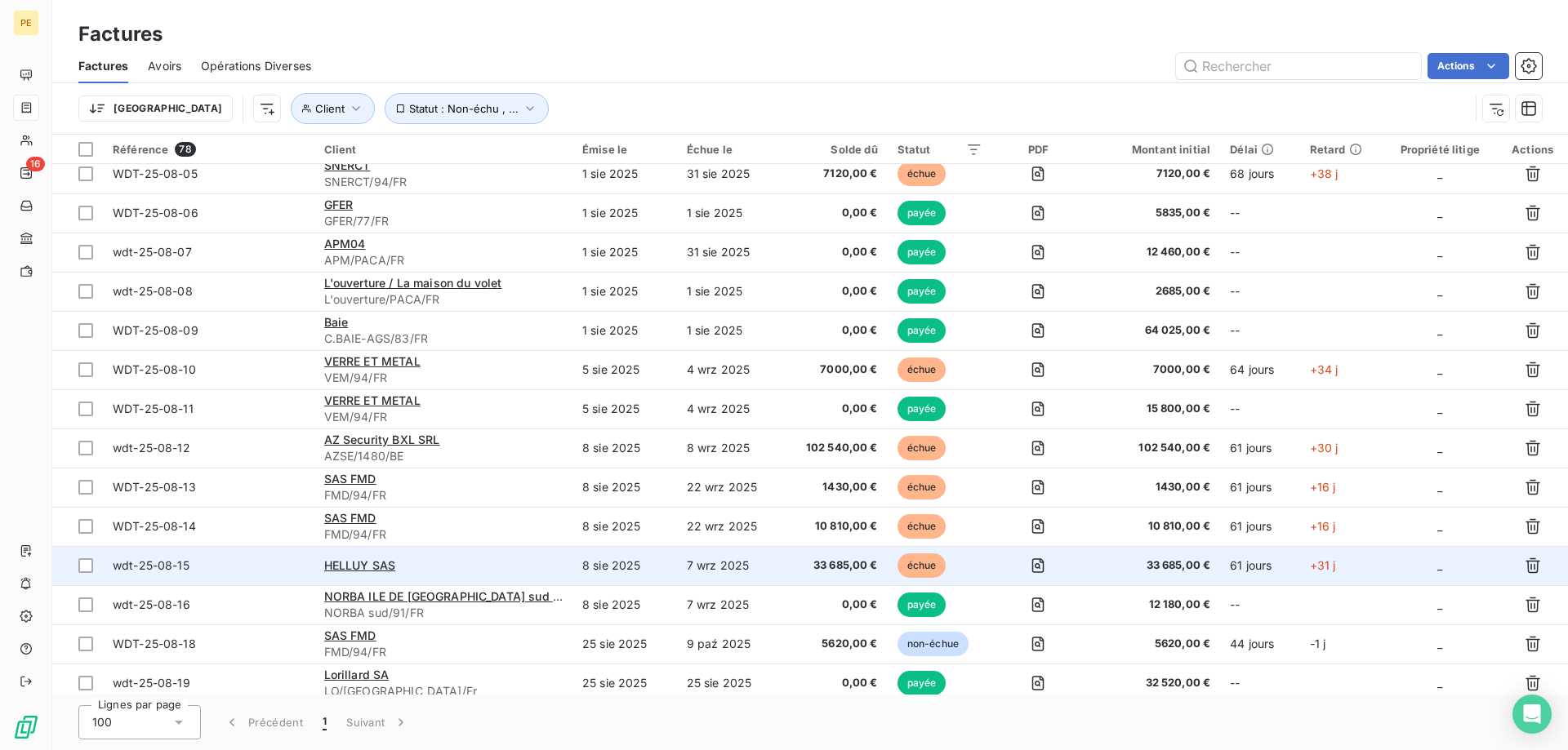
click at [155, 564] on span "wdt-25-08-15" at bounding box center [151, 565] width 76 height 14
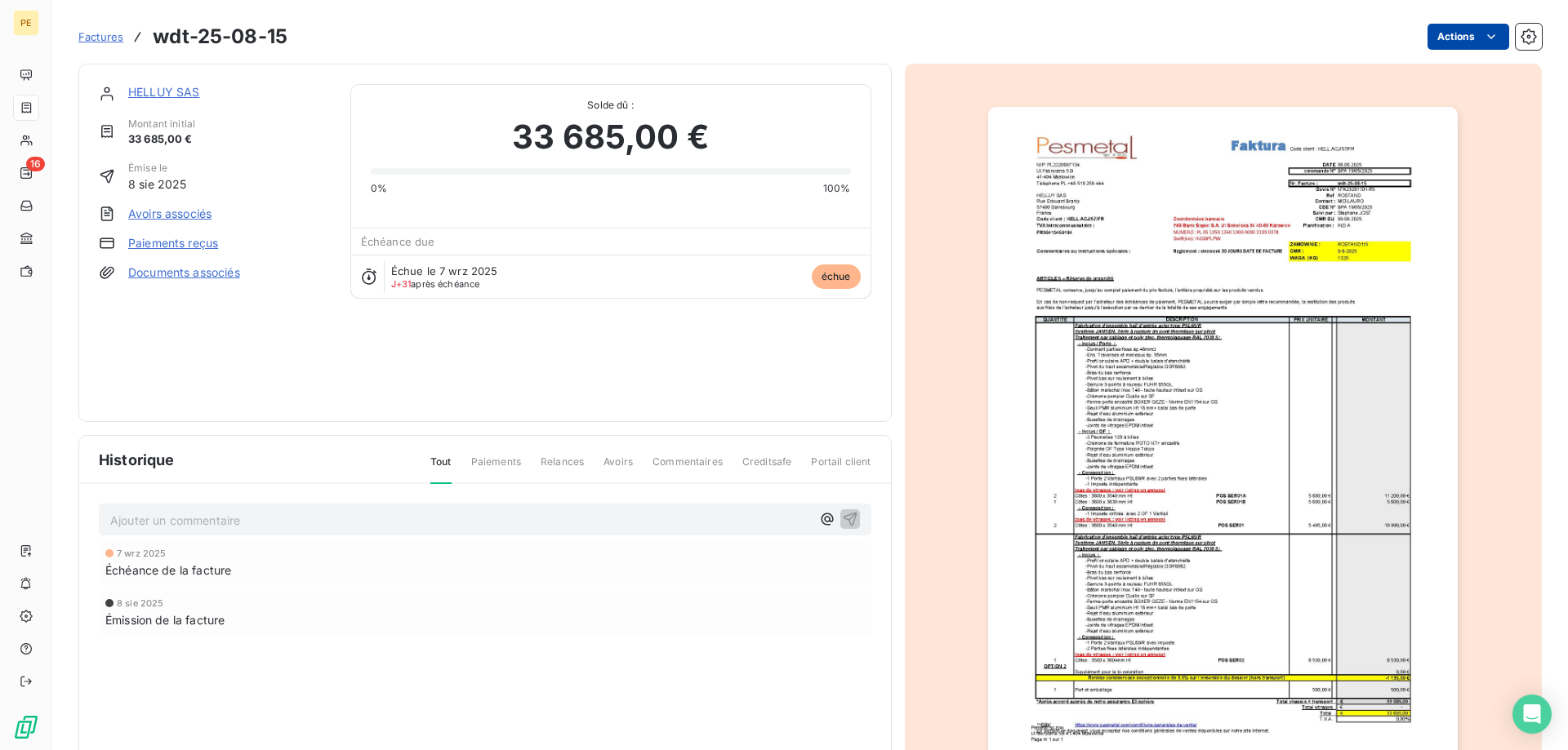
click at [1476, 35] on html "PE 16 Factures wdt-25-08-15 Actions HELLUY SAS Montant initial 33 685,00 € Émis…" at bounding box center [784, 375] width 1568 height 750
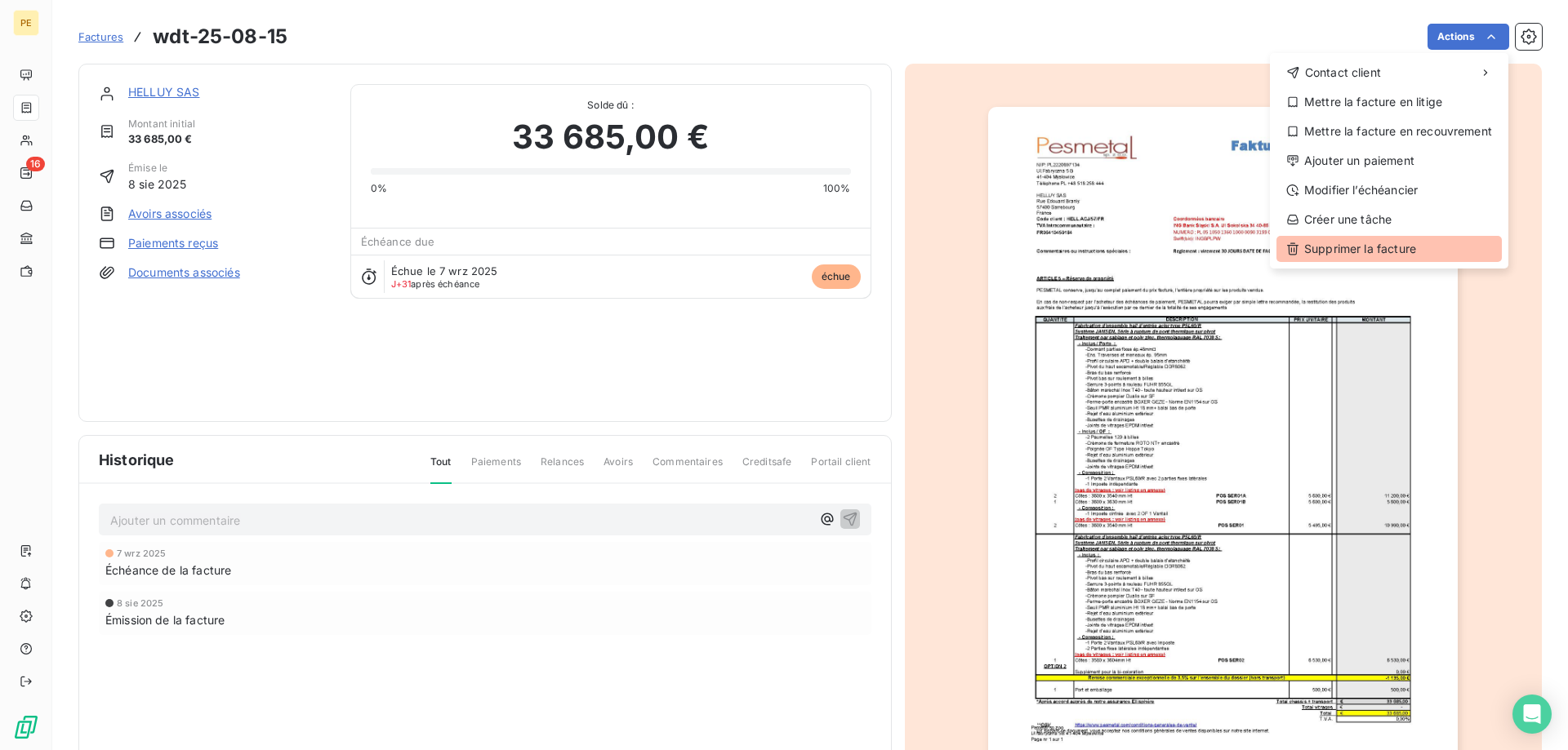
click at [1333, 249] on div "Supprimer la facture" at bounding box center [1388, 249] width 225 height 26
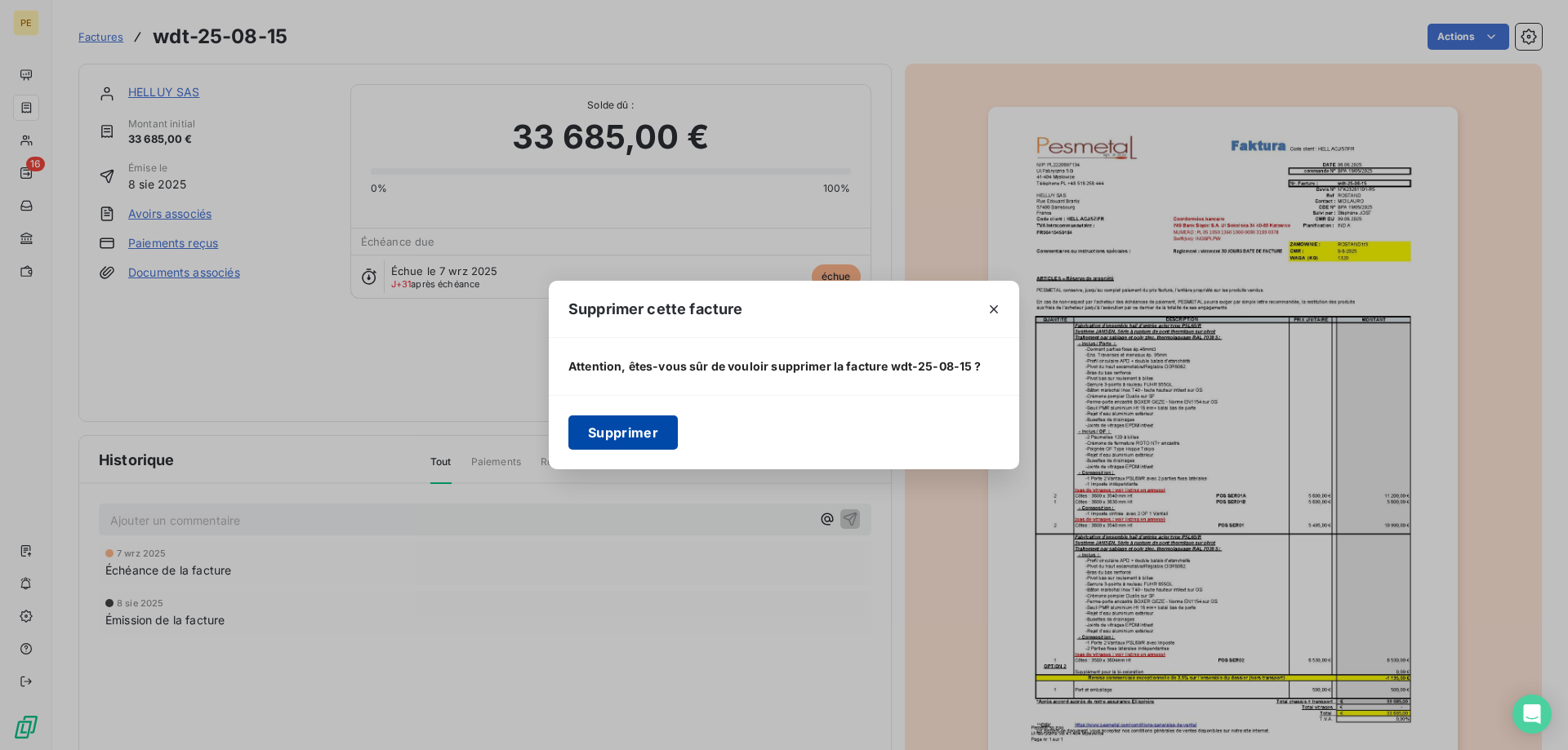
click at [618, 432] on button "Supprimer" at bounding box center [623, 433] width 109 height 35
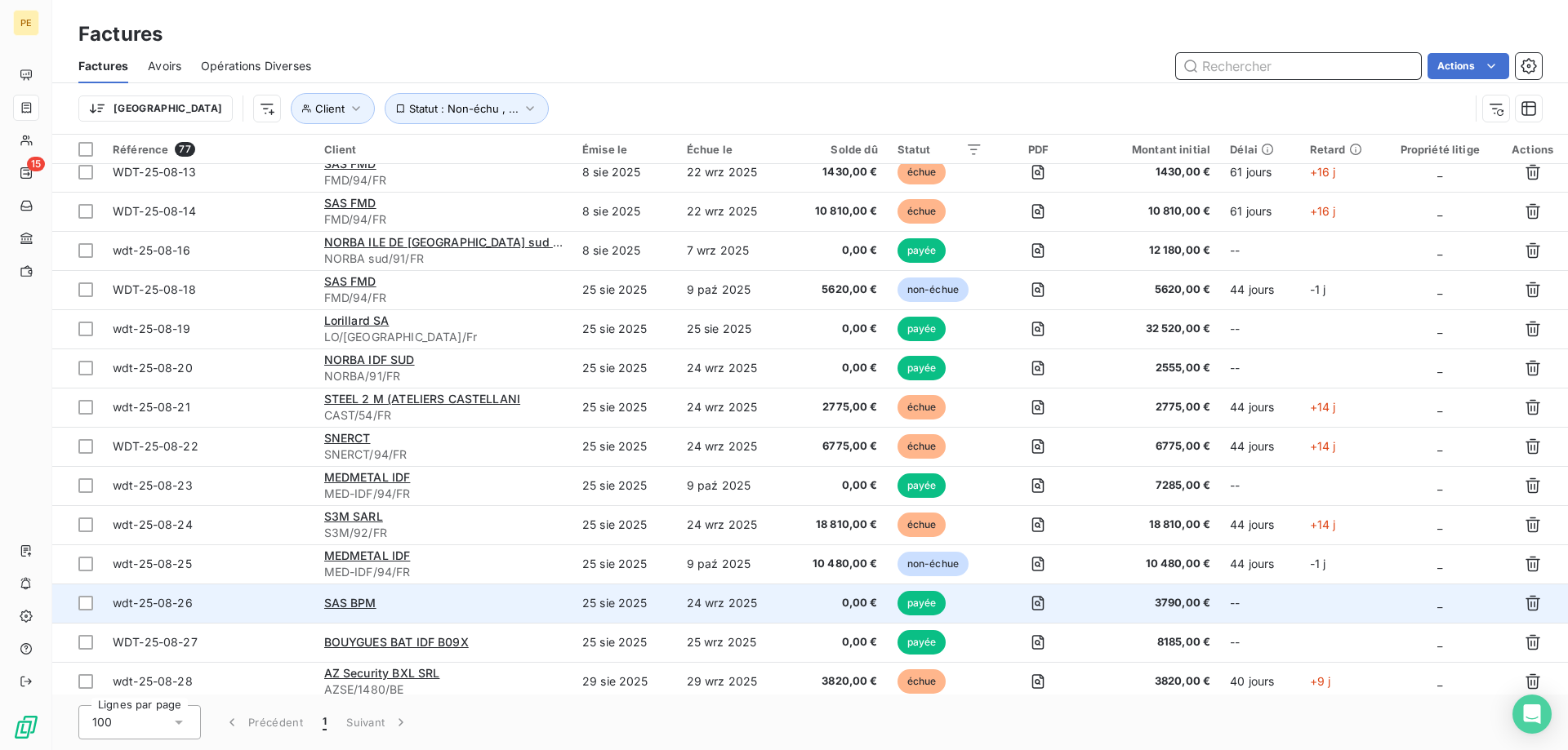
scroll to position [504, 0]
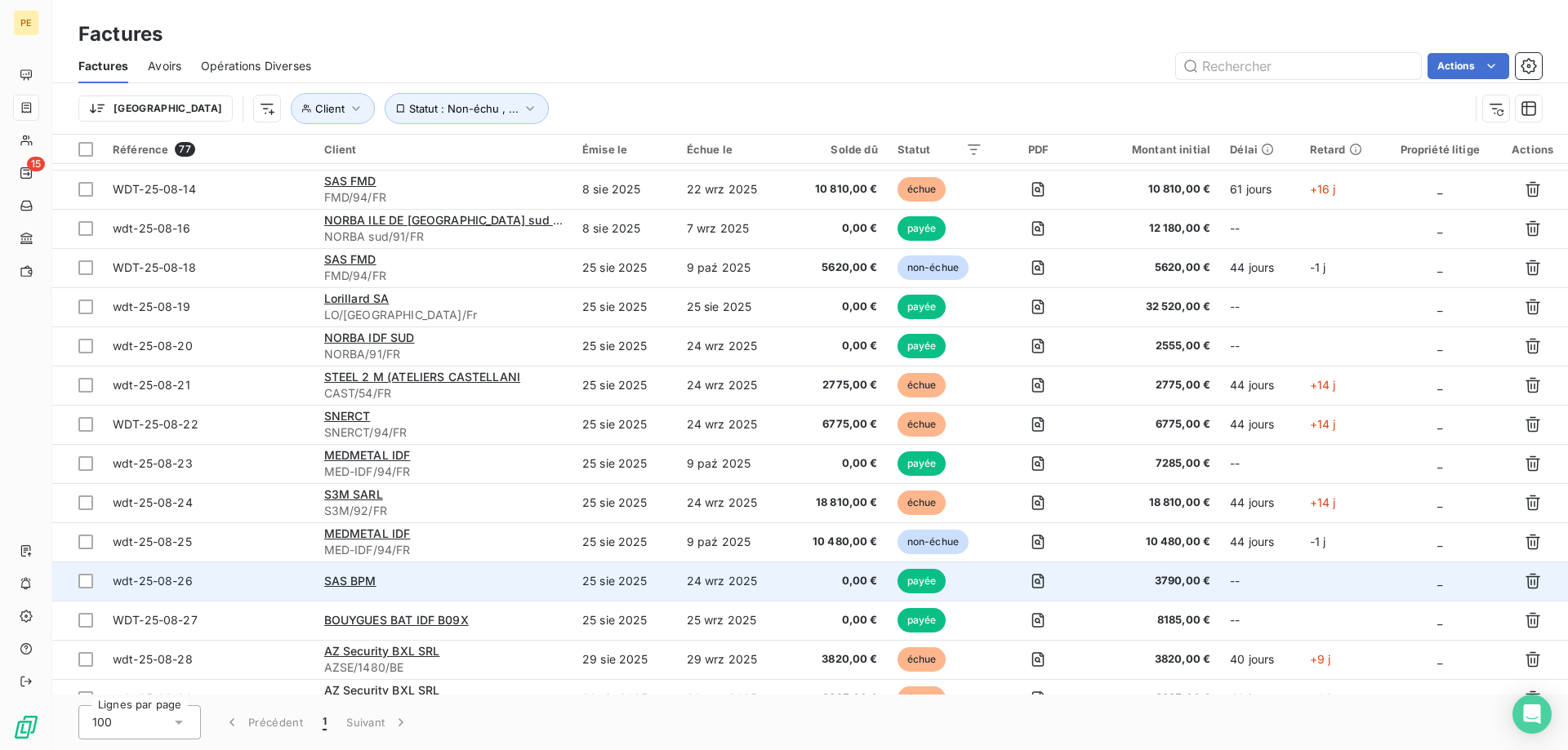
click at [180, 577] on span "wdt-25-08-26" at bounding box center [153, 581] width 80 height 14
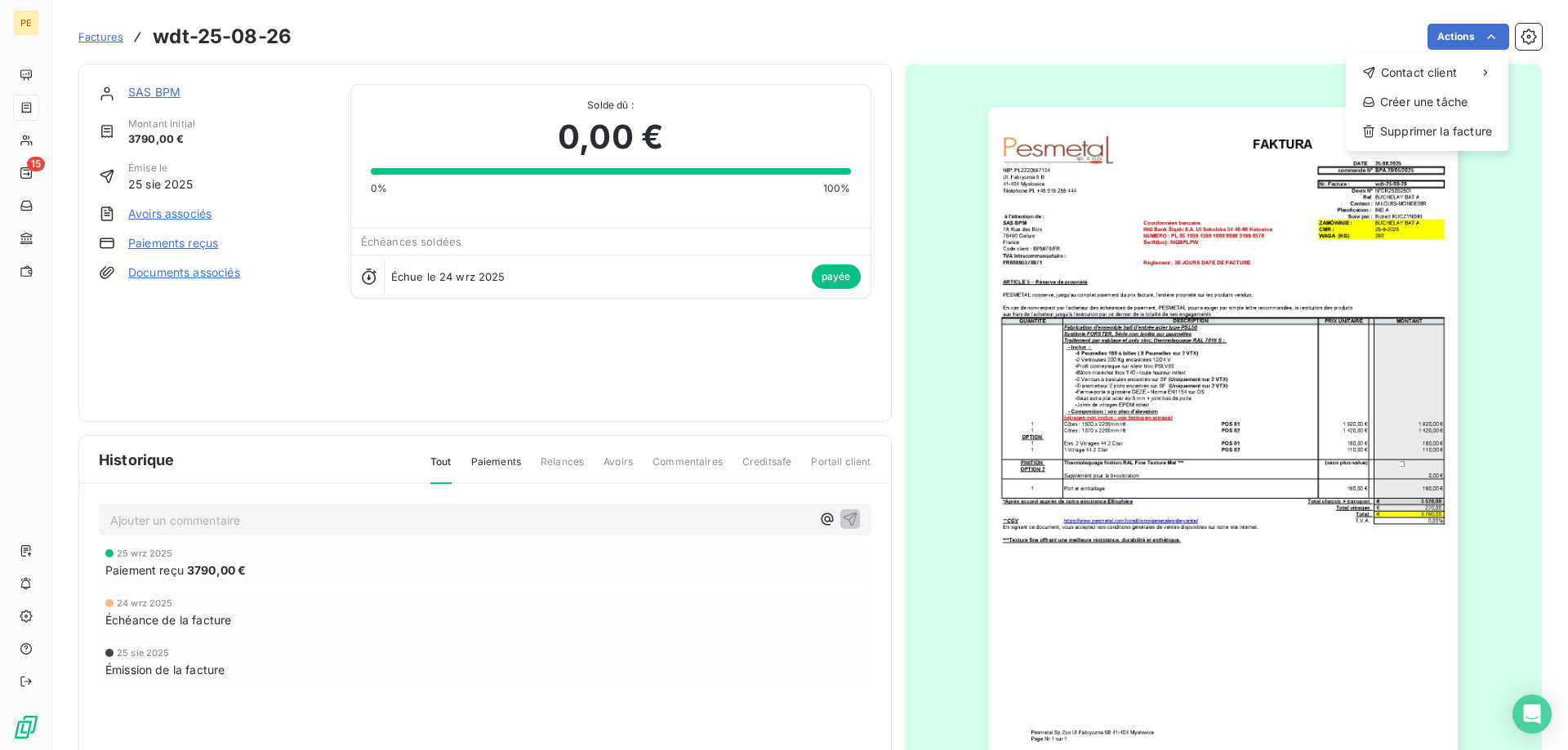
click at [1484, 42] on html "PE 15 Factures wdt-25-08-26 Actions Contact client Créer une tâche Supprimer la…" at bounding box center [784, 375] width 1568 height 750
click at [1428, 136] on div "Supprimer la facture" at bounding box center [1427, 131] width 150 height 26
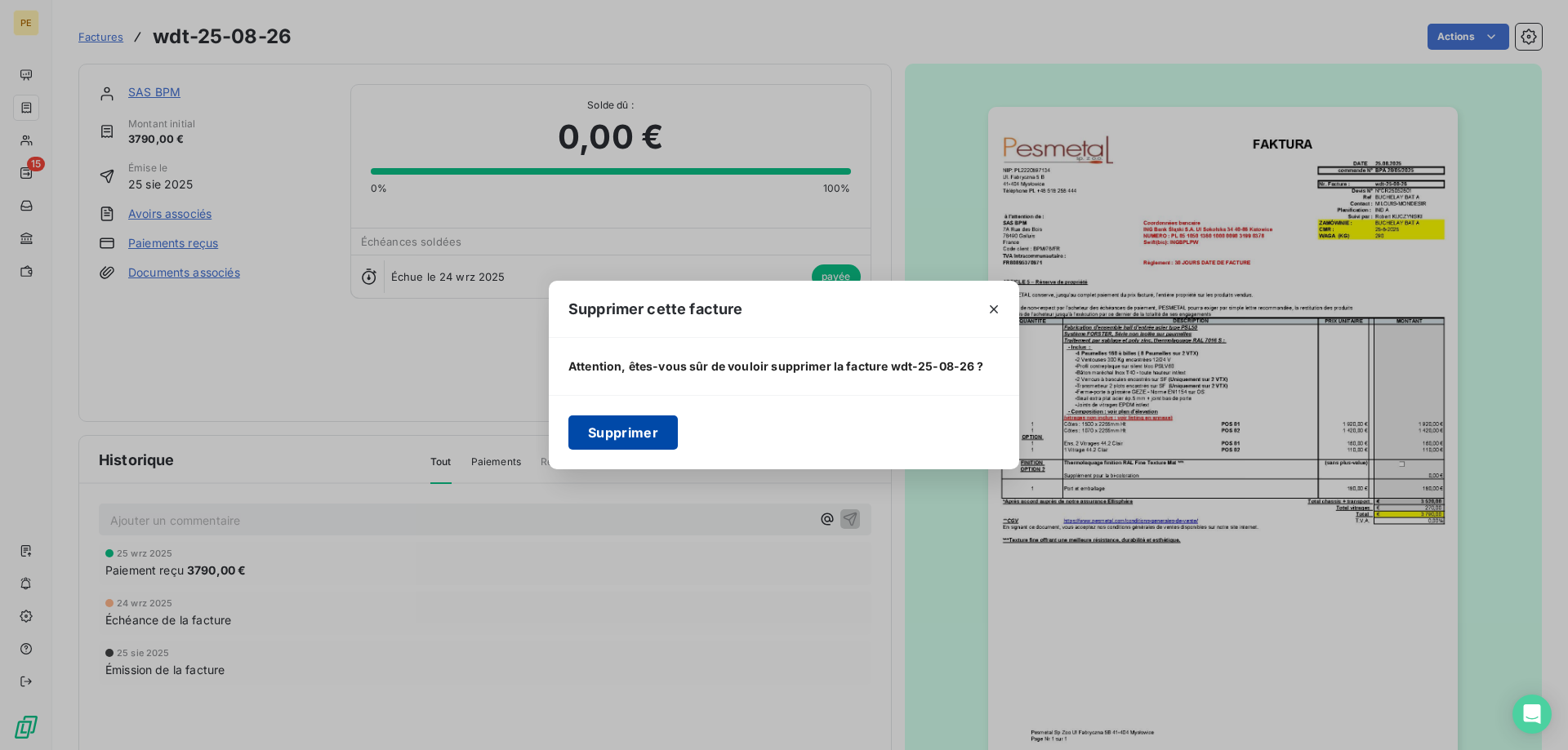
click at [639, 437] on button "Supprimer" at bounding box center [623, 433] width 109 height 35
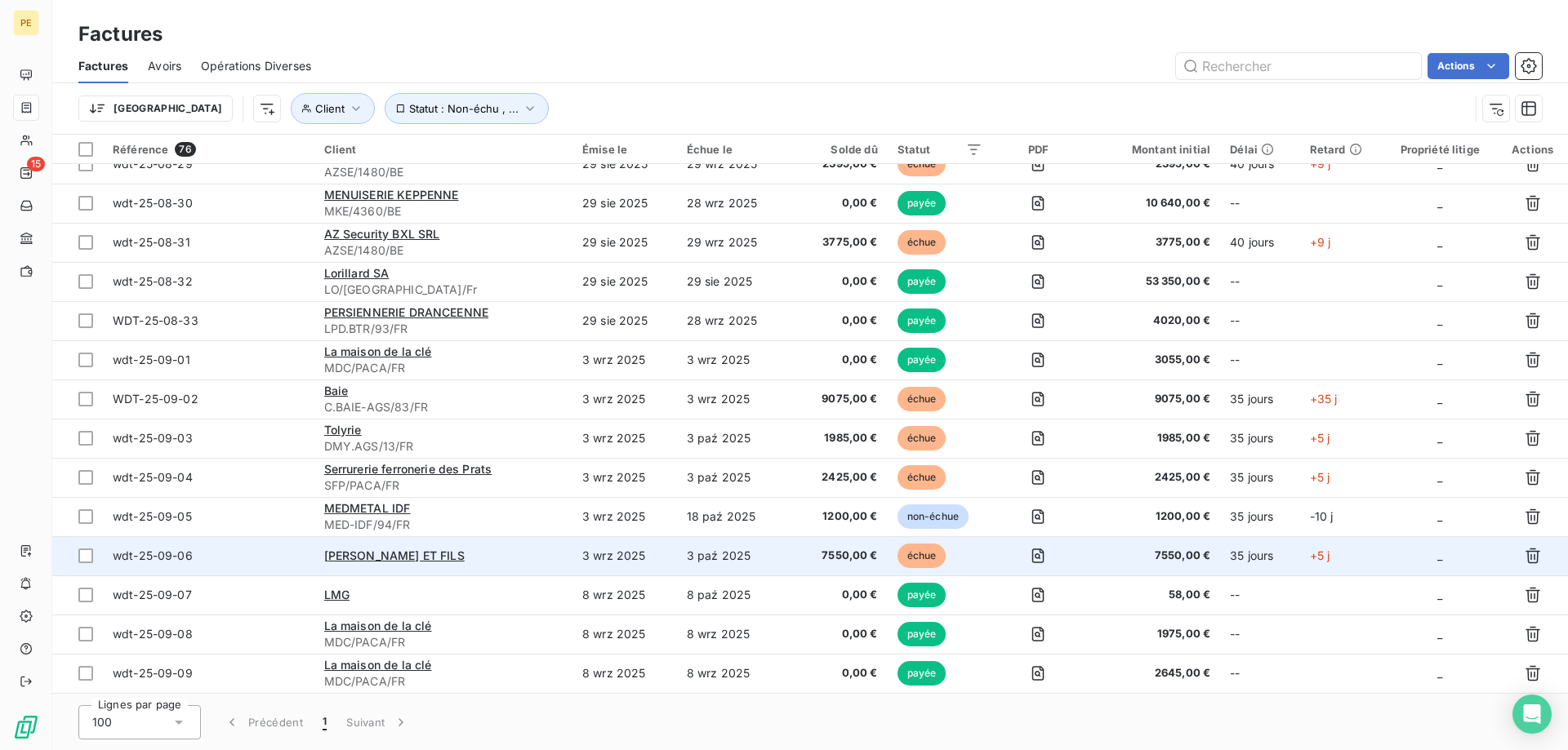
scroll to position [1082, 0]
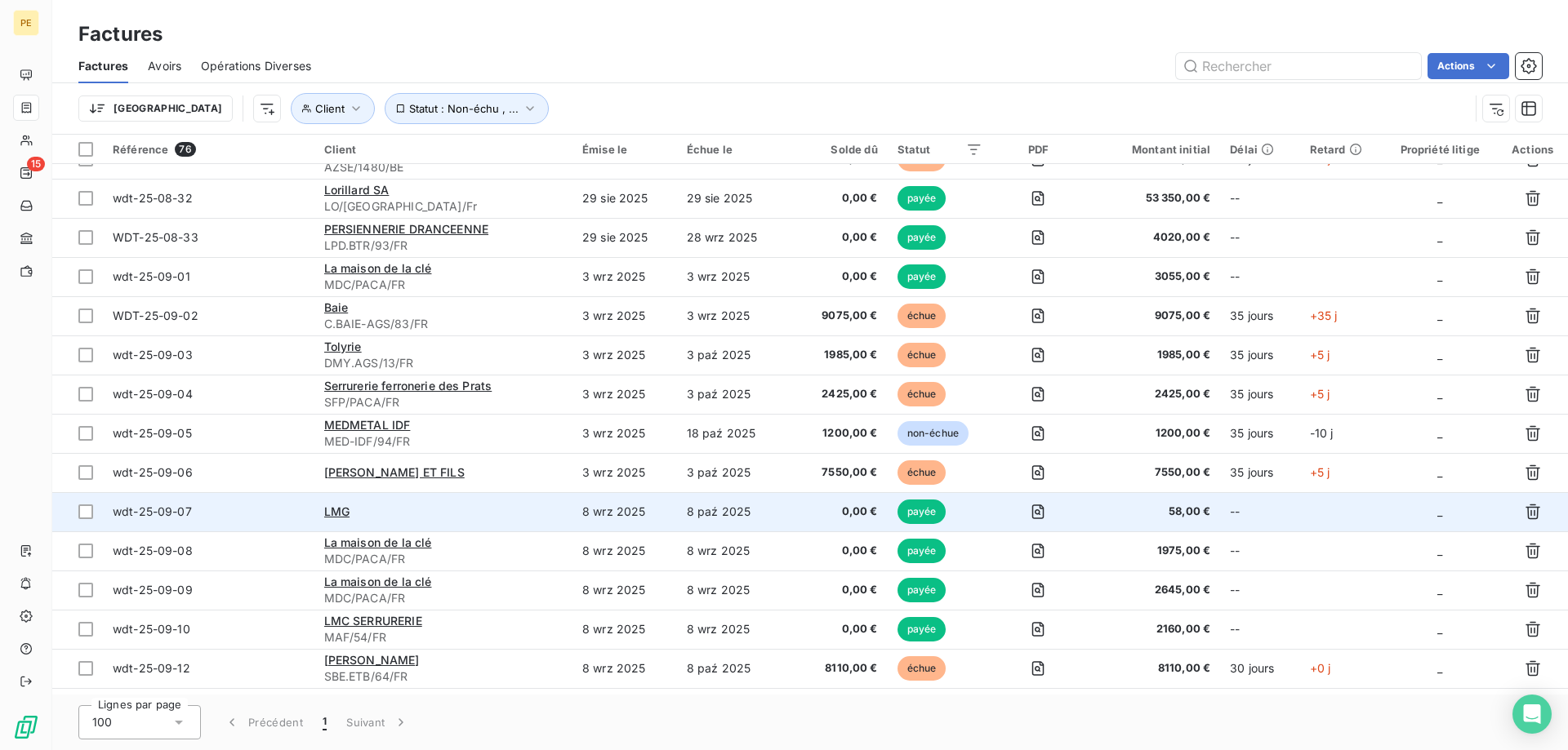
click at [173, 509] on span "wdt-25-09-07" at bounding box center [153, 512] width 79 height 14
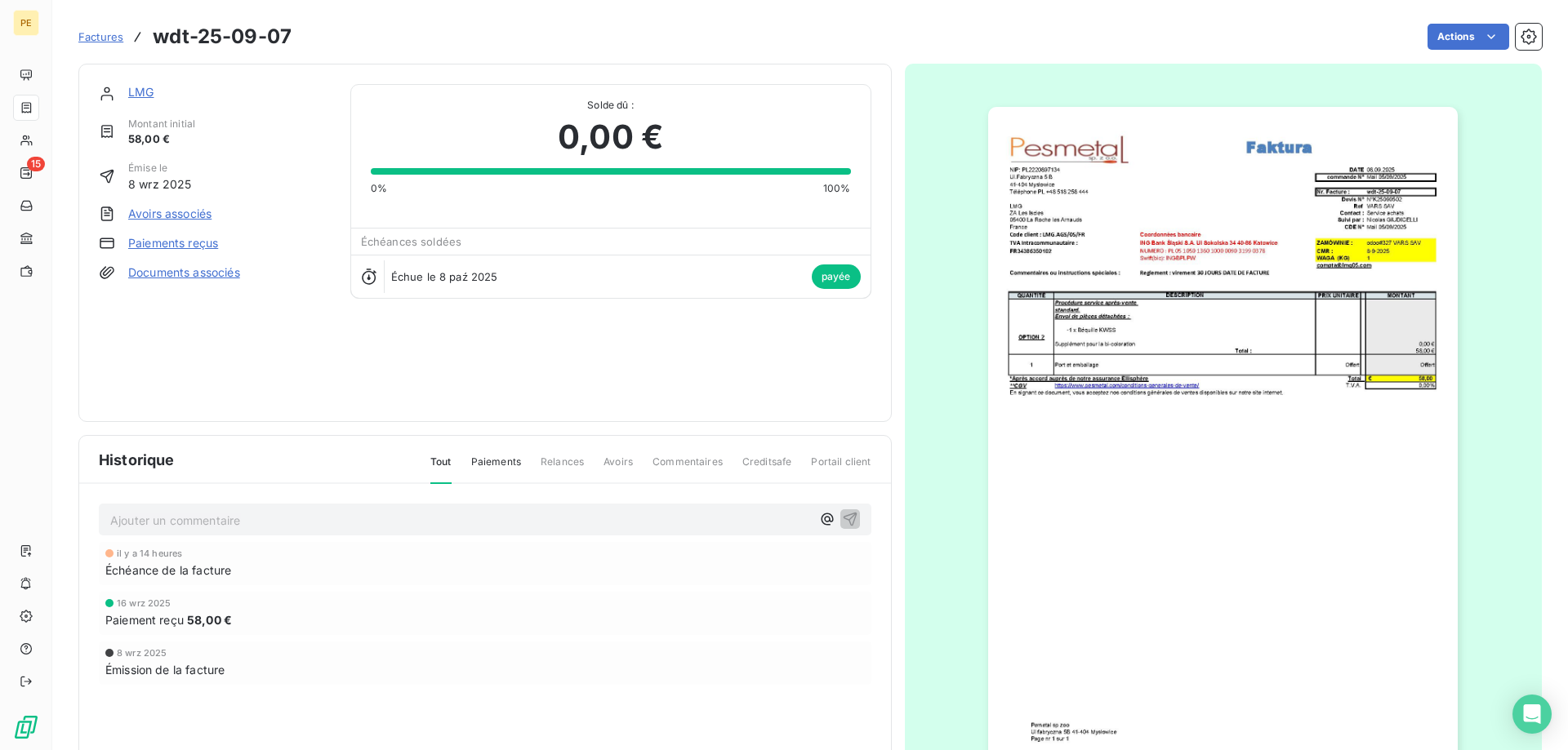
click at [173, 509] on div "Ajouter un commentaire ﻿" at bounding box center [460, 520] width 701 height 22
click at [1451, 40] on html "PE 16 Factures wdt-25-09-07 Actions LMG Montant initial 58,00 € Émise le 8 wrz …" at bounding box center [784, 375] width 1568 height 750
click at [1409, 136] on div "Supprimer la facture" at bounding box center [1427, 131] width 150 height 26
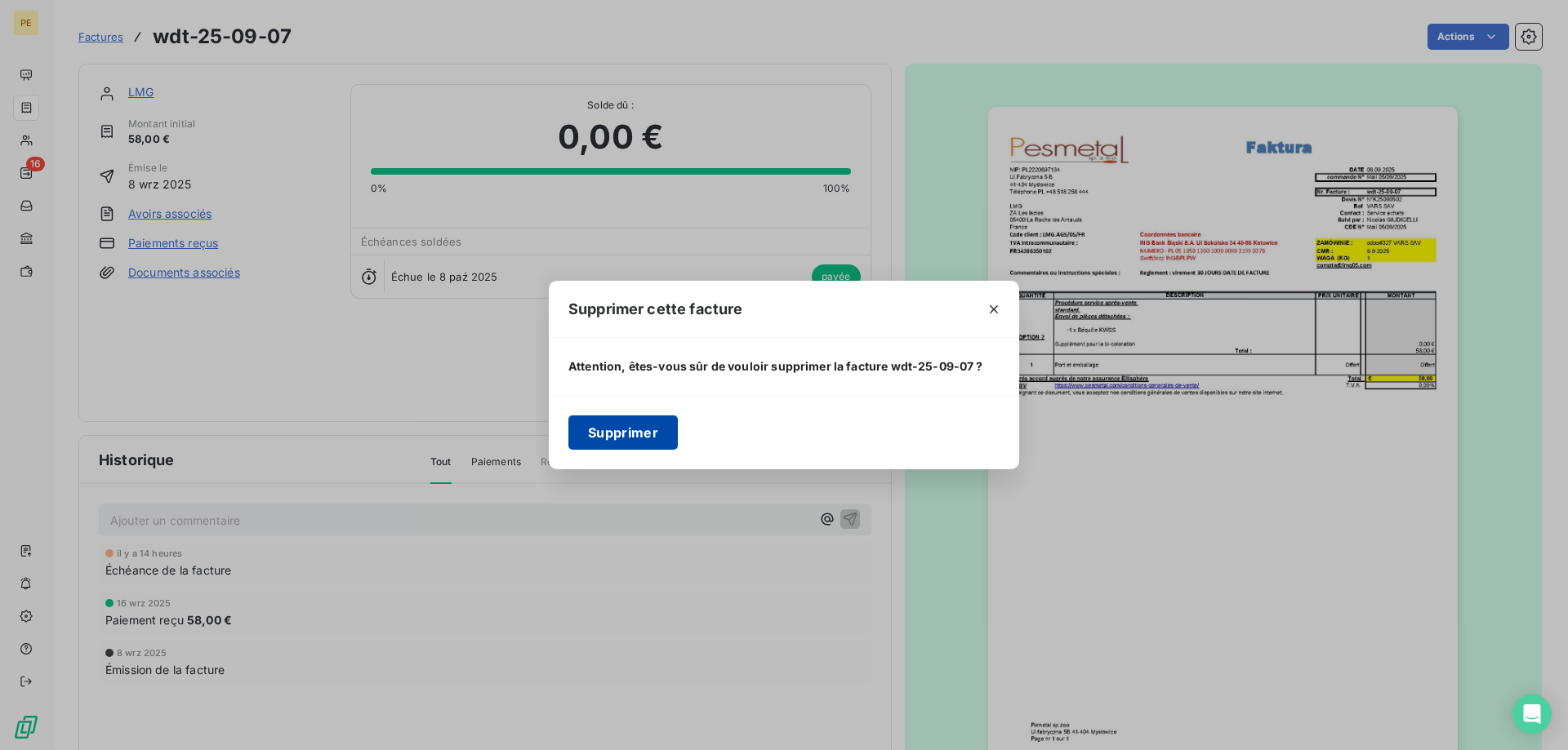
click at [630, 435] on button "Supprimer" at bounding box center [623, 433] width 109 height 35
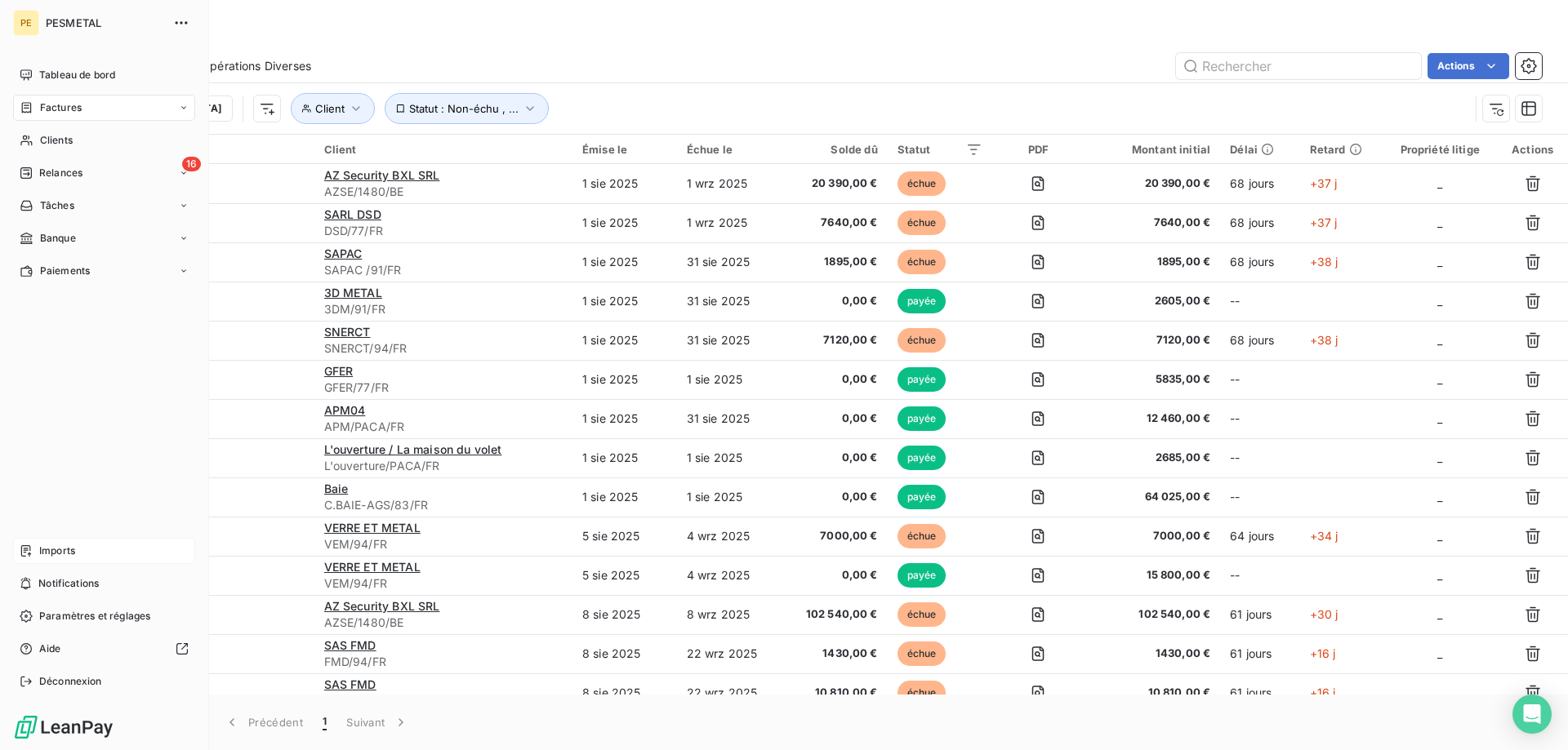
click at [58, 546] on span "Imports" at bounding box center [58, 551] width 36 height 15
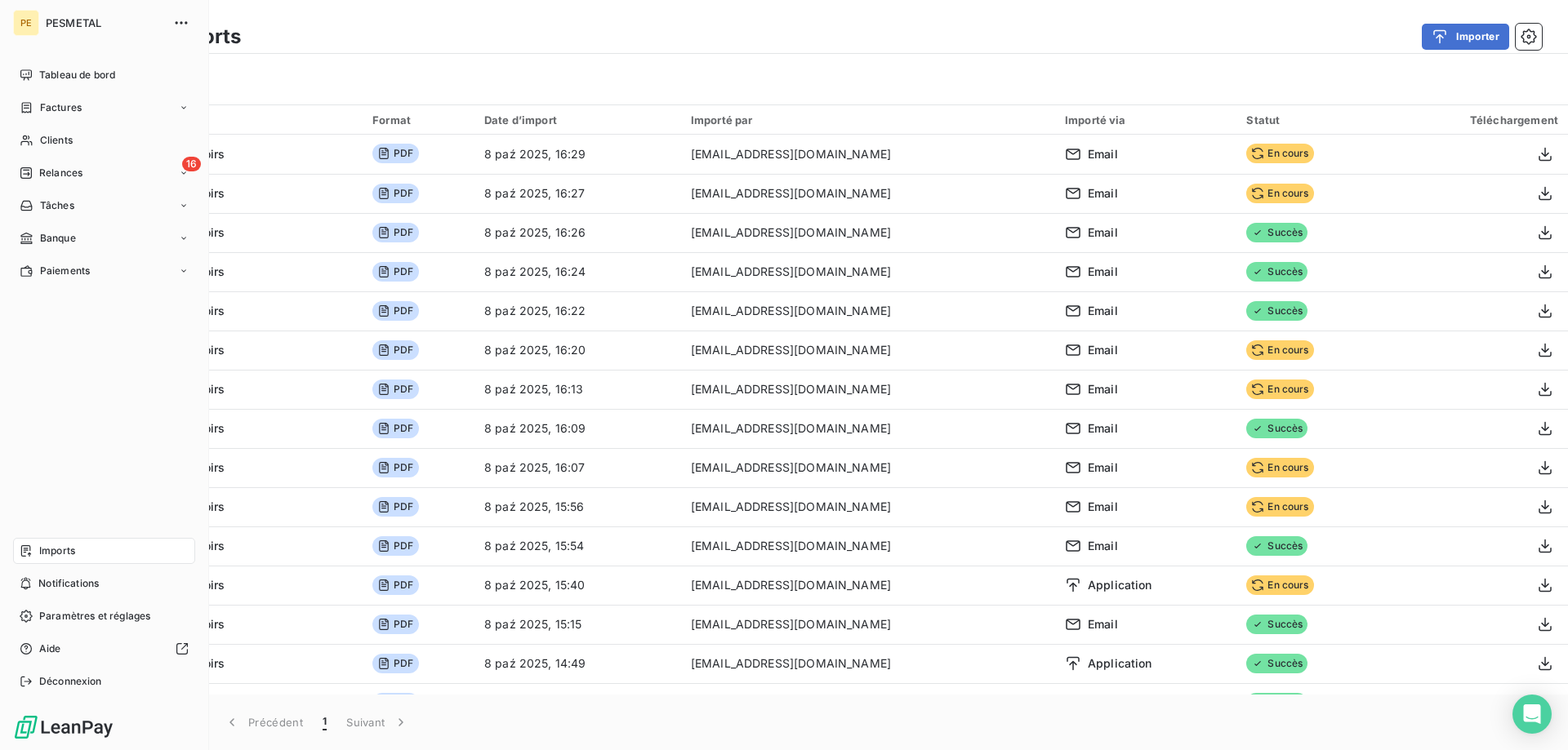
scroll to position [224, 0]
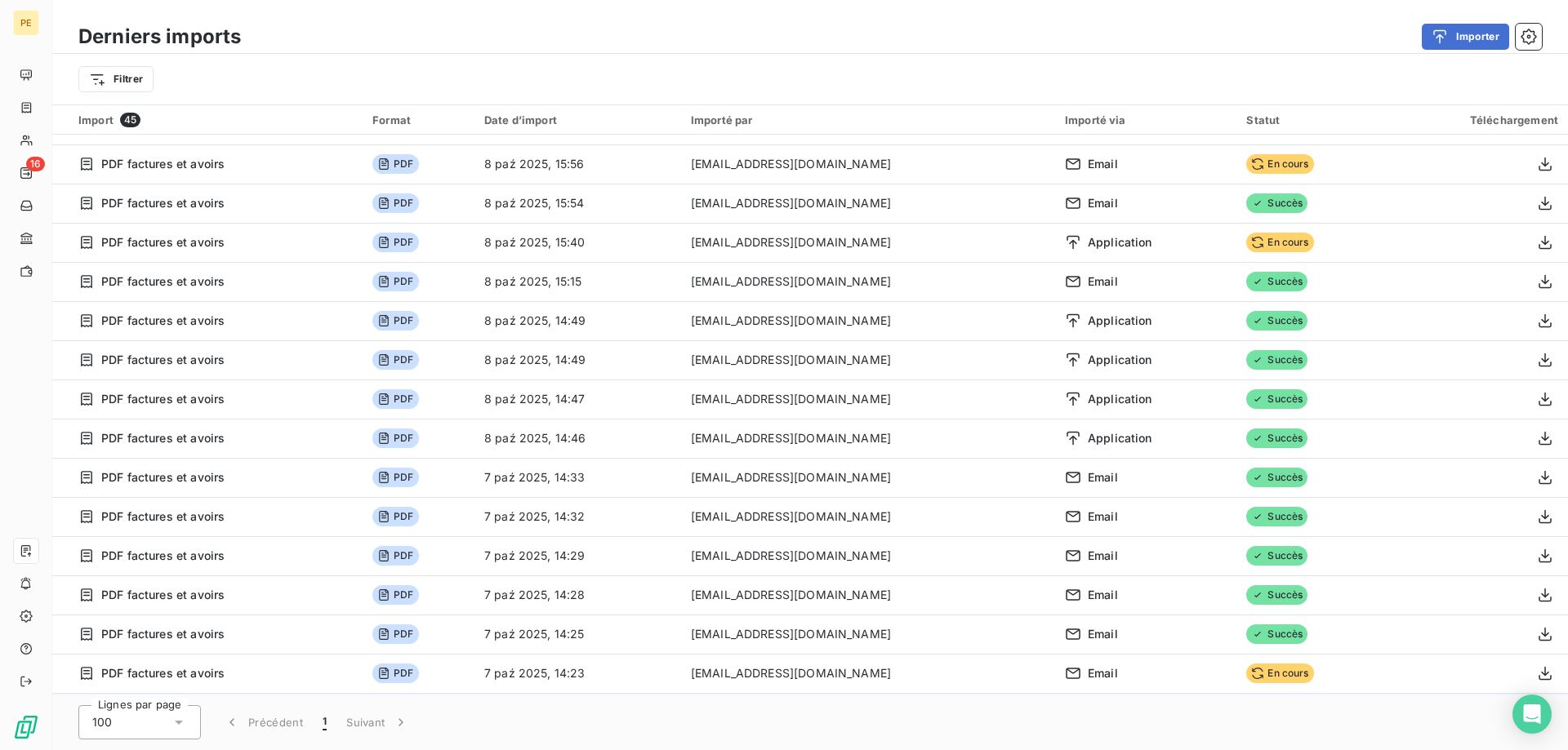
scroll to position [289, 0]
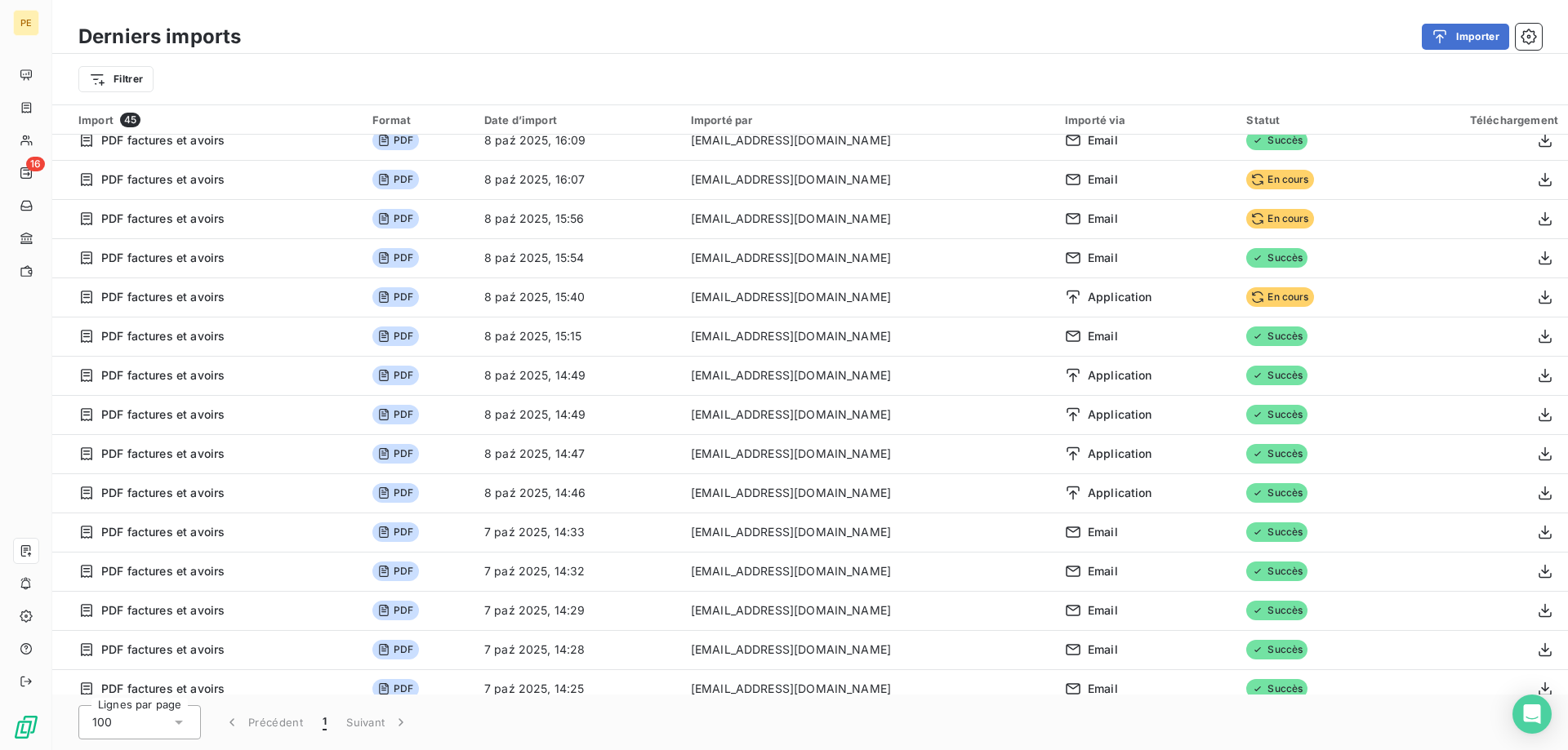
click at [326, 726] on span "1" at bounding box center [325, 722] width 4 height 16
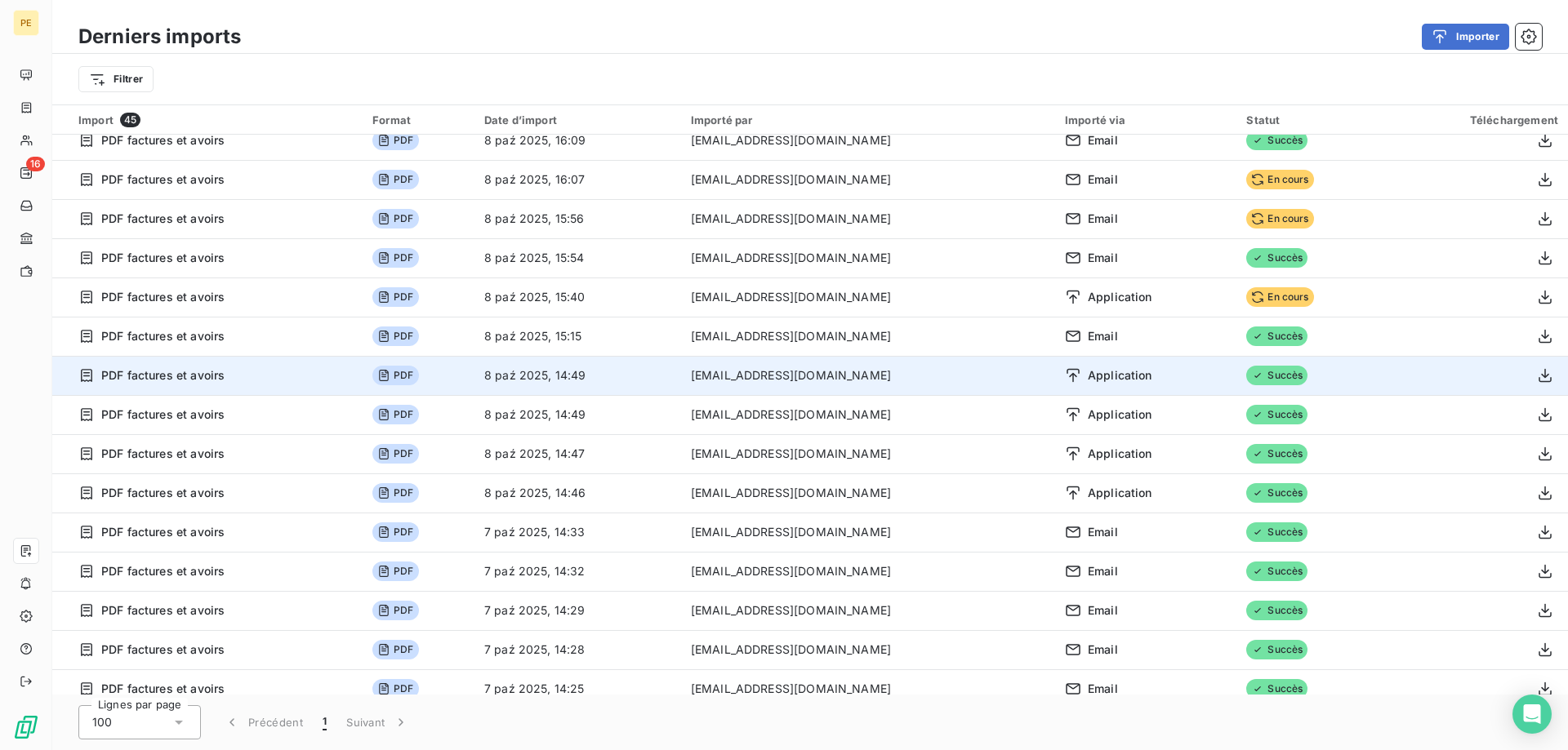
scroll to position [0, 0]
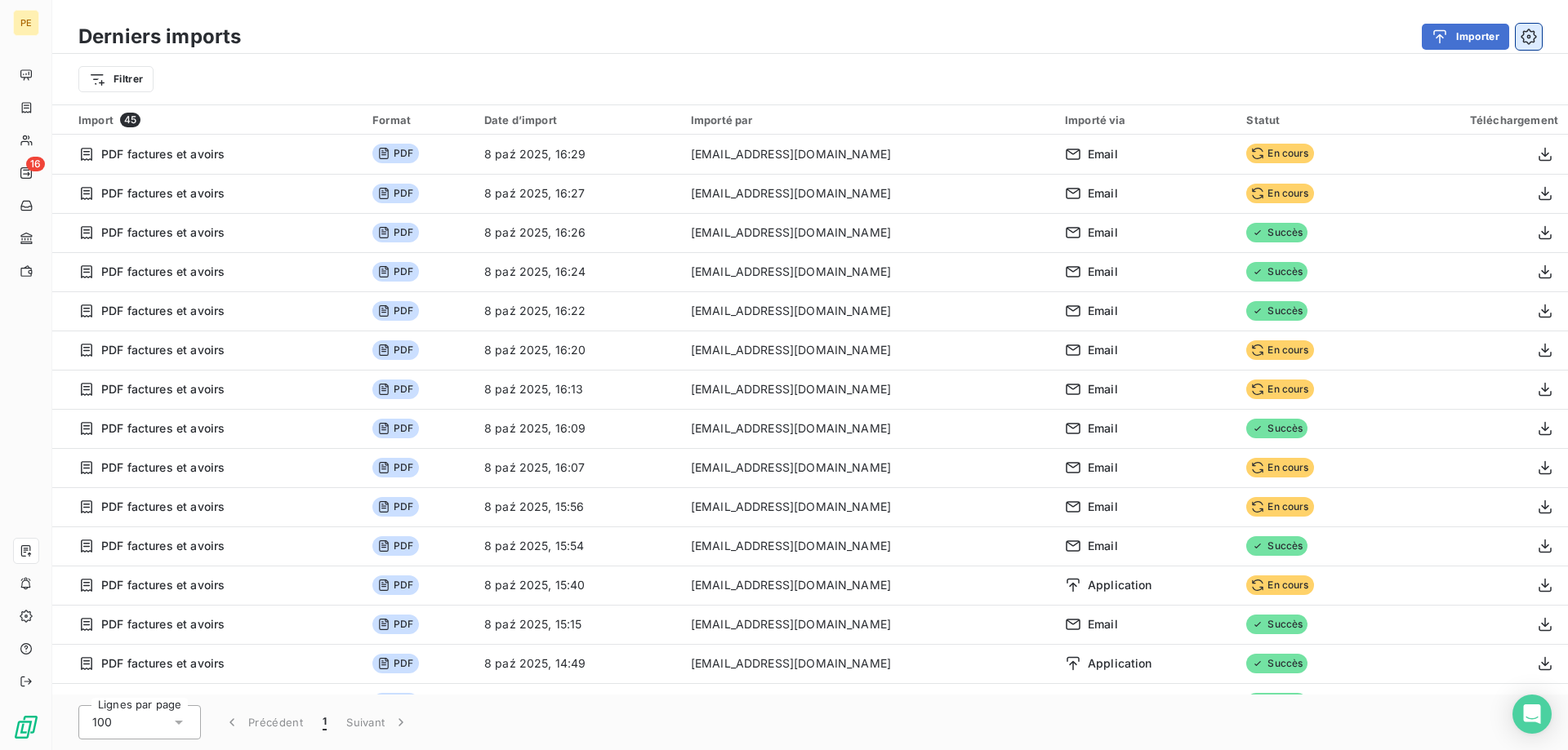
click at [1533, 46] on button "button" at bounding box center [1528, 37] width 26 height 26
click at [1531, 40] on icon "button" at bounding box center [1528, 37] width 16 height 16
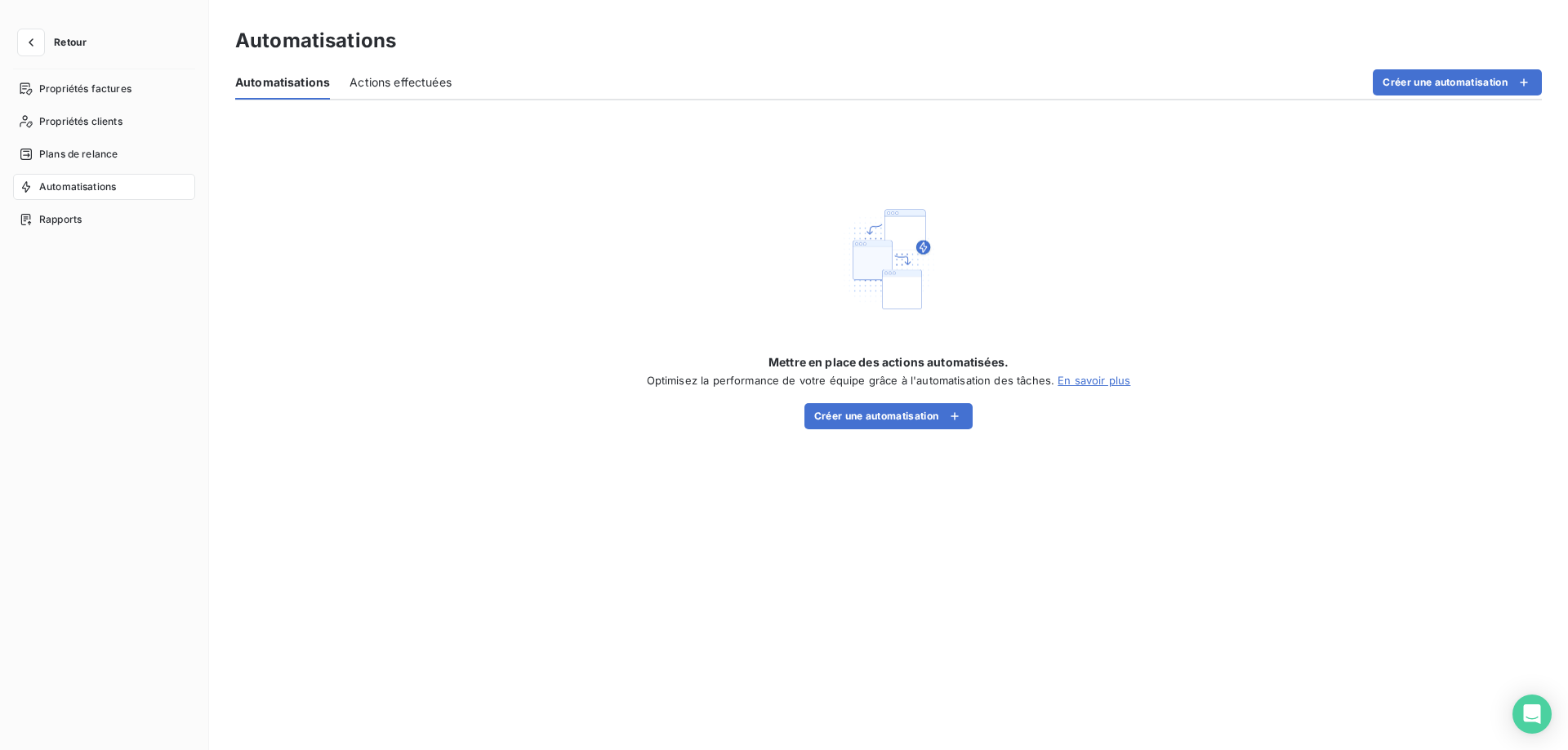
click at [1080, 376] on link "En savoir plus" at bounding box center [1094, 380] width 72 height 13
click at [386, 88] on span "Actions effectuées" at bounding box center [400, 82] width 102 height 16
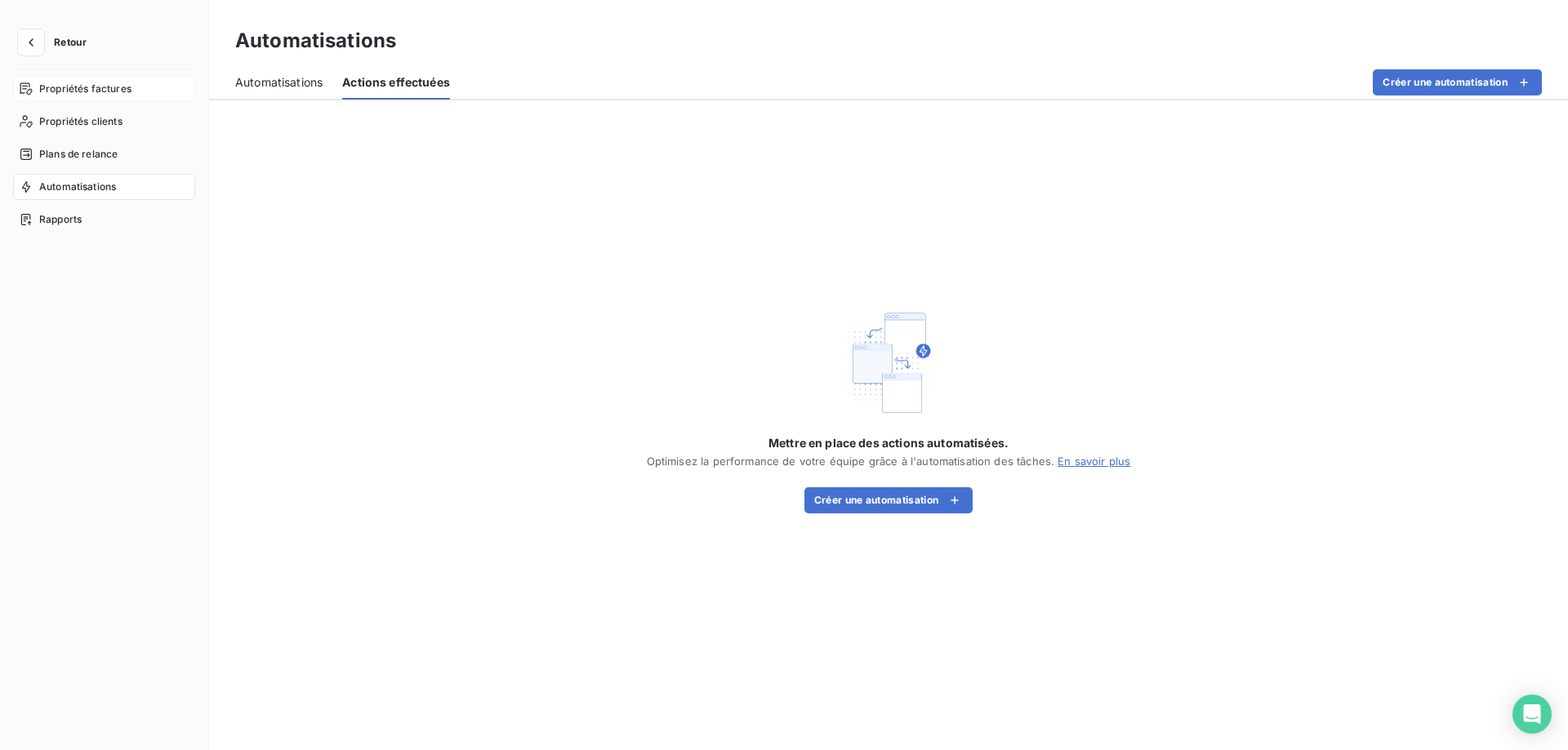
click at [93, 80] on div "Propriétés factures" at bounding box center [104, 89] width 183 height 26
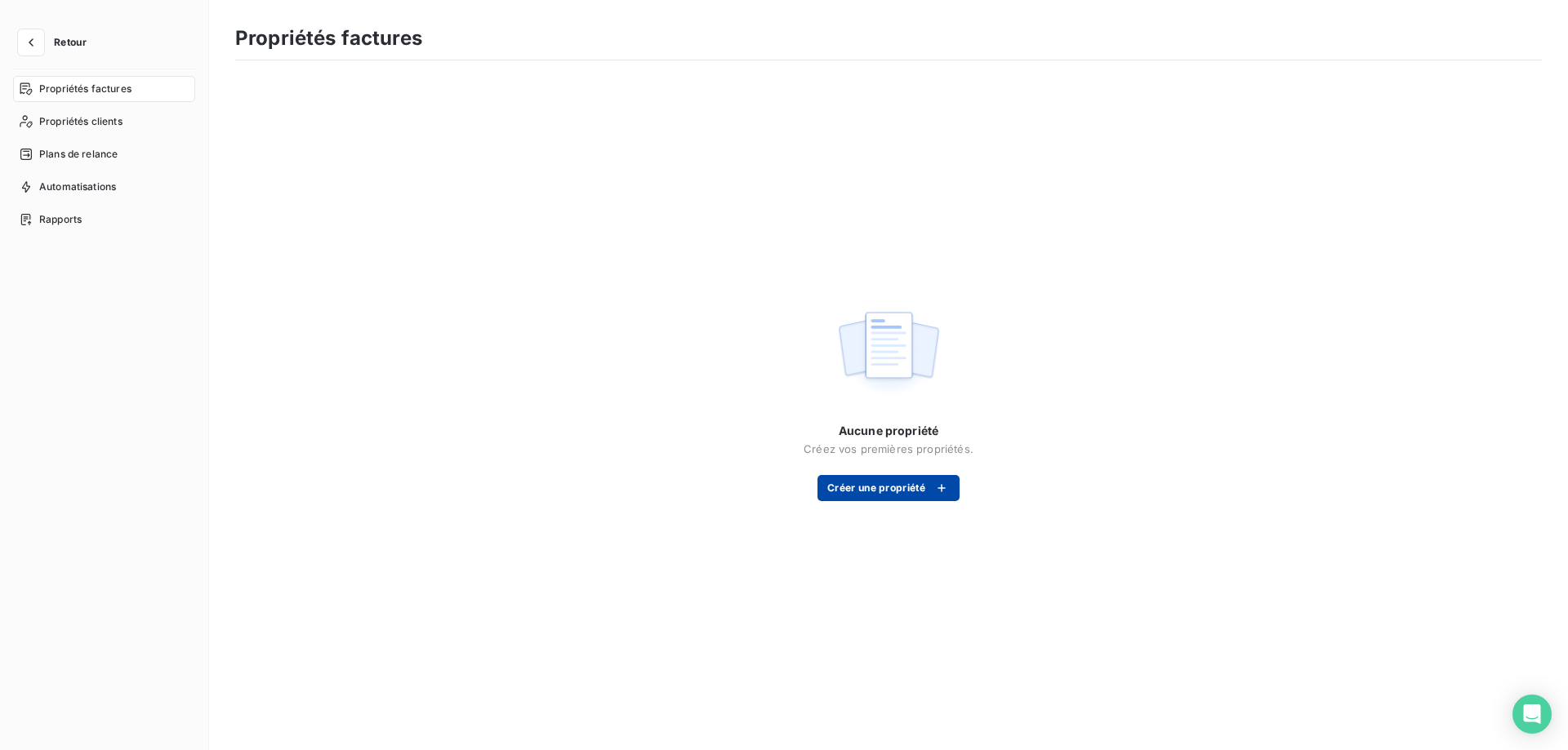
click at [937, 493] on icon "button" at bounding box center [942, 488] width 16 height 16
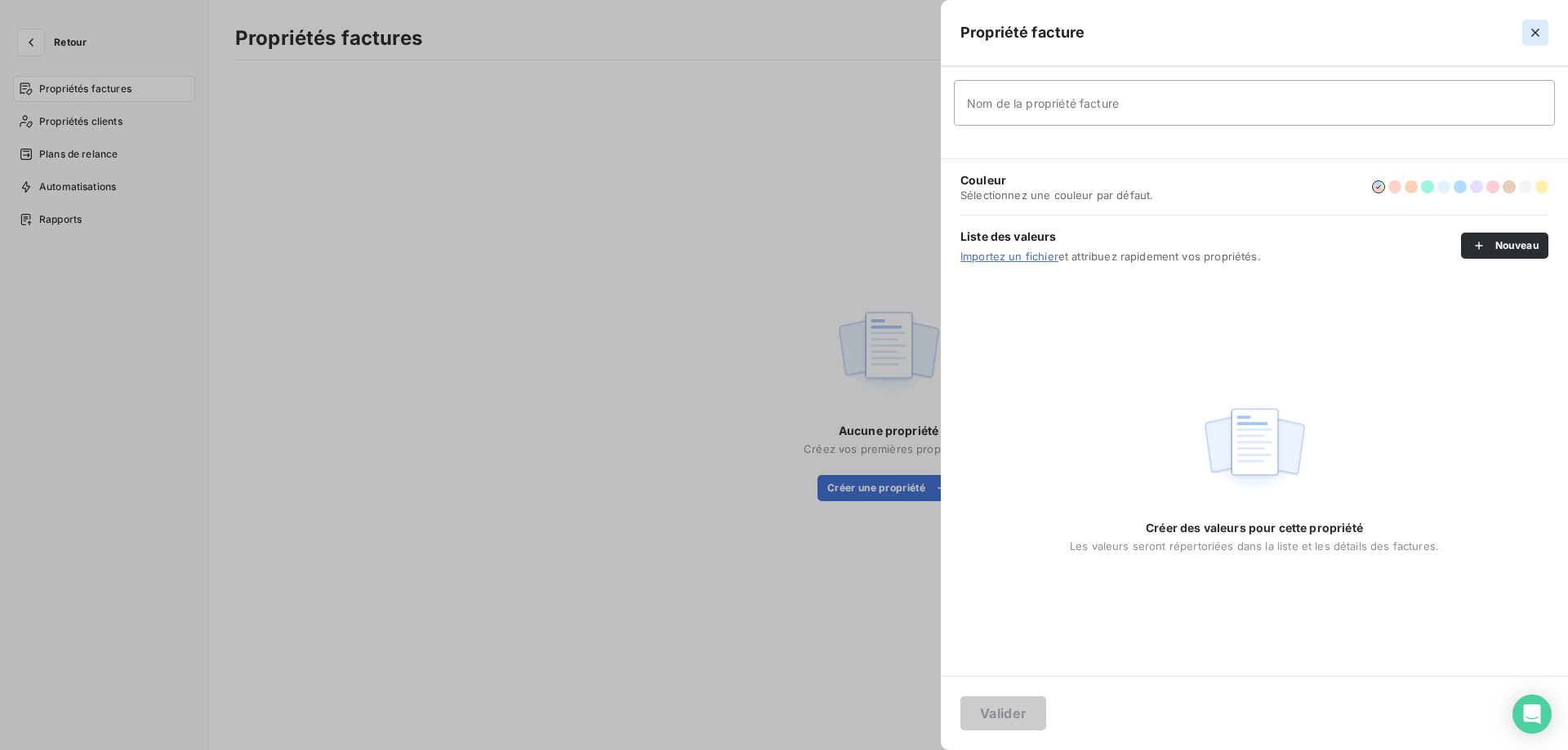
click at [1535, 36] on icon "button" at bounding box center [1535, 33] width 16 height 16
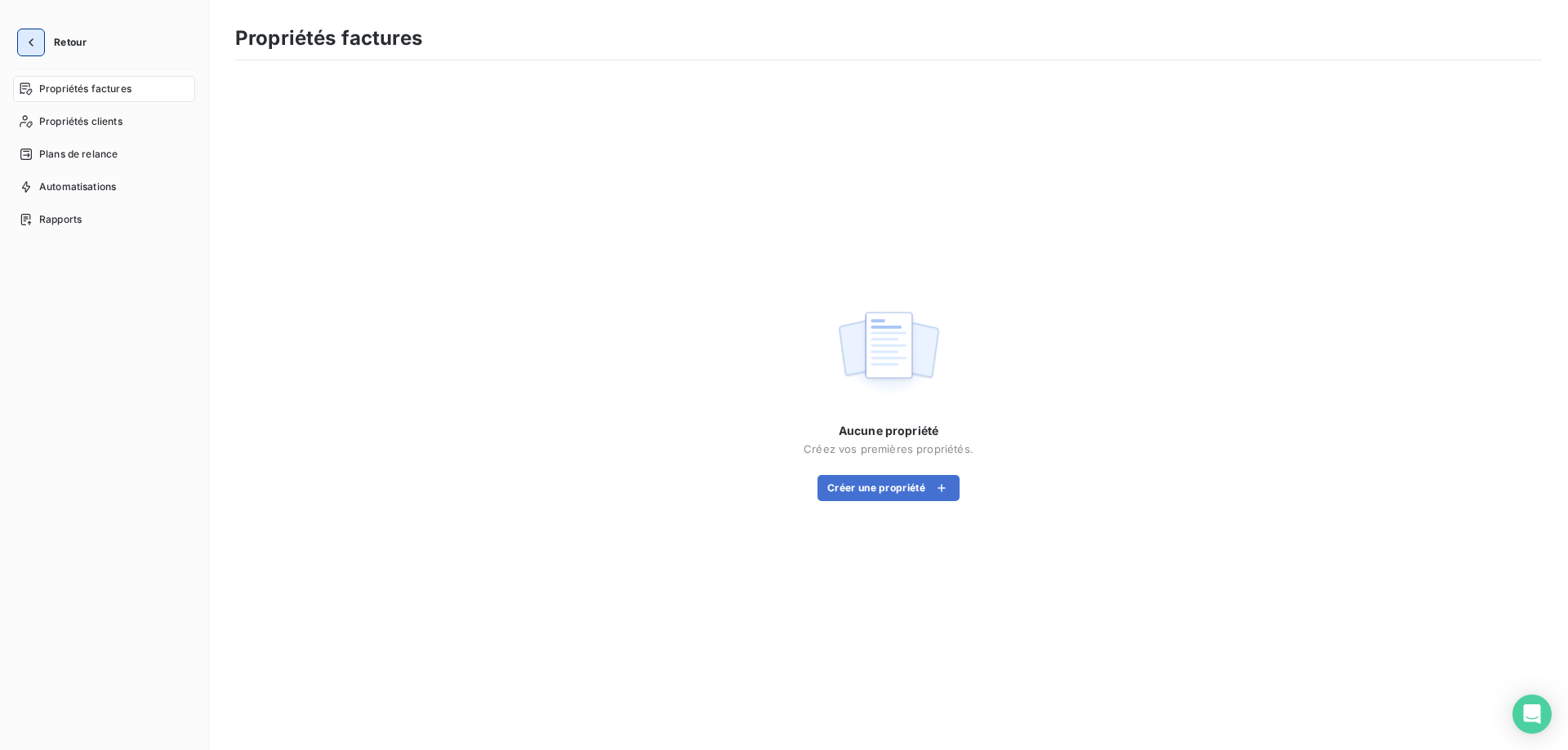
click at [41, 43] on button "button" at bounding box center [31, 43] width 26 height 26
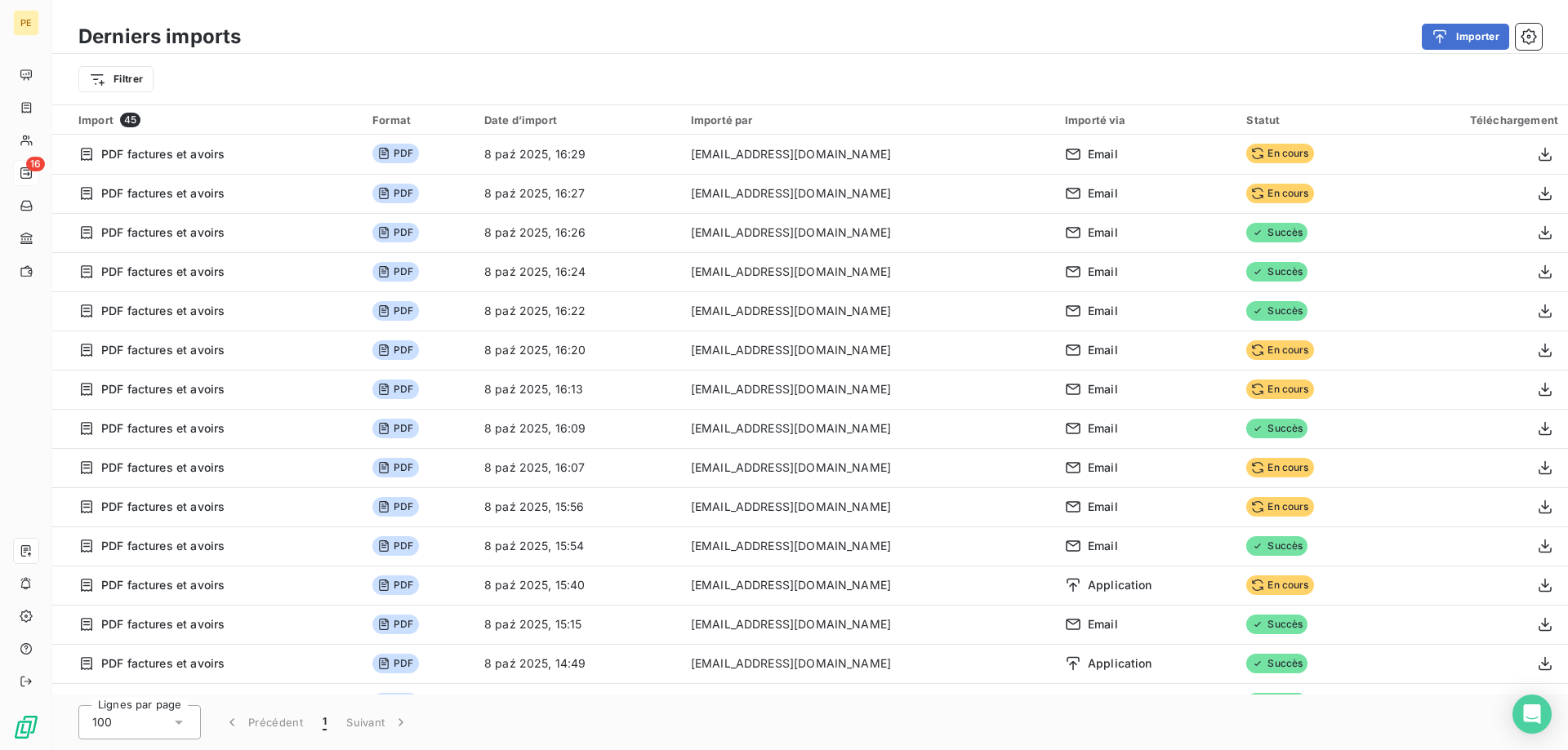
click at [30, 165] on span "16" at bounding box center [35, 164] width 19 height 15
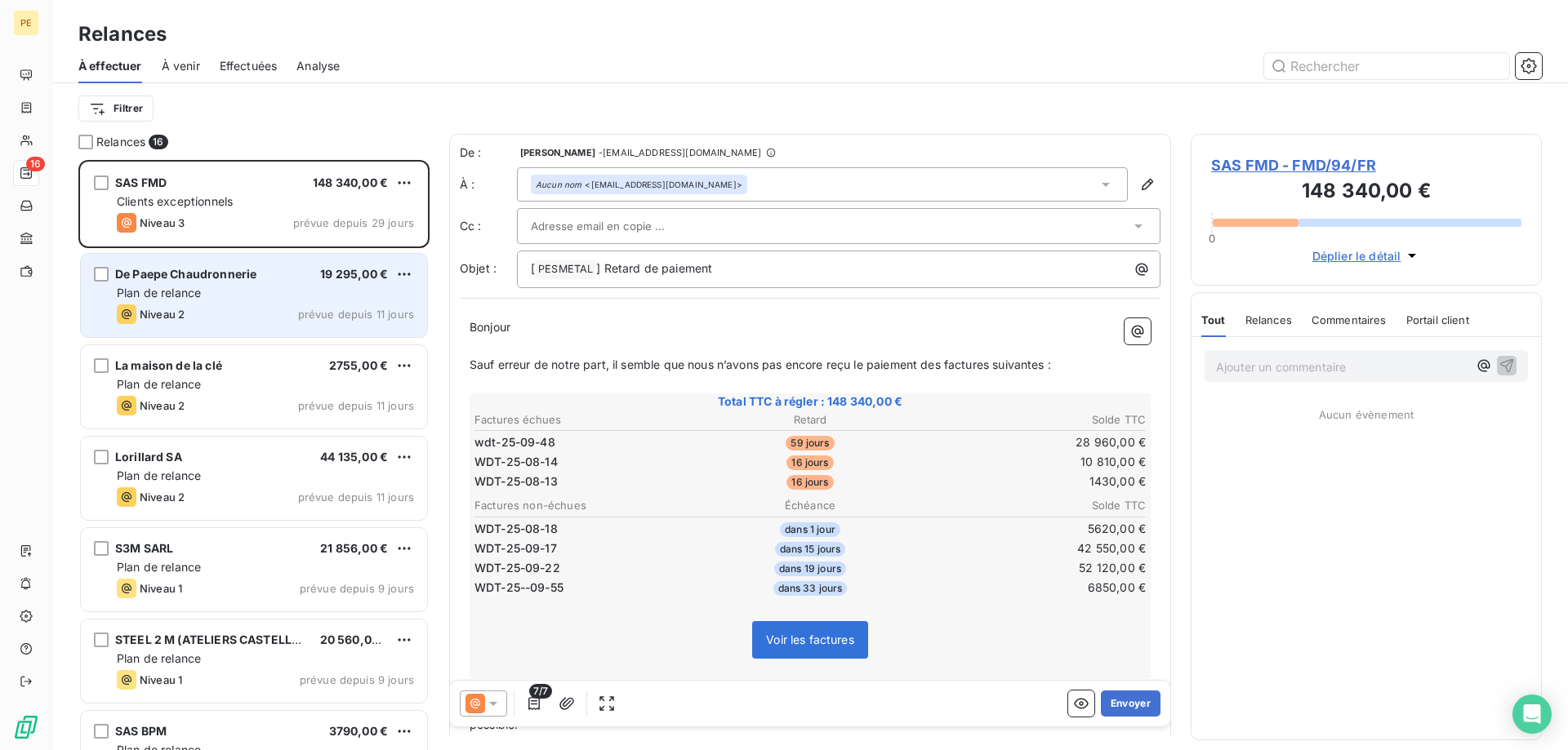
click at [188, 306] on div "Niveau 2 prévue depuis 11 jours" at bounding box center [266, 314] width 298 height 20
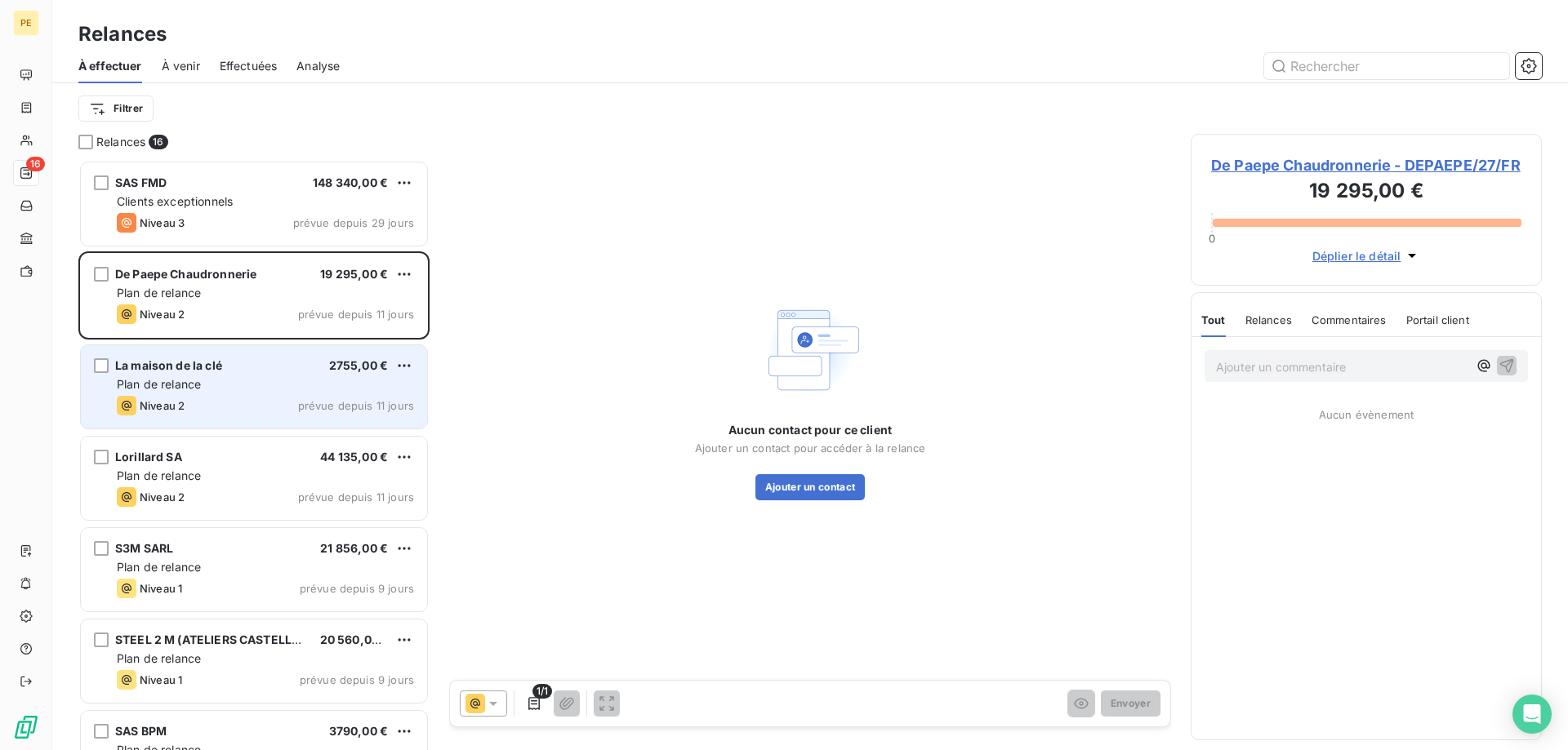
click at [178, 365] on span "La maison de la clé" at bounding box center [169, 365] width 107 height 14
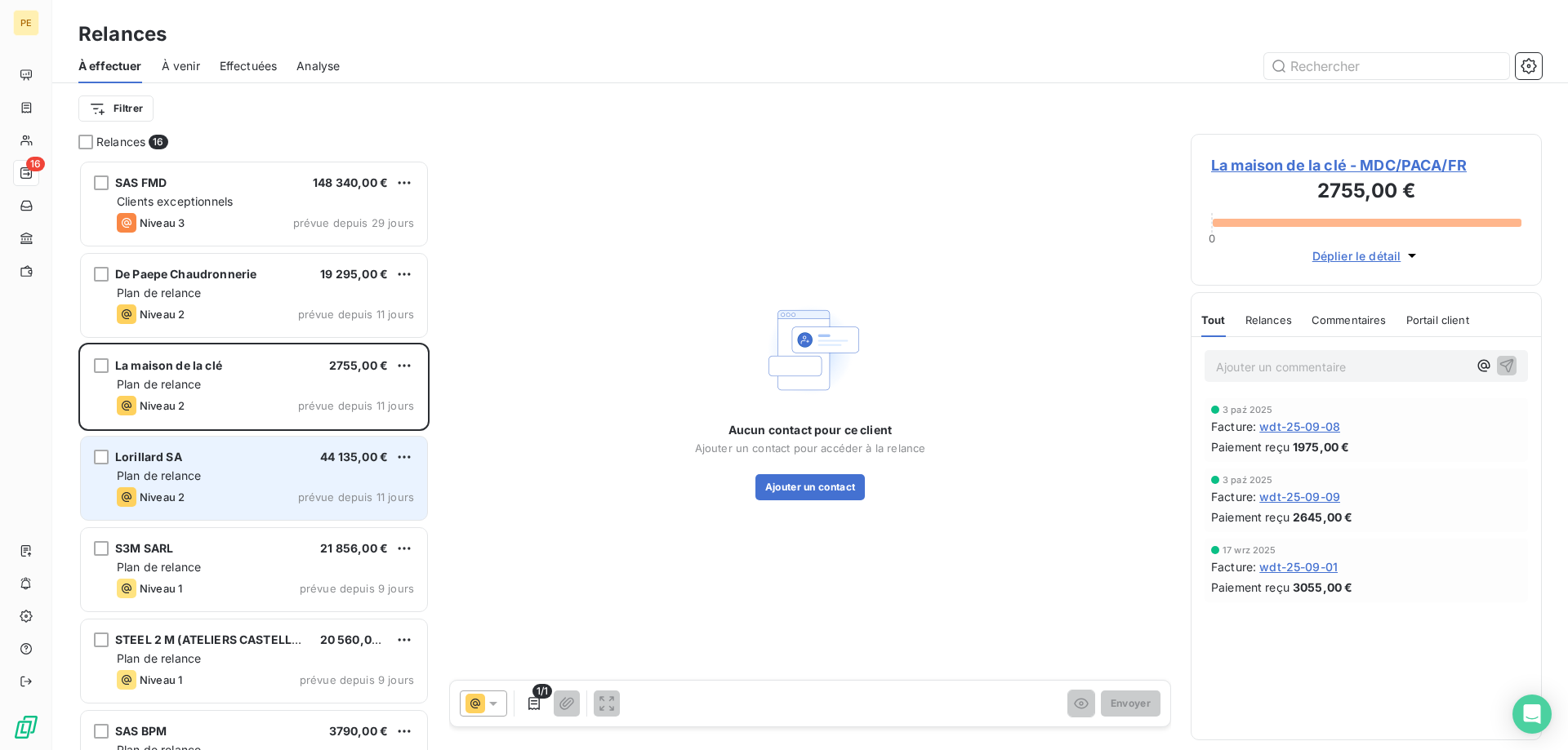
click at [210, 482] on div "Plan de relance" at bounding box center [266, 476] width 298 height 16
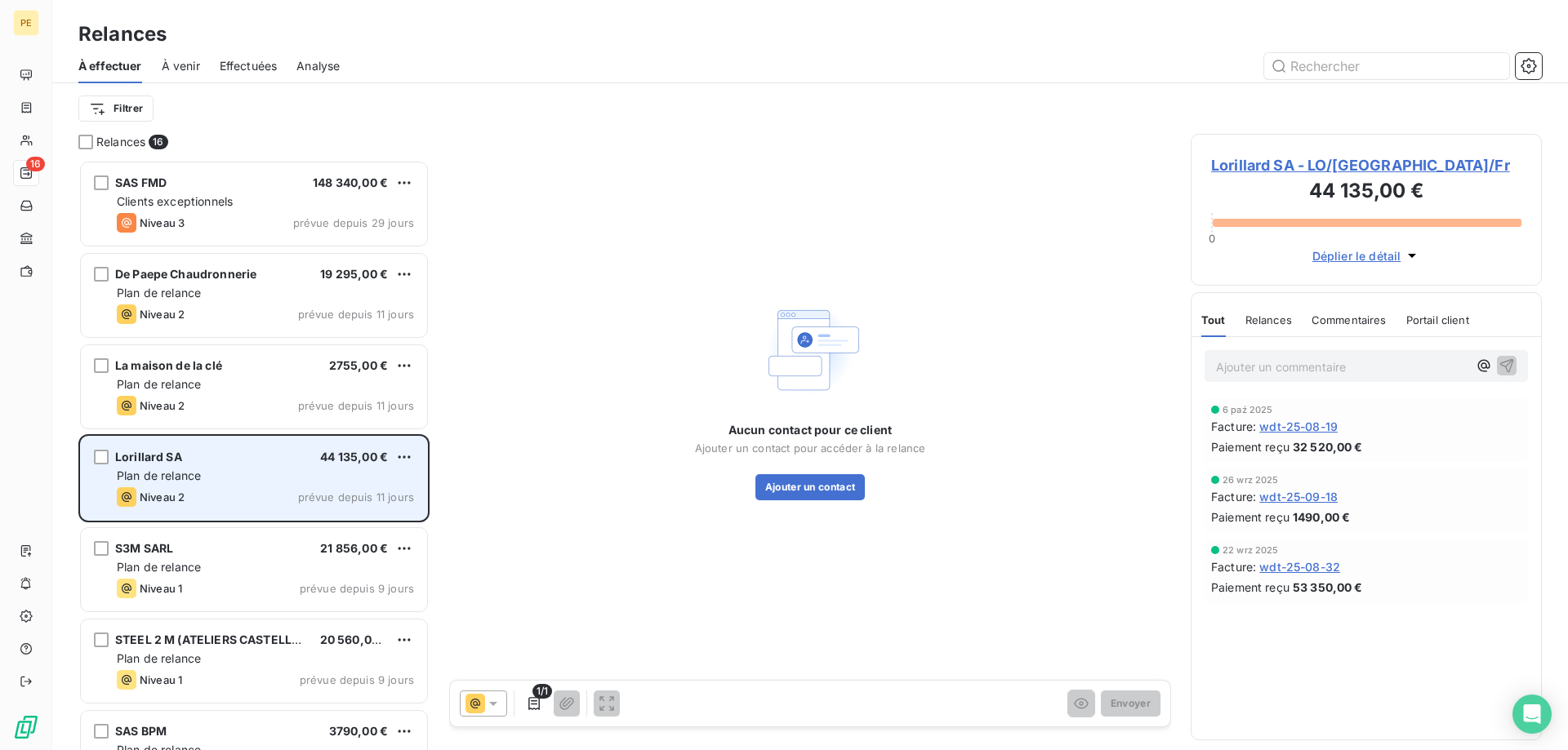
scroll to position [251, 0]
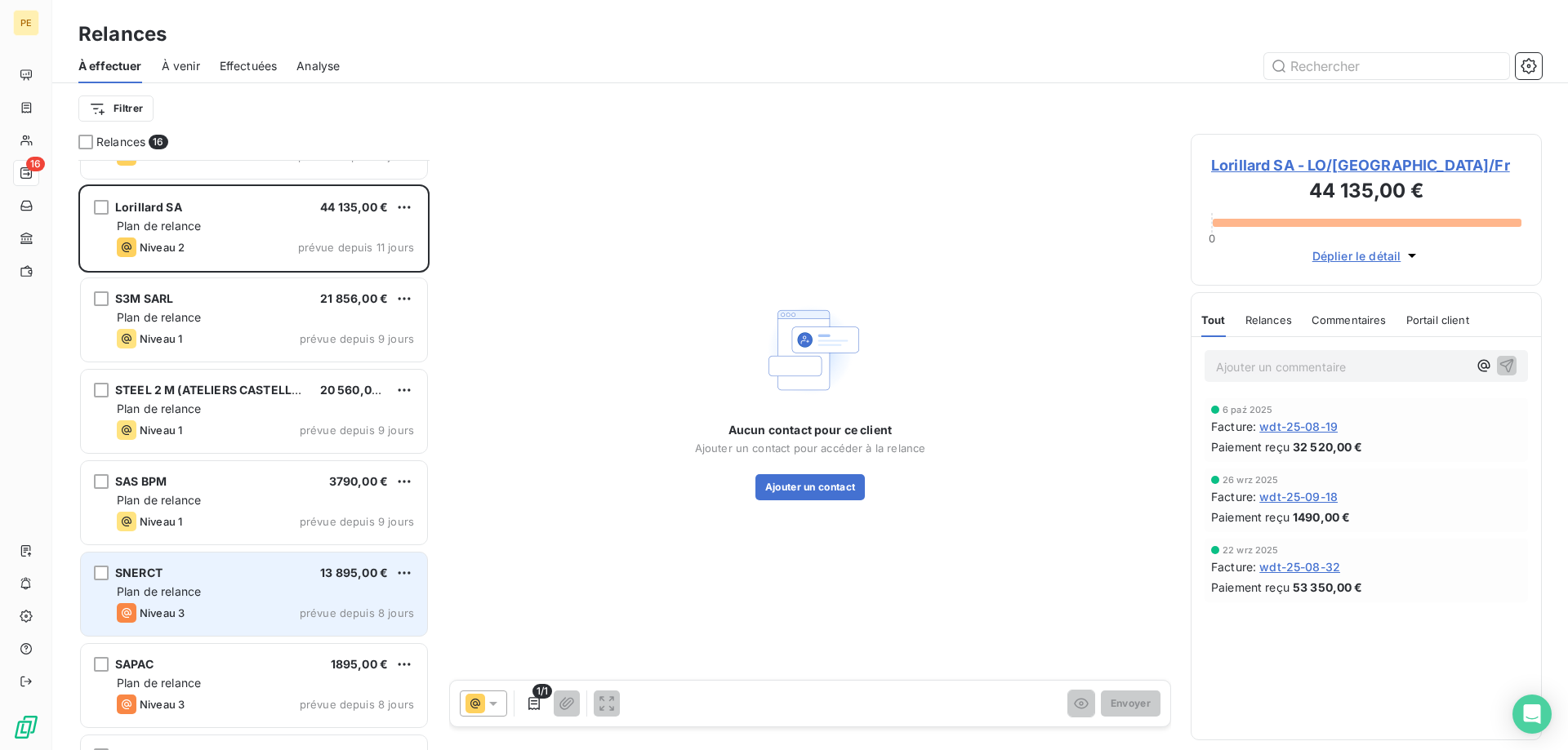
click at [196, 588] on span "Plan de relance" at bounding box center [159, 591] width 84 height 14
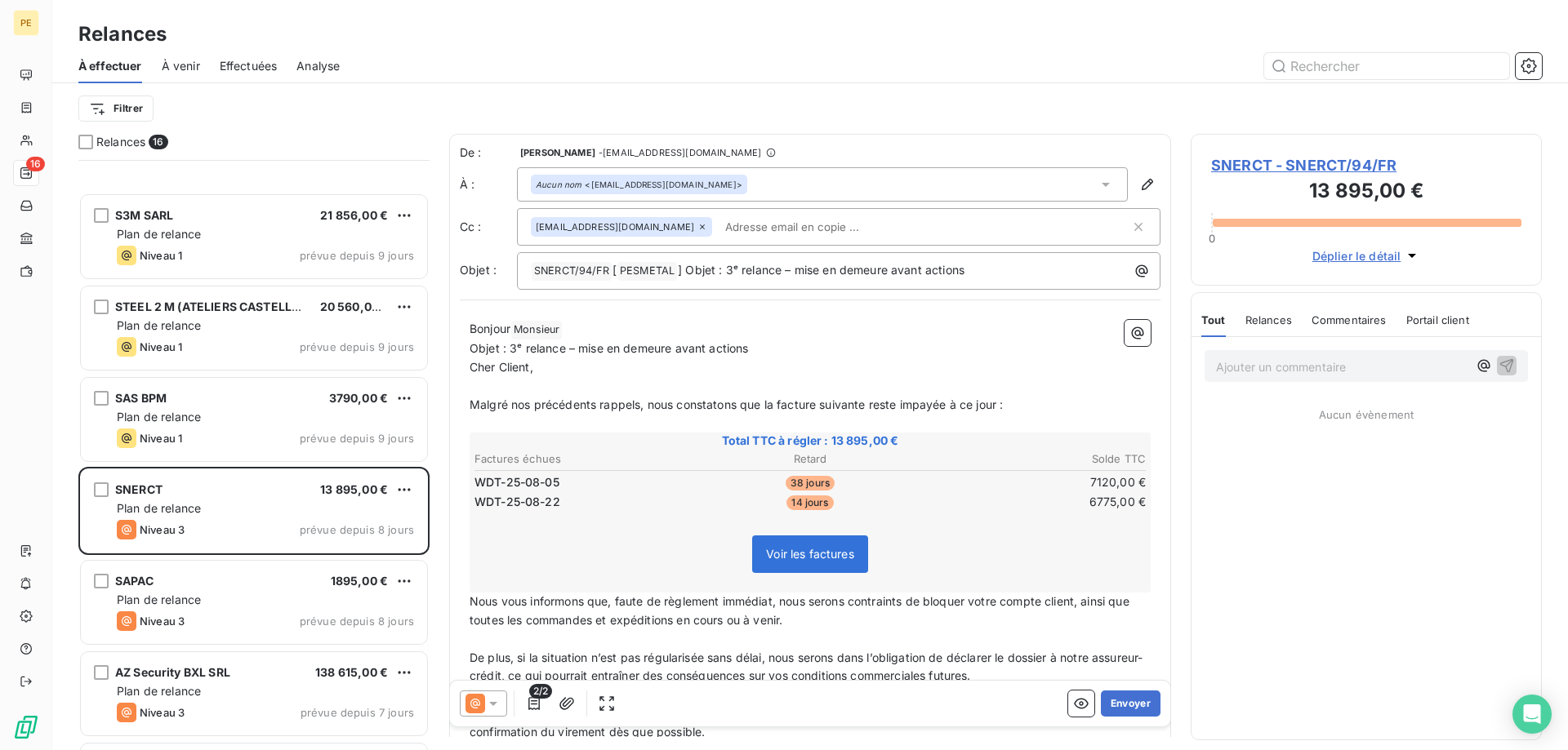
scroll to position [750, 0]
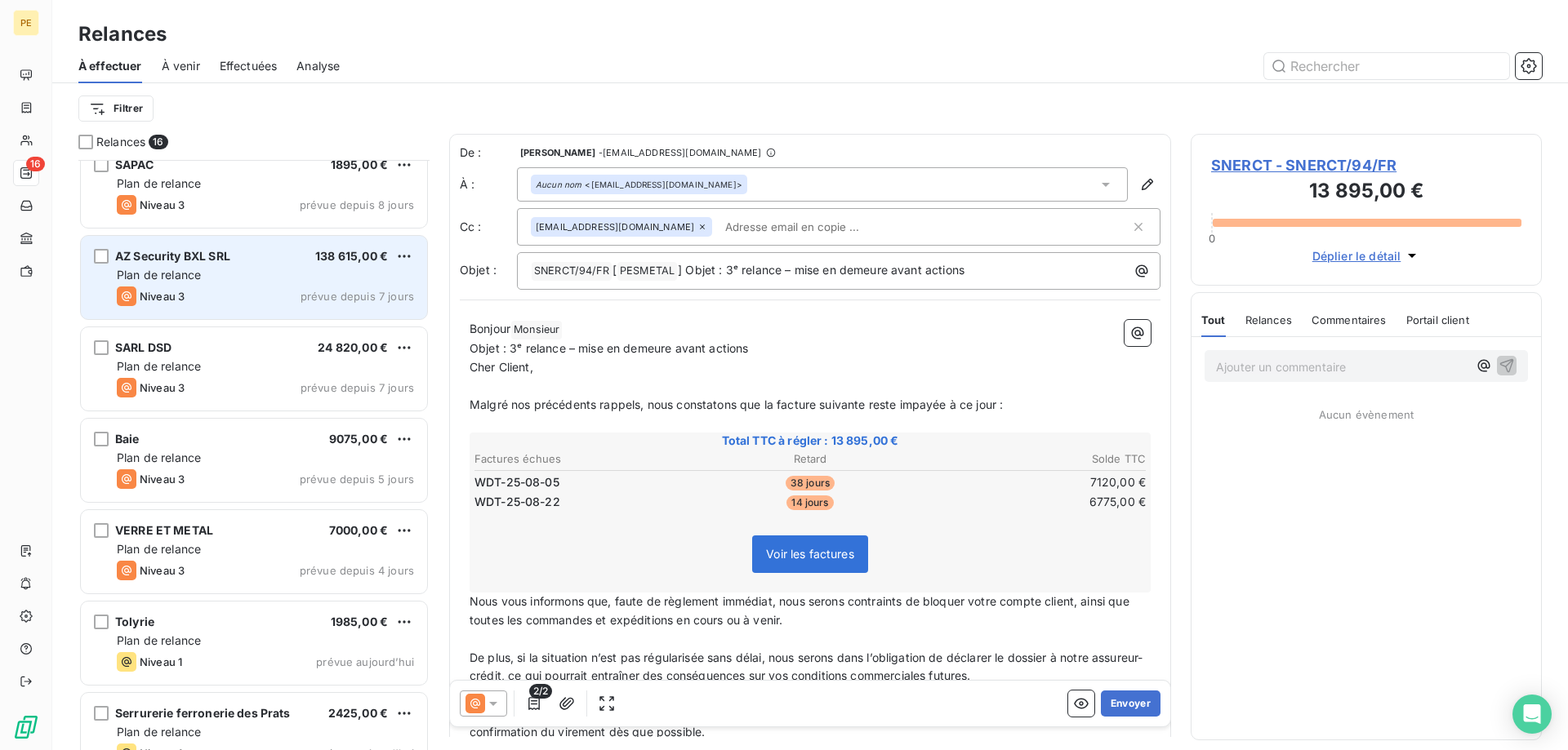
click at [214, 283] on div "Plan de relance" at bounding box center [266, 275] width 298 height 16
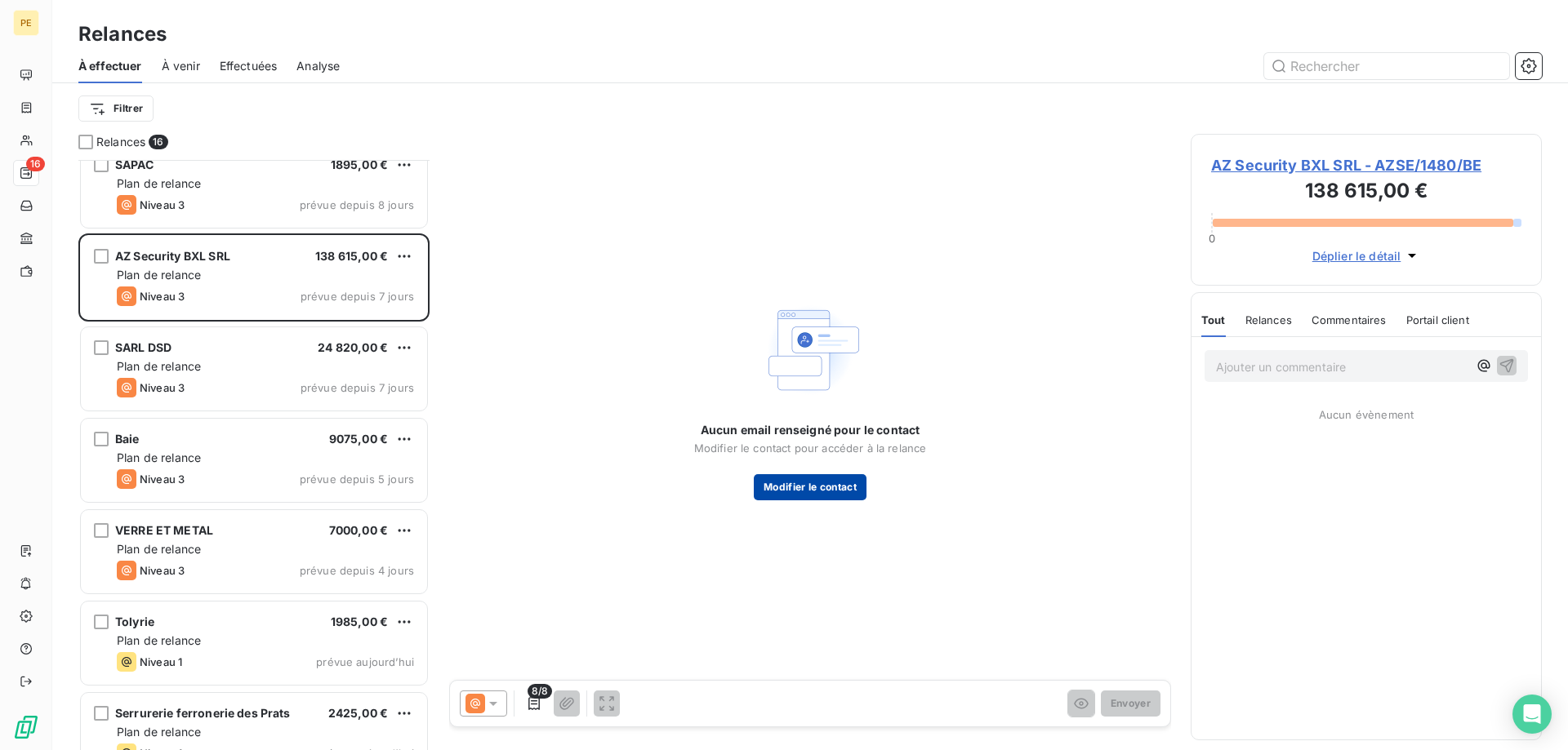
click at [846, 489] on button "Modifier le contact" at bounding box center [811, 487] width 113 height 26
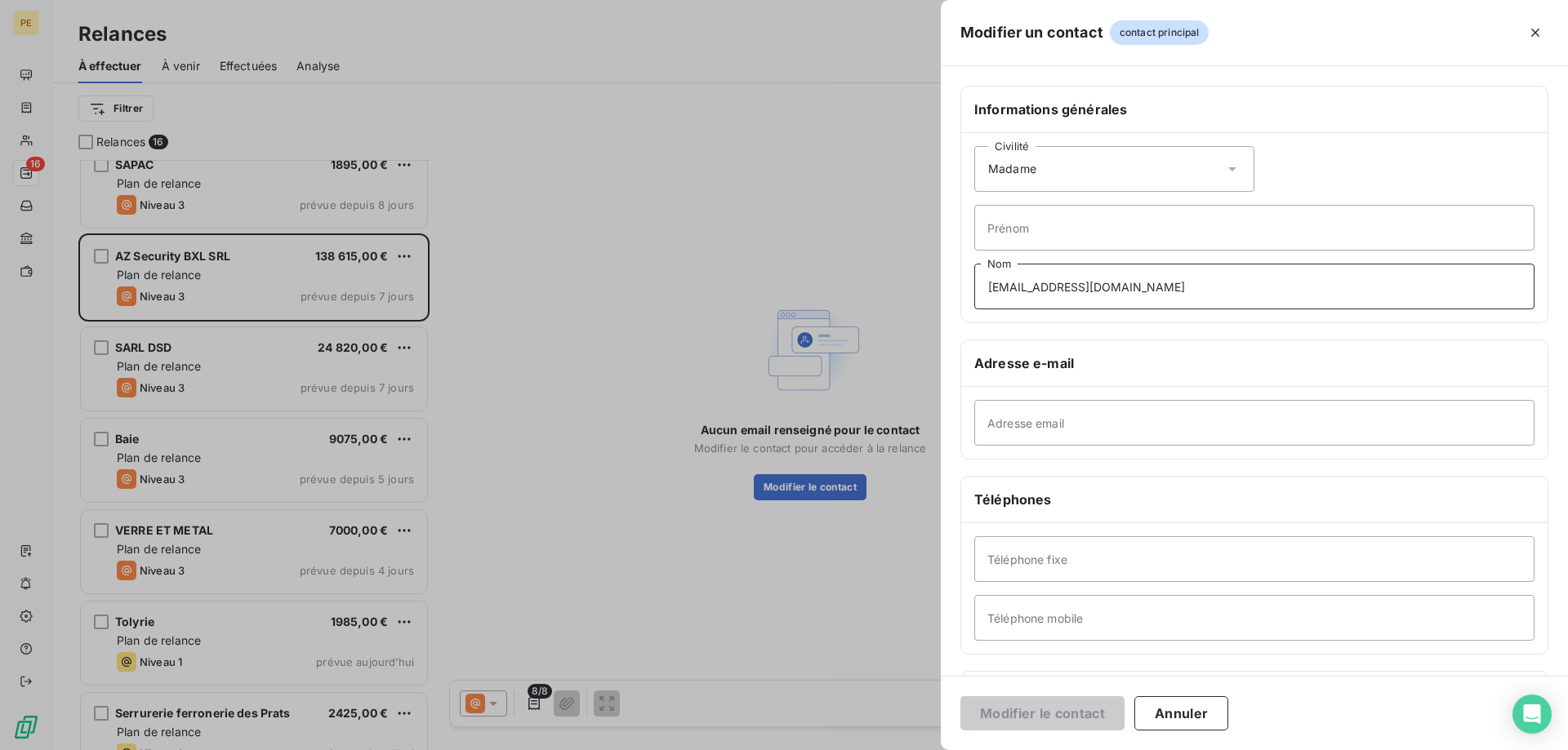
drag, startPoint x: 1155, startPoint y: 282, endPoint x: 962, endPoint y: 296, distance: 193.5
click at [962, 296] on div "Civilité Madame Prénom info@azsecuritybxl.be Nom" at bounding box center [1254, 227] width 587 height 189
drag, startPoint x: 1152, startPoint y: 294, endPoint x: 985, endPoint y: 292, distance: 167.0
click at [975, 291] on input "[EMAIL_ADDRESS][DOMAIN_NAME]" at bounding box center [1254, 287] width 561 height 46
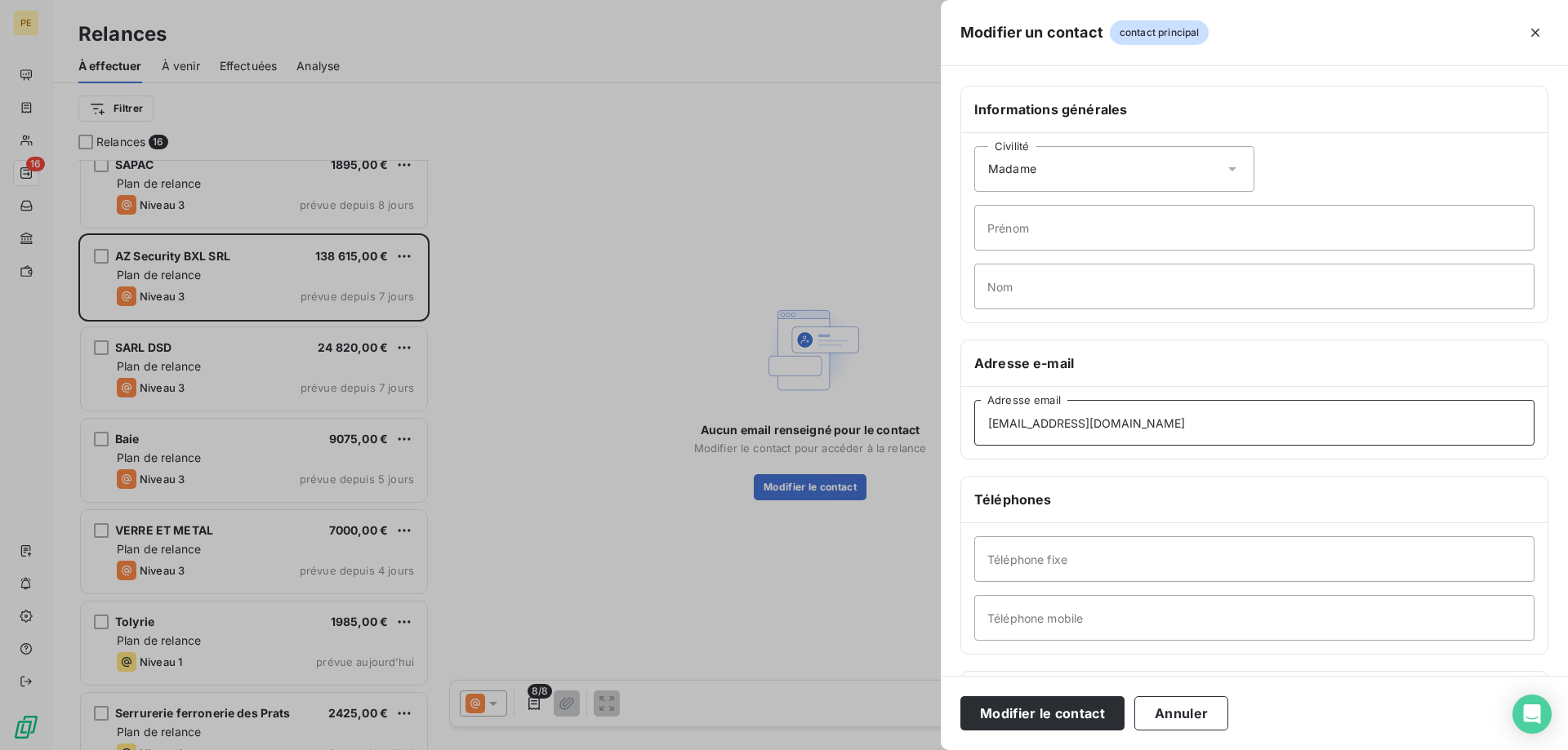
type input "[EMAIL_ADDRESS][DOMAIN_NAME]"
click at [812, 490] on div at bounding box center [784, 375] width 1568 height 750
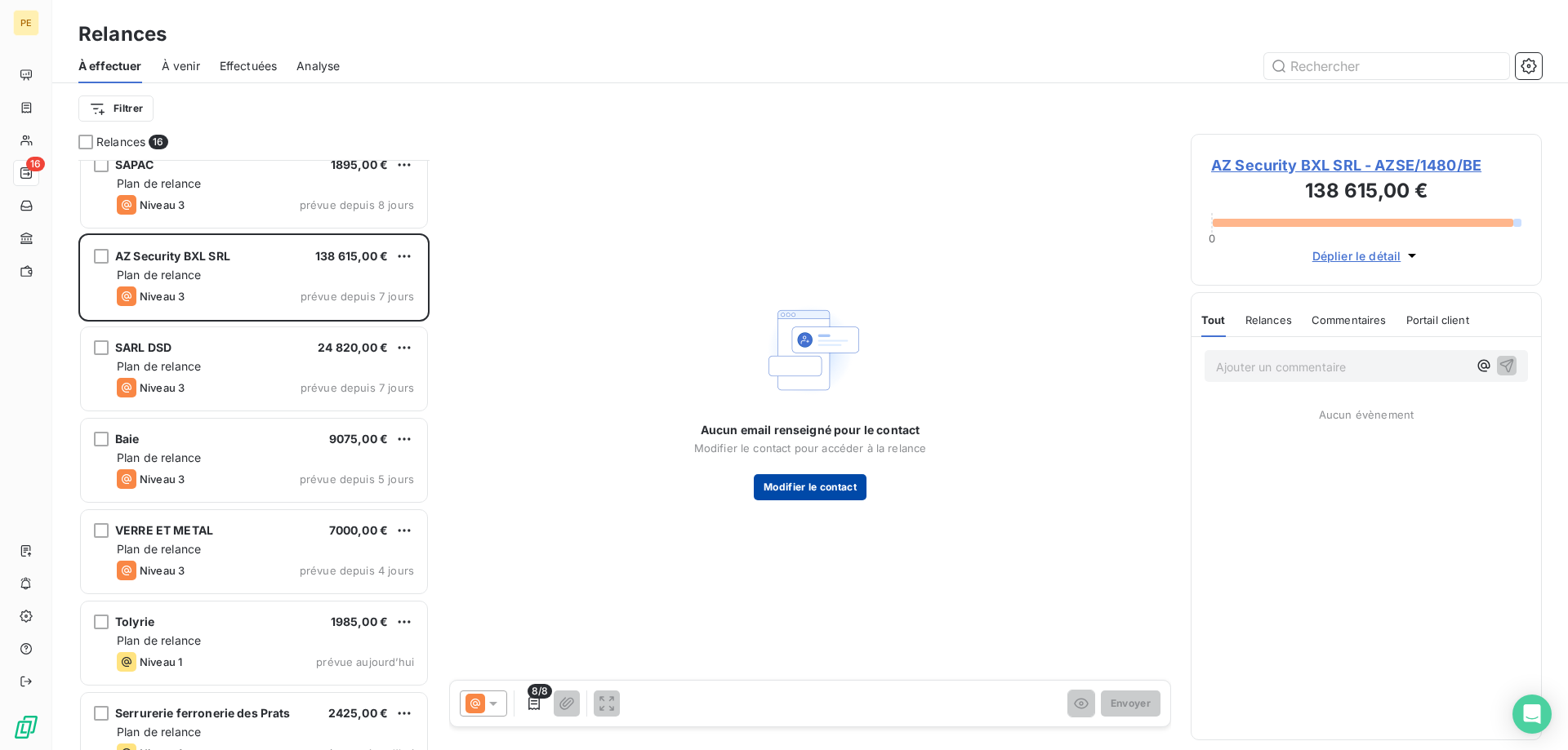
click at [812, 491] on button "Modifier le contact" at bounding box center [811, 487] width 113 height 26
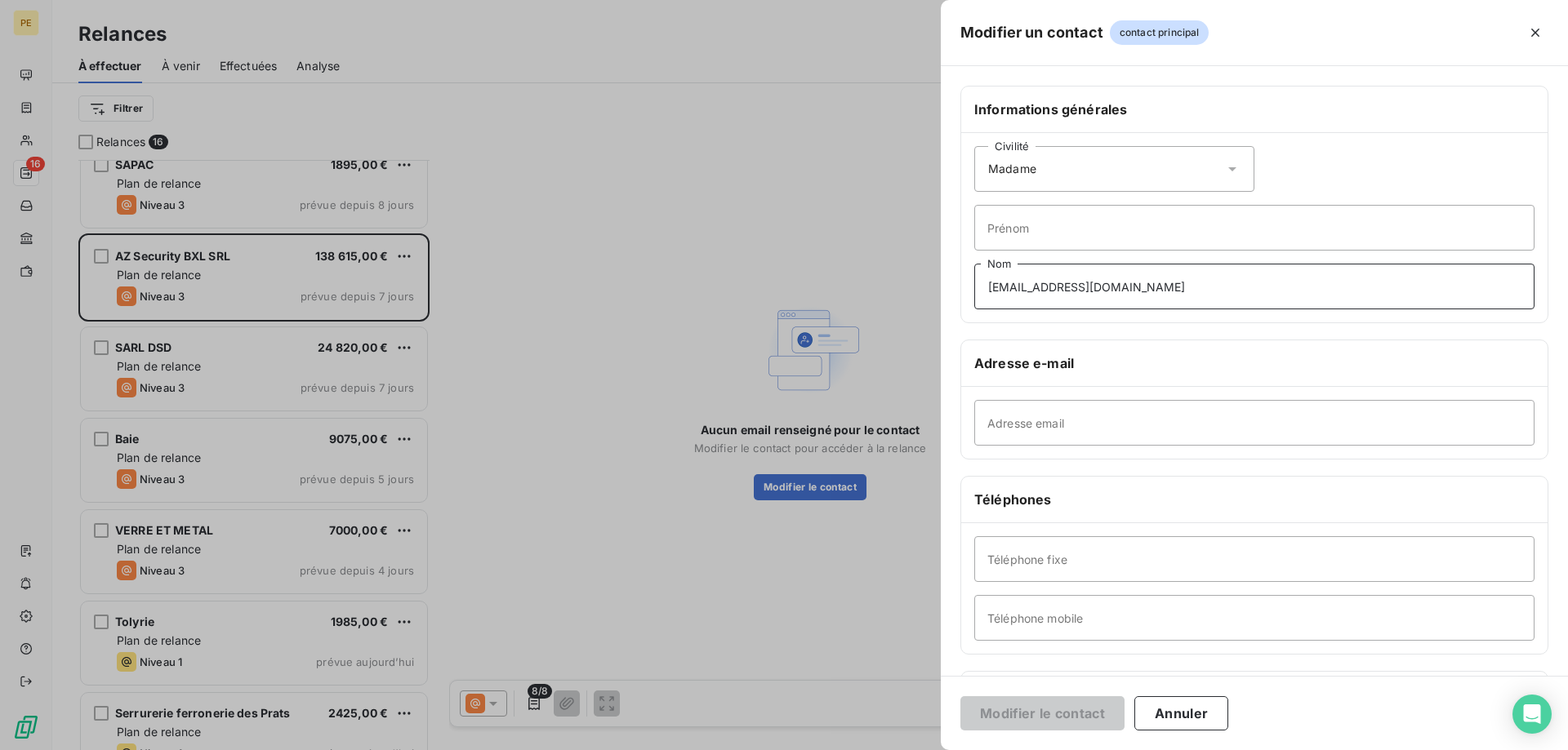
drag, startPoint x: 1132, startPoint y: 305, endPoint x: 940, endPoint y: 297, distance: 192.2
click at [932, 749] on div "Modifier un contact contact principal Informations générales Civilité Madame Pr…" at bounding box center [784, 750] width 1568 height 0
drag, startPoint x: 1114, startPoint y: 289, endPoint x: 981, endPoint y: 299, distance: 133.4
click at [975, 298] on input "[EMAIL_ADDRESS][DOMAIN_NAME]" at bounding box center [1254, 287] width 561 height 46
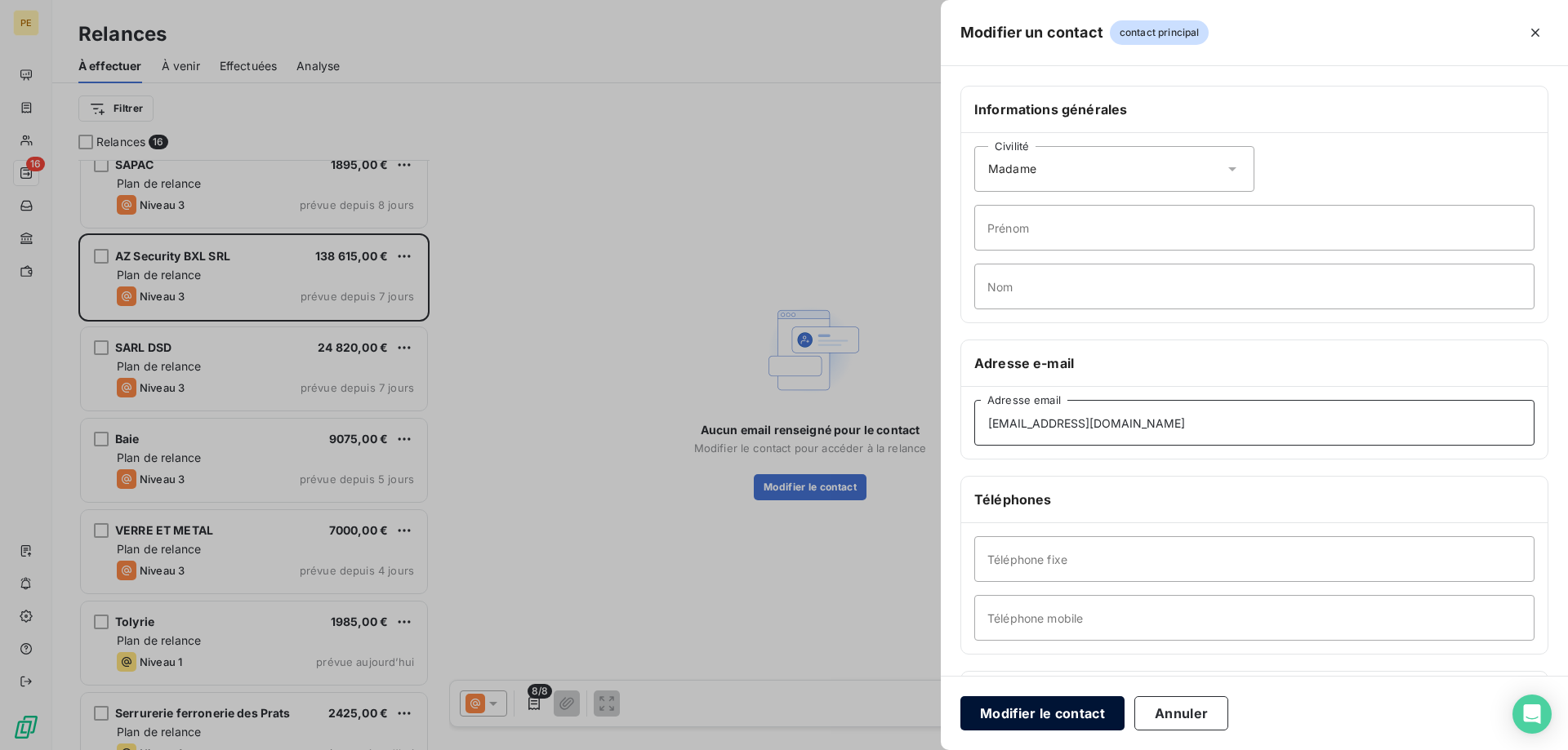
type input "[EMAIL_ADDRESS][DOMAIN_NAME]"
click at [1040, 707] on button "Modifier le contact" at bounding box center [1042, 713] width 164 height 35
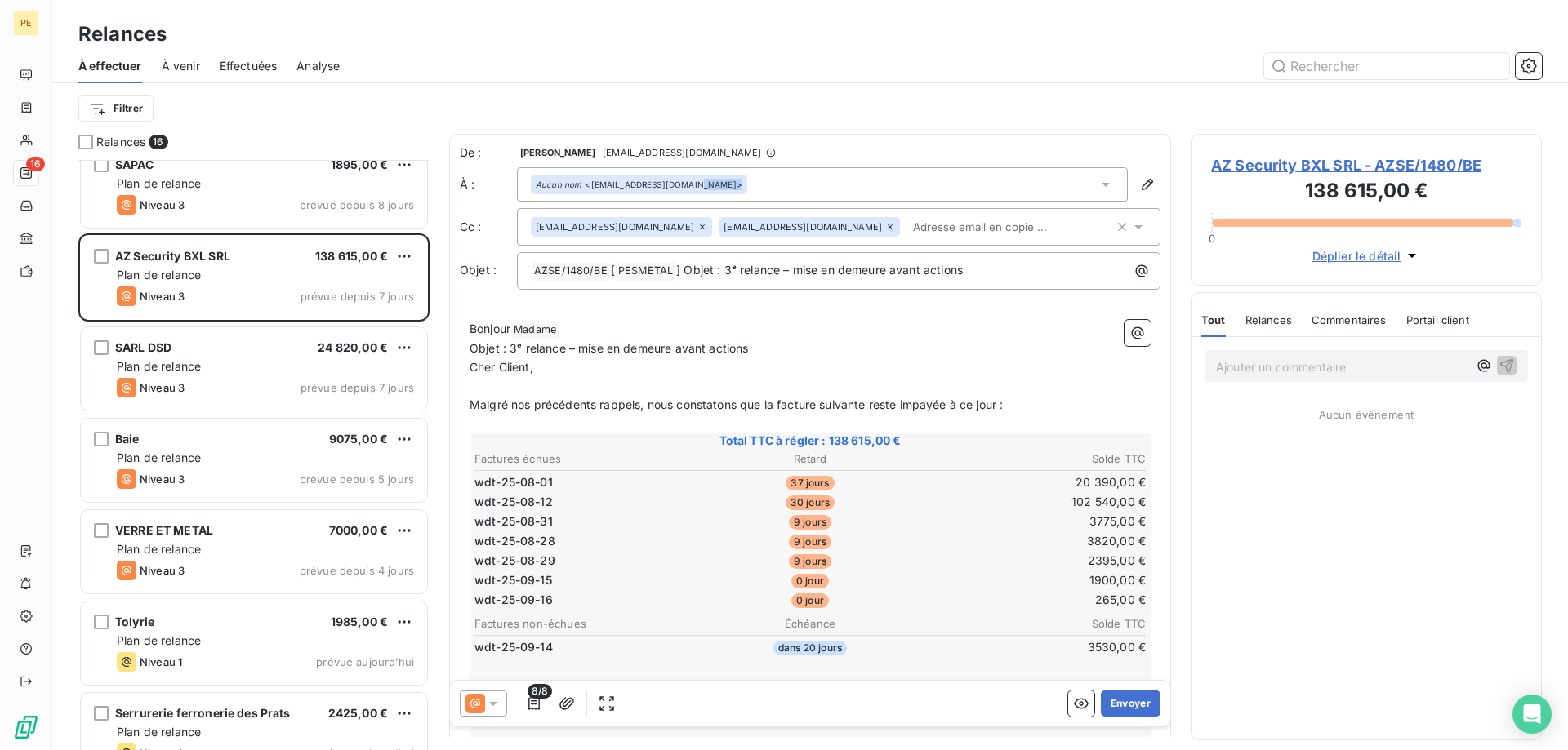
drag, startPoint x: 727, startPoint y: 226, endPoint x: 725, endPoint y: 178, distance: 48.0
click at [725, 222] on span "[EMAIL_ADDRESS][DOMAIN_NAME]" at bounding box center [803, 227] width 159 height 10
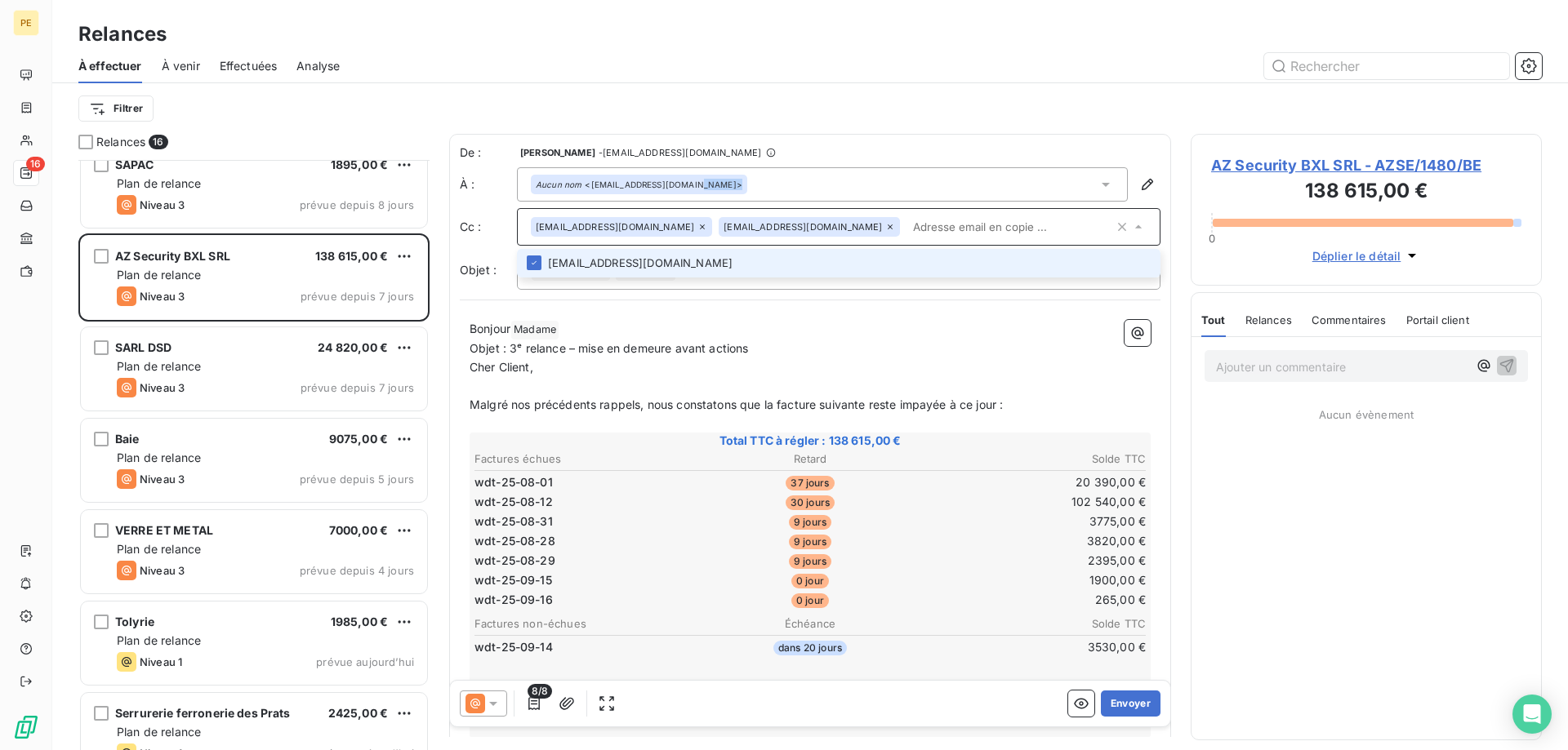
drag, startPoint x: 754, startPoint y: 224, endPoint x: 769, endPoint y: 170, distance: 56.0
click at [768, 222] on span "[EMAIL_ADDRESS][DOMAIN_NAME]" at bounding box center [803, 227] width 159 height 10
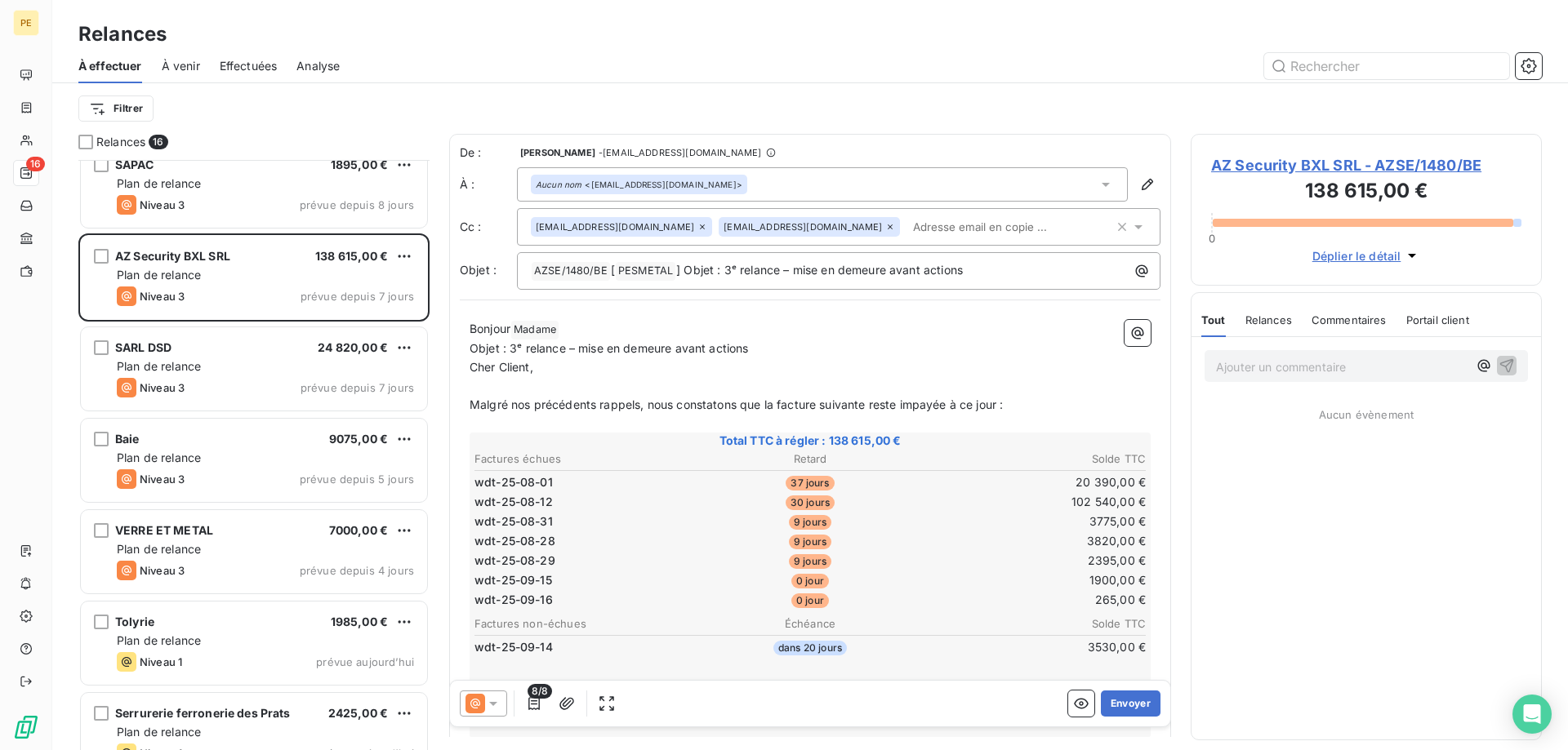
click at [980, 351] on p "Objet : 3ᵉ relance – mise en demeure avant actions" at bounding box center [810, 348] width 681 height 19
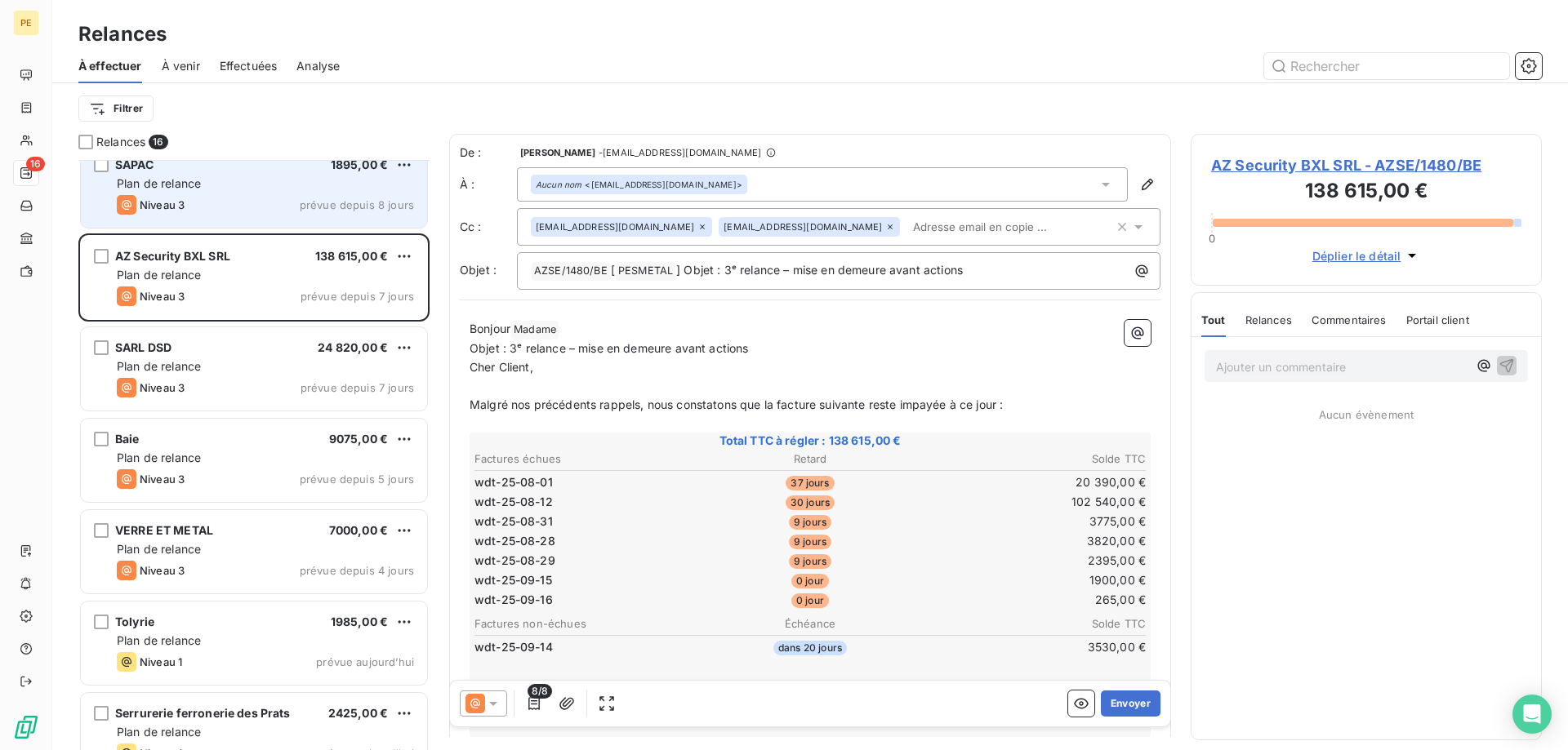
click at [215, 183] on div "Plan de relance" at bounding box center [266, 184] width 298 height 16
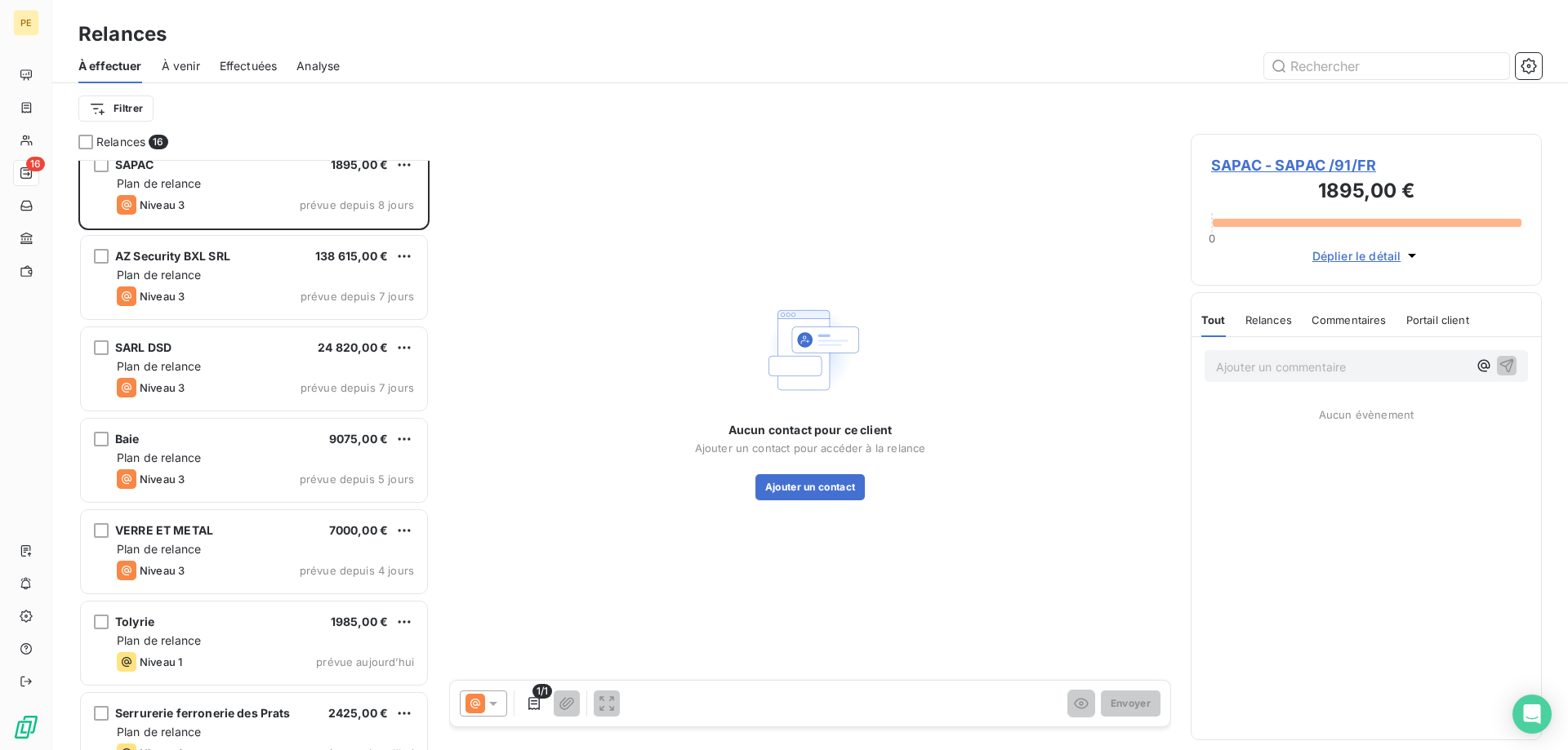
click at [192, 62] on span "À venir" at bounding box center [181, 65] width 39 height 16
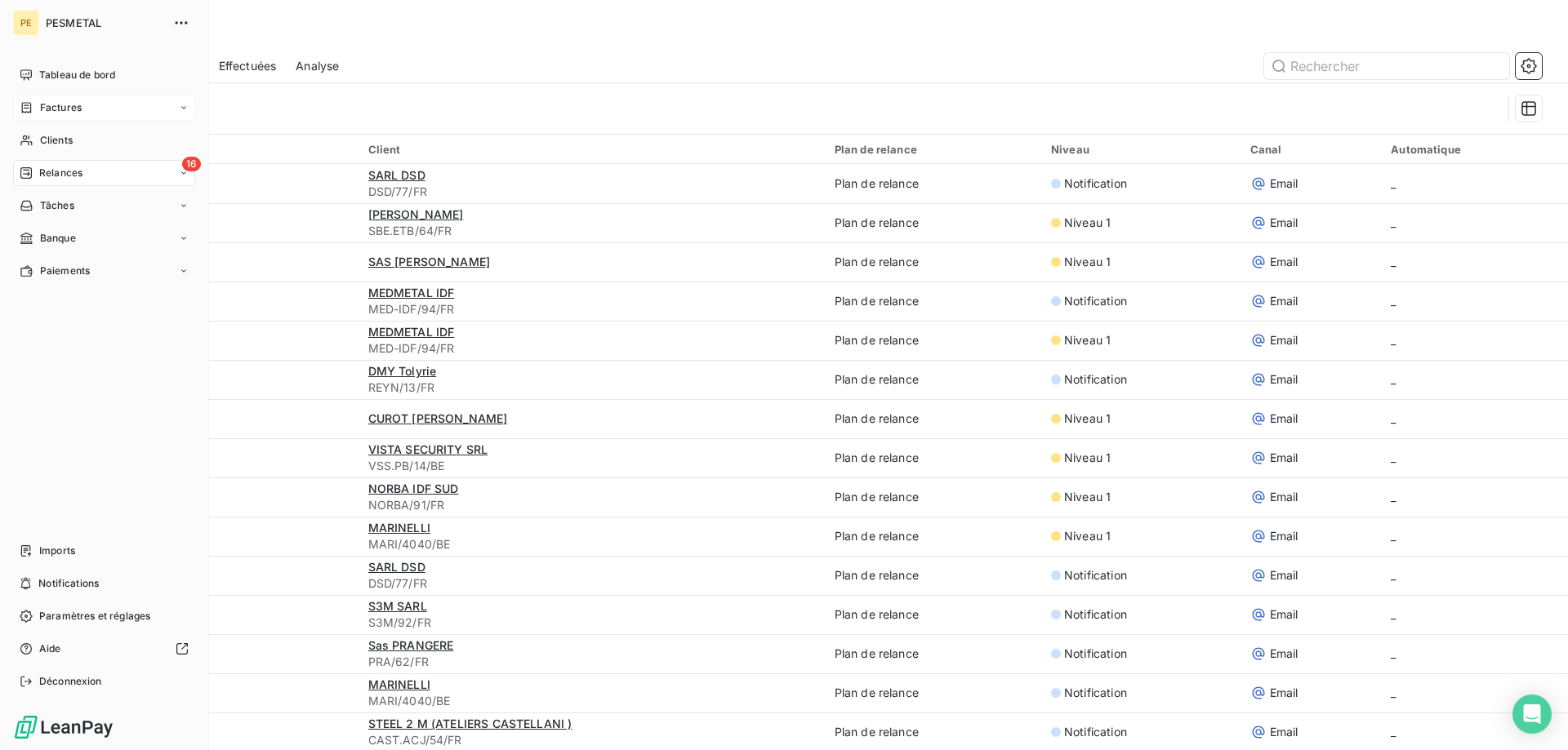
click at [53, 108] on span "Factures" at bounding box center [61, 107] width 42 height 15
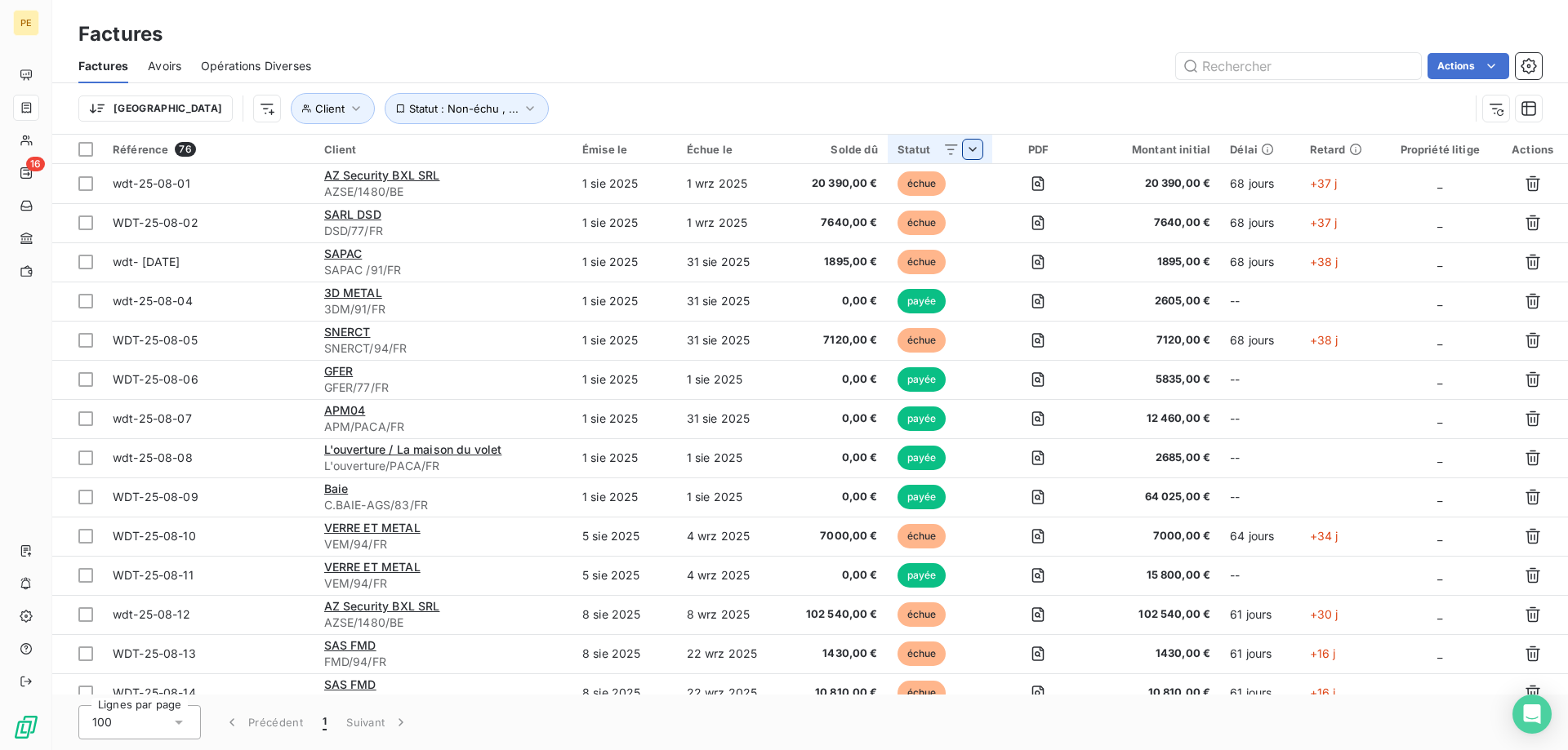
click at [977, 148] on html "PE 16 Factures Factures Avoirs Opérations Diverses Actions Trier Client Statut …" at bounding box center [784, 375] width 1568 height 750
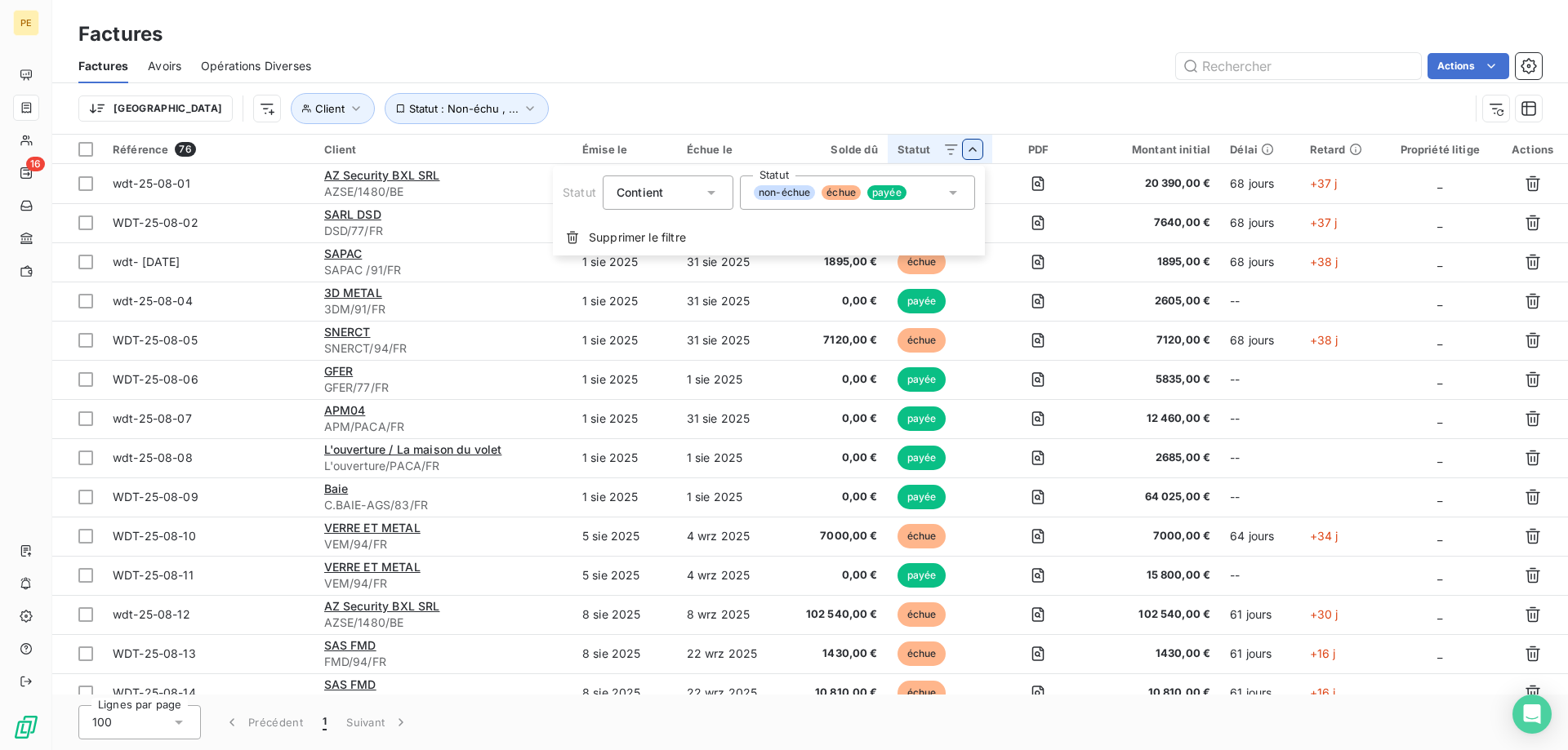
click at [788, 190] on span "non-échue" at bounding box center [785, 192] width 62 height 15
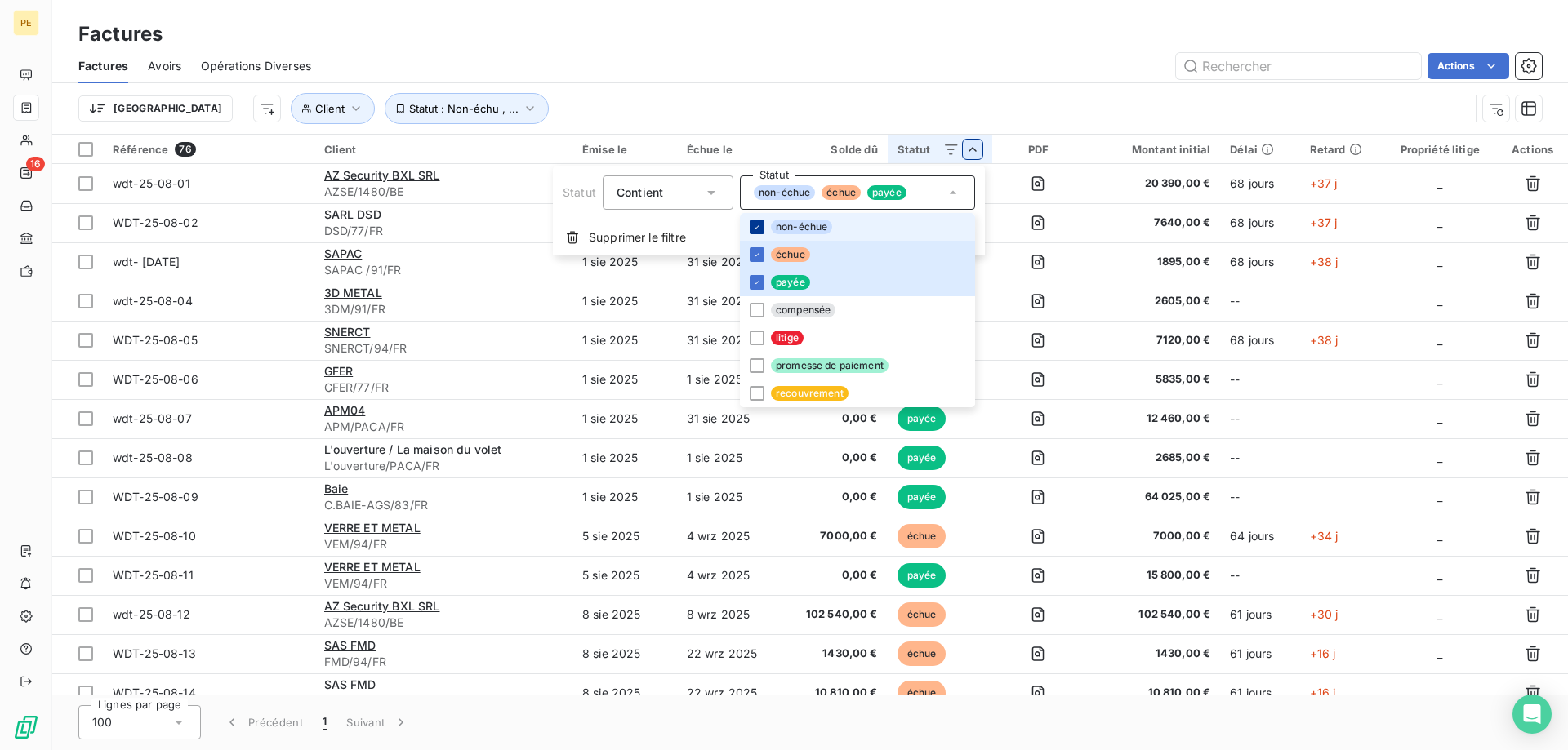
click at [753, 223] on icon at bounding box center [757, 227] width 10 height 10
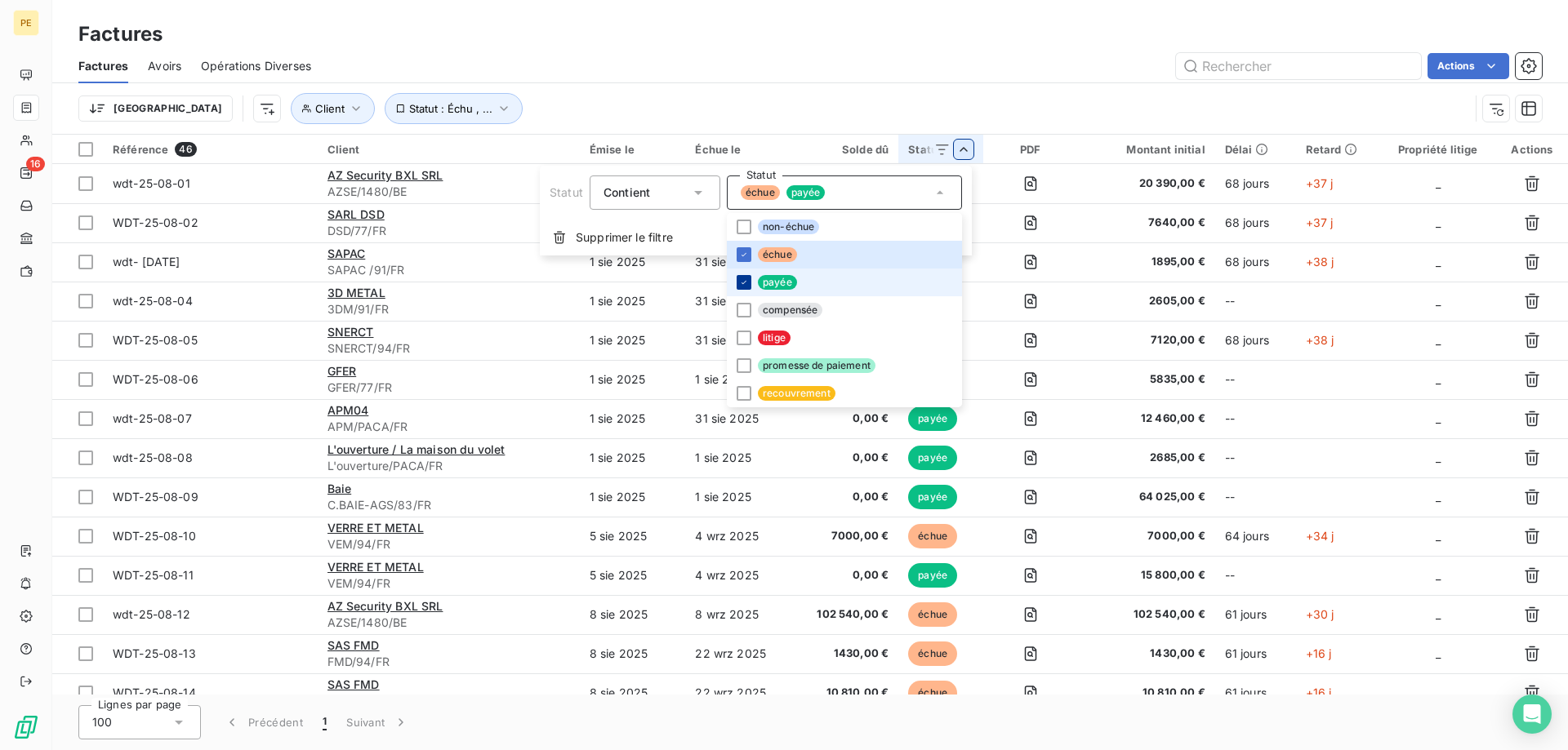
click at [740, 283] on icon at bounding box center [744, 283] width 10 height 10
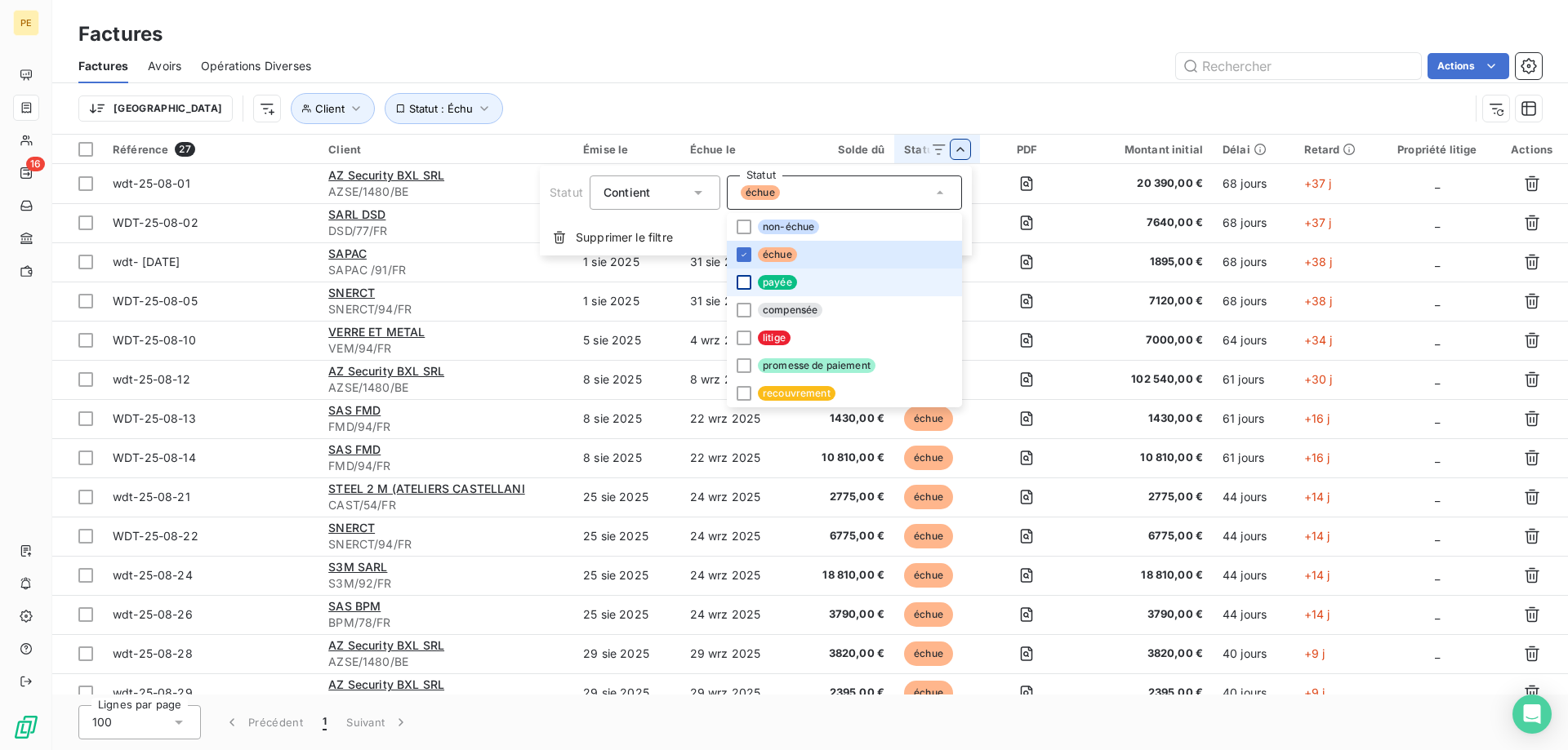
click at [920, 70] on html "PE 16 Factures Factures Avoirs Opérations Diverses Actions Trier Client Statut …" at bounding box center [784, 375] width 1568 height 750
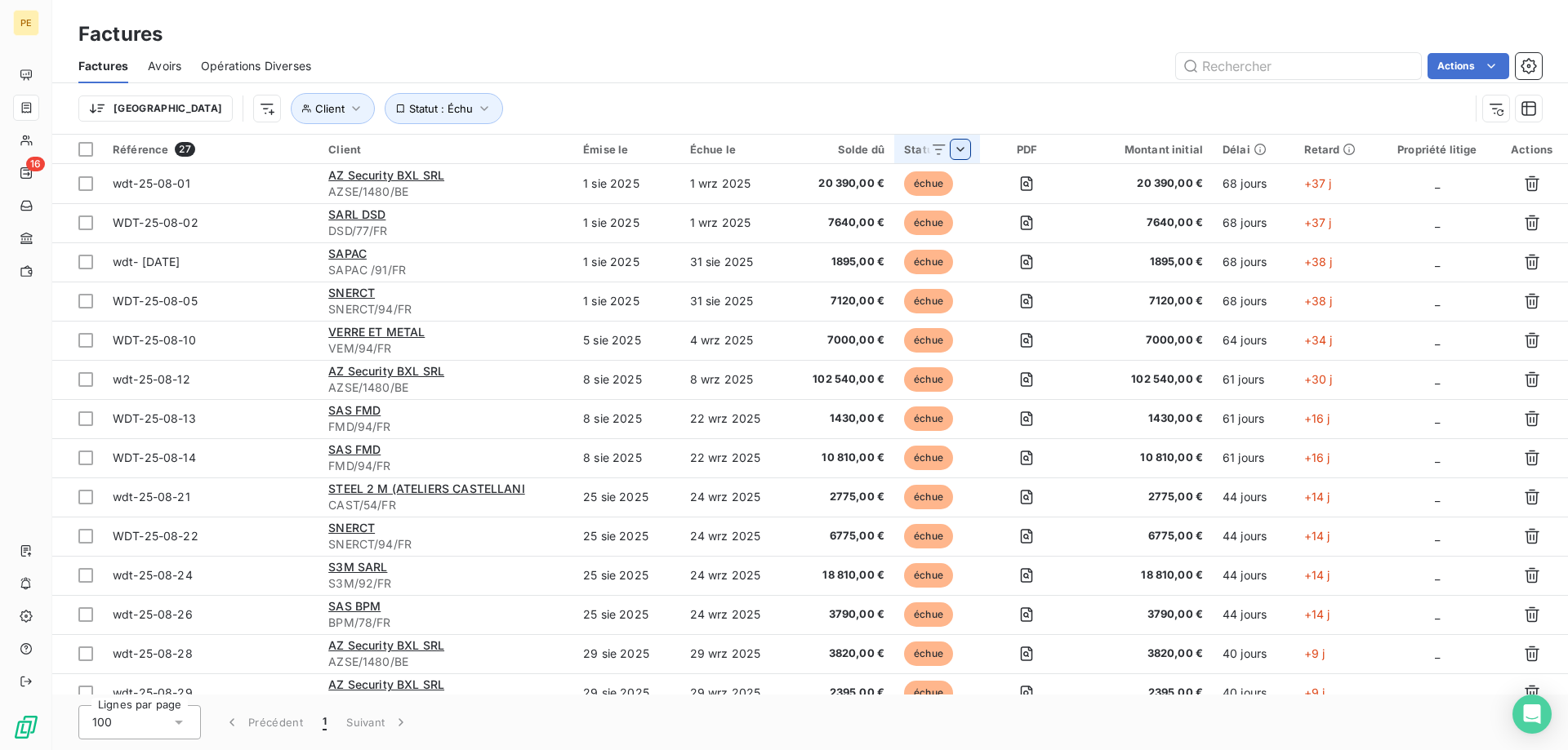
click at [963, 151] on html "PE 16 Factures Factures Avoirs Opérations Diverses Actions Trier Client Statut …" at bounding box center [784, 375] width 1568 height 750
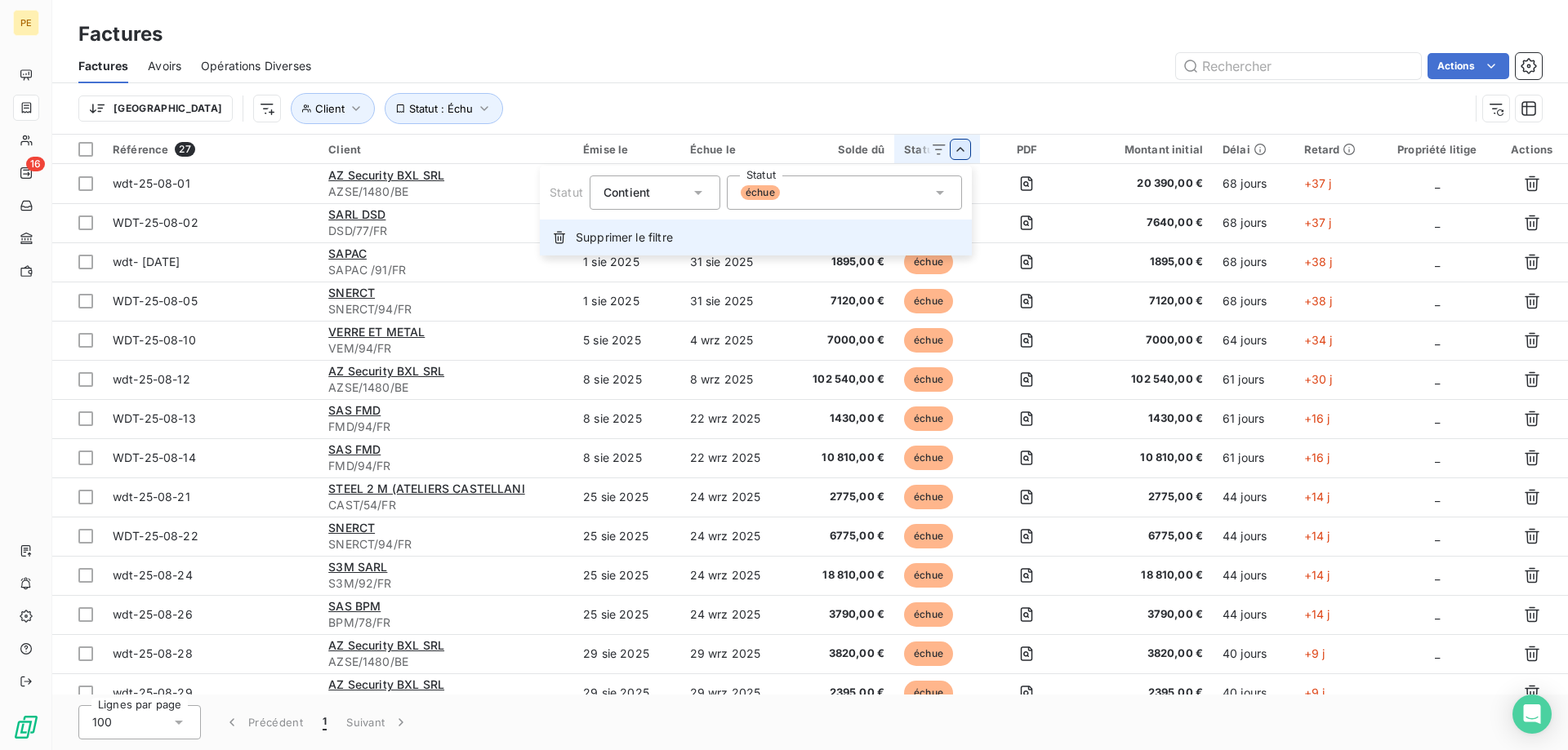
click at [556, 241] on icon at bounding box center [560, 238] width 12 height 12
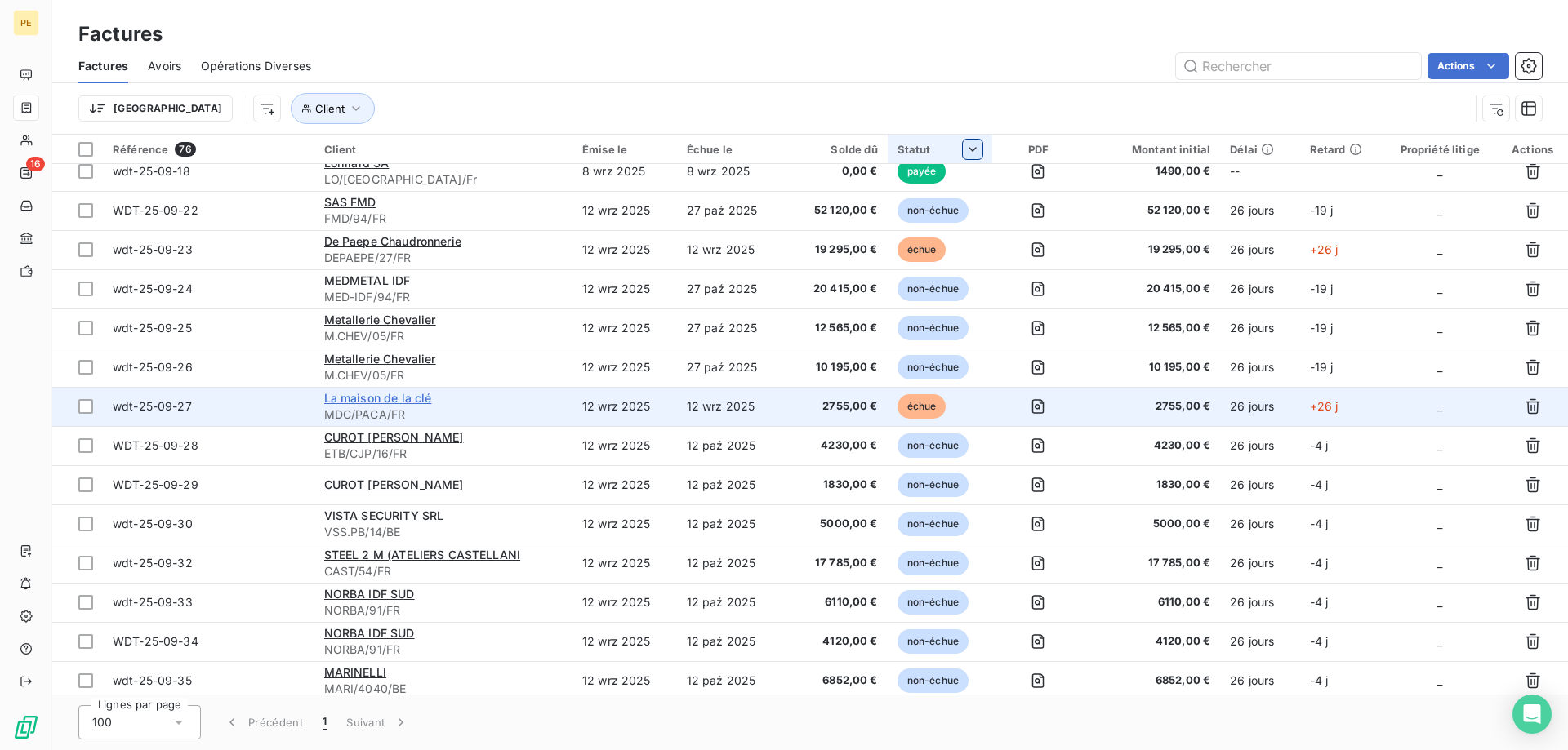
scroll to position [1783, 0]
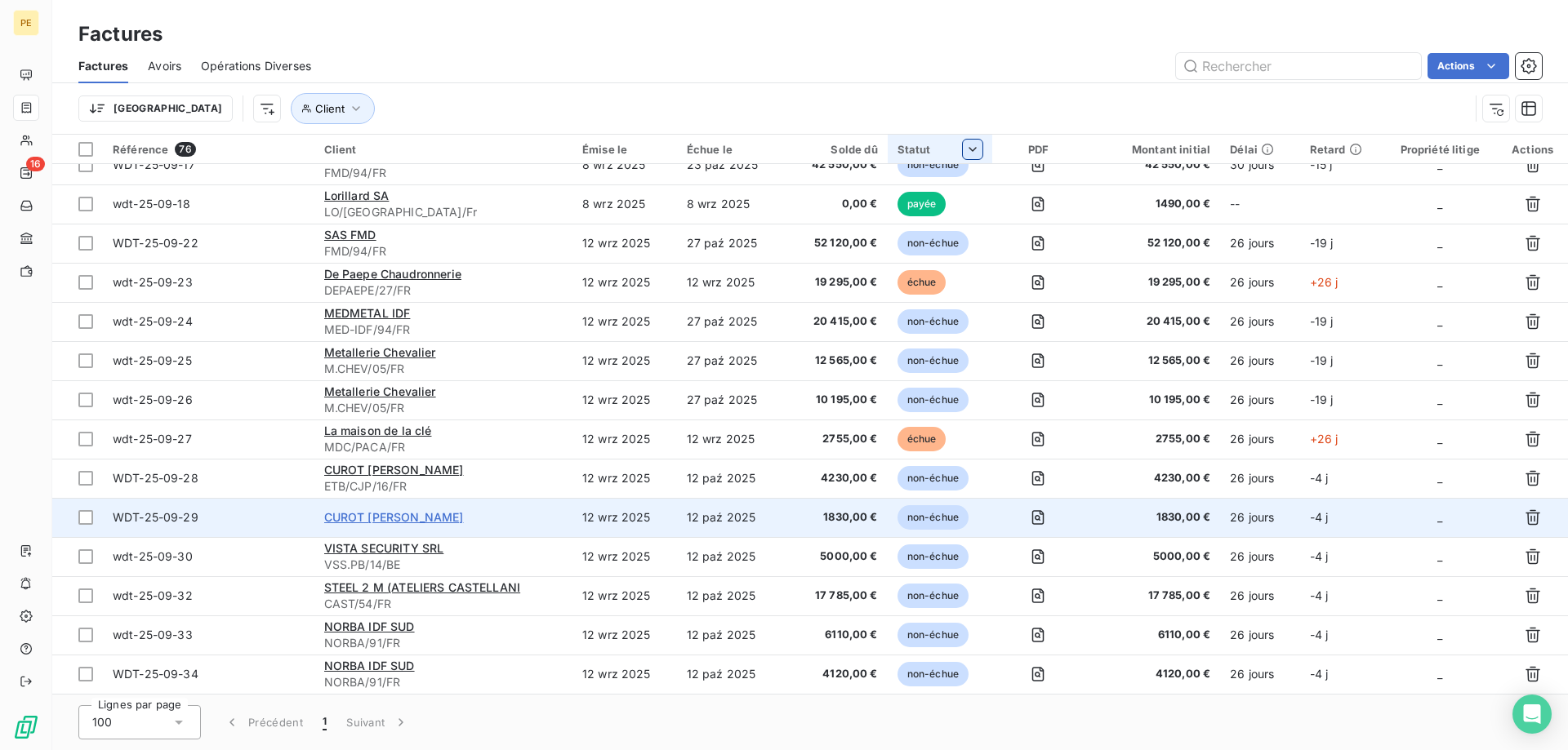
click at [377, 518] on span "CUROT [PERSON_NAME]" at bounding box center [394, 517] width 140 height 14
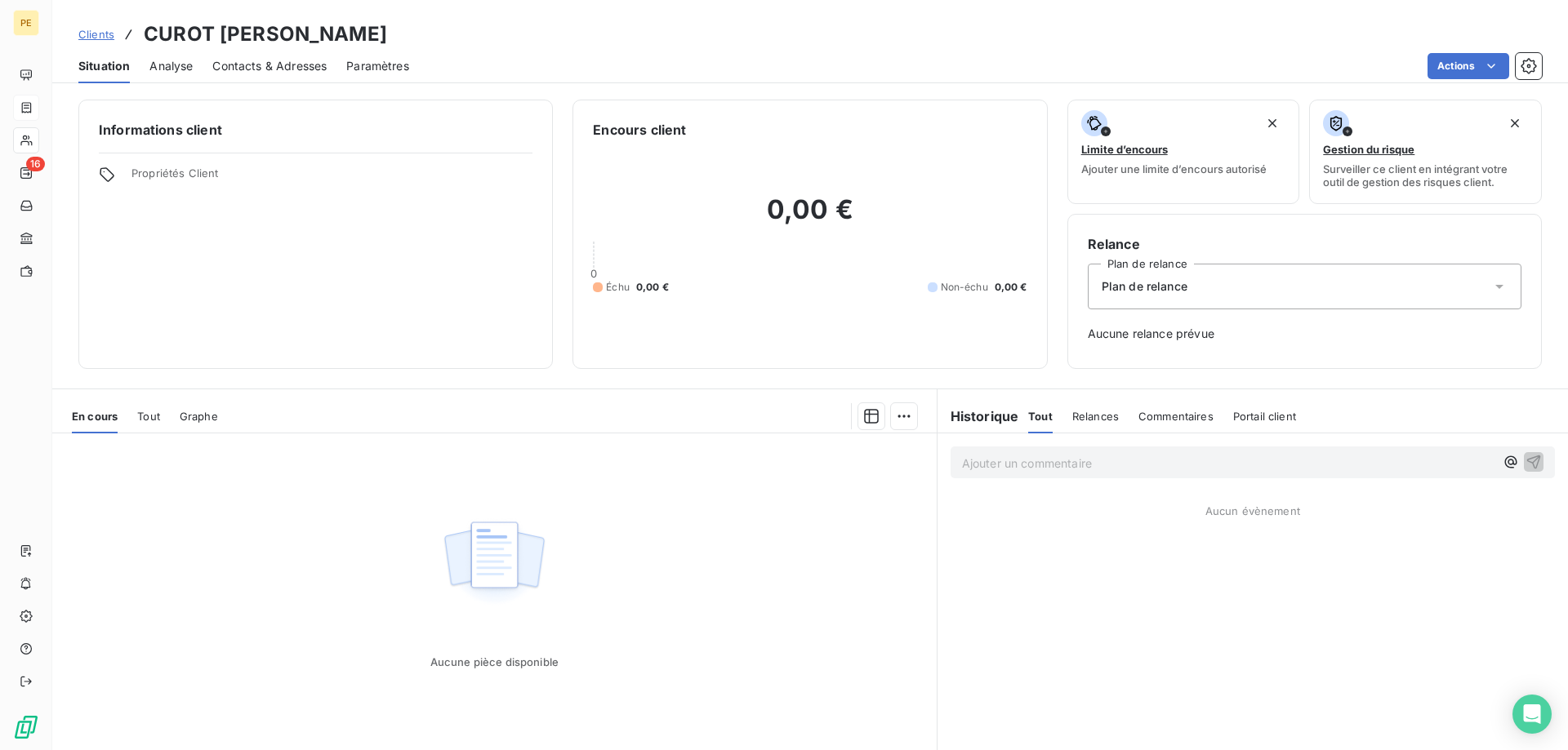
click at [160, 64] on span "Analyse" at bounding box center [172, 65] width 44 height 16
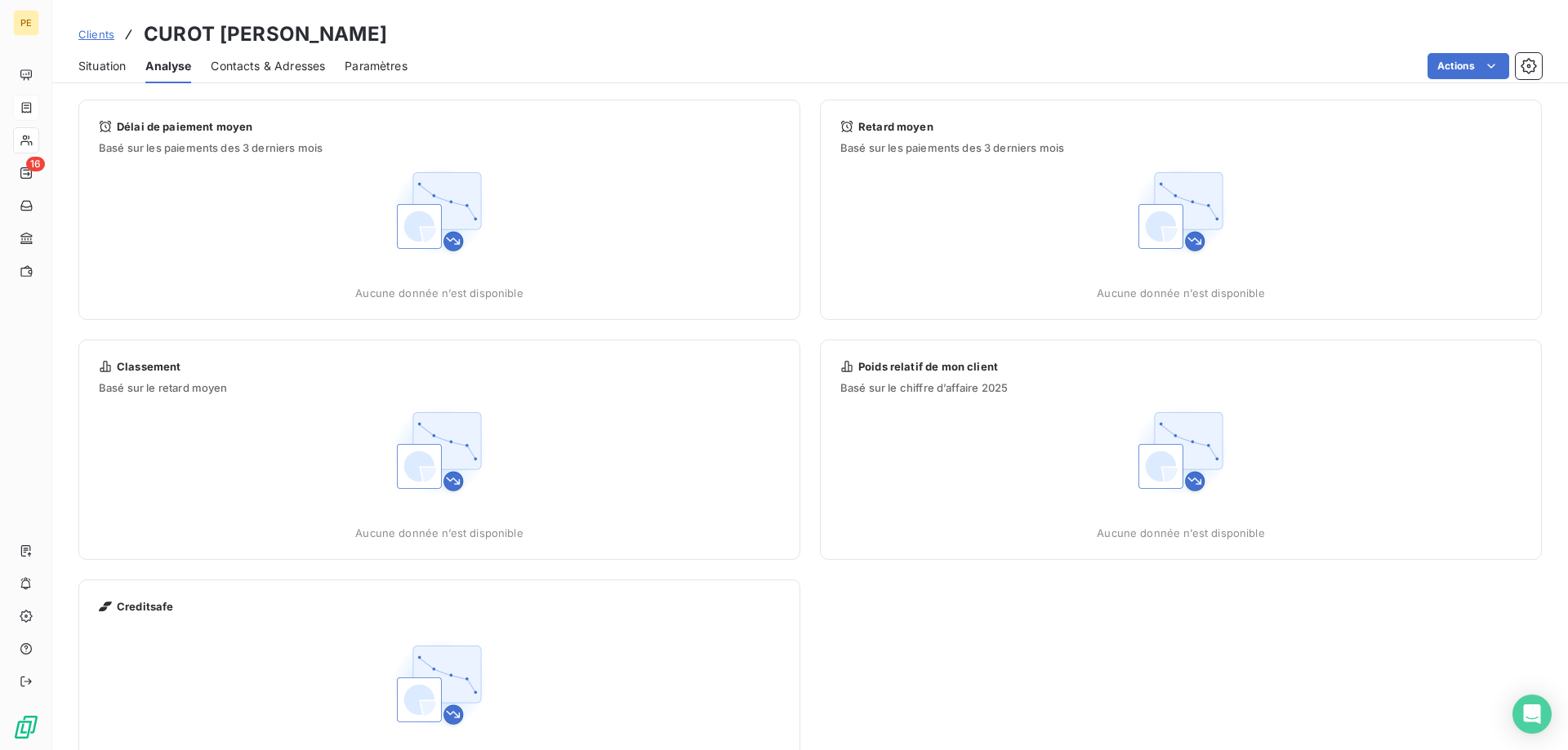
click at [102, 64] on span "Situation" at bounding box center [102, 65] width 48 height 16
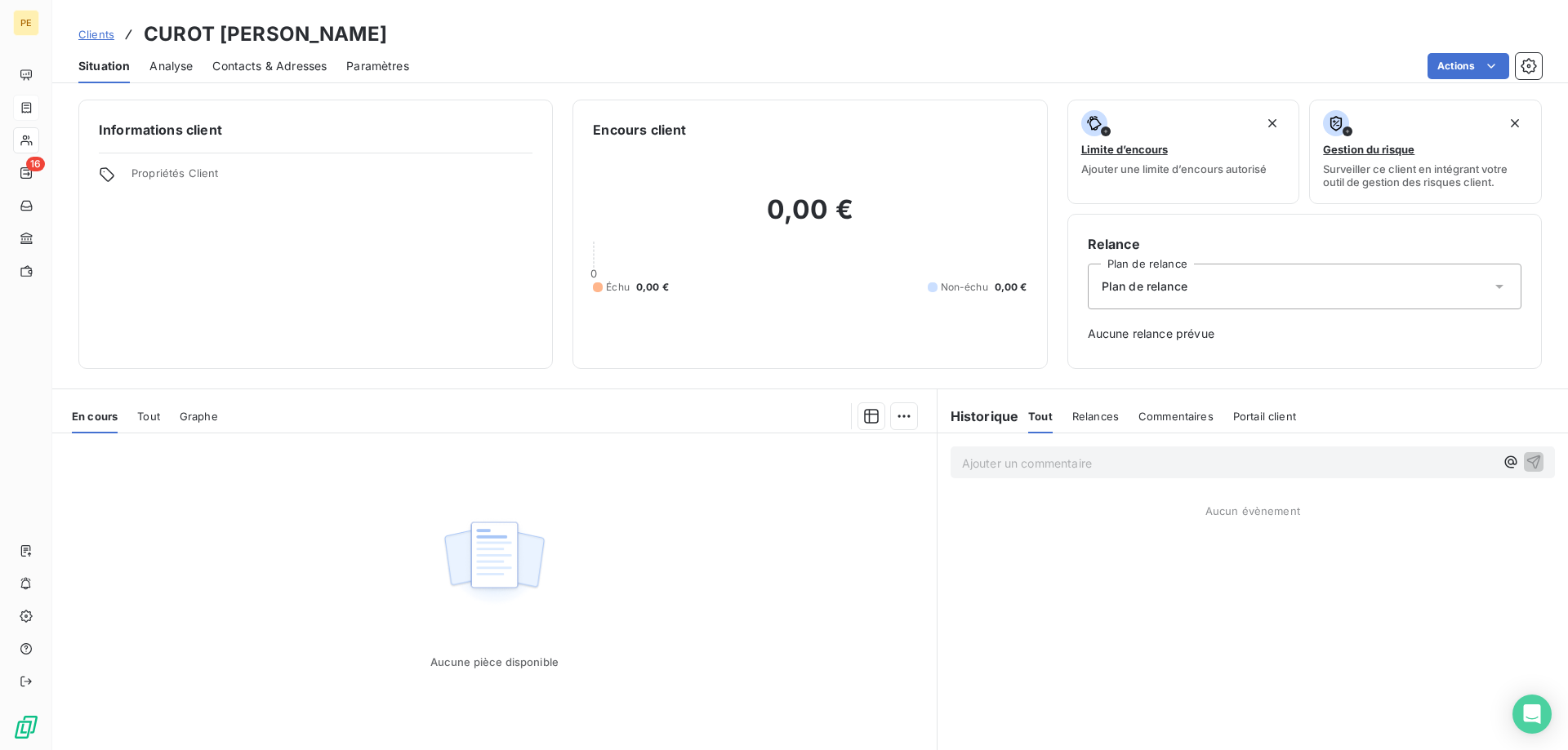
click at [384, 62] on span "Paramètres" at bounding box center [377, 65] width 63 height 16
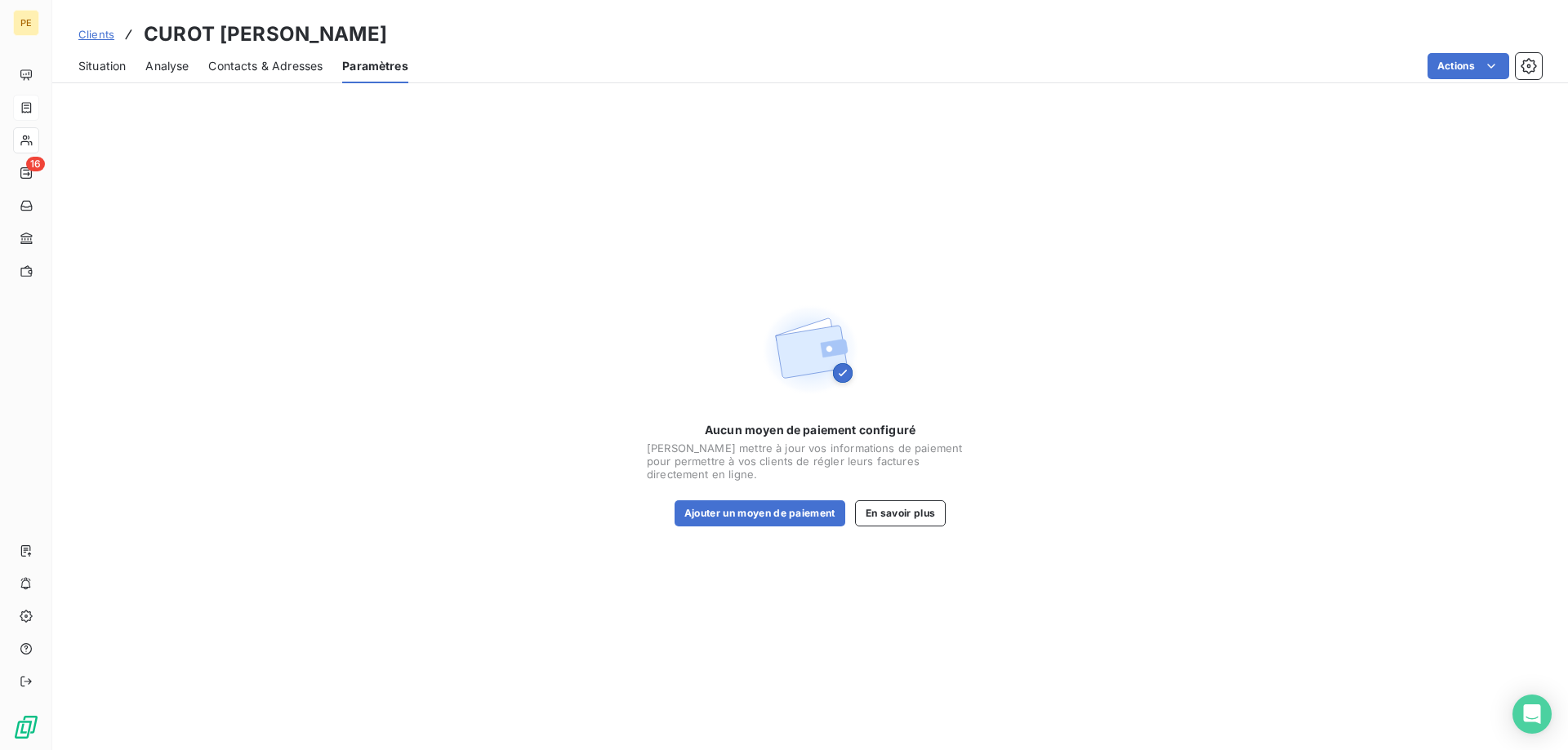
click at [279, 63] on span "Contacts & Adresses" at bounding box center [265, 65] width 114 height 16
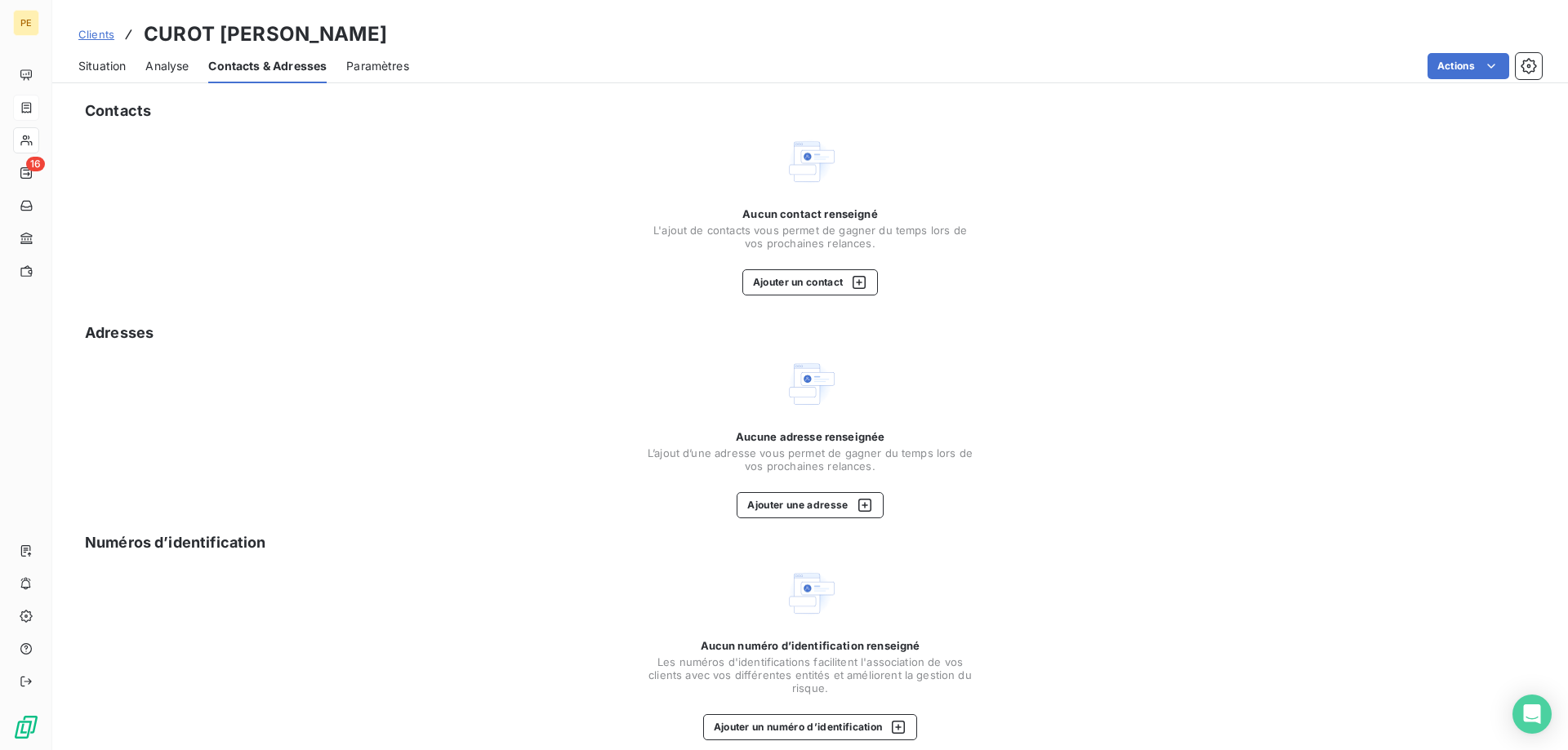
click at [169, 65] on span "Analyse" at bounding box center [167, 65] width 44 height 16
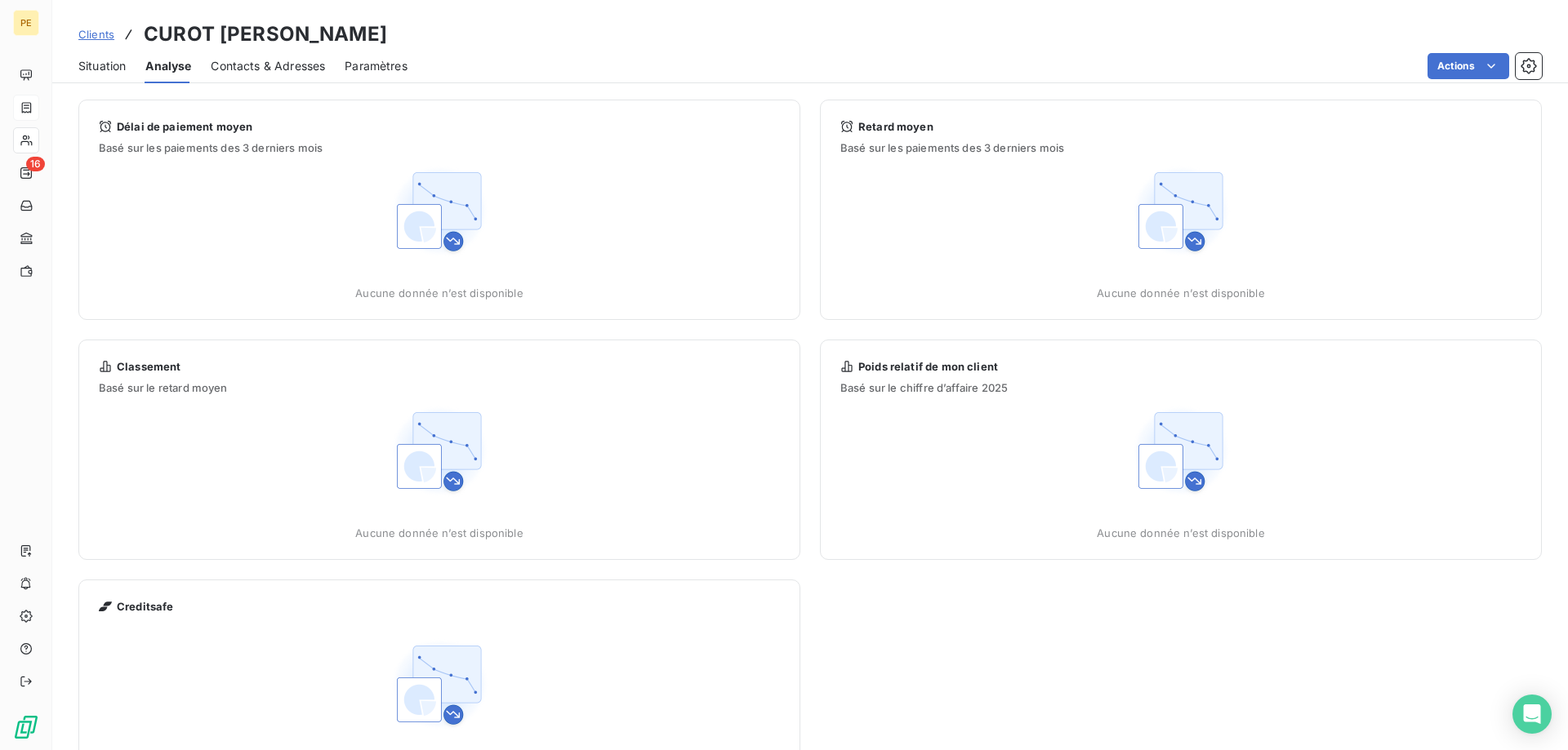
click at [94, 30] on span "Clients" at bounding box center [96, 34] width 36 height 13
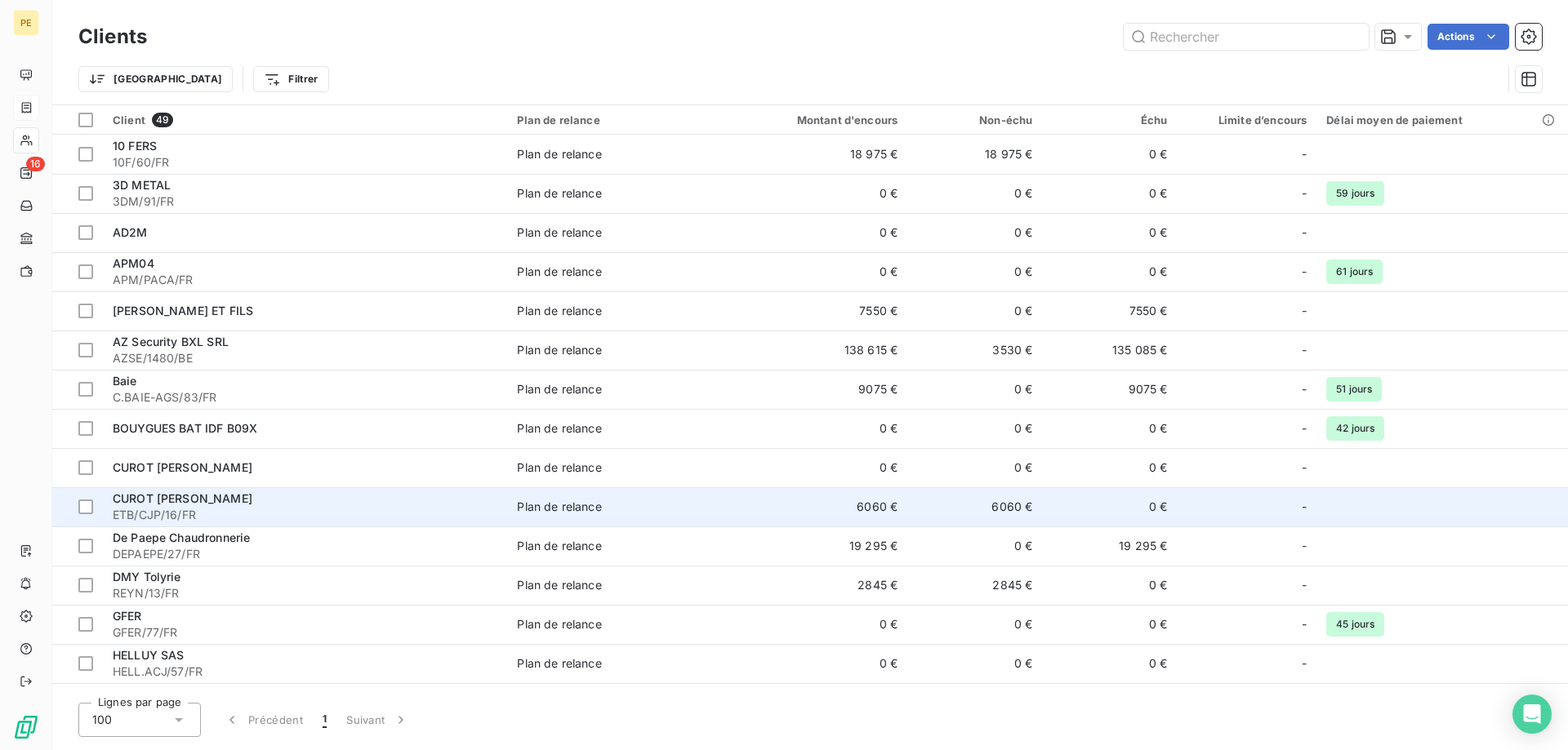
click at [140, 510] on span "ETB/CJP/16/FR" at bounding box center [306, 515] width 385 height 16
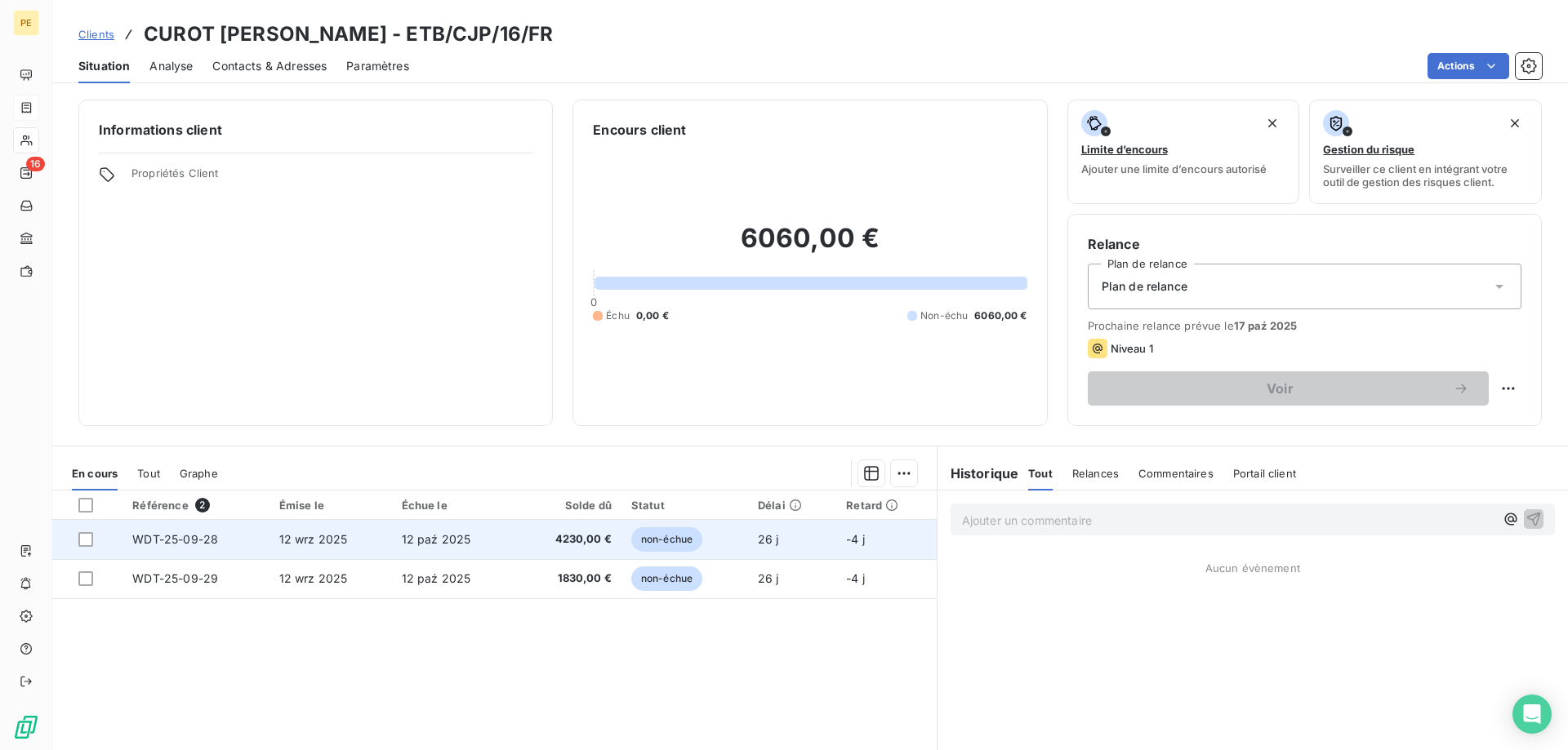
click at [178, 539] on span "WDT-25-09-28" at bounding box center [175, 540] width 85 height 14
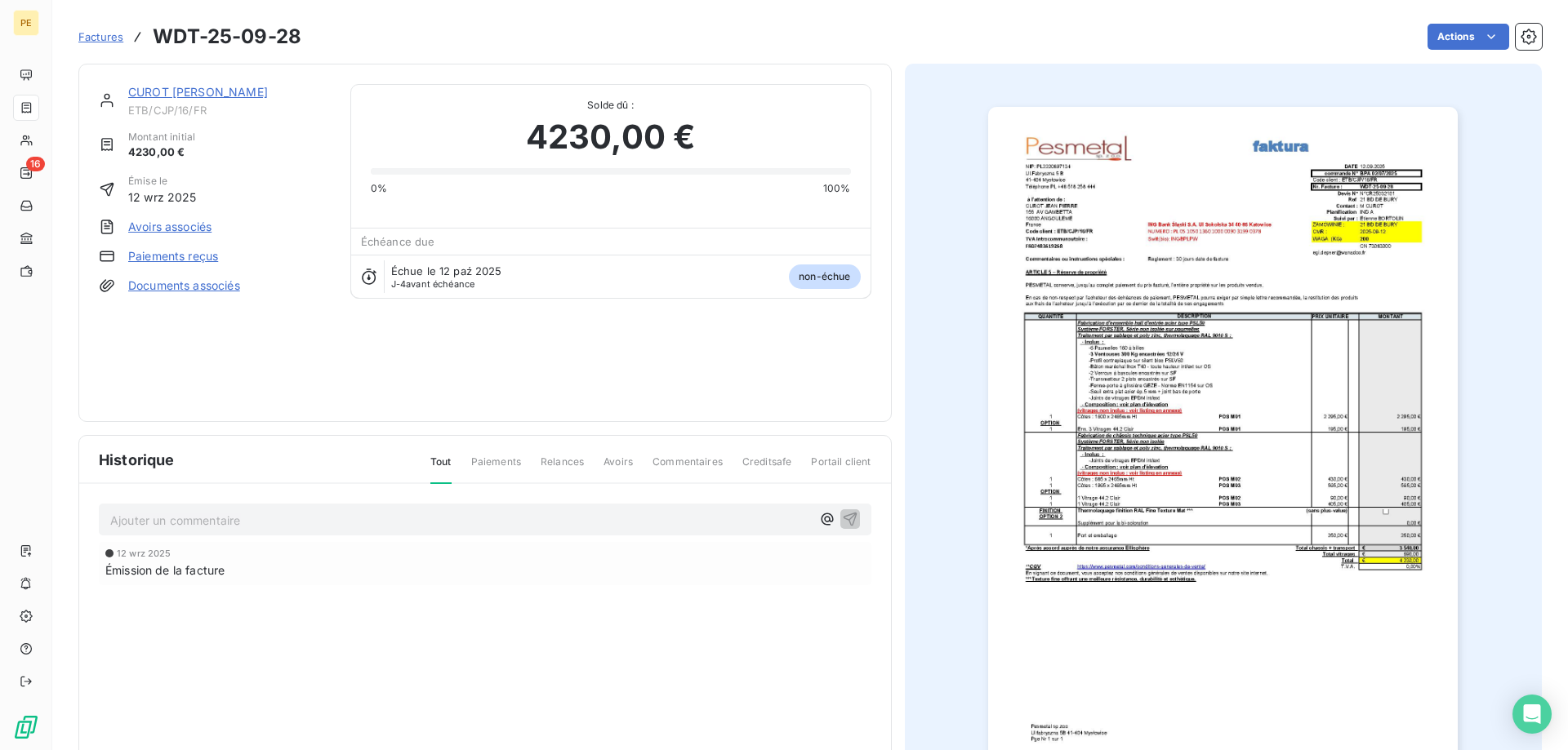
click at [94, 38] on span "Factures" at bounding box center [100, 36] width 45 height 13
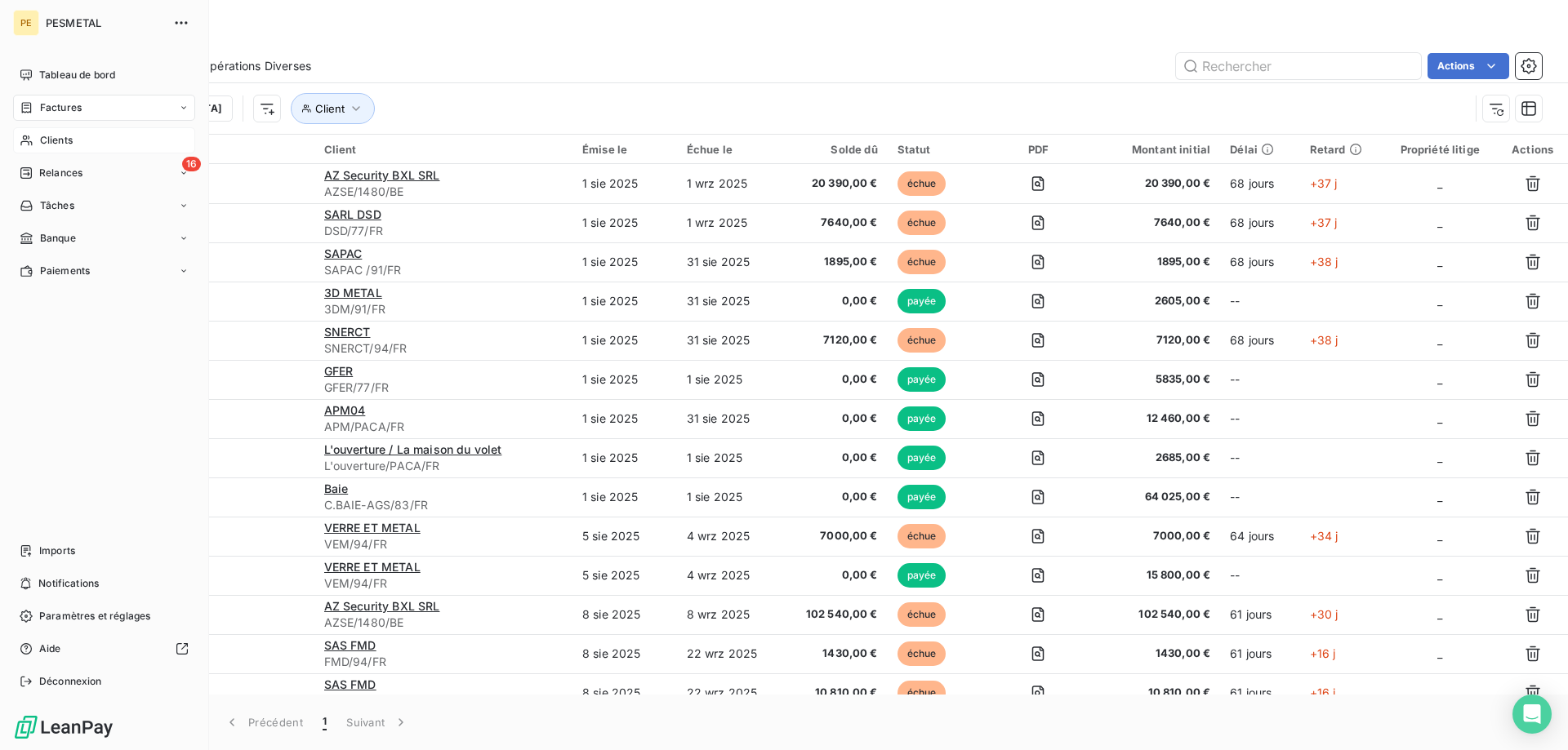
click at [53, 141] on span "Clients" at bounding box center [56, 140] width 33 height 15
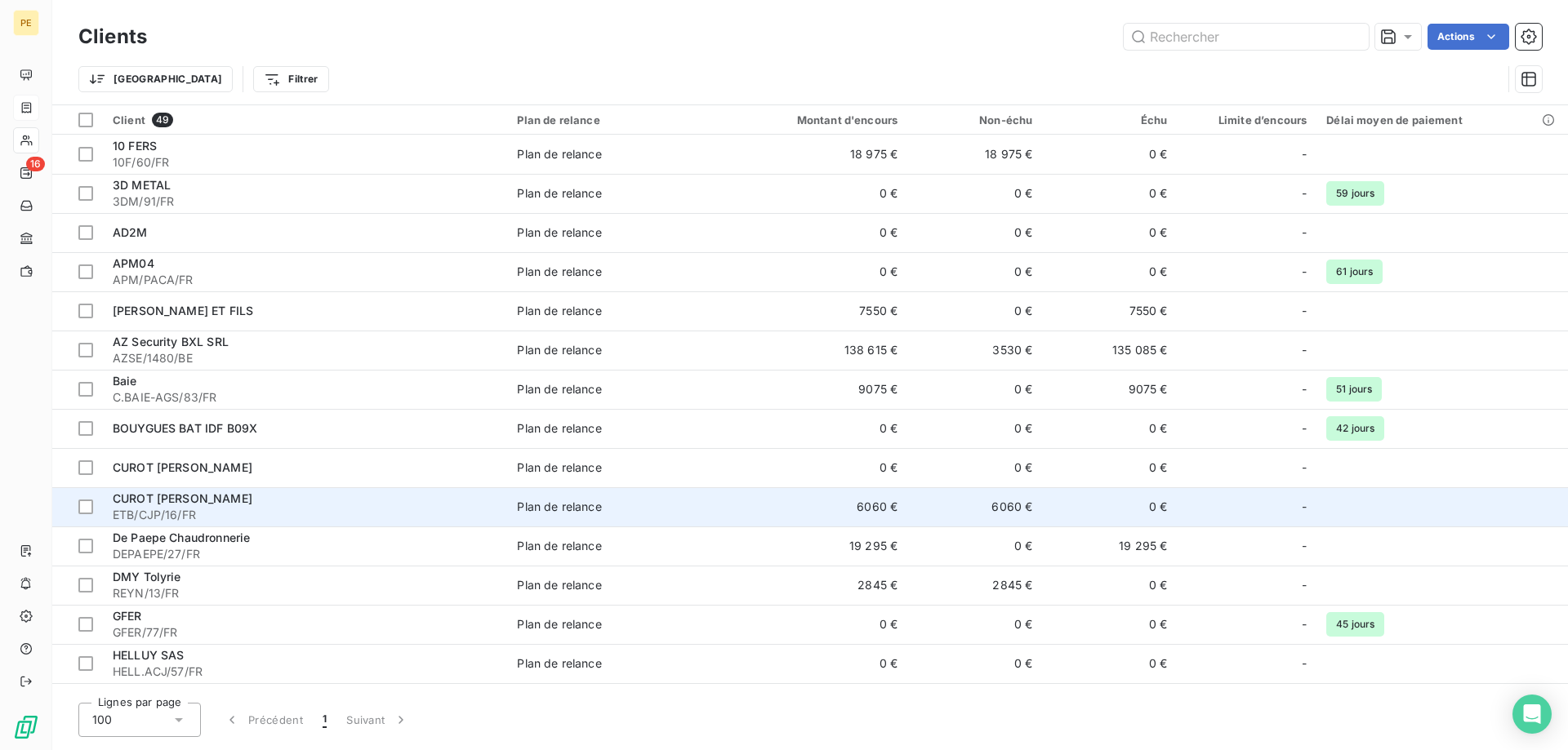
click at [158, 503] on span "CUROT [PERSON_NAME]" at bounding box center [183, 498] width 140 height 14
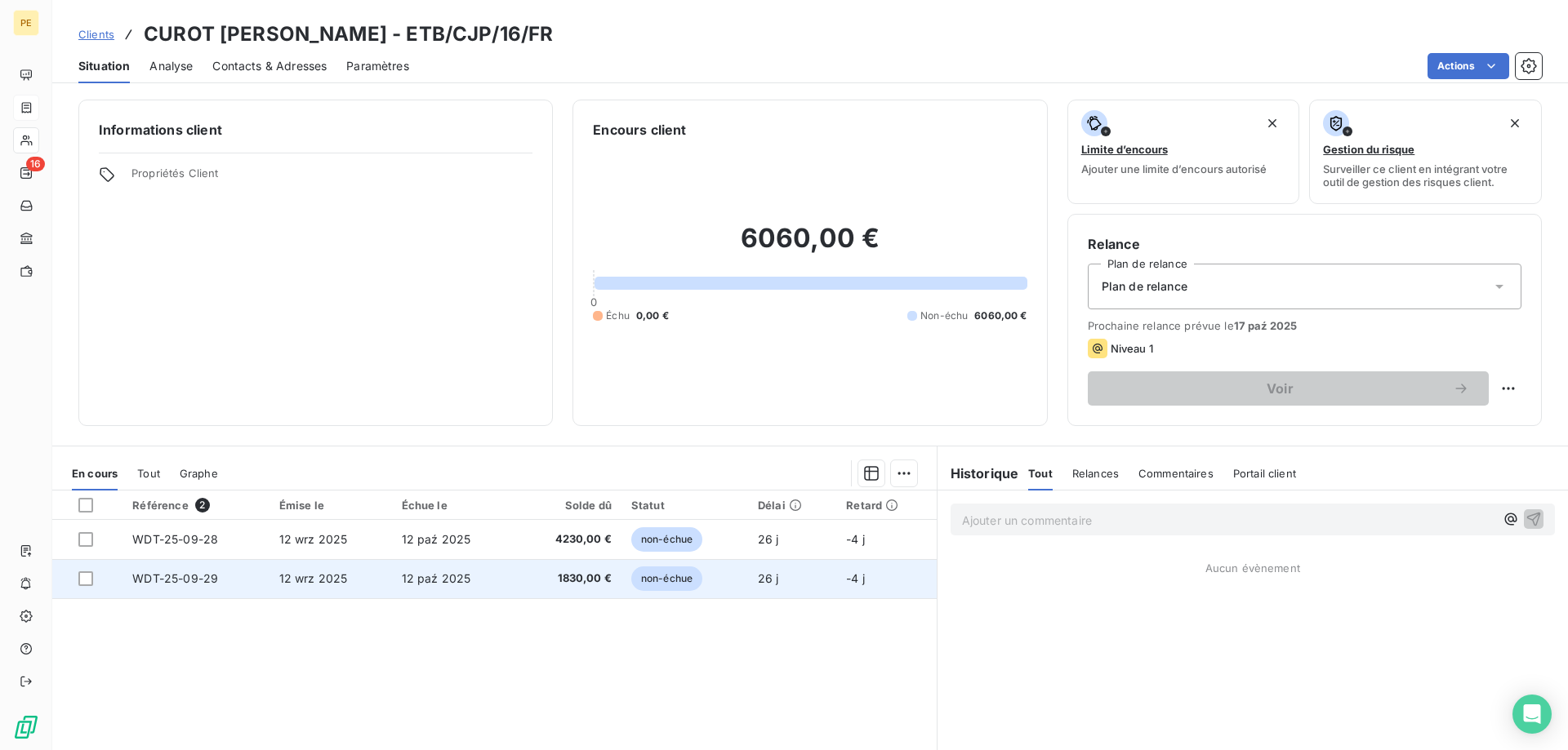
click at [187, 574] on span "WDT-25-09-29" at bounding box center [175, 578] width 85 height 14
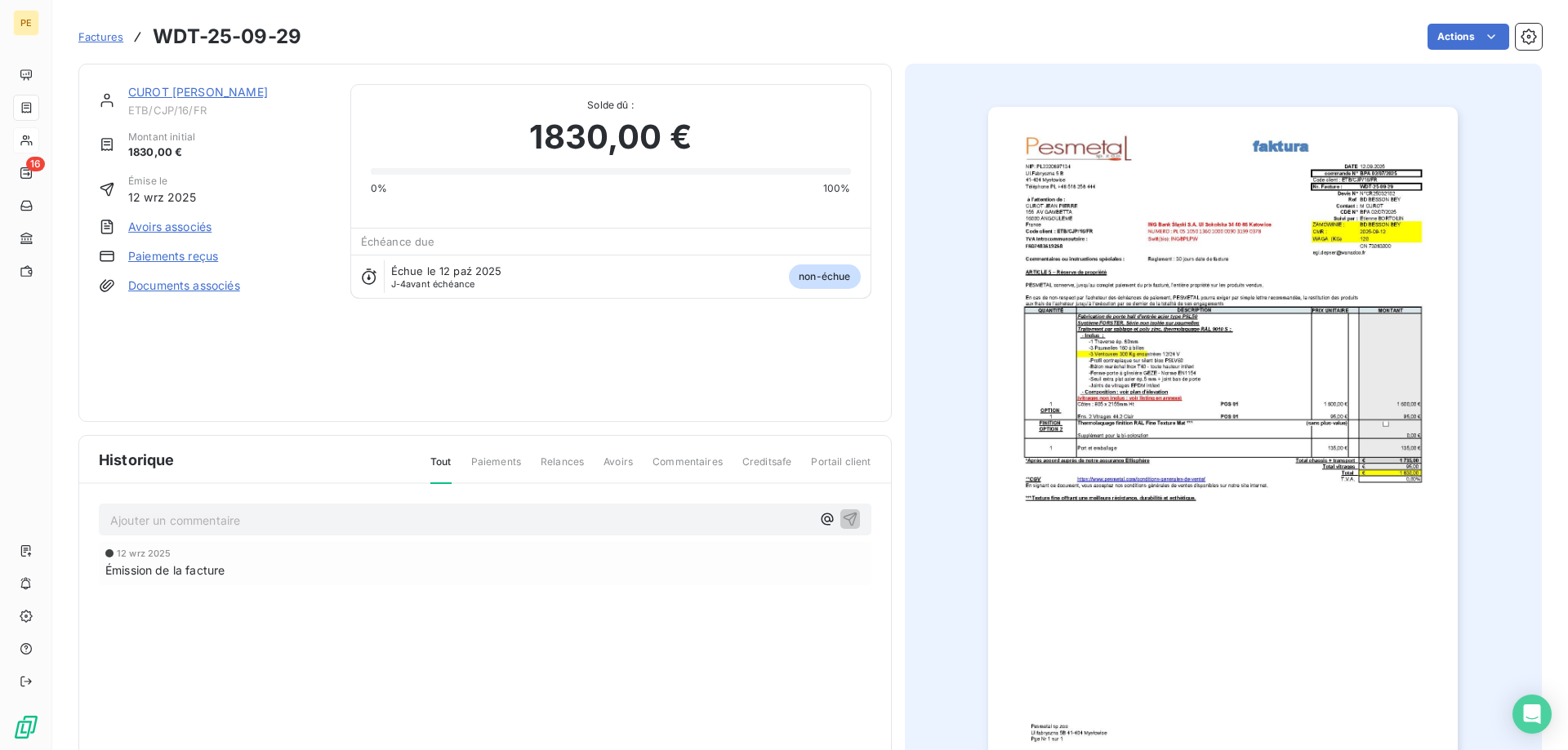
click at [104, 39] on span "Factures" at bounding box center [100, 36] width 45 height 13
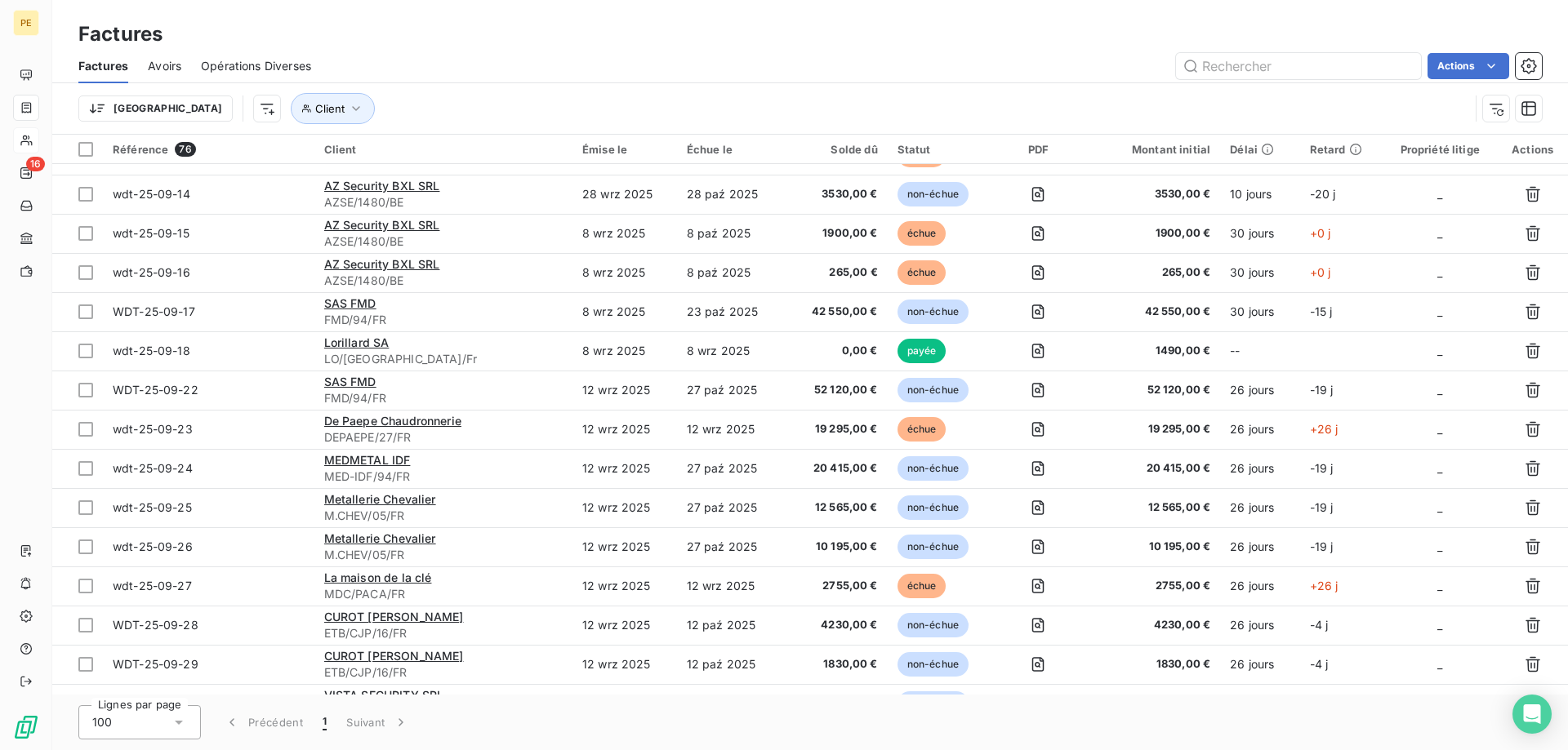
scroll to position [1616, 0]
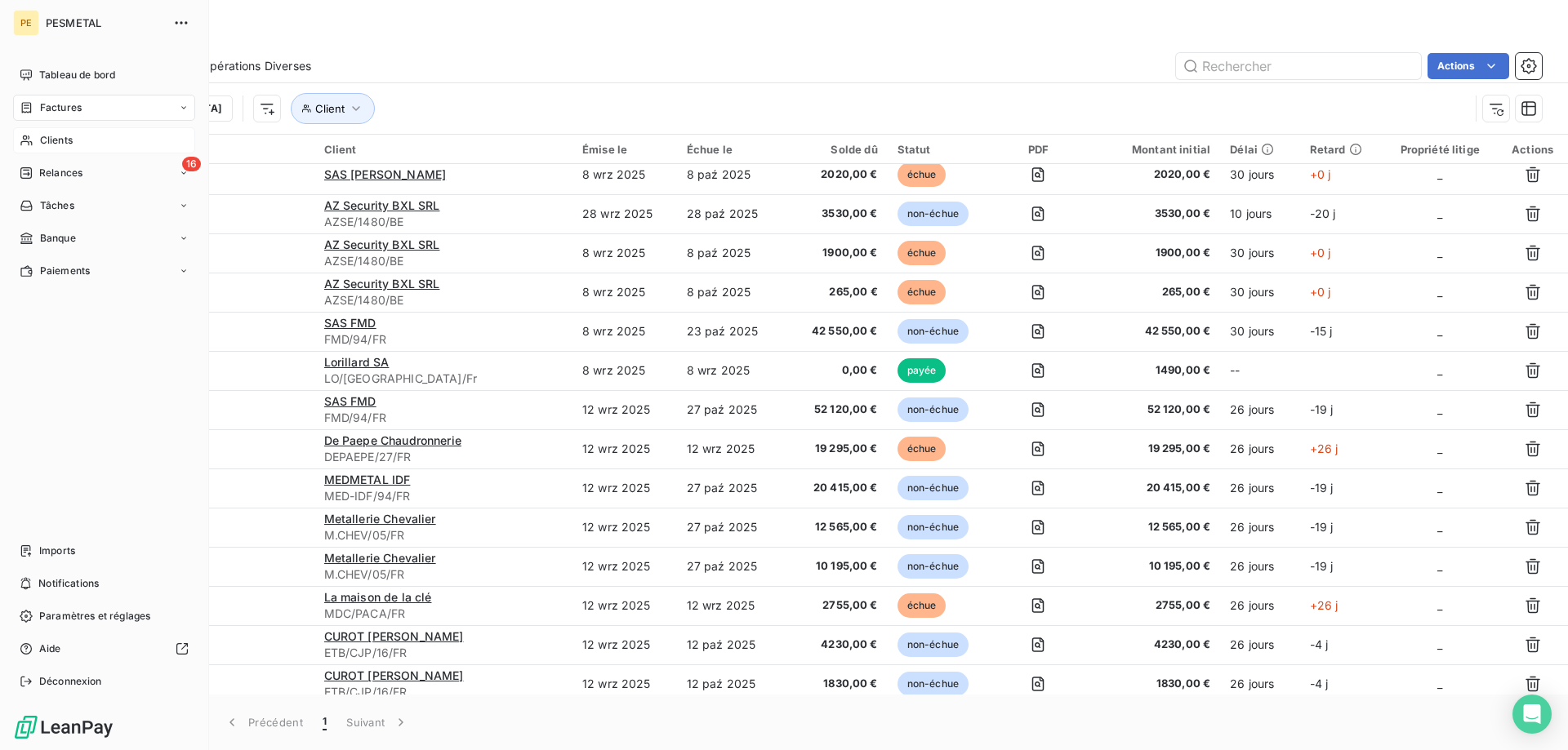
click at [58, 141] on span "Clients" at bounding box center [56, 140] width 33 height 15
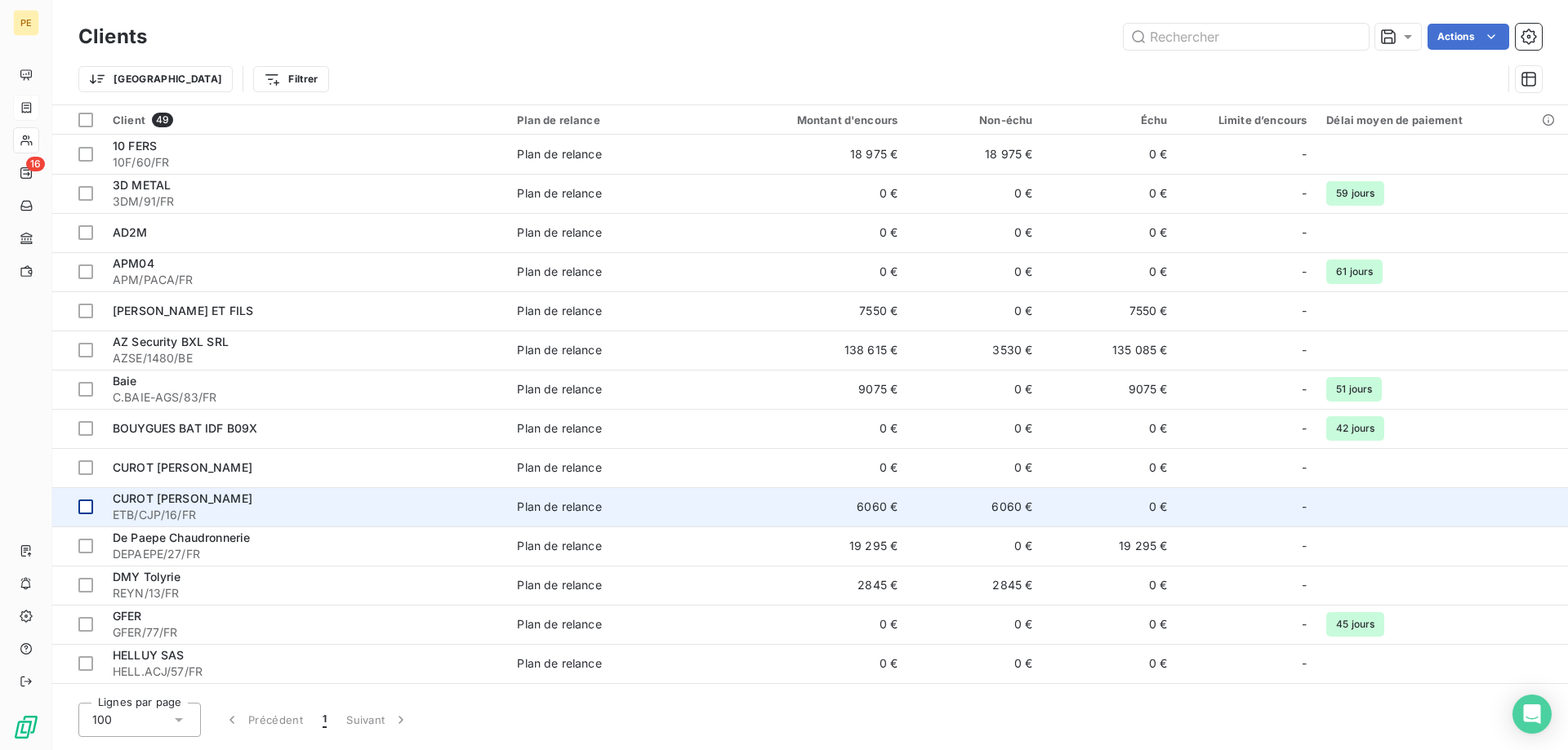
click at [83, 509] on div at bounding box center [85, 507] width 15 height 15
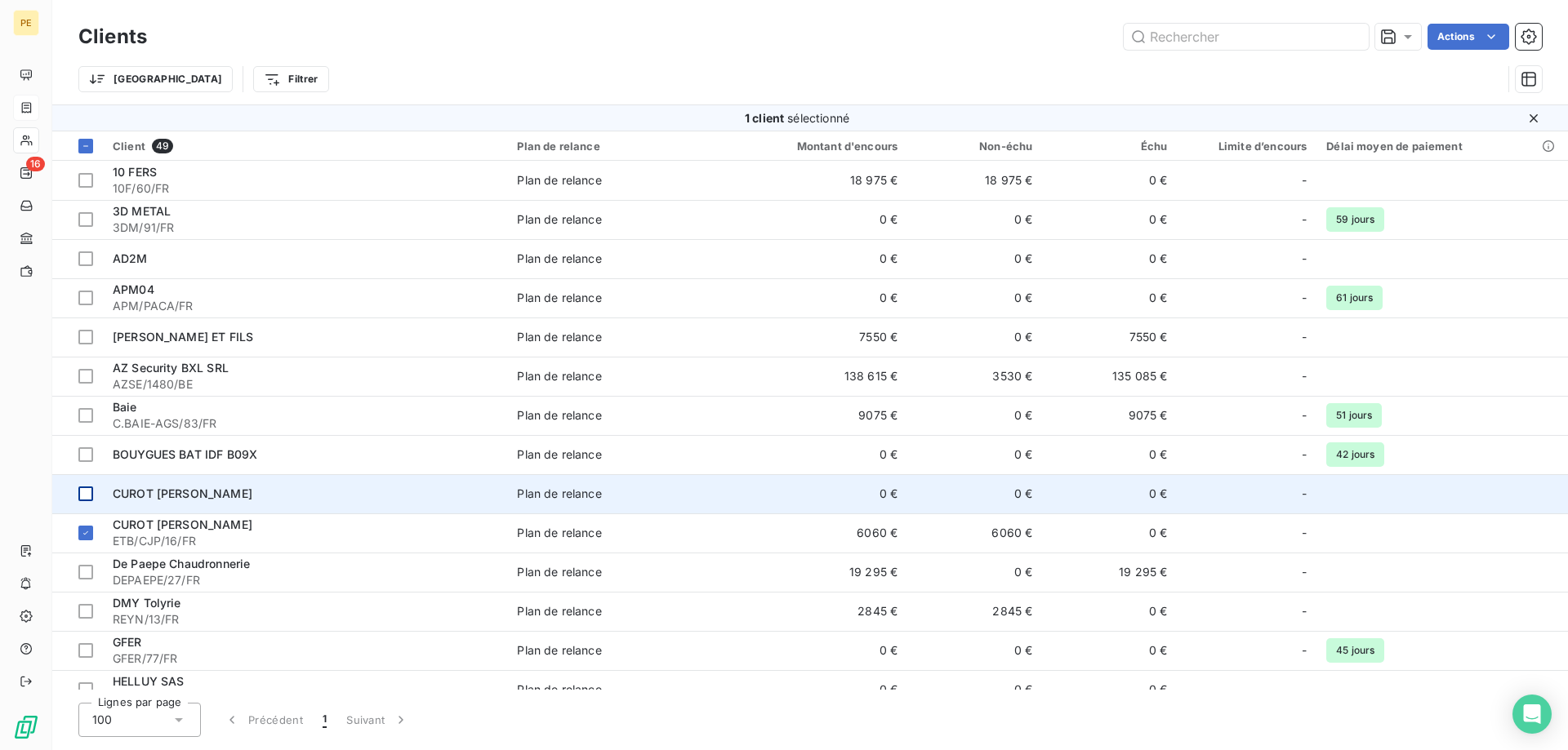
click at [84, 494] on div at bounding box center [85, 493] width 15 height 15
click at [535, 500] on div "Plan de relance" at bounding box center [559, 494] width 84 height 16
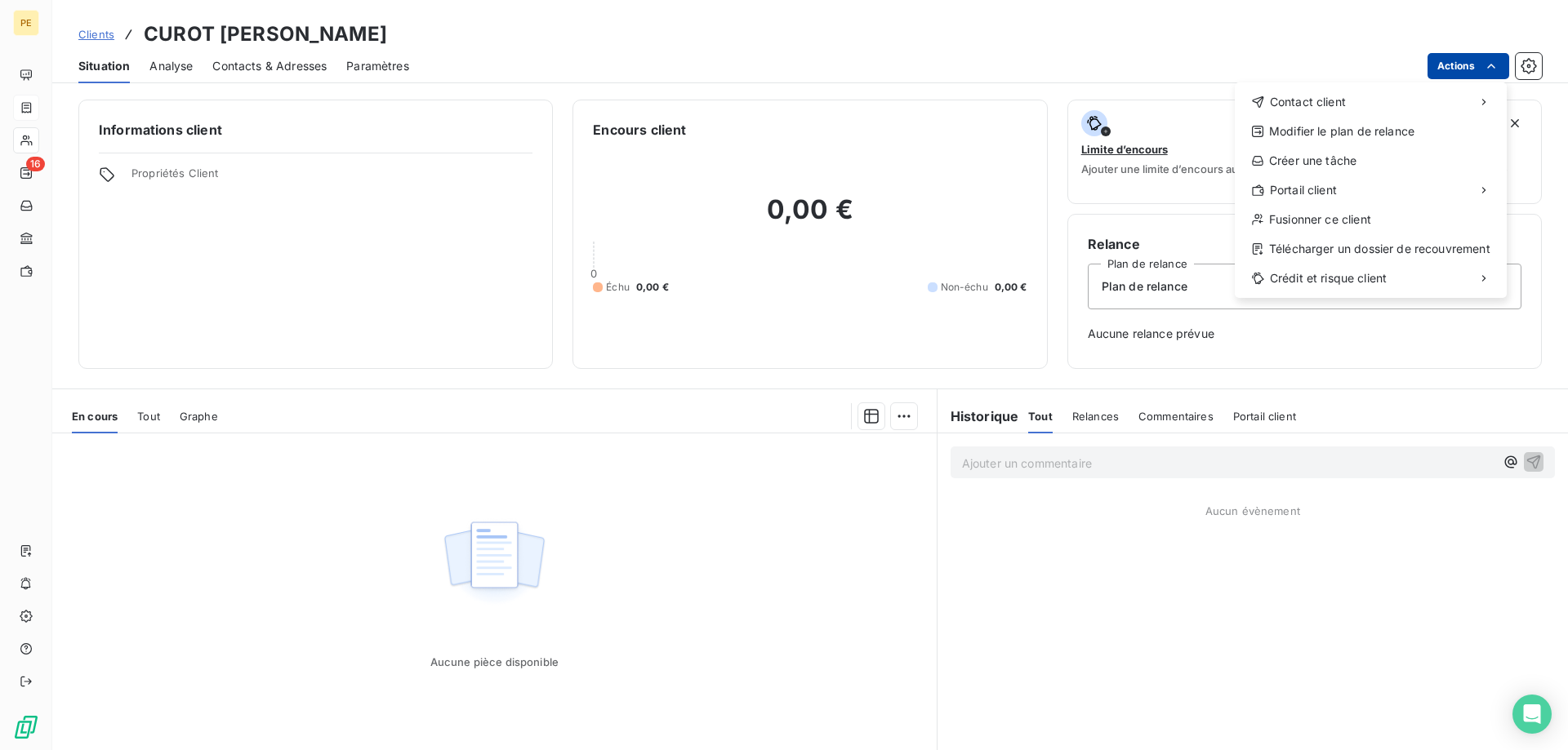
click at [1472, 67] on html "PE 16 Clients CUROT JEAN PIERRE Situation Analyse Contacts & Adresses Paramètre…" at bounding box center [784, 375] width 1568 height 750
click at [1314, 219] on div "Fusionner ce client" at bounding box center [1371, 219] width 259 height 26
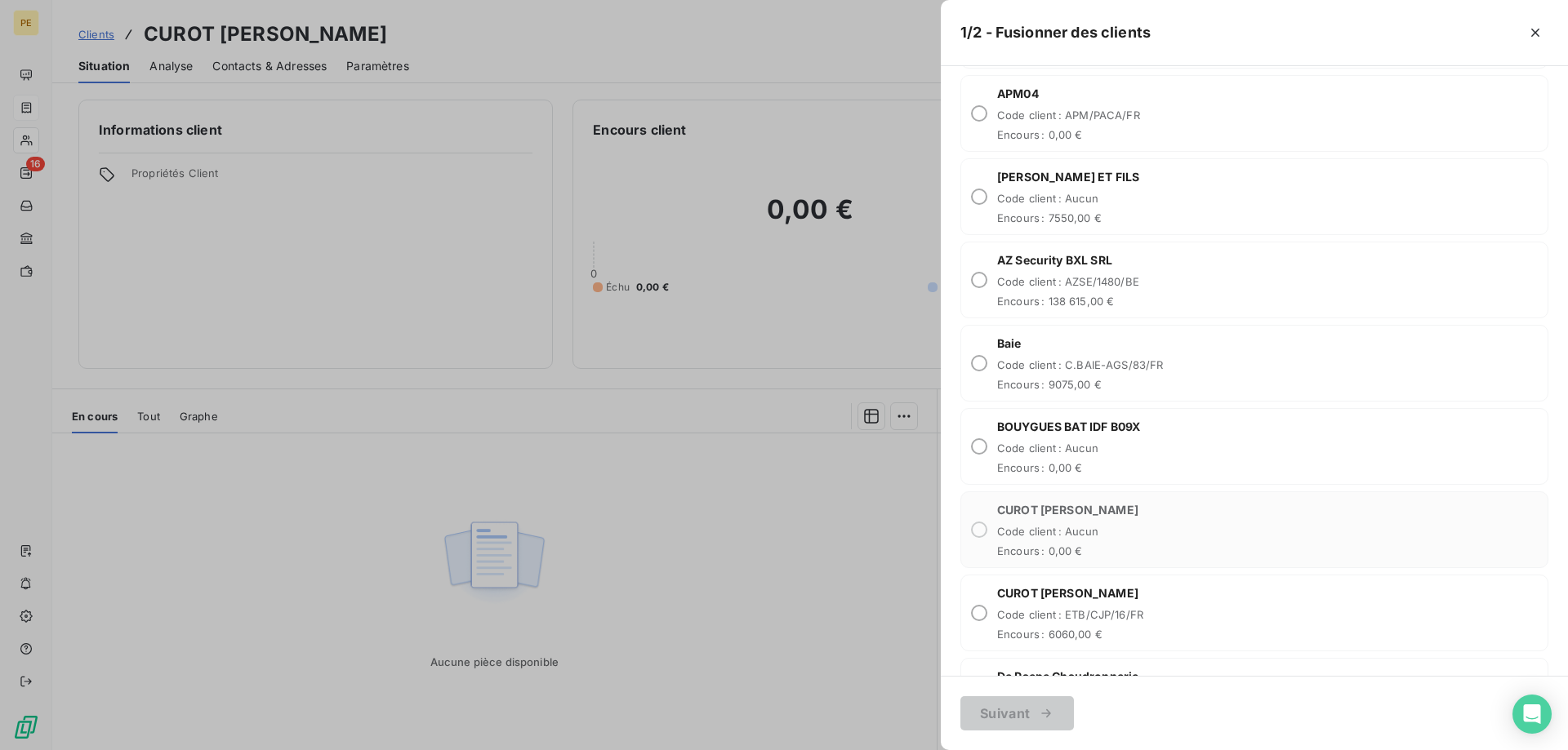
scroll to position [583, 0]
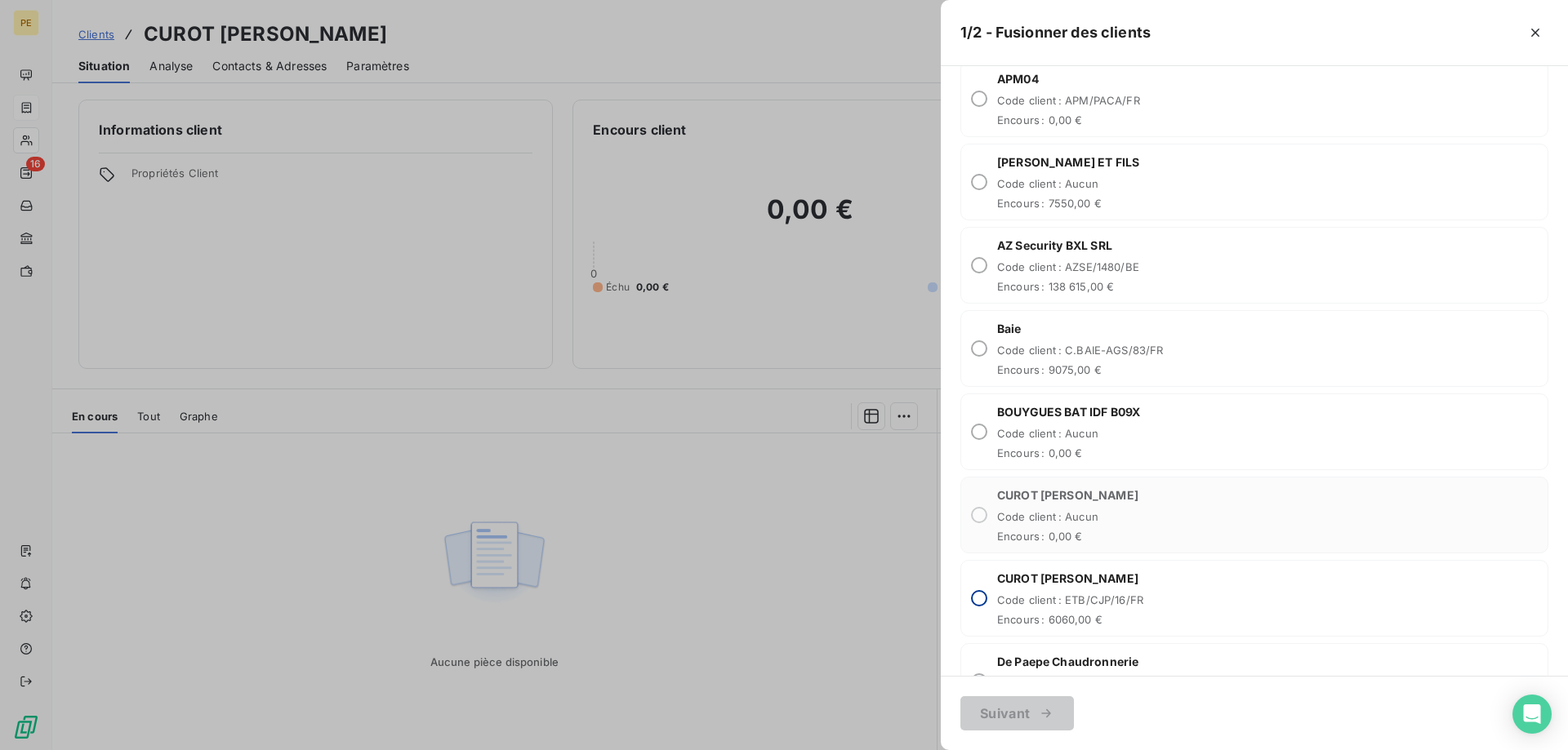
click at [980, 597] on input "radio" at bounding box center [979, 598] width 16 height 16
radio input "true"
click at [1026, 713] on button "Suivant" at bounding box center [1017, 713] width 113 height 35
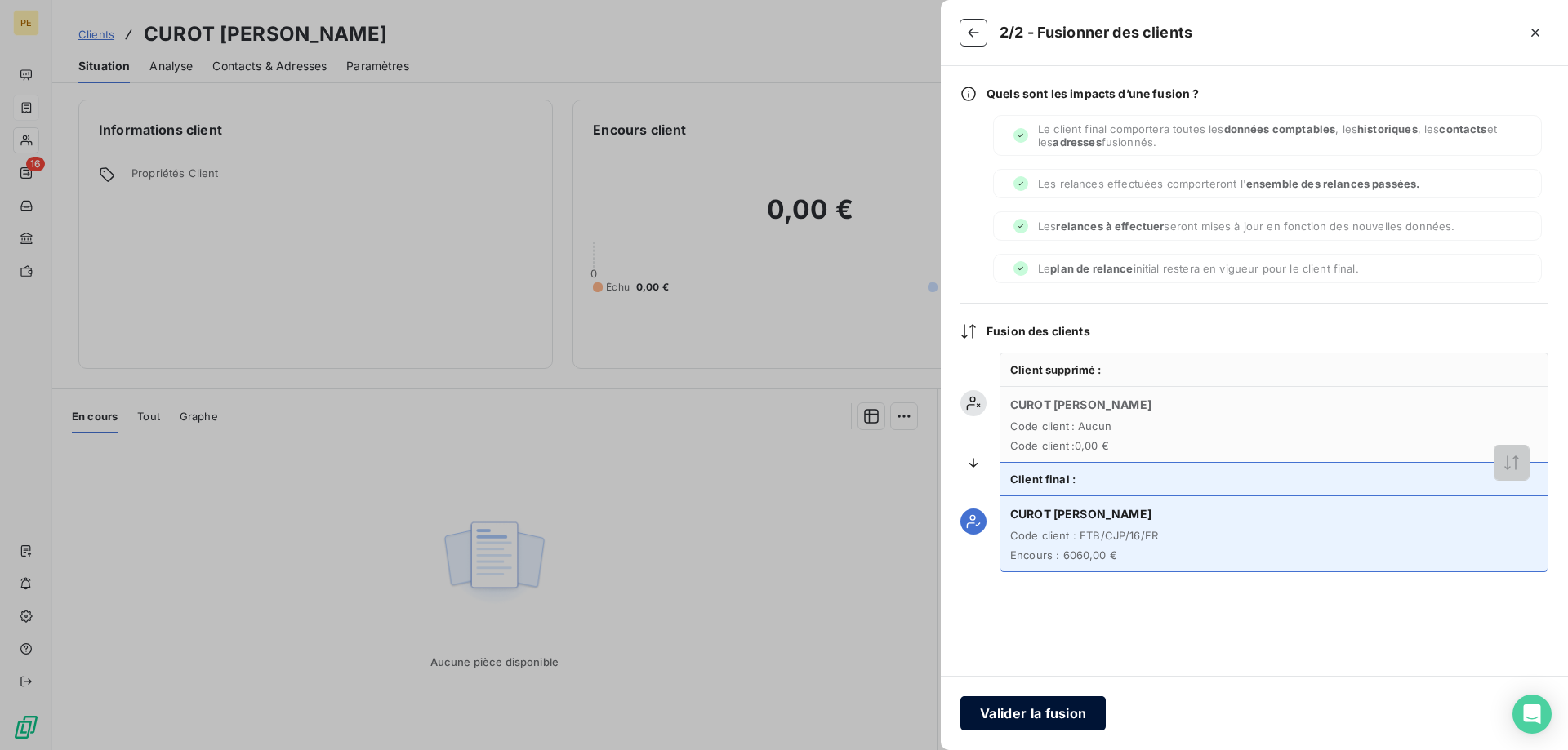
click at [1029, 713] on button "Valider la fusion" at bounding box center [1033, 713] width 145 height 35
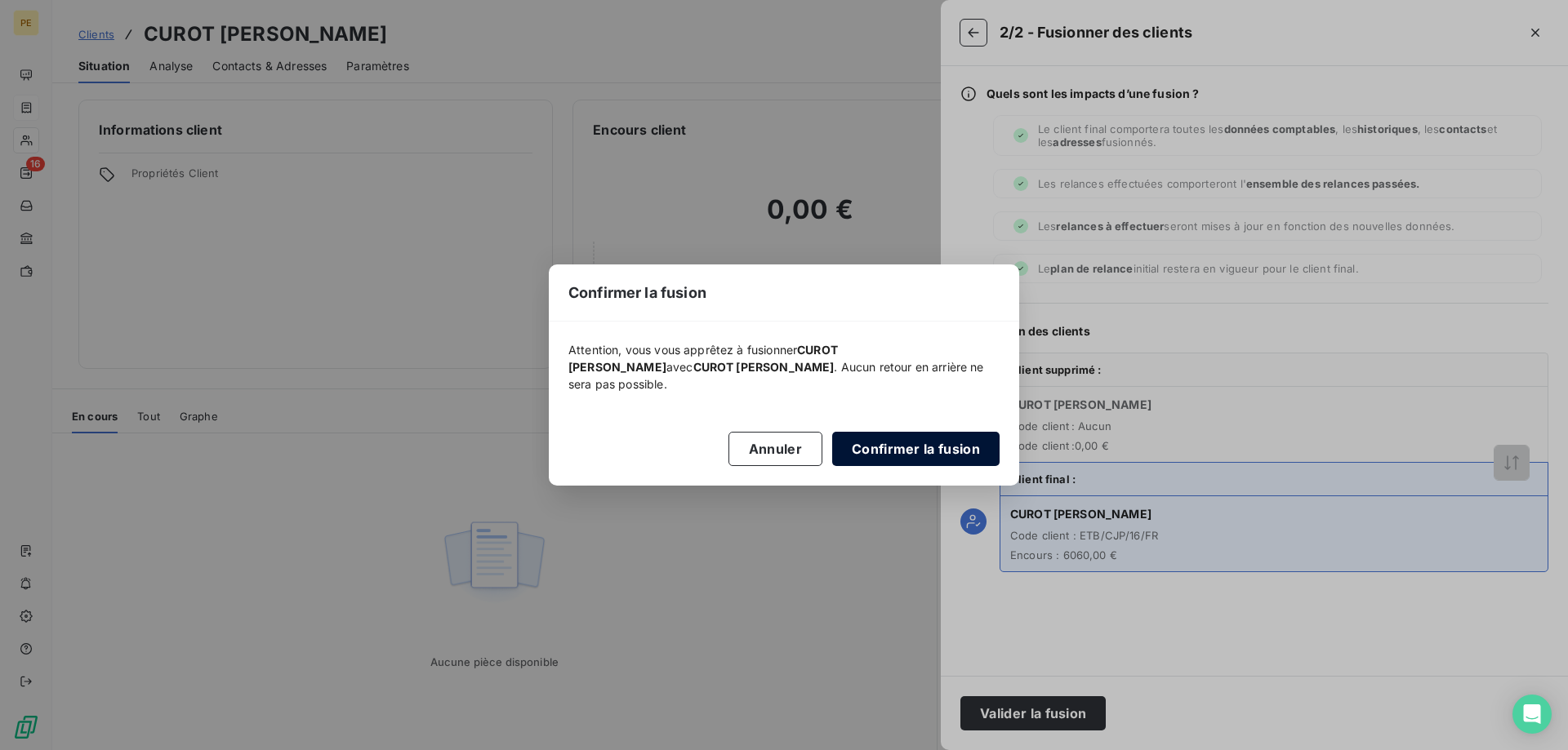
click at [925, 442] on button "Confirmer la fusion" at bounding box center [916, 448] width 168 height 35
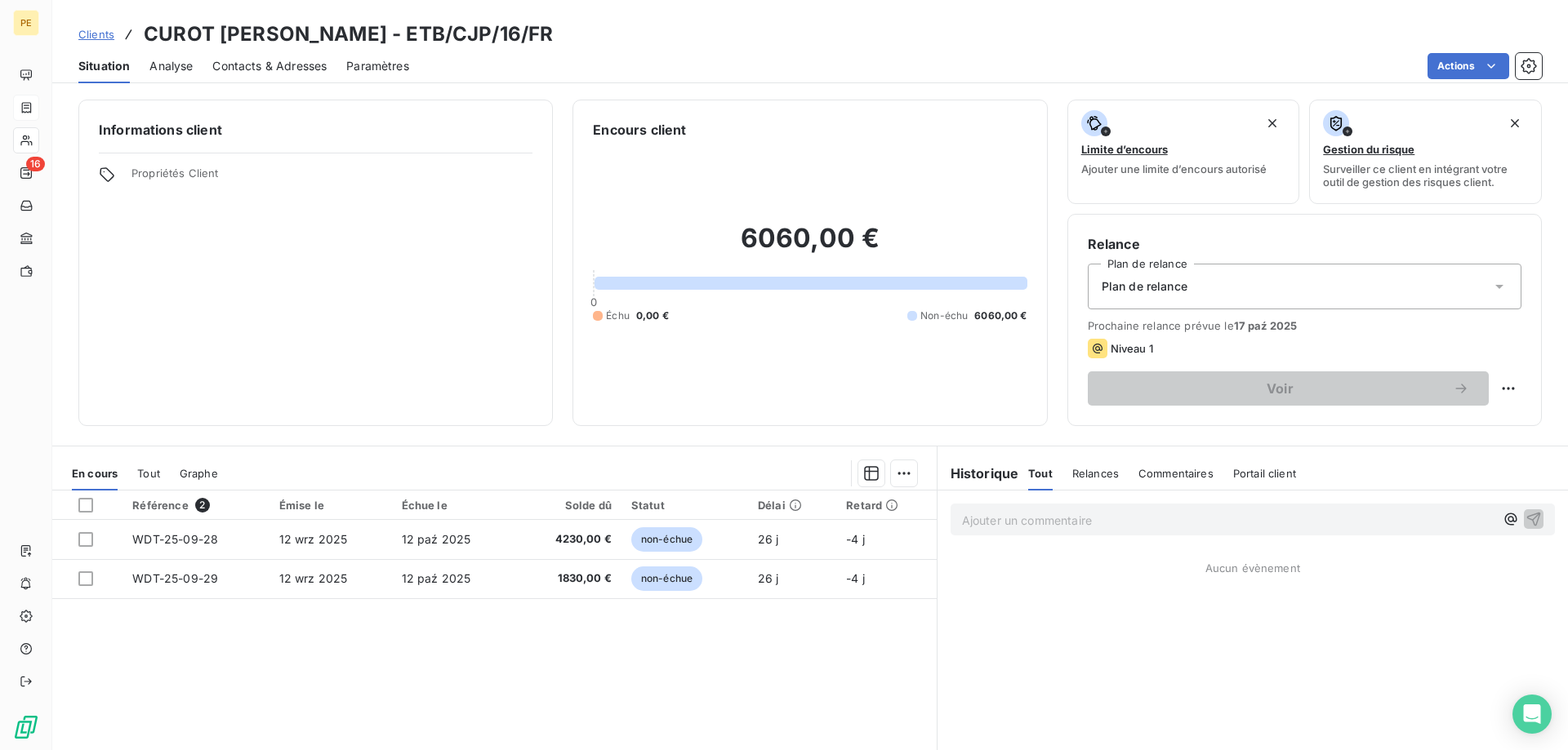
click at [105, 31] on span "Clients" at bounding box center [96, 34] width 36 height 13
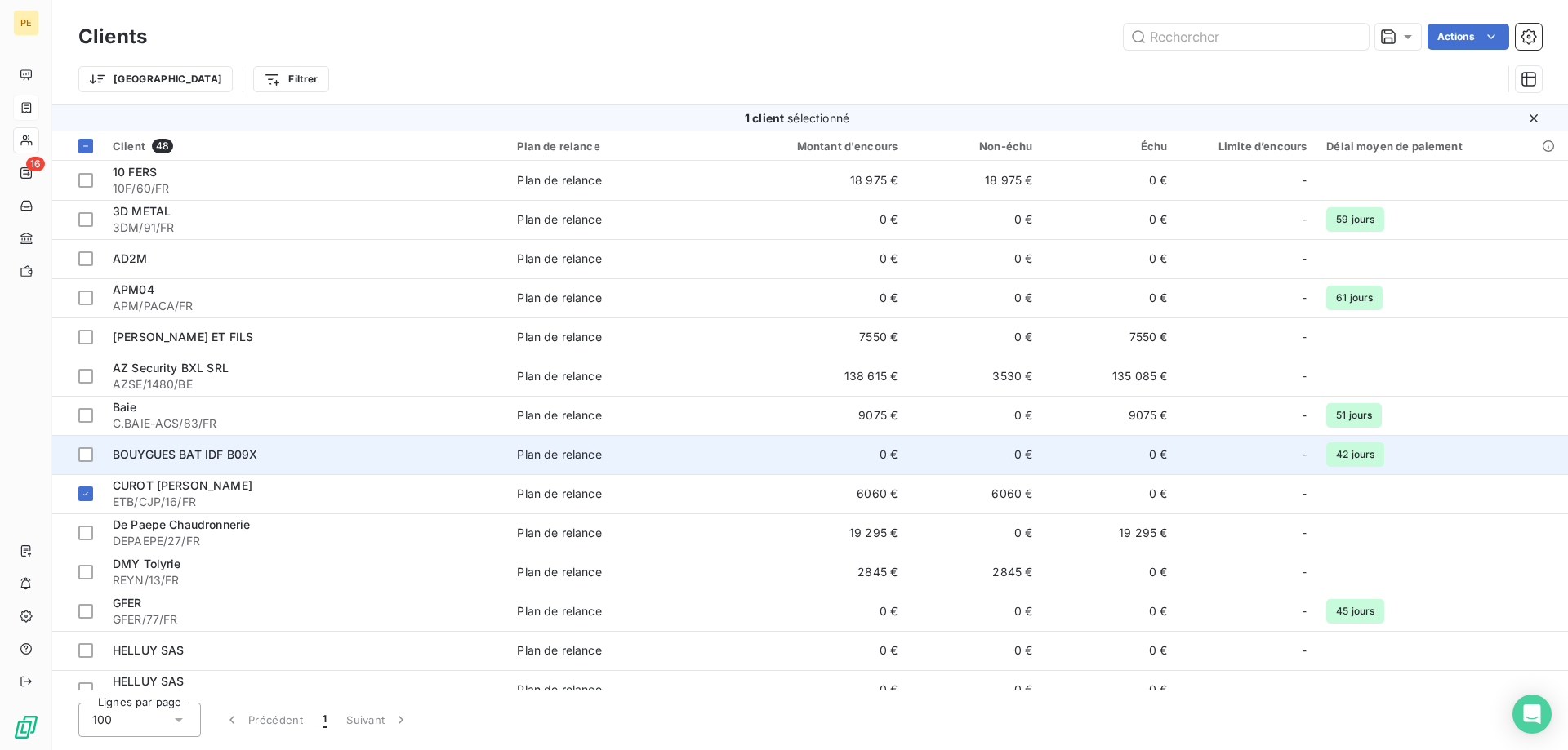
click at [333, 462] on div "BOUYGUES BAT IDF B09X" at bounding box center [306, 454] width 385 height 16
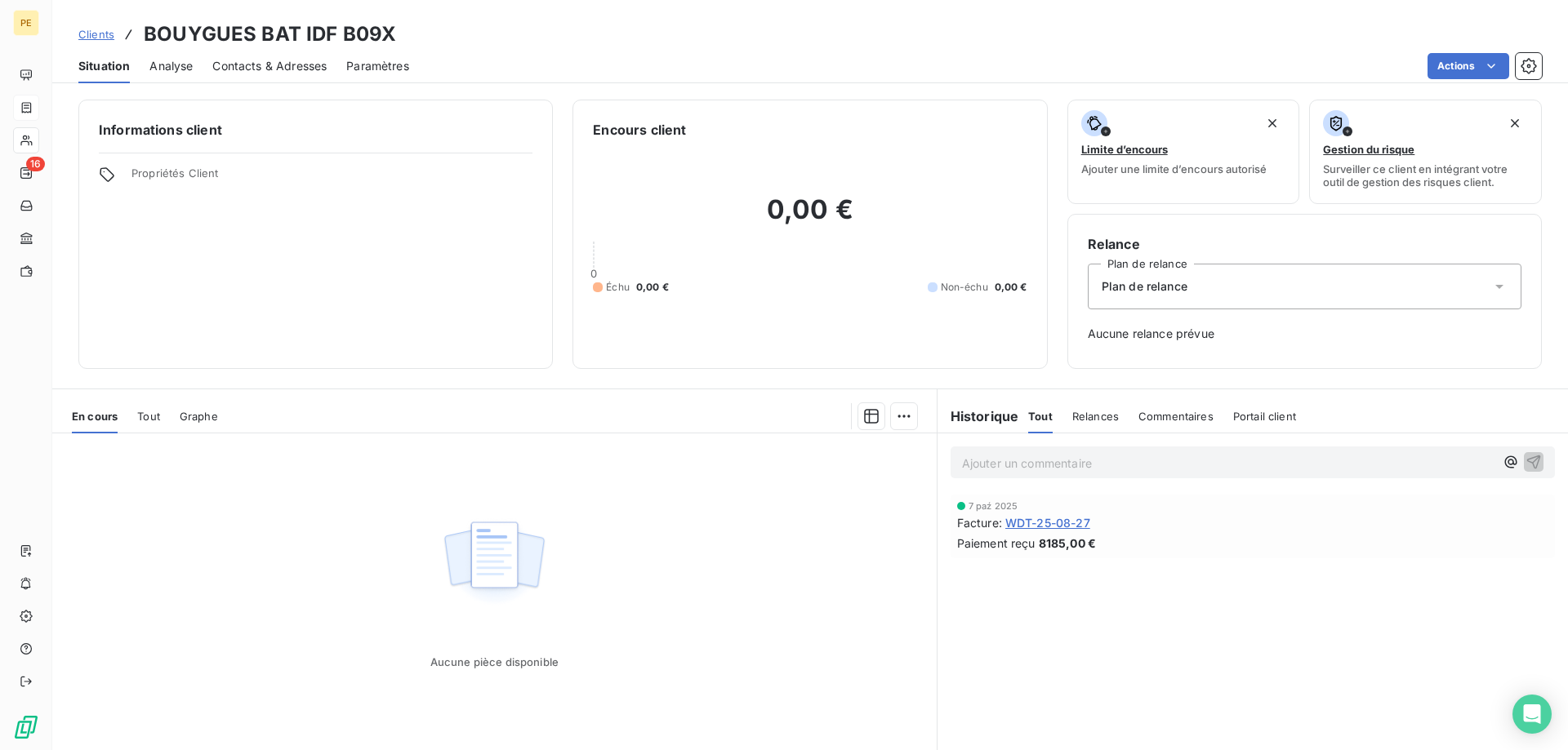
click at [101, 30] on span "Clients" at bounding box center [96, 34] width 36 height 13
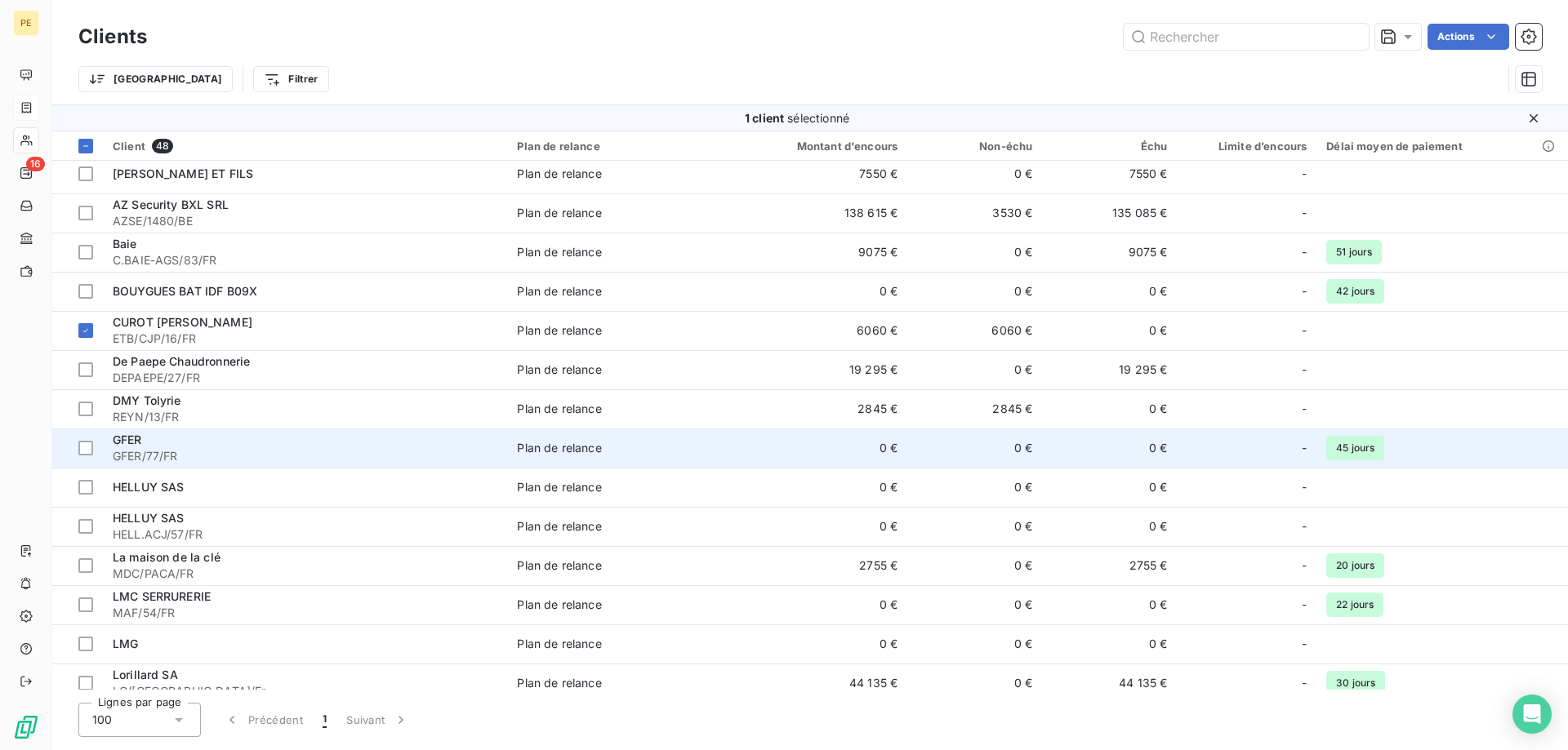
scroll to position [167, 0]
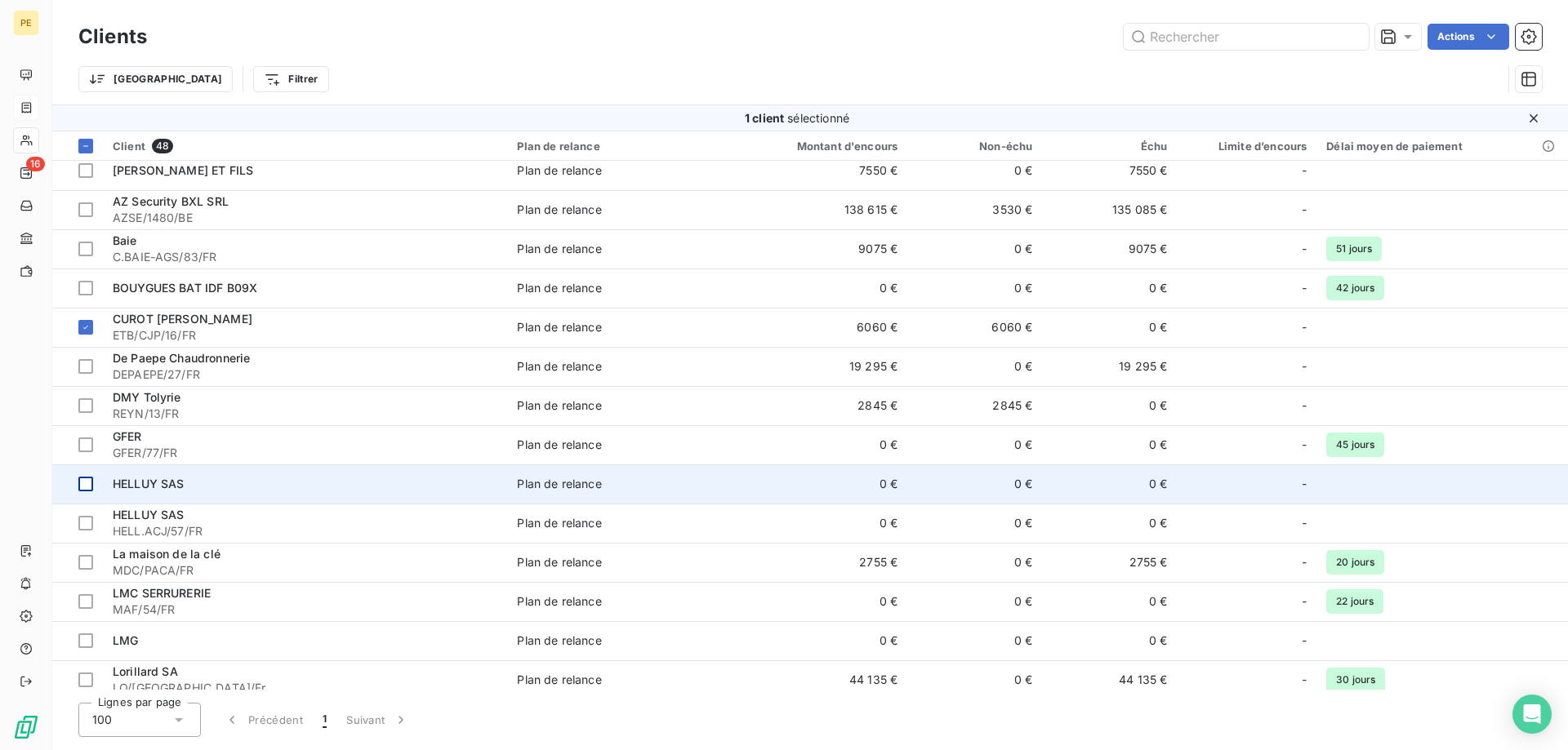
click at [90, 486] on div at bounding box center [85, 484] width 15 height 15
click at [153, 482] on span "HELLUY SAS" at bounding box center [149, 484] width 71 height 14
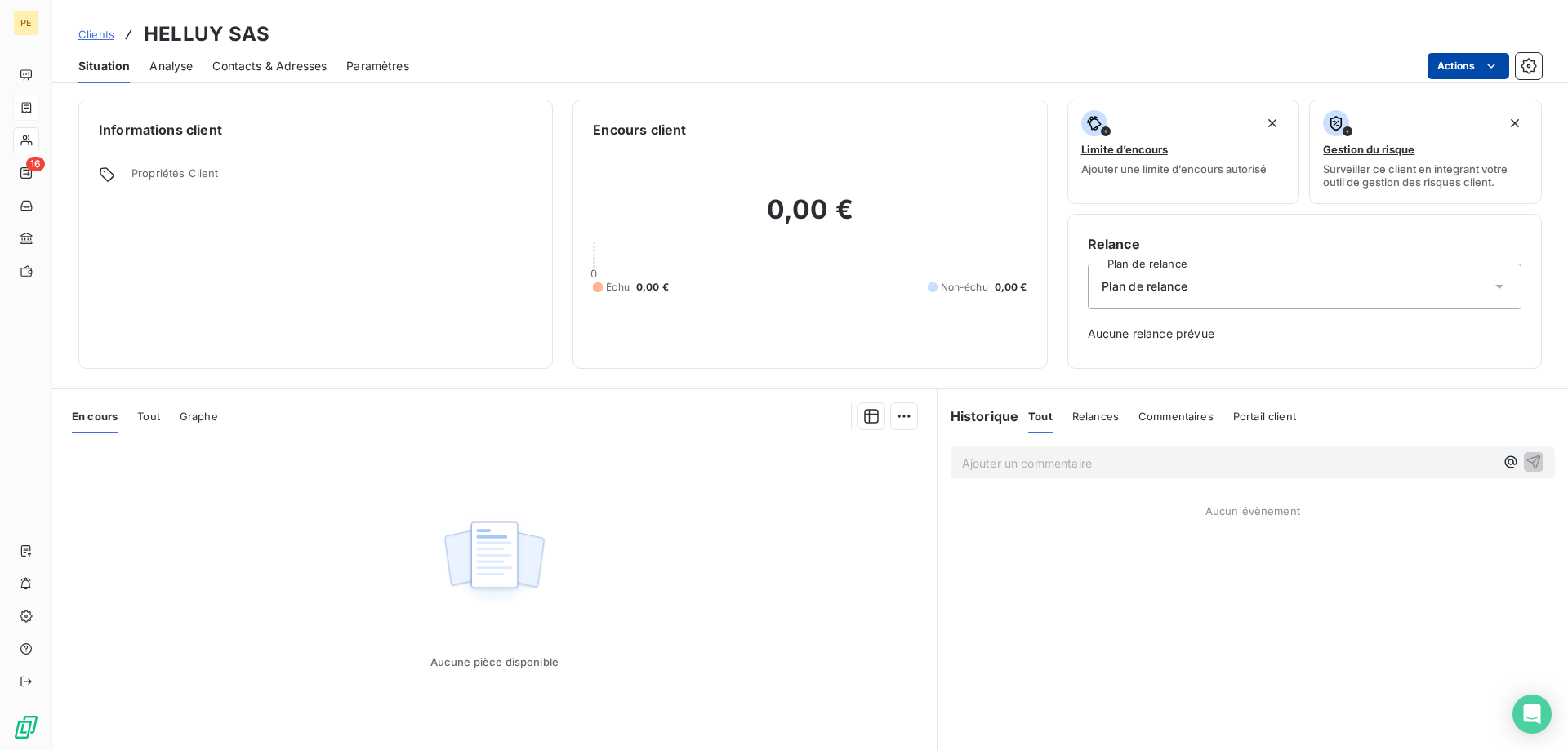
click at [1464, 62] on html "PE 16 Clients HELLUY SAS Situation Analyse Contacts & Adresses Paramètres Actio…" at bounding box center [784, 375] width 1568 height 750
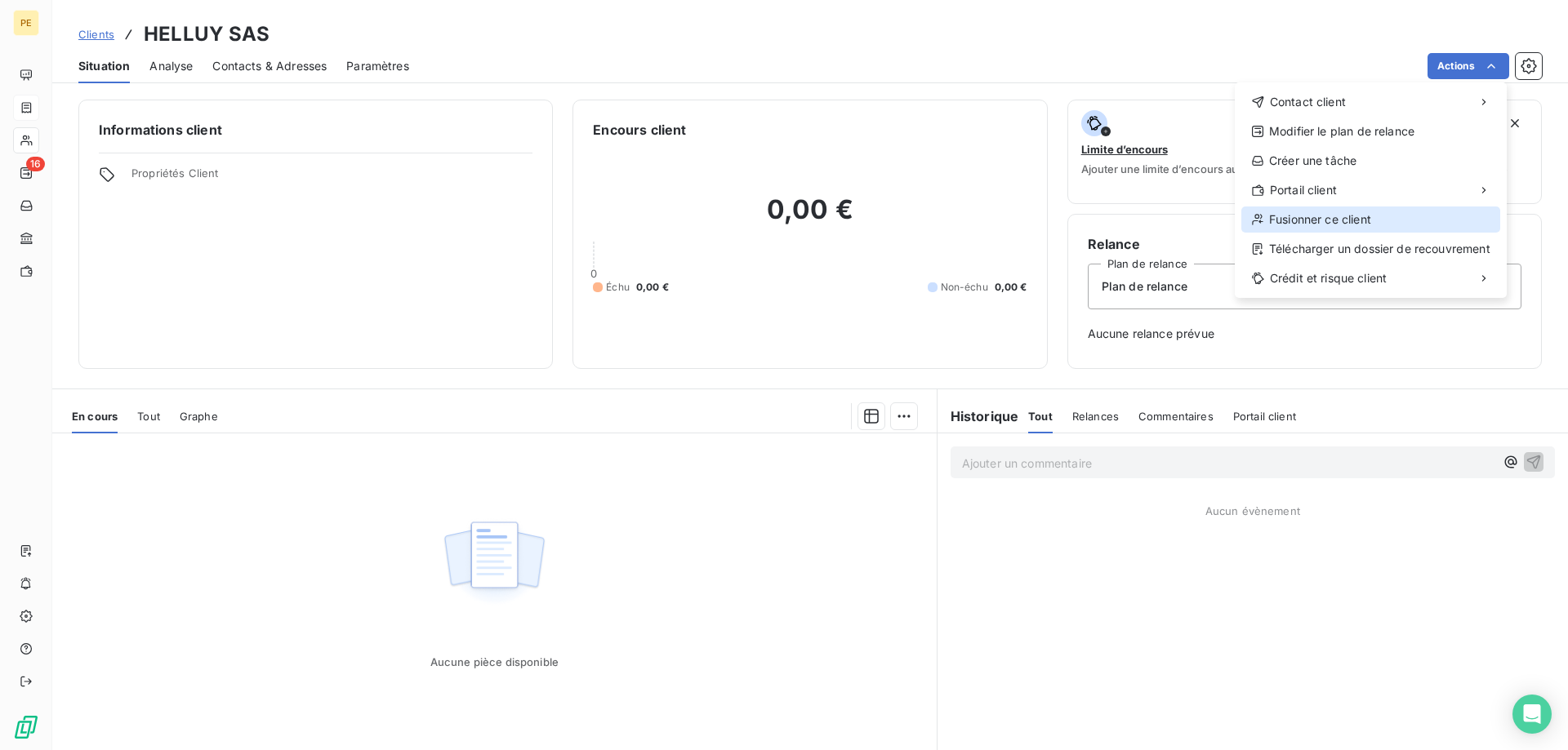
click at [1323, 219] on div "Fusionner ce client" at bounding box center [1371, 219] width 259 height 26
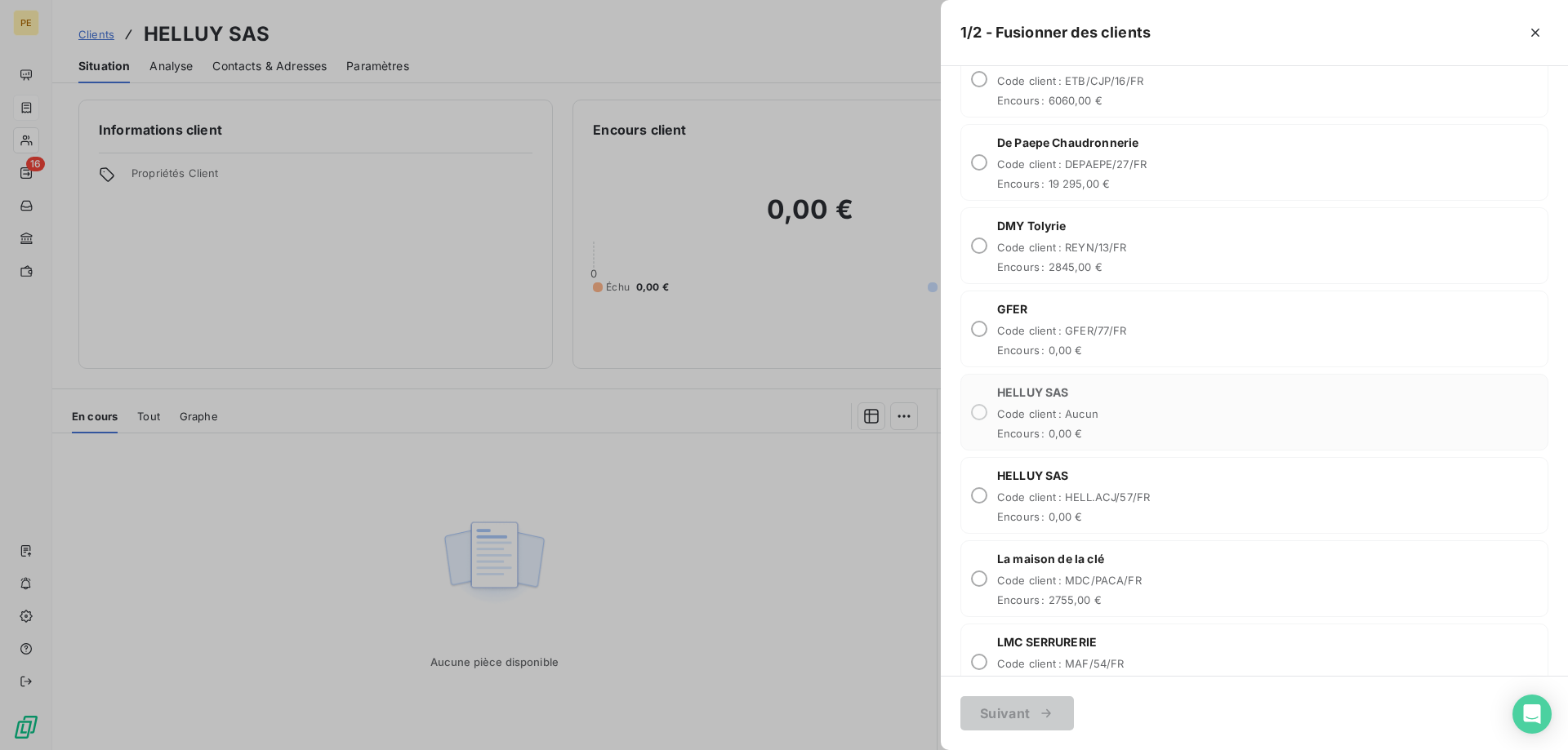
scroll to position [1166, 0]
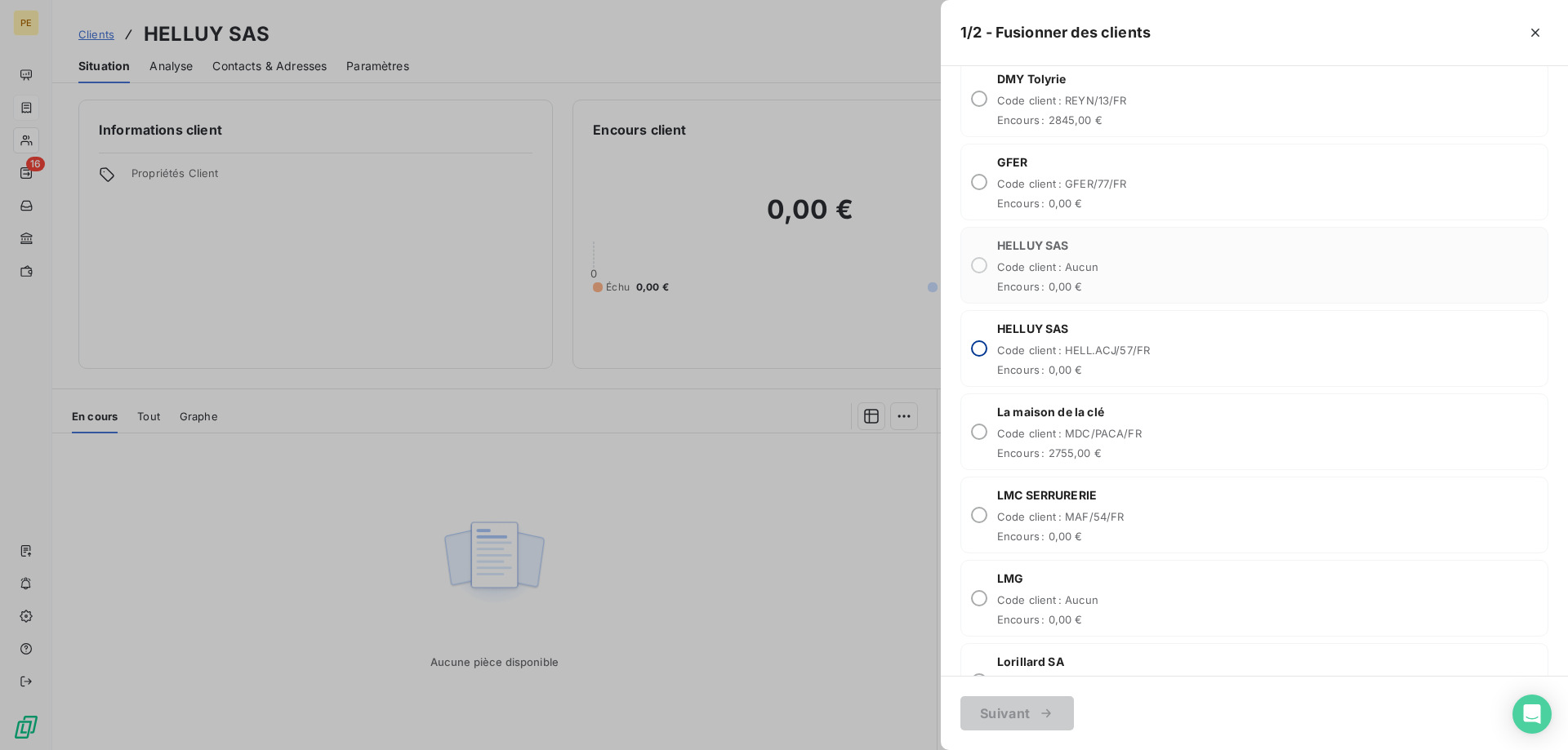
click at [977, 346] on input "radio" at bounding box center [979, 348] width 16 height 16
radio input "true"
click at [1033, 708] on div "button" at bounding box center [1042, 713] width 25 height 16
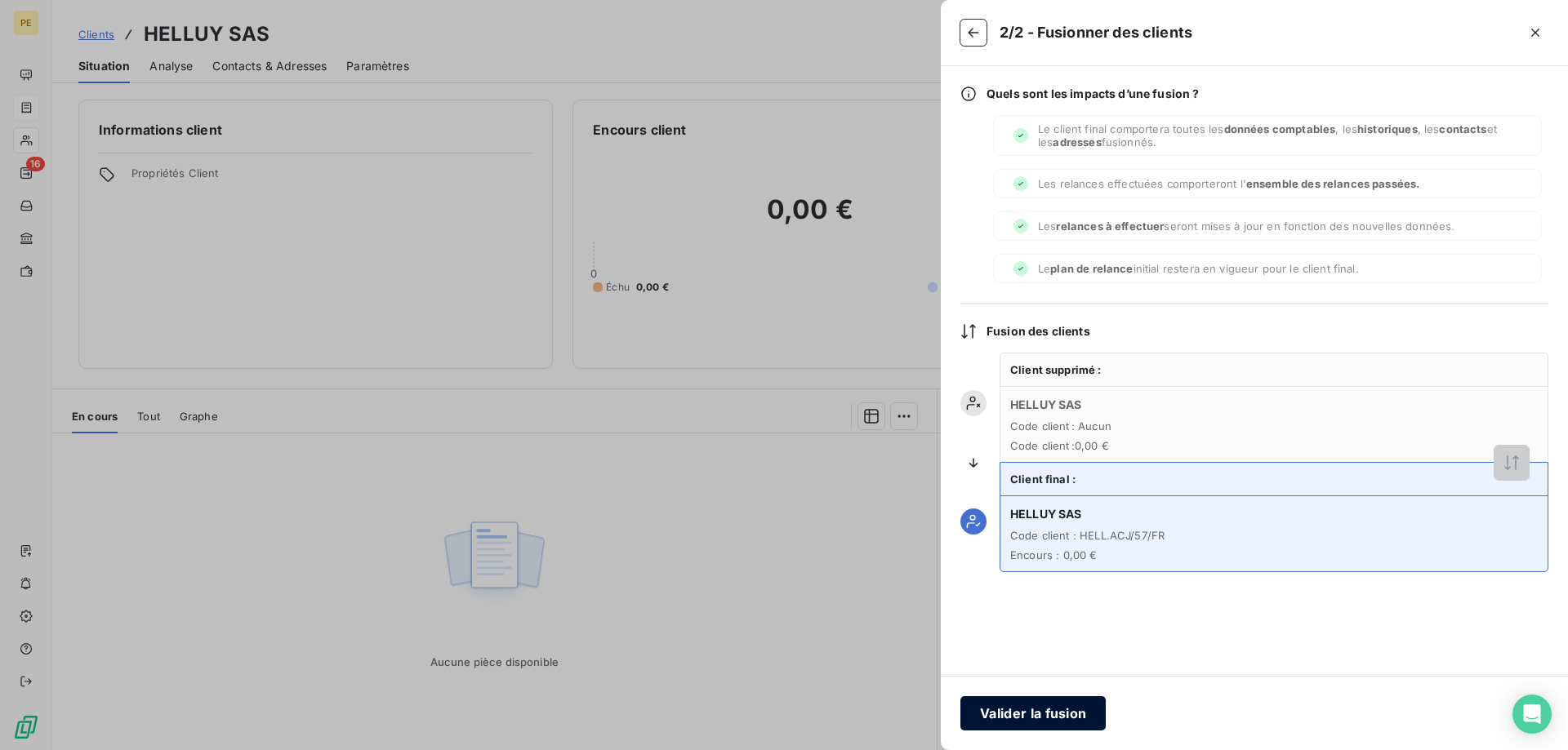
click at [1054, 707] on button "Valider la fusion" at bounding box center [1033, 713] width 145 height 35
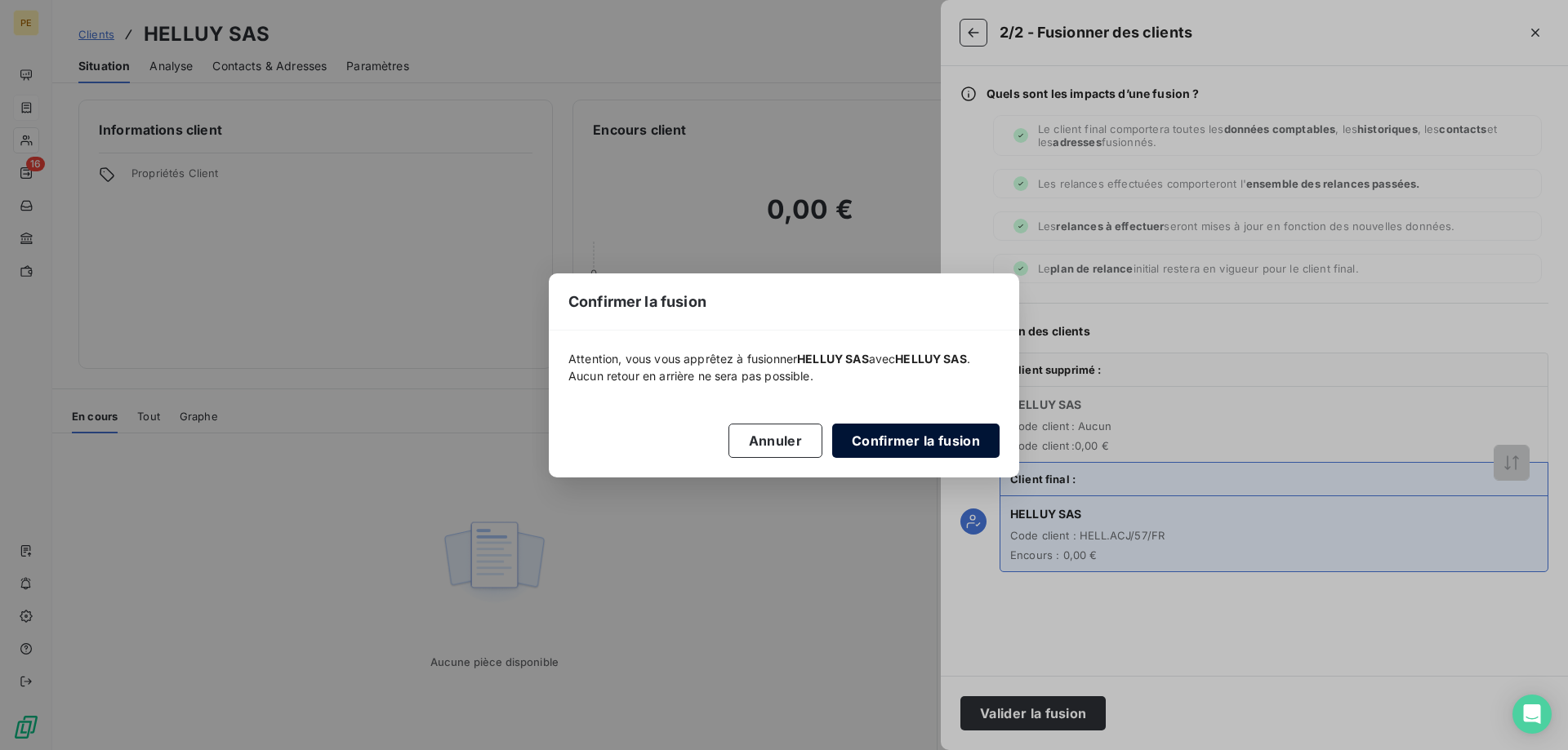
click at [919, 438] on button "Confirmer la fusion" at bounding box center [916, 440] width 168 height 35
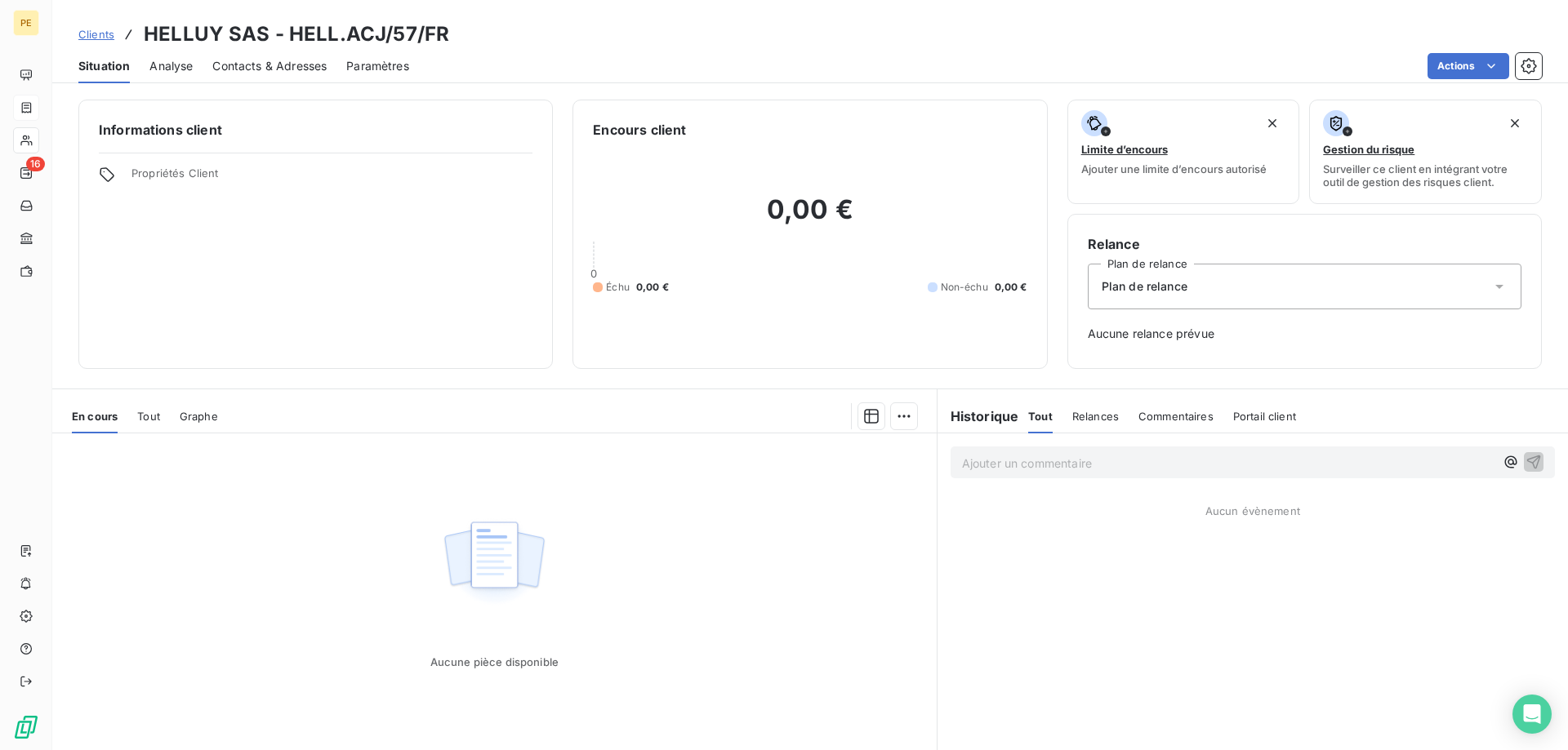
click at [99, 34] on span "Clients" at bounding box center [96, 34] width 36 height 13
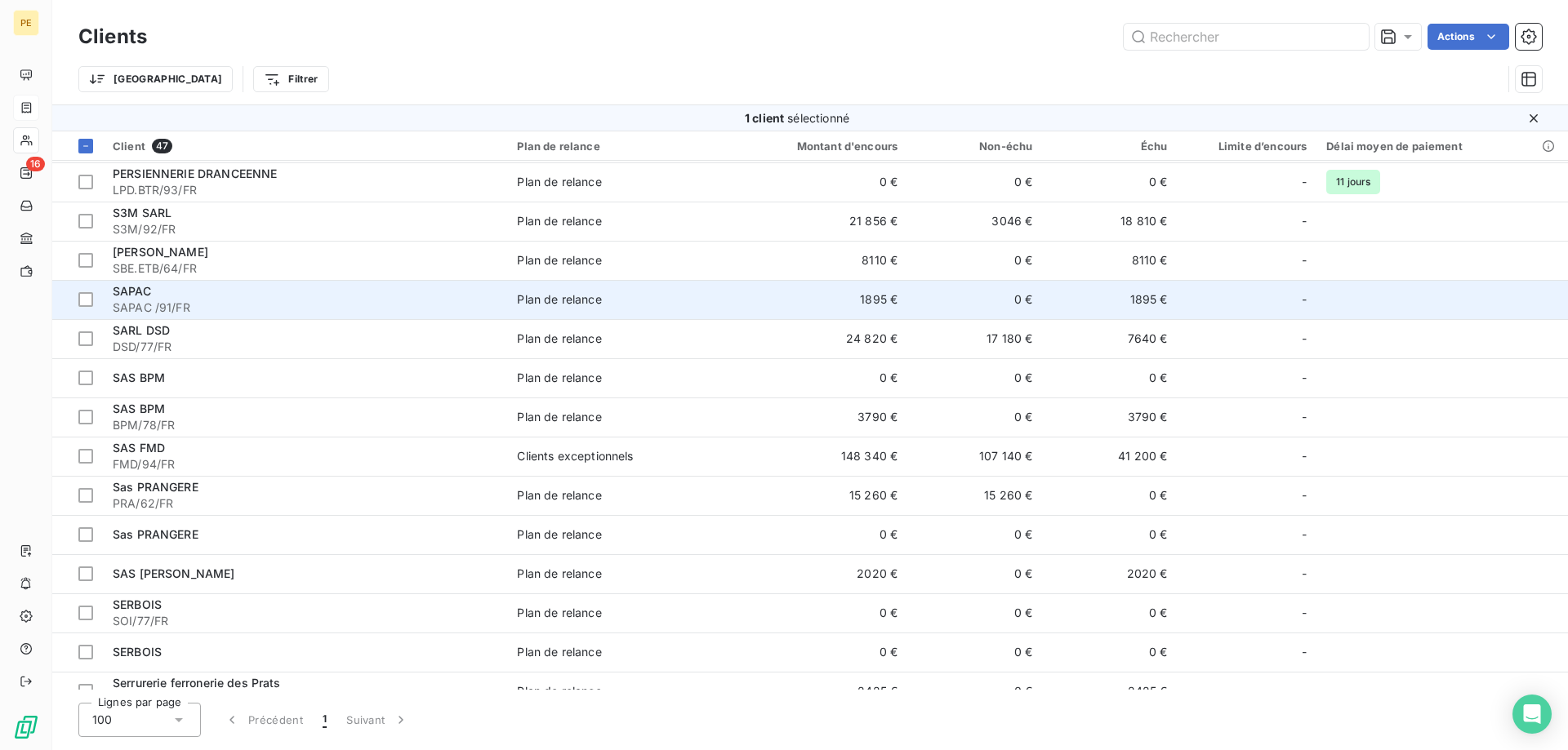
scroll to position [999, 0]
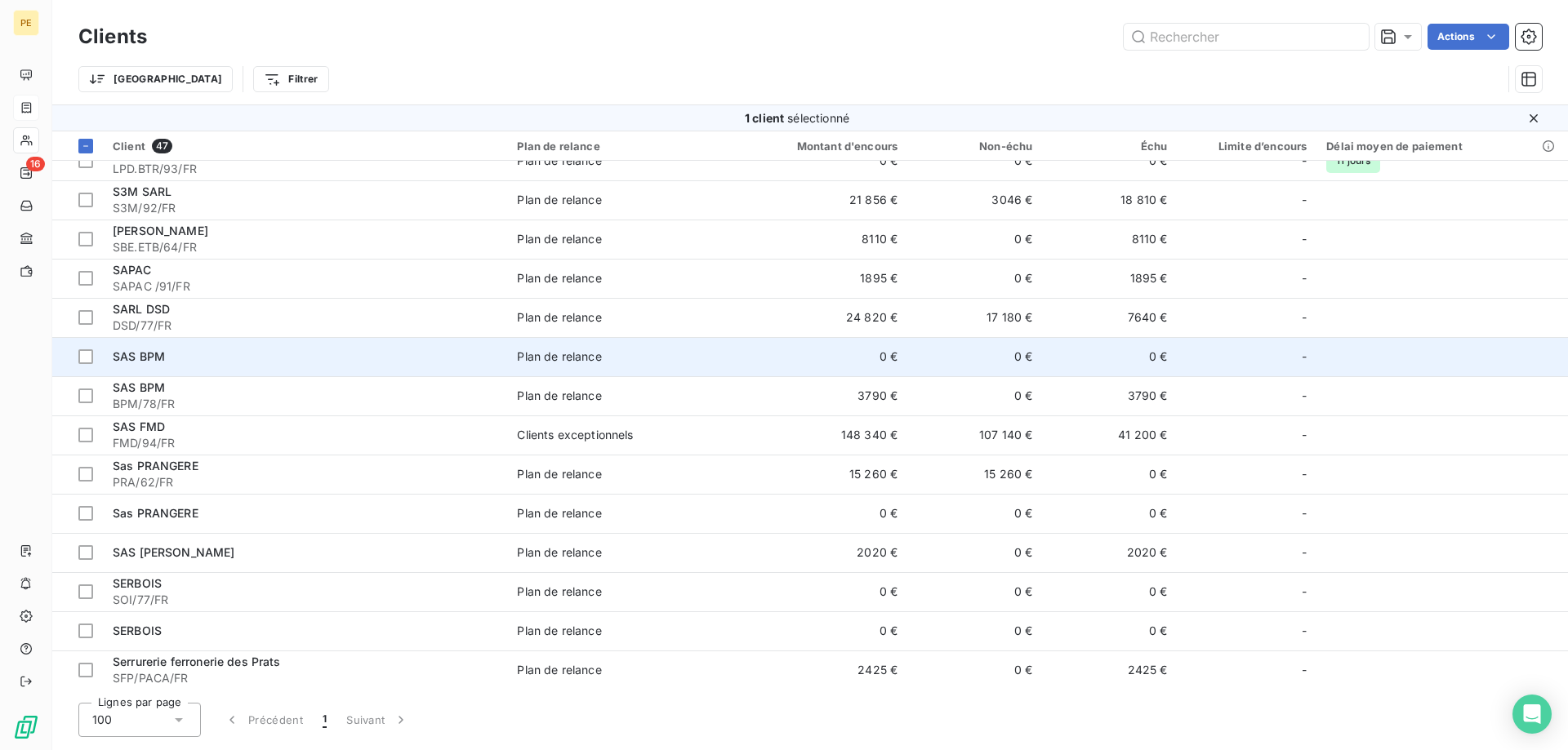
click at [107, 362] on td "SAS BPM" at bounding box center [305, 357] width 404 height 40
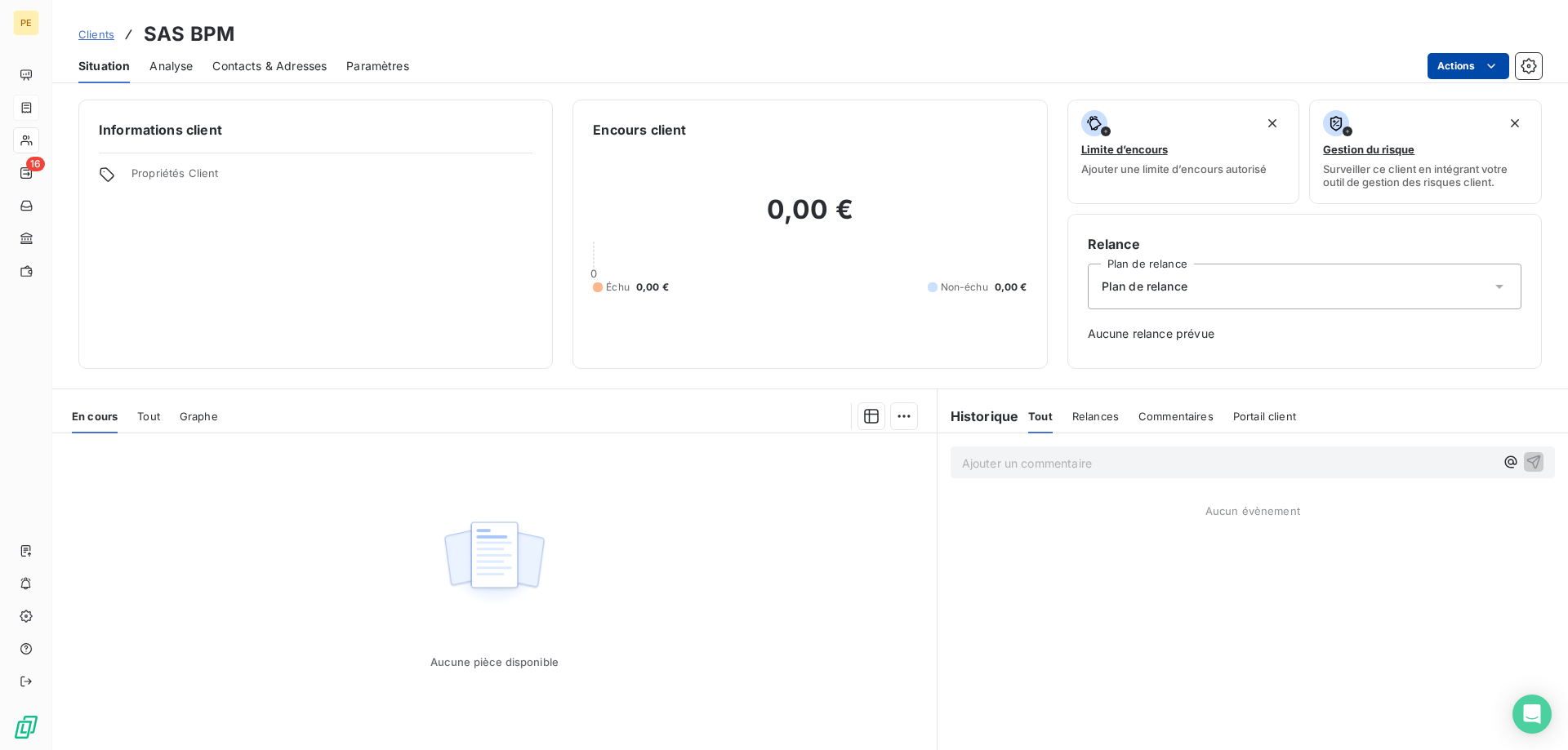
click at [1468, 56] on html "PE 16 Clients SAS BPM Situation Analyse Contacts & Adresses Paramètres Actions …" at bounding box center [784, 375] width 1568 height 750
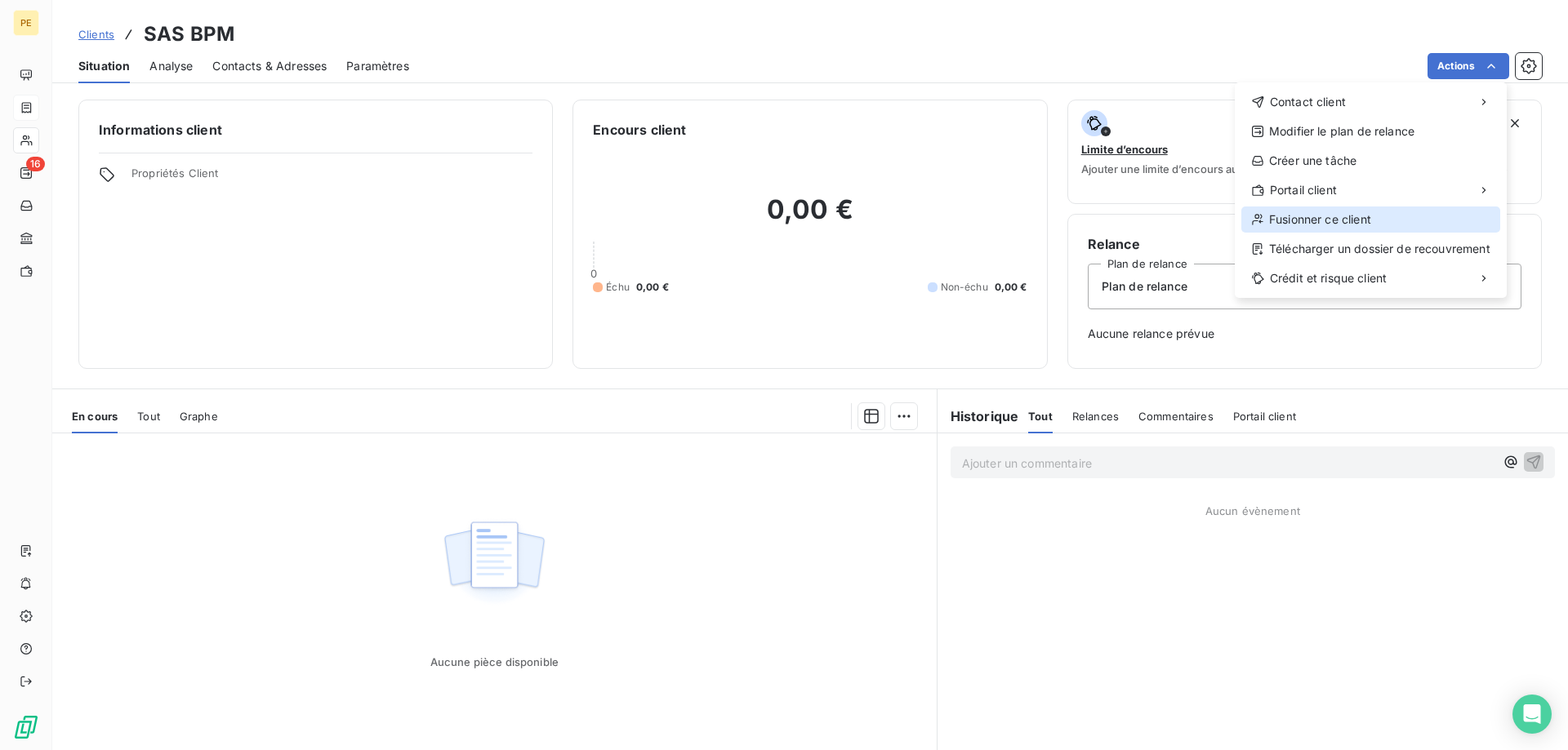
click at [1308, 219] on div "Fusionner ce client" at bounding box center [1371, 219] width 259 height 26
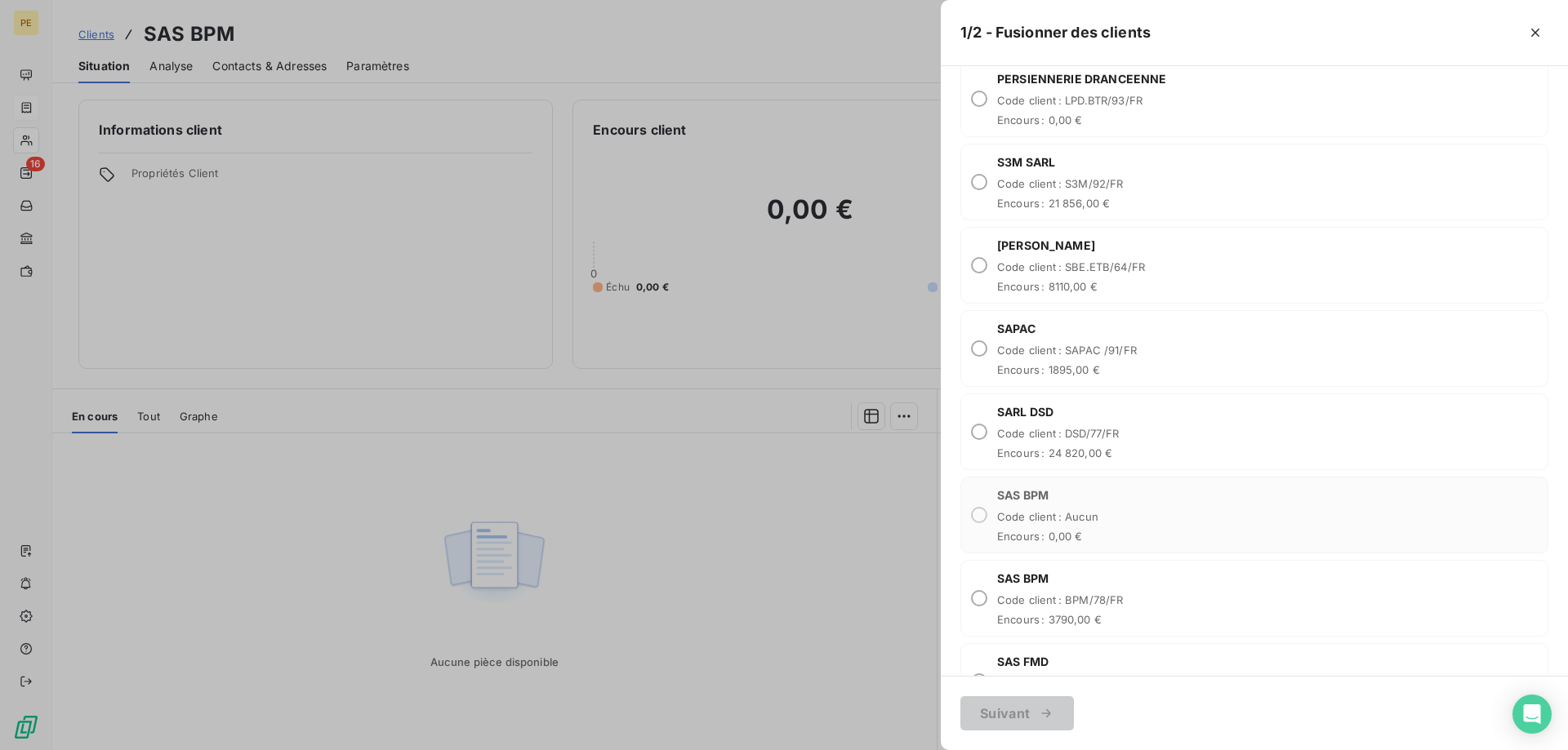
scroll to position [2665, 0]
click at [989, 348] on div "SAS BPM Code client : BPM/78/FR Encours : 3790,00 €" at bounding box center [1254, 348] width 588 height 76
radio input "true"
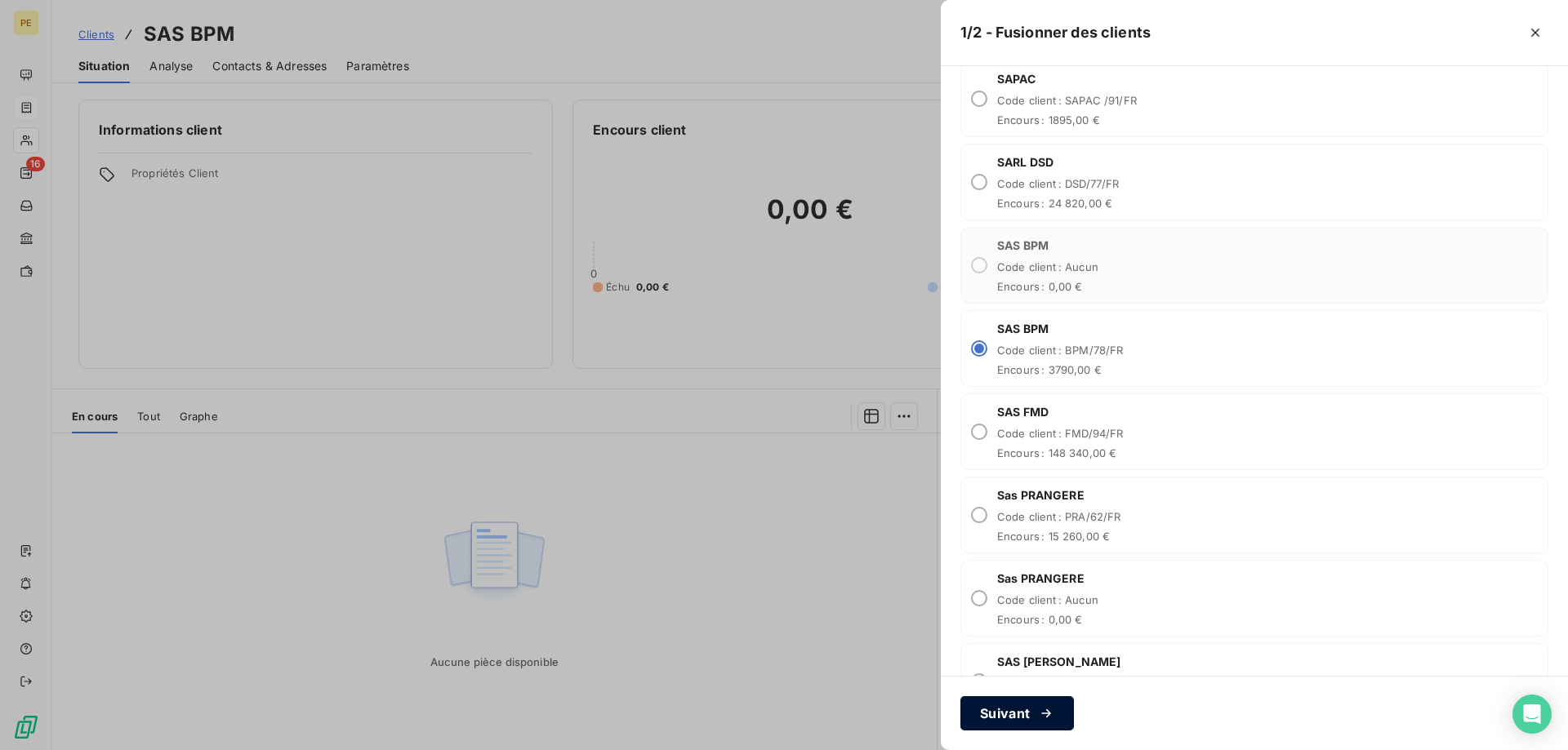
click at [1018, 707] on button "Suivant" at bounding box center [1017, 713] width 113 height 35
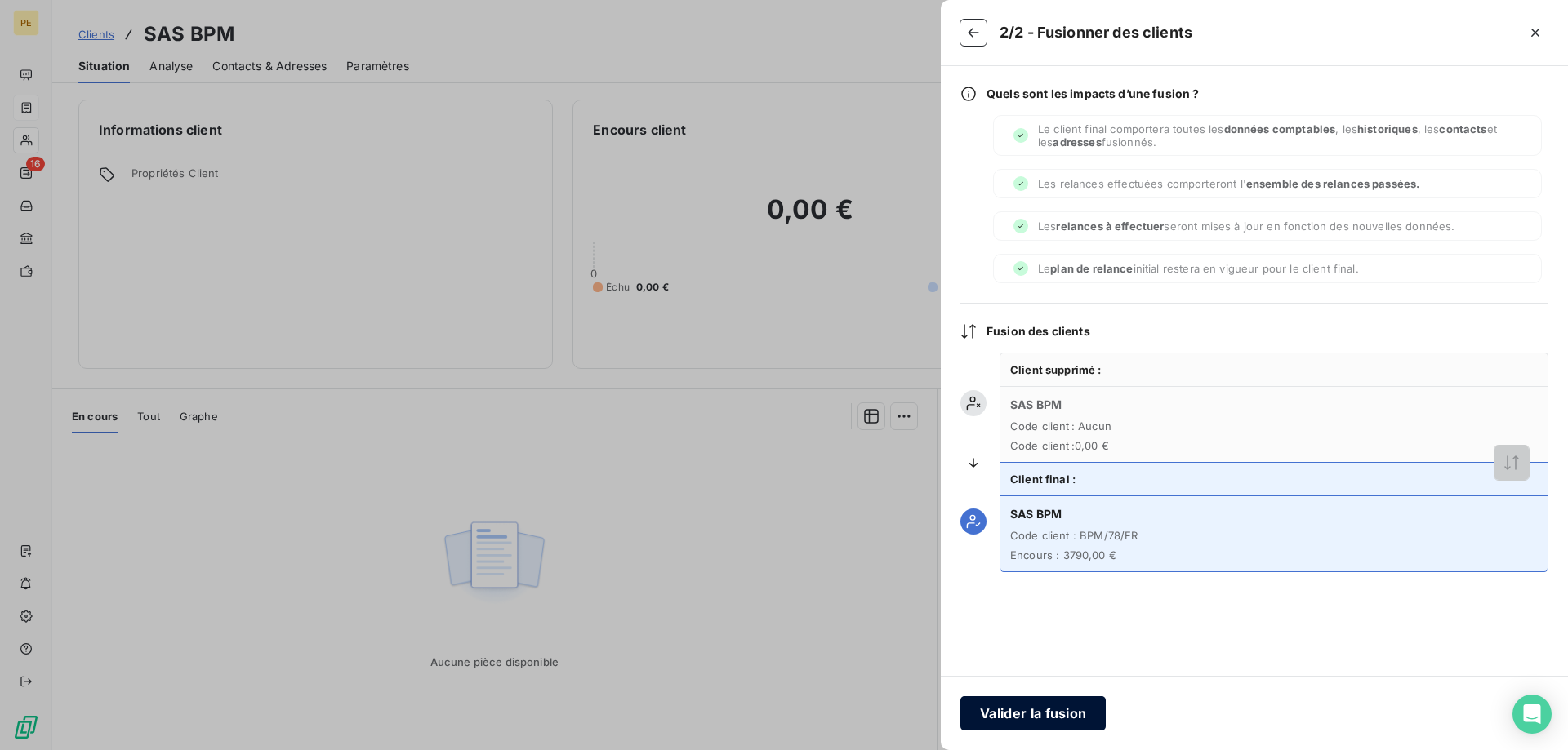
click at [1046, 715] on button "Valider la fusion" at bounding box center [1033, 713] width 145 height 35
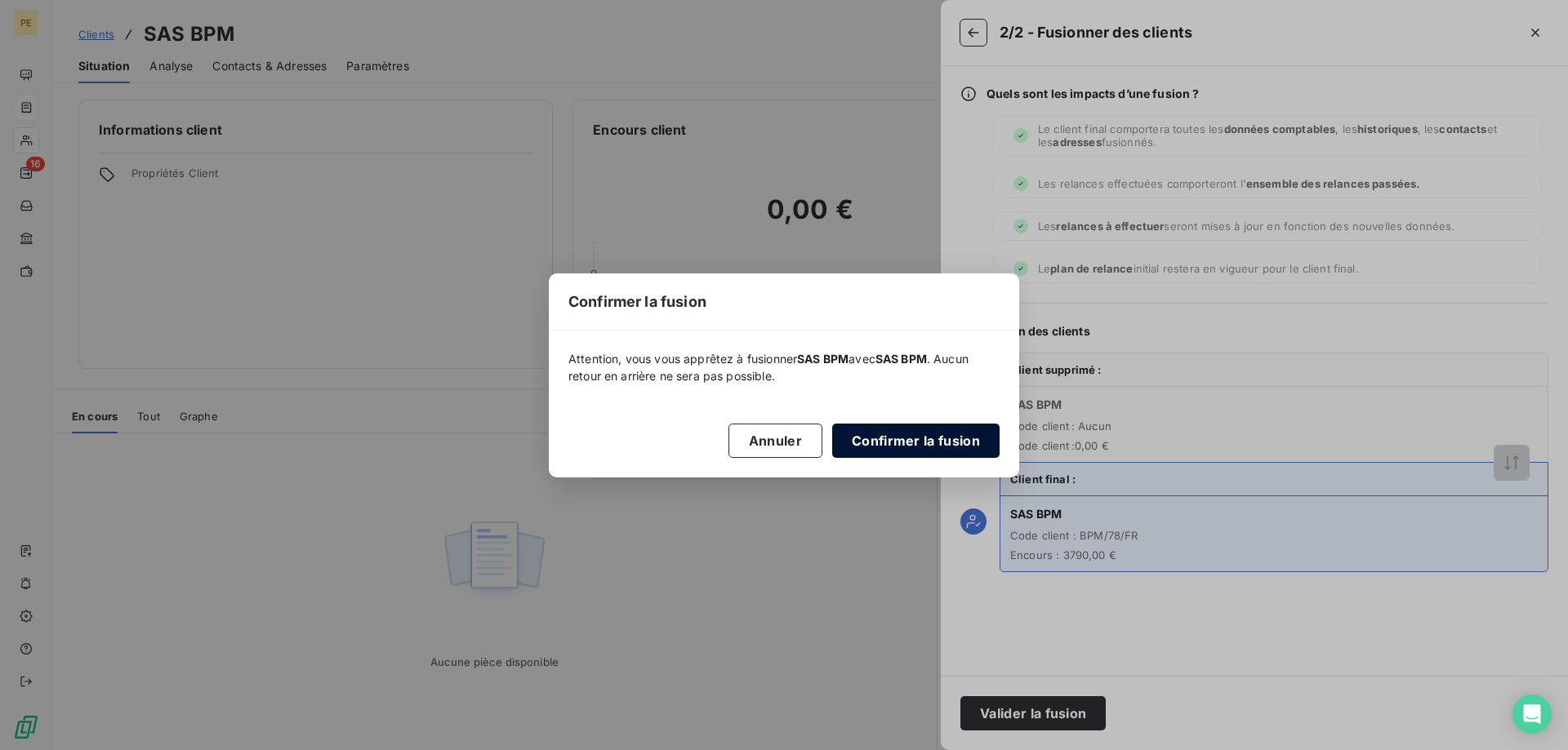
click at [949, 434] on button "Confirmer la fusion" at bounding box center [916, 440] width 168 height 35
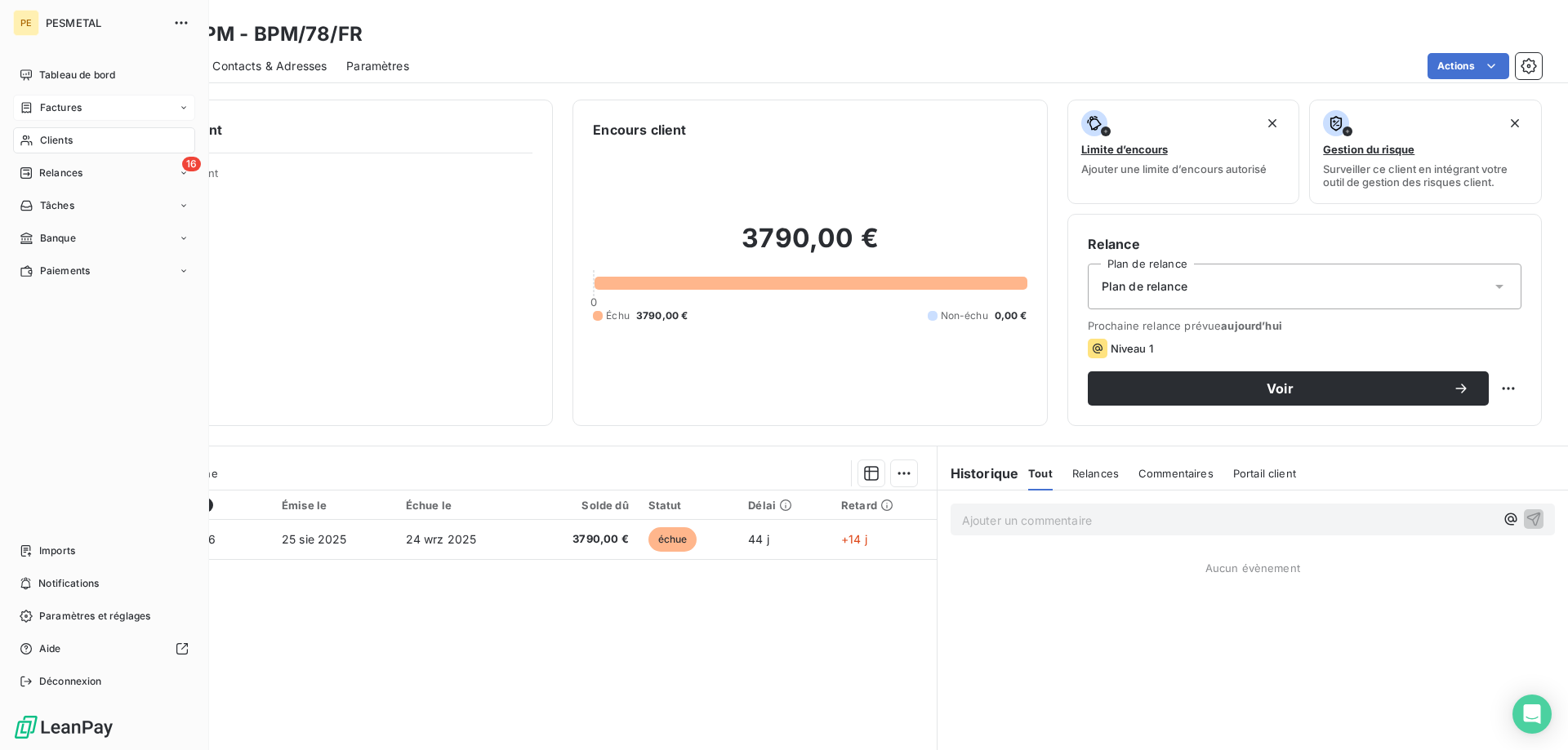
click at [49, 136] on span "Clients" at bounding box center [56, 140] width 33 height 15
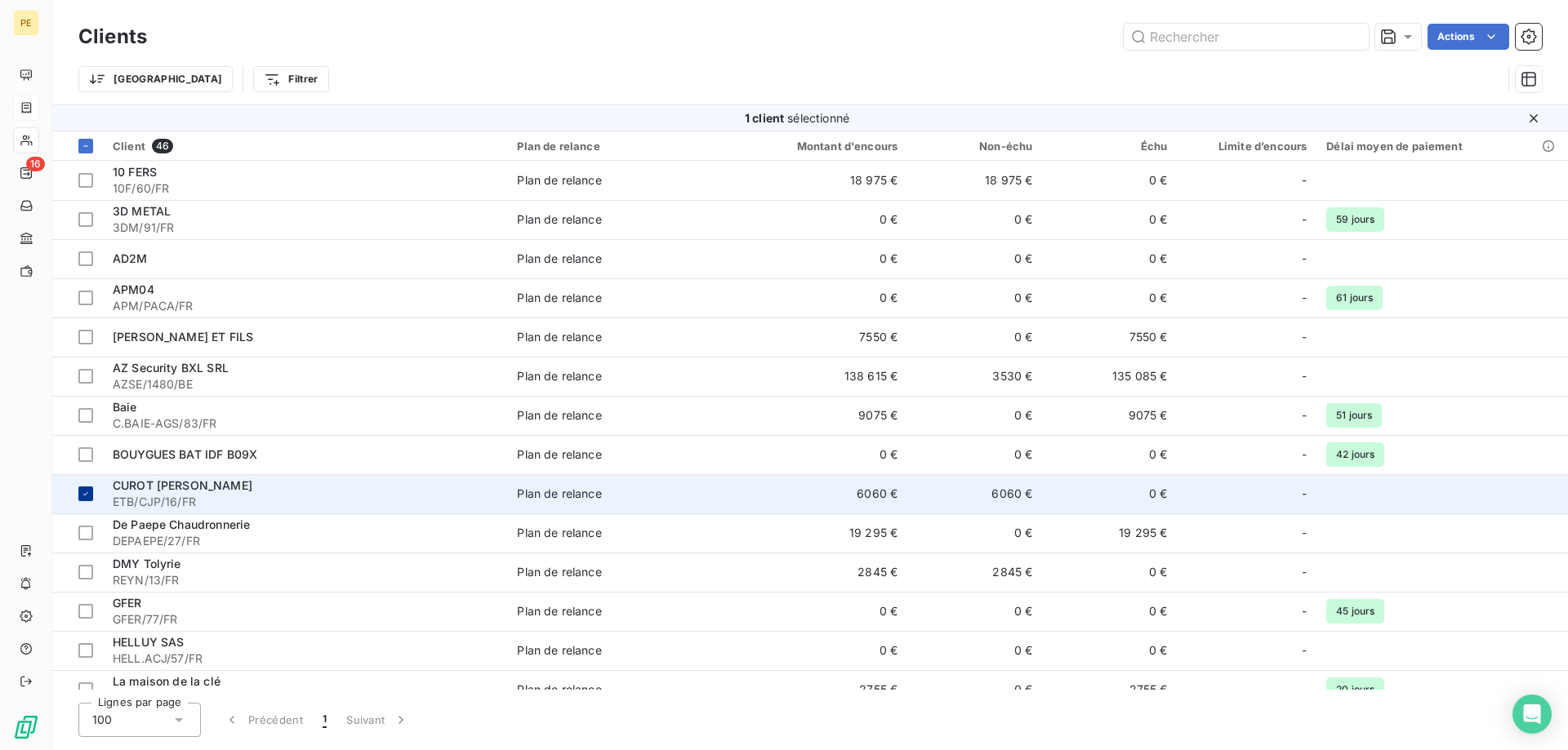
click at [91, 486] on div at bounding box center [85, 493] width 15 height 15
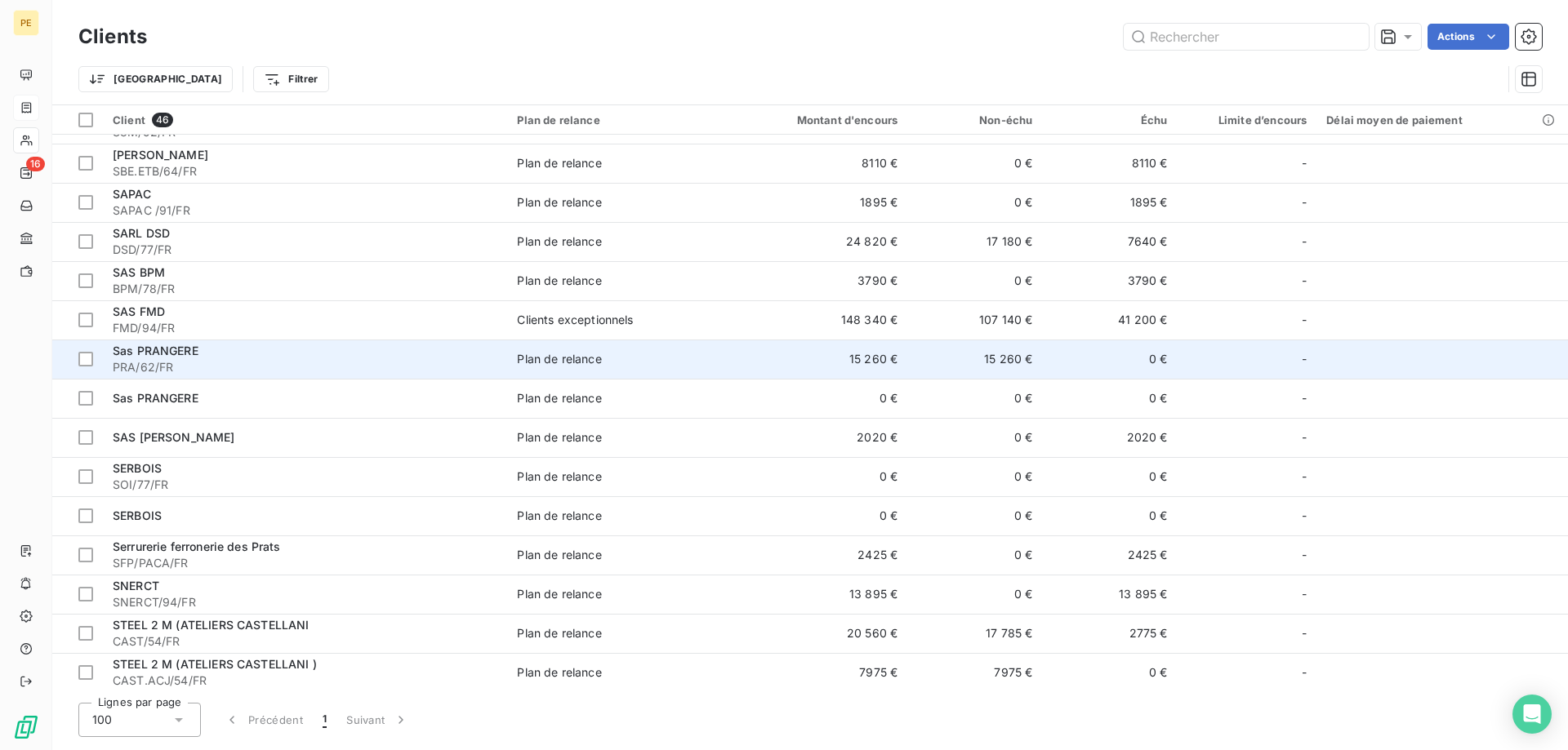
scroll to position [1082, 0]
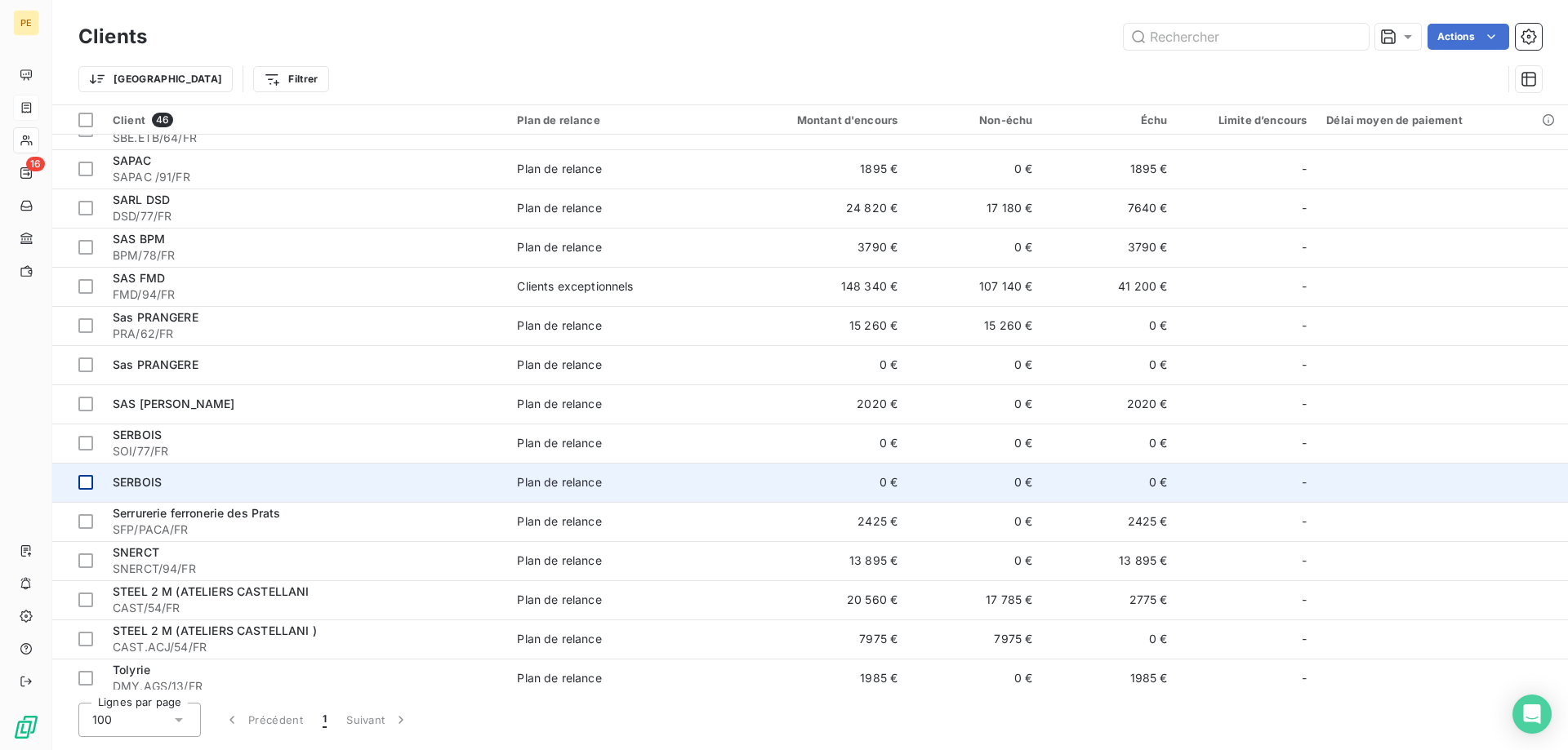
click at [84, 482] on div at bounding box center [85, 482] width 15 height 15
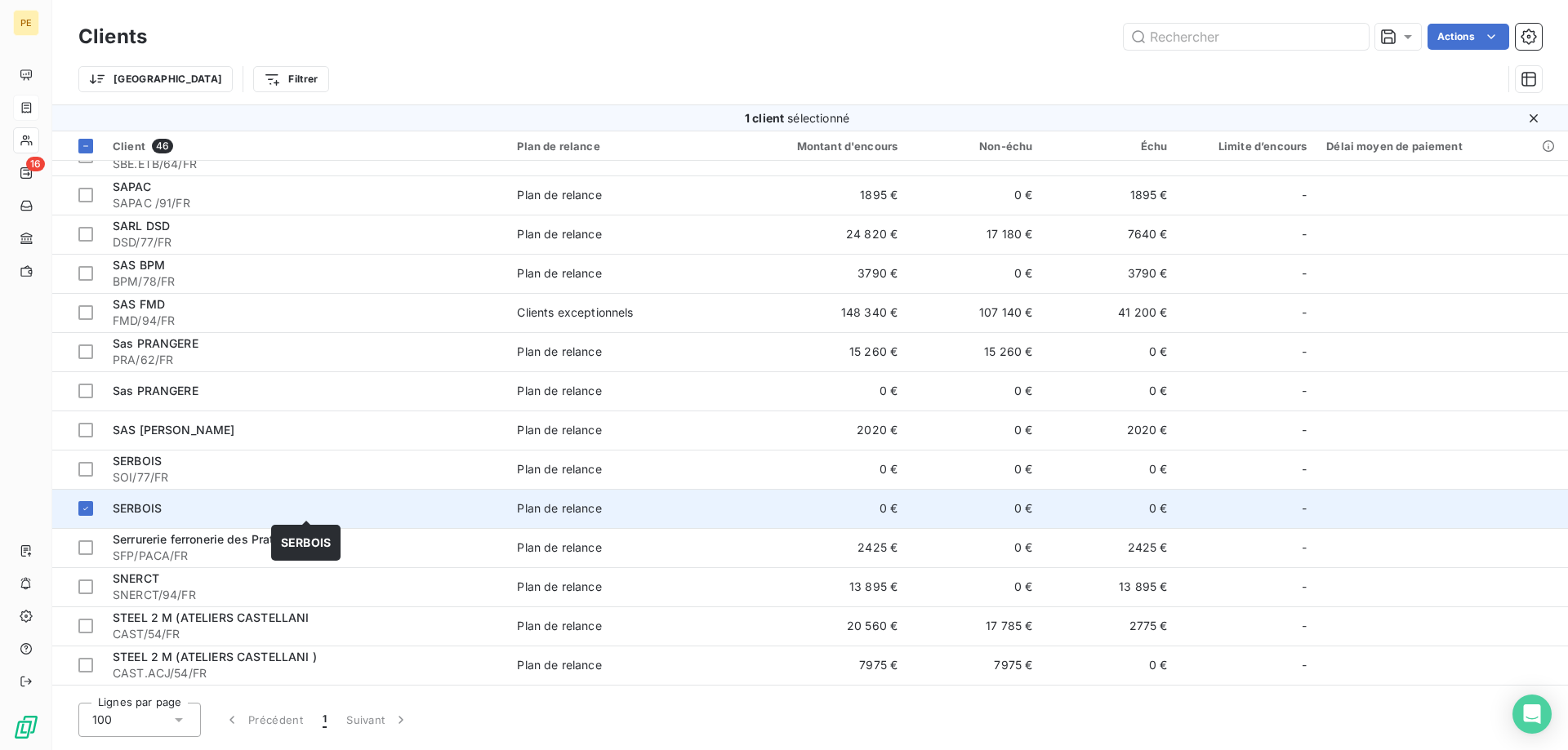
click at [138, 501] on div "SERBOIS" at bounding box center [306, 508] width 385 height 16
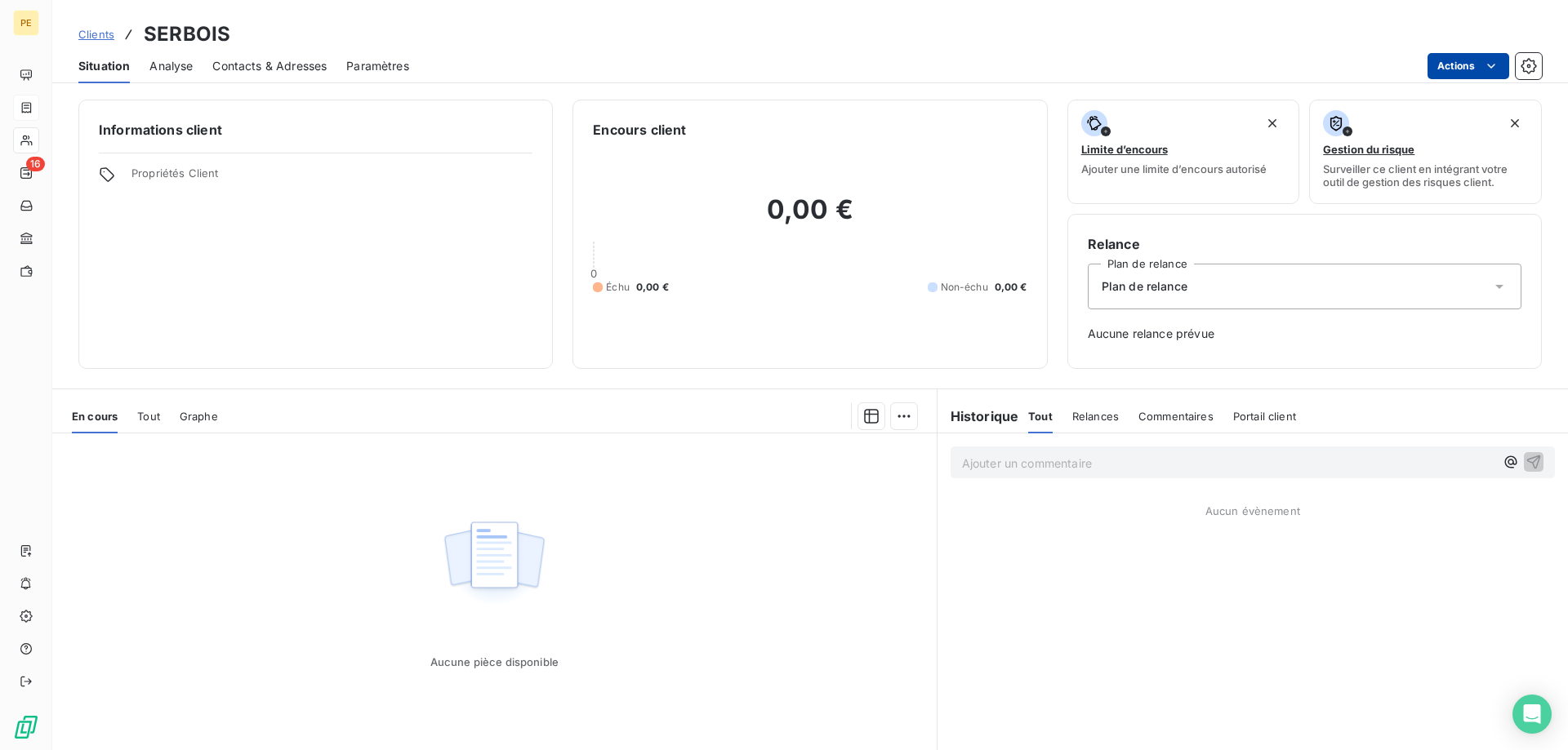
click at [1458, 59] on html "PE 16 Clients SERBOIS Situation Analyse Contacts & Adresses Paramètres Actions …" at bounding box center [784, 375] width 1568 height 750
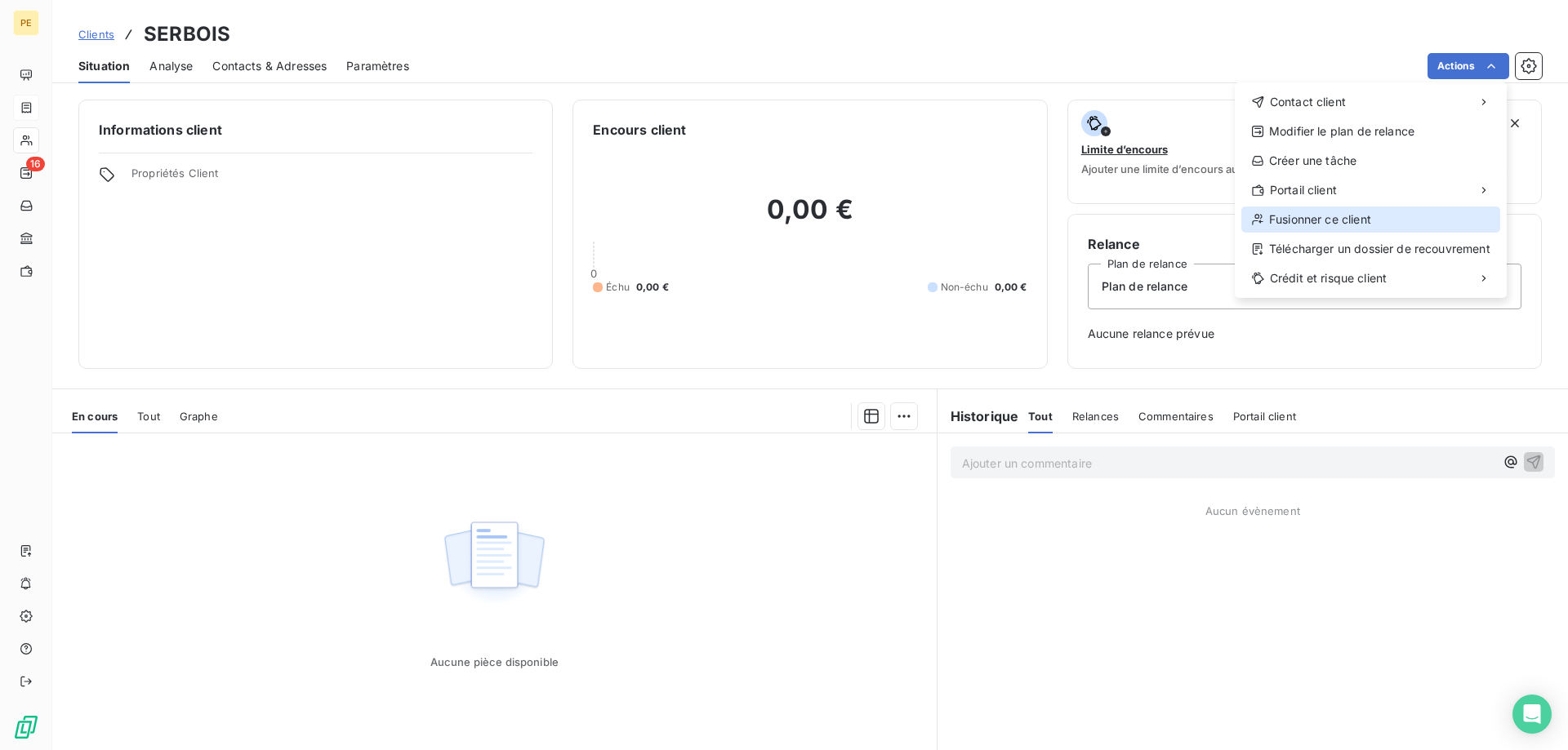
click at [1305, 218] on div "Fusionner ce client" at bounding box center [1371, 219] width 259 height 26
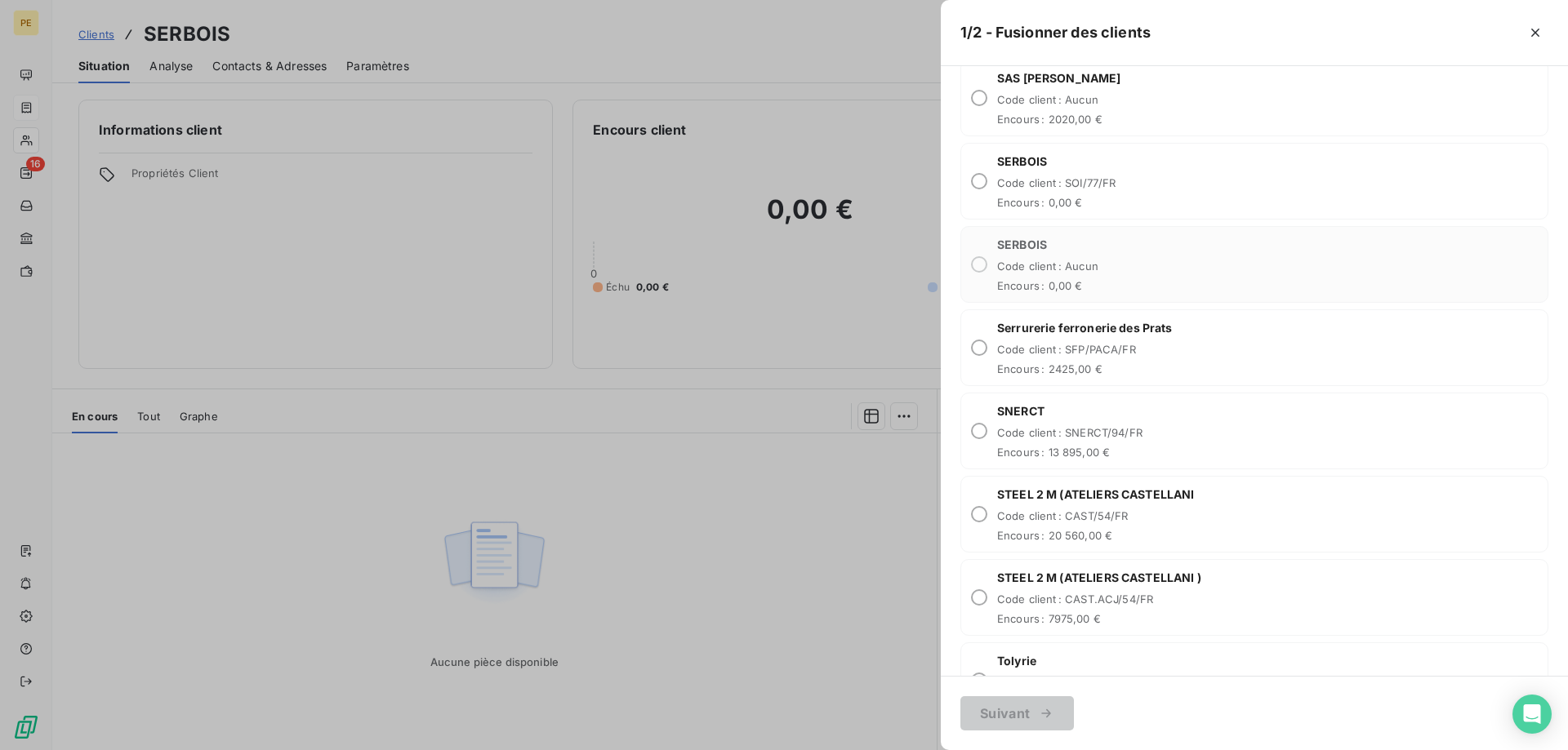
scroll to position [3165, 0]
click at [983, 179] on input "radio" at bounding box center [979, 182] width 16 height 16
radio input "true"
click at [1014, 710] on button "Suivant" at bounding box center [1017, 713] width 113 height 35
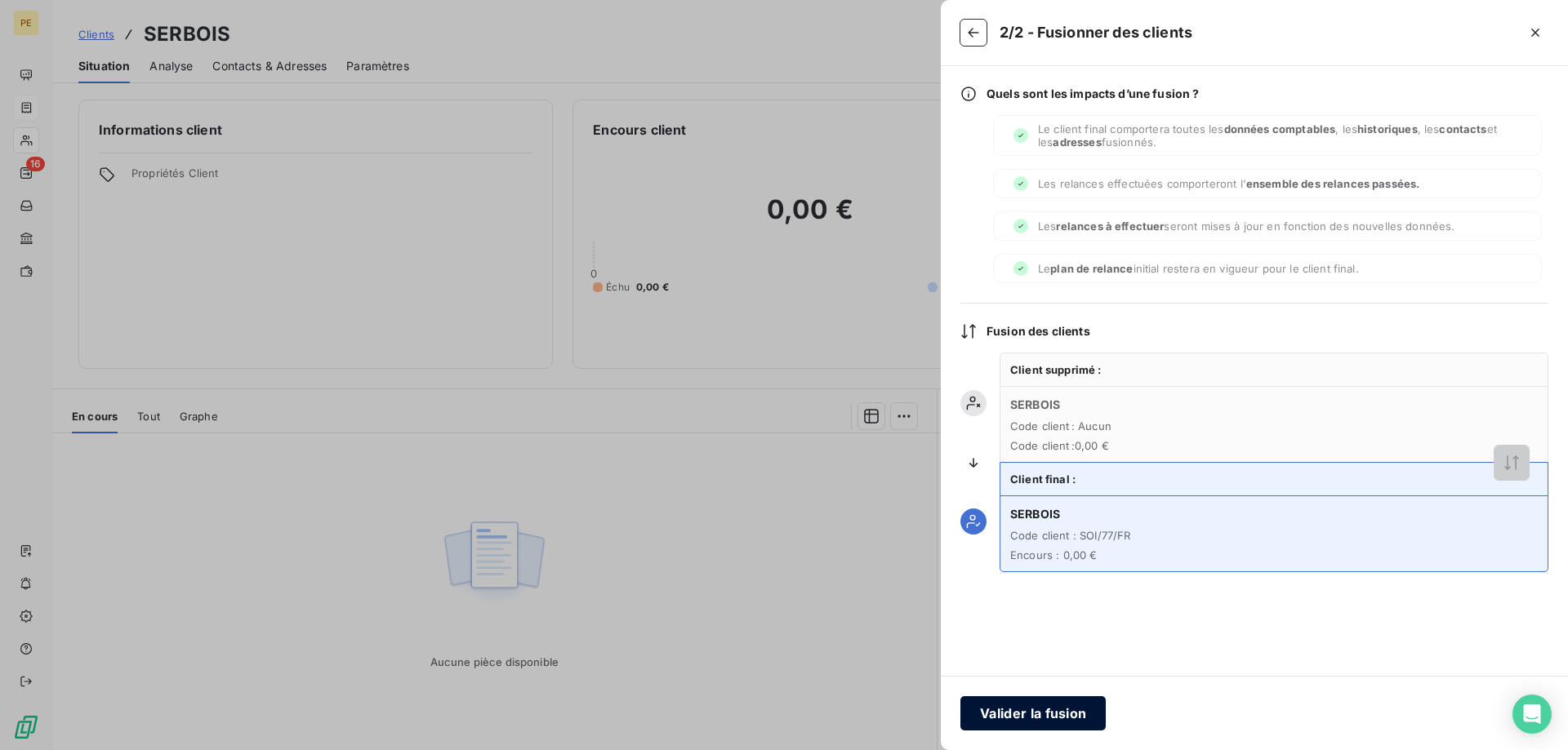
click at [1022, 712] on button "Valider la fusion" at bounding box center [1033, 713] width 145 height 35
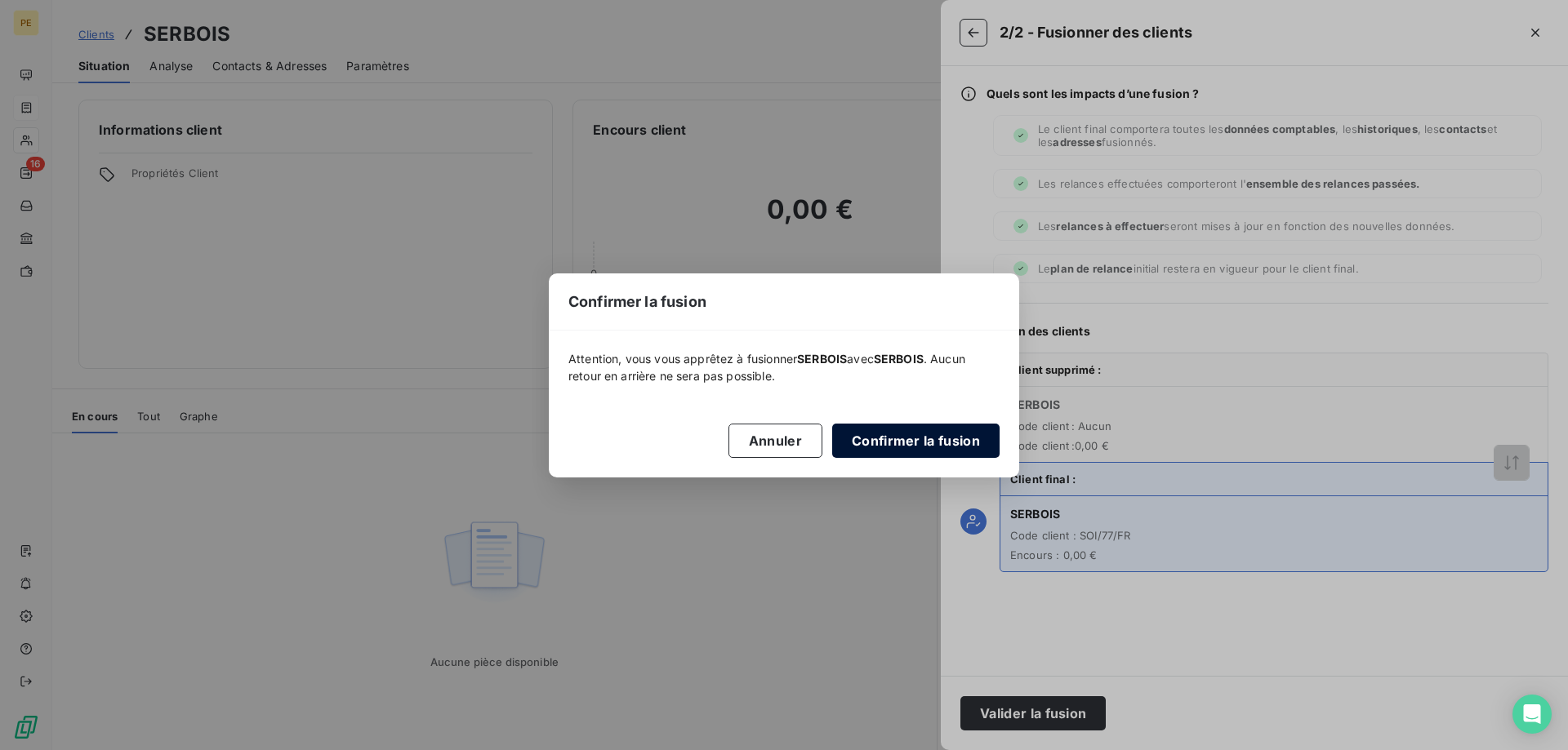
click at [919, 437] on button "Confirmer la fusion" at bounding box center [916, 440] width 168 height 35
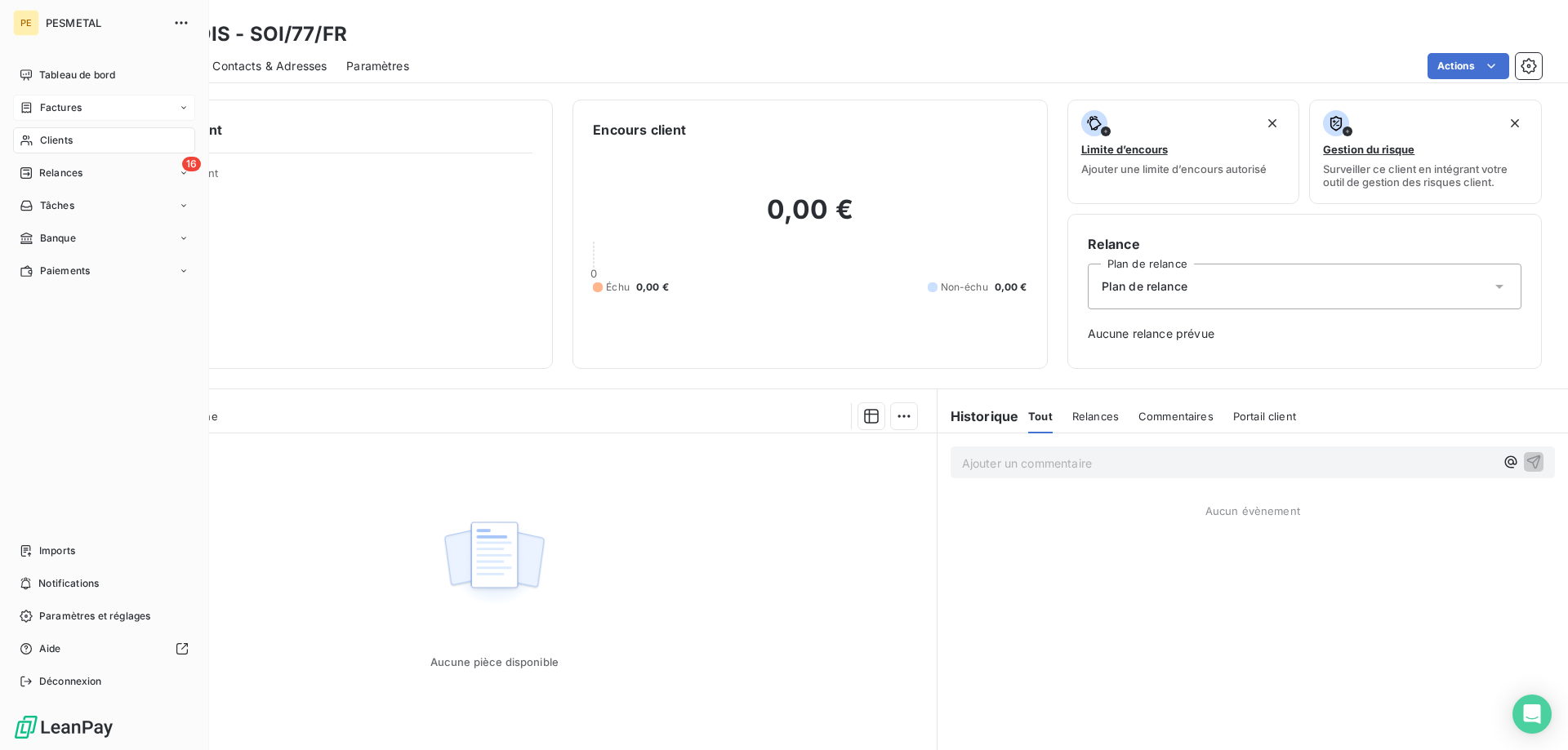
click at [50, 137] on span "Clients" at bounding box center [56, 140] width 33 height 15
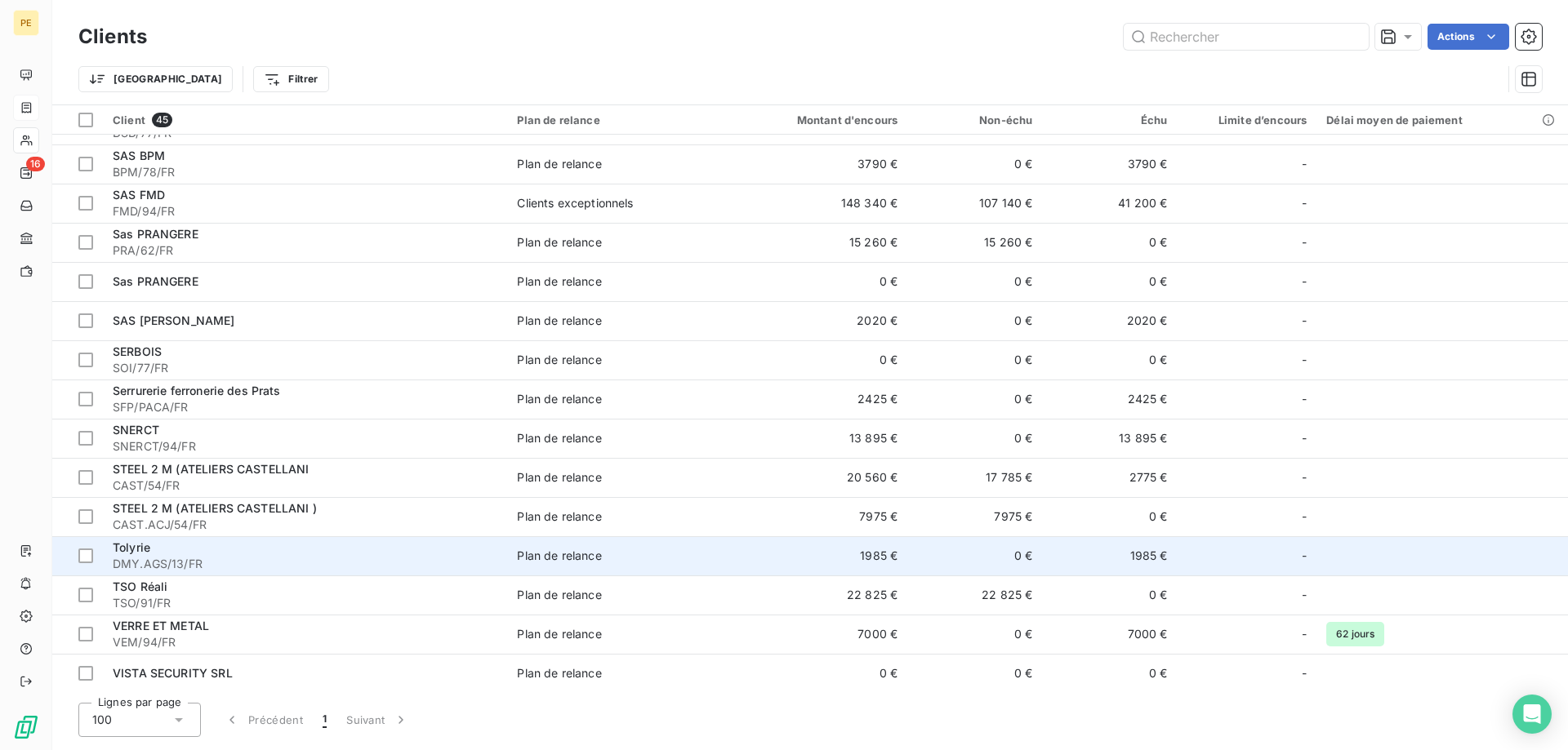
scroll to position [1209, 0]
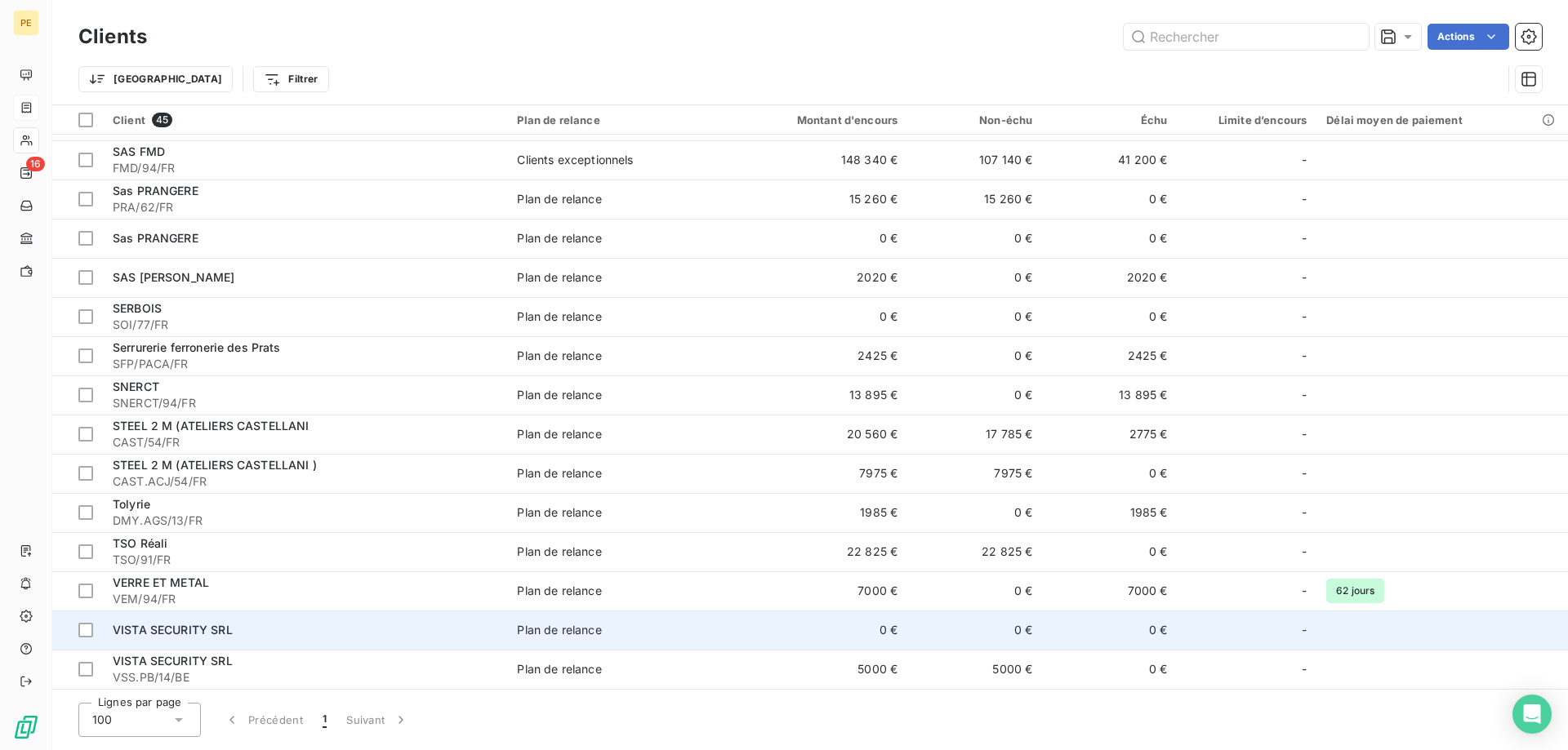
click at [179, 637] on span "VISTA SECURITY SRL" at bounding box center [173, 630] width 120 height 14
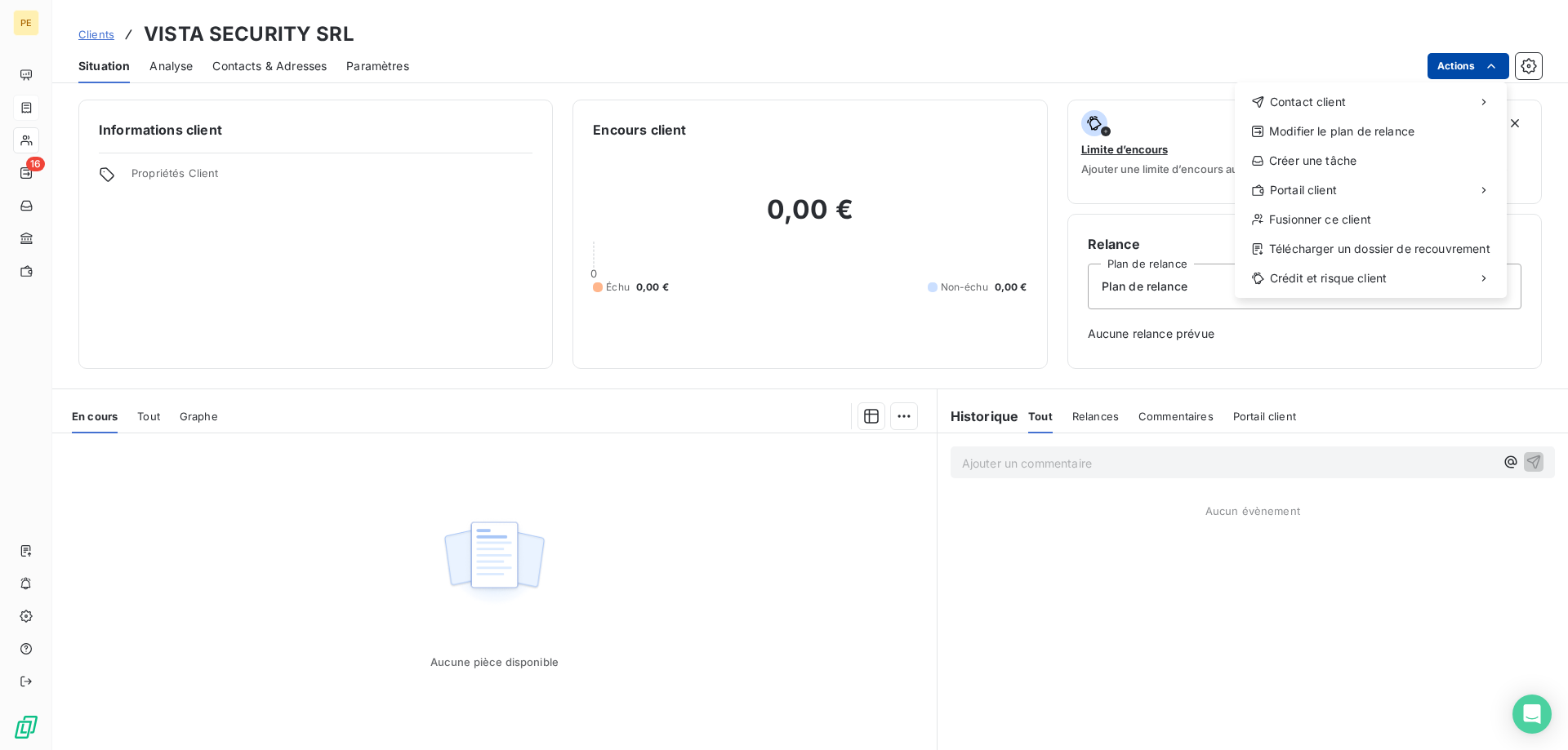
click at [1463, 69] on html "PE 16 Clients VISTA SECURITY SRL Situation Analyse Contacts & Adresses Paramètr…" at bounding box center [784, 375] width 1568 height 750
click at [1306, 221] on div "Fusionner ce client" at bounding box center [1371, 219] width 259 height 26
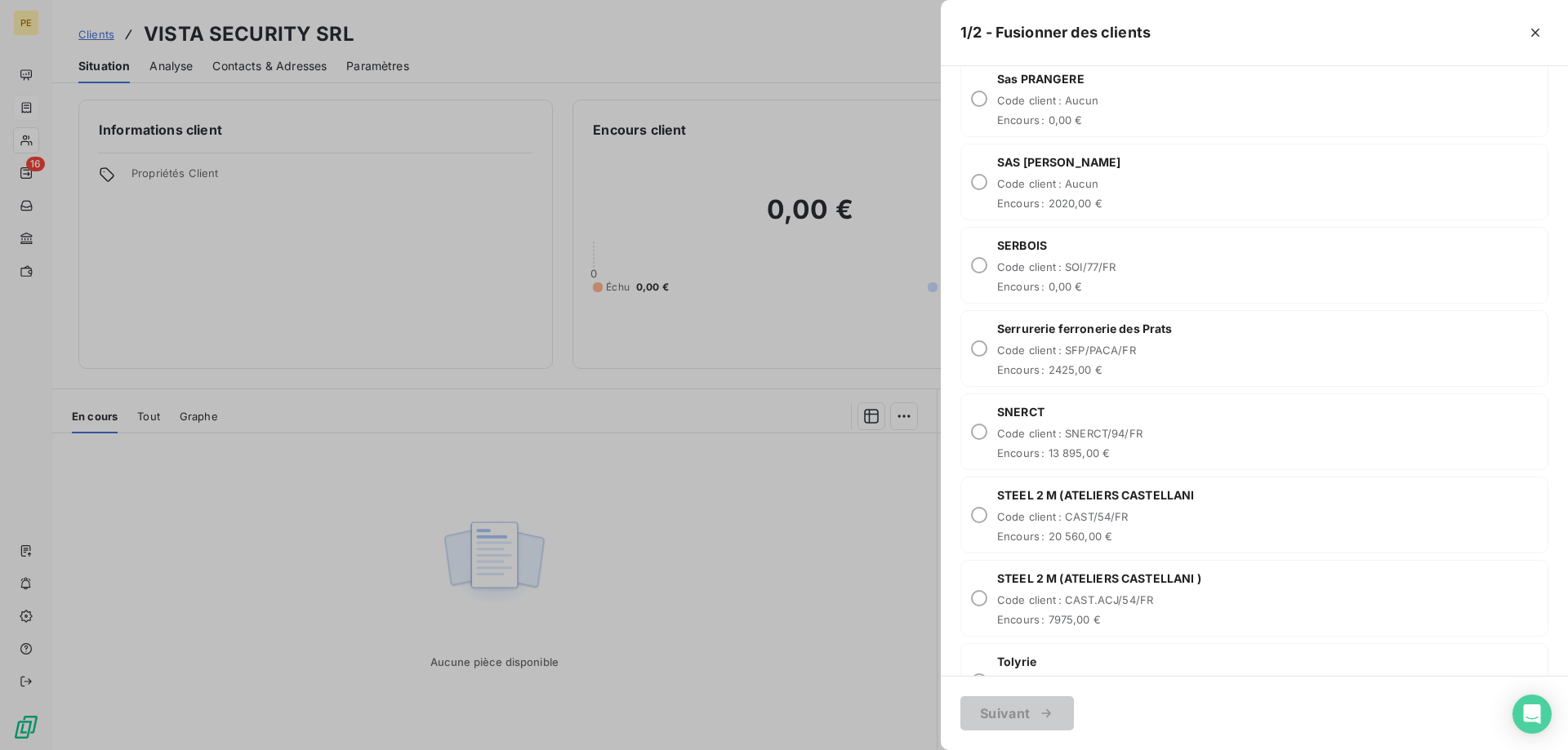
scroll to position [3415, 0]
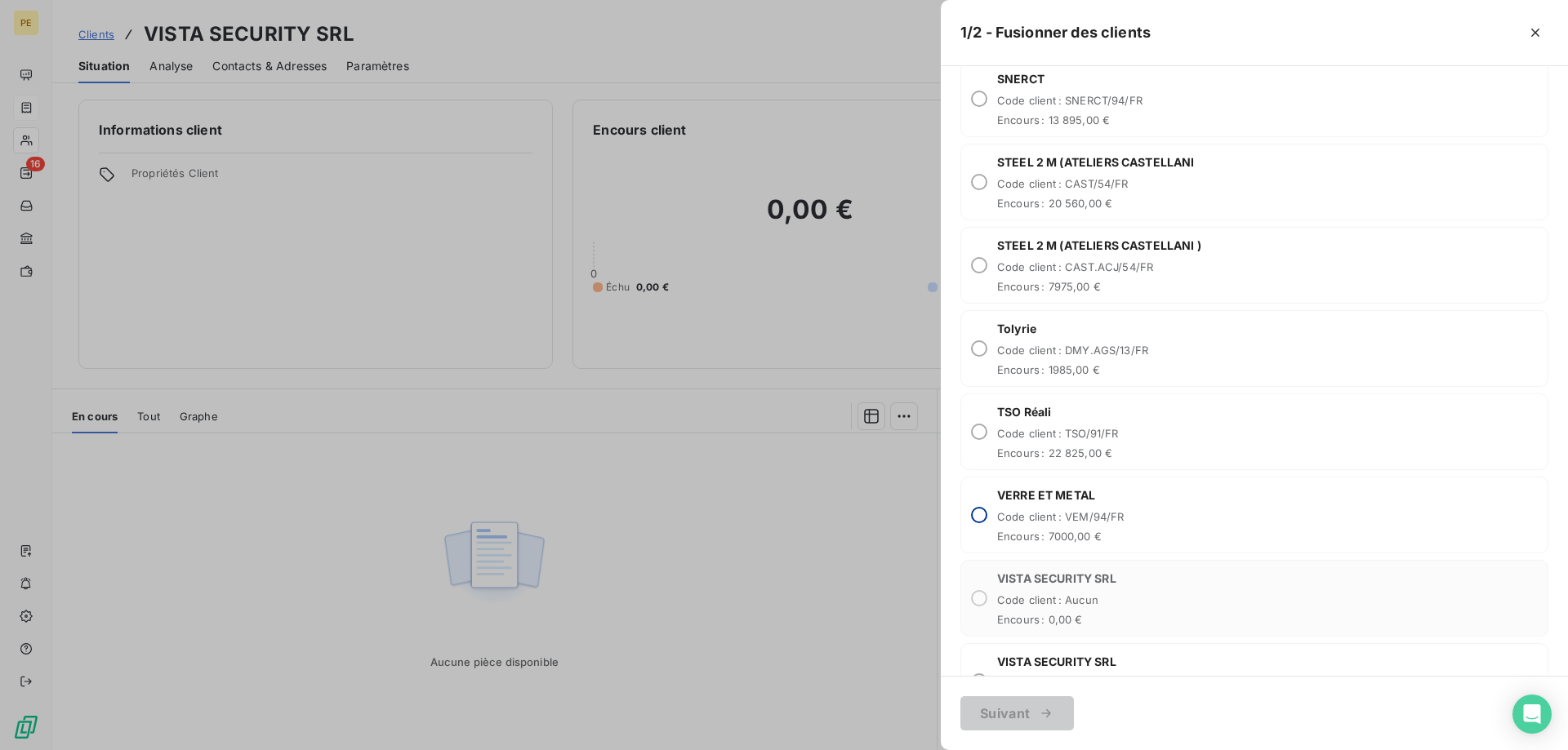
click at [980, 517] on input "radio" at bounding box center [979, 515] width 16 height 16
radio input "true"
click at [986, 519] on input "radio" at bounding box center [979, 515] width 16 height 16
drag, startPoint x: 985, startPoint y: 512, endPoint x: 1025, endPoint y: 504, distance: 40.8
click at [985, 511] on div "VERRE ET METAL Code client : VEM/94/FR Encours : 7000,00 €" at bounding box center [1254, 515] width 588 height 76
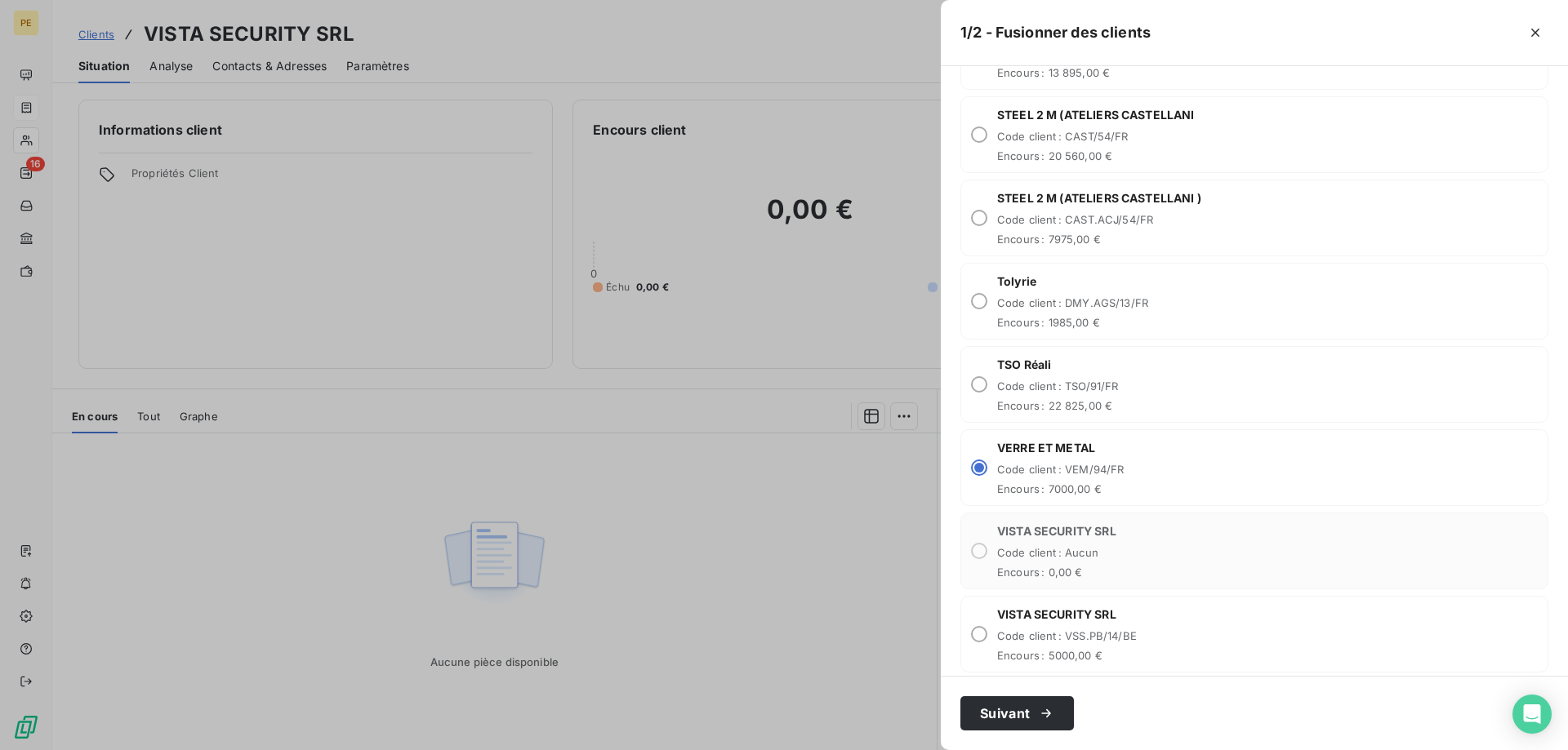
scroll to position [3478, 0]
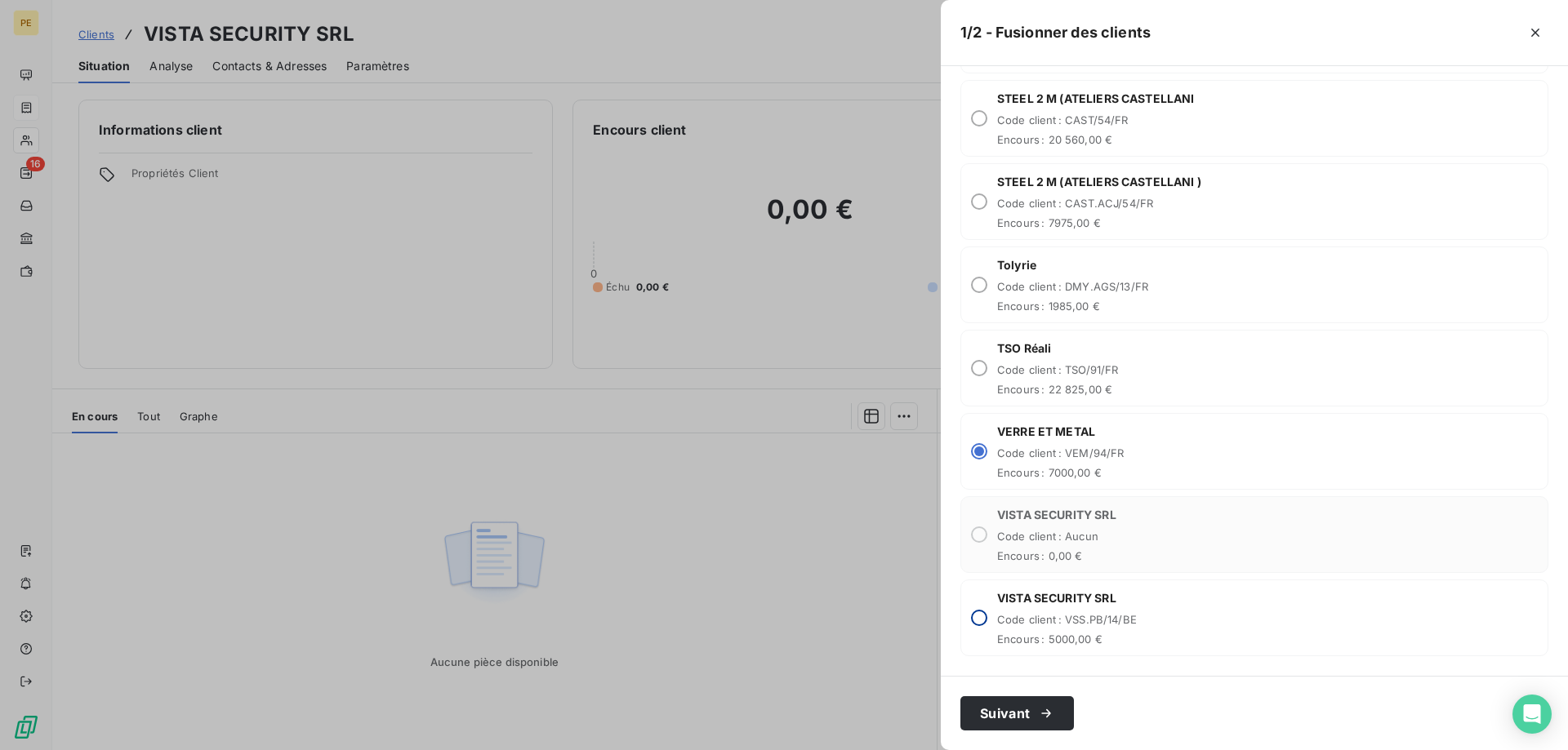
click at [977, 613] on input "radio" at bounding box center [979, 618] width 16 height 16
radio input "true"
radio input "false"
click at [1041, 705] on icon "button" at bounding box center [1046, 713] width 16 height 16
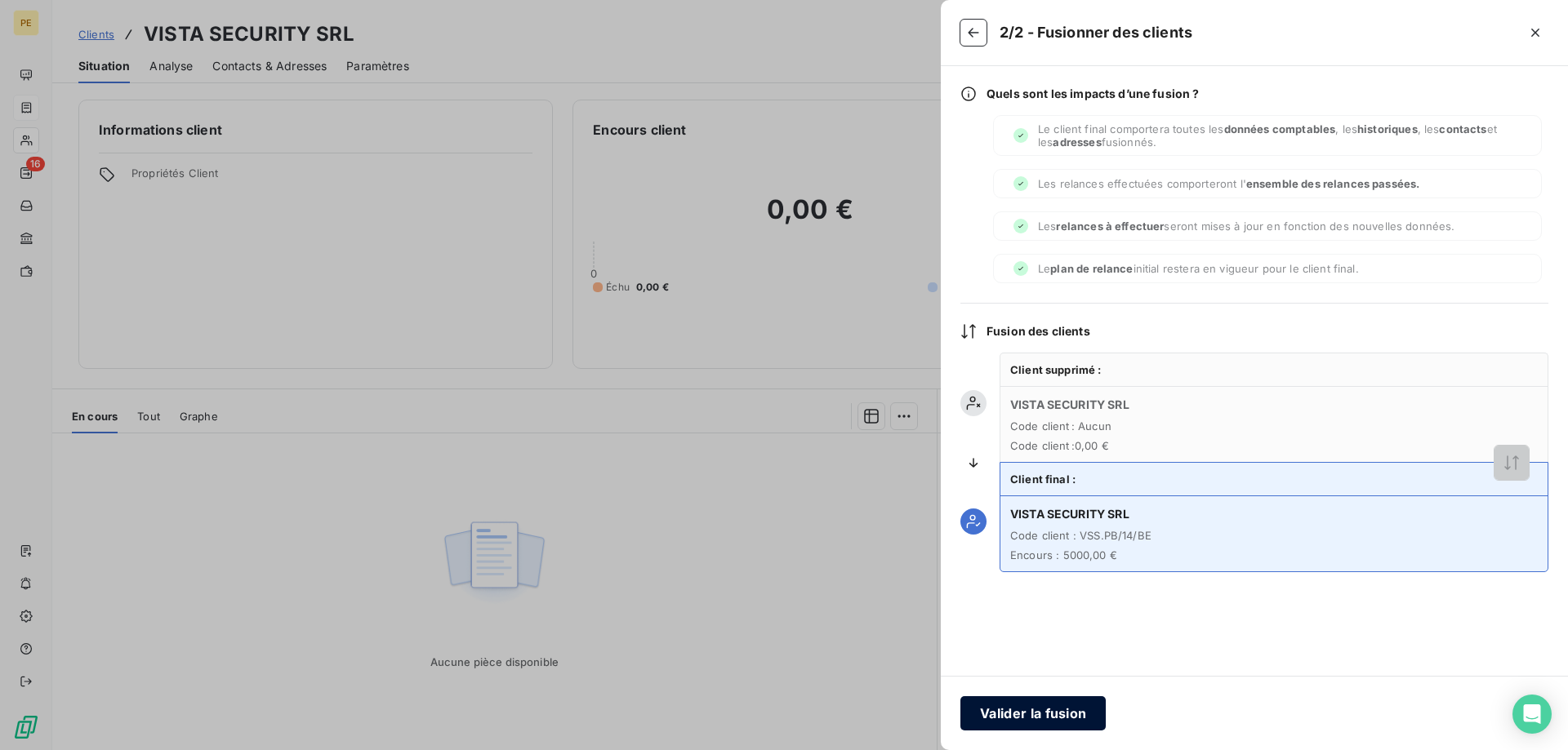
click at [1026, 709] on button "Valider la fusion" at bounding box center [1033, 713] width 145 height 35
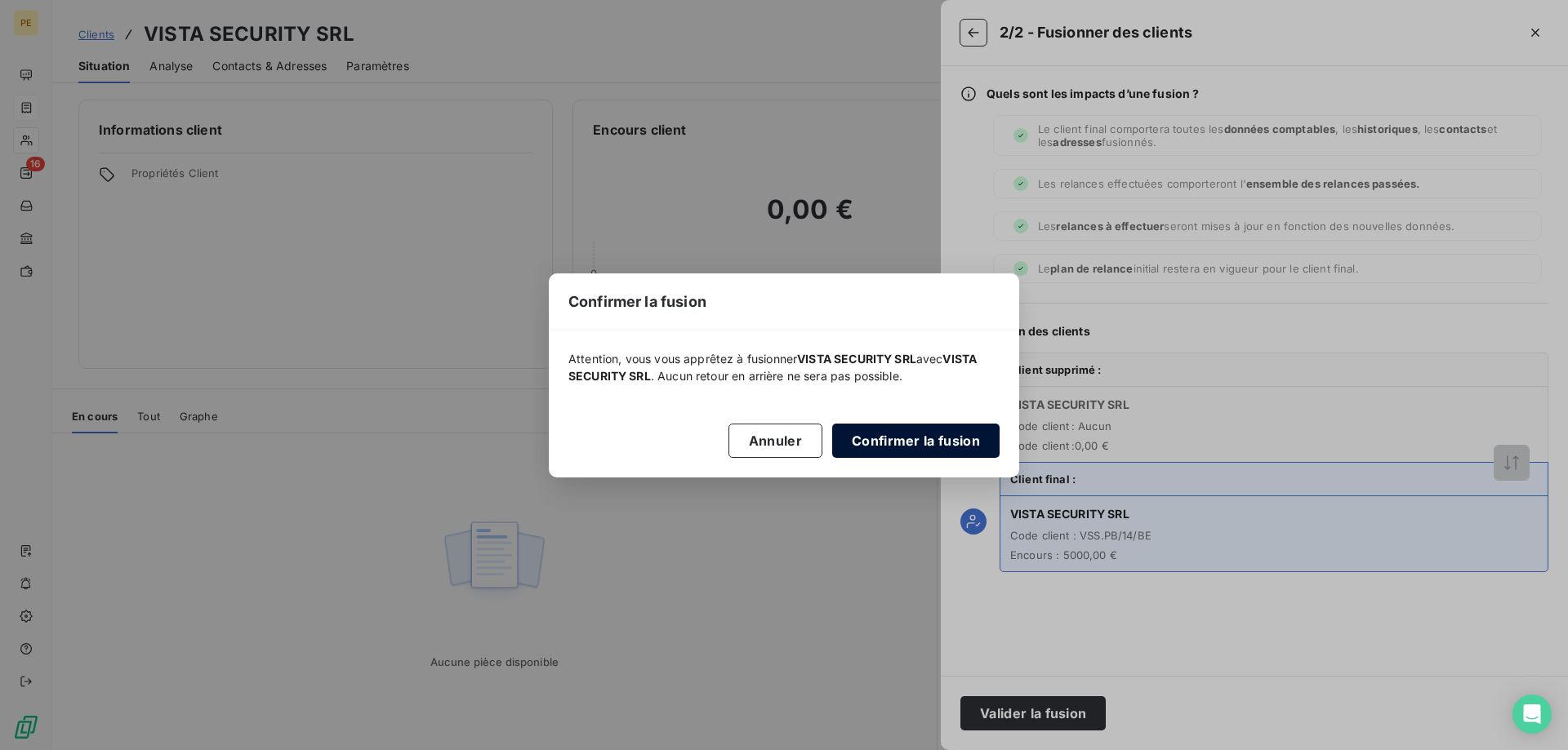
click at [943, 438] on button "Confirmer la fusion" at bounding box center [916, 440] width 168 height 35
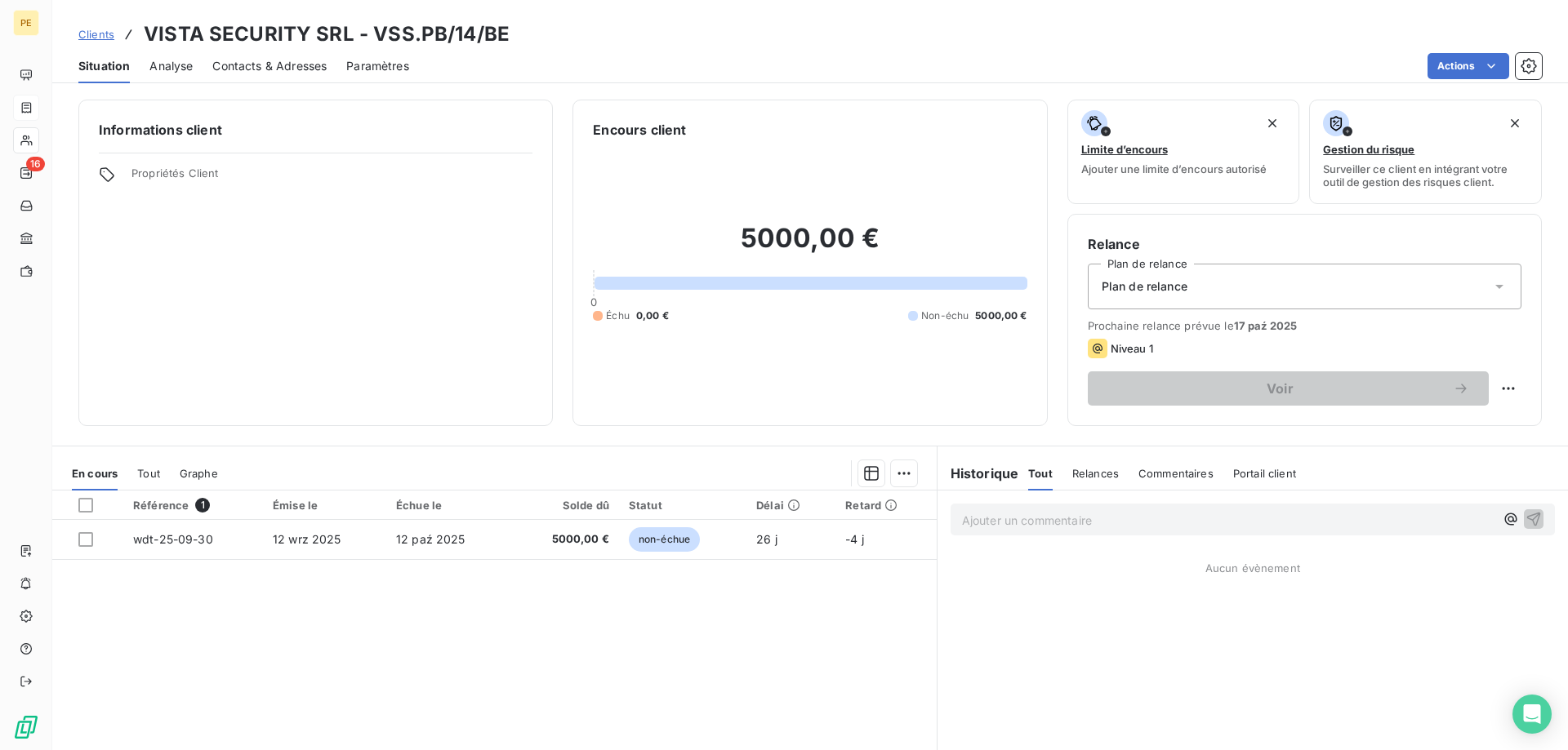
click at [97, 30] on span "Clients" at bounding box center [96, 34] width 36 height 13
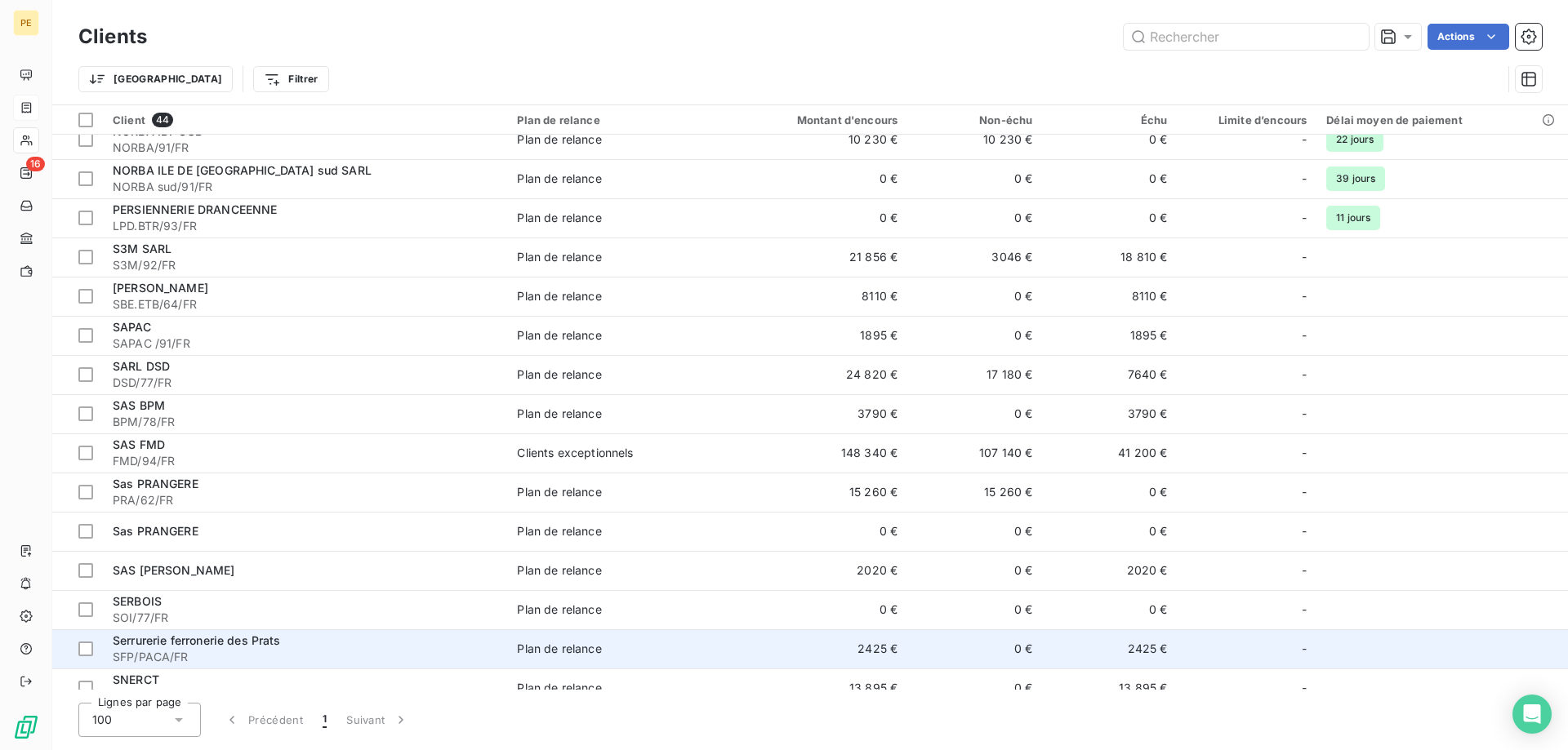
scroll to position [1170, 0]
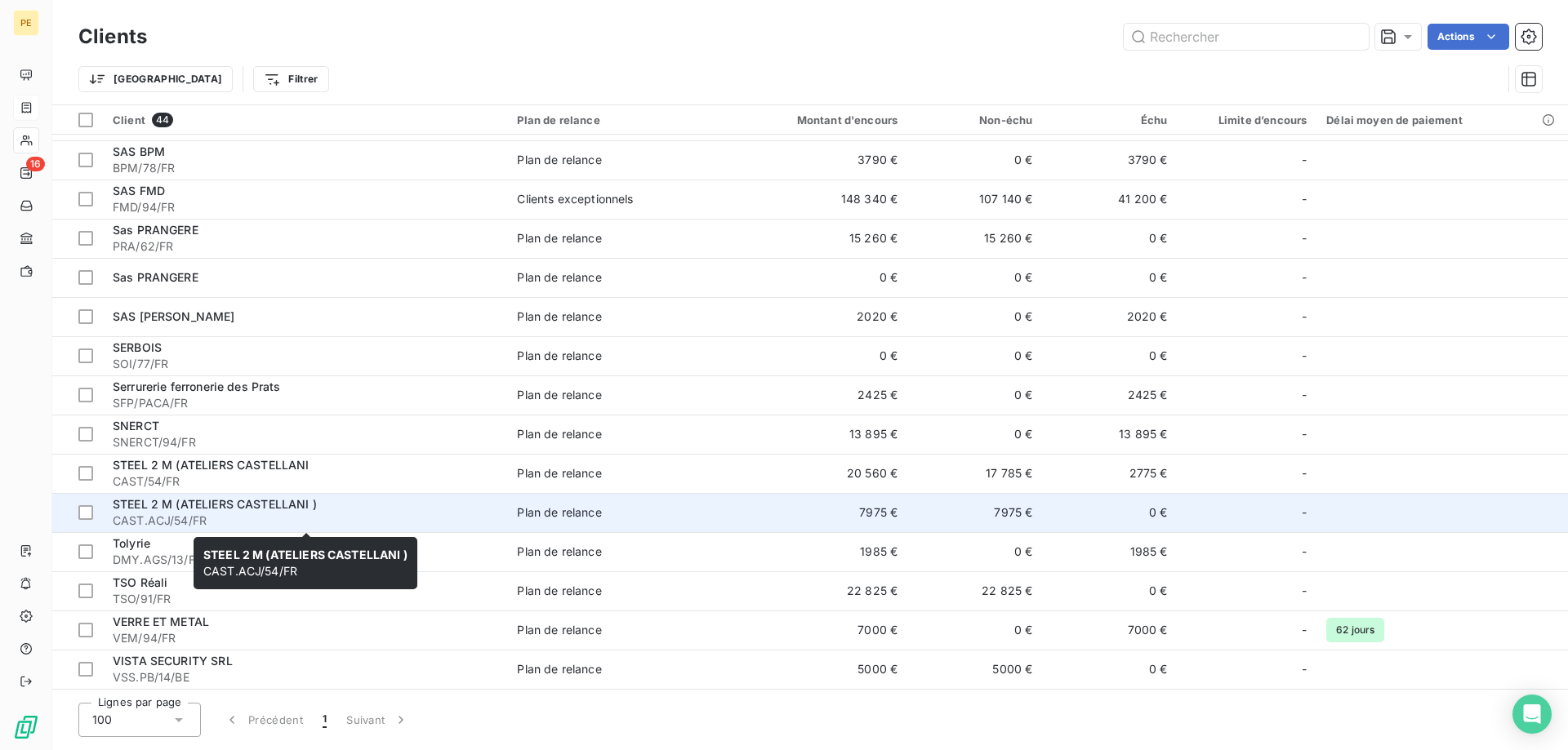
click at [236, 519] on span "CAST.ACJ/54/FR" at bounding box center [306, 521] width 385 height 16
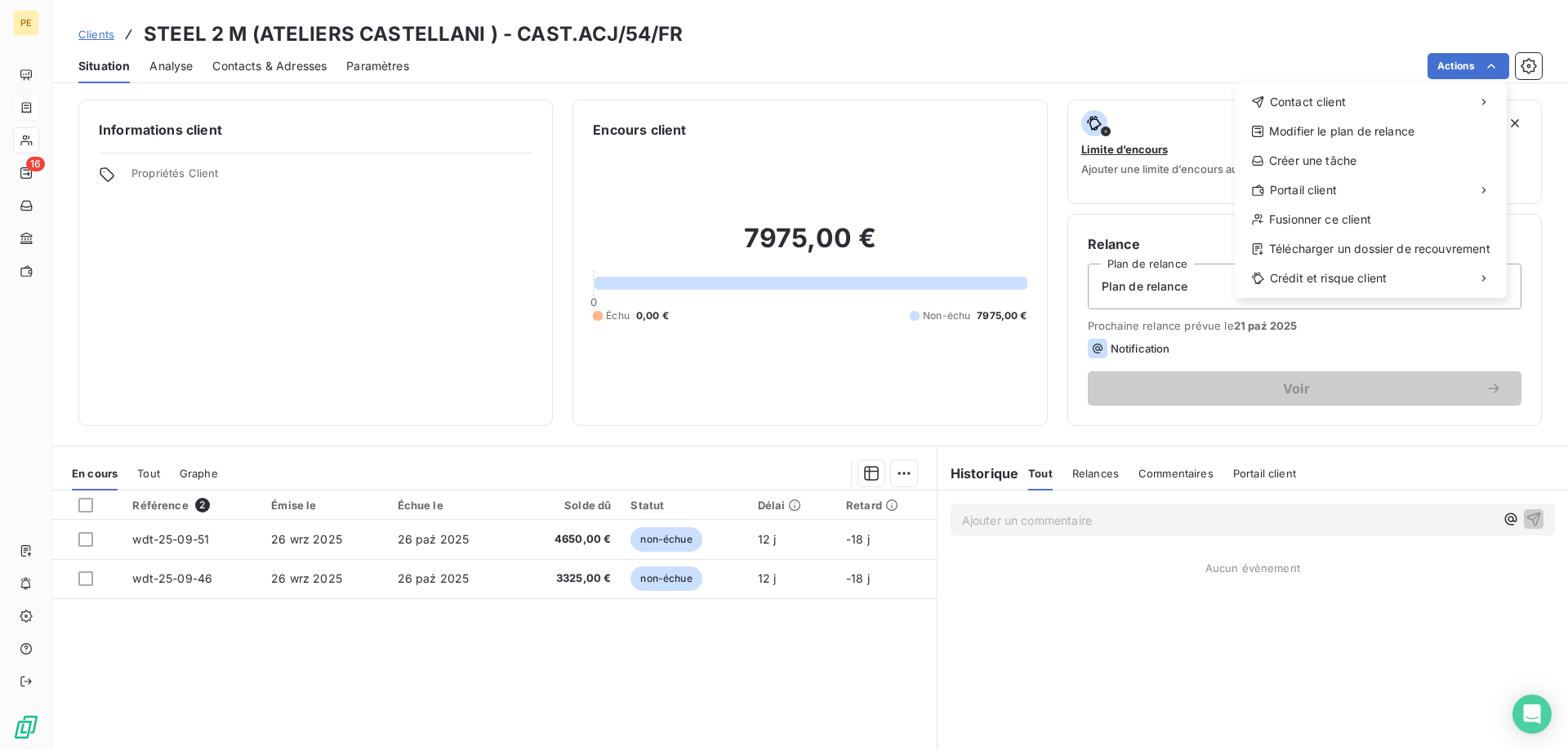
click at [1490, 66] on html "PE 16 Clients STEEL 2 M (ATELIERS CASTELLANI ) - CAST.ACJ/54/FR Situation Analy…" at bounding box center [784, 375] width 1568 height 750
click at [1332, 221] on div "Fusionner ce client" at bounding box center [1371, 219] width 259 height 26
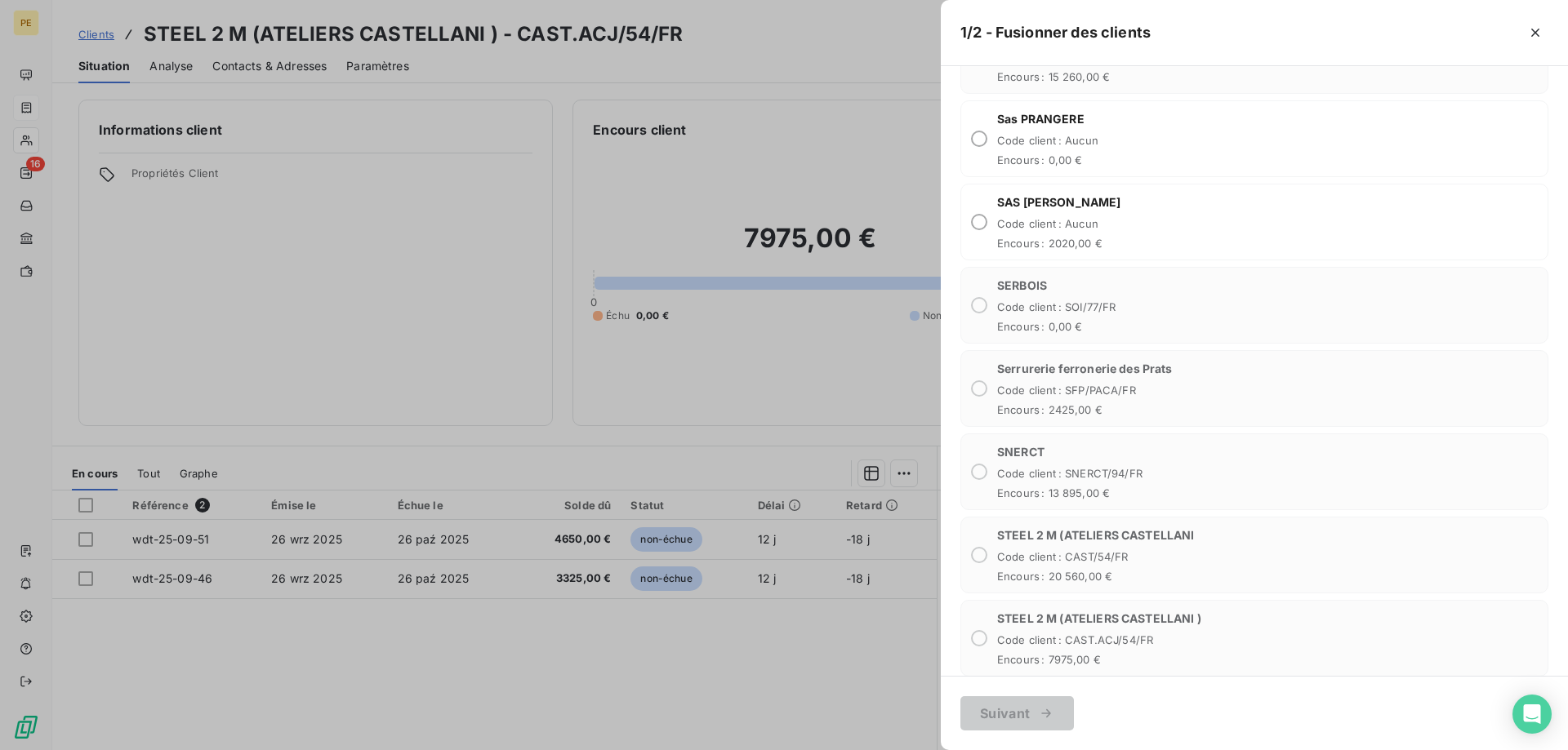
scroll to position [3081, 0]
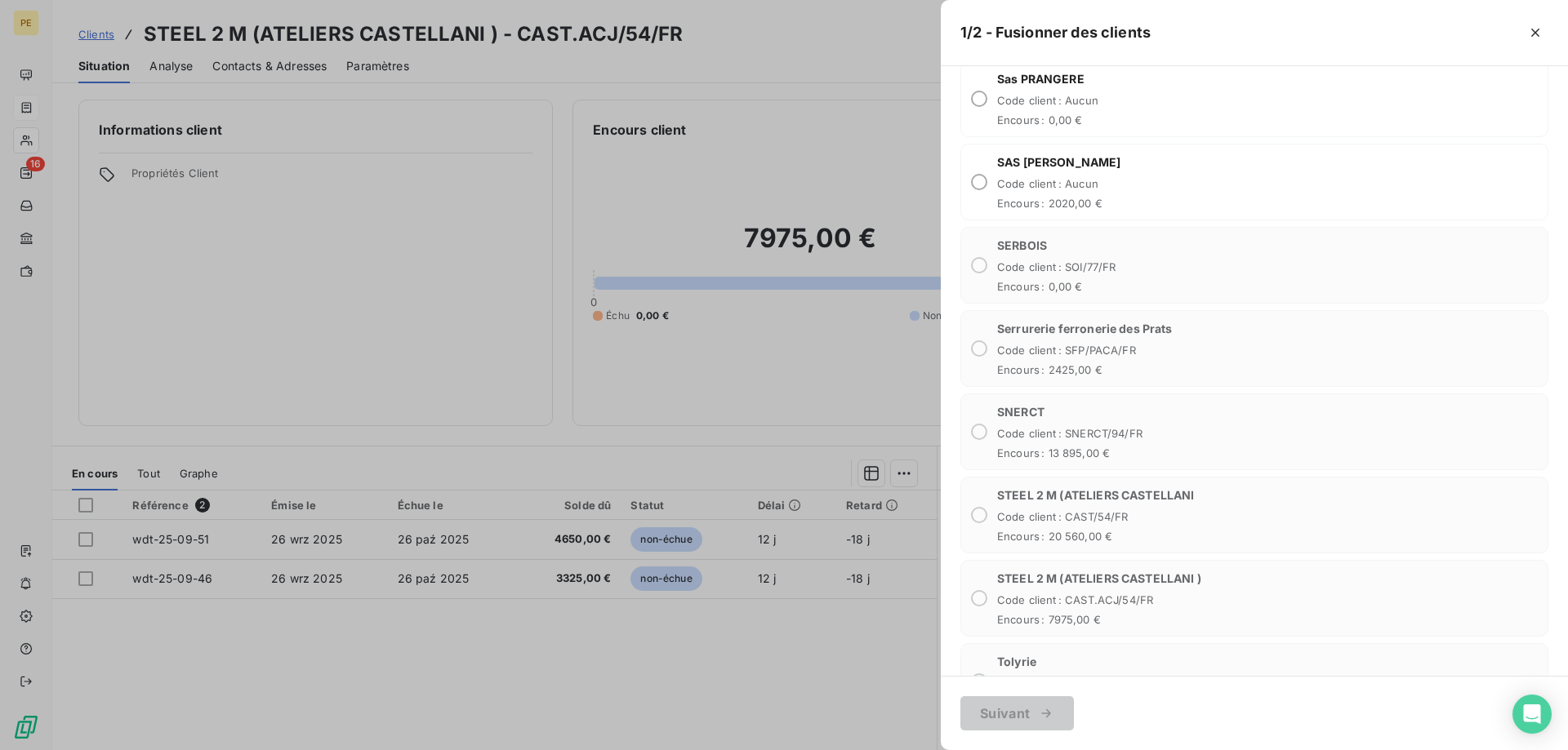
click at [981, 608] on div "STEEL 2 M (ATELIERS CASTELLANI ) Code client : CAST.ACJ/54/FR Encours : 7975,00…" at bounding box center [1254, 598] width 588 height 76
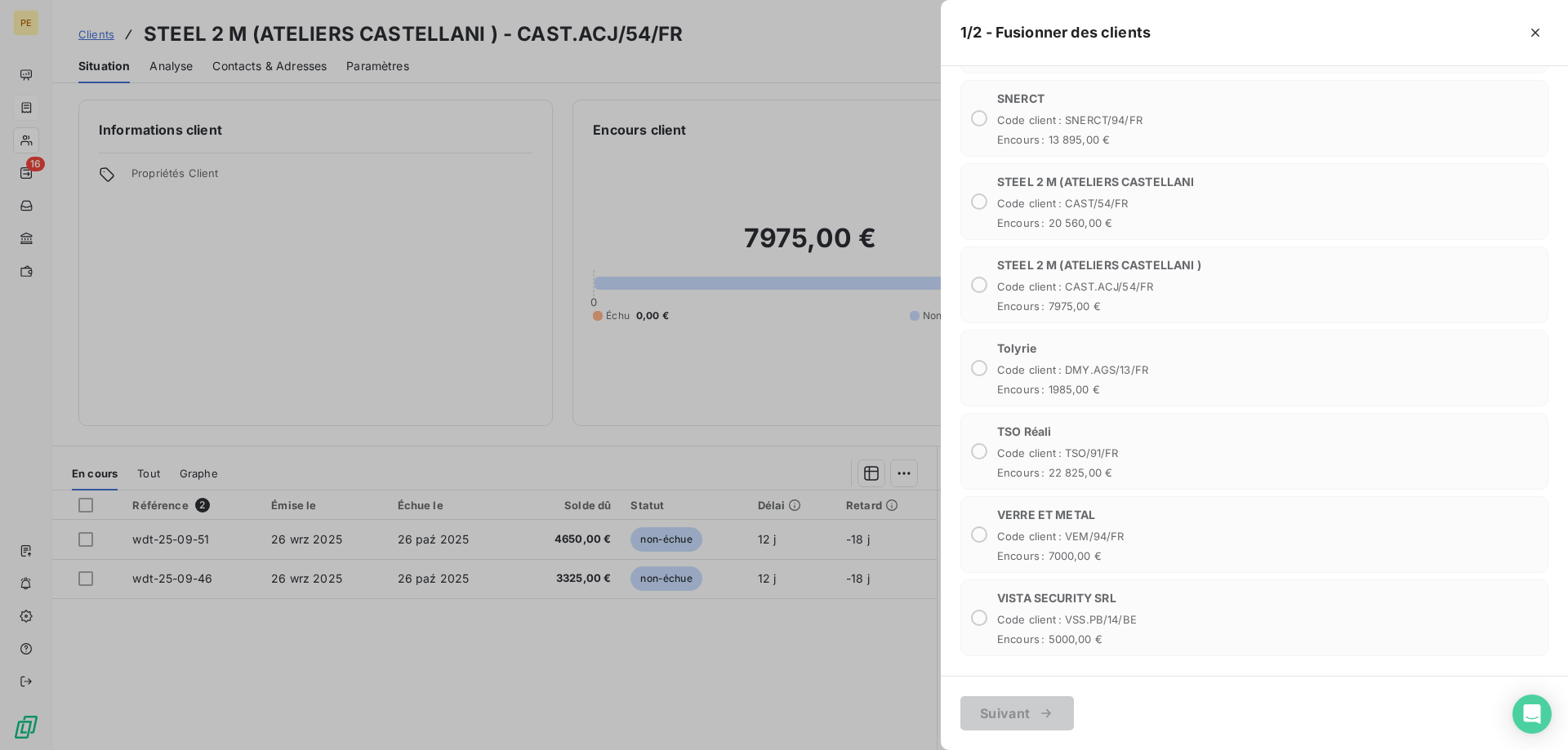
click at [1534, 38] on icon "button" at bounding box center [1535, 33] width 16 height 16
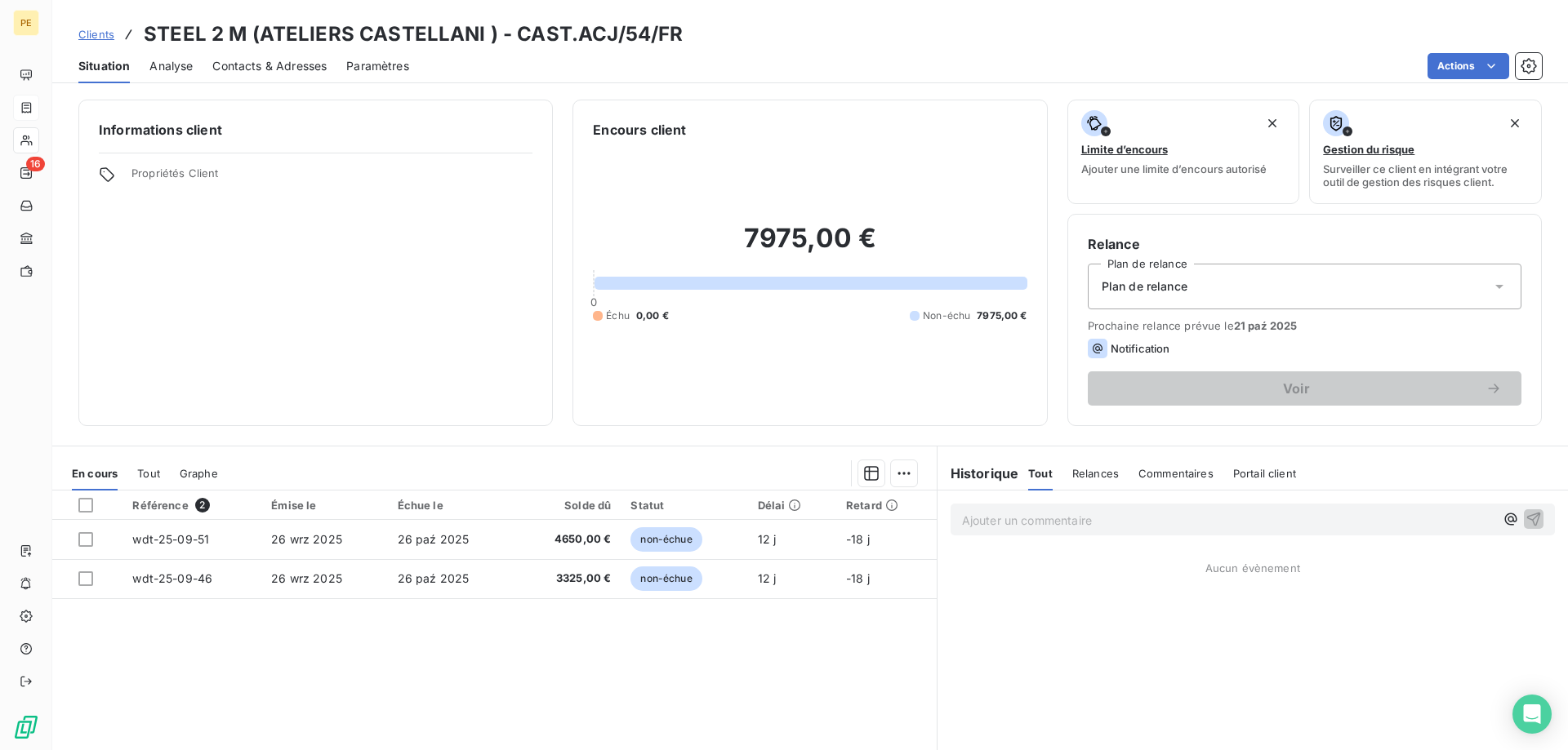
click at [94, 29] on span "Clients" at bounding box center [96, 34] width 36 height 13
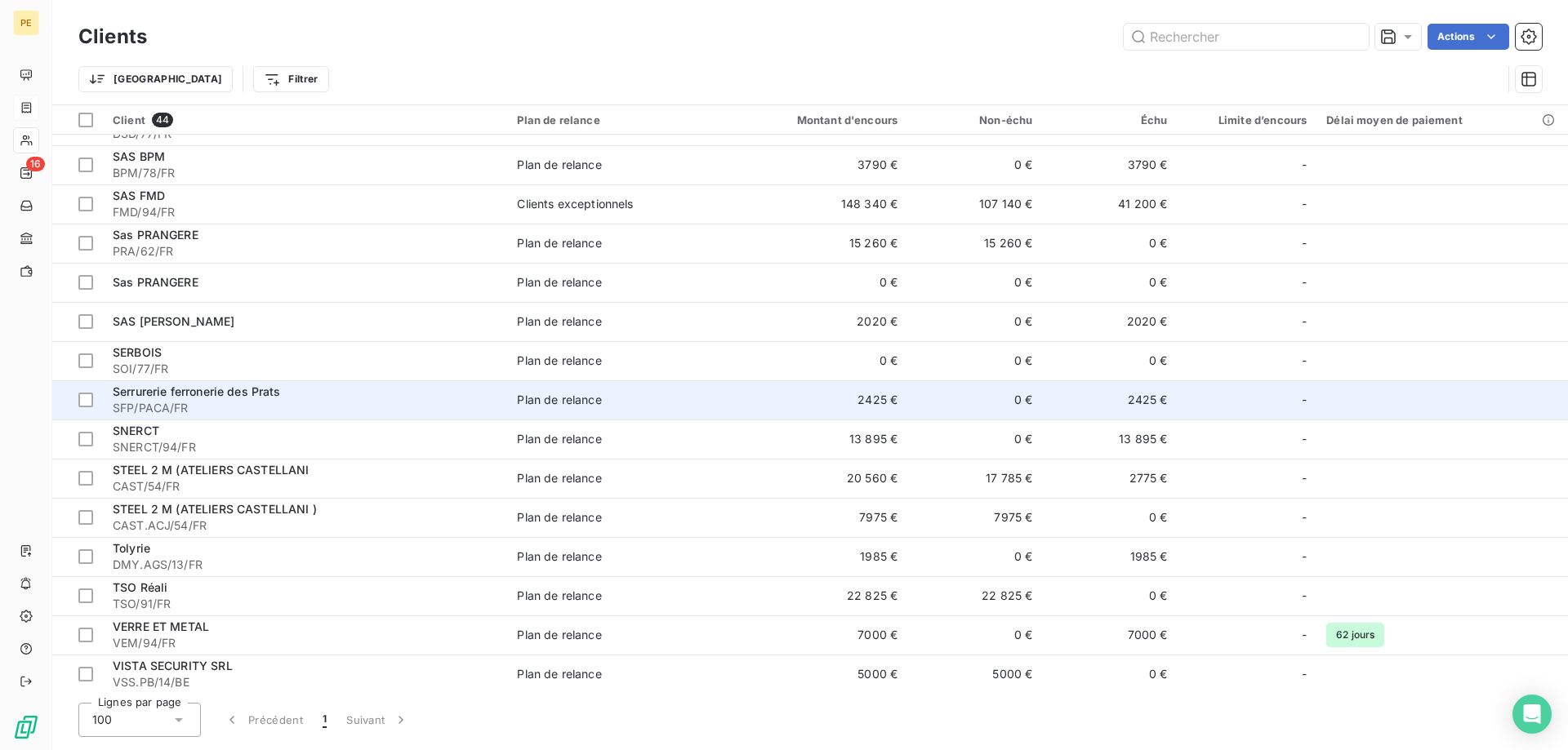
scroll to position [1170, 0]
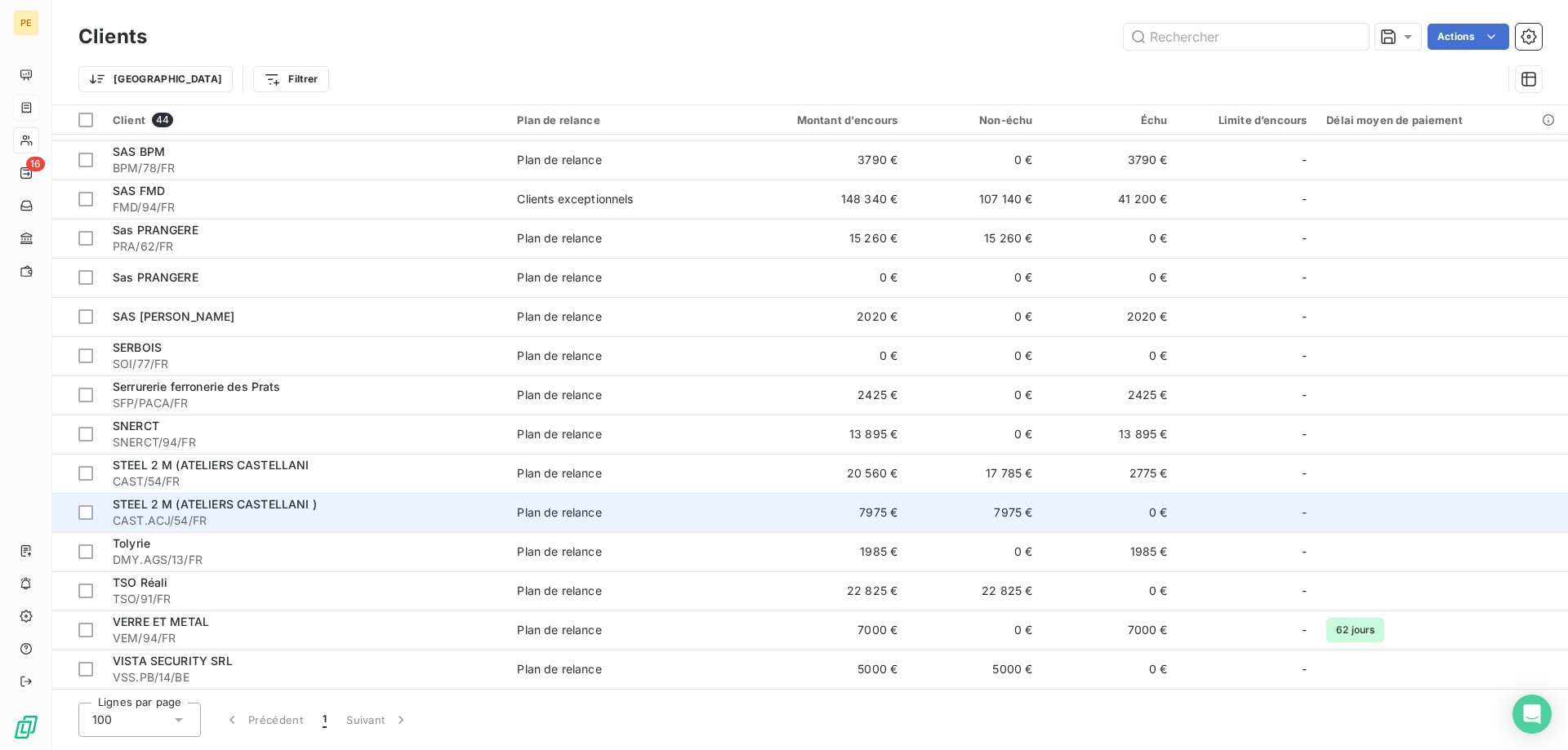
click at [206, 514] on span "CAST.ACJ/54/FR" at bounding box center [306, 521] width 385 height 16
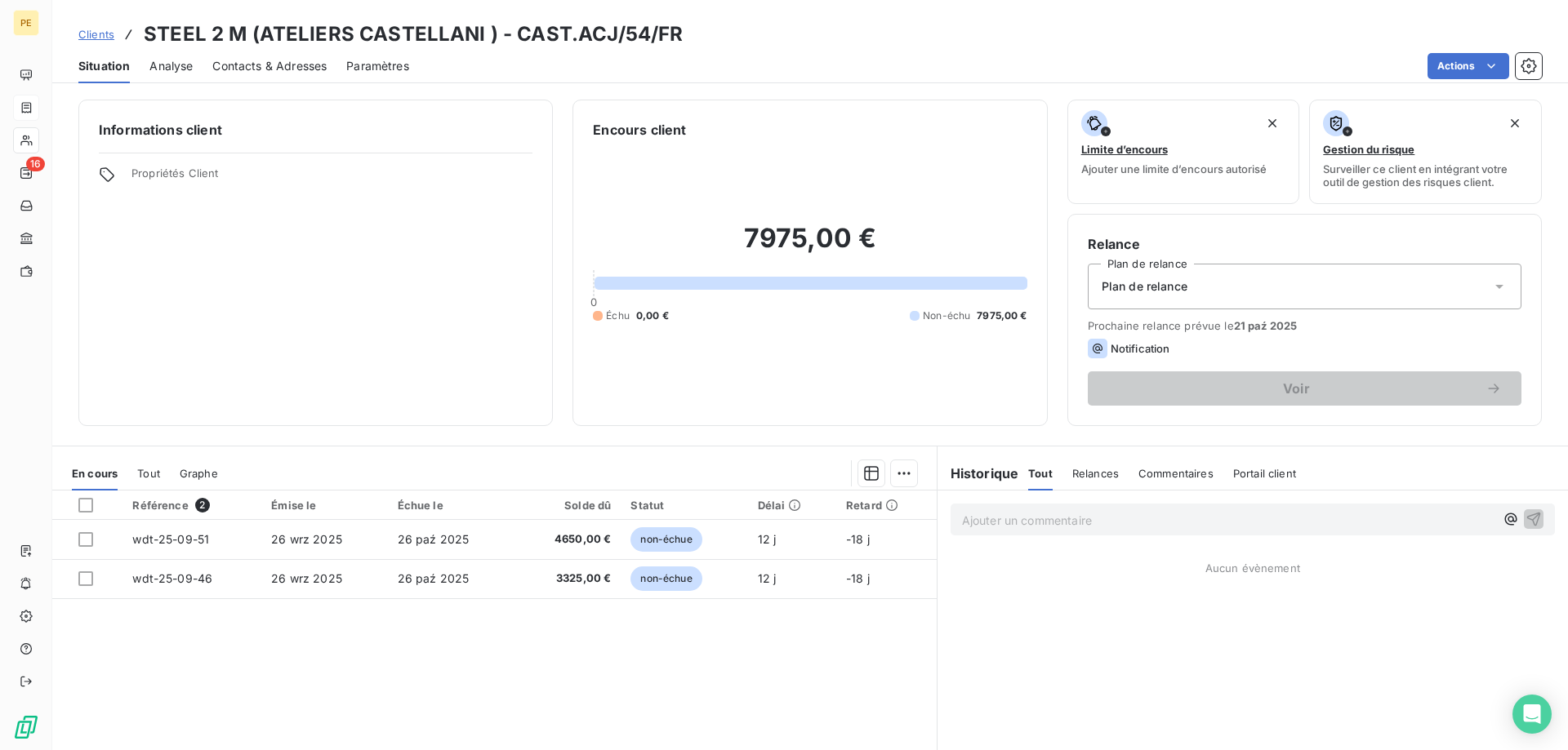
click at [96, 38] on span "Clients" at bounding box center [96, 34] width 36 height 13
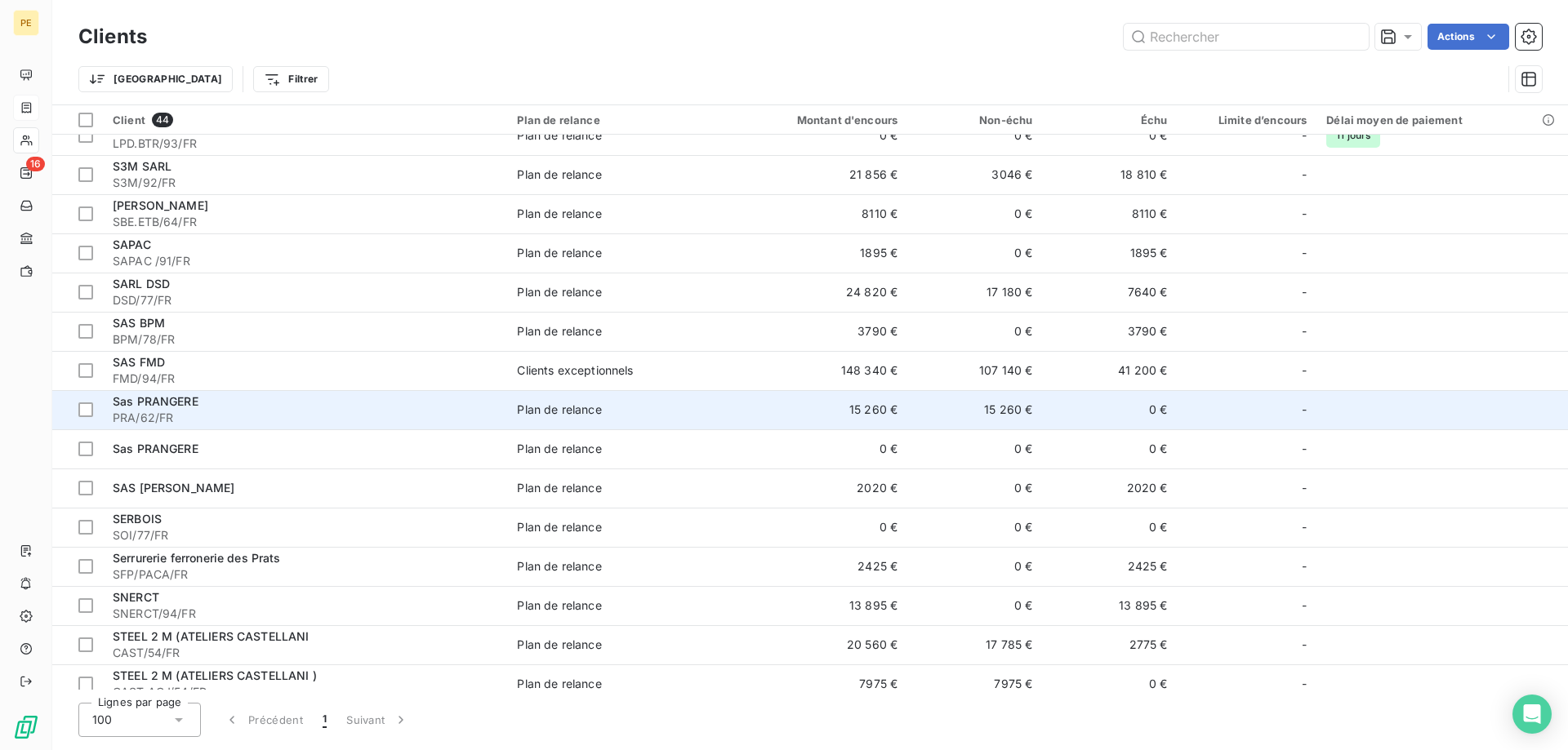
scroll to position [1082, 0]
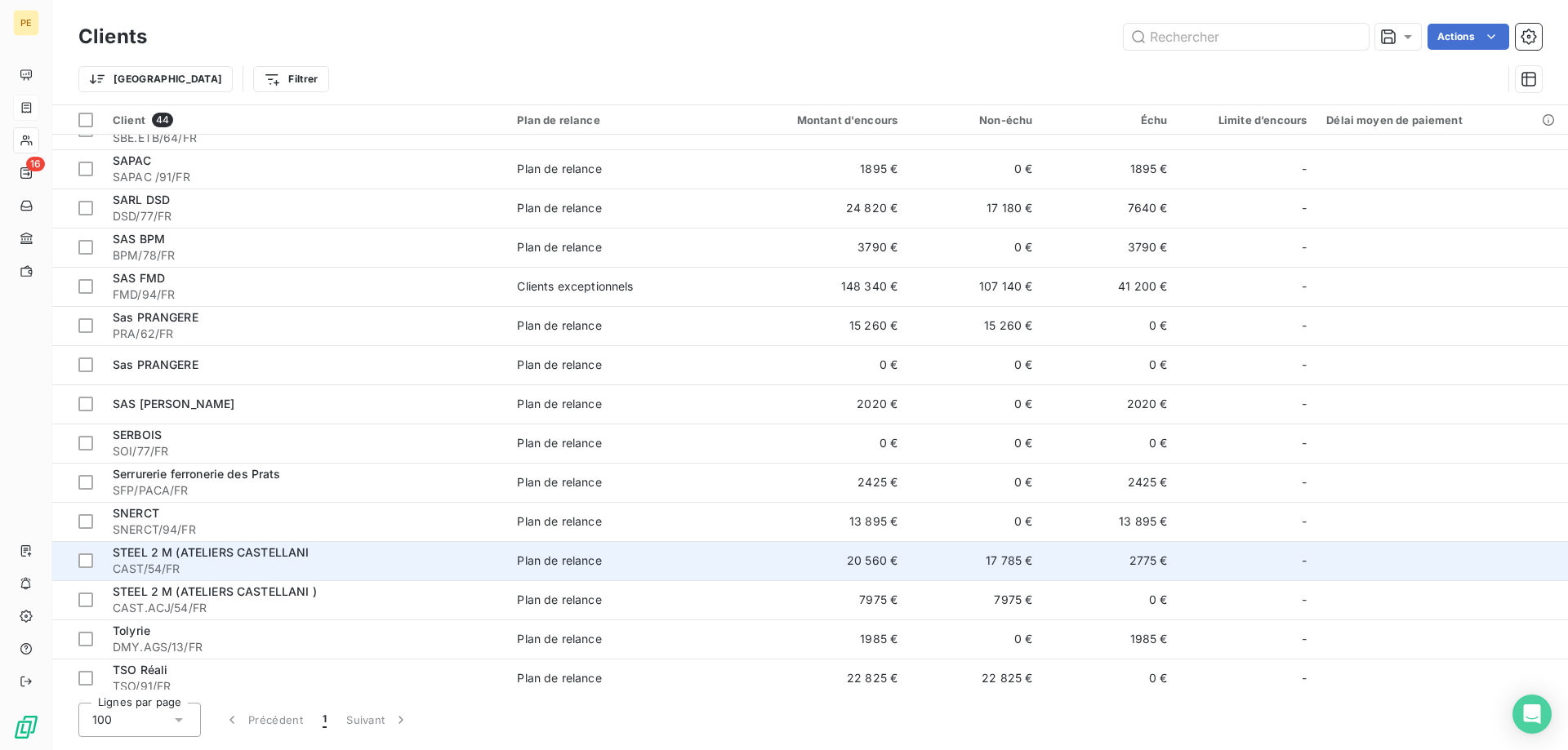
click at [264, 557] on span "STEEL 2 M (ATELIERS CASTELLANI" at bounding box center [211, 553] width 196 height 14
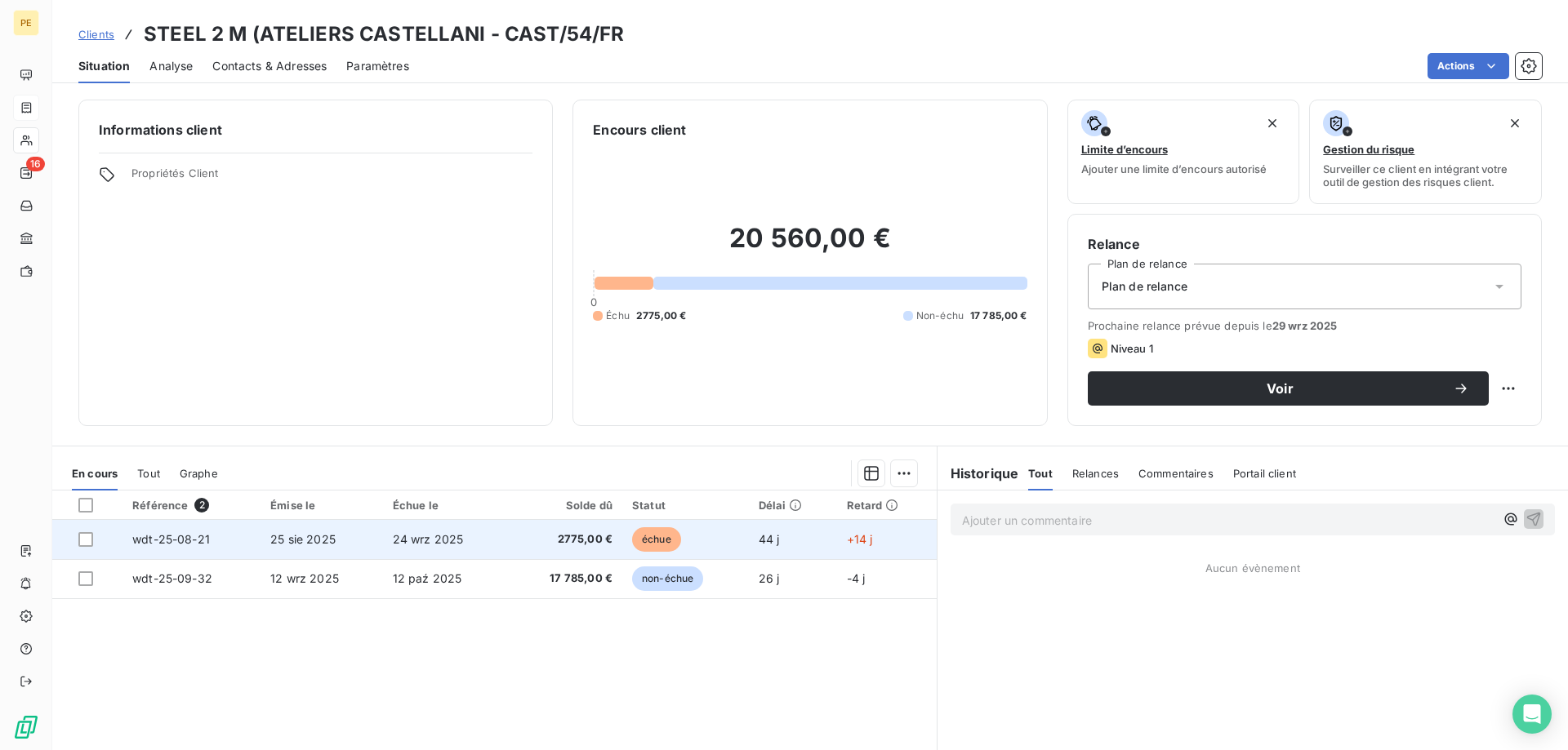
click at [169, 542] on span "wdt-25-08-21" at bounding box center [171, 540] width 77 height 14
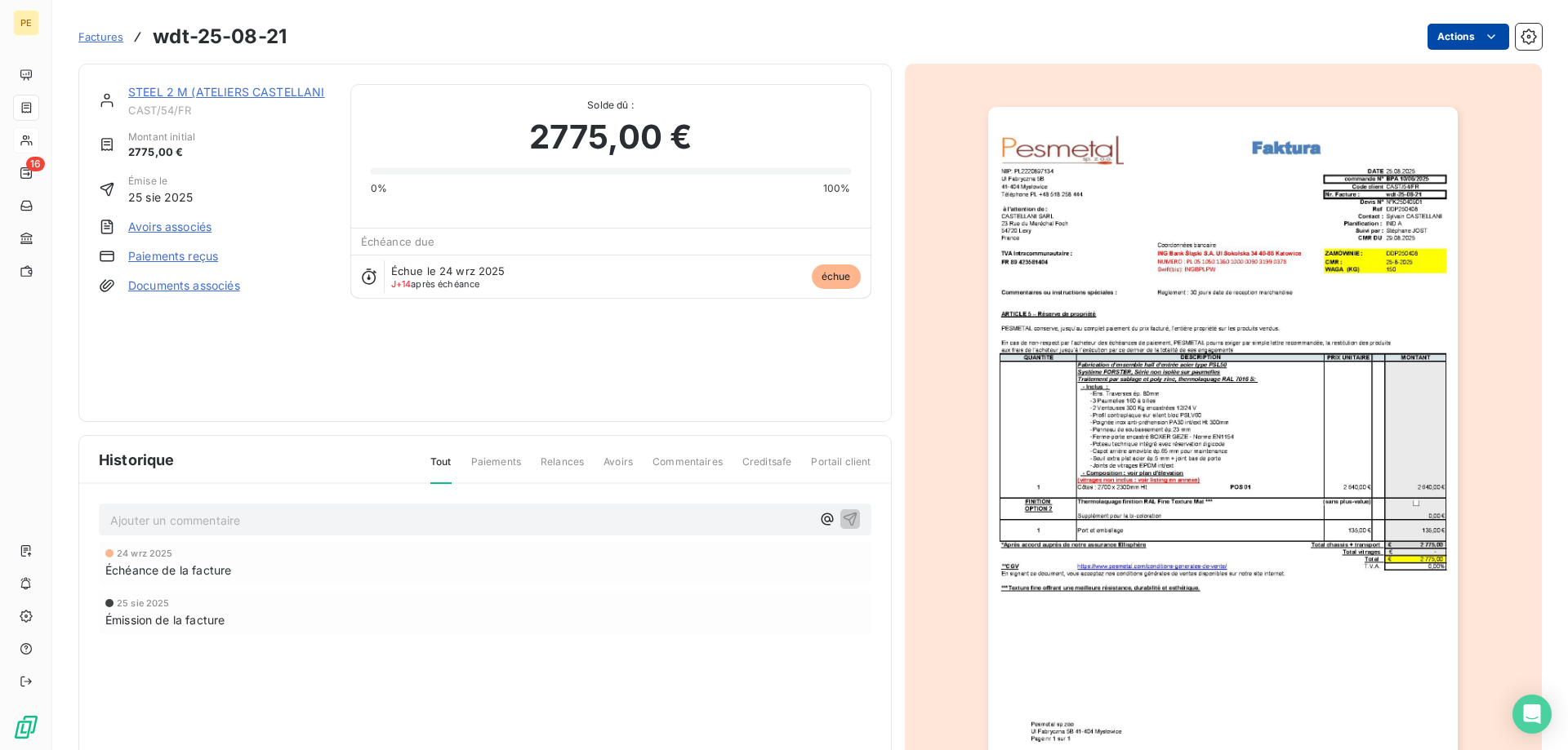
click at [1487, 36] on html "PE 16 Factures wdt-25-08-21 Actions STEEL 2 M (ATELIERS CASTELLANI CAST/54/FR M…" at bounding box center [784, 375] width 1568 height 750
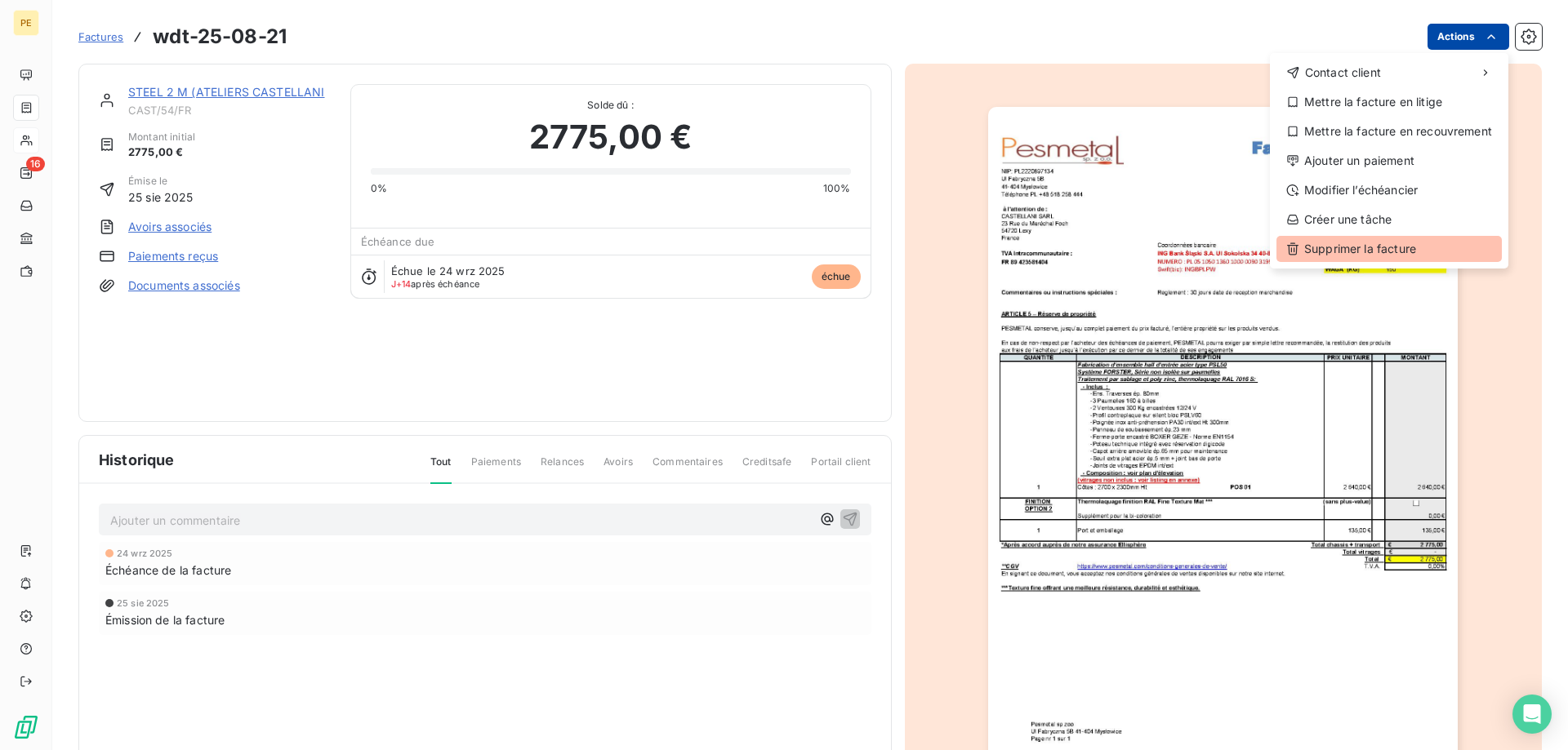
click at [1366, 255] on div "Supprimer la facture" at bounding box center [1388, 249] width 225 height 26
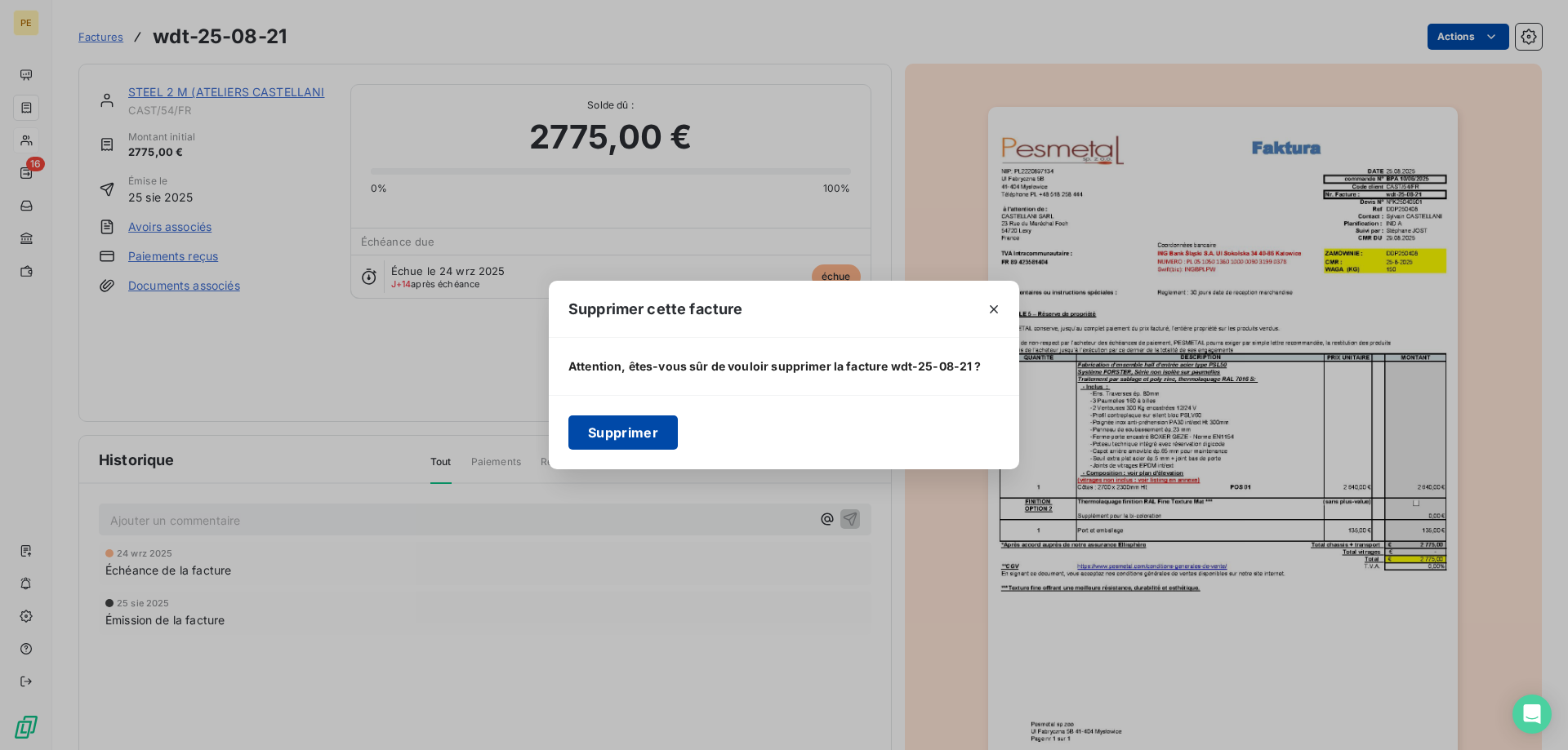
click at [611, 432] on button "Supprimer" at bounding box center [623, 433] width 109 height 35
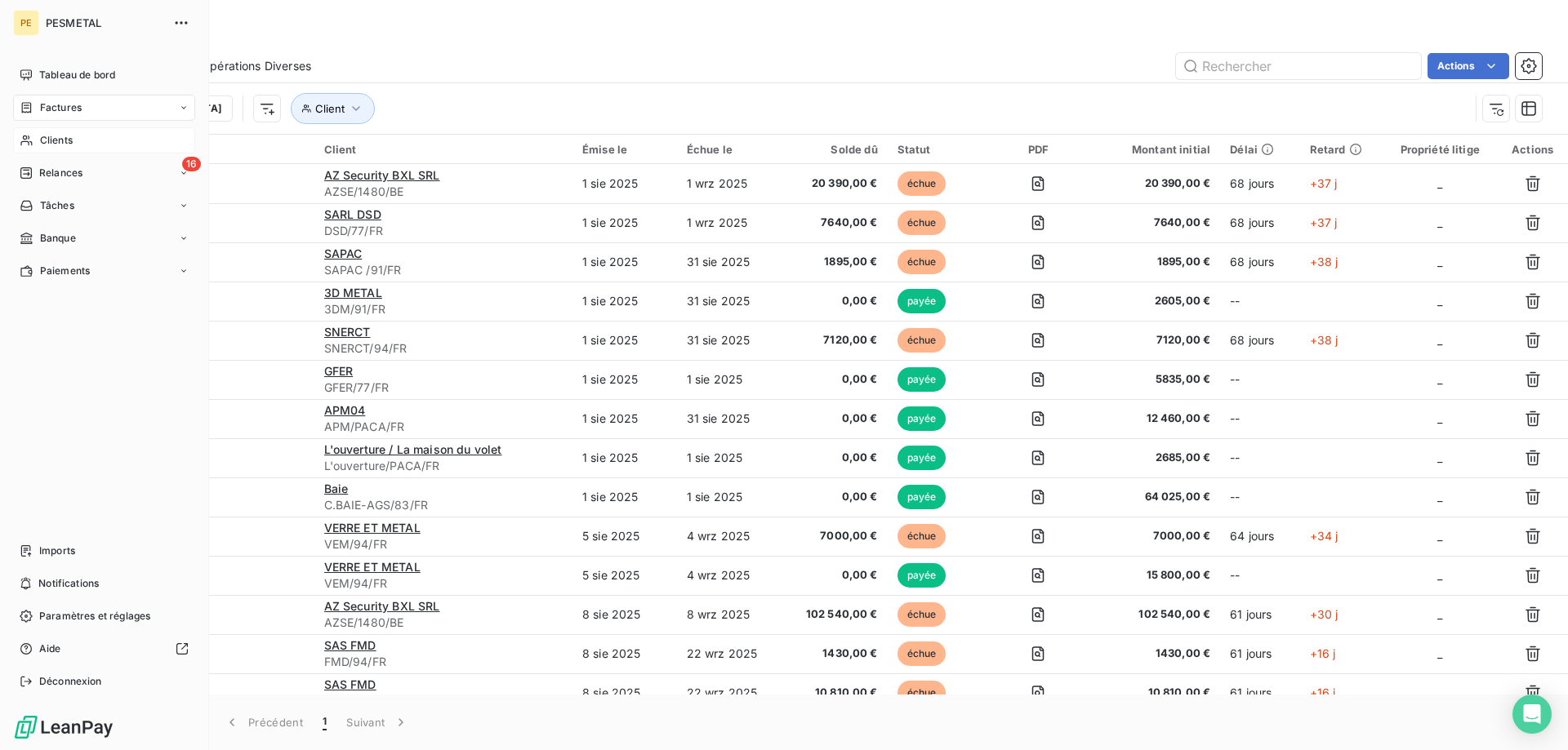
click at [70, 138] on span "Clients" at bounding box center [56, 140] width 33 height 15
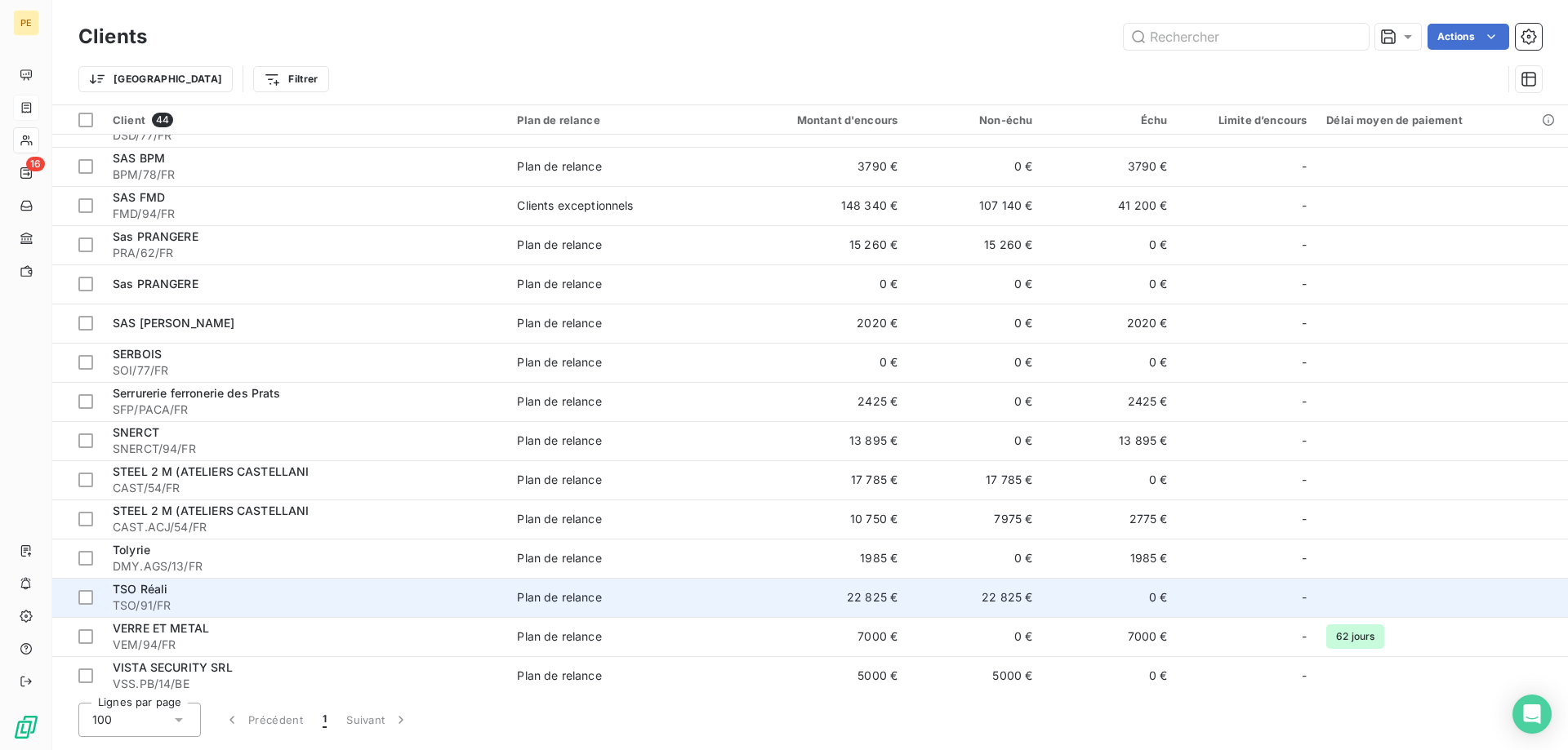
scroll to position [1166, 0]
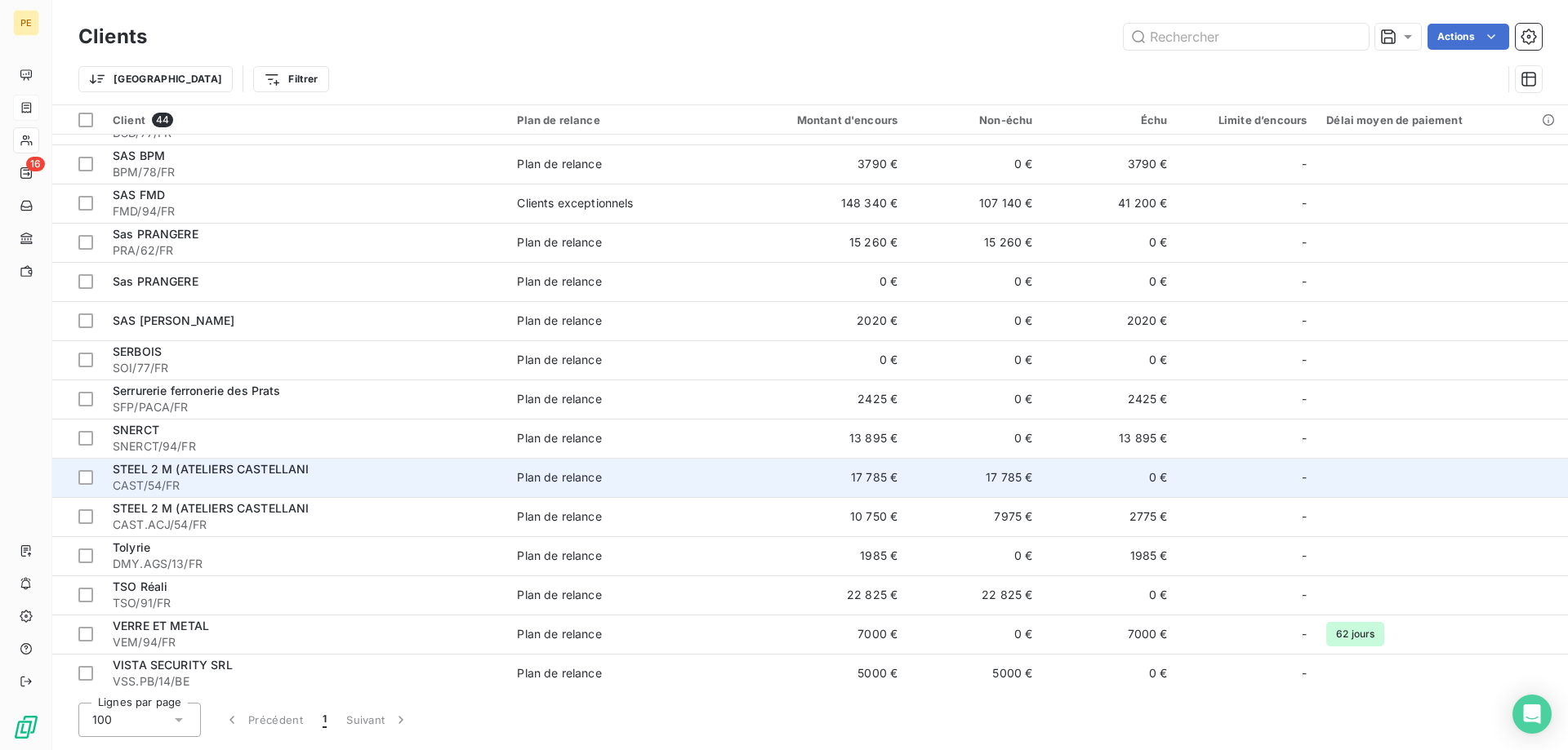
click at [154, 477] on div "STEEL 2 M (ATELIERS CASTELLANI" at bounding box center [306, 469] width 385 height 16
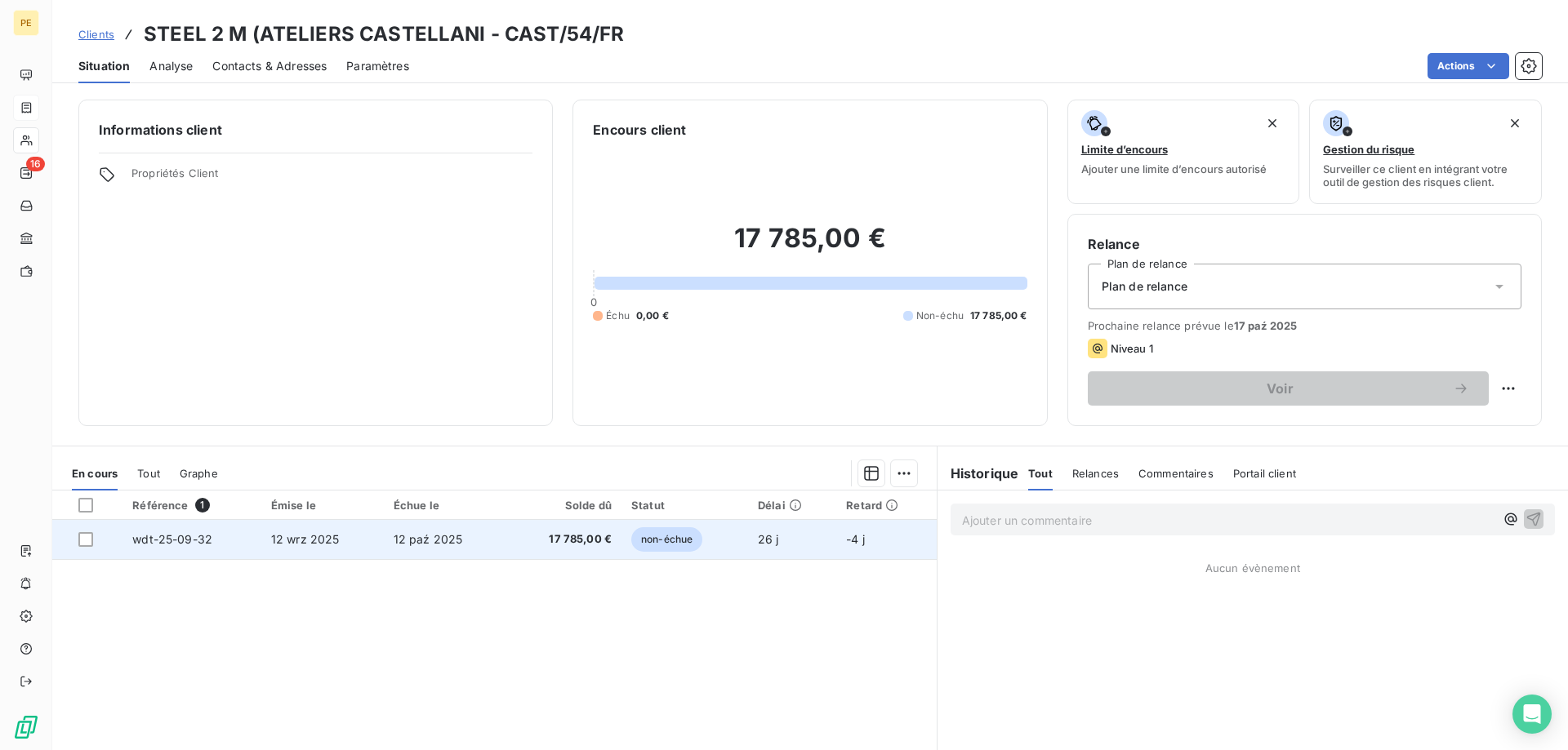
click at [189, 536] on span "wdt-25-09-32" at bounding box center [172, 540] width 80 height 14
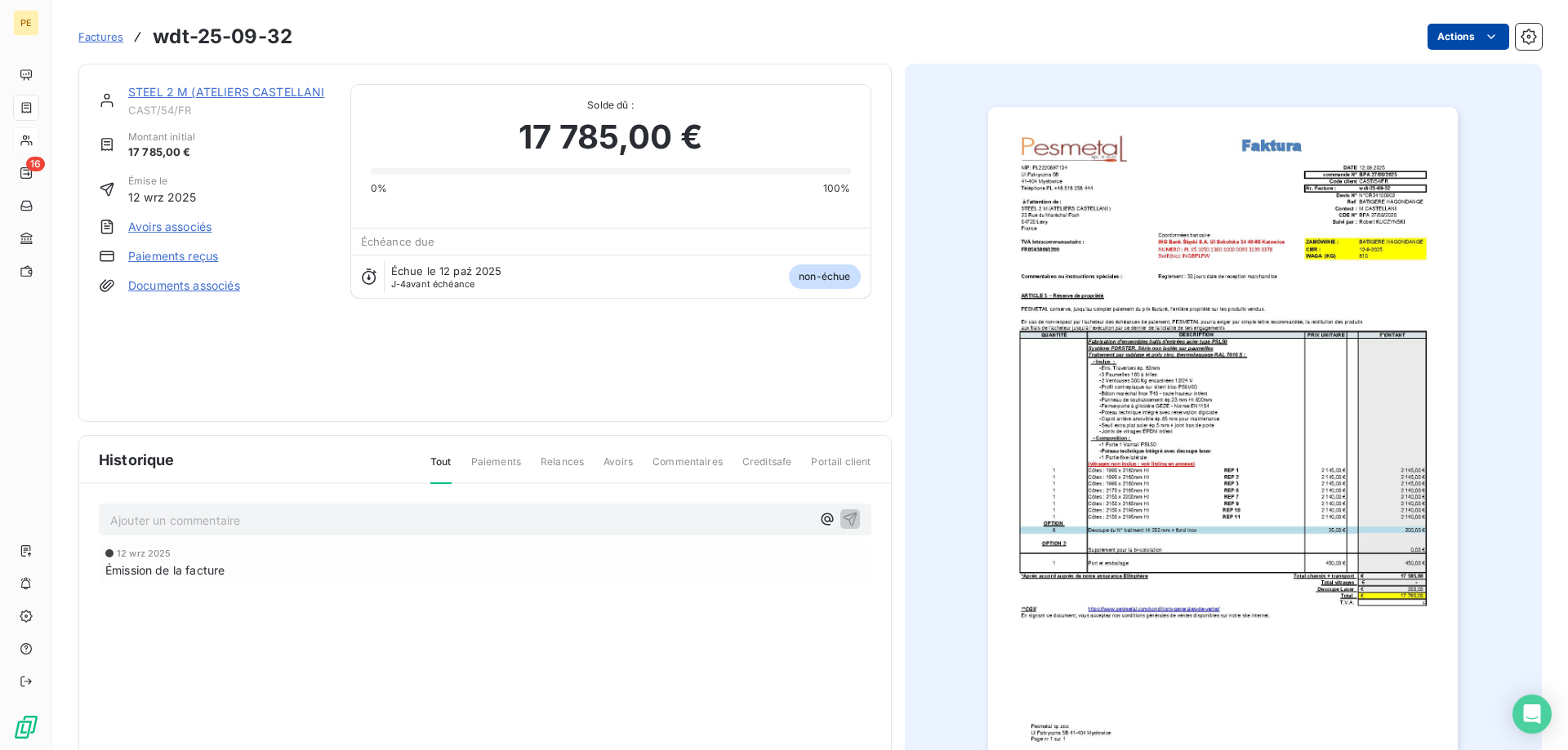
click at [1470, 43] on html "PE 16 Factures wdt-25-09-32 Actions STEEL 2 M (ATELIERS CASTELLANI CAST/54/FR M…" at bounding box center [784, 375] width 1568 height 750
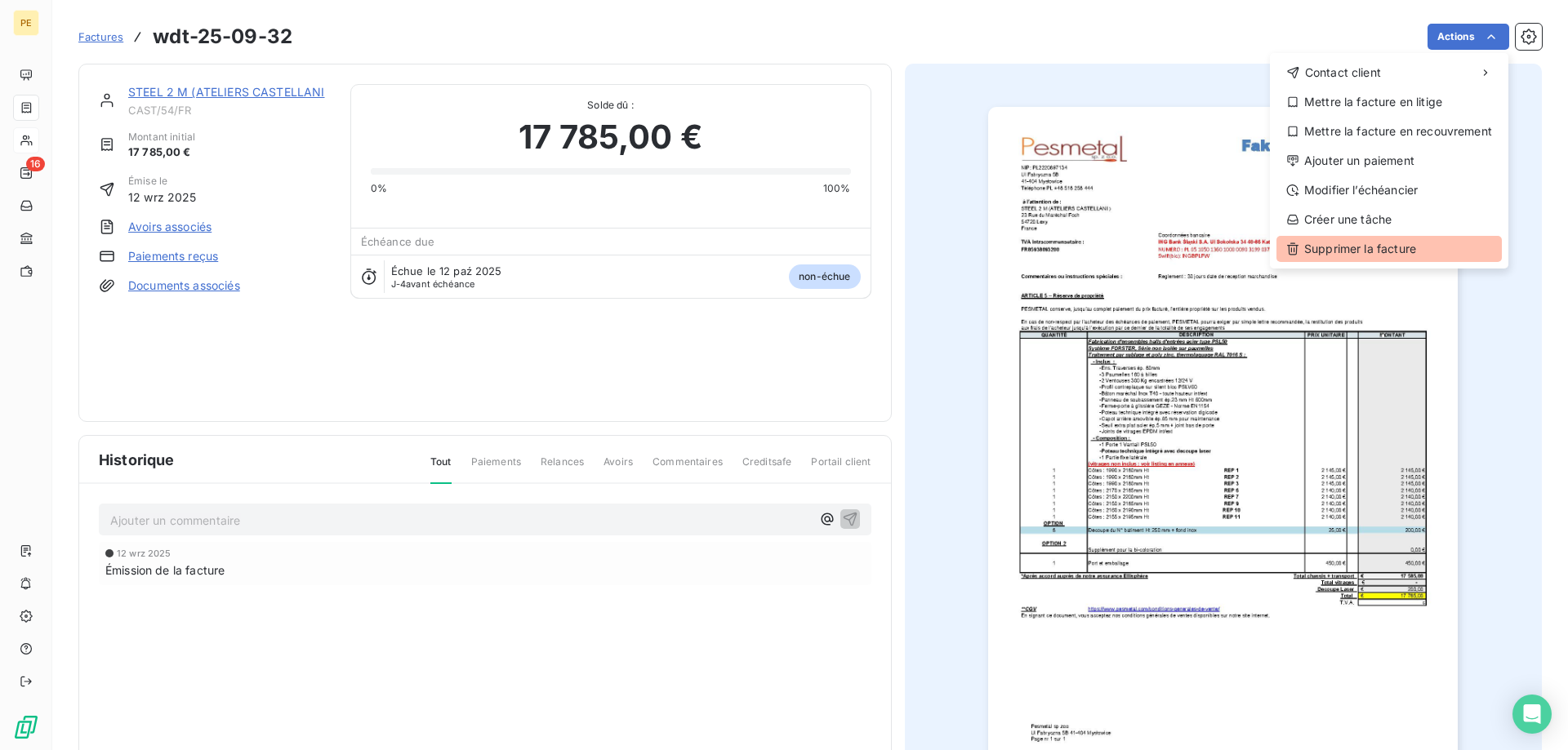
click at [1341, 250] on div "Supprimer la facture" at bounding box center [1388, 249] width 225 height 26
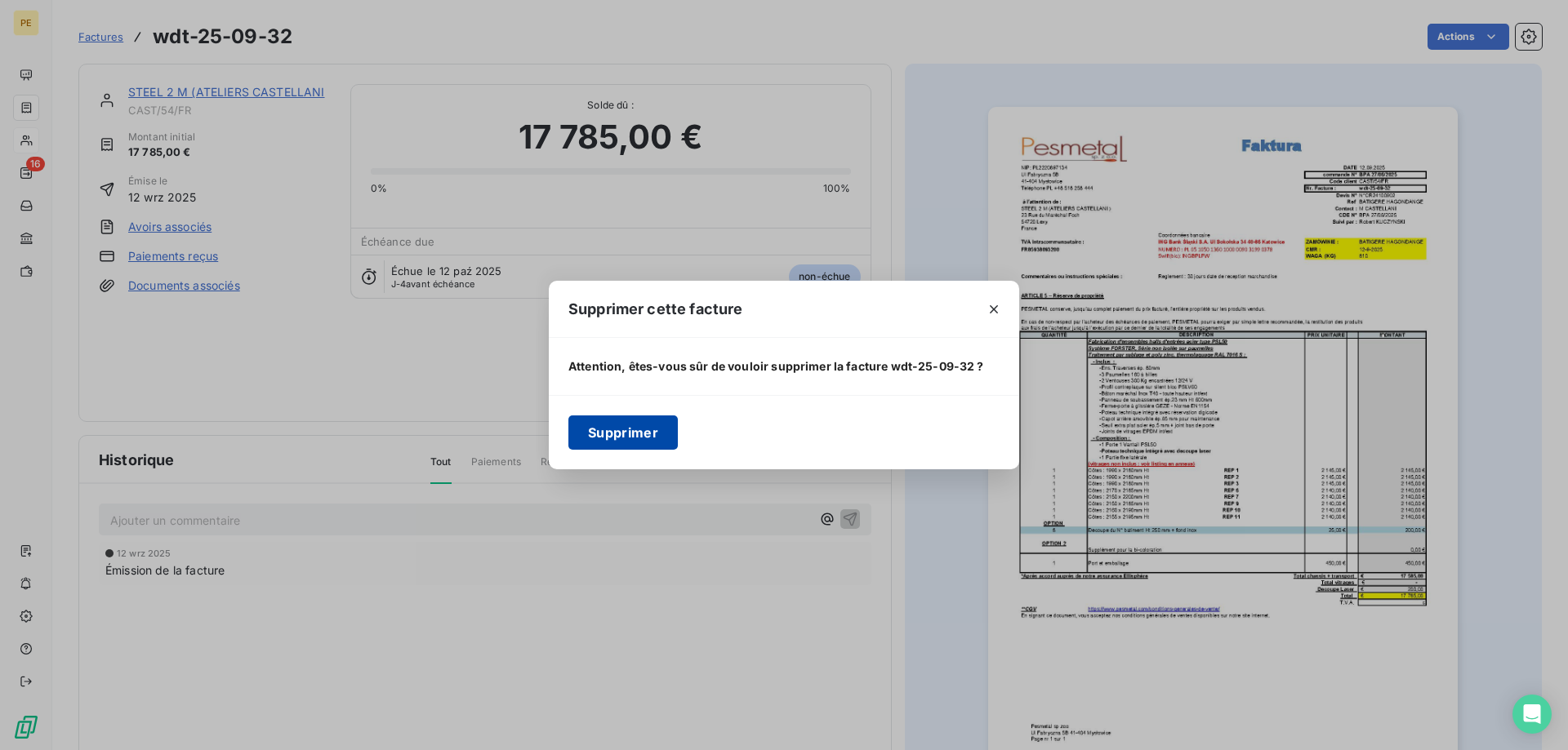
click at [588, 431] on button "Supprimer" at bounding box center [623, 433] width 109 height 35
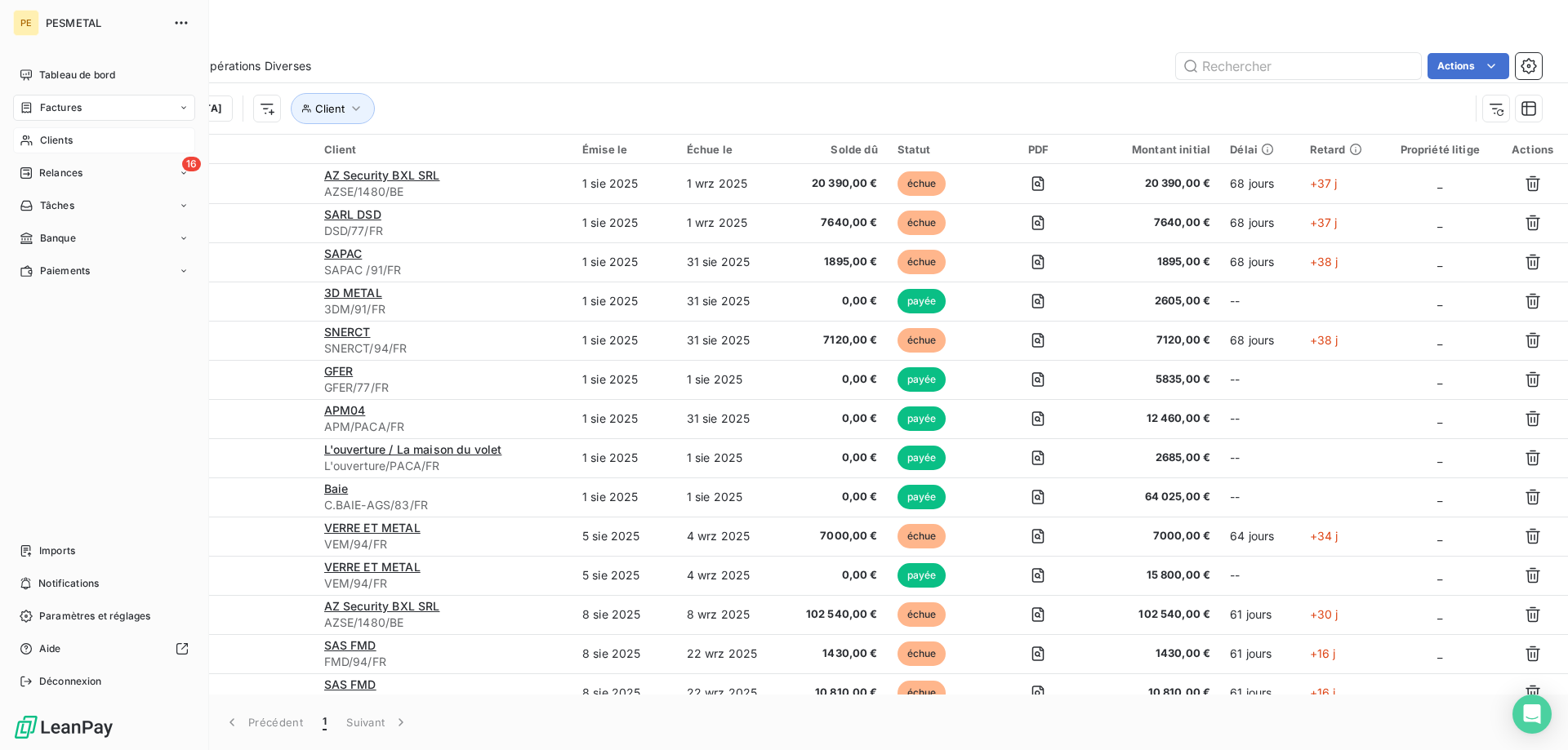
click at [30, 137] on icon at bounding box center [27, 140] width 14 height 13
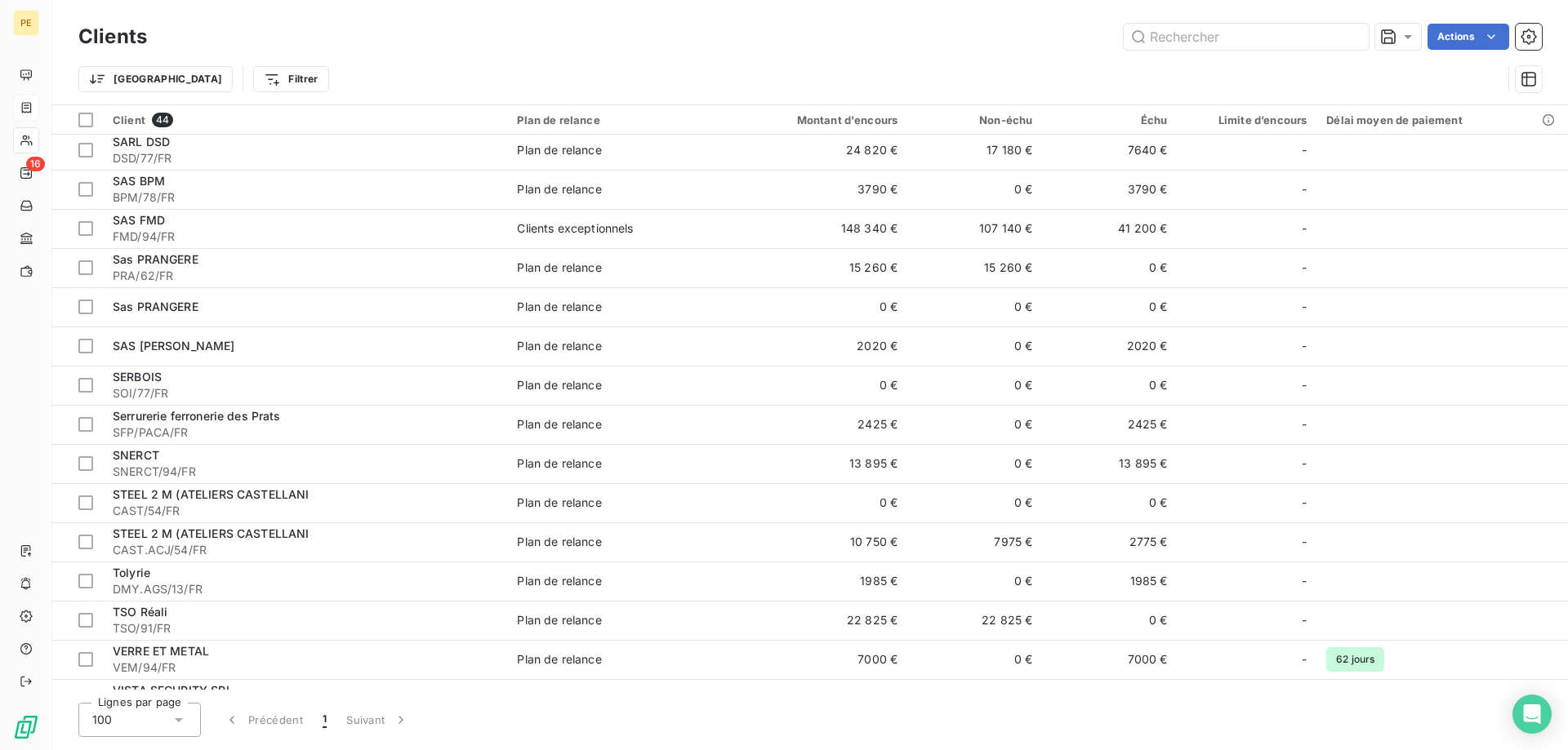
scroll to position [1166, 0]
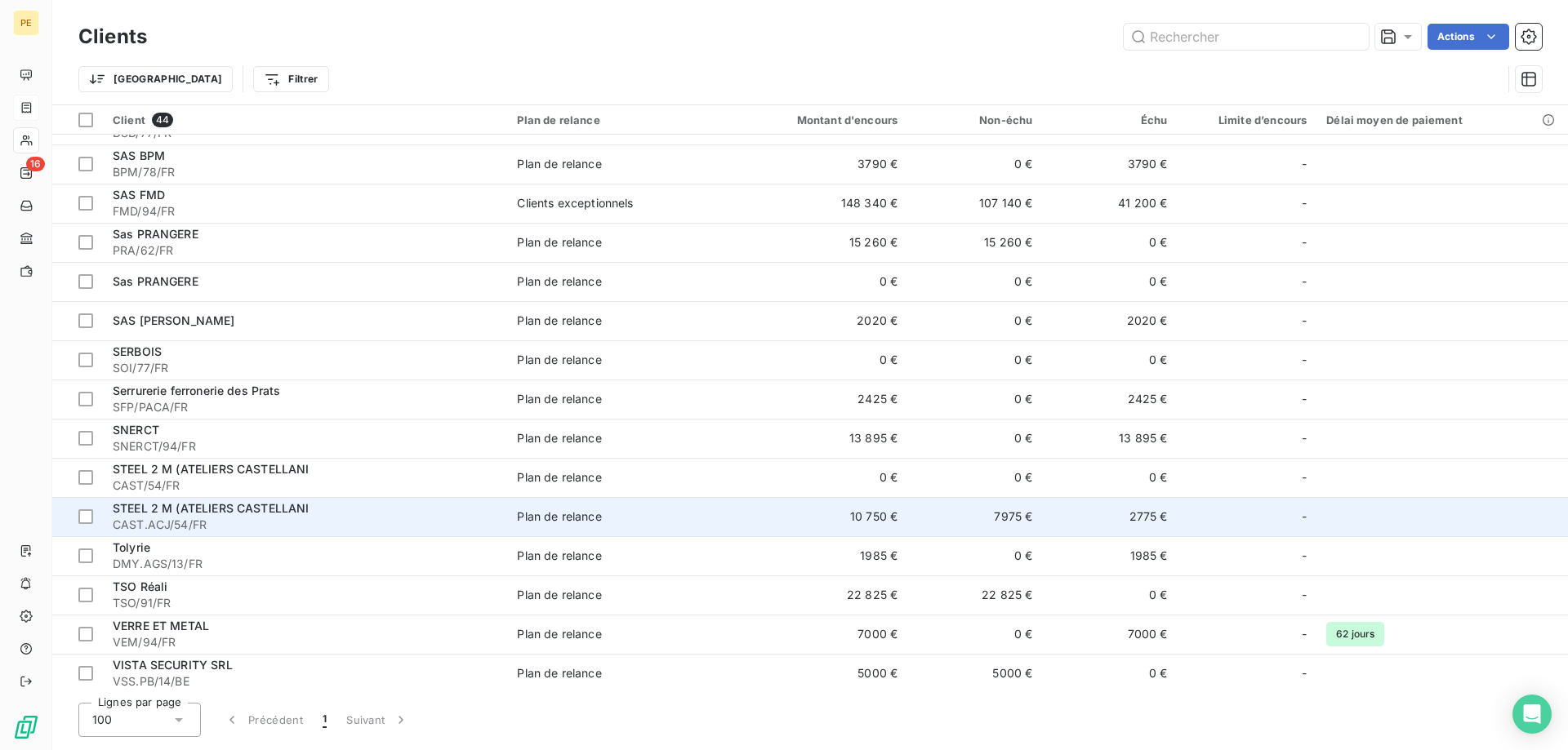
click at [170, 514] on span "STEEL 2 M (ATELIERS CASTELLANI" at bounding box center [211, 508] width 196 height 14
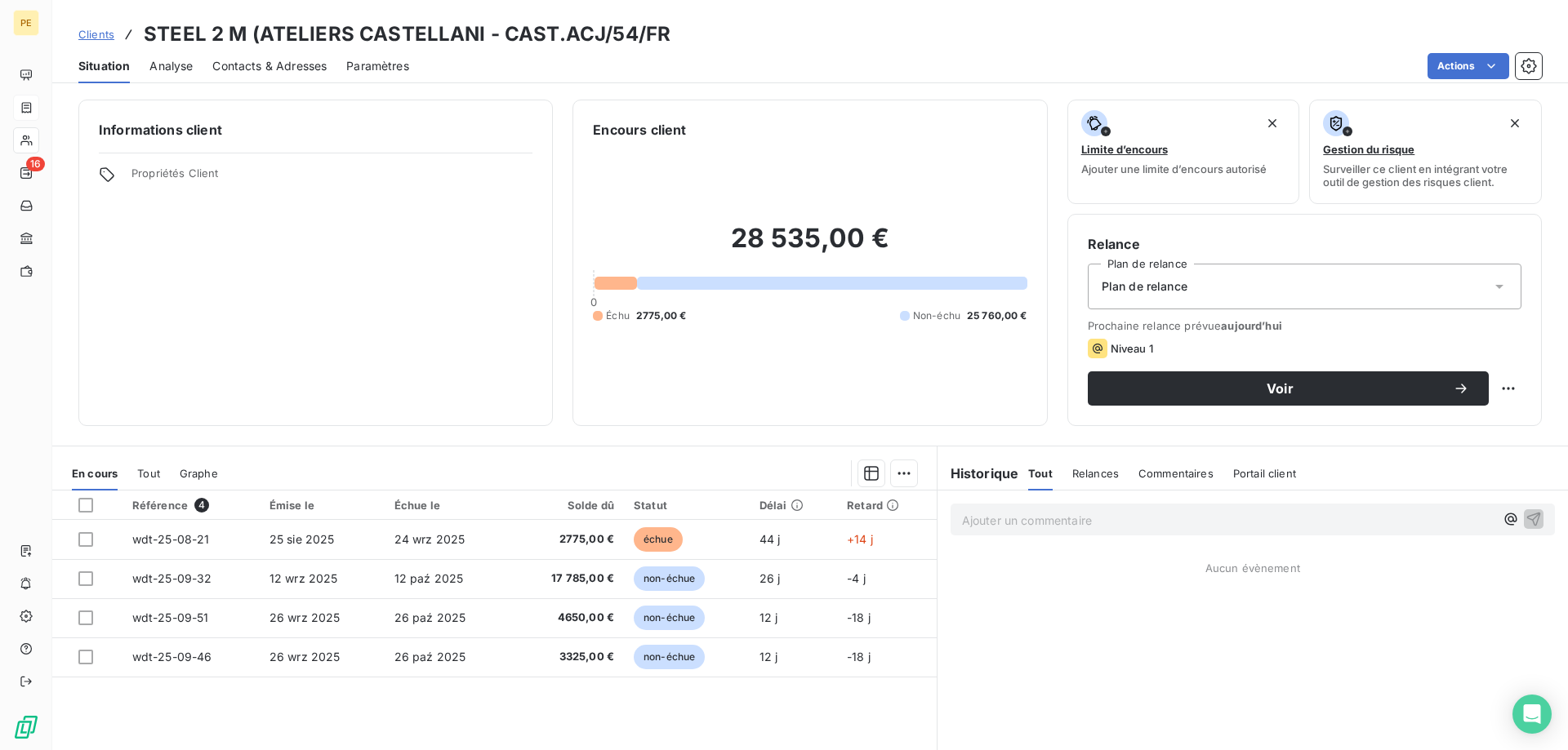
click at [94, 28] on link "Clients" at bounding box center [96, 34] width 36 height 16
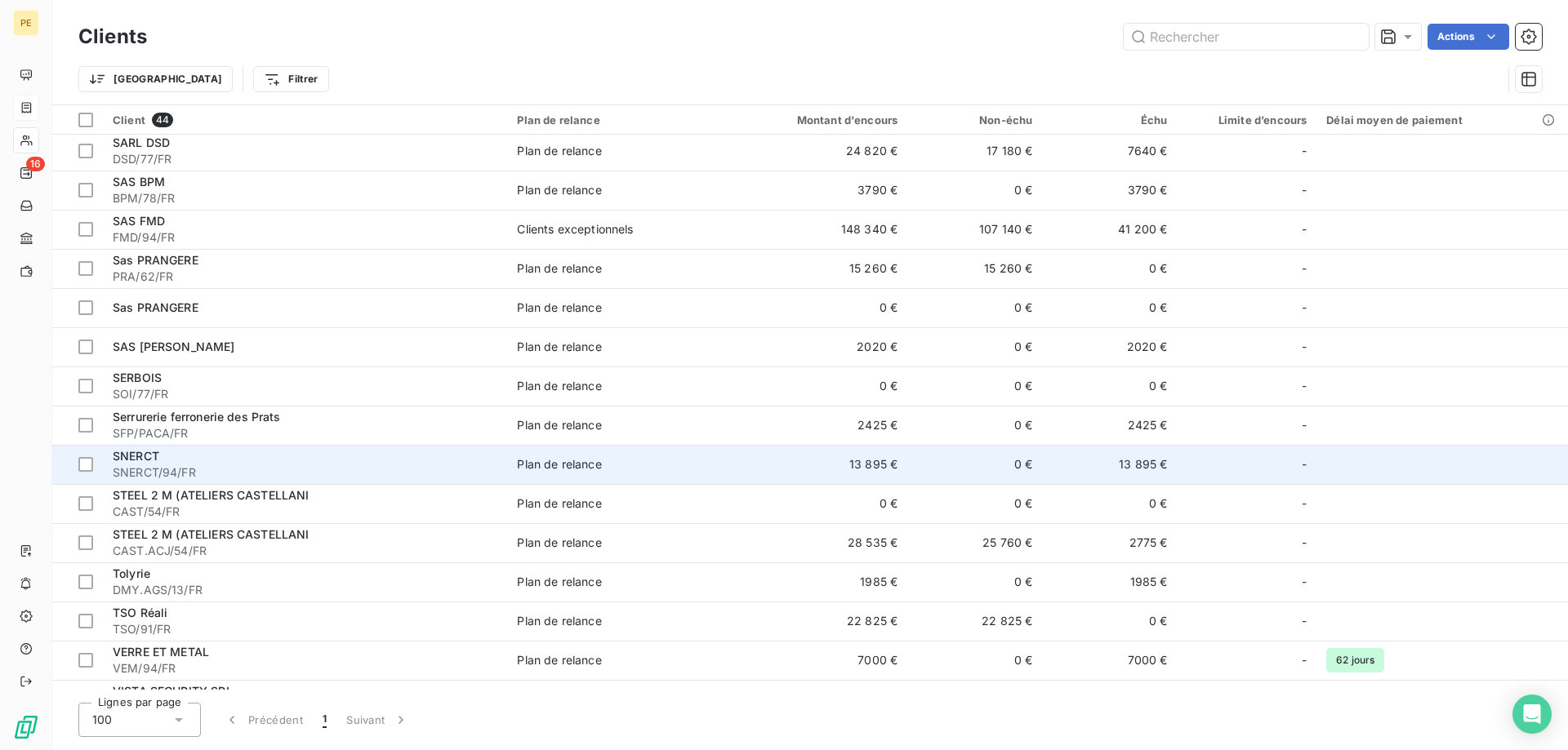
scroll to position [1170, 0]
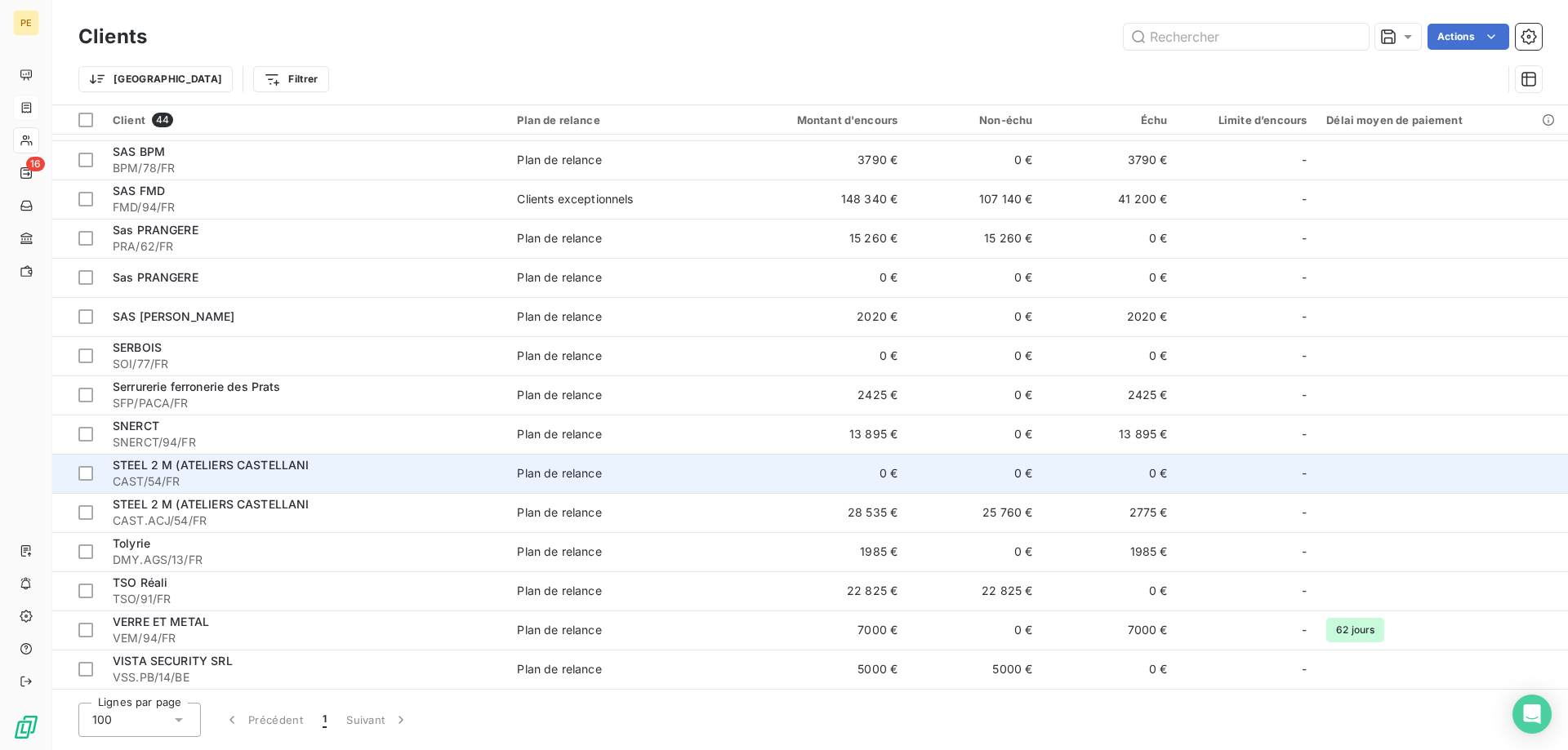
click at [165, 488] on span "CAST/54/FR" at bounding box center [306, 481] width 385 height 16
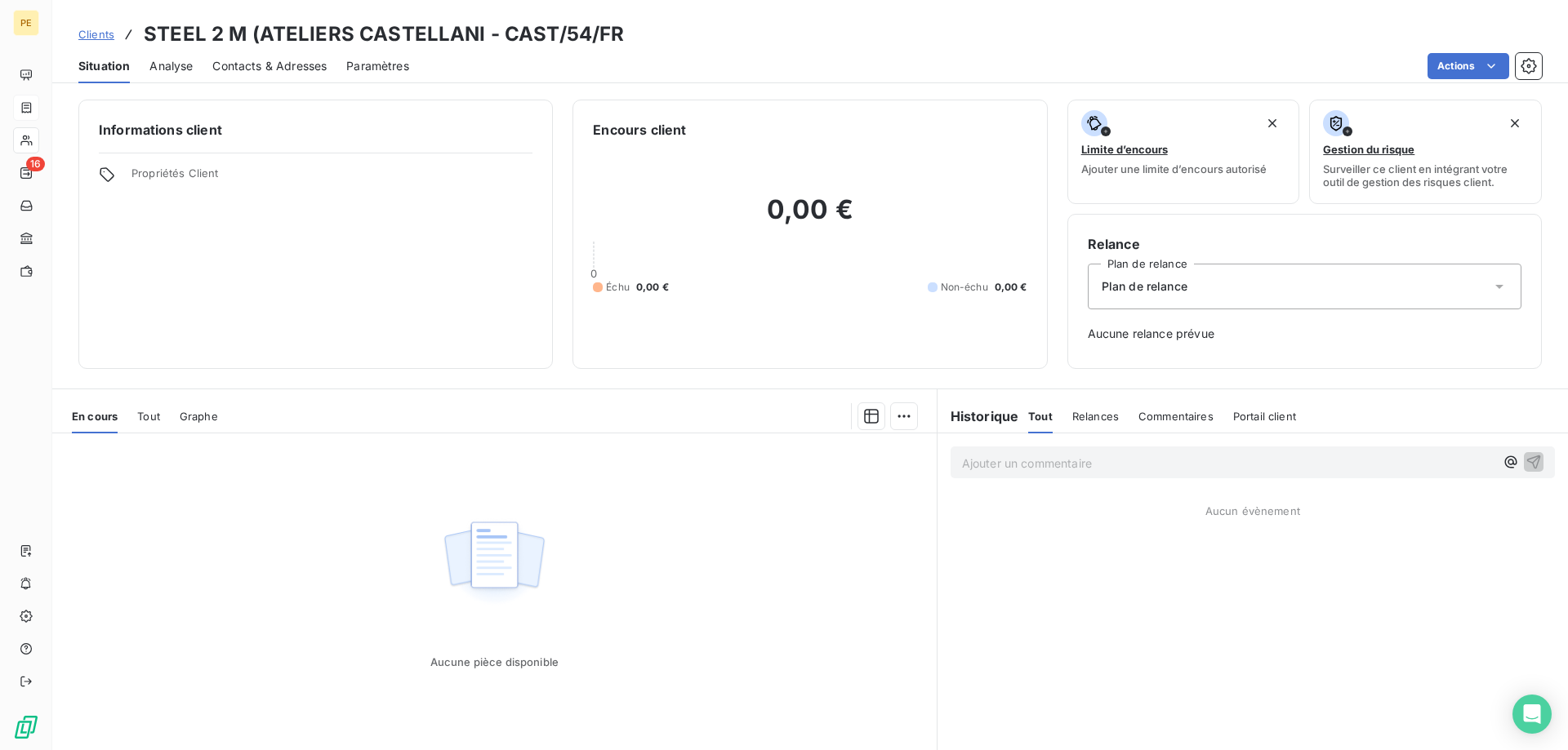
click at [104, 35] on span "Clients" at bounding box center [96, 34] width 36 height 13
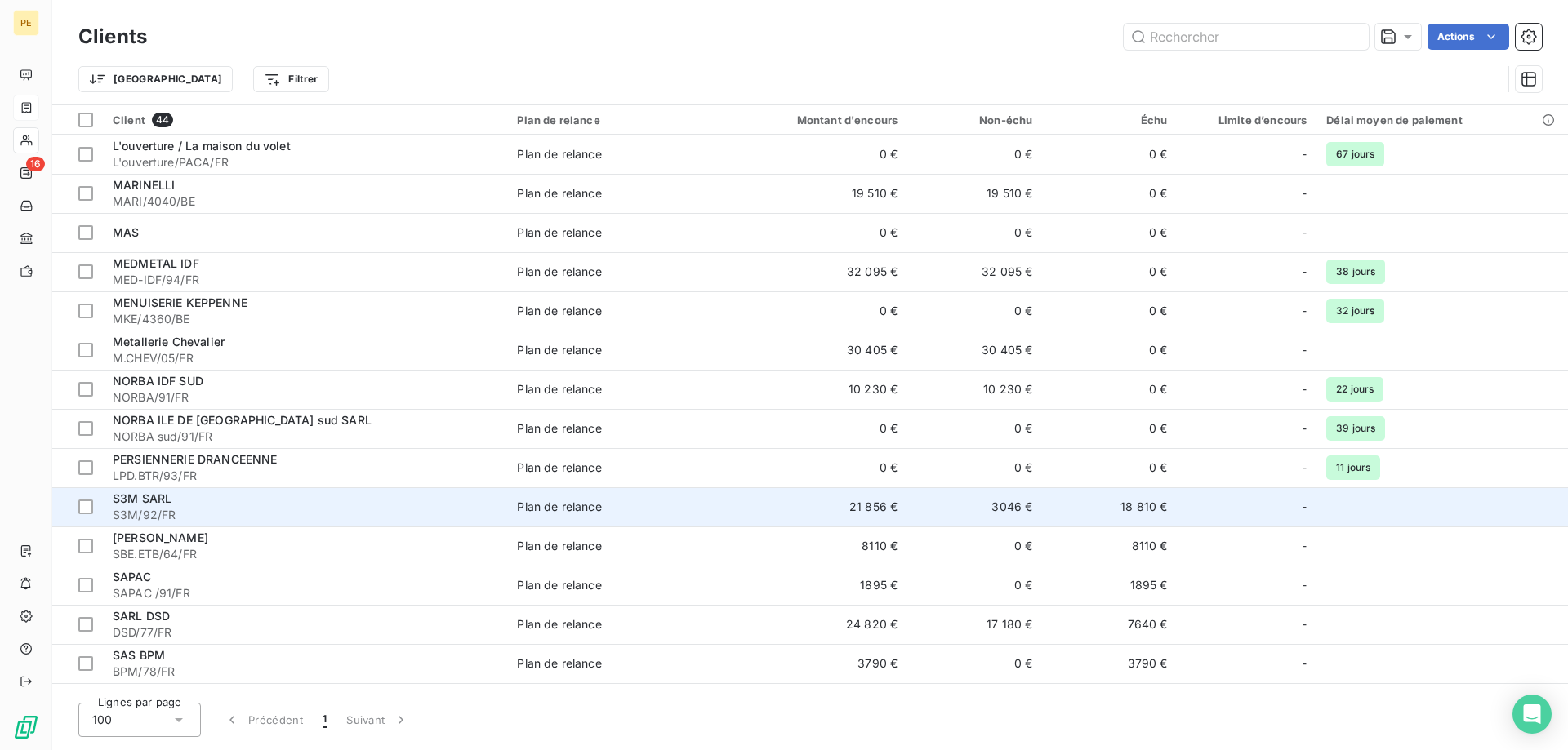
scroll to position [999, 0]
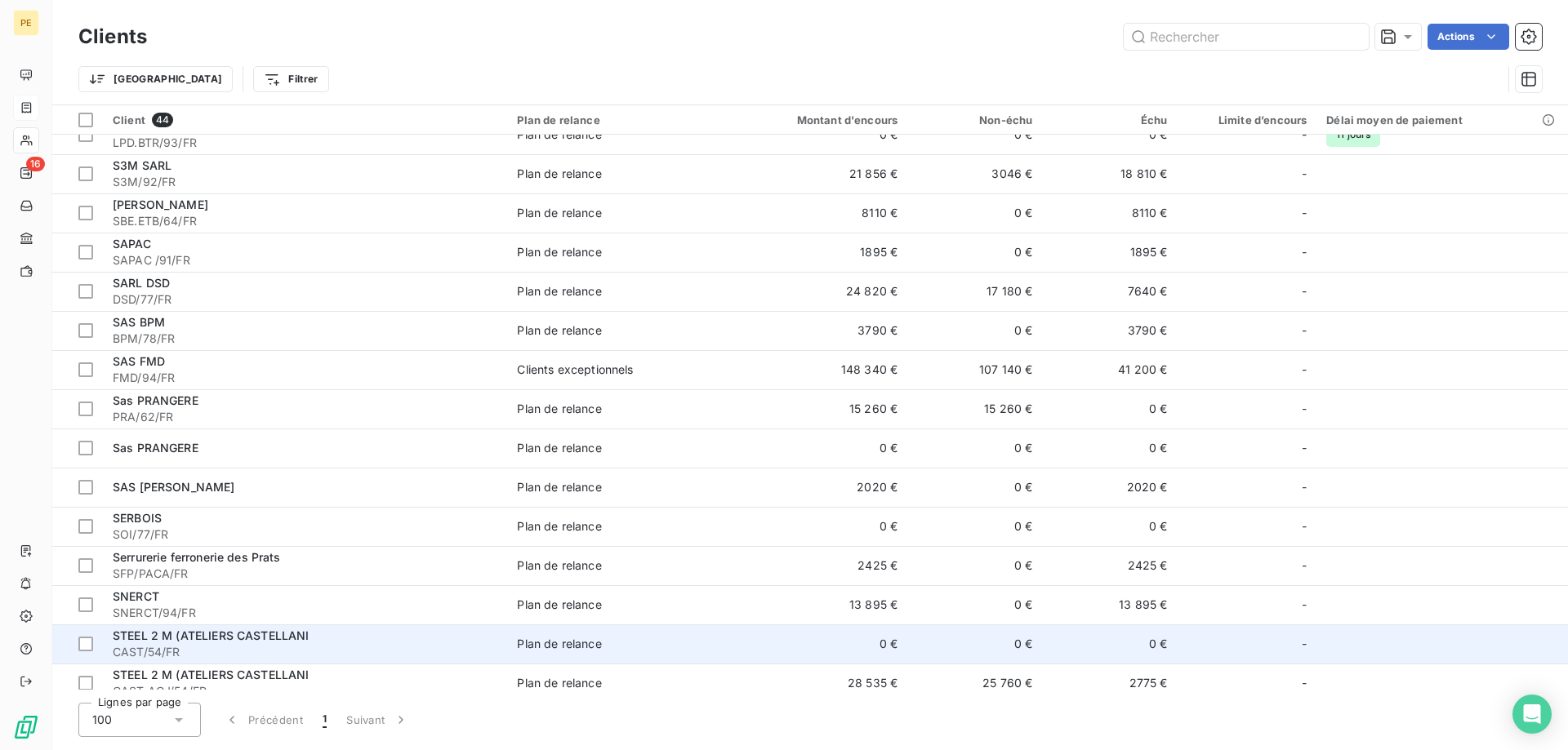
click at [217, 643] on span "STEEL 2 M (ATELIERS CASTELLANI" at bounding box center [211, 636] width 196 height 14
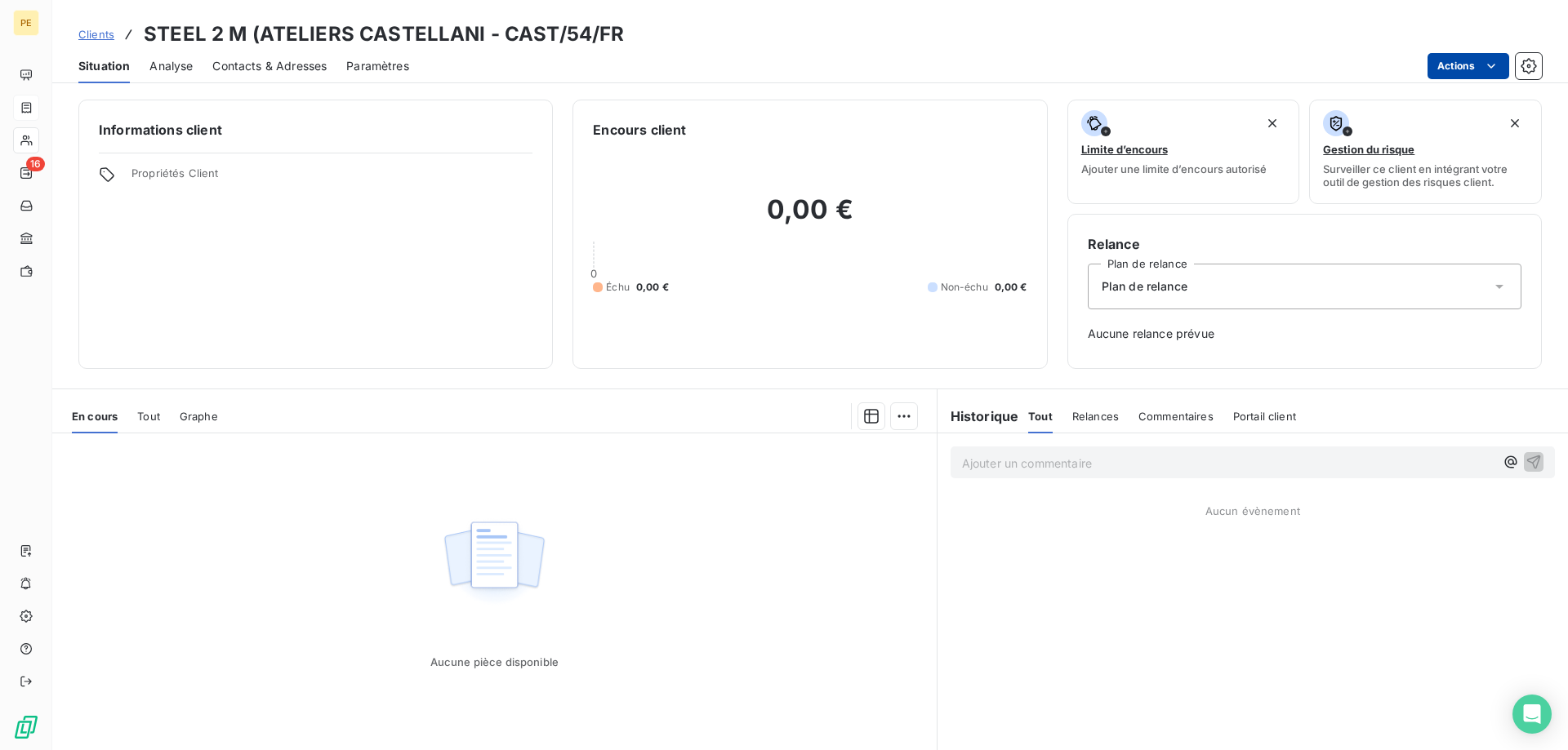
click at [1489, 64] on html "PE 16 Clients STEEL 2 M (ATELIERS CASTELLANI - CAST/54/FR Situation Analyse Con…" at bounding box center [784, 375] width 1568 height 750
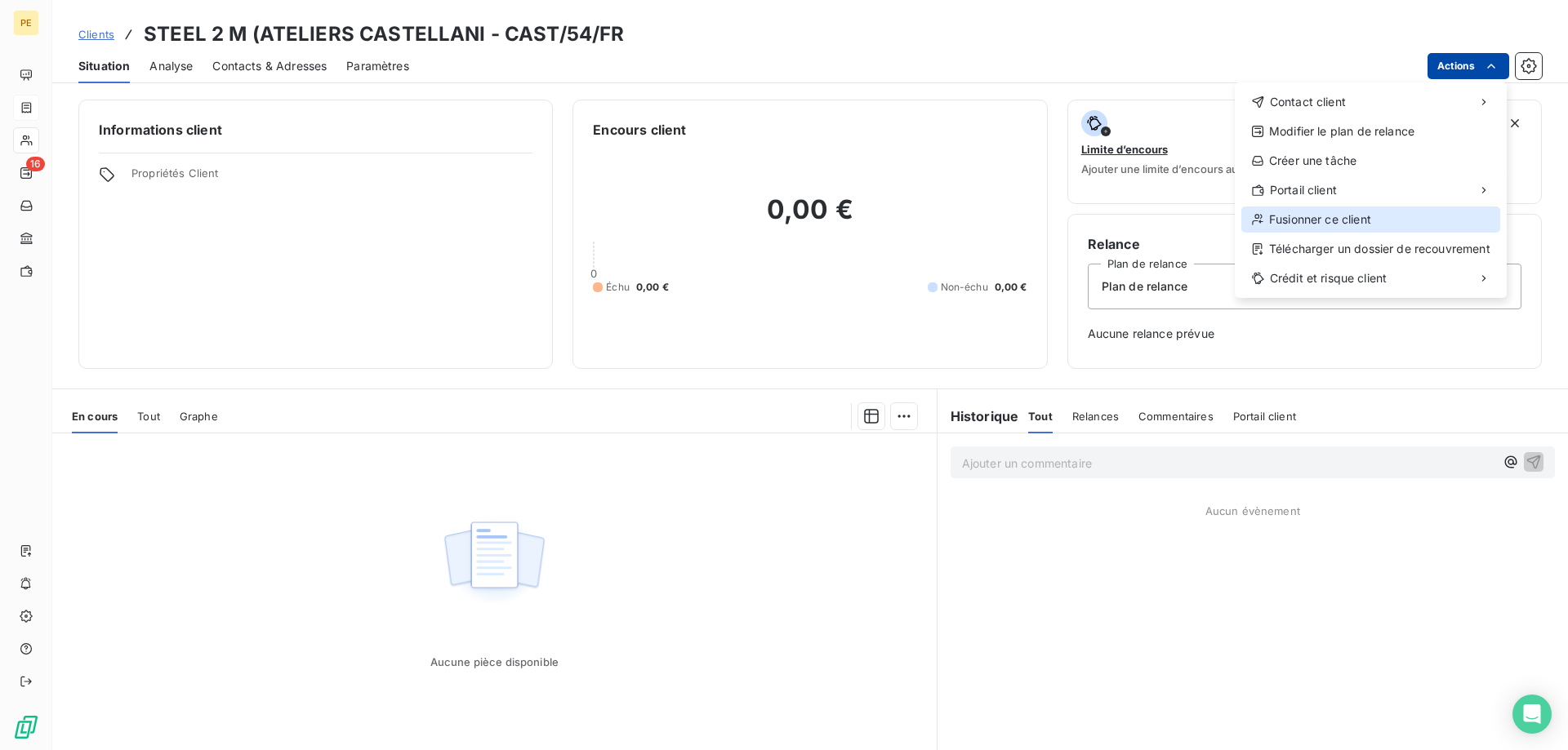
click at [1299, 217] on div "Fusionner ce client" at bounding box center [1371, 219] width 259 height 26
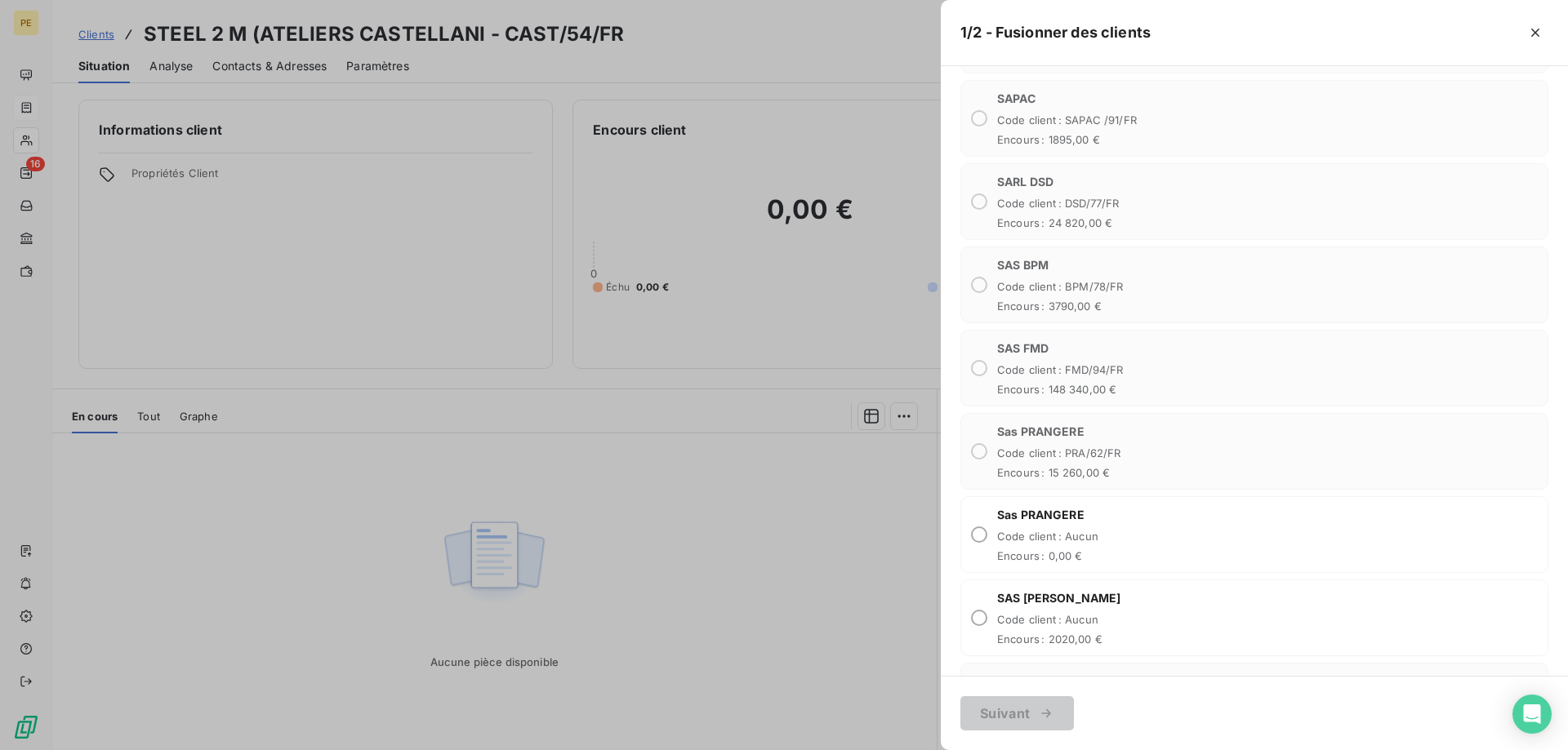
scroll to position [2312, 0]
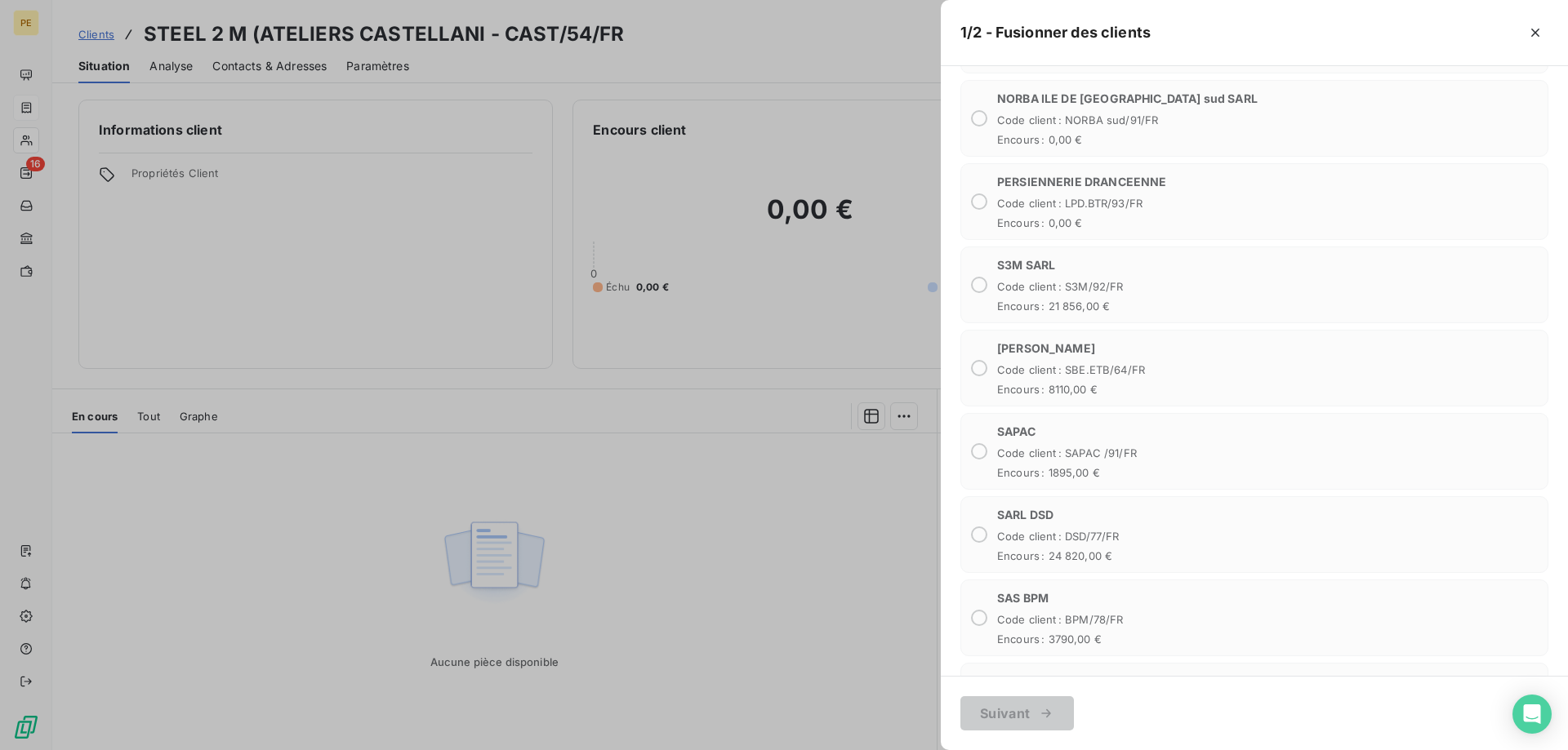
click at [639, 224] on div at bounding box center [784, 375] width 1568 height 750
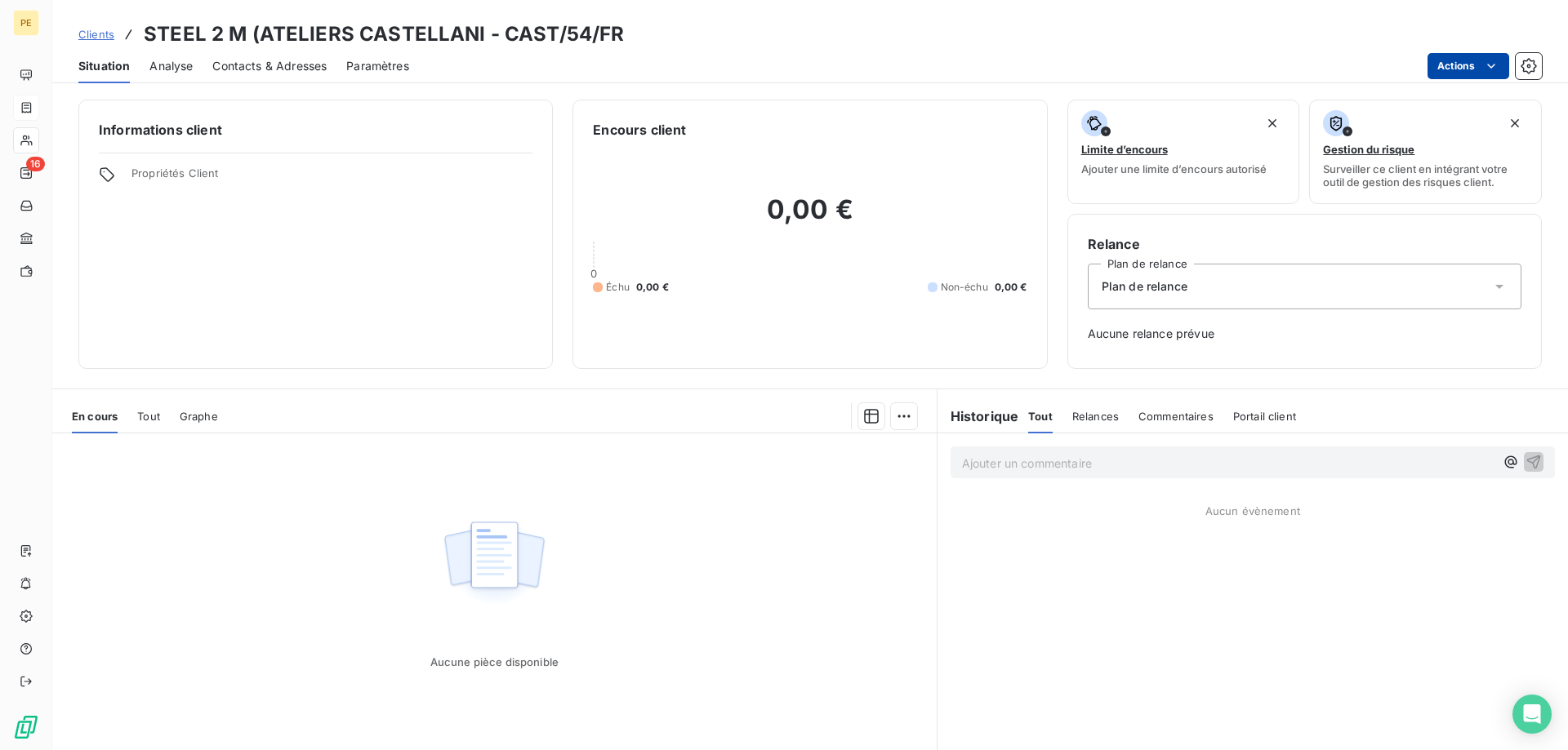
click at [94, 35] on span "Clients" at bounding box center [96, 34] width 36 height 13
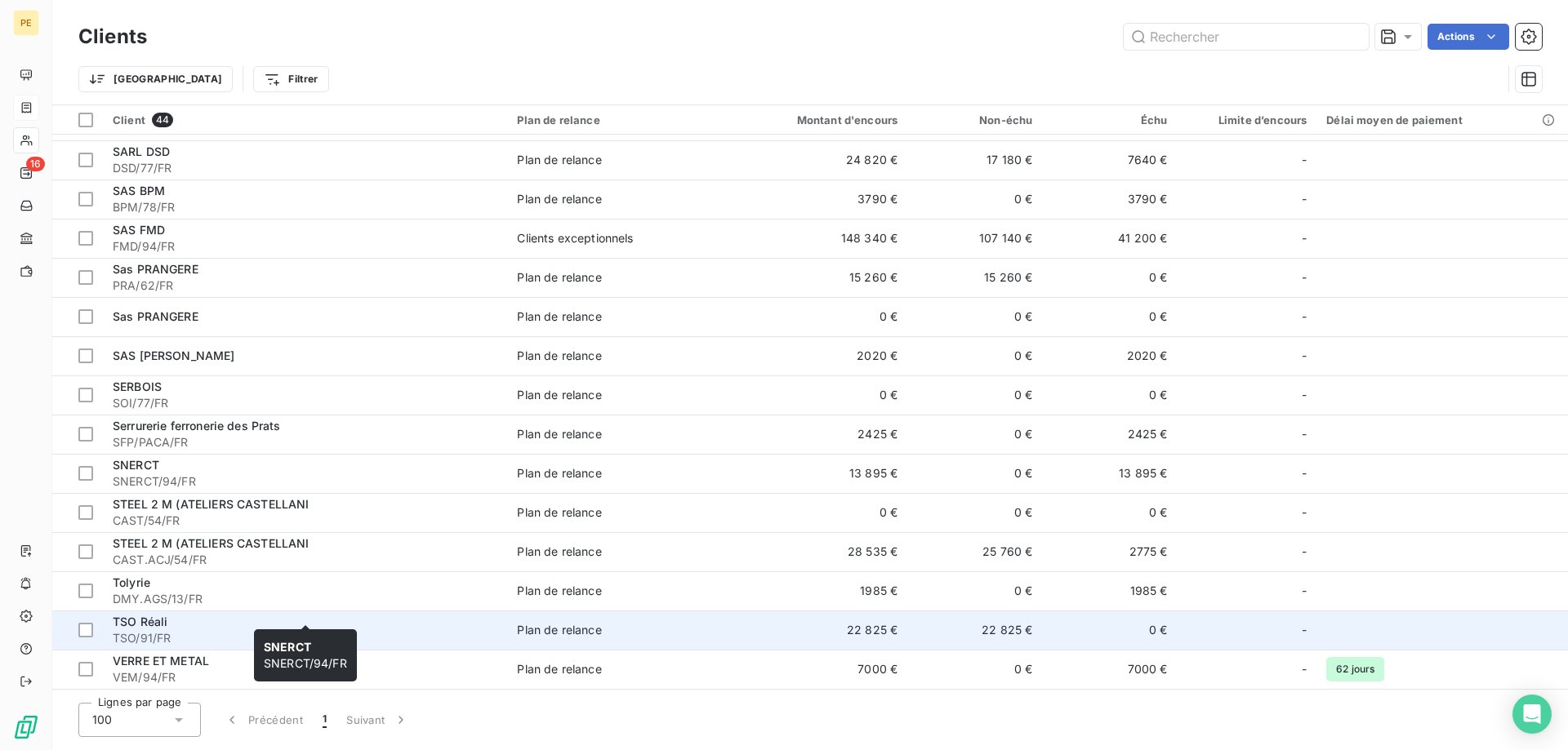
scroll to position [1170, 0]
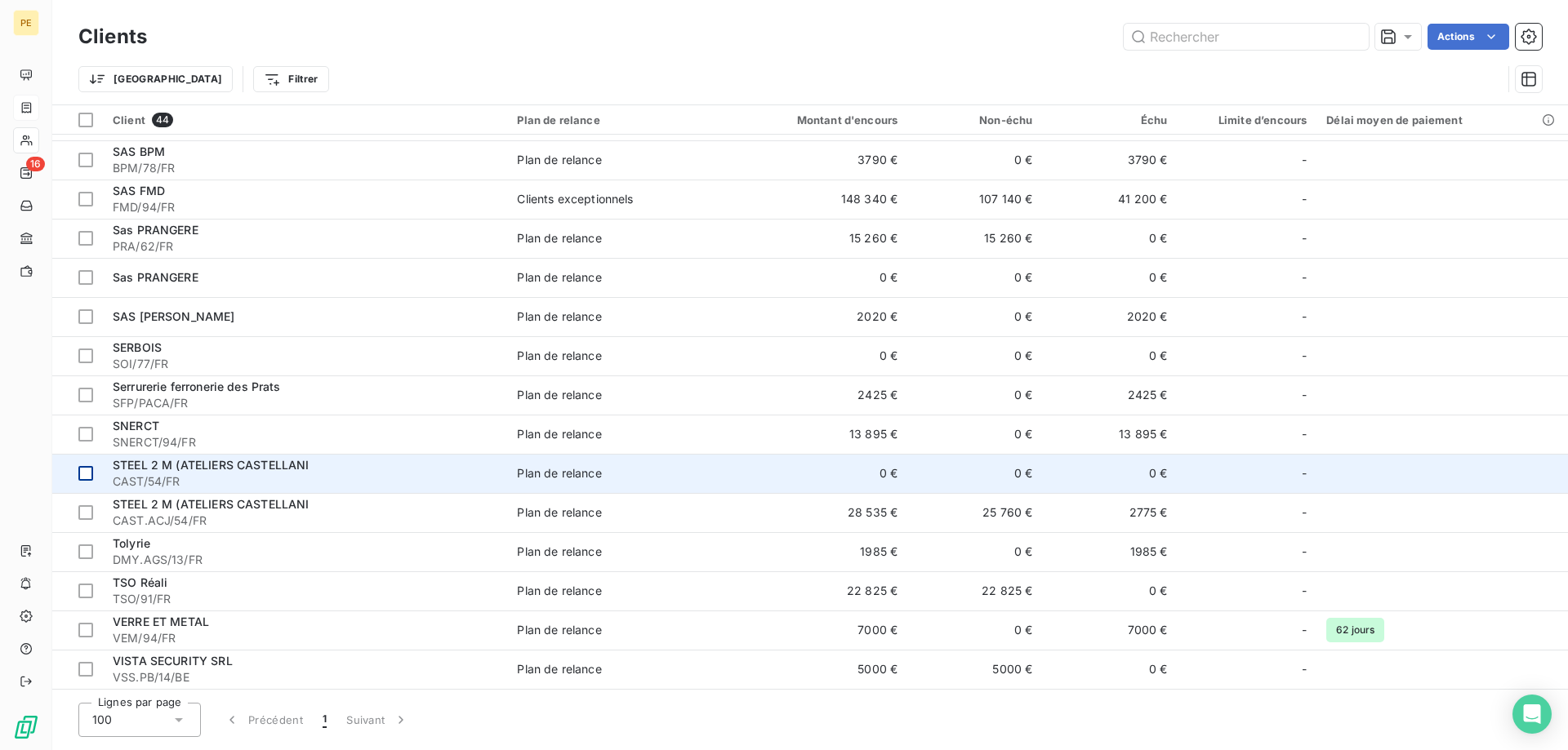
click at [86, 475] on div at bounding box center [85, 473] width 15 height 15
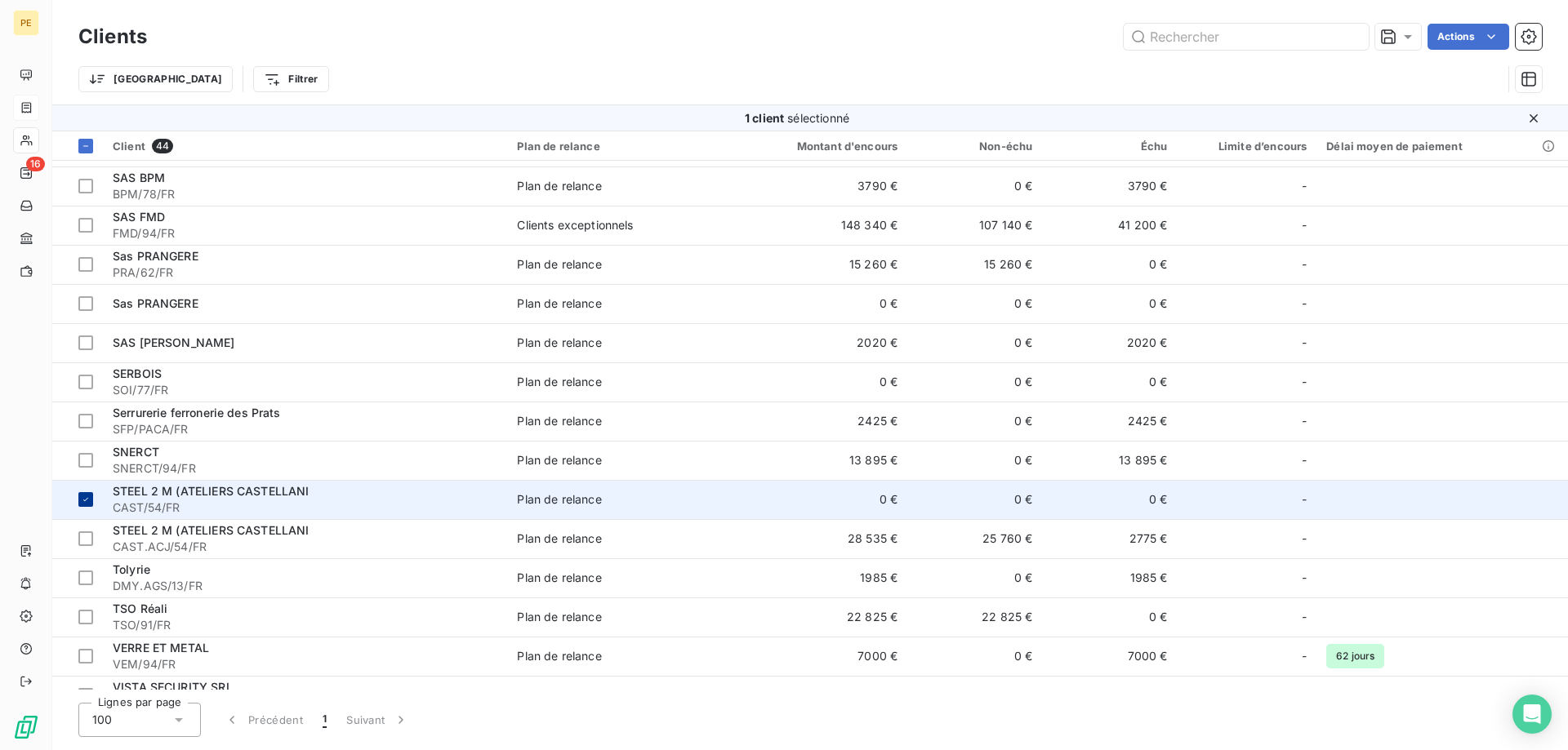
click at [84, 496] on icon at bounding box center [85, 500] width 10 height 10
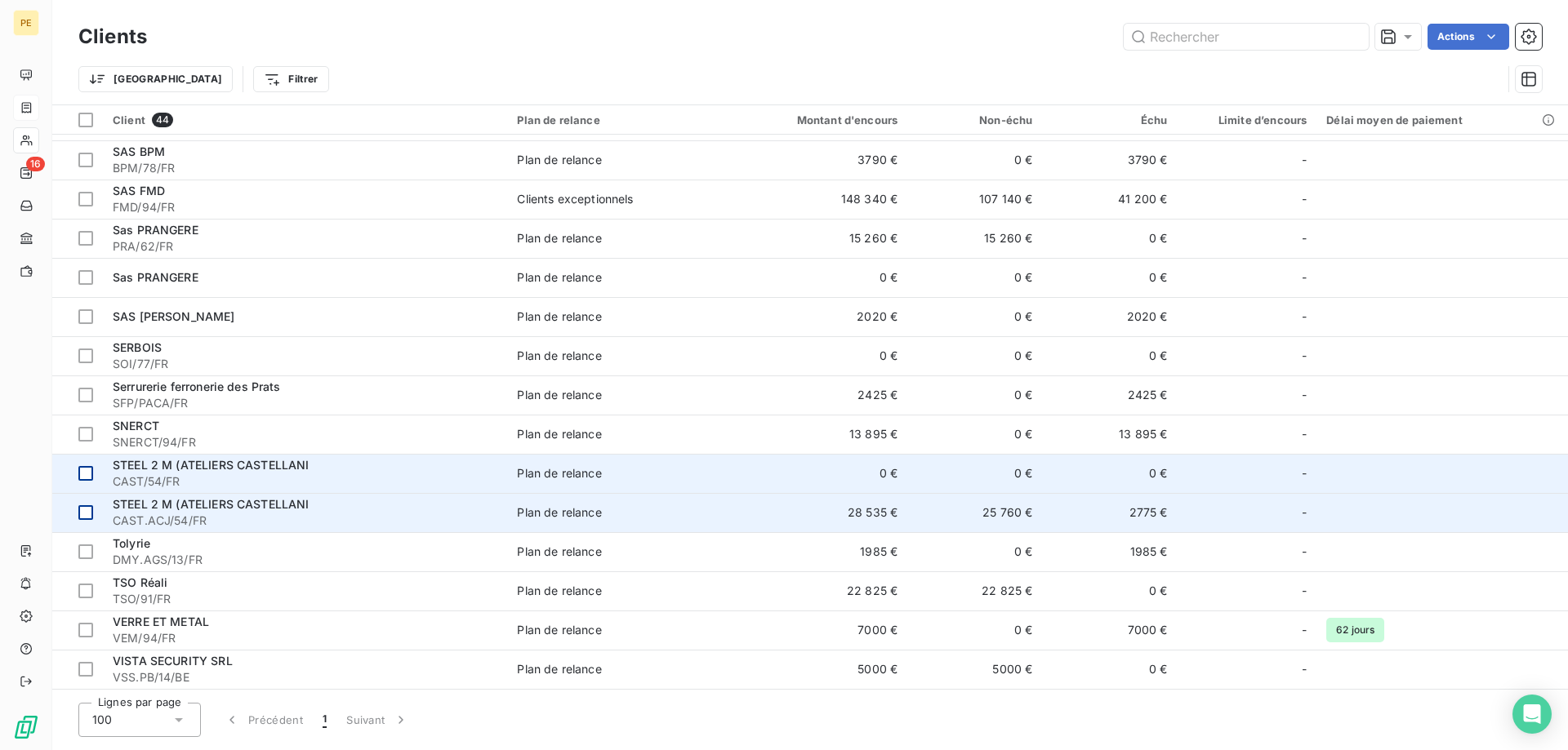
click at [88, 515] on div at bounding box center [85, 512] width 15 height 15
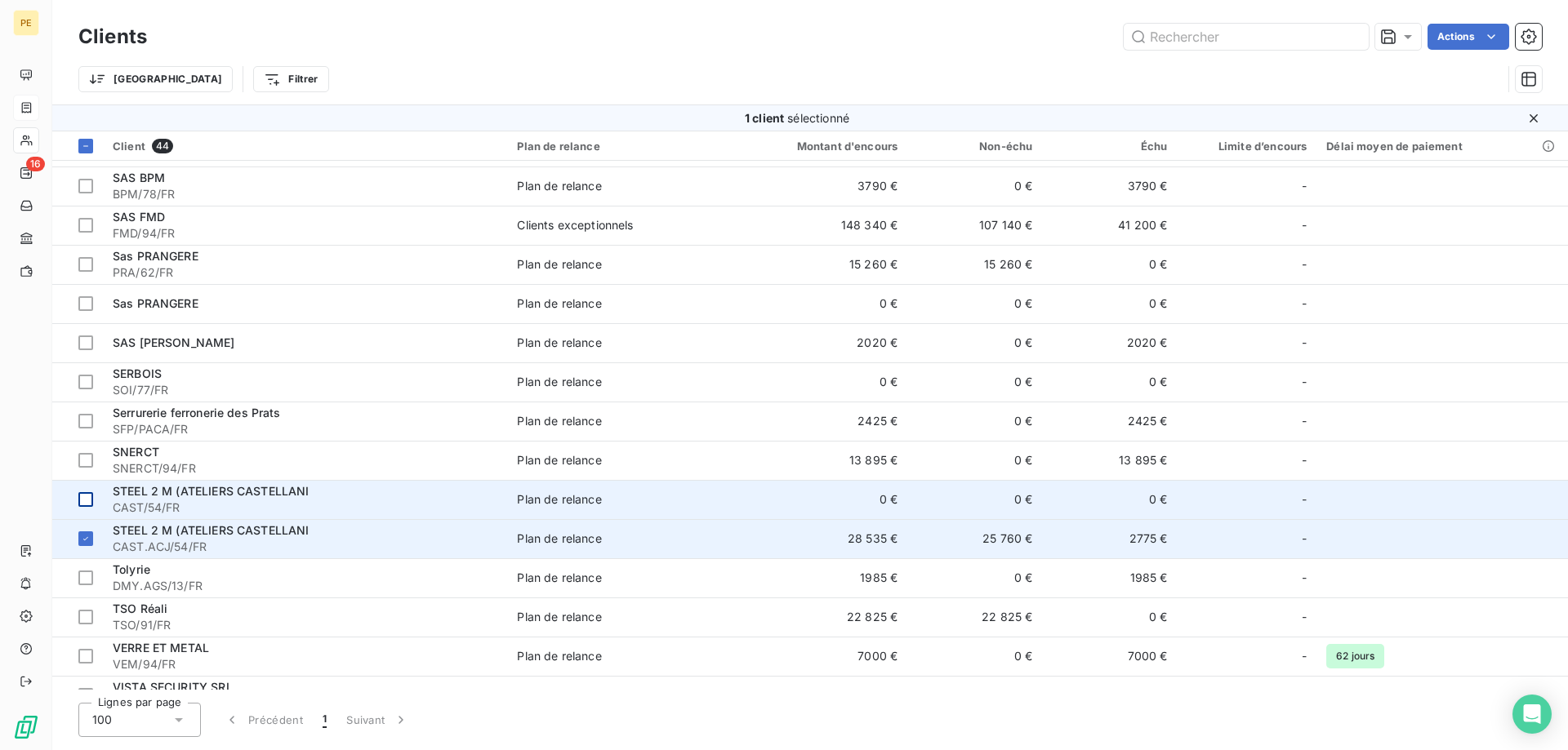
click at [285, 540] on span "CAST.ACJ/54/FR" at bounding box center [306, 547] width 385 height 16
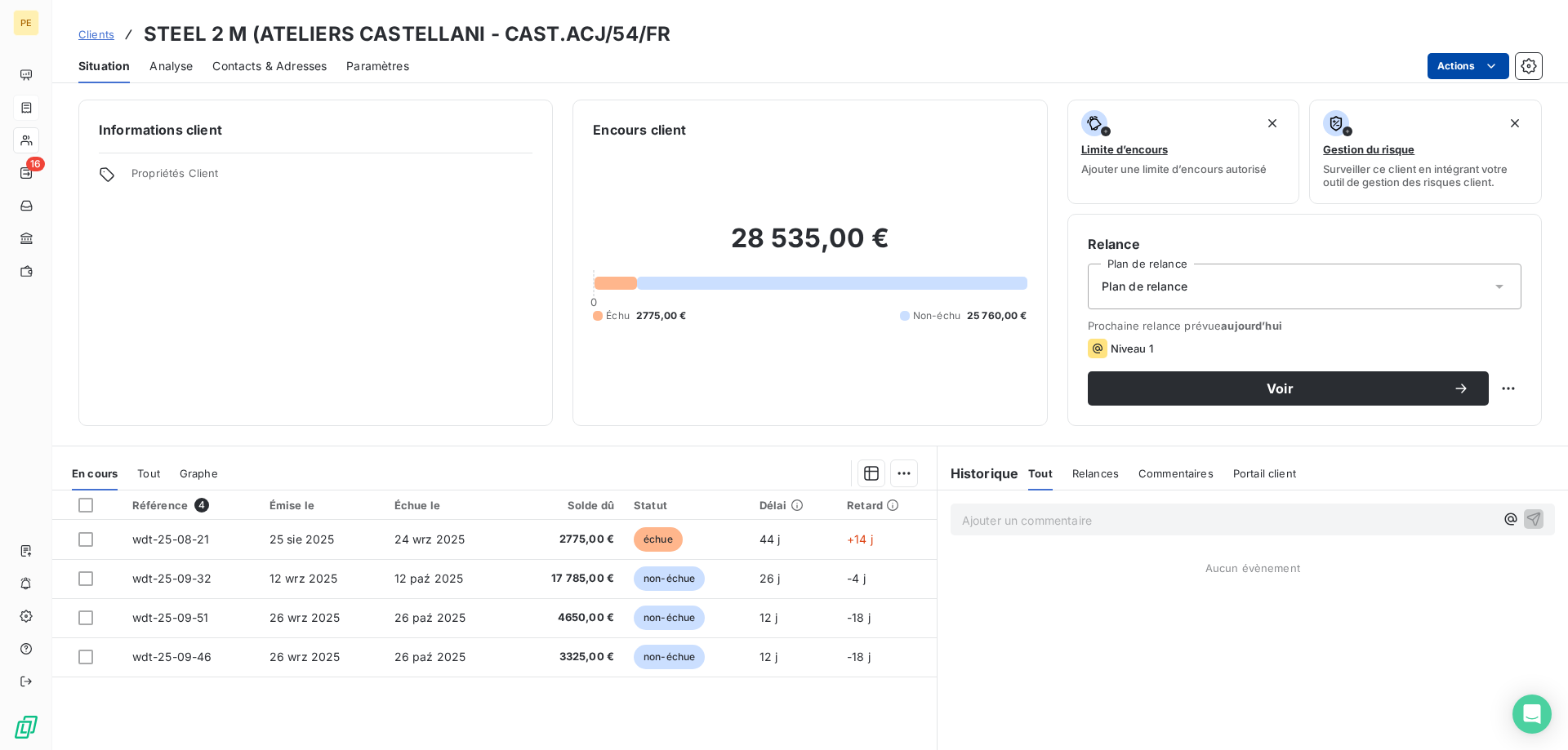
click at [1477, 72] on html "PE 16 Clients STEEL 2 M (ATELIERS CASTELLANI - CAST.ACJ/54/FR Situation Analyse…" at bounding box center [784, 375] width 1568 height 750
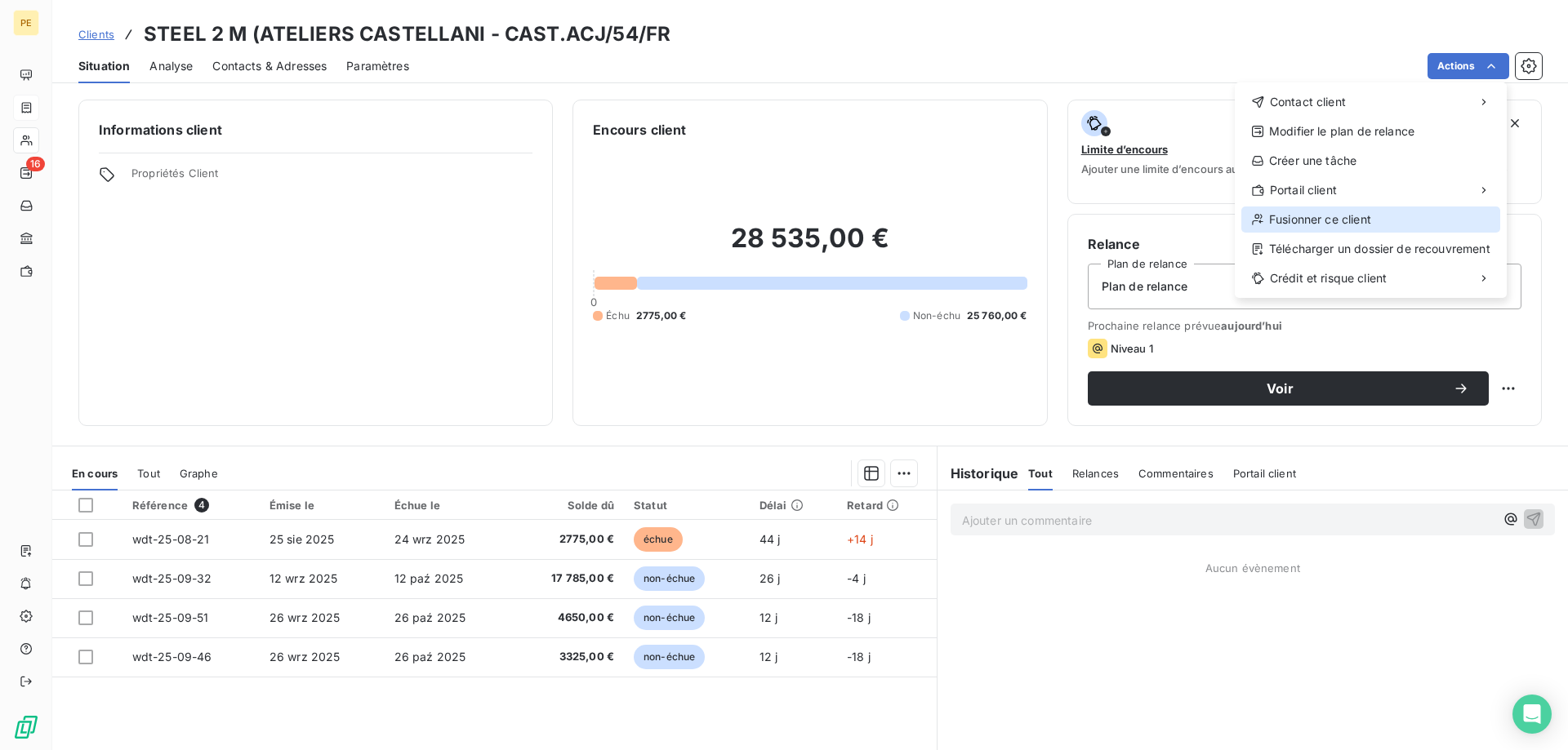
click at [1329, 225] on div "Fusionner ce client" at bounding box center [1371, 219] width 259 height 26
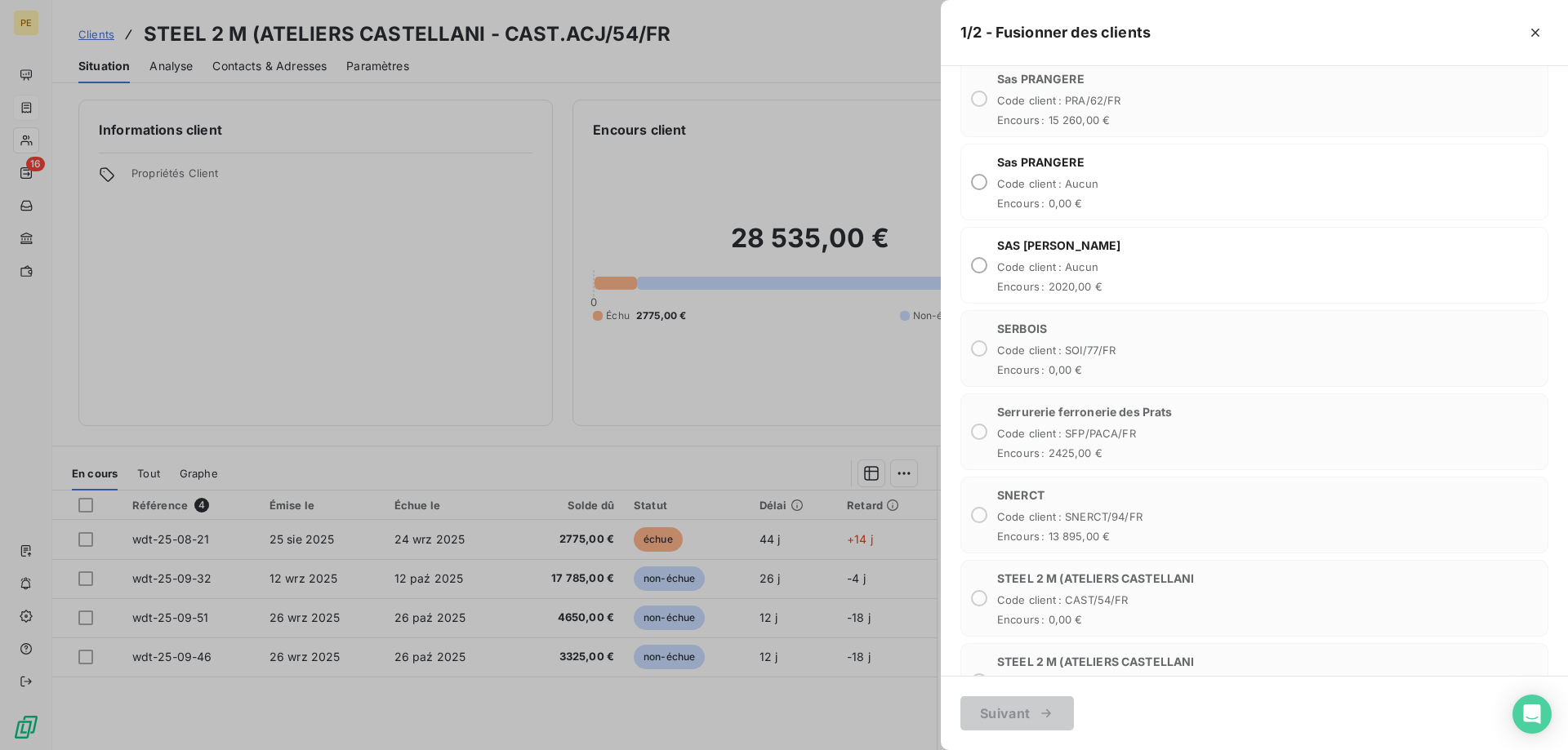
scroll to position [3165, 0]
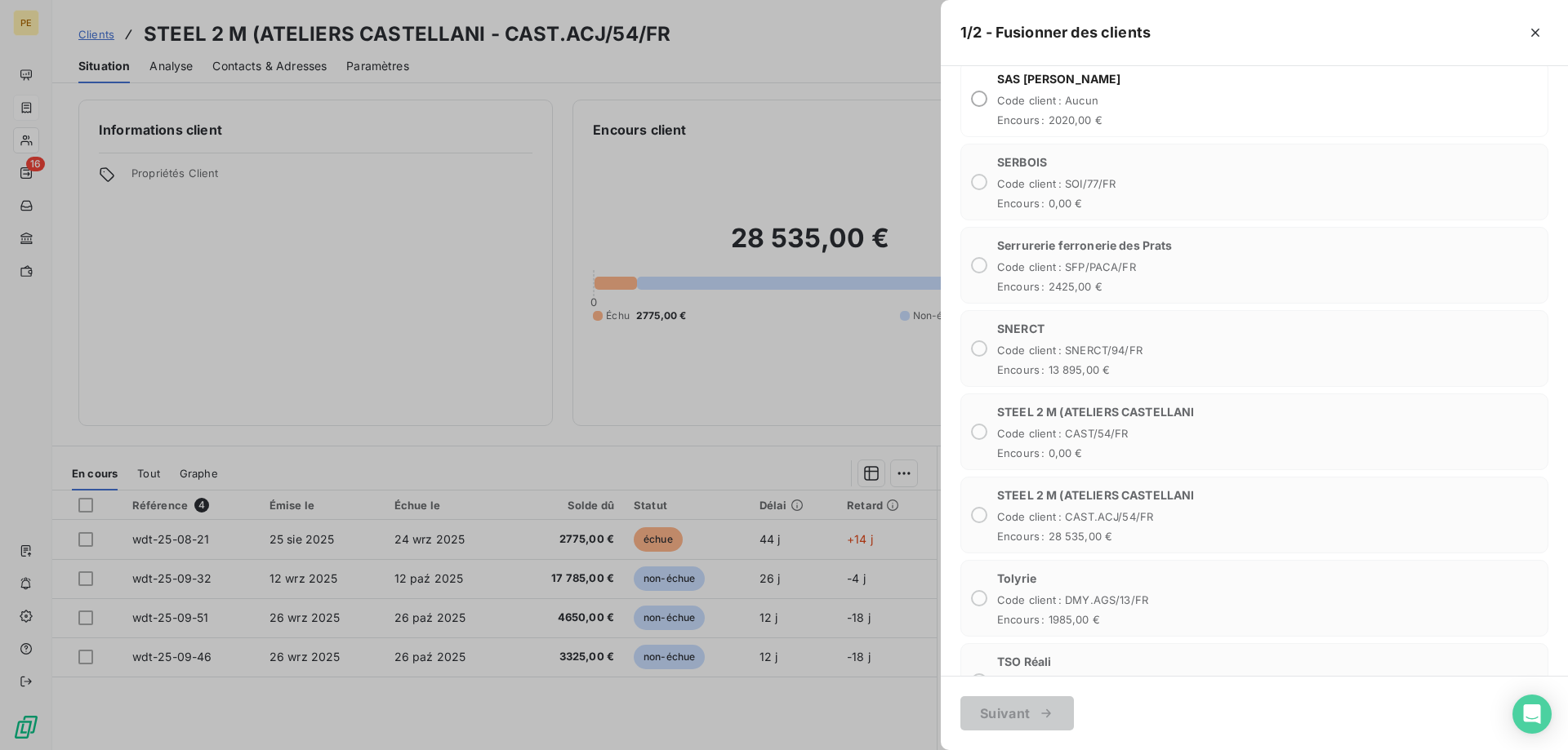
click at [1106, 421] on div "STEEL 2 M (ATELIERS CASTELLANI Code client : CAST/54/FR Encours : 0,00 €" at bounding box center [1096, 432] width 197 height 56
click at [1109, 418] on span "STEEL 2 M (ATELIERS CASTELLANI" at bounding box center [1096, 412] width 197 height 16
click at [1110, 417] on span "STEEL 2 M (ATELIERS CASTELLANI" at bounding box center [1096, 412] width 197 height 16
click at [1087, 503] on span "STEEL 2 M (ATELIERS CASTELLANI" at bounding box center [1096, 495] width 197 height 16
click at [989, 445] on div "STEEL 2 M (ATELIERS CASTELLANI Code client : CAST/54/FR Encours : 0,00 €" at bounding box center [1254, 432] width 588 height 76
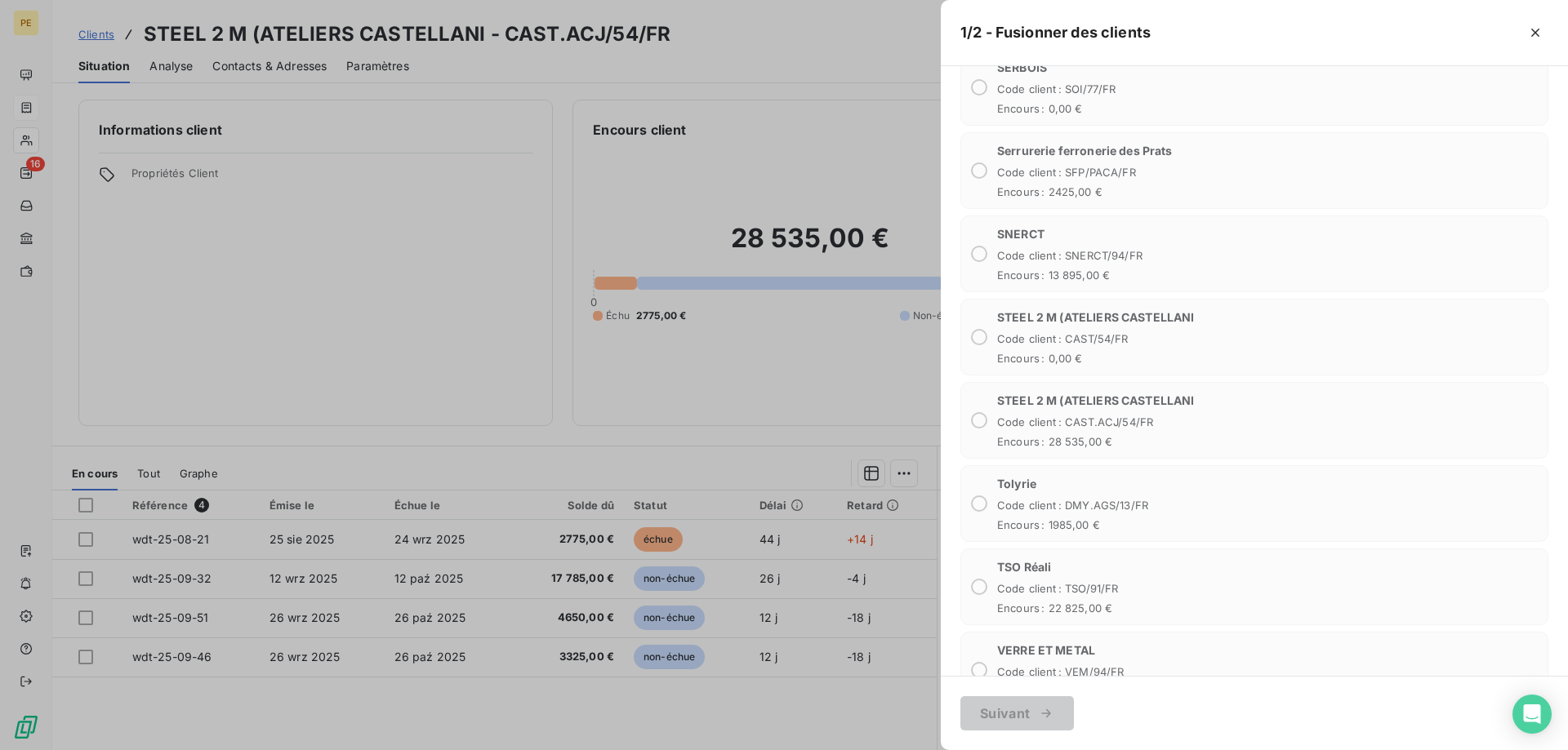
scroll to position [3228, 0]
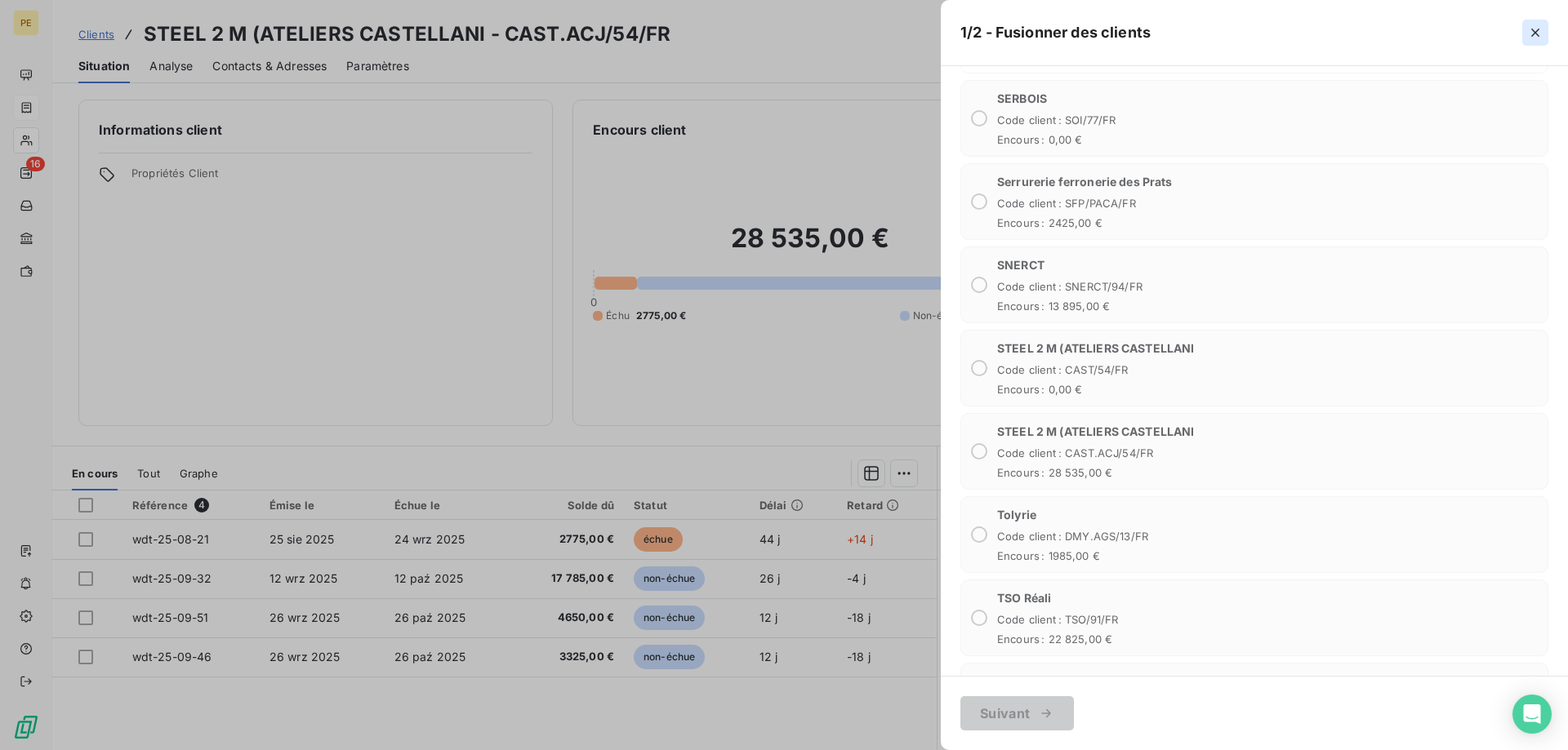
click at [1533, 28] on icon "button" at bounding box center [1535, 33] width 16 height 16
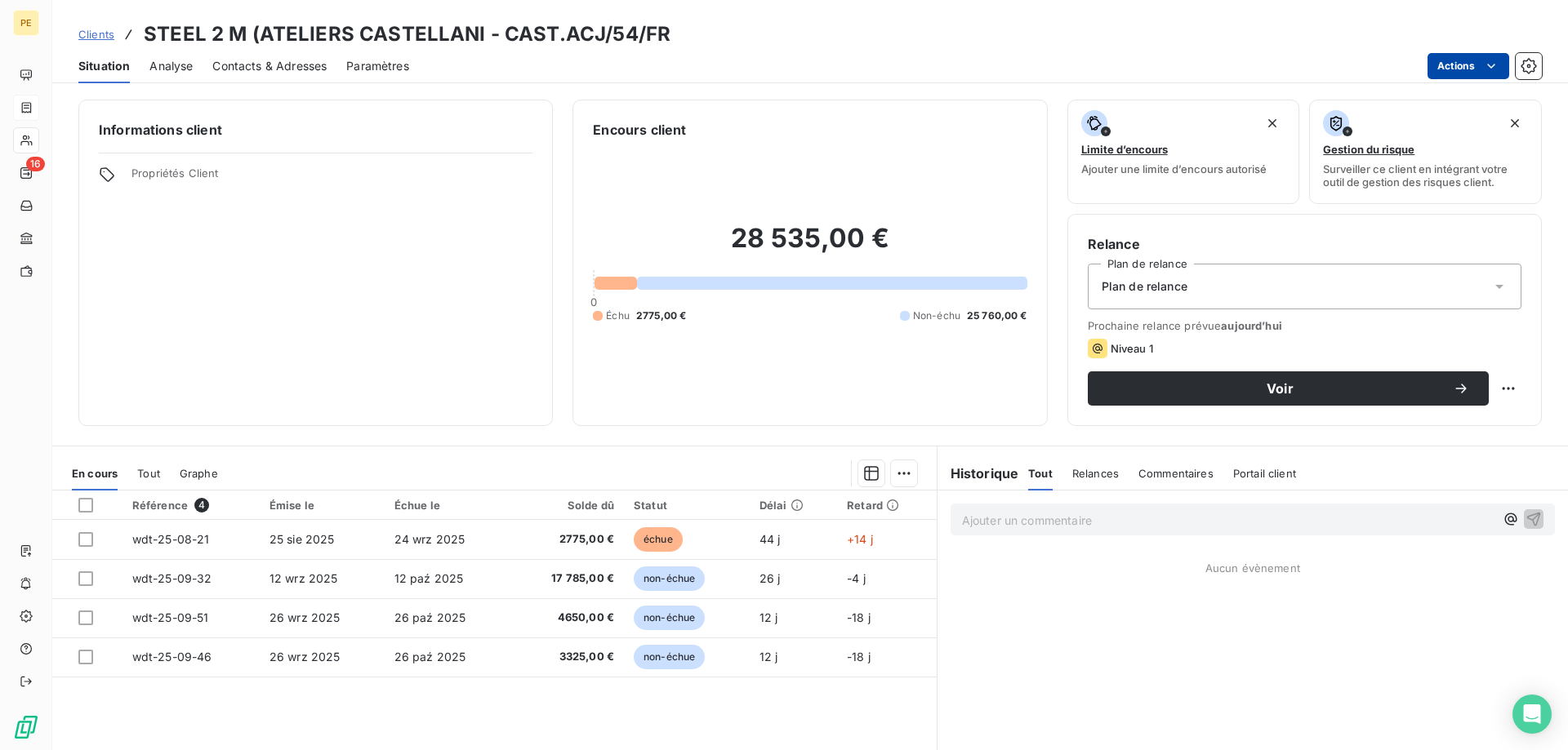
click at [1481, 63] on html "PE 16 Clients STEEL 2 M (ATELIERS CASTELLANI - CAST.ACJ/54/FR Situation Analyse…" at bounding box center [784, 375] width 1568 height 750
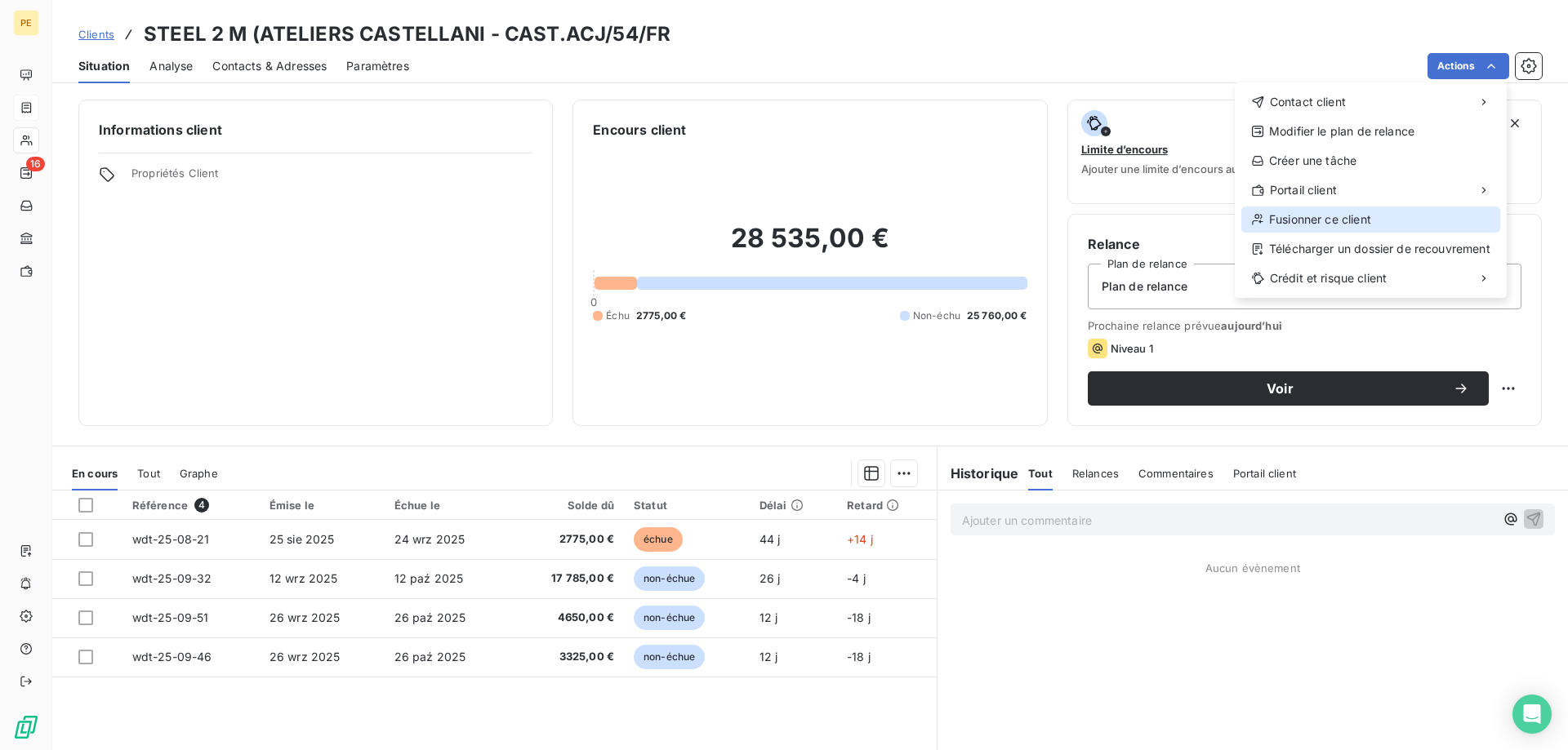
click at [1275, 219] on div "Fusionner ce client" at bounding box center [1371, 219] width 259 height 26
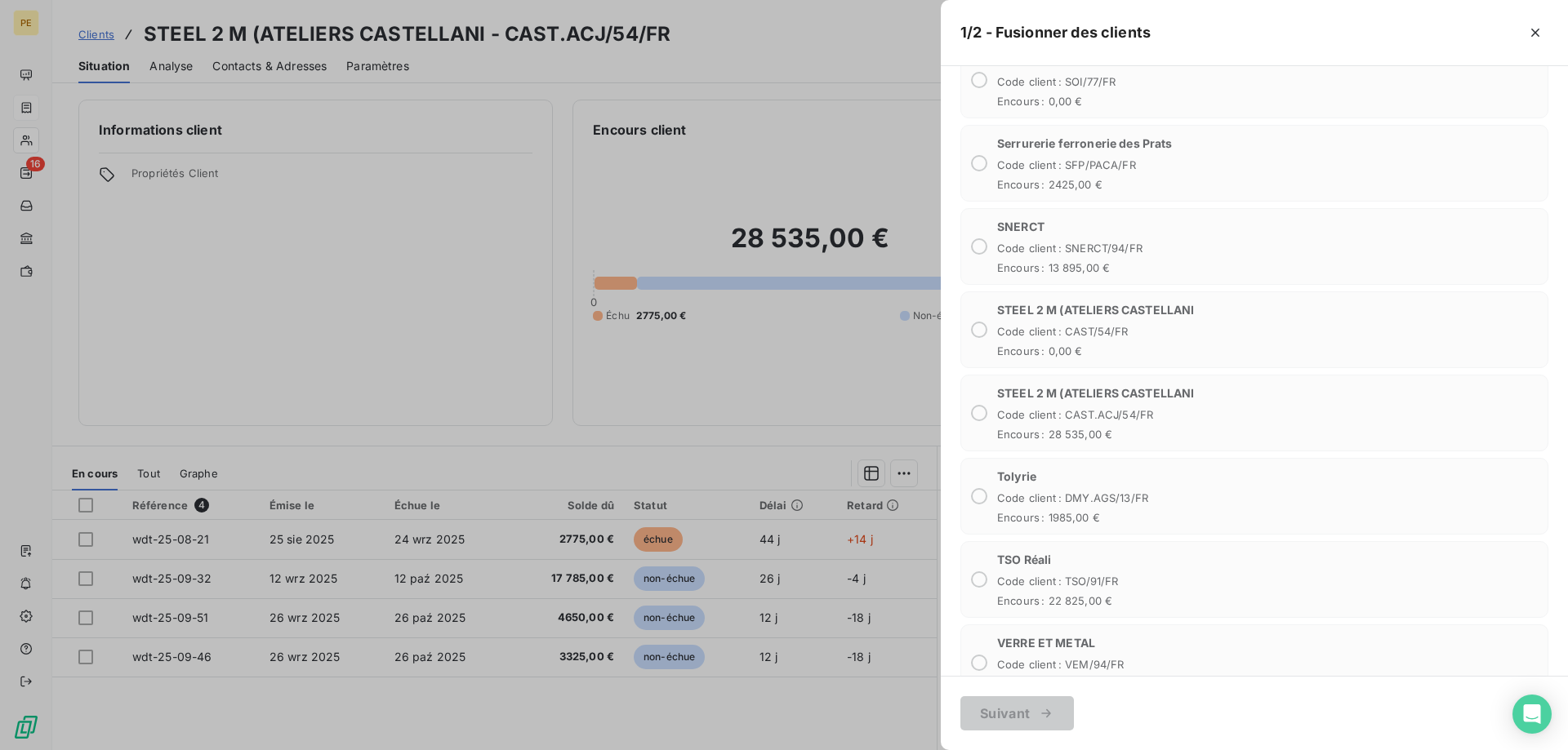
scroll to position [3145, 0]
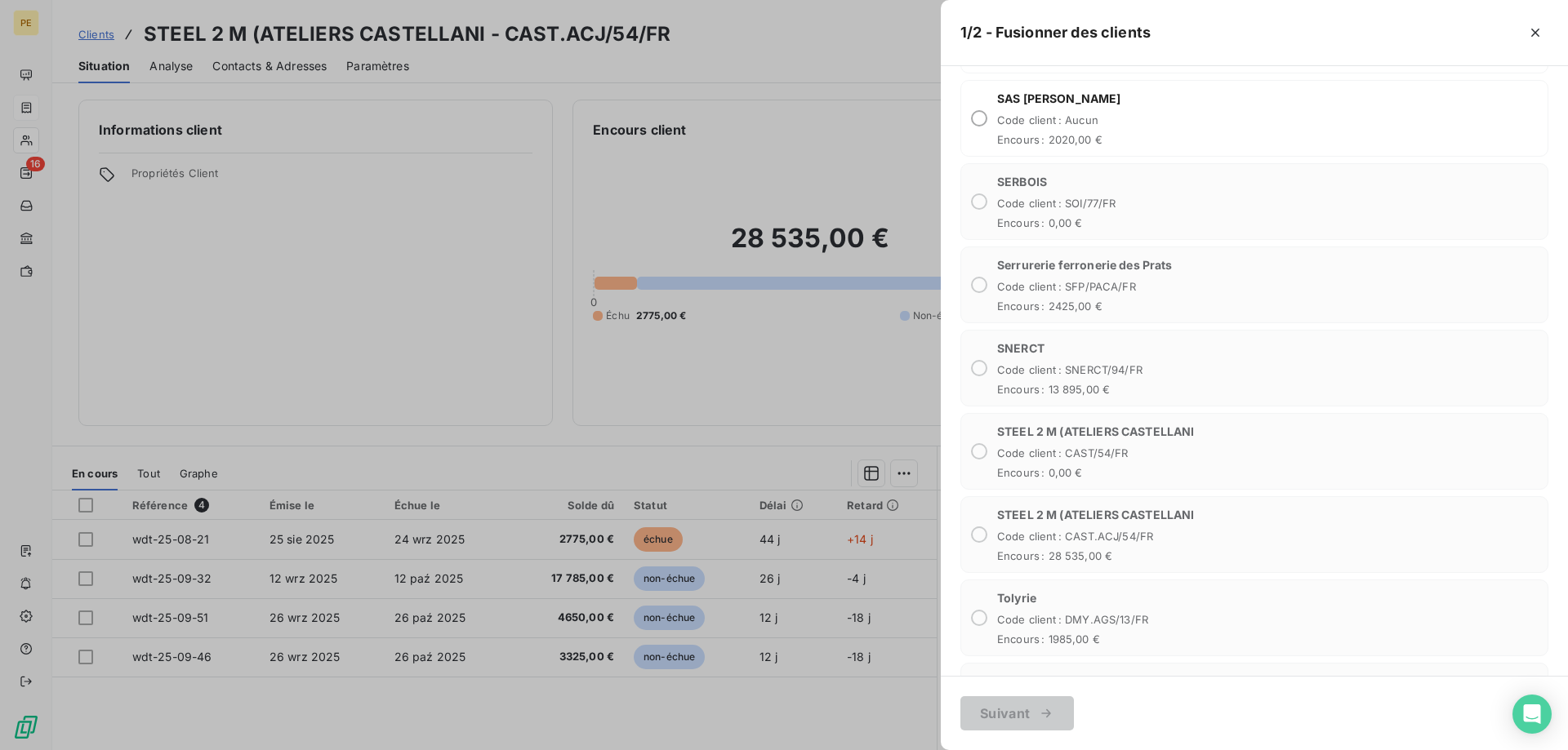
click at [690, 357] on div at bounding box center [784, 375] width 1568 height 750
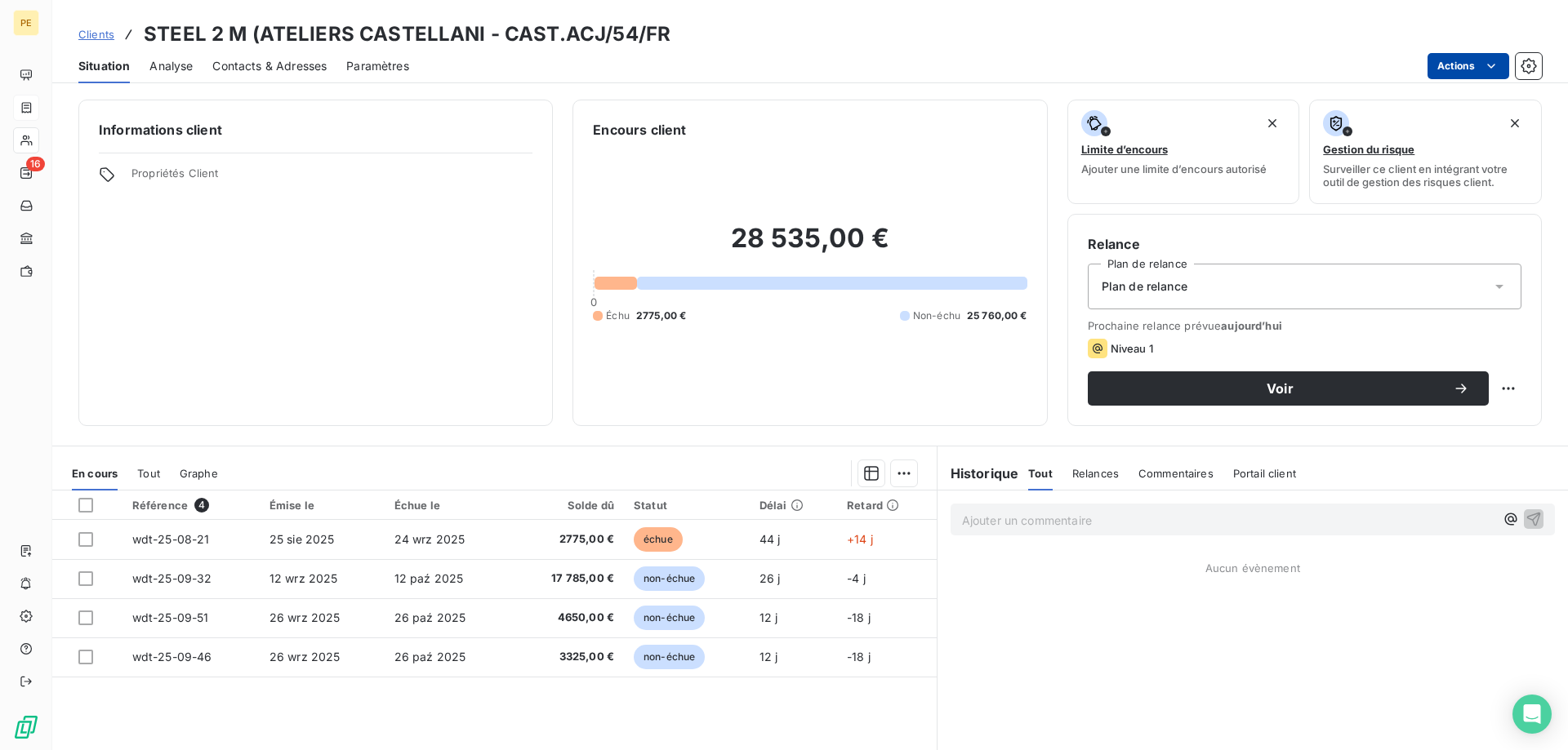
click at [1497, 67] on html "PE 16 Clients STEEL 2 M (ATELIERS CASTELLANI - CAST.ACJ/54/FR Situation Analyse…" at bounding box center [784, 375] width 1568 height 750
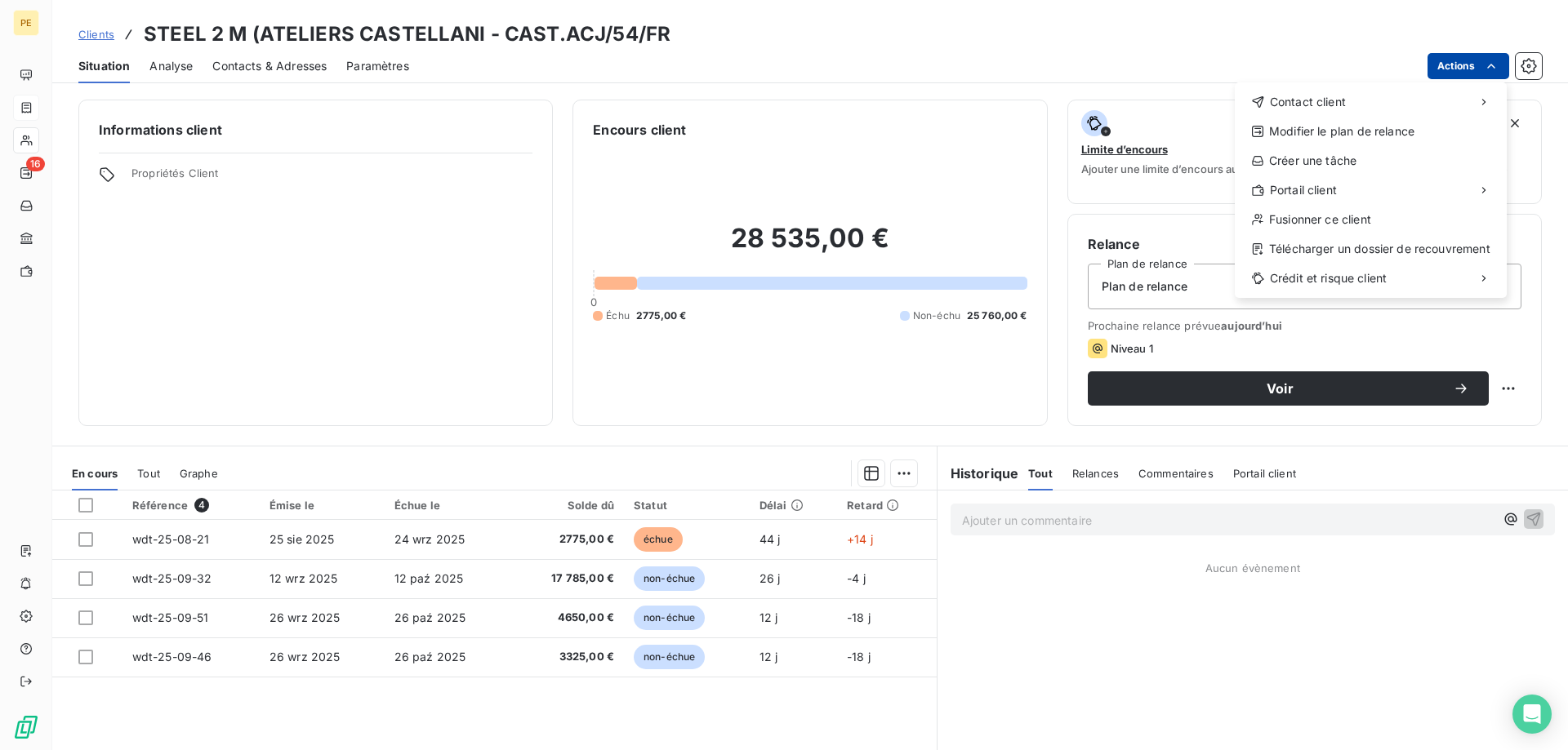
click at [423, 237] on html "PE 16 Clients STEEL 2 M (ATELIERS CASTELLANI - CAST.ACJ/54/FR Situation Analyse…" at bounding box center [784, 375] width 1568 height 750
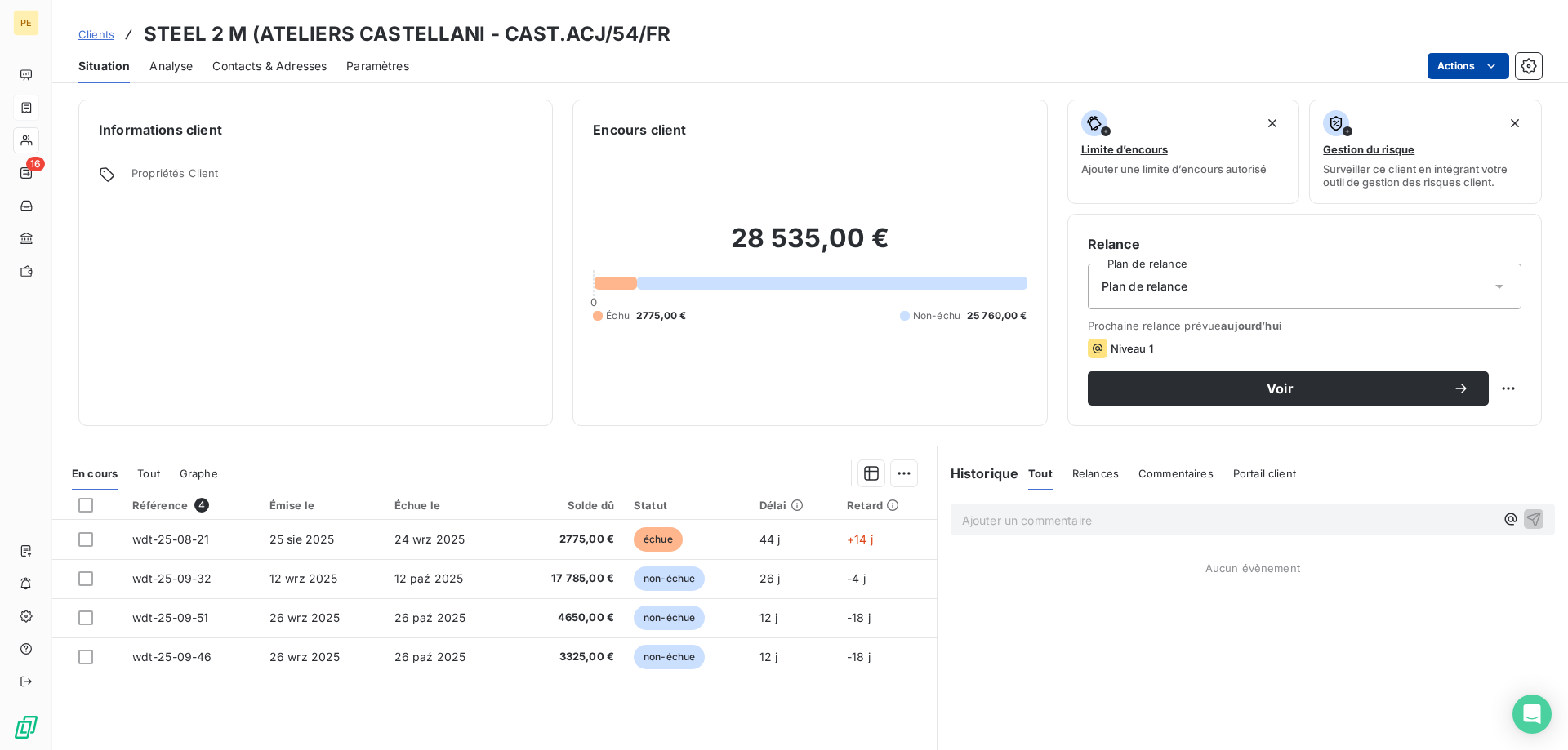
click at [89, 36] on span "Clients" at bounding box center [96, 34] width 36 height 13
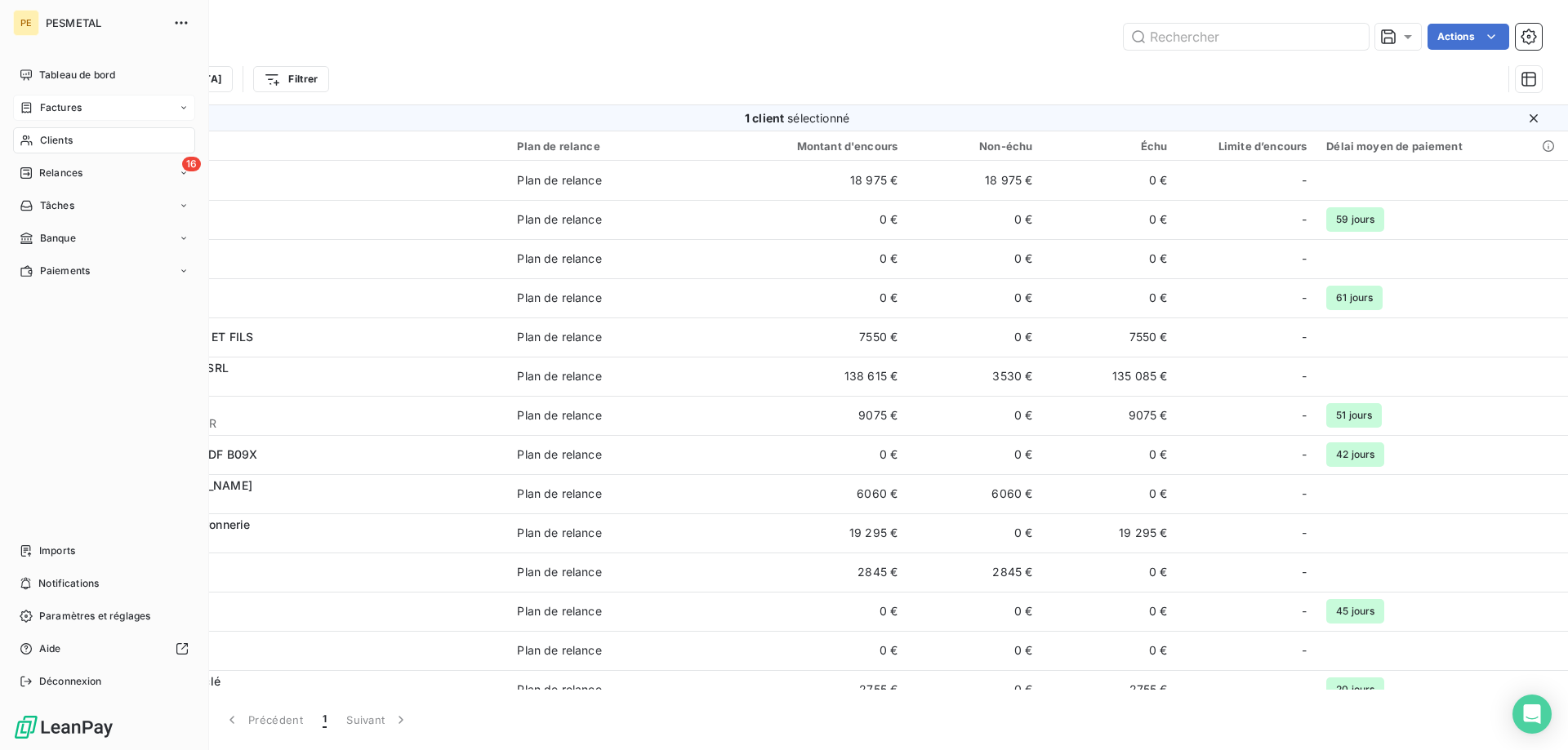
click at [59, 108] on span "Factures" at bounding box center [61, 107] width 42 height 15
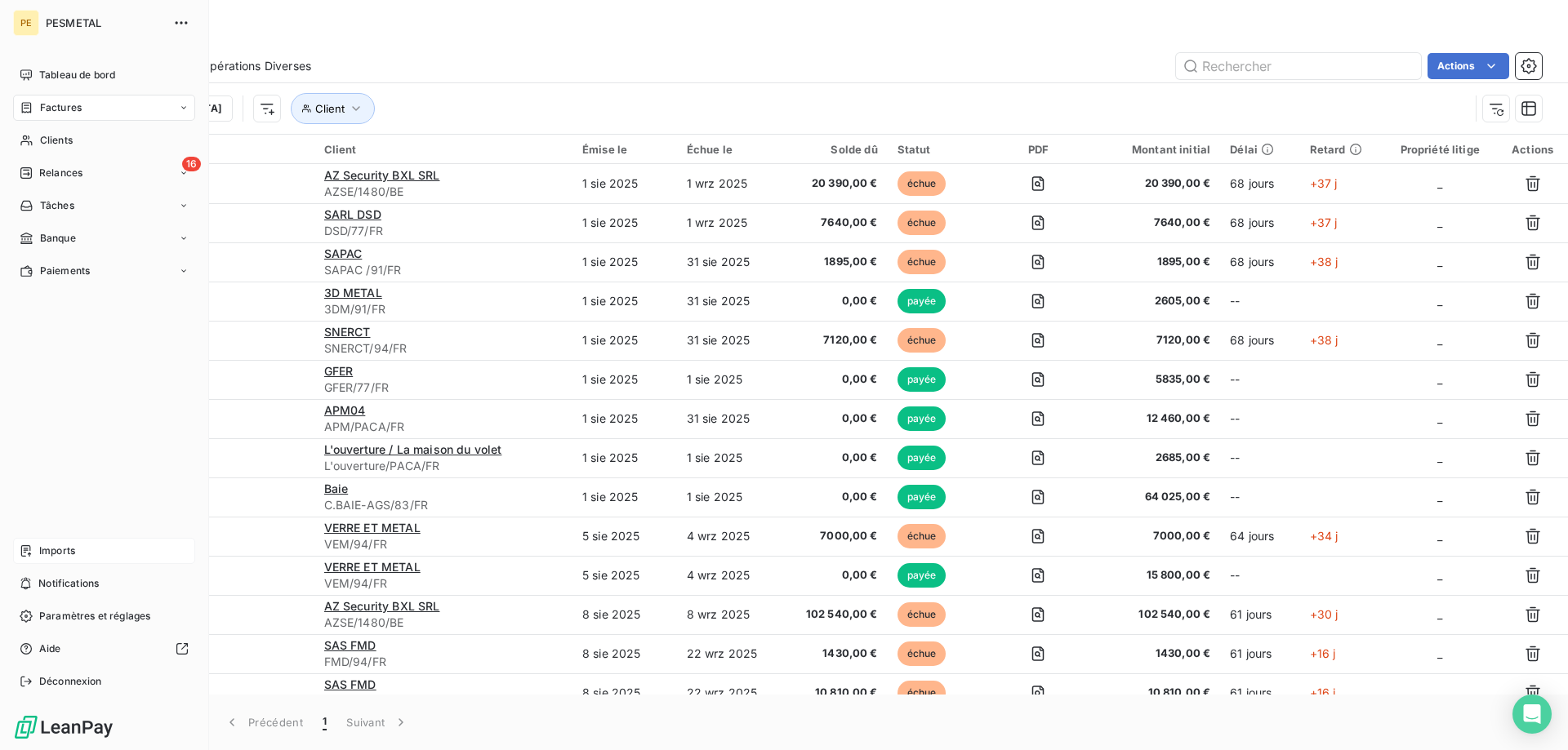
click at [47, 550] on span "Imports" at bounding box center [58, 551] width 36 height 15
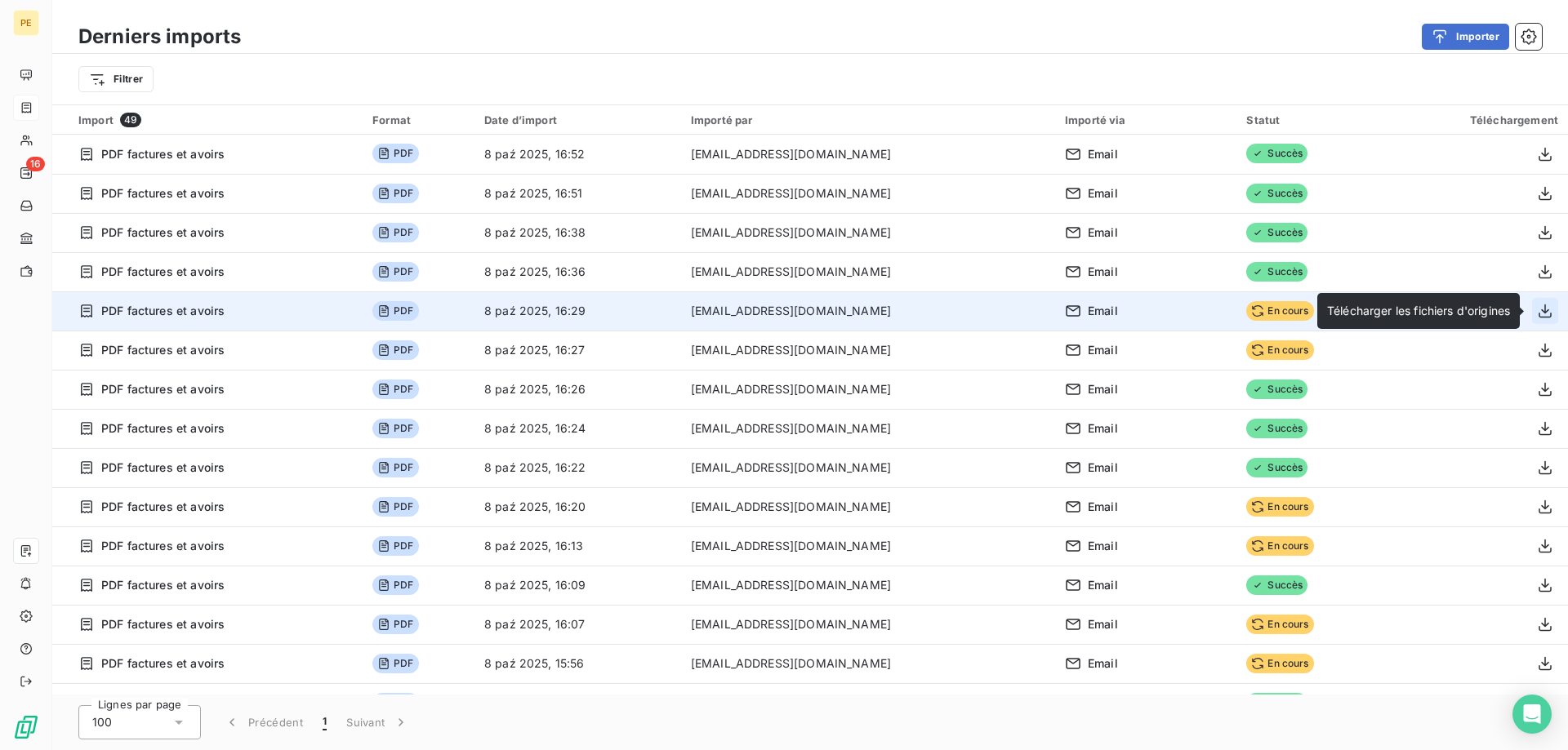
click at [1543, 309] on icon "button" at bounding box center [1545, 311] width 16 height 16
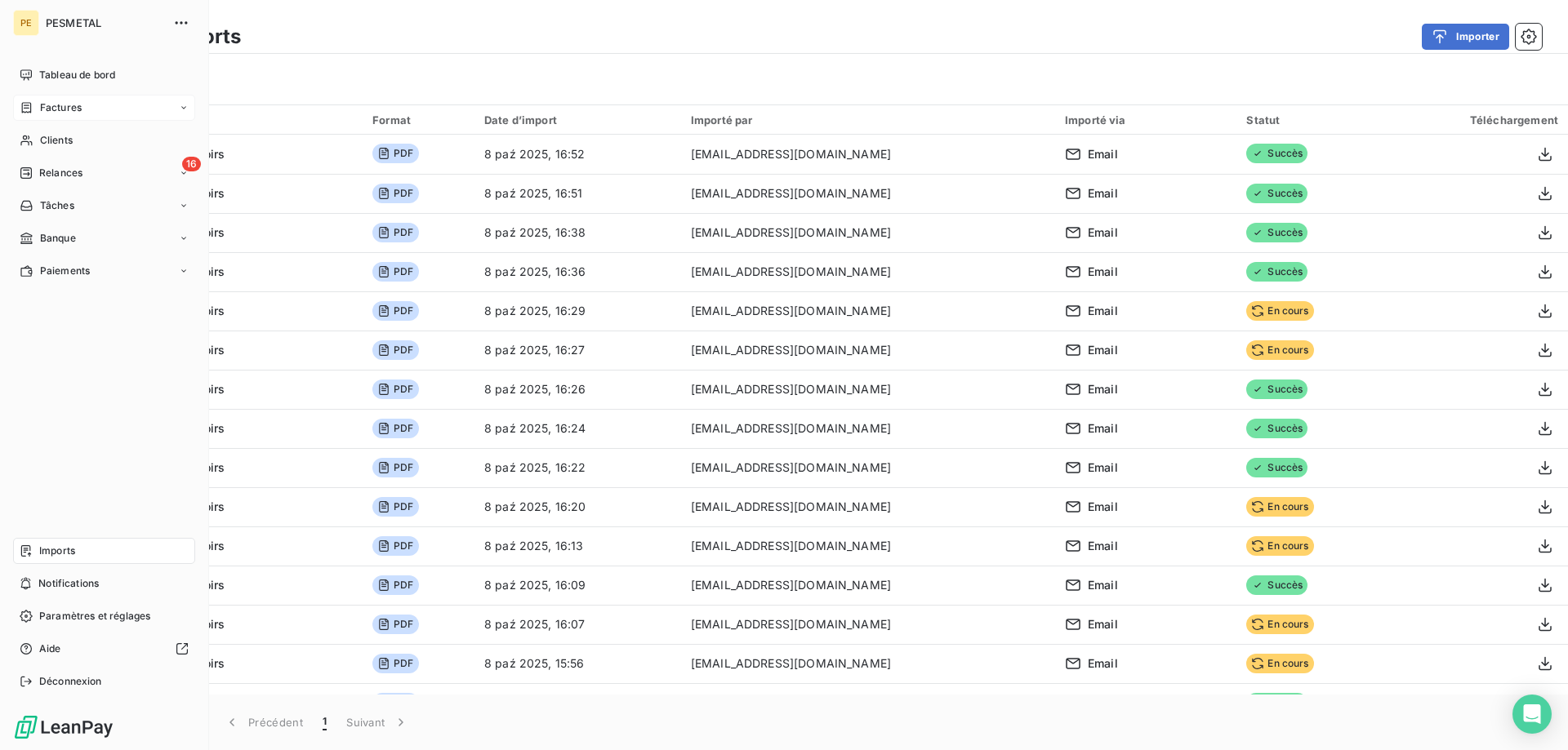
click at [20, 103] on icon at bounding box center [27, 107] width 14 height 13
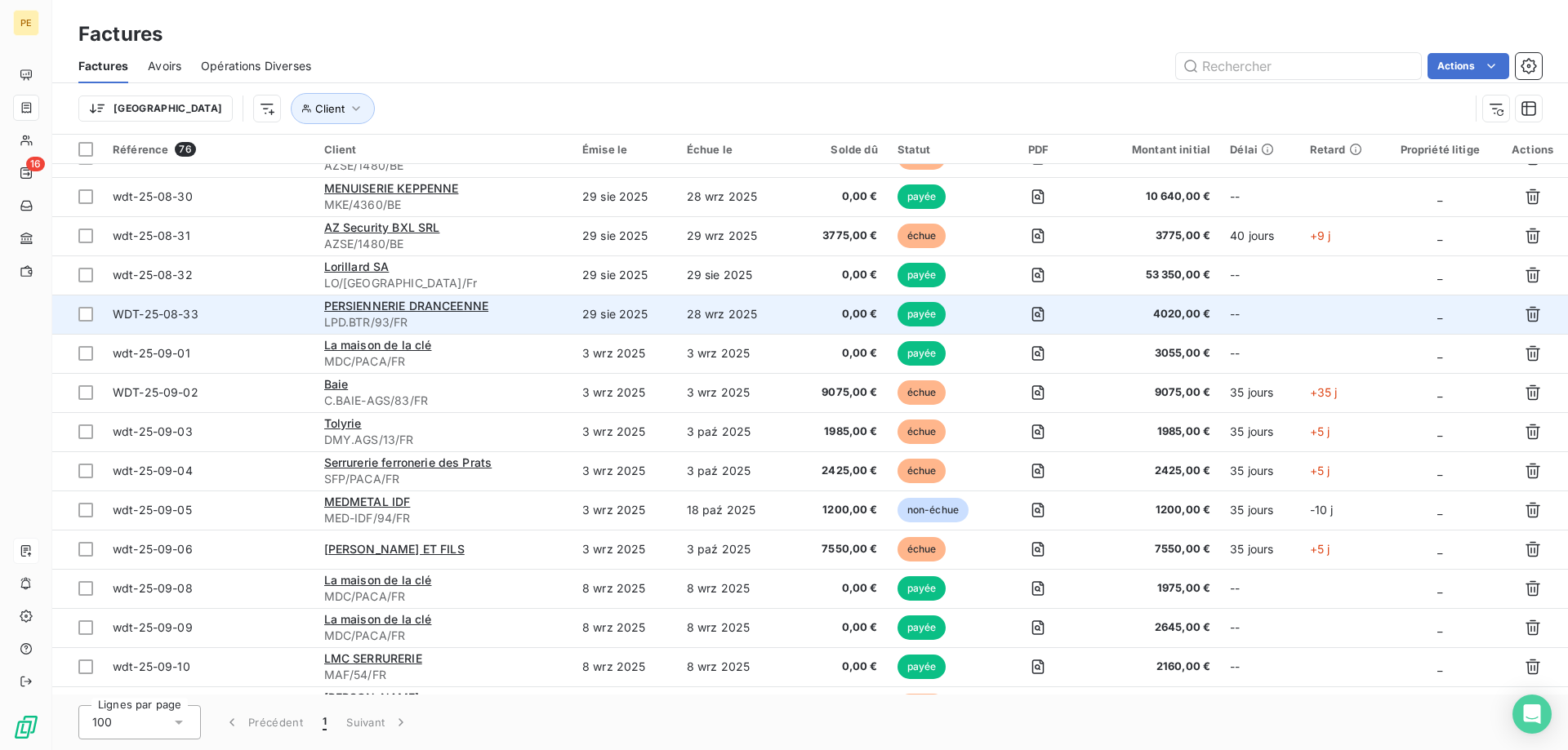
scroll to position [1249, 0]
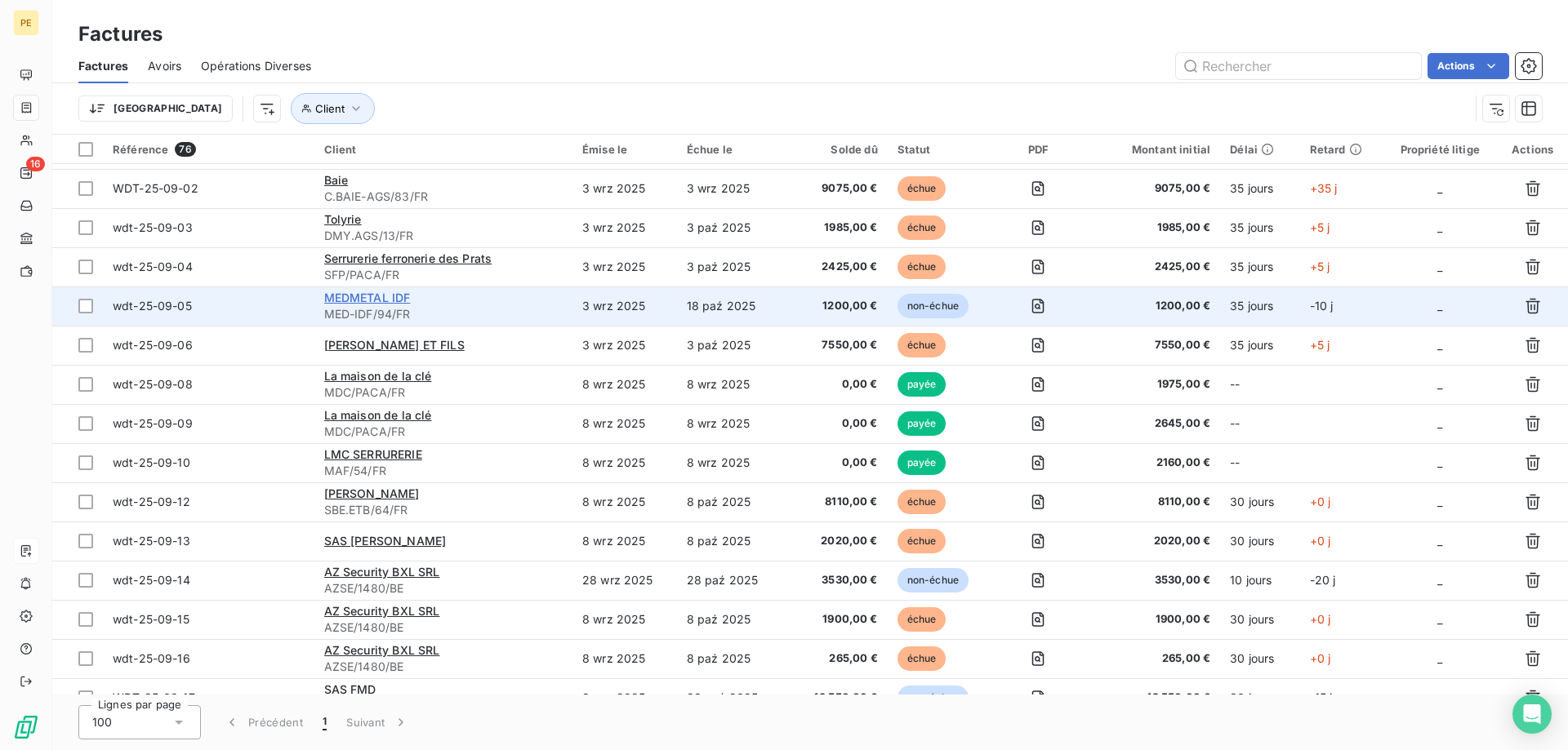
click at [353, 301] on span "MEDMETAL IDF" at bounding box center [367, 298] width 86 height 14
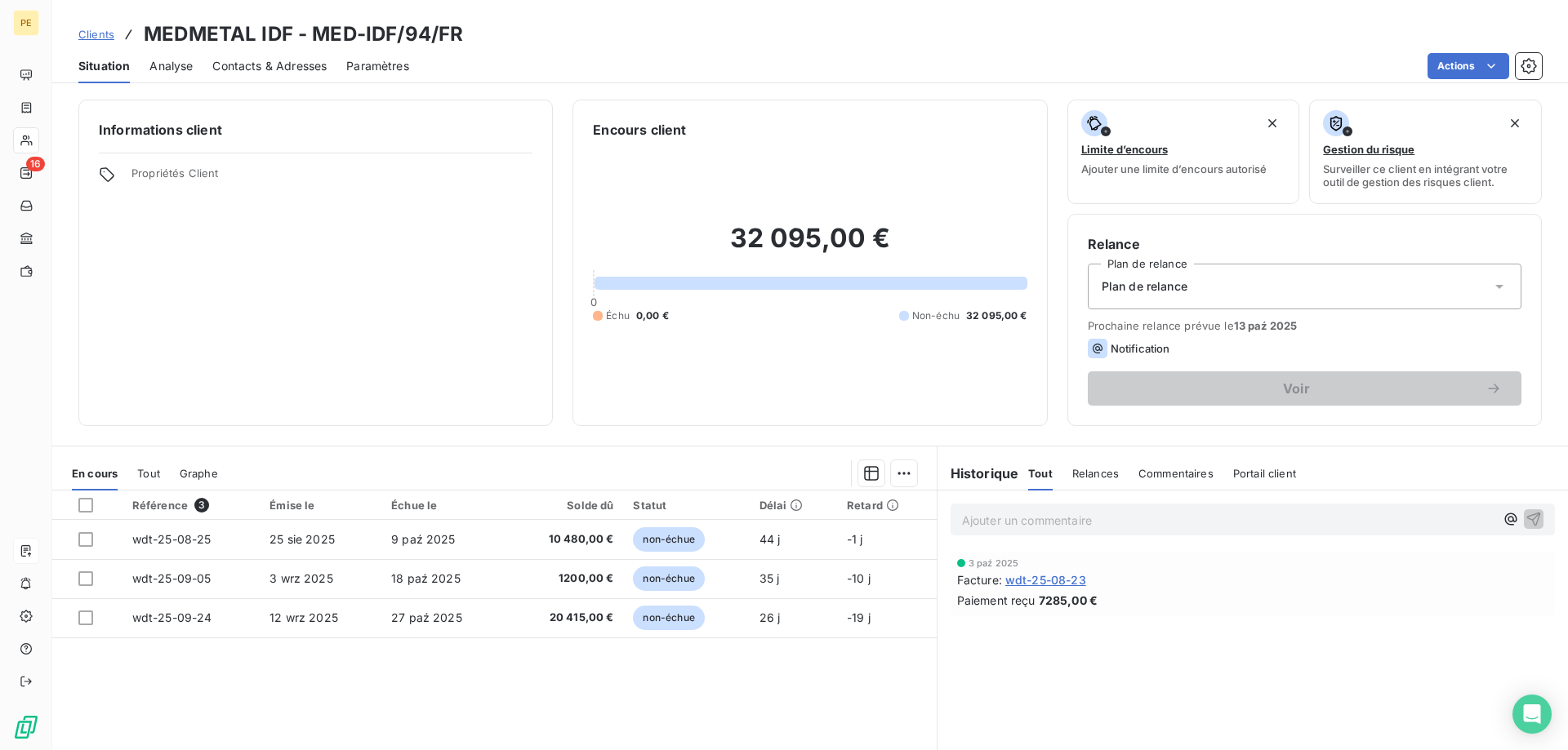
click at [98, 37] on span "Clients" at bounding box center [96, 34] width 36 height 13
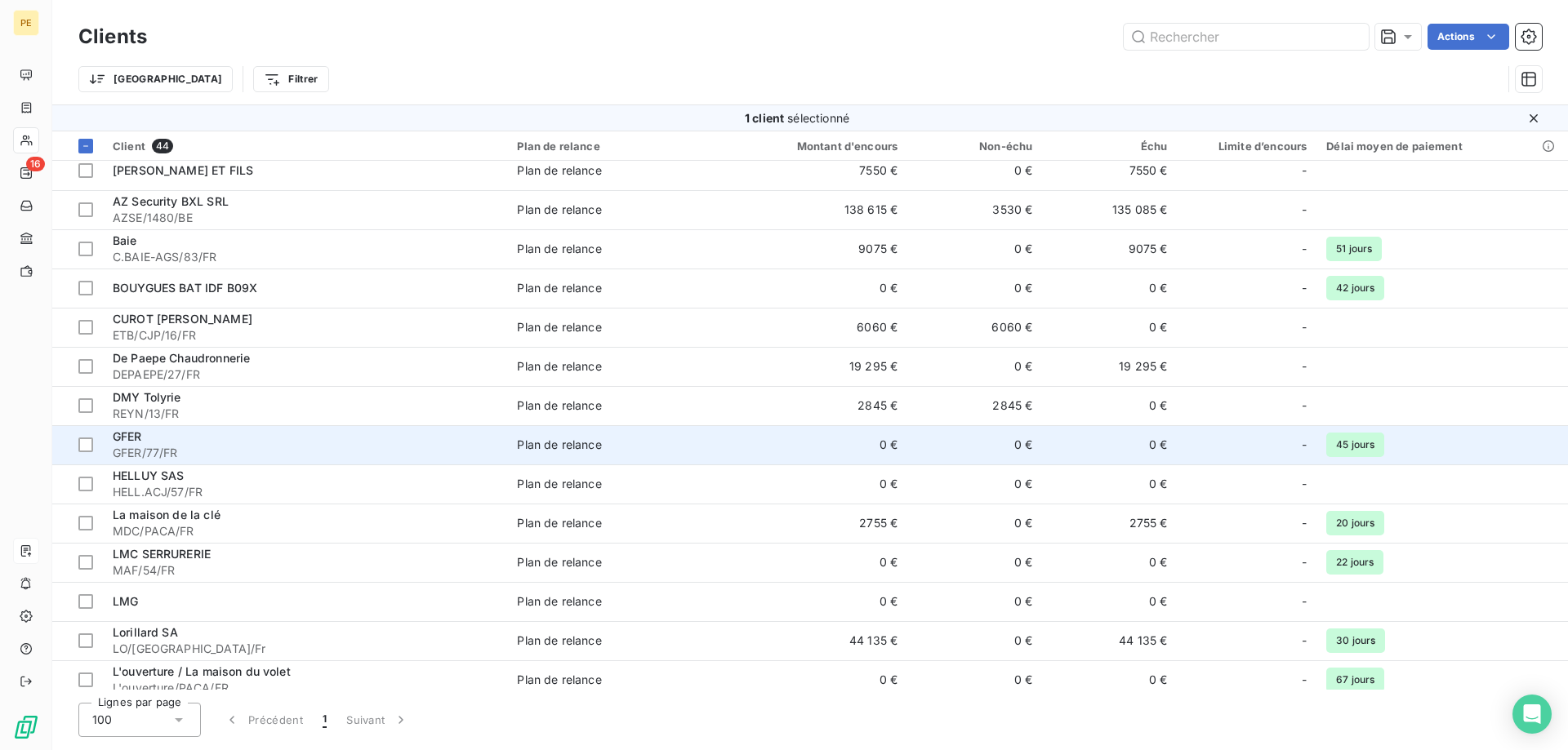
scroll to position [333, 0]
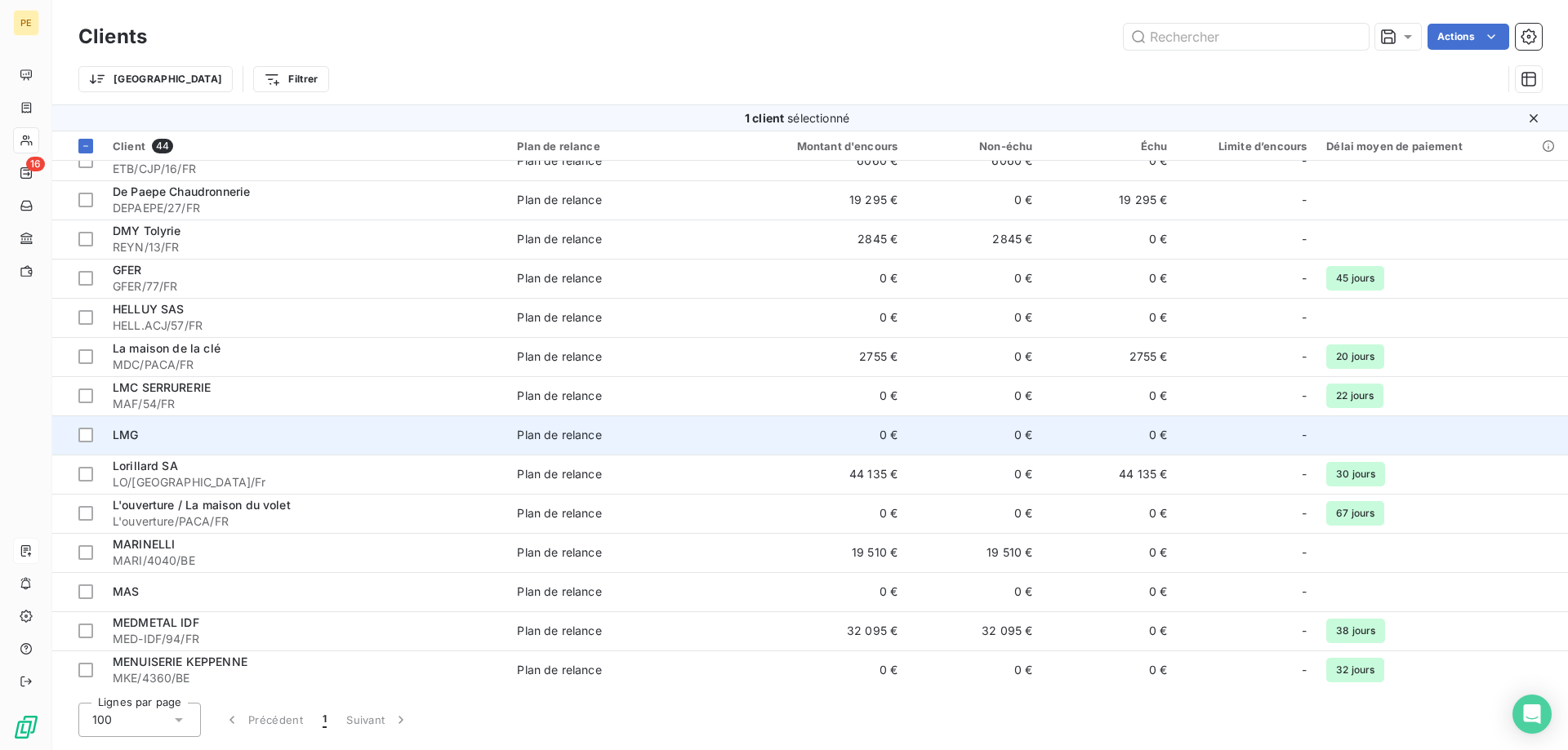
click at [131, 430] on span "LMG" at bounding box center [126, 435] width 26 height 14
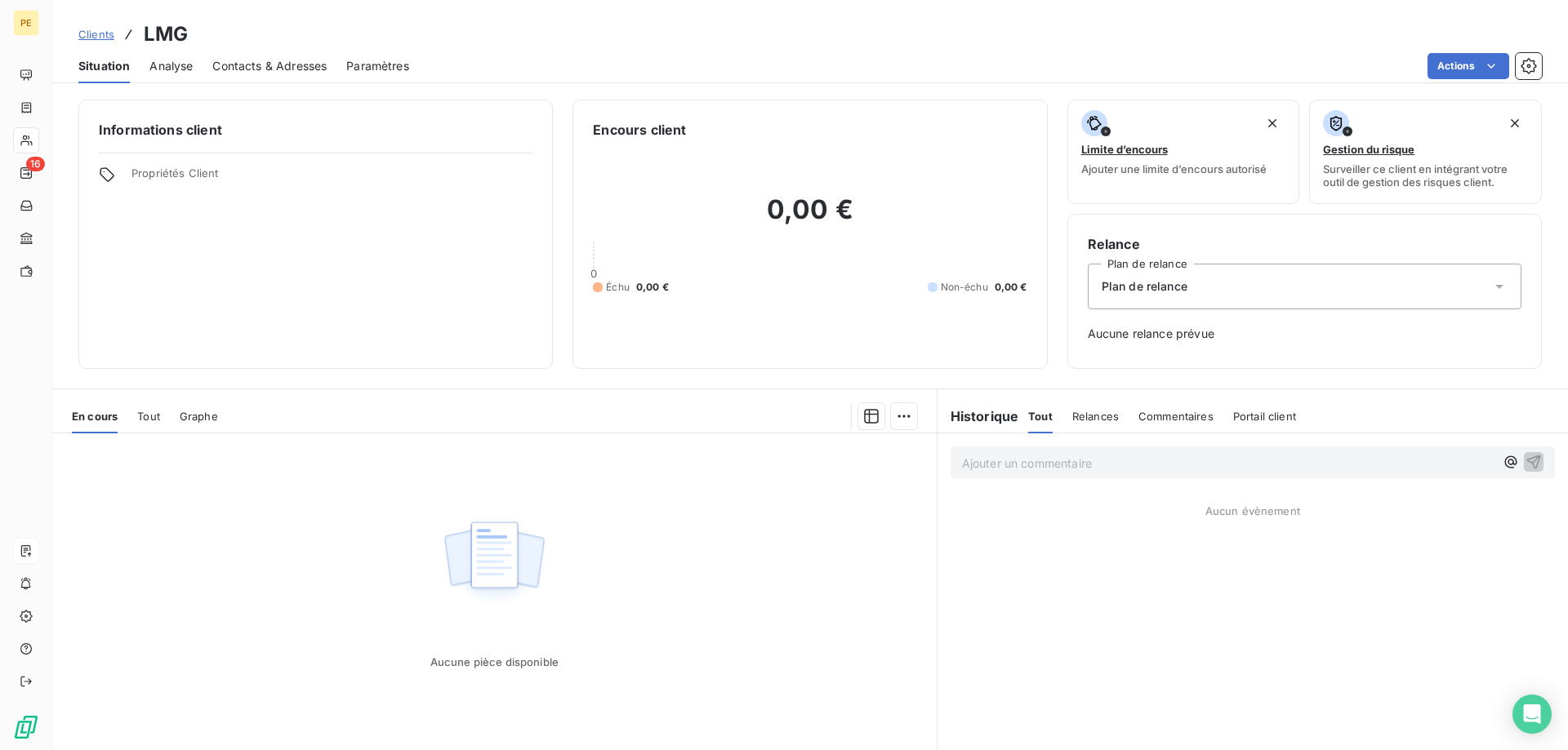
scroll to position [47, 0]
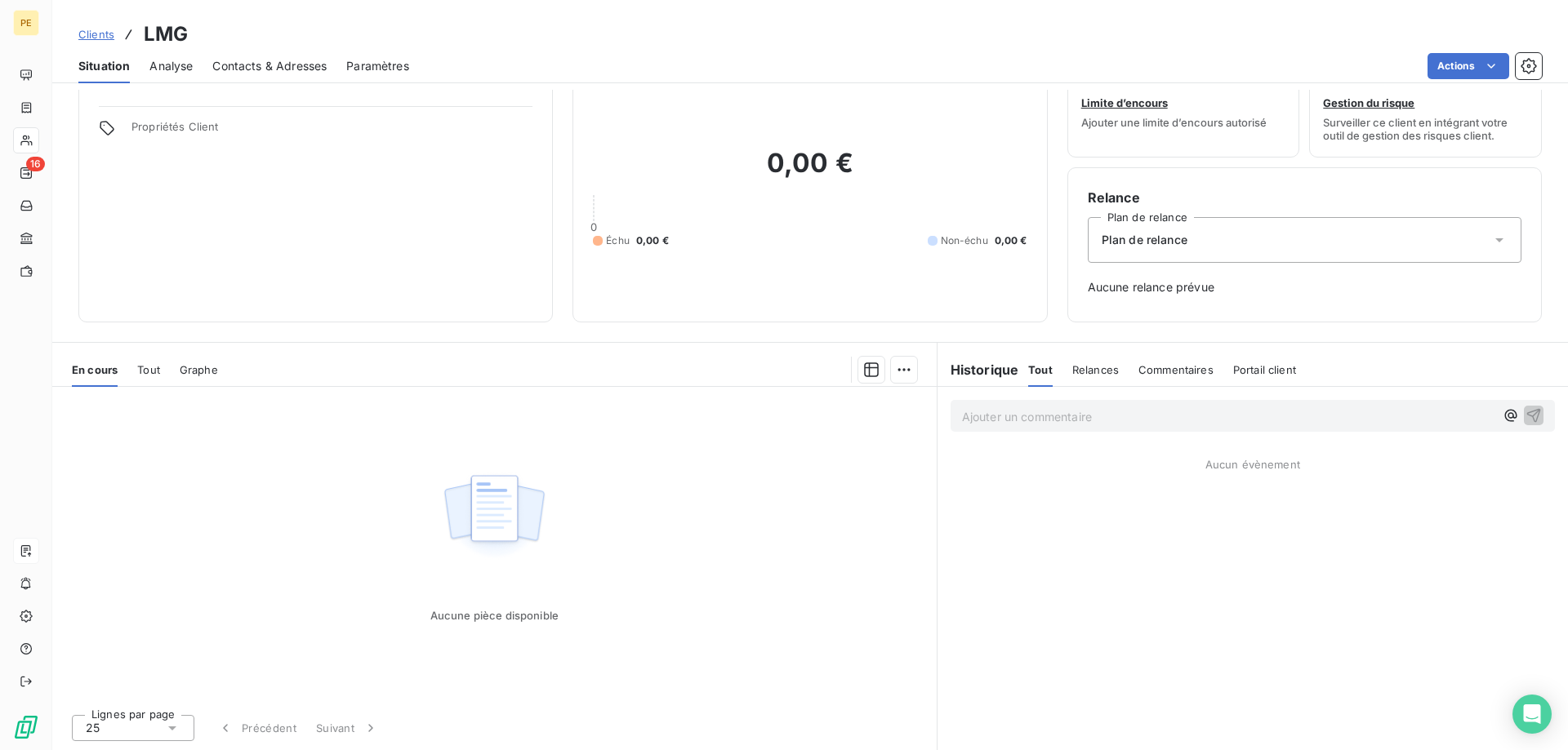
click at [176, 64] on span "Analyse" at bounding box center [172, 65] width 44 height 16
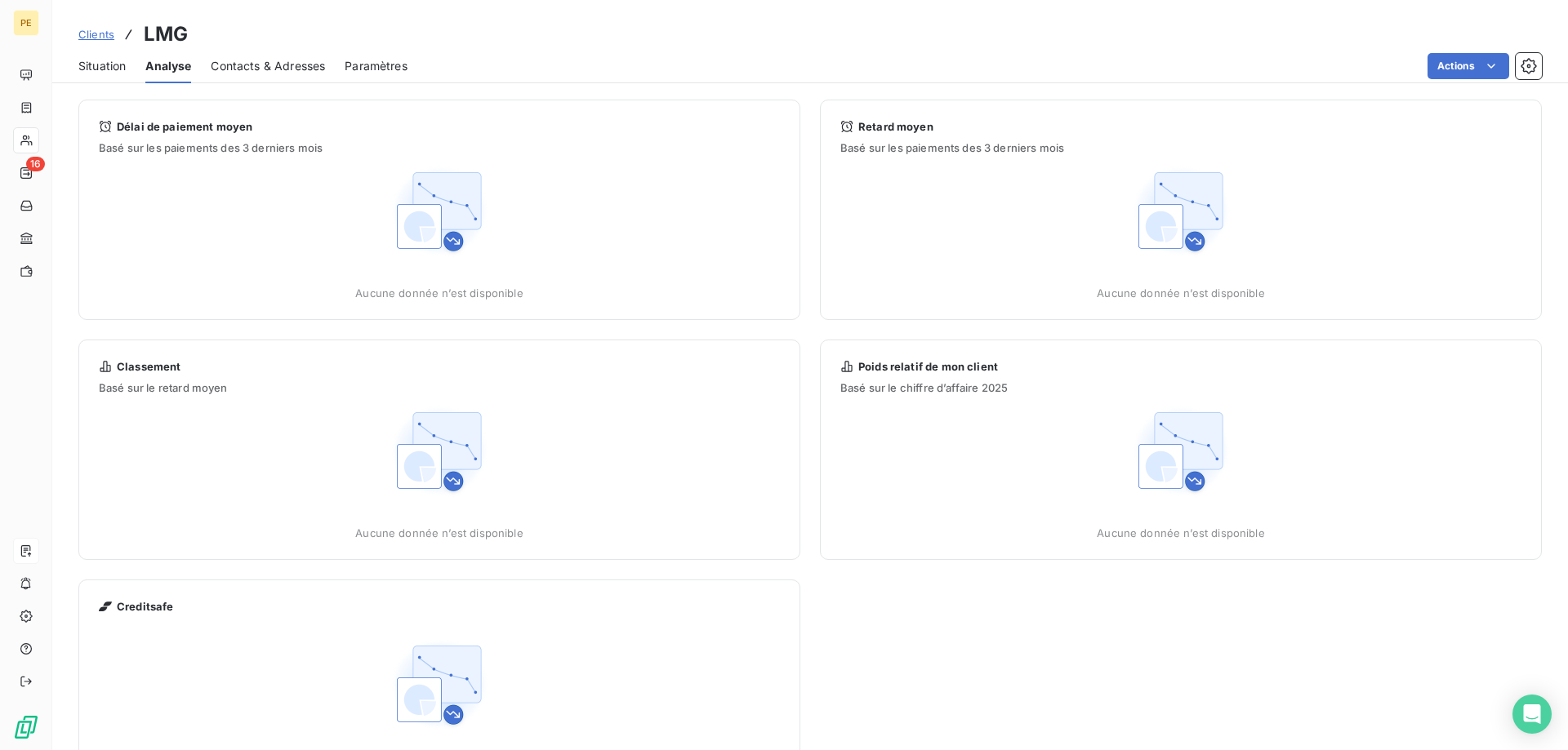
click at [233, 65] on span "Contacts & Adresses" at bounding box center [267, 65] width 114 height 16
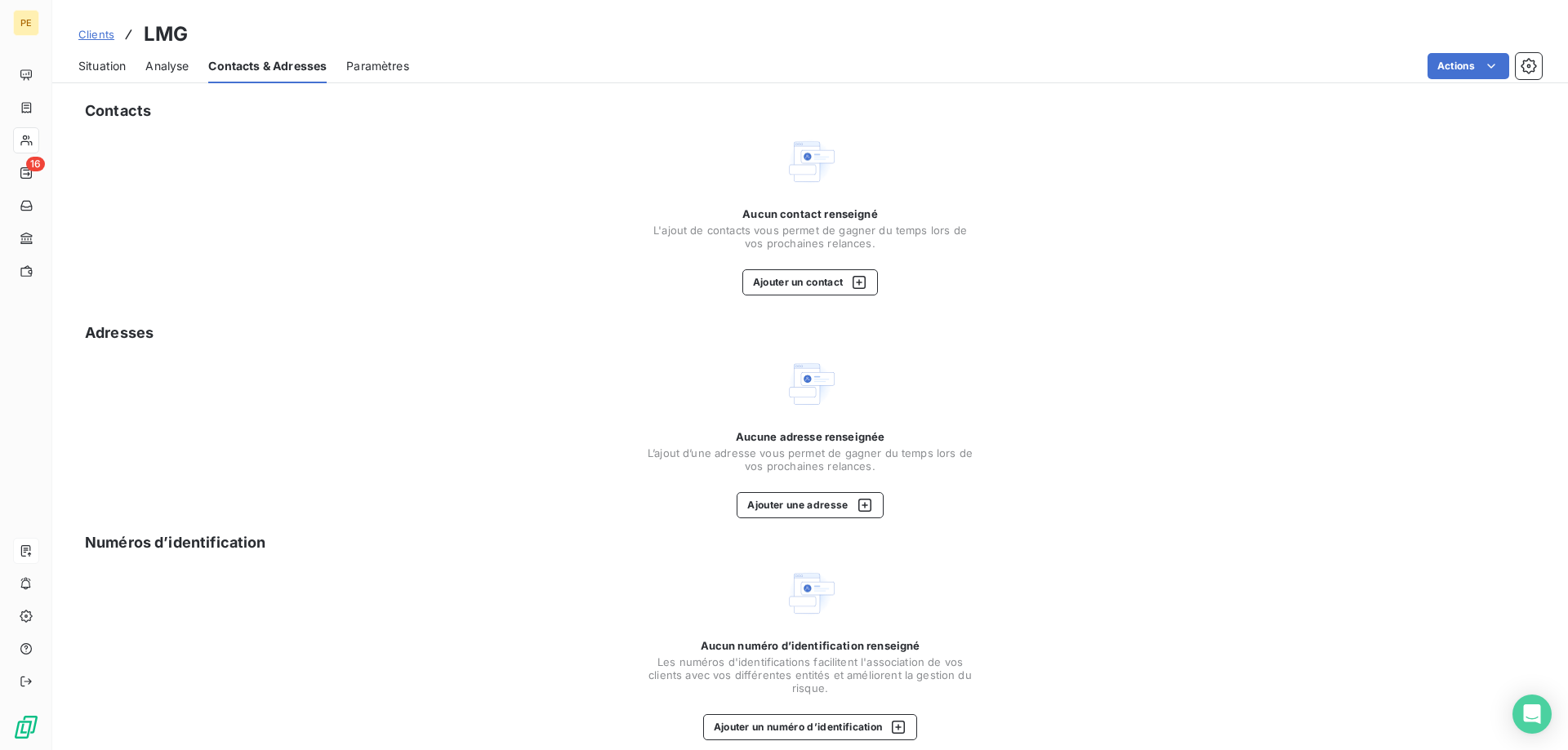
click at [100, 66] on span "Situation" at bounding box center [102, 65] width 48 height 16
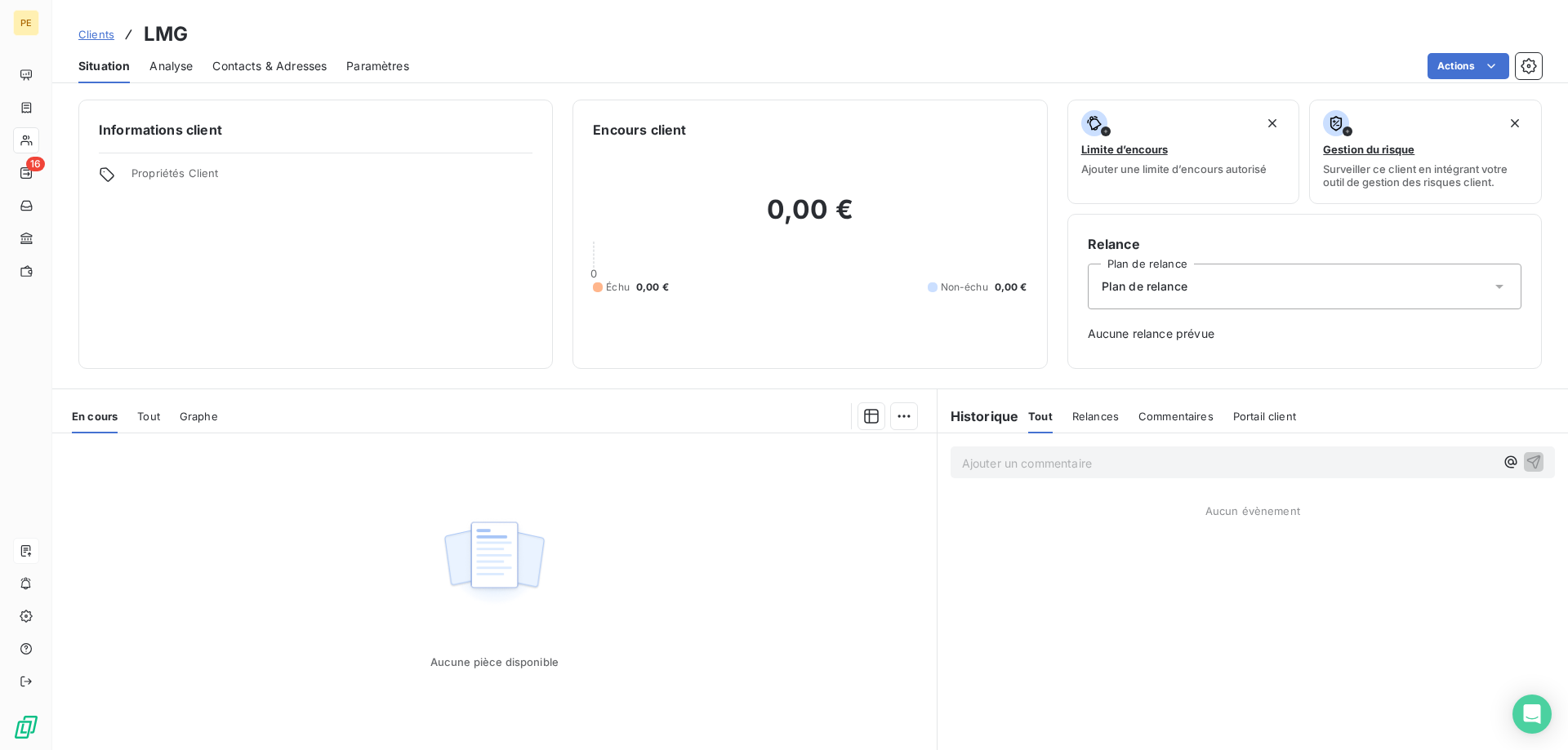
click at [107, 170] on icon at bounding box center [107, 175] width 16 height 16
click at [166, 170] on span "Propriétés Client" at bounding box center [331, 178] width 401 height 23
click at [152, 414] on span "Tout" at bounding box center [148, 416] width 23 height 13
click at [200, 419] on span "Graphe" at bounding box center [200, 416] width 39 height 13
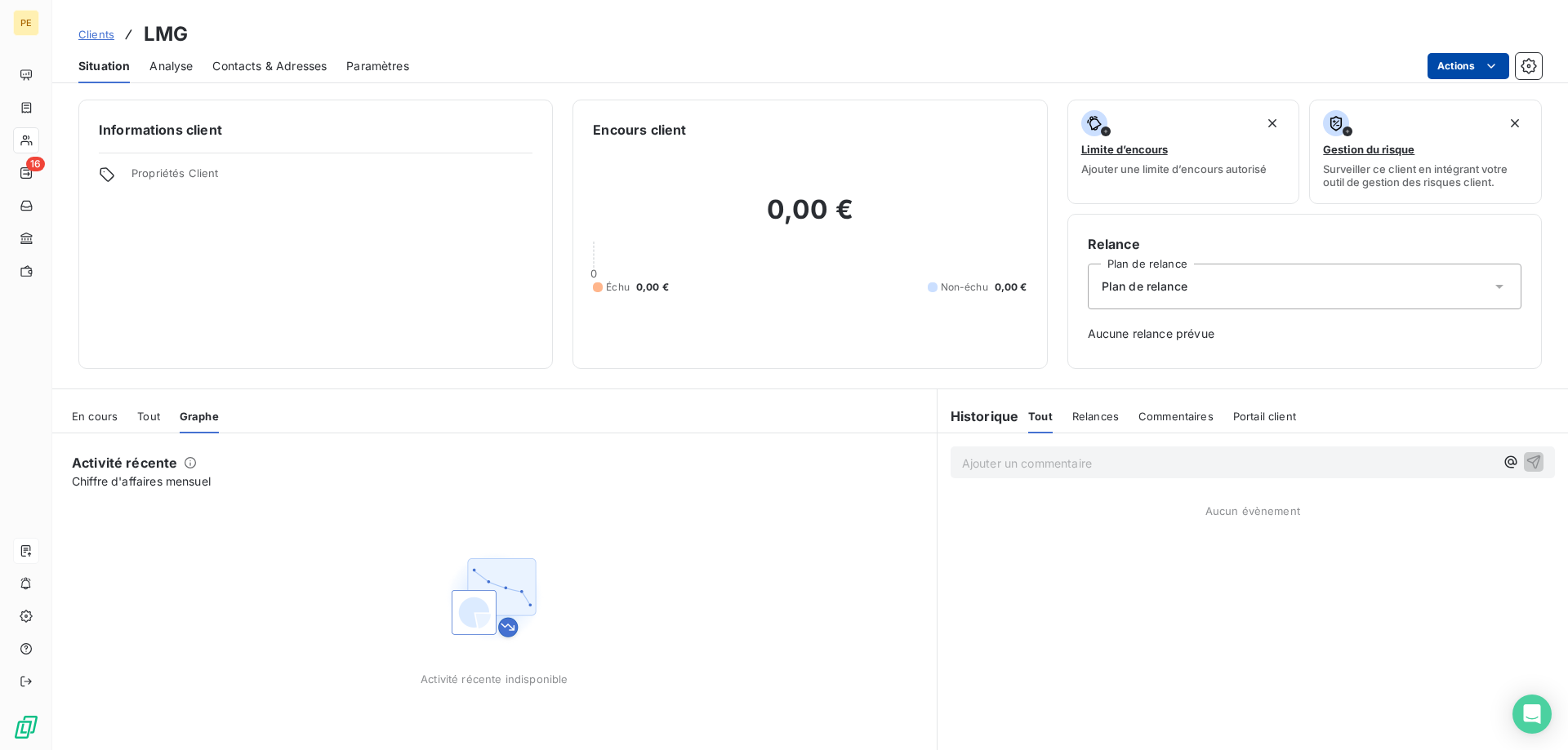
click at [1494, 71] on html "PE 16 Clients LMG Situation Analyse Contacts & Adresses Paramètres Actions Info…" at bounding box center [784, 375] width 1568 height 750
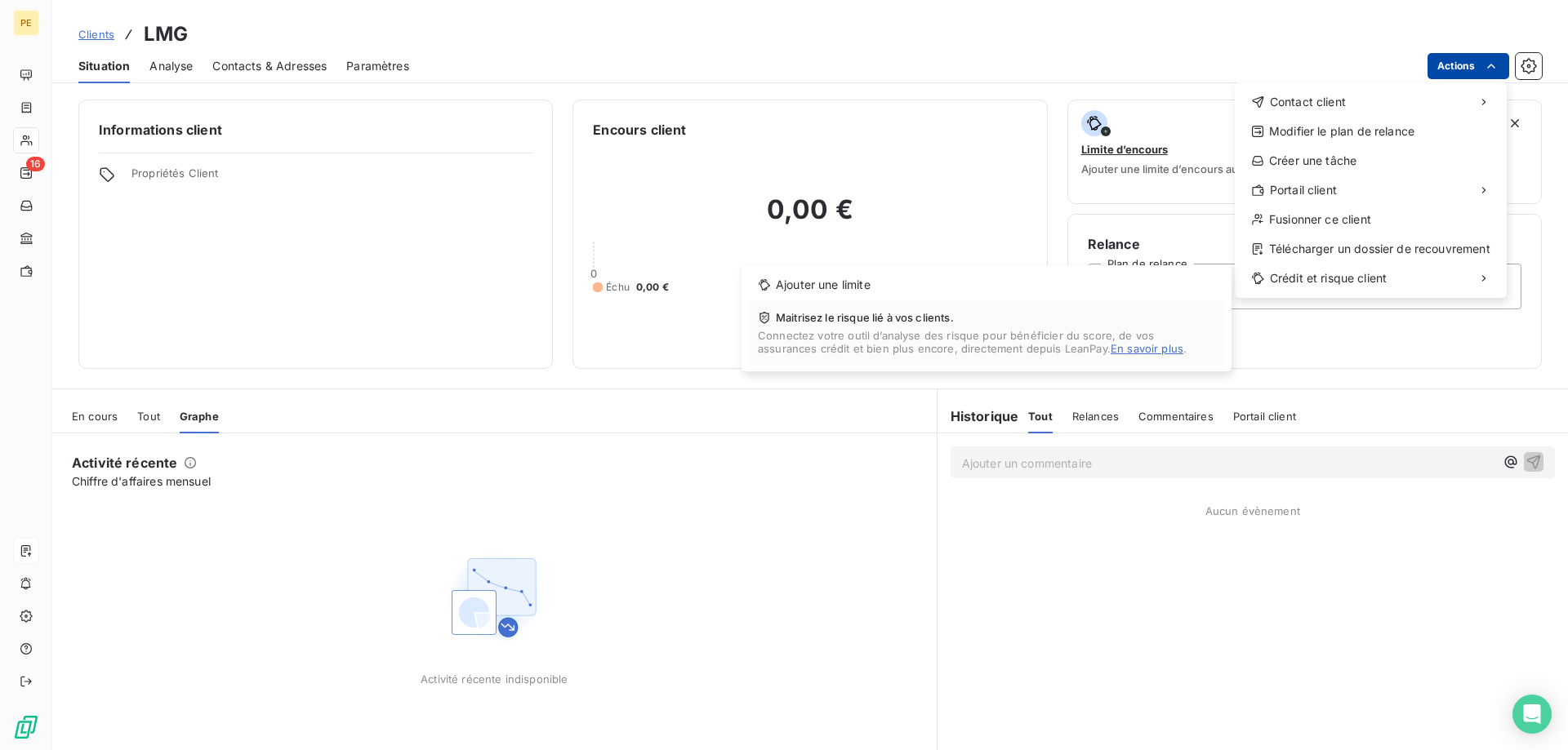
click at [740, 540] on html "PE 16 Clients LMG Situation Analyse Contacts & Adresses Paramètres Actions Cont…" at bounding box center [784, 375] width 1568 height 750
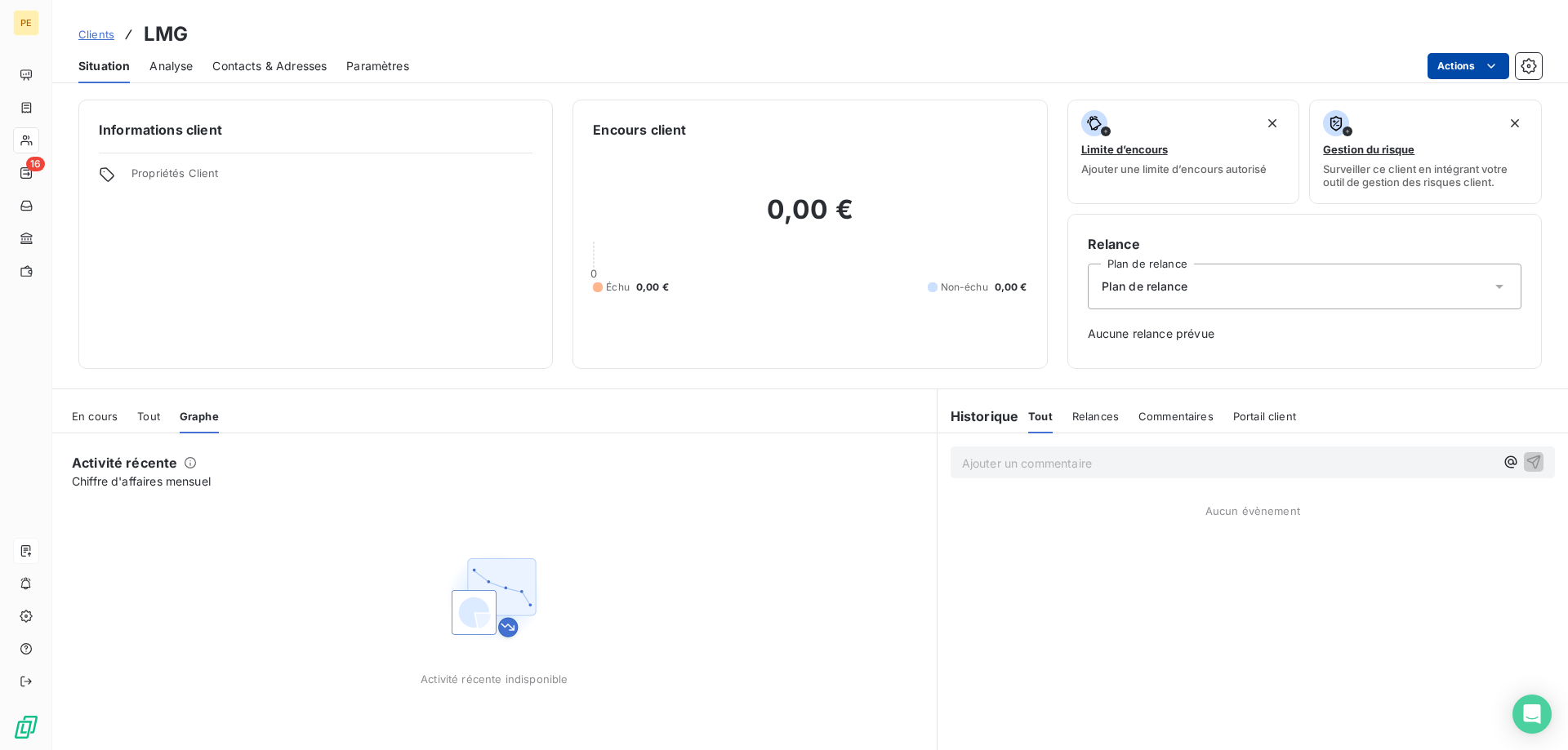
click at [455, 188] on span "Propriétés Client" at bounding box center [331, 178] width 401 height 23
click at [372, 62] on span "Paramètres" at bounding box center [377, 65] width 63 height 16
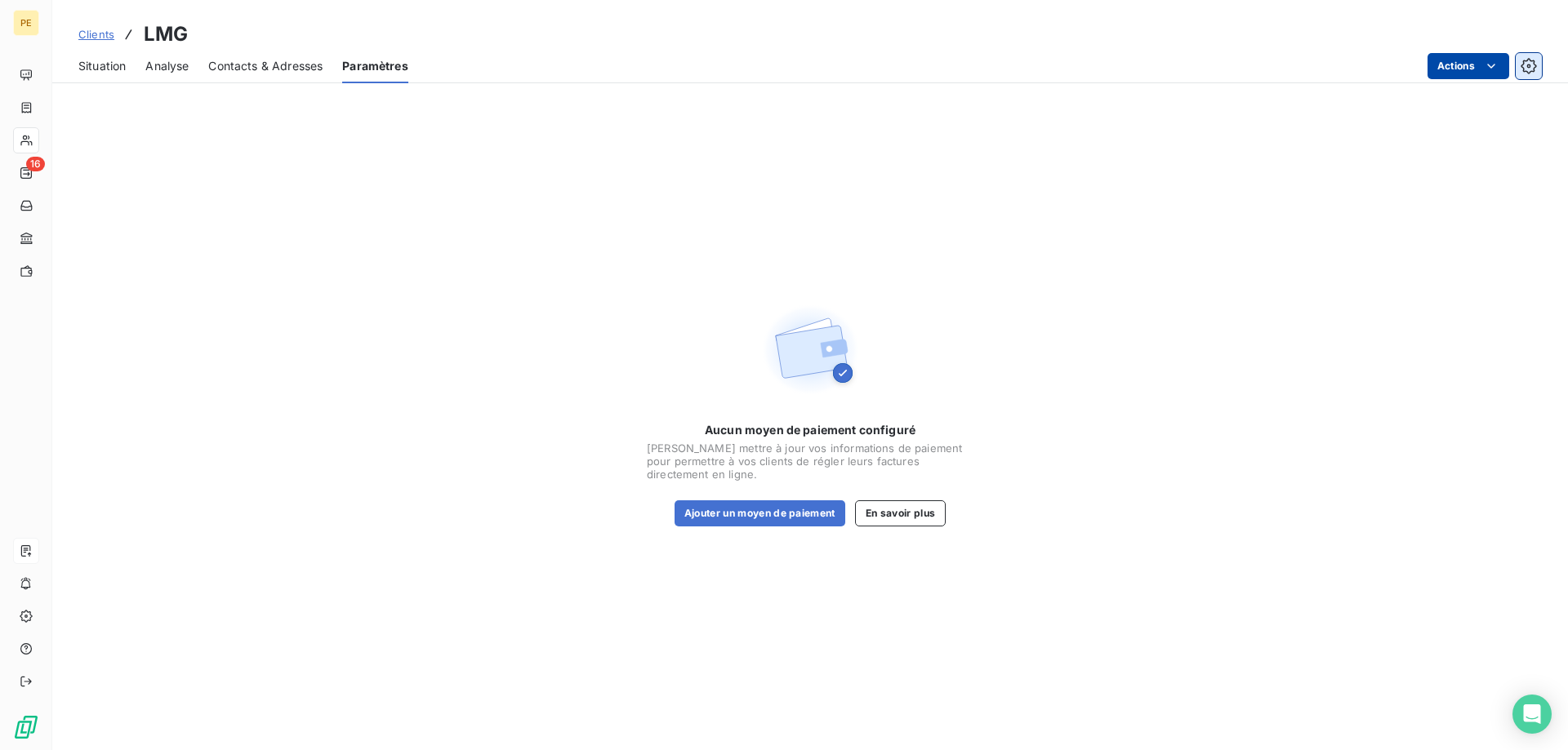
click at [1532, 68] on icon "button" at bounding box center [1528, 65] width 16 height 16
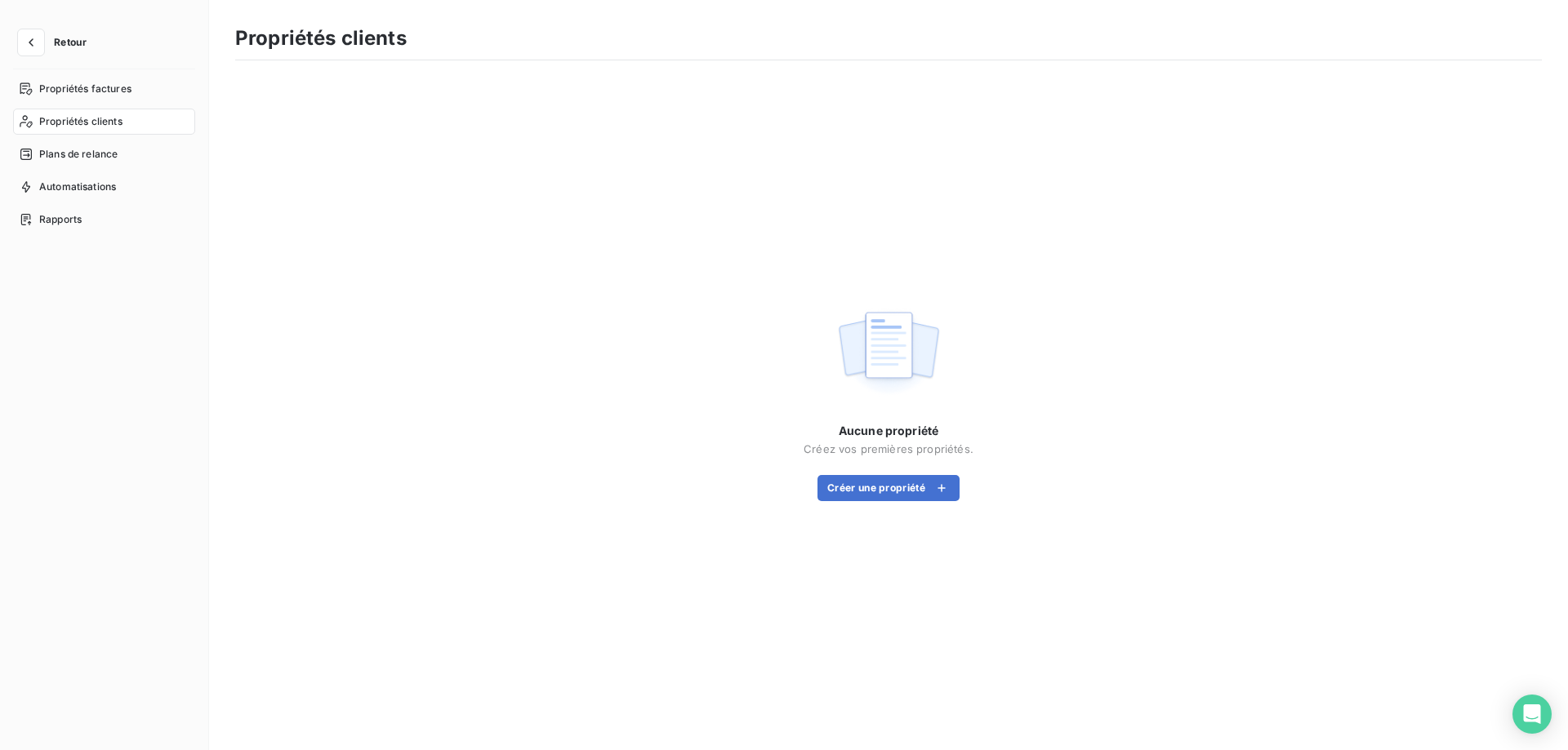
click at [90, 113] on div "Propriétés clients" at bounding box center [104, 121] width 183 height 26
click at [90, 120] on span "Propriétés clients" at bounding box center [81, 121] width 83 height 15
click at [66, 86] on span "Propriétés factures" at bounding box center [85, 88] width 92 height 15
click at [62, 40] on span "Retour" at bounding box center [69, 43] width 33 height 10
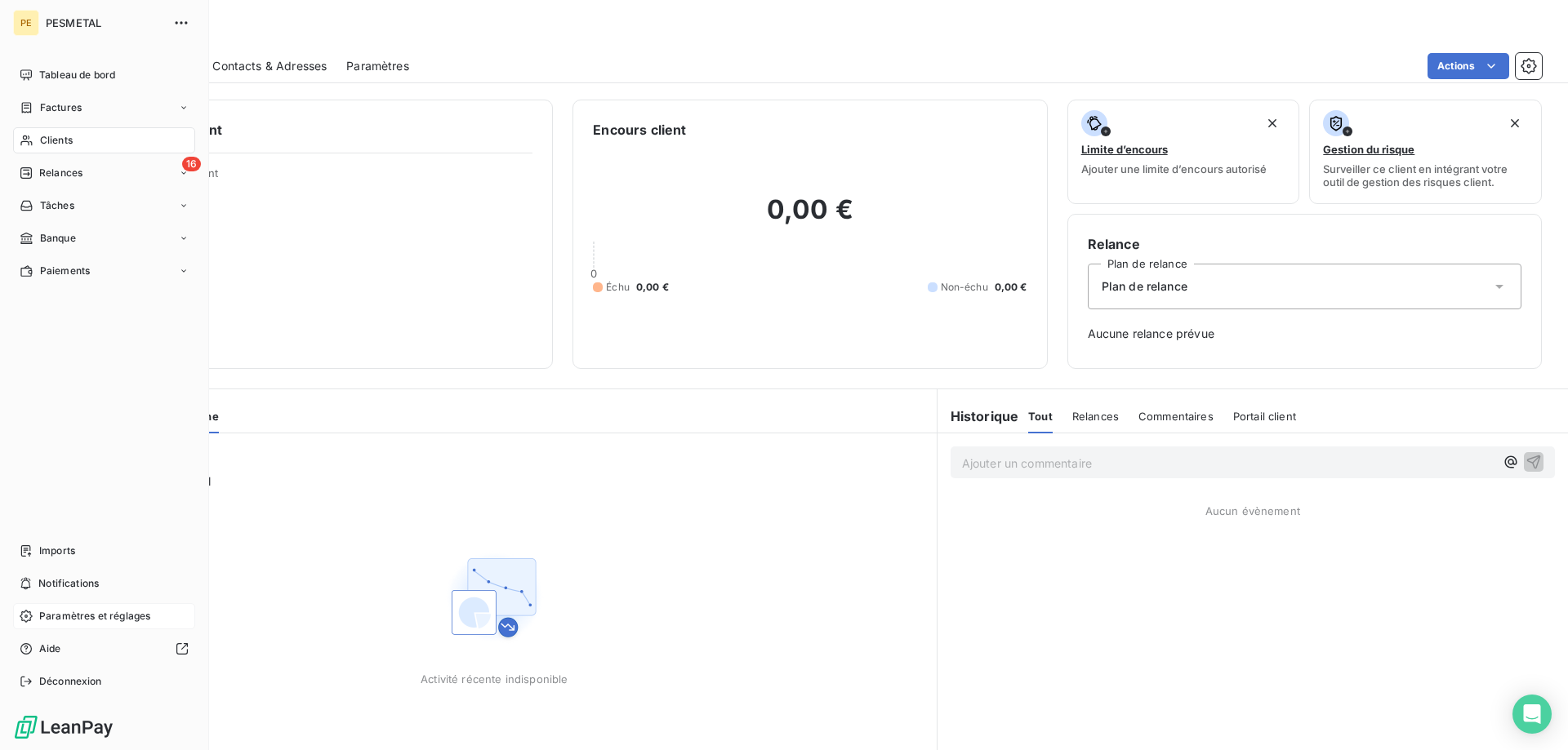
click at [78, 620] on span "Paramètres et réglages" at bounding box center [95, 616] width 111 height 15
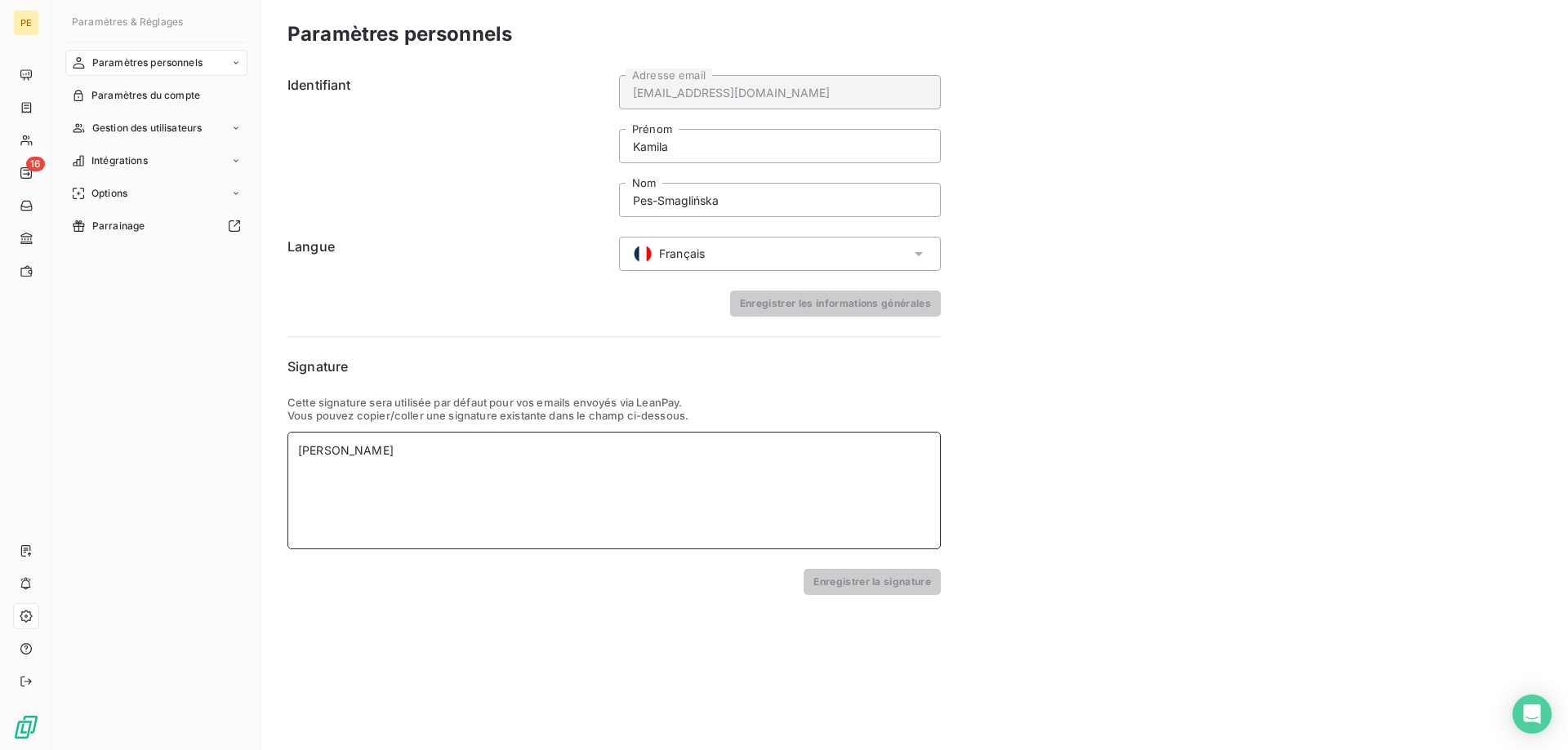
drag, startPoint x: 476, startPoint y: 457, endPoint x: 279, endPoint y: 467, distance: 197.3
click at [288, 463] on div "Kamila Pes-Smaglińska" at bounding box center [614, 490] width 653 height 118
click at [395, 469] on div at bounding box center [614, 490] width 653 height 118
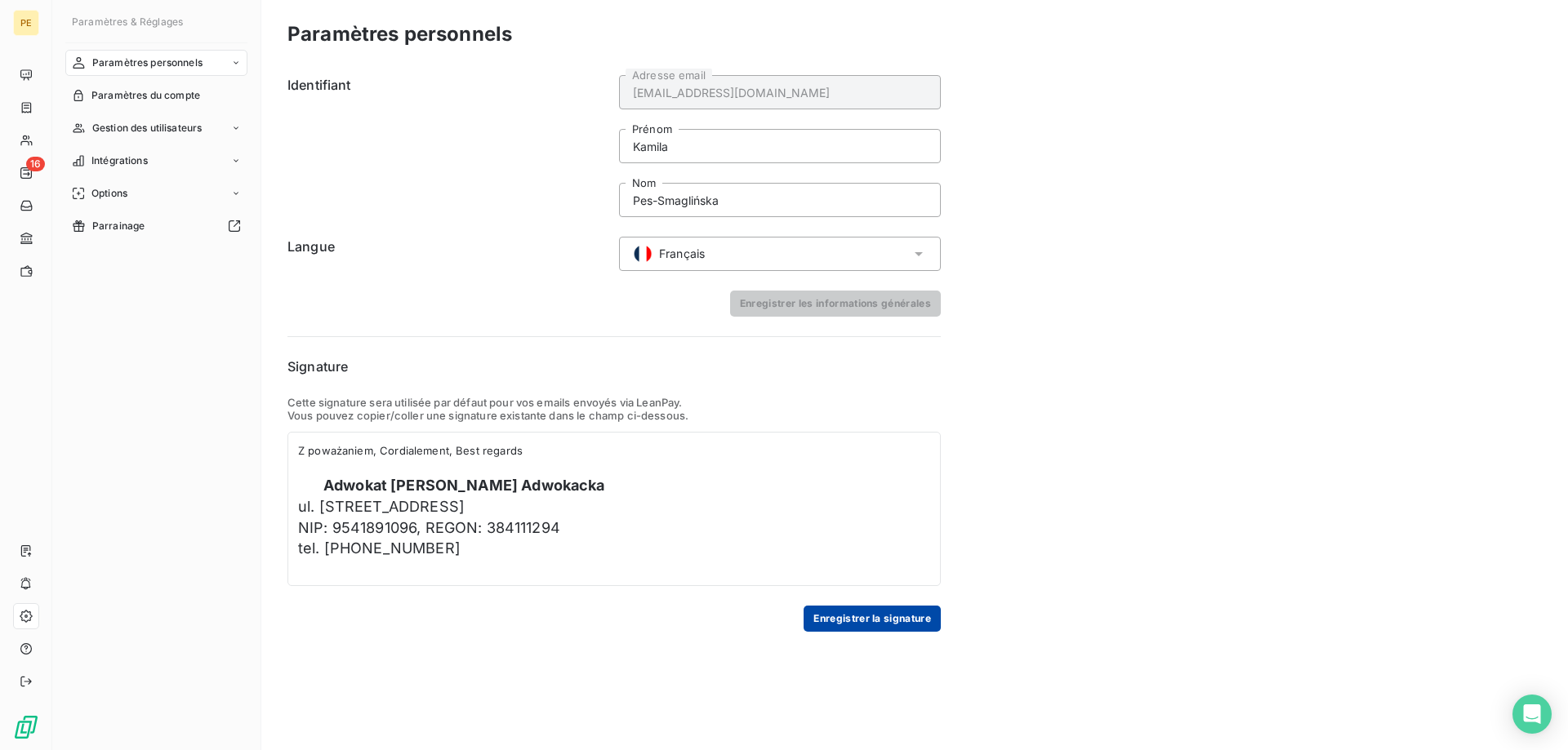
click at [847, 614] on button "Enregistrer la signature" at bounding box center [872, 619] width 137 height 26
click at [925, 251] on icon at bounding box center [919, 254] width 16 height 16
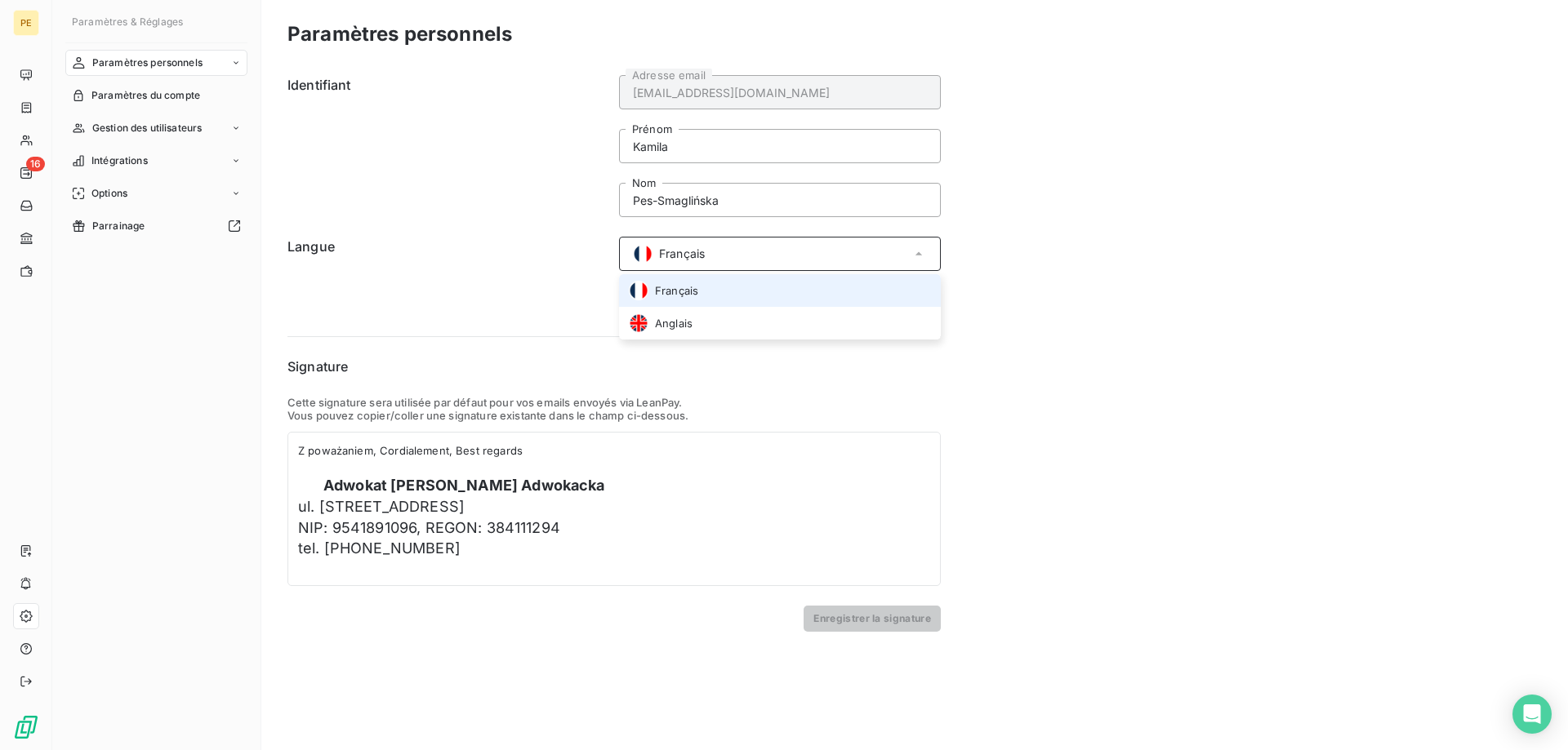
click at [925, 251] on icon at bounding box center [919, 254] width 16 height 16
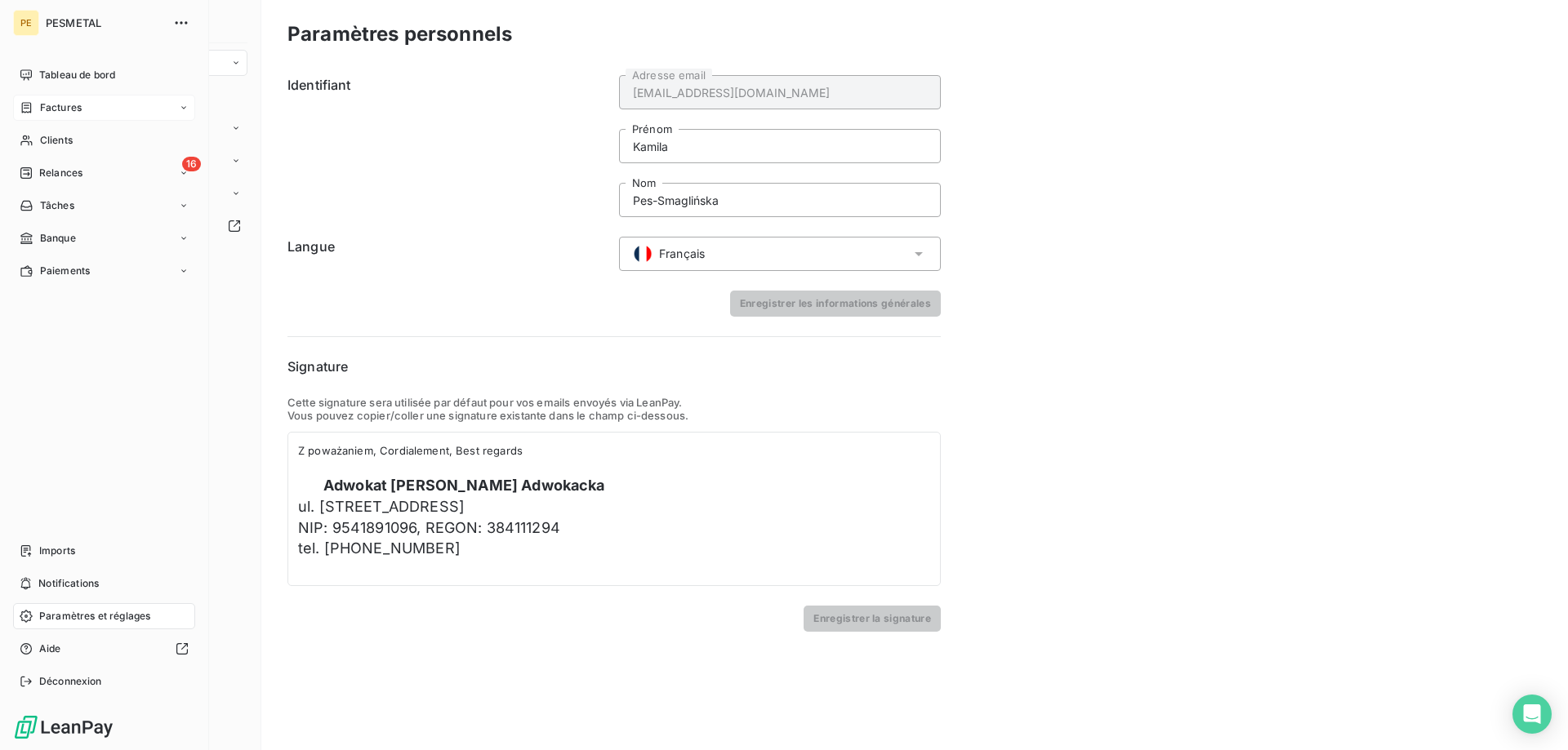
click at [44, 103] on span "Factures" at bounding box center [61, 107] width 42 height 15
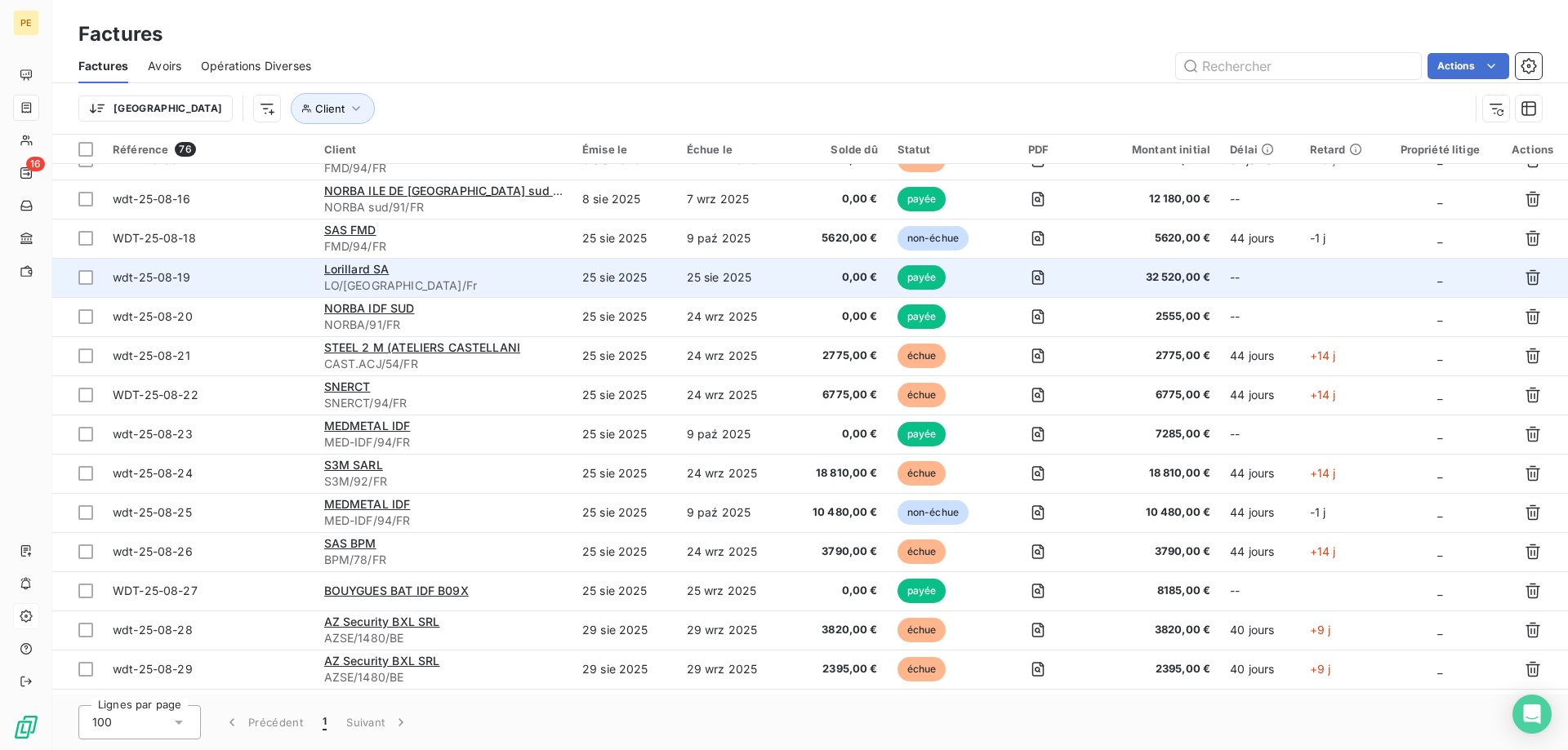
scroll to position [117, 0]
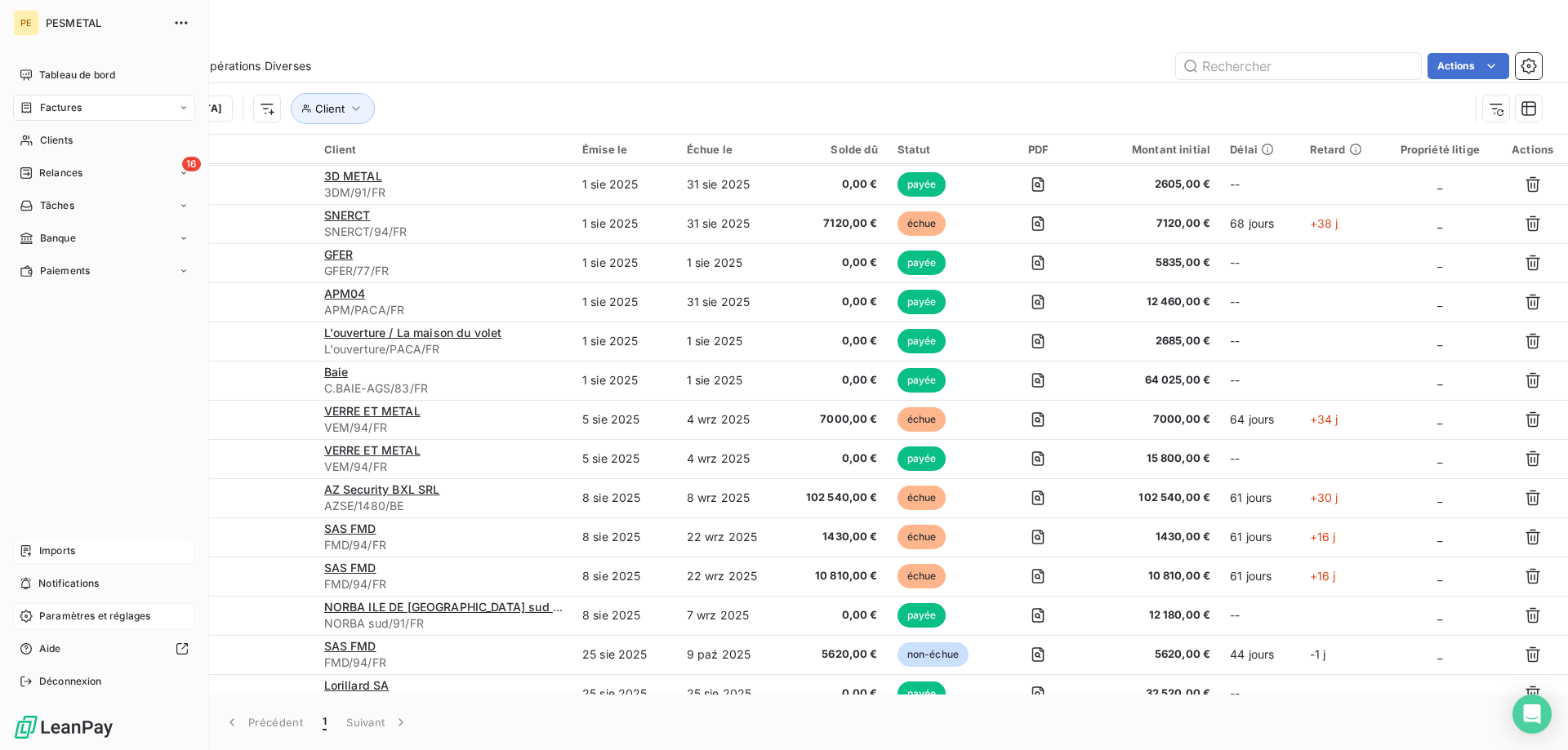
click at [77, 544] on div "Imports" at bounding box center [104, 551] width 183 height 26
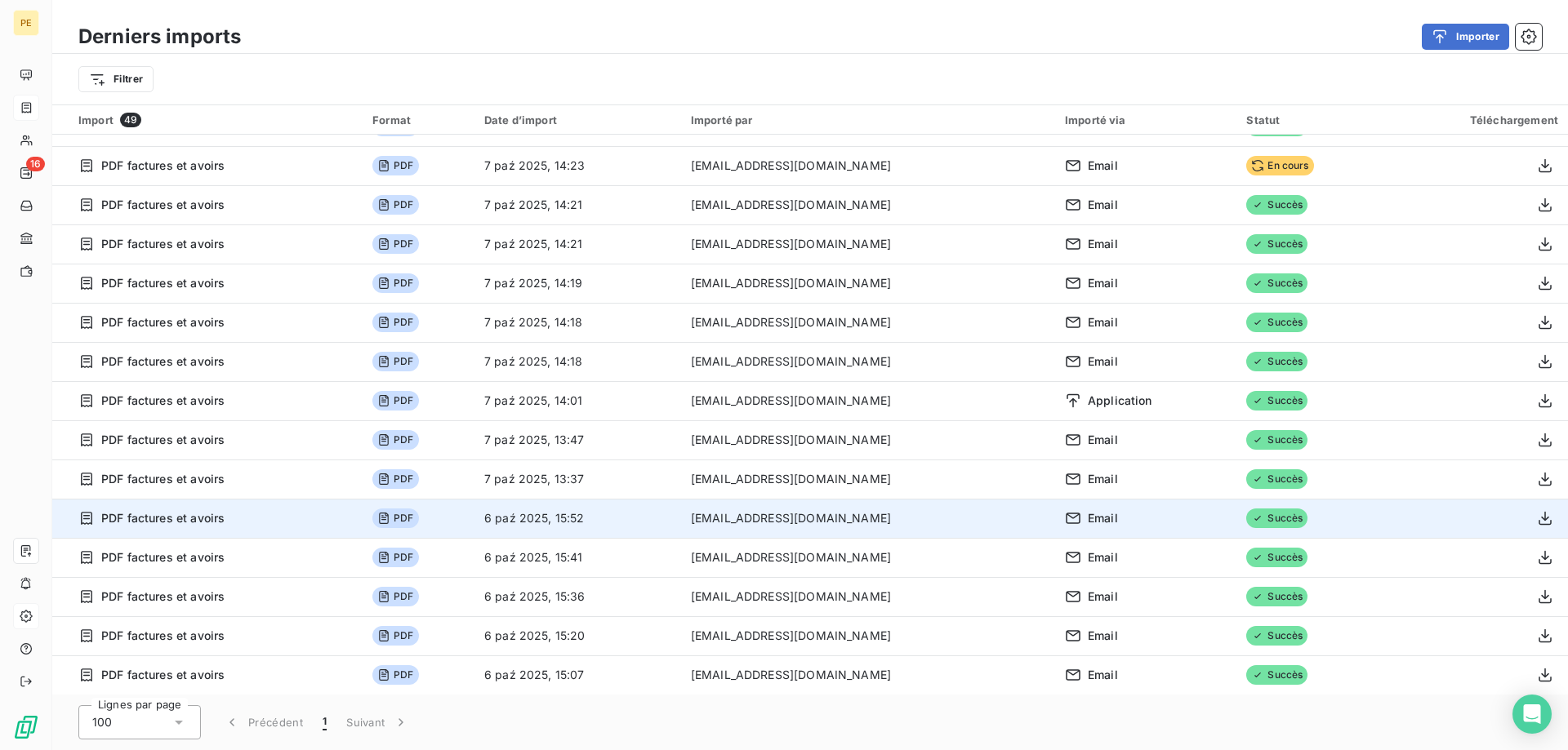
scroll to position [999, 0]
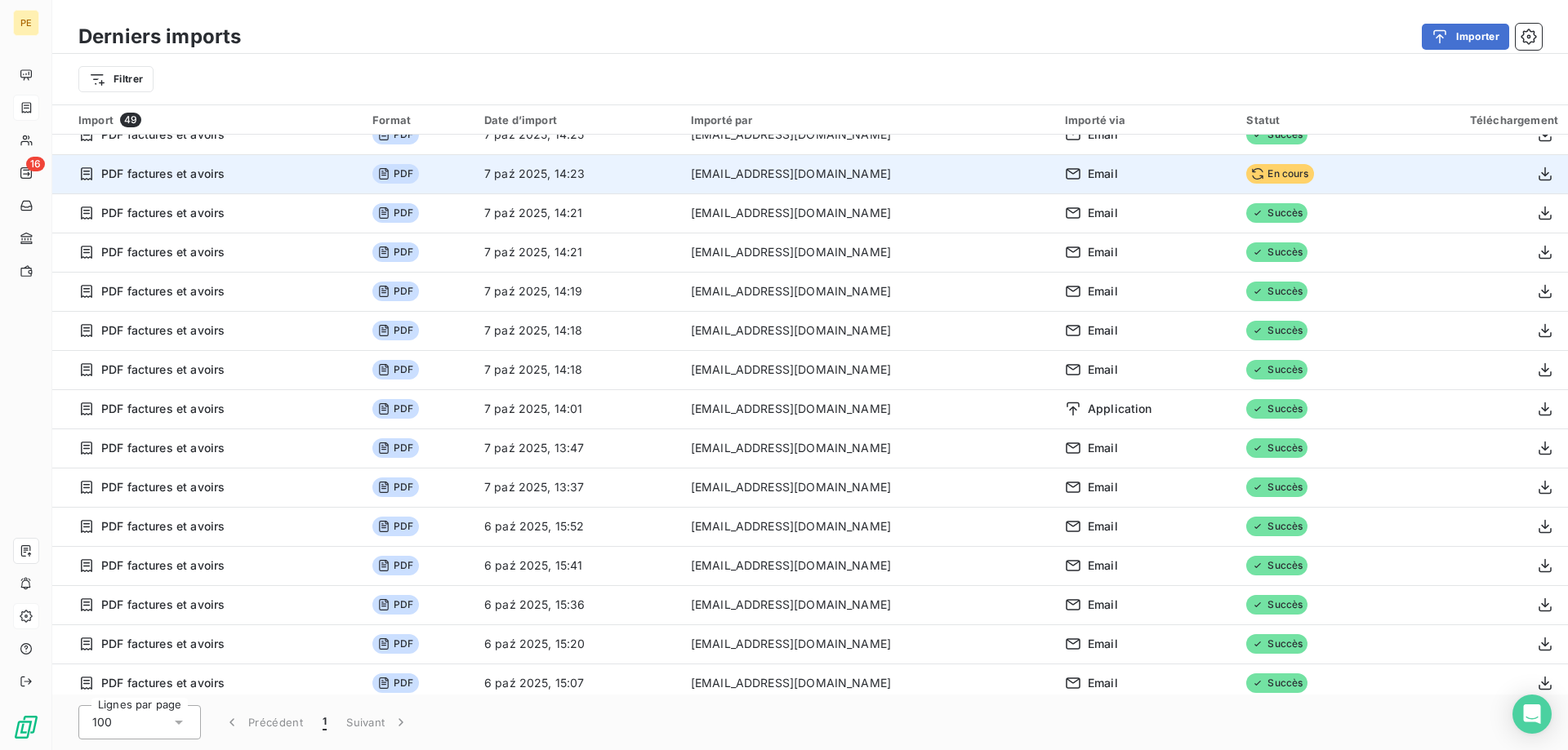
click at [1254, 178] on span "En cours" at bounding box center [1279, 174] width 66 height 20
click at [1065, 181] on icon at bounding box center [1073, 174] width 16 height 16
click at [1548, 177] on icon "button" at bounding box center [1545, 174] width 16 height 16
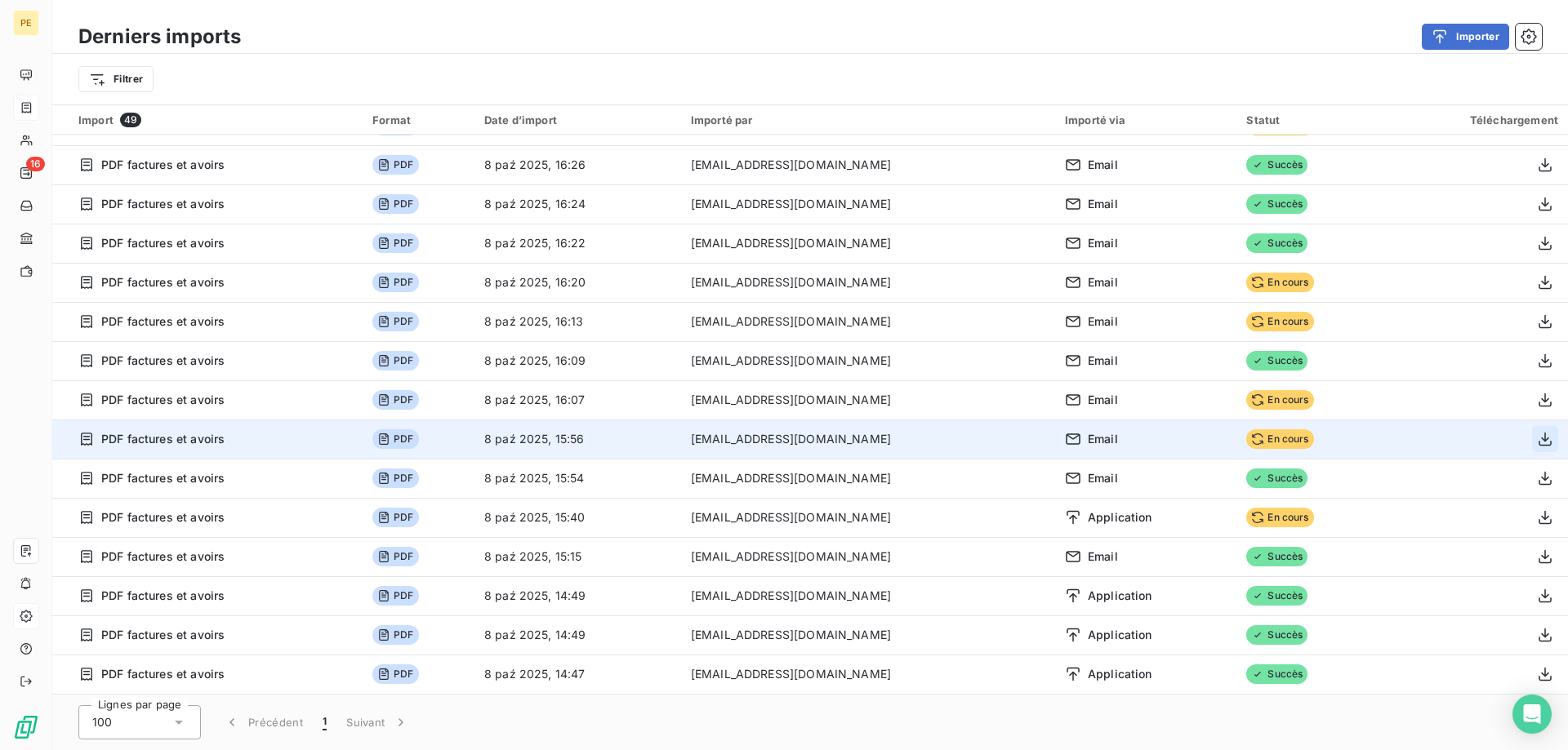
click at [1546, 435] on icon "button" at bounding box center [1545, 439] width 16 height 16
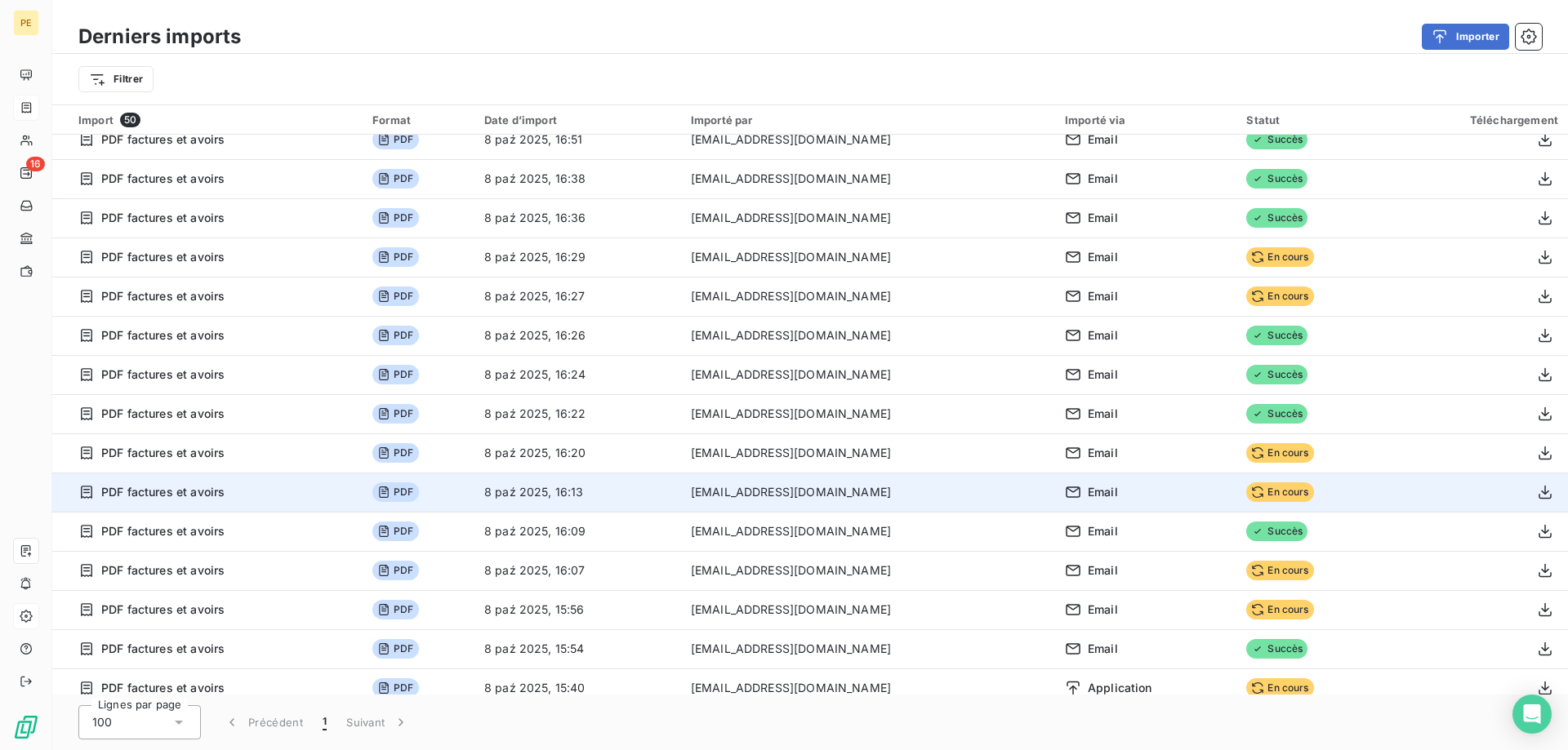
scroll to position [0, 0]
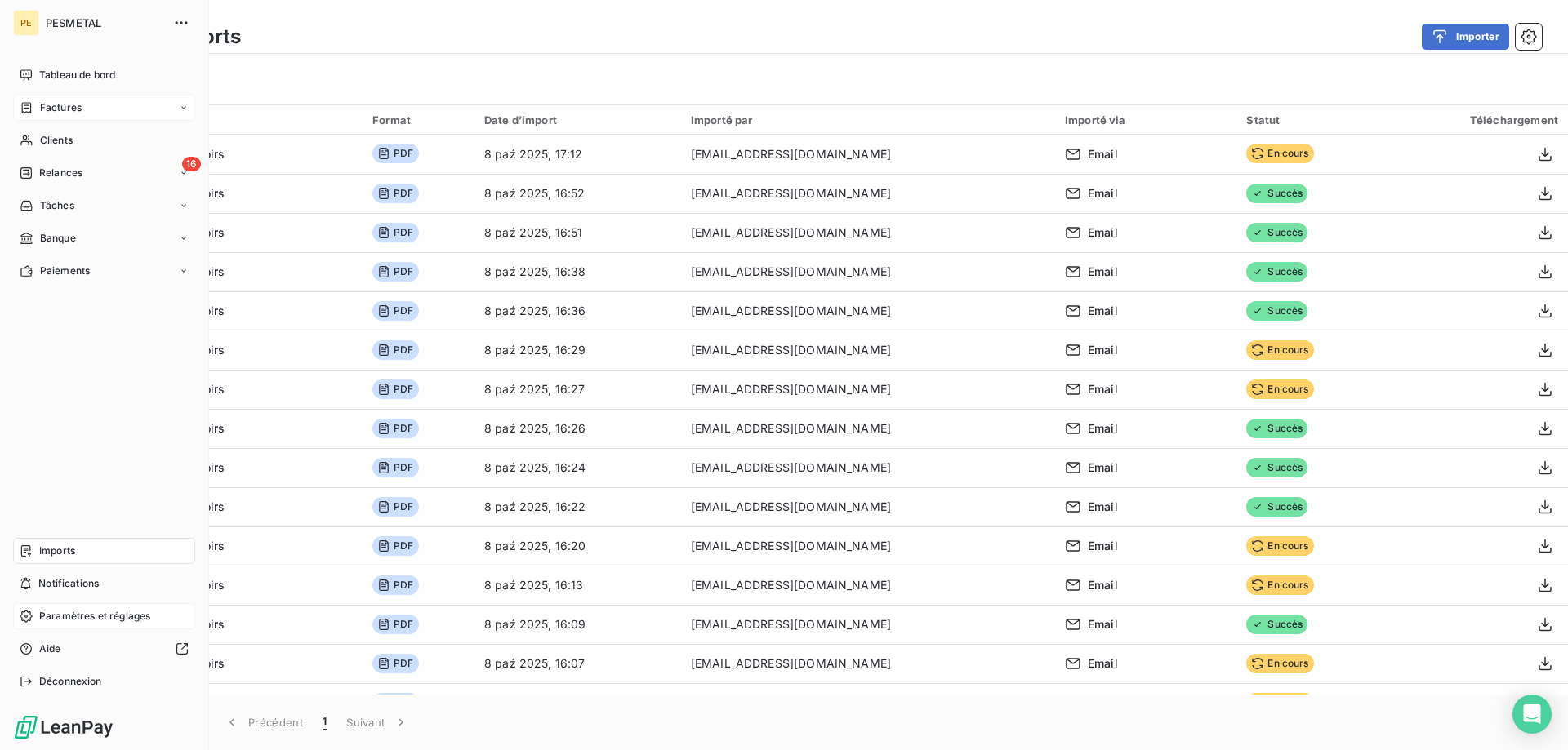
click at [58, 104] on span "Factures" at bounding box center [61, 107] width 42 height 15
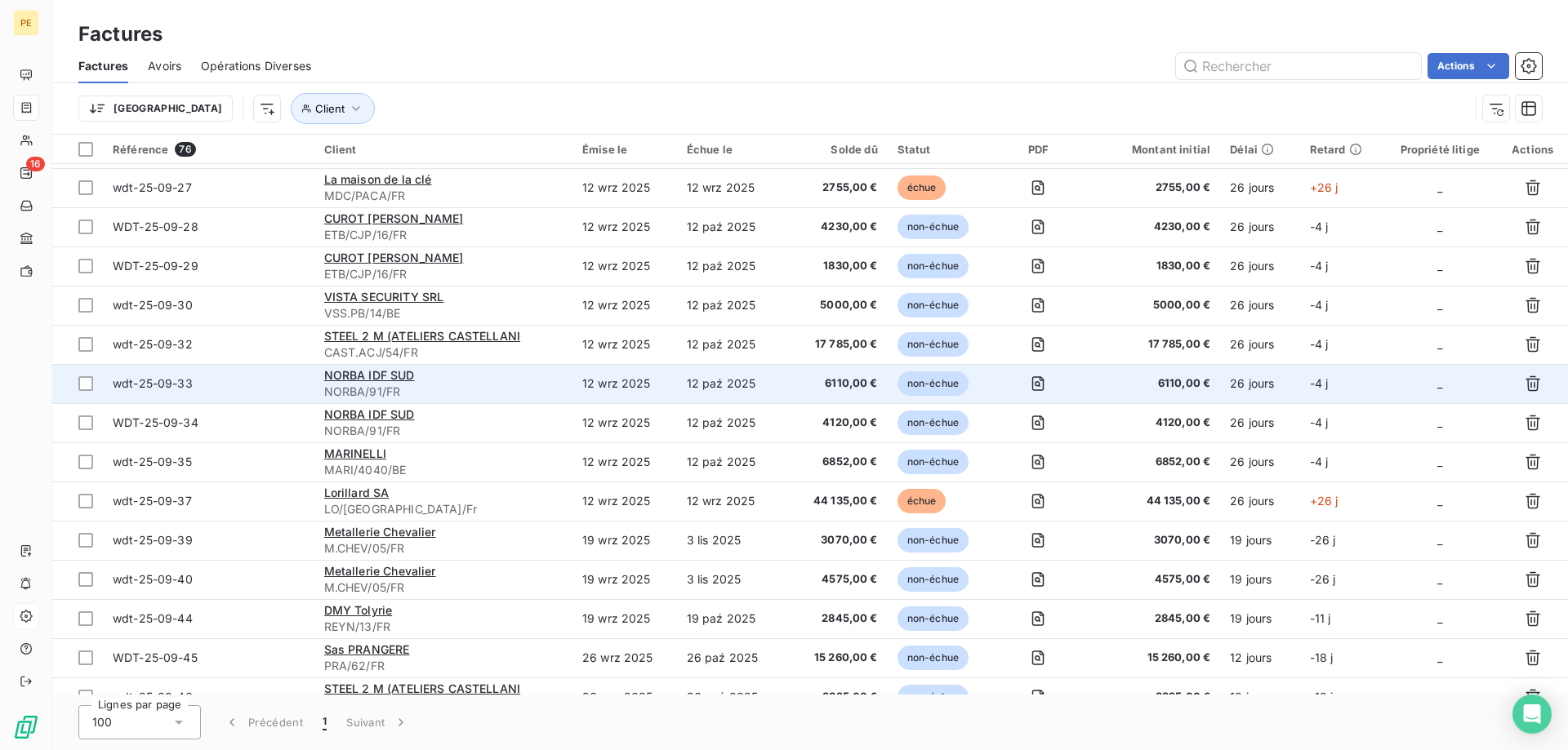
scroll to position [2032, 0]
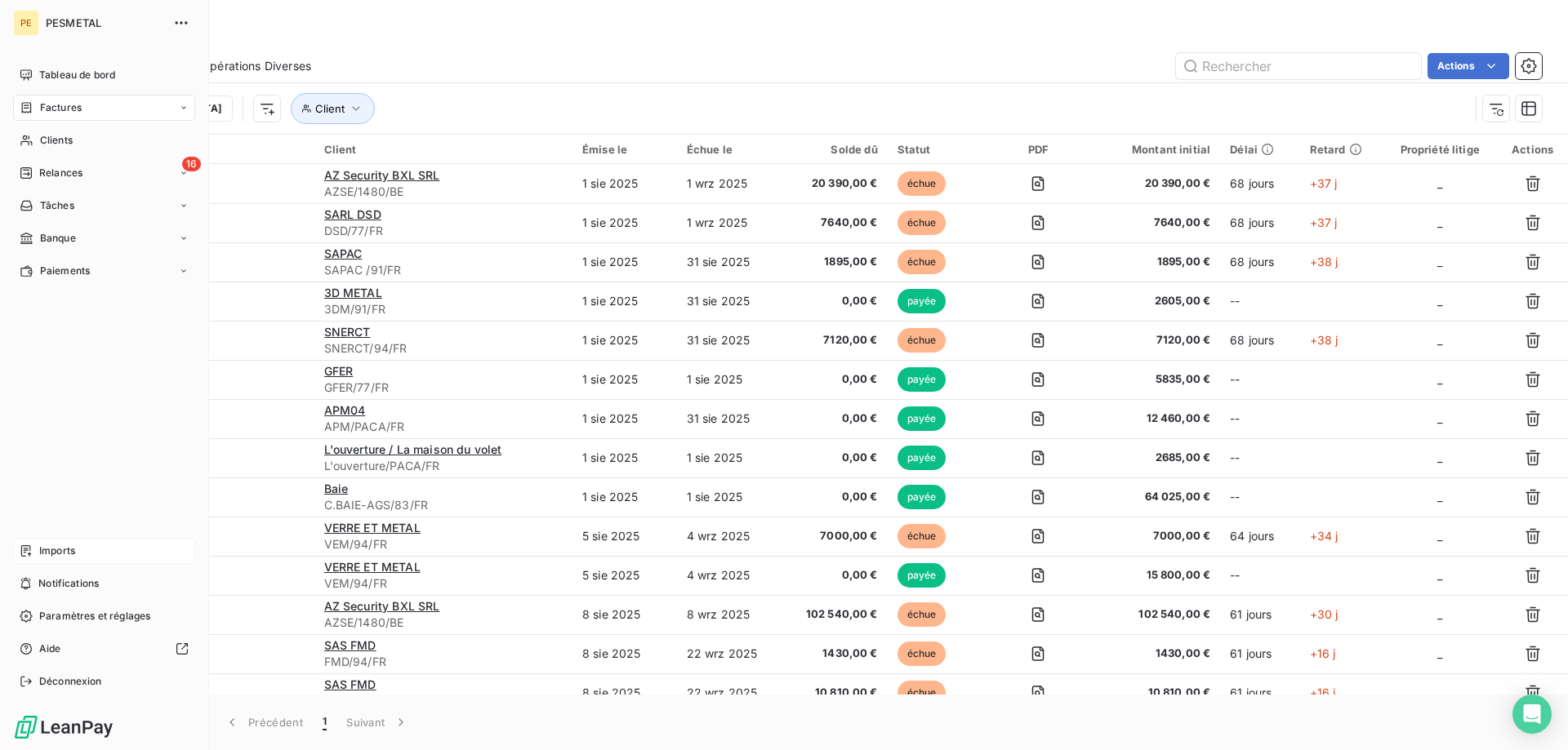
click at [51, 548] on span "Imports" at bounding box center [58, 551] width 36 height 15
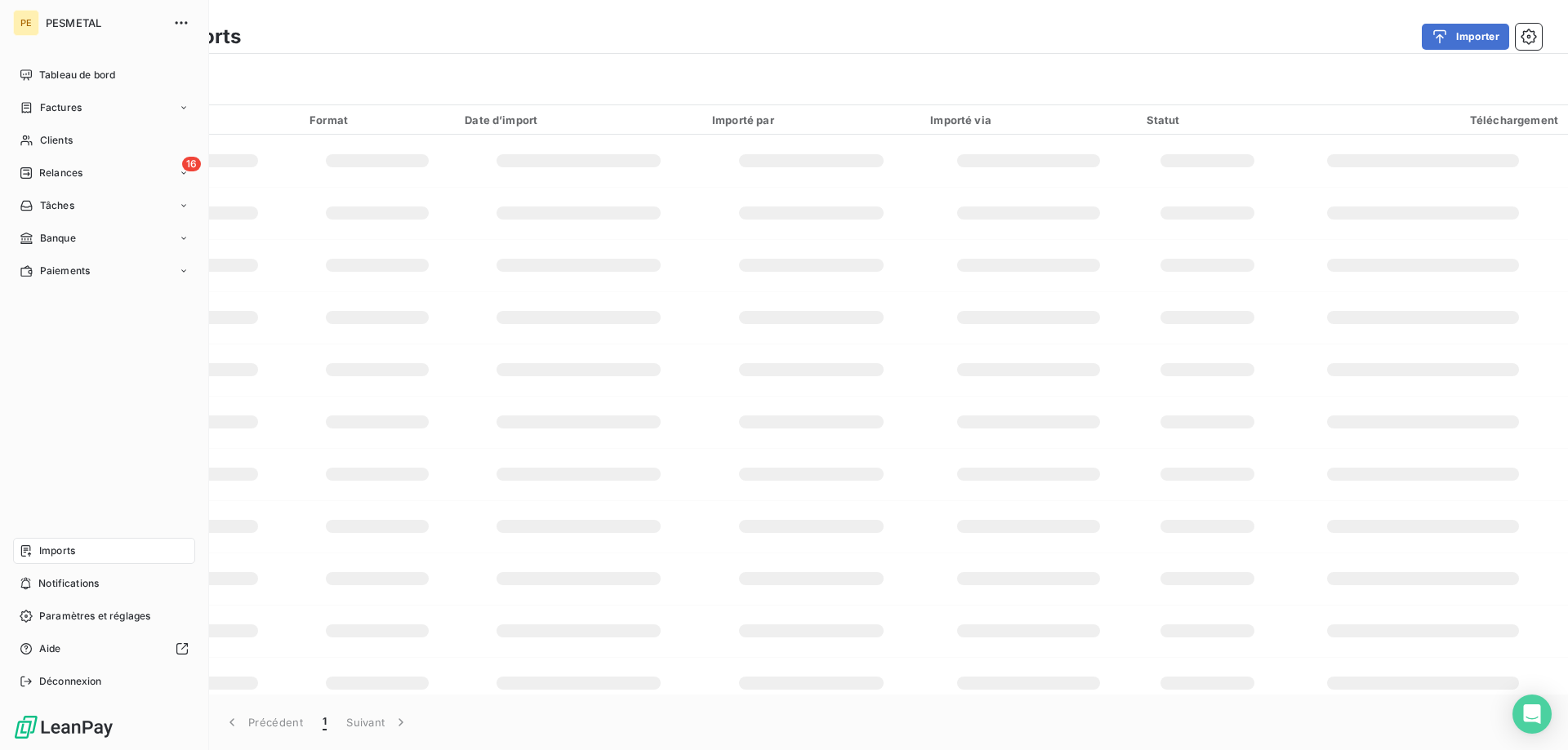
scroll to position [224, 0]
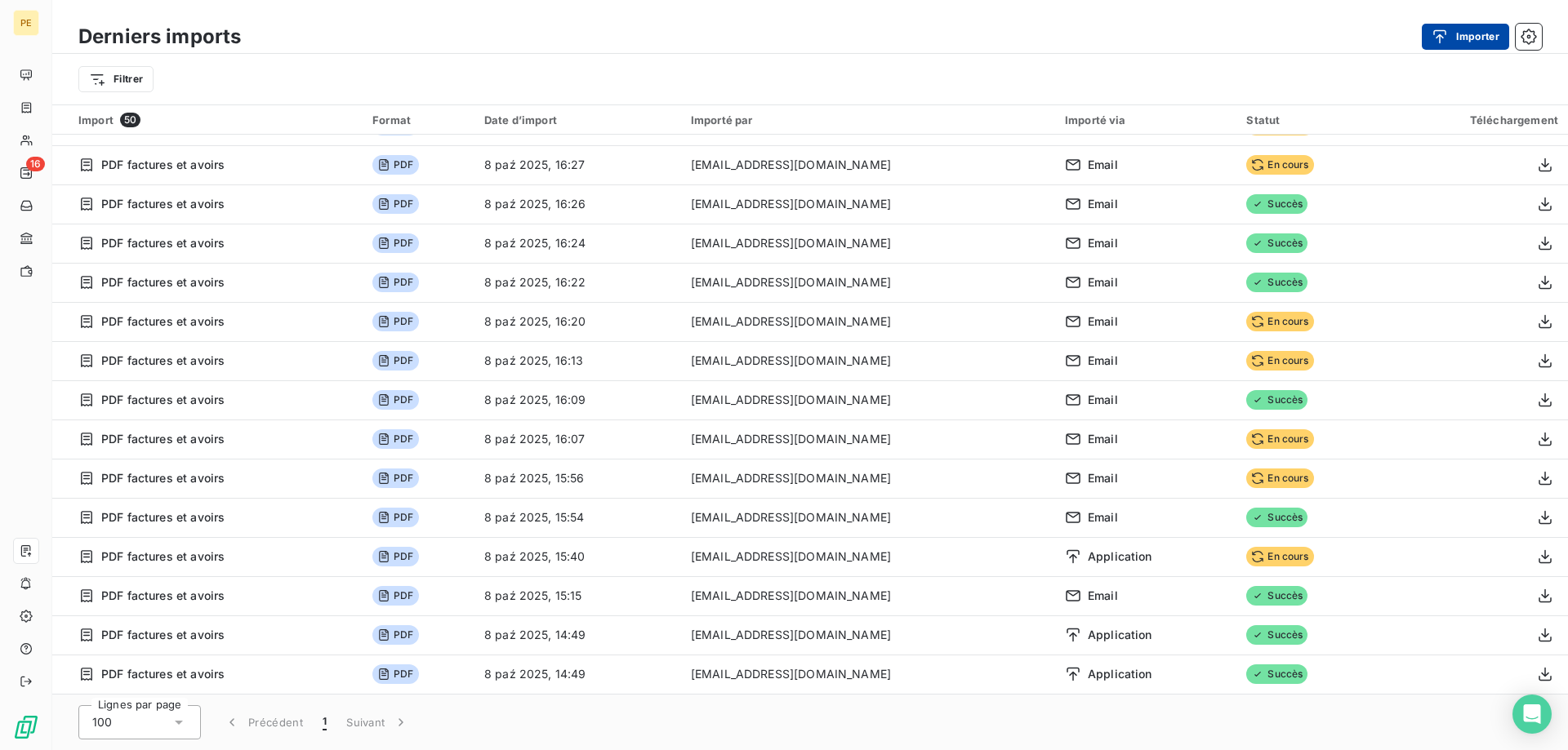
click at [1474, 43] on button "Importer" at bounding box center [1466, 37] width 87 height 26
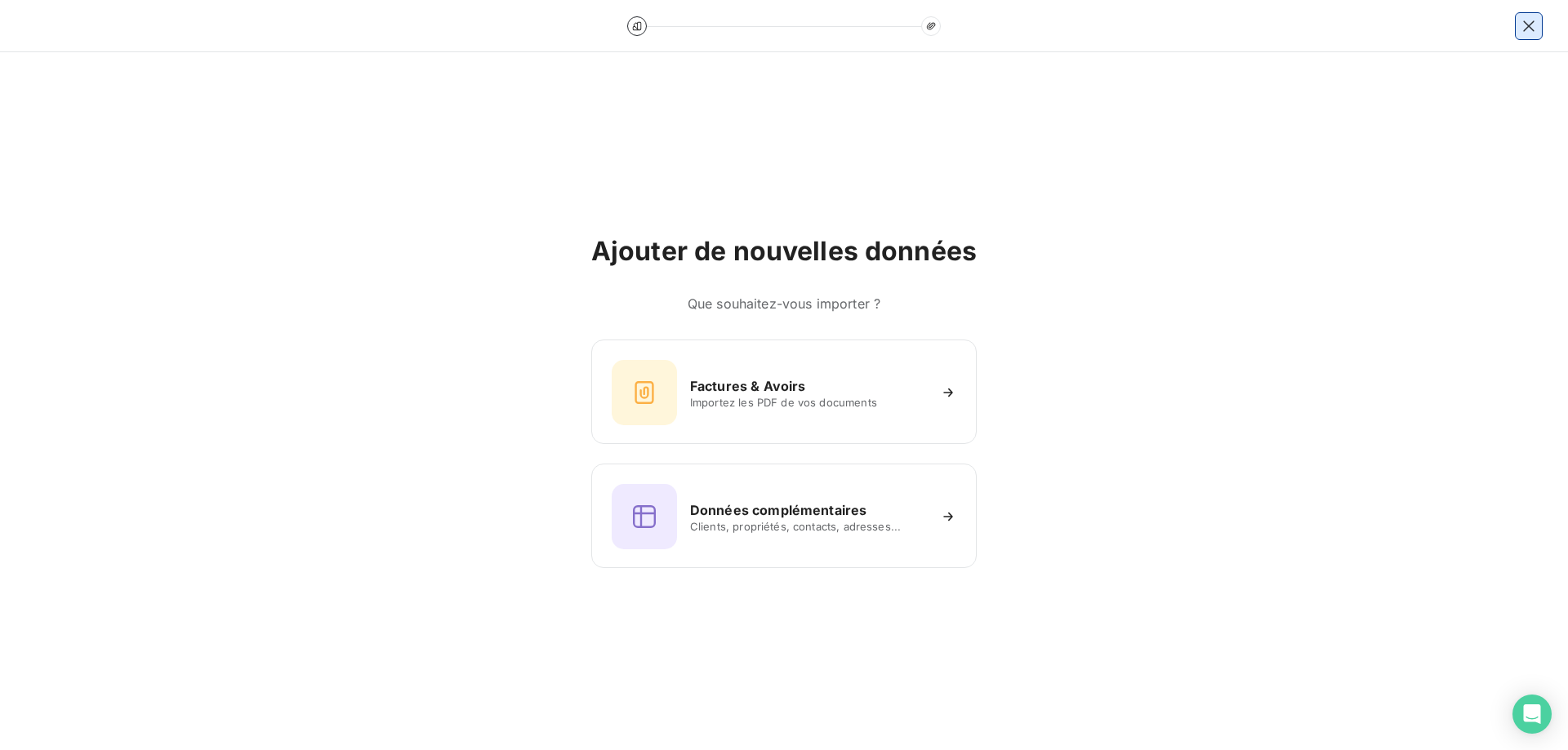
click at [1527, 26] on icon "button" at bounding box center [1528, 26] width 16 height 16
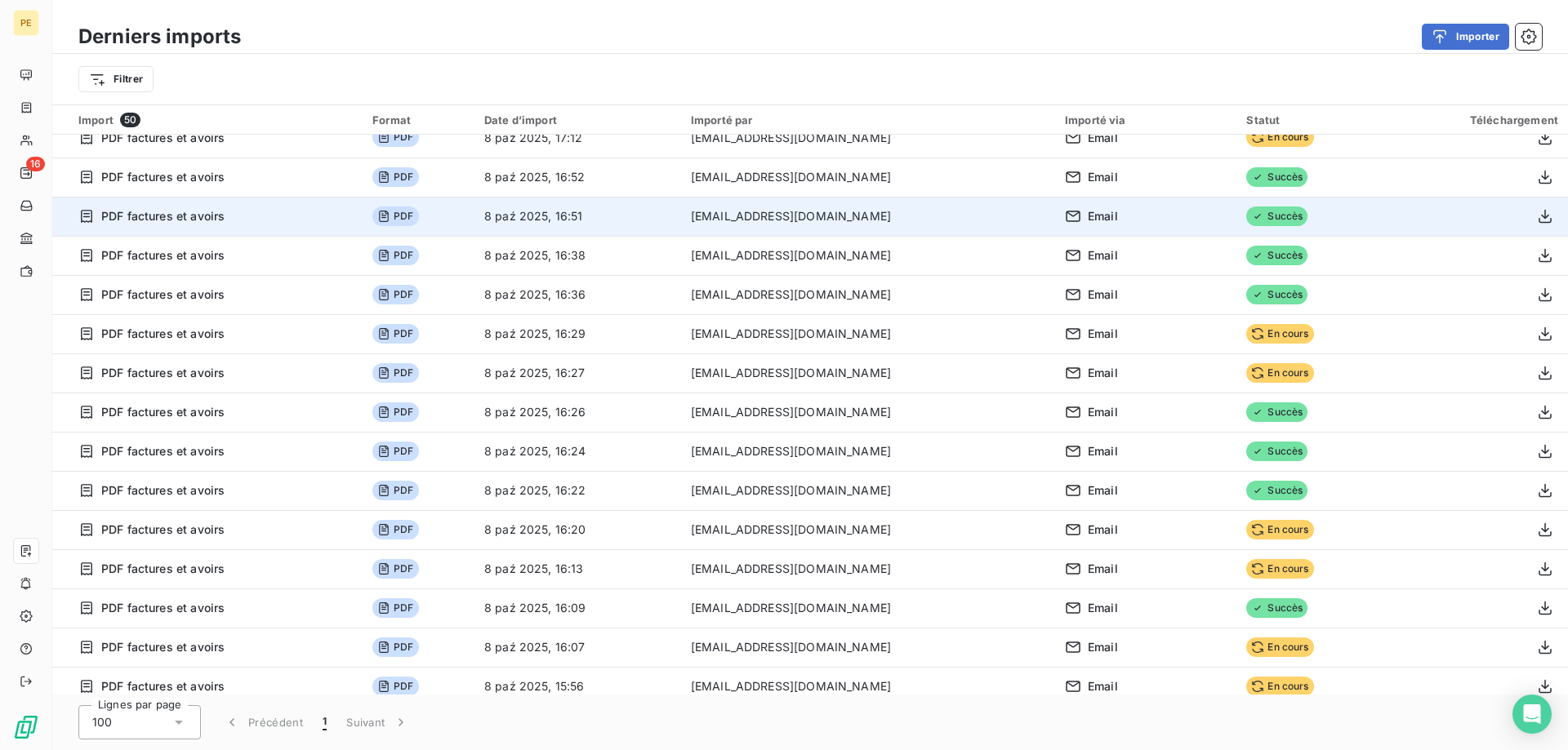
scroll to position [0, 0]
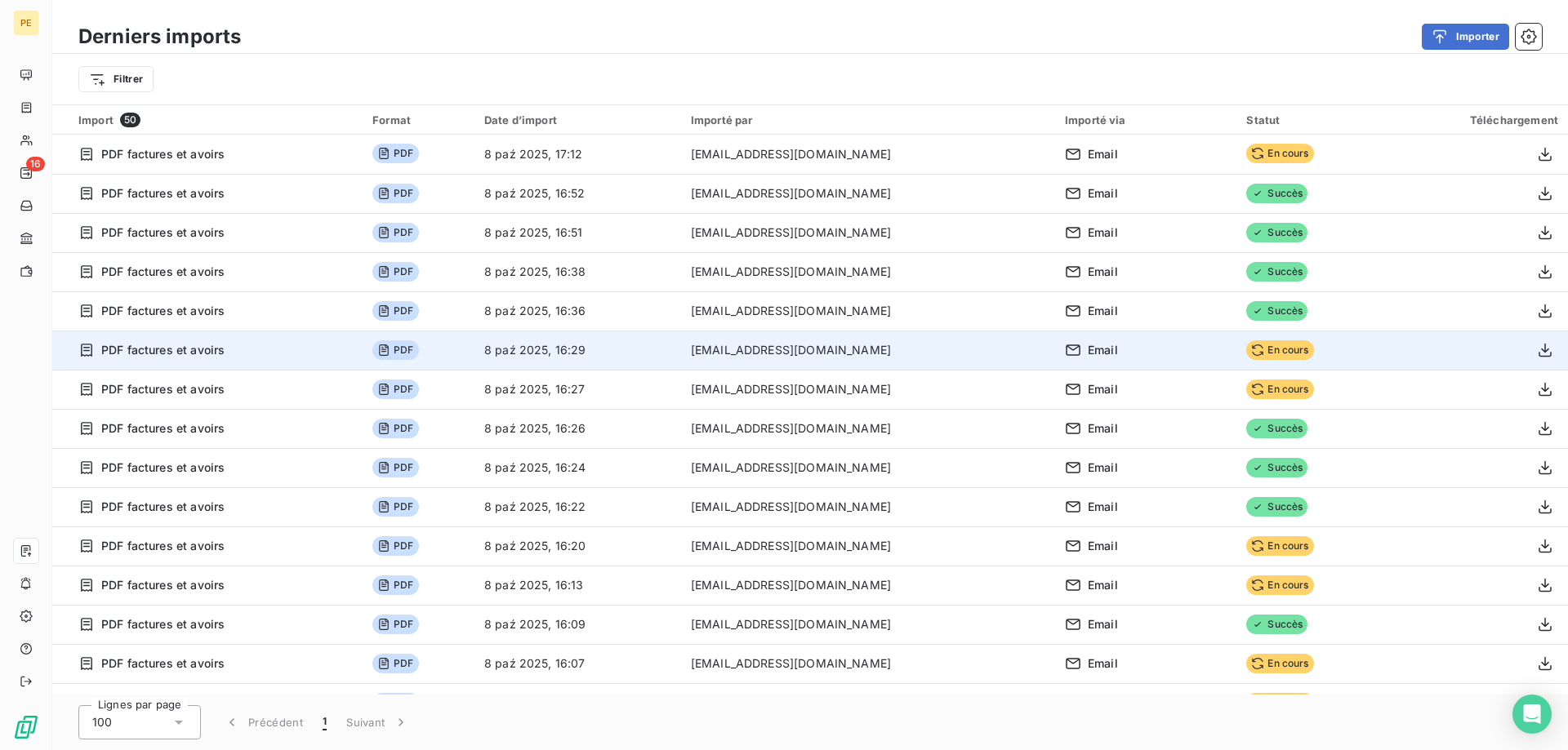
click at [1255, 353] on span "En cours" at bounding box center [1279, 350] width 66 height 20
drag, startPoint x: 1255, startPoint y: 353, endPoint x: 1232, endPoint y: 353, distance: 23.0
click at [1254, 353] on span "En cours" at bounding box center [1279, 350] width 66 height 20
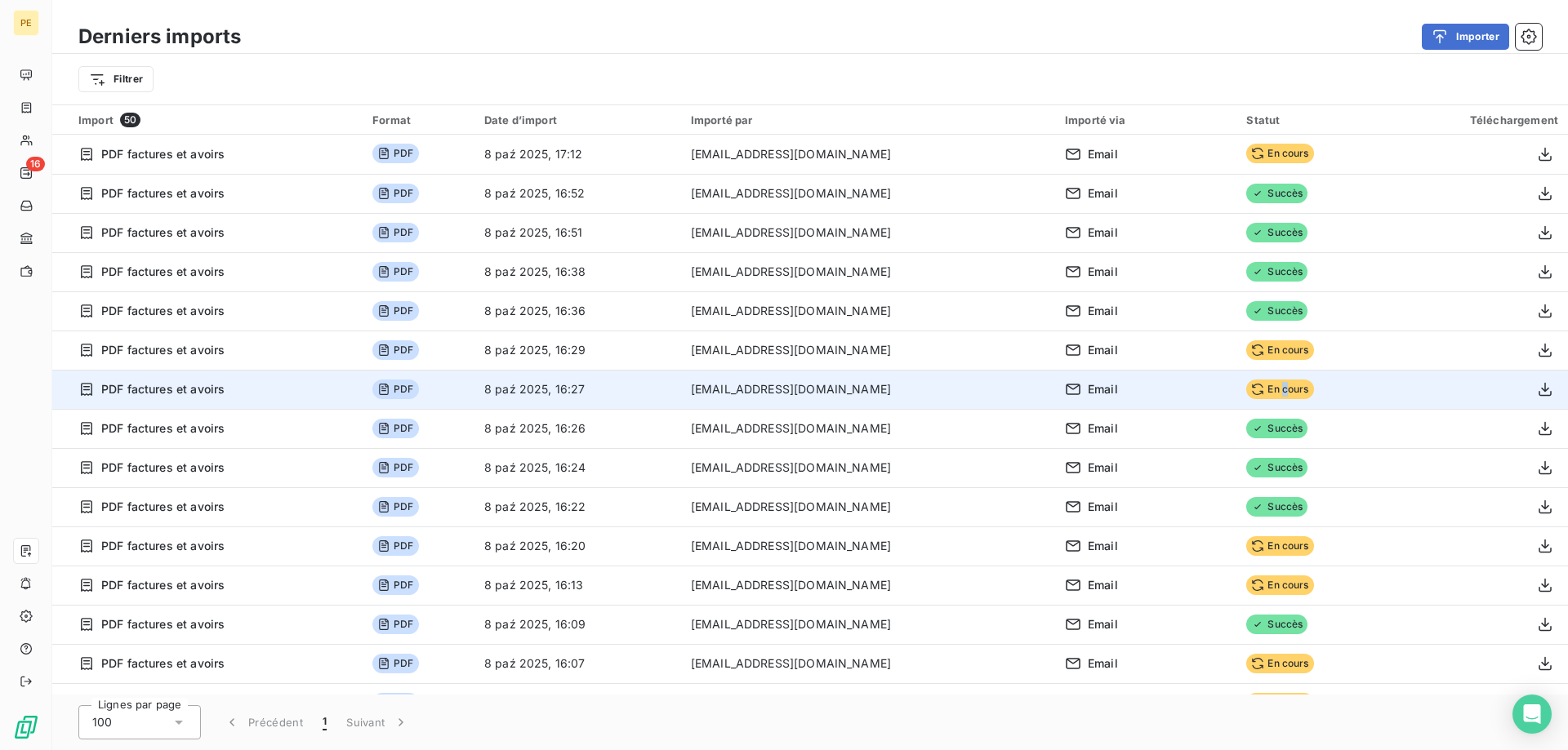
click at [1261, 390] on span "En cours" at bounding box center [1279, 390] width 66 height 20
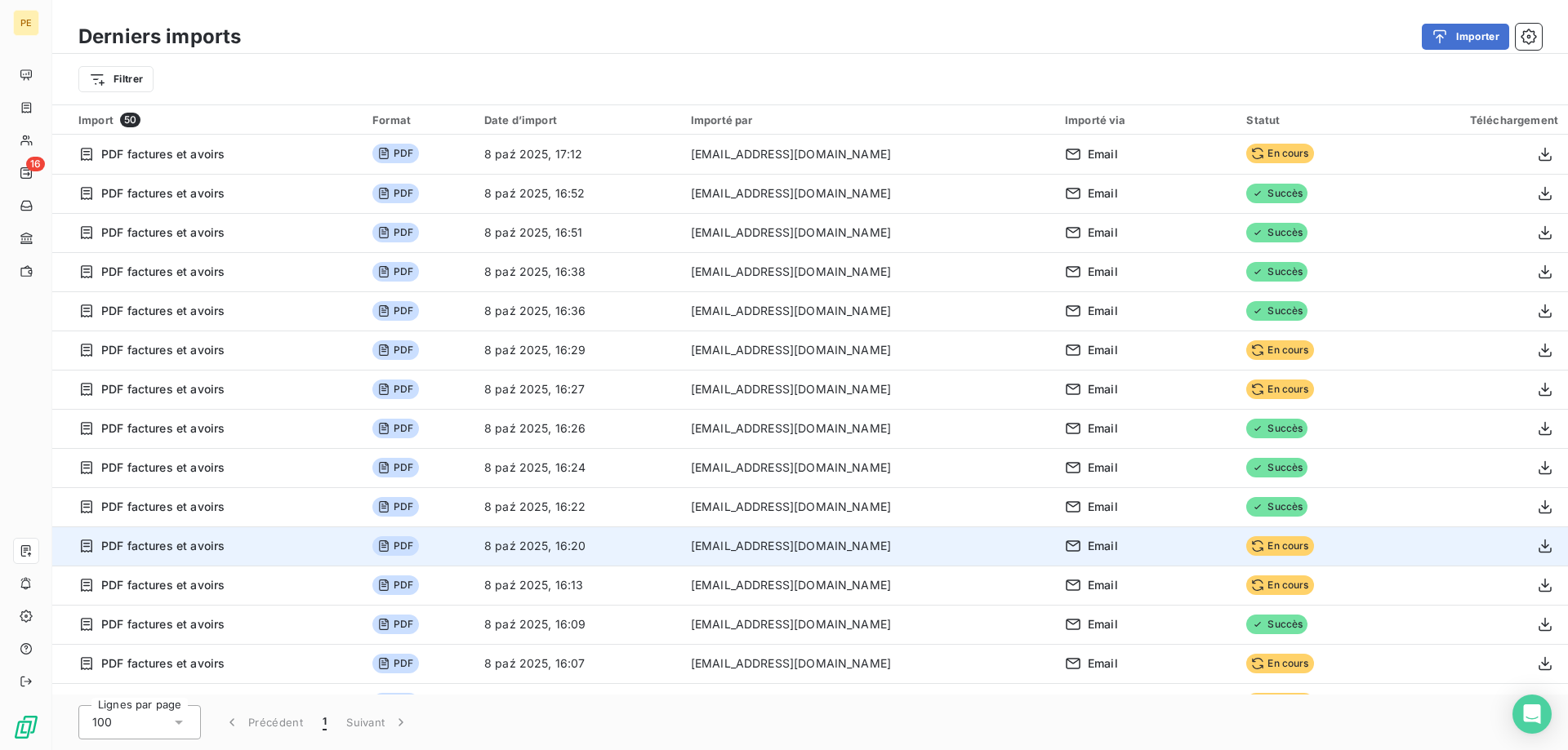
click at [1246, 548] on span "En cours" at bounding box center [1279, 547] width 66 height 20
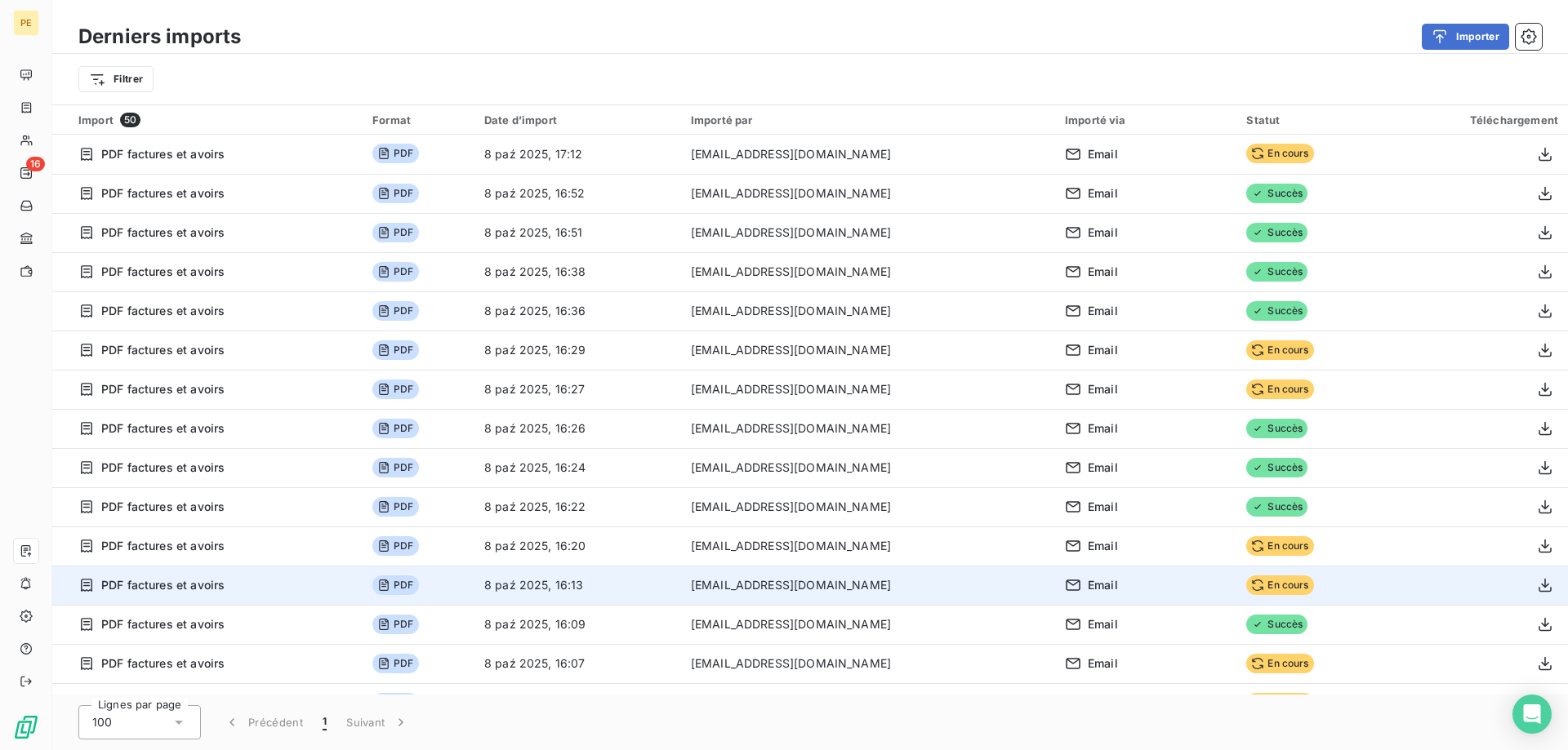
click at [1257, 592] on span "En cours" at bounding box center [1279, 585] width 66 height 20
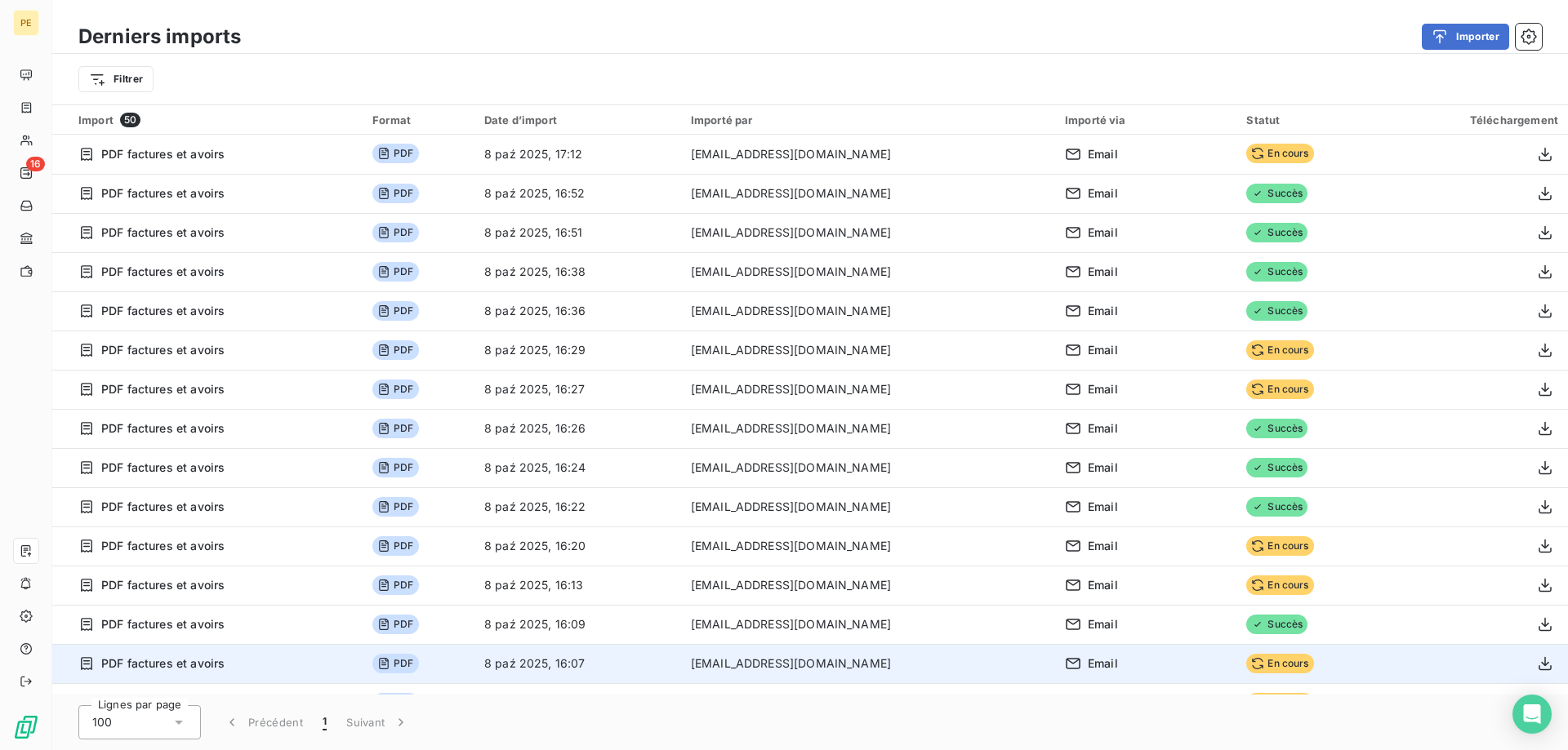
click at [1252, 660] on span "En cours" at bounding box center [1279, 664] width 66 height 20
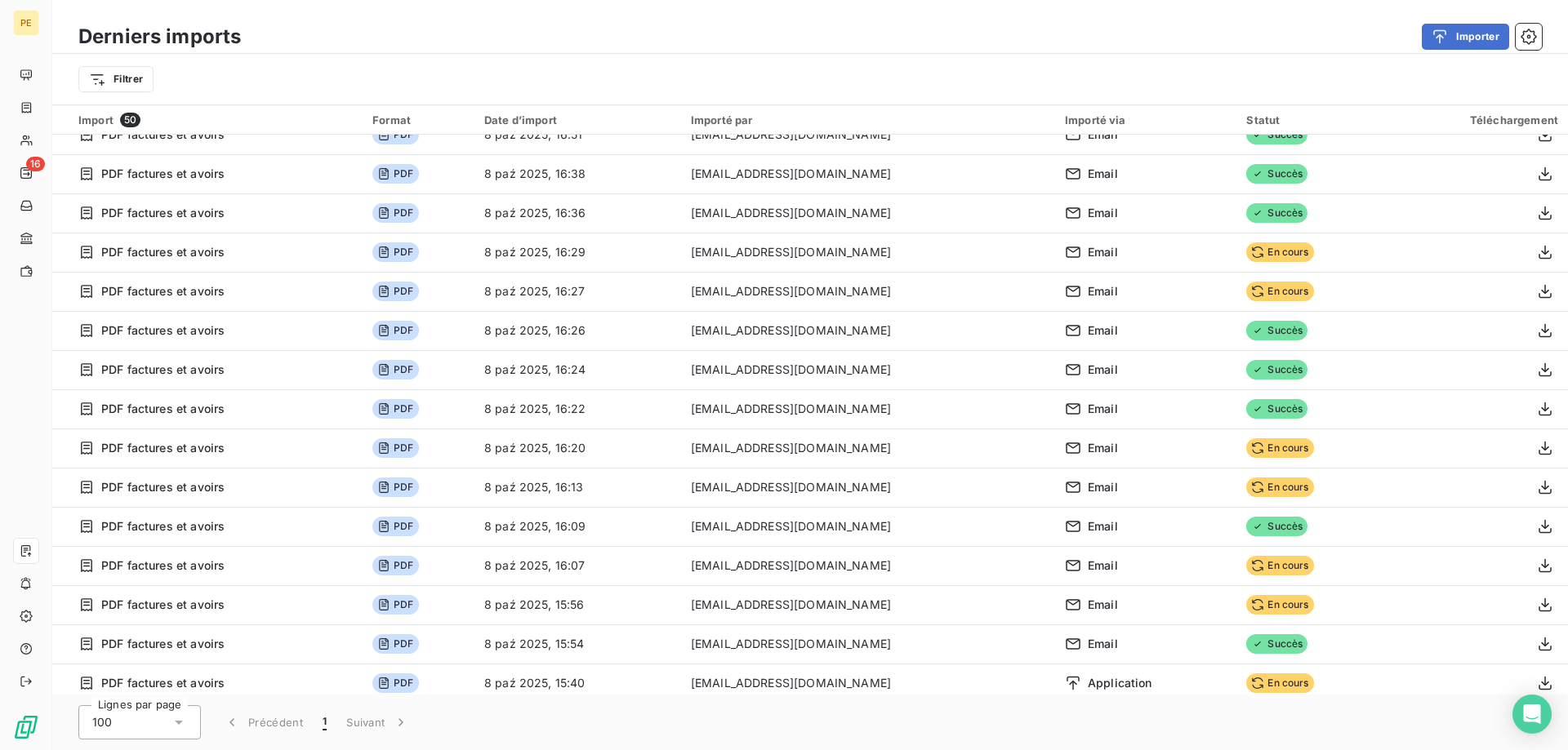
scroll to position [250, 0]
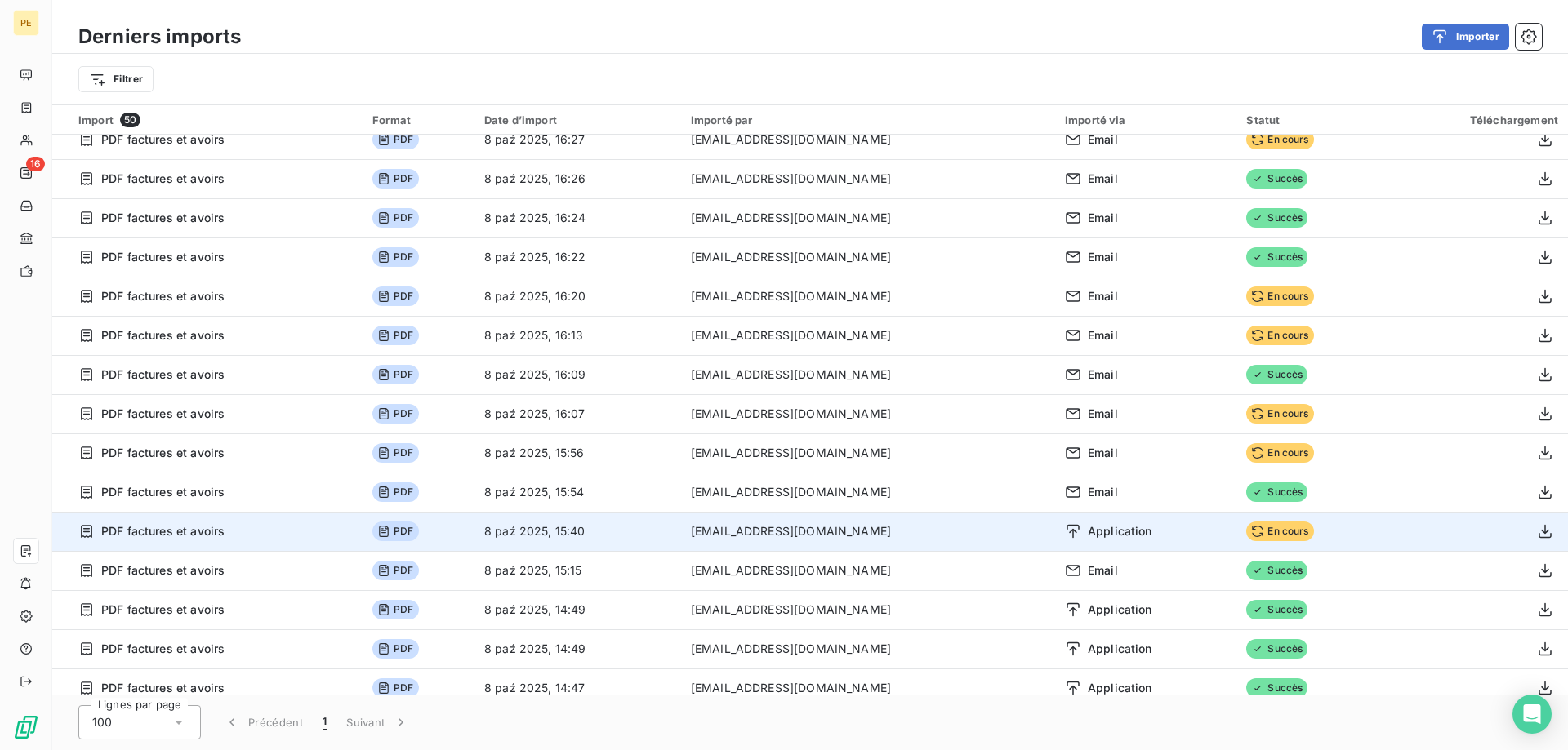
click at [1260, 533] on span "En cours" at bounding box center [1279, 532] width 66 height 20
click at [1259, 533] on span "En cours" at bounding box center [1279, 532] width 66 height 20
click at [1088, 534] on span "Application" at bounding box center [1119, 532] width 65 height 16
click at [1065, 534] on icon at bounding box center [1073, 532] width 16 height 16
click at [1065, 533] on icon at bounding box center [1073, 532] width 16 height 16
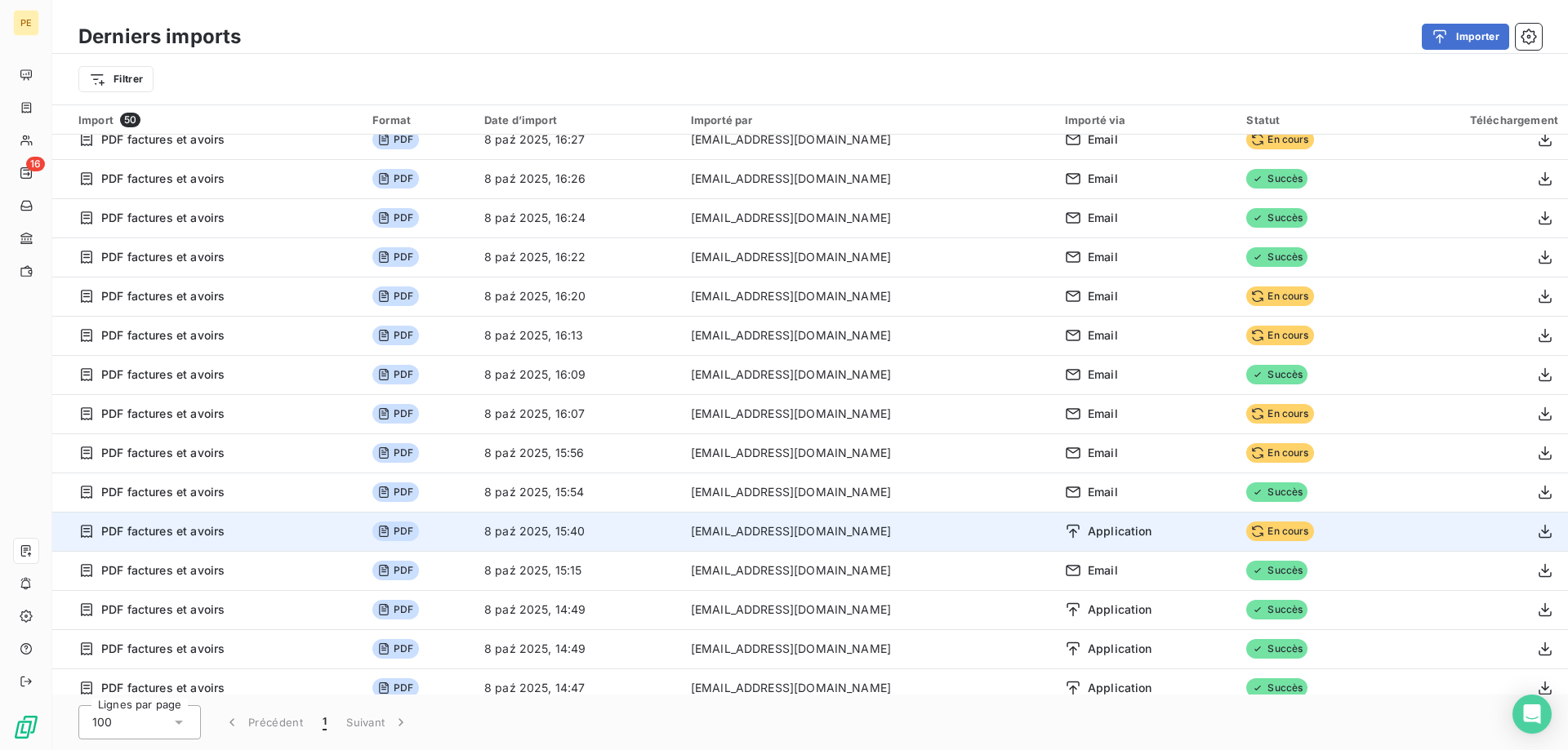
click at [1065, 533] on icon at bounding box center [1073, 532] width 16 height 16
click at [1088, 538] on span "Application" at bounding box center [1119, 532] width 65 height 16
click at [1065, 533] on icon at bounding box center [1073, 532] width 16 height 16
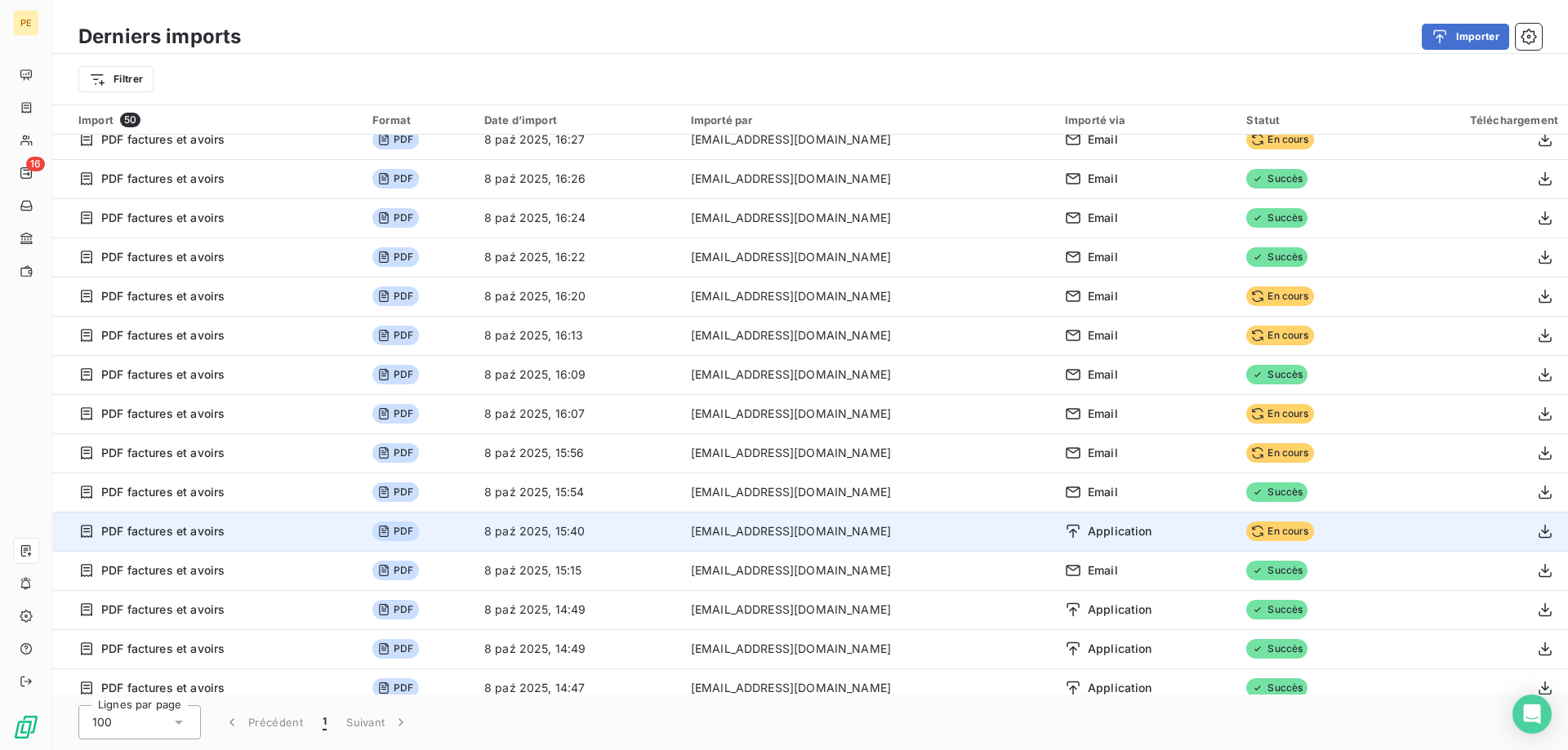
drag, startPoint x: 1355, startPoint y: 524, endPoint x: 1306, endPoint y: 524, distance: 49.0
click at [1318, 523] on td "En cours" at bounding box center [1310, 532] width 148 height 40
click at [1256, 534] on span "En cours" at bounding box center [1279, 532] width 66 height 20
drag, startPoint x: 1543, startPoint y: 512, endPoint x: 1520, endPoint y: 524, distance: 25.9
click at [1520, 524] on td at bounding box center [1476, 532] width 184 height 40
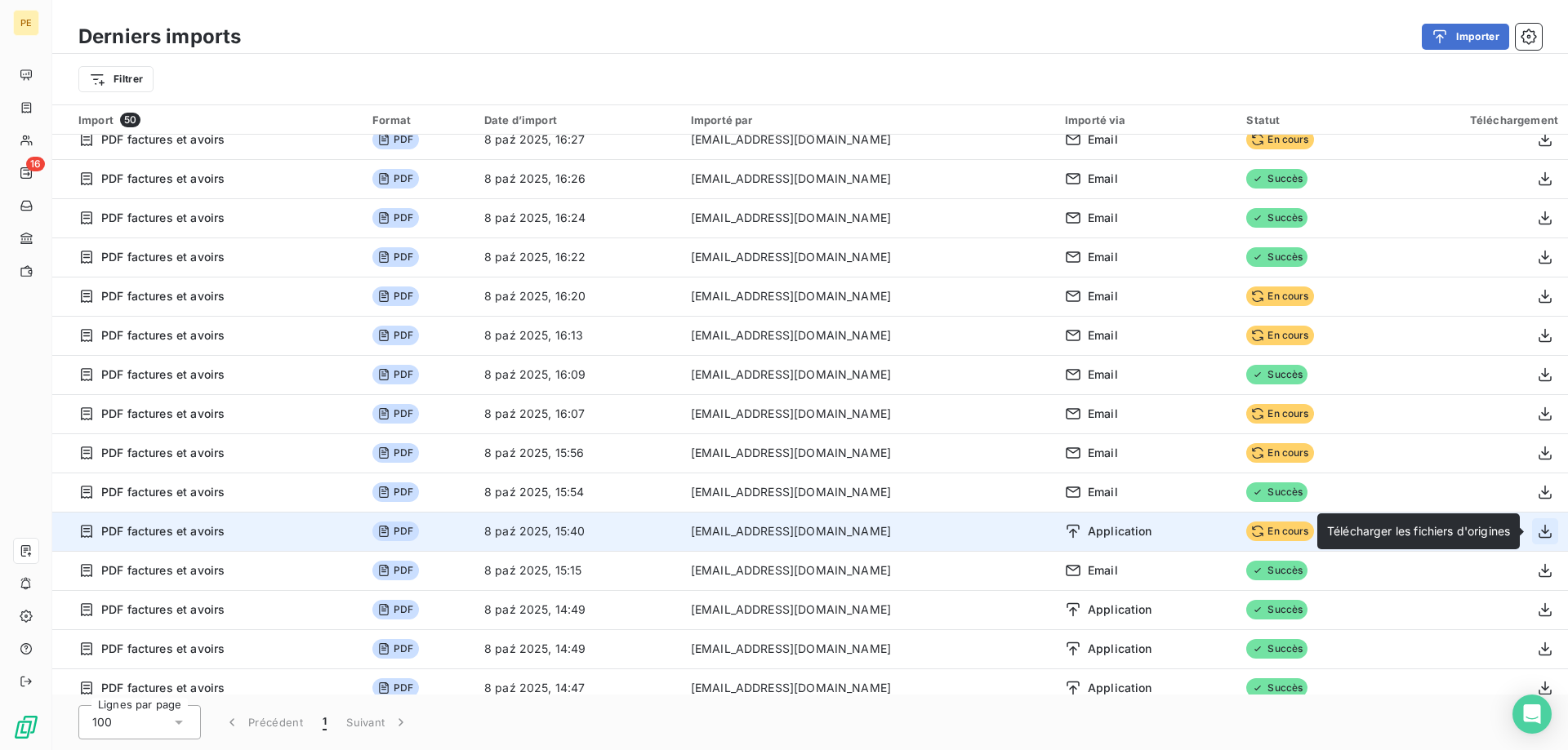
click at [1543, 538] on icon "button" at bounding box center [1544, 532] width 13 height 14
click at [1088, 526] on span "Application" at bounding box center [1119, 532] width 65 height 16
click at [1065, 533] on icon at bounding box center [1073, 532] width 16 height 16
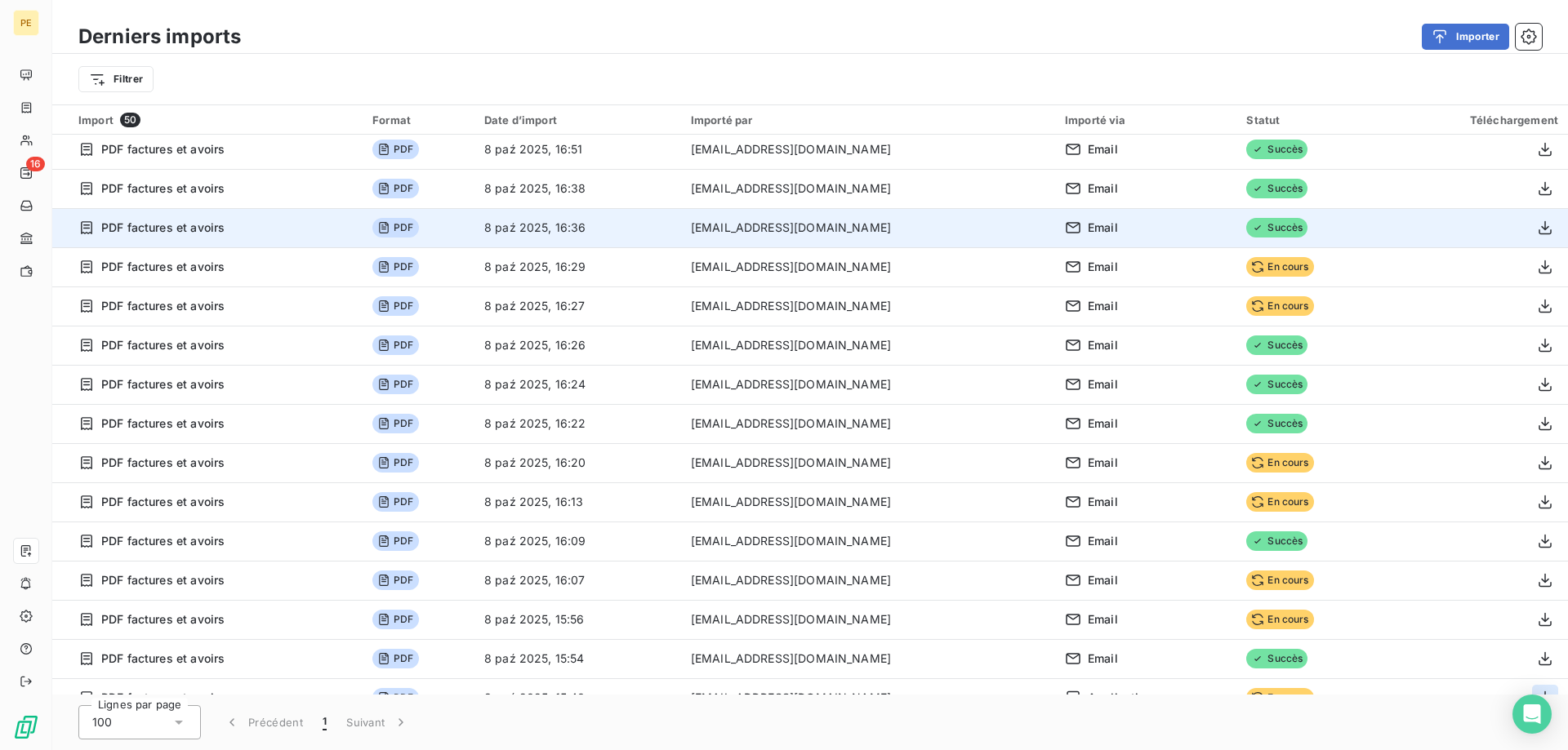
scroll to position [0, 0]
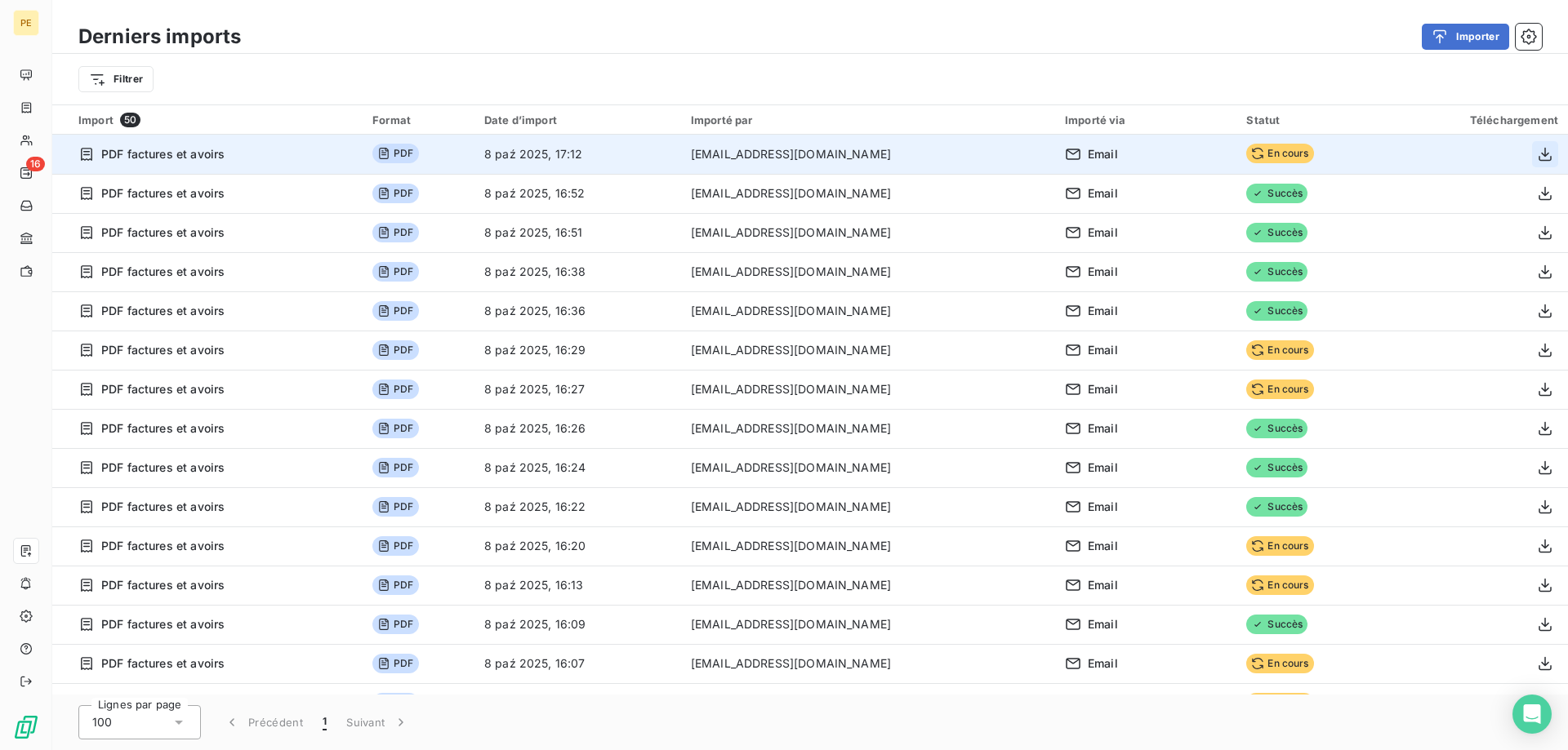
click at [1552, 149] on icon "button" at bounding box center [1545, 154] width 16 height 16
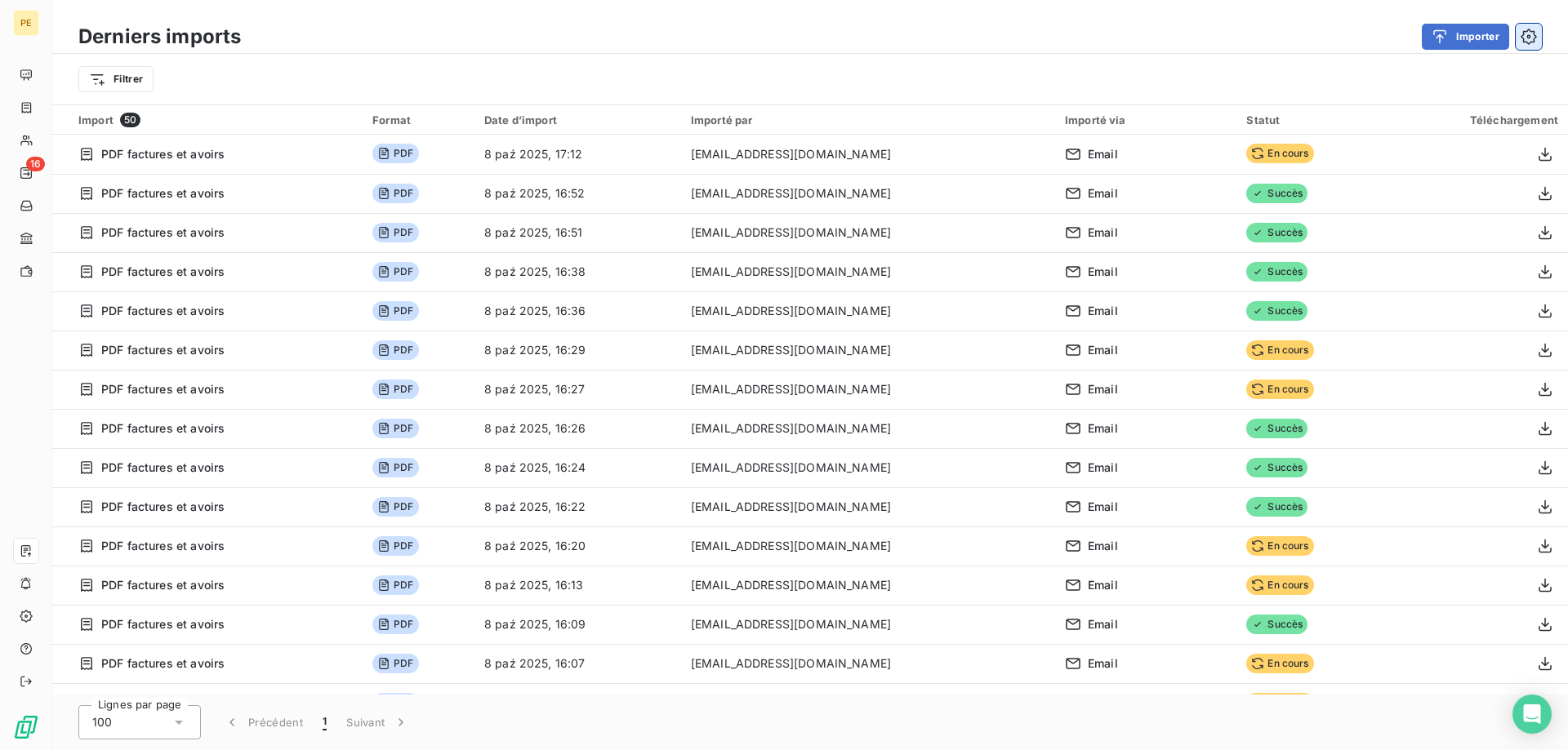
click at [1530, 43] on icon "button" at bounding box center [1528, 37] width 16 height 16
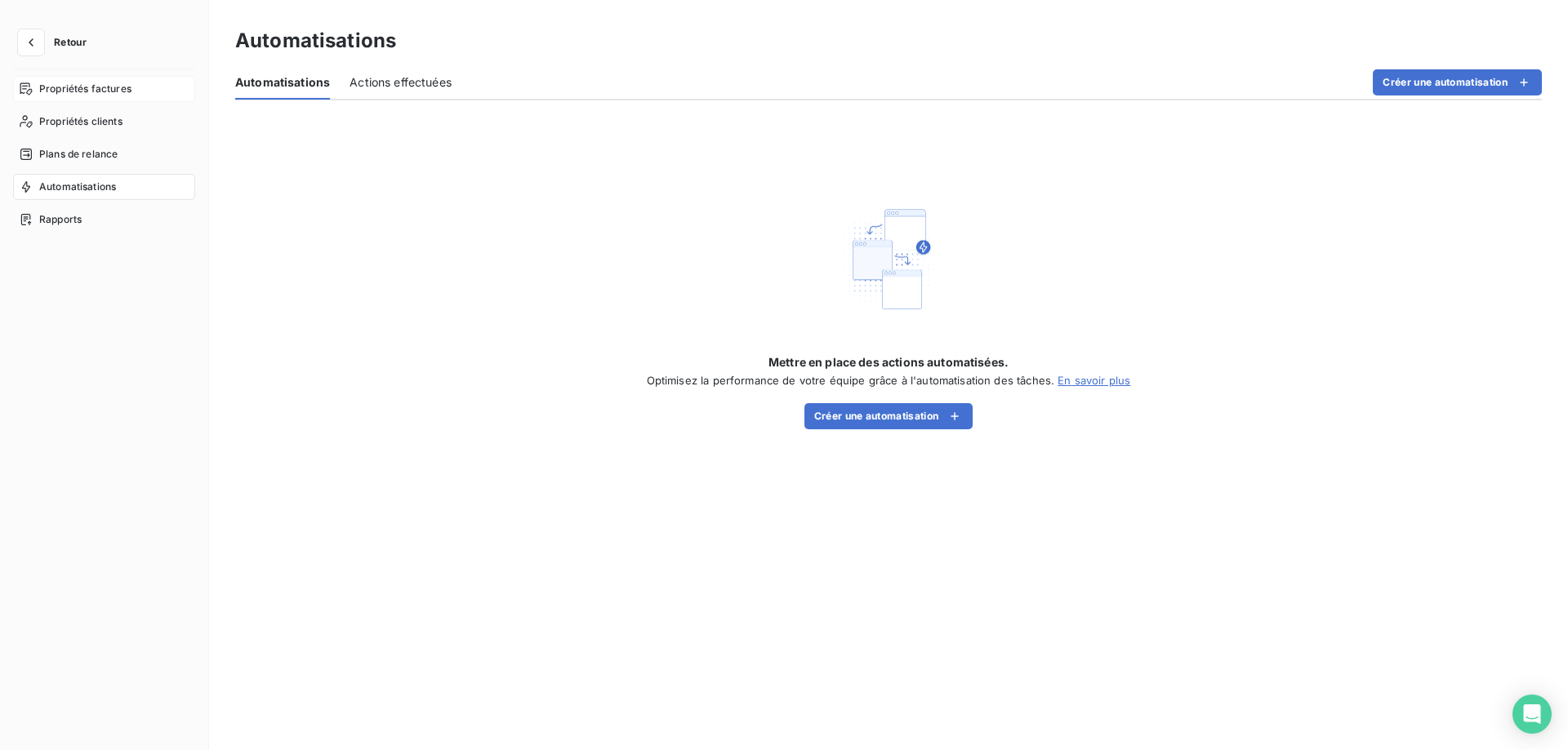
click at [99, 94] on span "Propriétés factures" at bounding box center [85, 88] width 92 height 15
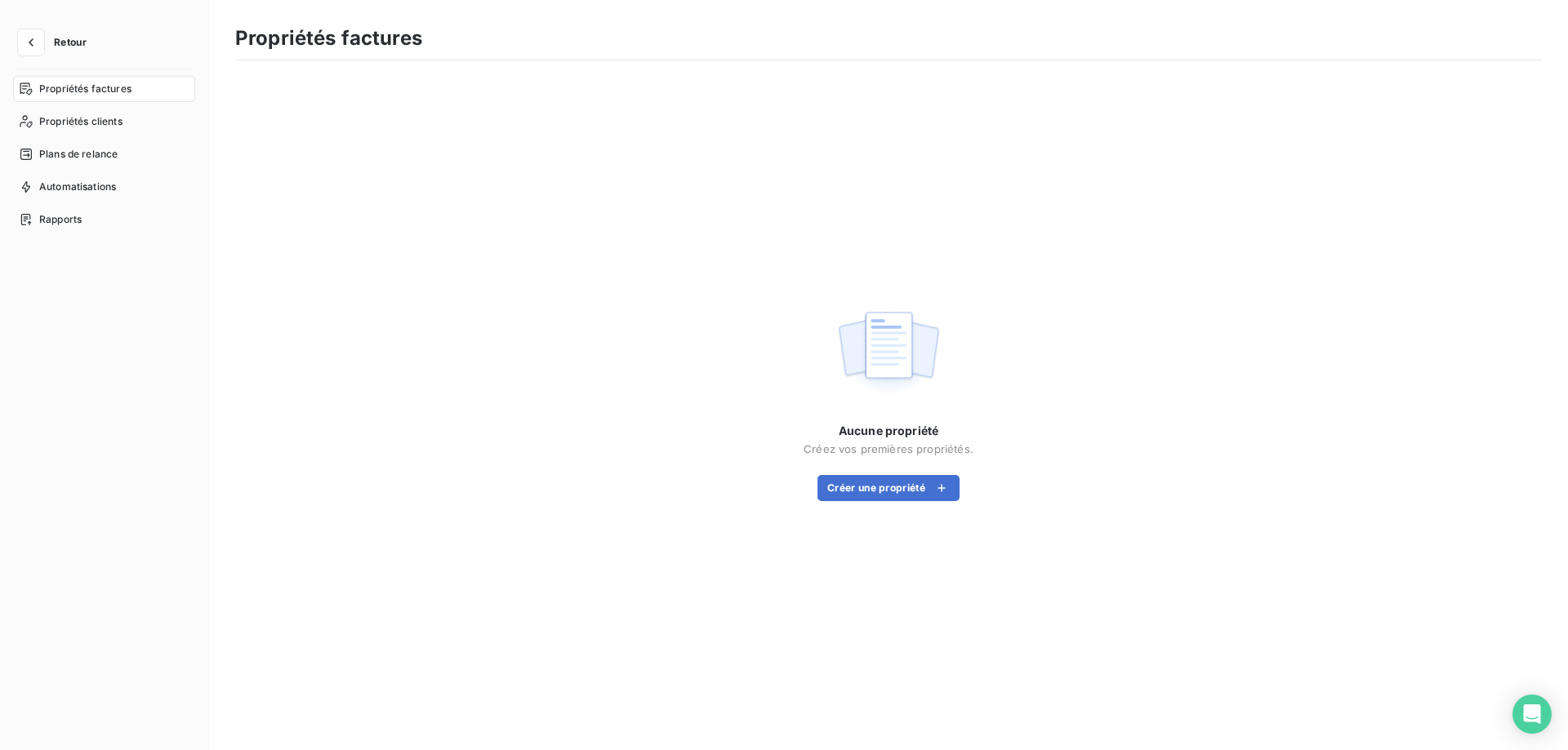
click at [55, 48] on span "Retour" at bounding box center [69, 43] width 33 height 10
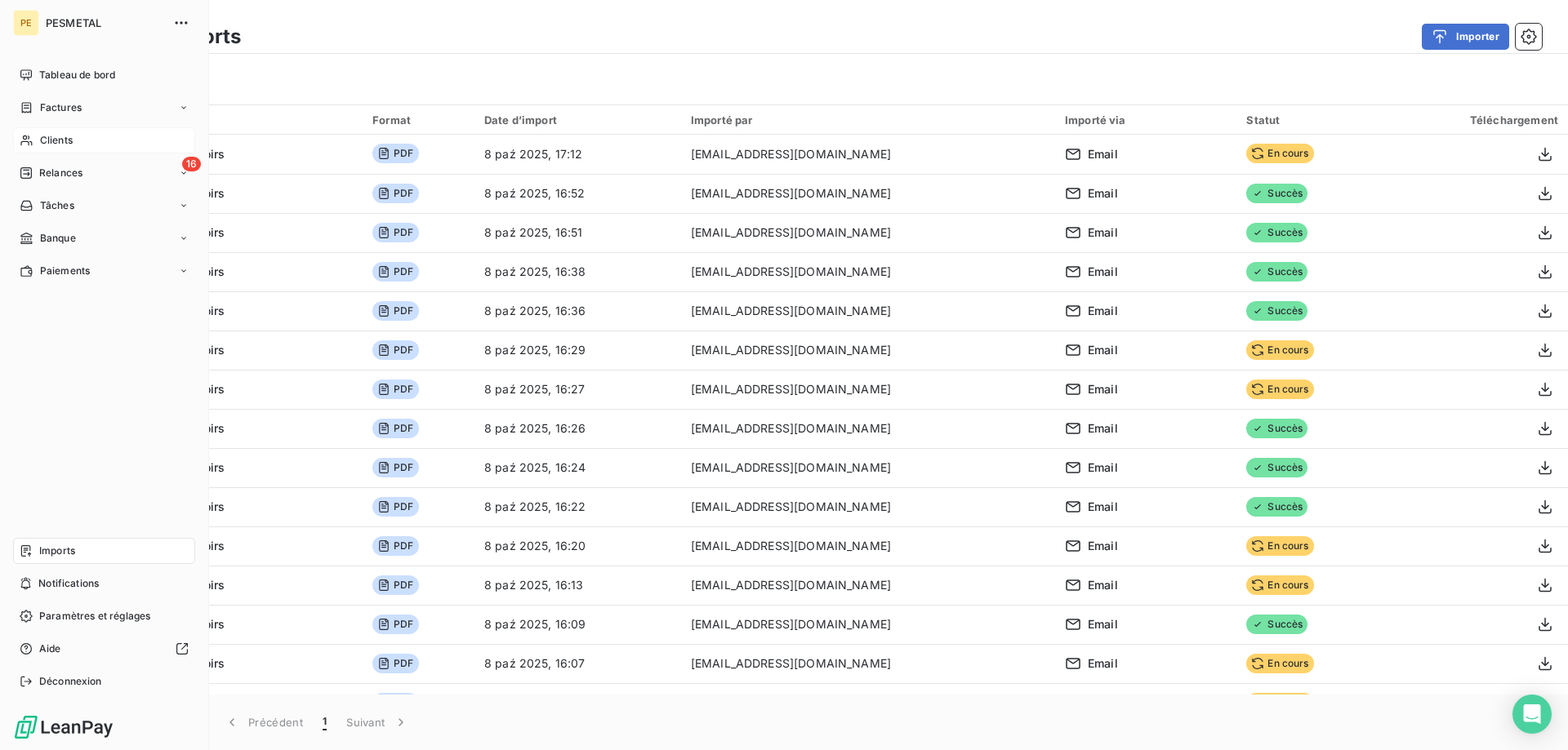
click at [90, 142] on div "Clients" at bounding box center [104, 140] width 183 height 26
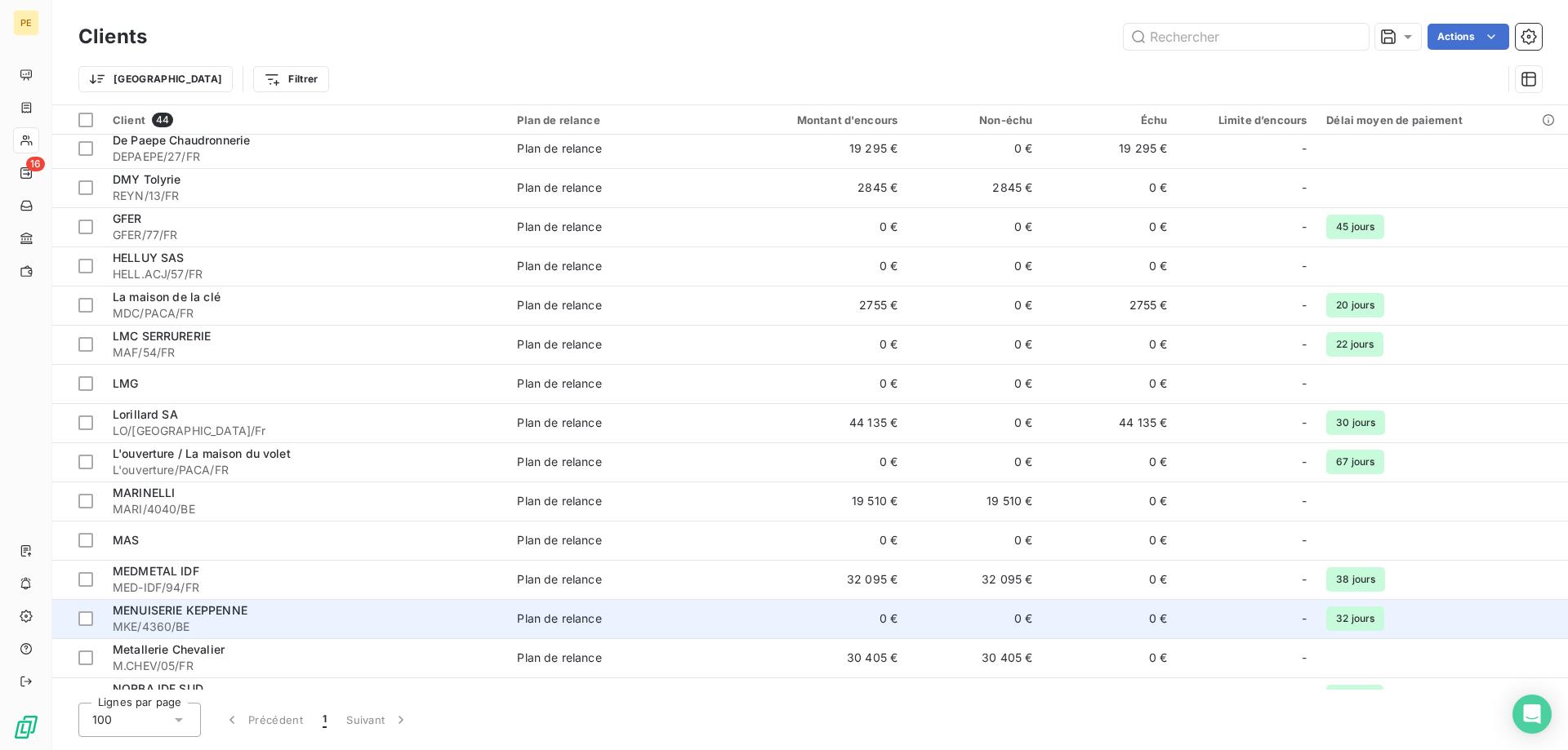
scroll to position [333, 0]
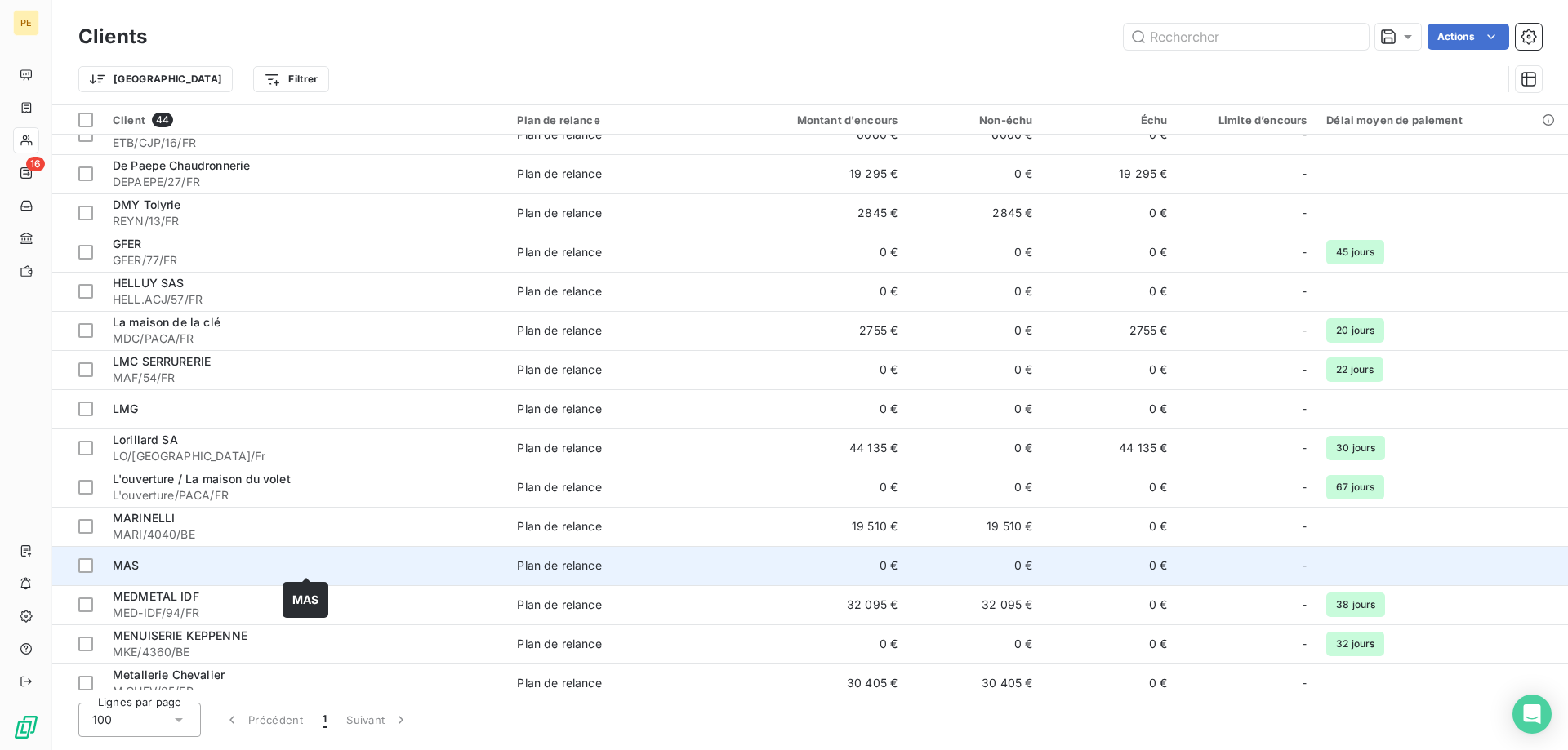
click at [151, 569] on div "MAS" at bounding box center [306, 565] width 385 height 16
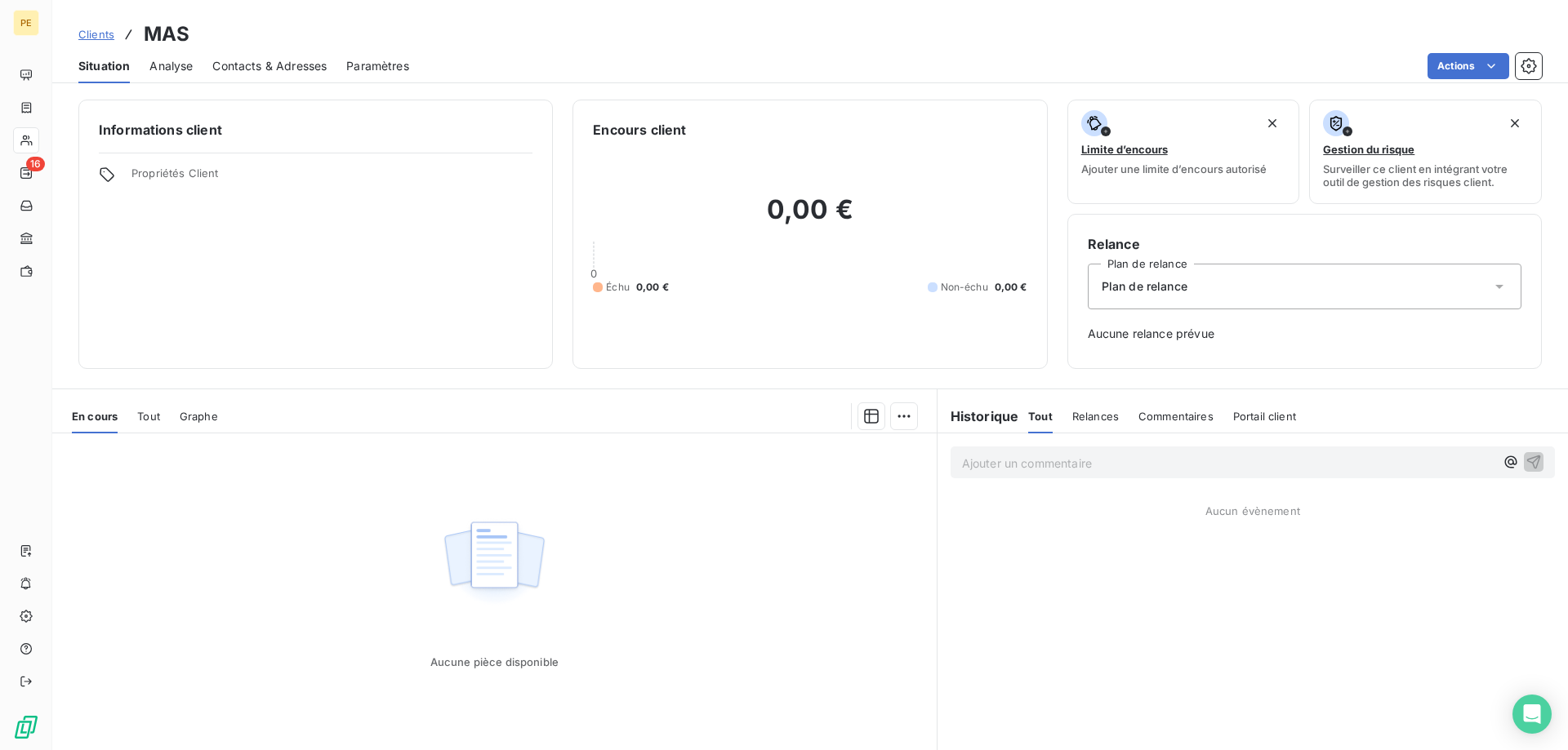
click at [94, 36] on span "Clients" at bounding box center [96, 34] width 36 height 13
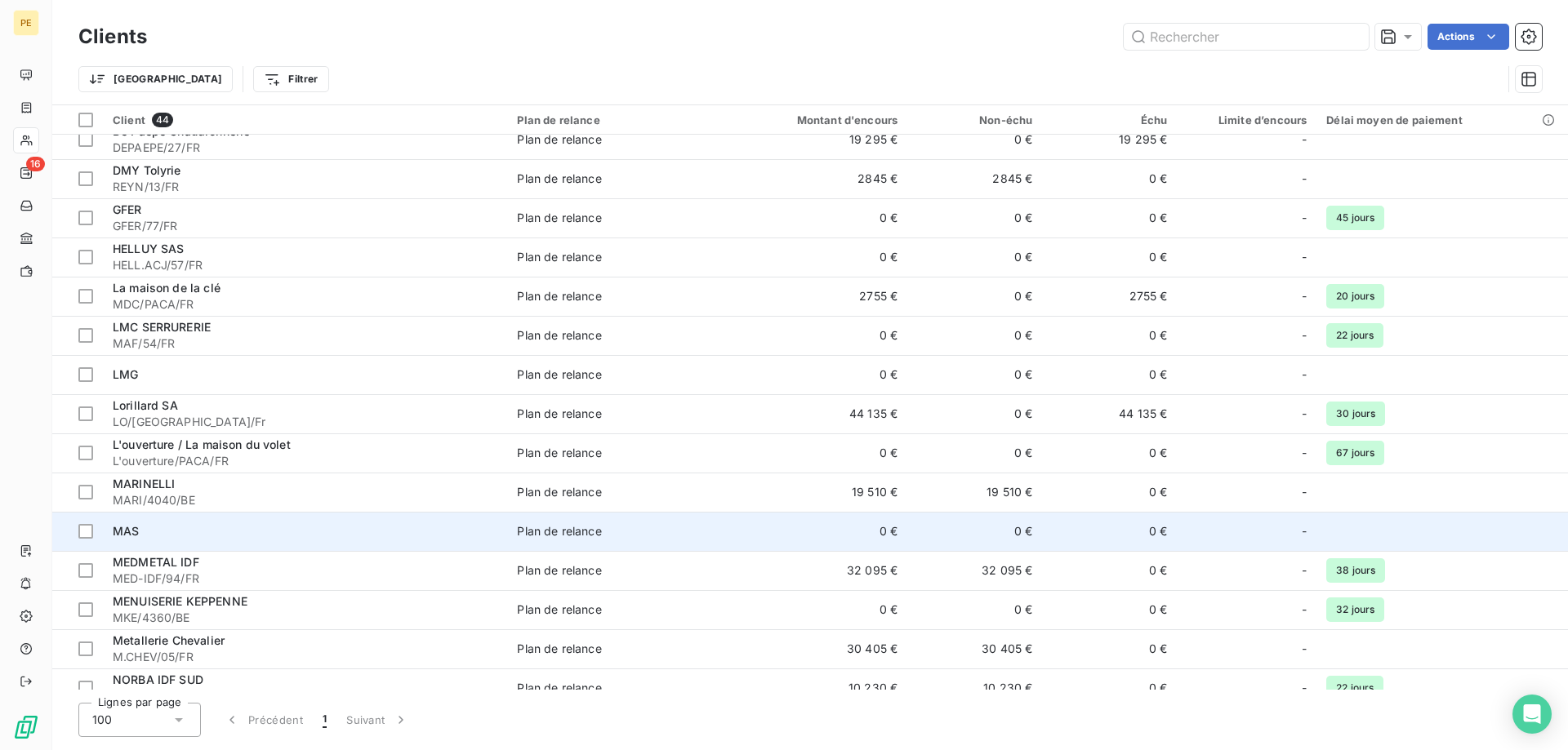
scroll to position [417, 0]
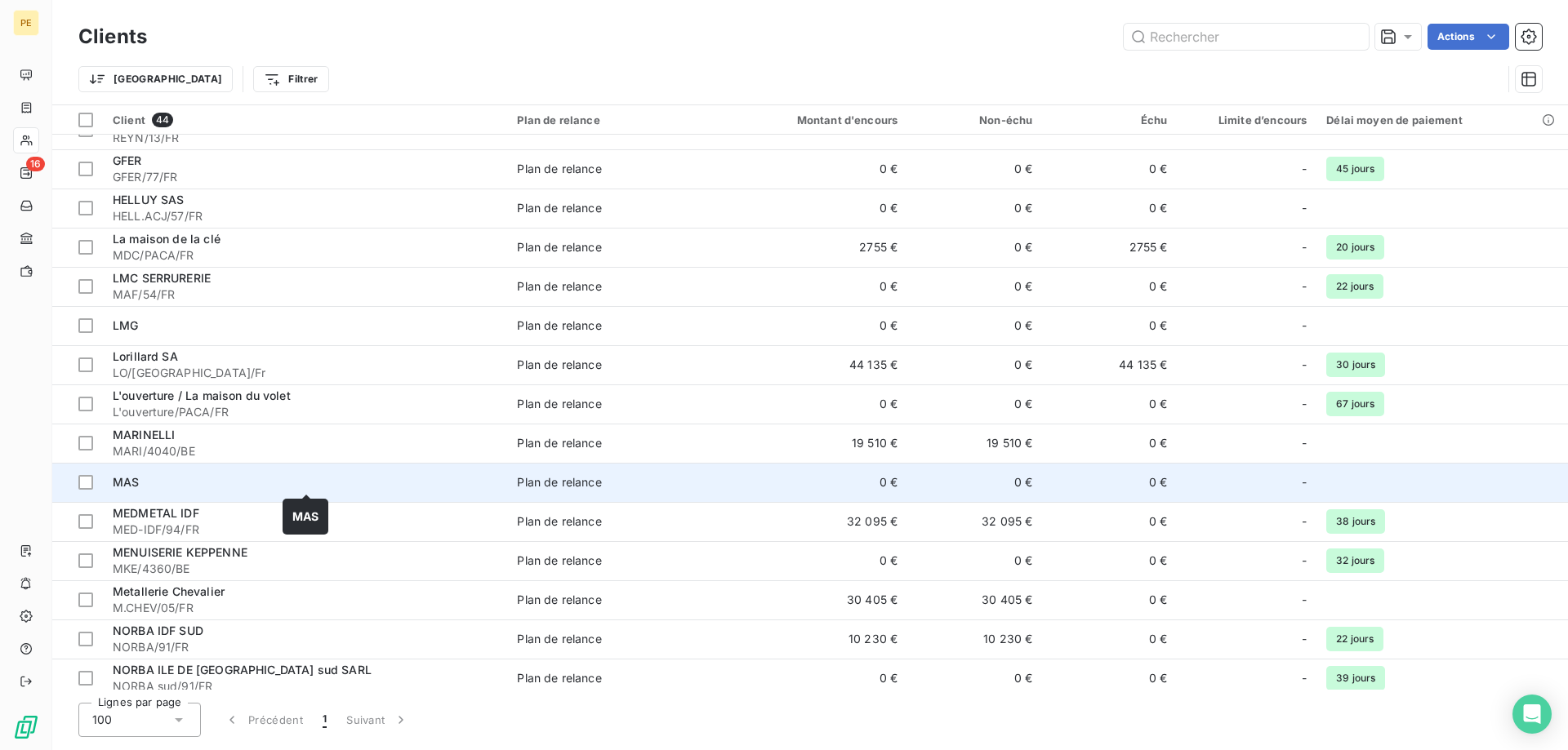
click at [171, 482] on div "MAS" at bounding box center [306, 482] width 385 height 16
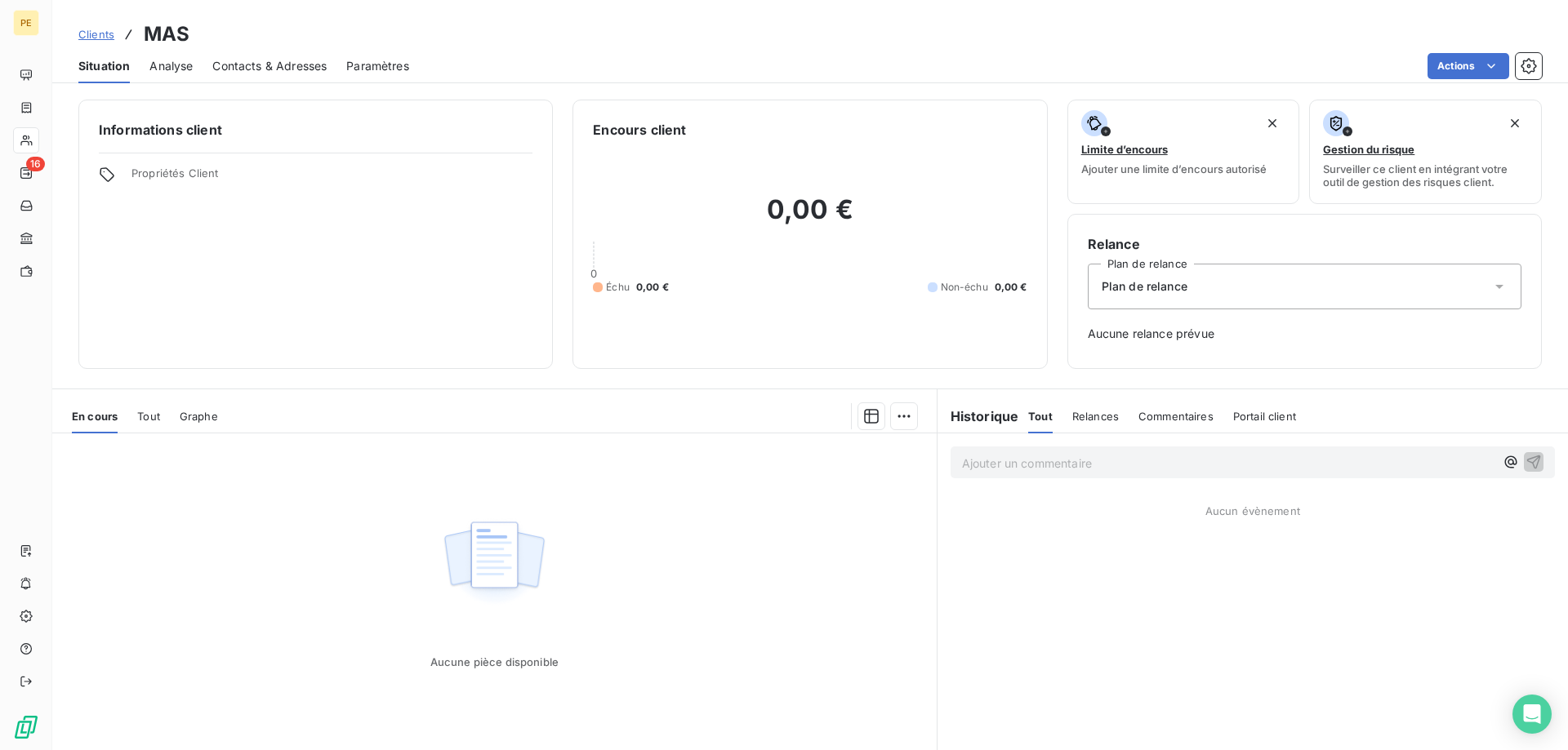
click at [104, 34] on span "Clients" at bounding box center [96, 34] width 36 height 13
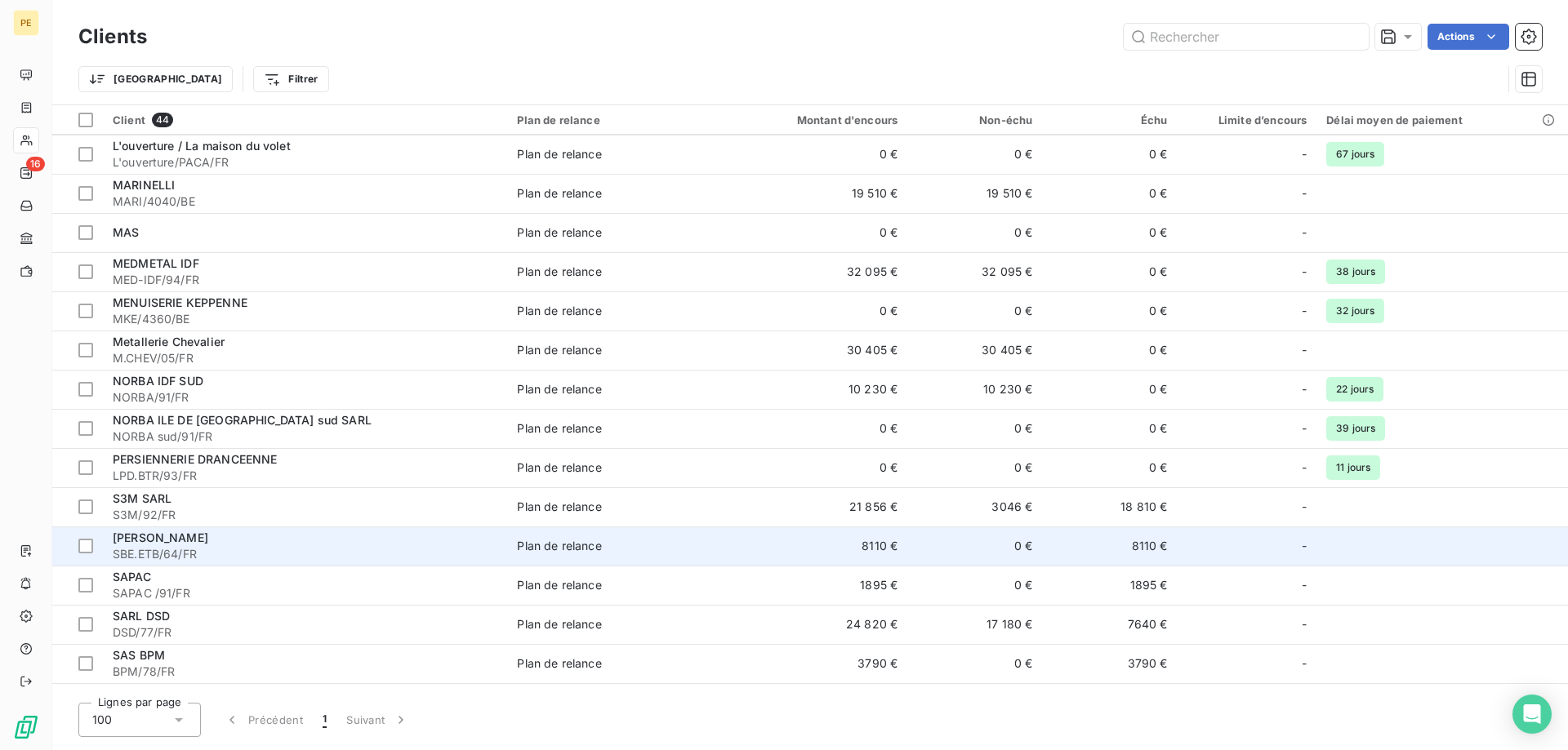
scroll to position [916, 0]
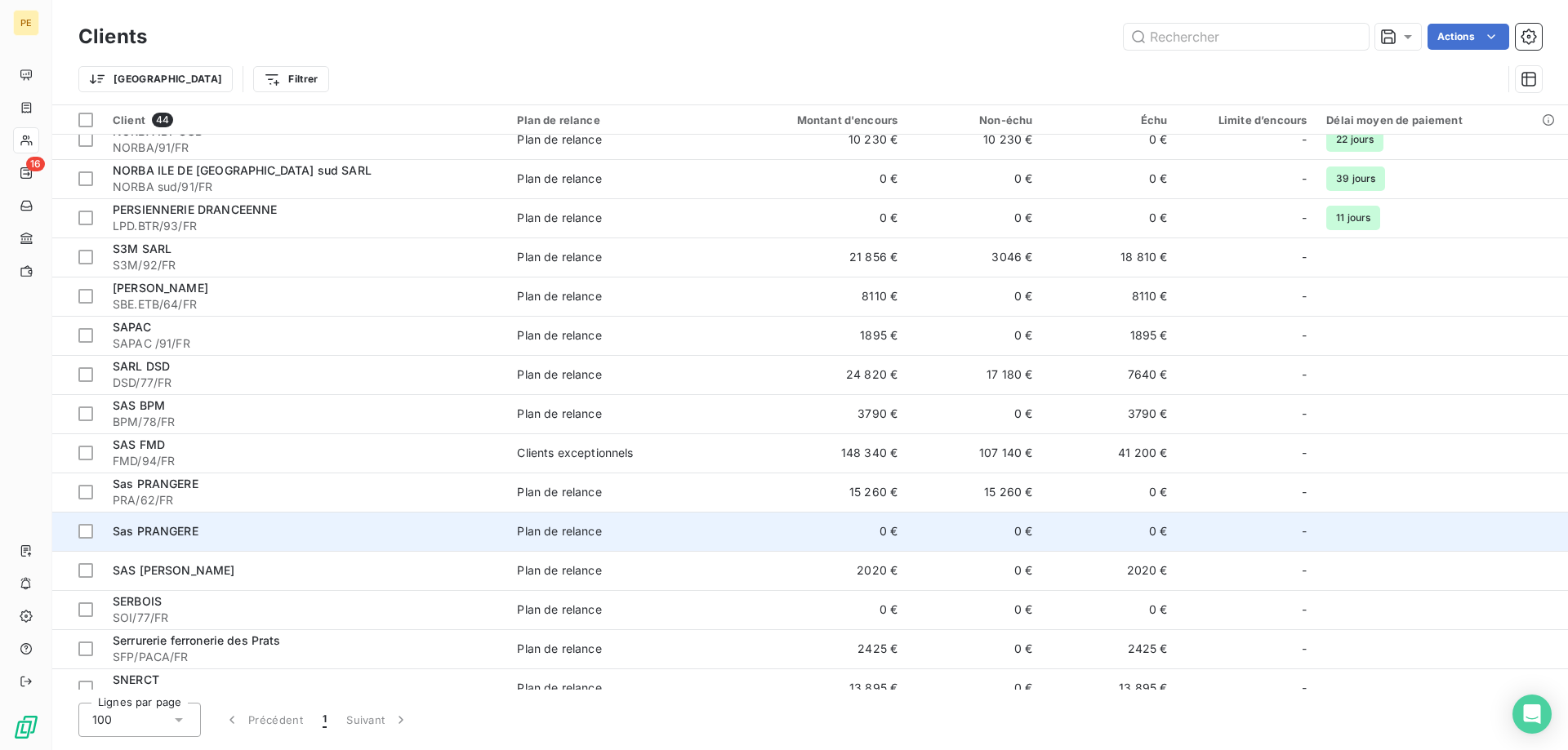
click at [169, 524] on div "Sas PRANGERE" at bounding box center [306, 532] width 385 height 16
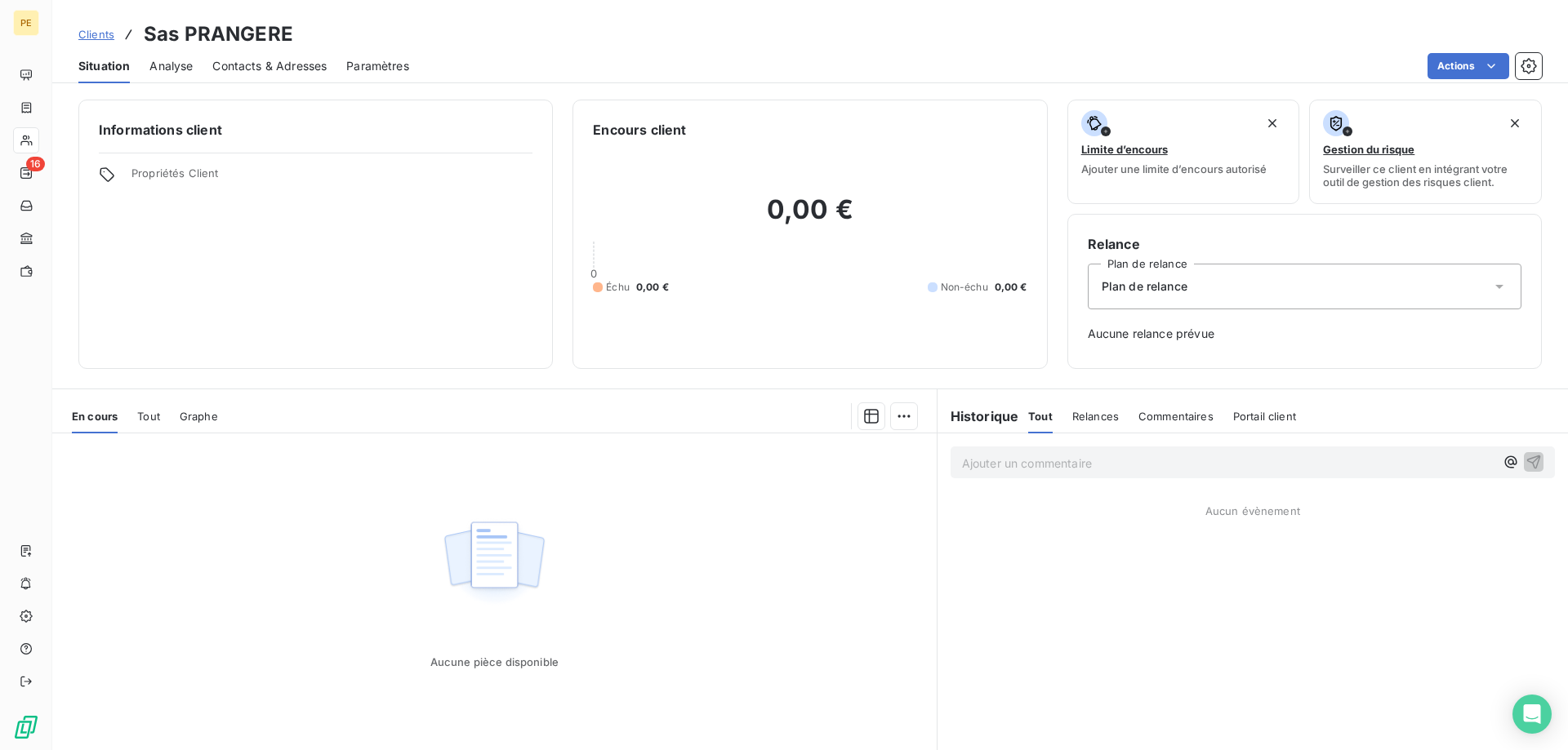
click at [94, 29] on span "Clients" at bounding box center [96, 34] width 36 height 13
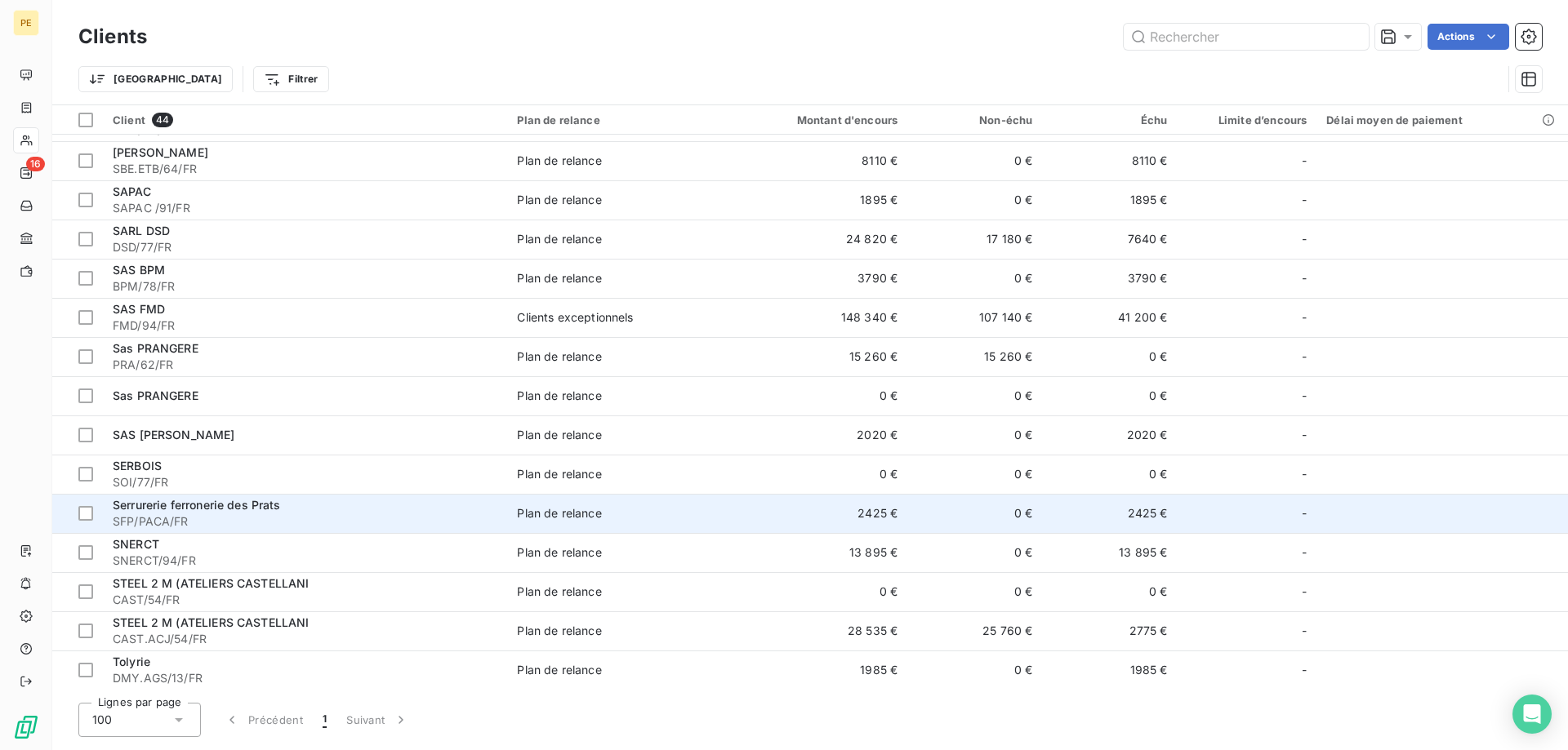
scroll to position [1082, 0]
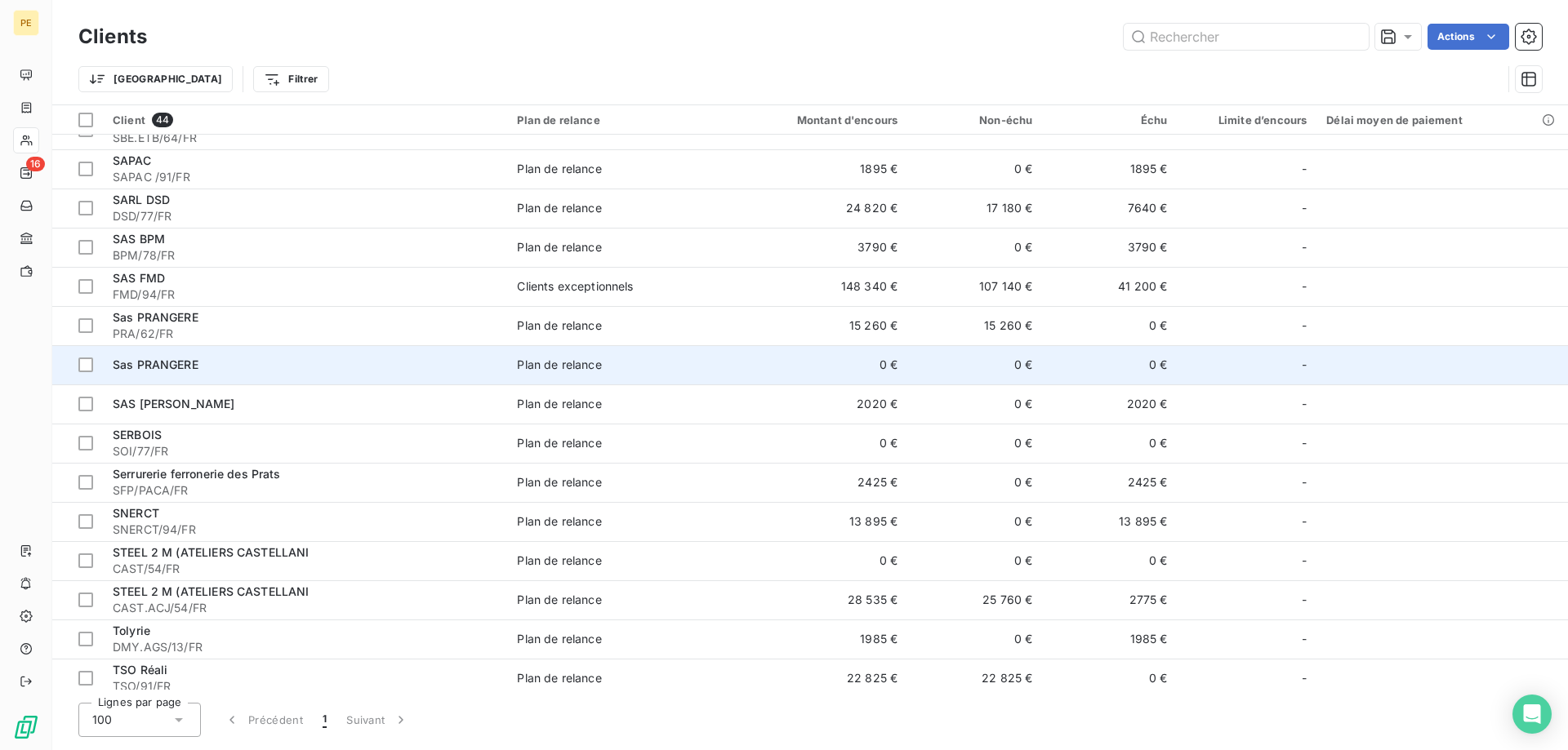
click at [155, 364] on span "Sas PRANGERE" at bounding box center [156, 364] width 85 height 14
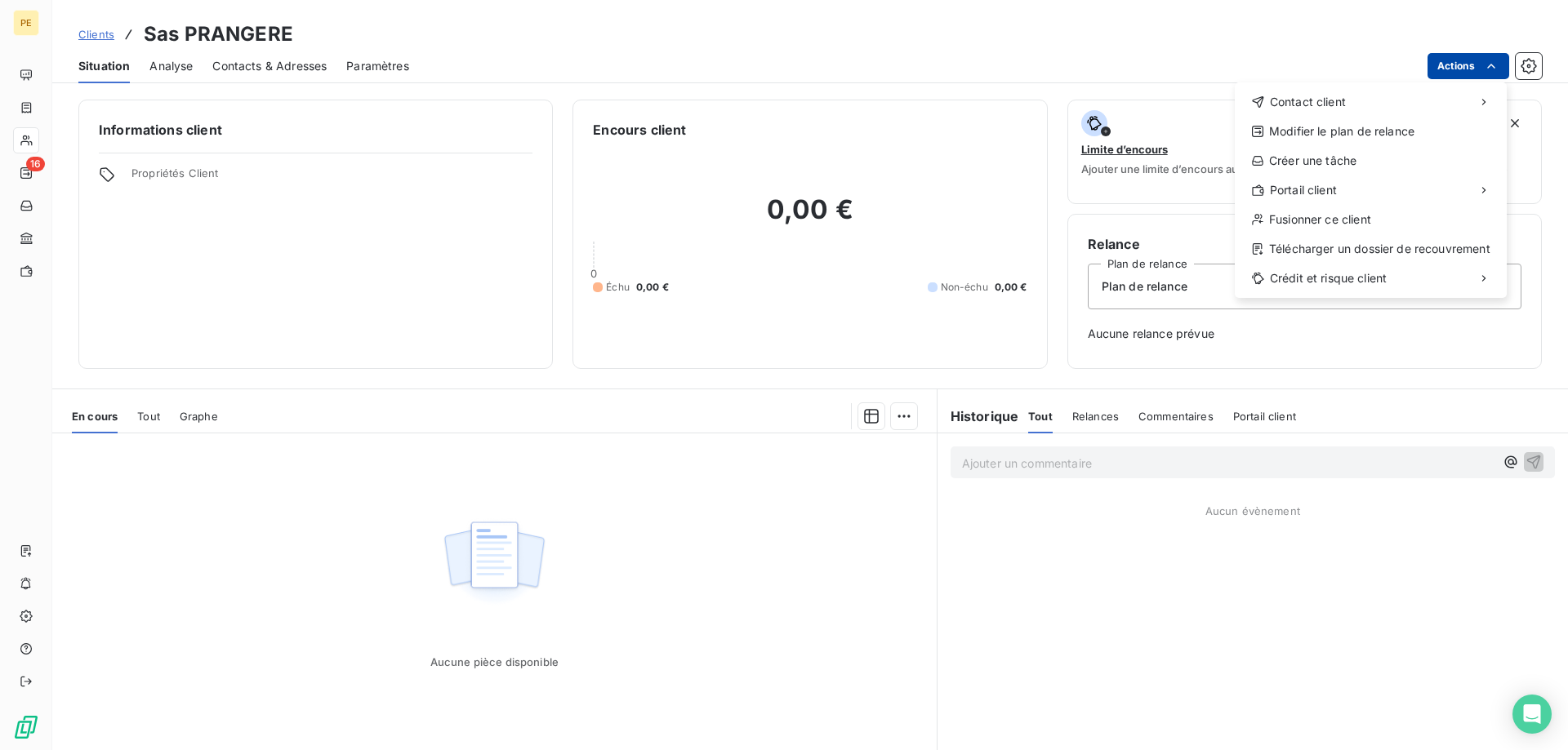
click at [1443, 61] on html "PE 16 Clients Sas PRANGERE Situation Analyse Contacts & Adresses Paramètres Act…" at bounding box center [784, 375] width 1568 height 750
click at [1332, 222] on div "Fusionner ce client" at bounding box center [1371, 219] width 259 height 26
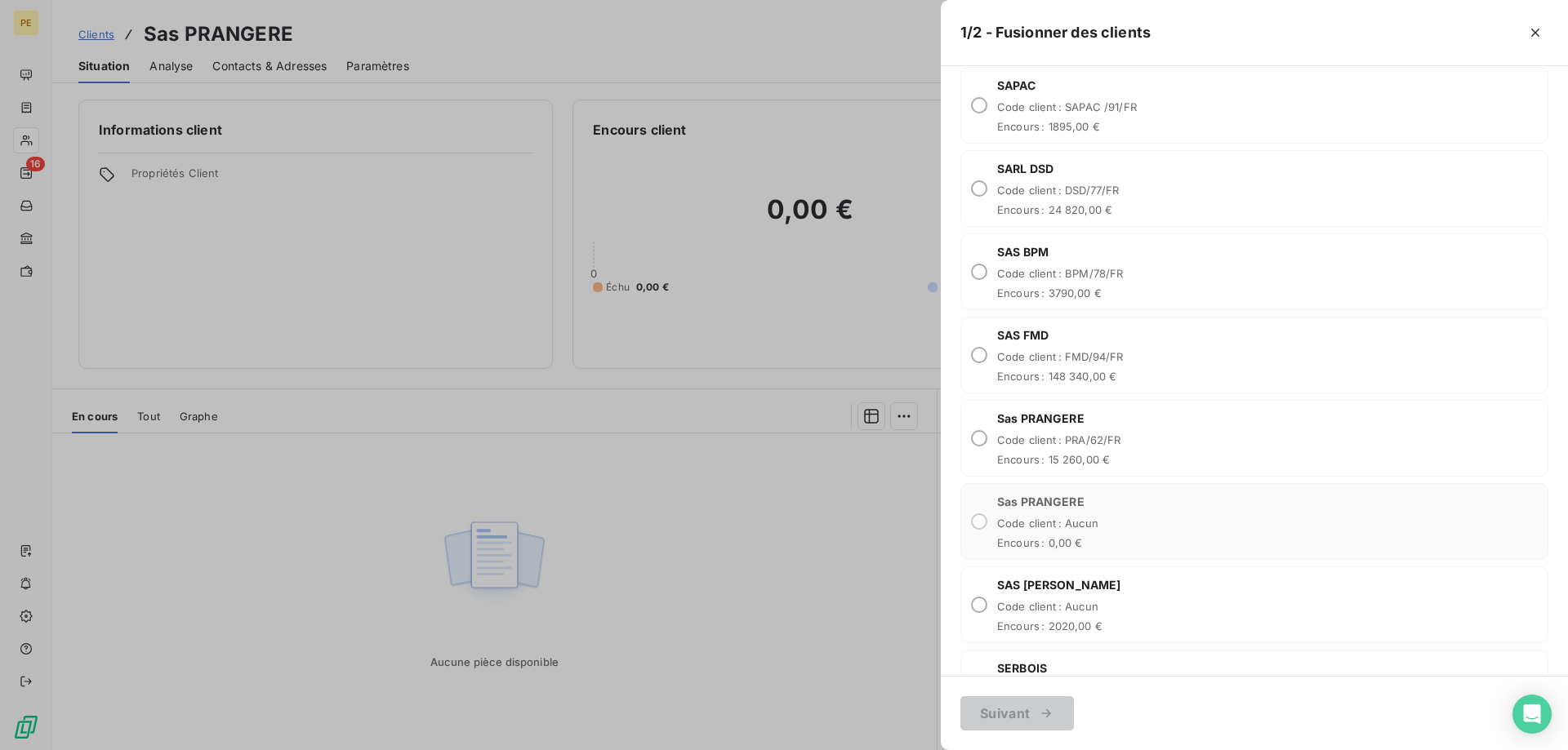
scroll to position [2665, 0]
click at [982, 430] on input "radio" at bounding box center [979, 432] width 16 height 16
radio input "true"
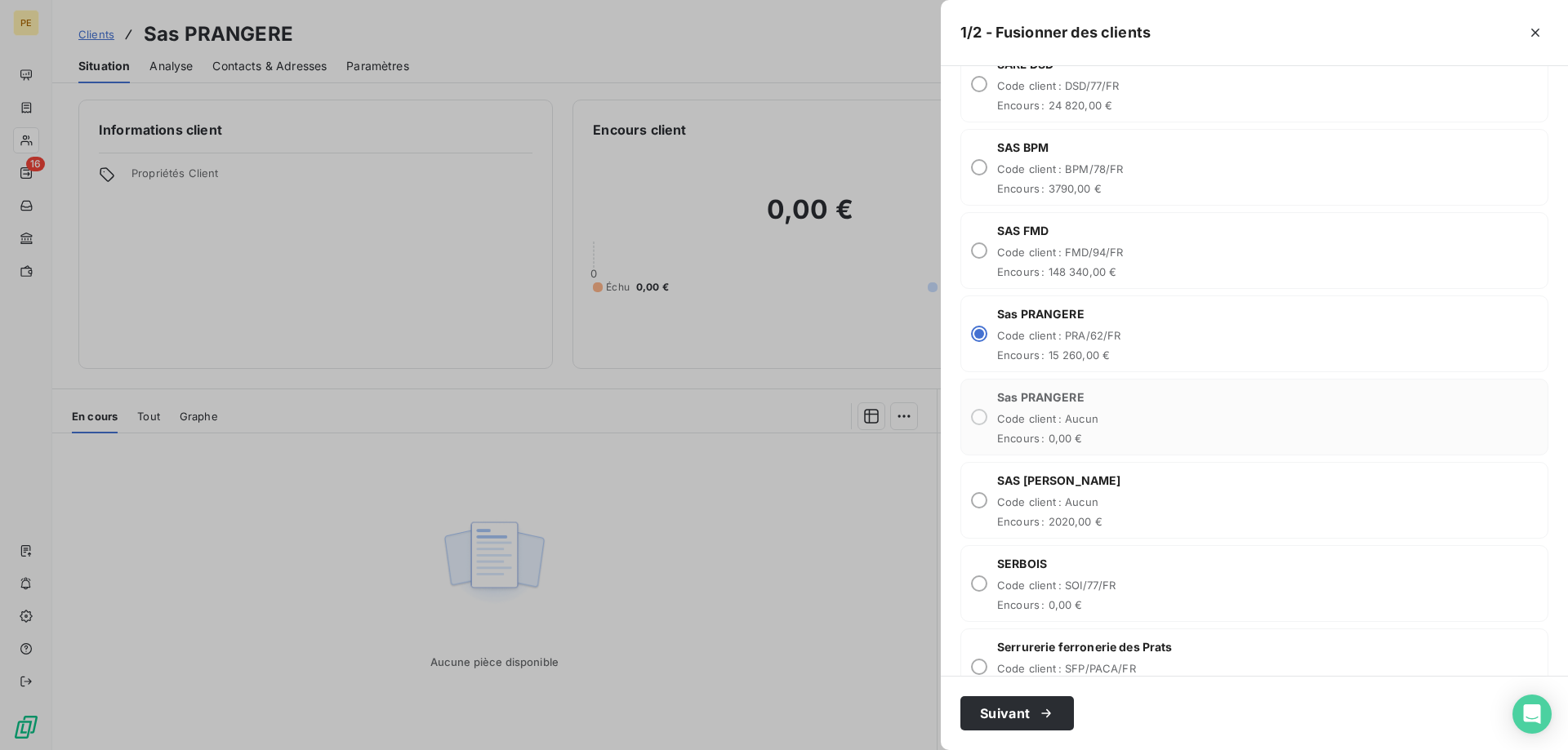
scroll to position [2915, 0]
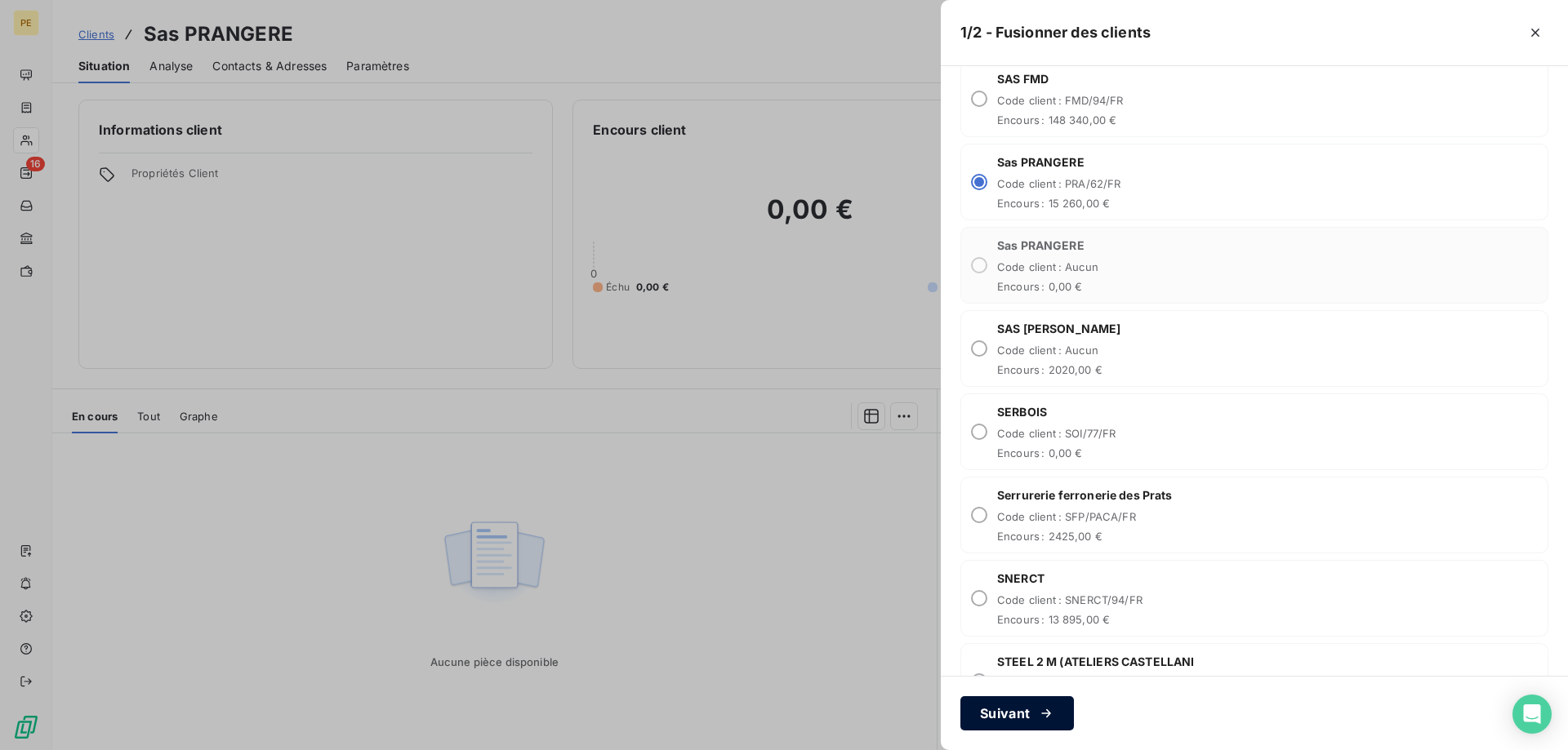
click at [1003, 716] on button "Suivant" at bounding box center [1017, 713] width 113 height 35
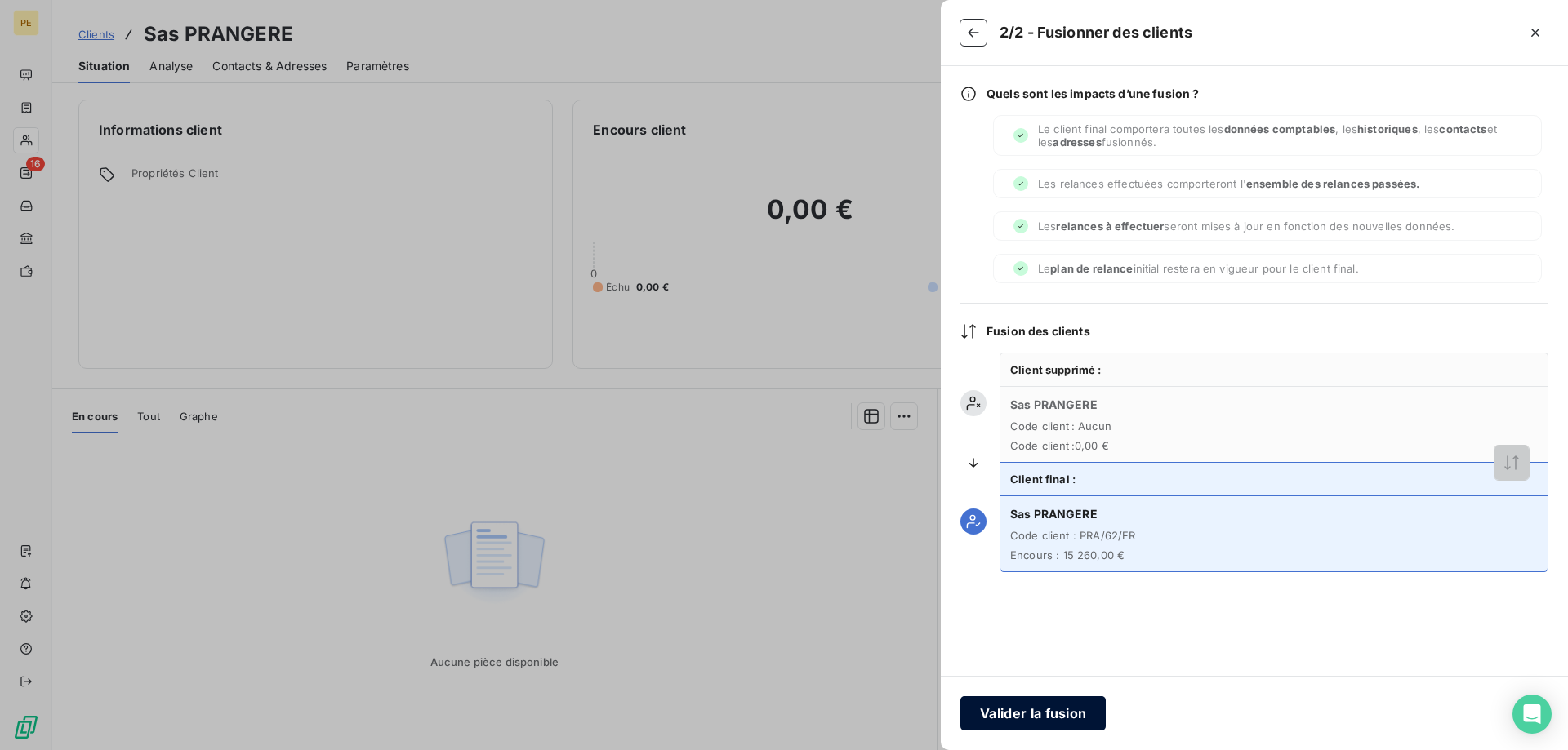
click at [1031, 708] on button "Valider la fusion" at bounding box center [1033, 713] width 145 height 35
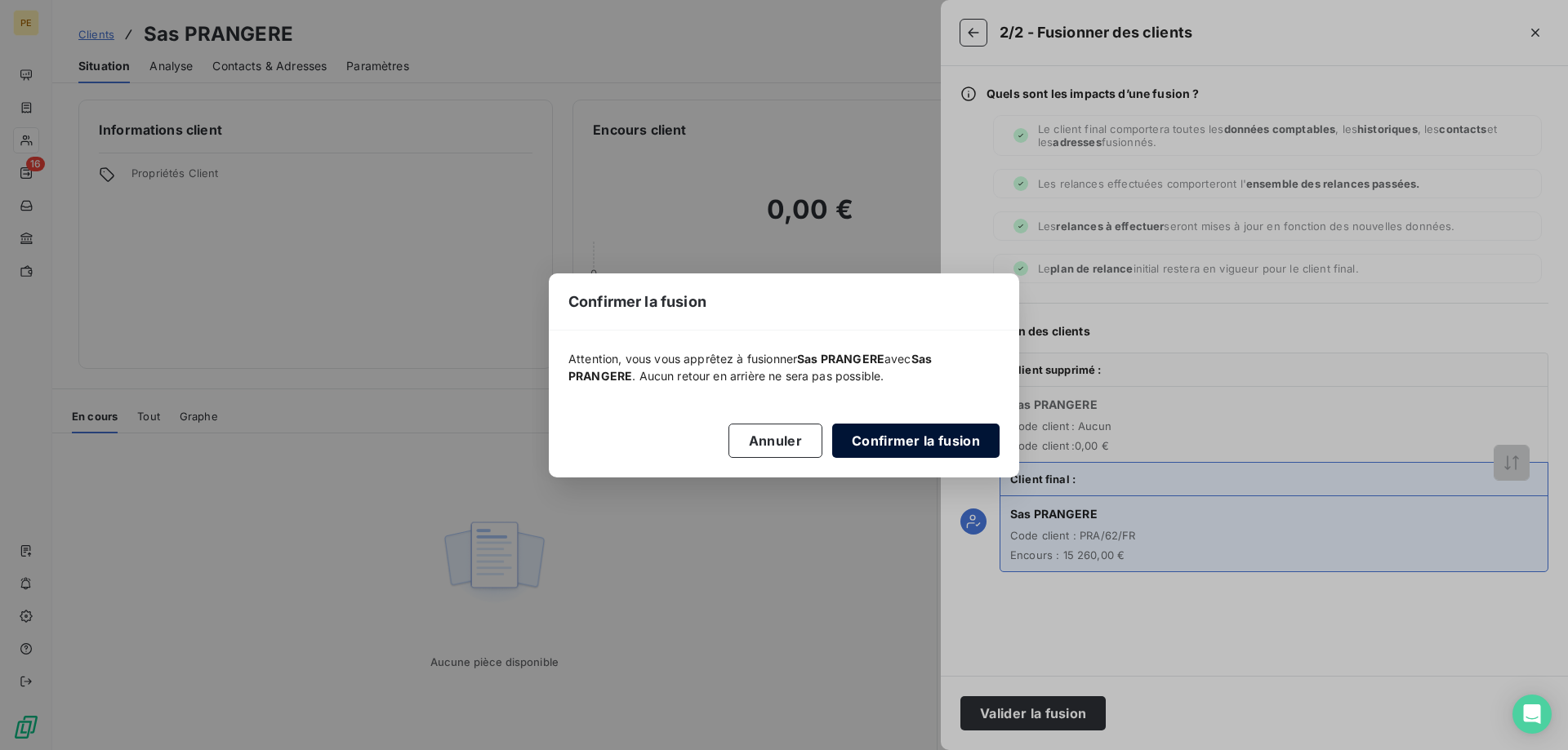
click at [914, 437] on button "Confirmer la fusion" at bounding box center [916, 440] width 168 height 35
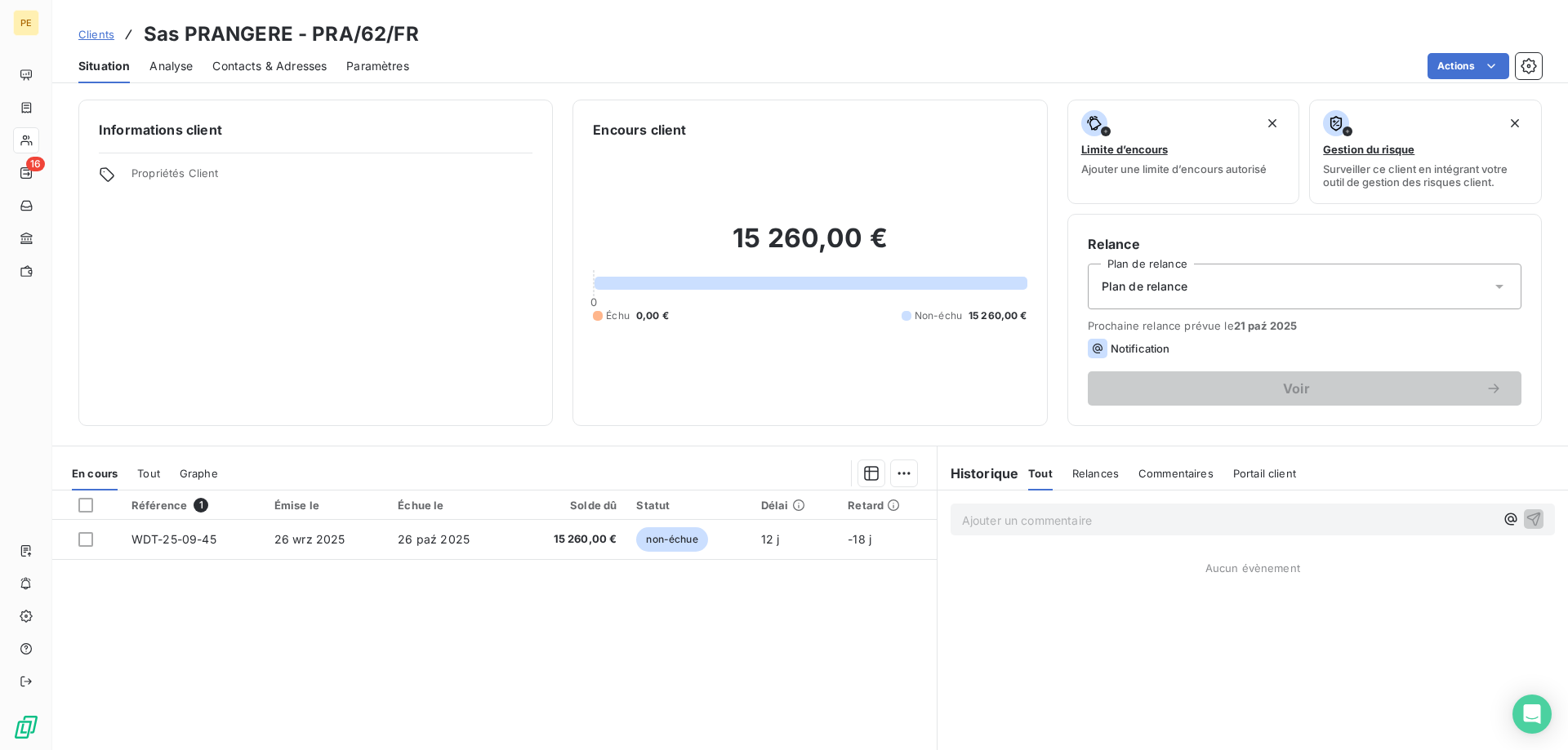
click at [92, 30] on span "Clients" at bounding box center [96, 34] width 36 height 13
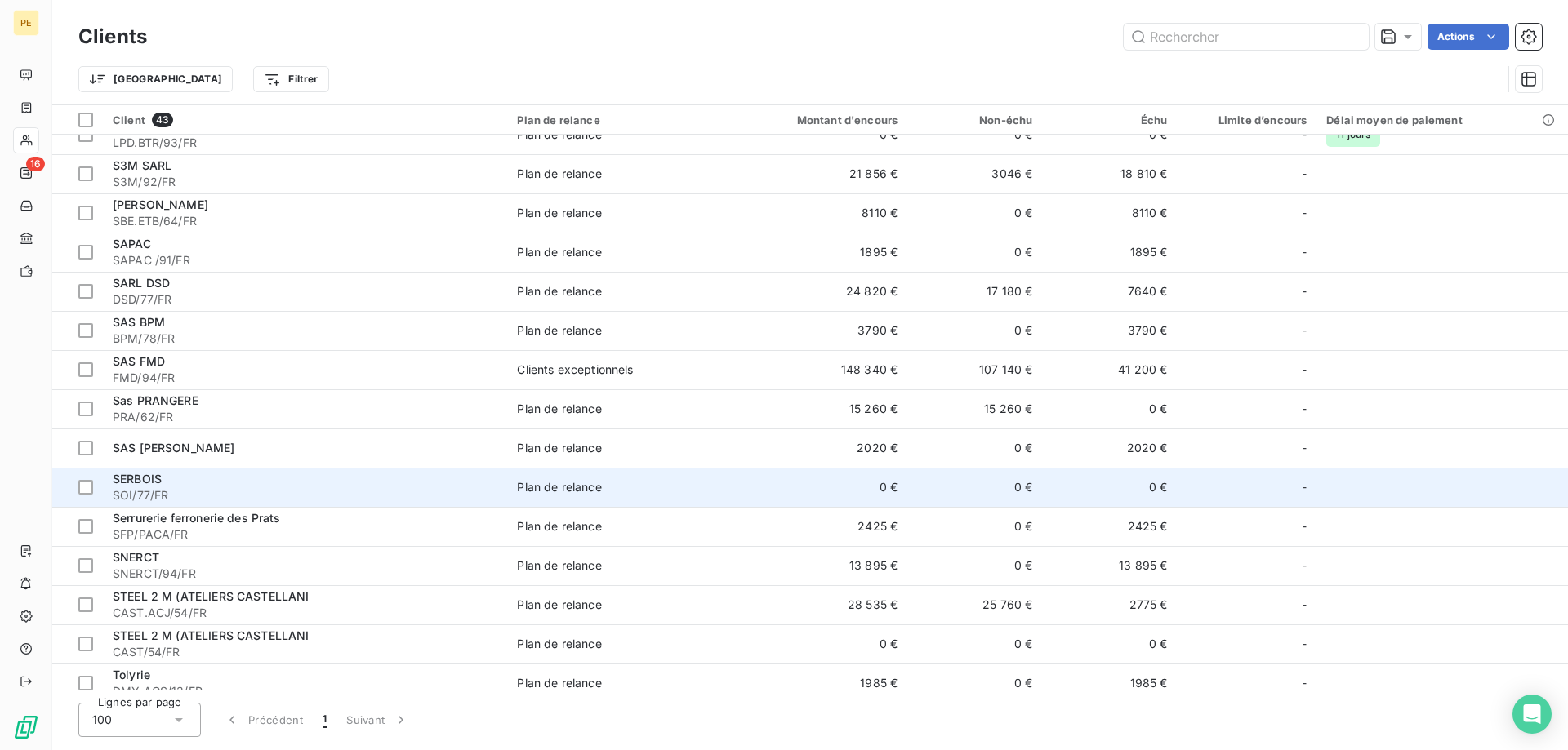
scroll to position [1131, 0]
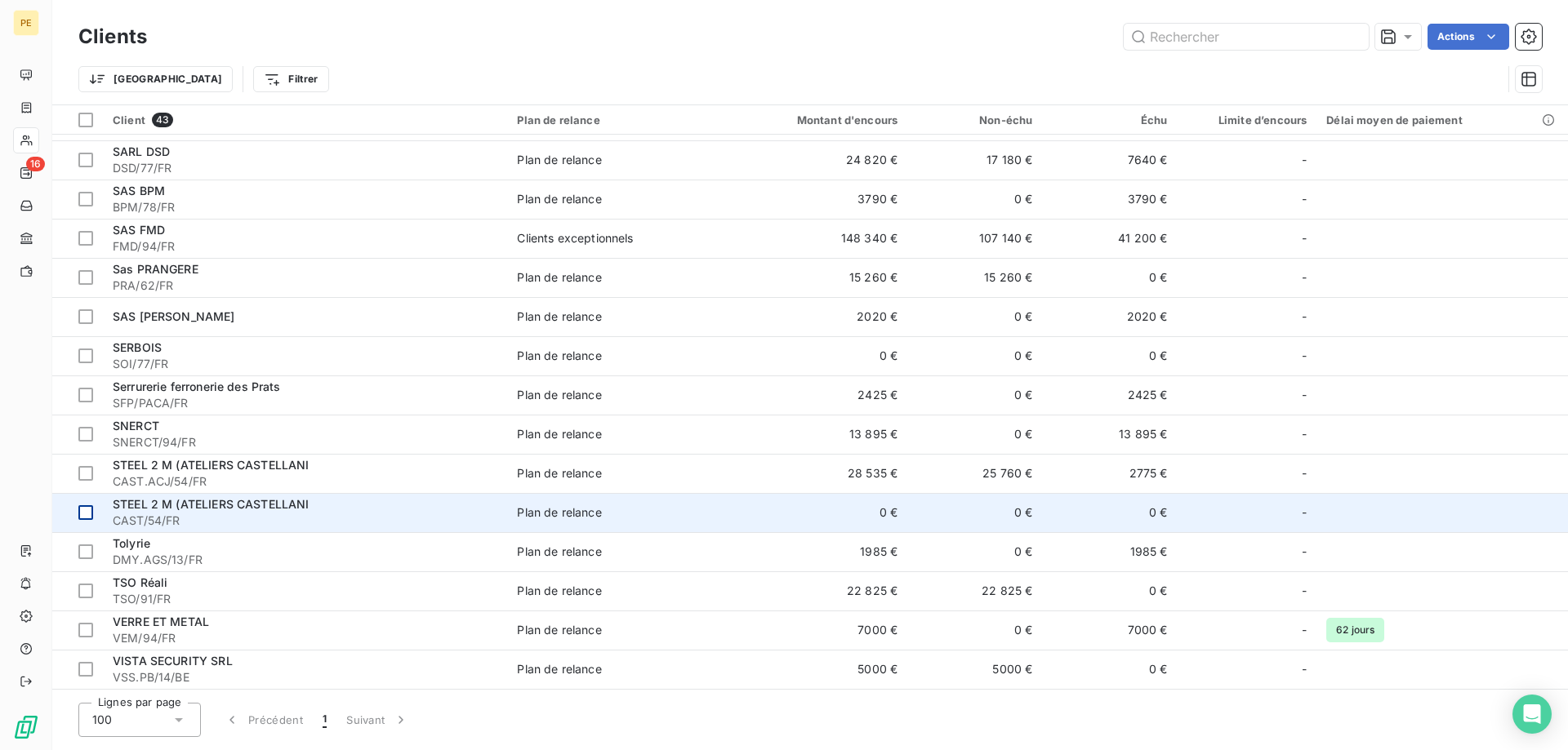
click at [85, 517] on div at bounding box center [85, 512] width 15 height 15
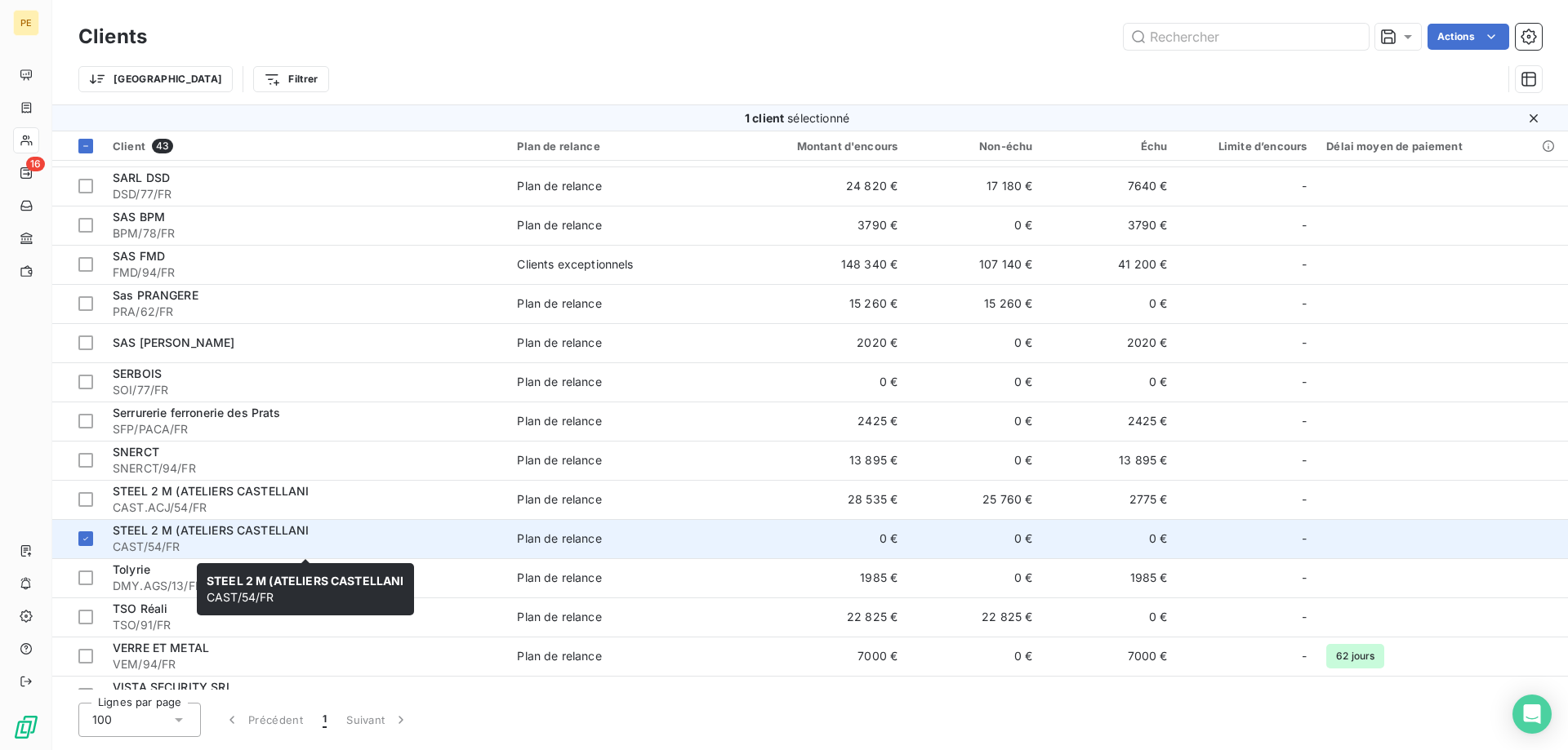
click at [192, 543] on span "CAST/54/FR" at bounding box center [306, 547] width 385 height 16
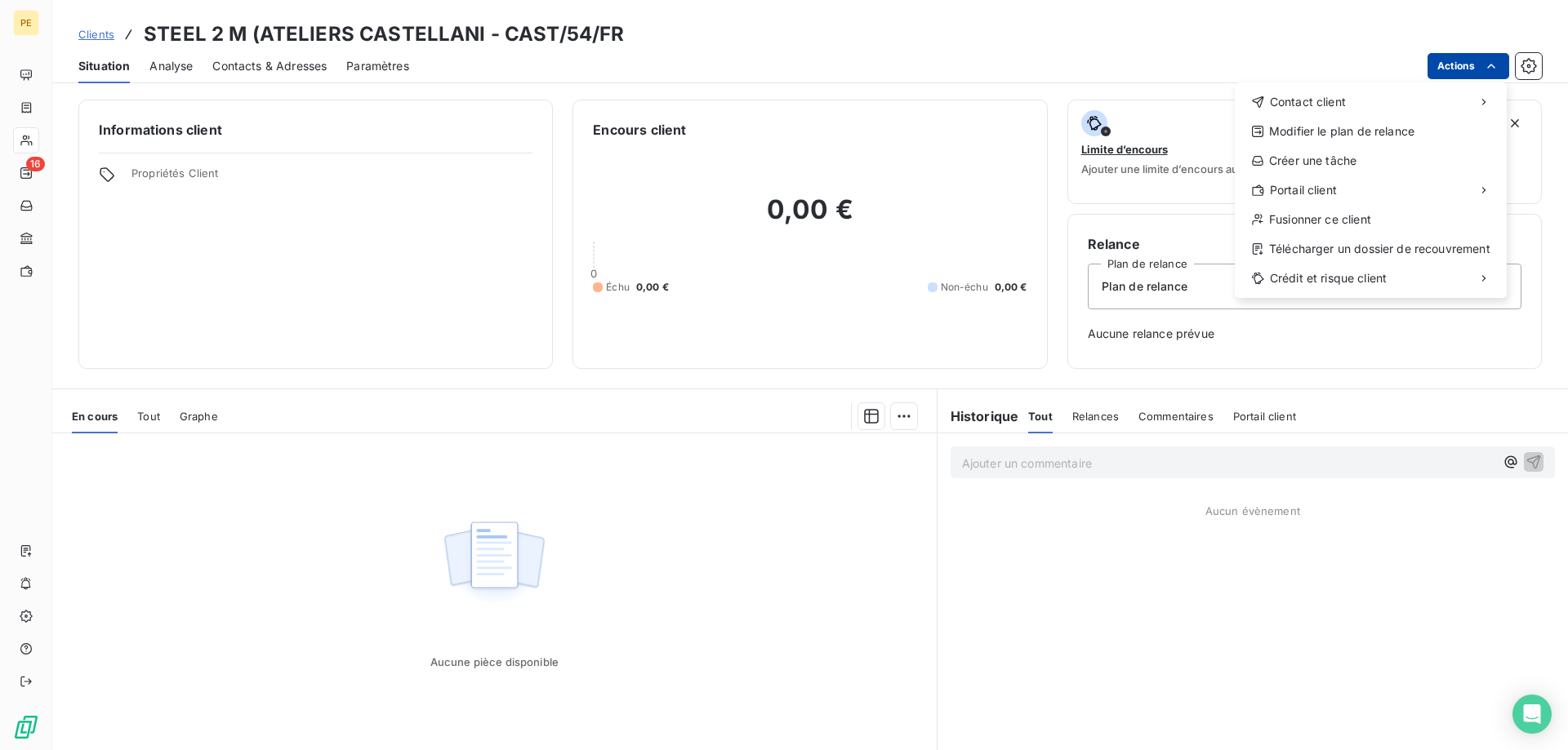
click at [1467, 65] on html "PE 16 Clients STEEL 2 M (ATELIERS CASTELLANI - CAST/54/FR Situation Analyse Con…" at bounding box center [784, 375] width 1568 height 750
click at [1335, 223] on div "Fusionner ce client" at bounding box center [1371, 219] width 259 height 26
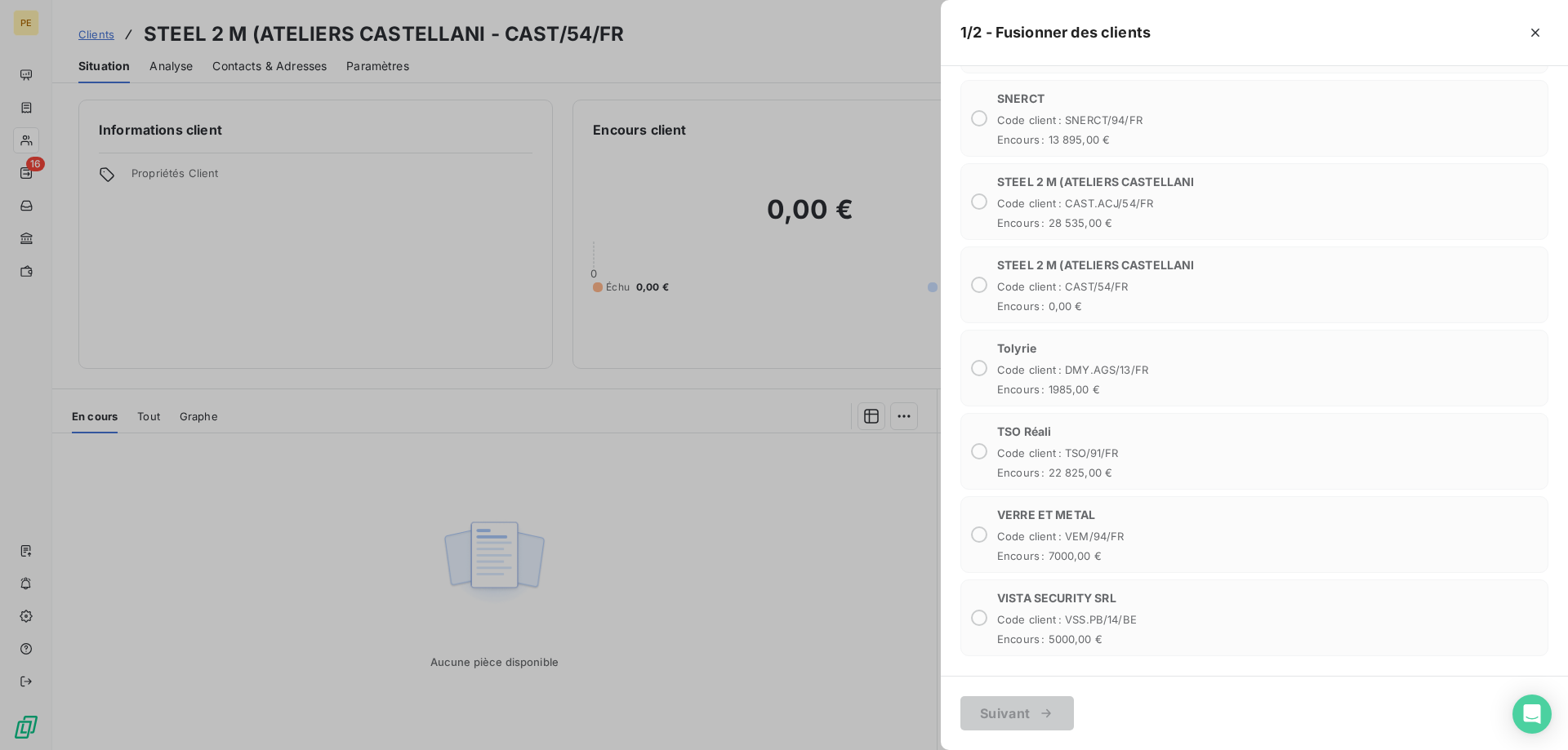
scroll to position [2812, 0]
click at [1538, 33] on icon "button" at bounding box center [1535, 33] width 16 height 16
